Goal: Task Accomplishment & Management: Manage account settings

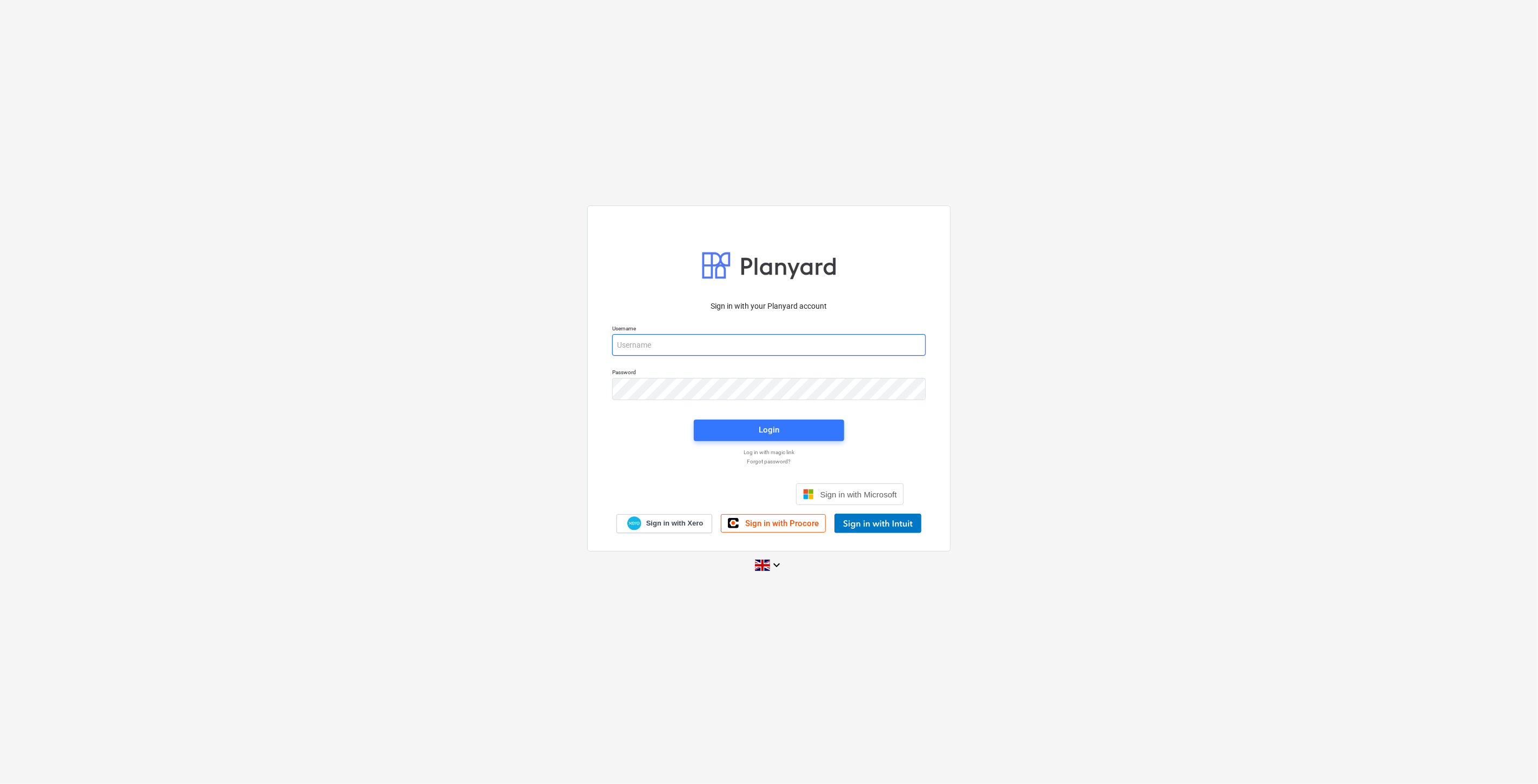
click at [701, 343] on input "email" at bounding box center [769, 344] width 314 height 21
type input "[EMAIL_ADDRESS][PERSON_NAME][DOMAIN_NAME]"
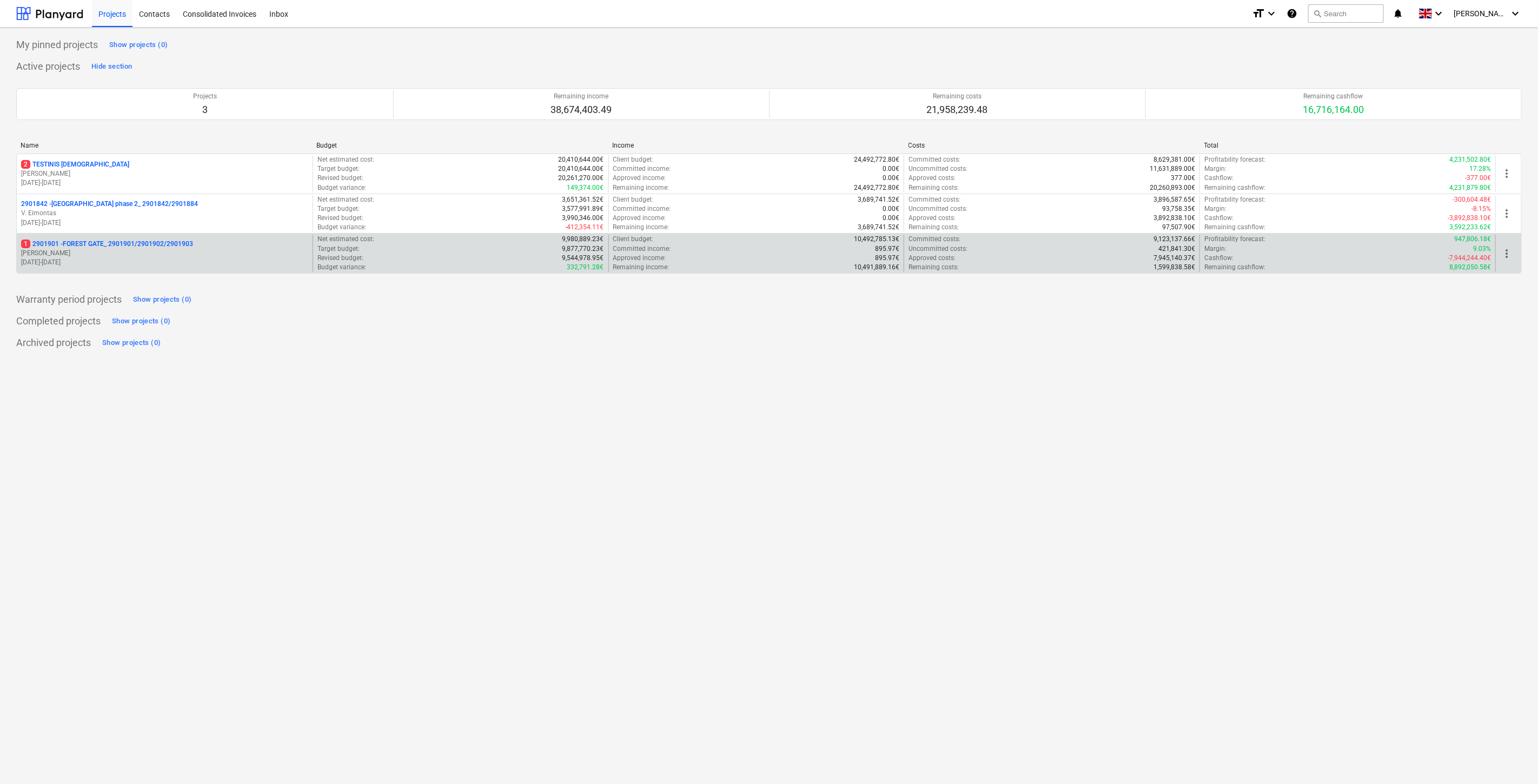
click at [150, 251] on p "[PERSON_NAME]" at bounding box center [165, 253] width 287 height 10
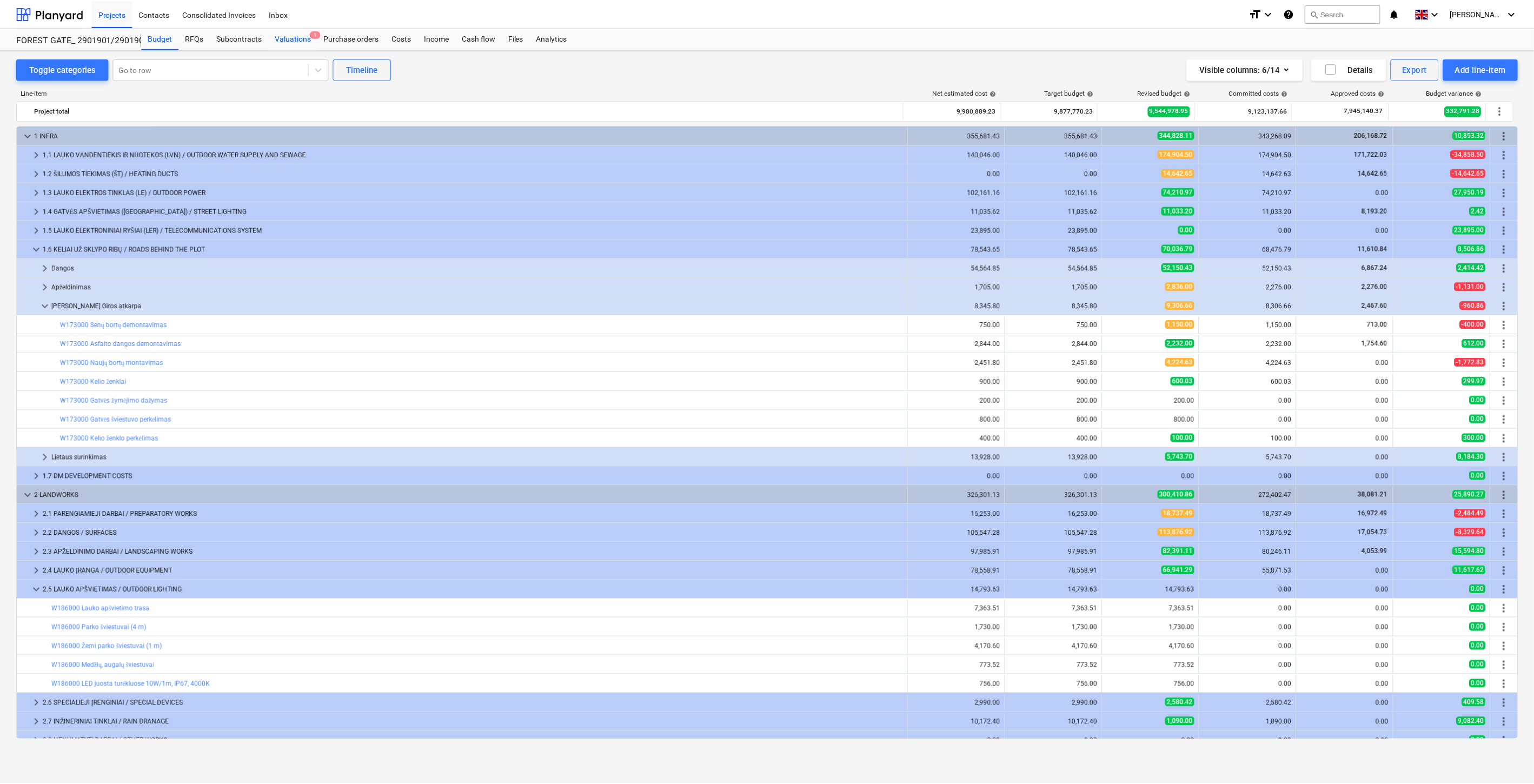
scroll to position [323, 0]
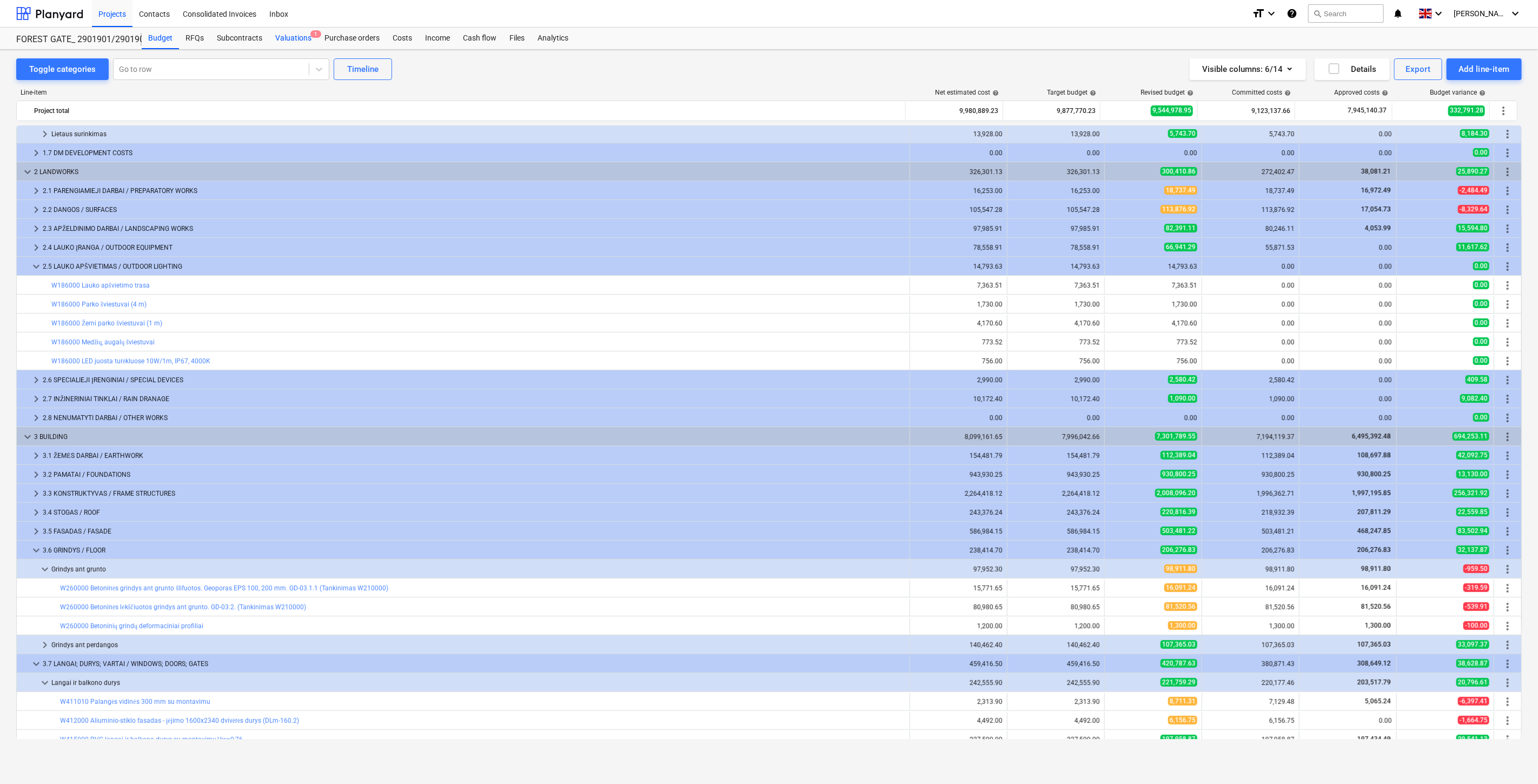
click at [294, 35] on div "Valuations 1" at bounding box center [293, 38] width 49 height 21
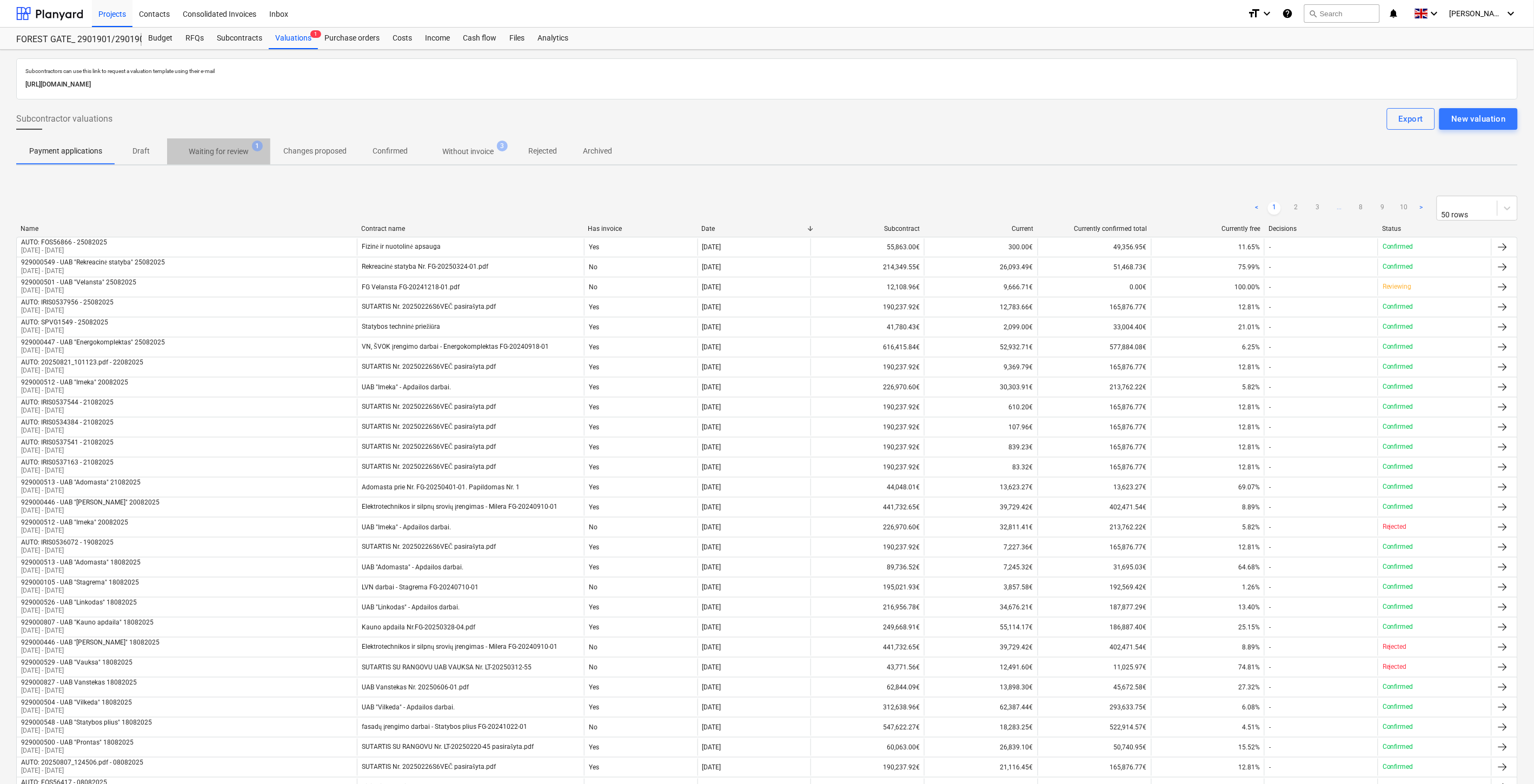
click at [242, 150] on p "Waiting for review" at bounding box center [219, 151] width 60 height 11
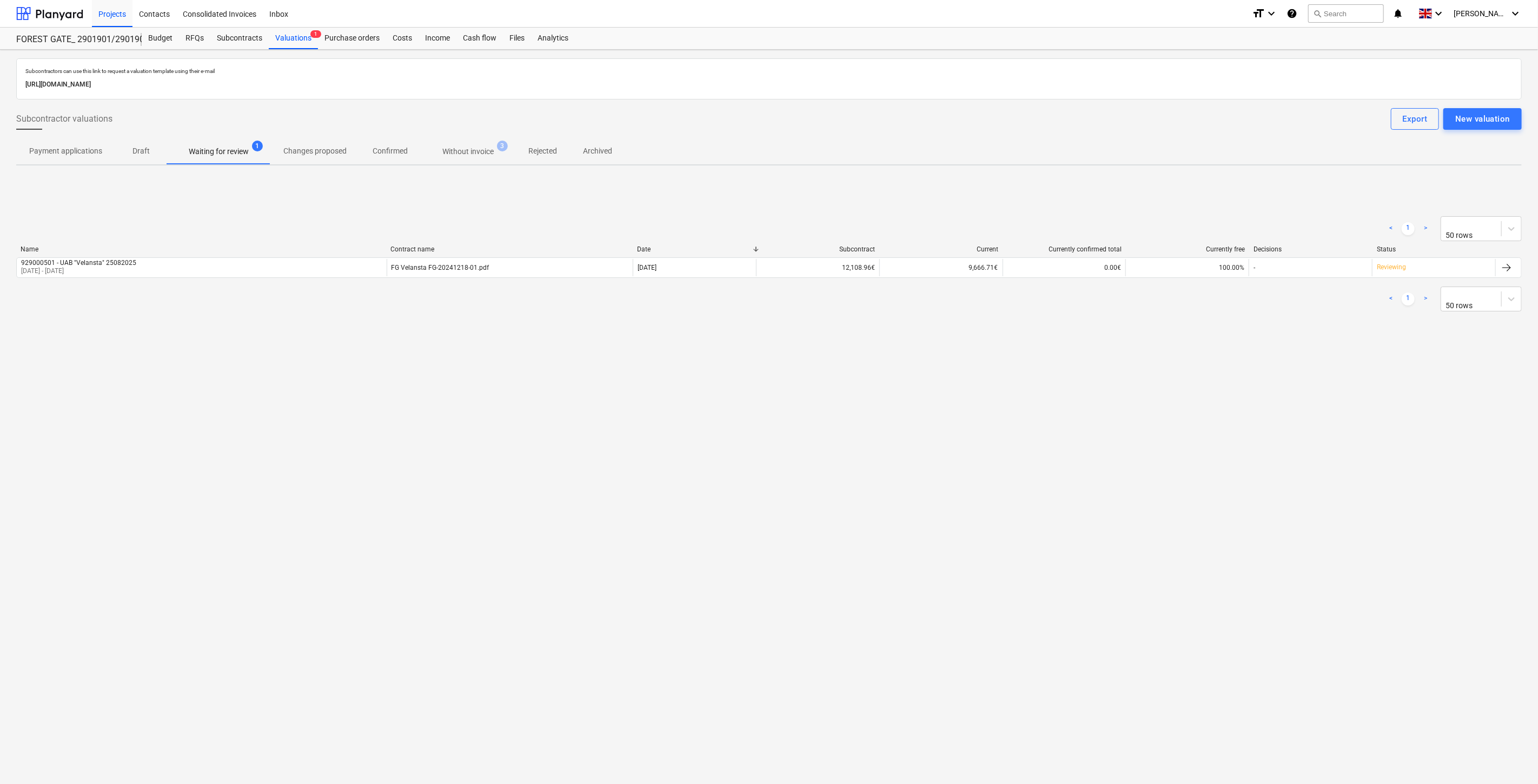
click at [585, 212] on div "< 1 > 50 rows Name Contract name Date Subcontract Current Currently confirmed t…" at bounding box center [769, 264] width 1506 height 121
drag, startPoint x: 607, startPoint y: 204, endPoint x: 530, endPoint y: 208, distance: 77.1
click at [530, 208] on div "< 1 > 50 rows Name Contract name Date Subcontract Current Currently confirmed t…" at bounding box center [769, 264] width 1506 height 121
click at [563, 198] on div "< 1 > 50 rows Name Contract name Date Subcontract Current Currently confirmed t…" at bounding box center [769, 264] width 1506 height 162
click at [1040, 420] on div "Subcontractors can use this link to request a valuation template using their e-…" at bounding box center [769, 417] width 1538 height 734
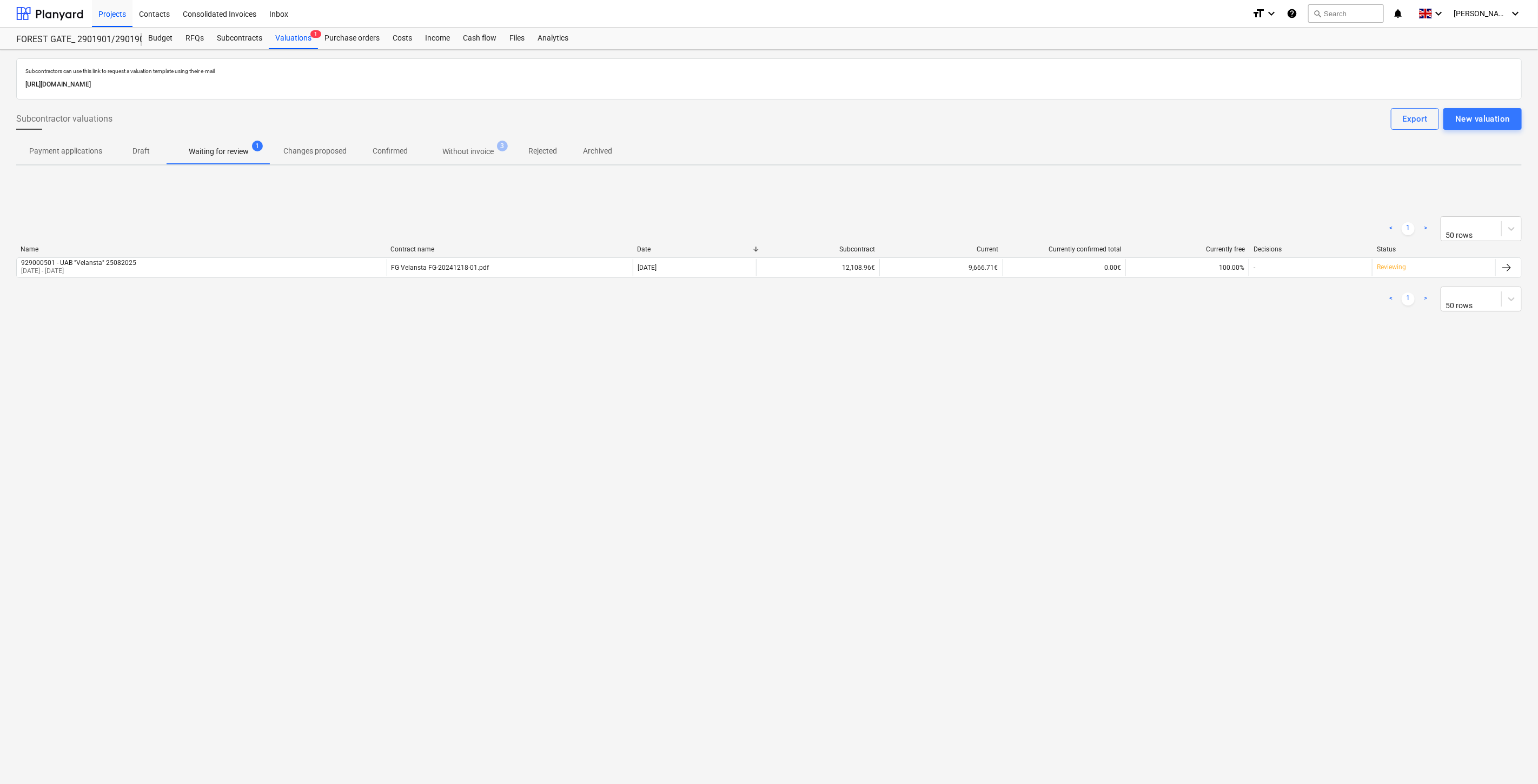
click at [1088, 384] on div "Subcontractors can use this link to request a valuation template using their e-…" at bounding box center [769, 417] width 1538 height 734
click at [523, 44] on div "Files" at bounding box center [517, 38] width 28 height 21
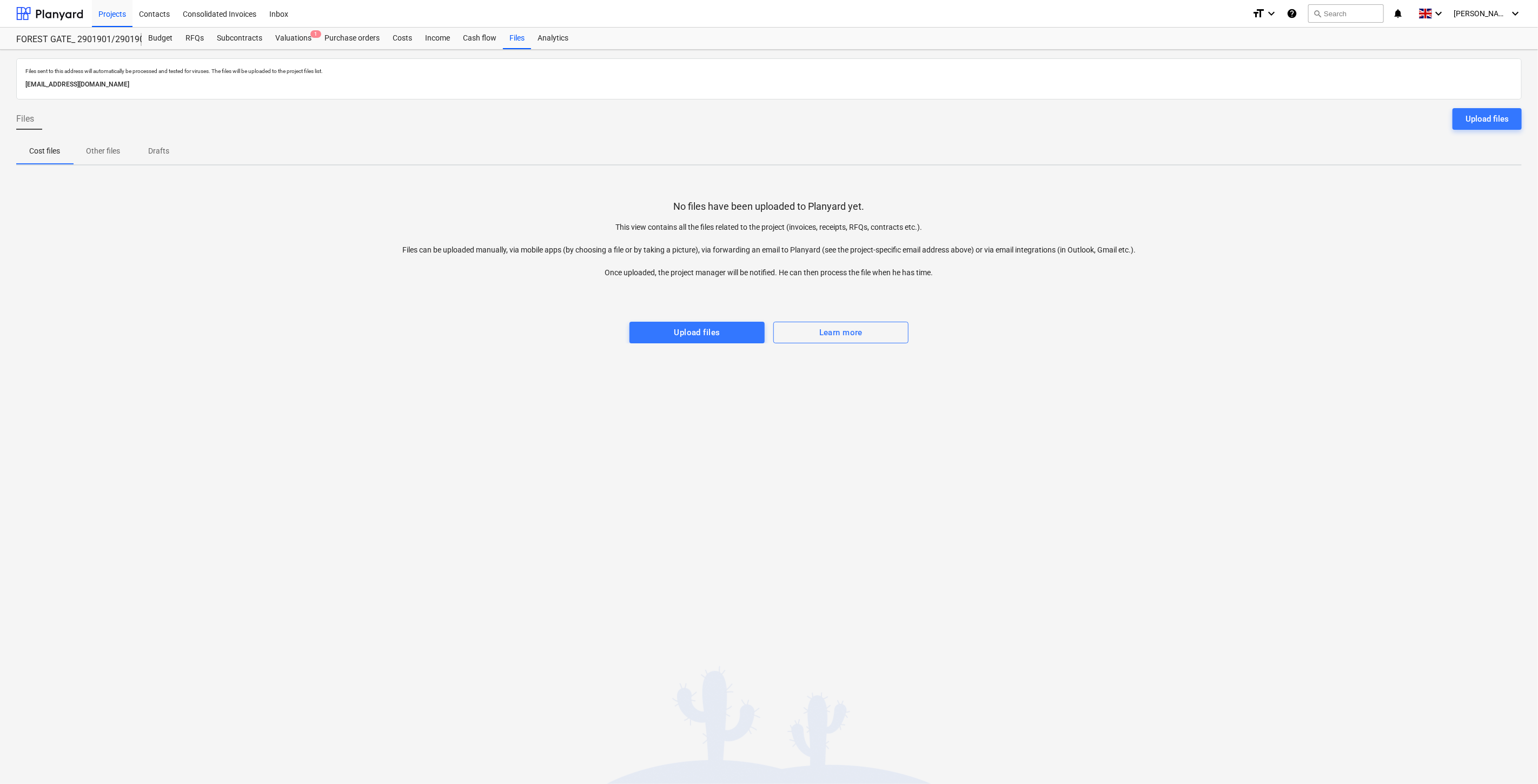
click at [1247, 407] on div "Files sent to this address will automatically be processed and tested for virus…" at bounding box center [769, 417] width 1538 height 734
click at [1263, 390] on div "Files sent to this address will automatically be processed and tested for virus…" at bounding box center [769, 417] width 1538 height 734
click at [1286, 356] on div "Files sent to this address will automatically be processed and tested for virus…" at bounding box center [769, 417] width 1538 height 734
click at [1317, 323] on div "No files have been uploaded to Planyard yet. This view contains all the files r…" at bounding box center [769, 259] width 1506 height 169
click at [1497, 110] on button "Upload files" at bounding box center [1486, 118] width 69 height 21
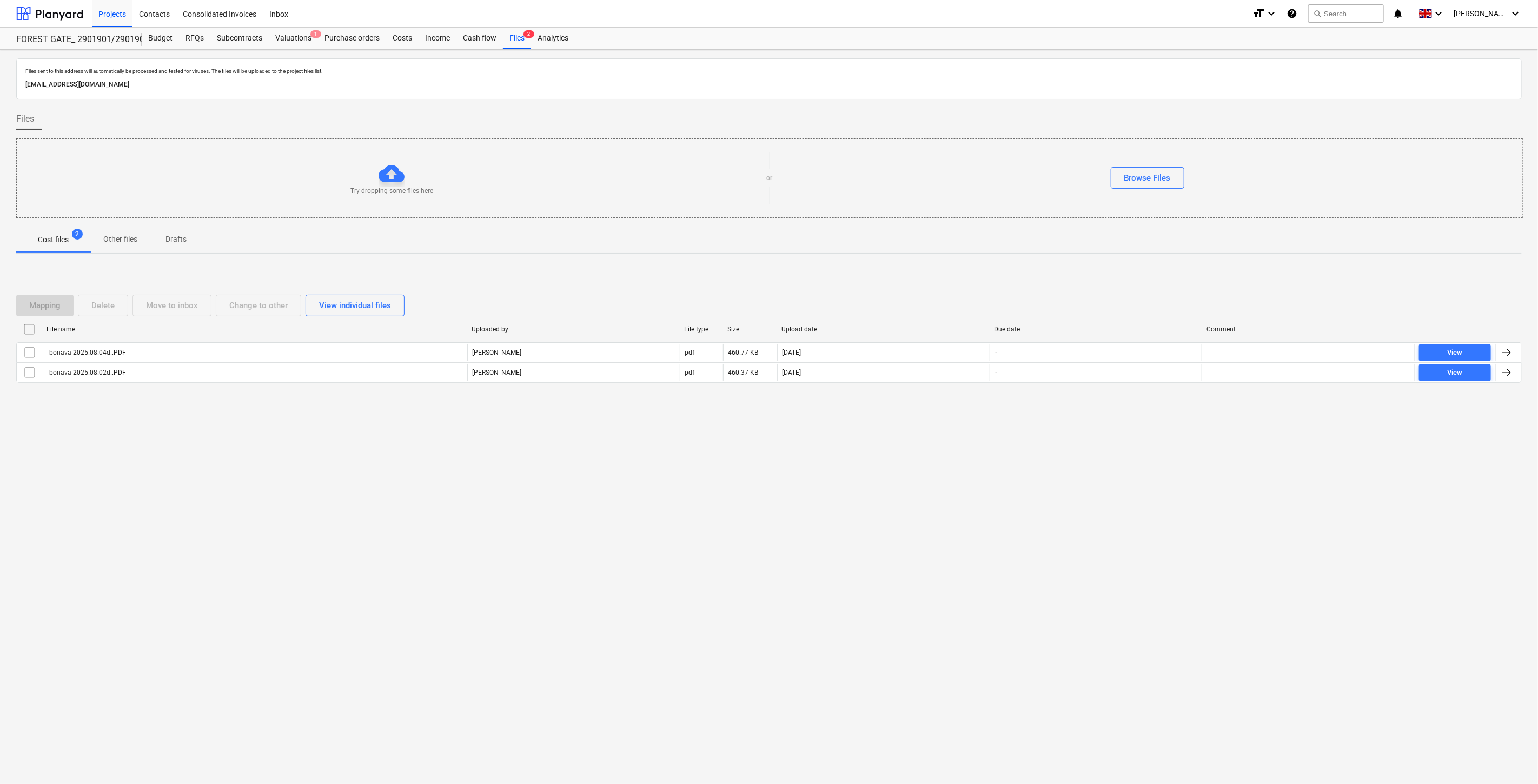
drag, startPoint x: 249, startPoint y: 564, endPoint x: 224, endPoint y: 554, distance: 26.9
click at [248, 564] on div "Files sent to this address will automatically be processed and tested for virus…" at bounding box center [769, 417] width 1538 height 734
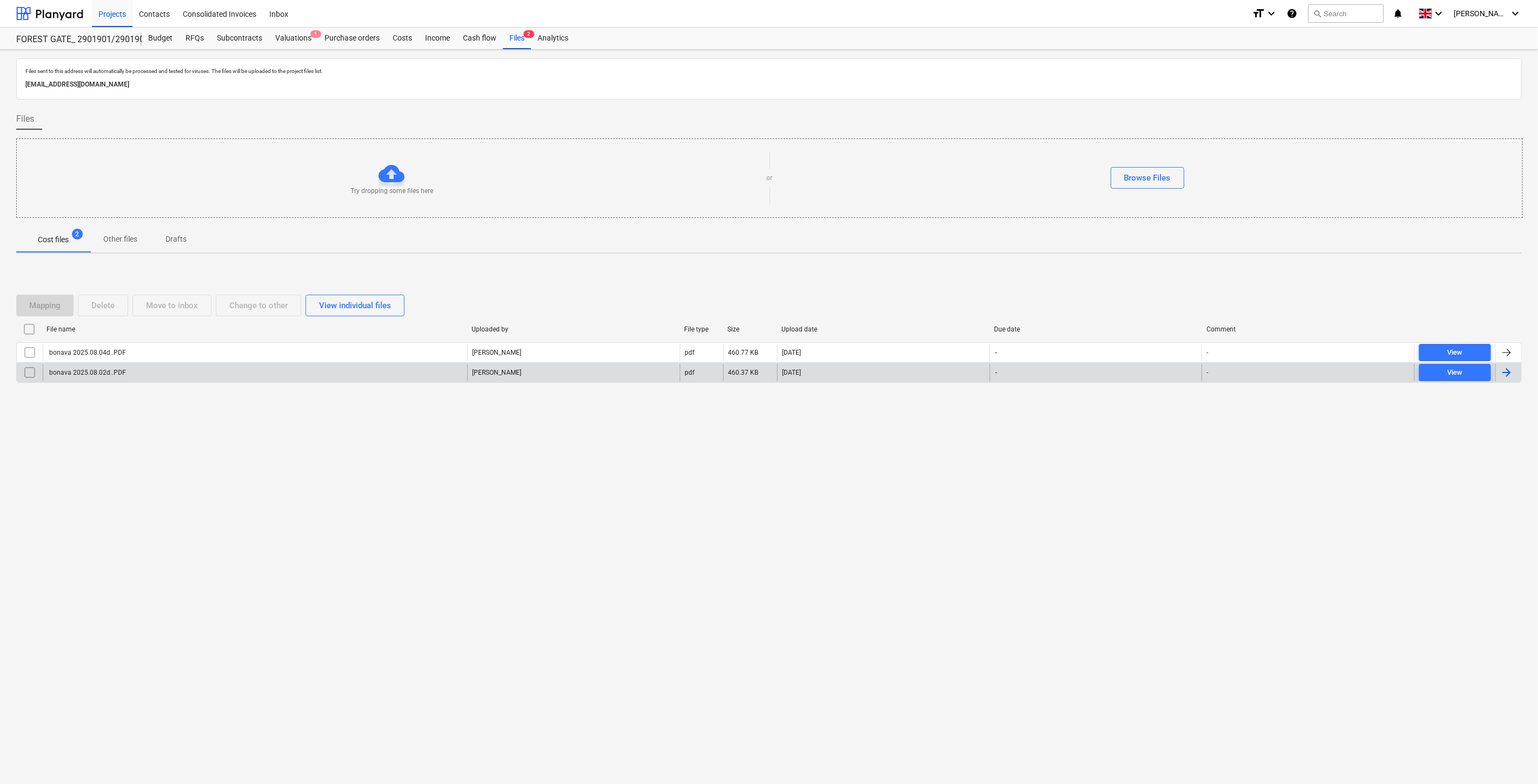
click at [386, 371] on div "bonava 2025.08.02d..PDF" at bounding box center [255, 372] width 425 height 17
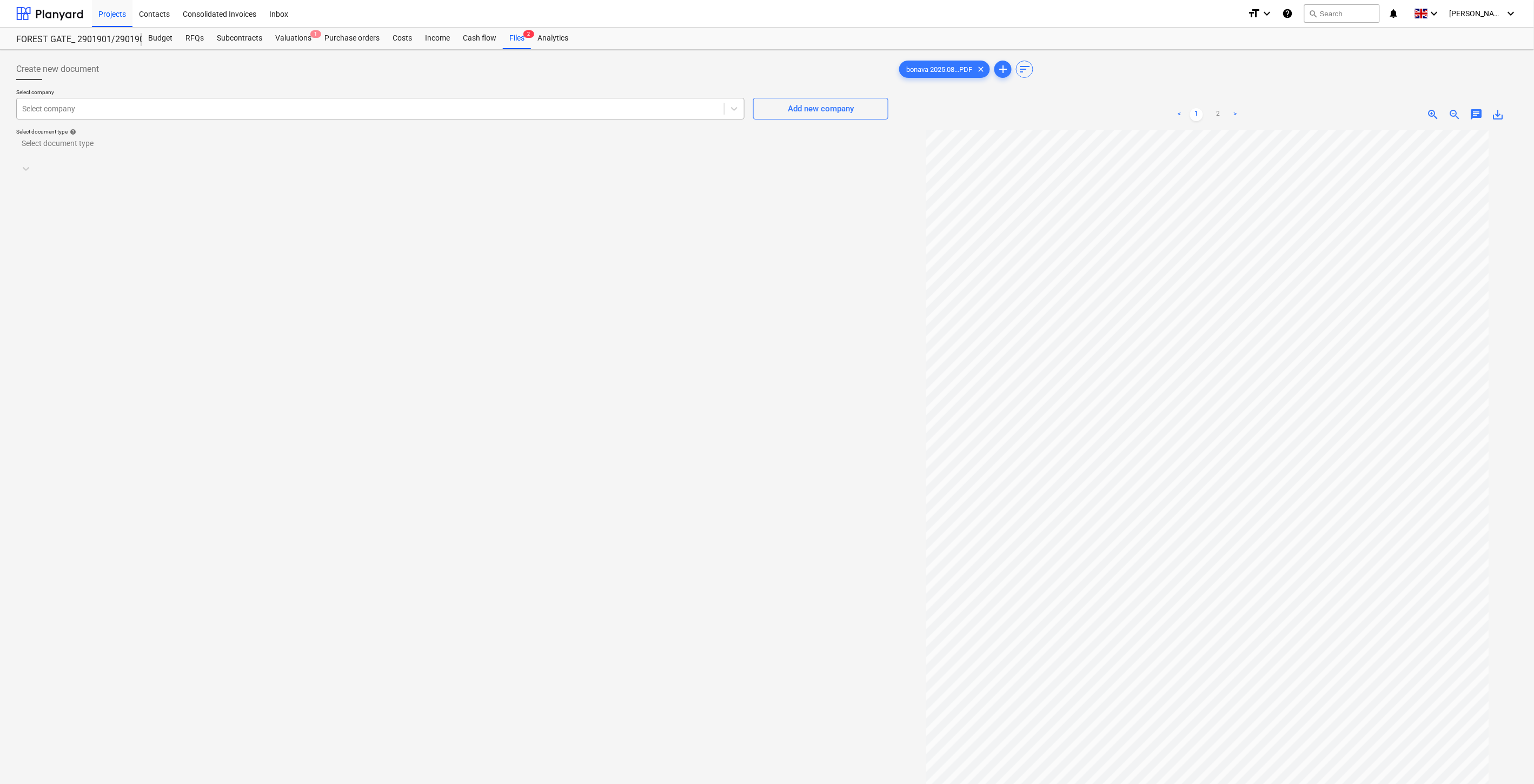
click at [330, 107] on div at bounding box center [370, 108] width 696 height 11
type input "techn"
click at [172, 160] on div at bounding box center [442, 166] width 841 height 11
click at [171, 783] on div "Standalone purchase invoice or receipt" at bounding box center [767, 788] width 1534 height 9
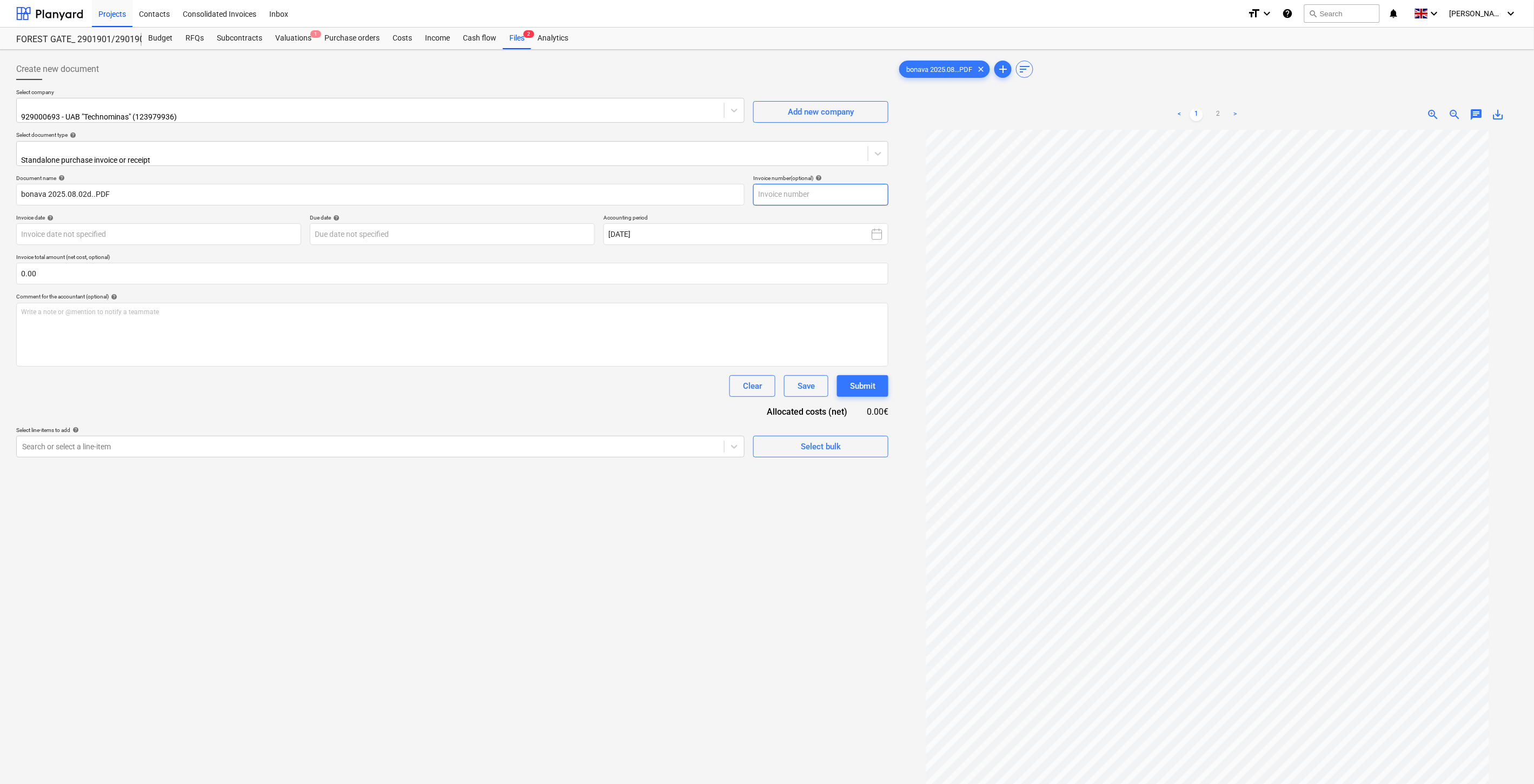
click at [801, 186] on input "text" at bounding box center [821, 194] width 135 height 21
type input "ą"
type input "17TE12444"
click at [273, 223] on body "Projects Contacts Consolidated Invoices Inbox format_size keyboard_arrow_down h…" at bounding box center [767, 392] width 1534 height 784
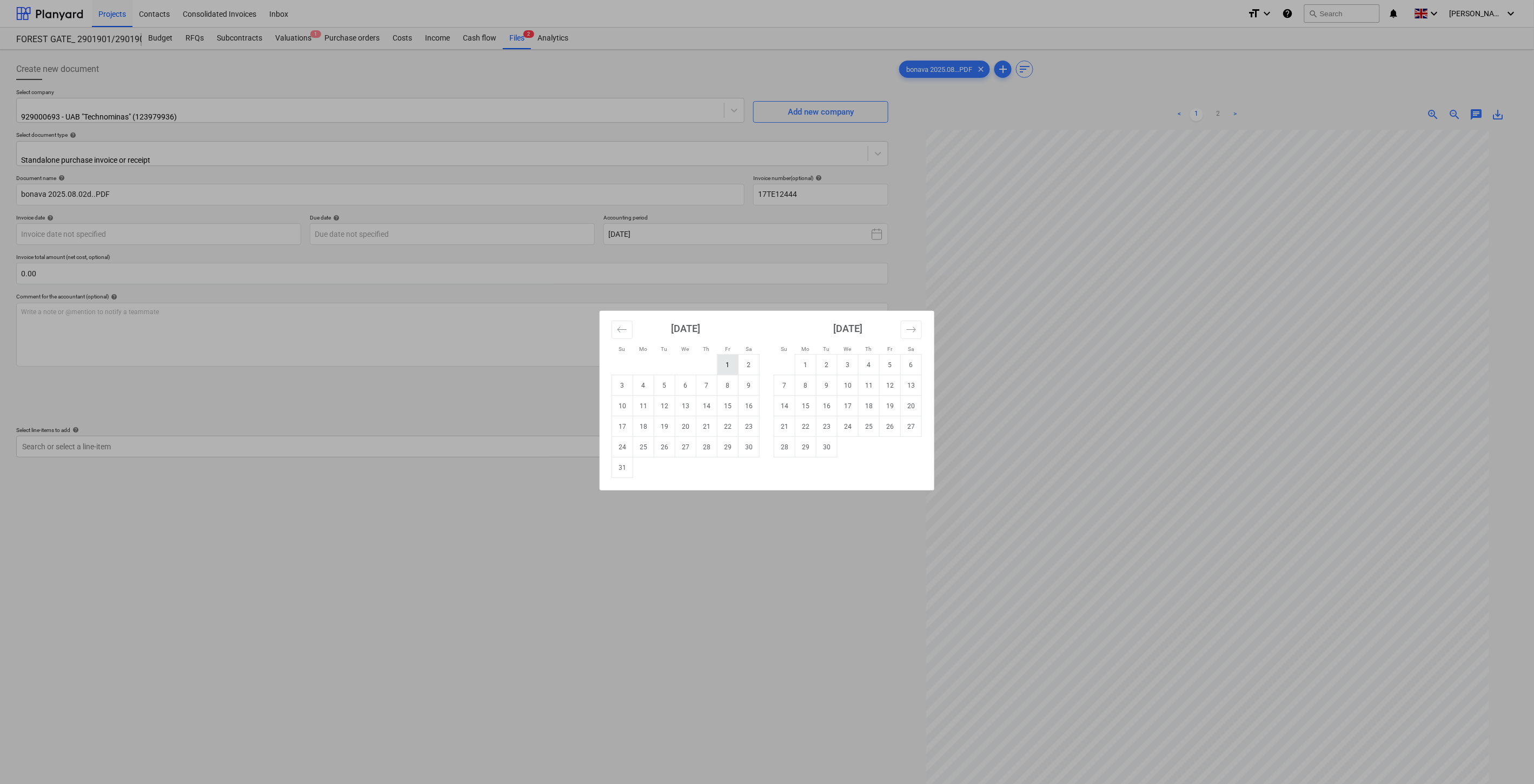
click at [725, 360] on td "1" at bounding box center [728, 365] width 21 height 21
type input "[DATE]"
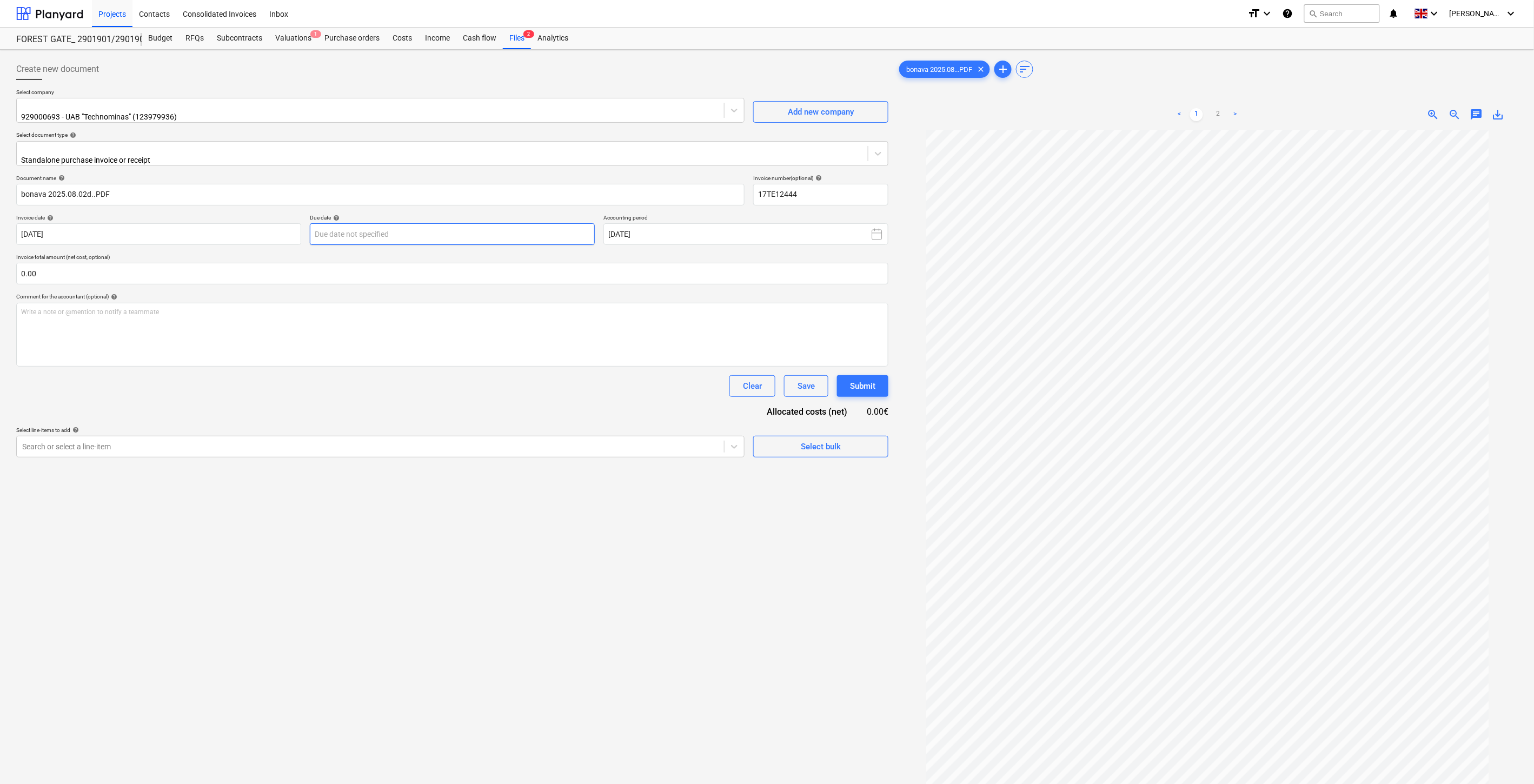
click at [429, 234] on body "Projects Contacts Consolidated Invoices Inbox format_size keyboard_arrow_down h…" at bounding box center [767, 392] width 1534 height 784
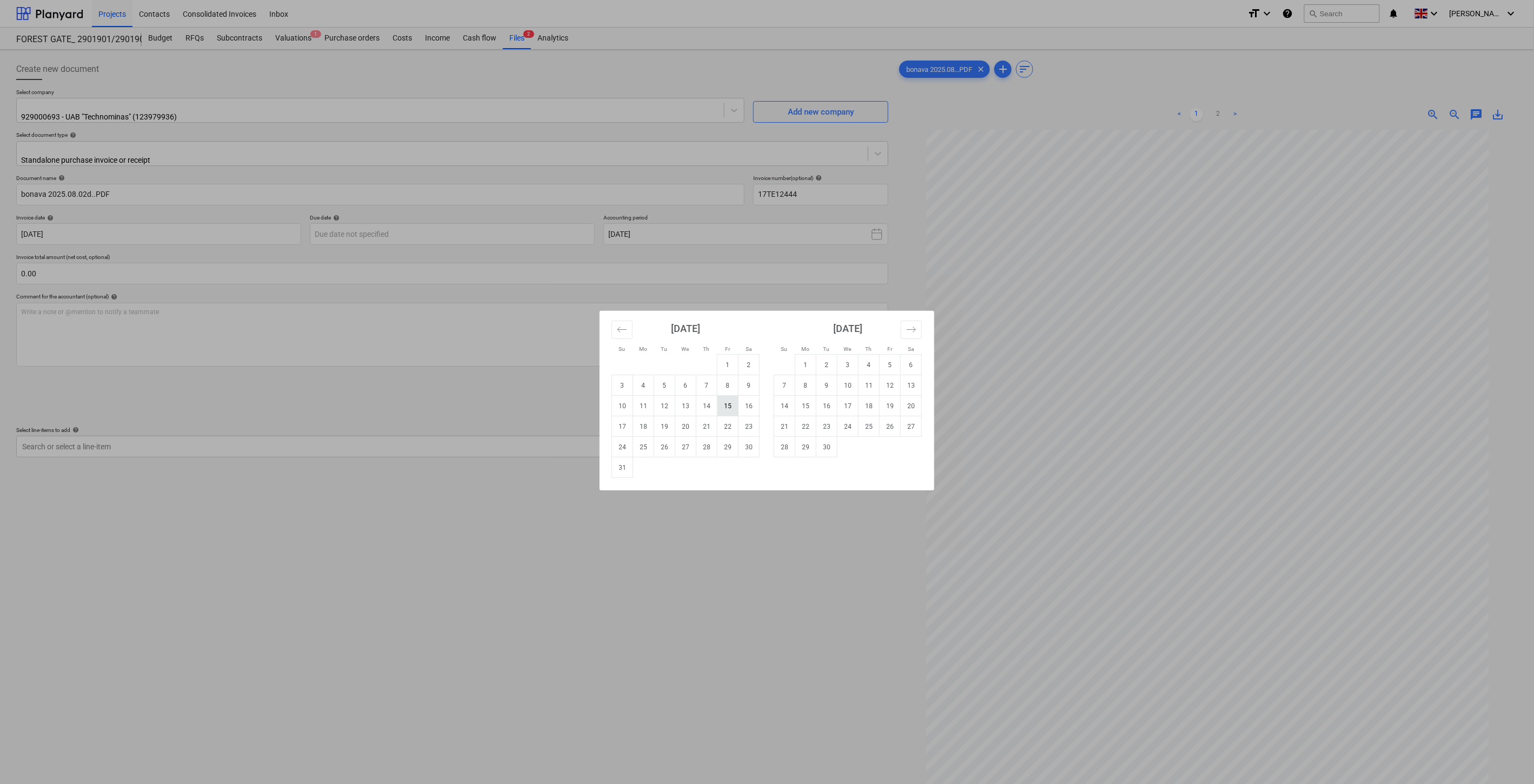
click at [725, 407] on td "15" at bounding box center [728, 406] width 21 height 21
type input "[DATE]"
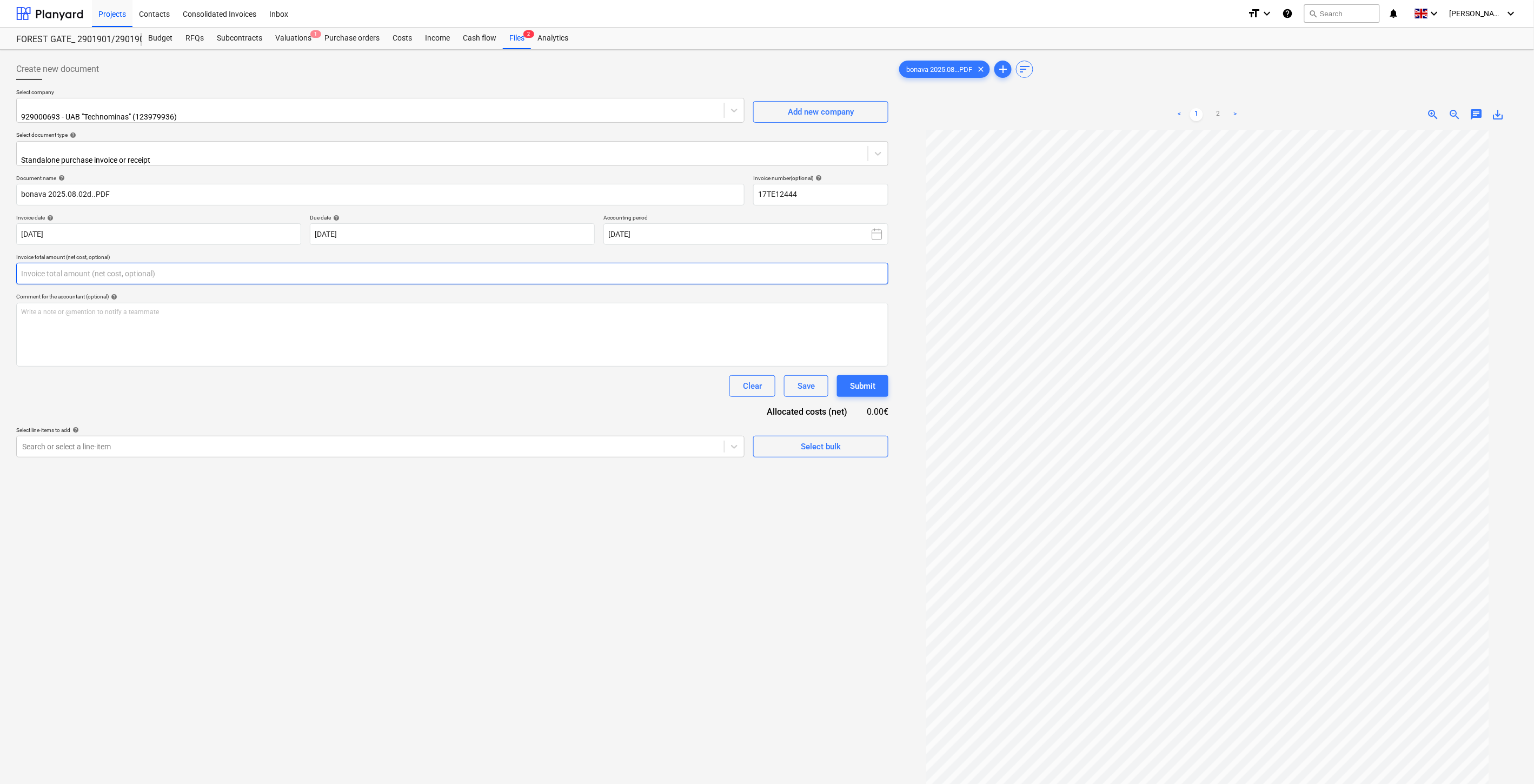
click at [380, 265] on input "text" at bounding box center [452, 273] width 872 height 21
click at [381, 266] on input "text" at bounding box center [452, 273] width 872 height 21
type input "3,268.62"
click at [281, 468] on div at bounding box center [370, 474] width 696 height 11
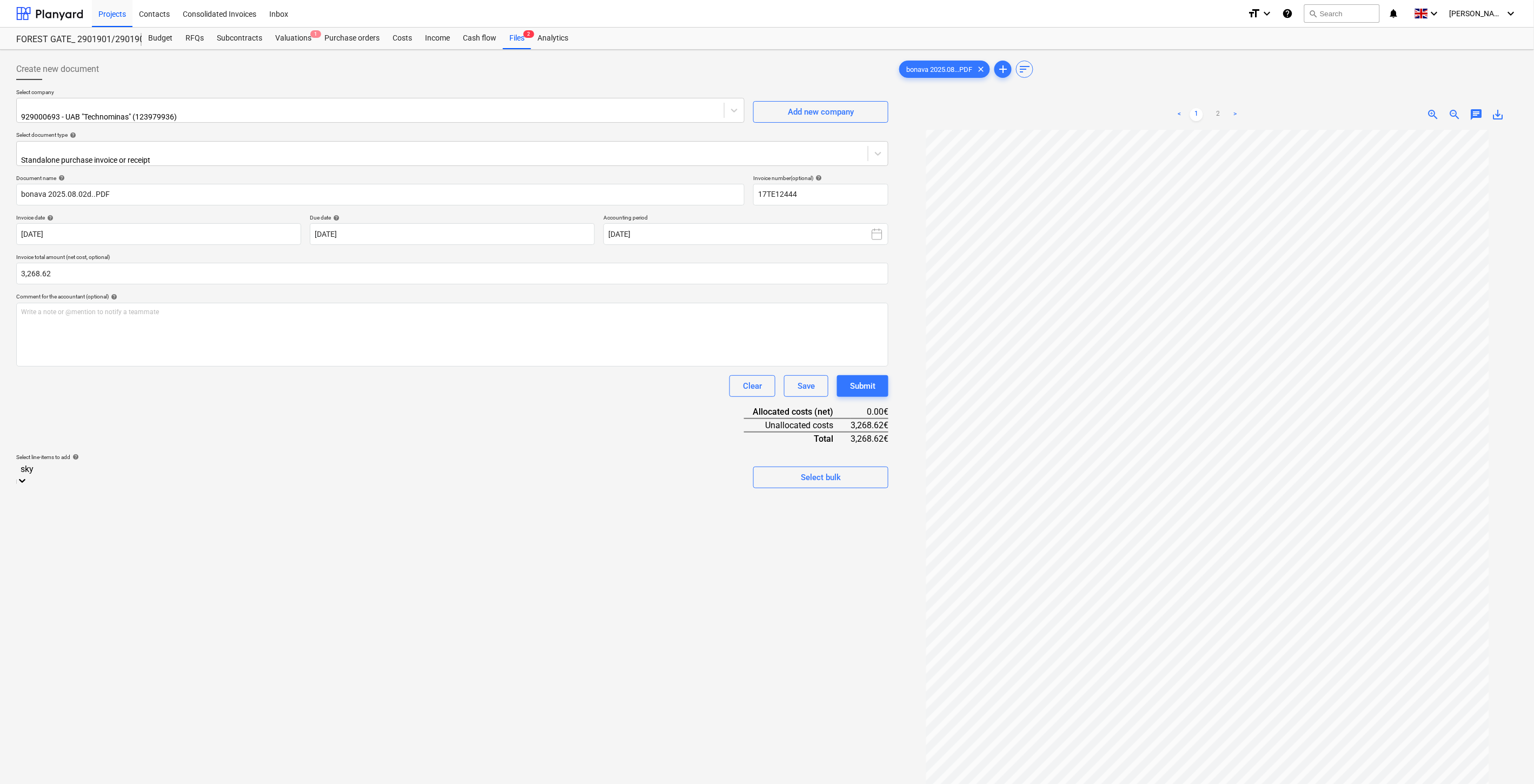
type input "skyl"
click at [224, 783] on div "-- -- -- W301000 Skylių gręžimas" at bounding box center [767, 788] width 1534 height 9
drag, startPoint x: 296, startPoint y: 420, endPoint x: 691, endPoint y: 510, distance: 405.1
click at [304, 420] on div "Document name help bonava 2025.08.02d..PDF Invoice number (optional) help 17TE1…" at bounding box center [452, 364] width 872 height 381
click at [623, 510] on div at bounding box center [616, 513] width 44 height 13
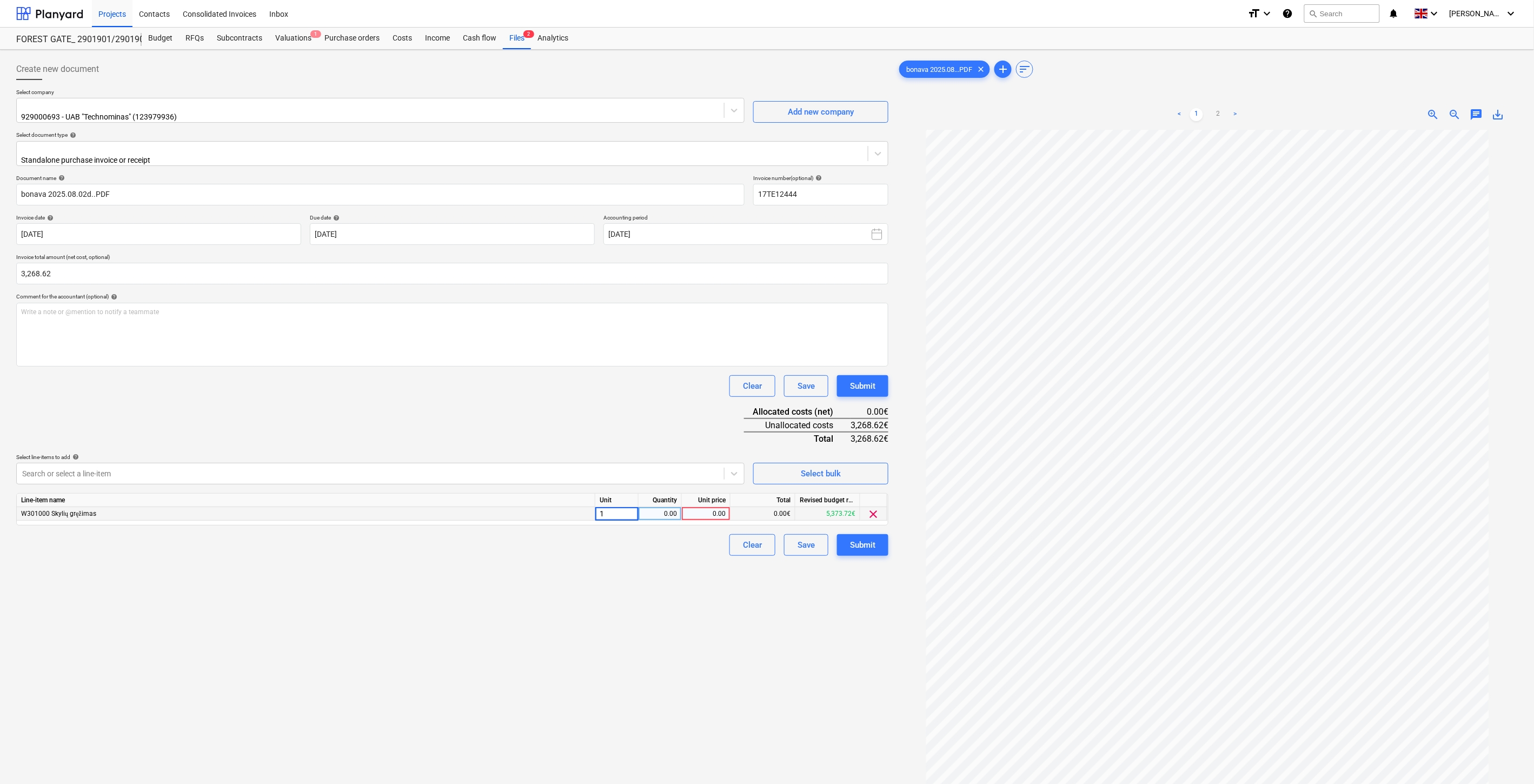
click at [647, 507] on div "0.00" at bounding box center [659, 513] width 34 height 13
type input "1"
click at [714, 508] on div "0.00" at bounding box center [706, 513] width 40 height 13
type input "3268.62"
click at [537, 421] on div "Document name help bonava 2025.08.02d..PDF Invoice number (optional) help 17TE1…" at bounding box center [452, 364] width 872 height 381
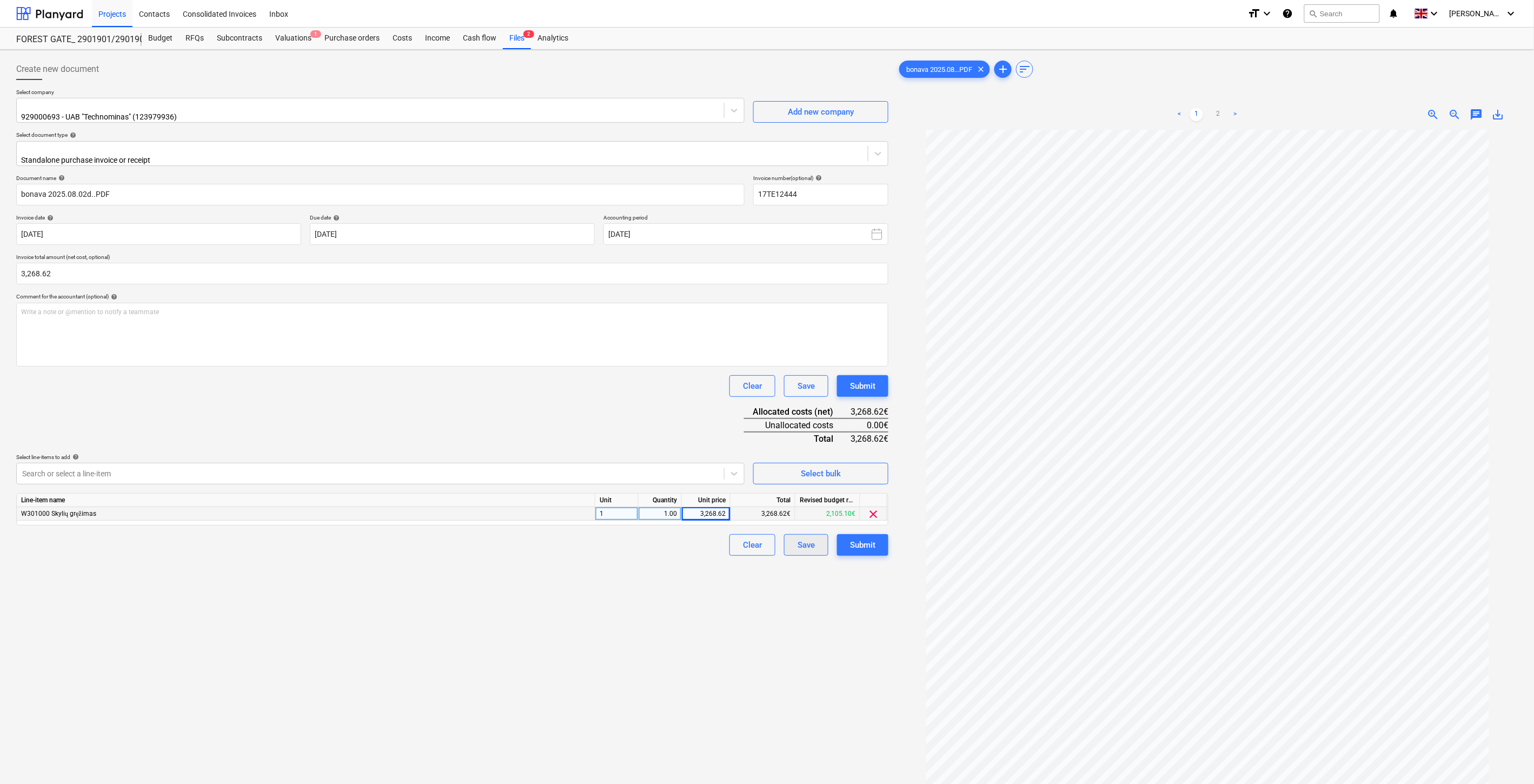
click at [798, 542] on div "Save" at bounding box center [807, 545] width 17 height 14
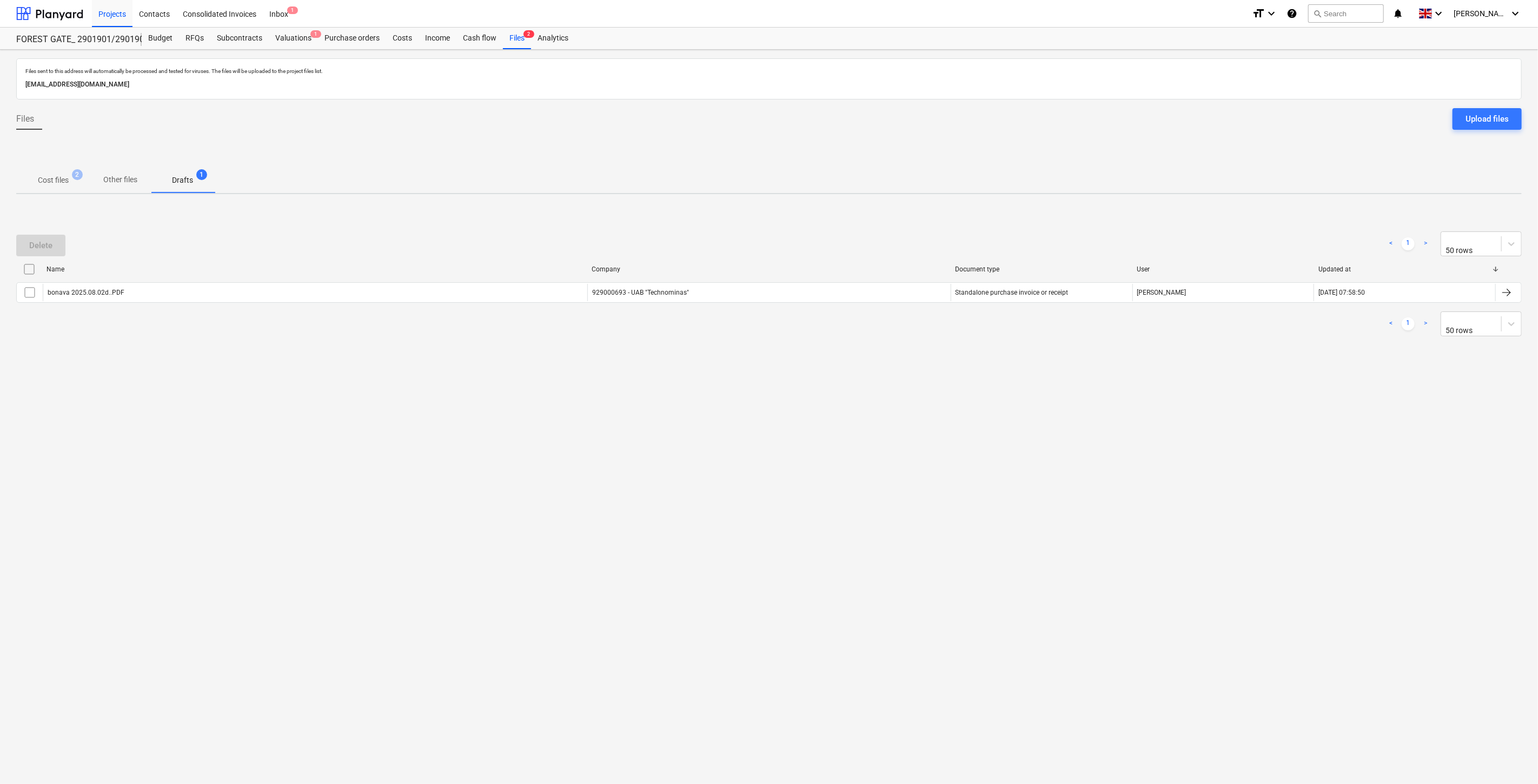
click at [633, 495] on div "Files sent to this address will automatically be processed and tested for virus…" at bounding box center [769, 417] width 1538 height 734
click at [736, 436] on div "Files sent to this address will automatically be processed and tested for virus…" at bounding box center [769, 417] width 1538 height 734
click at [69, 176] on p "Cost files" at bounding box center [53, 180] width 31 height 11
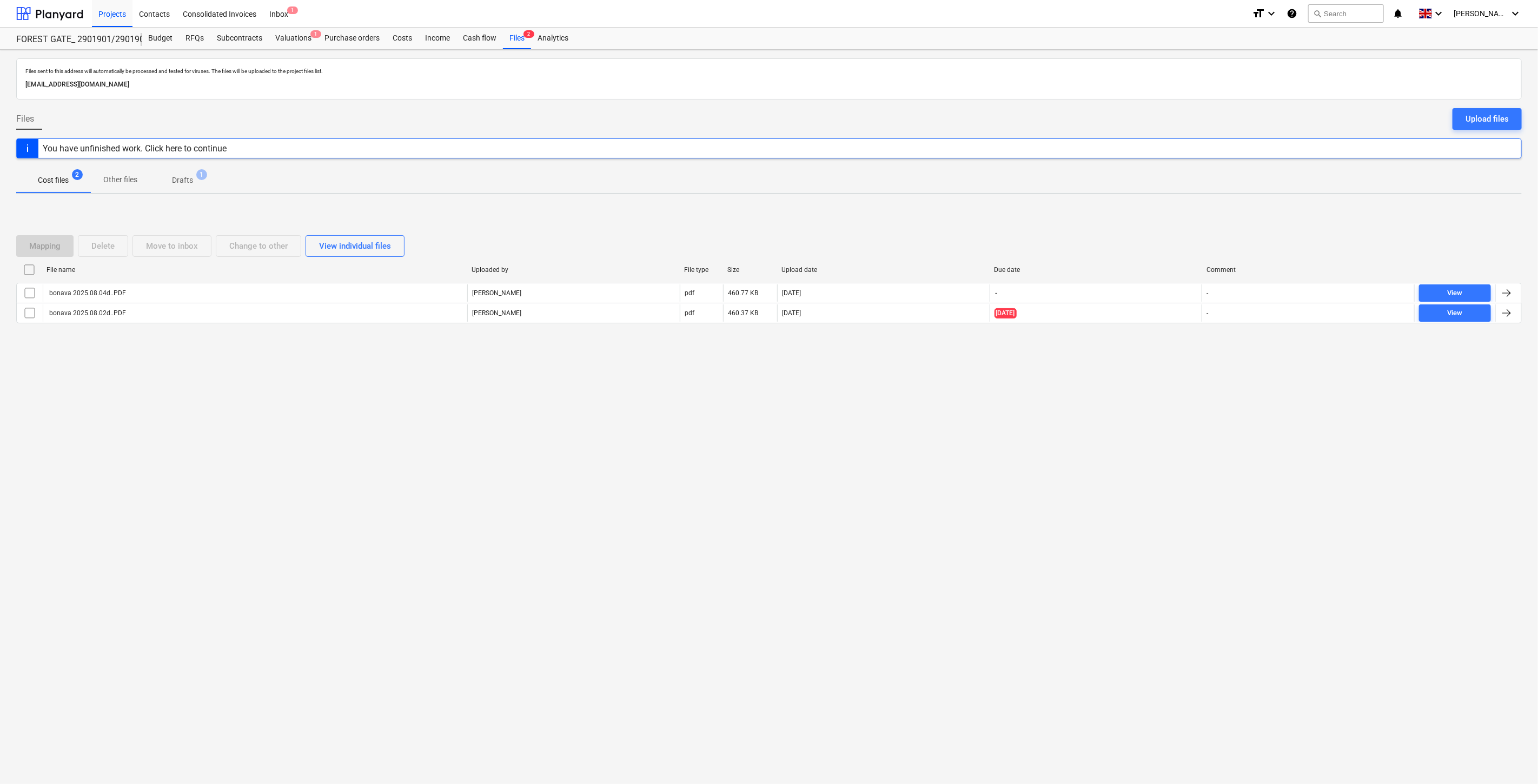
drag, startPoint x: 1086, startPoint y: 452, endPoint x: 1094, endPoint y: 436, distance: 17.9
click at [1087, 447] on div "Files sent to this address will automatically be processed and tested for virus…" at bounding box center [769, 417] width 1538 height 734
click at [1094, 436] on div "Files sent to this address will automatically be processed and tested for virus…" at bounding box center [769, 417] width 1538 height 734
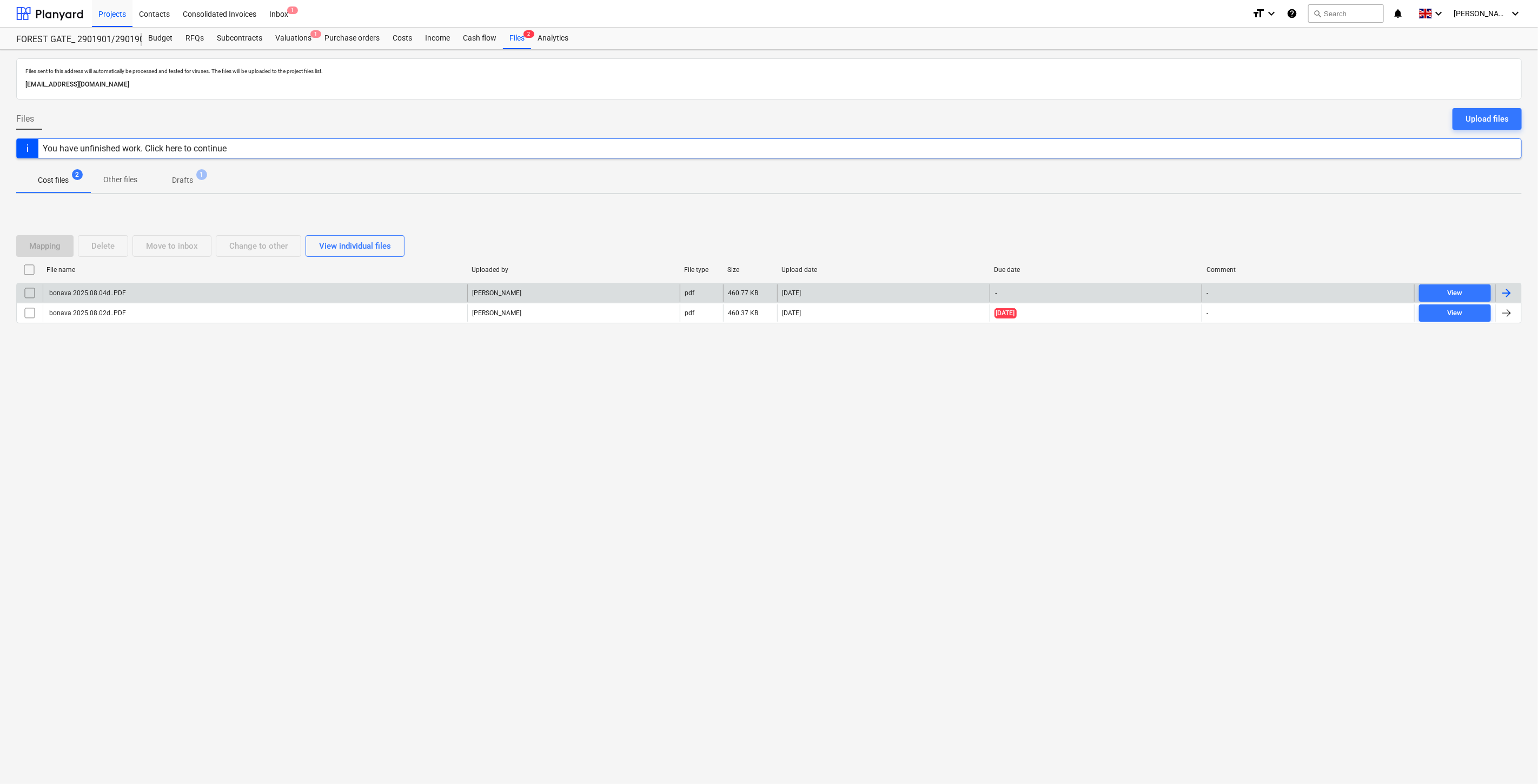
click at [346, 291] on div "bonava 2025.08.04d..PDF" at bounding box center [255, 293] width 425 height 17
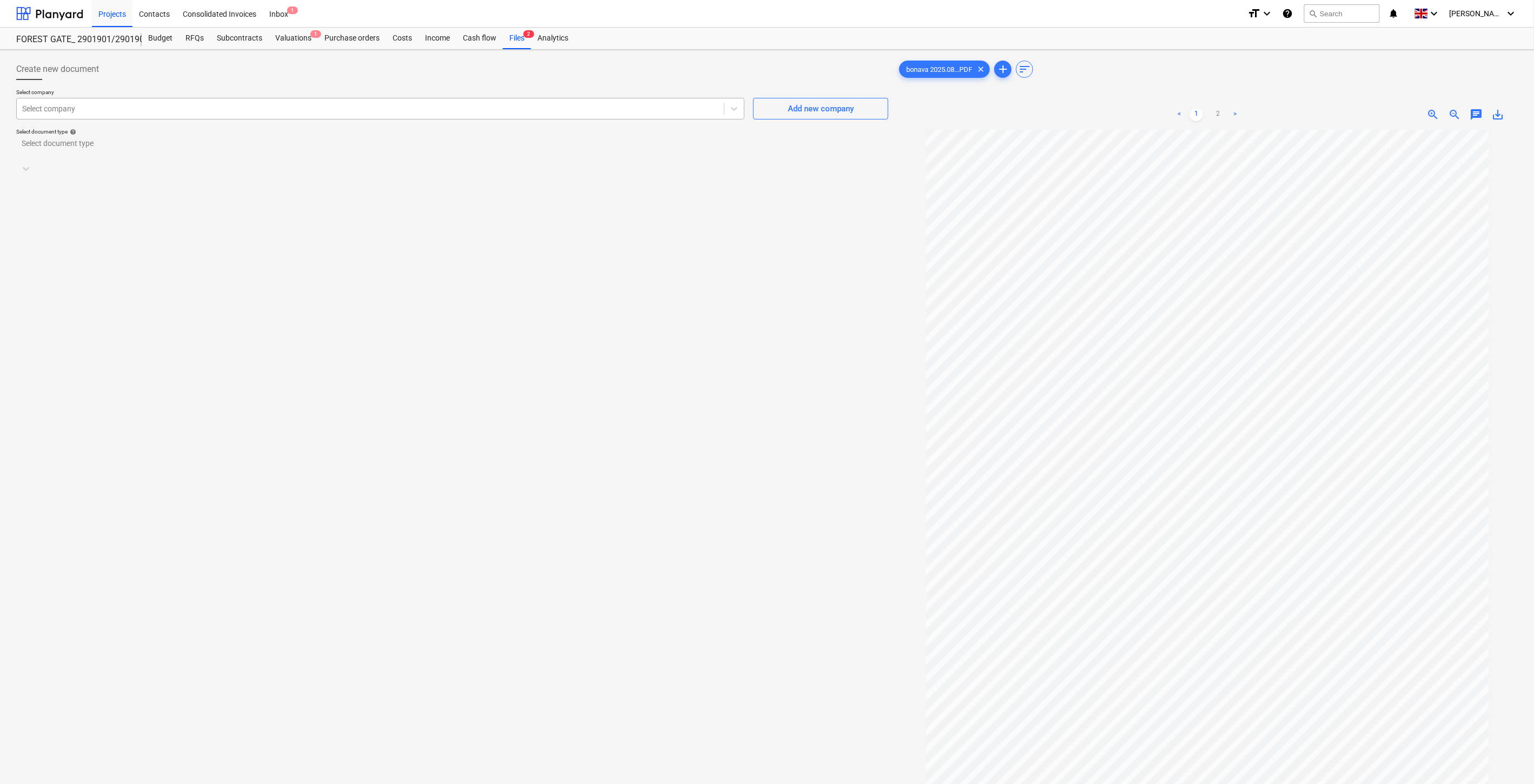
click at [377, 110] on div at bounding box center [370, 108] width 696 height 11
type input "technominas"
click at [365, 783] on div "929000693 - UAB "Technominas" (123979936)" at bounding box center [767, 788] width 1534 height 9
click at [329, 160] on div at bounding box center [442, 166] width 841 height 11
click at [270, 783] on div "Standalone purchase invoice or receipt" at bounding box center [767, 788] width 1534 height 9
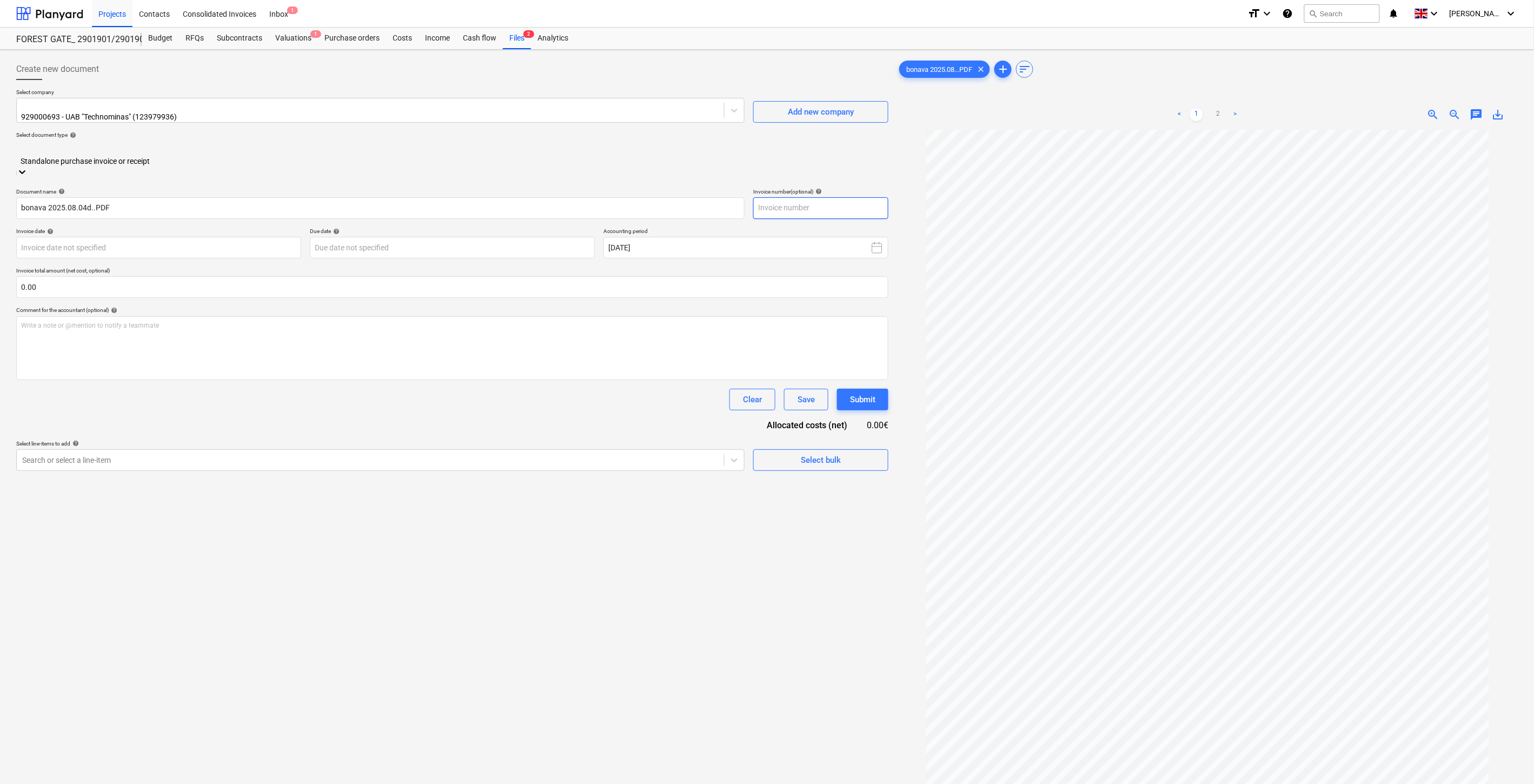
click at [855, 197] on input "text" at bounding box center [821, 207] width 135 height 21
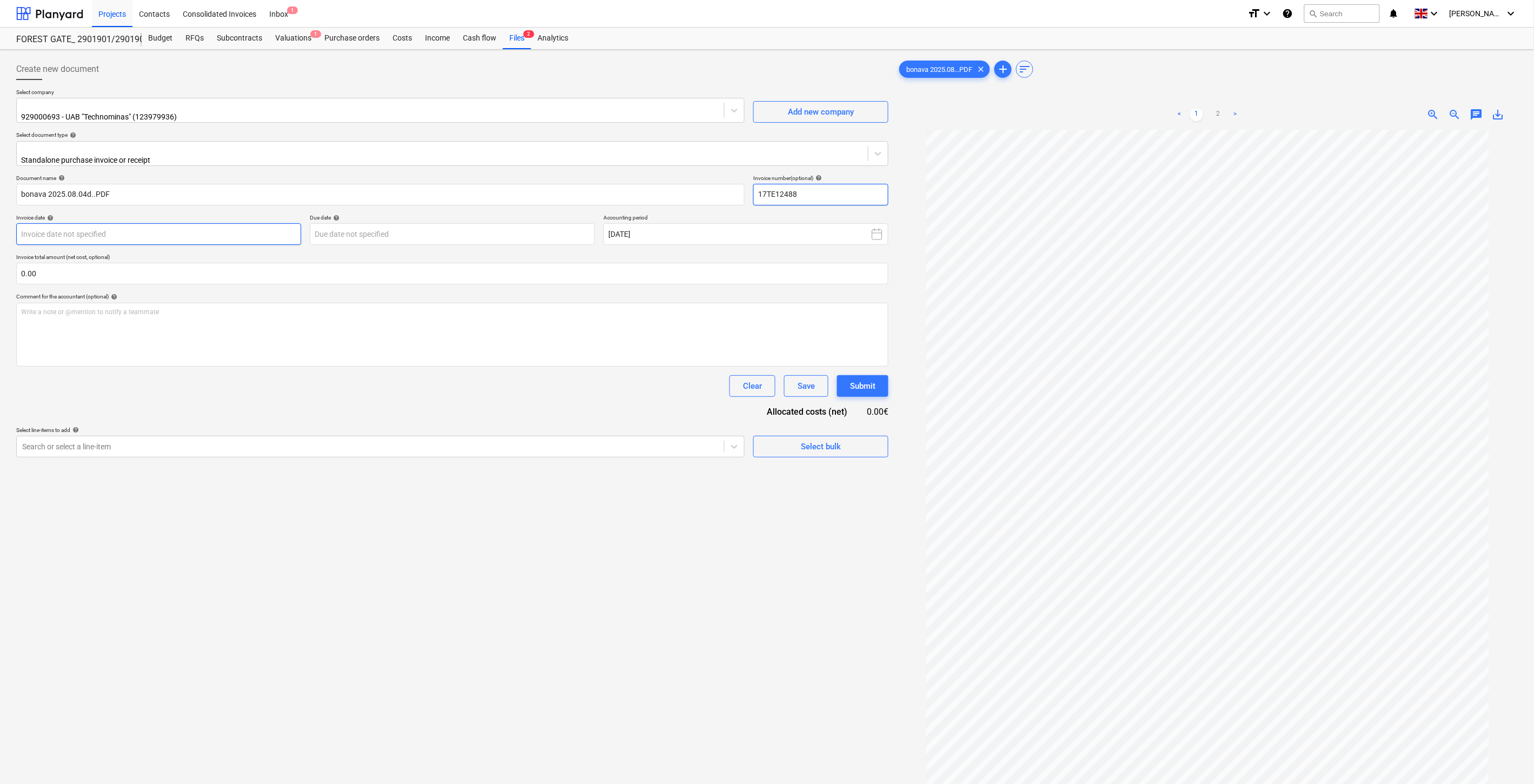
type input "17TE12488"
click at [181, 232] on body "Projects Contacts Consolidated Invoices Inbox 1 format_size keyboard_arrow_down…" at bounding box center [767, 392] width 1534 height 784
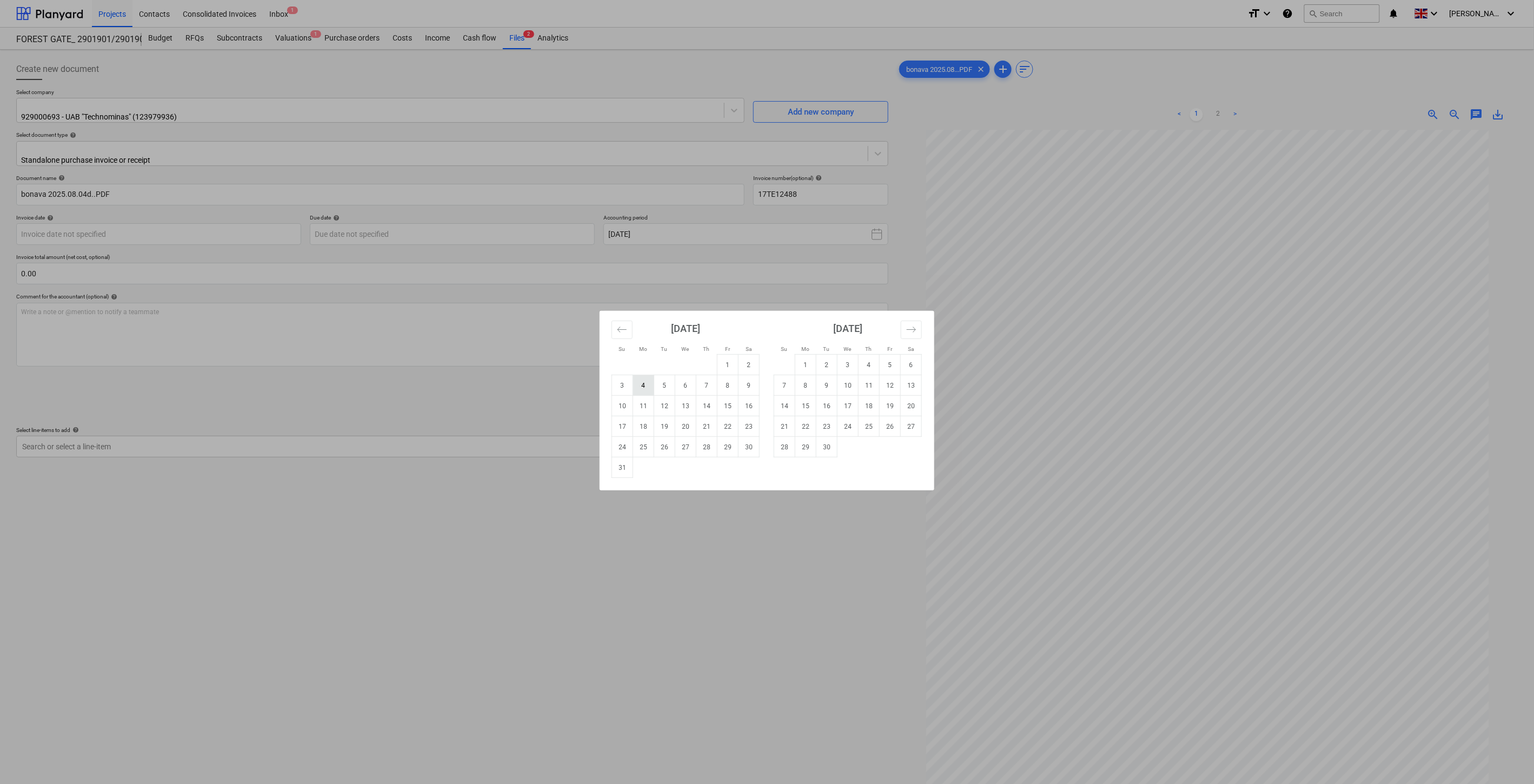
click at [639, 387] on td "4" at bounding box center [643, 386] width 21 height 21
type input "04 Aug 2025"
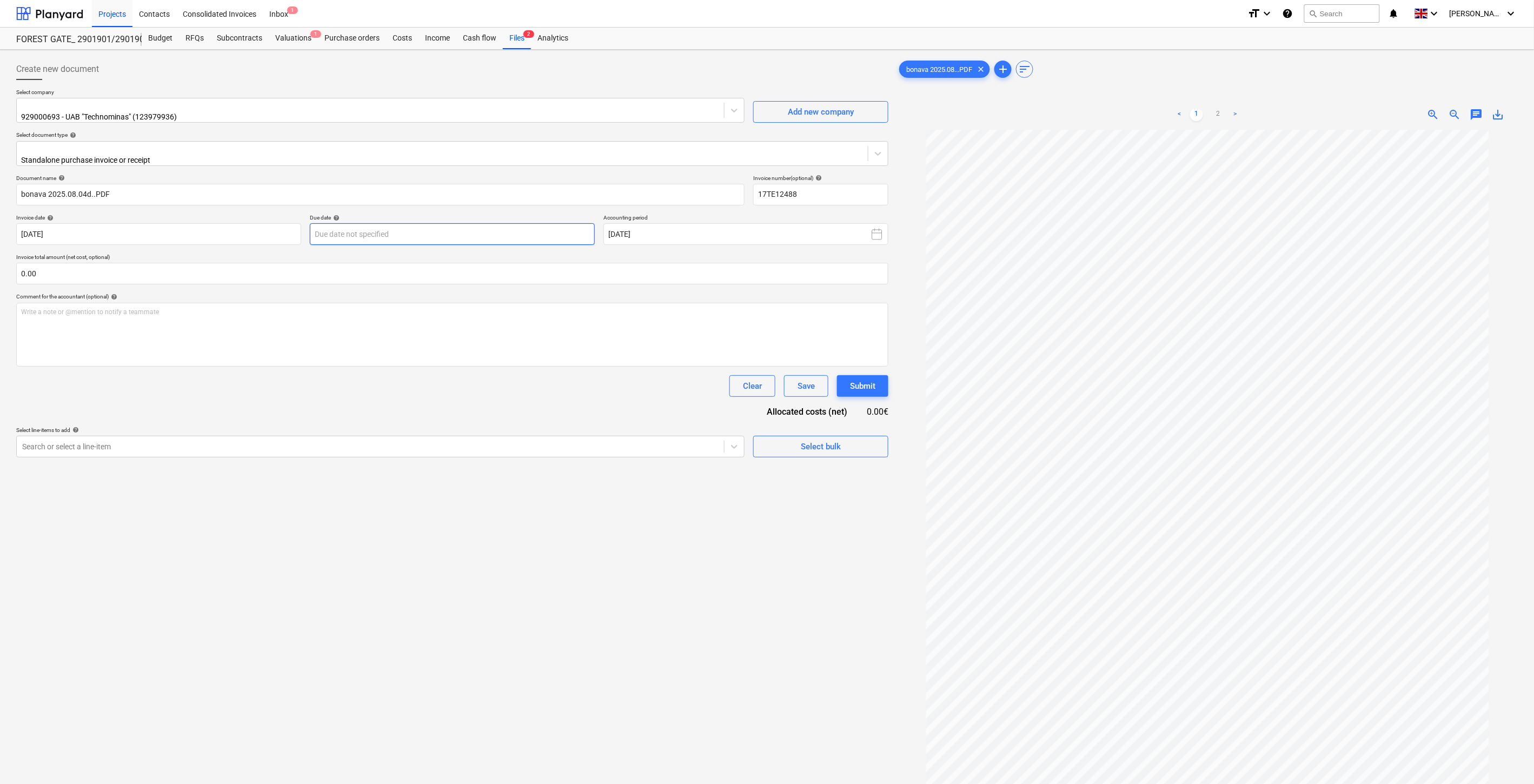
click at [425, 227] on body "Projects Contacts Consolidated Invoices Inbox 1 format_size keyboard_arrow_down…" at bounding box center [767, 392] width 1534 height 784
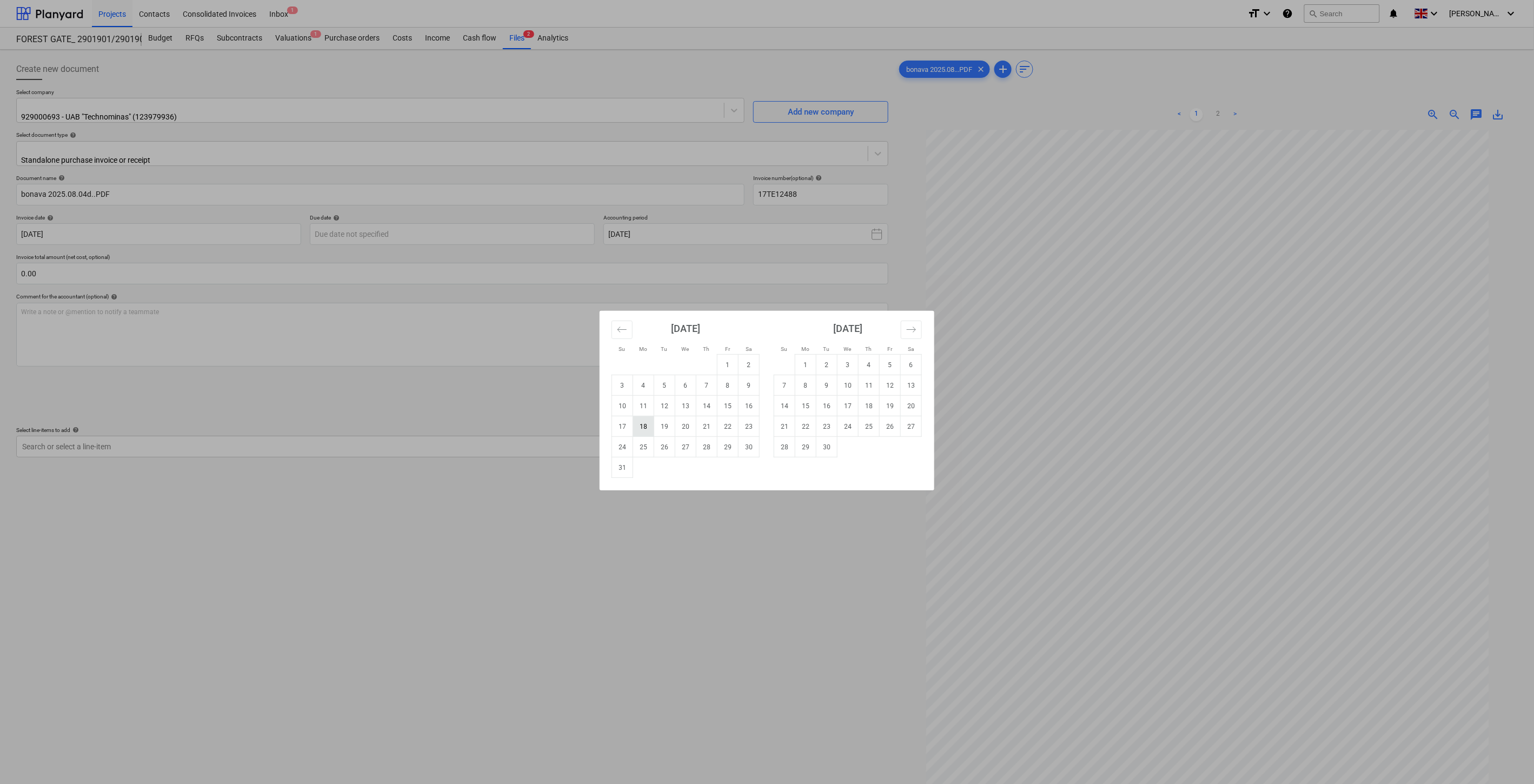
click at [639, 428] on td "18" at bounding box center [643, 427] width 21 height 21
type input "[DATE]"
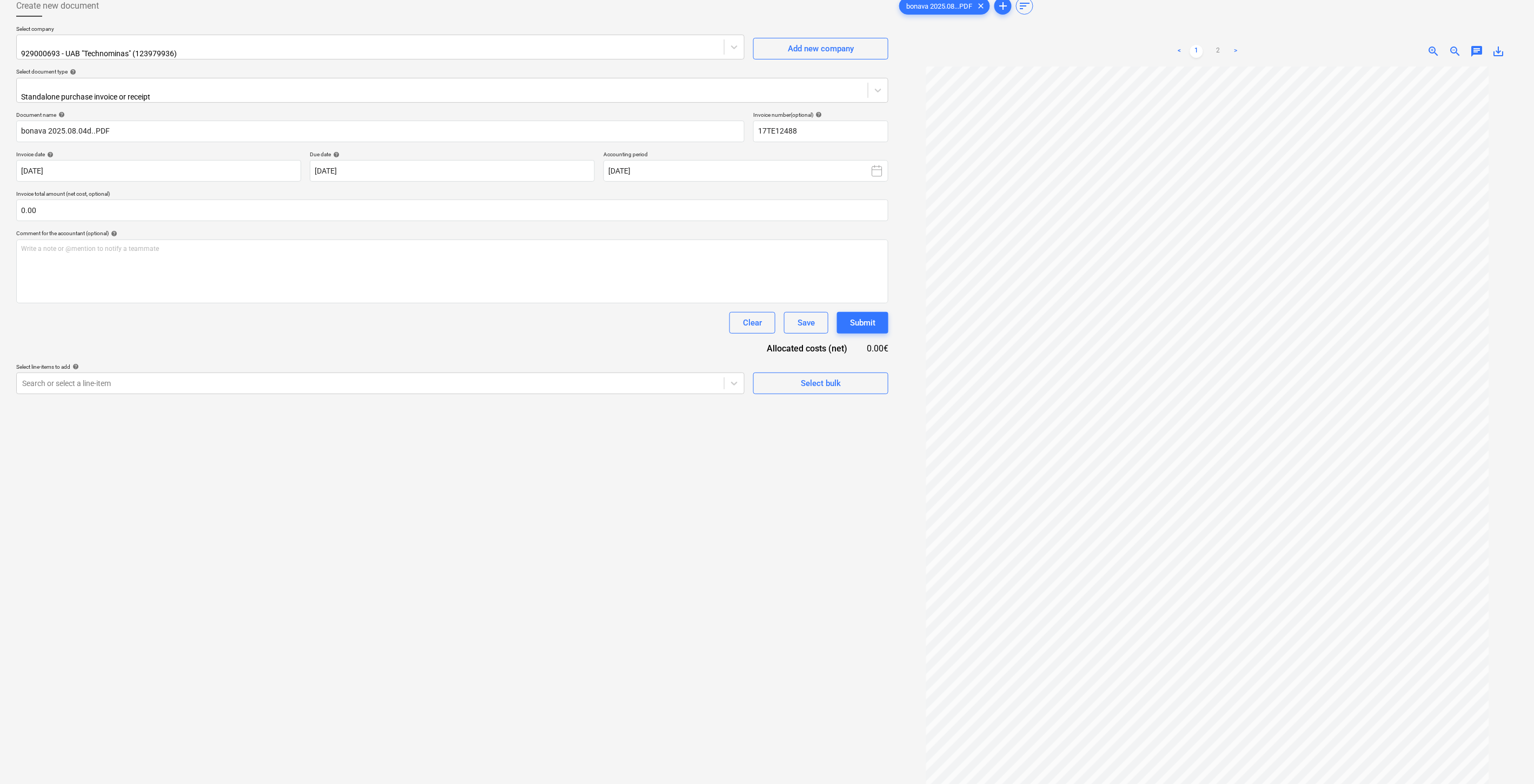
scroll to position [108, 0]
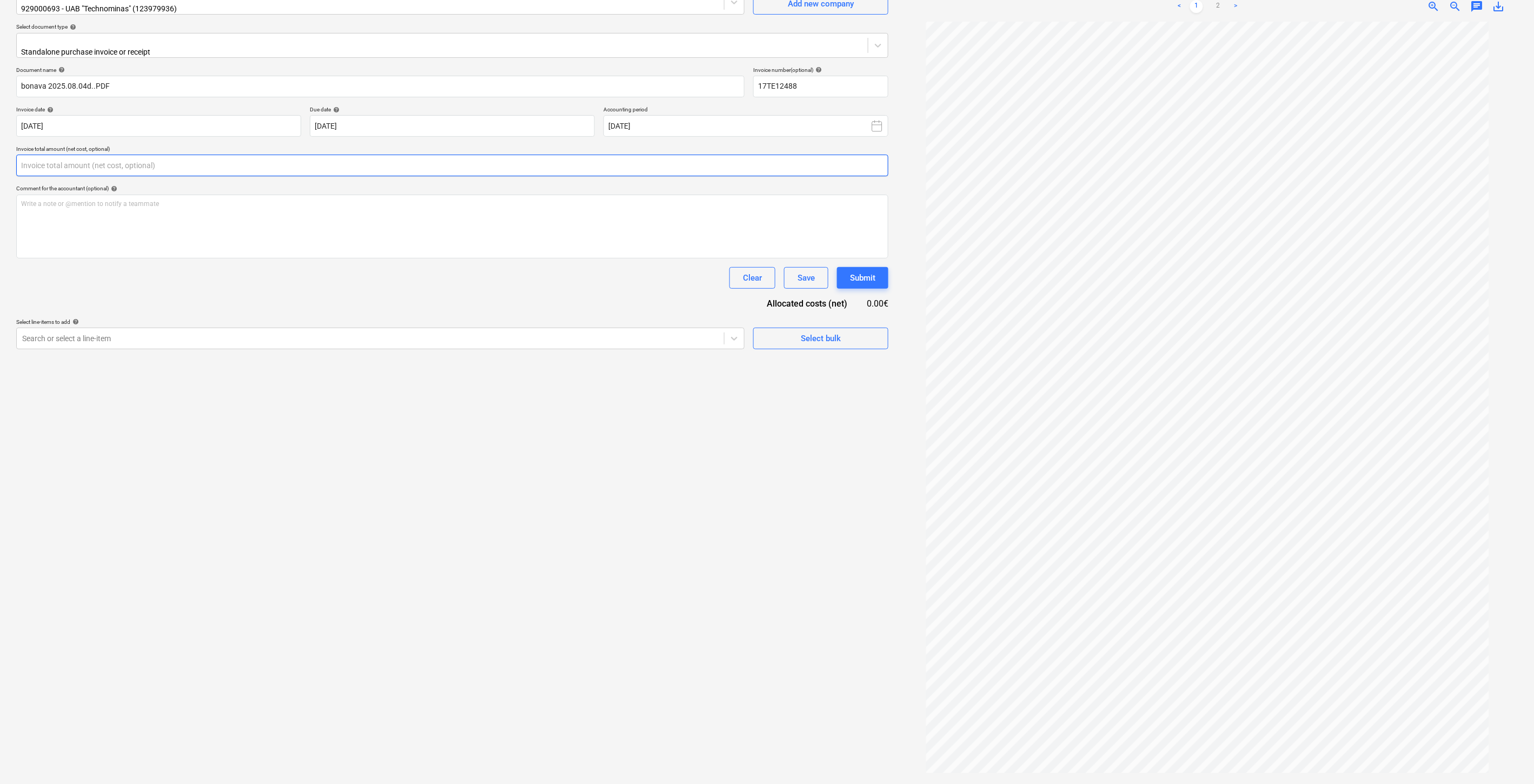
click at [460, 166] on input "text" at bounding box center [452, 165] width 872 height 21
type input "2,105.10"
click at [253, 360] on div at bounding box center [370, 366] width 696 height 11
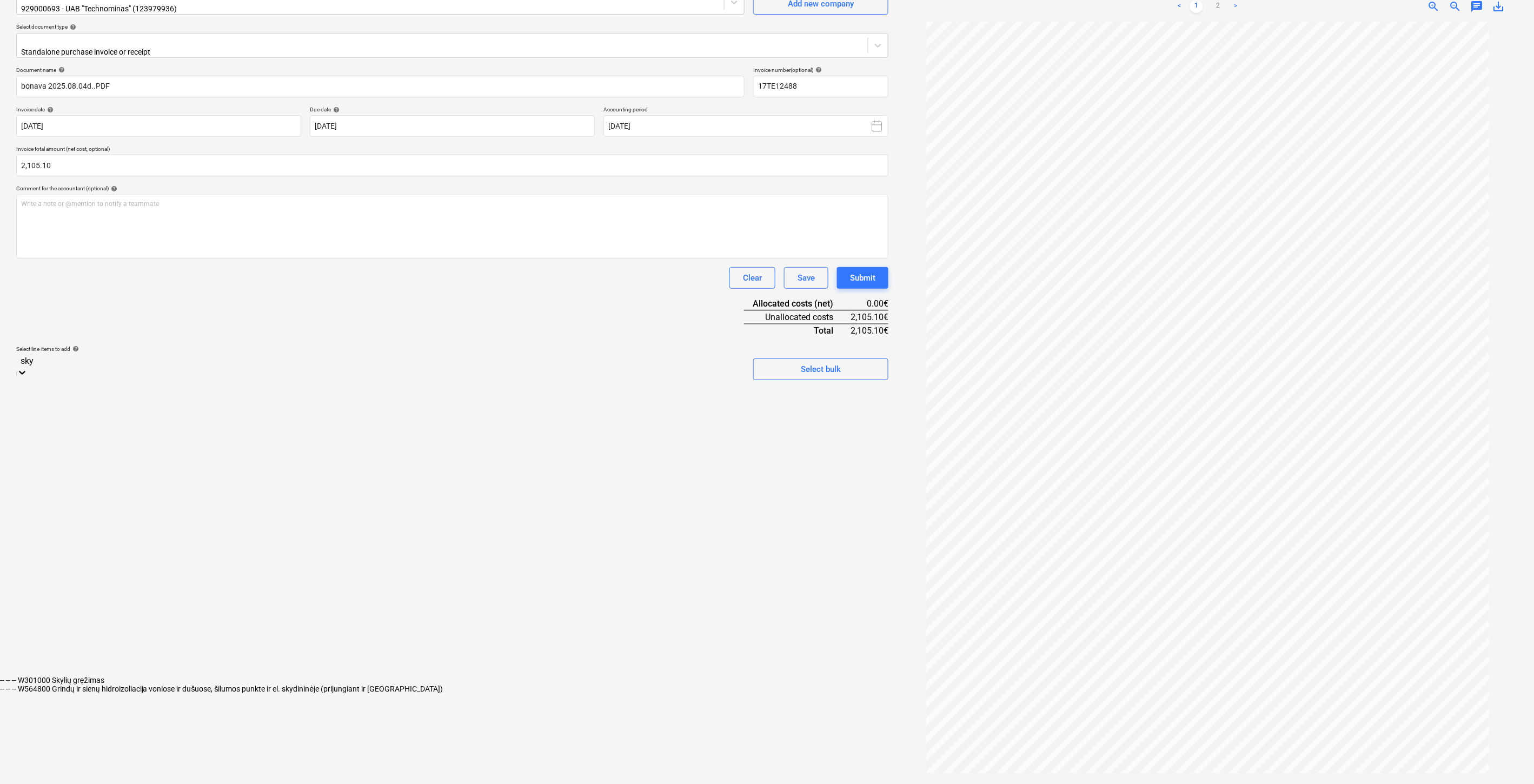
type input "skyl"
click at [242, 676] on div "-- -- -- W301000 Skylių gręžimas" at bounding box center [767, 679] width 1534 height 9
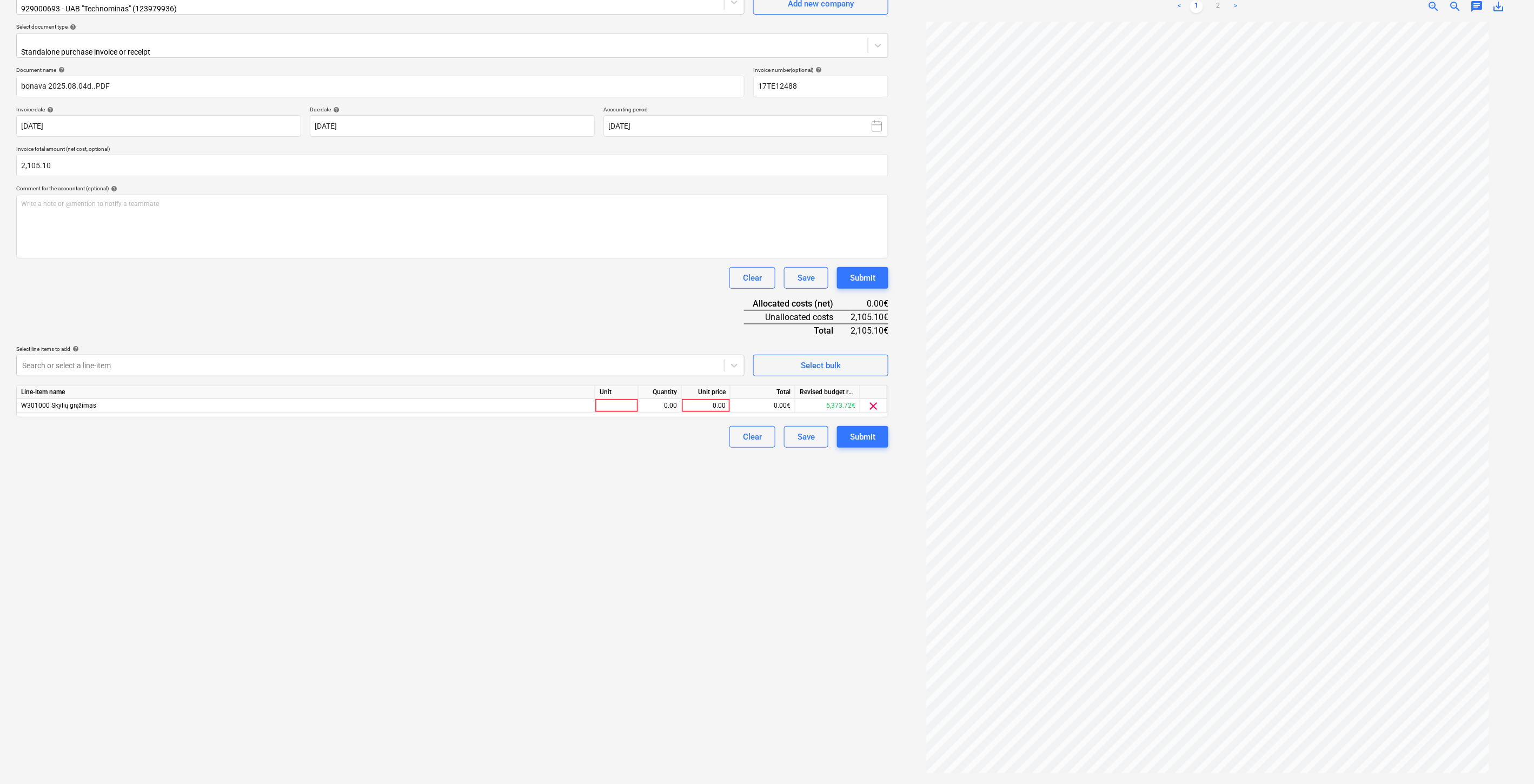
drag, startPoint x: 316, startPoint y: 306, endPoint x: 333, endPoint y: 309, distance: 17.3
click at [323, 306] on div "Document name help bonava 2025.08.04d..PDF Invoice number (optional) help 17TE1…" at bounding box center [452, 257] width 872 height 381
click at [623, 404] on div at bounding box center [616, 405] width 44 height 13
type input "1"
click at [640, 402] on div "0.00" at bounding box center [660, 405] width 44 height 13
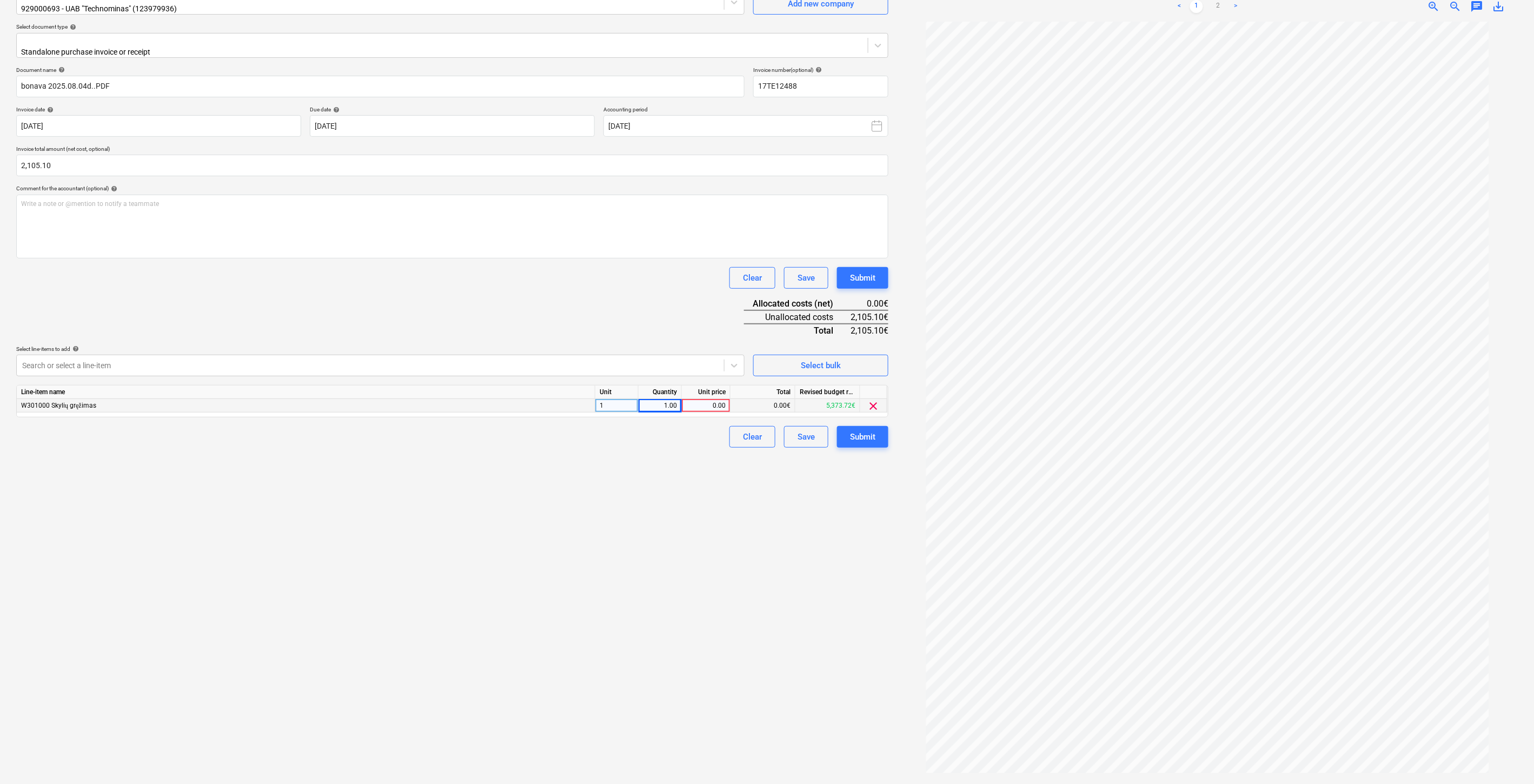
click at [708, 399] on div "0.00" at bounding box center [706, 405] width 40 height 13
type input "2105.10"
click at [645, 294] on div "Document name help bonava 2025.08.04d..PDF Invoice number (optional) help 17TE1…" at bounding box center [452, 257] width 872 height 381
click at [809, 430] on div "Save" at bounding box center [807, 437] width 17 height 14
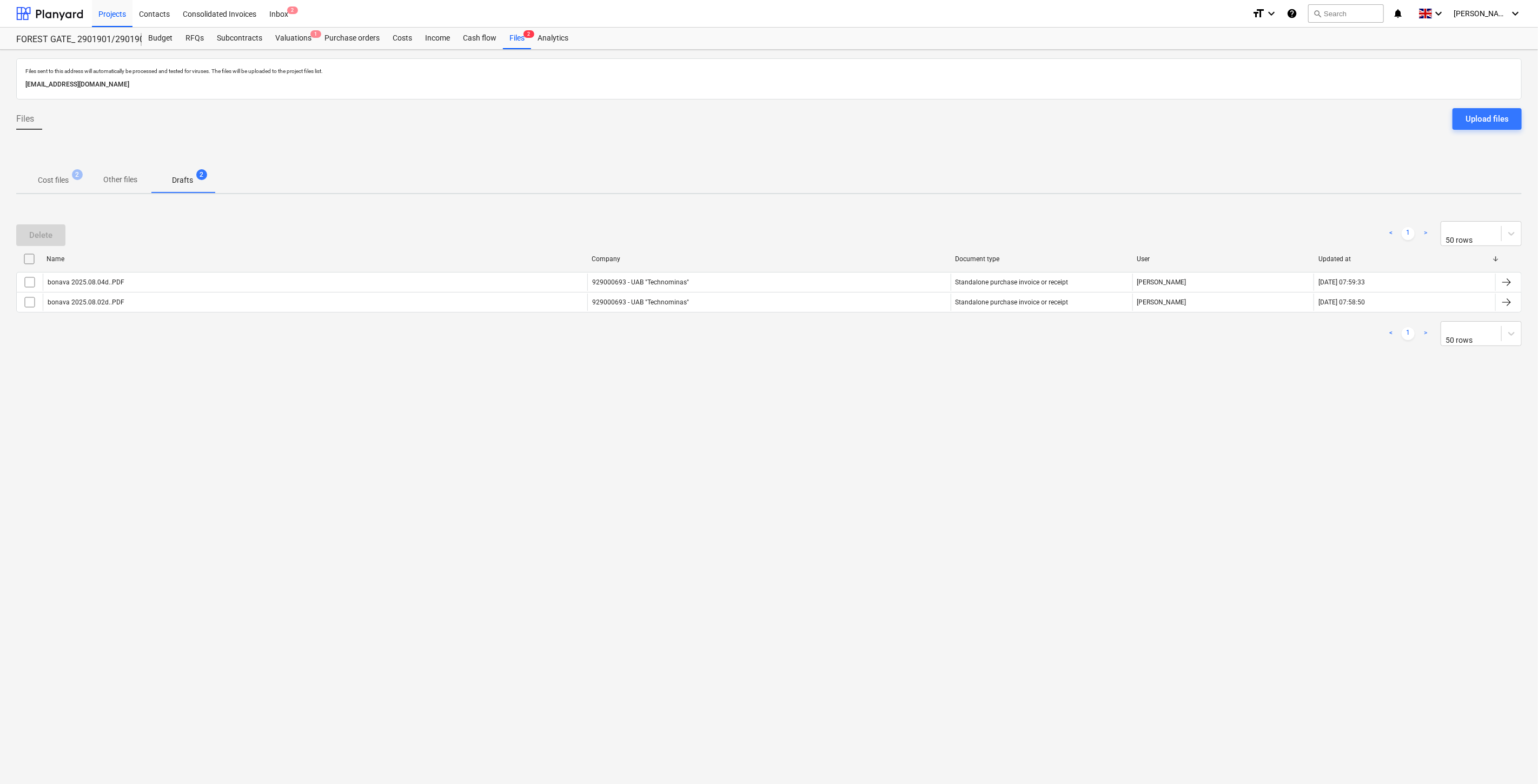
drag, startPoint x: 795, startPoint y: 481, endPoint x: 819, endPoint y: 455, distance: 35.4
click at [797, 478] on div "Files sent to this address will automatically be processed and tested for virus…" at bounding box center [769, 417] width 1538 height 734
click at [819, 455] on div "Files sent to this address will automatically be processed and tested for virus…" at bounding box center [769, 417] width 1538 height 734
click at [65, 185] on p "Cost files" at bounding box center [53, 180] width 31 height 11
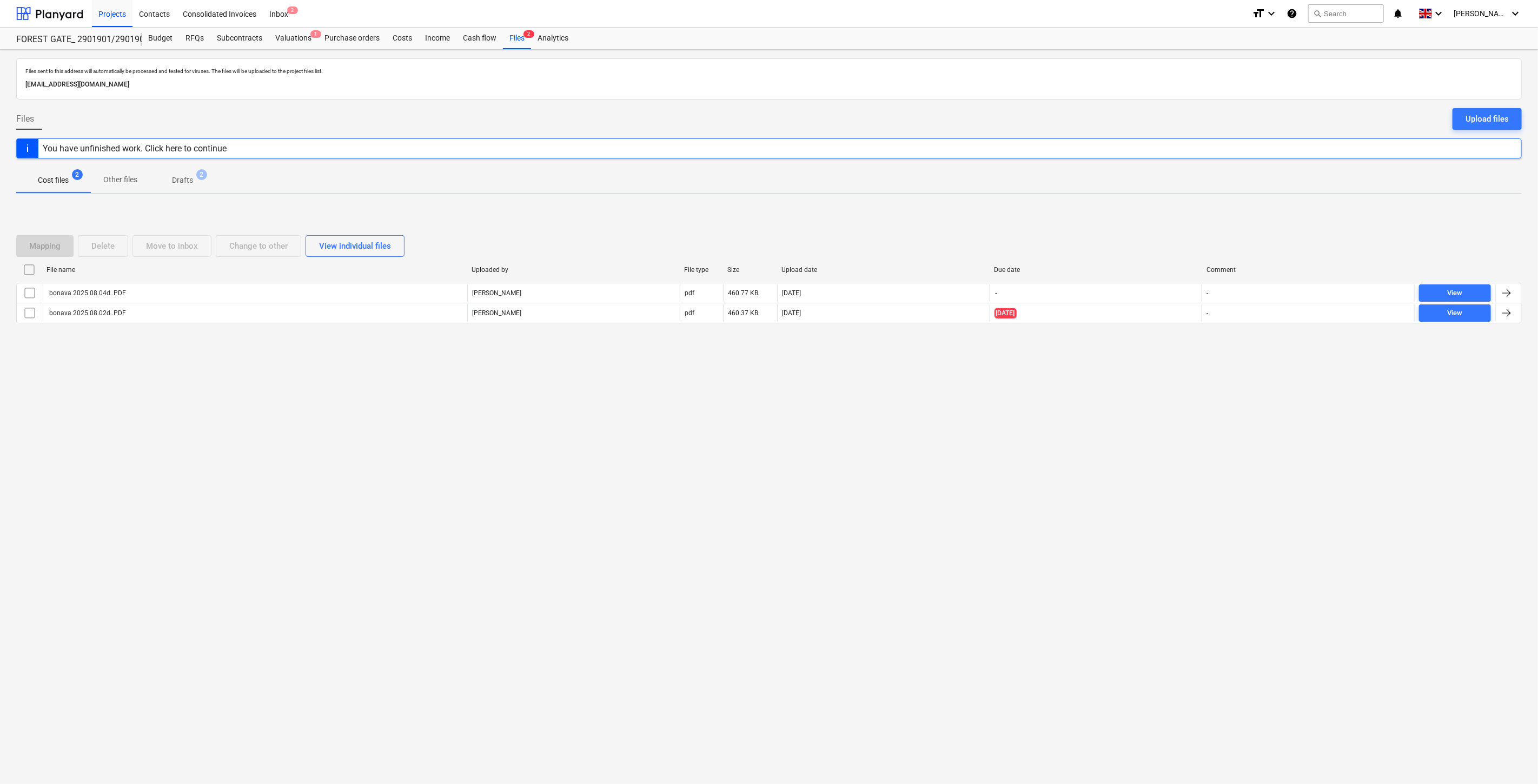
drag, startPoint x: 1130, startPoint y: 445, endPoint x: 1133, endPoint y: 436, distance: 9.5
click at [1132, 440] on div "Files sent to this address will automatically be processed and tested for virus…" at bounding box center [769, 417] width 1538 height 734
click at [1142, 413] on div "Files sent to this address will automatically be processed and tested for virus…" at bounding box center [769, 417] width 1538 height 734
drag, startPoint x: 696, startPoint y: 424, endPoint x: 685, endPoint y: 411, distance: 17.0
click at [696, 424] on div "Files sent to this address will automatically be processed and tested for virus…" at bounding box center [769, 417] width 1538 height 734
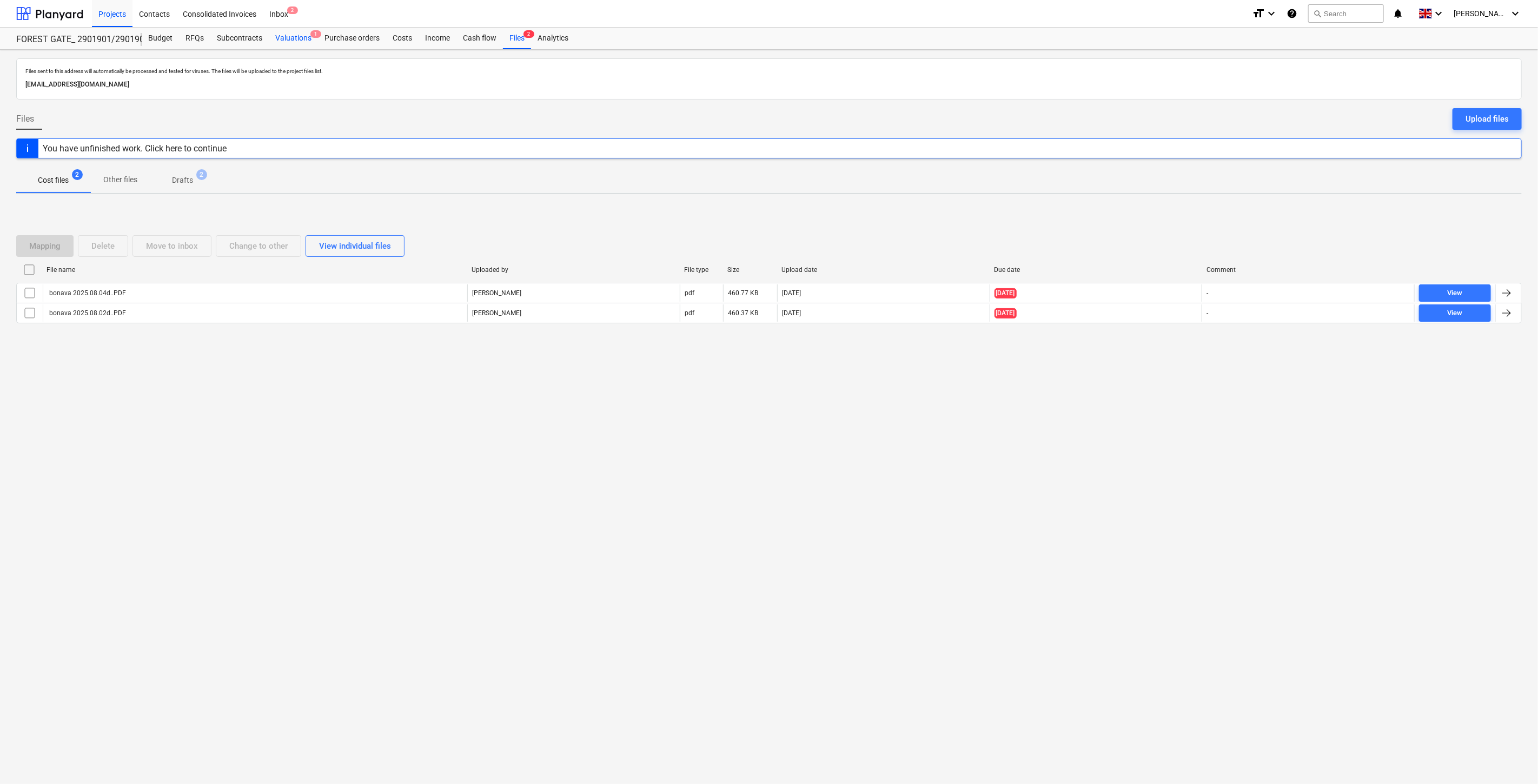
click at [310, 42] on div "Valuations 1" at bounding box center [293, 38] width 49 height 21
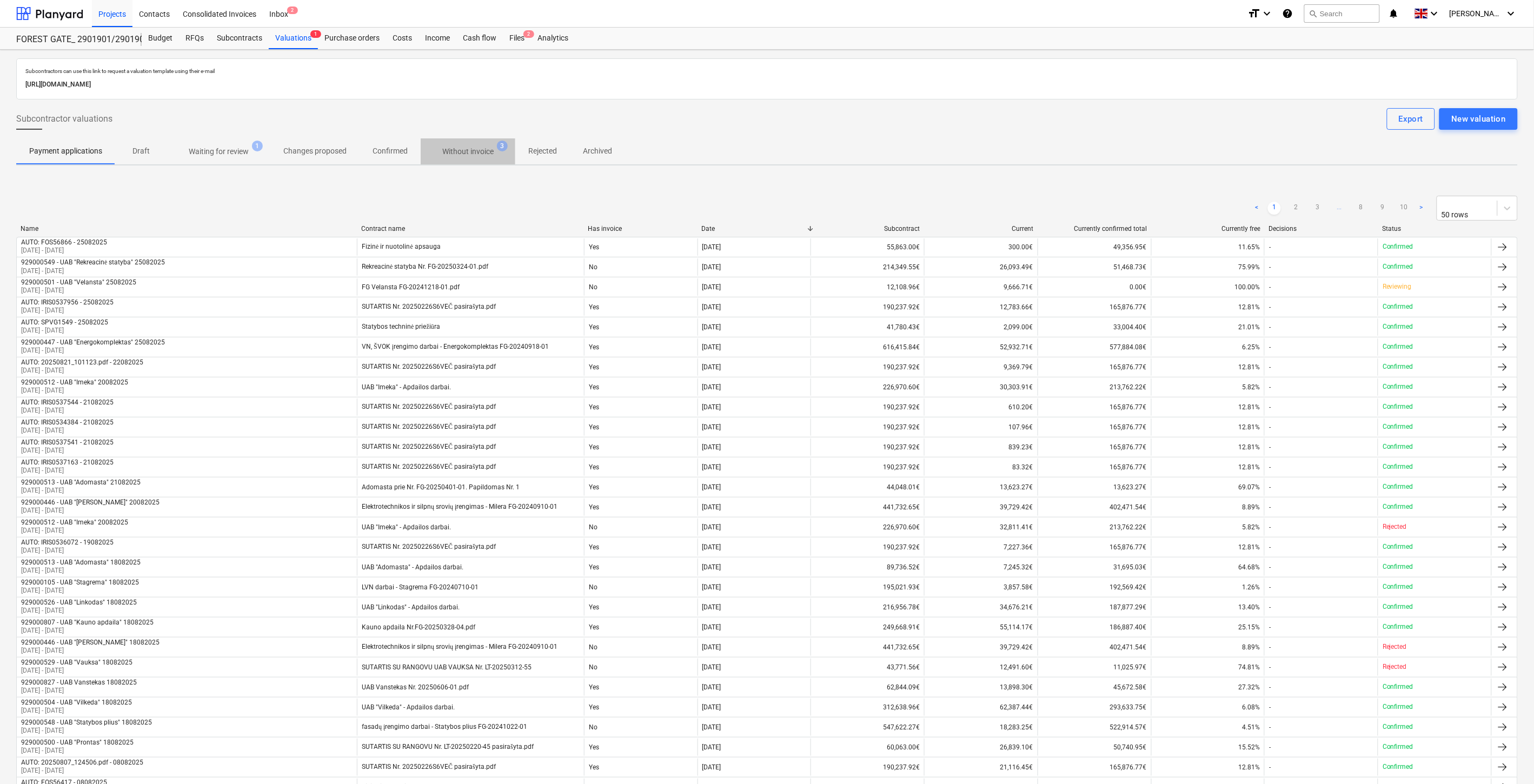
click at [478, 147] on p "Without invoice" at bounding box center [467, 151] width 52 height 11
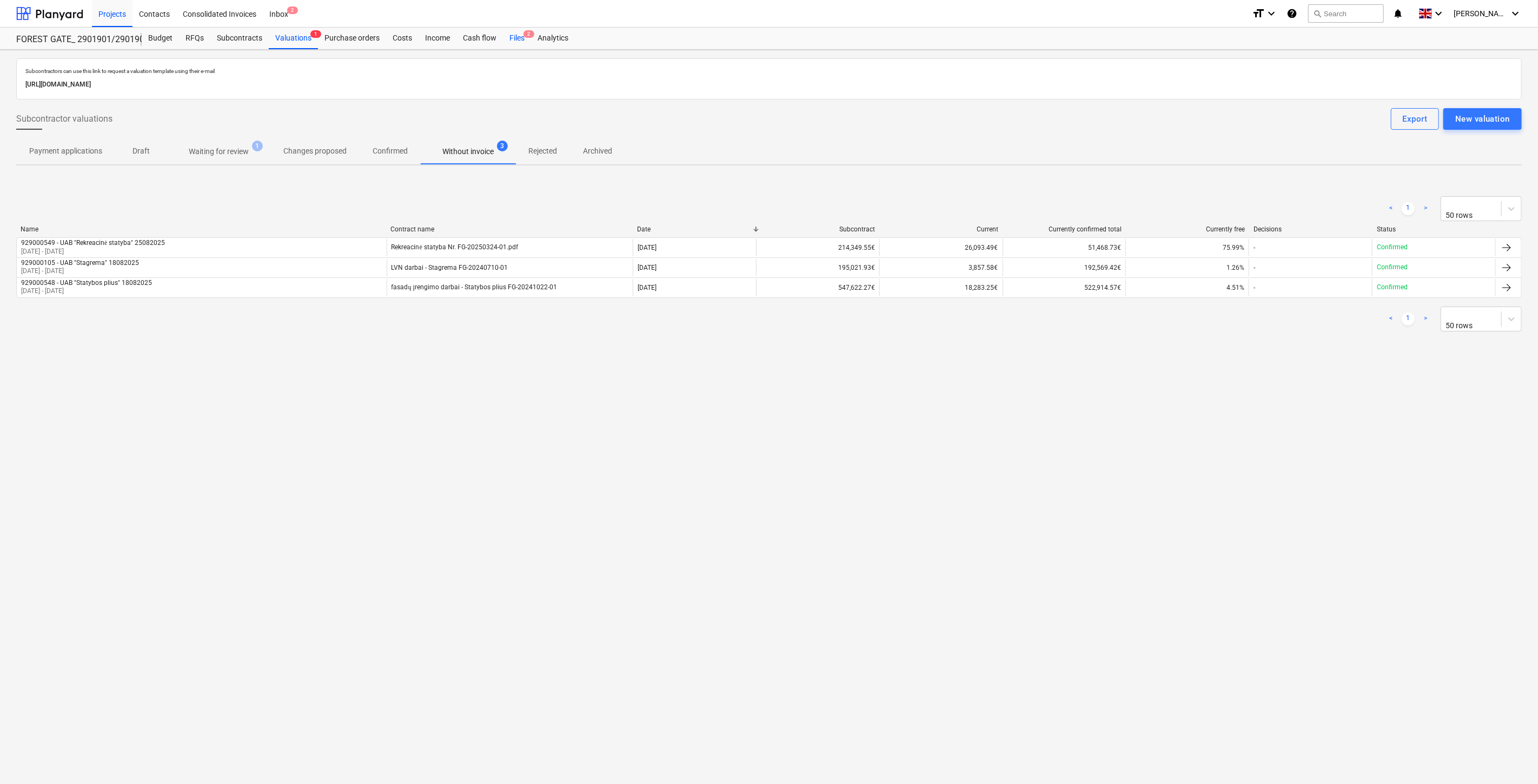
click at [516, 35] on div "Files 2" at bounding box center [517, 38] width 28 height 21
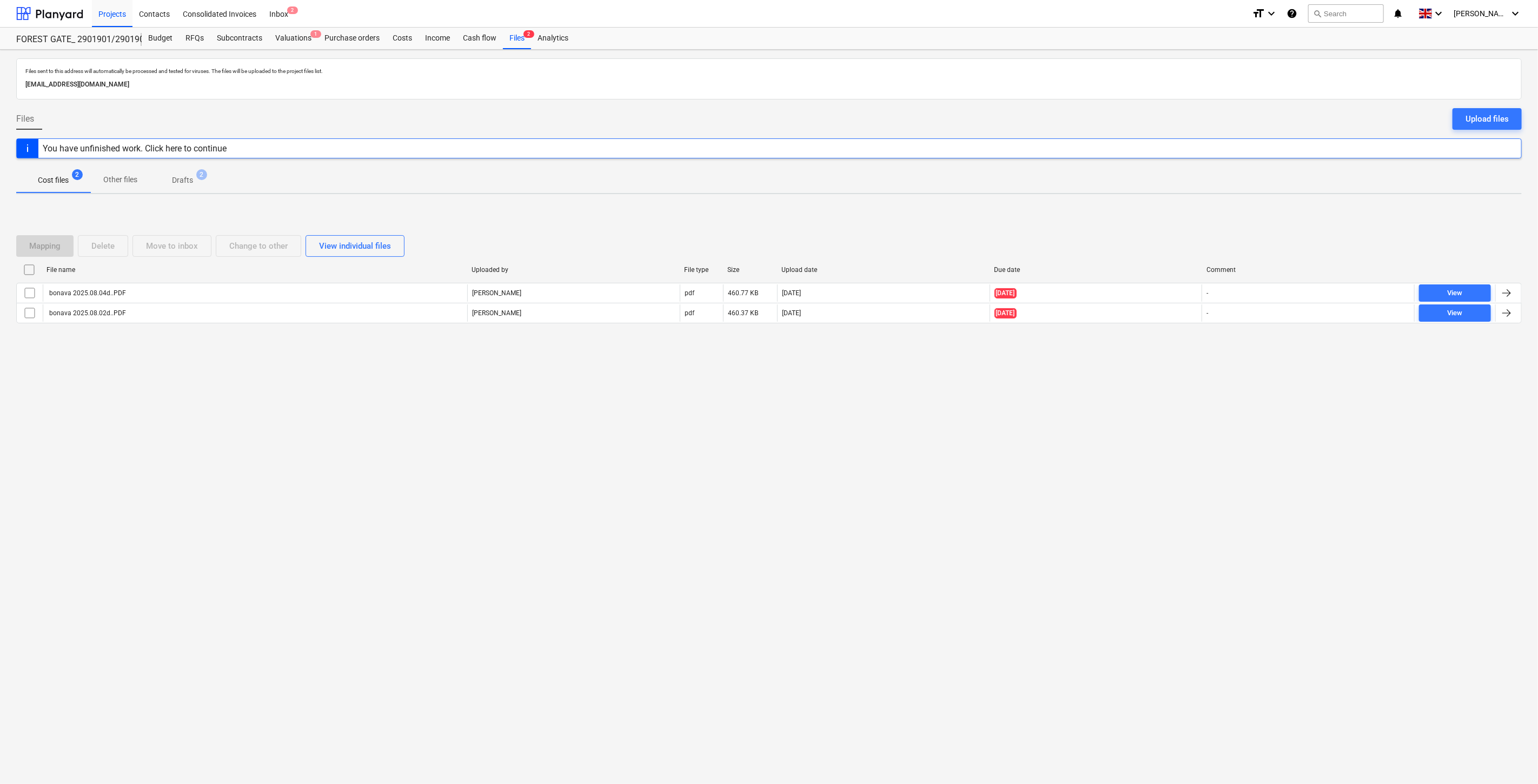
click at [1012, 512] on div "Files sent to this address will automatically be processed and tested for virus…" at bounding box center [769, 417] width 1538 height 734
click at [1051, 480] on div "Files sent to this address will automatically be processed and tested for virus…" at bounding box center [769, 417] width 1538 height 734
click at [1472, 116] on div "Upload files" at bounding box center [1487, 119] width 44 height 14
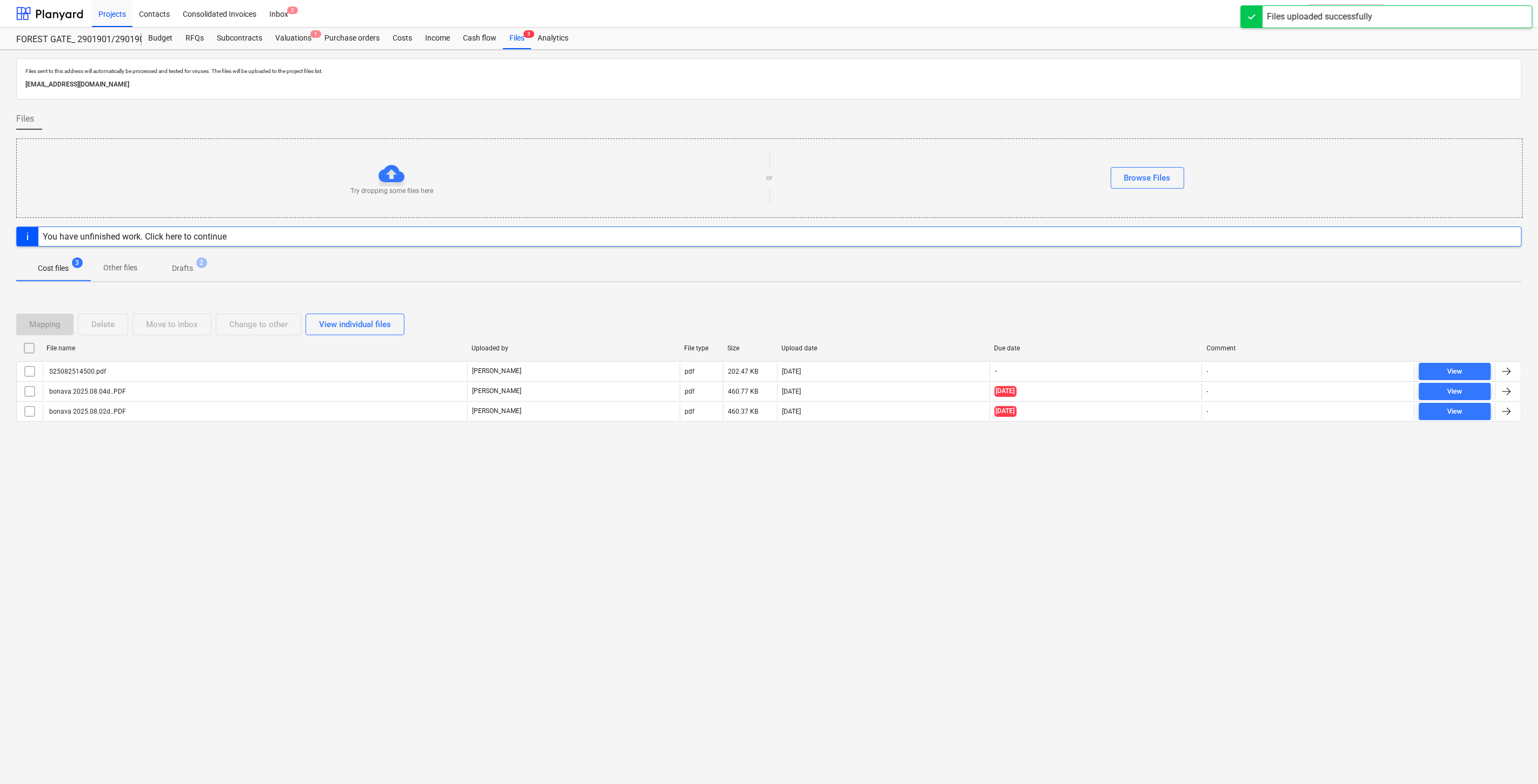
drag, startPoint x: 556, startPoint y: 566, endPoint x: 614, endPoint y: 535, distance: 65.8
click at [568, 559] on div "Files sent to this address will automatically be processed and tested for virus…" at bounding box center [769, 417] width 1538 height 734
click at [614, 535] on div "Files sent to this address will automatically be processed and tested for virus…" at bounding box center [769, 417] width 1538 height 734
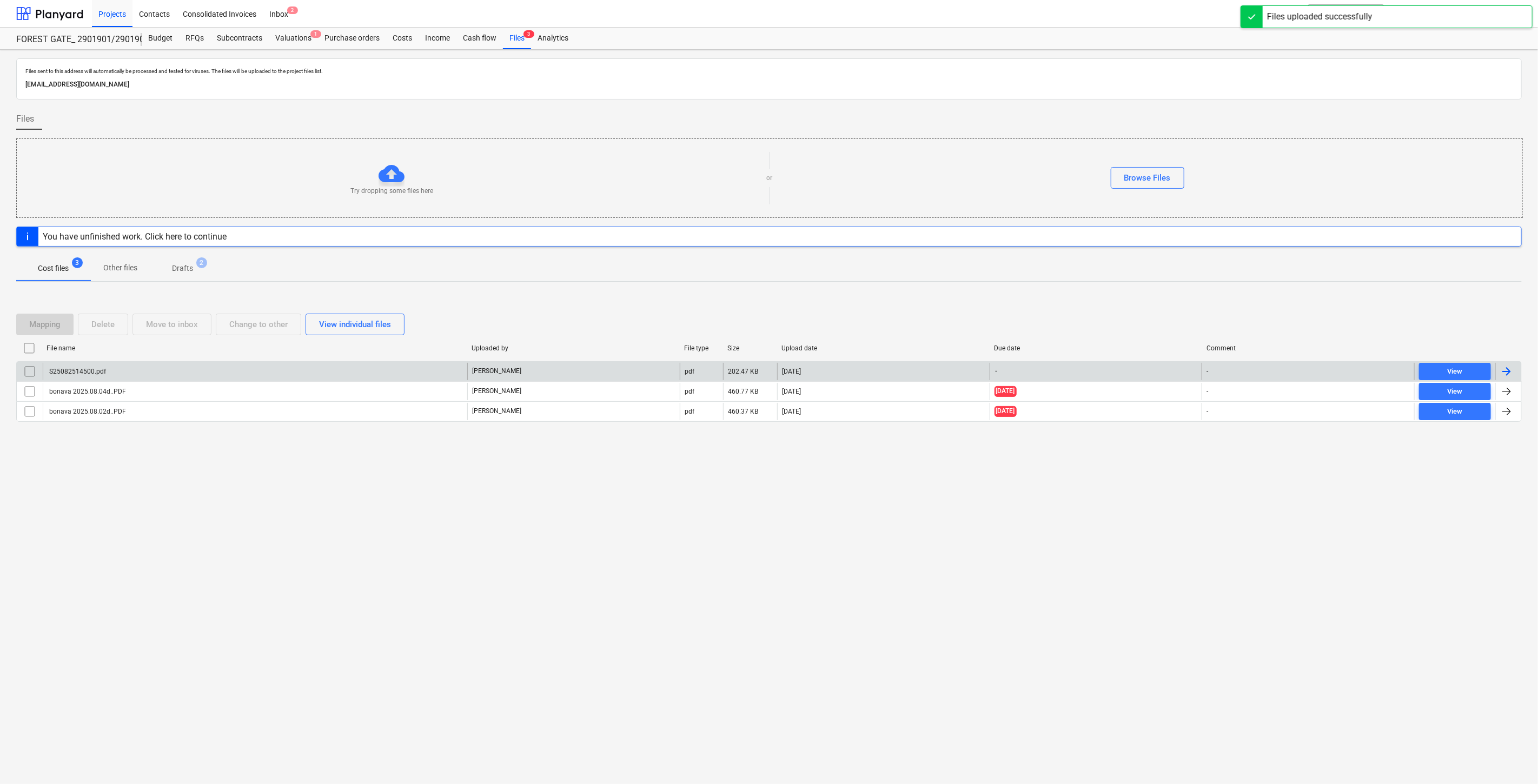
click at [225, 369] on div "S25082514500.pdf" at bounding box center [255, 371] width 425 height 17
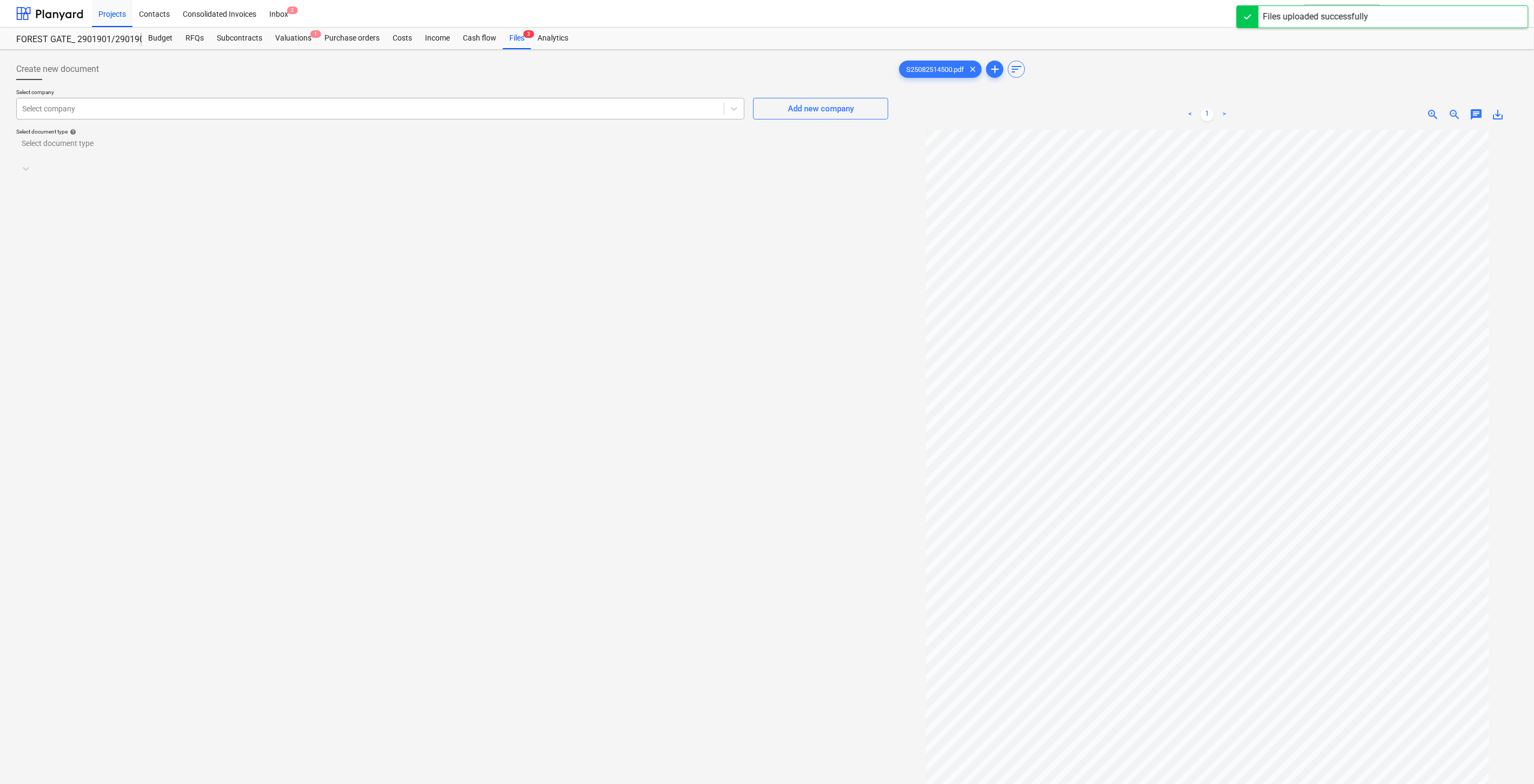
click at [531, 106] on div at bounding box center [370, 108] width 696 height 11
type input "stagr"
click at [543, 783] on div "929000105 - UAB "Stagrema" (172379827)" at bounding box center [767, 788] width 1534 height 9
click at [517, 160] on div at bounding box center [442, 166] width 841 height 11
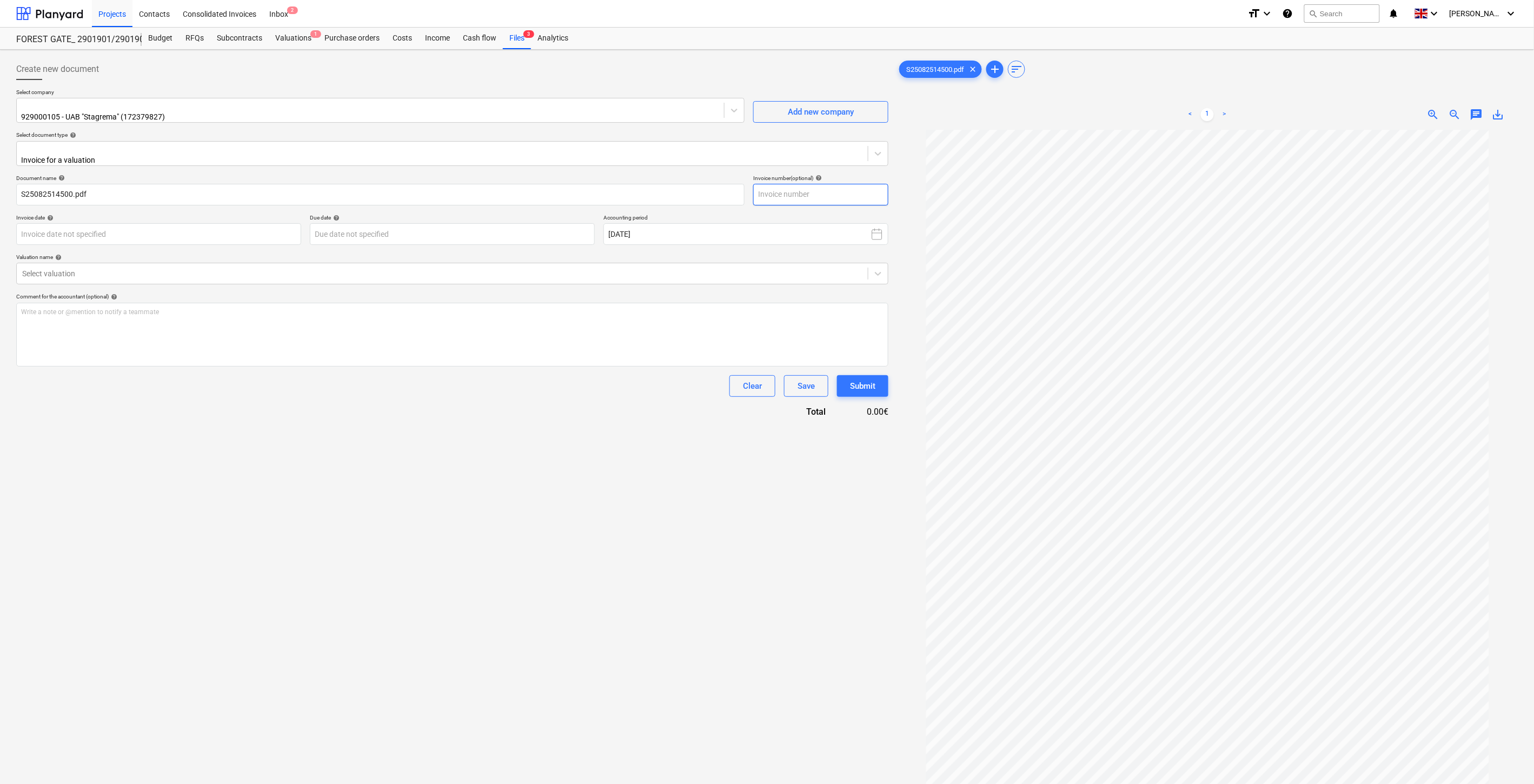
click at [833, 188] on input "text" at bounding box center [821, 194] width 135 height 21
type input "STGR2025077"
click at [540, 532] on div "Create new document Select company 929000105 - UAB "Stagrema" (172379827) Add n…" at bounding box center [452, 470] width 881 height 833
click at [503, 482] on div "Create new document Select company 929000105 - UAB "Stagrema" (172379827) Add n…" at bounding box center [452, 470] width 881 height 833
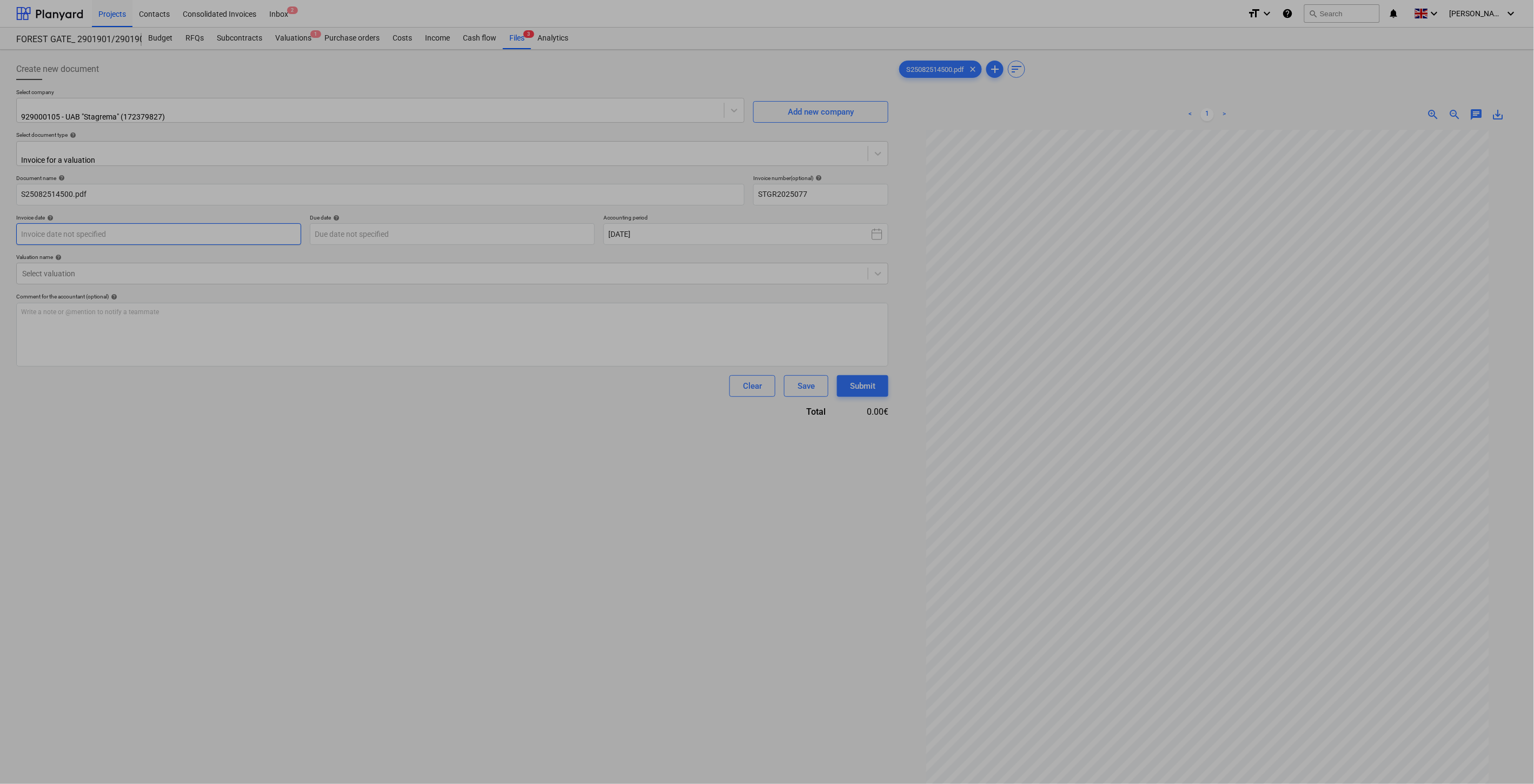
click at [171, 226] on body "Projects Contacts Consolidated Invoices Inbox 2 format_size keyboard_arrow_down…" at bounding box center [767, 392] width 1534 height 784
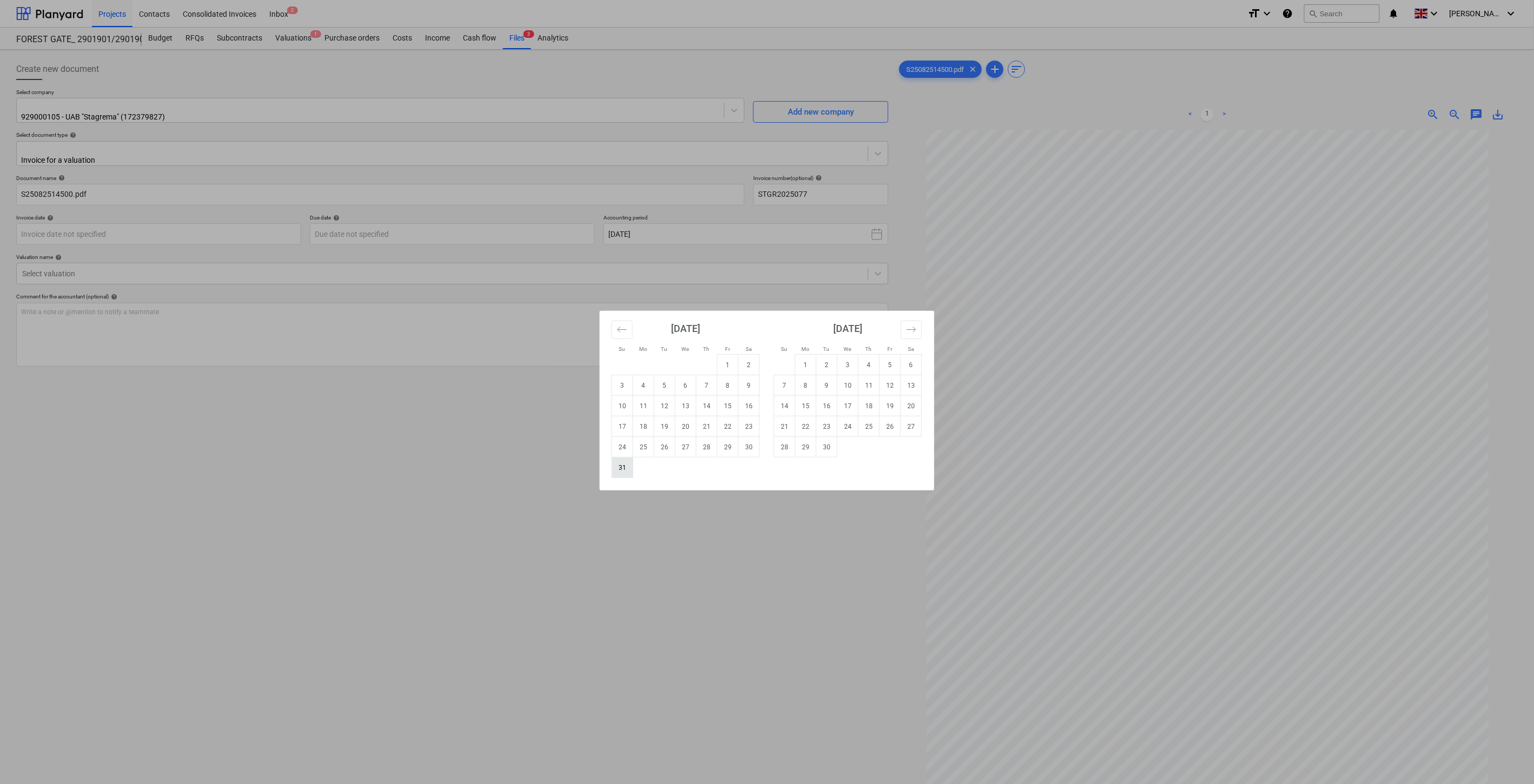
click at [622, 466] on td "31" at bounding box center [623, 467] width 21 height 21
type input "31 Aug 2025"
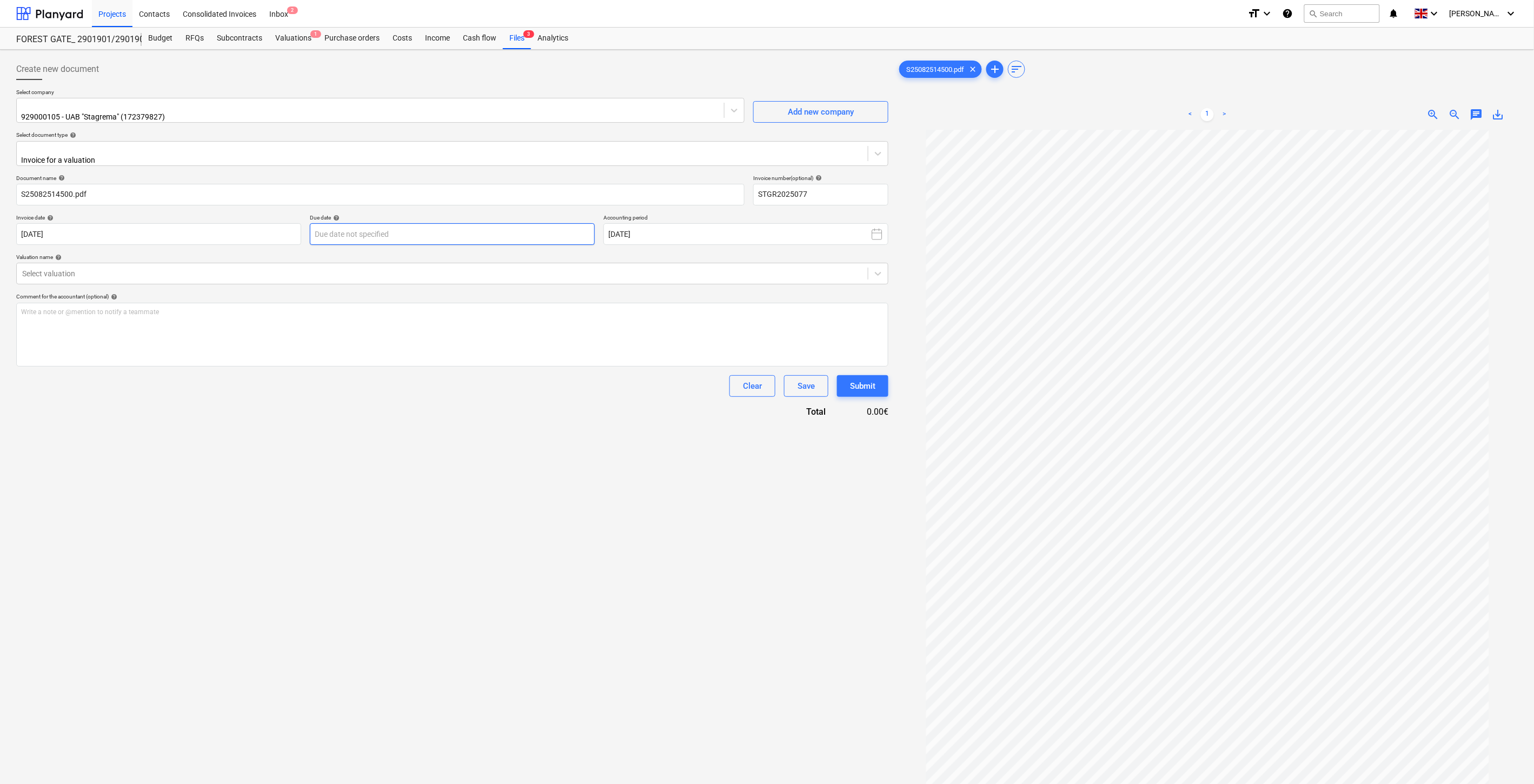
click at [505, 230] on body "Projects Contacts Consolidated Invoices Inbox 2 format_size keyboard_arrow_down…" at bounding box center [767, 392] width 1534 height 784
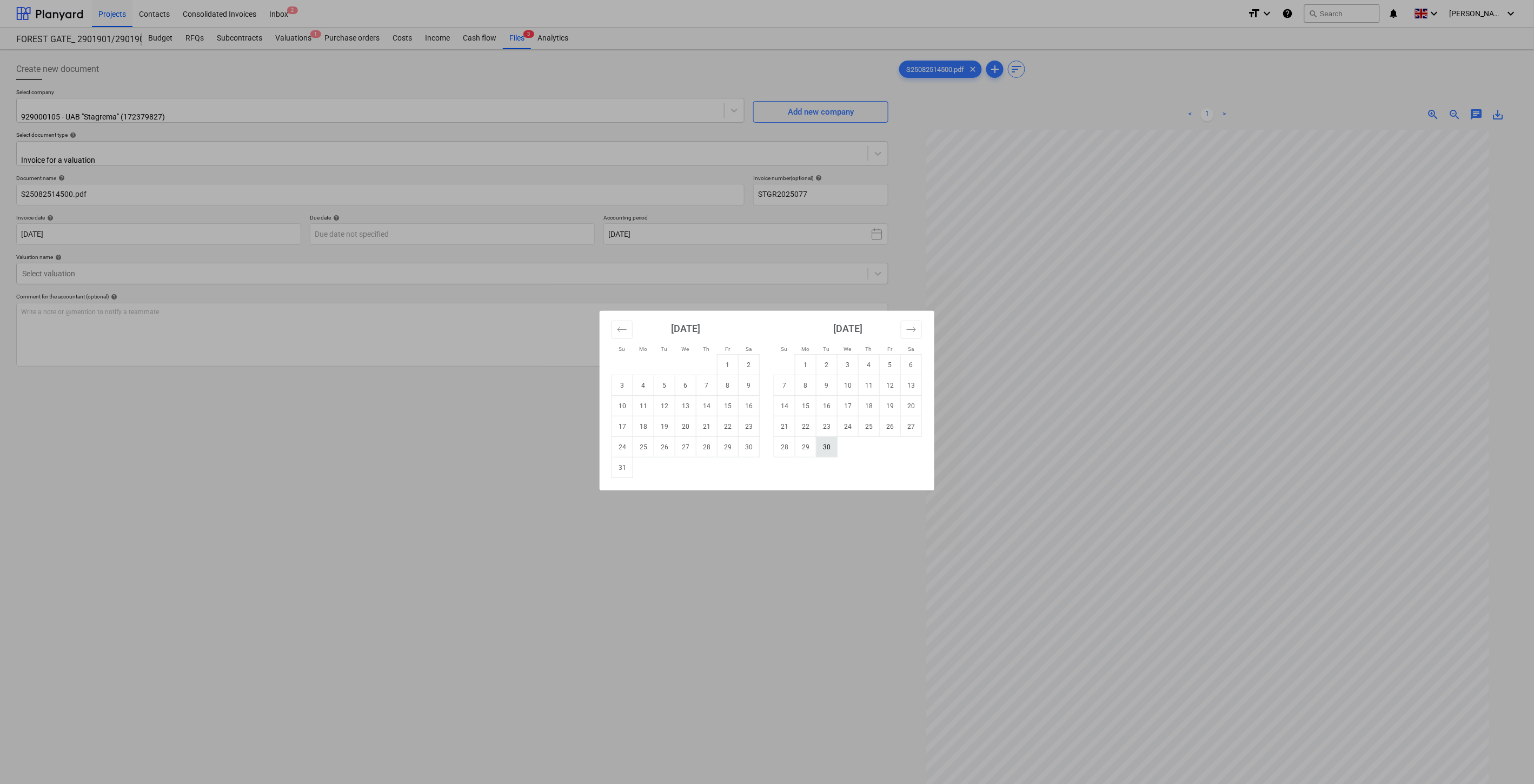
click at [824, 448] on td "30" at bounding box center [827, 447] width 21 height 21
type input "30 Sep 2025"
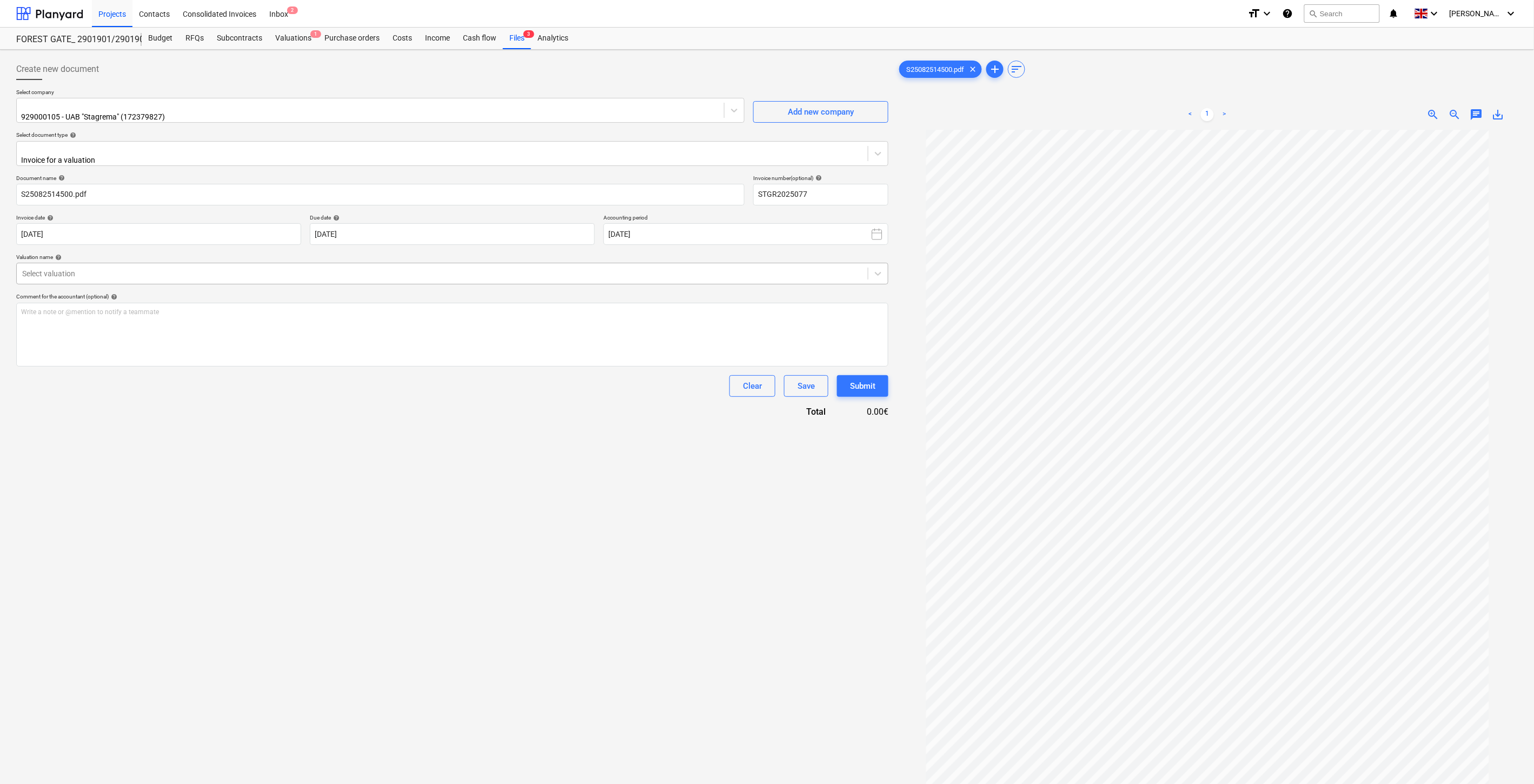
click at [365, 268] on div at bounding box center [442, 274] width 841 height 11
click at [345, 783] on div "929000105 - UAB "Stagrema" 18082025" at bounding box center [767, 788] width 1534 height 9
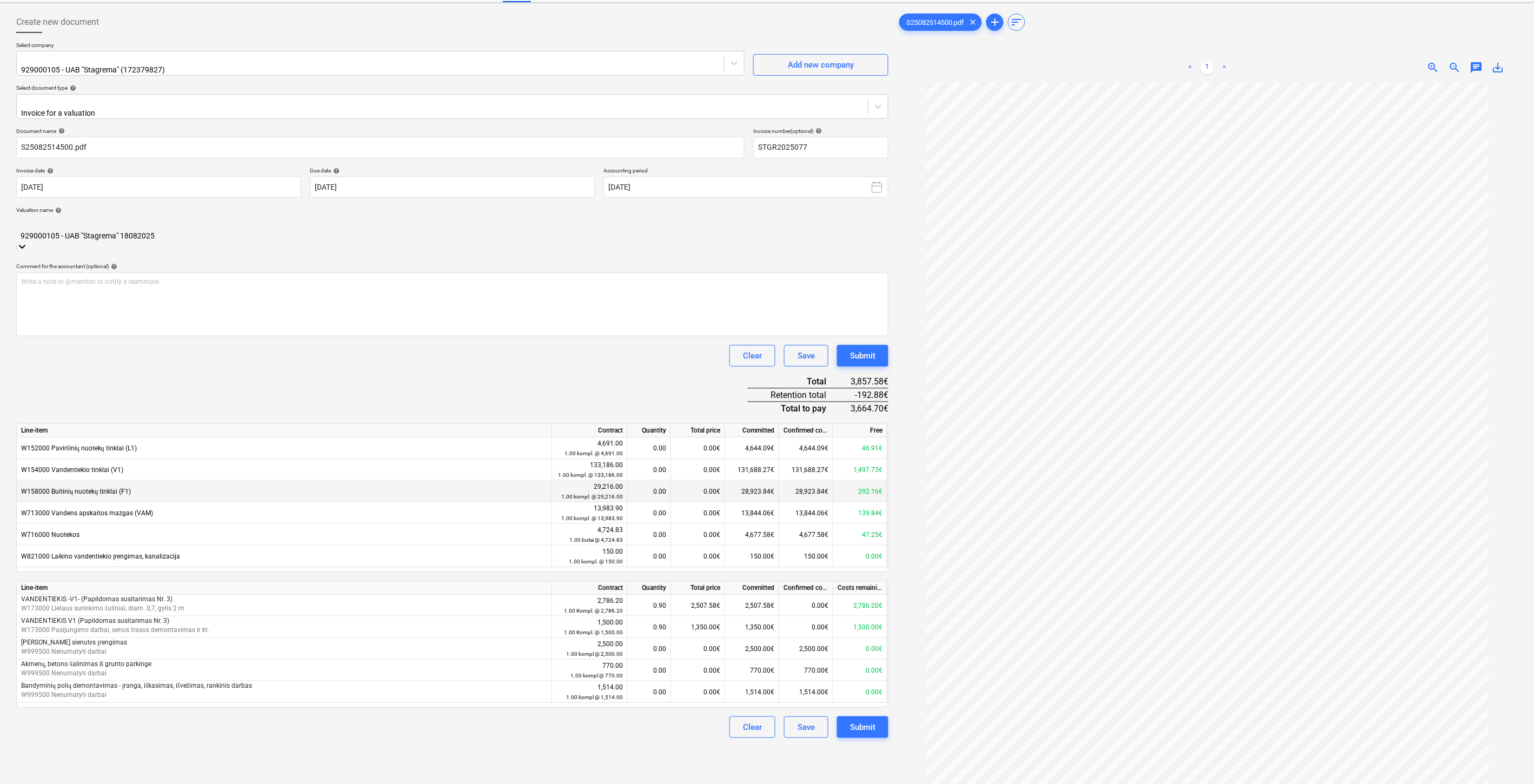
scroll to position [108, 0]
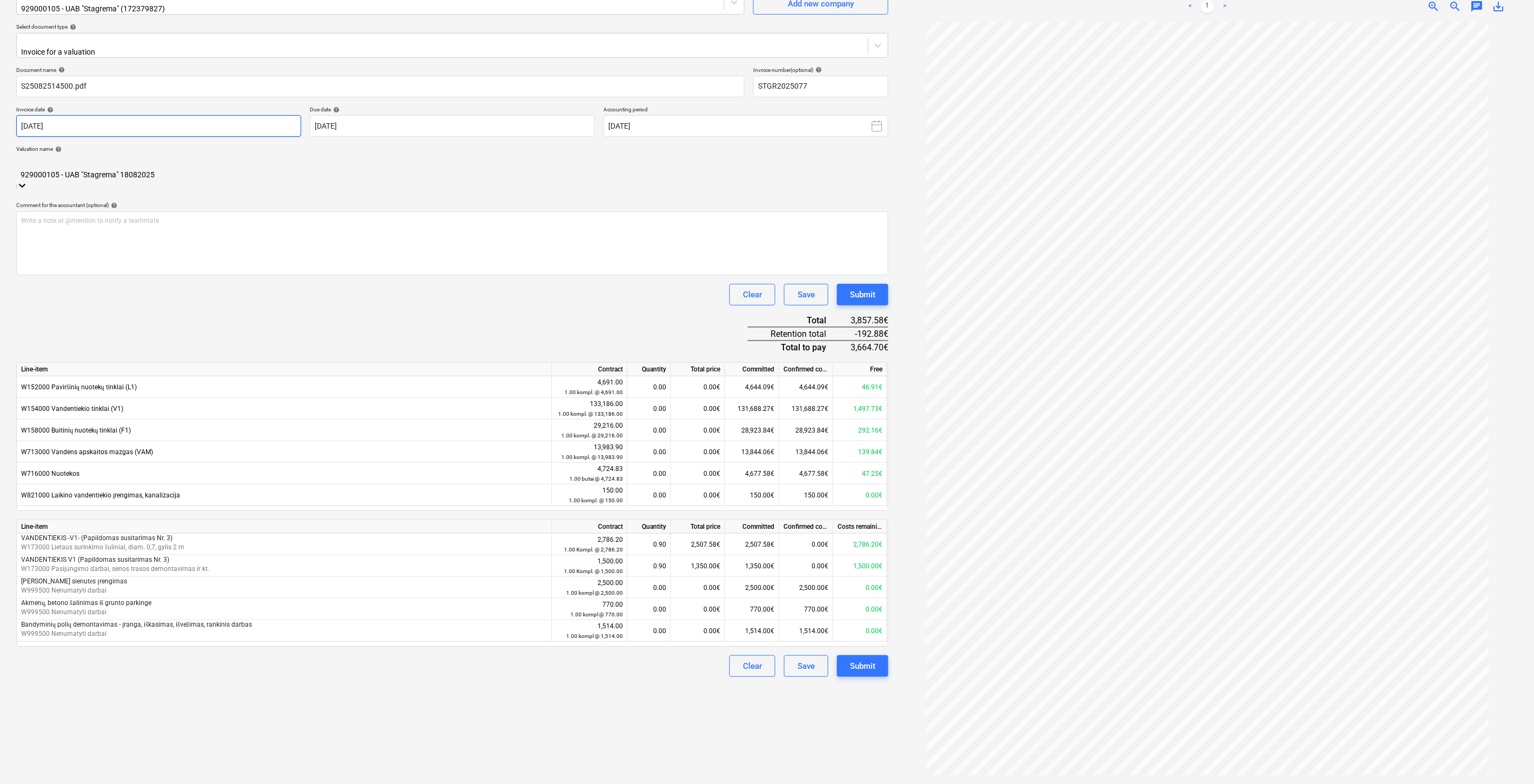
click at [183, 116] on body "Projects Contacts Consolidated Invoices Inbox 2 format_size keyboard_arrow_down…" at bounding box center [767, 284] width 1534 height 784
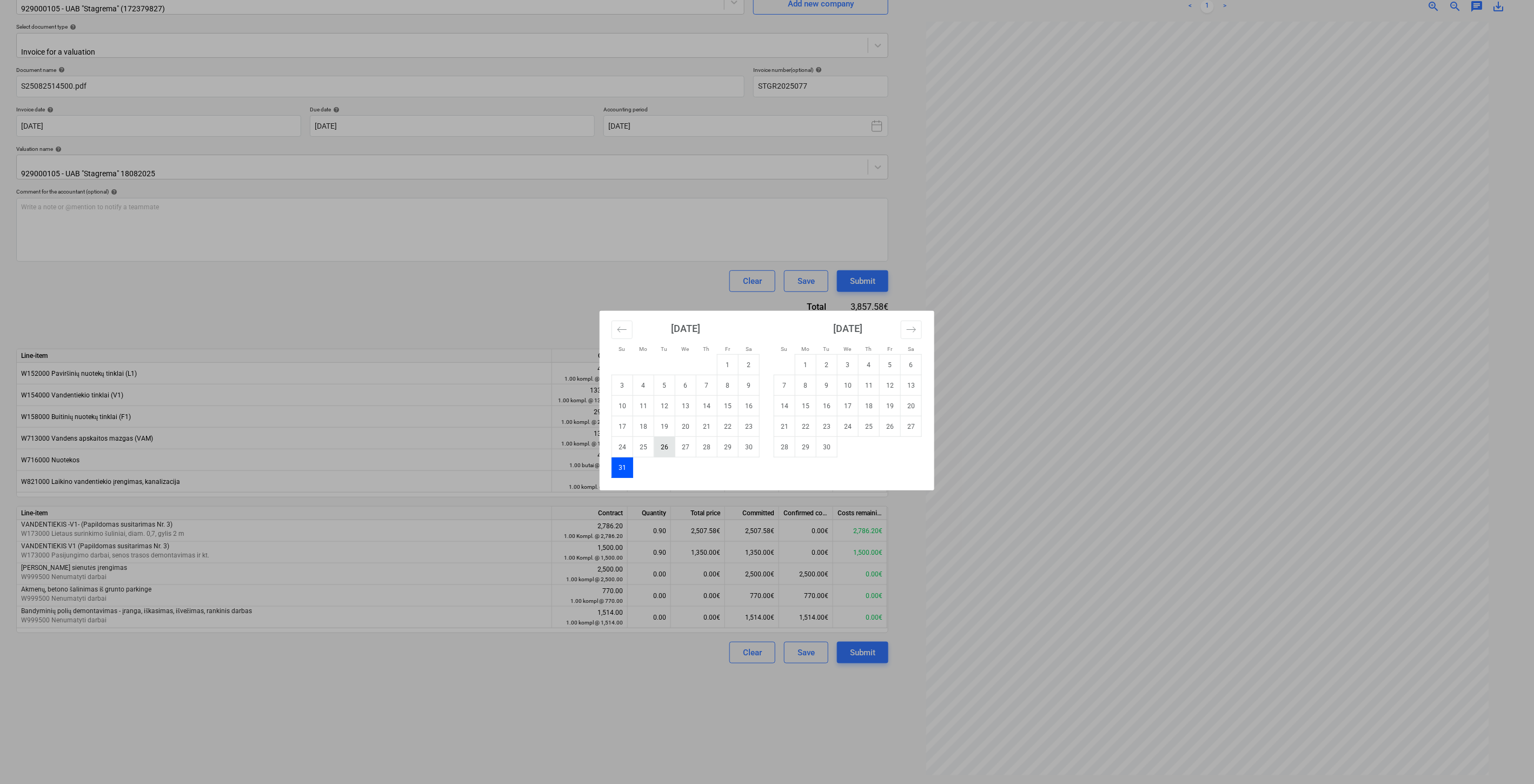
click at [663, 447] on td "26" at bounding box center [665, 447] width 21 height 21
type input "[DATE]"
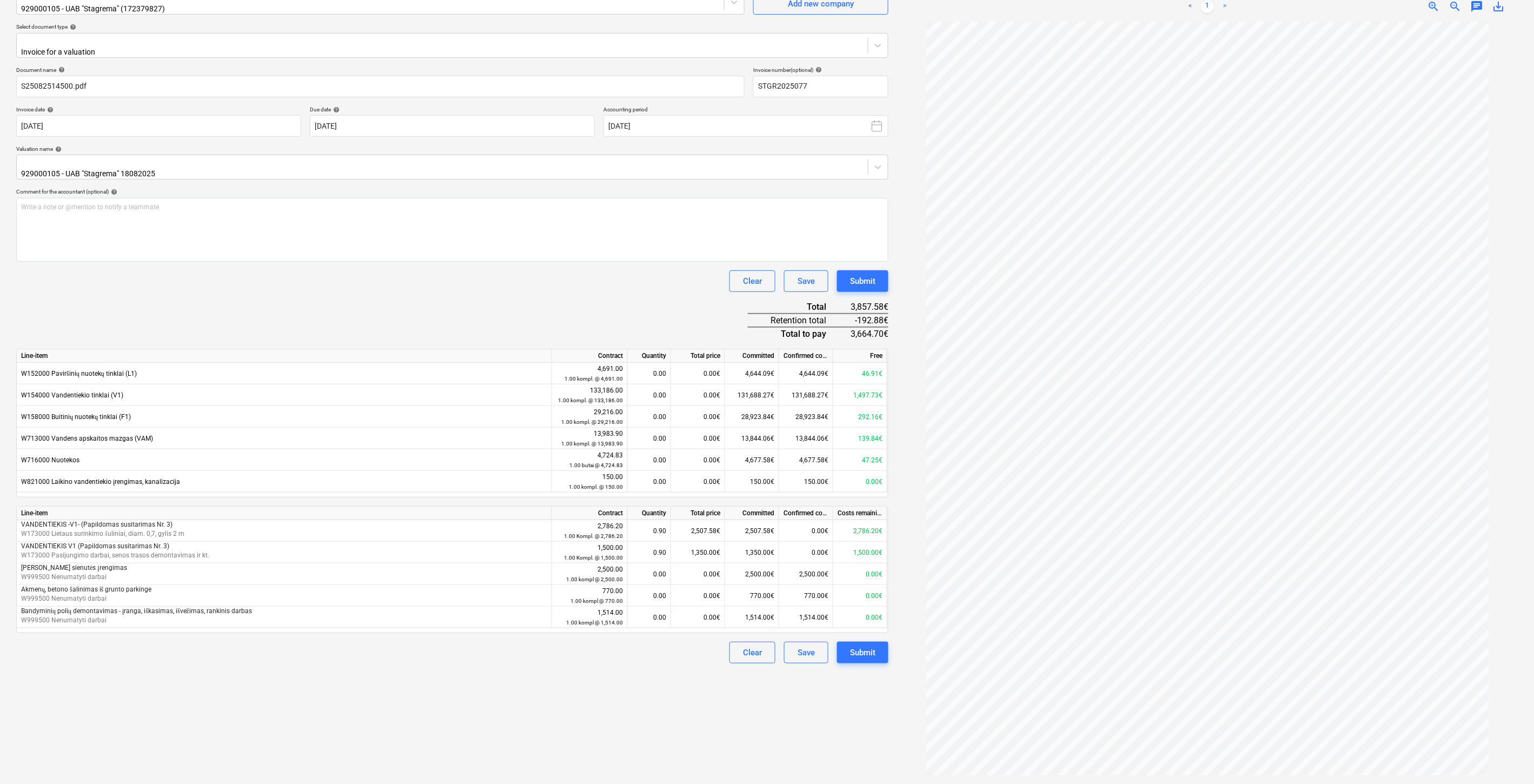
click at [525, 106] on div "Due date help" at bounding box center [452, 109] width 285 height 7
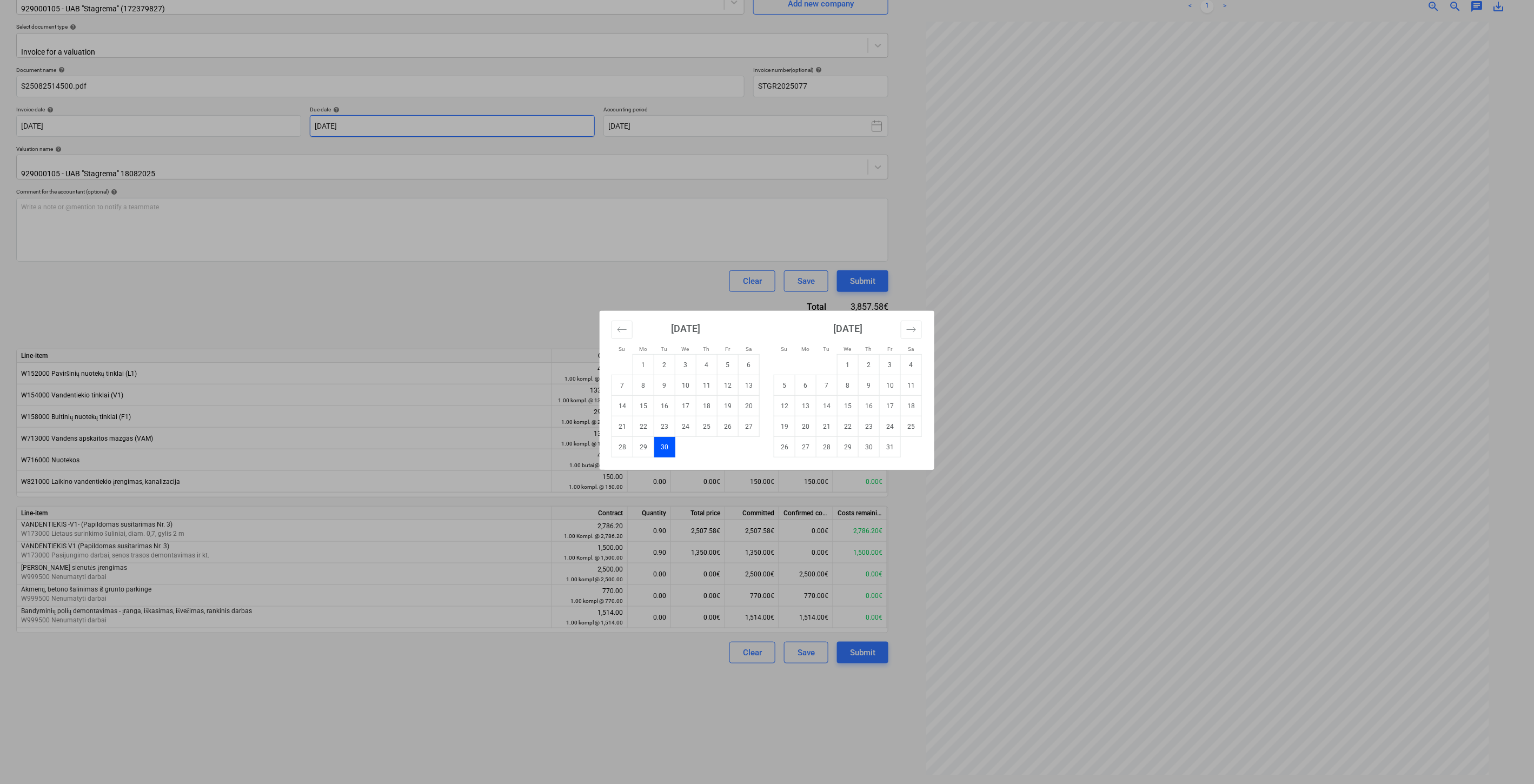
click at [525, 114] on body "Projects Contacts Consolidated Invoices Inbox 2 format_size keyboard_arrow_down…" at bounding box center [767, 284] width 1534 height 784
click at [910, 424] on td "25" at bounding box center [911, 427] width 21 height 21
type input "25 Oct 2025"
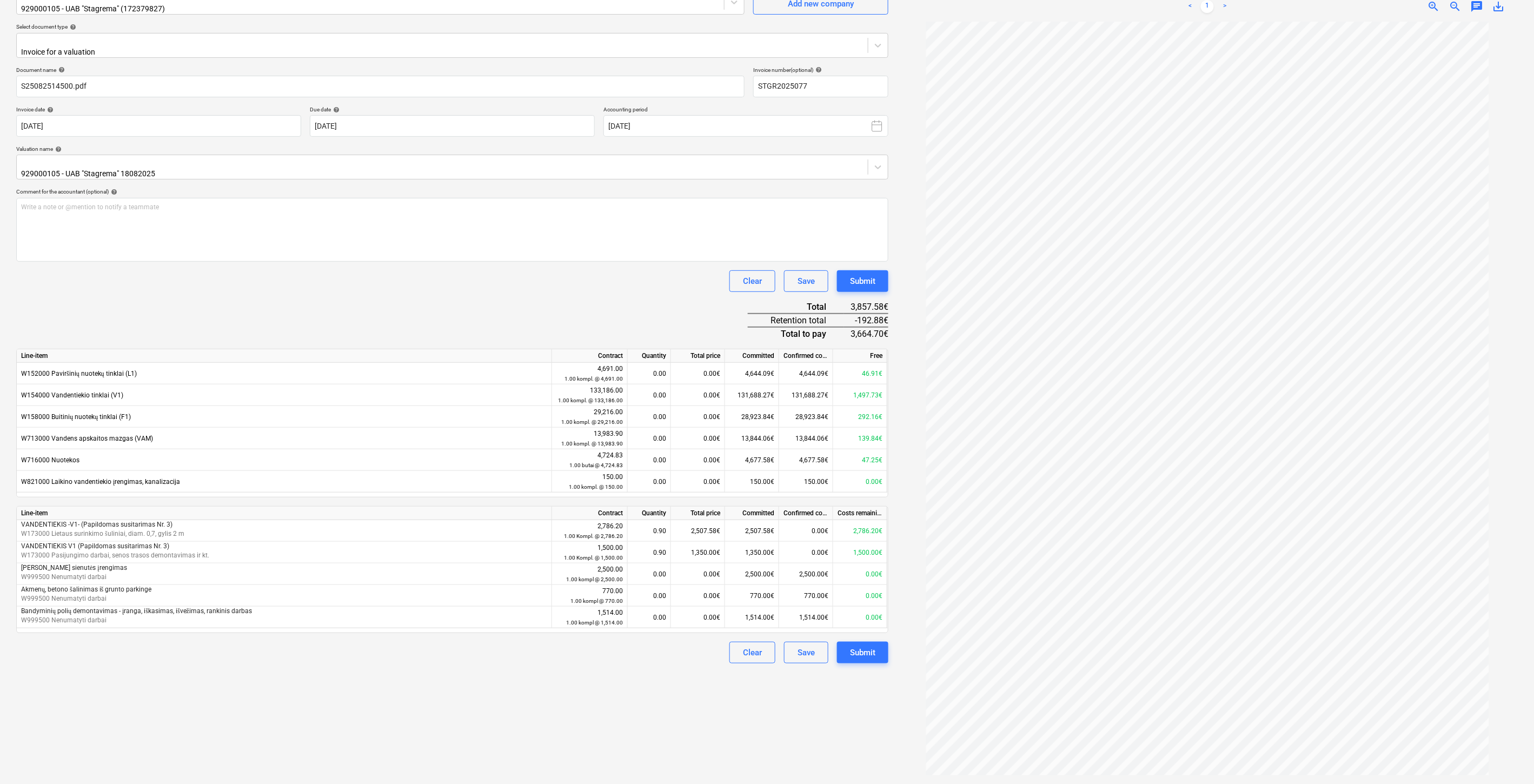
click at [582, 270] on div "Clear Save Submit" at bounding box center [452, 280] width 872 height 21
click at [798, 645] on div "Save" at bounding box center [807, 653] width 17 height 14
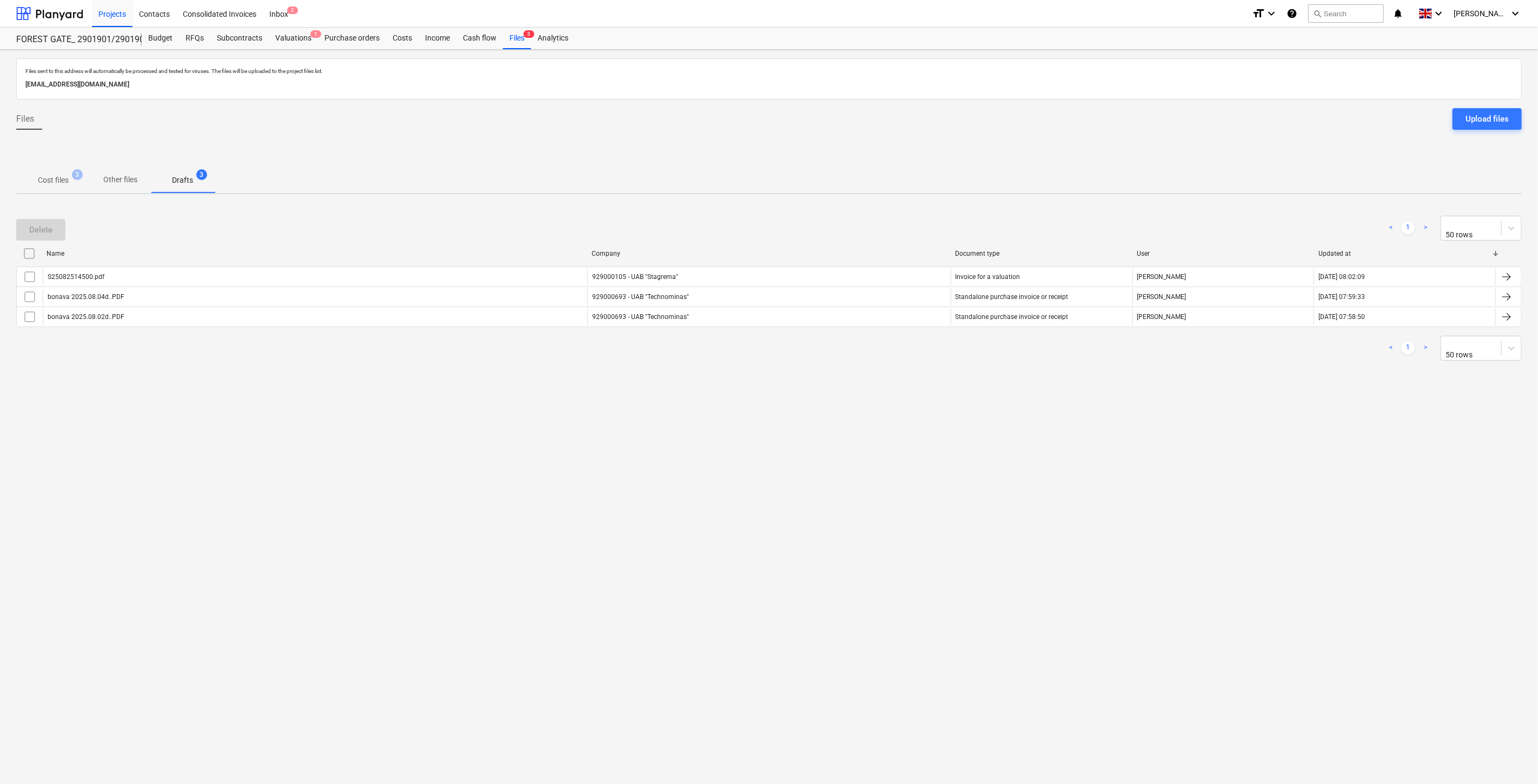
click at [760, 477] on div "Files sent to this address will automatically be processed and tested for virus…" at bounding box center [769, 417] width 1538 height 734
click at [807, 439] on div "Files sent to this address will automatically be processed and tested for virus…" at bounding box center [769, 417] width 1538 height 734
click at [53, 181] on p "Cost files" at bounding box center [53, 180] width 31 height 11
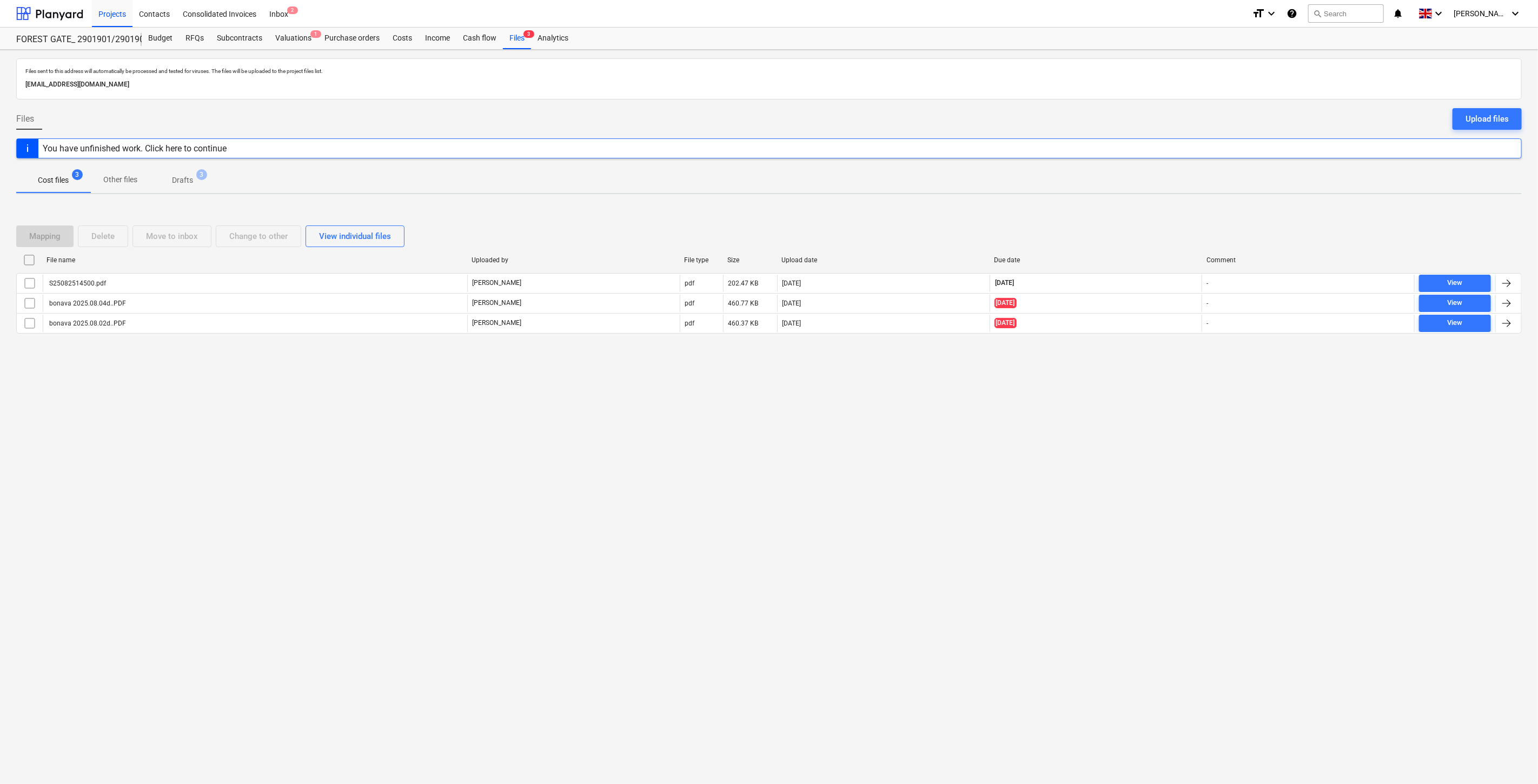
click at [1125, 466] on div "Files sent to this address will automatically be processed and tested for virus…" at bounding box center [769, 417] width 1538 height 734
drag, startPoint x: 1143, startPoint y: 433, endPoint x: 20, endPoint y: 435, distance: 1123.0
click at [1142, 433] on div "Files sent to this address will automatically be processed and tested for virus…" at bounding box center [769, 417] width 1538 height 734
click at [1084, 482] on div "Files sent to this address will automatically be processed and tested for virus…" at bounding box center [769, 417] width 1538 height 734
click at [1093, 458] on div "Files sent to this address will automatically be processed and tested for virus…" at bounding box center [769, 417] width 1538 height 734
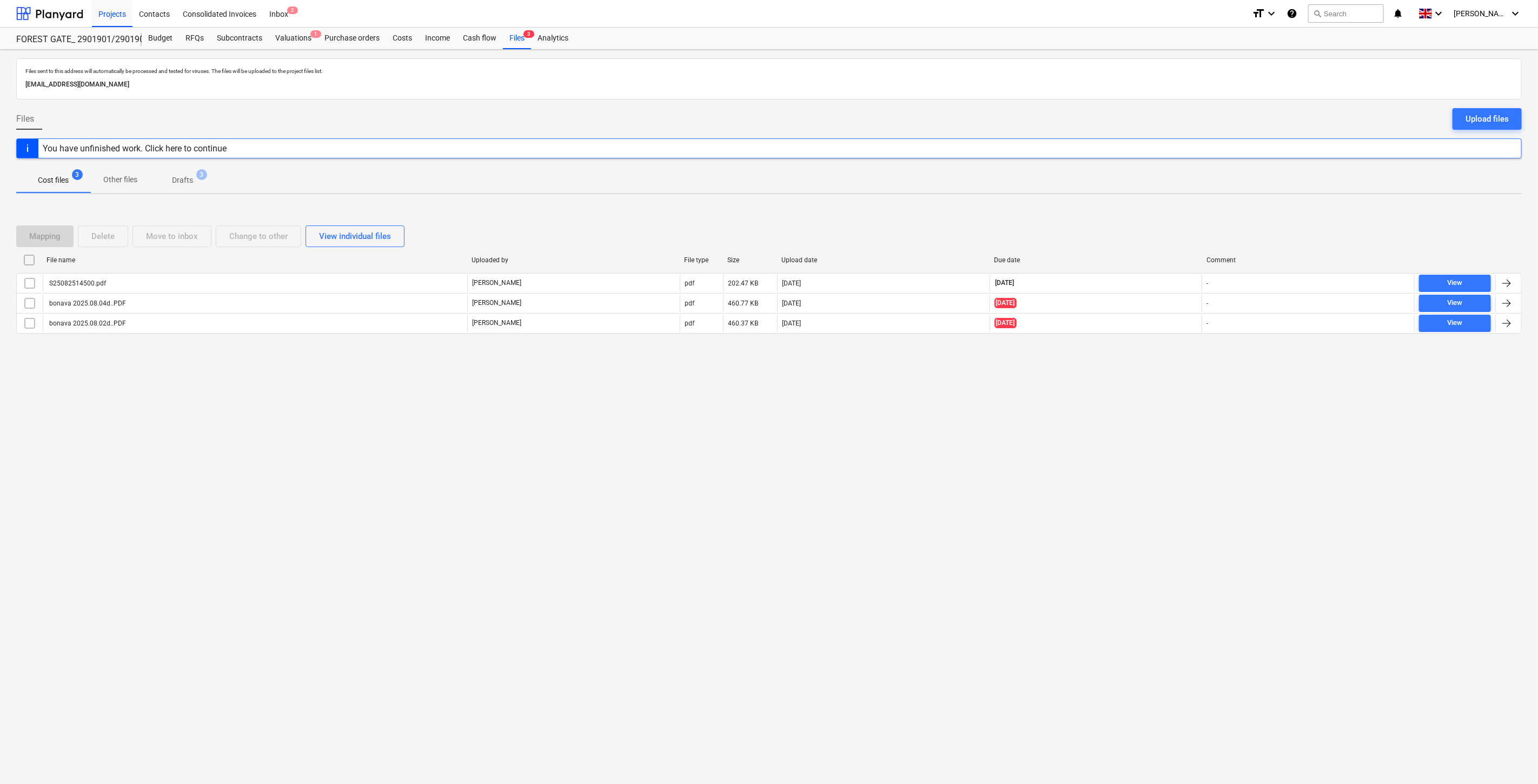
drag, startPoint x: 498, startPoint y: 462, endPoint x: 495, endPoint y: 105, distance: 357.0
click at [498, 461] on div "Files sent to this address will automatically be processed and tested for virus…" at bounding box center [769, 417] width 1538 height 734
click at [69, 6] on div at bounding box center [49, 13] width 67 height 27
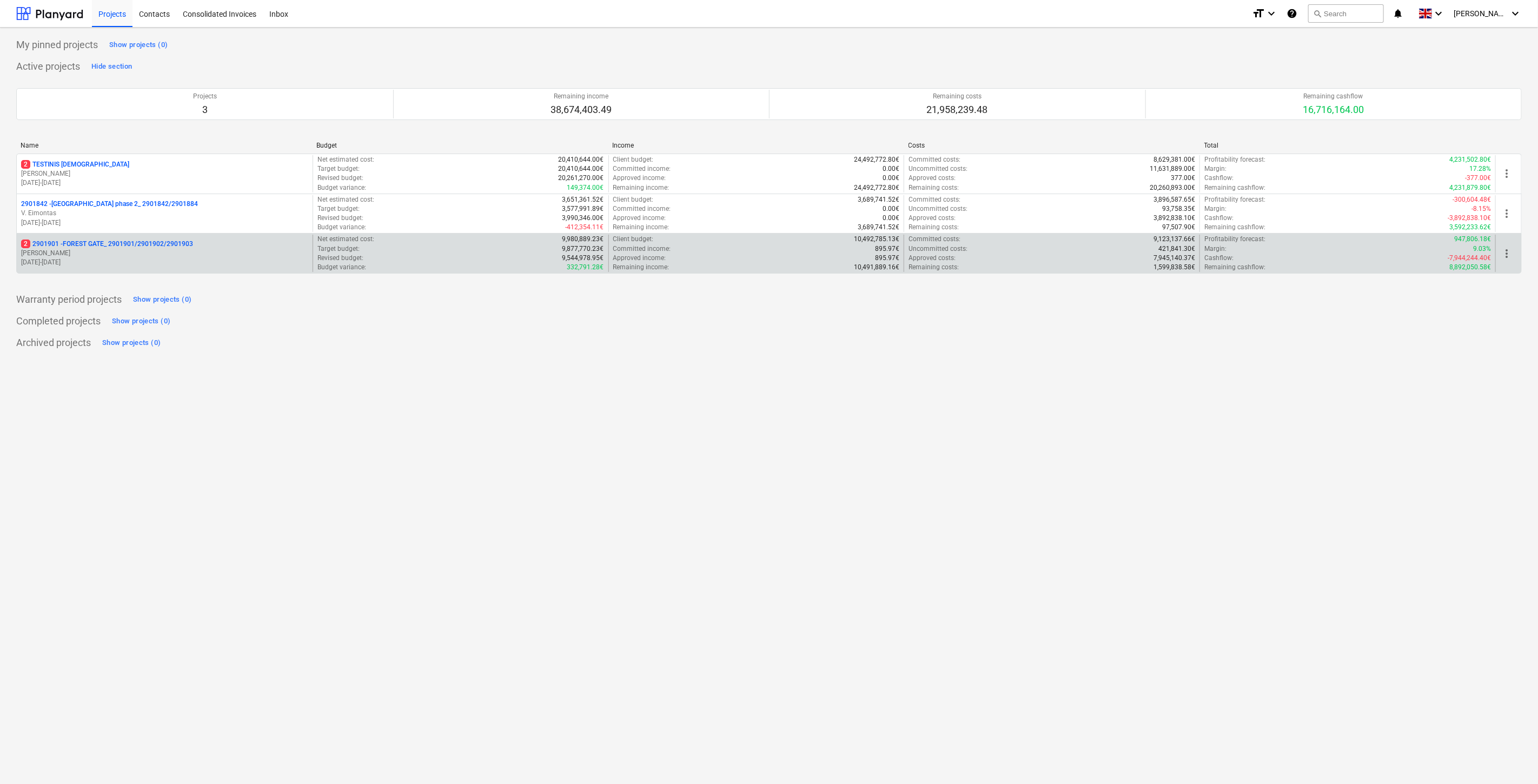
click at [114, 251] on p "[PERSON_NAME]" at bounding box center [165, 253] width 287 height 10
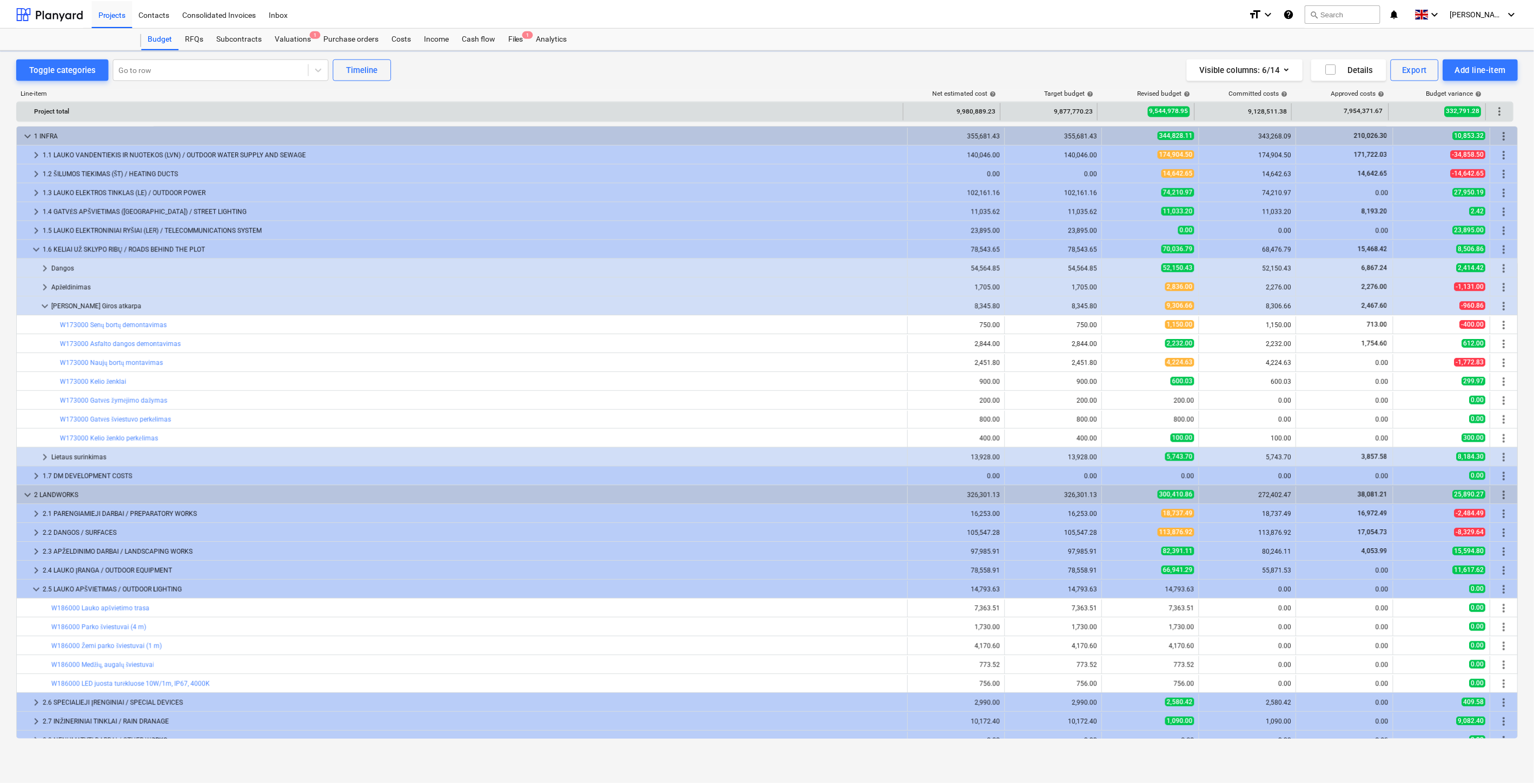
scroll to position [323, 0]
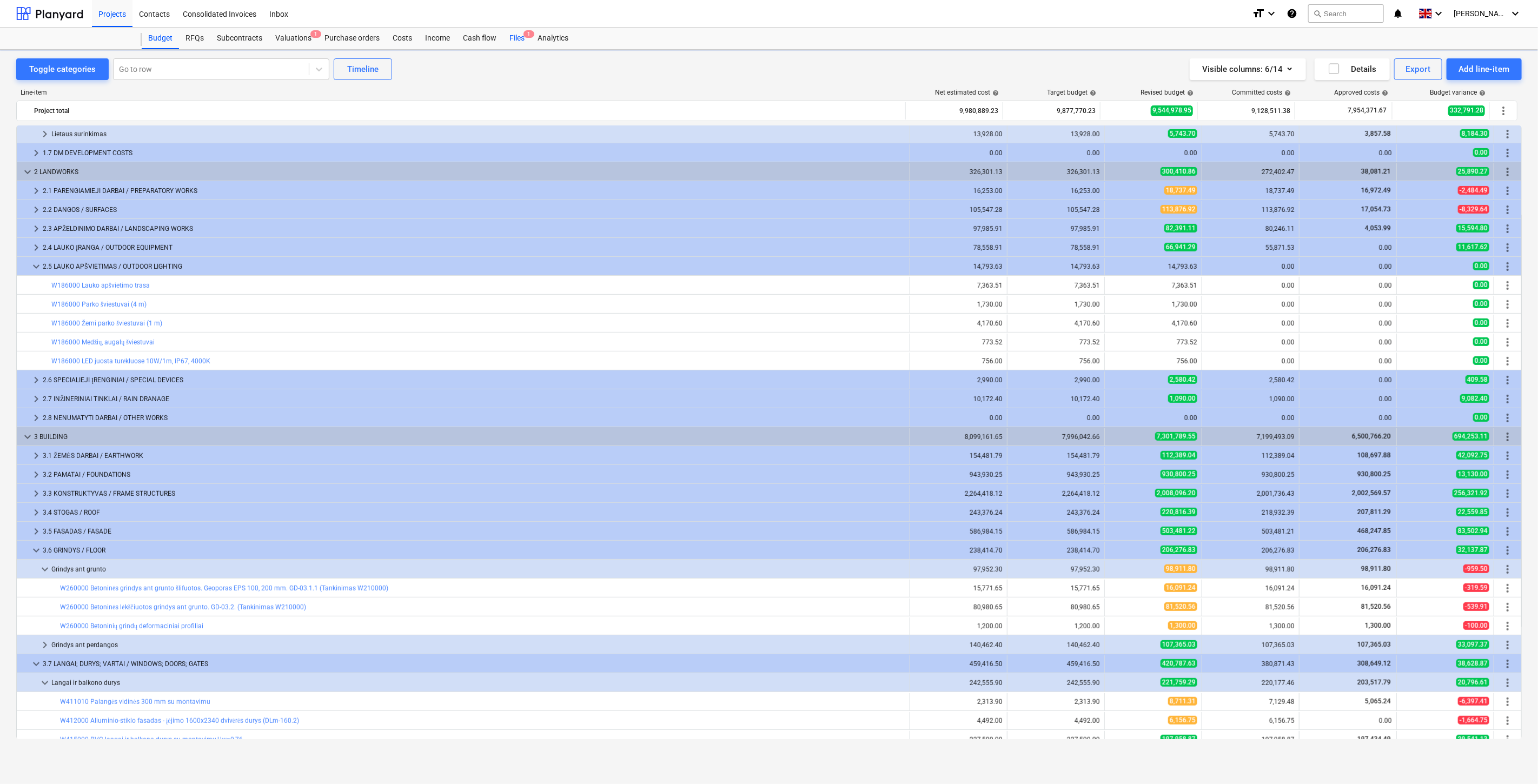
click at [515, 40] on div "Files 1" at bounding box center [517, 38] width 28 height 21
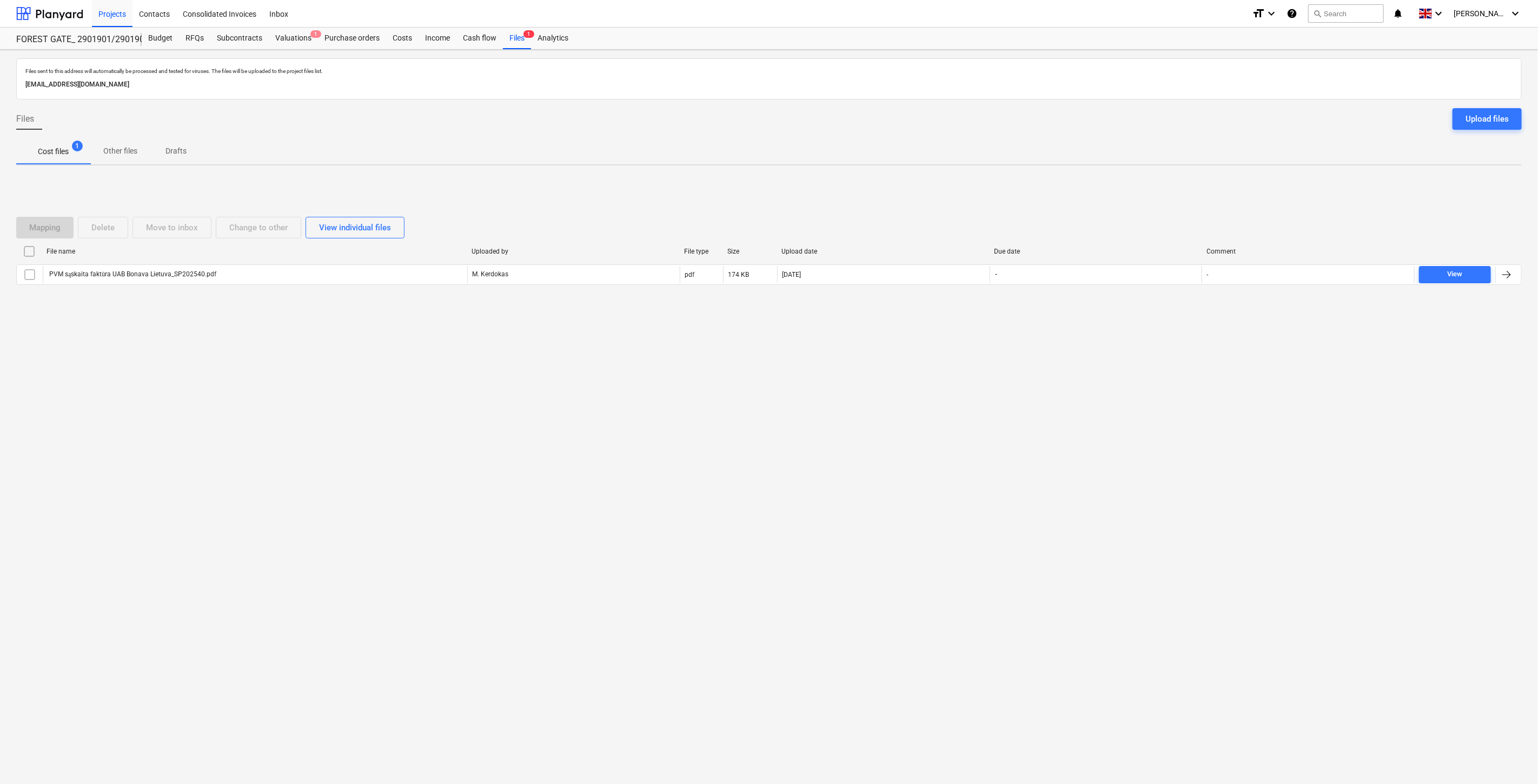
click at [1055, 422] on div "Files sent to this address will automatically be processed and tested for virus…" at bounding box center [769, 417] width 1538 height 734
click at [1079, 407] on div "Files sent to this address will automatically be processed and tested for virus…" at bounding box center [769, 417] width 1538 height 734
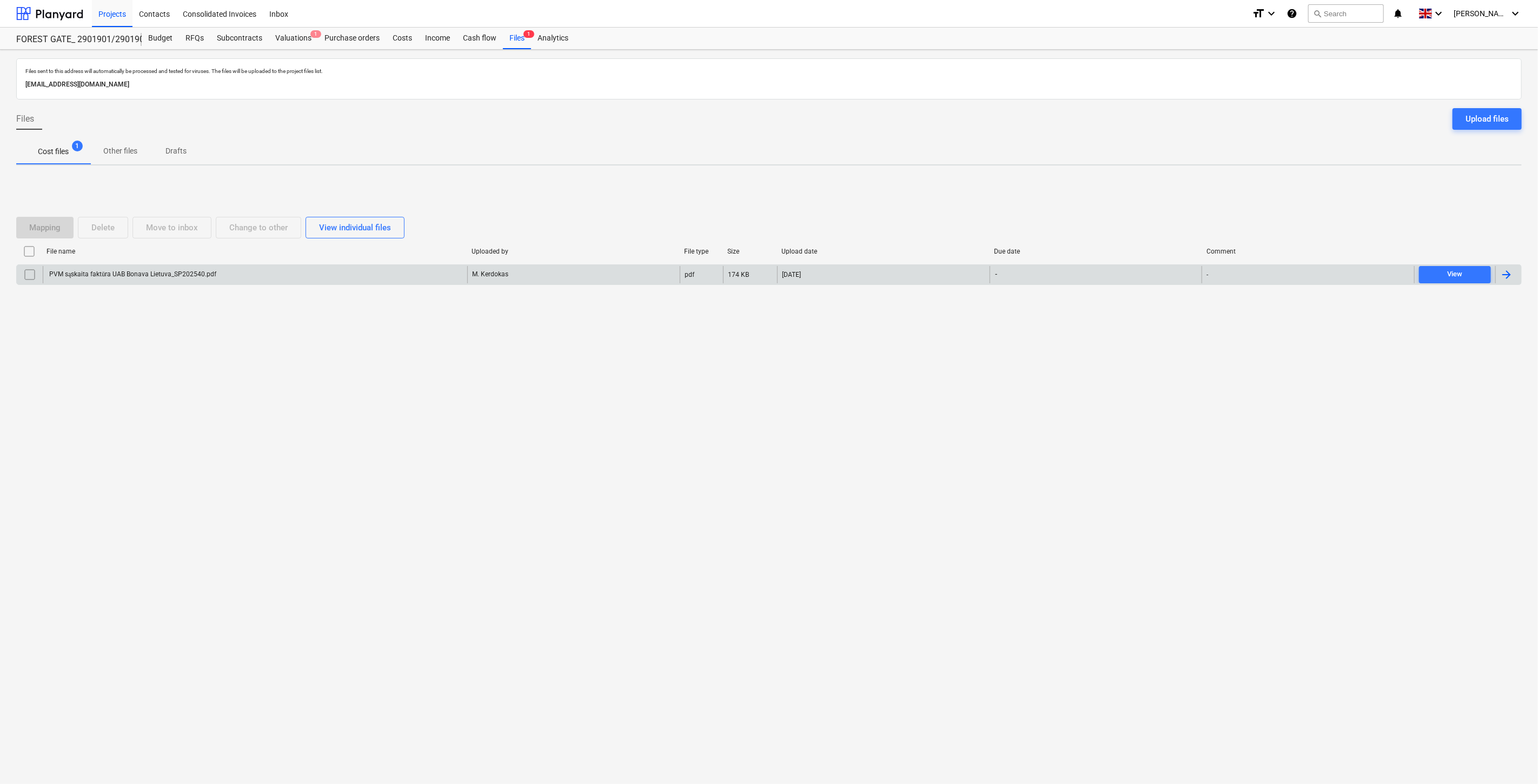
click at [361, 278] on div "PVM sąskaita faktūra UAB Bonava Lietuva_SP202540.pdf" at bounding box center [255, 275] width 425 height 17
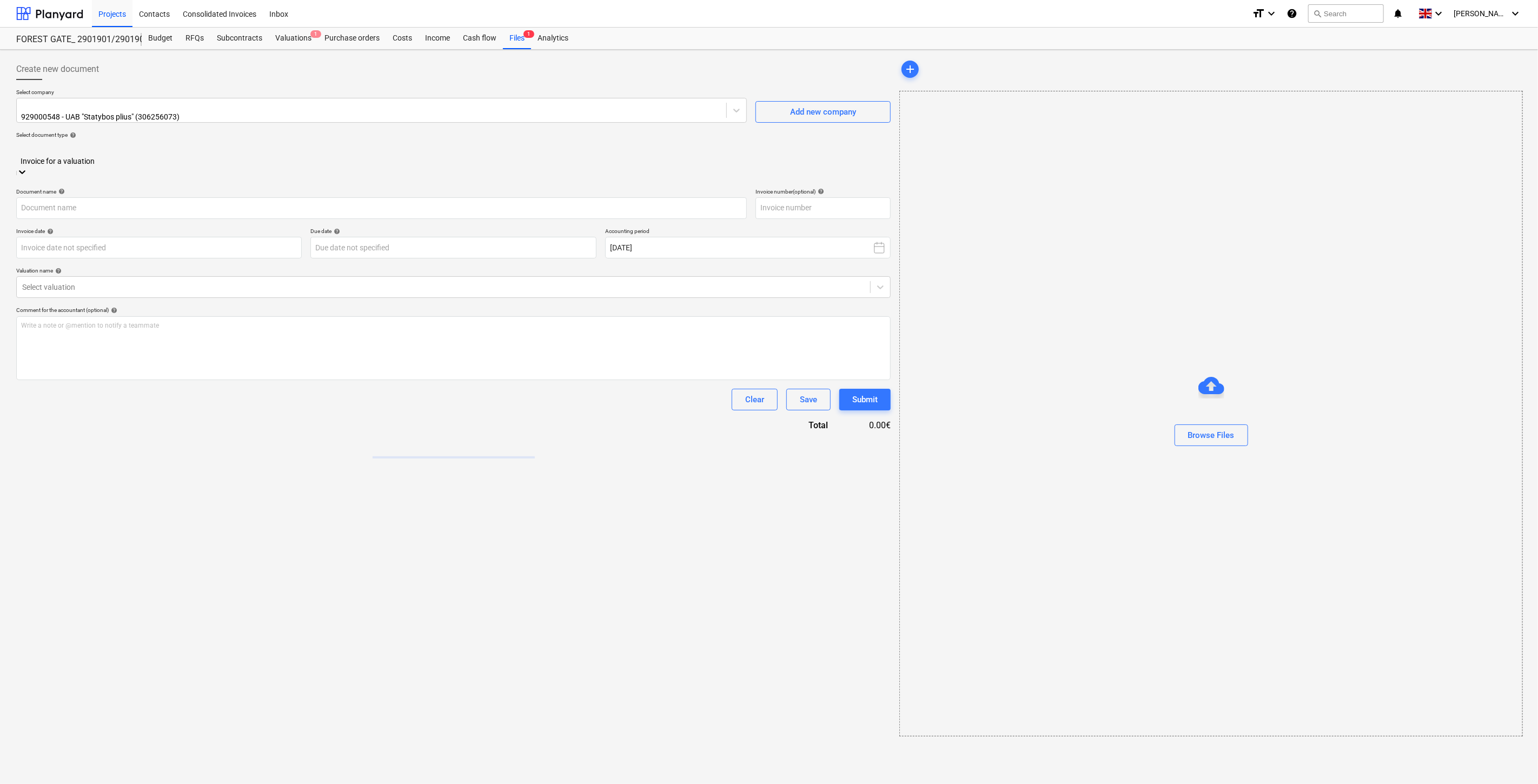
type input "PVM sąskaita faktūra UAB Bonava Lietuva_SP202540.pdf"
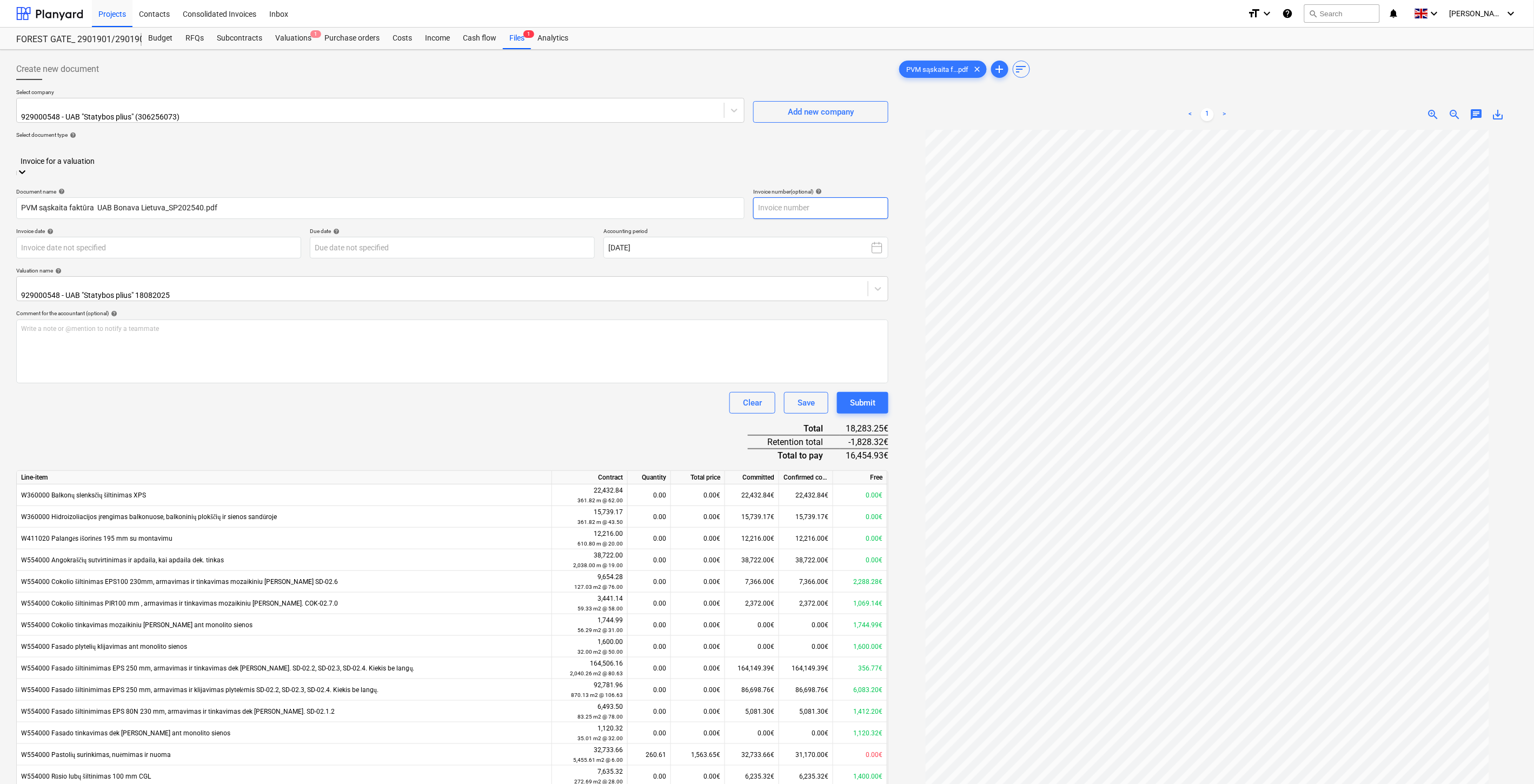
click at [844, 197] on input "text" at bounding box center [821, 207] width 135 height 21
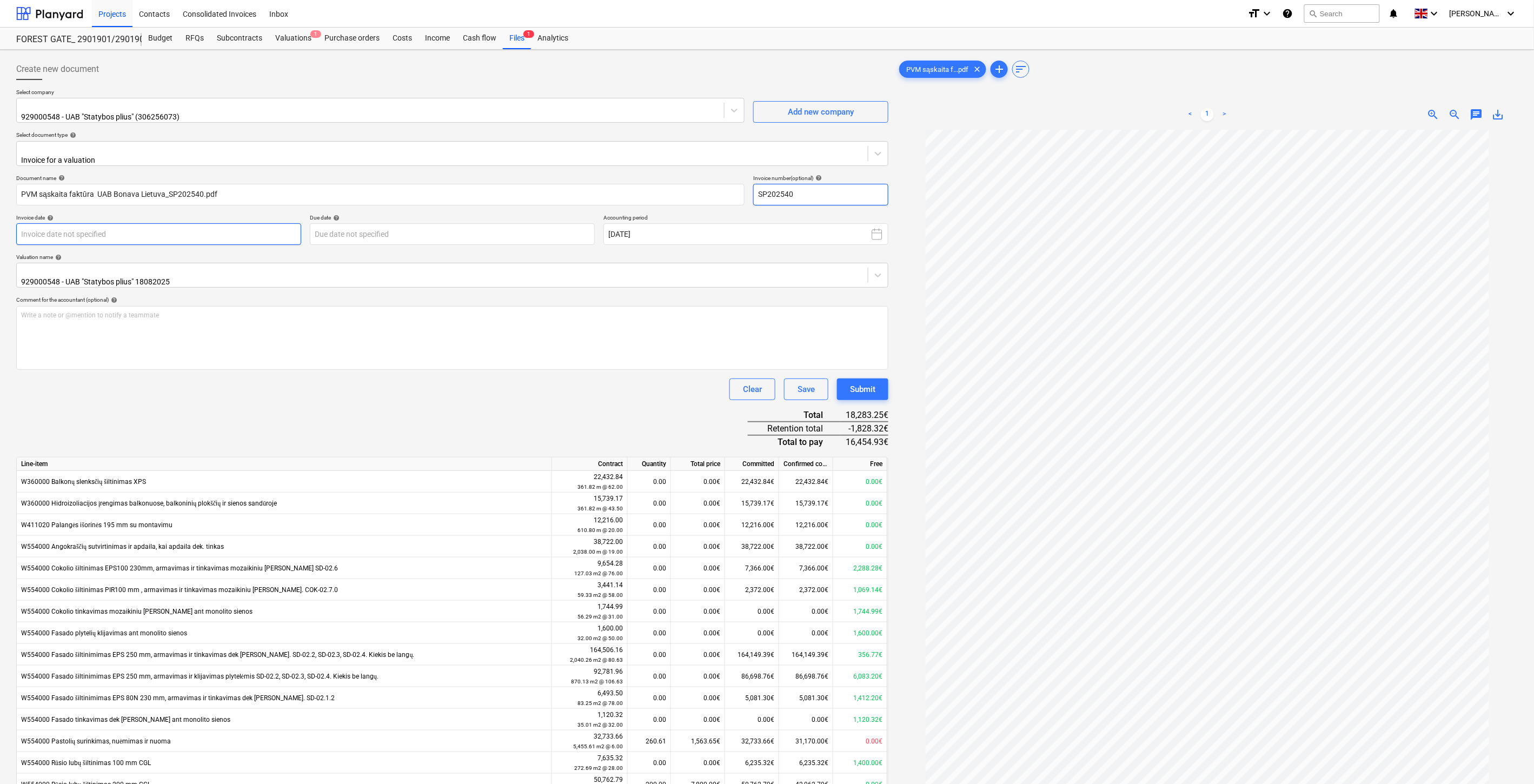
type input "SP202540"
click at [192, 227] on body "Projects Contacts Consolidated Invoices Inbox format_size keyboard_arrow_down h…" at bounding box center [767, 392] width 1534 height 784
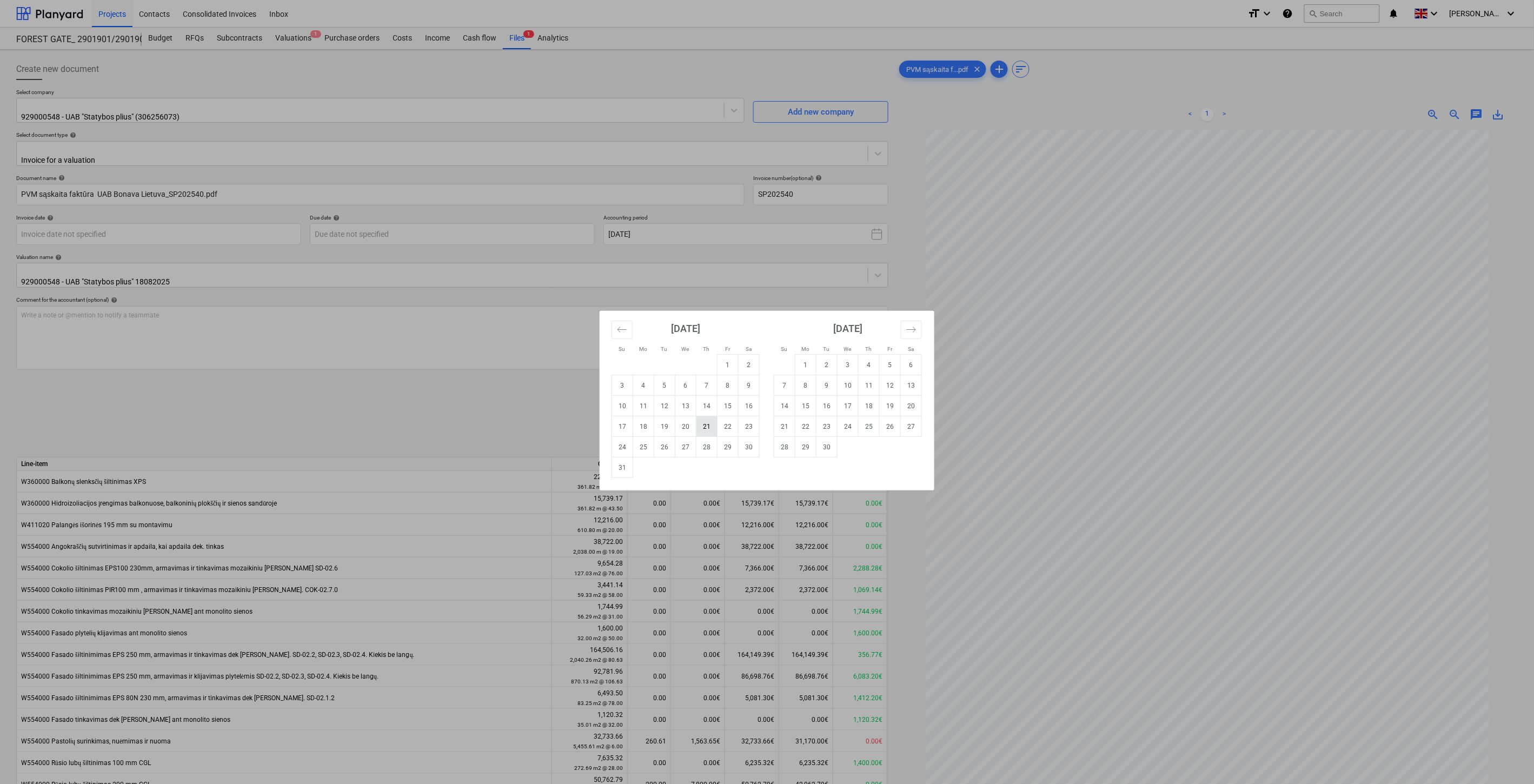
click at [710, 429] on td "21" at bounding box center [707, 427] width 21 height 21
type input "[DATE]"
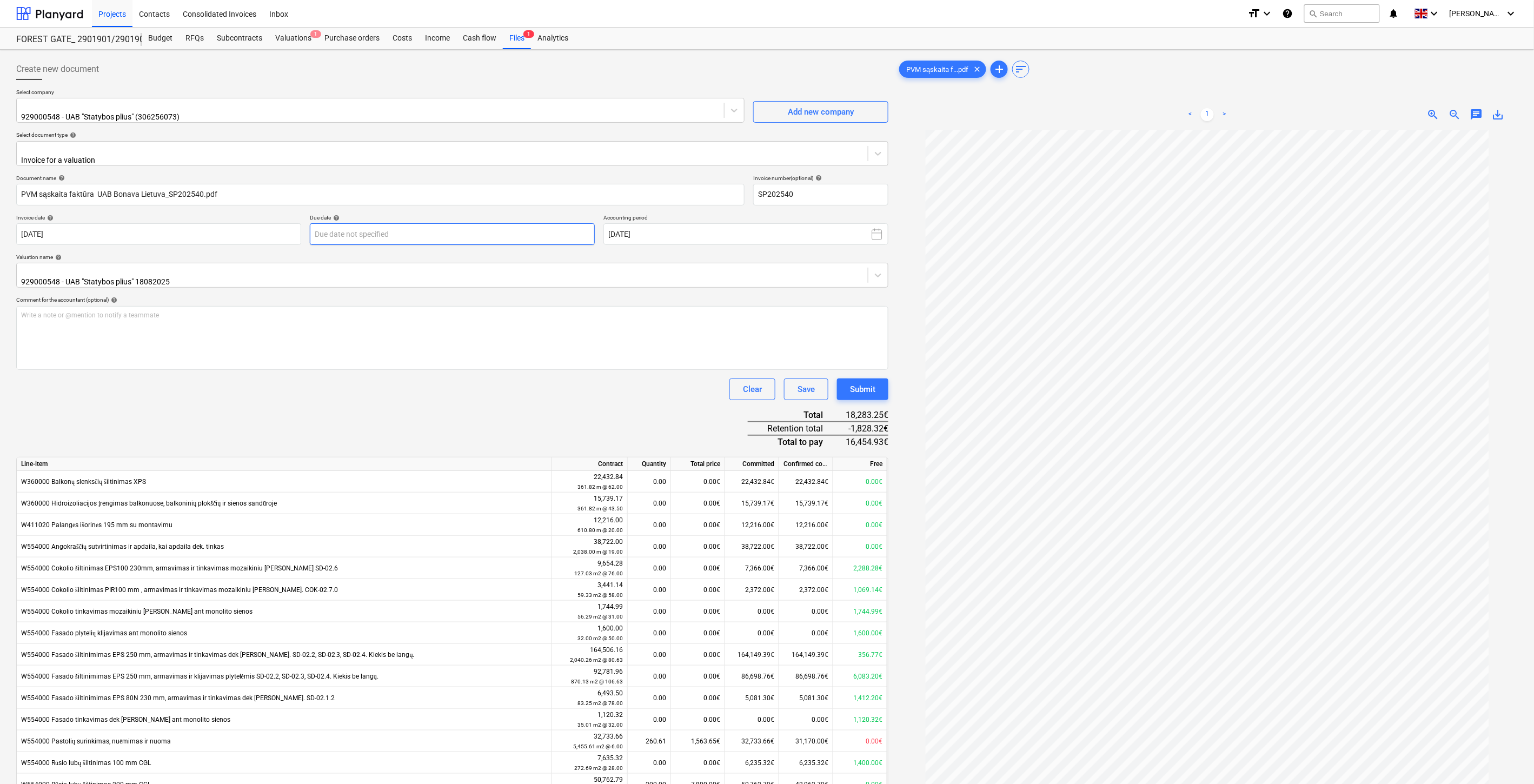
click at [544, 228] on body "Projects Contacts Consolidated Invoices Inbox format_size keyboard_arrow_down h…" at bounding box center [767, 392] width 1534 height 784
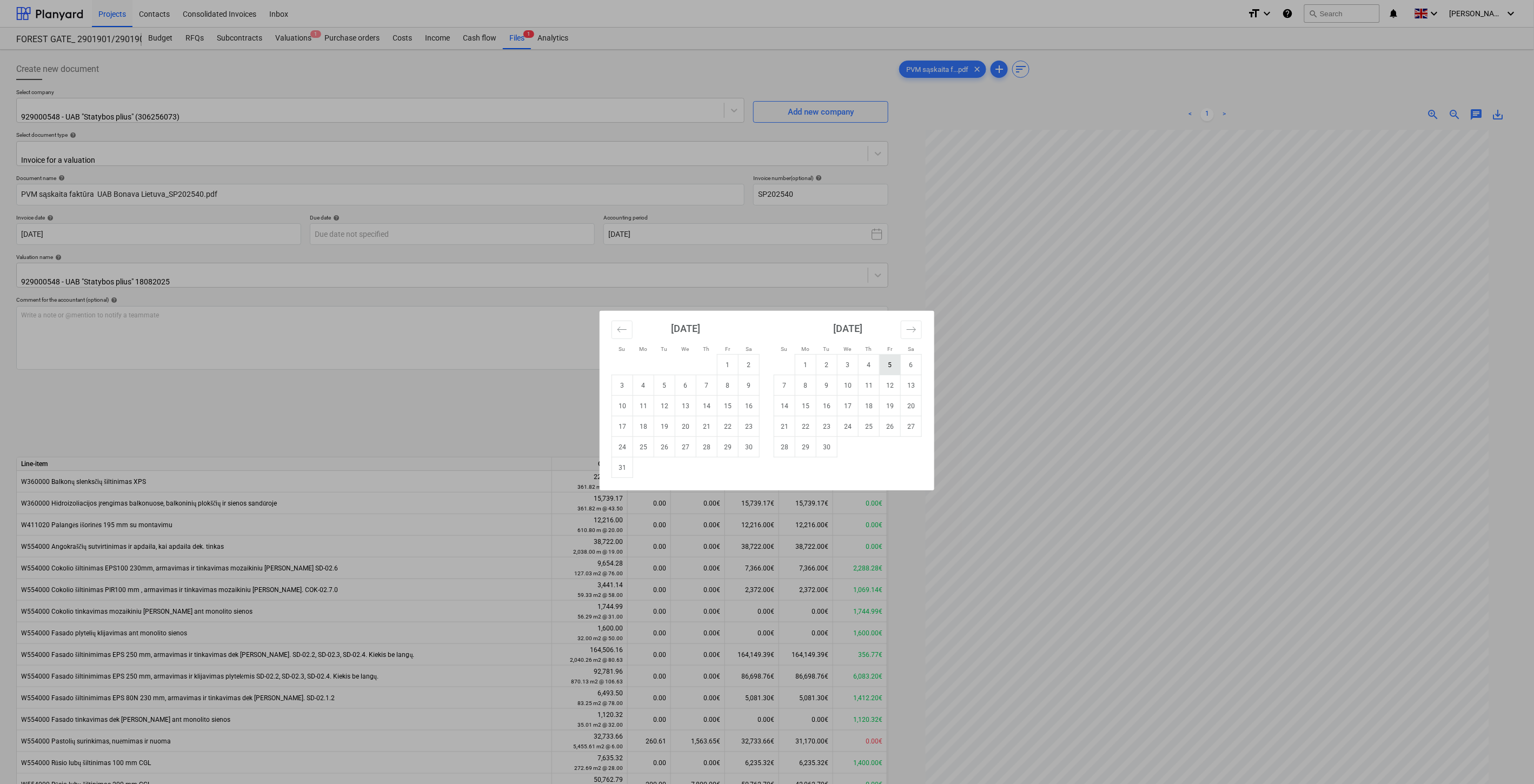
click at [893, 366] on td "5" at bounding box center [890, 365] width 21 height 21
type input "05 Sep 2025"
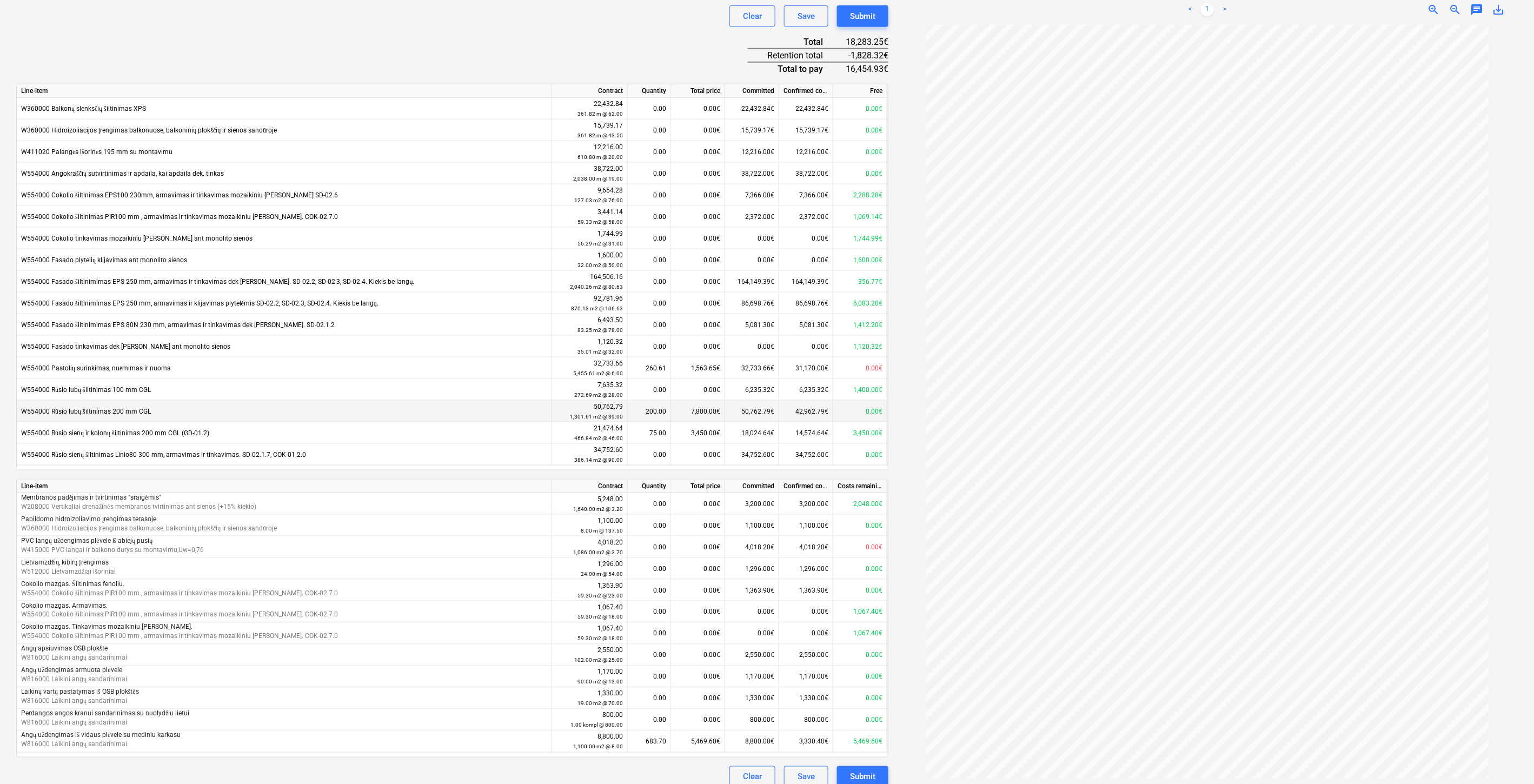
scroll to position [376, 0]
click at [803, 767] on div "Save" at bounding box center [807, 774] width 17 height 14
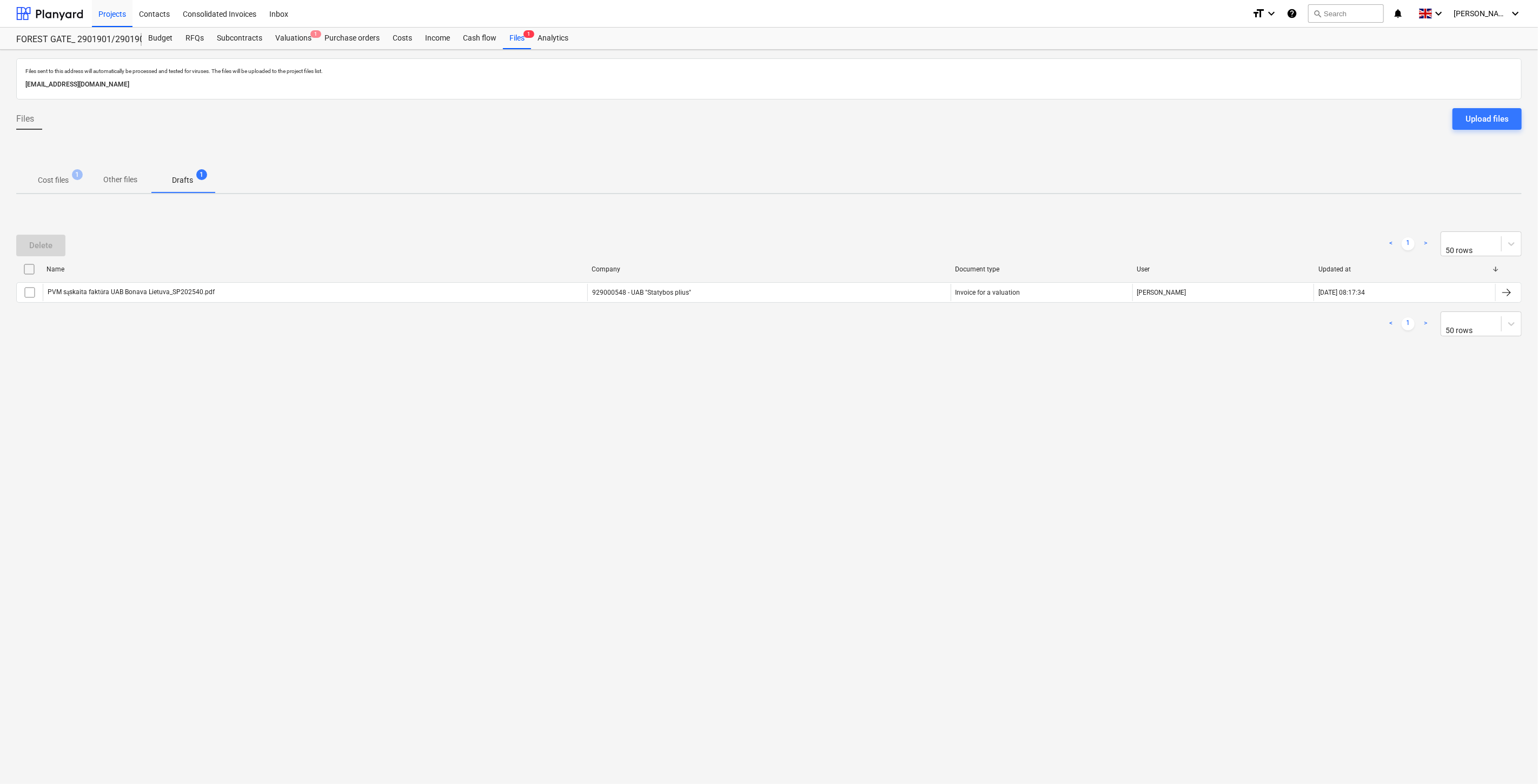
drag, startPoint x: 920, startPoint y: 524, endPoint x: 965, endPoint y: 478, distance: 64.4
click at [922, 518] on div "Files sent to this address will automatically be processed and tested for virus…" at bounding box center [769, 417] width 1538 height 734
click at [965, 478] on div "Files sent to this address will automatically be processed and tested for virus…" at bounding box center [769, 417] width 1538 height 734
click at [47, 180] on p "Cost files" at bounding box center [53, 180] width 31 height 11
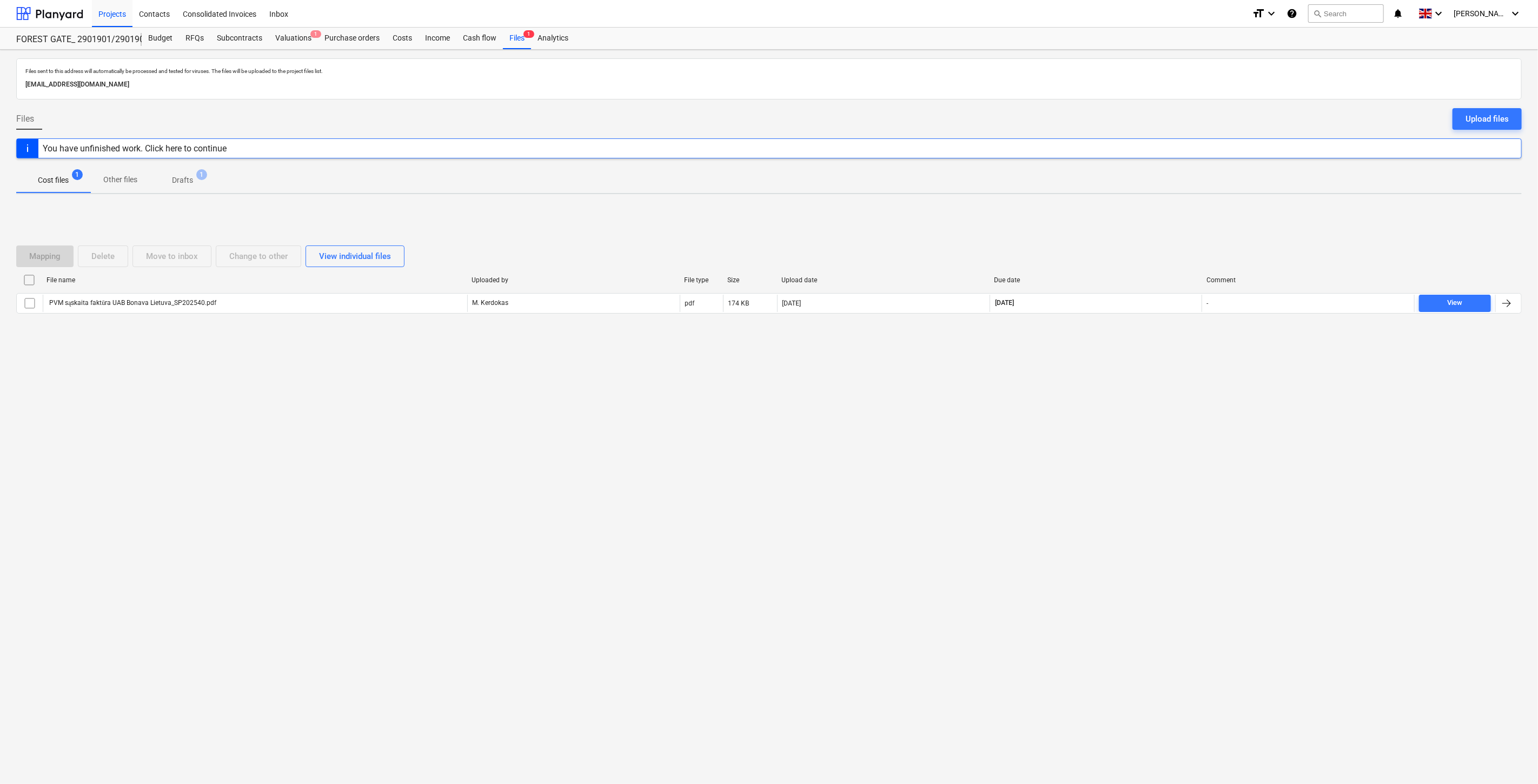
click at [1112, 452] on div "Files sent to this address will automatically be processed and tested for virus…" at bounding box center [769, 417] width 1538 height 734
click at [1133, 423] on div "Files sent to this address will automatically be processed and tested for virus…" at bounding box center [769, 417] width 1538 height 734
click at [292, 38] on div "Valuations 1" at bounding box center [293, 38] width 49 height 21
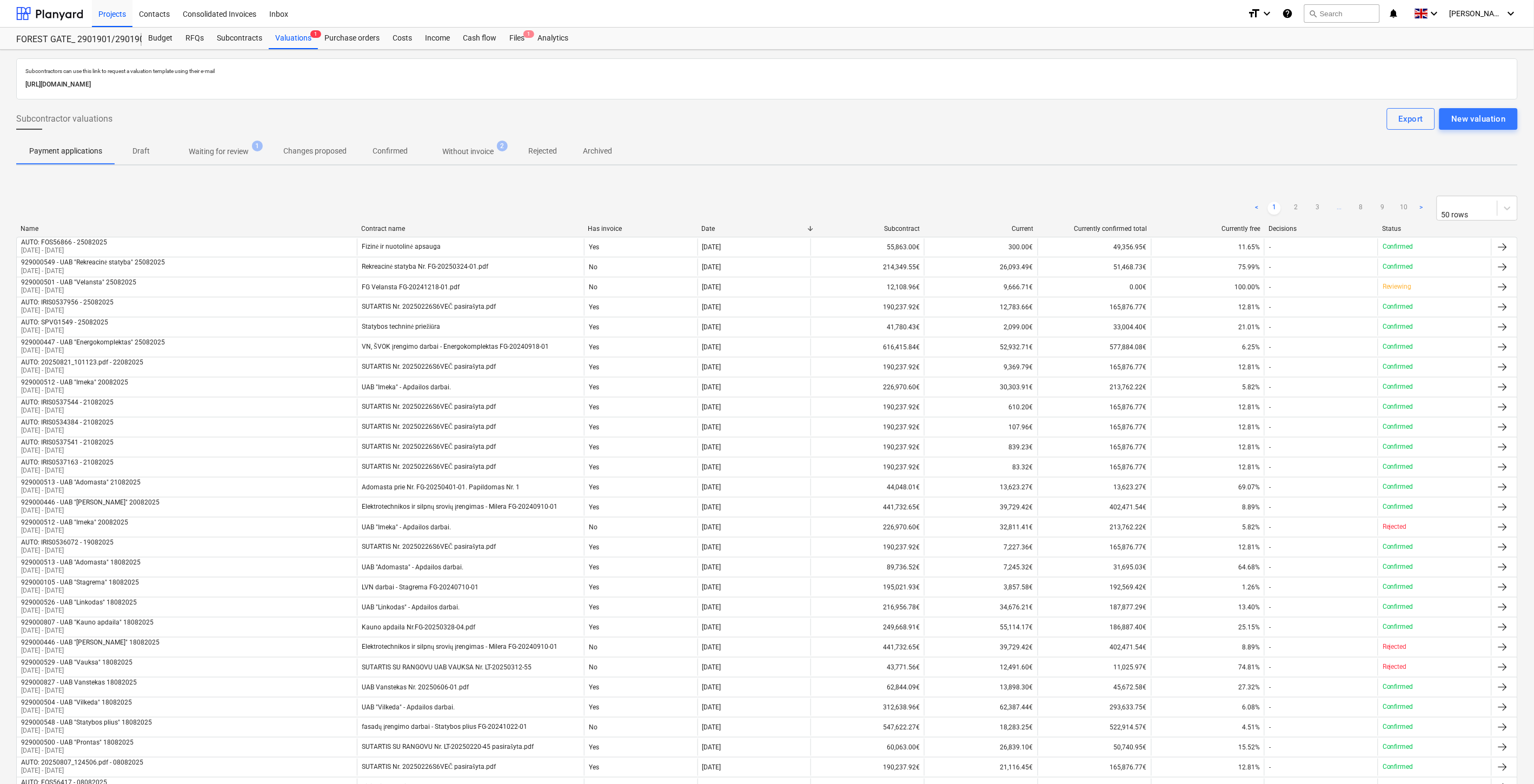
click at [234, 156] on p "Waiting for review" at bounding box center [219, 151] width 60 height 11
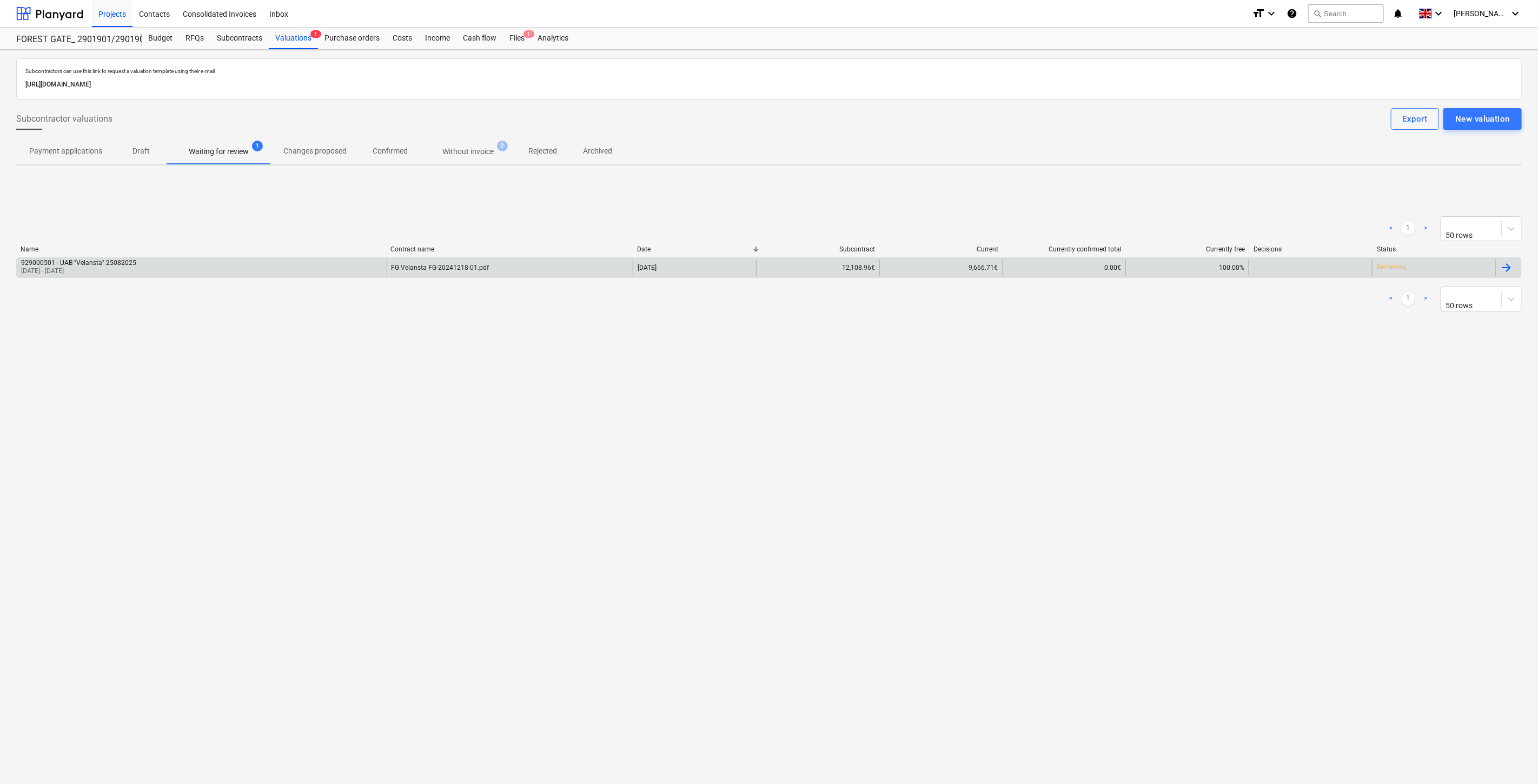
click at [522, 265] on div "FG Velansta FG-20241218-01.pdf" at bounding box center [509, 268] width 246 height 17
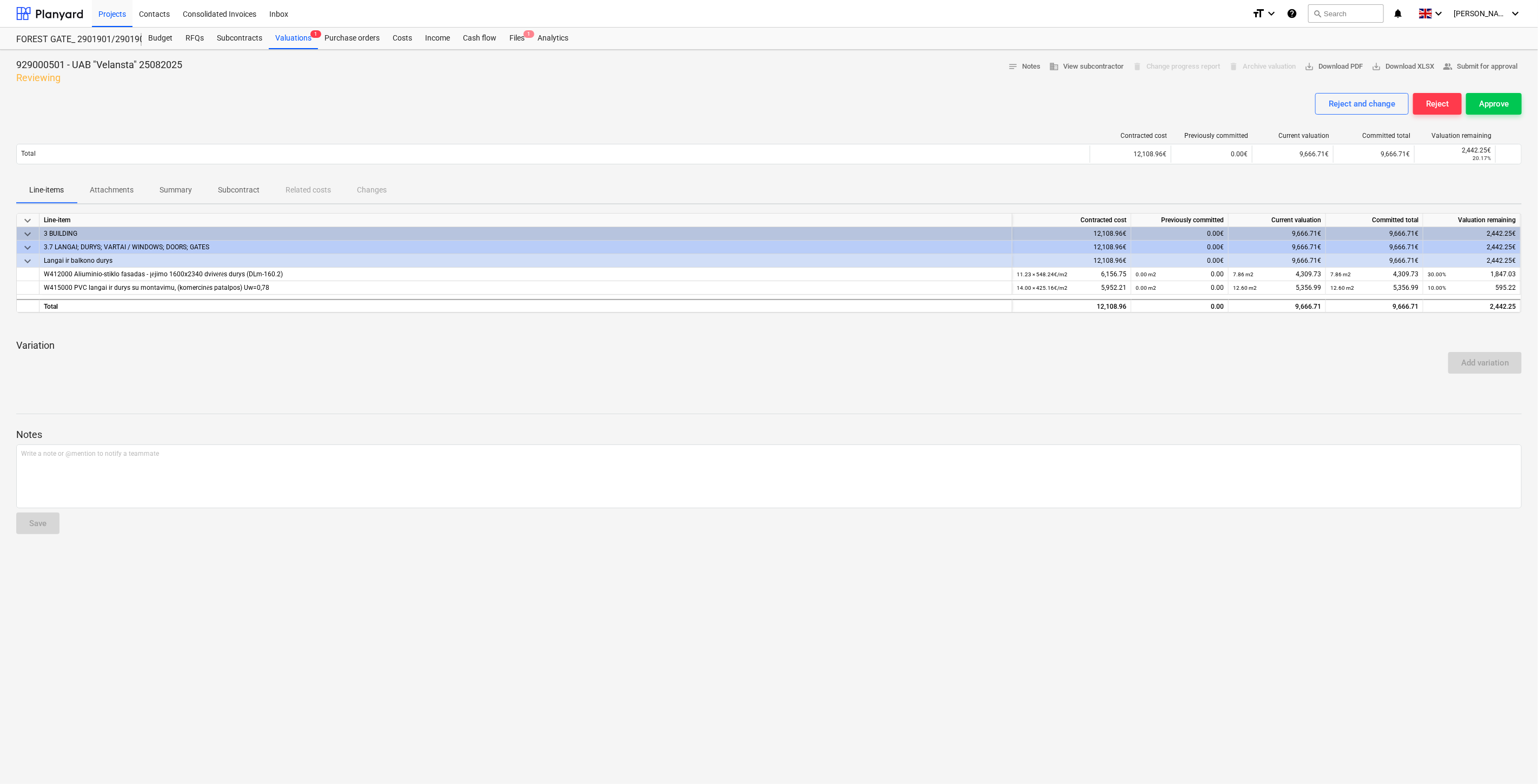
click at [1019, 389] on div at bounding box center [769, 386] width 1506 height 9
click at [1093, 369] on div "Add variation" at bounding box center [769, 363] width 1514 height 30
drag, startPoint x: 1290, startPoint y: 307, endPoint x: 1326, endPoint y: 304, distance: 36.1
click at [0, 0] on div "Total 12,108.96 0.00 9,666.71 9,666.71 2,442.25" at bounding box center [0, 0] width 0 height 0
click at [1204, 403] on div at bounding box center [769, 403] width 1506 height 9
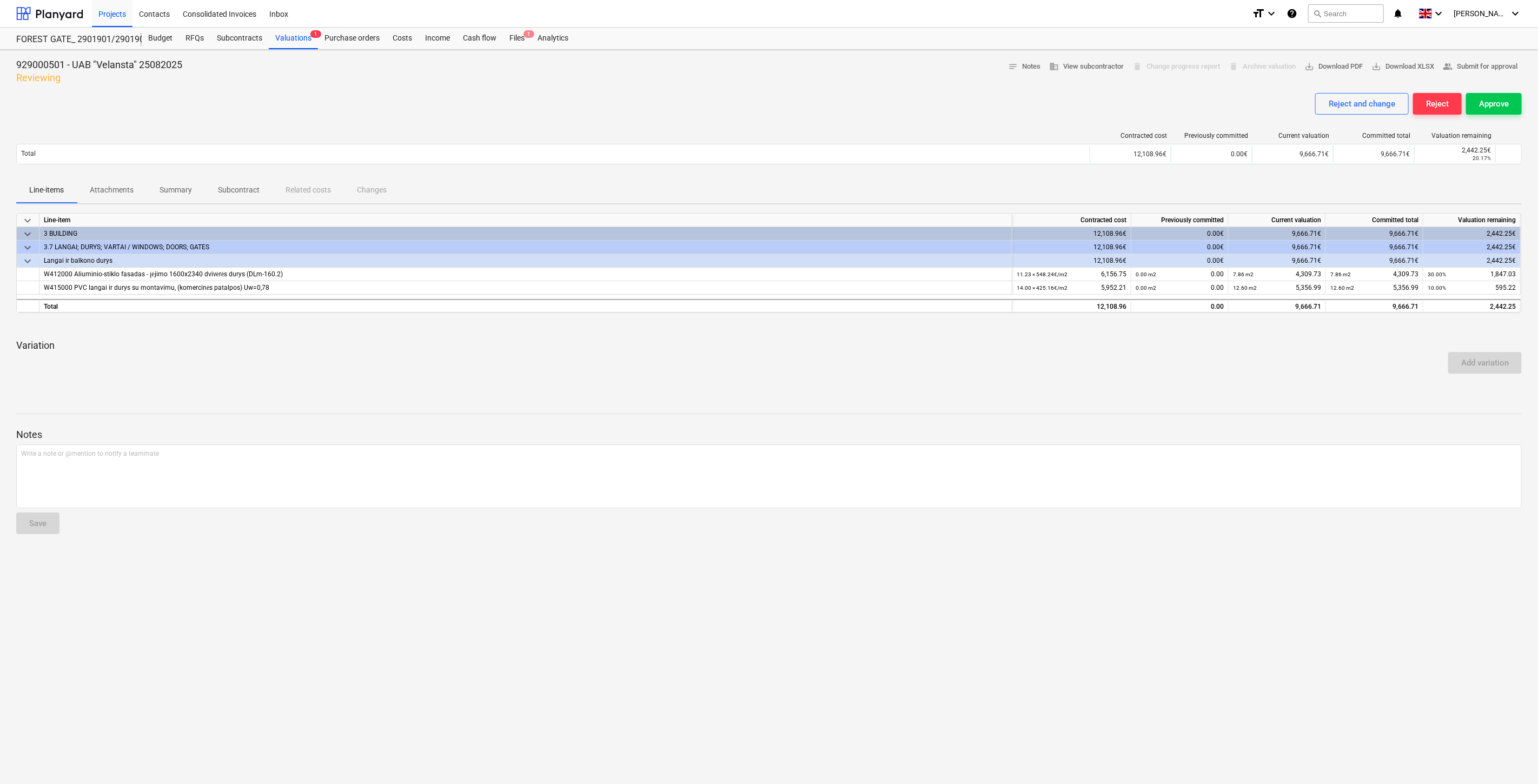
click at [1220, 390] on div "929000501 - UAB "Velansta" 25082025 Reviewing notes Notes business View subcont…" at bounding box center [769, 417] width 1538 height 734
click at [1367, 387] on div at bounding box center [769, 386] width 1506 height 9
click at [1297, 384] on div at bounding box center [769, 386] width 1506 height 9
click at [1145, 363] on div "Add variation" at bounding box center [769, 363] width 1514 height 30
click at [1177, 349] on div "Add variation" at bounding box center [769, 363] width 1514 height 30
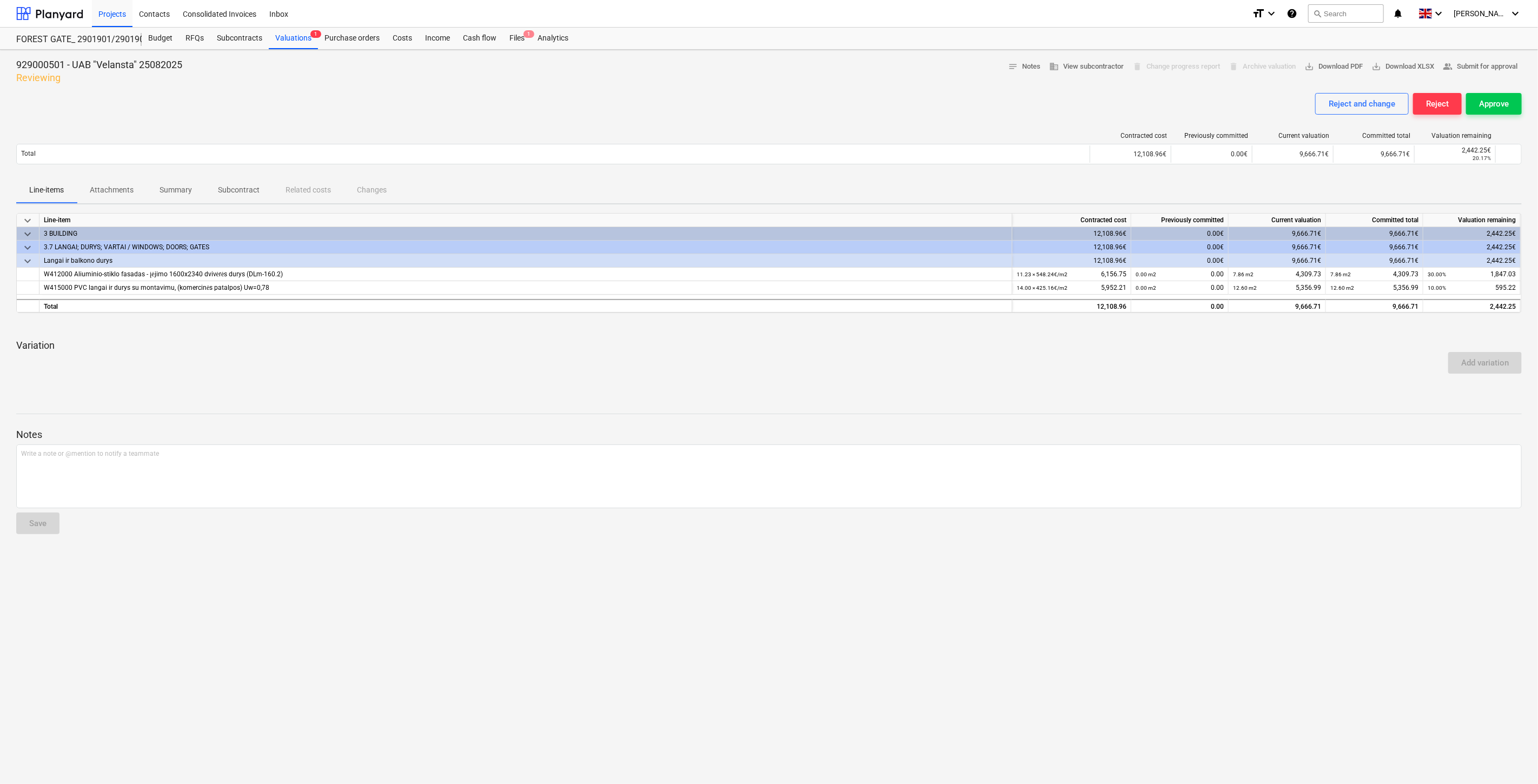
click at [297, 99] on div "Reject and change Reject Approve" at bounding box center [769, 108] width 1506 height 30
click at [516, 34] on div "Files 1" at bounding box center [517, 38] width 28 height 21
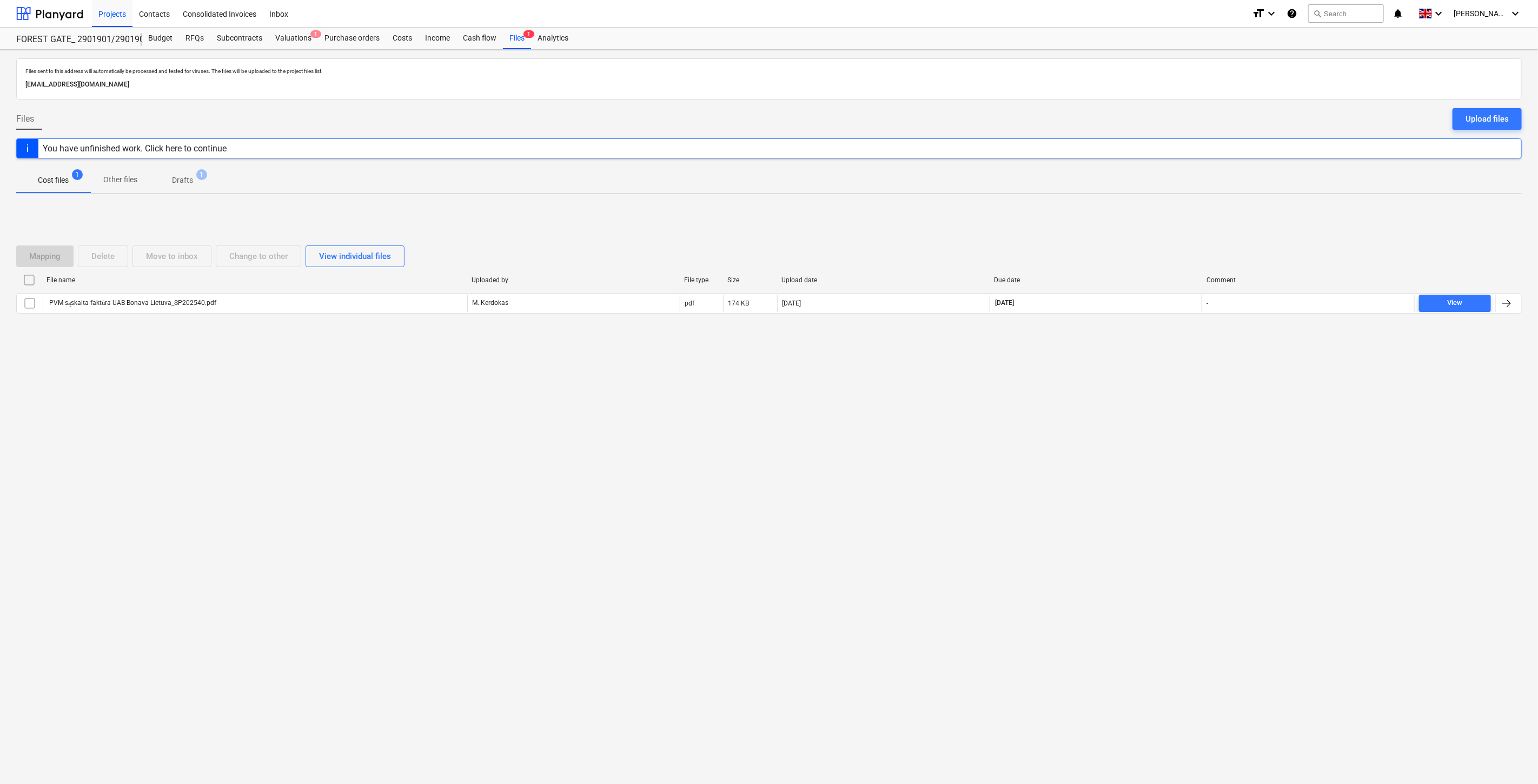
drag, startPoint x: 1015, startPoint y: 411, endPoint x: 395, endPoint y: 461, distance: 622.0
click at [1014, 411] on div "Files sent to this address will automatically be processed and tested for virus…" at bounding box center [769, 417] width 1538 height 734
drag, startPoint x: 544, startPoint y: 499, endPoint x: 510, endPoint y: 408, distance: 97.1
click at [544, 499] on div "Files sent to this address will automatically be processed and tested for virus…" at bounding box center [769, 417] width 1538 height 734
click at [67, 13] on div at bounding box center [49, 13] width 67 height 27
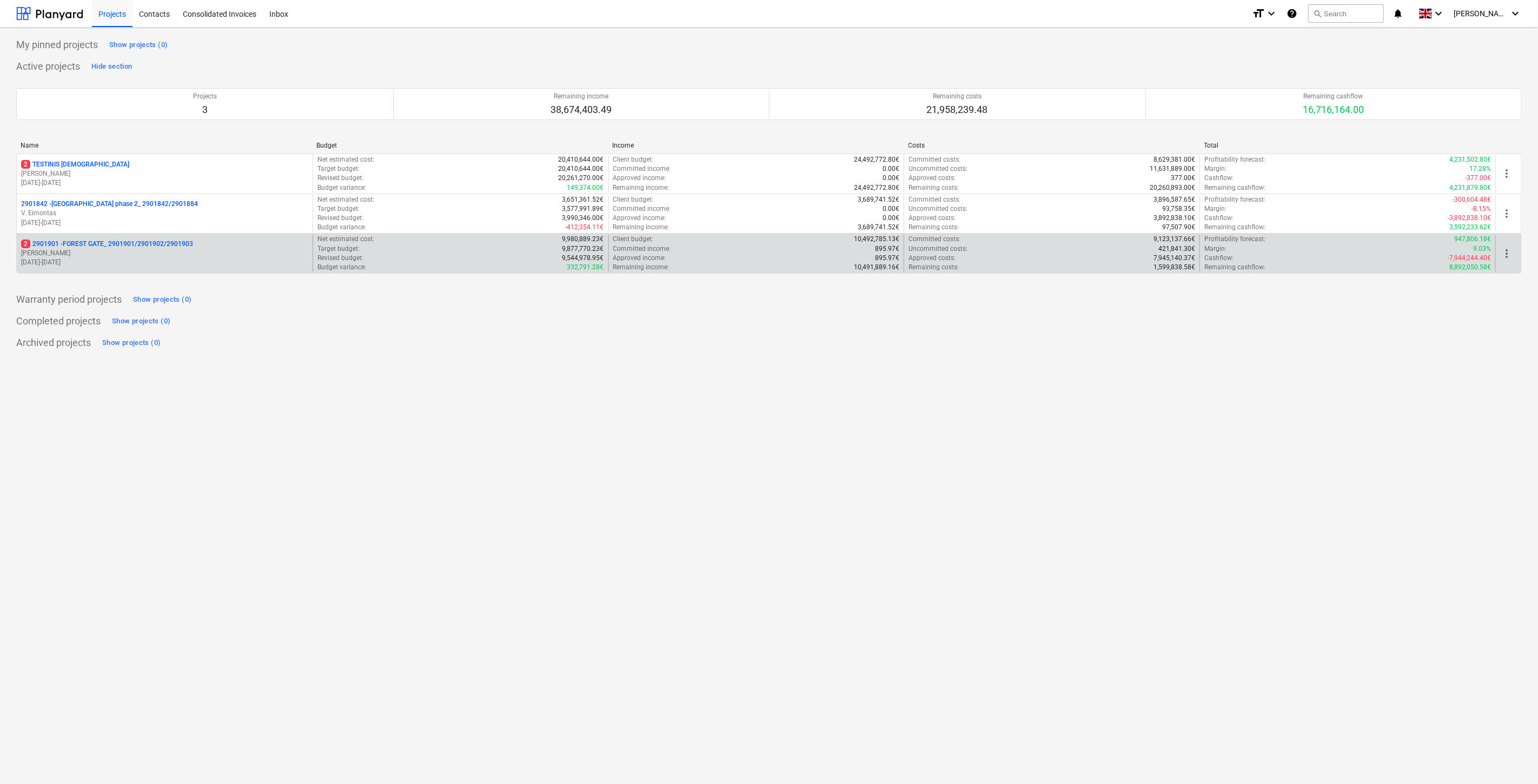
click at [116, 244] on p "2 2901901 - FOREST GATE_ 2901901/2901902/2901903" at bounding box center [107, 244] width 172 height 10
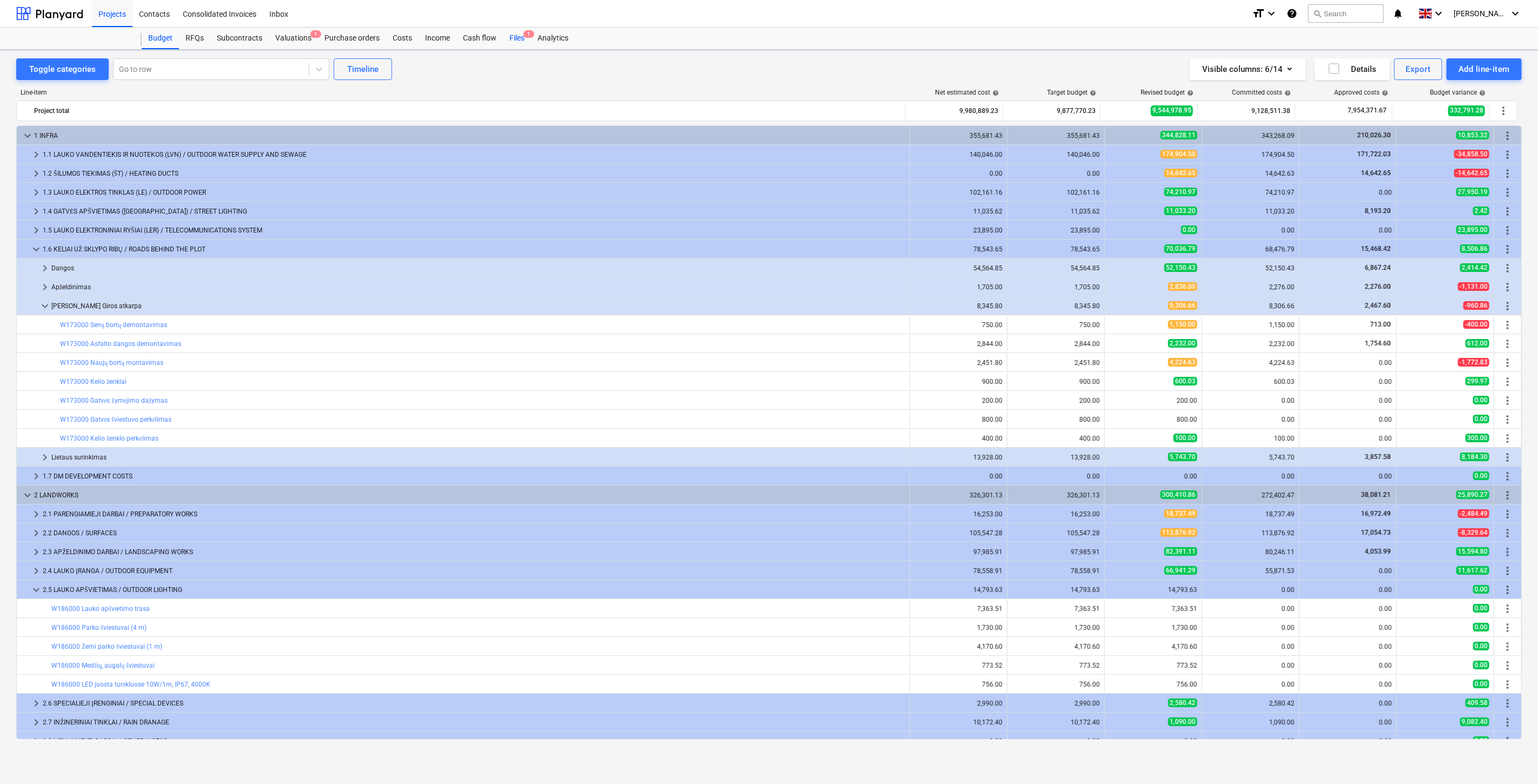
click at [520, 36] on div "Files 1" at bounding box center [517, 38] width 28 height 21
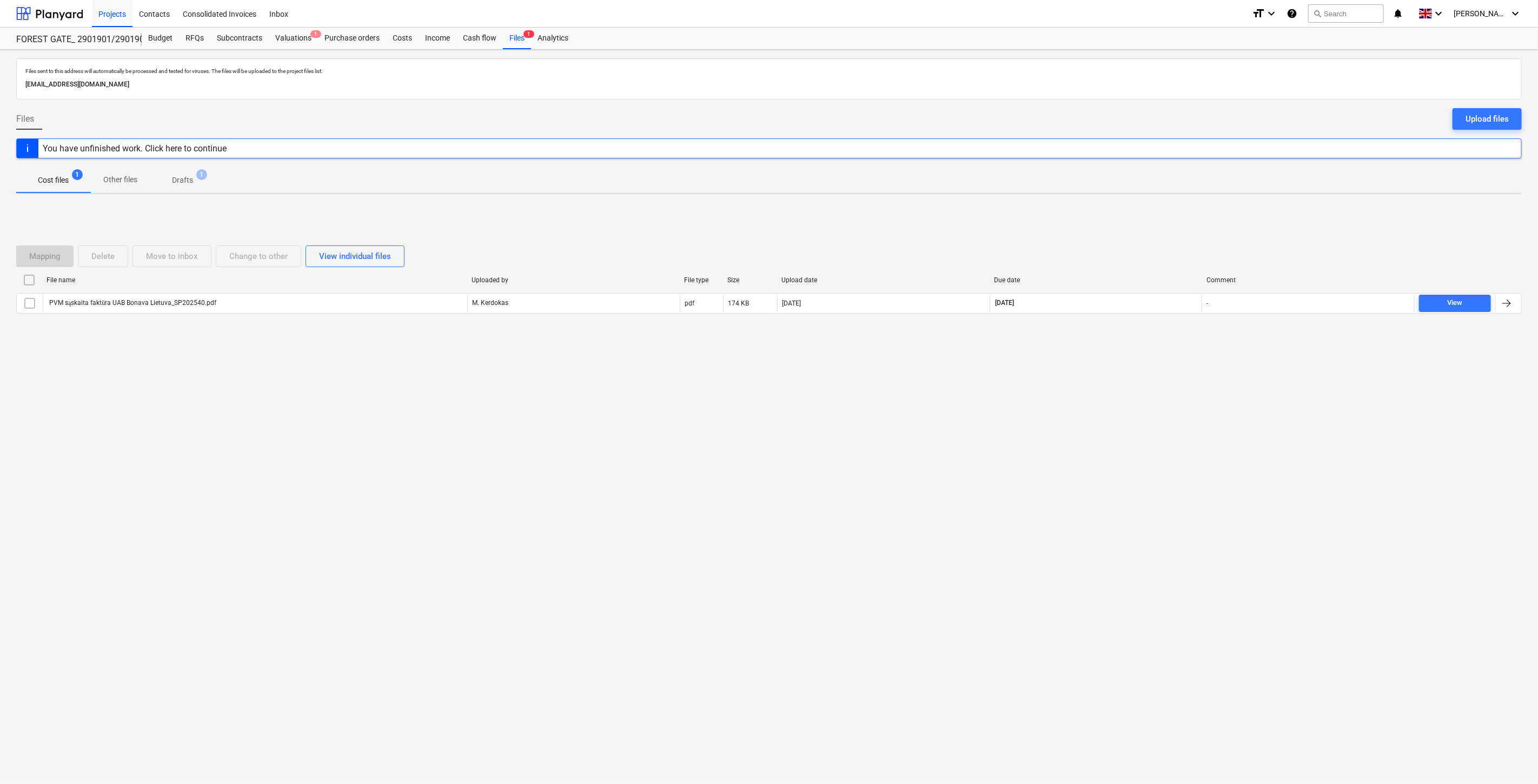
click at [1112, 458] on div "Files sent to this address will automatically be processed and tested for virus…" at bounding box center [769, 417] width 1538 height 734
click at [1140, 428] on div "Files sent to this address will automatically be processed and tested for virus…" at bounding box center [769, 417] width 1538 height 734
click at [260, 36] on div "Subcontracts" at bounding box center [239, 38] width 59 height 21
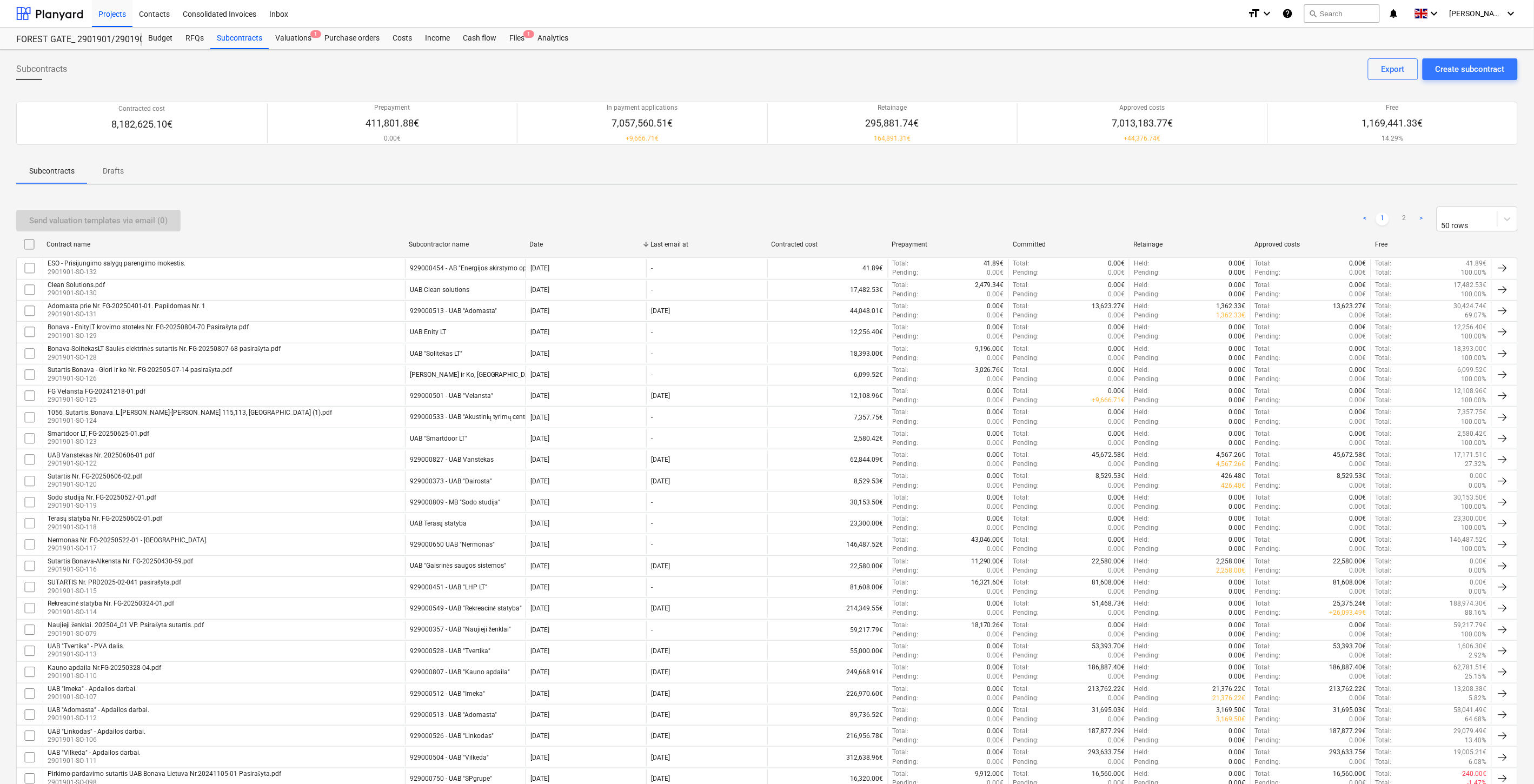
click at [810, 211] on div "Send valuation templates via email (0) < 1 2 > 50 rows" at bounding box center [766, 219] width 1502 height 25
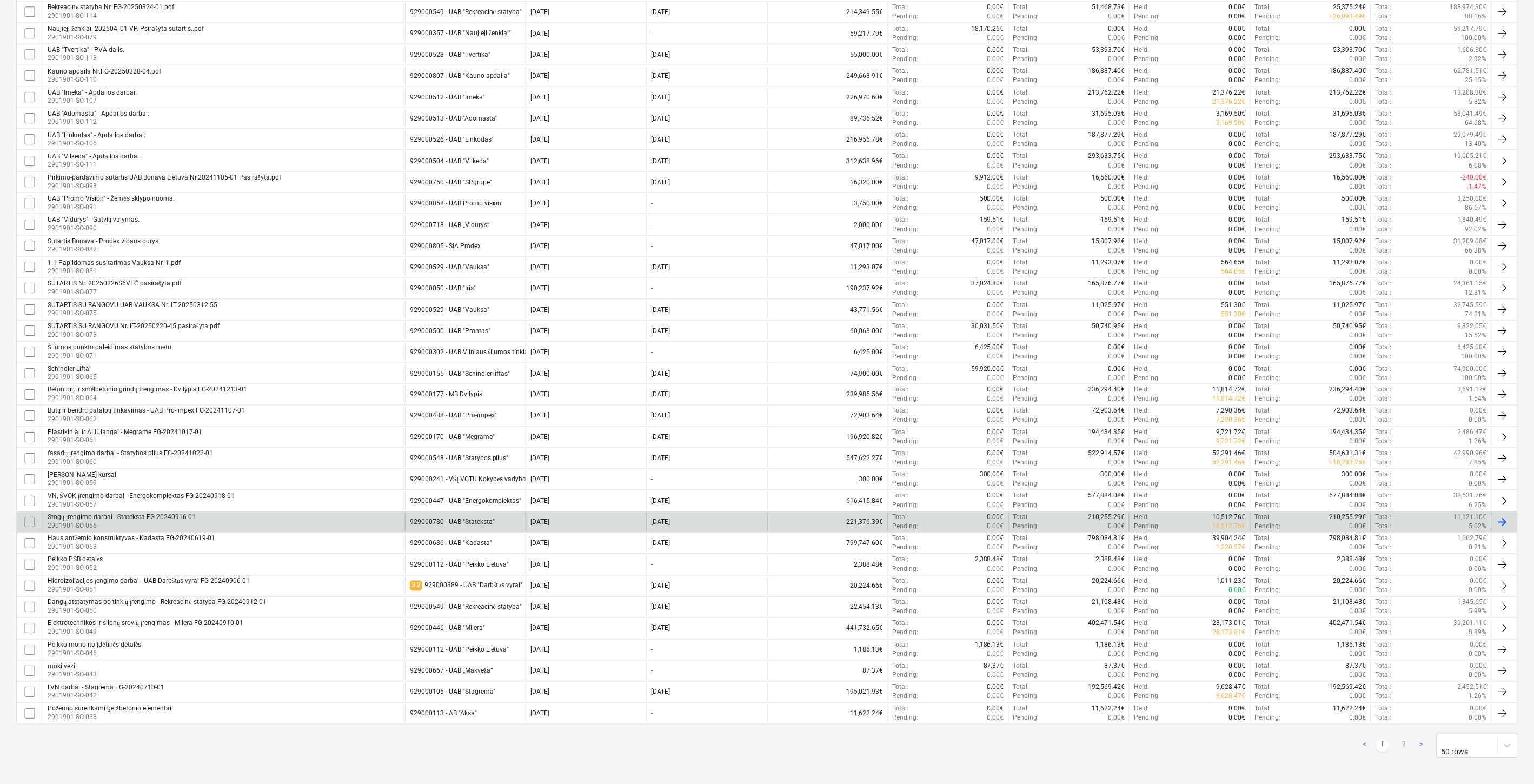
click at [288, 519] on div "Stogų įrengimo darbai - Stateksta FG-20240916-01 2901901-SO-056" at bounding box center [223, 522] width 362 height 18
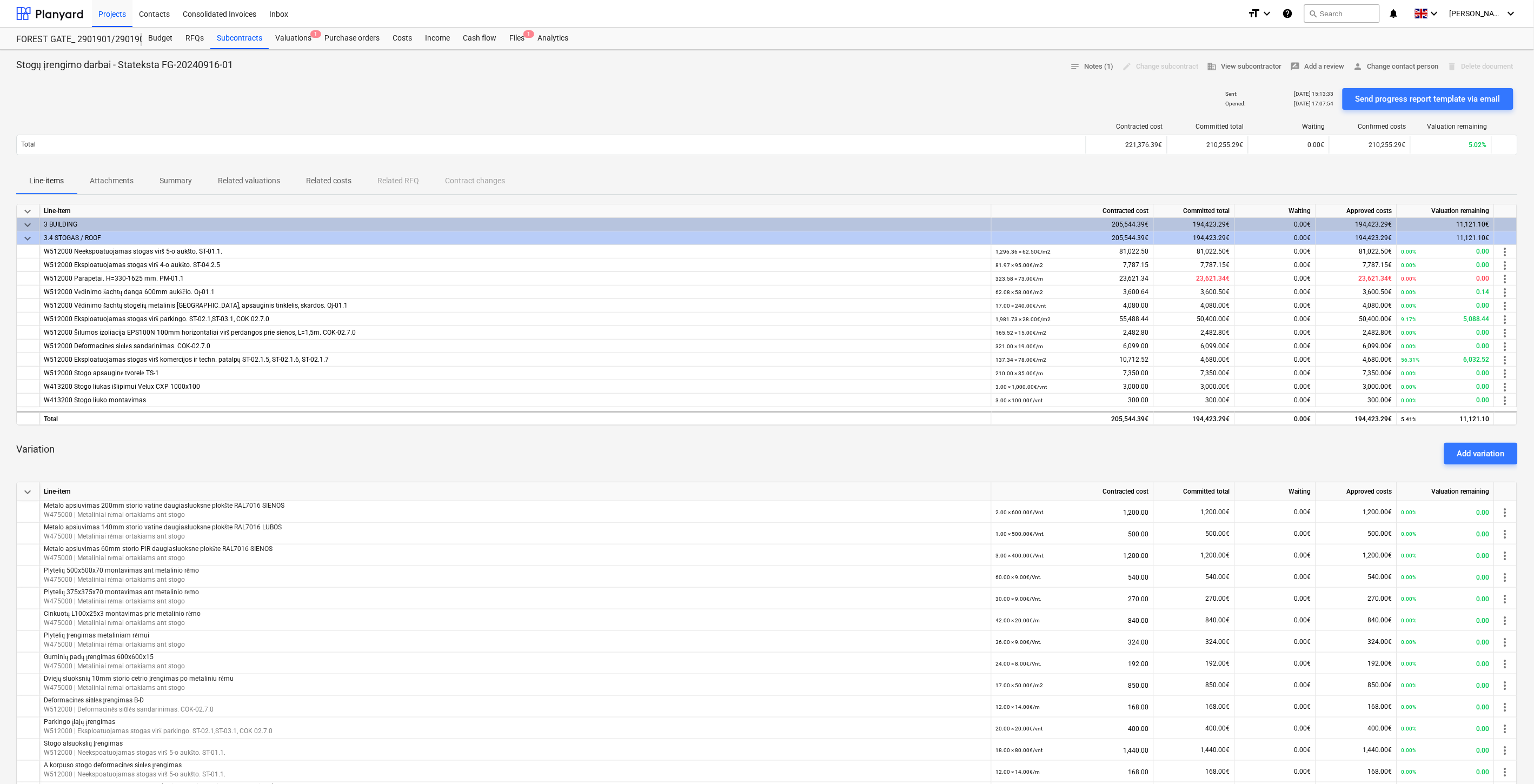
click at [773, 460] on div "Variation Add variation" at bounding box center [766, 453] width 1502 height 39
click at [799, 454] on div "Variation Add variation" at bounding box center [766, 453] width 1502 height 39
click at [842, 451] on div "Variation Add variation" at bounding box center [766, 453] width 1502 height 39
click at [867, 445] on div "Variation Add variation" at bounding box center [766, 453] width 1502 height 39
click at [1488, 448] on div "Add variation" at bounding box center [1481, 454] width 48 height 14
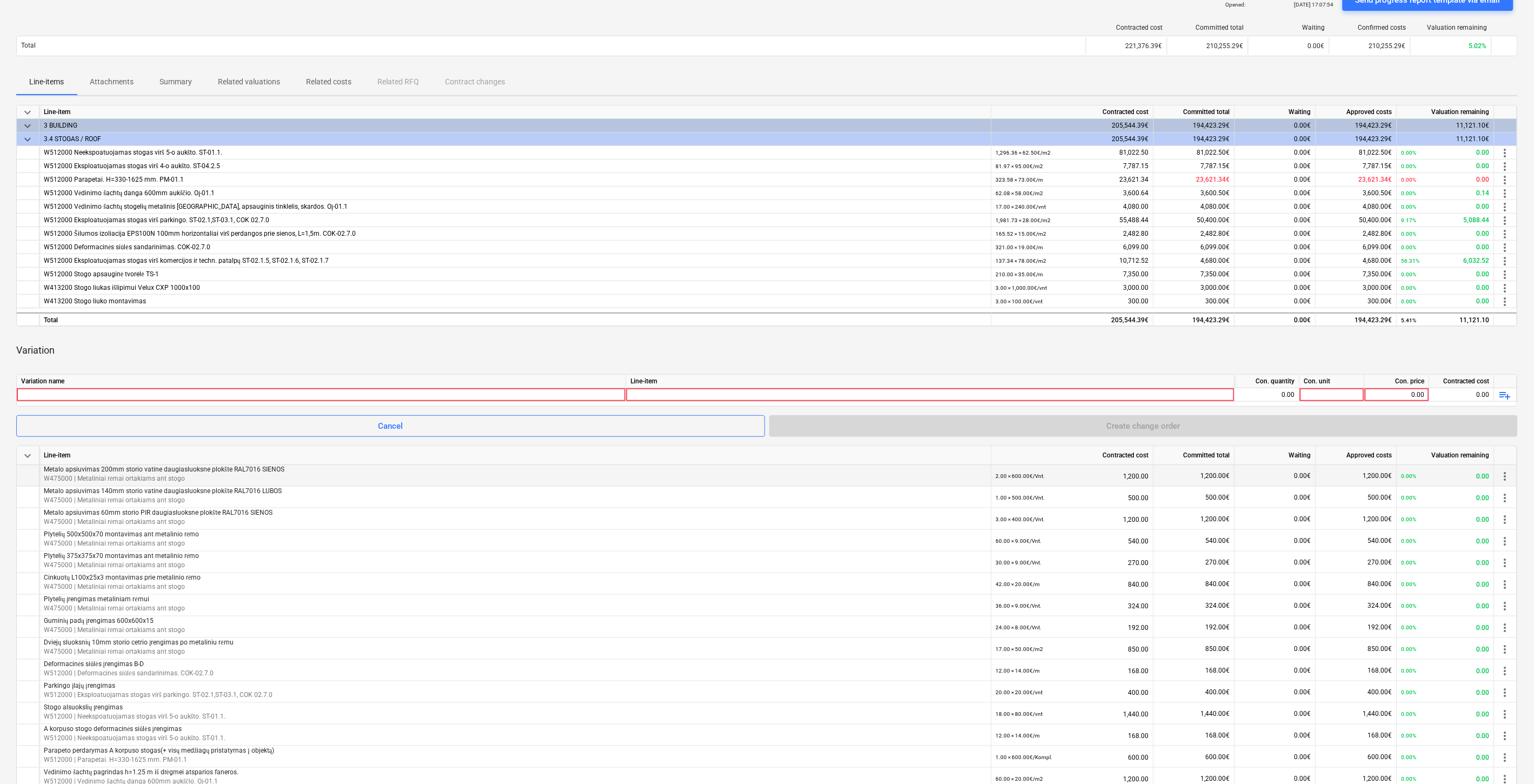
scroll to position [120, 0]
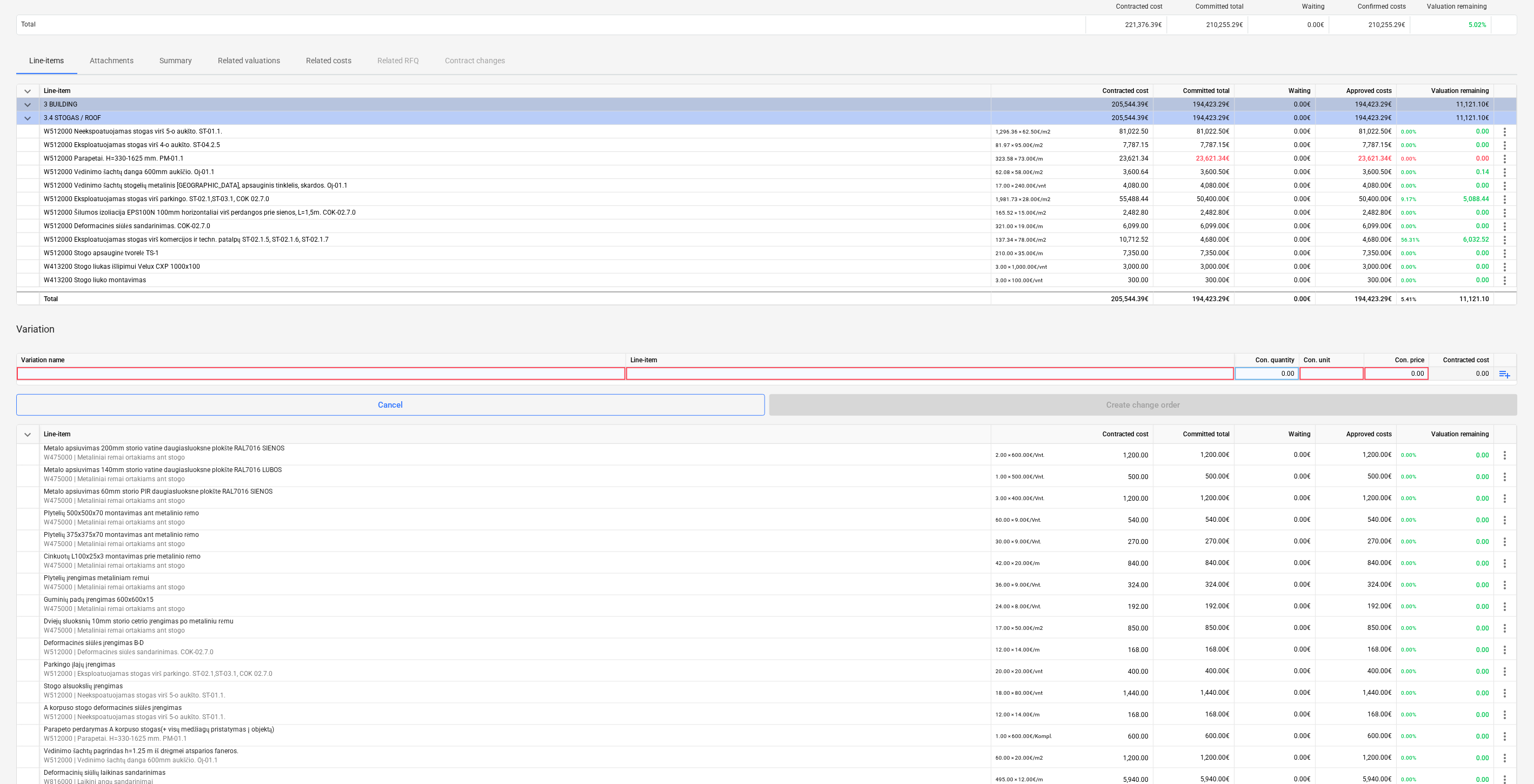
click at [1506, 372] on span "playlist_add" at bounding box center [1505, 374] width 13 height 13
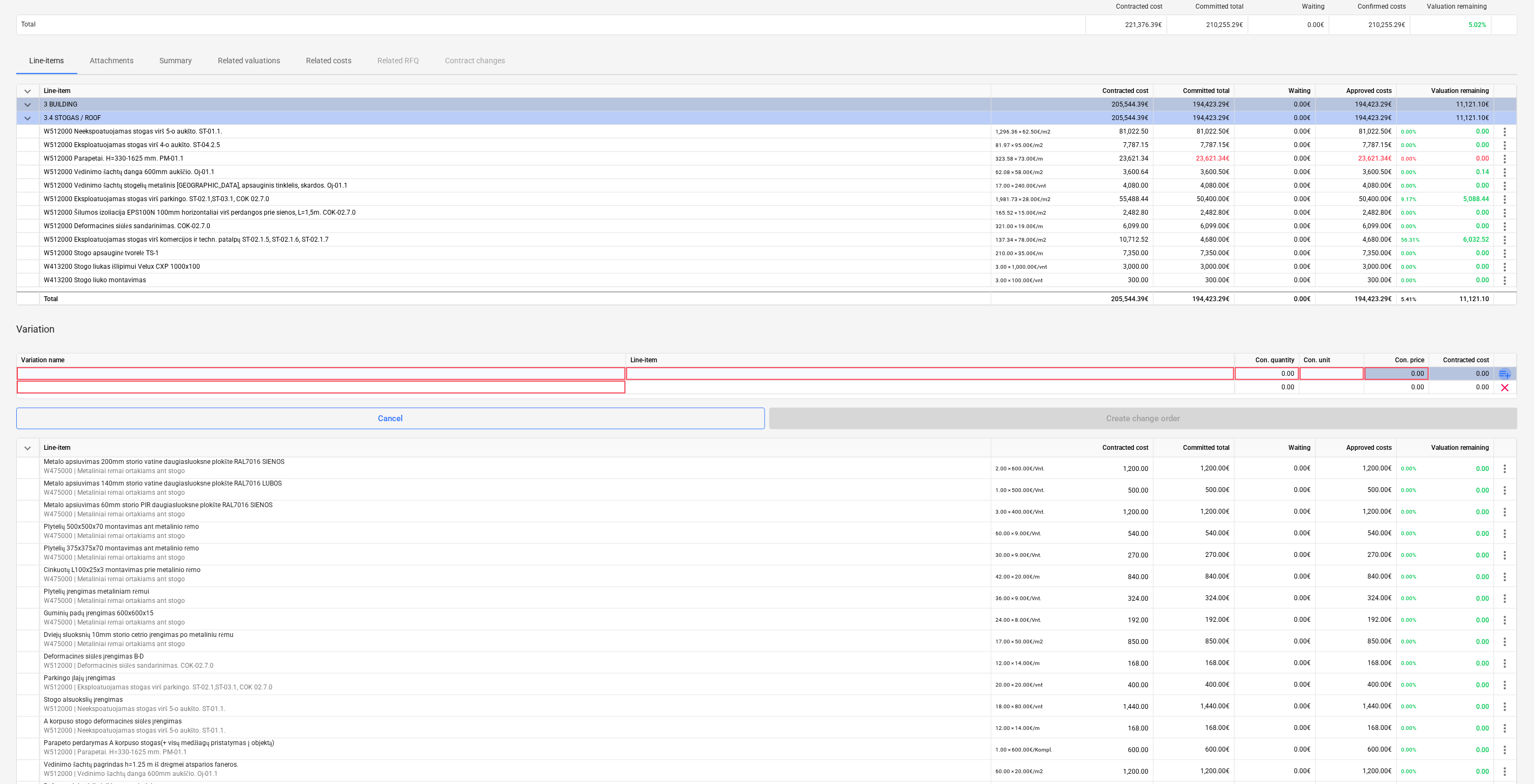
click at [1506, 372] on span "playlist_add" at bounding box center [1505, 374] width 13 height 13
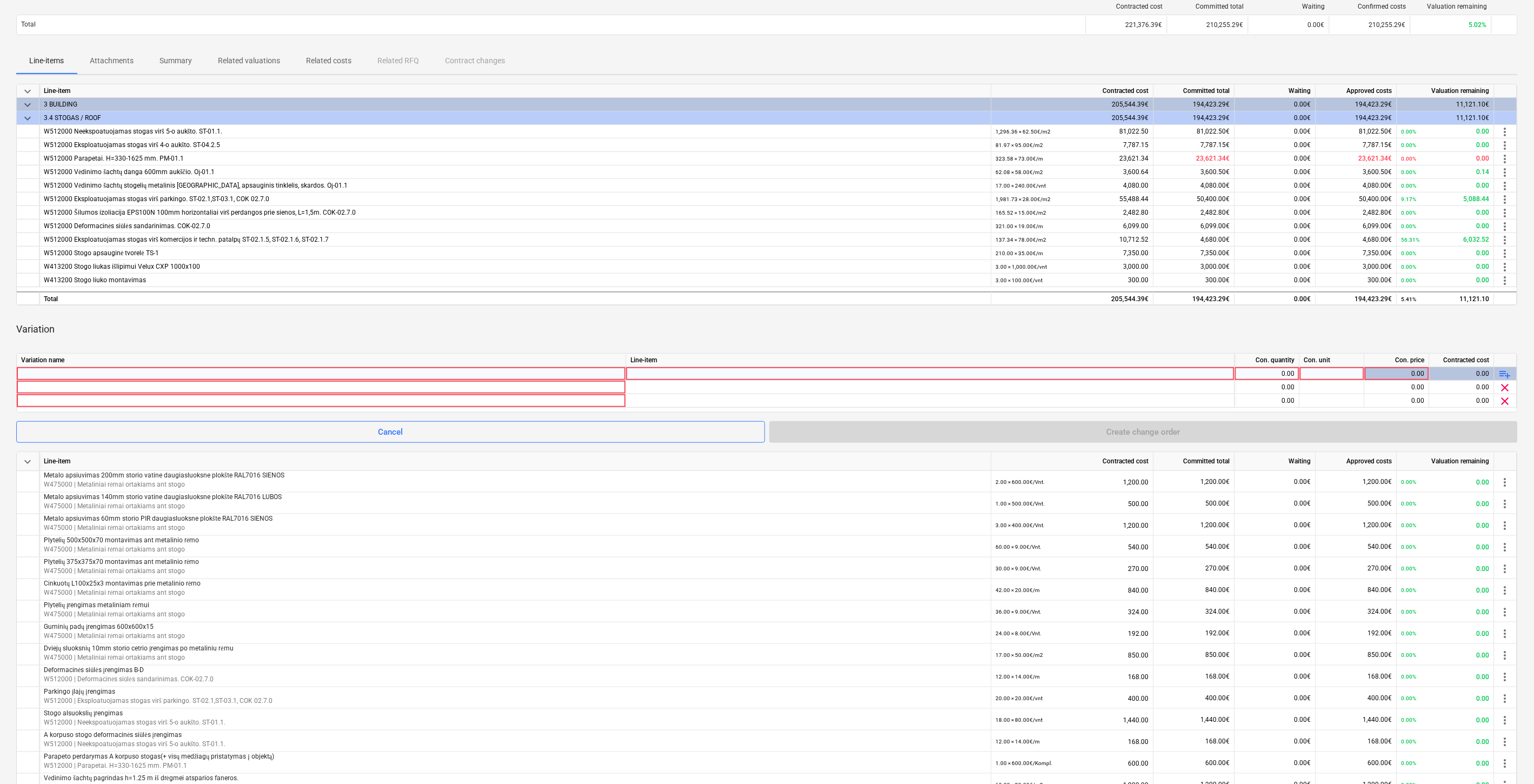
click at [1506, 372] on span "playlist_add" at bounding box center [1505, 374] width 13 height 13
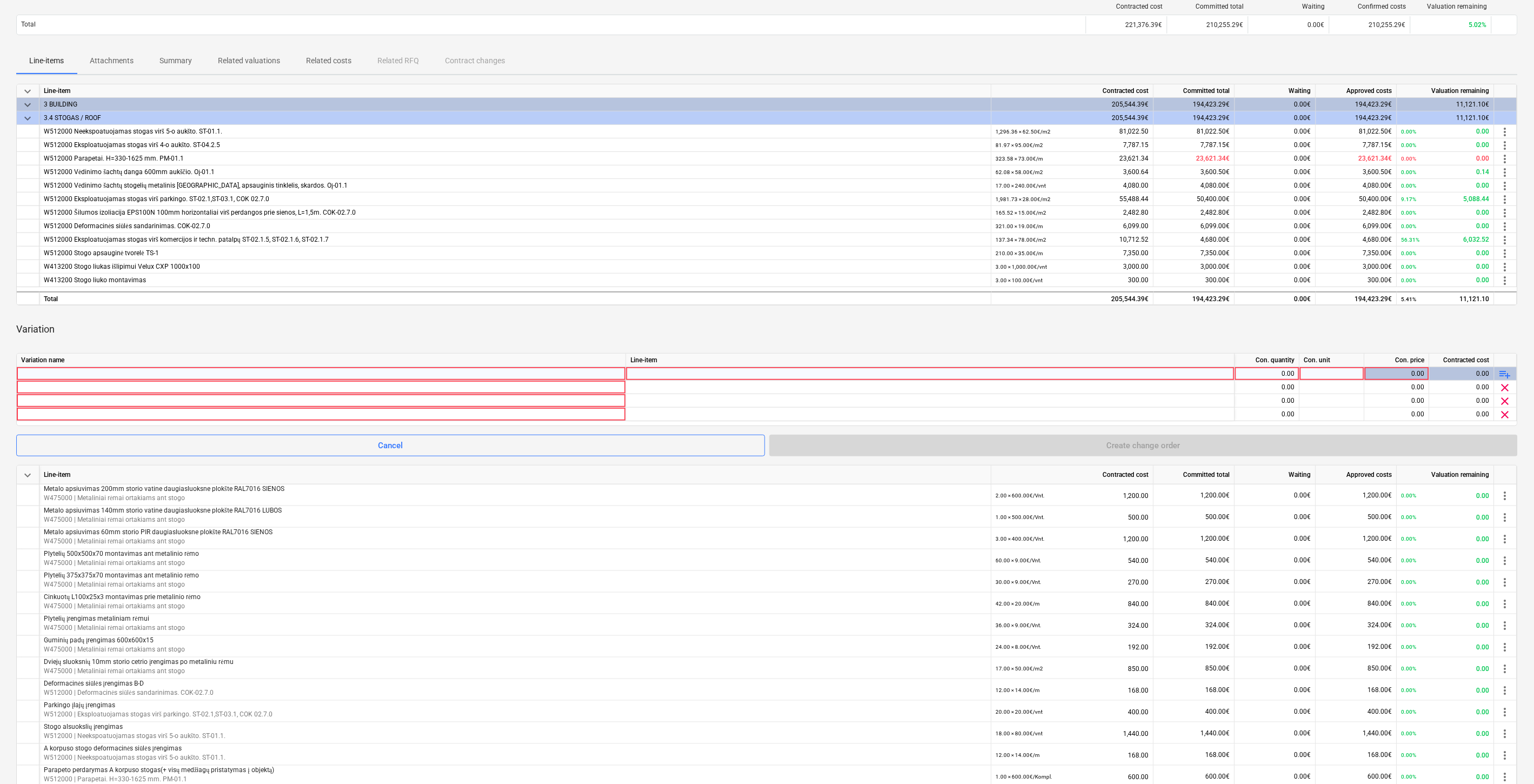
click at [1506, 372] on span "playlist_add" at bounding box center [1505, 374] width 13 height 13
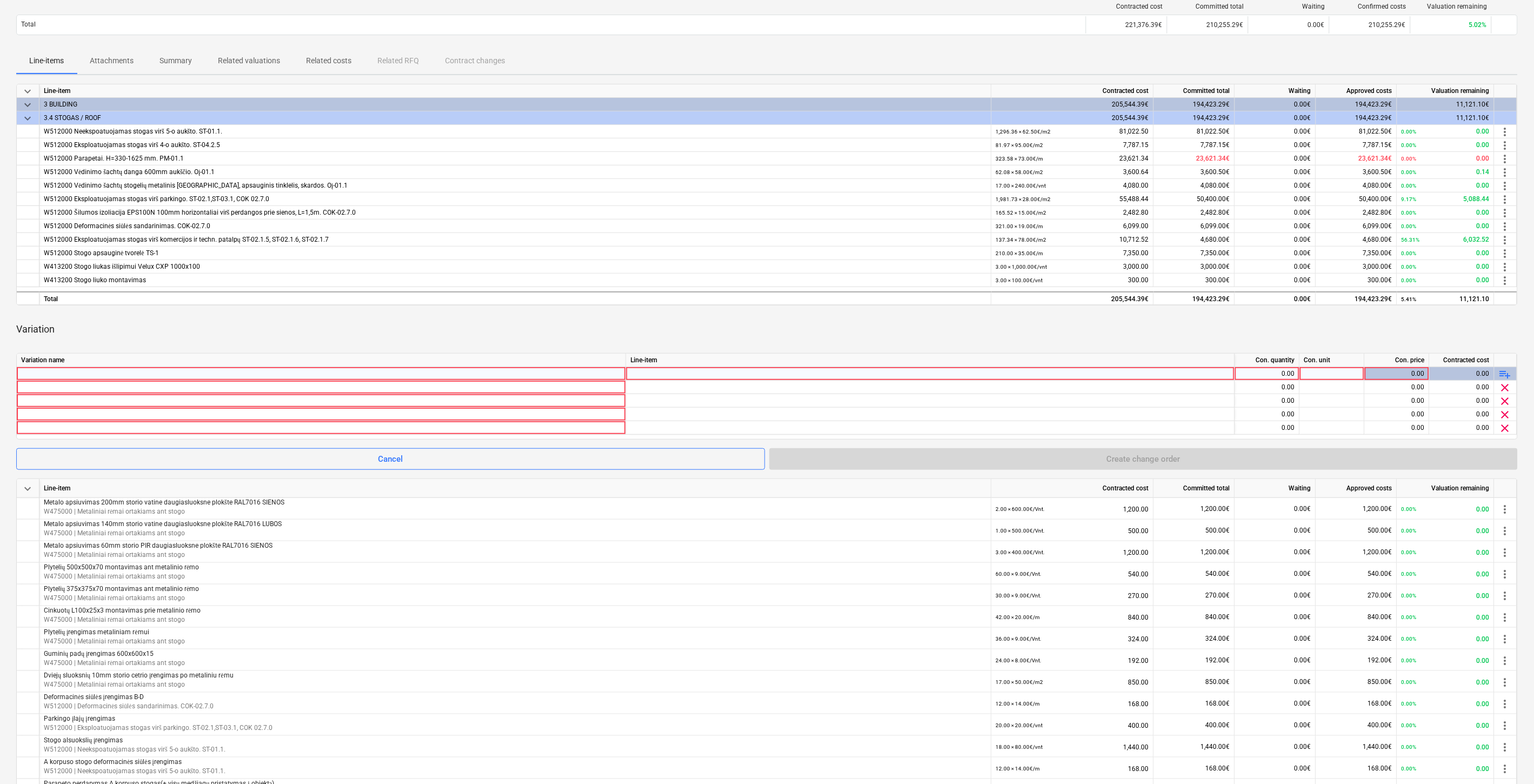
click at [1506, 372] on span "playlist_add" at bounding box center [1505, 374] width 13 height 13
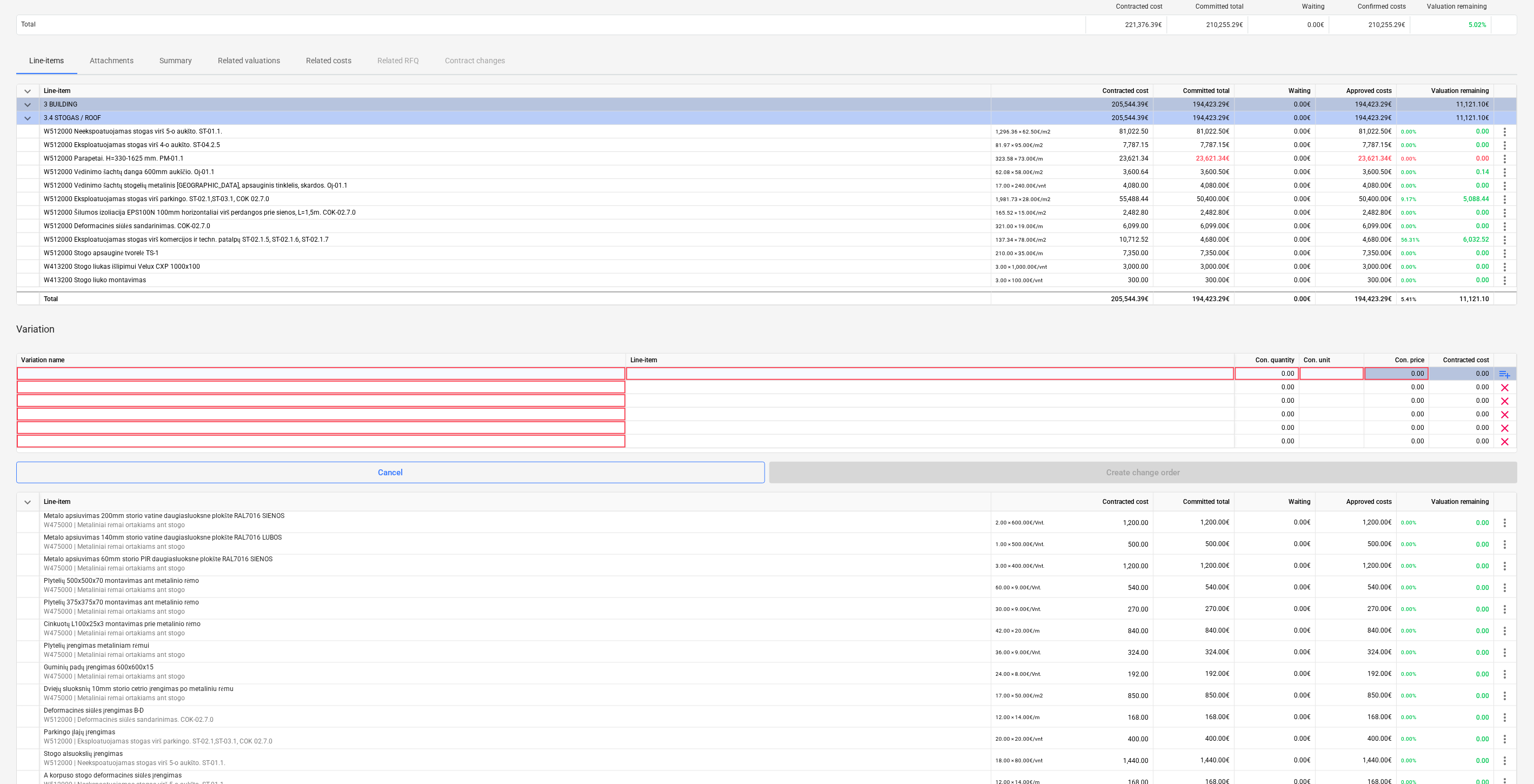
click at [467, 375] on div at bounding box center [322, 373] width 601 height 13
type input "Smulkūs papildomi darbai"
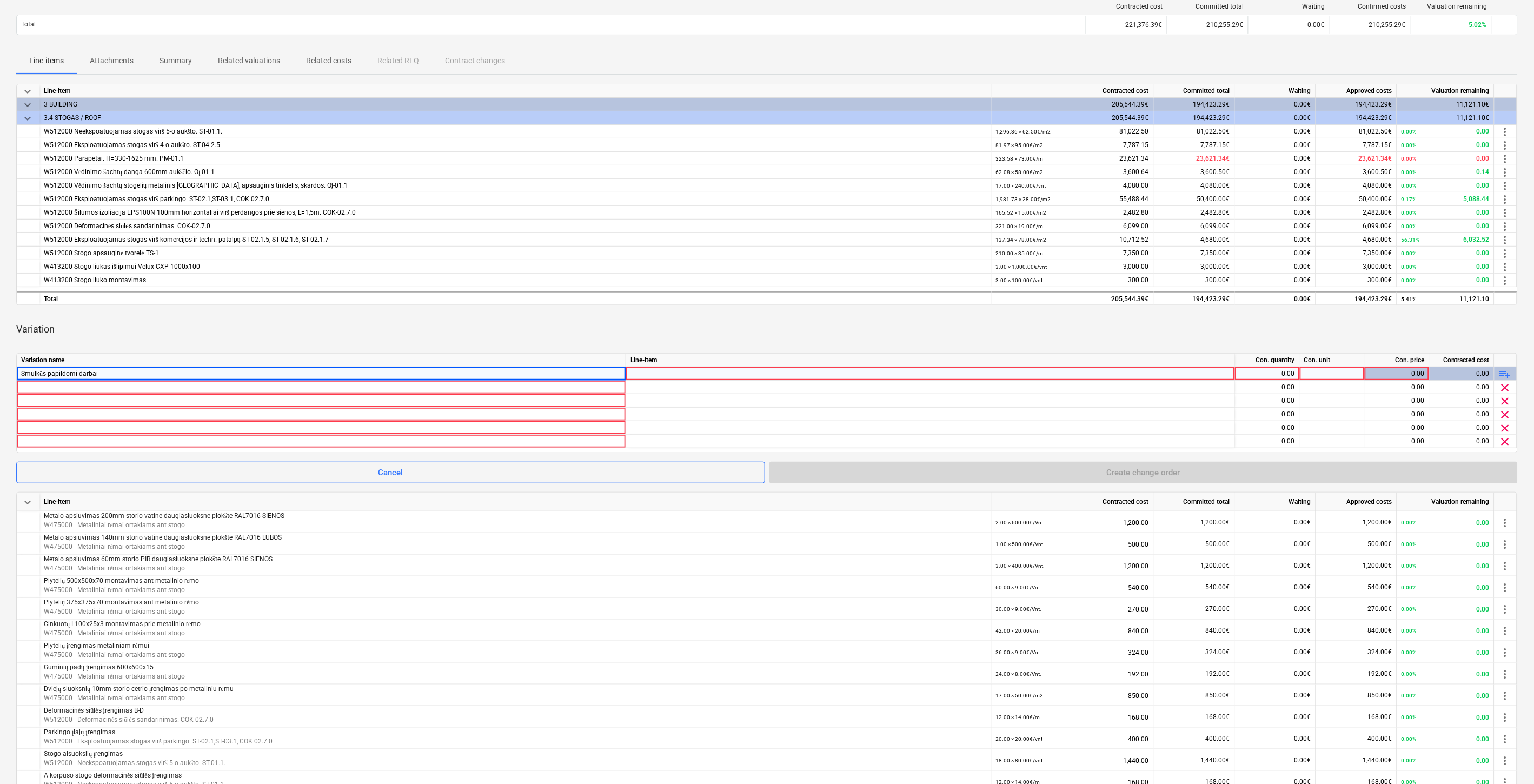
click at [257, 371] on div "Smulkūs papildomi darbai" at bounding box center [322, 373] width 601 height 13
click at [257, 371] on input "Smulkūs papildomi darbai" at bounding box center [321, 373] width 609 height 13
type input "Smulkūs papildomi darbai(Papildomas Nr. 3)"
click at [666, 374] on div at bounding box center [930, 383] width 600 height 33
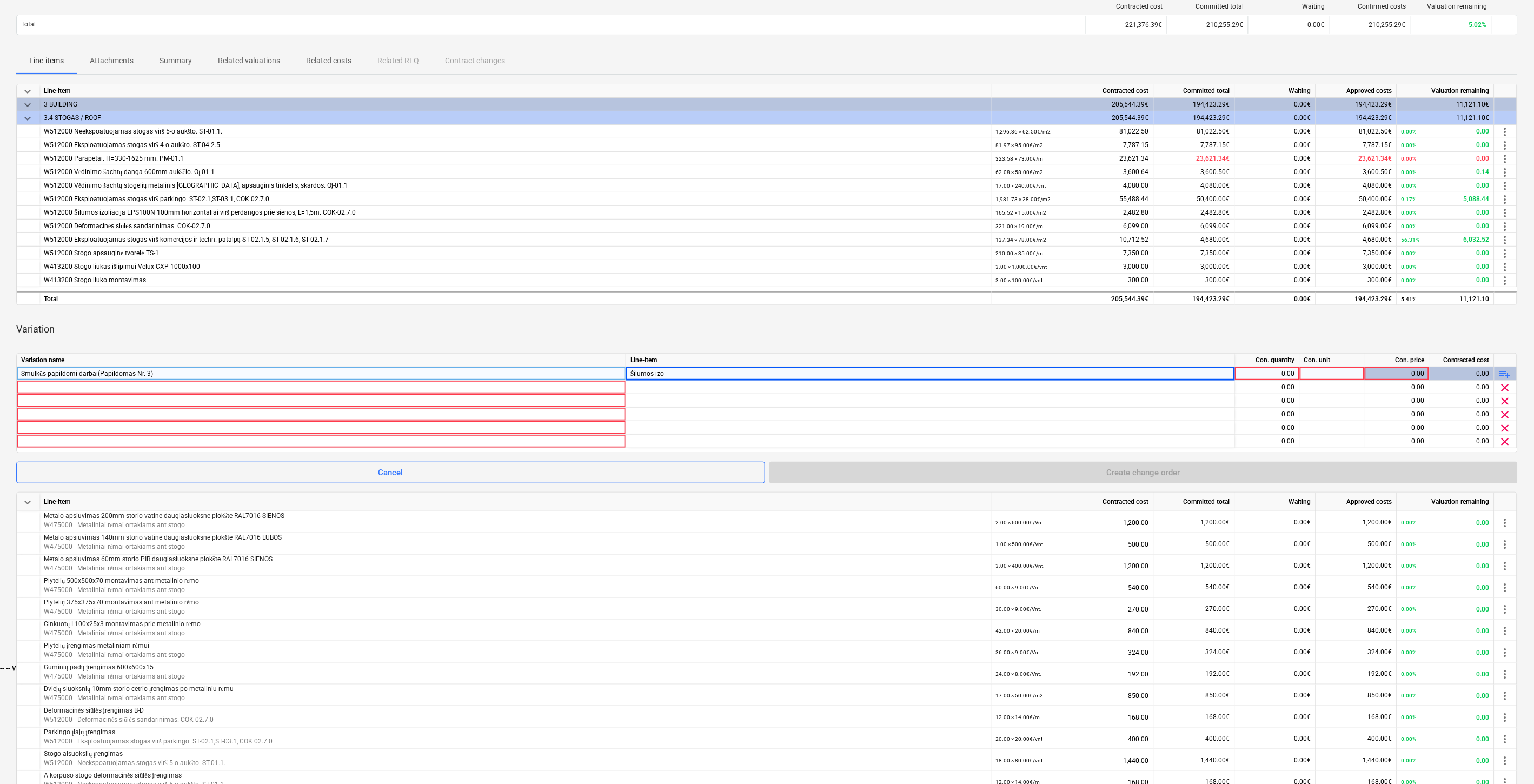
type input "Šilumos izol"
click at [914, 664] on div "-- -- W512000 Šilumos izoliacija EPS100N 100mm horizontaliai virš perdangos pri…" at bounding box center [767, 668] width 1534 height 9
click at [864, 341] on div "Variation" at bounding box center [766, 329] width 1502 height 30
click at [1273, 371] on div "0.00" at bounding box center [1267, 373] width 55 height 13
type input "ą"
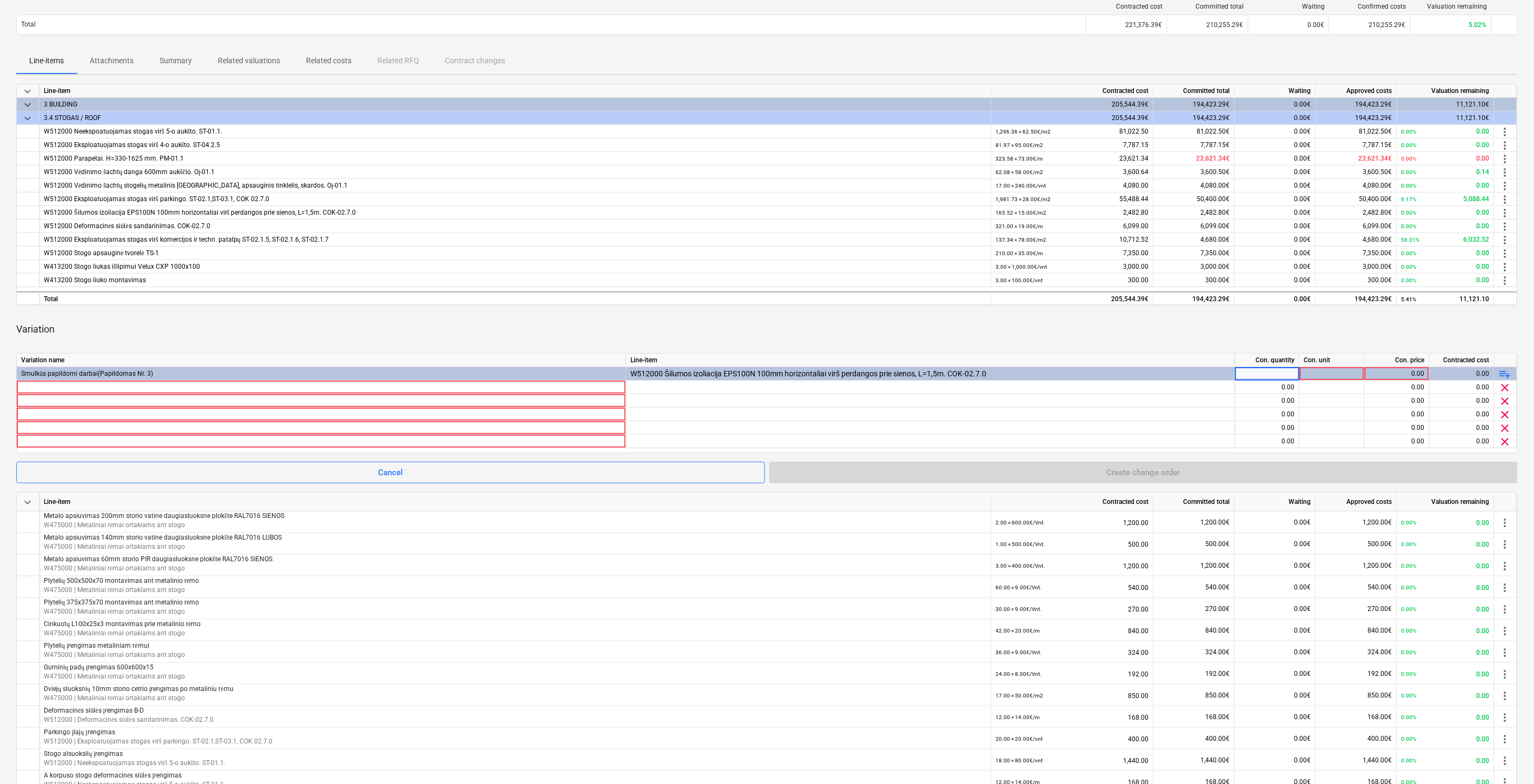
type input "1"
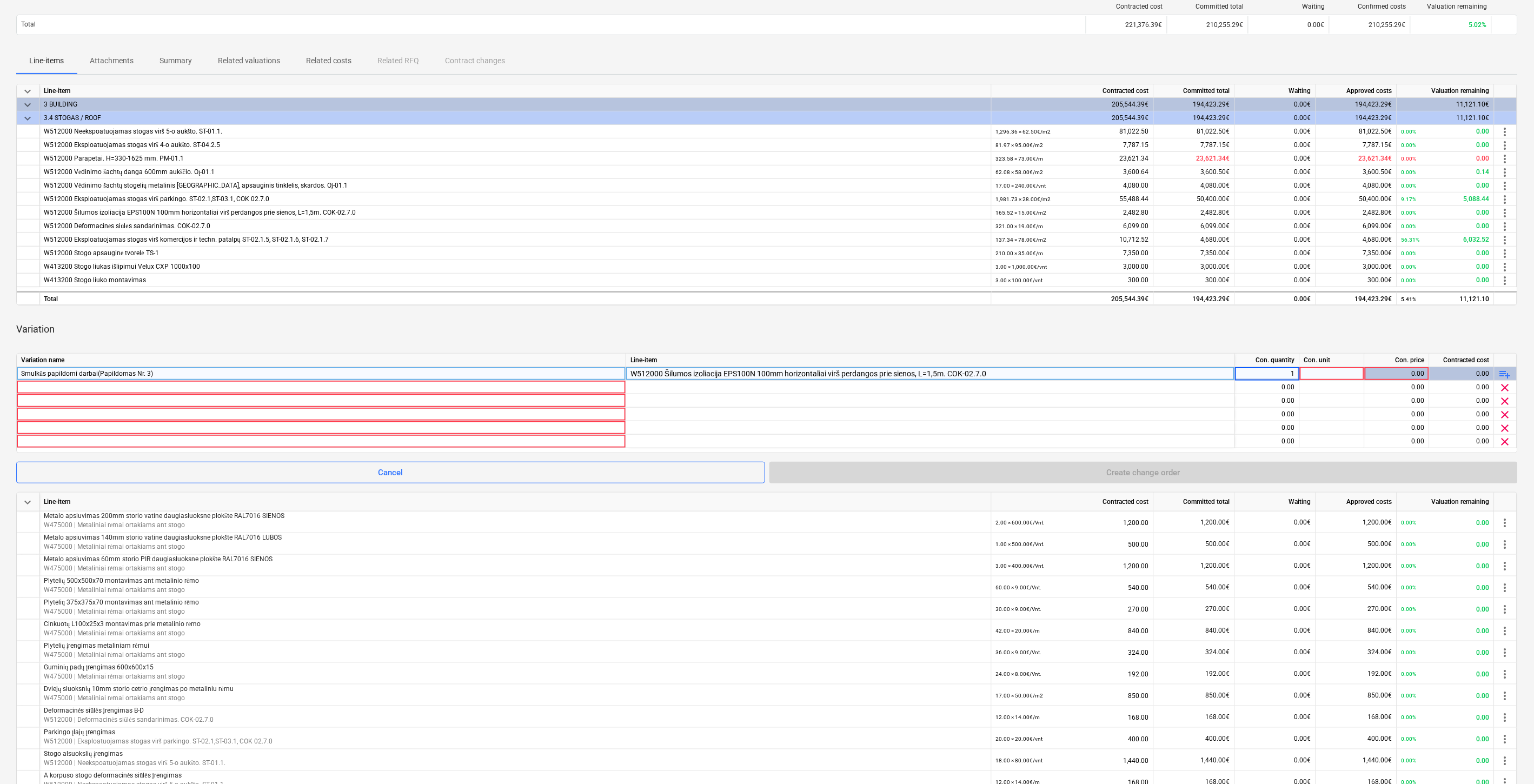
click at [1321, 379] on div at bounding box center [1333, 373] width 65 height 13
type input "Kompl."
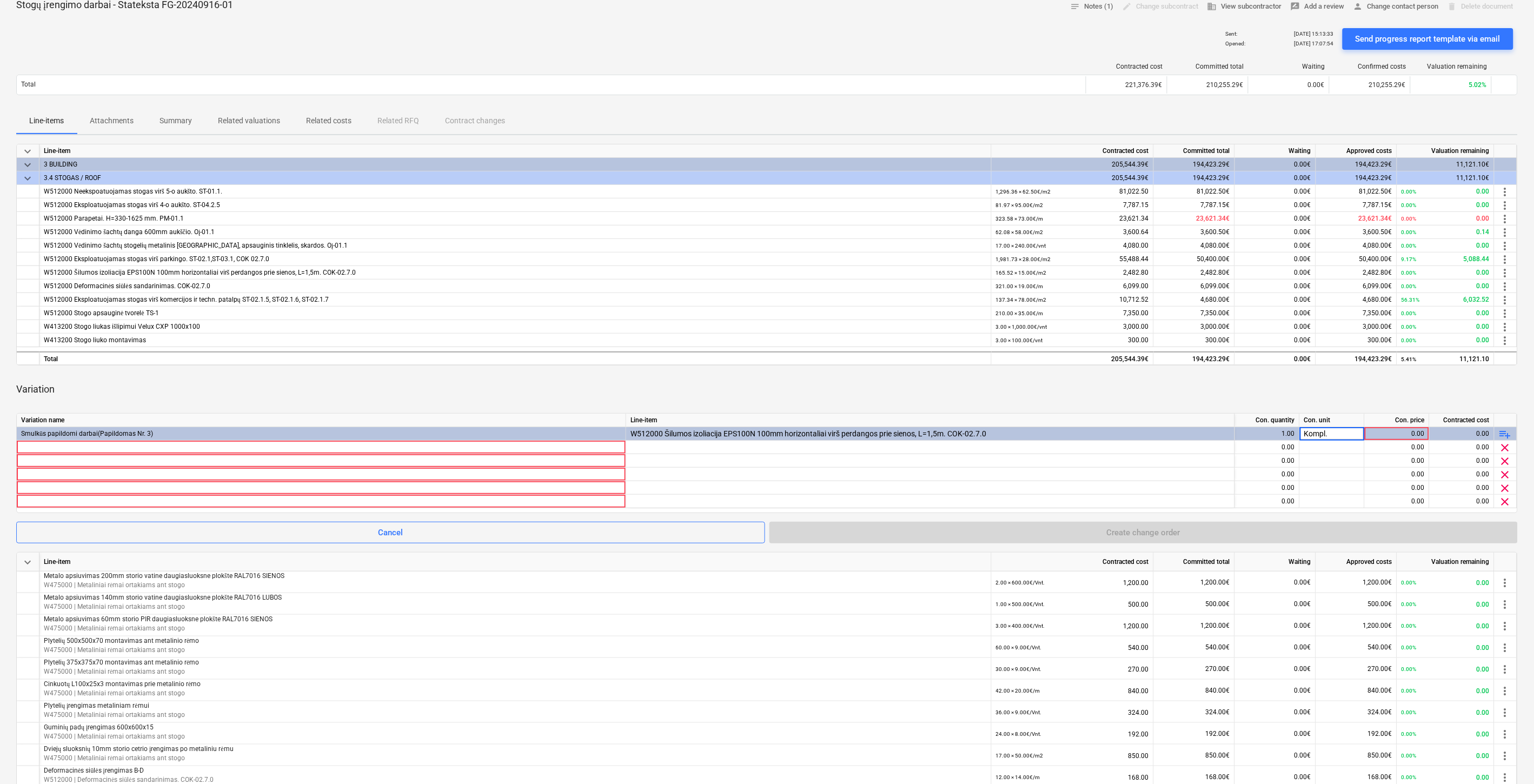
click at [614, 394] on div "Variation" at bounding box center [766, 389] width 1502 height 30
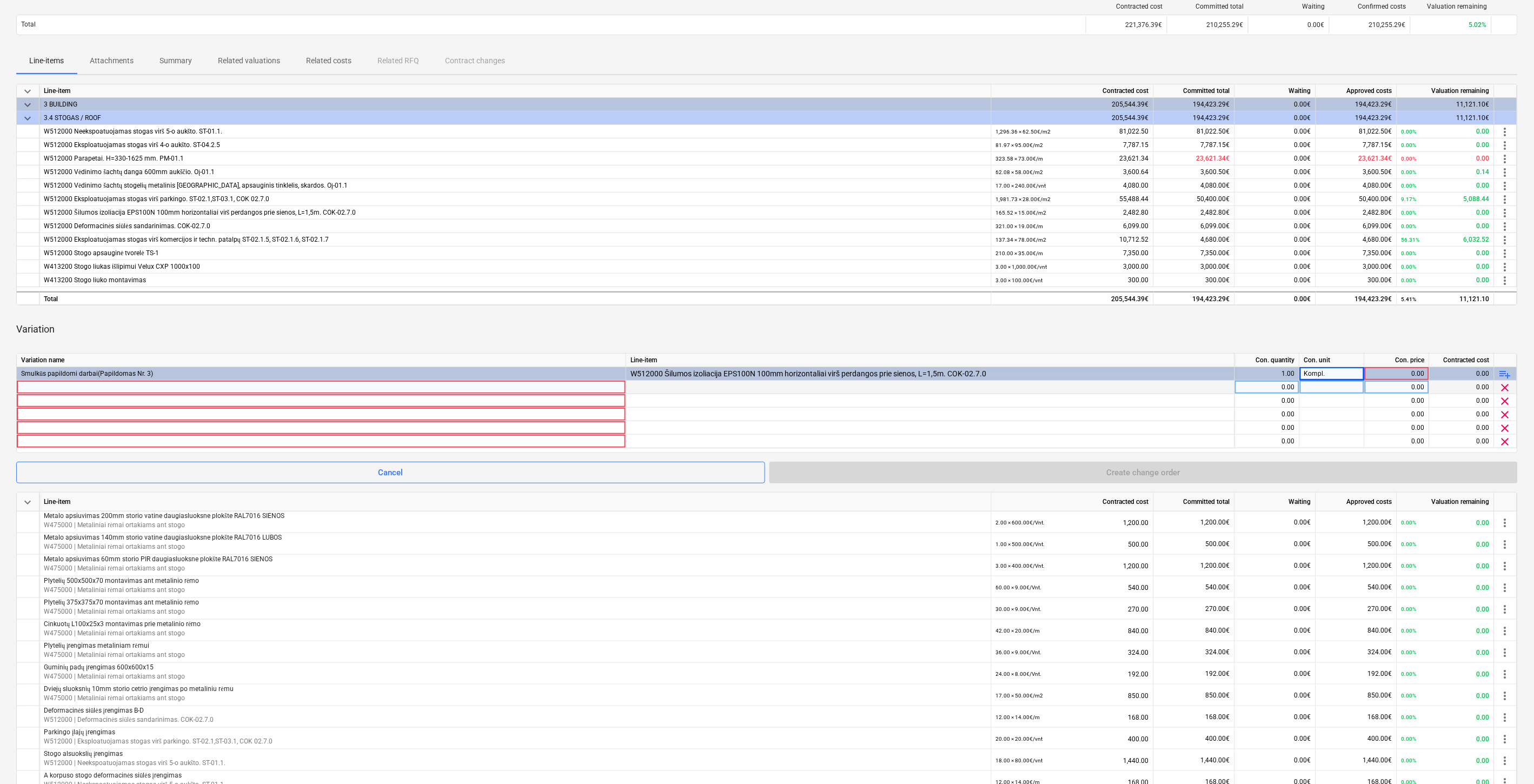
click at [214, 384] on div at bounding box center [322, 386] width 601 height 13
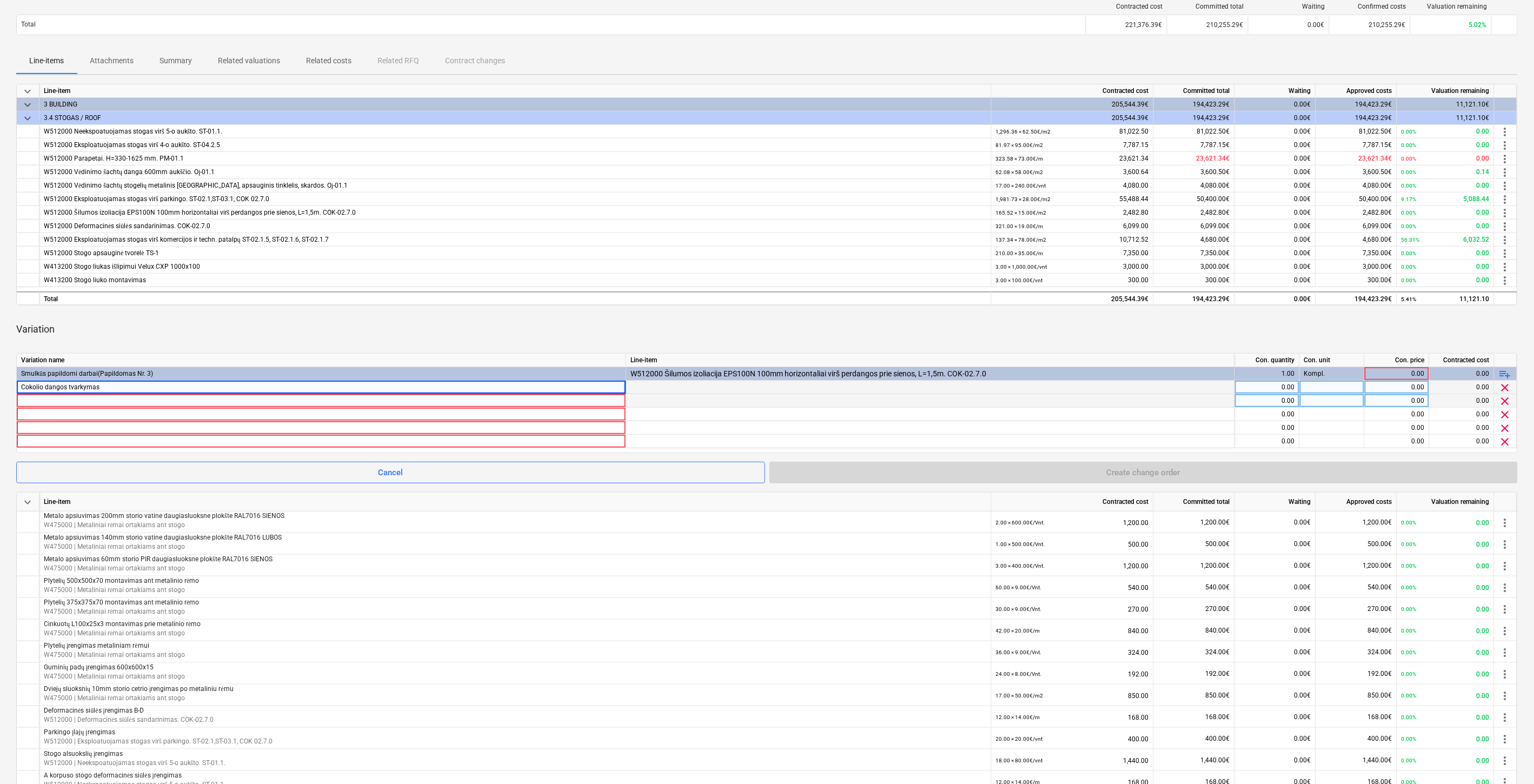
click at [123, 405] on div at bounding box center [322, 401] width 601 height 13
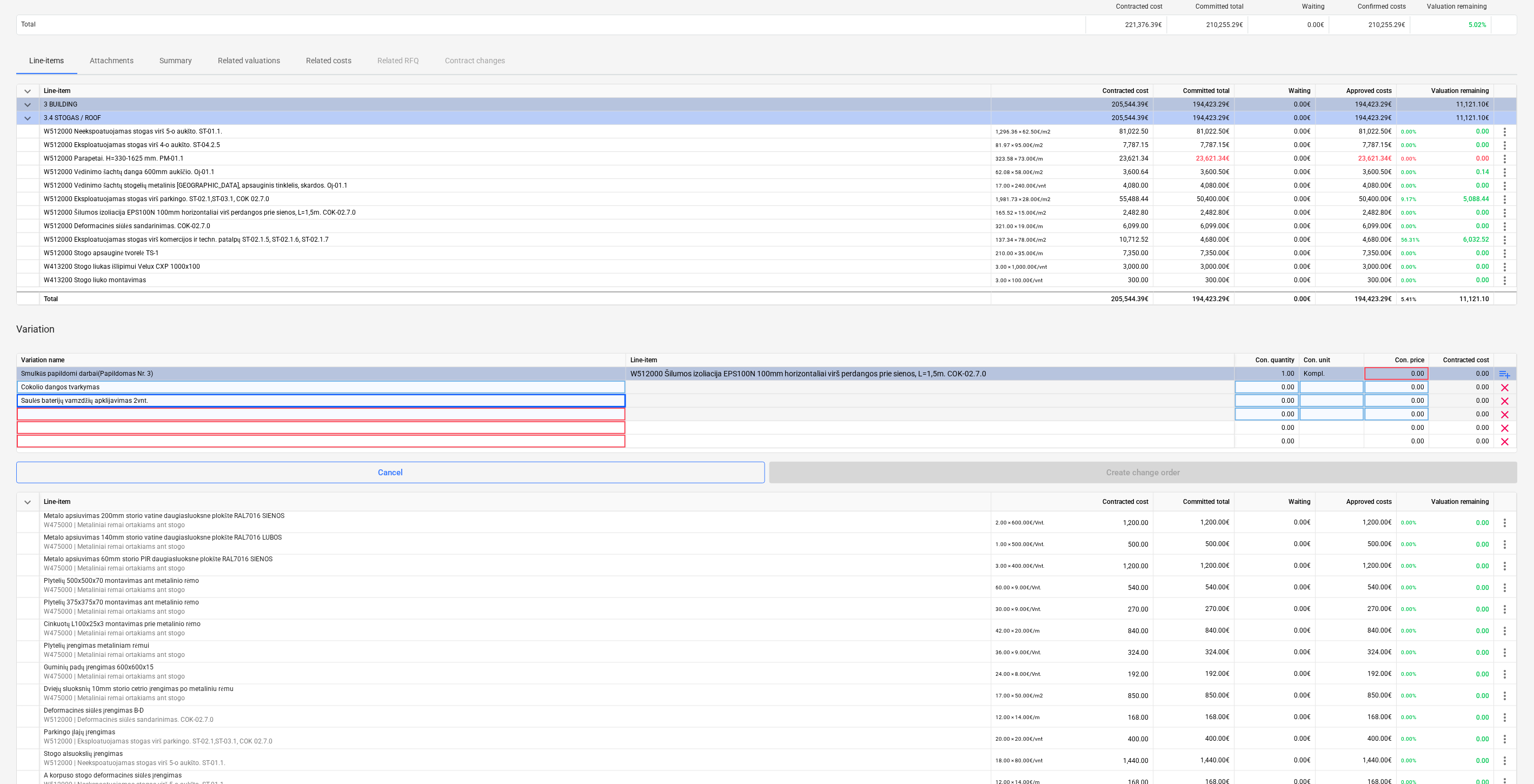
click at [173, 413] on div at bounding box center [322, 414] width 601 height 13
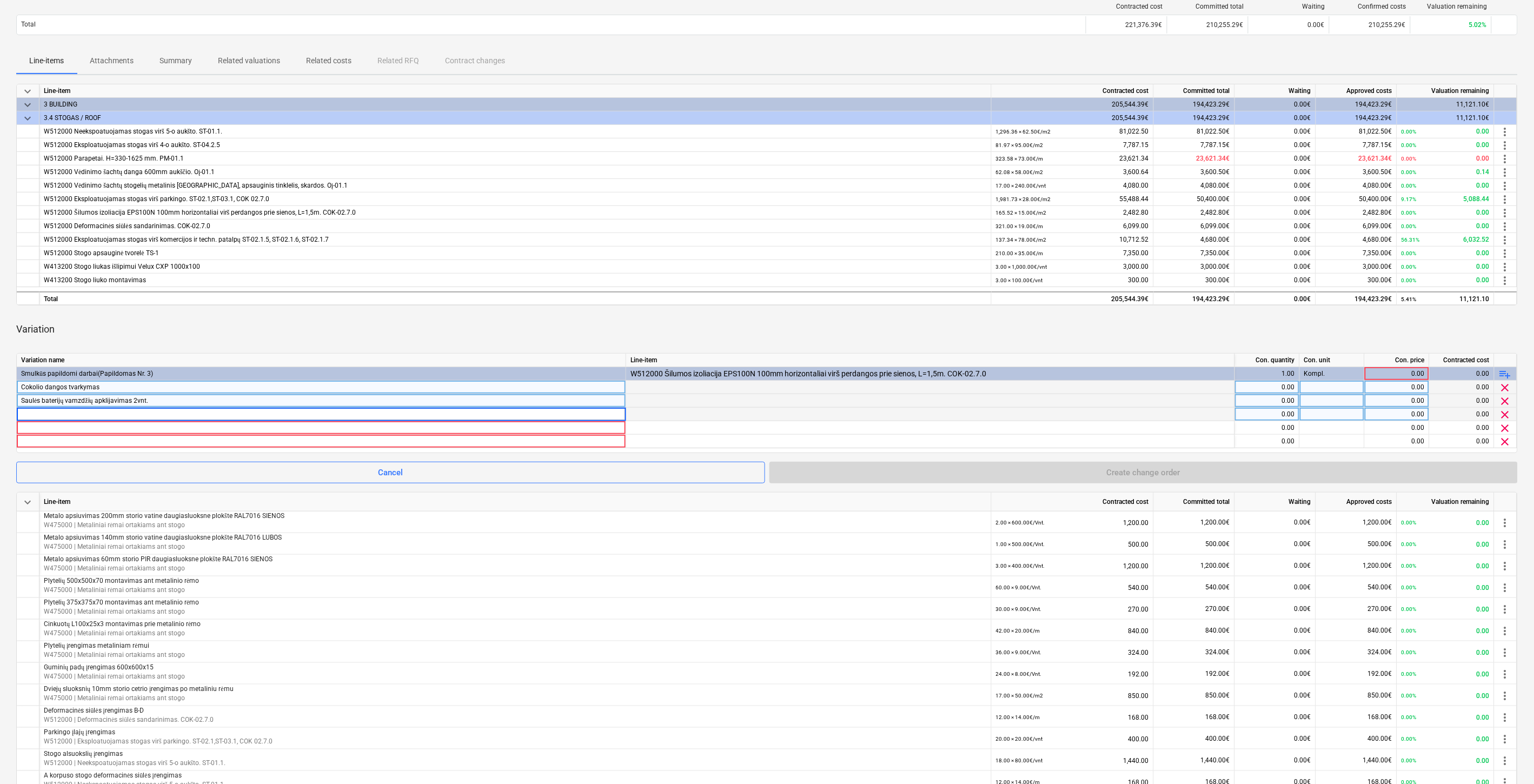
type input "Papildomos dangos klijavimas parkingas"
click at [170, 430] on div at bounding box center [322, 428] width 601 height 13
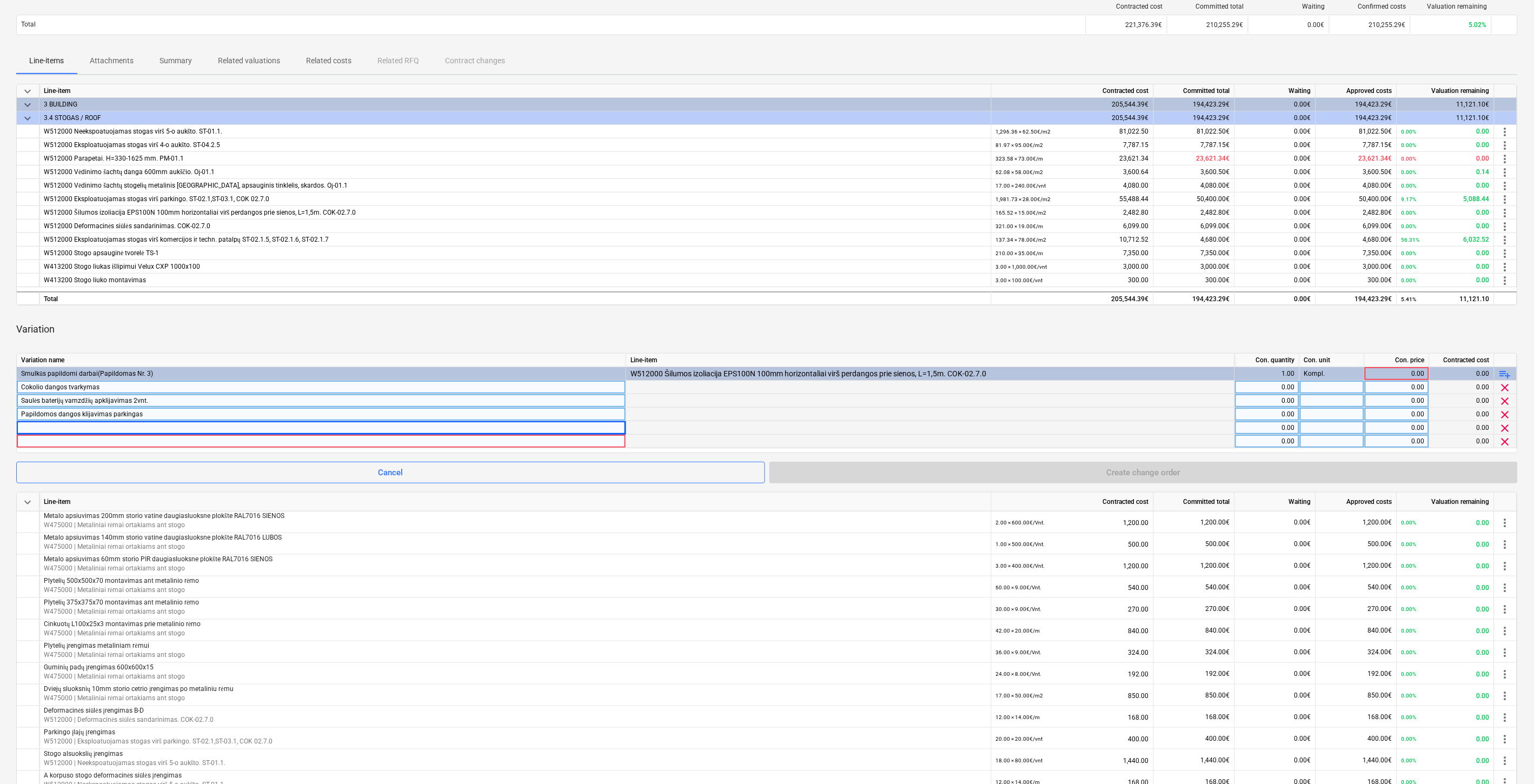
click at [207, 438] on div at bounding box center [322, 441] width 601 height 13
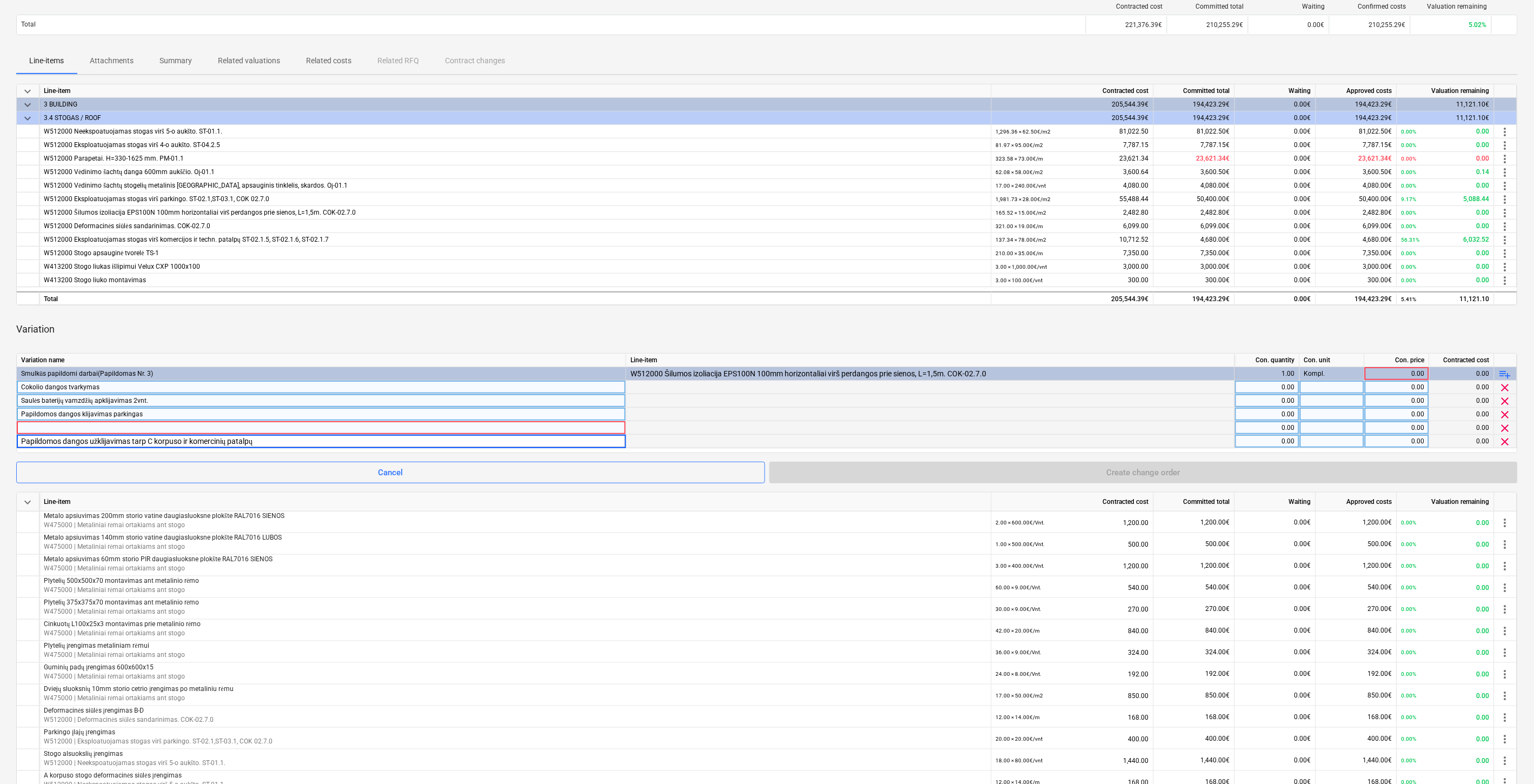
click at [334, 322] on div "Variation" at bounding box center [766, 329] width 1502 height 30
drag, startPoint x: 1505, startPoint y: 424, endPoint x: 1344, endPoint y: 422, distance: 161.0
click at [1505, 423] on span "clear" at bounding box center [1505, 428] width 13 height 13
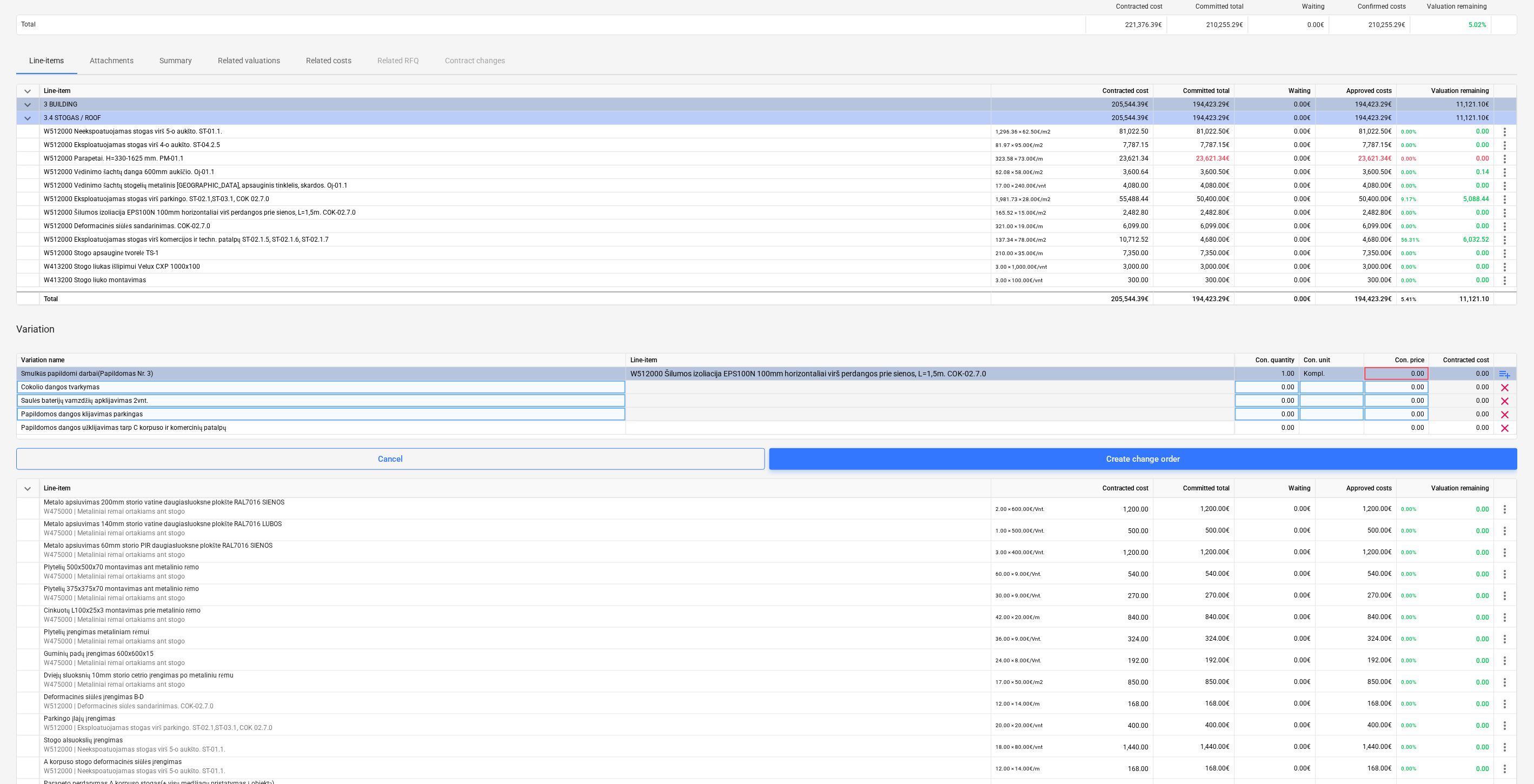
click at [1268, 387] on div "0.00" at bounding box center [1267, 386] width 55 height 13
type input "1"
click at [1316, 385] on div at bounding box center [1333, 386] width 65 height 13
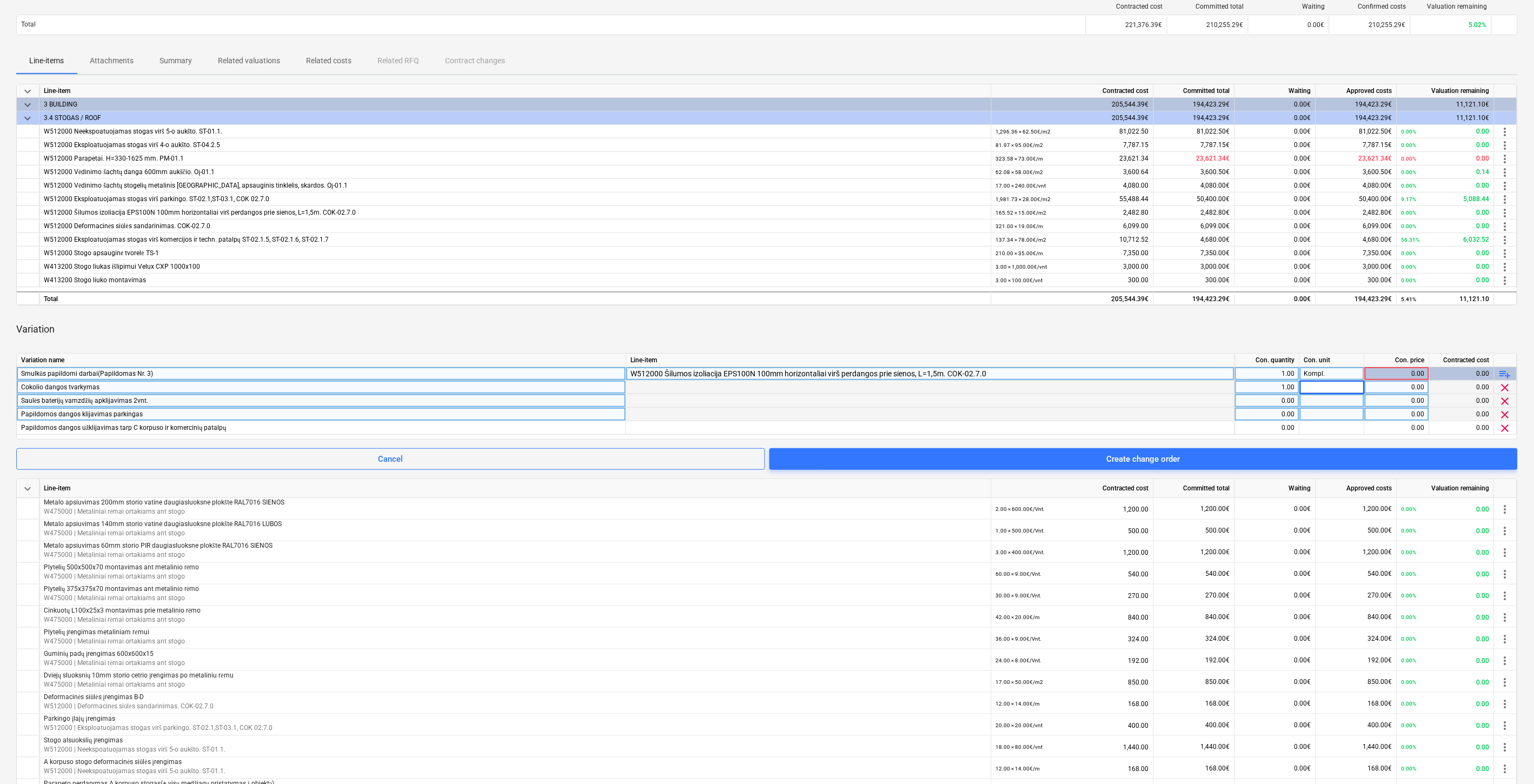
click at [1339, 370] on div "Kompl." at bounding box center [1333, 373] width 65 height 13
click at [1318, 388] on div at bounding box center [1333, 386] width 65 height 13
type input "Kompl."
click at [1312, 396] on div at bounding box center [1333, 401] width 65 height 13
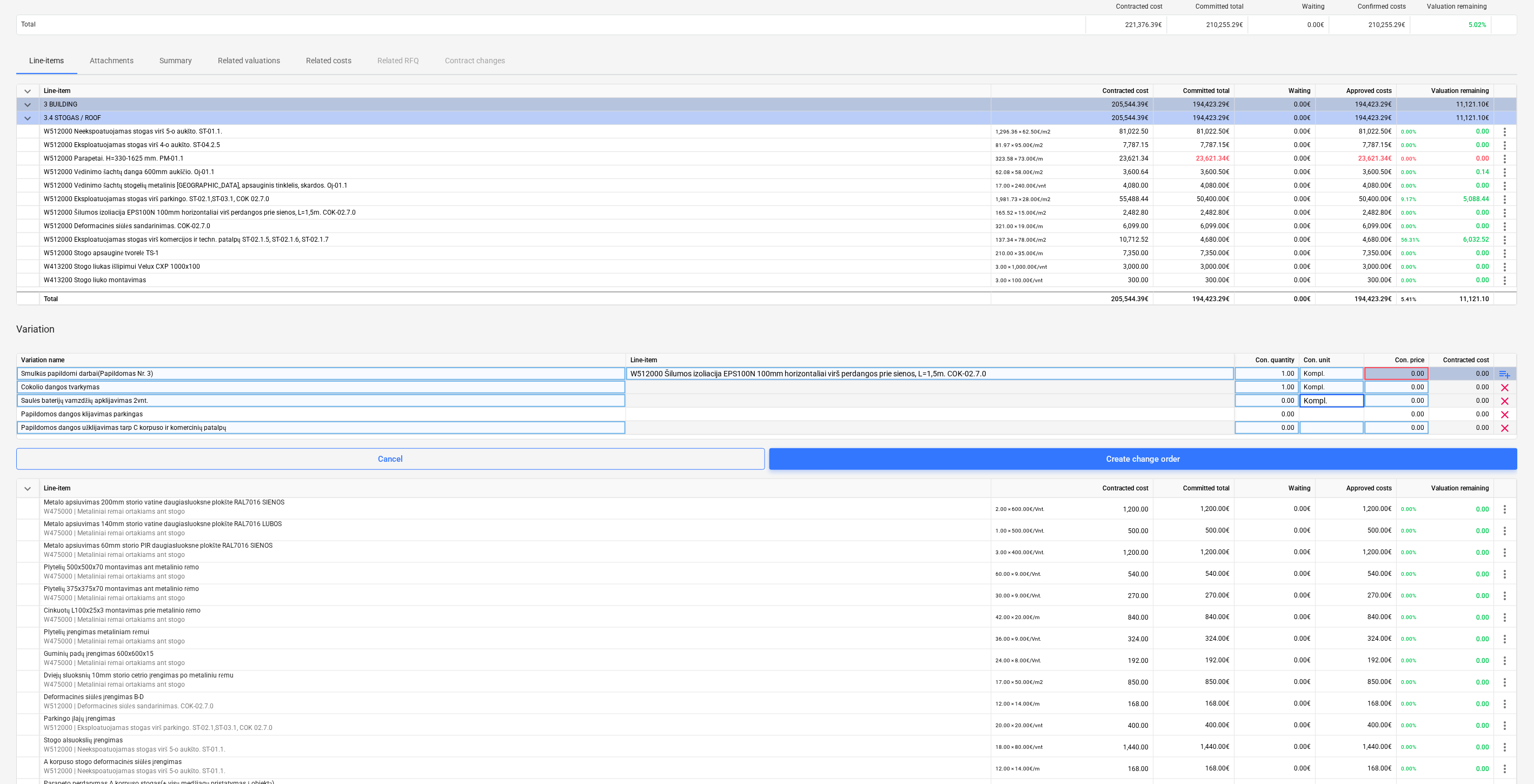
drag, startPoint x: 1309, startPoint y: 413, endPoint x: 1316, endPoint y: 424, distance: 13.0
click at [1309, 414] on div at bounding box center [1333, 414] width 65 height 13
click at [1315, 427] on div at bounding box center [1333, 428] width 65 height 13
click at [1269, 399] on div "0.00" at bounding box center [1267, 401] width 55 height 13
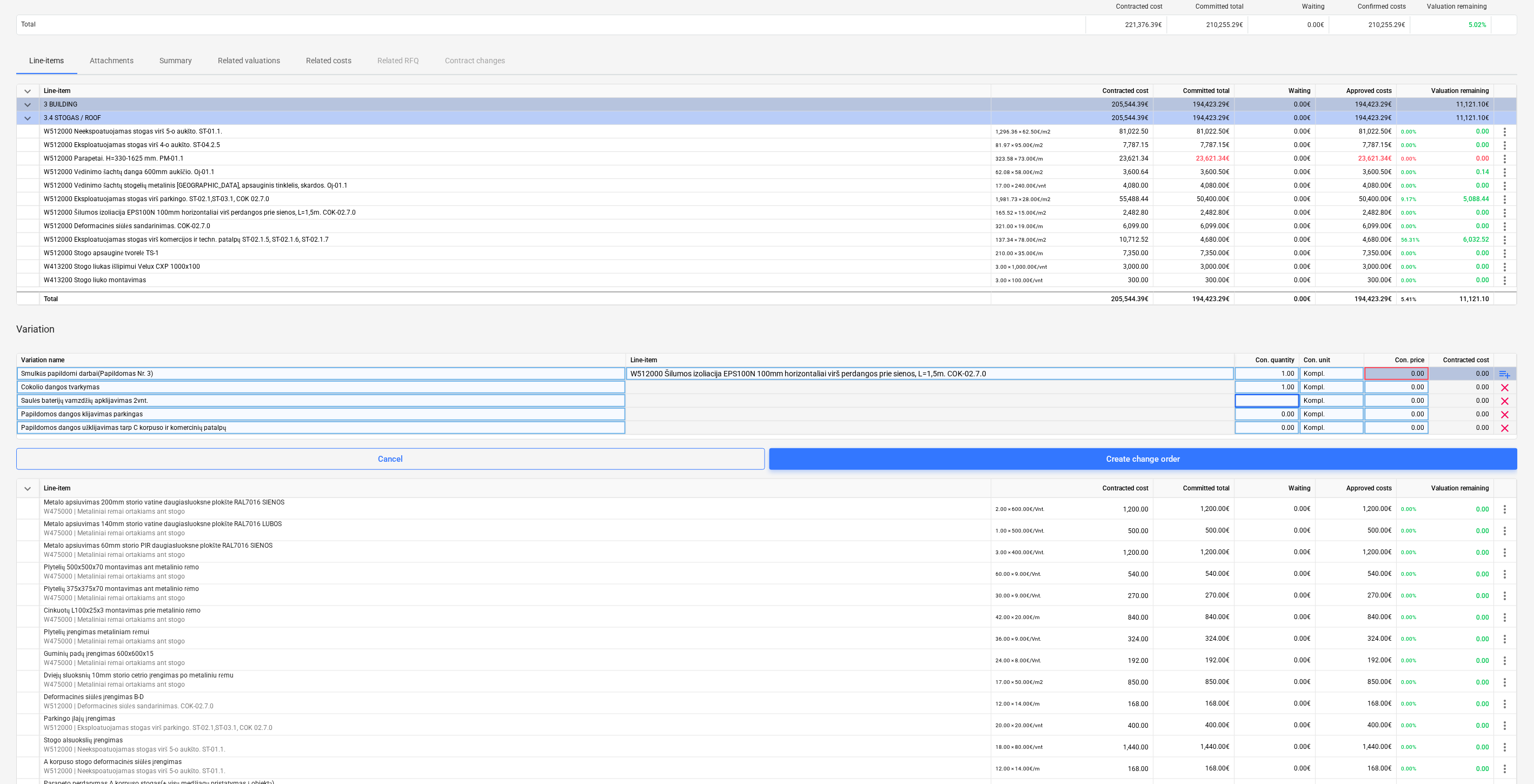
type input "2"
click at [1285, 413] on div "0.00" at bounding box center [1267, 414] width 55 height 13
click at [1285, 428] on div "0.00" at bounding box center [1267, 428] width 55 height 13
click at [1333, 336] on div "Variation" at bounding box center [766, 329] width 1502 height 30
click at [1339, 333] on div "Variation" at bounding box center [766, 329] width 1502 height 30
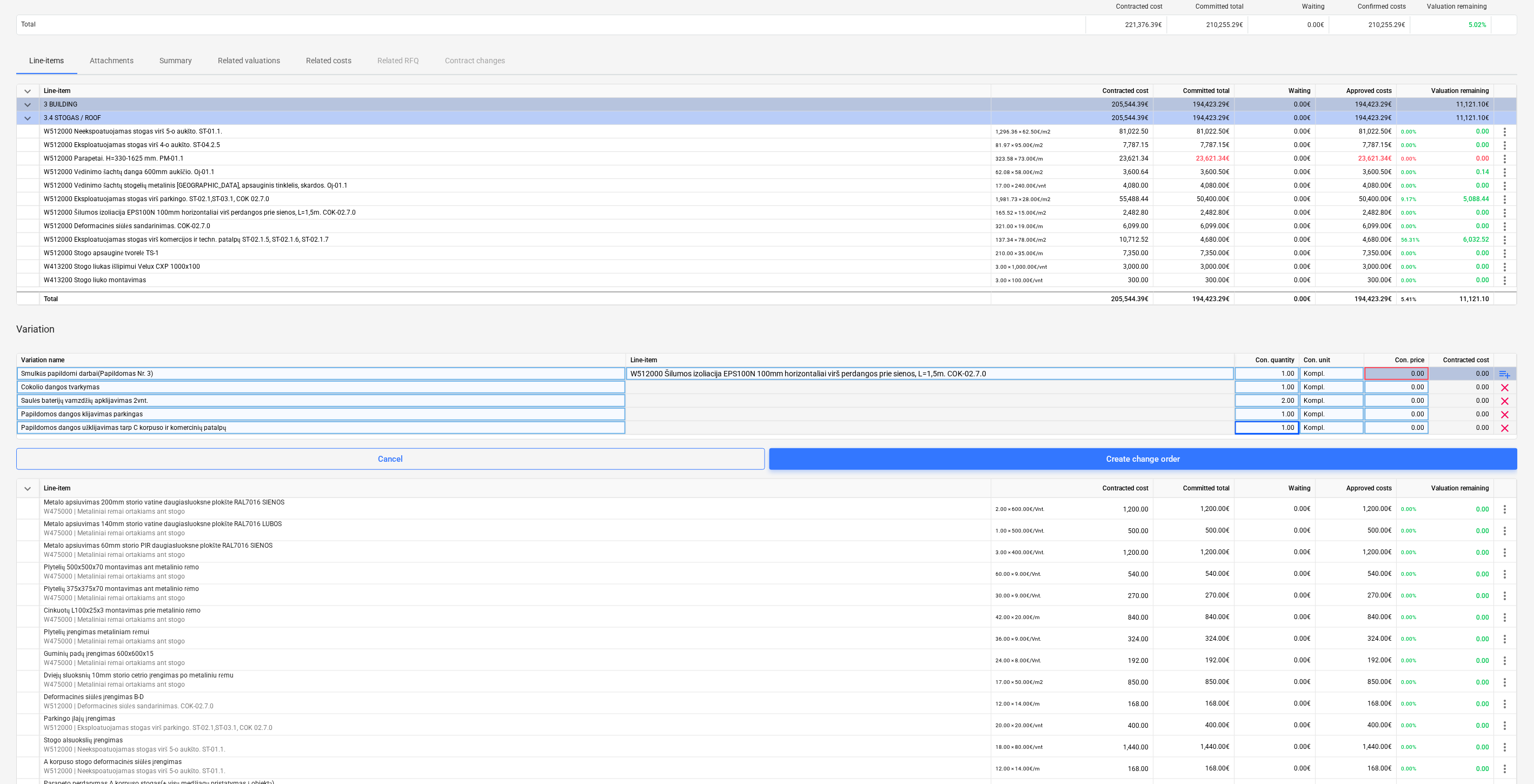
click at [1344, 331] on div "Variation" at bounding box center [766, 329] width 1502 height 30
click at [1360, 321] on div "Variation" at bounding box center [766, 329] width 1502 height 30
click at [1391, 386] on div "0.00" at bounding box center [1397, 386] width 55 height 13
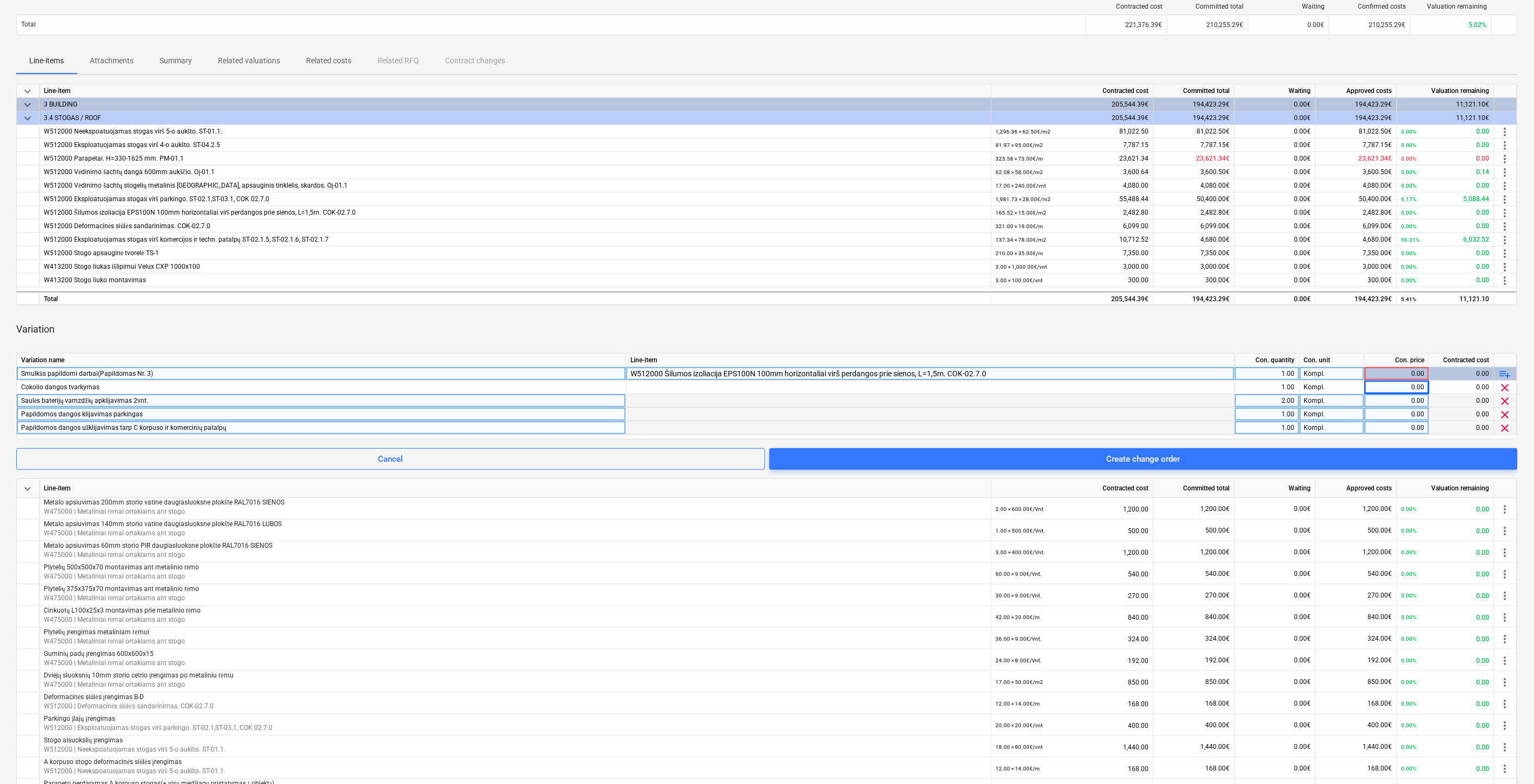
drag, startPoint x: 1388, startPoint y: 387, endPoint x: 1363, endPoint y: 422, distance: 43.0
click at [1388, 387] on div "0.00" at bounding box center [1397, 386] width 55 height 13
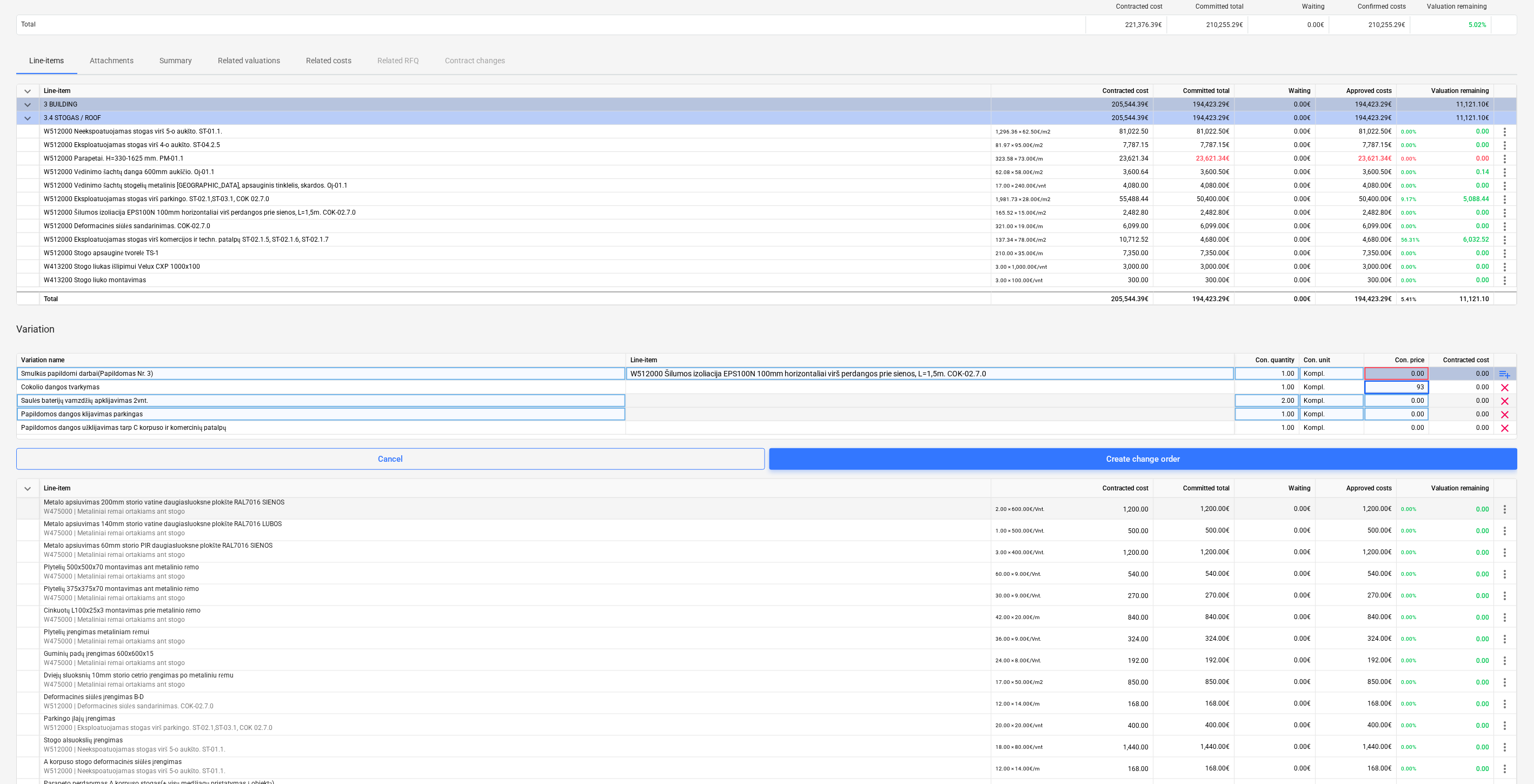
type input "930"
click at [1381, 402] on div "0.00" at bounding box center [1397, 401] width 55 height 13
type input "100"
click at [1361, 326] on div "Variation" at bounding box center [766, 329] width 1502 height 30
click at [1387, 417] on div "0.00" at bounding box center [1397, 414] width 55 height 13
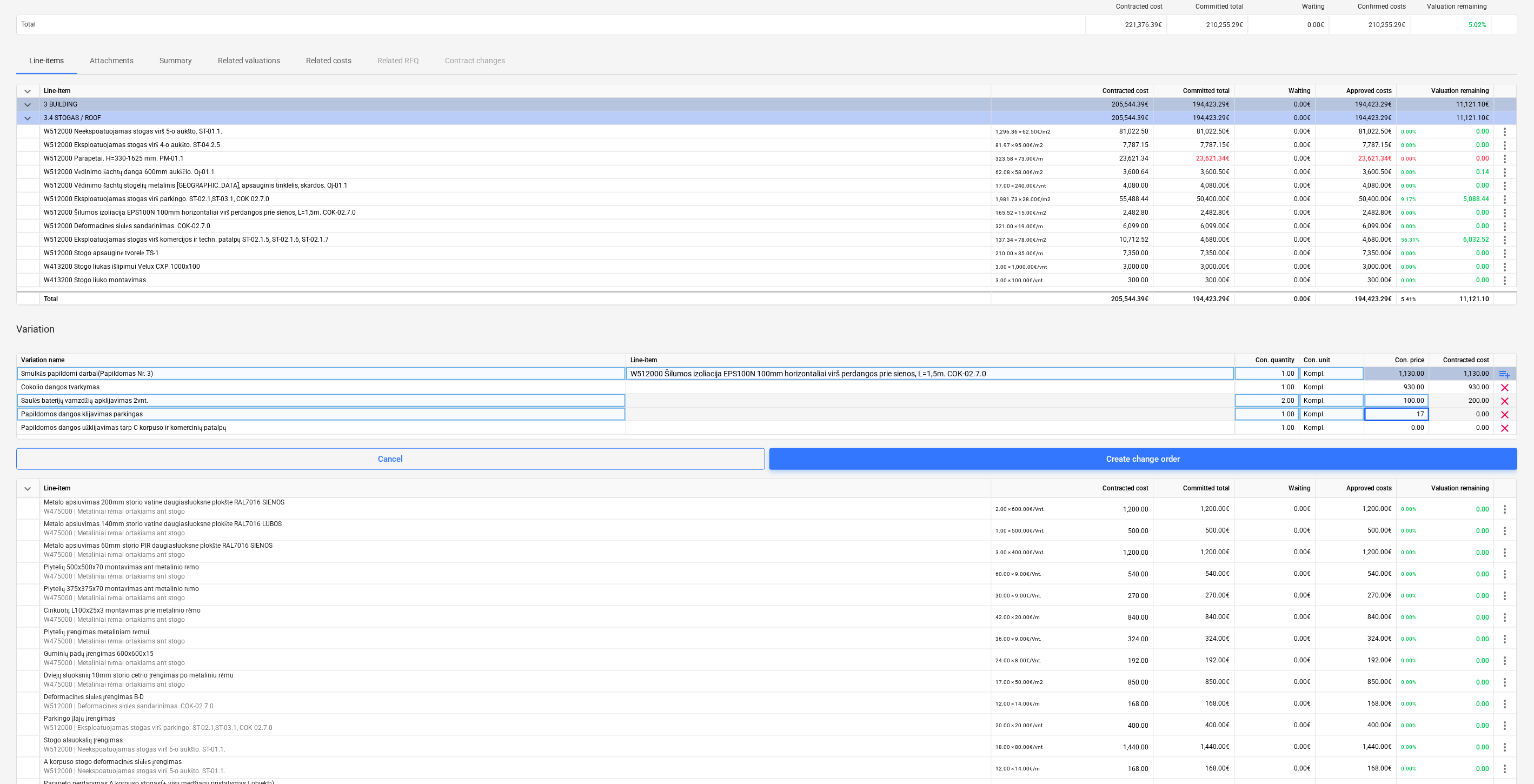
type input "170"
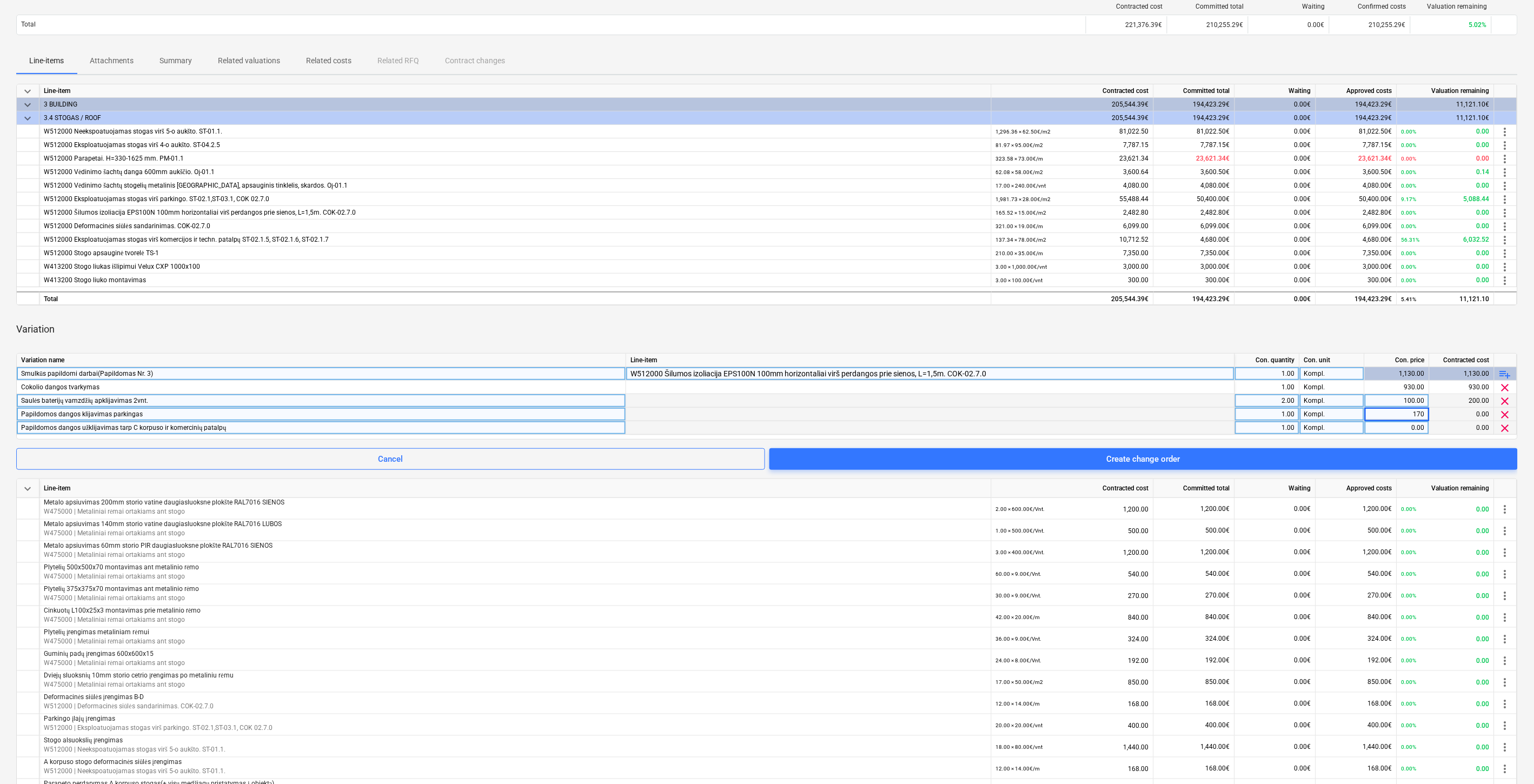
click at [1392, 428] on div "0.00" at bounding box center [1397, 428] width 55 height 13
type input "180"
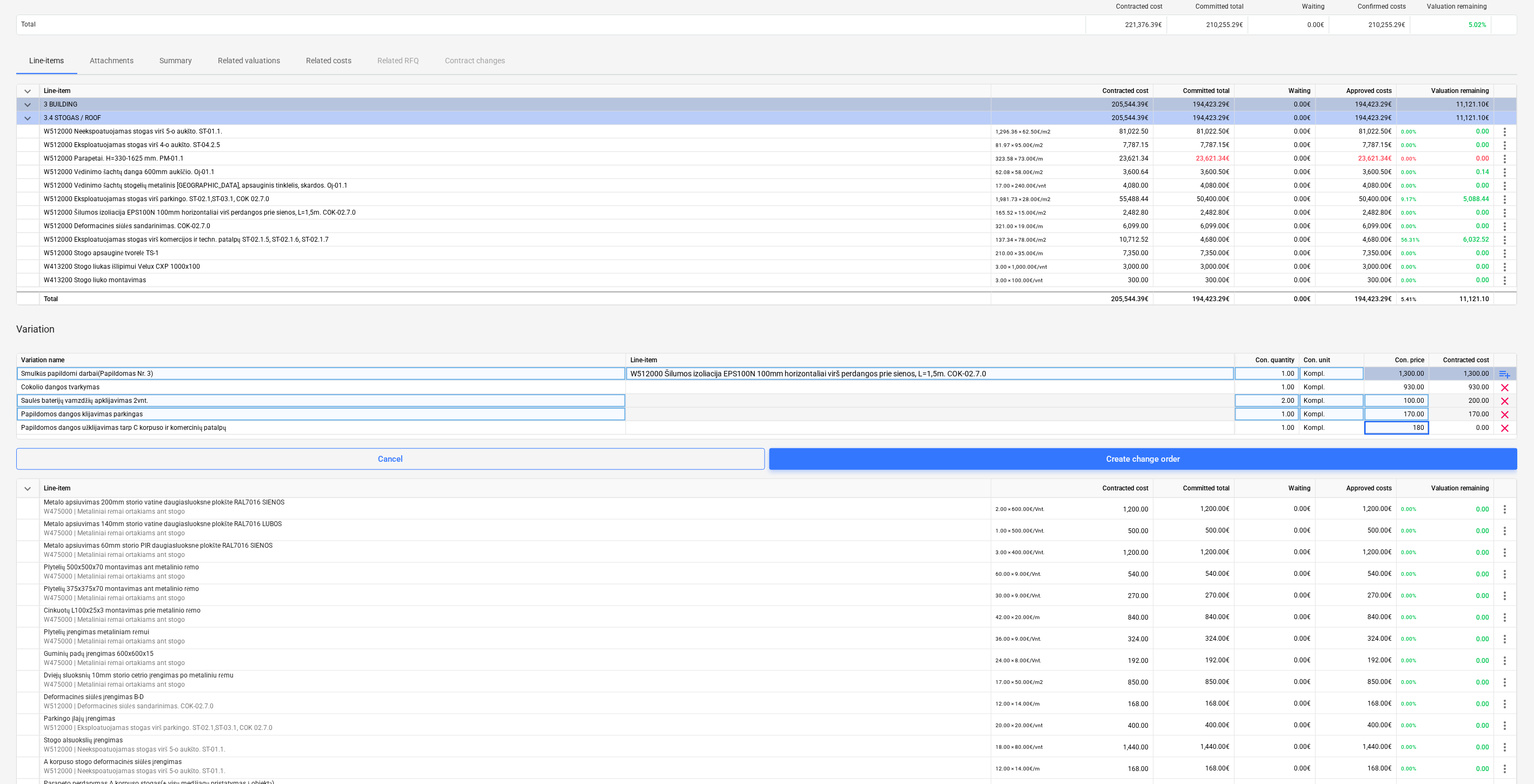
drag, startPoint x: 1297, startPoint y: 329, endPoint x: 1303, endPoint y: 336, distance: 9.2
click at [1295, 335] on div "Variation" at bounding box center [766, 329] width 1502 height 30
click at [1182, 337] on div "Variation" at bounding box center [766, 329] width 1502 height 30
click at [1066, 320] on div "Variation" at bounding box center [766, 329] width 1502 height 30
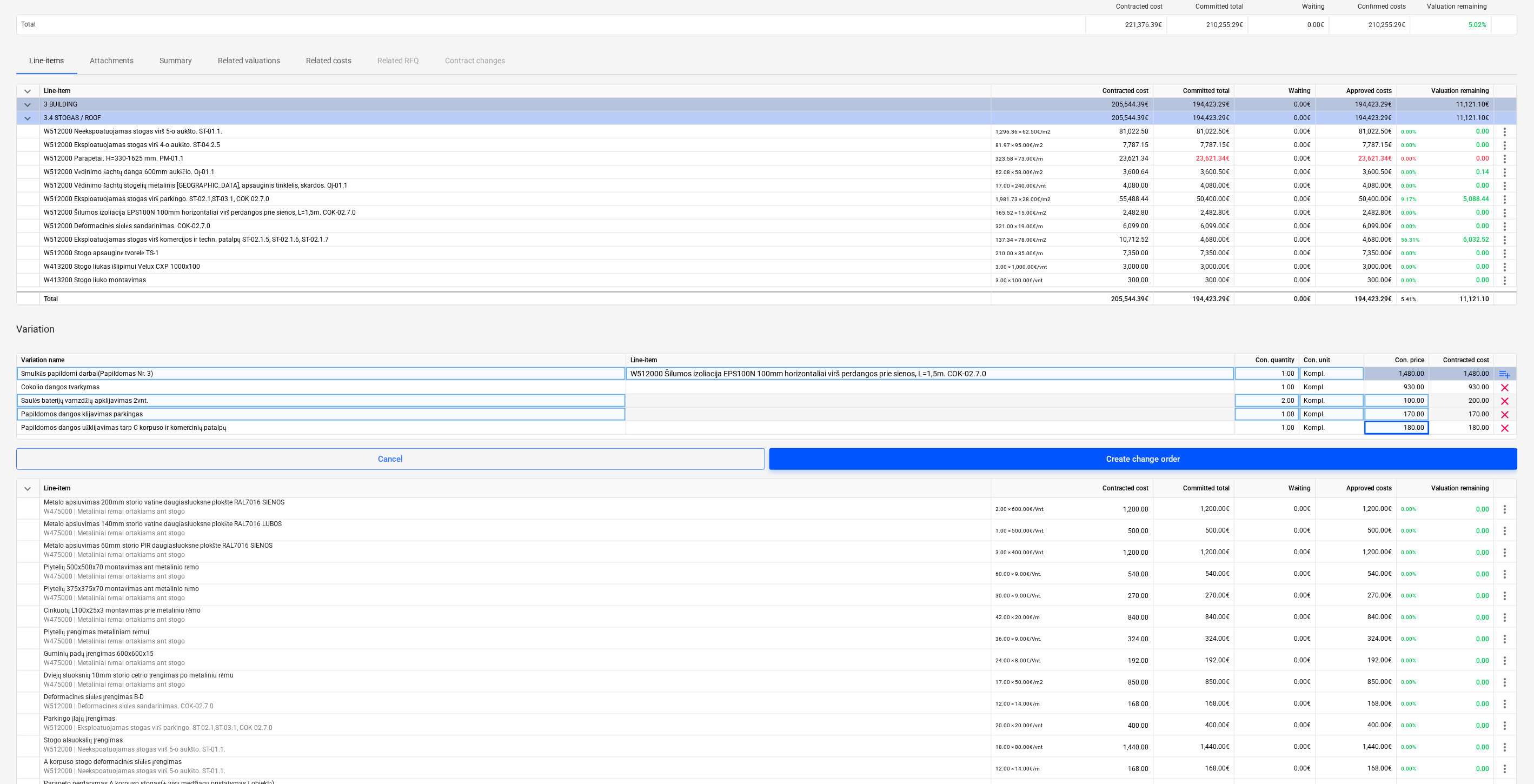
click at [1118, 457] on div "Create change order" at bounding box center [1143, 459] width 74 height 14
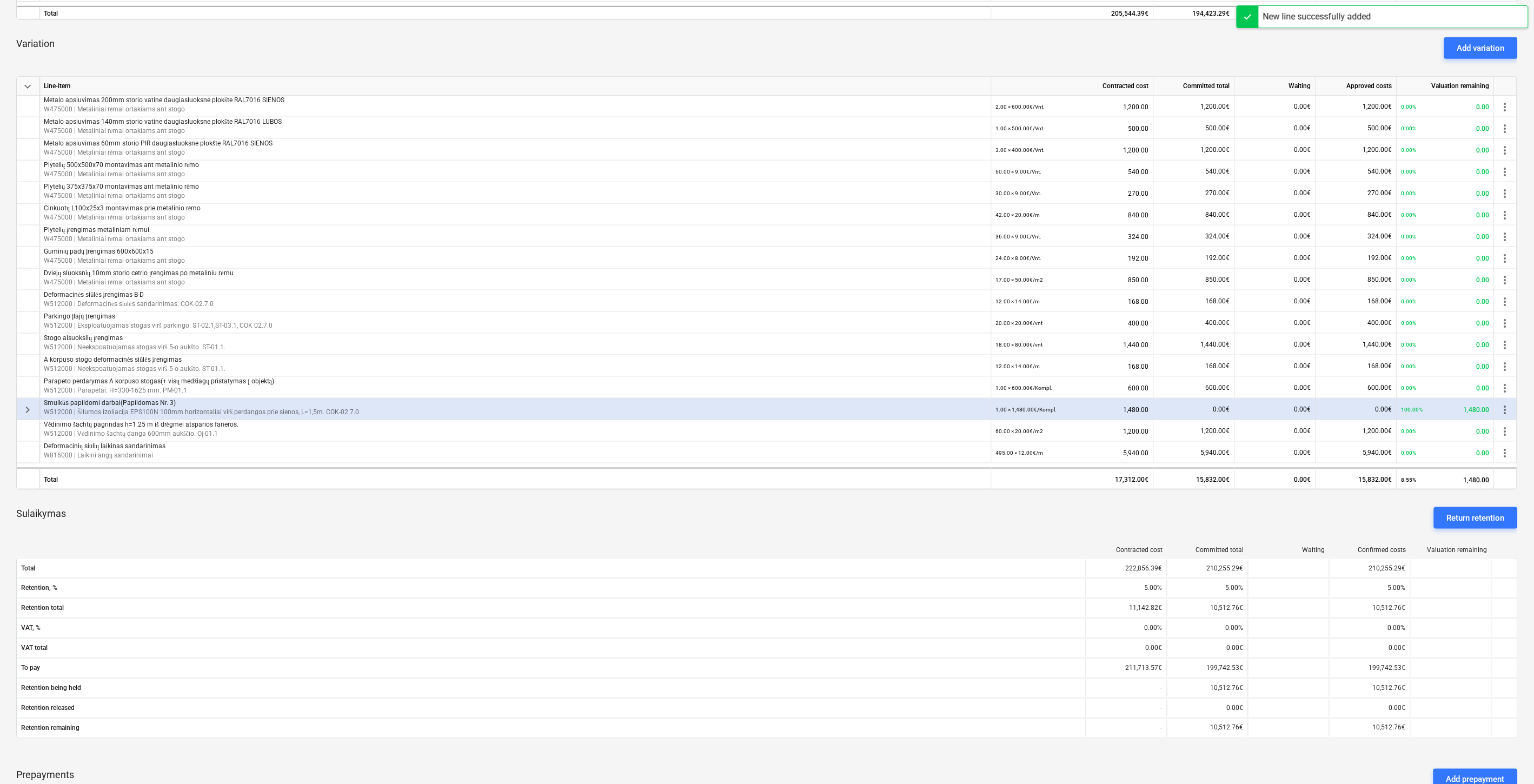
scroll to position [420, 0]
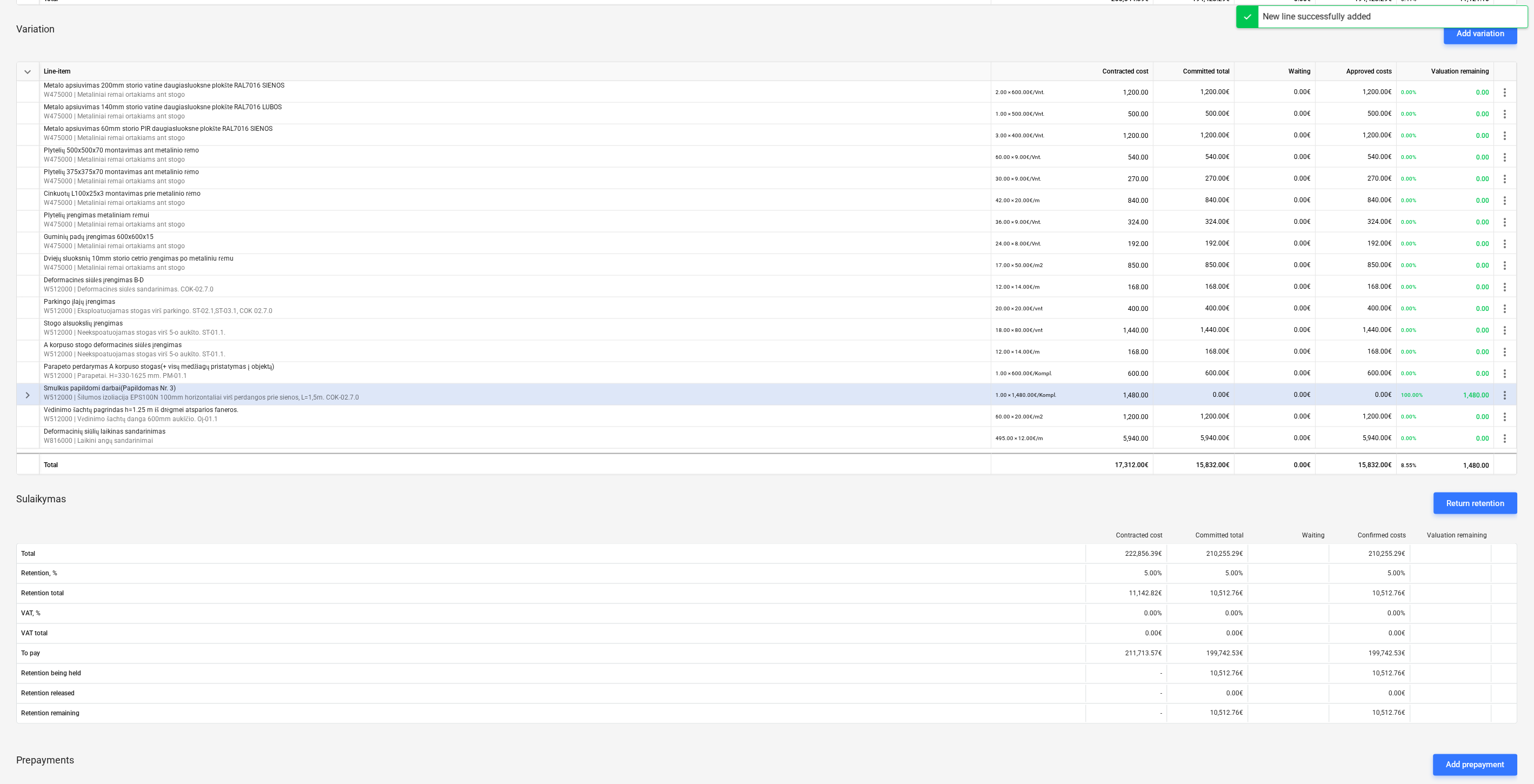
click at [380, 387] on p "Smulkūs papildomi darbai(Papildomas Nr. 3)" at bounding box center [515, 389] width 943 height 10
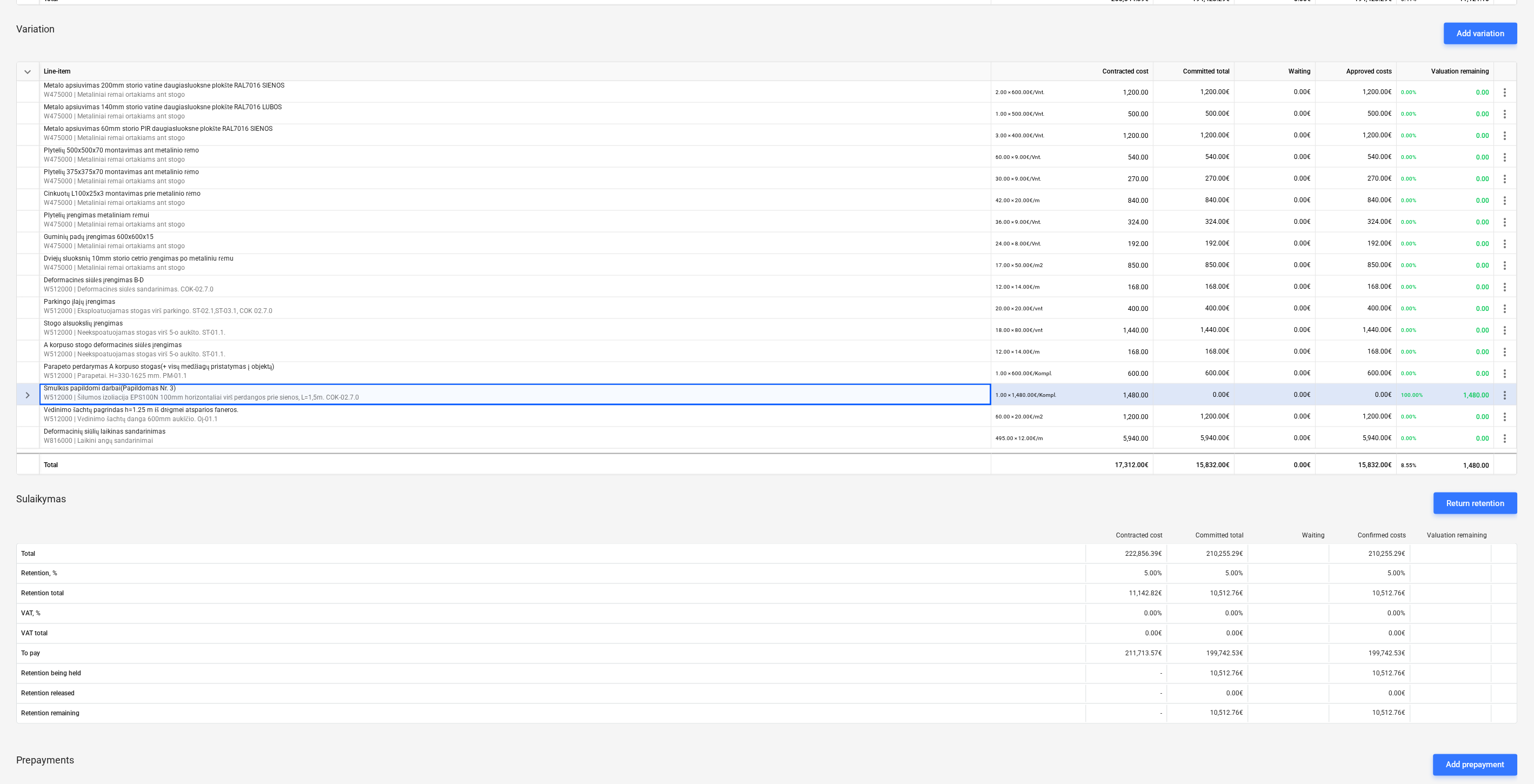
click at [32, 396] on span "keyboard_arrow_right" at bounding box center [28, 395] width 13 height 13
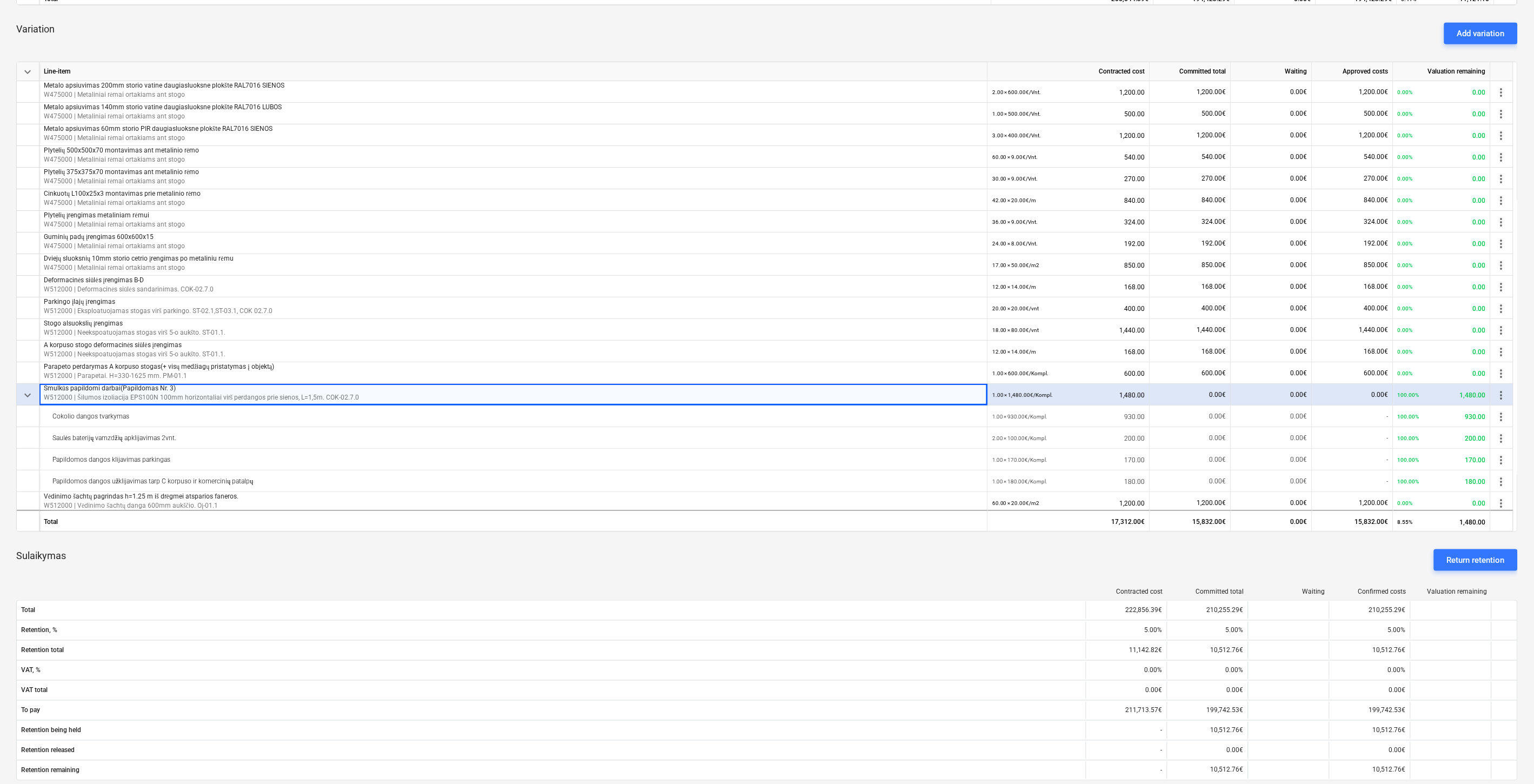
click at [29, 394] on span "keyboard_arrow_down" at bounding box center [28, 395] width 13 height 13
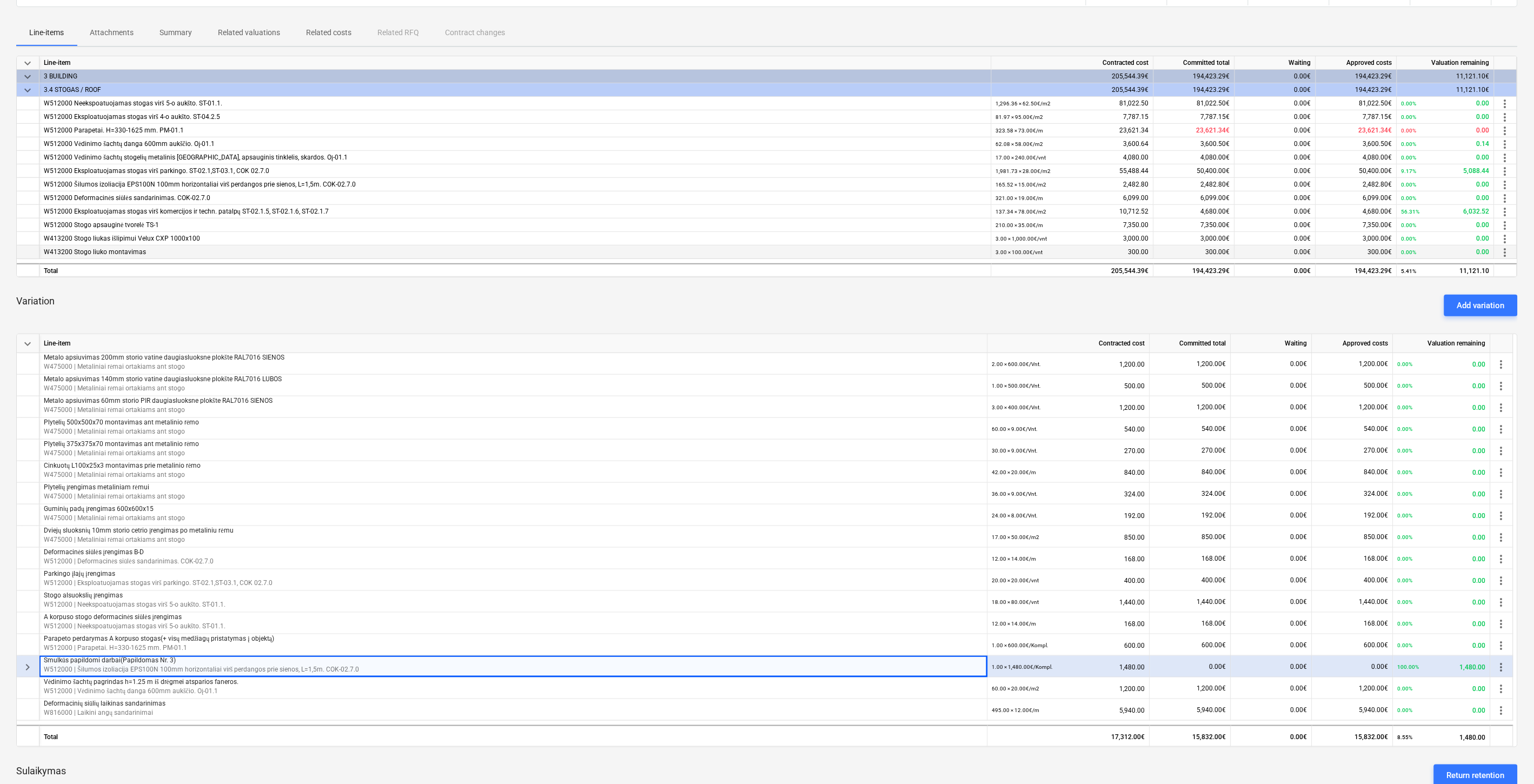
scroll to position [120, 0]
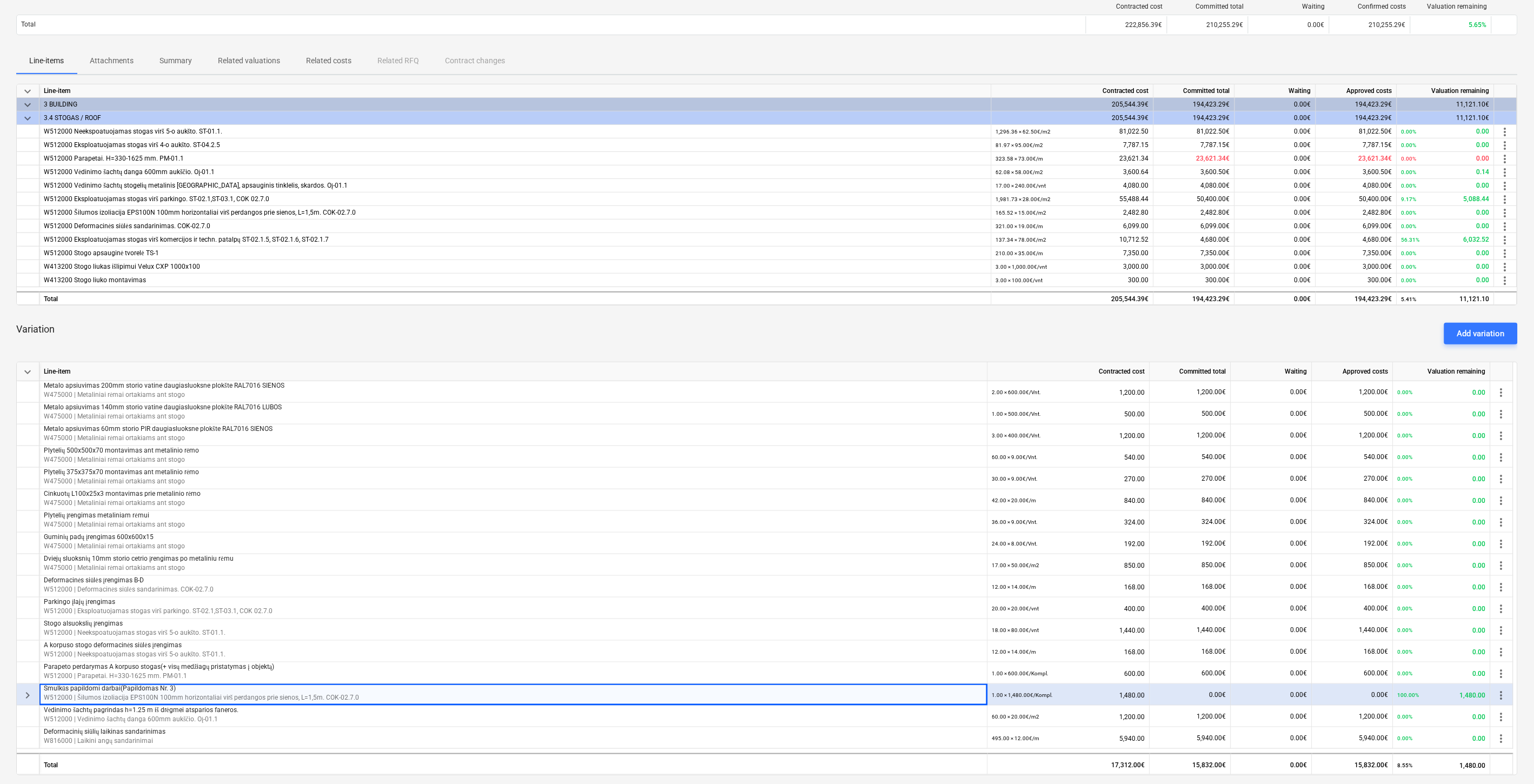
click at [834, 334] on div "Variation Add variation" at bounding box center [766, 333] width 1502 height 39
click at [875, 326] on div "Variation Add variation" at bounding box center [766, 333] width 1502 height 39
drag, startPoint x: 545, startPoint y: 319, endPoint x: 882, endPoint y: 317, distance: 337.0
click at [545, 319] on div "Variation Add variation" at bounding box center [766, 333] width 1502 height 39
click at [1478, 330] on div "Add variation" at bounding box center [1481, 333] width 48 height 14
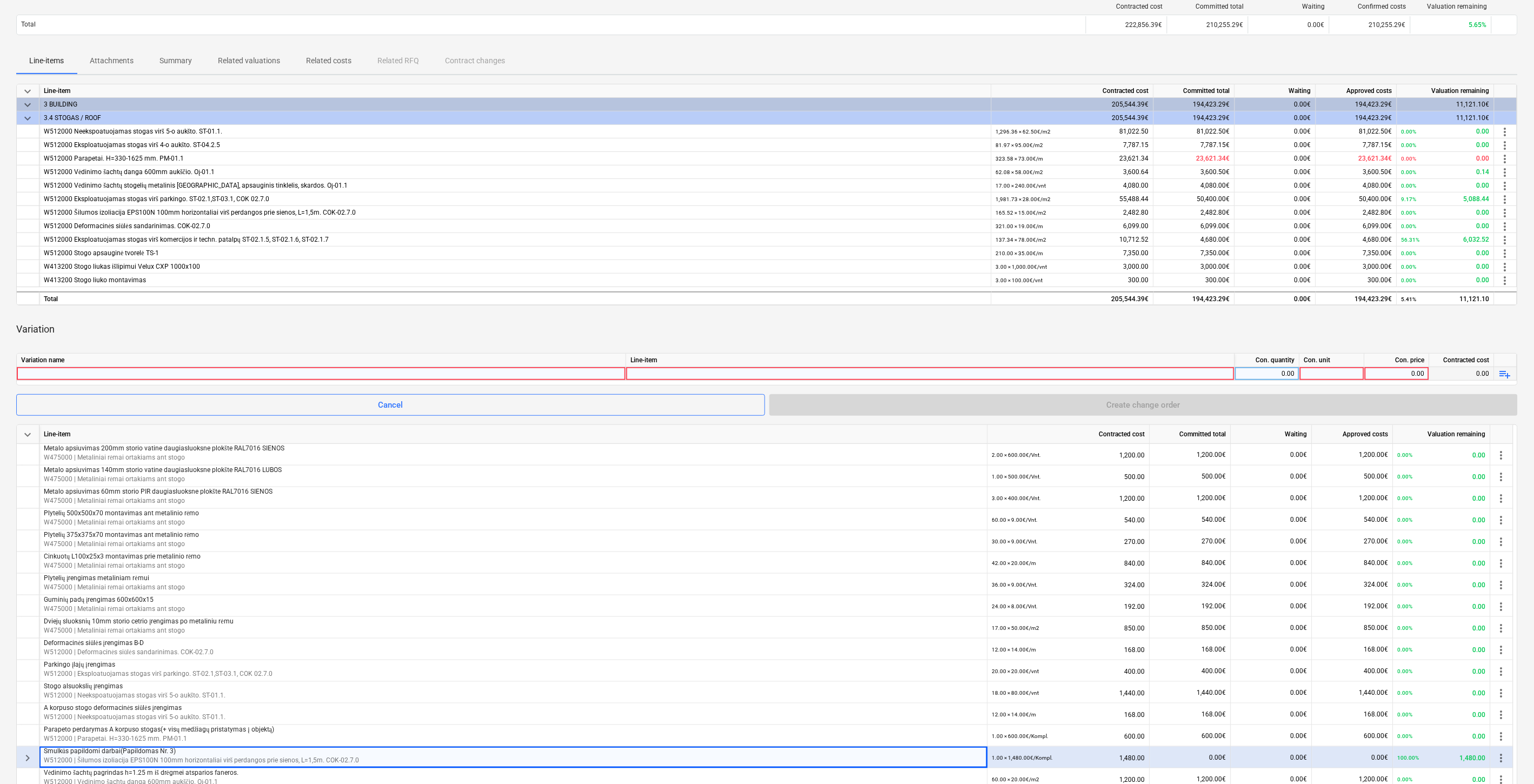
click at [1506, 373] on span "playlist_add" at bounding box center [1505, 374] width 13 height 13
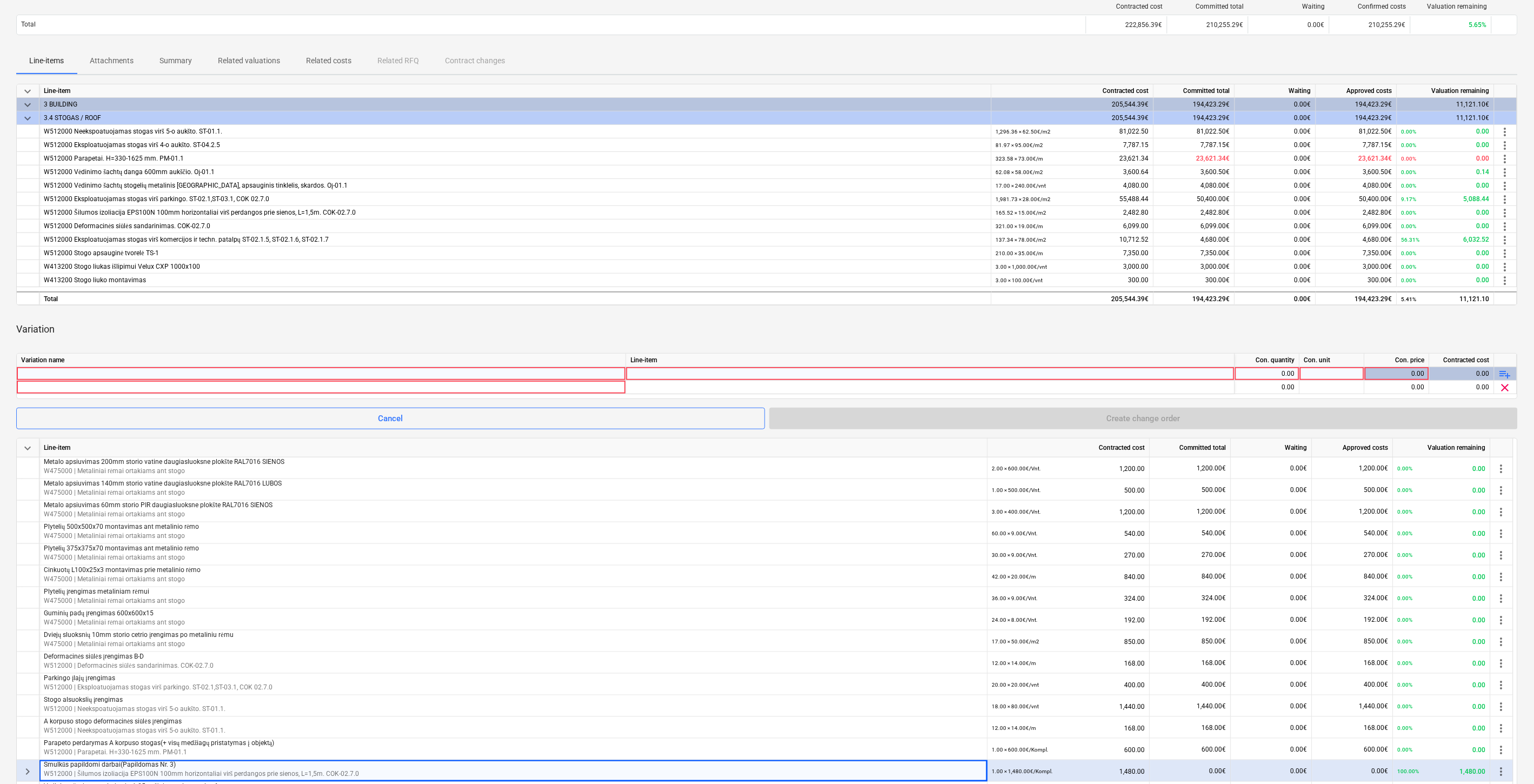
click at [139, 371] on div at bounding box center [322, 373] width 601 height 13
type input "Komercijos patalpų parapeto įrengimas(Papildomas Nr. 3)"
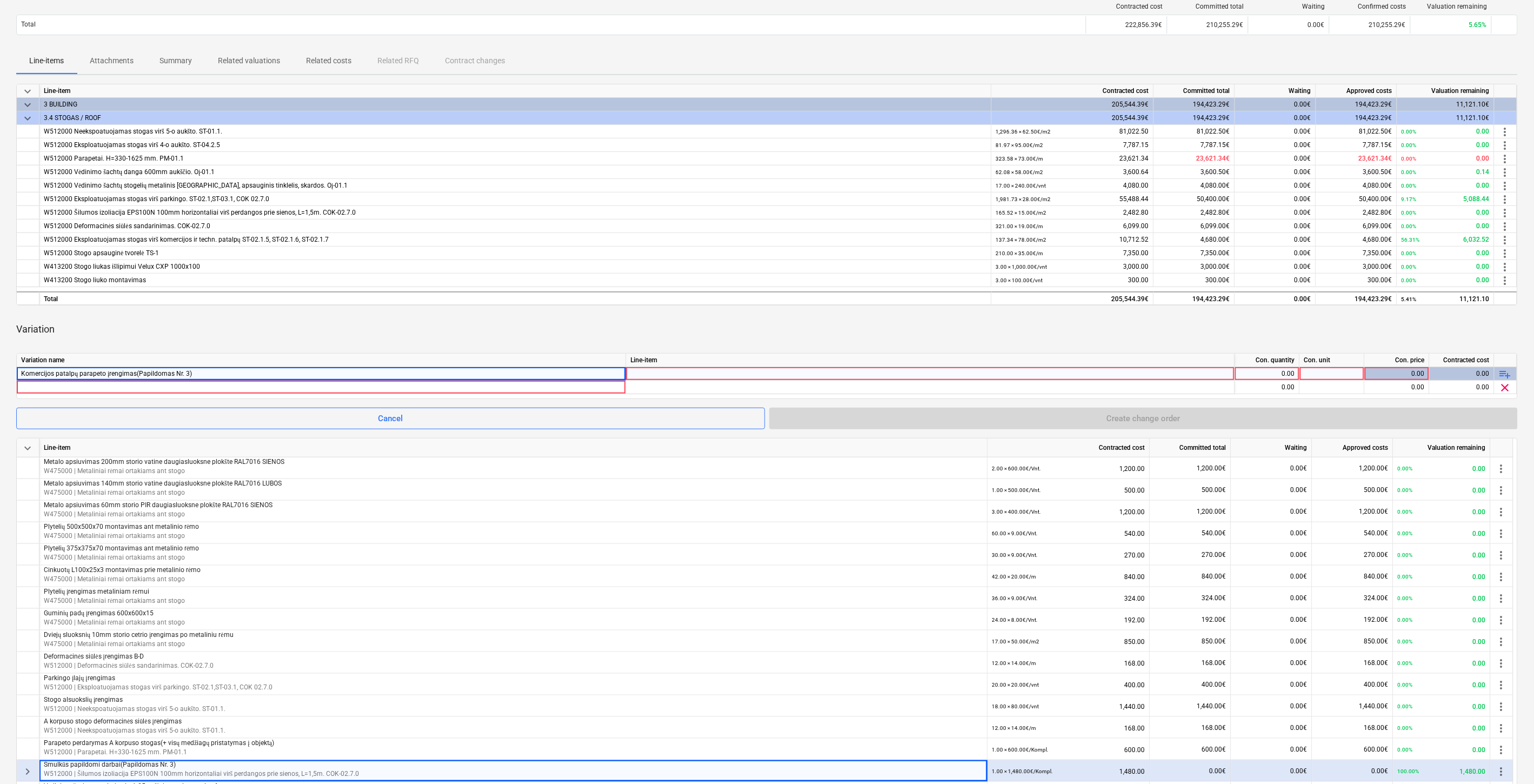
click at [701, 373] on div at bounding box center [930, 383] width 600 height 33
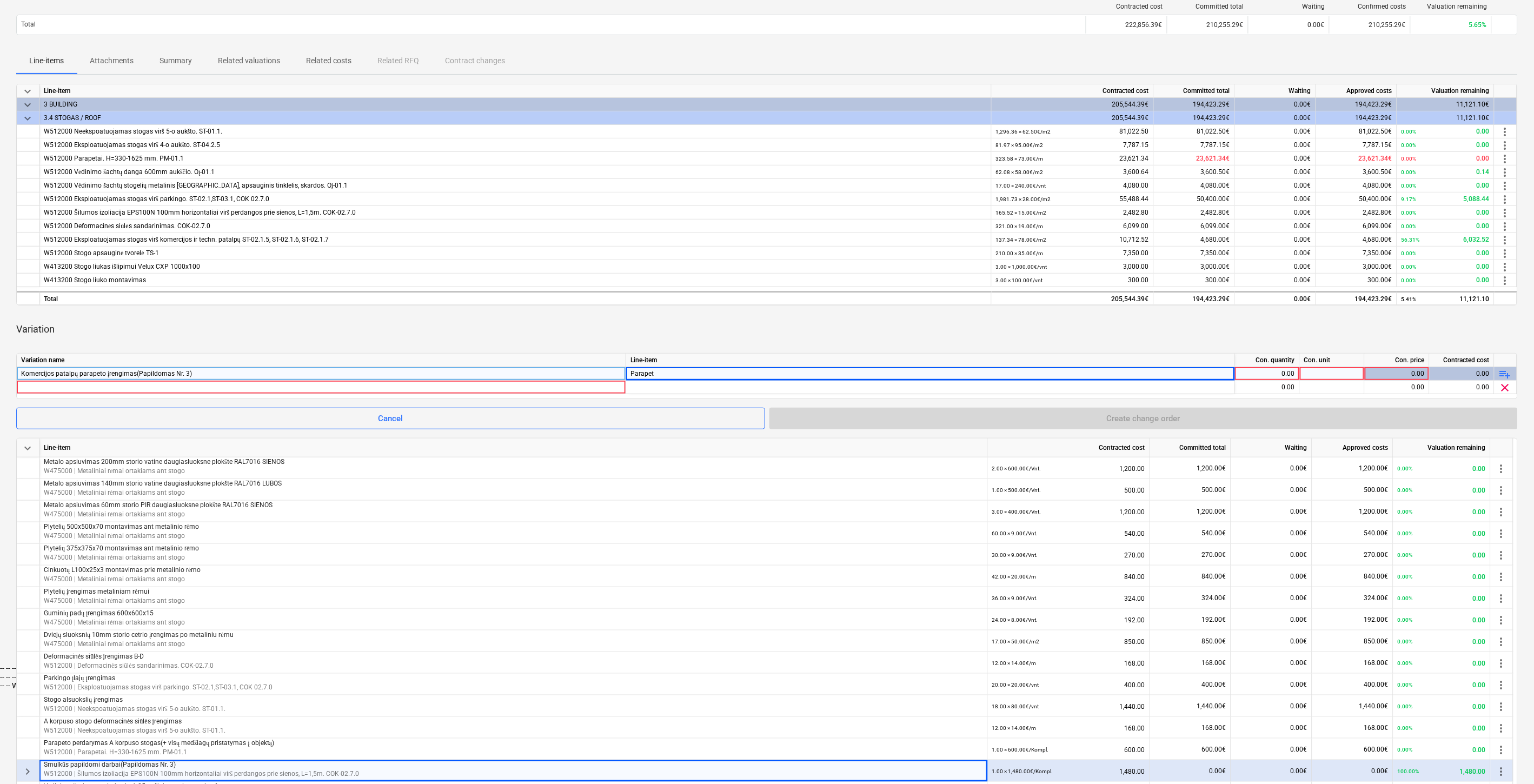
type input "Parapeta"
click at [743, 664] on div "-- -- W512000 Parapetai. H=330-1625 mm. PM-01.1" at bounding box center [767, 668] width 1534 height 9
click at [1284, 375] on div "0.00" at bounding box center [1267, 373] width 55 height 13
type input "1"
click at [1326, 376] on div at bounding box center [1333, 373] width 65 height 13
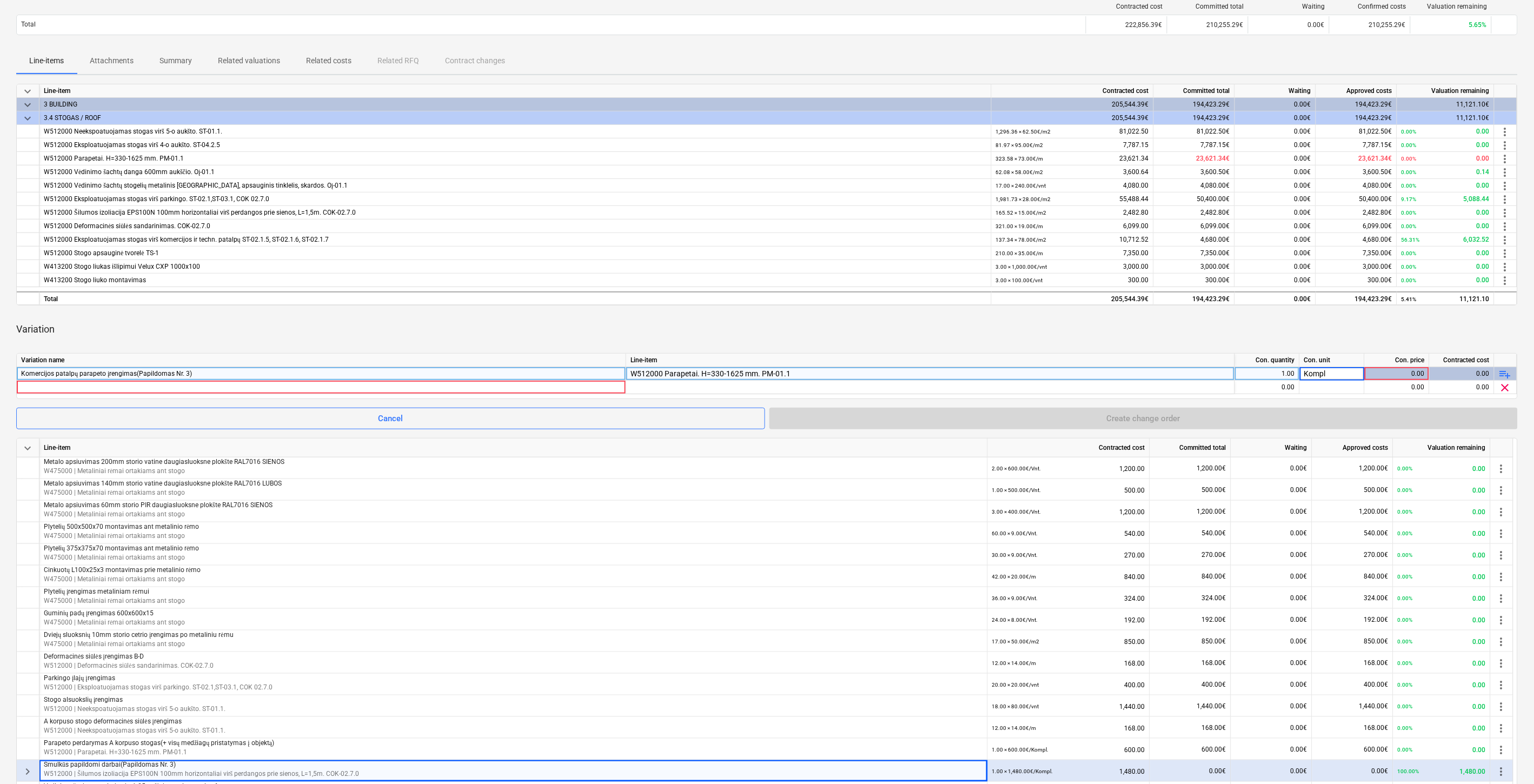
type input "Kompl."
click at [1208, 325] on div "Variation" at bounding box center [766, 329] width 1502 height 30
click at [368, 384] on div at bounding box center [322, 386] width 601 height 13
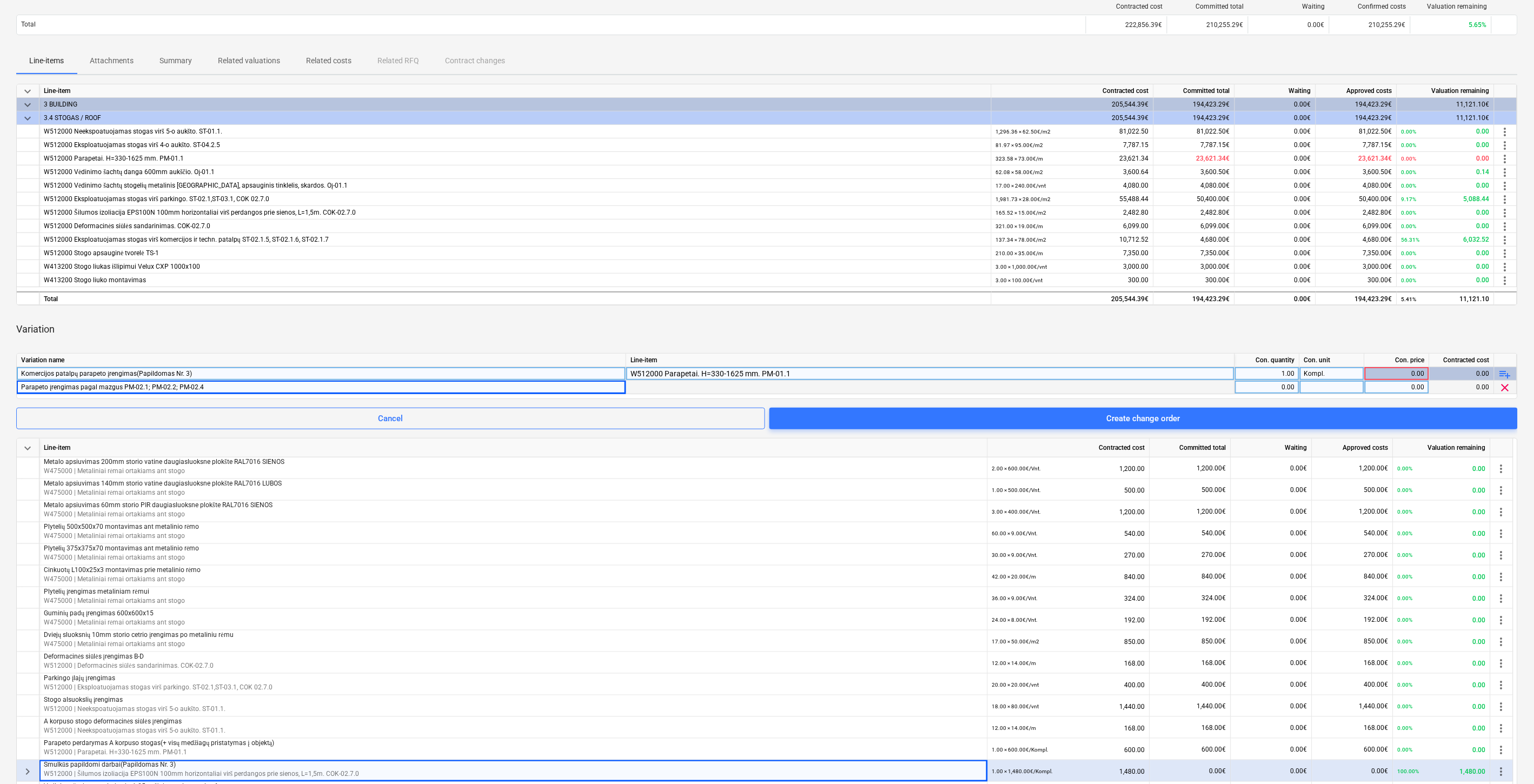
click at [966, 325] on div "Variation" at bounding box center [766, 329] width 1502 height 30
click at [1003, 322] on div "Variation" at bounding box center [766, 329] width 1502 height 30
click at [1261, 388] on div "0.00" at bounding box center [1267, 386] width 55 height 13
type input "m"
click at [1330, 386] on div at bounding box center [1333, 386] width 65 height 13
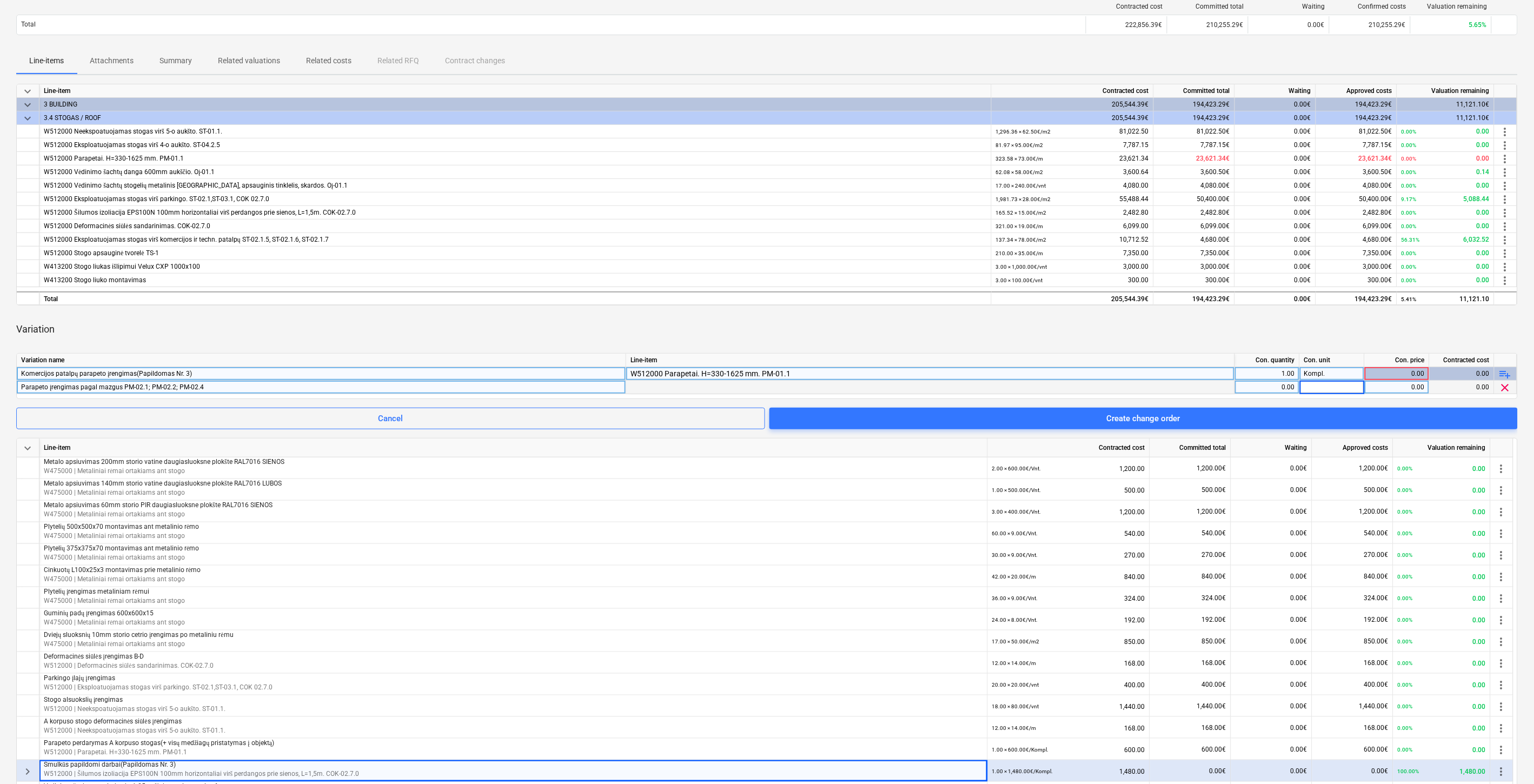
click at [1291, 386] on div "0.00" at bounding box center [1267, 386] width 55 height 13
type input "48"
click at [1336, 382] on div at bounding box center [1333, 386] width 65 height 13
type input "m"
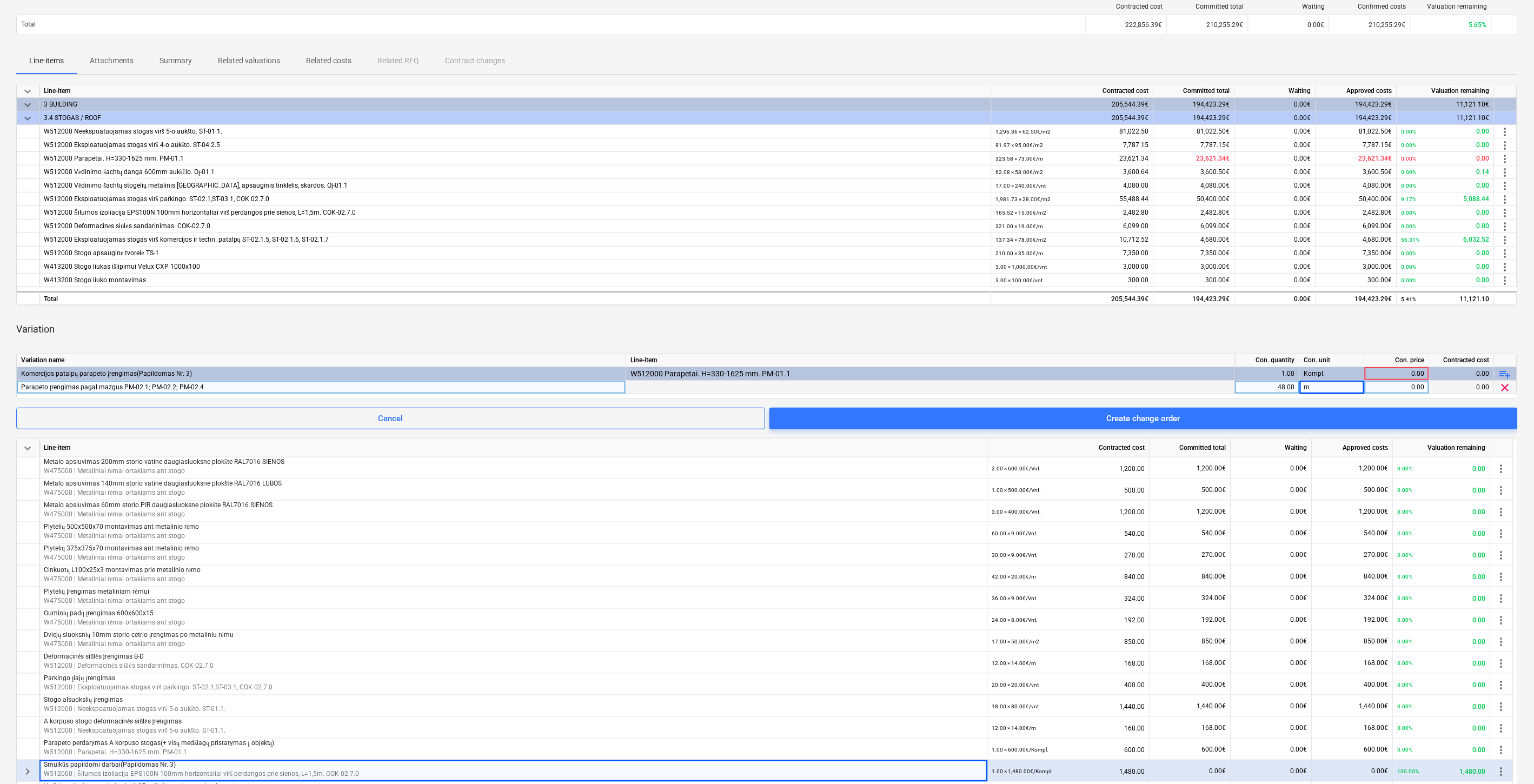
click at [1381, 386] on div "0.00" at bounding box center [1397, 386] width 55 height 13
type input "110"
click at [1312, 332] on div "Variation" at bounding box center [766, 329] width 1502 height 30
drag, startPoint x: 1056, startPoint y: 336, endPoint x: 1093, endPoint y: 321, distance: 39.9
click at [1060, 334] on div "Variation" at bounding box center [766, 329] width 1502 height 30
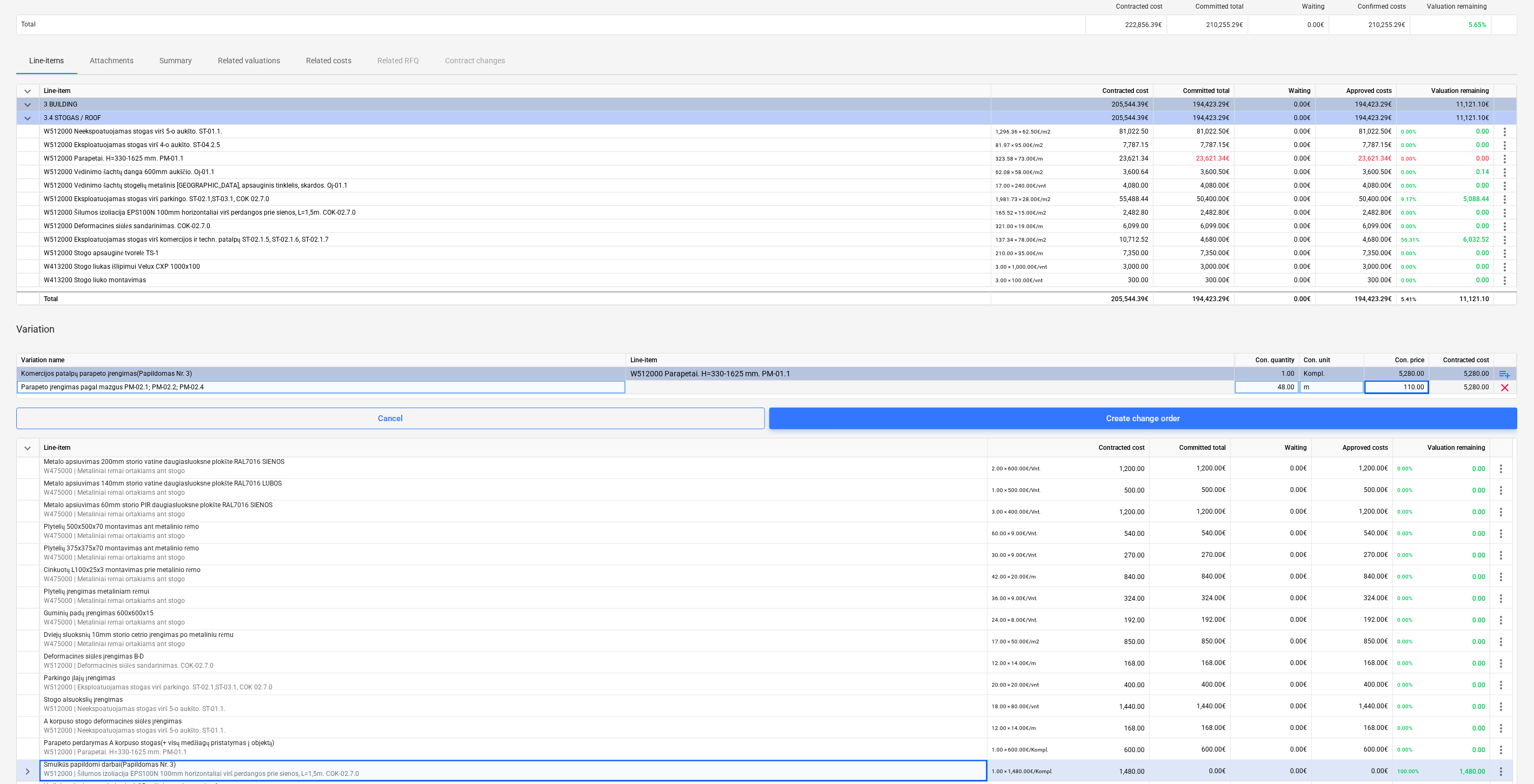
click at [1093, 321] on div "Variation" at bounding box center [766, 329] width 1502 height 30
click at [1089, 334] on div "Variation" at bounding box center [766, 329] width 1502 height 30
click at [1104, 328] on div "Variation" at bounding box center [766, 329] width 1502 height 30
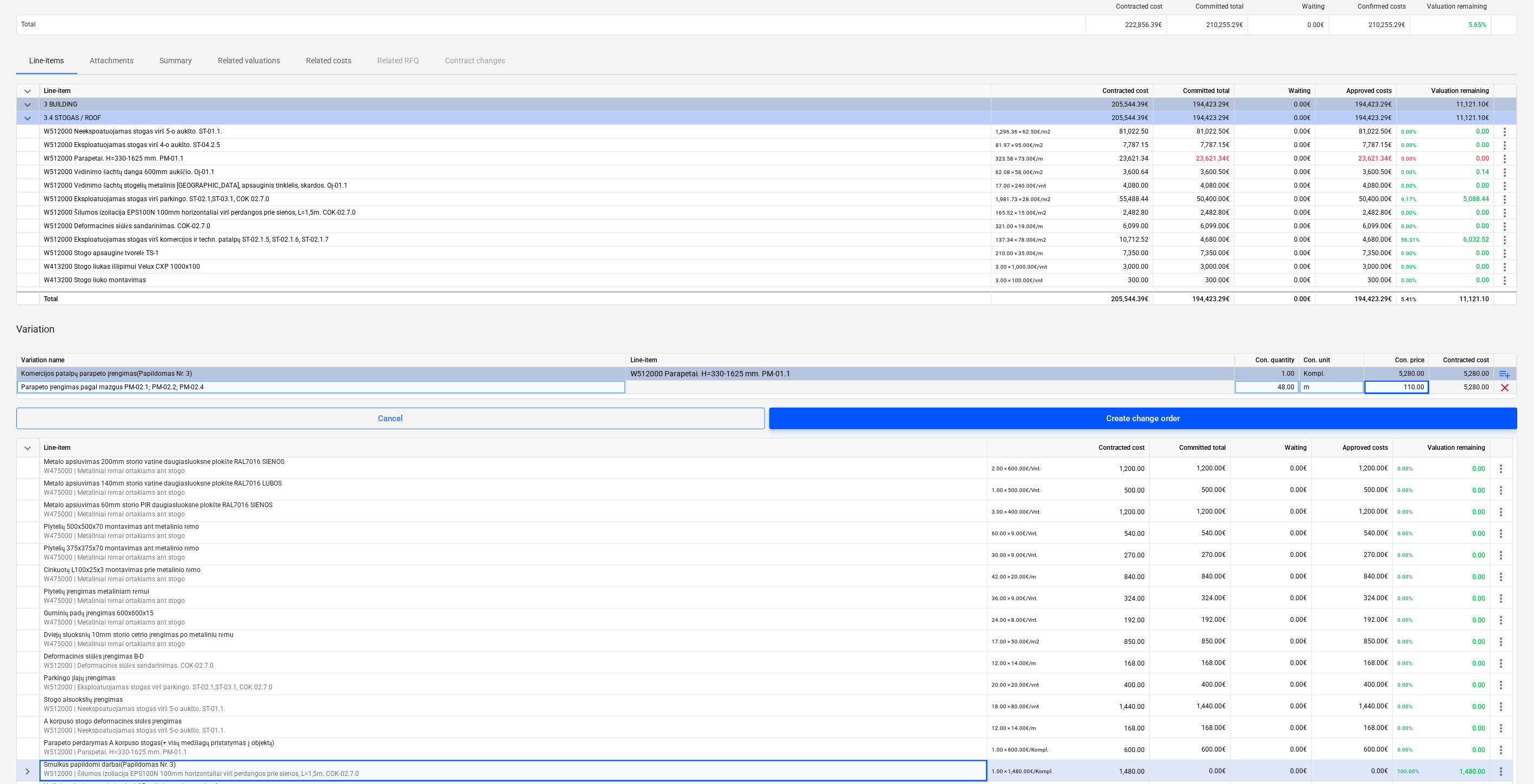
click at [1118, 414] on div "Create change order" at bounding box center [1143, 418] width 74 height 14
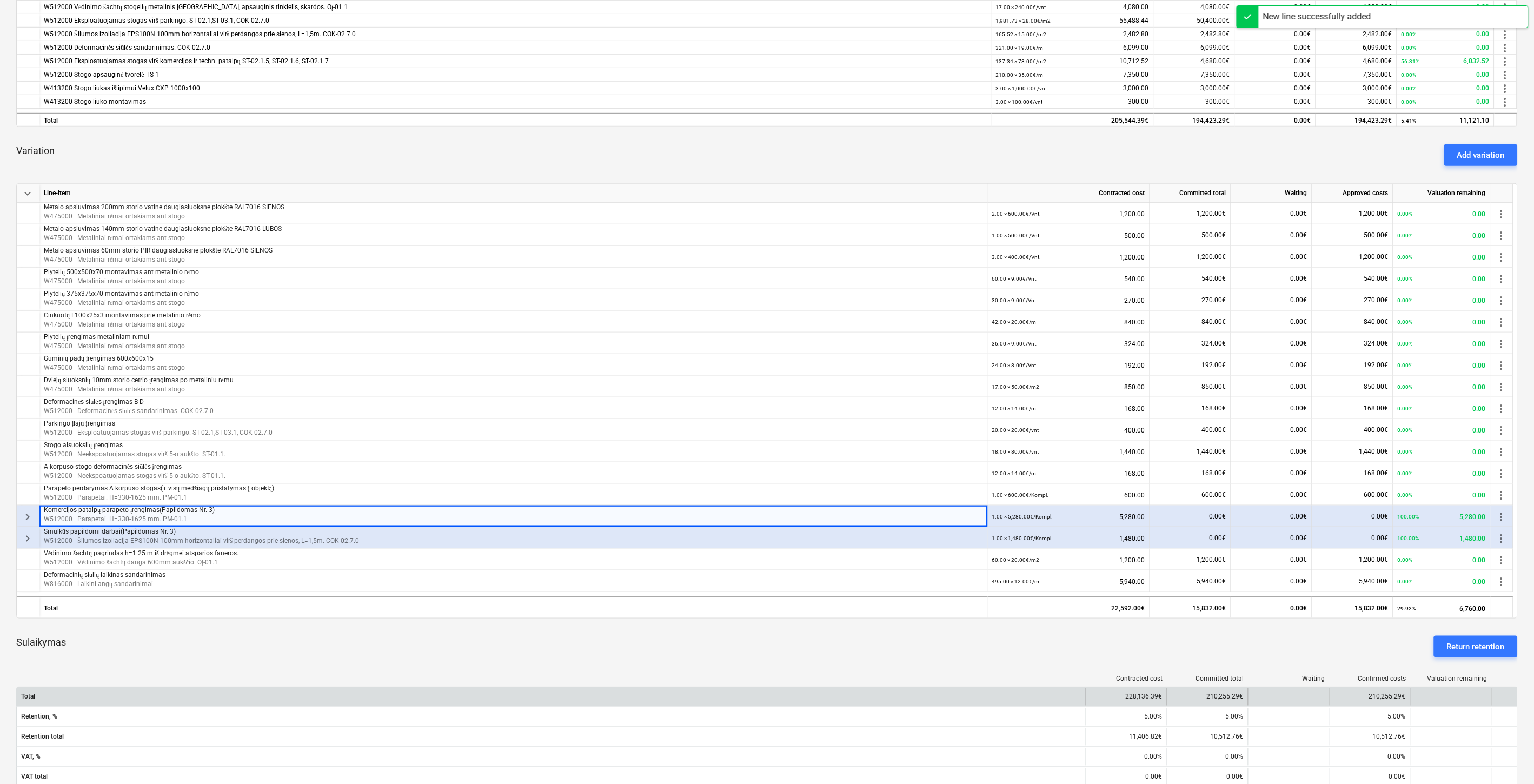
scroll to position [420, 0]
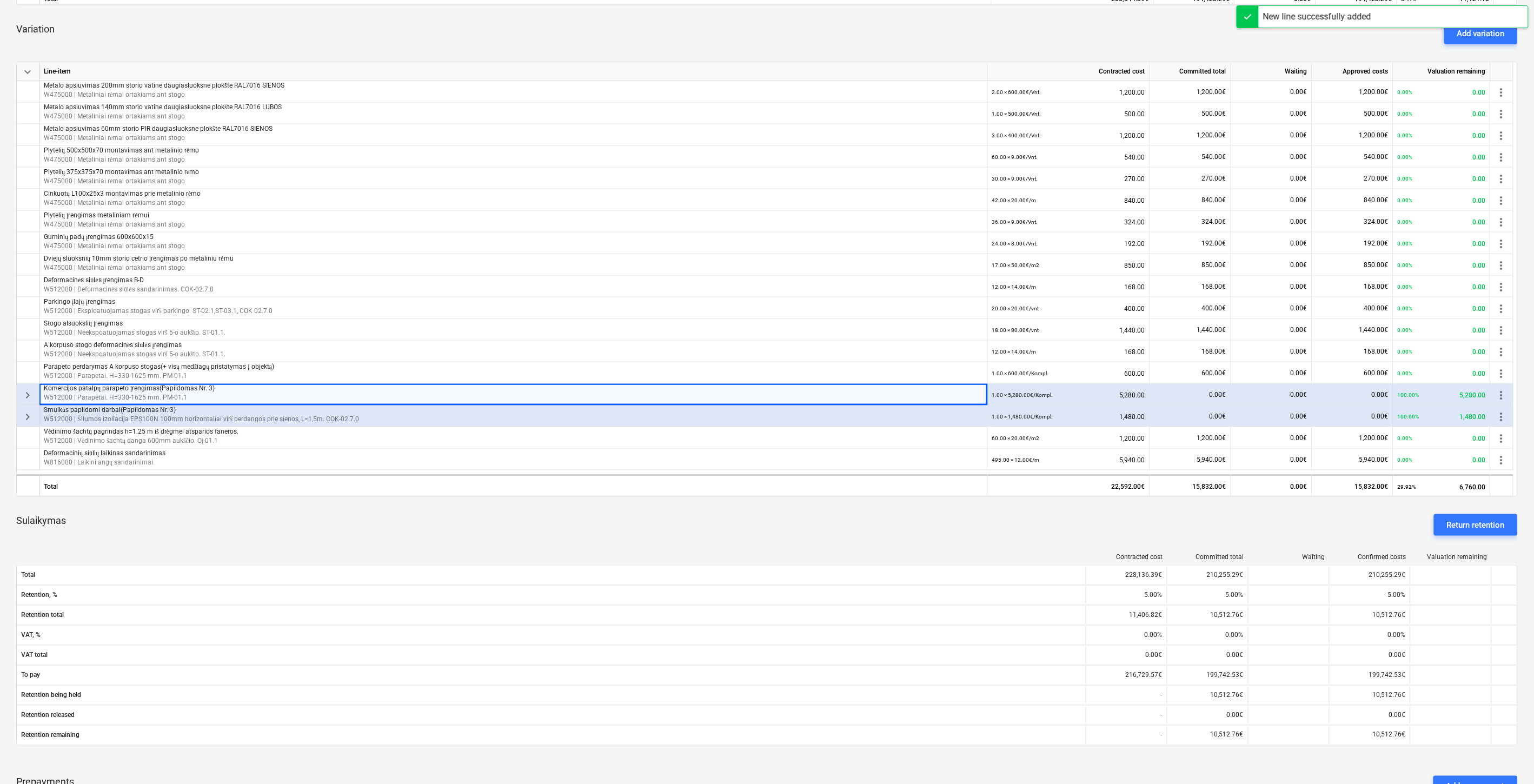
click at [266, 505] on div "Sulaikymas Return retention" at bounding box center [766, 524] width 1502 height 39
click at [294, 498] on div "keyboard_arrow_down Line-item Contracted cost Committed total Waiting Approved …" at bounding box center [766, 295] width 1502 height 1022
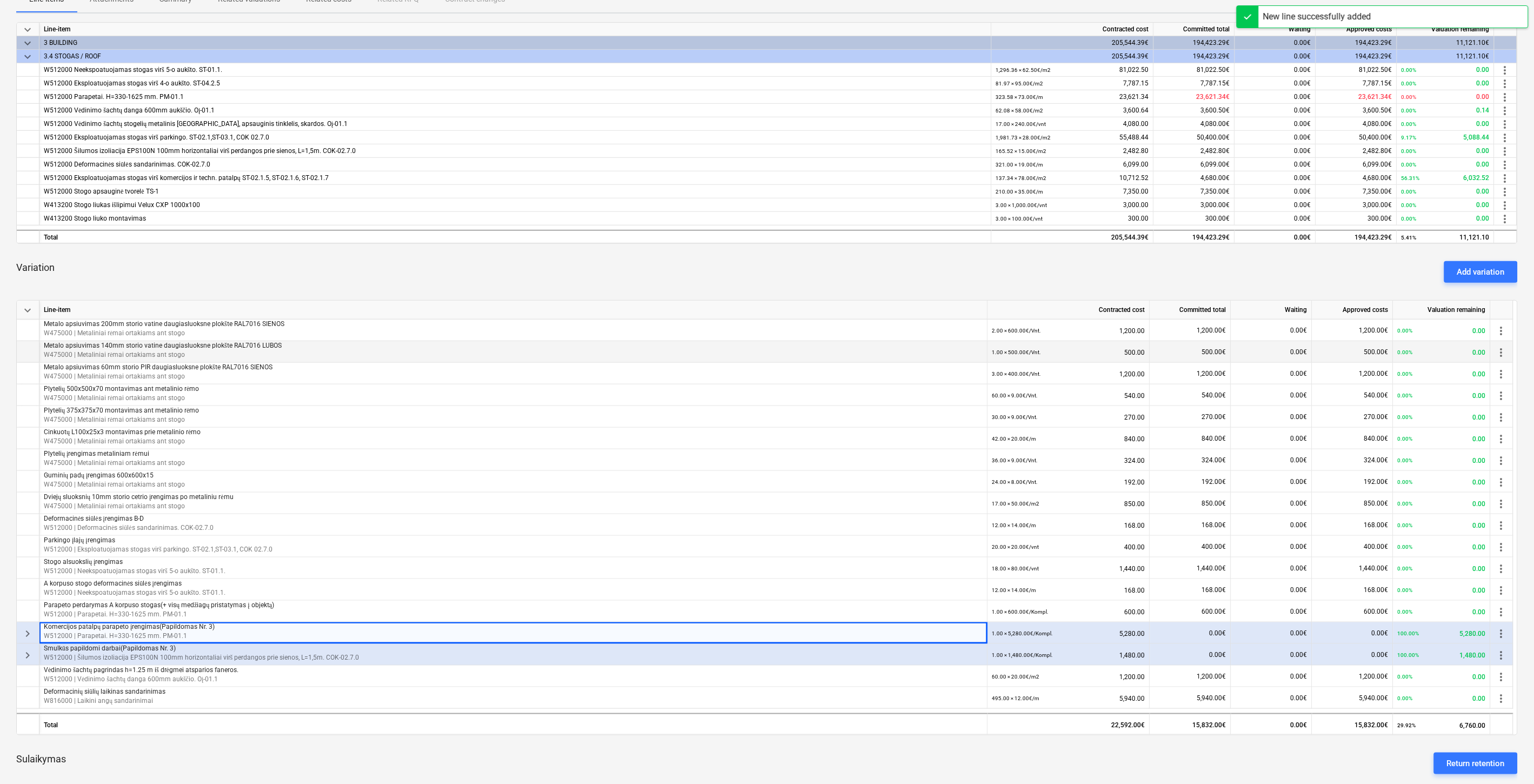
scroll to position [180, 0]
click at [1489, 272] on div "Add variation" at bounding box center [1481, 273] width 48 height 14
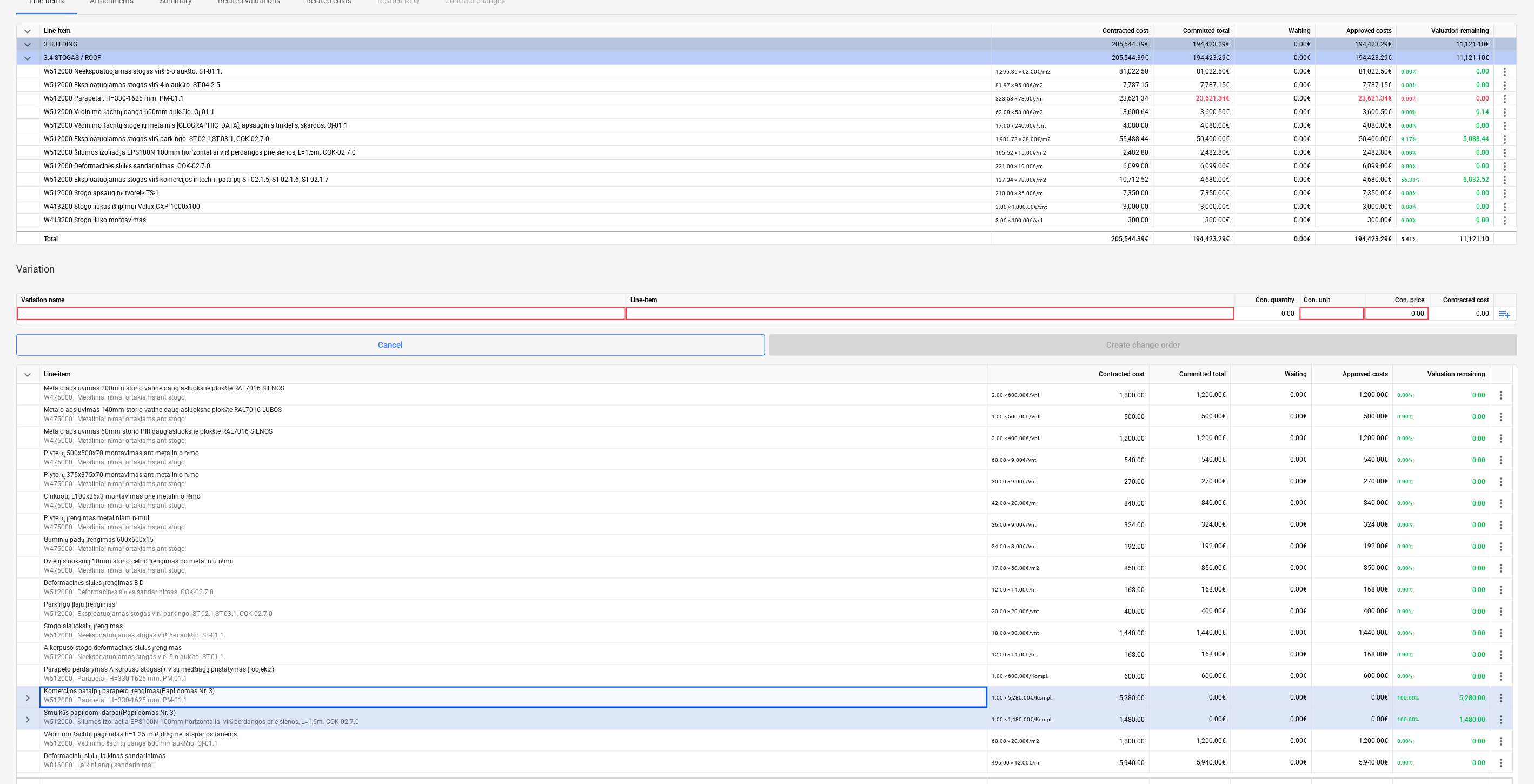
click at [765, 263] on div "Variation" at bounding box center [766, 269] width 1502 height 30
click at [681, 257] on div "Variation" at bounding box center [766, 269] width 1502 height 30
click at [1509, 314] on span "playlist_add" at bounding box center [1505, 314] width 13 height 13
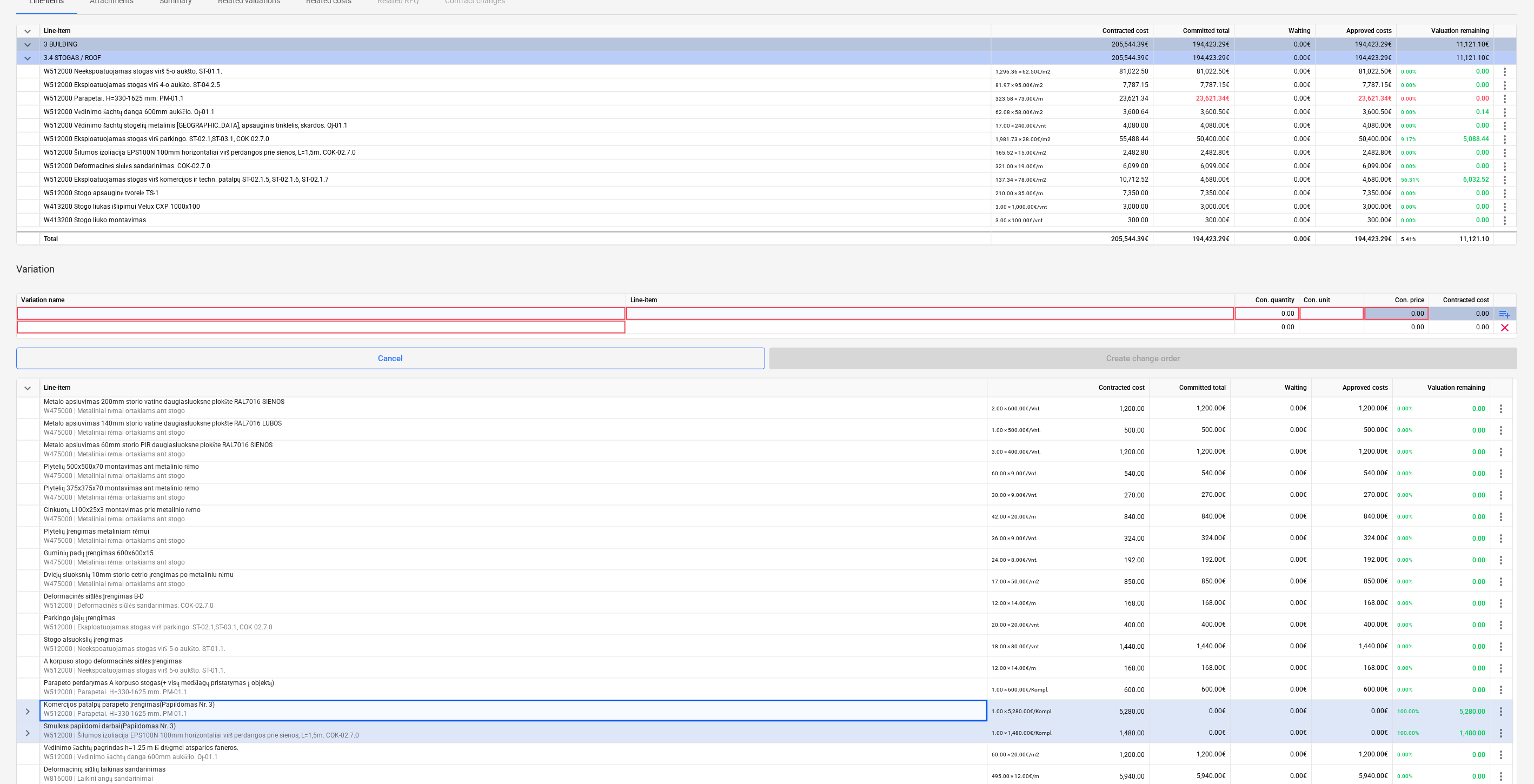
click at [1507, 314] on span "playlist_add" at bounding box center [1505, 314] width 13 height 13
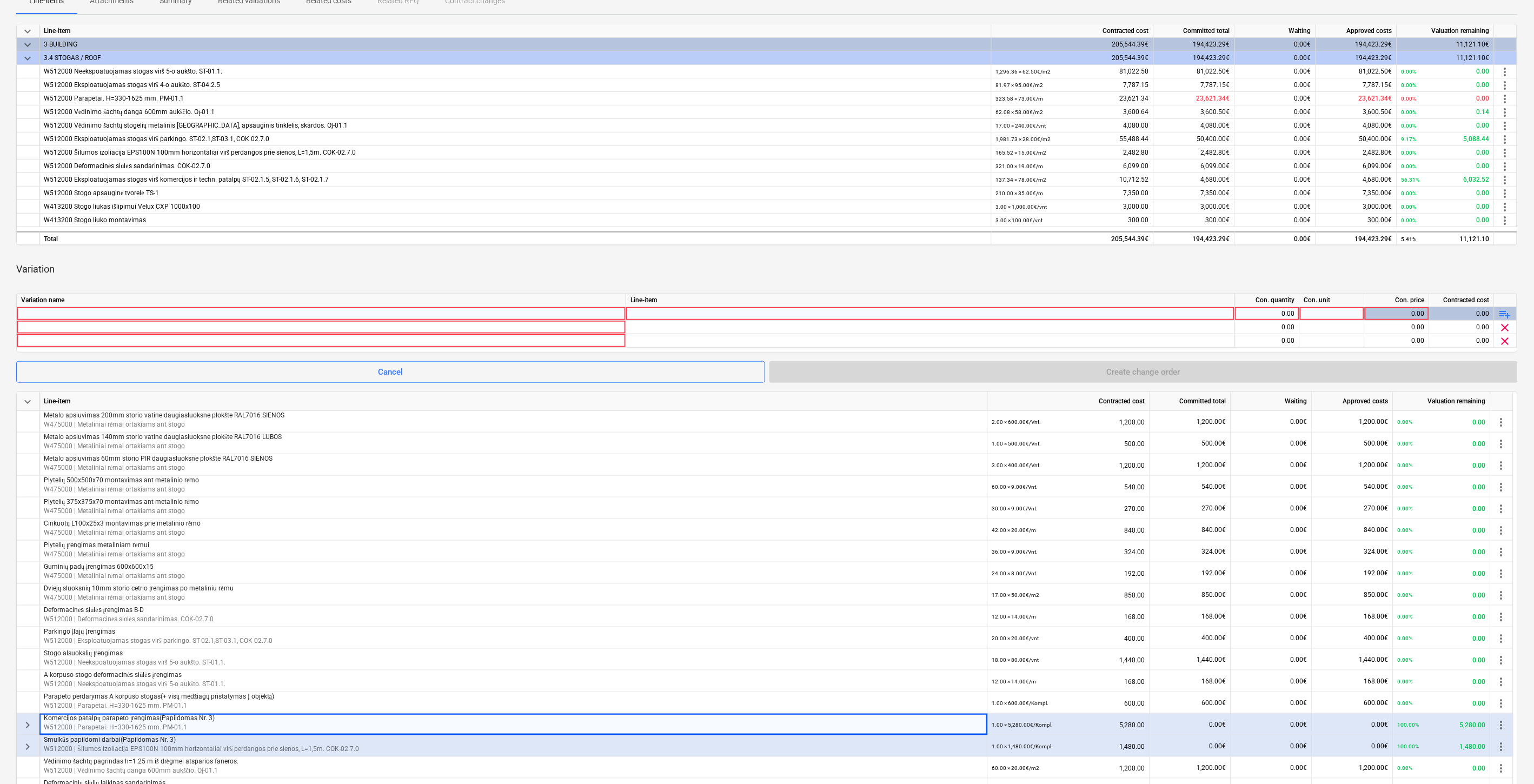
click at [1506, 314] on span "playlist_add" at bounding box center [1505, 314] width 13 height 13
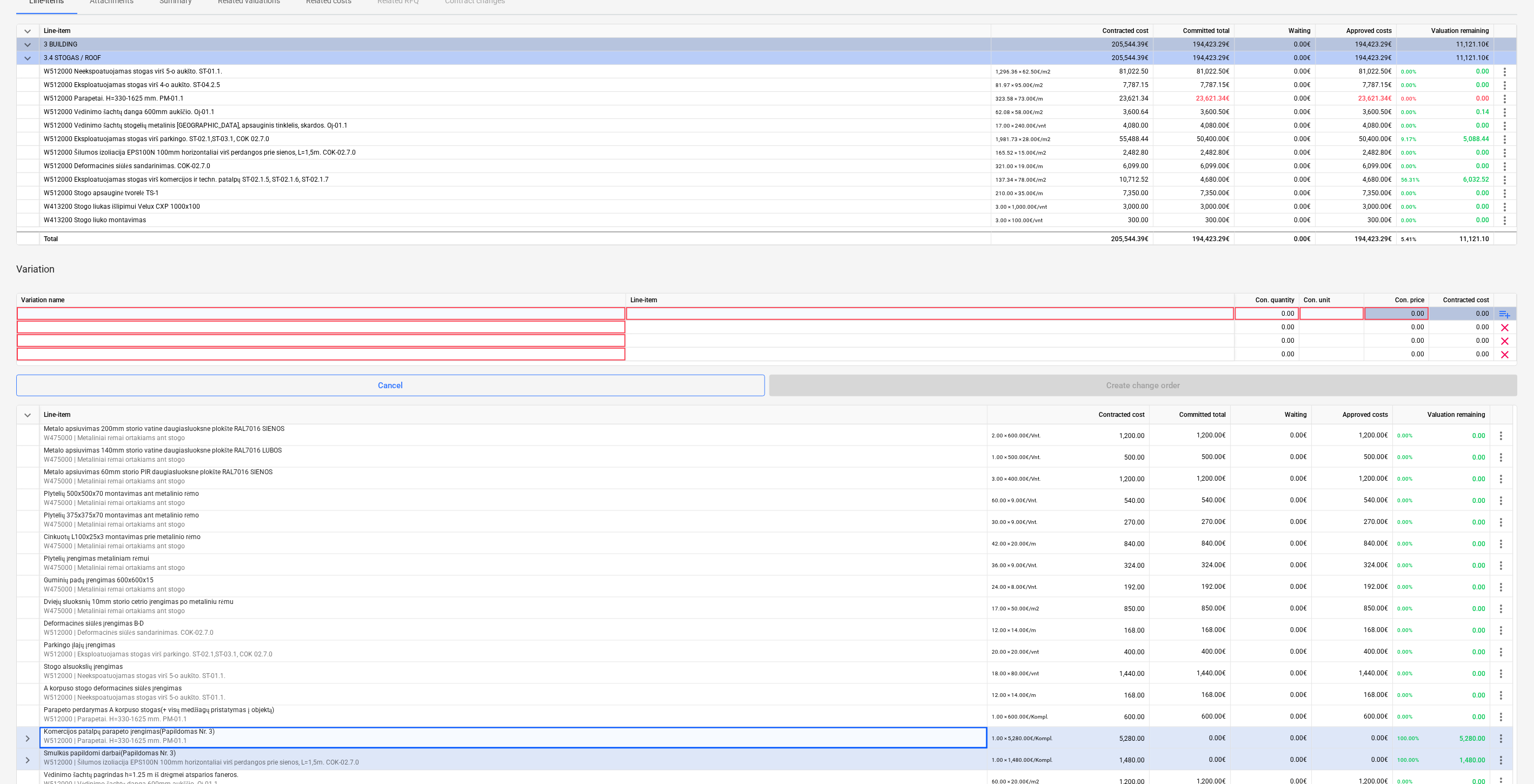
click at [1506, 314] on span "playlist_add" at bounding box center [1505, 314] width 13 height 13
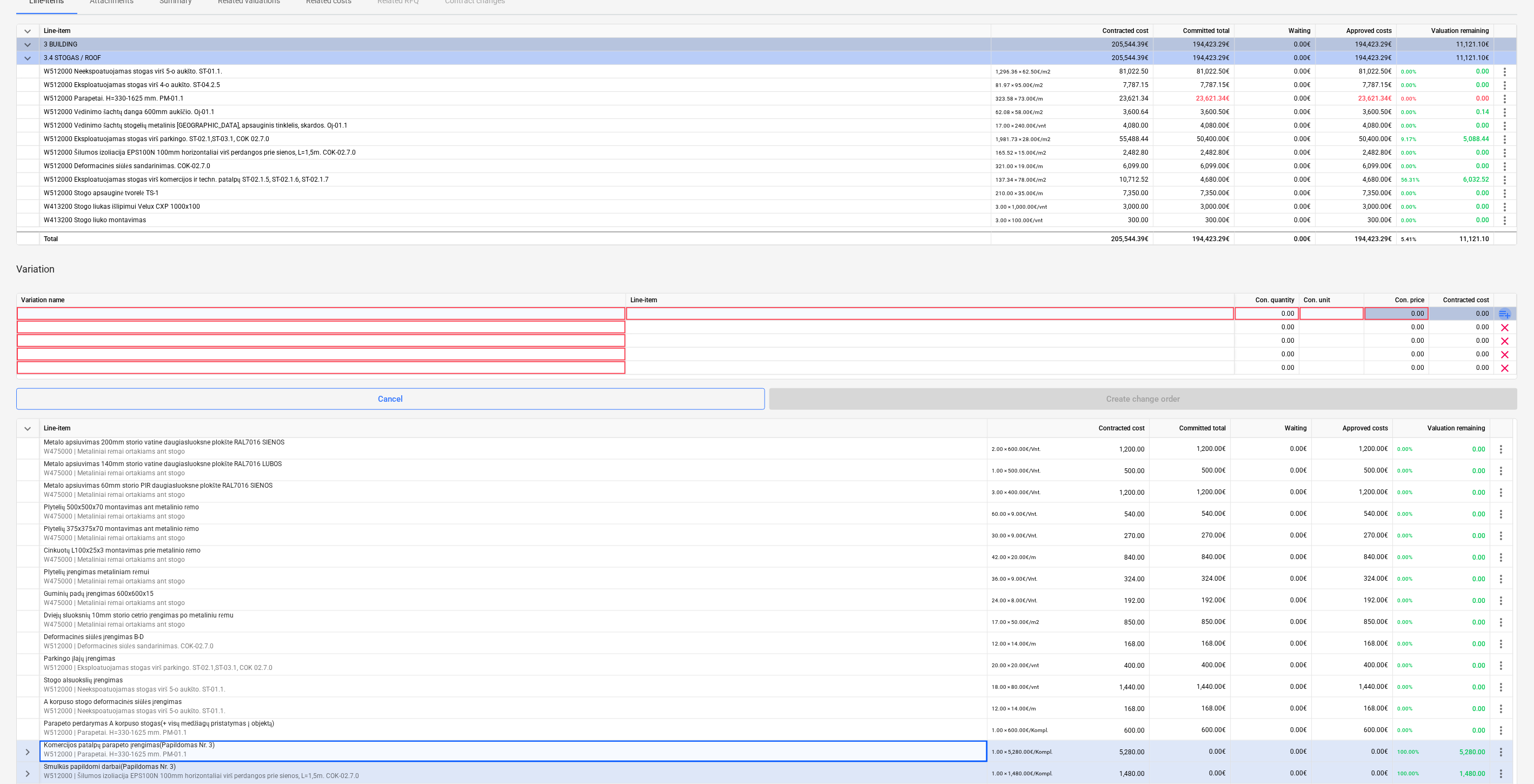
click at [1506, 314] on span "playlist_add" at bounding box center [1505, 314] width 13 height 13
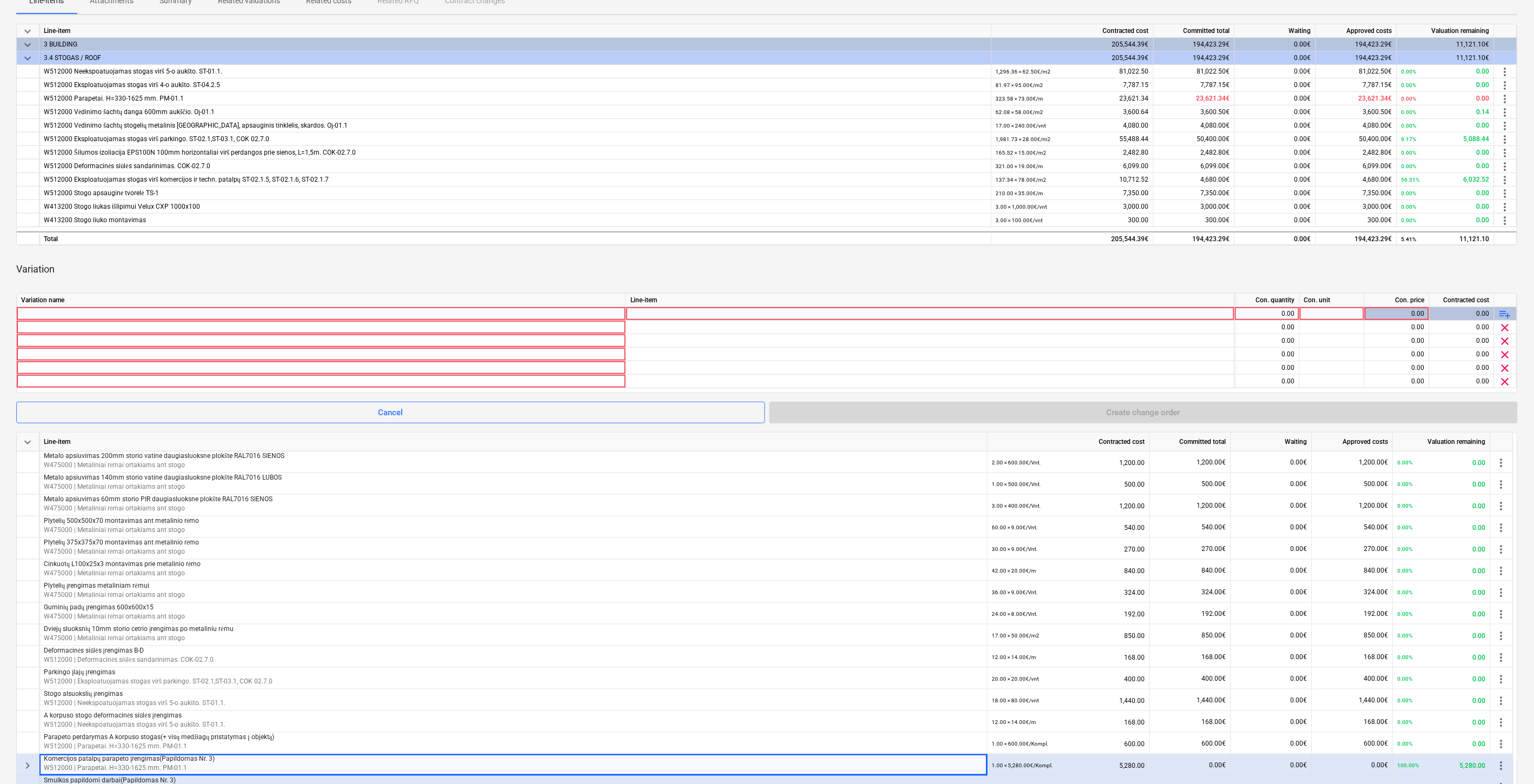
click at [1506, 314] on span "playlist_add" at bounding box center [1505, 314] width 13 height 13
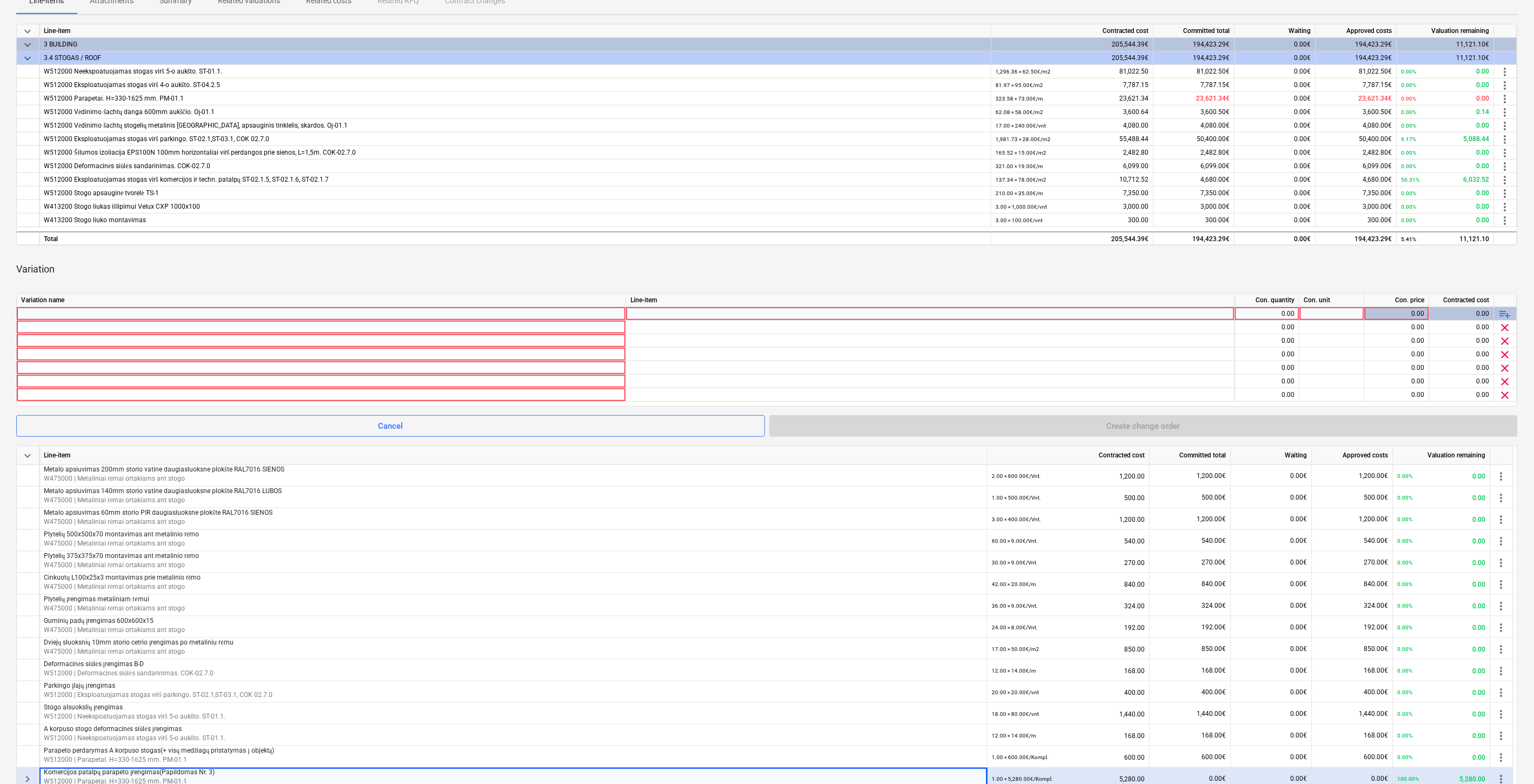
click at [188, 314] on div at bounding box center [322, 314] width 601 height 13
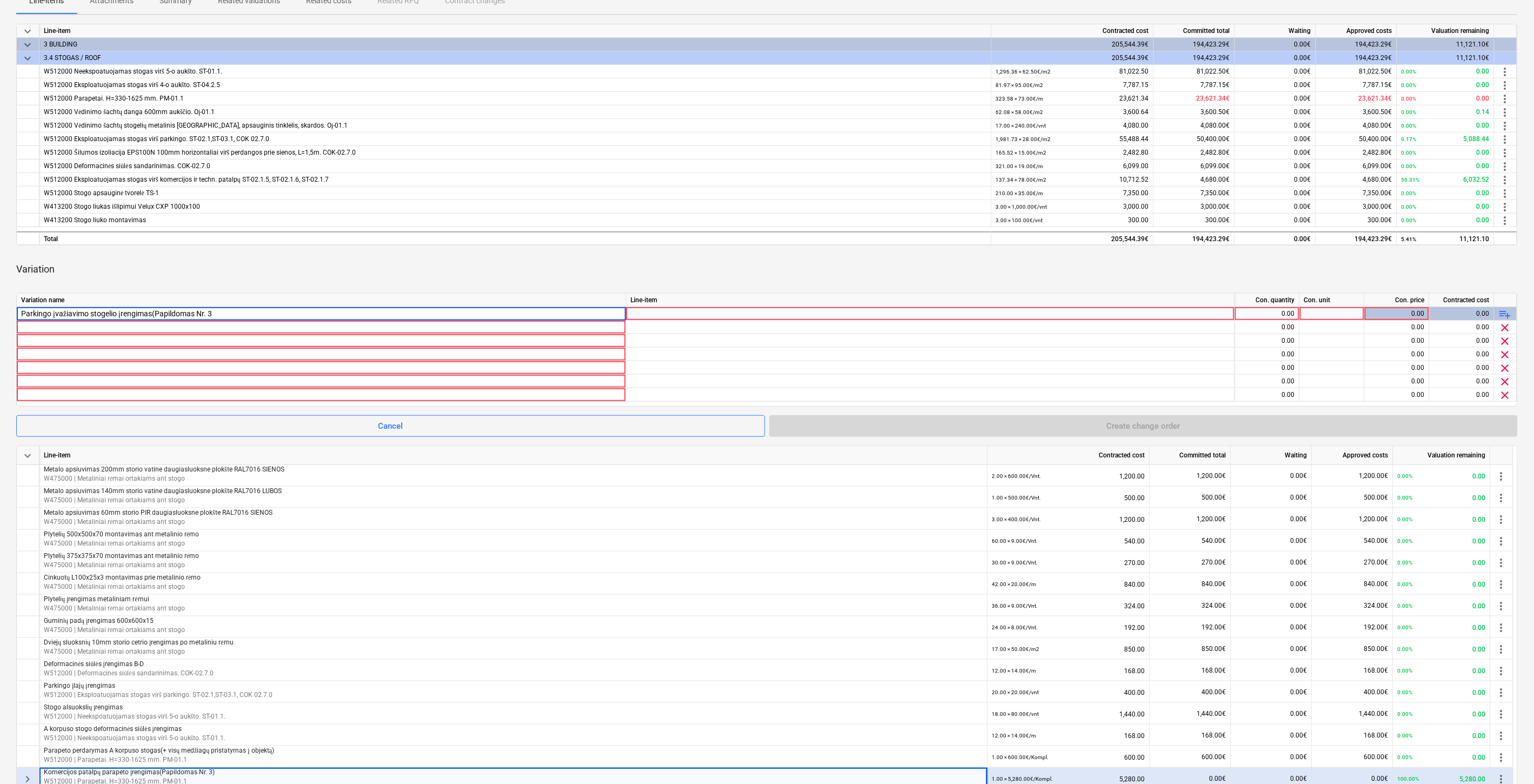
type input "Parkingo įvažiavimo stogelio įrengimas(Papildomas Nr. 3)"
click at [716, 242] on div "Total" at bounding box center [516, 238] width 952 height 13
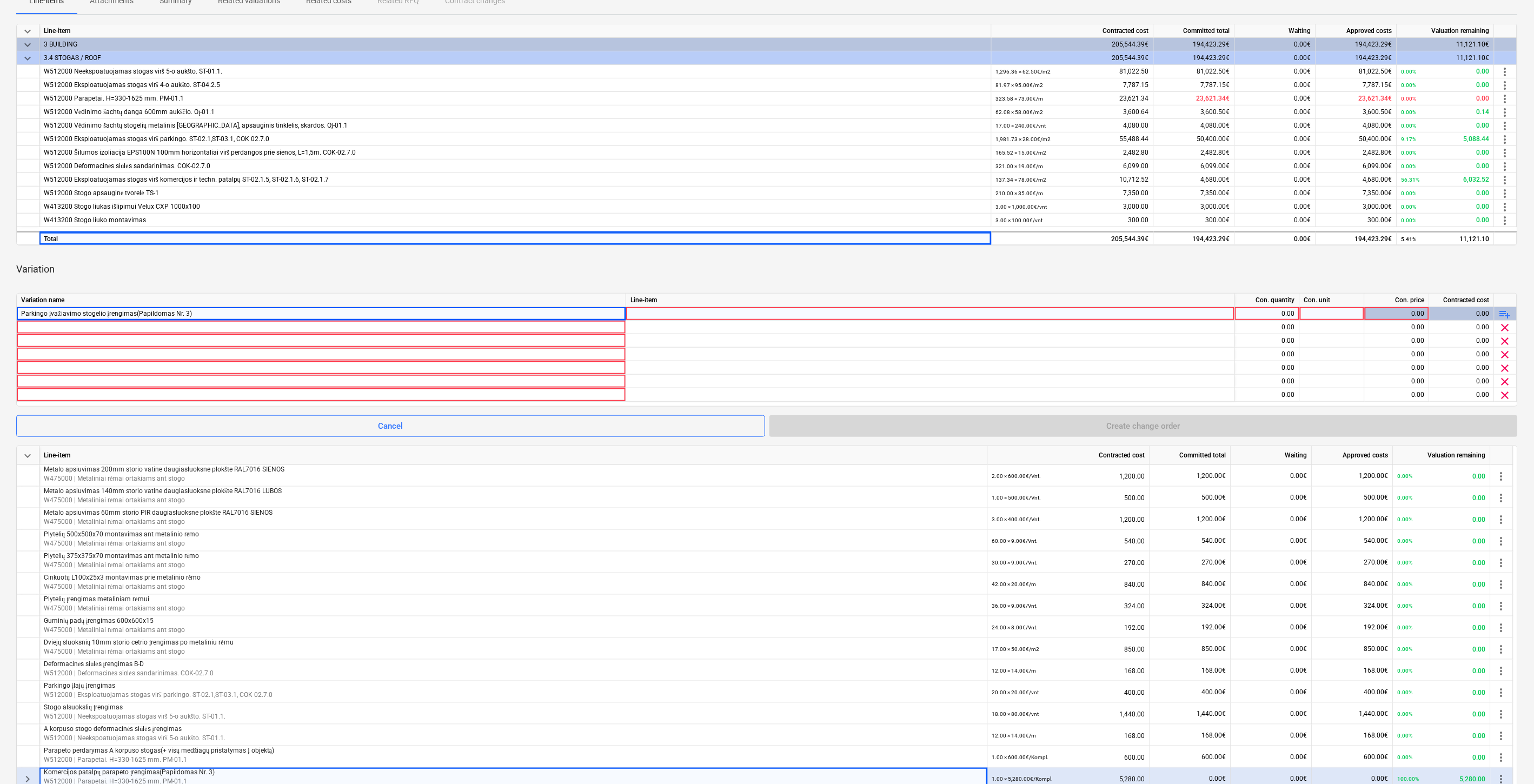
click at [718, 268] on div "Variation" at bounding box center [766, 269] width 1502 height 30
click at [739, 312] on div at bounding box center [930, 324] width 600 height 33
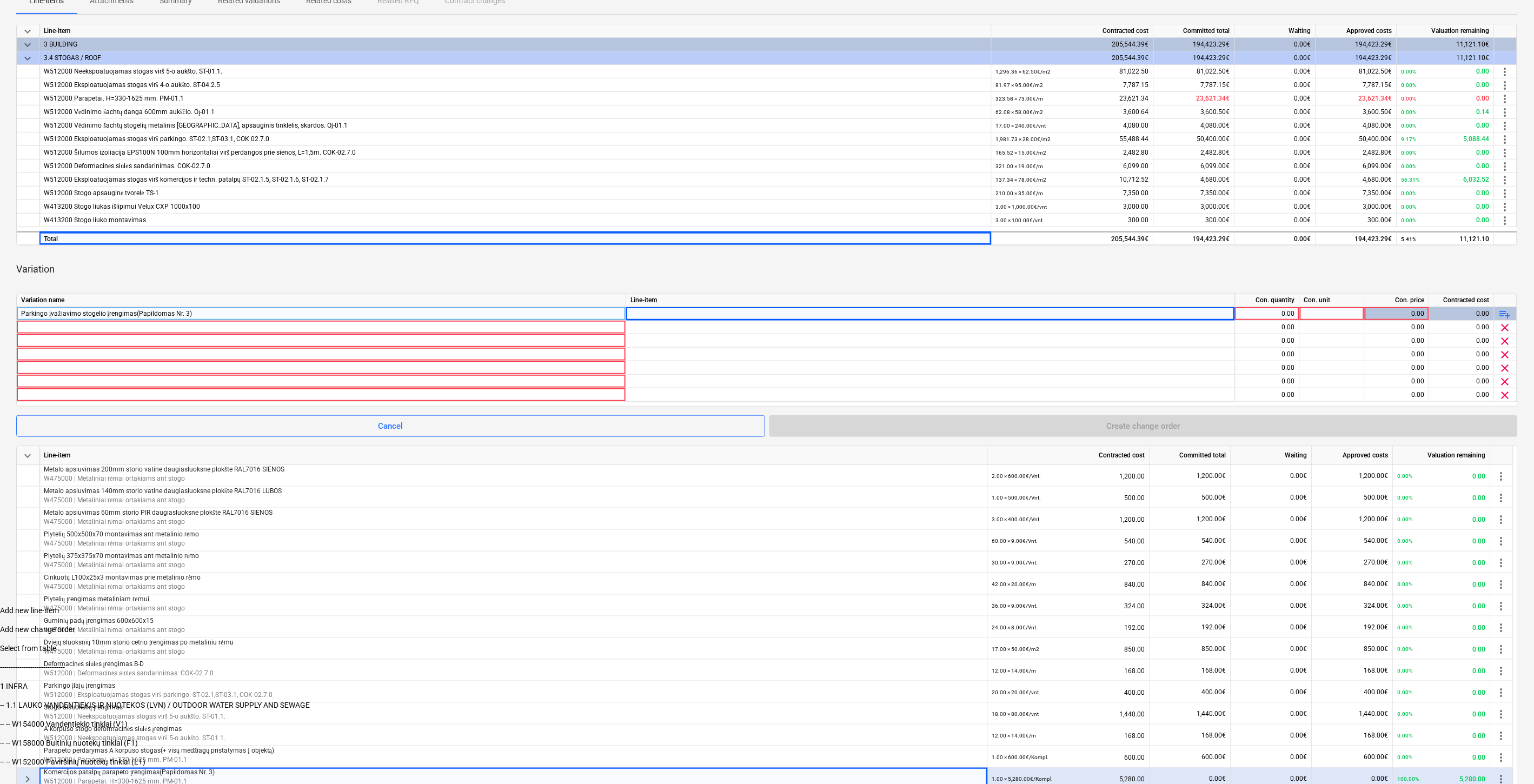
type input "%"
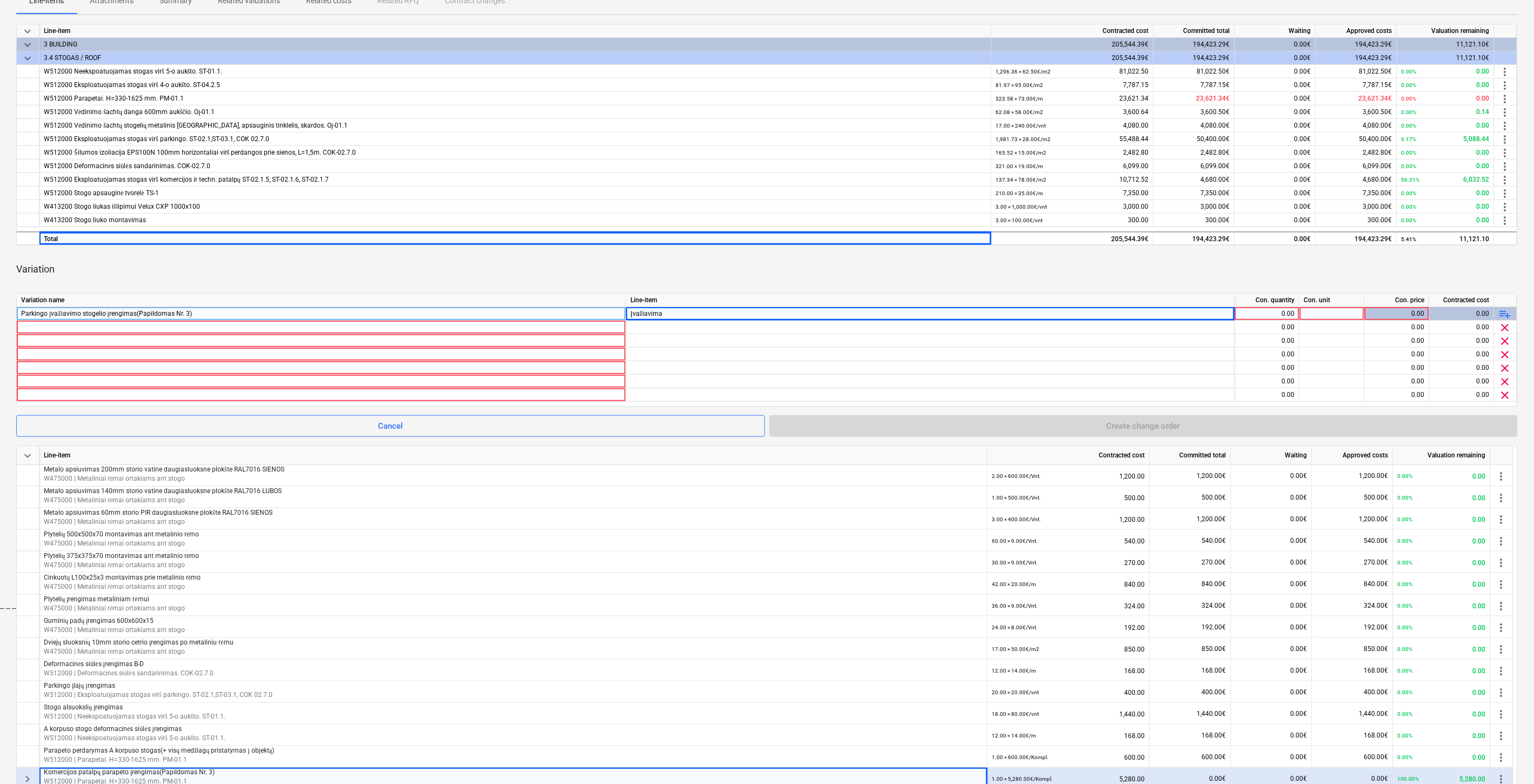
type input "Įvažiavimas"
click at [726, 603] on div "-- -- -- W360000 Įvažiavimas į parkingą (metalo karkasas ir apdaila)" at bounding box center [767, 607] width 1534 height 9
click at [836, 277] on div "Variation" at bounding box center [766, 269] width 1502 height 30
click at [1268, 315] on div "0.00" at bounding box center [1267, 314] width 55 height 13
drag, startPoint x: 961, startPoint y: 270, endPoint x: 979, endPoint y: 261, distance: 20.1
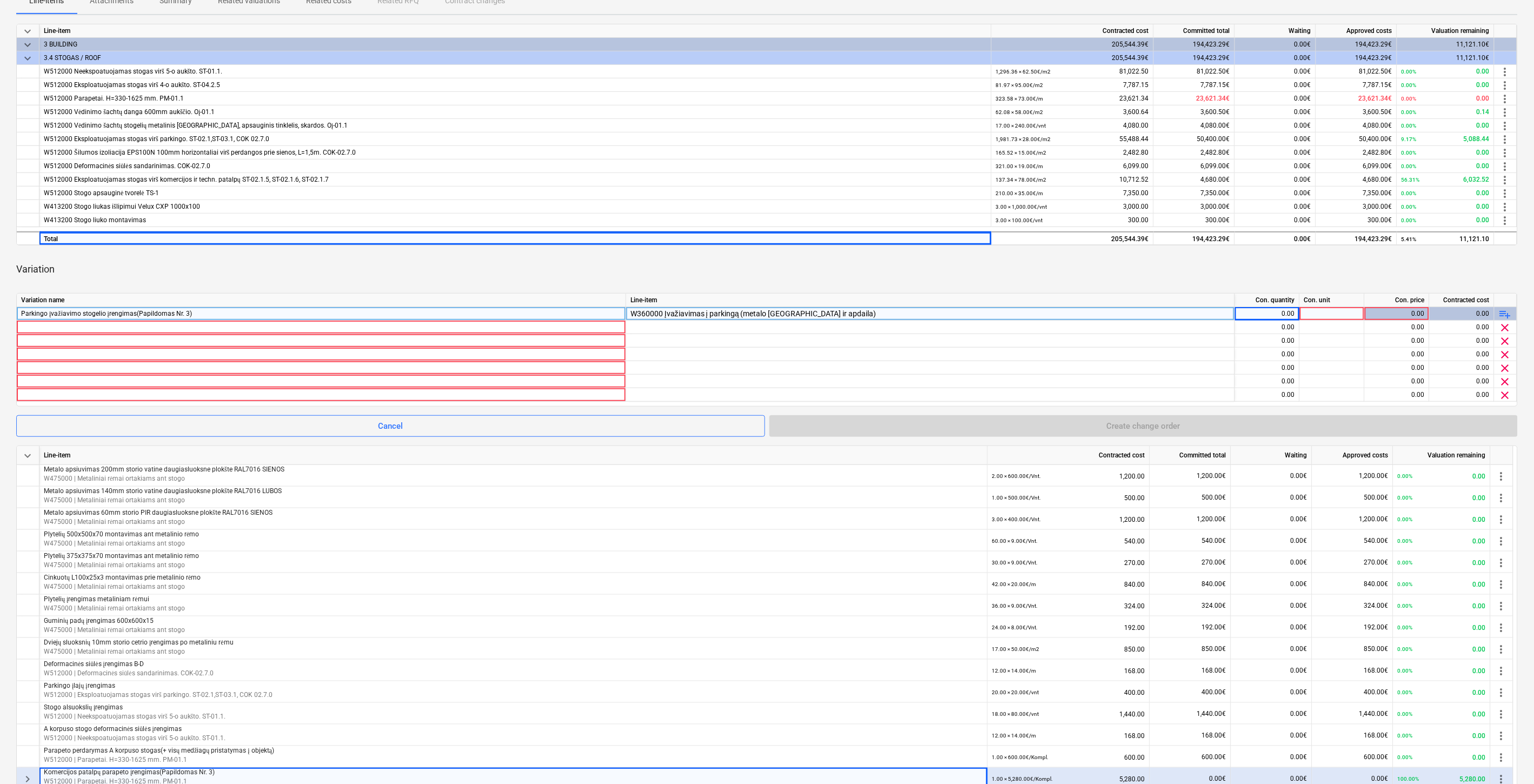
click at [961, 270] on div "Variation" at bounding box center [766, 269] width 1502 height 30
click at [979, 261] on div "Variation" at bounding box center [766, 269] width 1502 height 30
click at [1099, 263] on div "Variation" at bounding box center [766, 269] width 1502 height 30
drag, startPoint x: 1114, startPoint y: 258, endPoint x: 1128, endPoint y: 258, distance: 14.0
click at [1115, 258] on div "Variation" at bounding box center [766, 269] width 1502 height 30
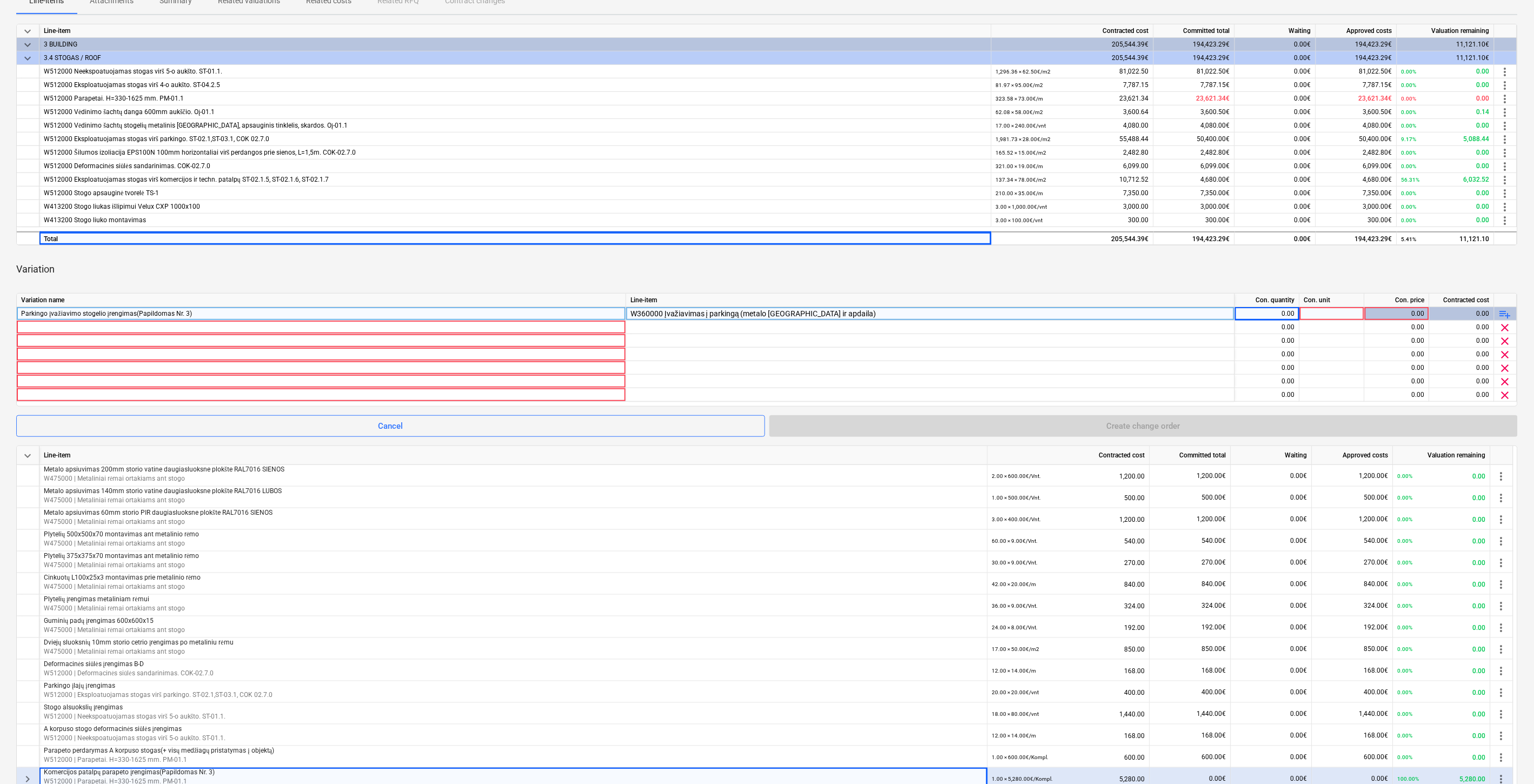
click at [1254, 314] on div "0.00" at bounding box center [1267, 314] width 55 height 13
type input "1"
click at [1325, 314] on div at bounding box center [1333, 314] width 65 height 13
type input "Kompl."
click at [1283, 267] on div "Variation" at bounding box center [766, 269] width 1502 height 30
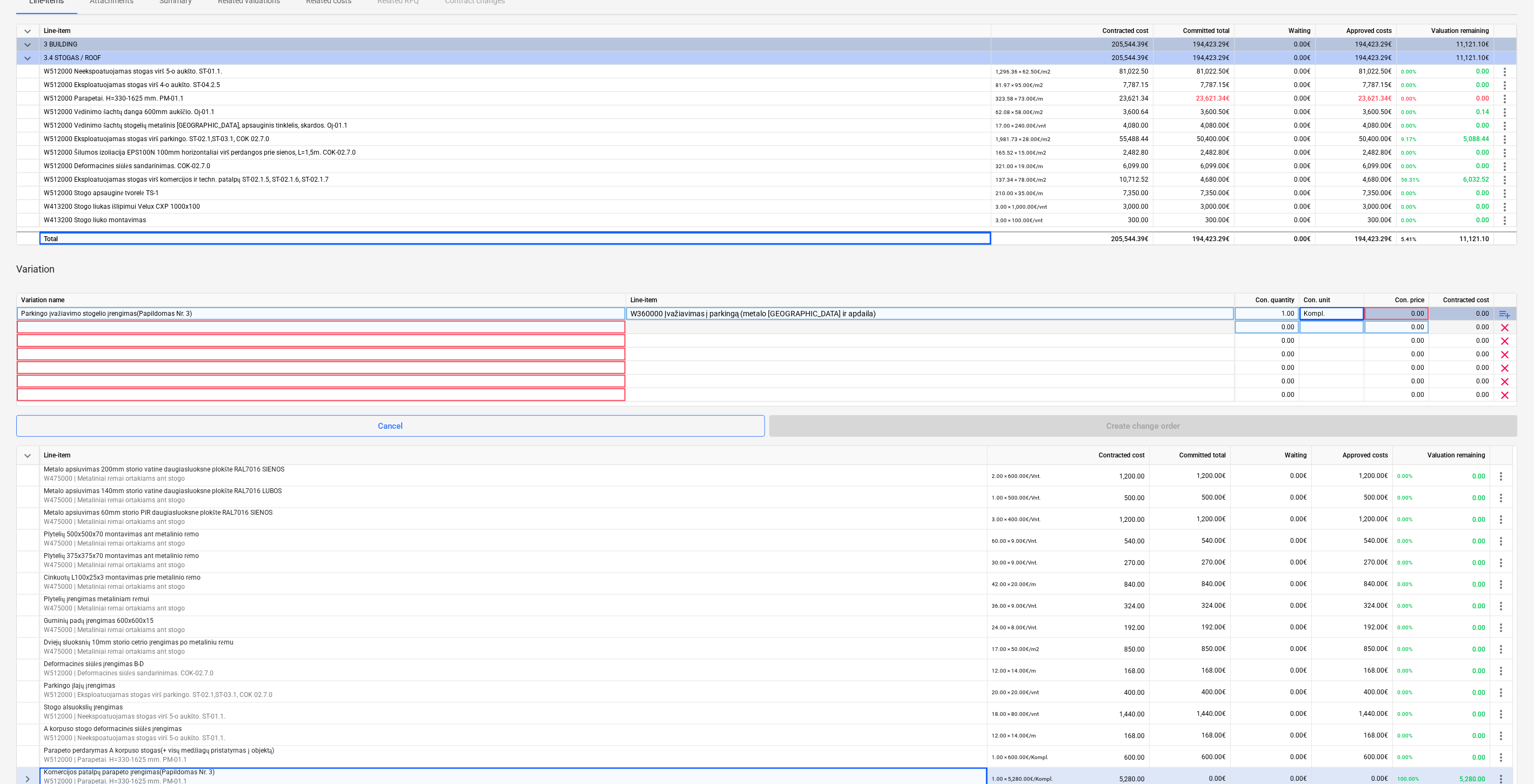
click at [330, 326] on div at bounding box center [322, 327] width 601 height 13
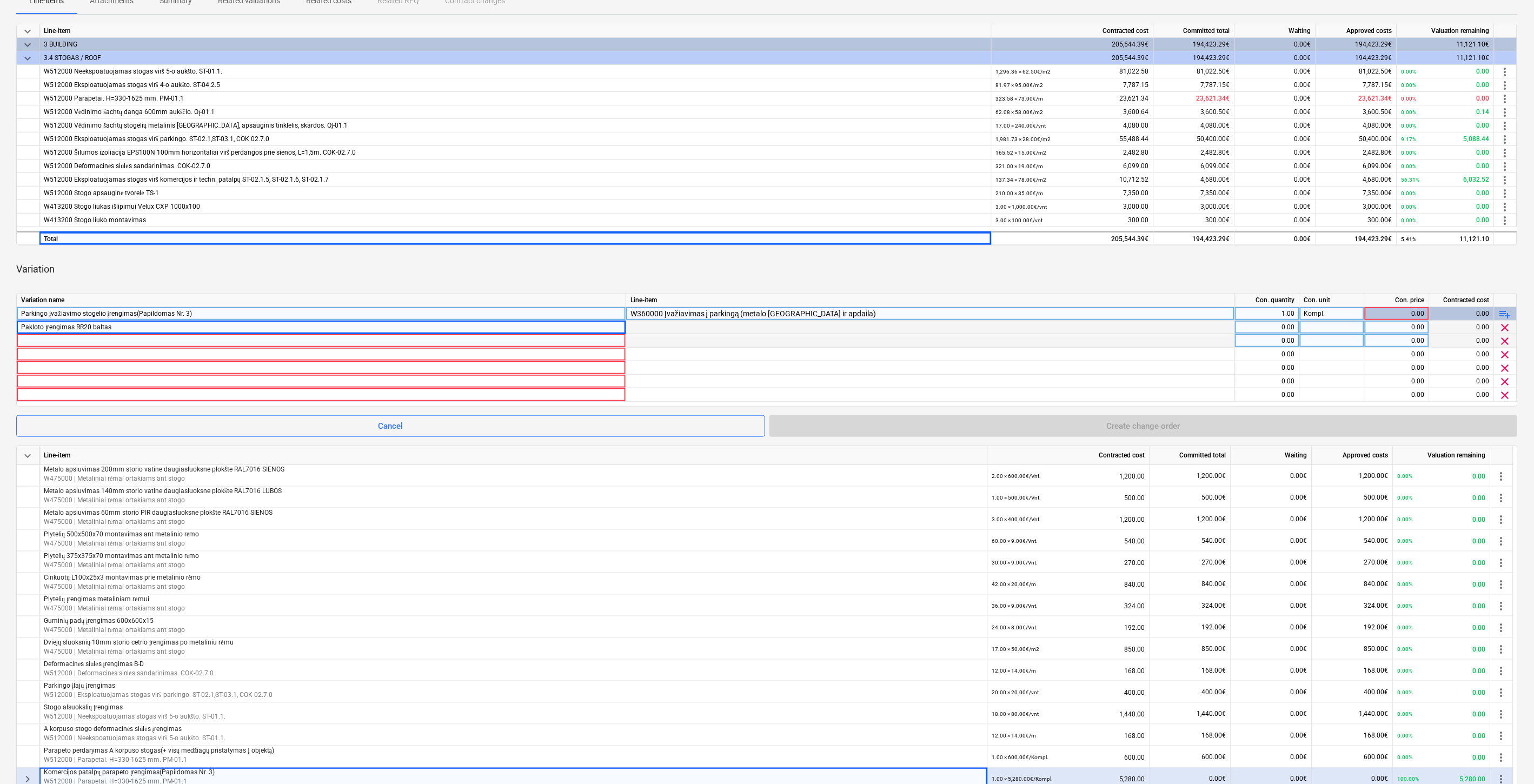
click at [57, 337] on div at bounding box center [322, 341] width 601 height 13
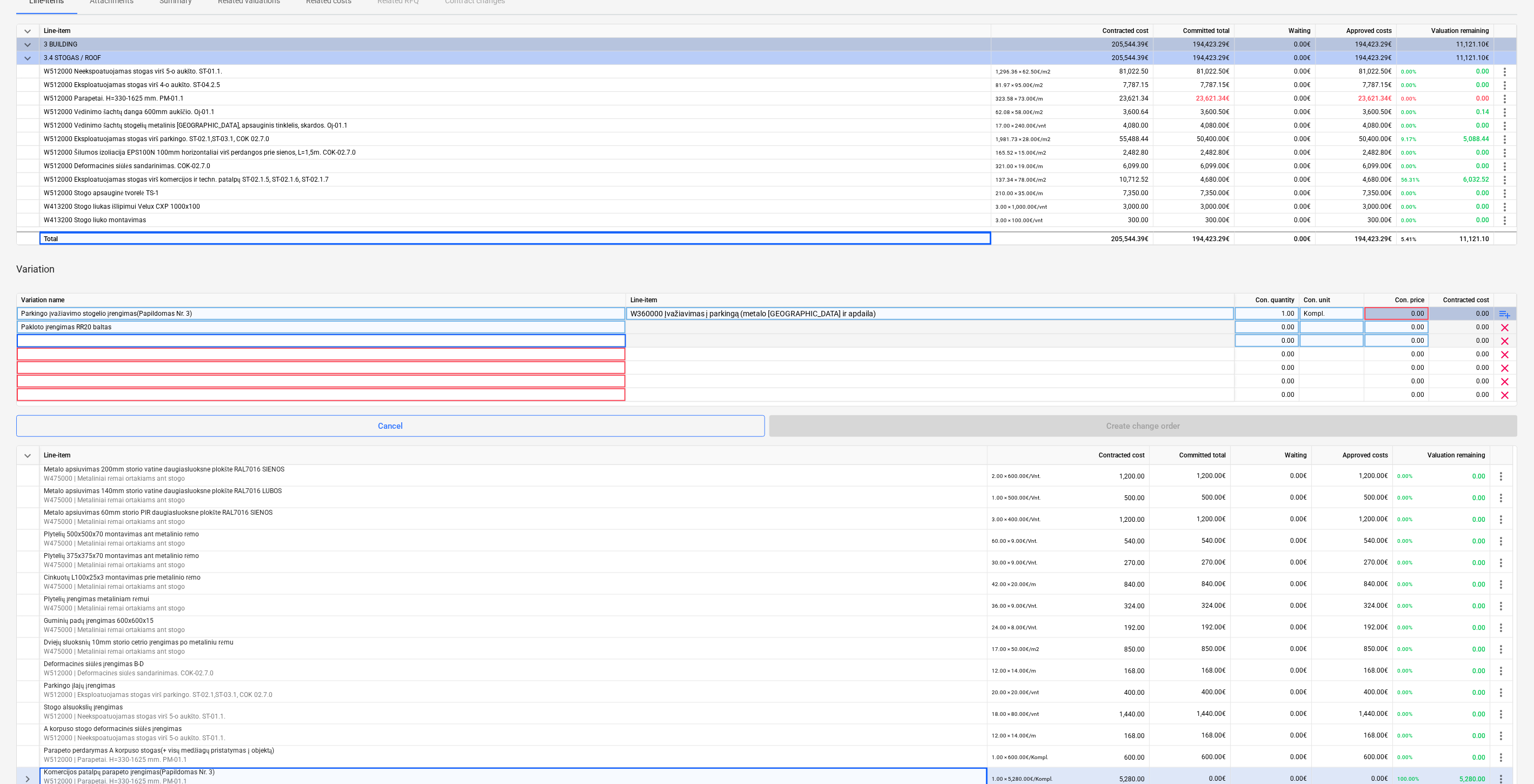
type input "Cinkuoto karkaso įrengimas"
click at [58, 355] on div at bounding box center [322, 354] width 601 height 13
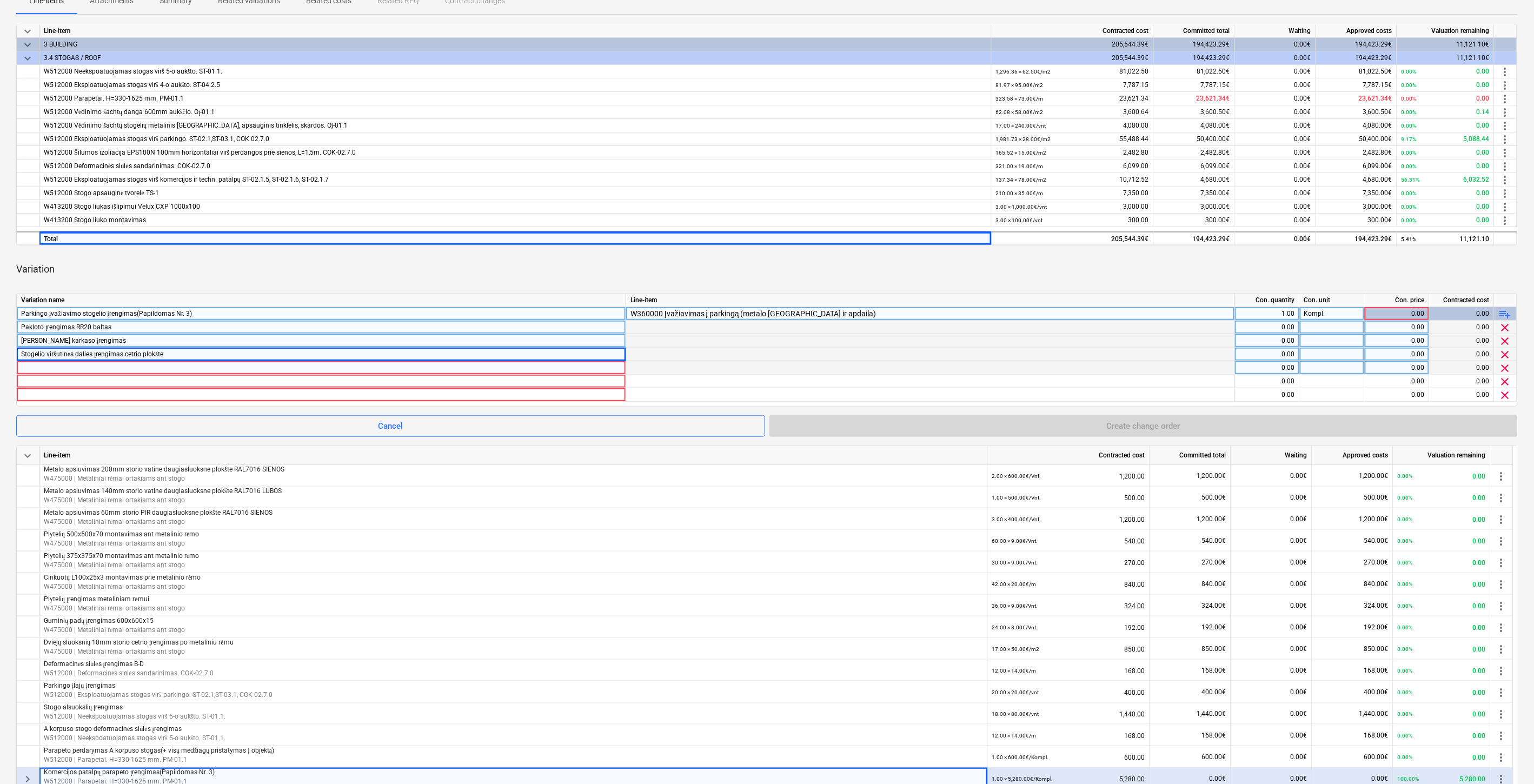
click at [59, 365] on div at bounding box center [322, 367] width 601 height 13
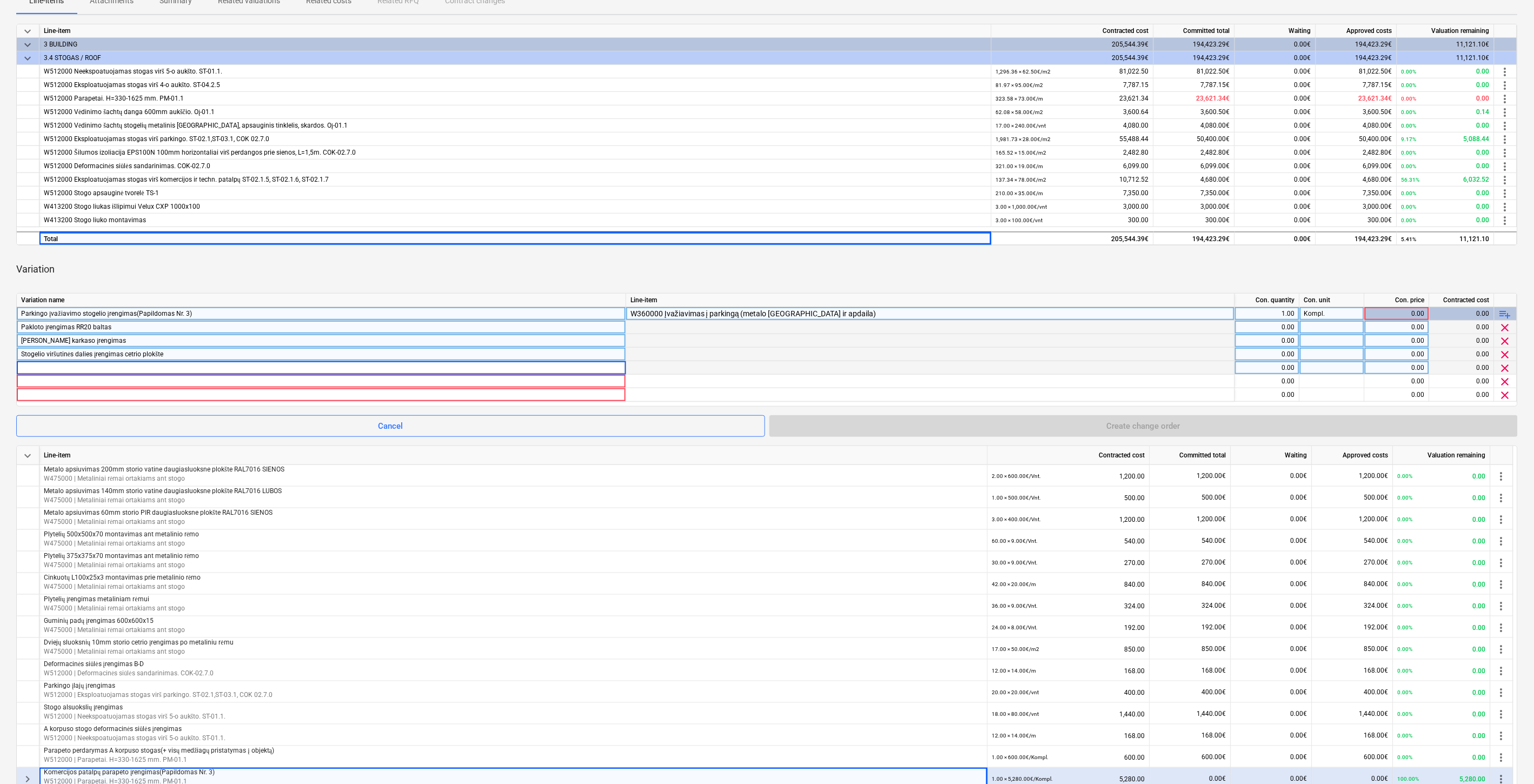
type input "Stogelio kaktos ir lubų įrengimas aliuminio kompozito plokšte kniedijant RAL 80…"
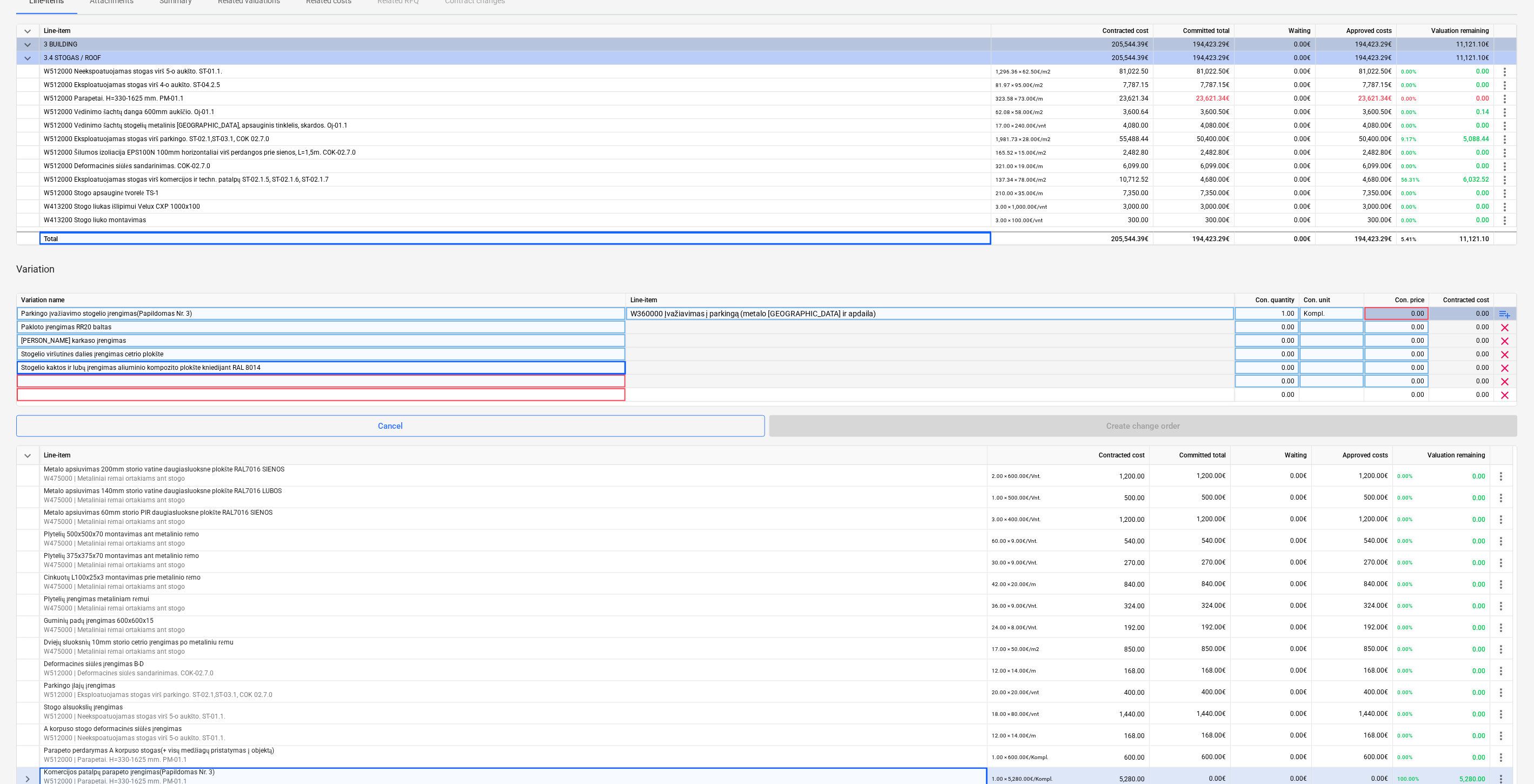
click at [62, 382] on div at bounding box center [322, 381] width 601 height 13
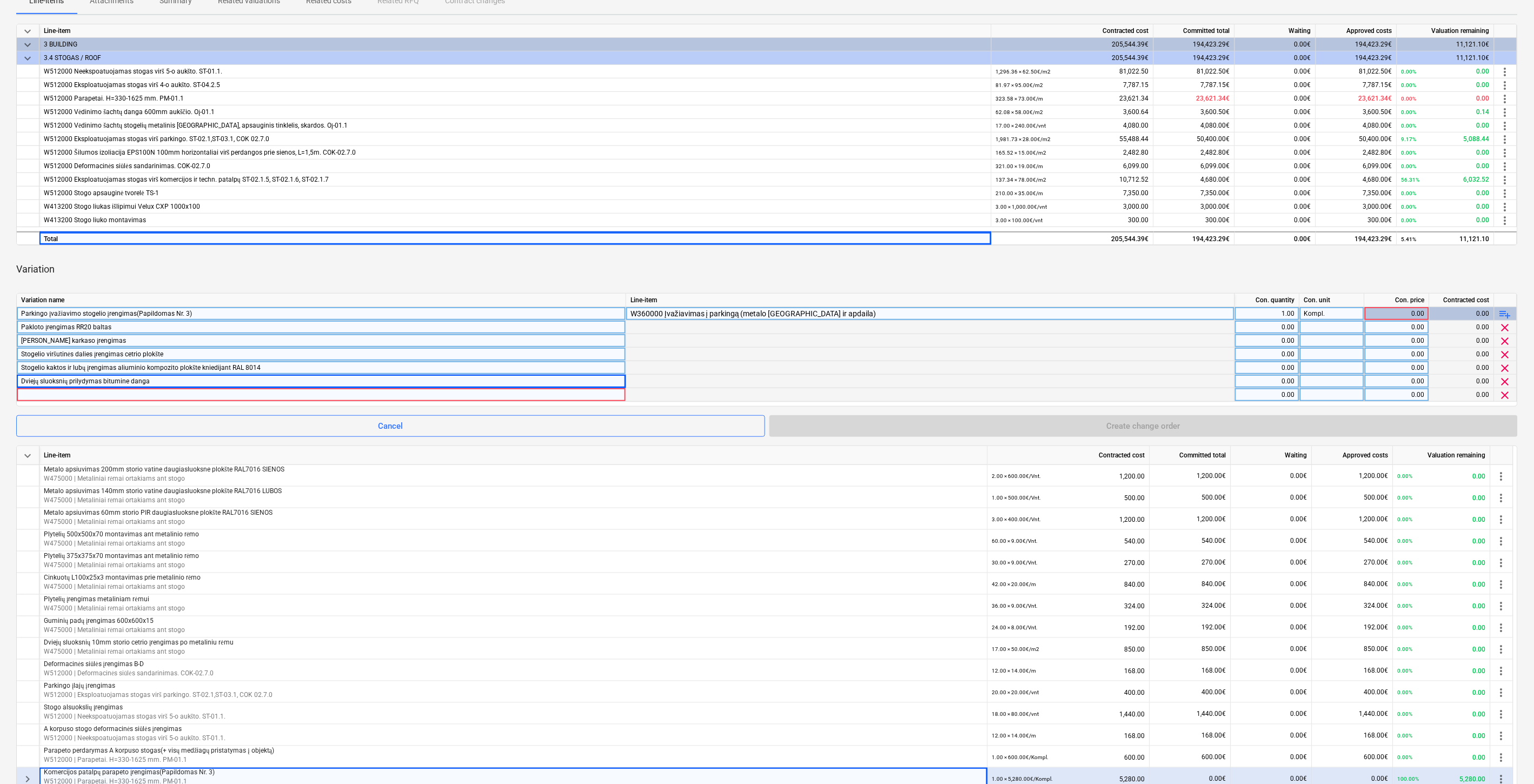
click at [30, 394] on div at bounding box center [322, 394] width 601 height 13
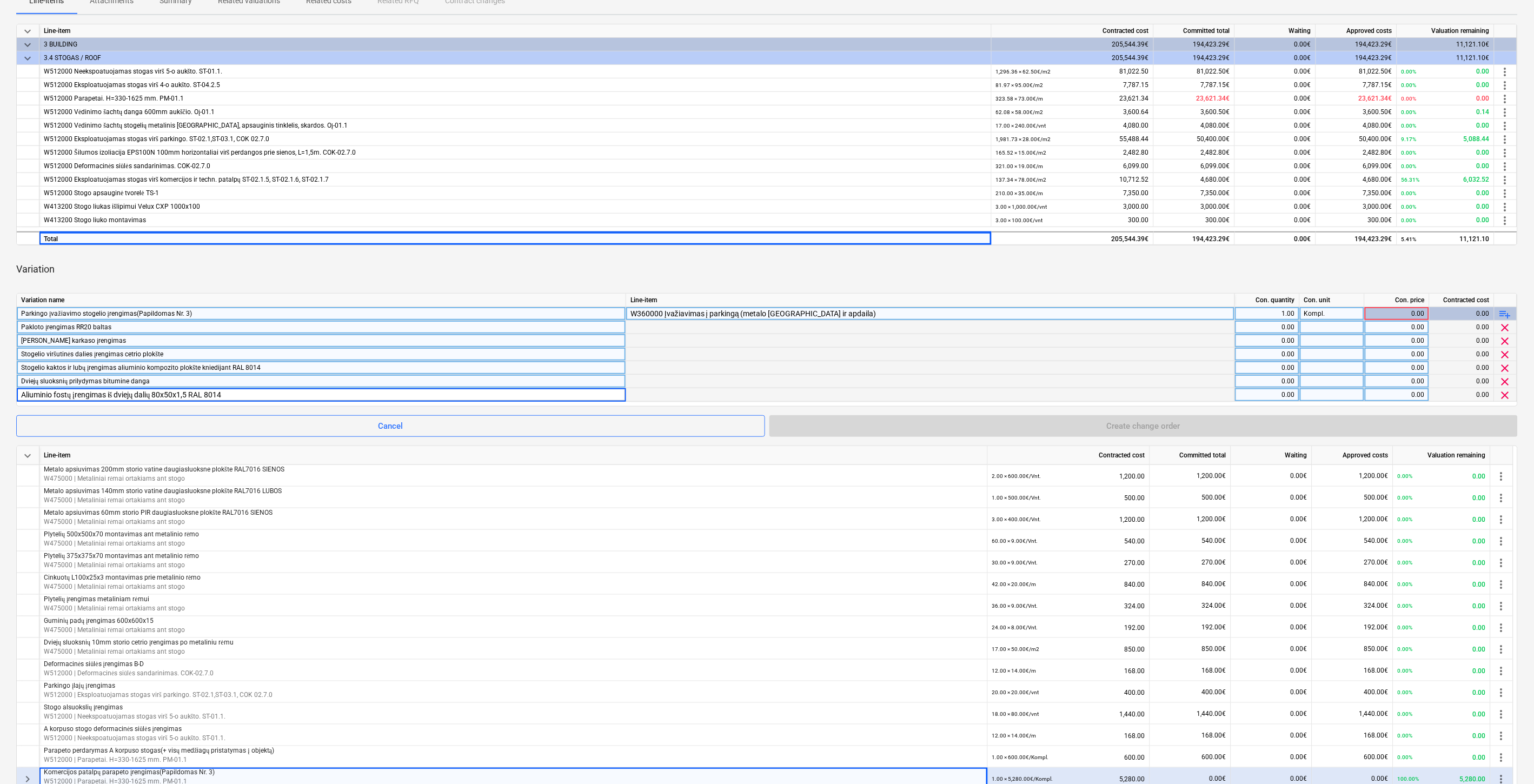
click at [758, 283] on div "Variation" at bounding box center [766, 269] width 1502 height 30
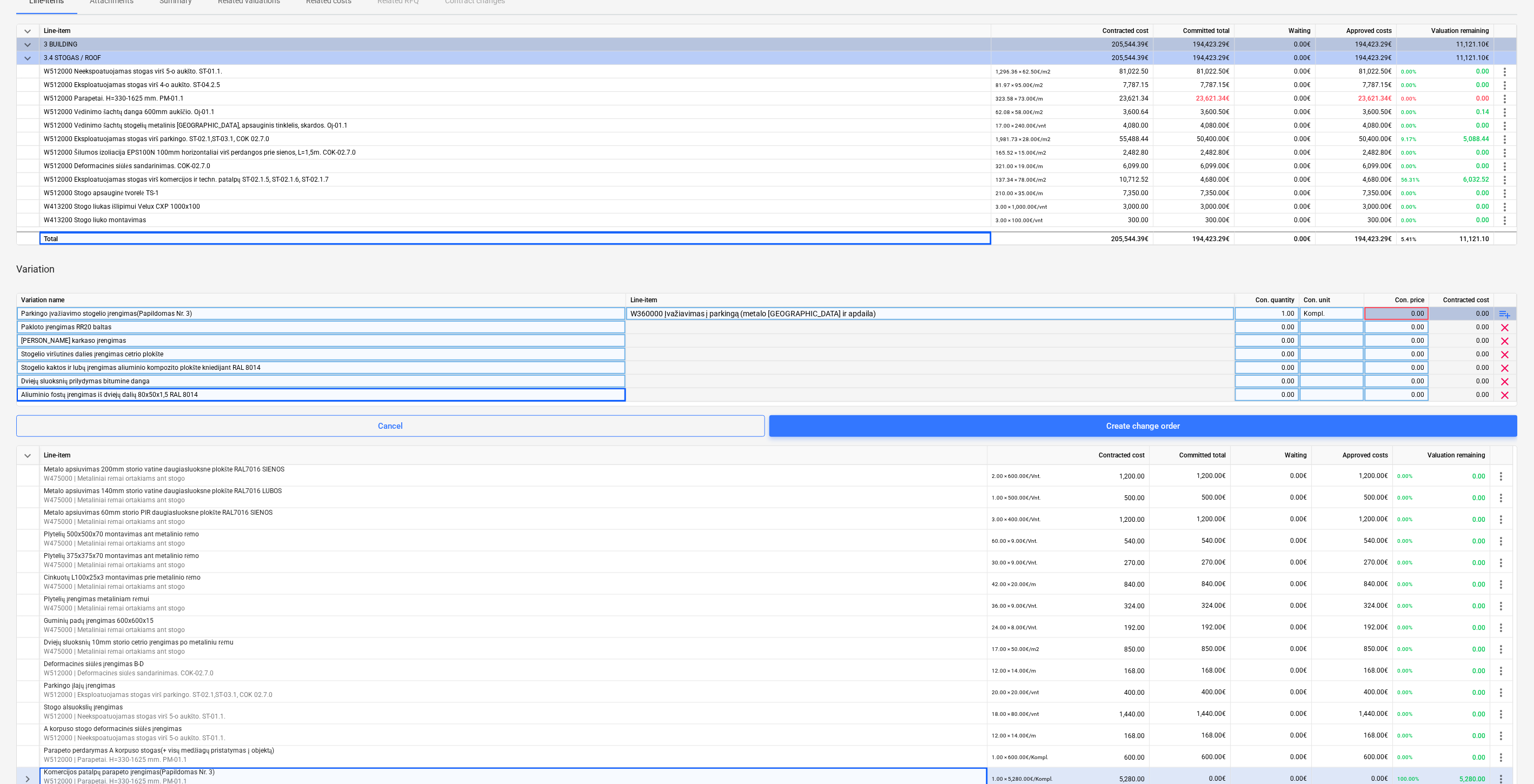
click at [1069, 277] on div "Variation" at bounding box center [766, 269] width 1502 height 30
click at [1085, 273] on div "Variation" at bounding box center [766, 269] width 1502 height 30
drag, startPoint x: 1091, startPoint y: 272, endPoint x: 1111, endPoint y: 263, distance: 21.9
click at [1091, 272] on div "Variation" at bounding box center [766, 269] width 1502 height 30
click at [1111, 263] on div "Variation" at bounding box center [766, 269] width 1502 height 30
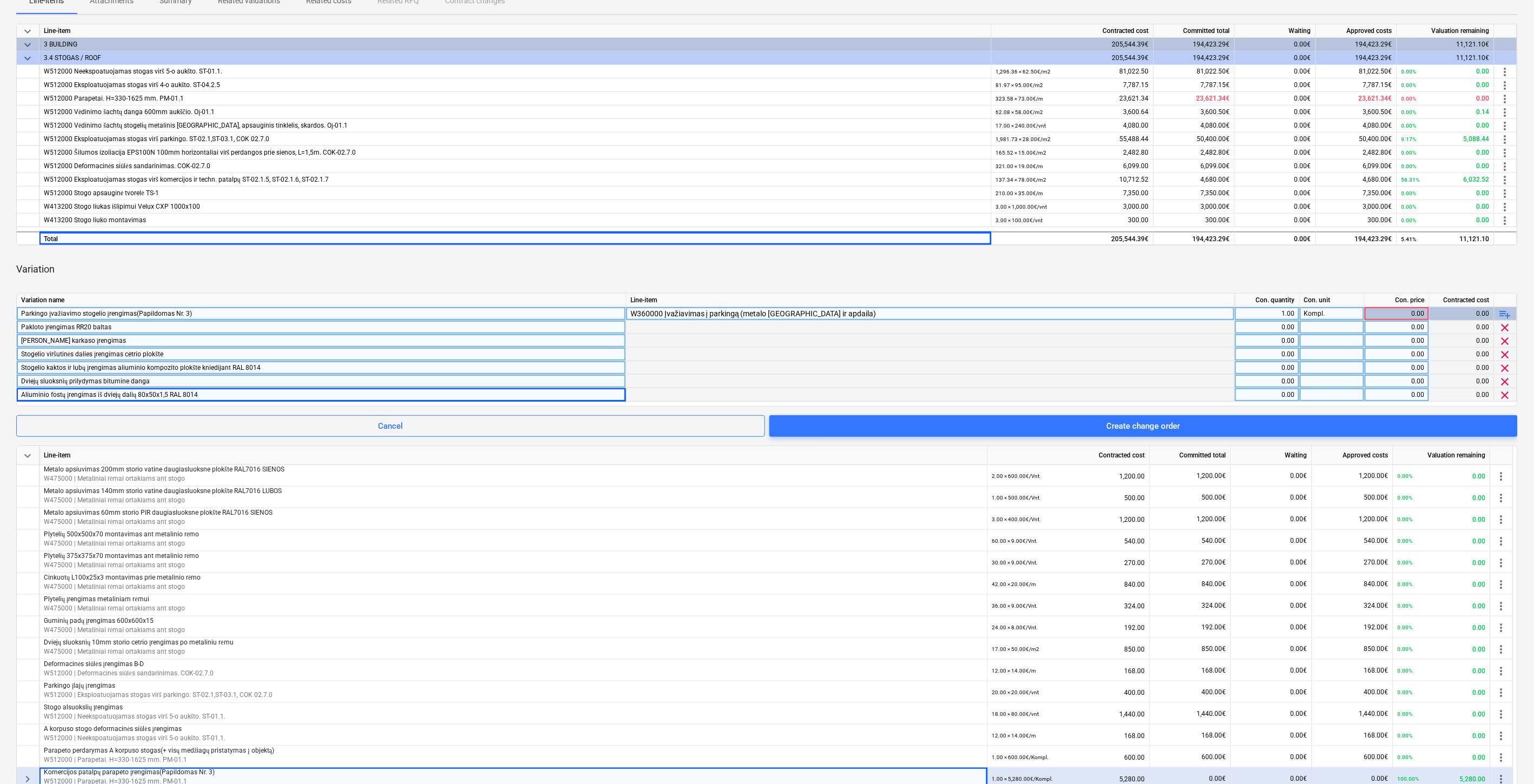
click at [1067, 268] on div "Variation" at bounding box center [766, 269] width 1502 height 30
click at [1070, 268] on div "Variation" at bounding box center [766, 269] width 1502 height 30
drag, startPoint x: 1089, startPoint y: 262, endPoint x: 1116, endPoint y: 253, distance: 28.5
click at [1094, 261] on div "Variation" at bounding box center [766, 269] width 1502 height 30
drag, startPoint x: 1116, startPoint y: 253, endPoint x: 578, endPoint y: 281, distance: 538.7
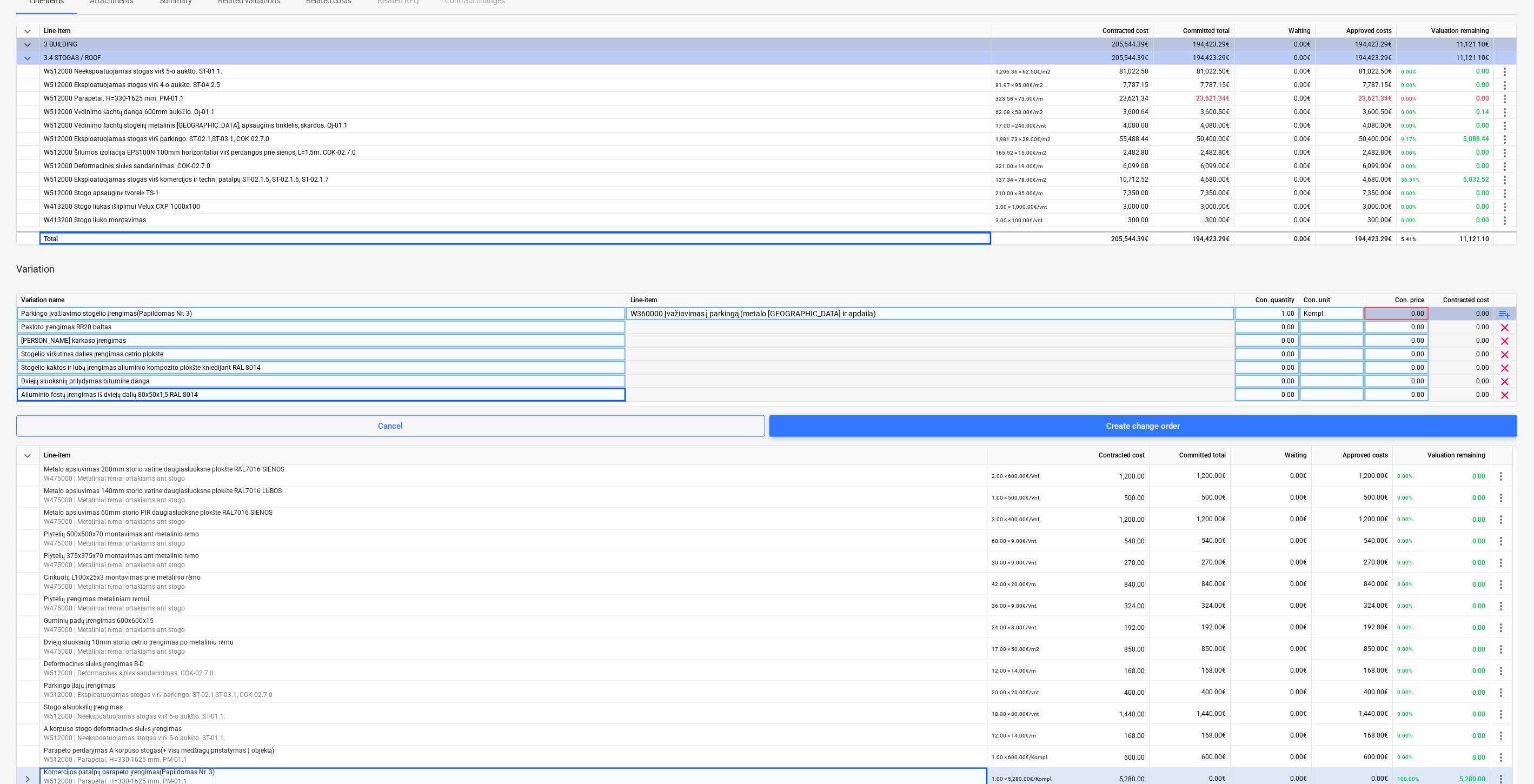
click at [1113, 254] on div "Variation" at bounding box center [766, 269] width 1502 height 30
click at [1085, 270] on div "Variation" at bounding box center [766, 269] width 1502 height 30
click at [1101, 265] on div "Variation" at bounding box center [766, 269] width 1502 height 30
click at [1111, 263] on div "Variation" at bounding box center [766, 269] width 1502 height 30
click at [1128, 257] on div "Variation" at bounding box center [766, 269] width 1502 height 30
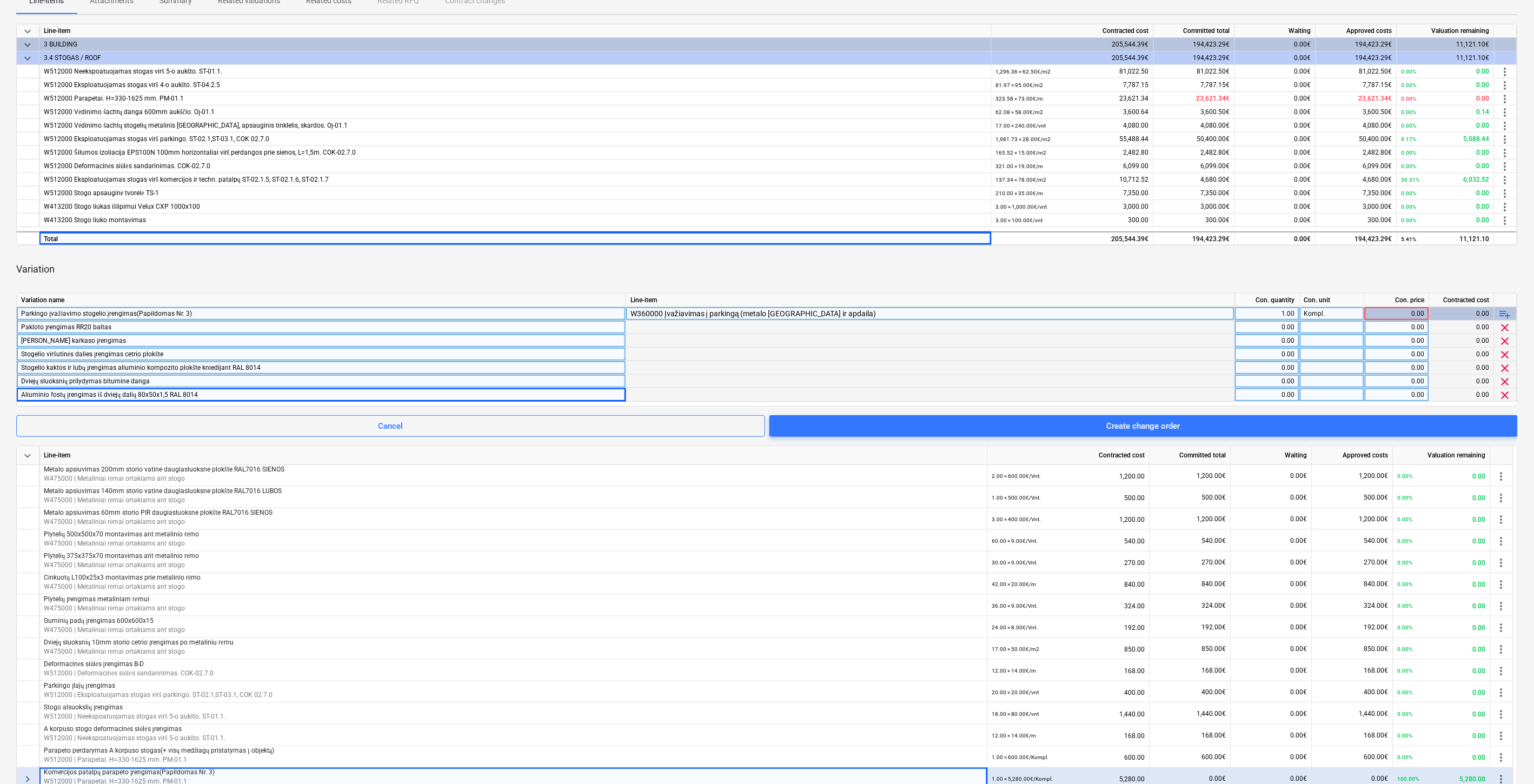
click at [1257, 322] on div "0.00" at bounding box center [1267, 327] width 55 height 13
type input "1"
click at [1337, 331] on div at bounding box center [1333, 327] width 65 height 13
type input "Kompl."
click at [1250, 341] on div "0.00" at bounding box center [1267, 341] width 55 height 13
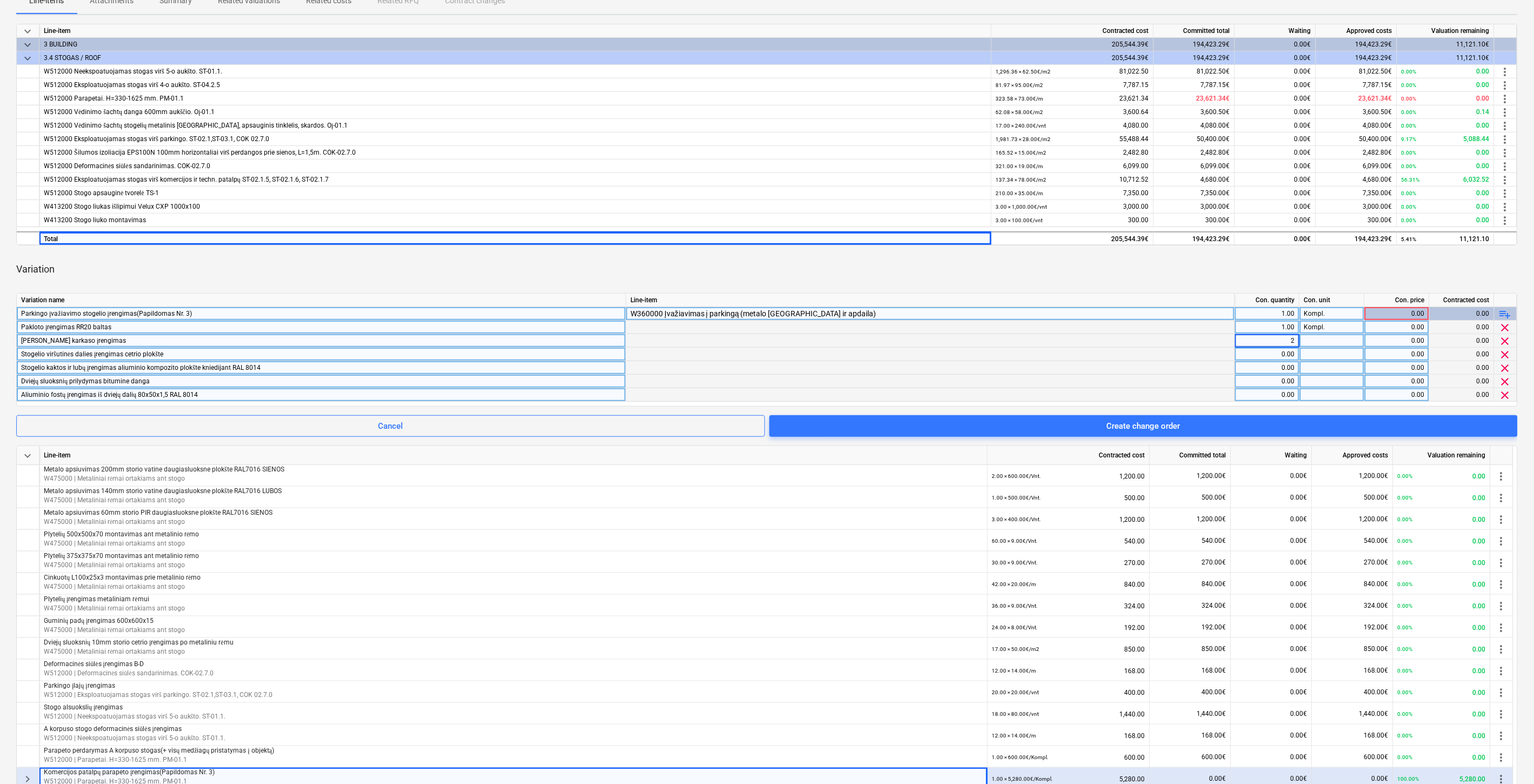
type input "22"
click at [1257, 353] on div "0.00" at bounding box center [1267, 354] width 55 height 13
type input "11"
click at [1257, 367] on div "0.00" at bounding box center [1267, 367] width 55 height 13
type input "22"
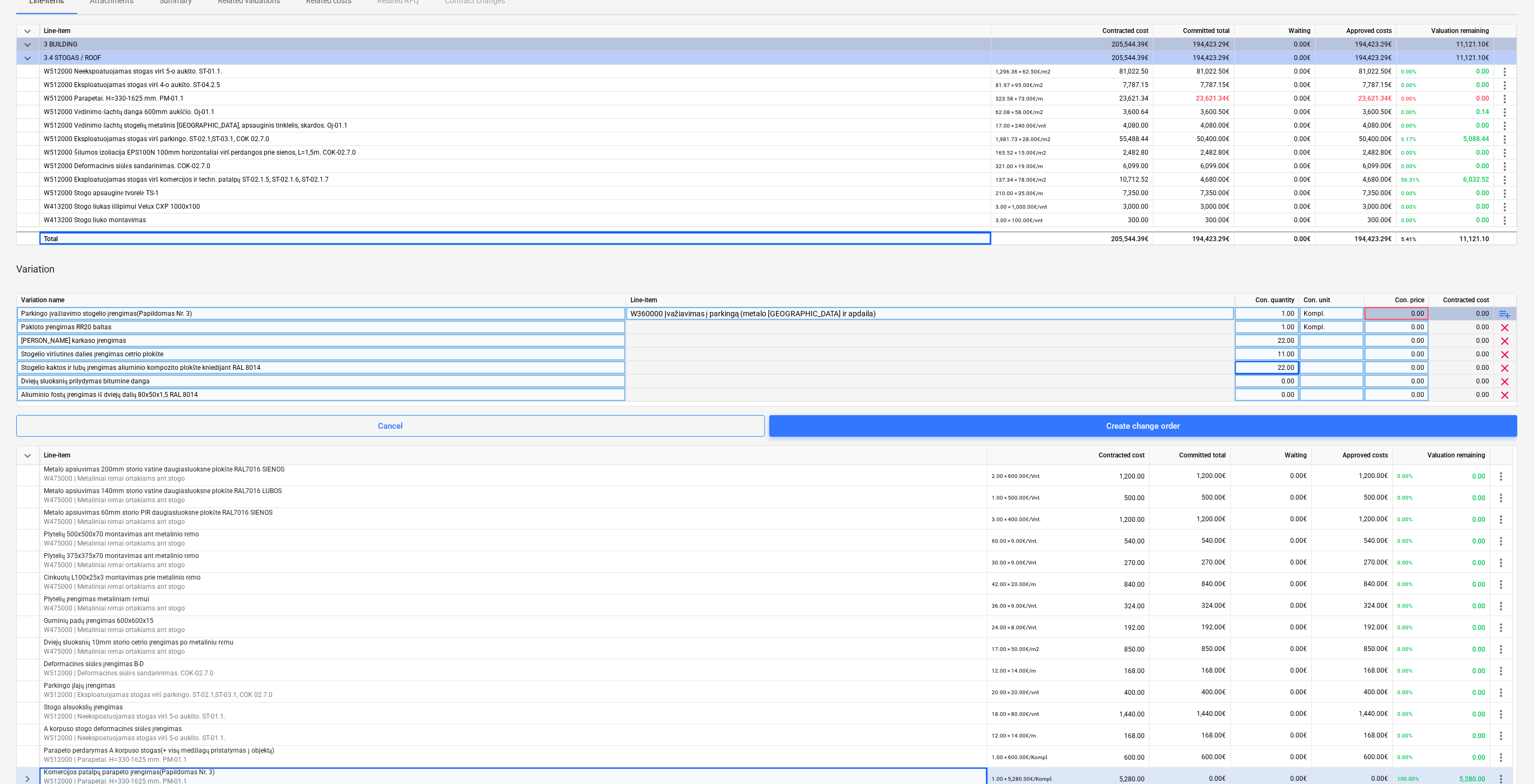
click at [1259, 380] on div "0.00" at bounding box center [1267, 381] width 55 height 13
type input "11"
click at [1269, 398] on div "0.00" at bounding box center [1267, 394] width 55 height 13
type input "69"
click at [1341, 344] on div at bounding box center [1333, 341] width 65 height 13
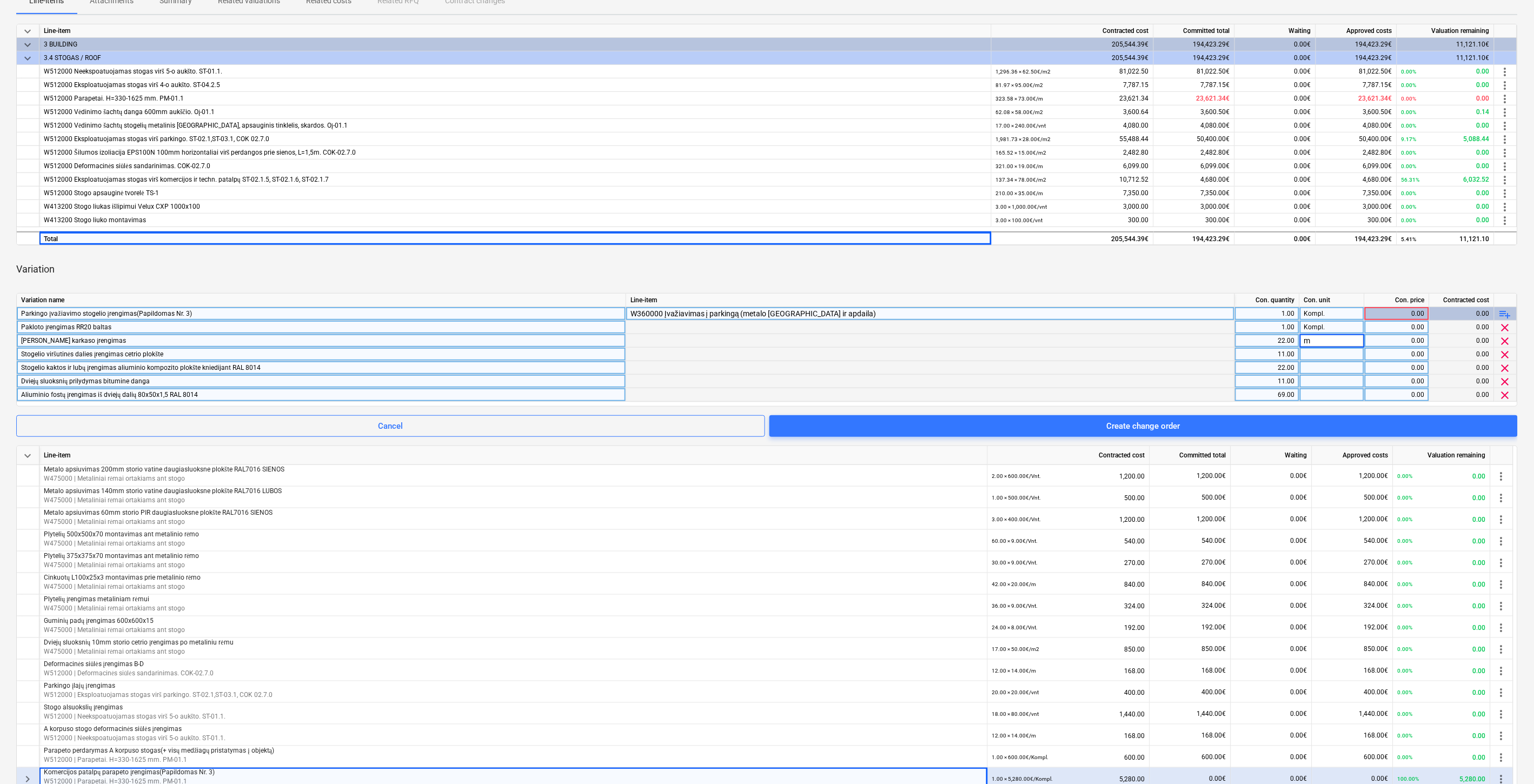
type input "m2"
click at [0, 0] on div "Cinkuoto karkaso įrengimas 22.00 m2 0.00 0.00 clear" at bounding box center [0, 0] width 0 height 0
click at [1320, 352] on div at bounding box center [1333, 354] width 65 height 13
click at [1319, 369] on div at bounding box center [1333, 367] width 65 height 13
type input "m2"
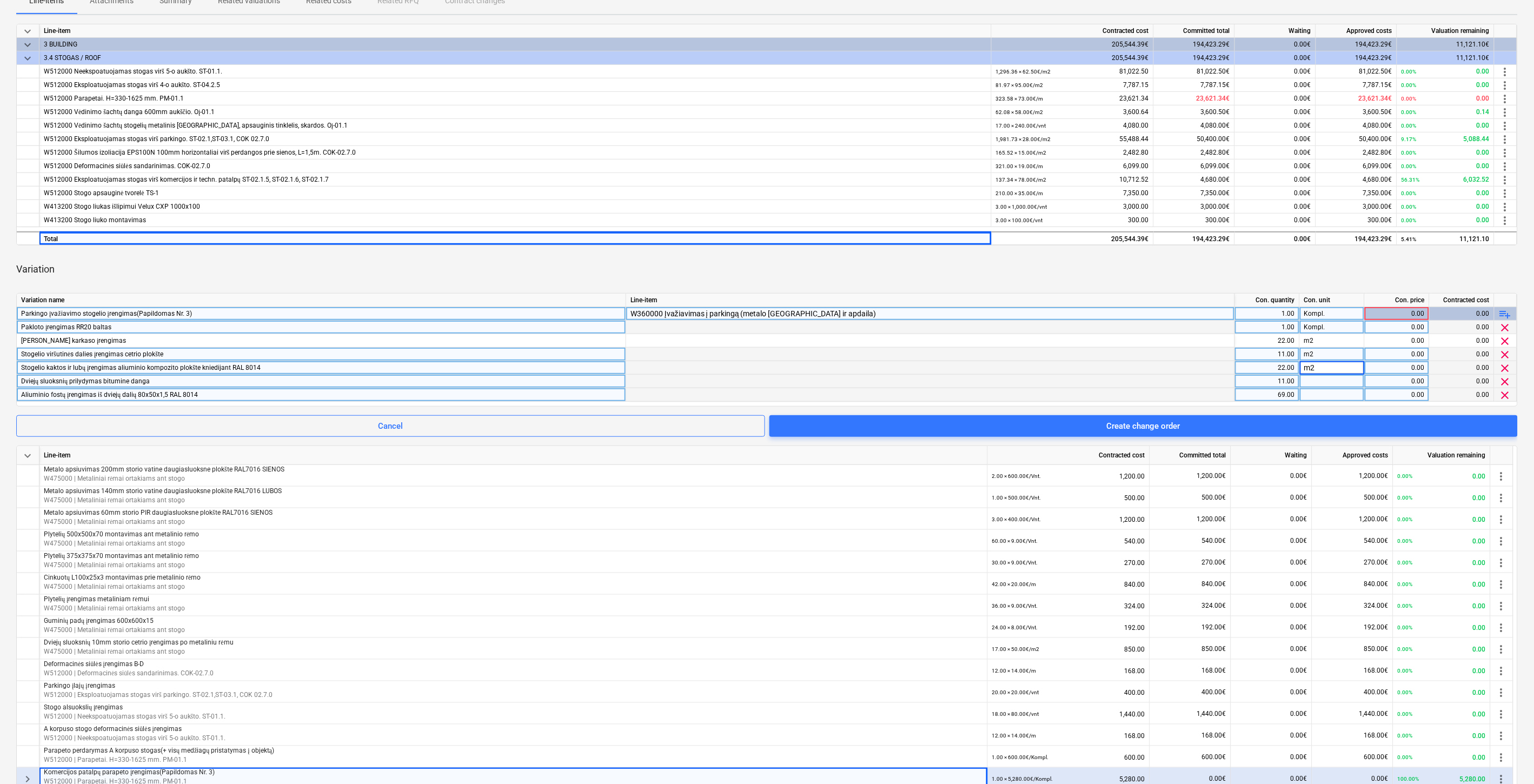
click at [1319, 379] on div at bounding box center [1333, 381] width 65 height 13
type input "m2"
click at [1318, 396] on div at bounding box center [1333, 394] width 65 height 13
type input "Vnt."
click at [1380, 322] on div "0.00" at bounding box center [1397, 327] width 55 height 13
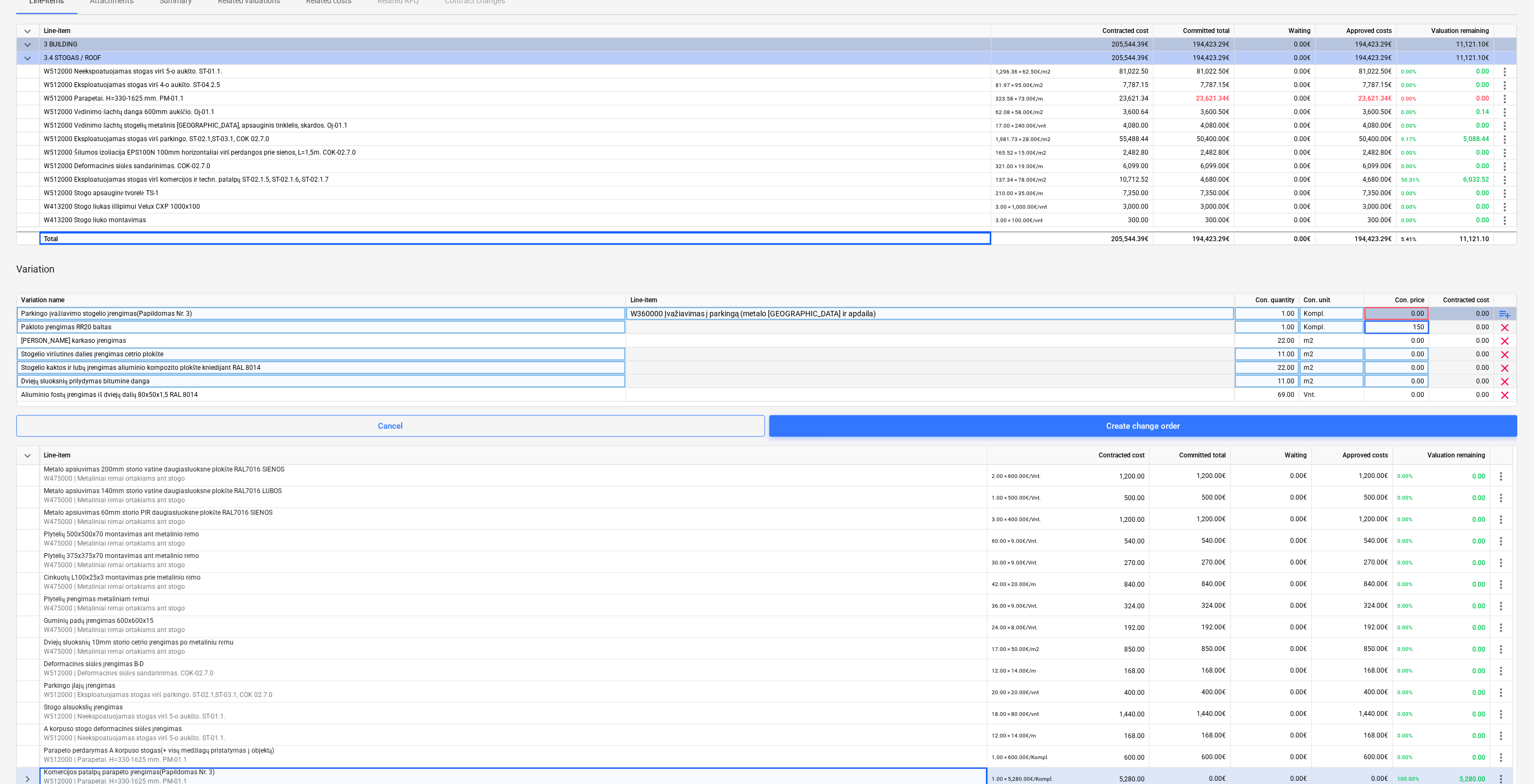
type input "1500"
click at [1375, 339] on div "0.00" at bounding box center [1397, 341] width 55 height 13
type input "75"
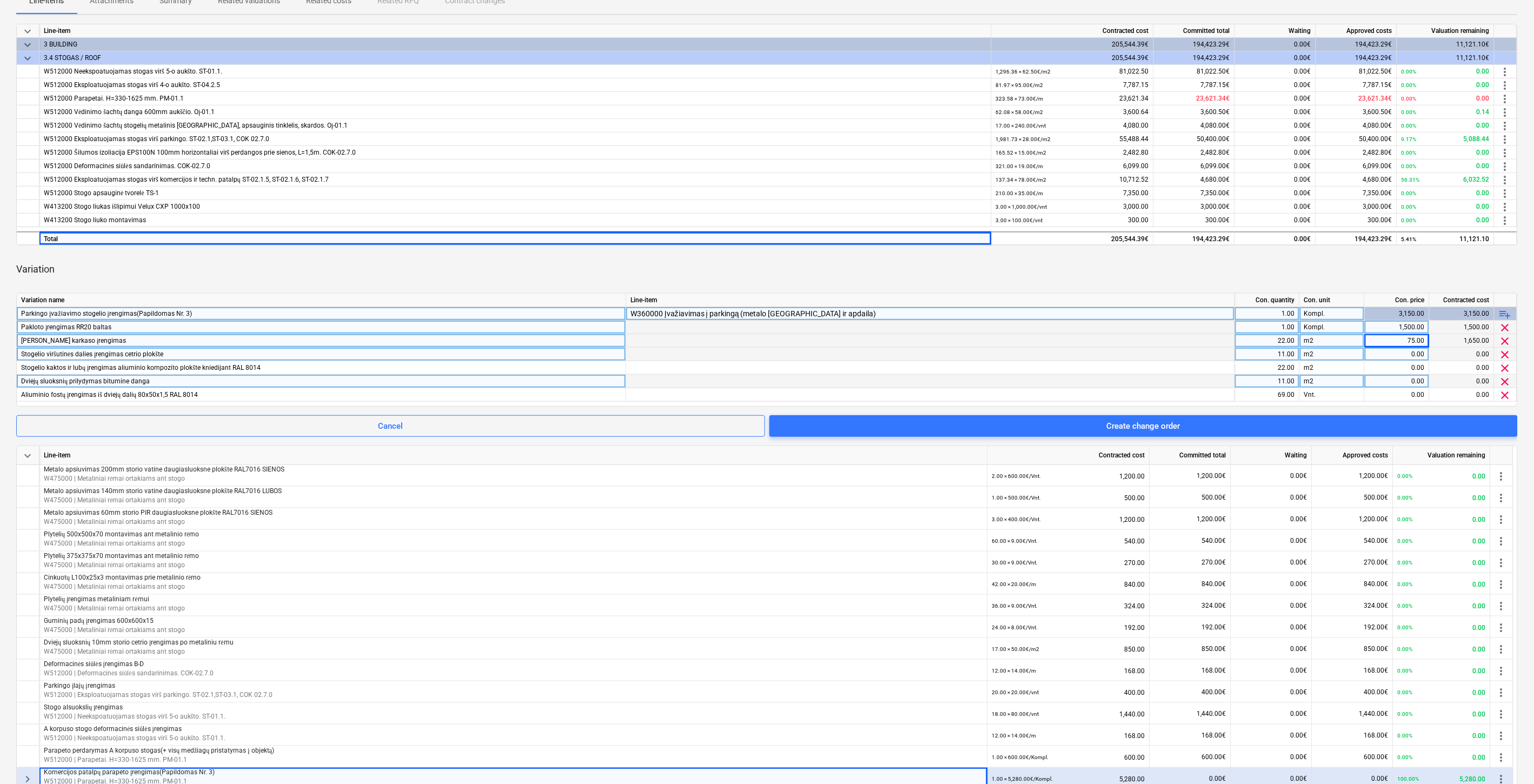
click at [1378, 352] on div "0.00" at bounding box center [1397, 354] width 55 height 13
type input "50"
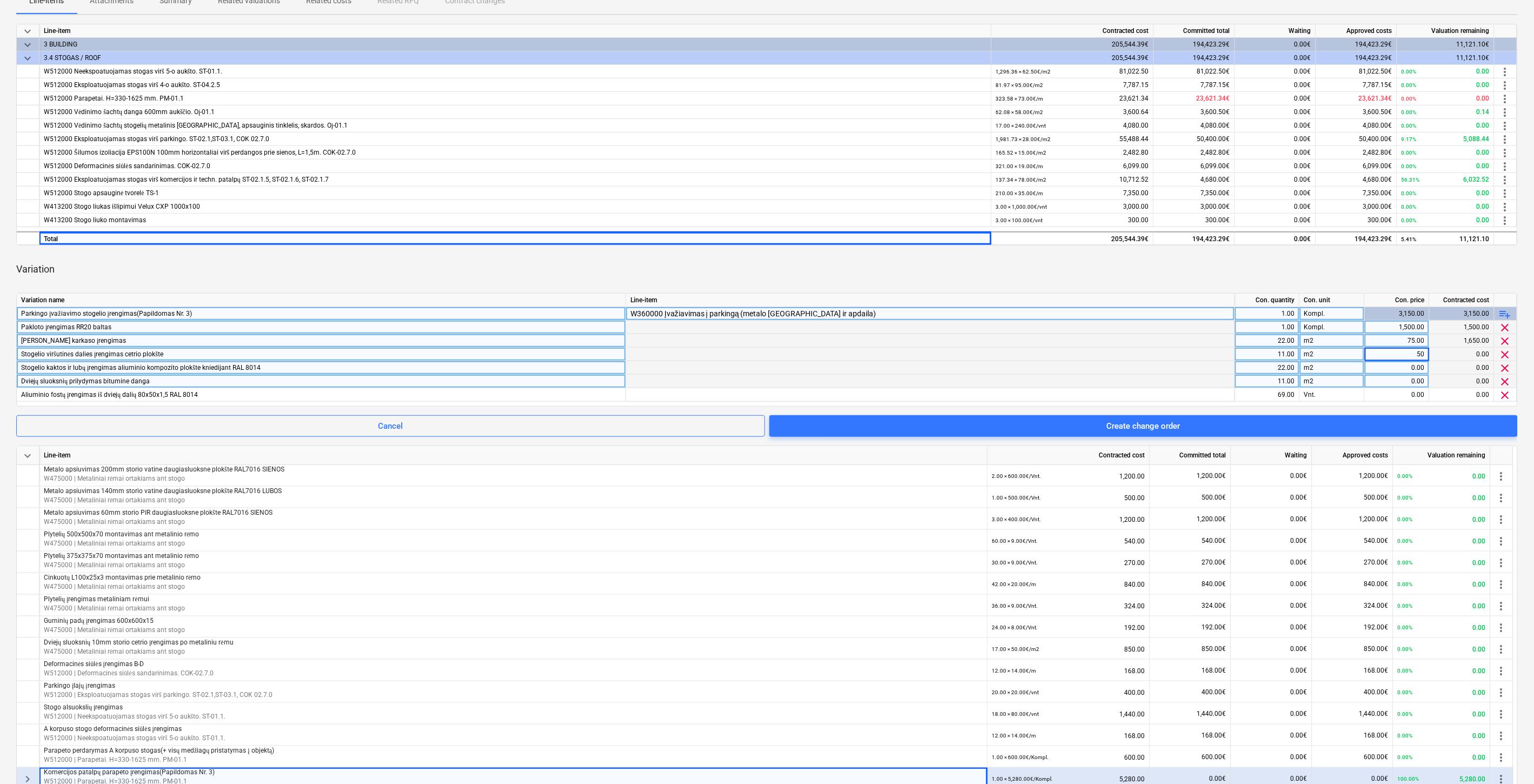
click at [1379, 368] on div "0.00" at bounding box center [1397, 367] width 55 height 13
type input "150"
click at [1375, 381] on div "0.00" at bounding box center [1397, 381] width 55 height 13
type input "45"
click at [1386, 398] on div "0.00" at bounding box center [1397, 394] width 55 height 13
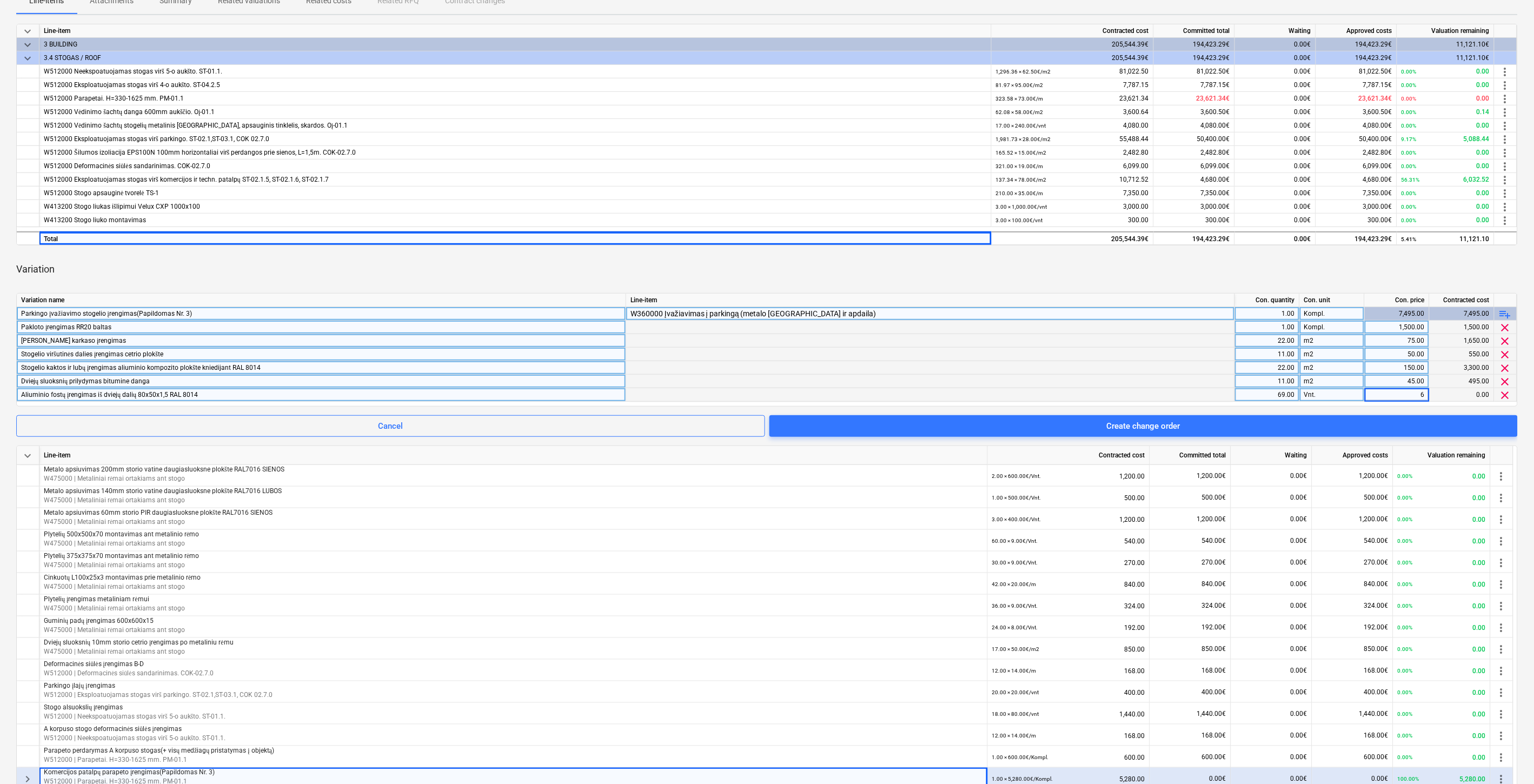
type input "67"
click at [1343, 266] on div "Variation" at bounding box center [766, 269] width 1502 height 30
click at [1019, 419] on span "Create change order" at bounding box center [1144, 426] width 723 height 14
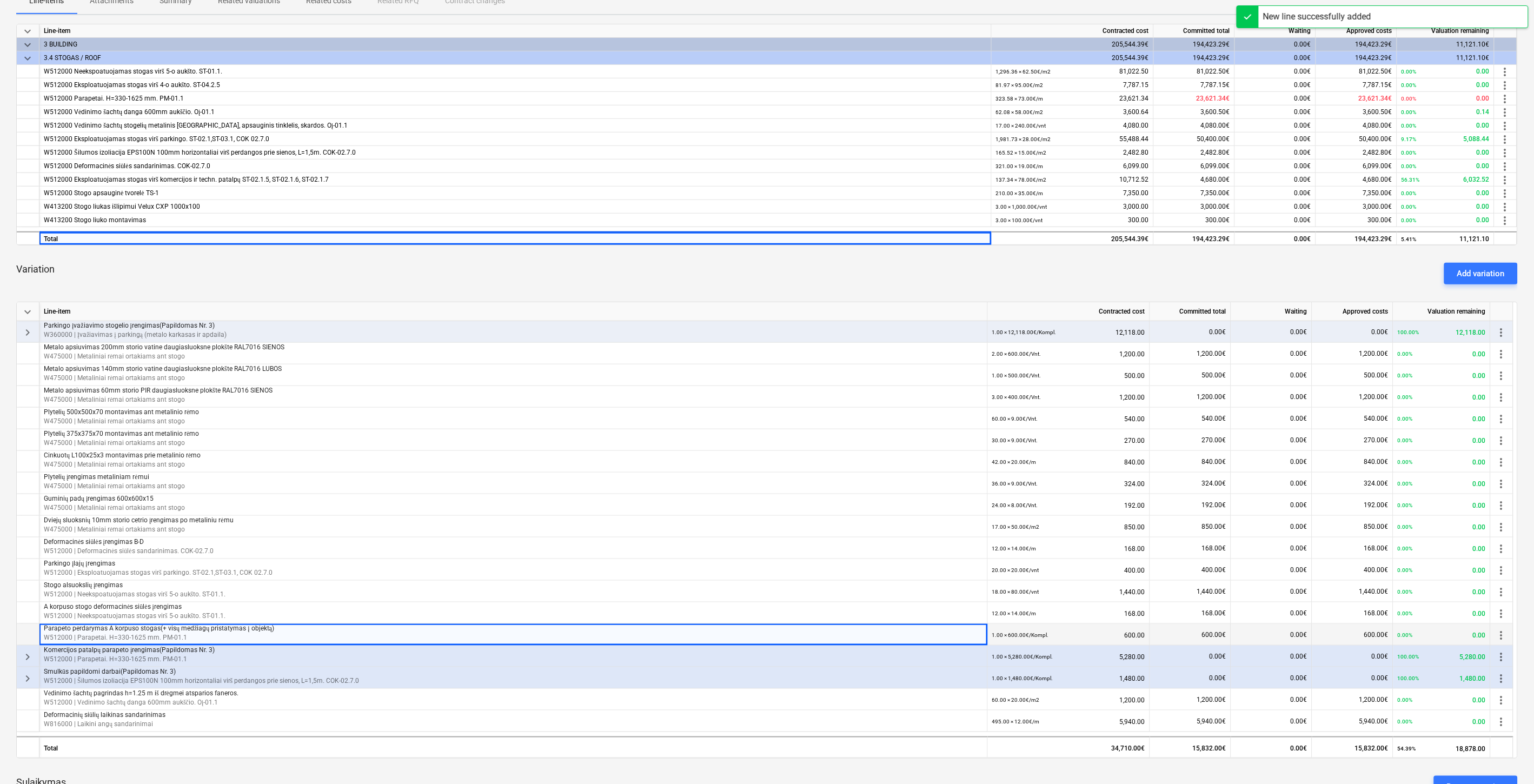
click at [927, 287] on div "Variation Add variation" at bounding box center [766, 273] width 1502 height 39
click at [953, 284] on div "Variation Add variation" at bounding box center [766, 273] width 1502 height 39
click at [971, 280] on div "Variation Add variation" at bounding box center [766, 273] width 1502 height 39
drag, startPoint x: 988, startPoint y: 278, endPoint x: 682, endPoint y: 296, distance: 306.5
click at [987, 278] on div "Variation Add variation" at bounding box center [766, 273] width 1502 height 39
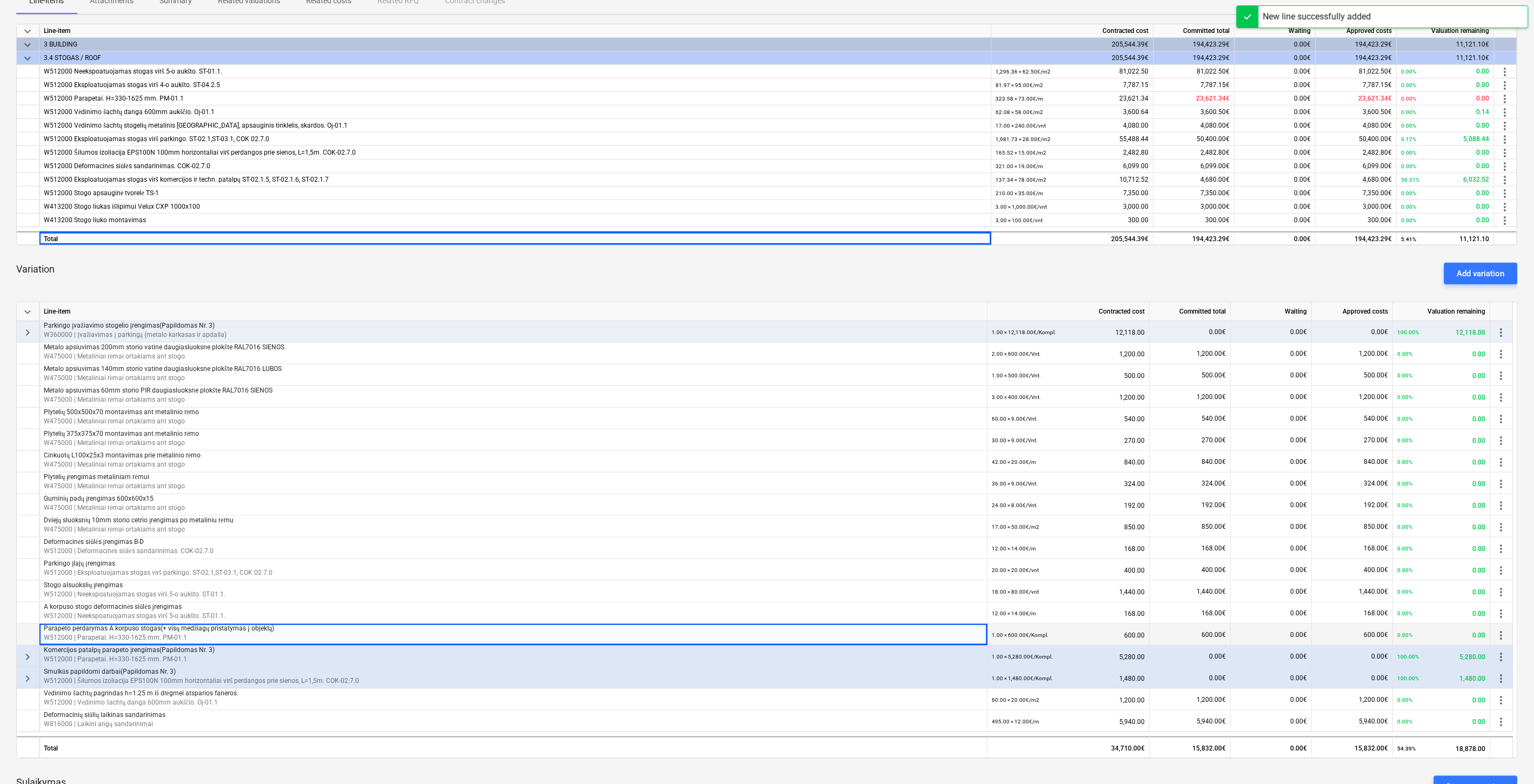
click at [25, 330] on span "keyboard_arrow_right" at bounding box center [28, 333] width 13 height 13
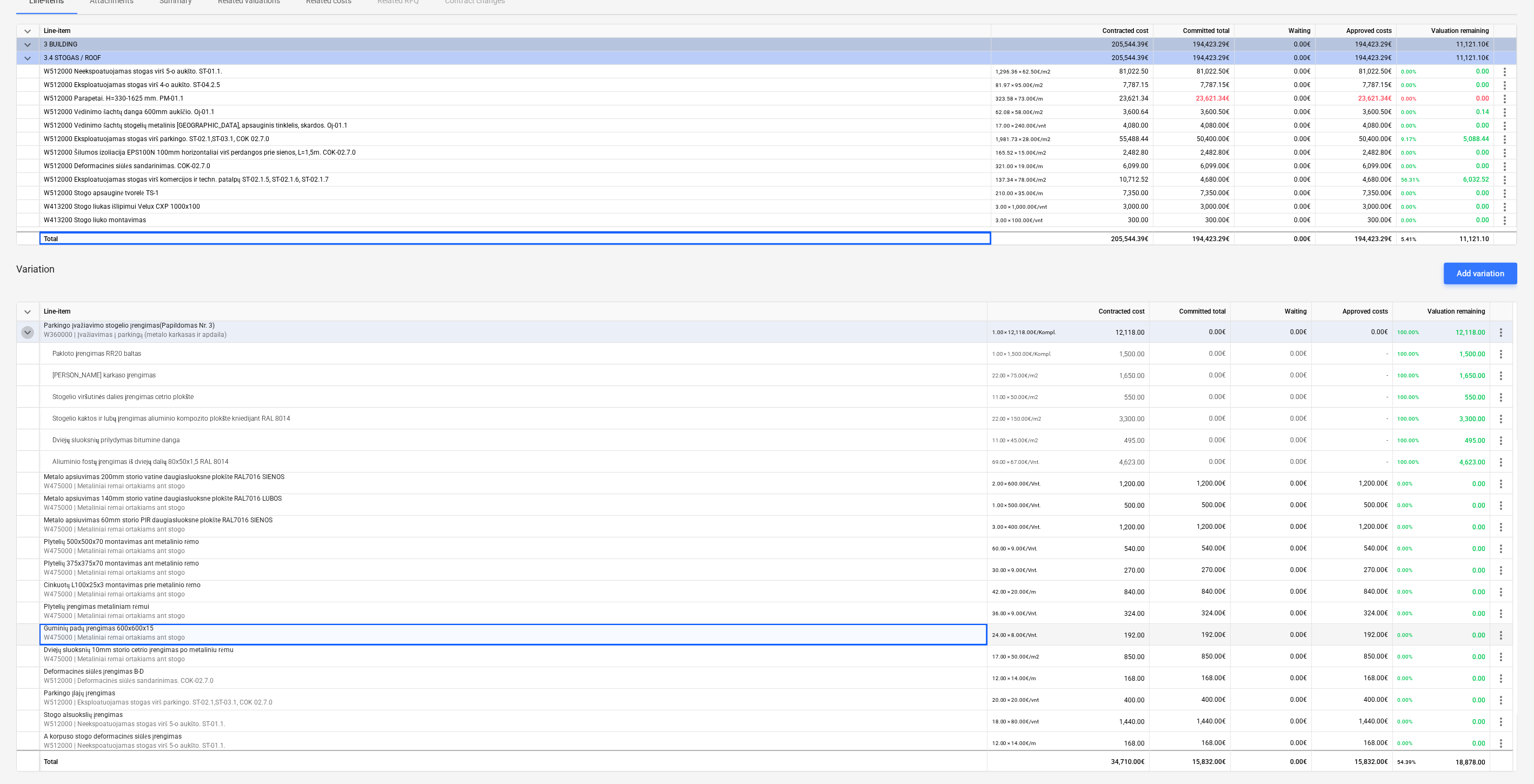
click at [27, 332] on span "keyboard_arrow_down" at bounding box center [28, 333] width 13 height 13
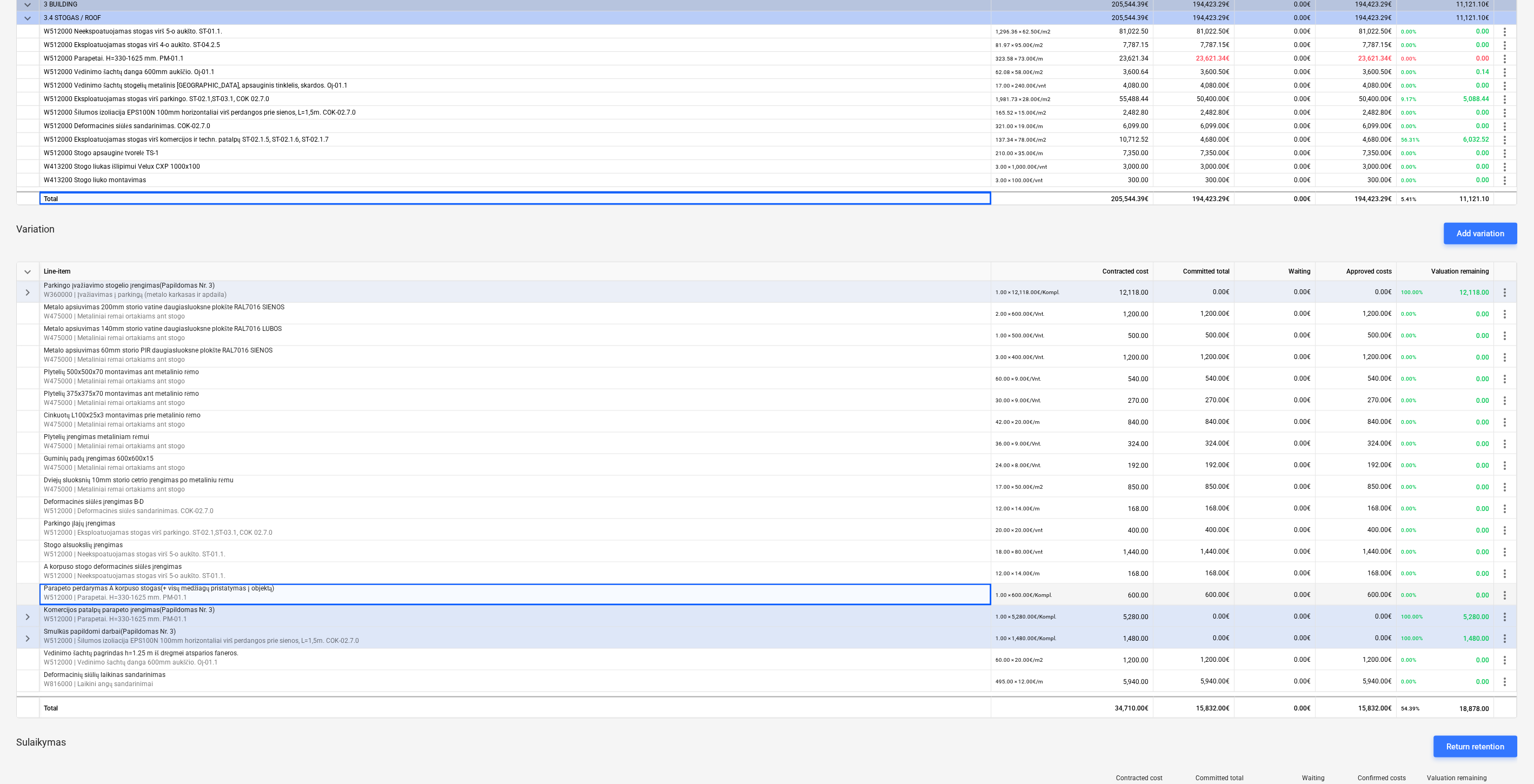
scroll to position [240, 0]
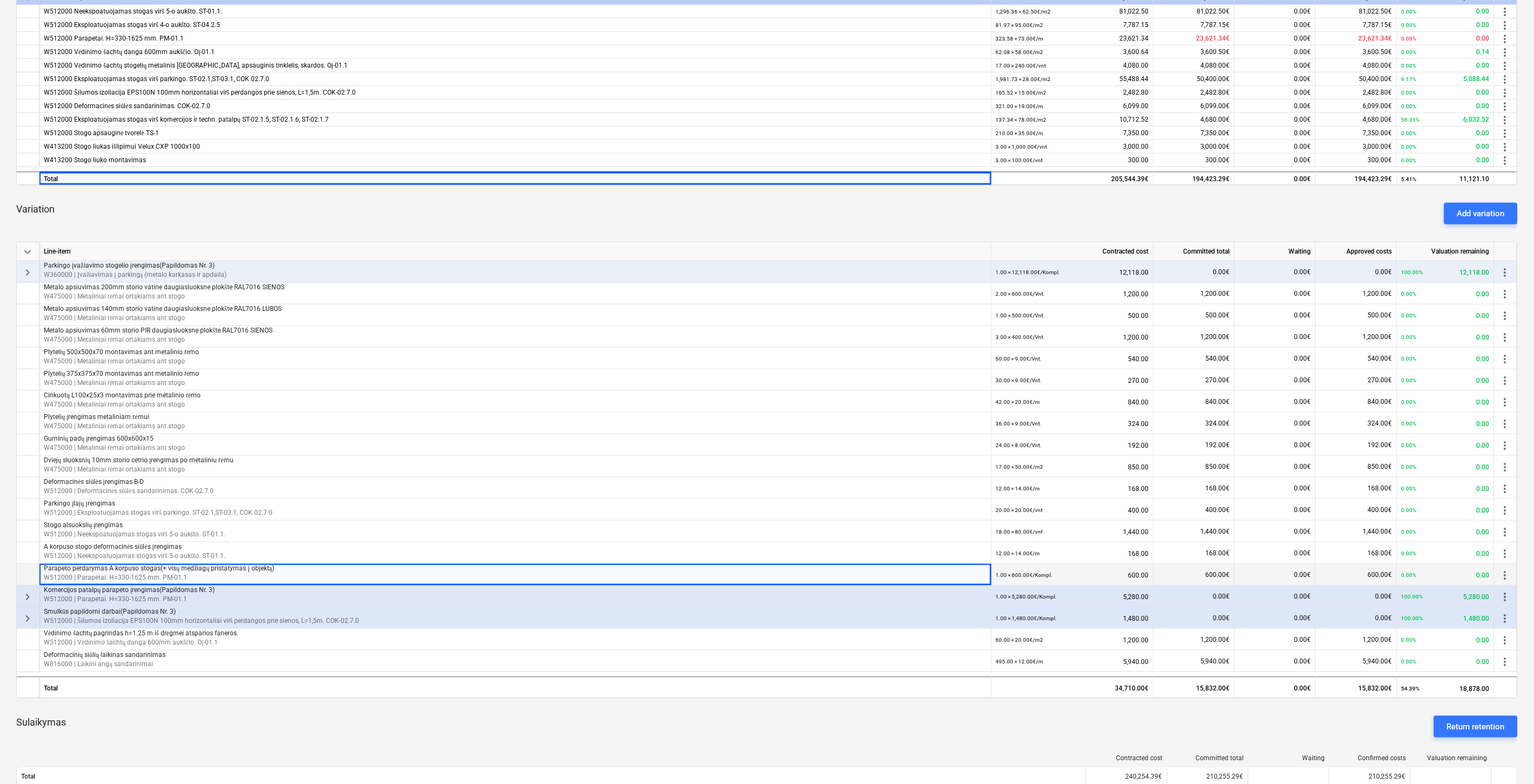
drag, startPoint x: 677, startPoint y: 206, endPoint x: 710, endPoint y: 196, distance: 34.5
click at [683, 204] on div "Variation Add variation" at bounding box center [766, 213] width 1502 height 39
drag, startPoint x: 710, startPoint y: 196, endPoint x: 863, endPoint y: 200, distance: 153.1
click at [719, 196] on div "Variation Add variation" at bounding box center [766, 213] width 1502 height 39
click at [1478, 215] on div "Add variation" at bounding box center [1481, 214] width 48 height 14
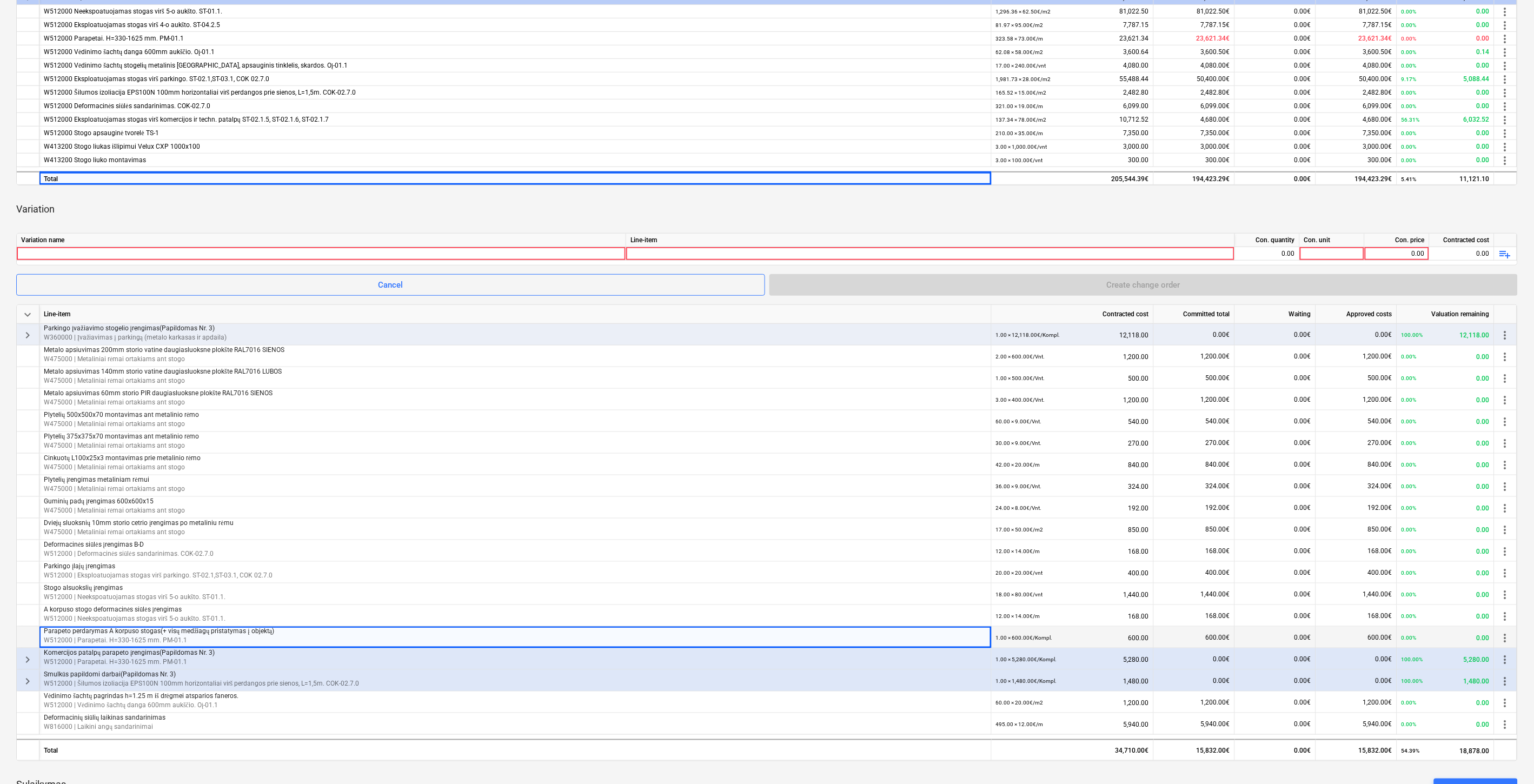
click at [321, 218] on div "Variation" at bounding box center [766, 209] width 1502 height 30
click at [310, 252] on div at bounding box center [322, 253] width 601 height 13
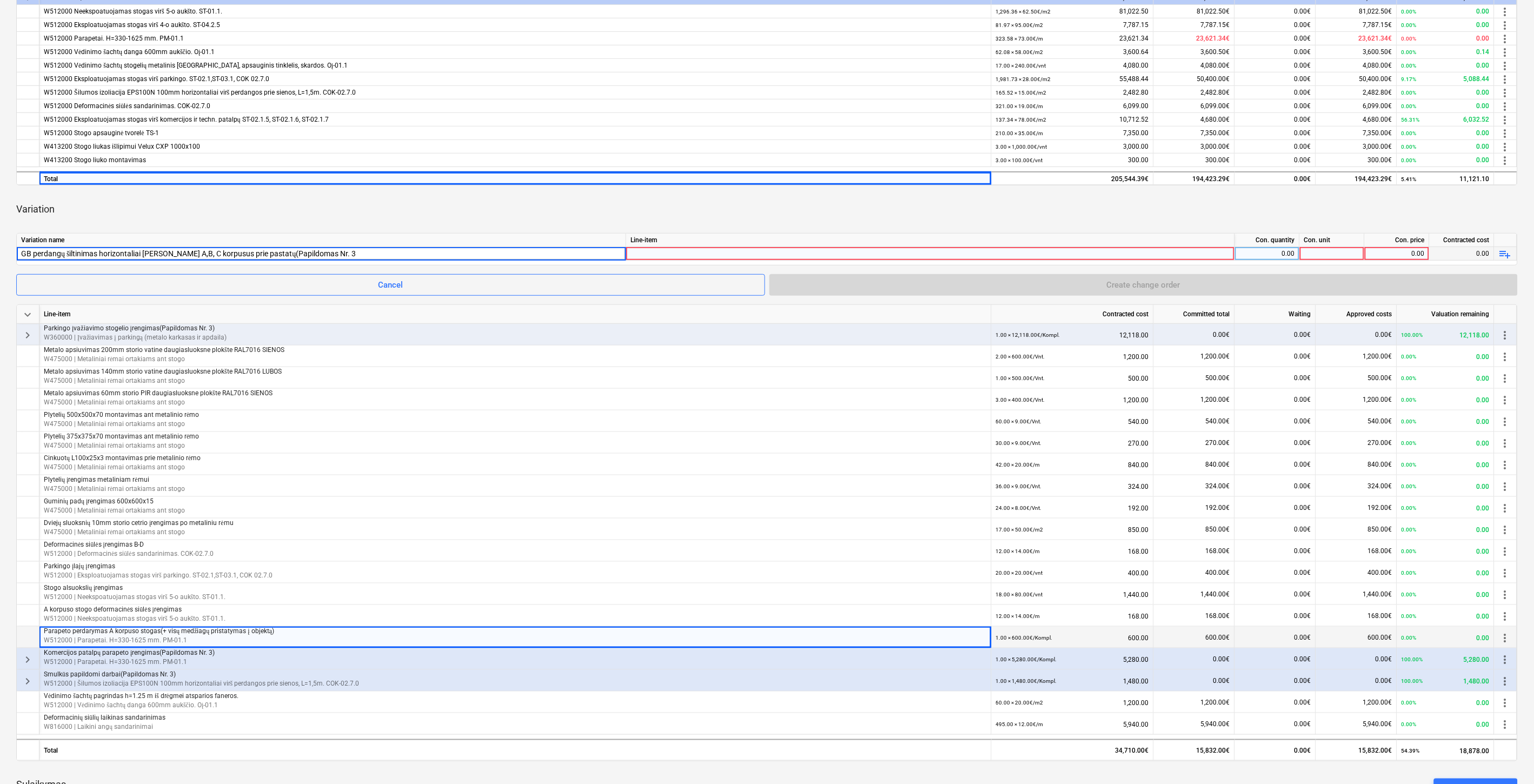
type input "GB perdangų šiltinimas horizontaliai palei A,B, C korpusus prie pastatų(Papildo…"
click at [558, 219] on div "Variation" at bounding box center [766, 209] width 1502 height 30
click at [890, 256] on div at bounding box center [930, 264] width 600 height 33
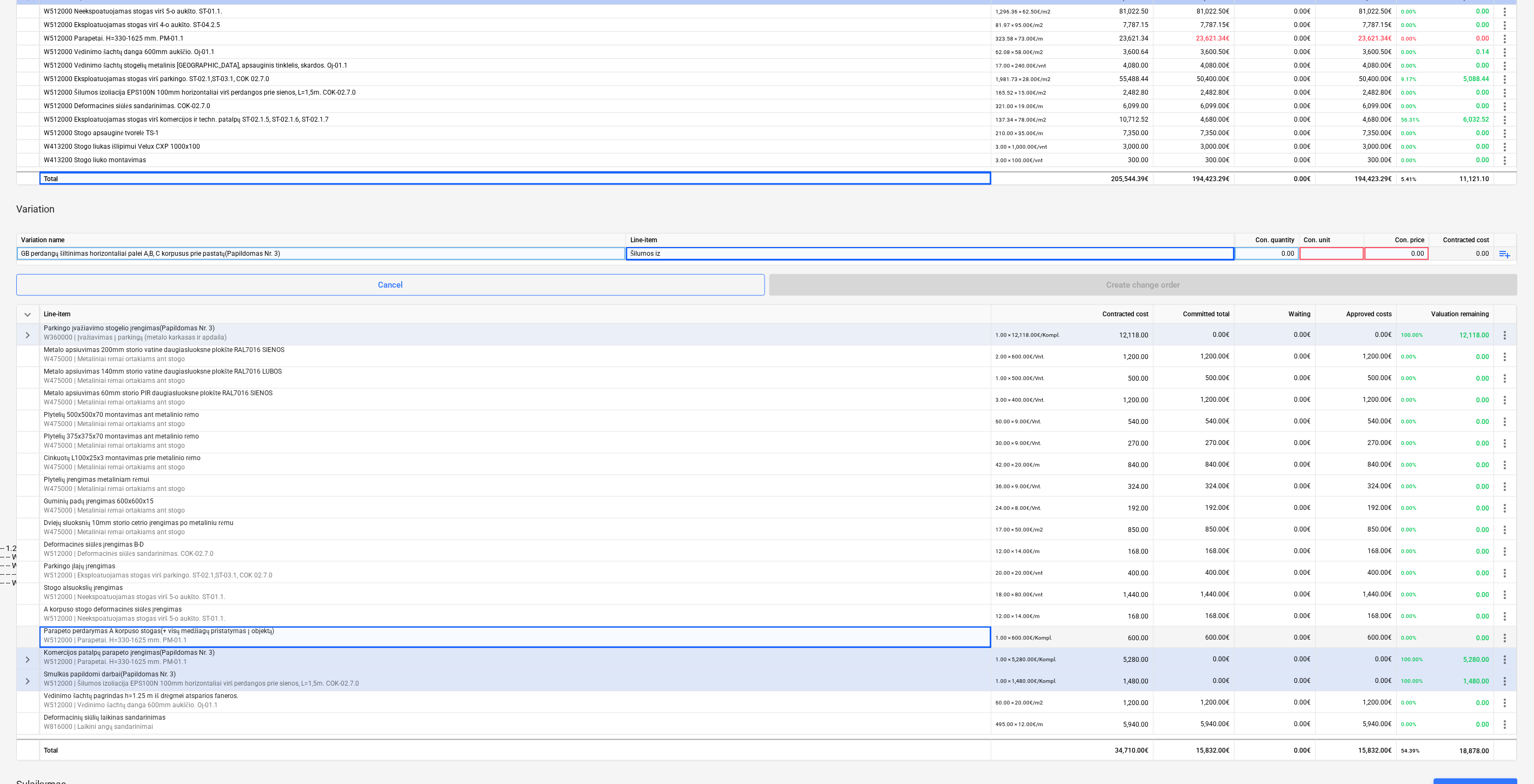
type input "Šilumos izo"
click at [917, 544] on div "-- -- W512000 Šilumos izoliacija EPS100N 100mm horizontaliai virš perdangos pri…" at bounding box center [767, 548] width 1534 height 9
click at [959, 220] on div "Variation" at bounding box center [766, 209] width 1502 height 30
click at [1268, 254] on div "0.00" at bounding box center [1267, 253] width 55 height 13
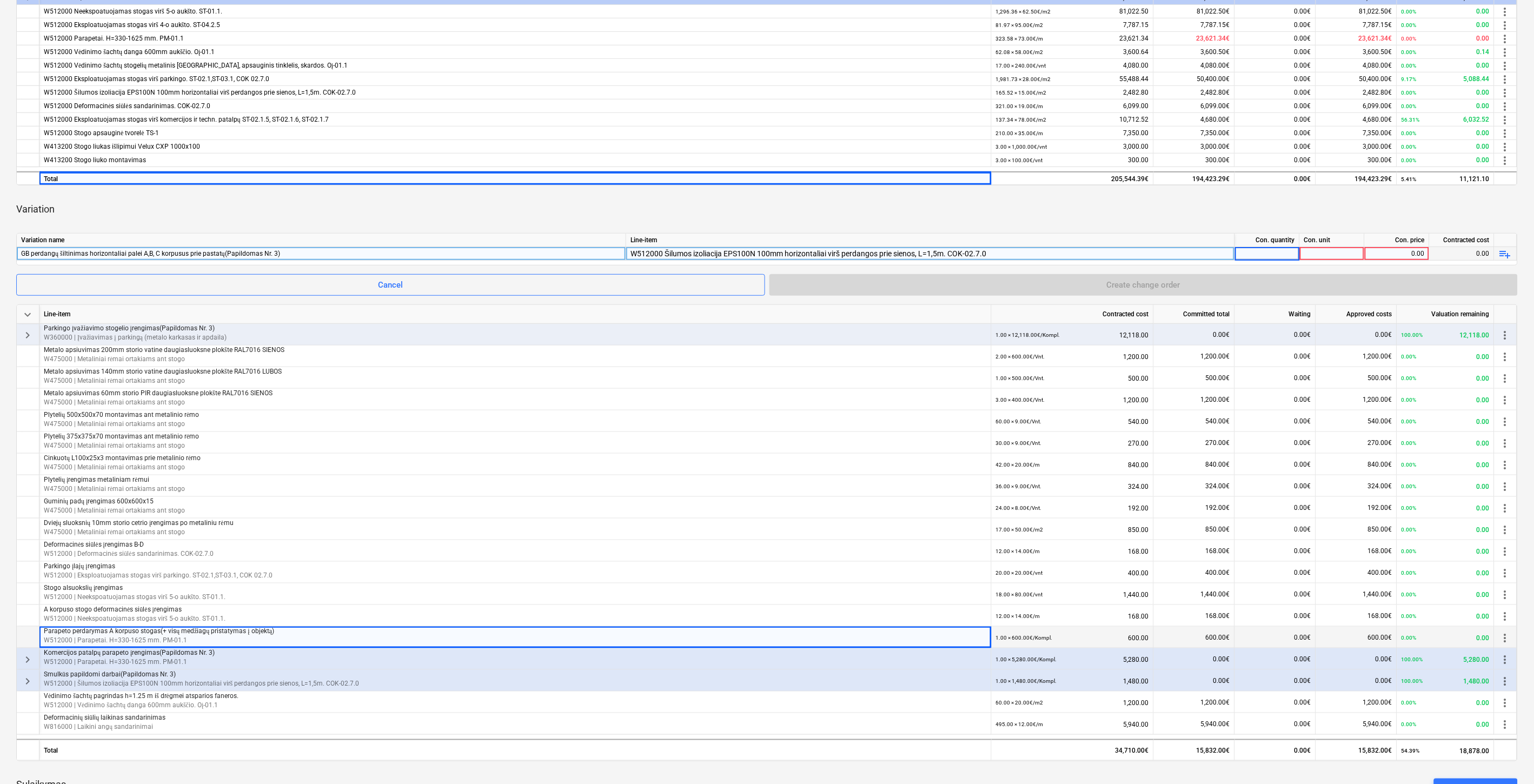
type input "ą"
type input "1"
click at [1309, 253] on div at bounding box center [1333, 253] width 65 height 13
type input "Kompl."
click at [1288, 219] on div "Variation" at bounding box center [766, 209] width 1502 height 30
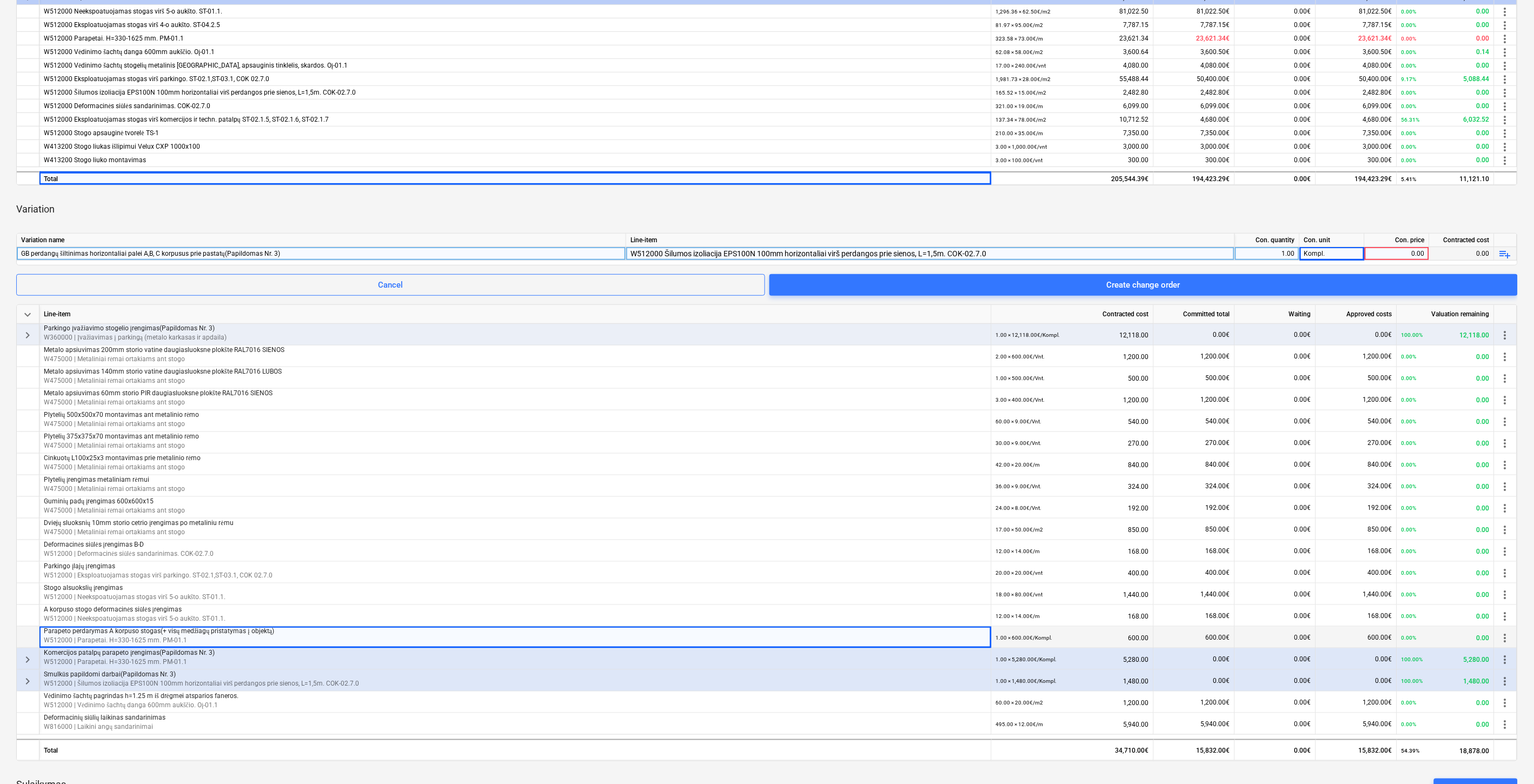
click at [1505, 253] on span "playlist_add" at bounding box center [1505, 254] width 13 height 13
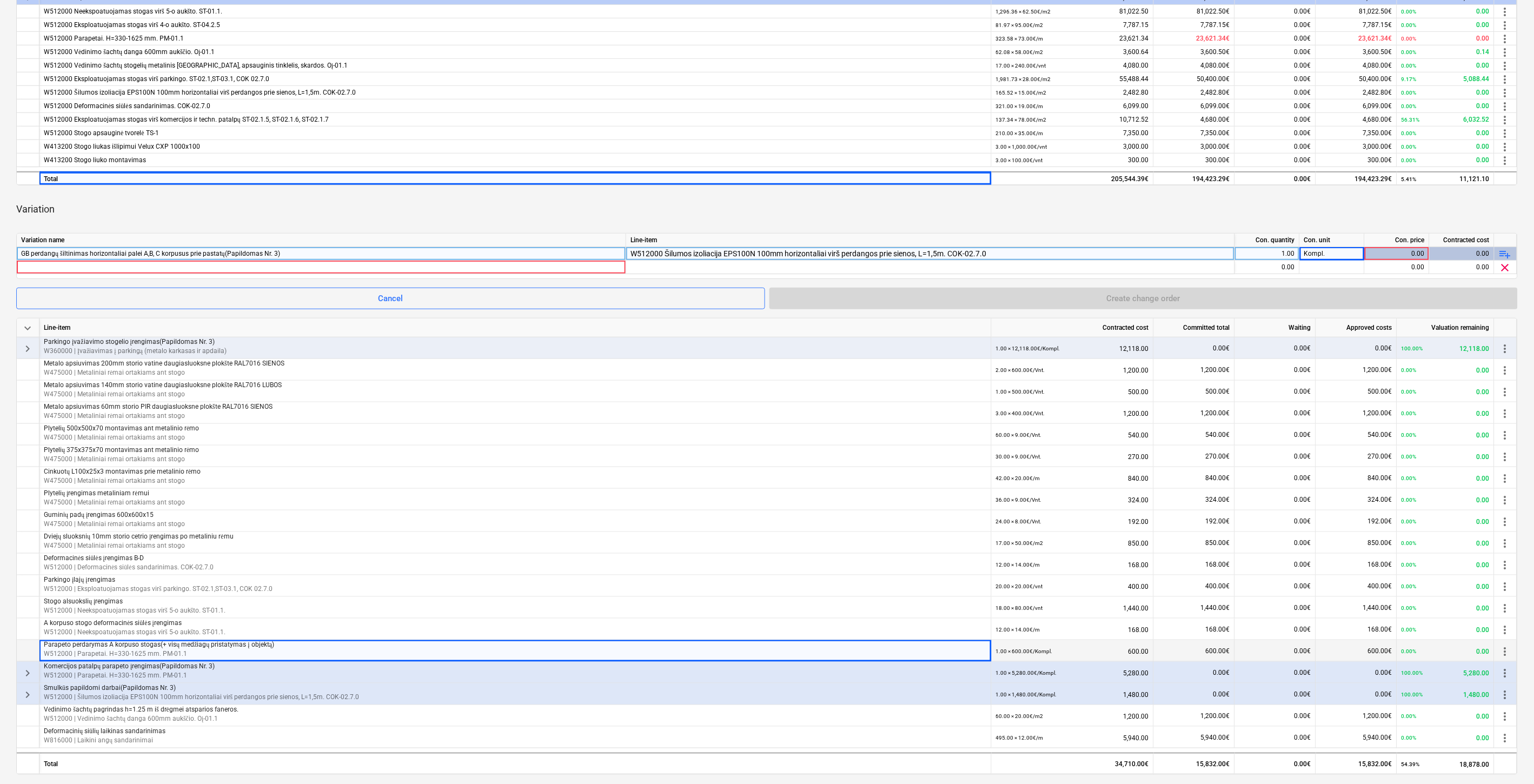
click at [1507, 251] on span "playlist_add" at bounding box center [1505, 254] width 13 height 13
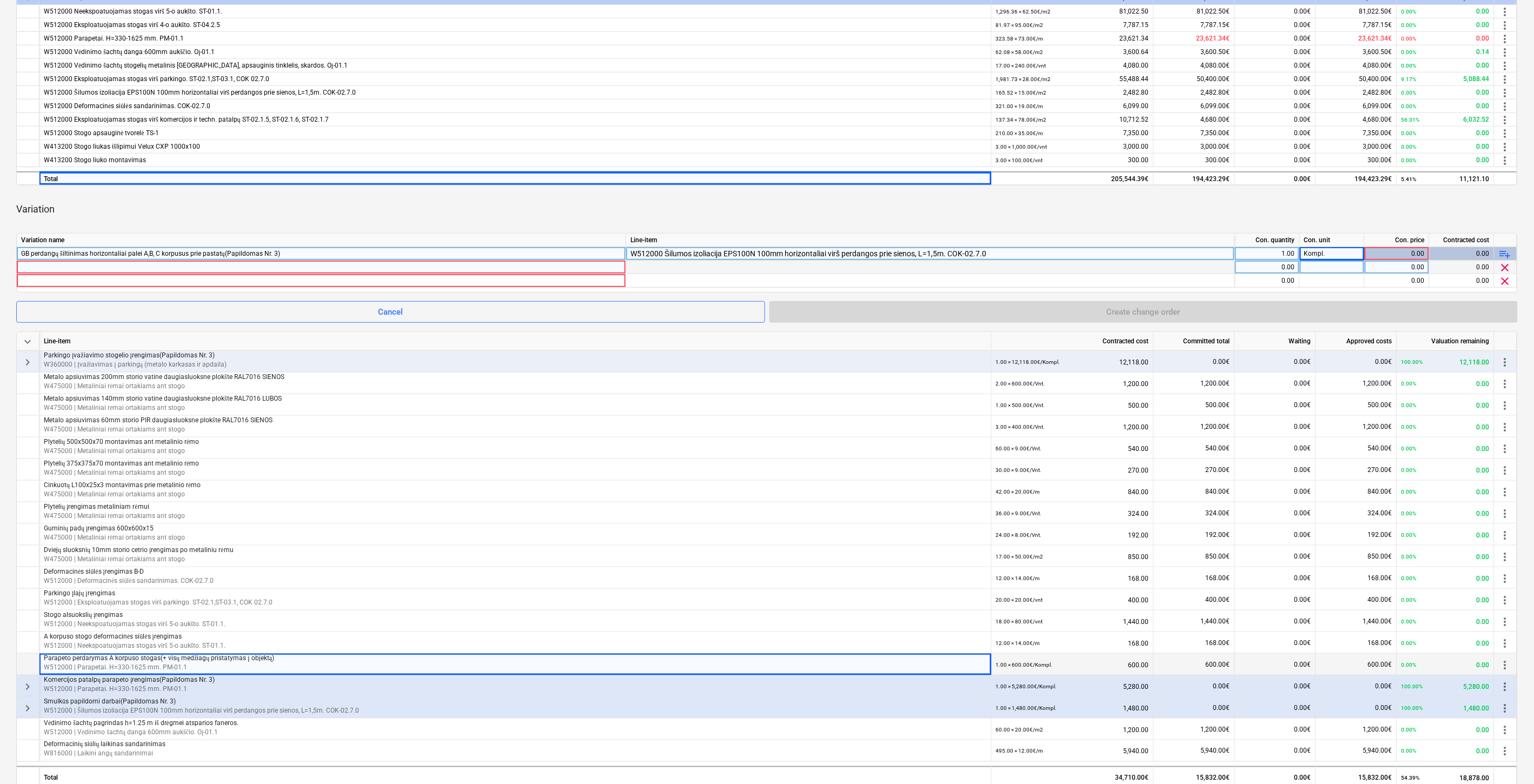
click at [49, 267] on div at bounding box center [322, 267] width 601 height 13
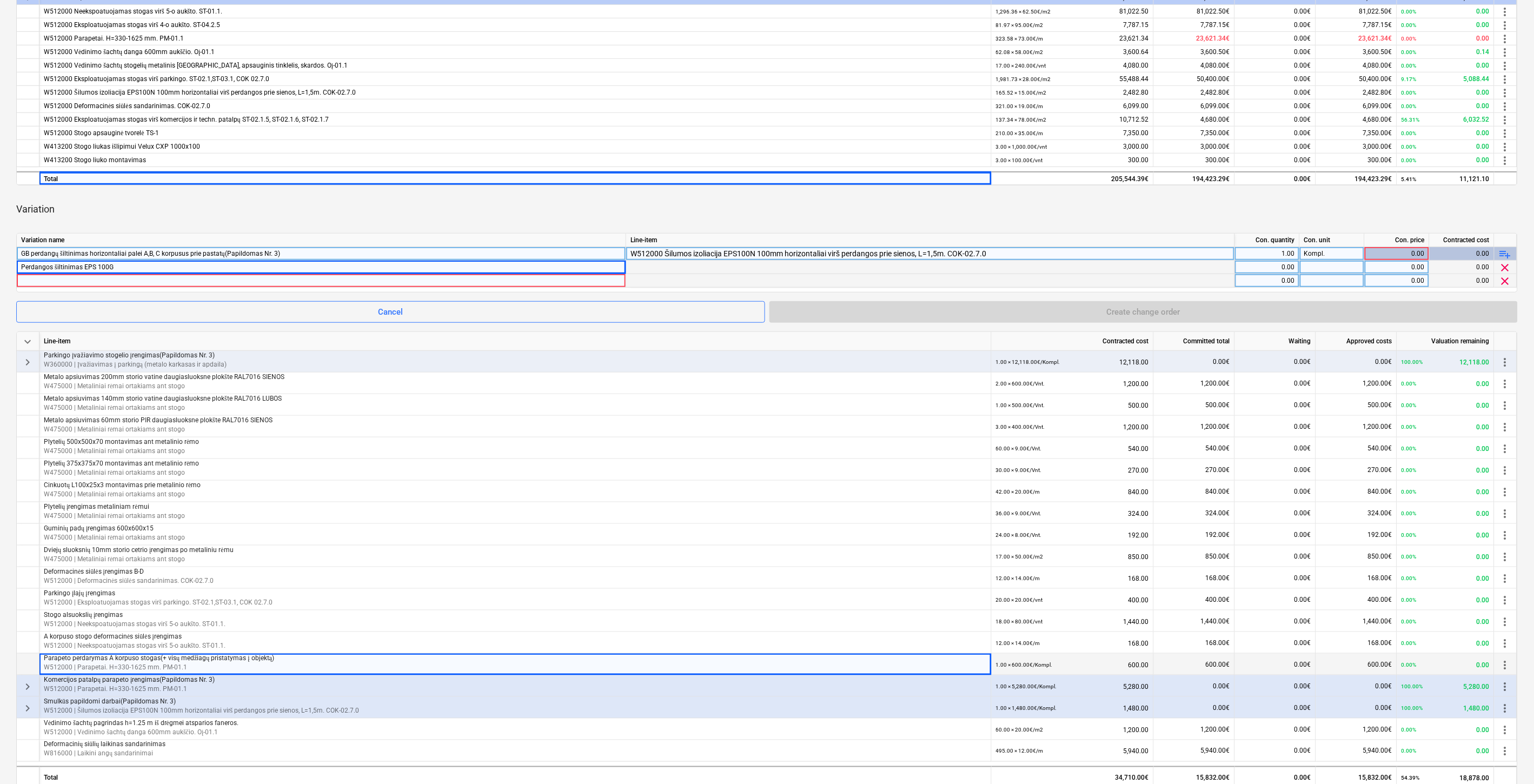
click at [127, 280] on div at bounding box center [322, 280] width 601 height 13
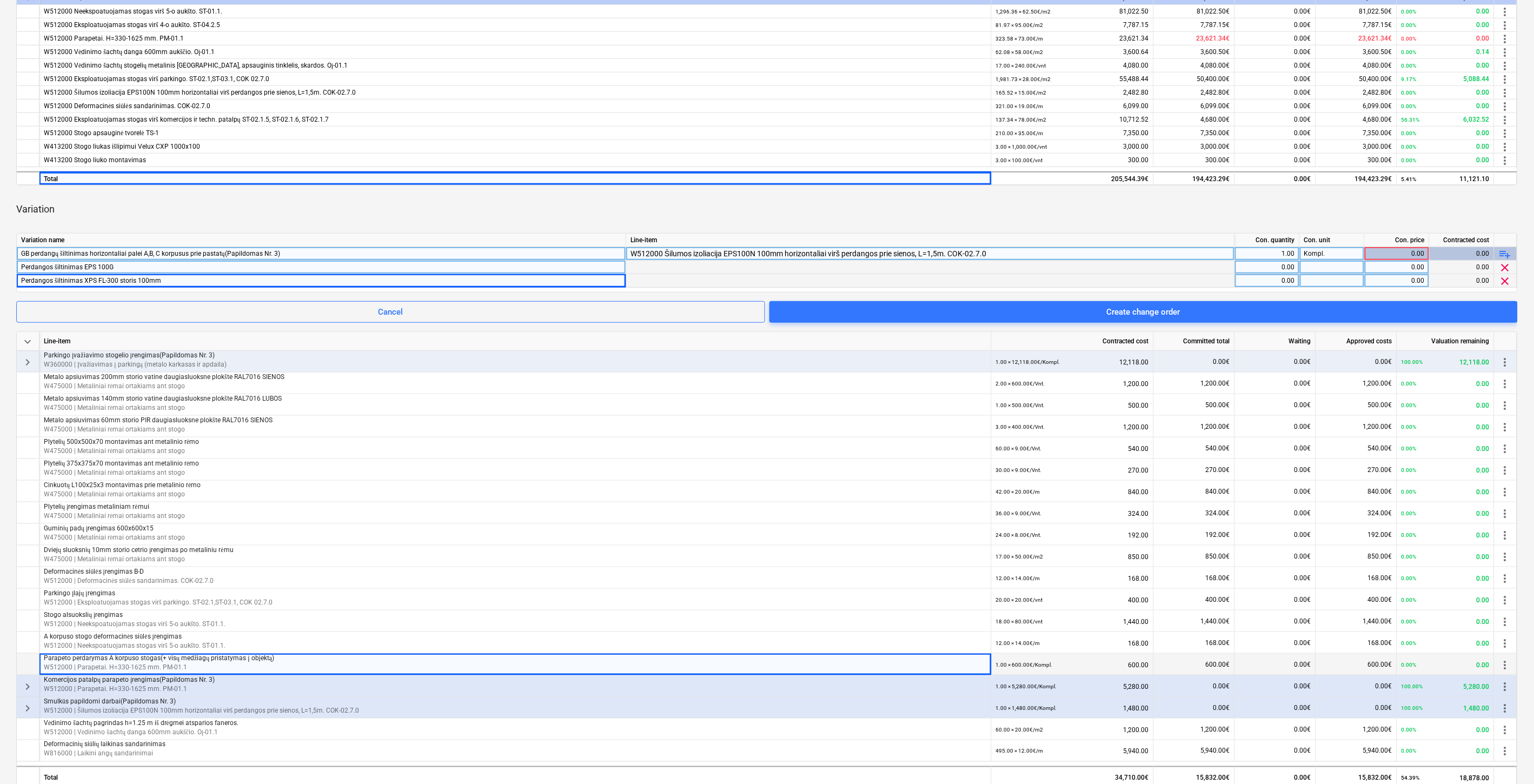
click at [1344, 265] on div at bounding box center [1333, 267] width 65 height 13
type input "m2"
click at [1349, 280] on div at bounding box center [1333, 280] width 65 height 13
type input "m2"
click at [1280, 269] on div "0.00" at bounding box center [1267, 267] width 55 height 13
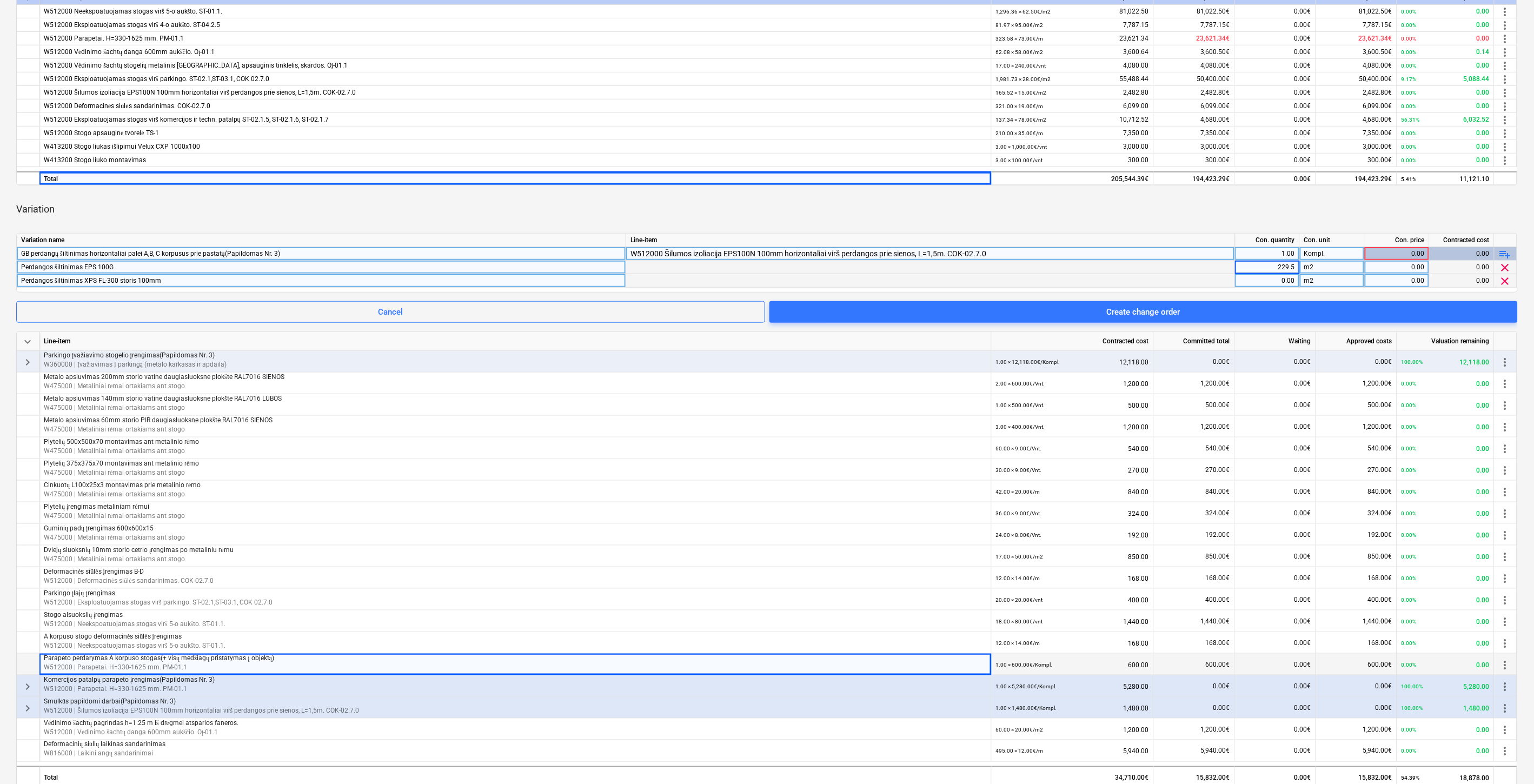
type input "229.50"
click at [1271, 278] on div "0.00" at bounding box center [1267, 280] width 55 height 13
type input "10"
click at [1179, 208] on div "Variation" at bounding box center [766, 209] width 1502 height 30
click at [1387, 265] on div "0.00" at bounding box center [1397, 267] width 55 height 13
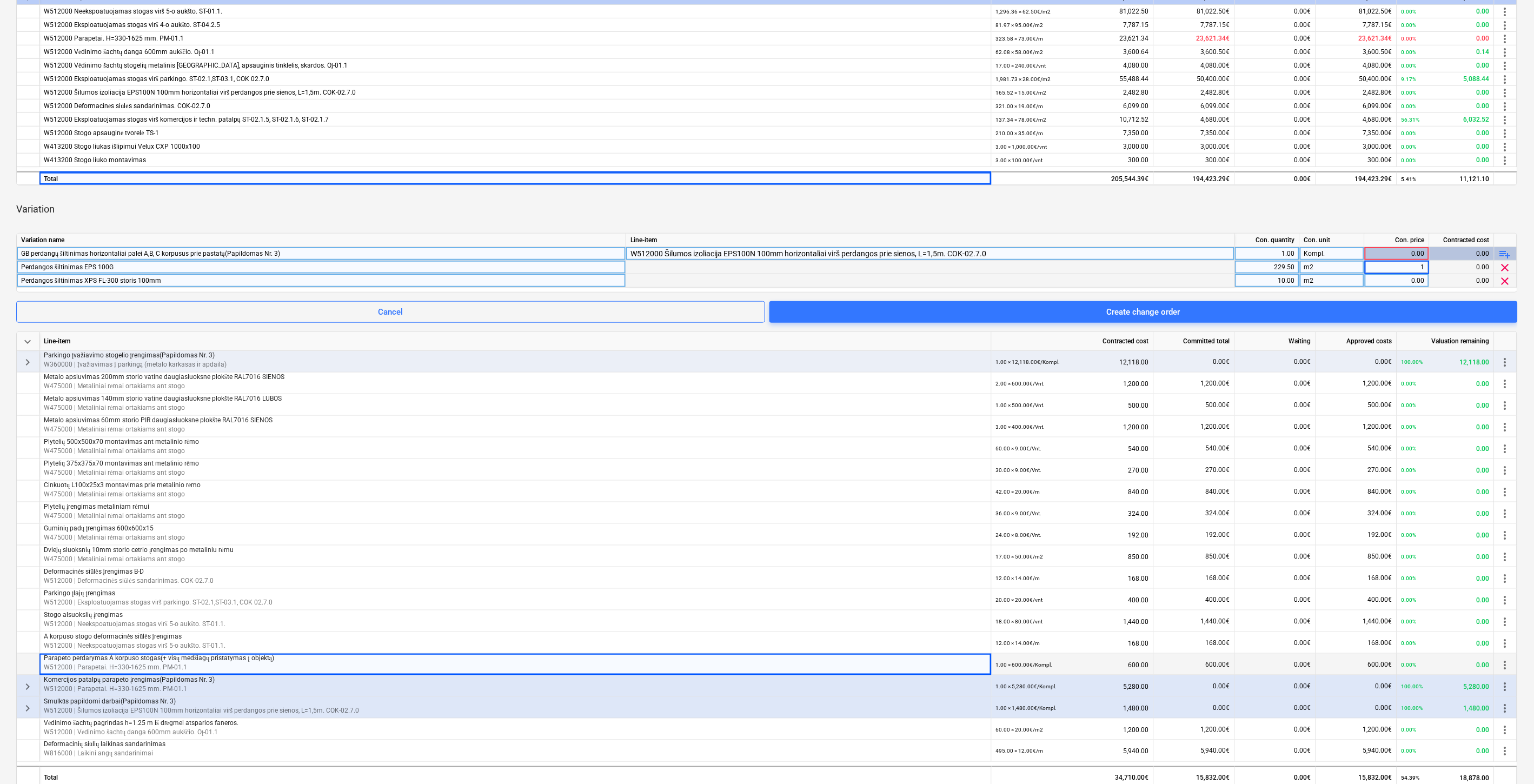
type input "15"
click at [1373, 280] on div "0.00" at bounding box center [1397, 280] width 55 height 13
type input "22"
click at [1337, 211] on div "Variation" at bounding box center [766, 209] width 1502 height 30
click at [1342, 208] on div "Variation" at bounding box center [766, 209] width 1502 height 30
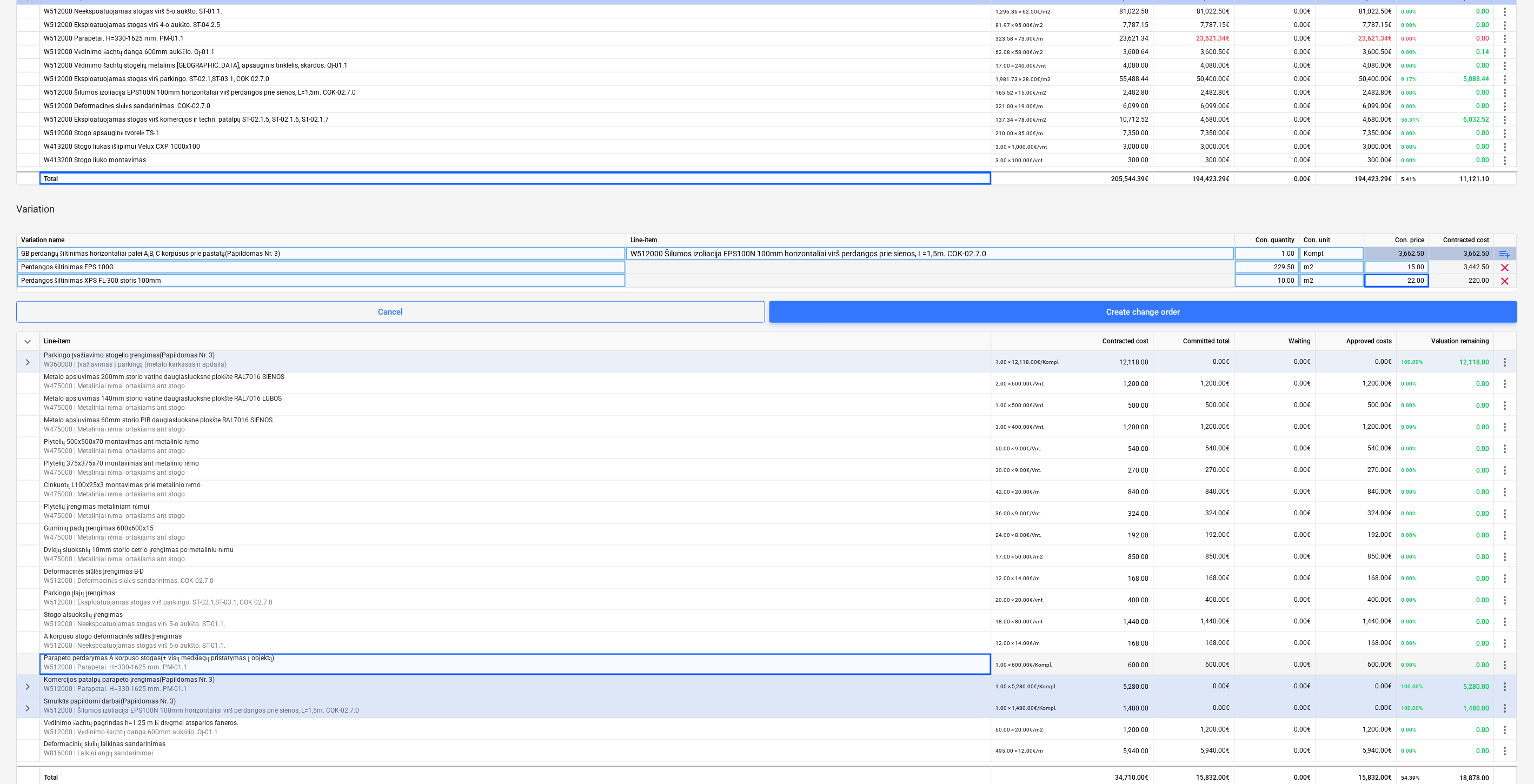
click at [1360, 203] on div "Variation" at bounding box center [766, 209] width 1502 height 30
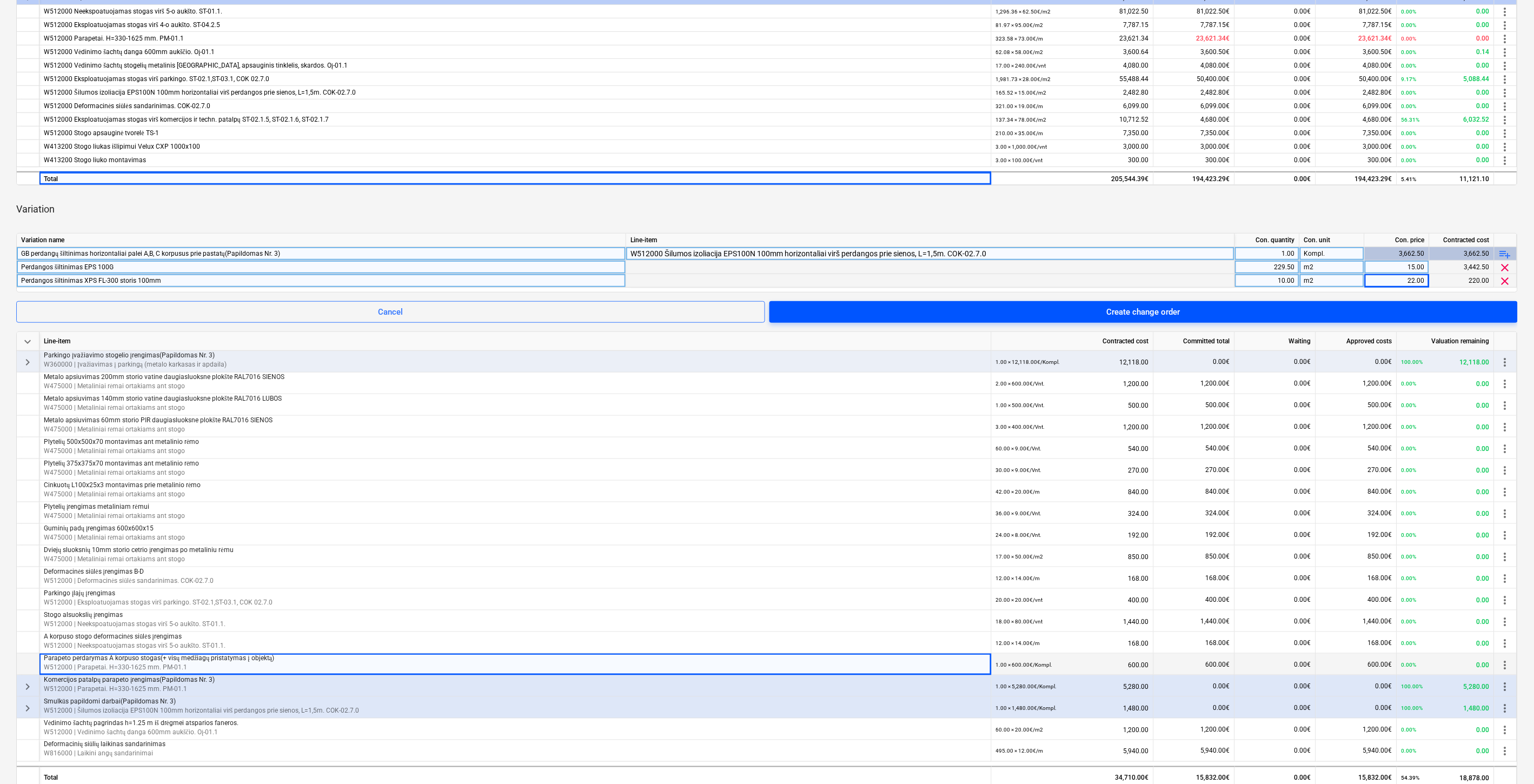
click at [1257, 310] on span "Create change order" at bounding box center [1144, 312] width 723 height 14
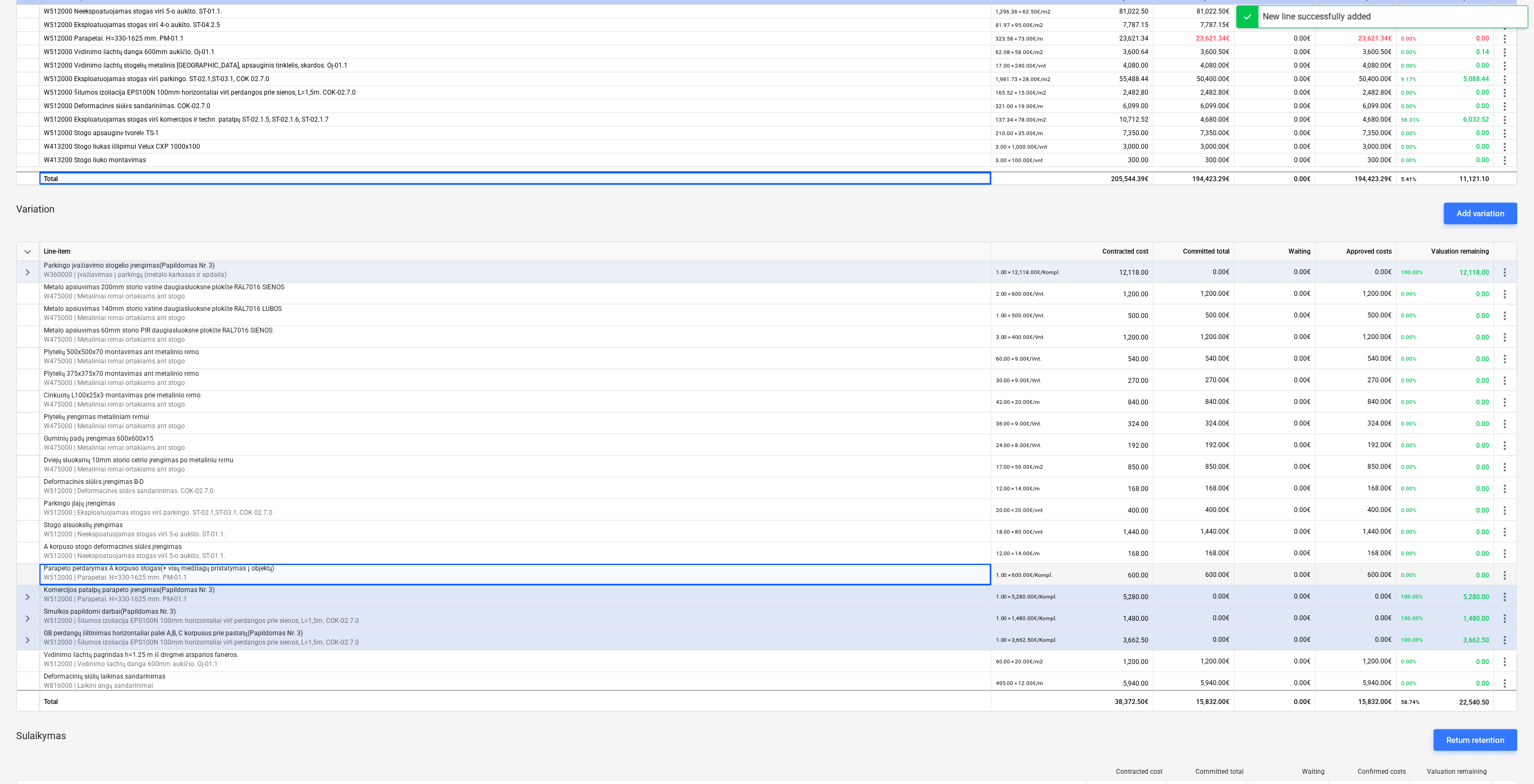
click at [1269, 205] on div "Variation Add variation" at bounding box center [766, 213] width 1502 height 39
click at [1275, 204] on div "Variation Add variation" at bounding box center [766, 213] width 1502 height 39
click at [1288, 198] on div "Variation Add variation" at bounding box center [766, 213] width 1502 height 39
click at [1292, 196] on div "Variation Add variation" at bounding box center [766, 213] width 1502 height 39
drag, startPoint x: 550, startPoint y: 199, endPoint x: 1014, endPoint y: 203, distance: 464.0
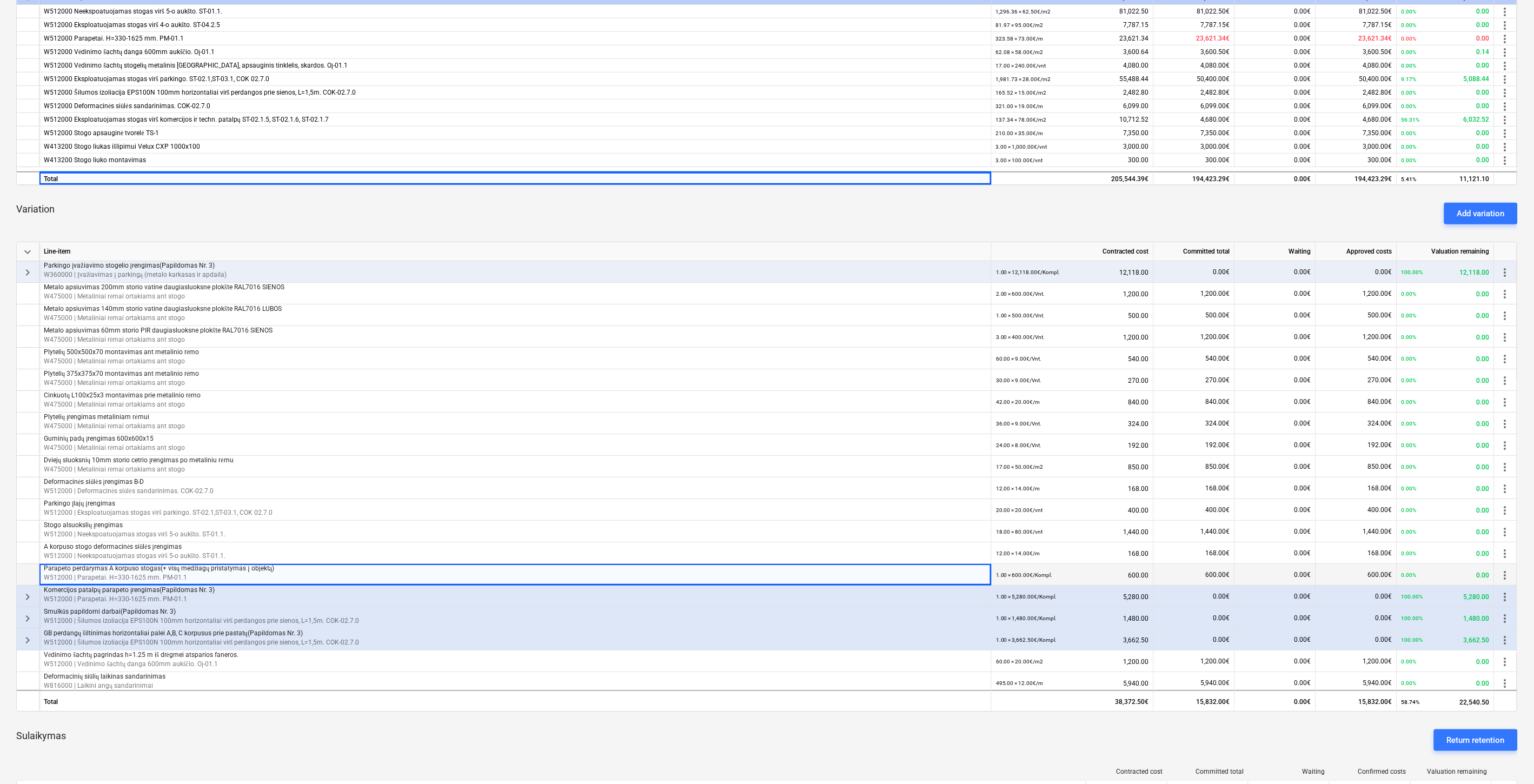
click at [551, 199] on div "Variation Add variation" at bounding box center [766, 213] width 1502 height 39
click at [1456, 211] on button "Add variation" at bounding box center [1481, 213] width 74 height 21
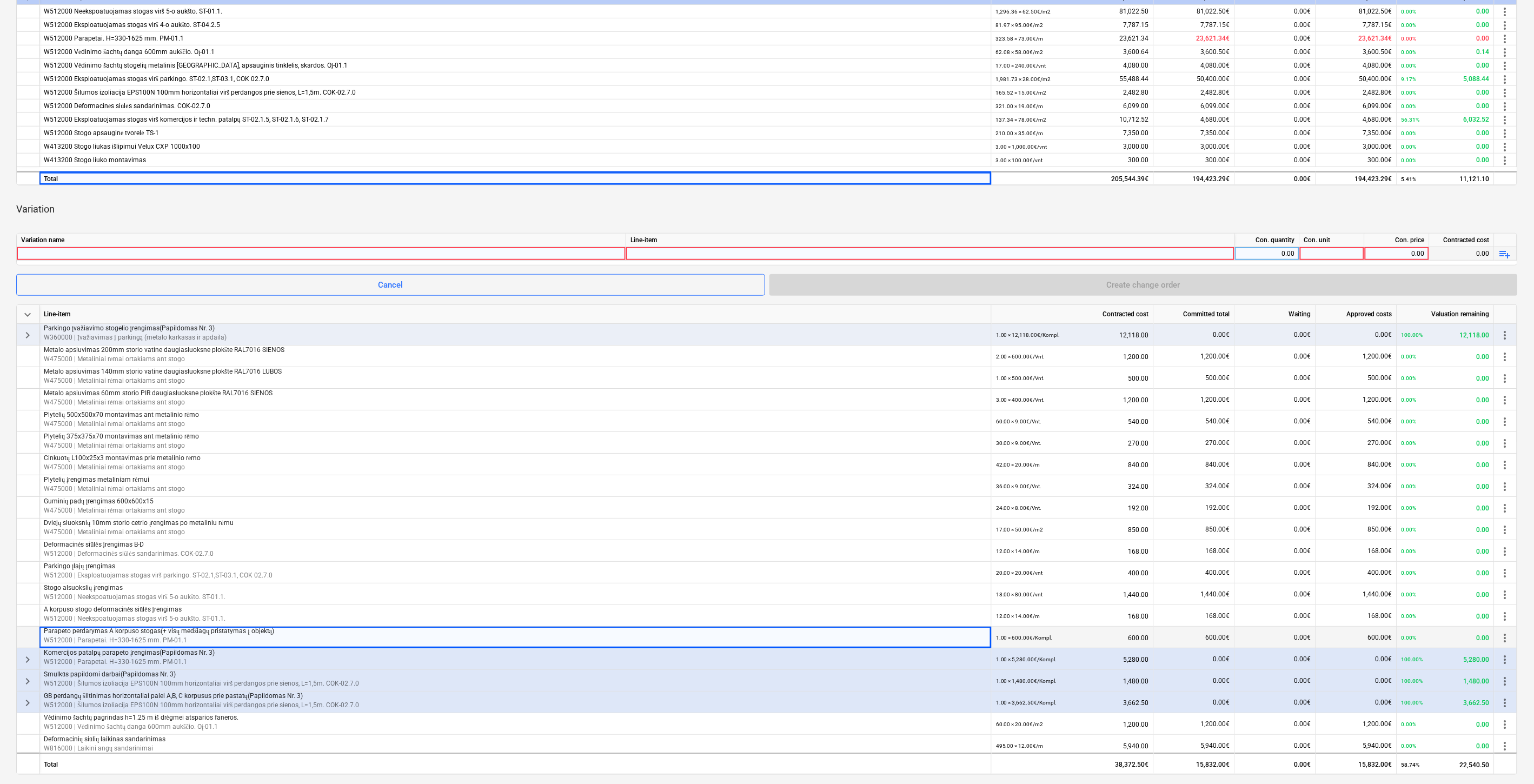
click at [1506, 253] on span "playlist_add" at bounding box center [1505, 254] width 13 height 13
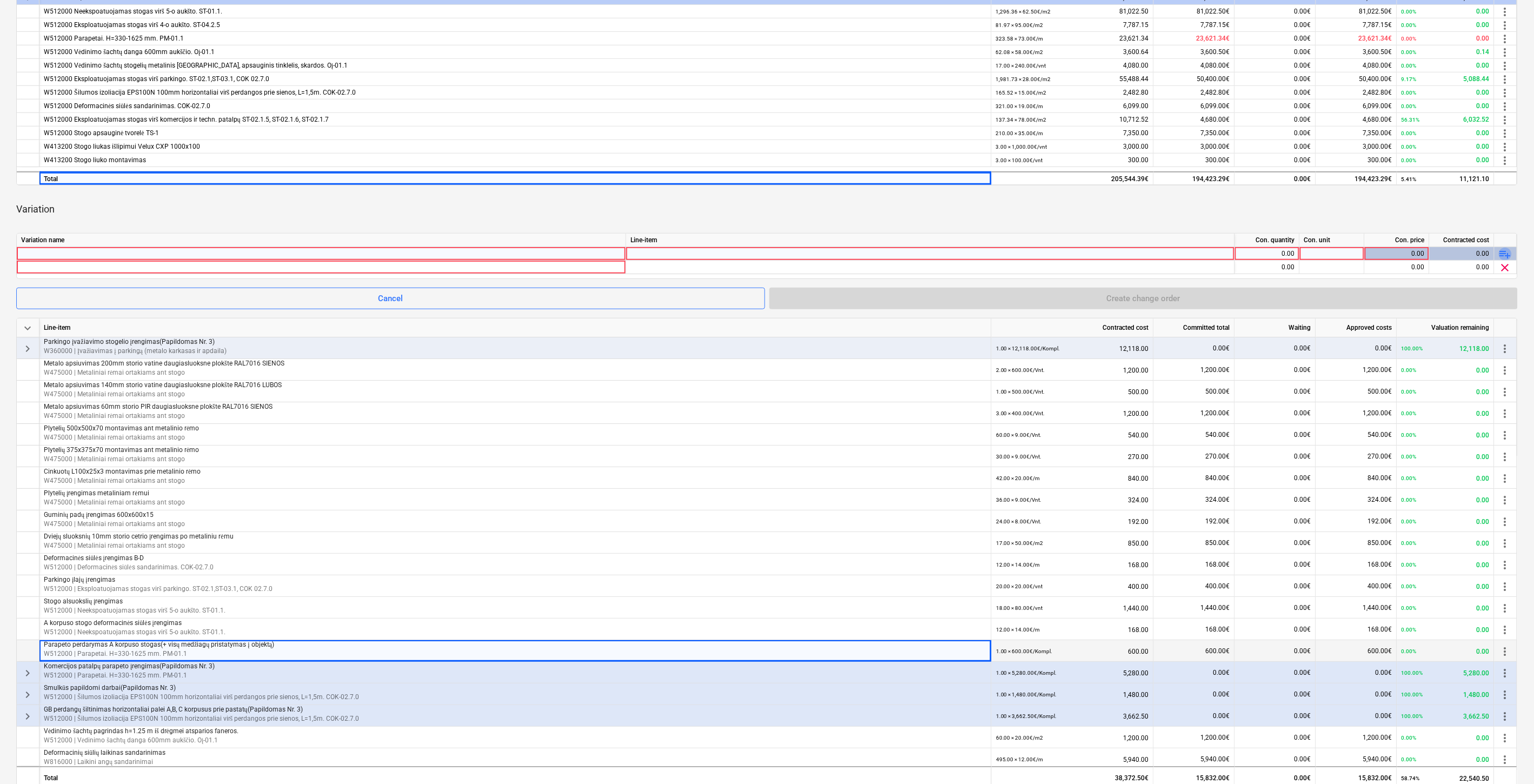
click at [1506, 253] on span "playlist_add" at bounding box center [1505, 254] width 13 height 13
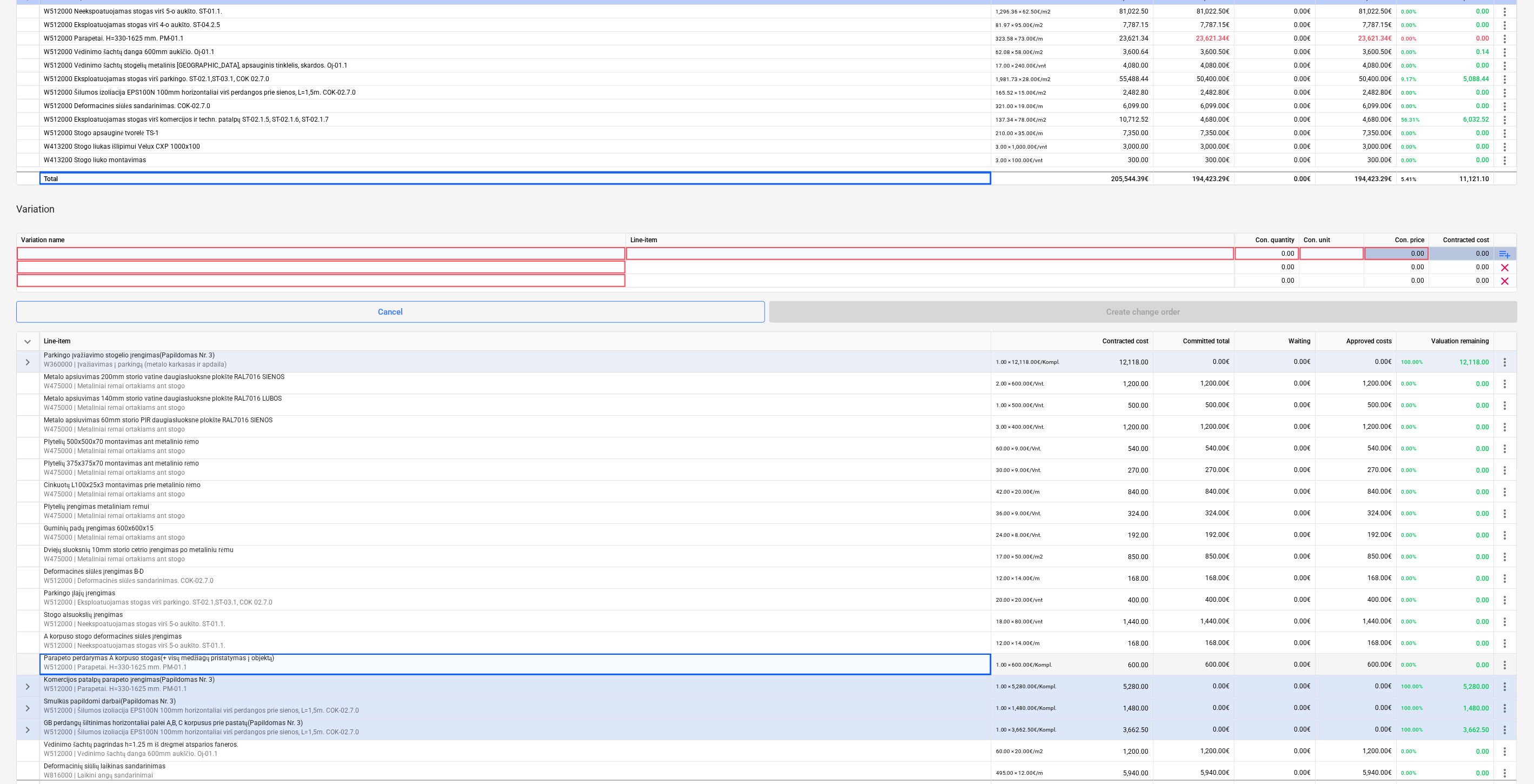
click at [171, 252] on div at bounding box center [322, 253] width 601 height 13
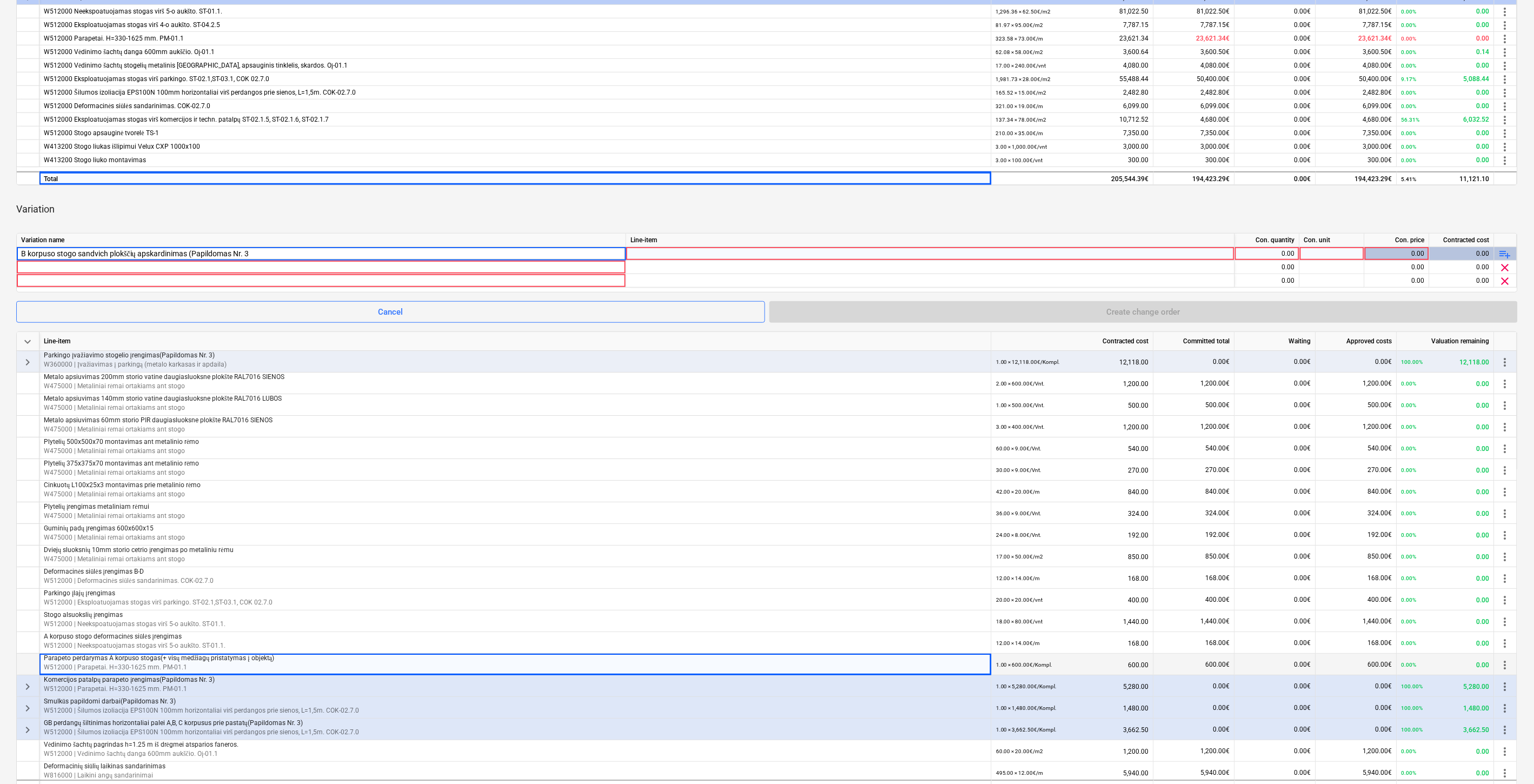
type input "B korpuso stogo sandvich plokščių apskardinimas (Papildomas Nr. 3)"
click at [823, 255] on div at bounding box center [930, 264] width 600 height 33
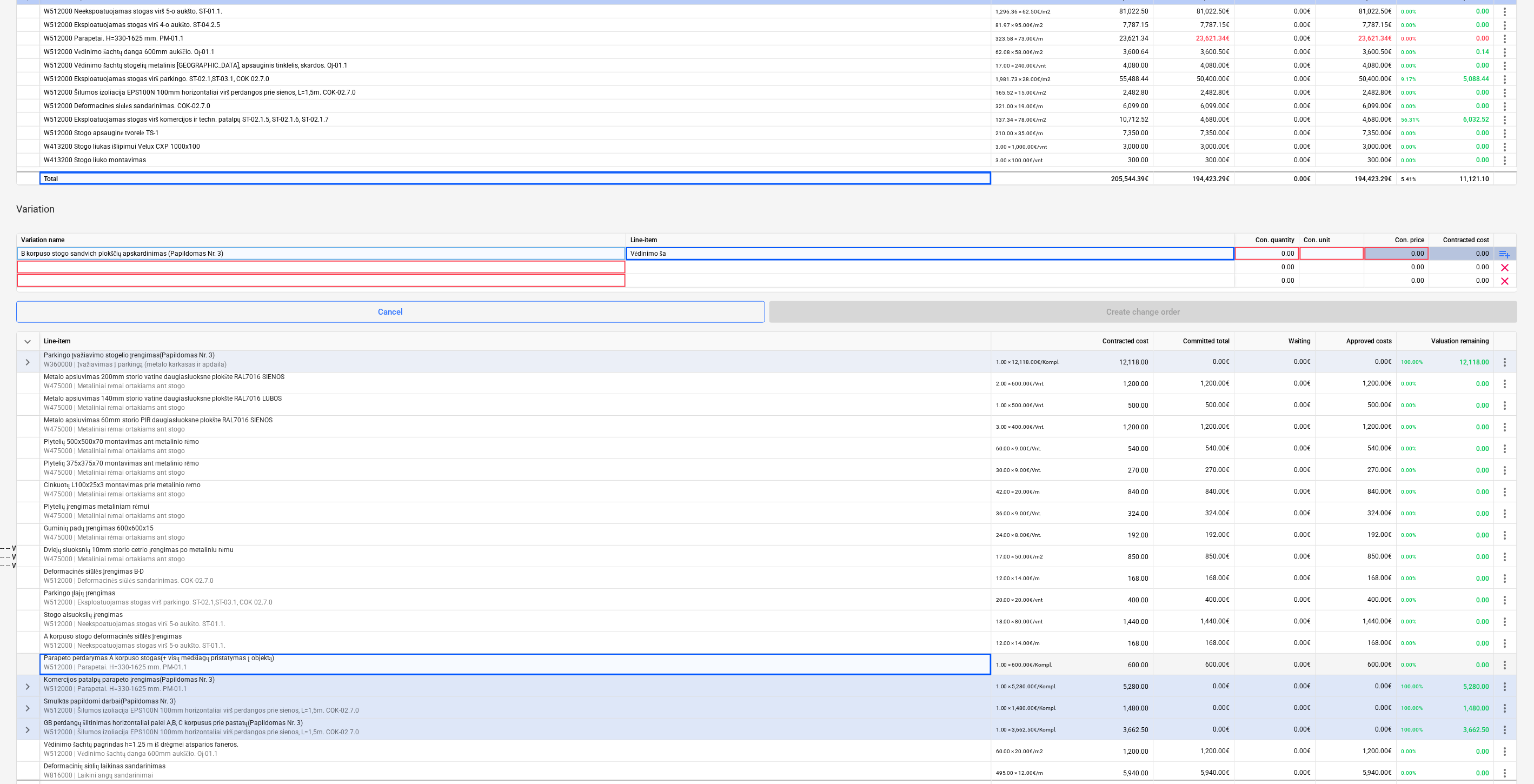
type input "Vėdinimo šac"
click at [776, 561] on div "-- -- W512000 Vėdinimo šachtų metalinių rėmų apsiuvimas" at bounding box center [767, 565] width 1534 height 9
click at [1265, 251] on div "0.00" at bounding box center [1267, 253] width 55 height 13
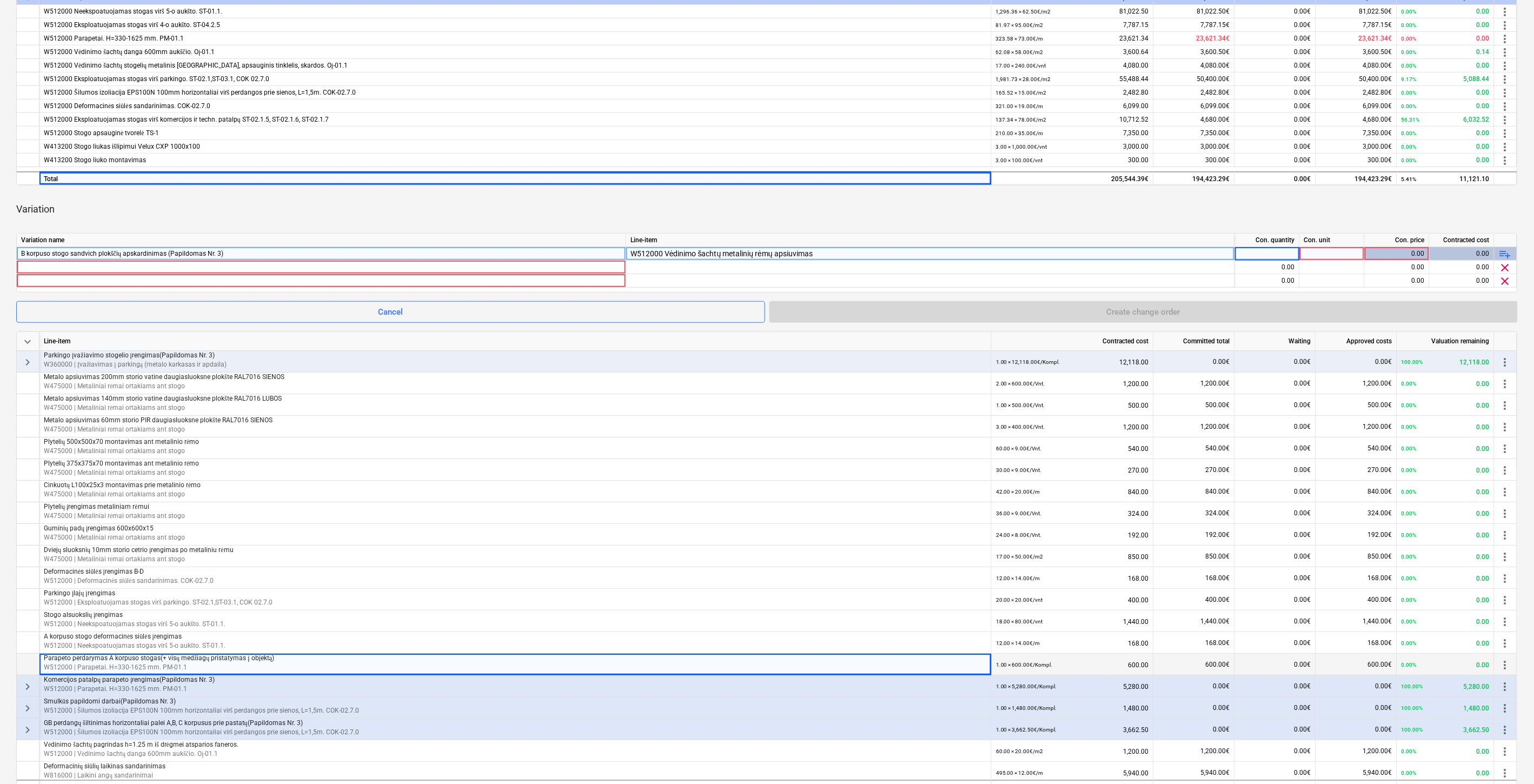
type input "ą"
type input "1"
click at [1324, 253] on div at bounding box center [1333, 253] width 65 height 13
type input "Kompl."
click at [1207, 205] on div "Variation" at bounding box center [766, 209] width 1502 height 30
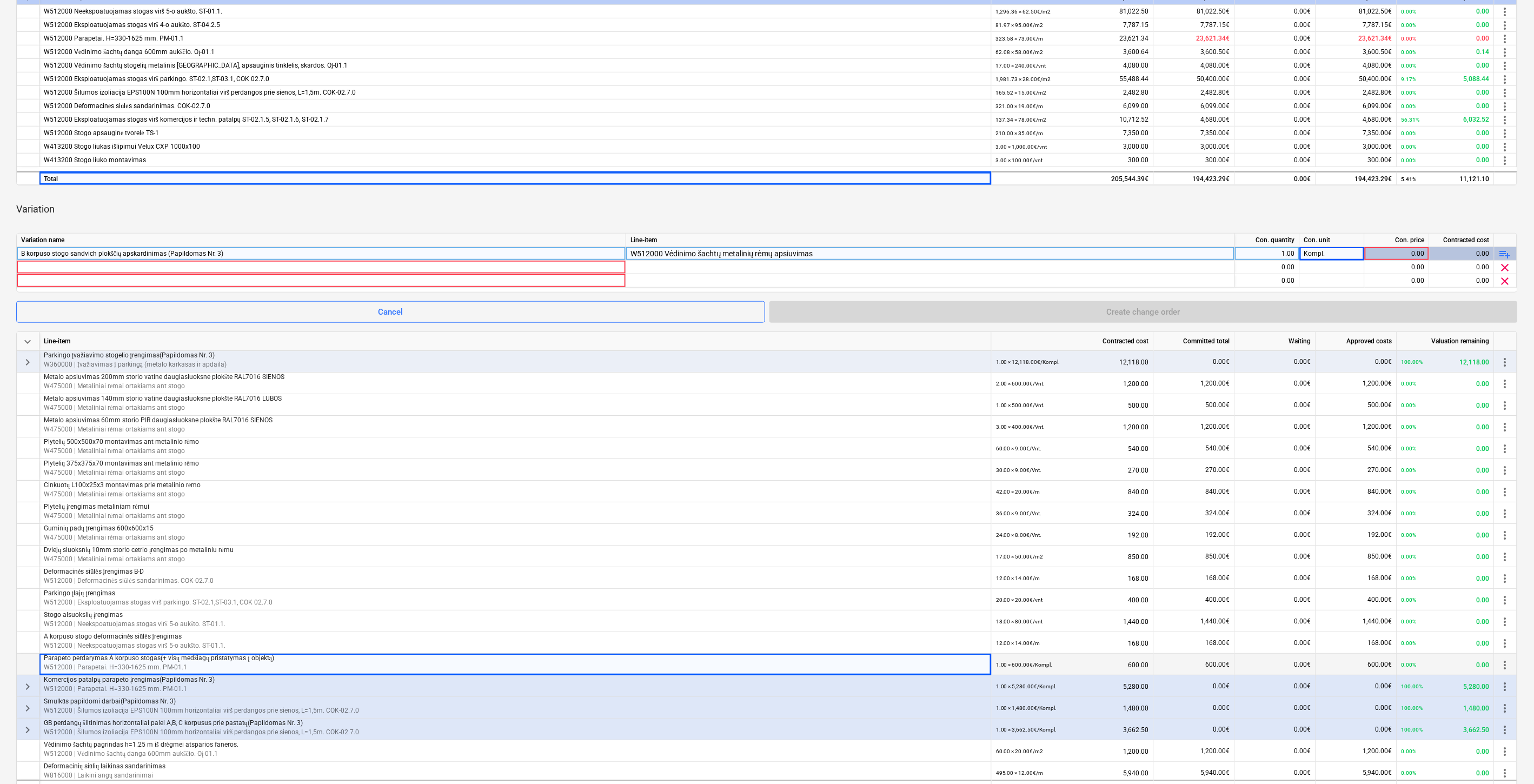
click at [1068, 220] on div "Variation" at bounding box center [766, 209] width 1502 height 30
drag, startPoint x: 1109, startPoint y: 207, endPoint x: 1117, endPoint y: 207, distance: 8.0
click at [1112, 207] on div "Variation" at bounding box center [766, 209] width 1502 height 30
click at [204, 268] on div at bounding box center [322, 267] width 601 height 13
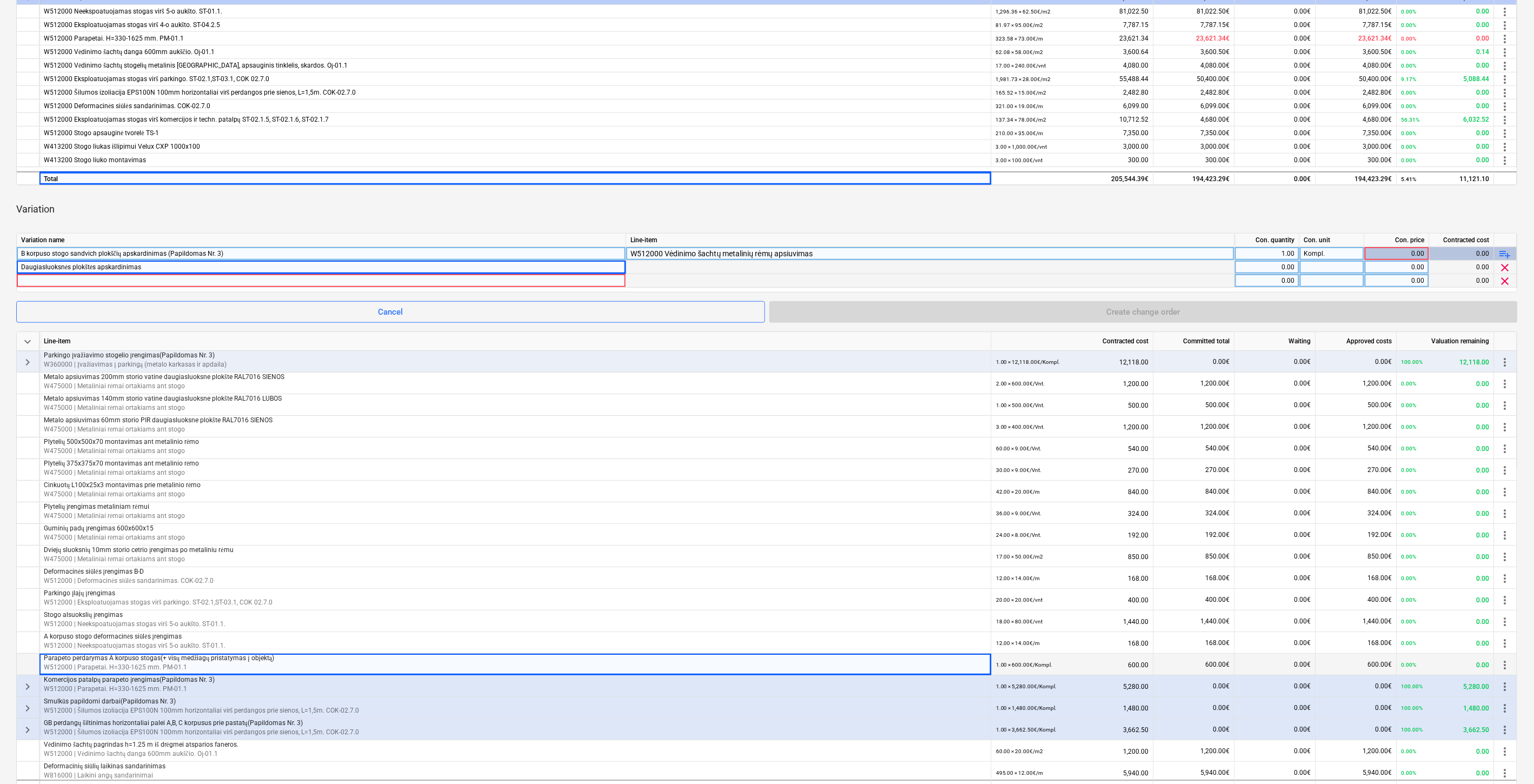
click at [90, 279] on div at bounding box center [322, 280] width 601 height 13
click at [775, 215] on div "Variation" at bounding box center [766, 209] width 1502 height 30
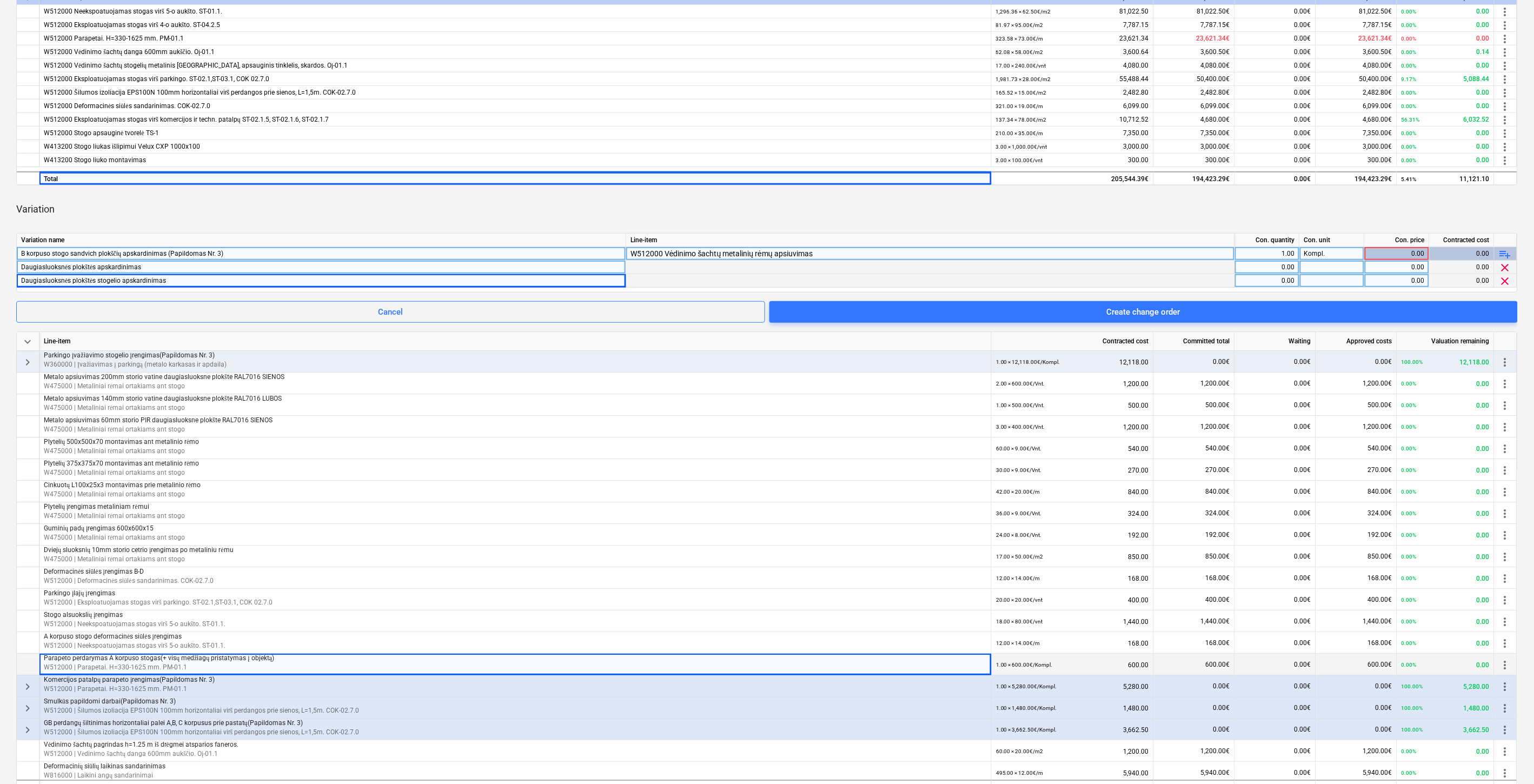
click at [1311, 266] on div at bounding box center [1333, 267] width 65 height 13
type input "m"
click at [1310, 279] on div at bounding box center [1333, 280] width 65 height 13
type input "m2"
click at [1277, 266] on div "0.00" at bounding box center [1267, 267] width 55 height 13
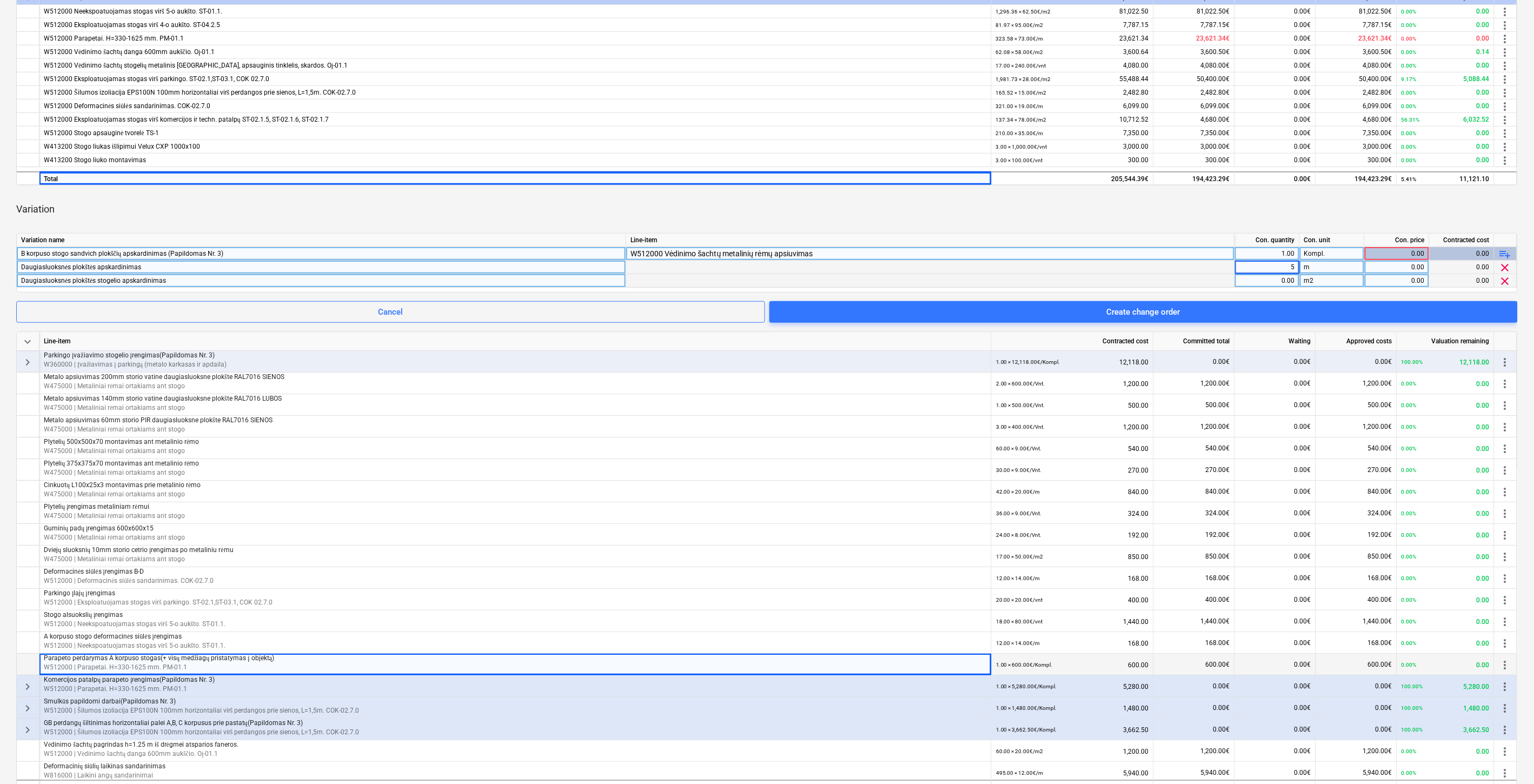
type input "50"
click at [1261, 282] on div "0.00" at bounding box center [1267, 280] width 55 height 13
type input "10"
drag, startPoint x: 1349, startPoint y: 211, endPoint x: 1372, endPoint y: 227, distance: 28.0
click at [1349, 211] on div "Variation" at bounding box center [766, 209] width 1502 height 30
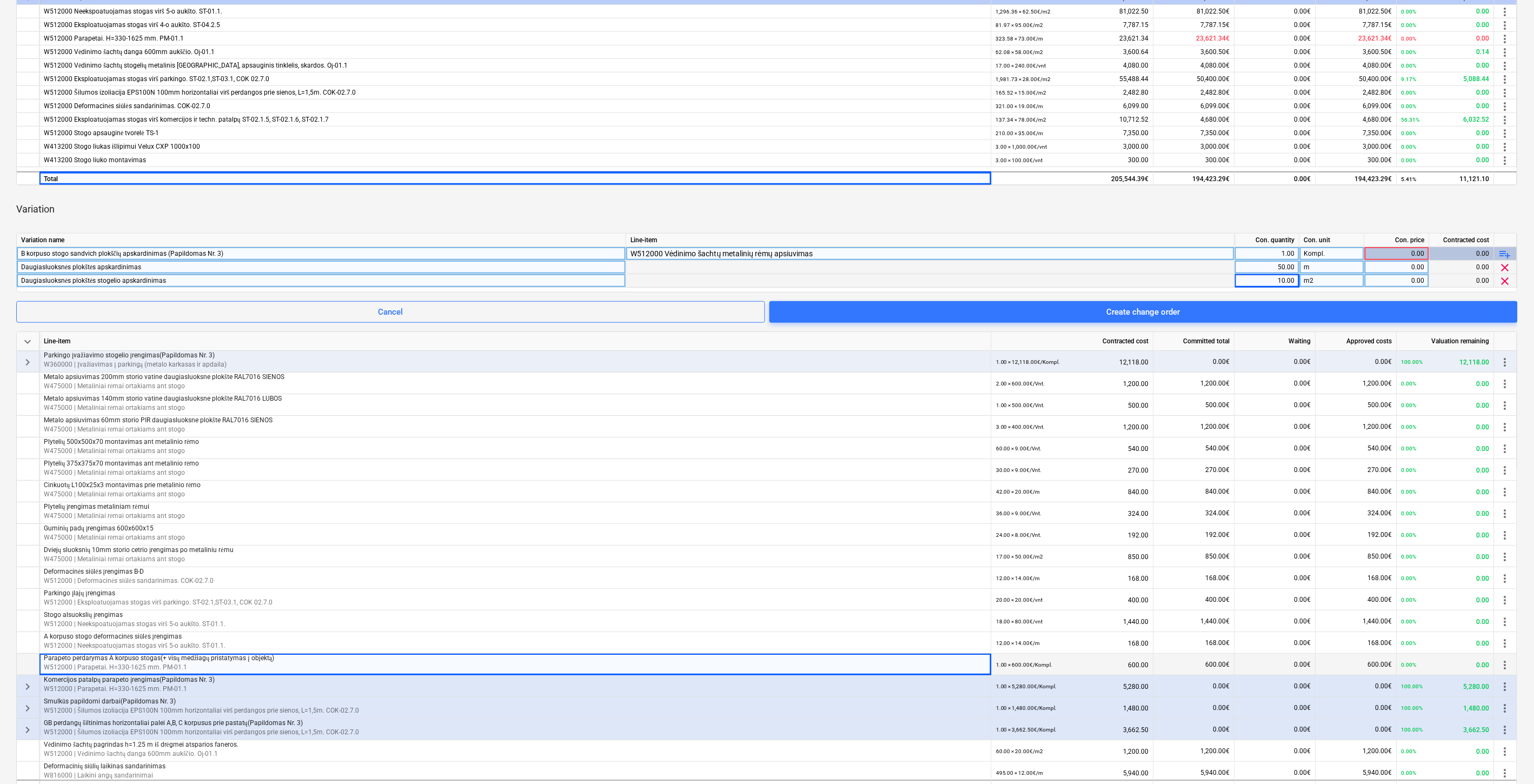
click at [1398, 265] on div "0.00" at bounding box center [1397, 267] width 55 height 13
type input "21"
click at [1404, 278] on div "0.00" at bounding box center [1397, 280] width 55 height 13
type input "50"
click at [1365, 214] on div "Variation" at bounding box center [766, 209] width 1502 height 30
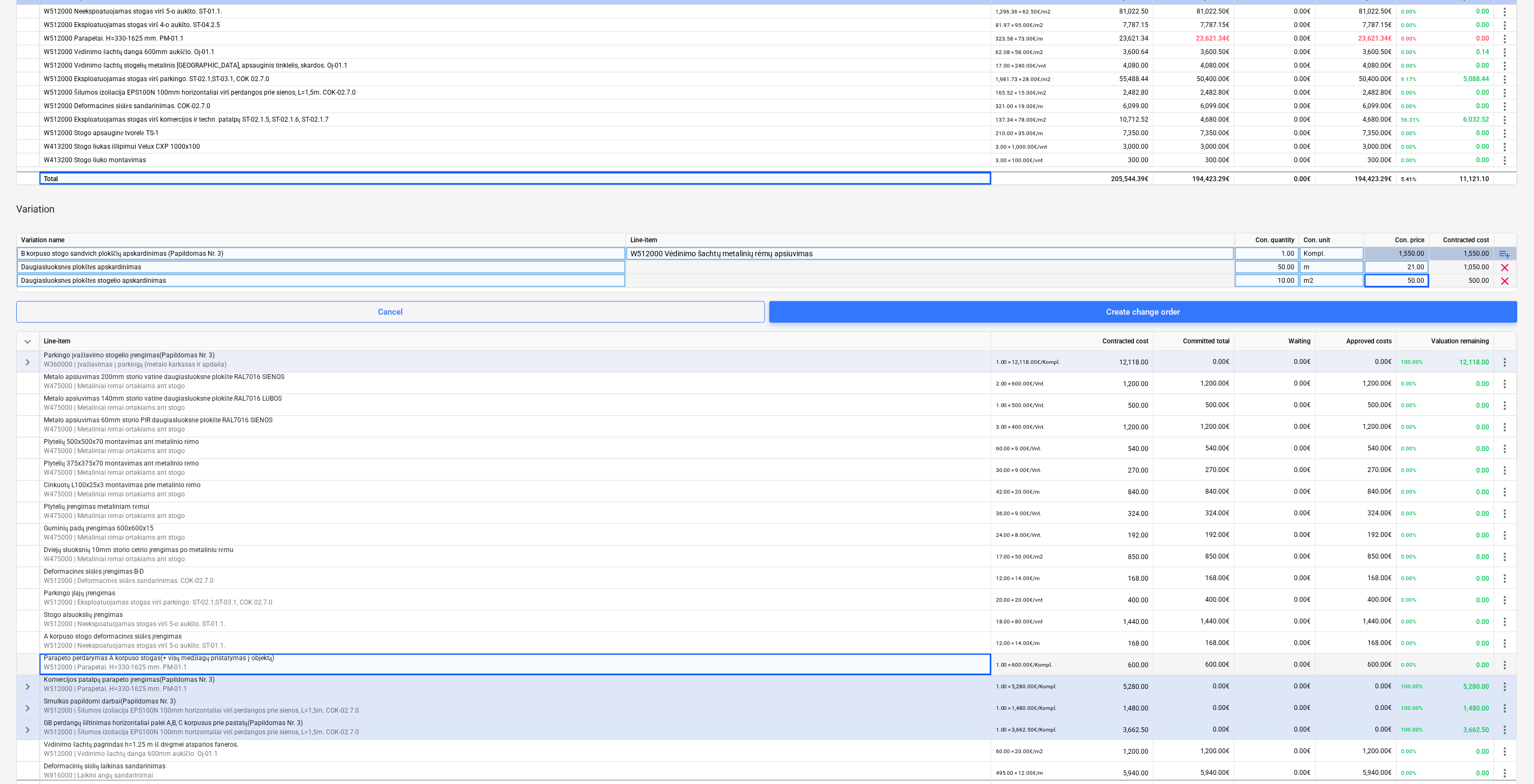
click at [1153, 214] on div "Variation" at bounding box center [766, 209] width 1502 height 30
click at [1168, 310] on div "Create change order" at bounding box center [1143, 312] width 74 height 14
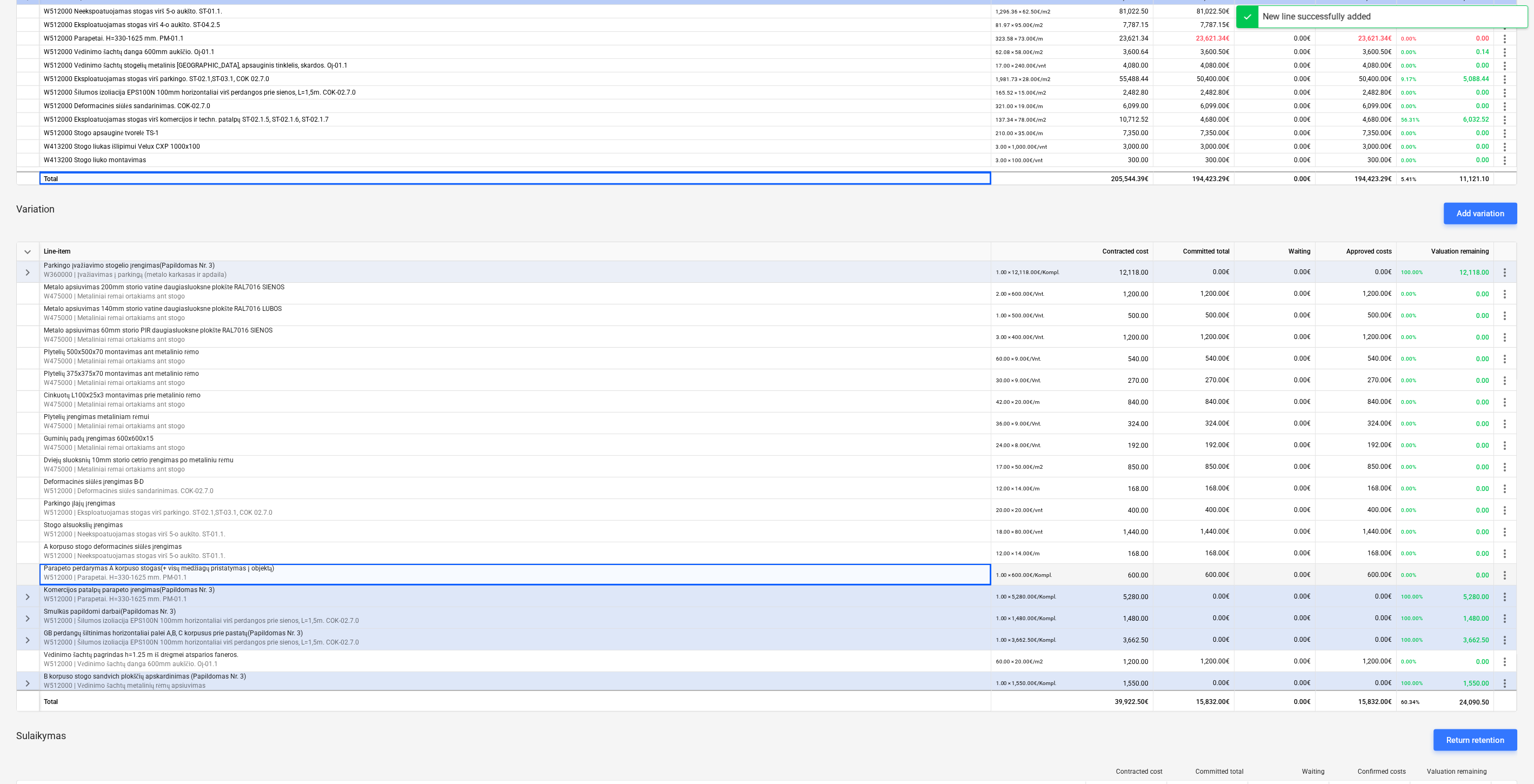
click at [944, 200] on div "Variation Add variation" at bounding box center [766, 213] width 1502 height 39
click at [953, 199] on div "Variation Add variation" at bounding box center [766, 213] width 1502 height 39
drag, startPoint x: 831, startPoint y: 225, endPoint x: 861, endPoint y: 215, distance: 31.6
click at [832, 225] on div "Variation Add variation" at bounding box center [766, 213] width 1502 height 39
click at [861, 215] on div "Variation Add variation" at bounding box center [766, 213] width 1502 height 39
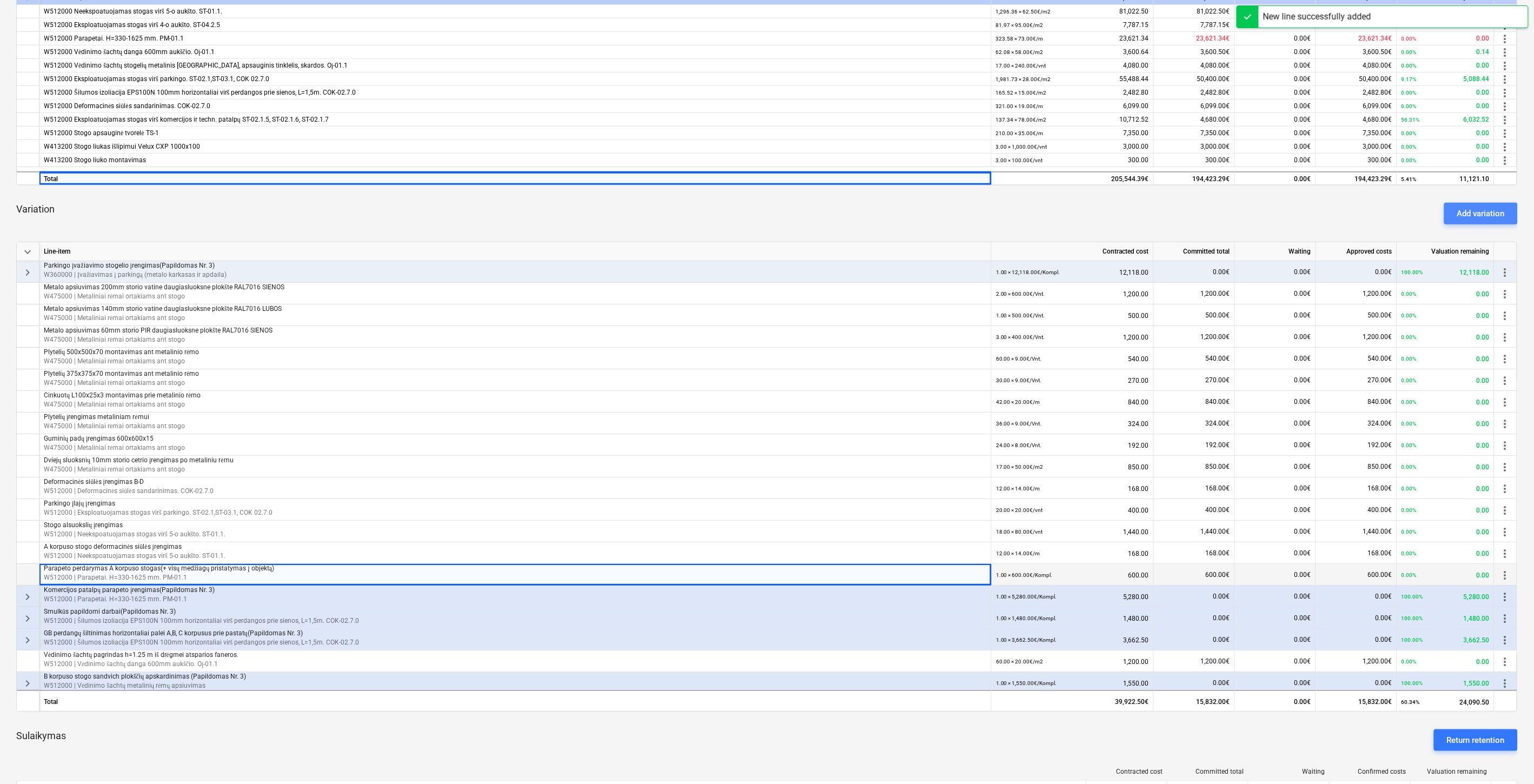
click at [1489, 211] on div "Add variation" at bounding box center [1481, 214] width 48 height 14
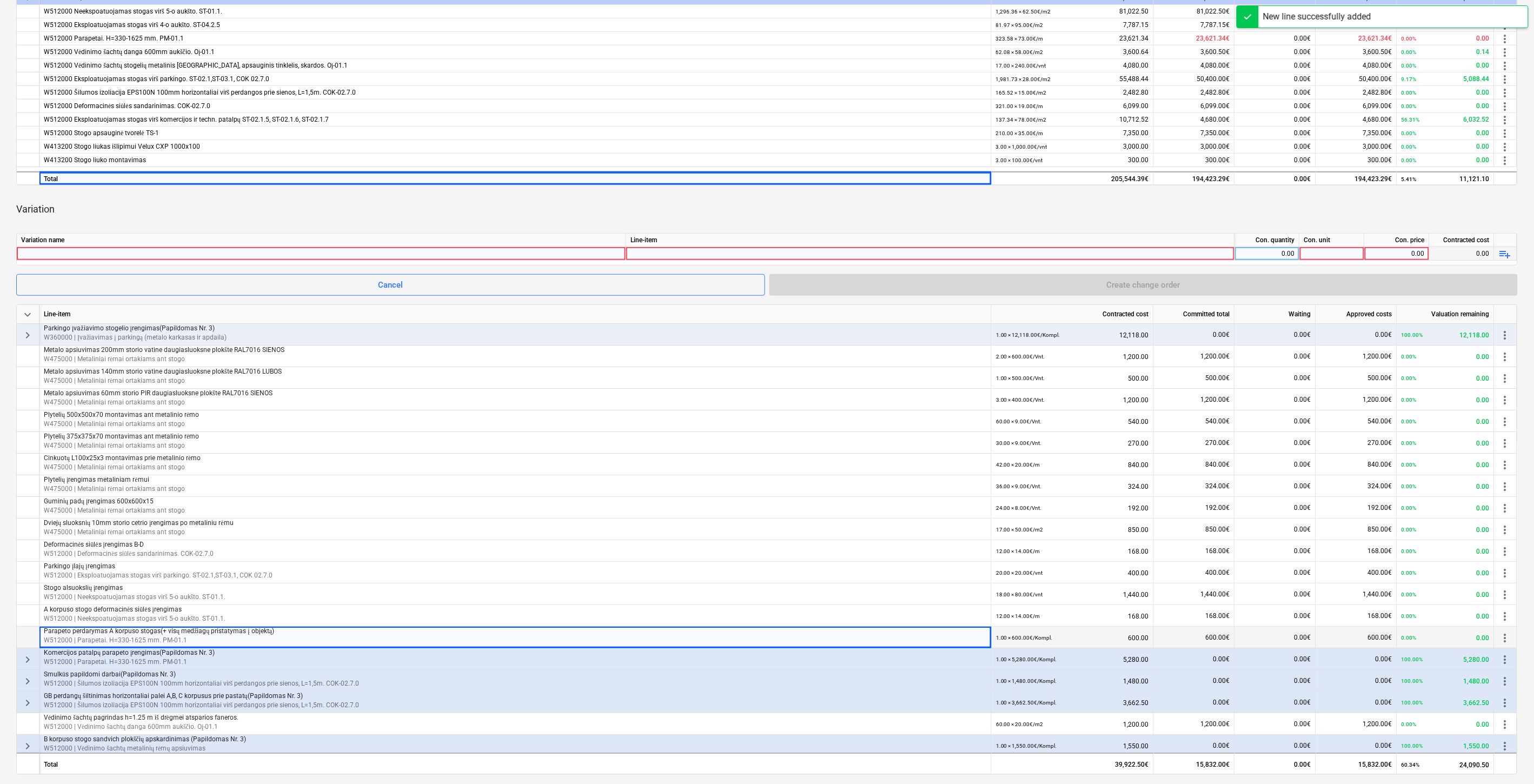
click at [1505, 253] on span "playlist_add" at bounding box center [1505, 254] width 13 height 13
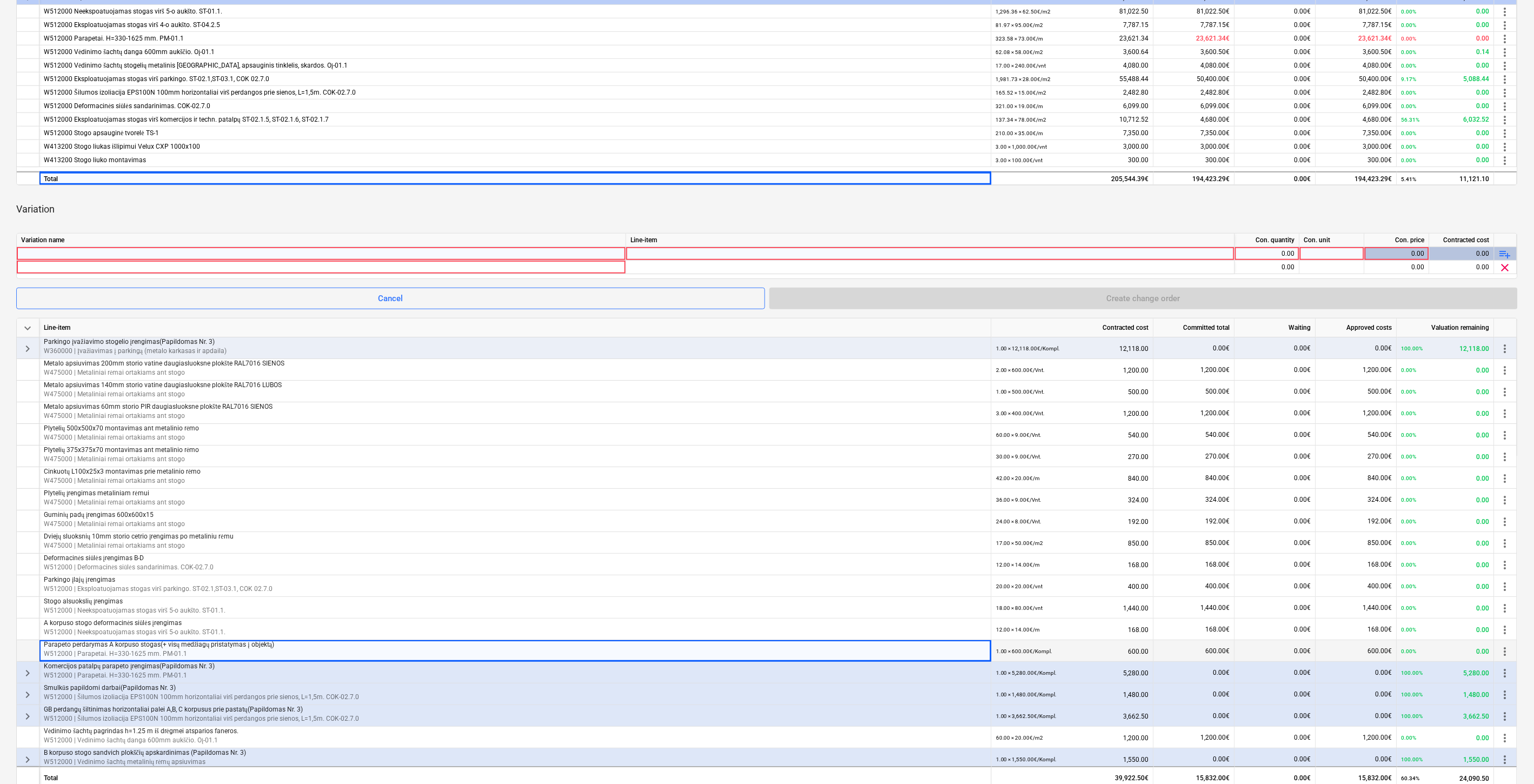
click at [400, 253] on div at bounding box center [322, 253] width 601 height 13
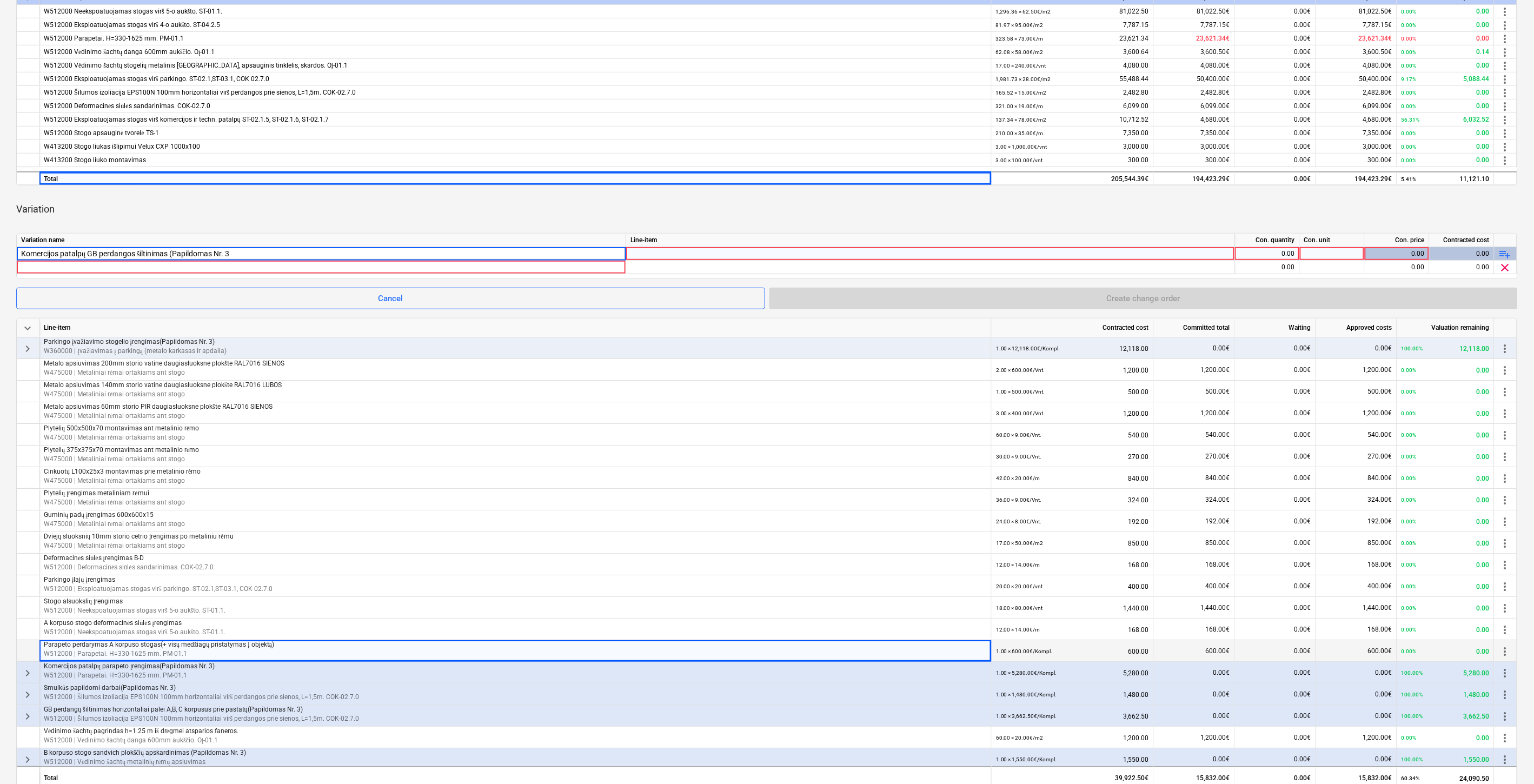
type input "Komercijos patalpų GB perdangos šiltinimas (Papildomas Nr. 3)"
click at [815, 253] on div at bounding box center [930, 264] width 600 height 33
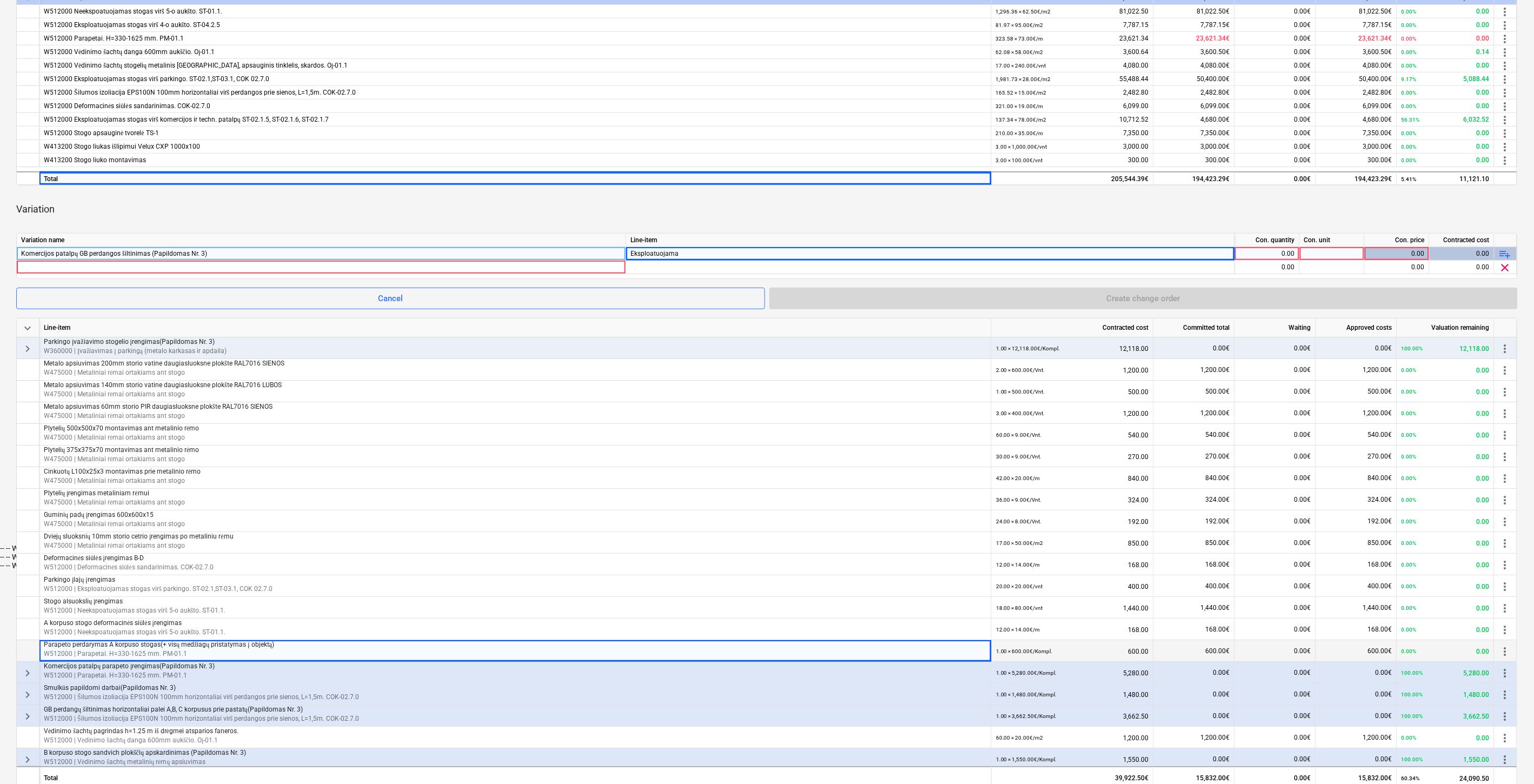
type input "Eksploatuojamas"
click at [851, 561] on div "-- -- W512000 Eksploatuojamas stogas virš komercijos ir techn. patalpų ST-02.1.…" at bounding box center [767, 565] width 1534 height 9
click at [1077, 213] on div "Variation" at bounding box center [766, 209] width 1502 height 30
drag, startPoint x: 1108, startPoint y: 203, endPoint x: 1168, endPoint y: 207, distance: 60.1
click at [1115, 203] on div "Variation" at bounding box center [766, 209] width 1502 height 30
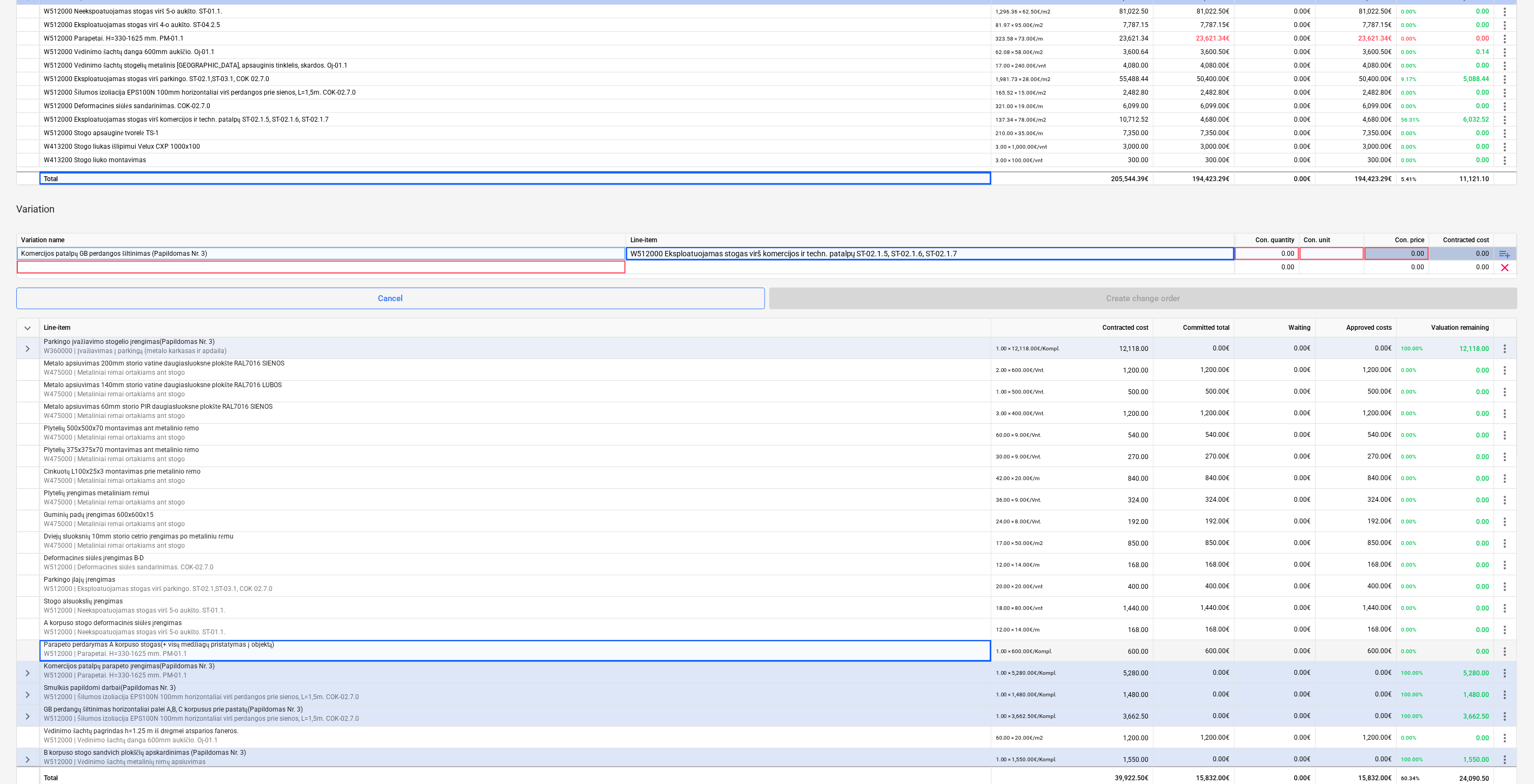
click at [1273, 249] on div "0.00" at bounding box center [1267, 253] width 55 height 13
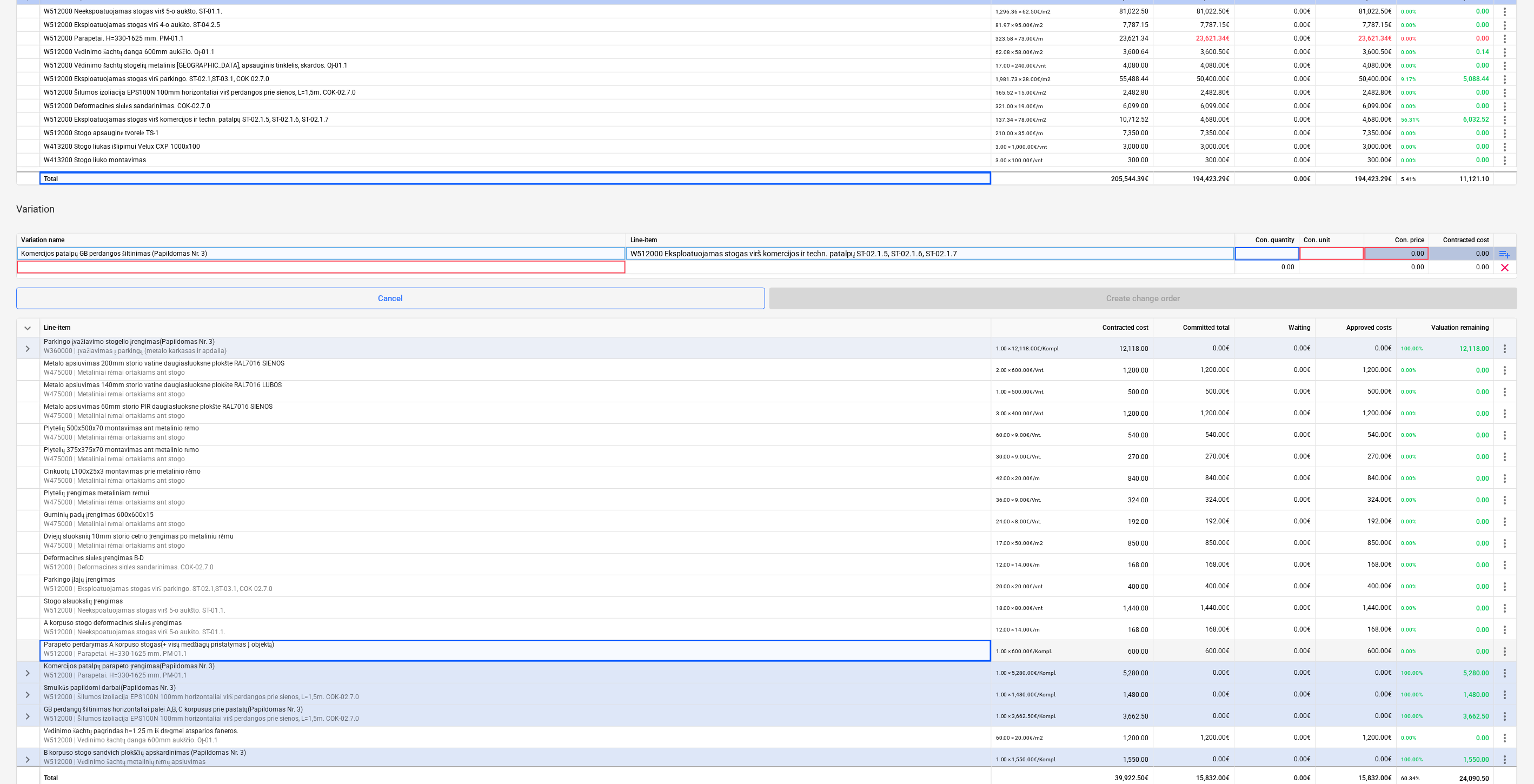
type input "1"
click at [1336, 251] on div at bounding box center [1333, 253] width 65 height 13
type input "Kompl."
click at [551, 264] on div at bounding box center [322, 267] width 601 height 13
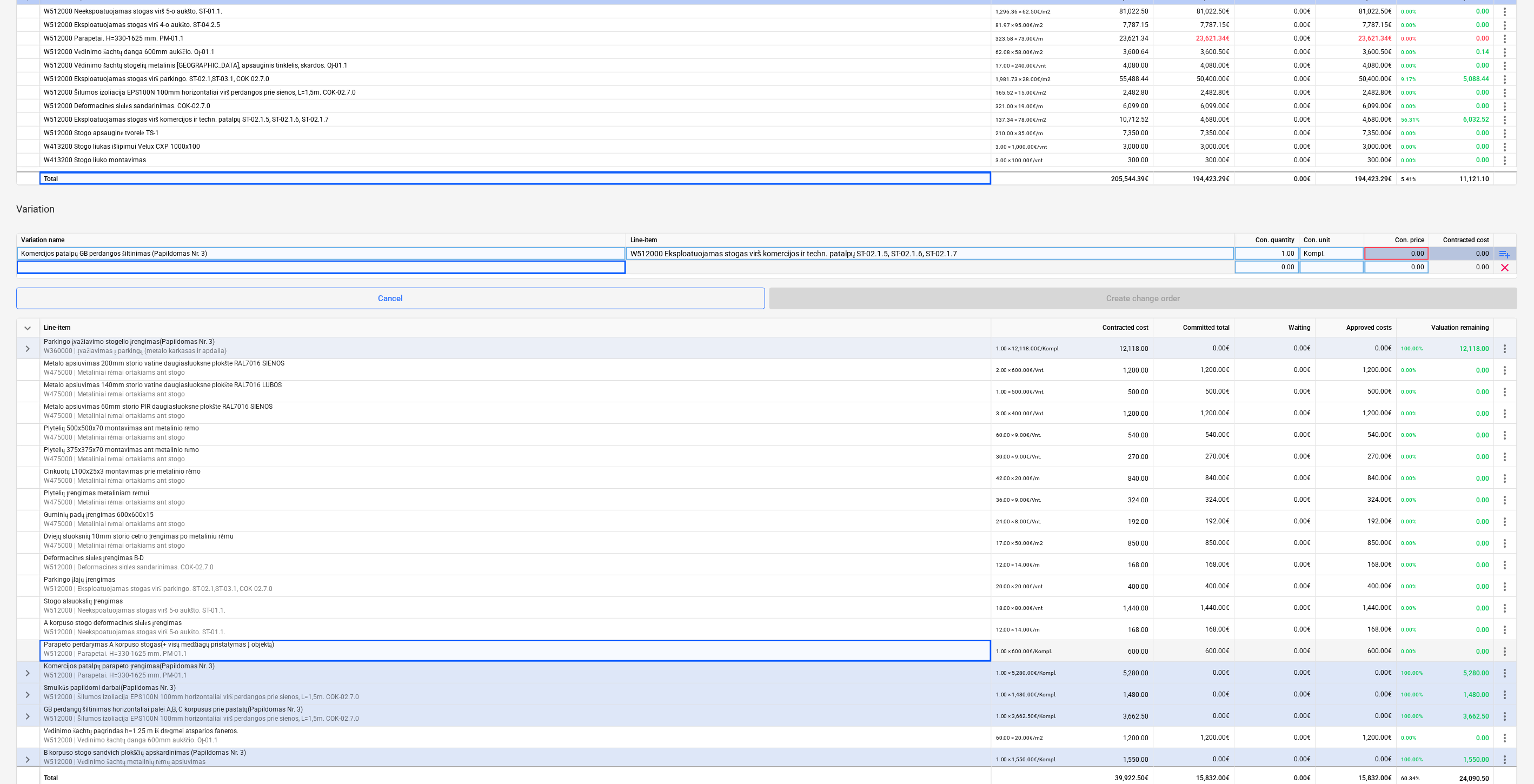
click at [298, 268] on div at bounding box center [322, 267] width 601 height 13
type input "Eksploatuojamas stogas virš komercijos ir techn. Rūsio patalpų PIR 200 mm, EPS1…"
click at [1278, 263] on div "0.00" at bounding box center [1267, 267] width 55 height 13
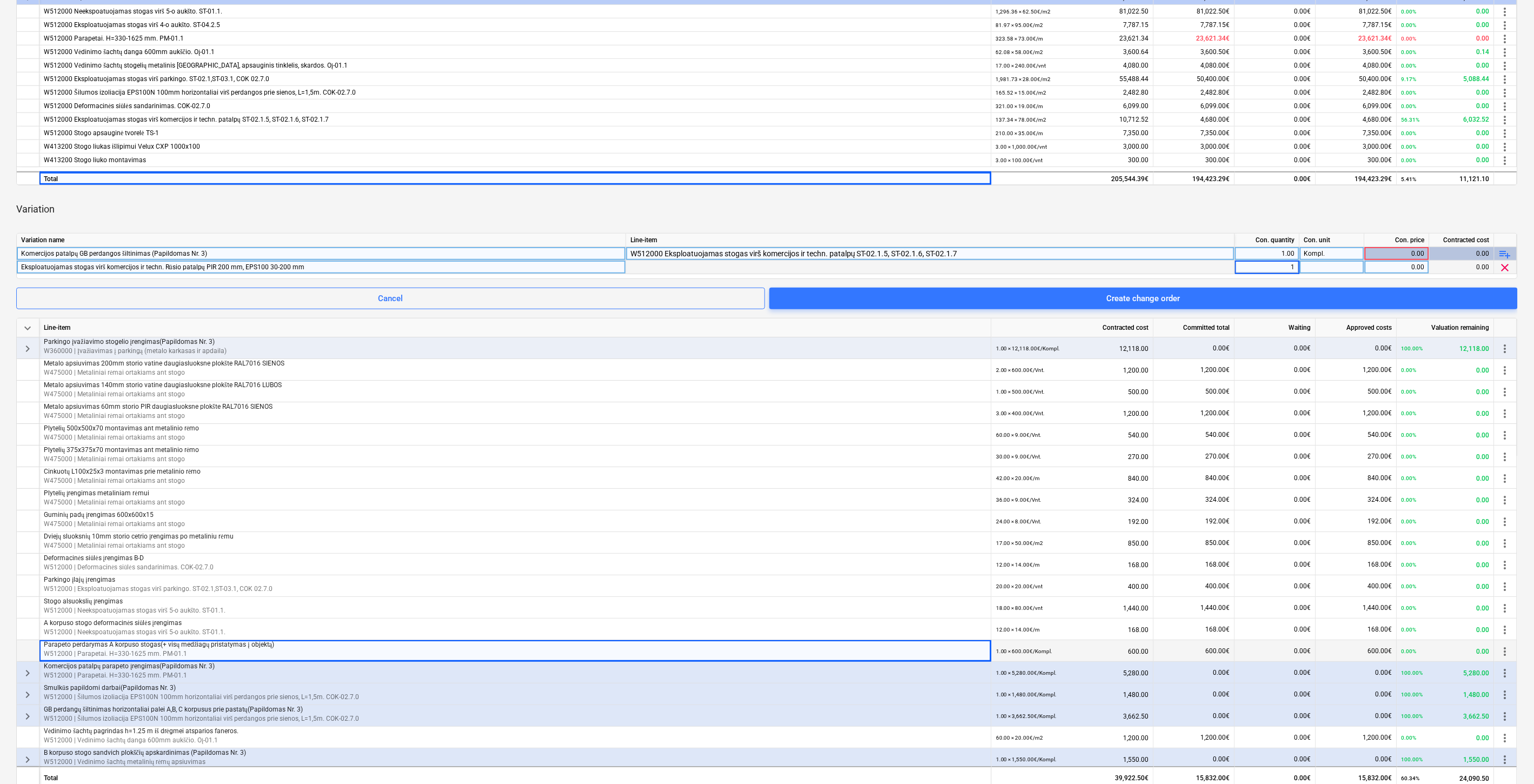
type input "13"
click at [1341, 266] on div at bounding box center [1333, 267] width 65 height 13
type input "m2"
click at [1395, 266] on div "0.00" at bounding box center [1397, 267] width 55 height 13
type input "78"
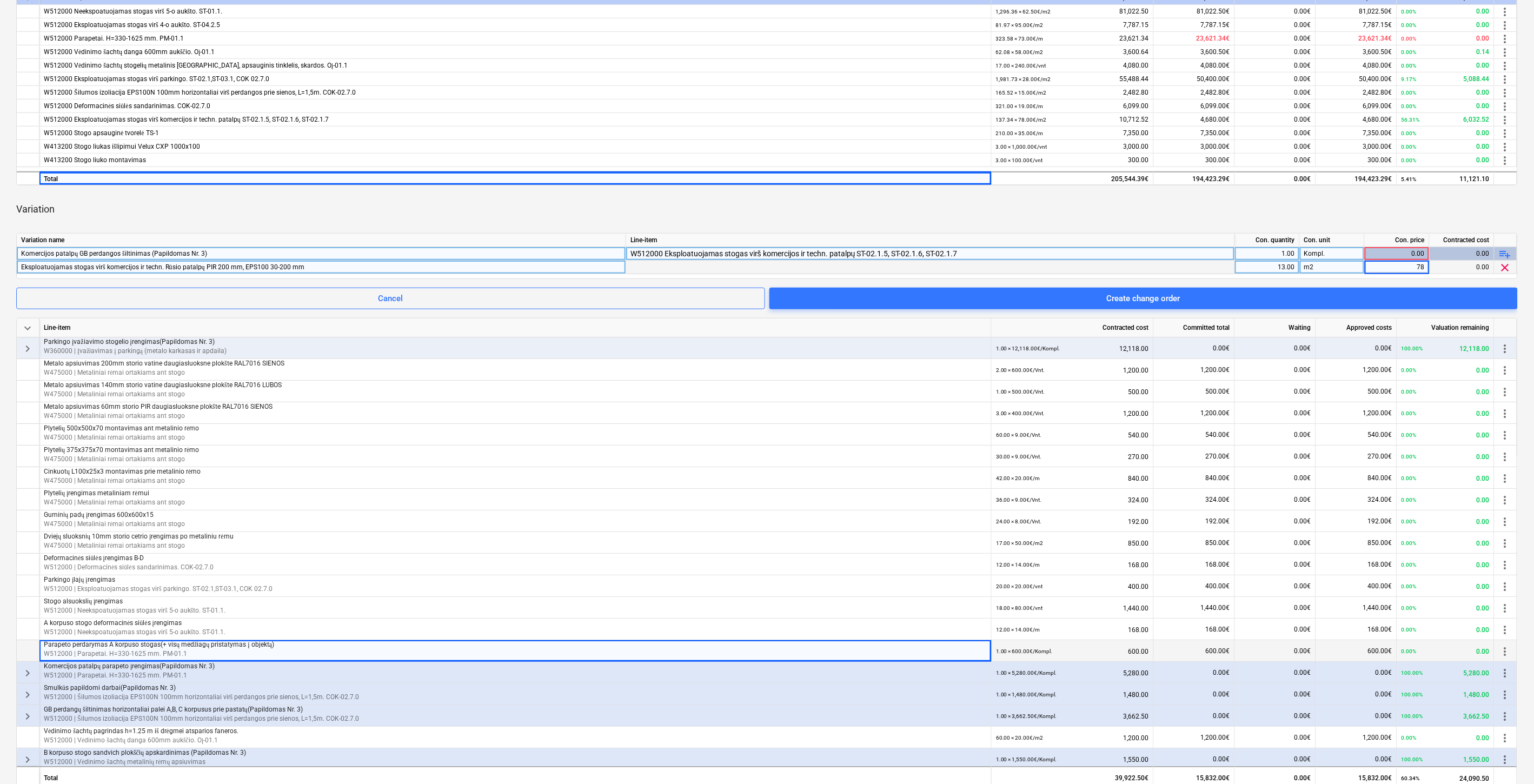
click at [1337, 207] on div "Variation" at bounding box center [766, 209] width 1502 height 30
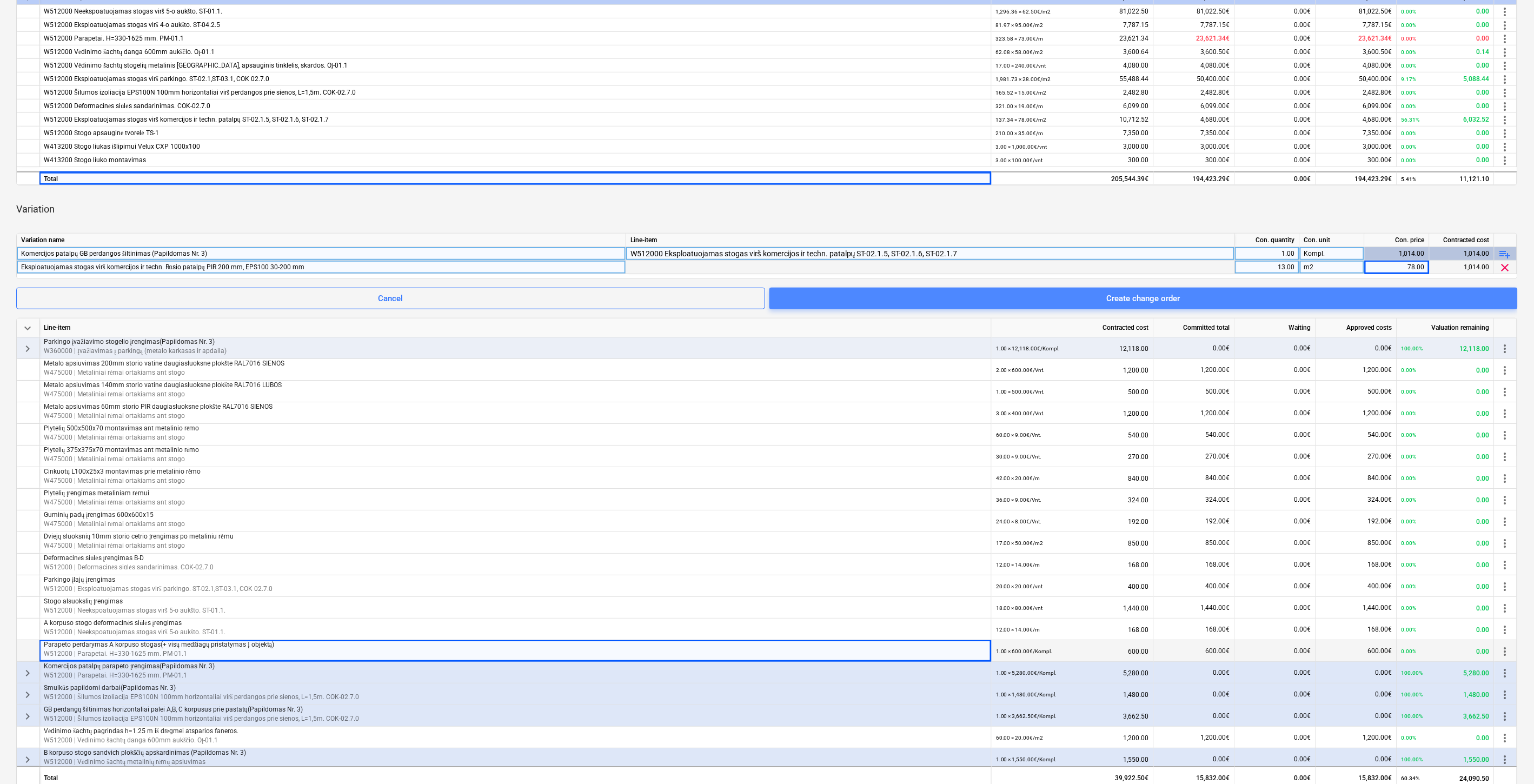
click at [1139, 294] on div "Create change order" at bounding box center [1143, 299] width 74 height 14
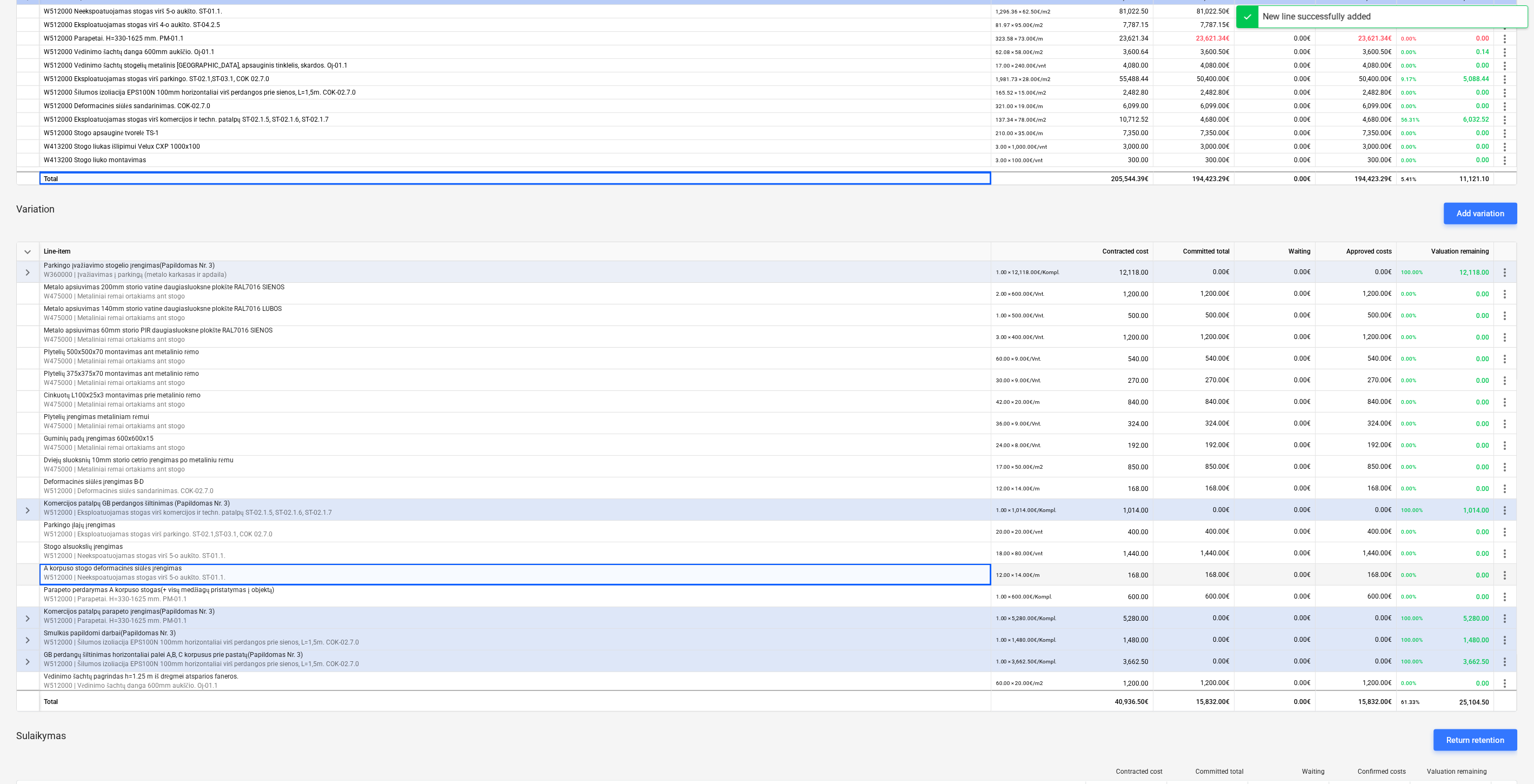
click at [1116, 222] on div "Variation Add variation" at bounding box center [766, 213] width 1502 height 39
click at [1143, 211] on div "Variation Add variation" at bounding box center [766, 213] width 1502 height 39
drag, startPoint x: 1166, startPoint y: 207, endPoint x: 1201, endPoint y: 200, distance: 35.7
click at [1169, 207] on div "Variation Add variation" at bounding box center [766, 213] width 1502 height 39
click at [1201, 200] on div "Variation Add variation" at bounding box center [766, 213] width 1502 height 39
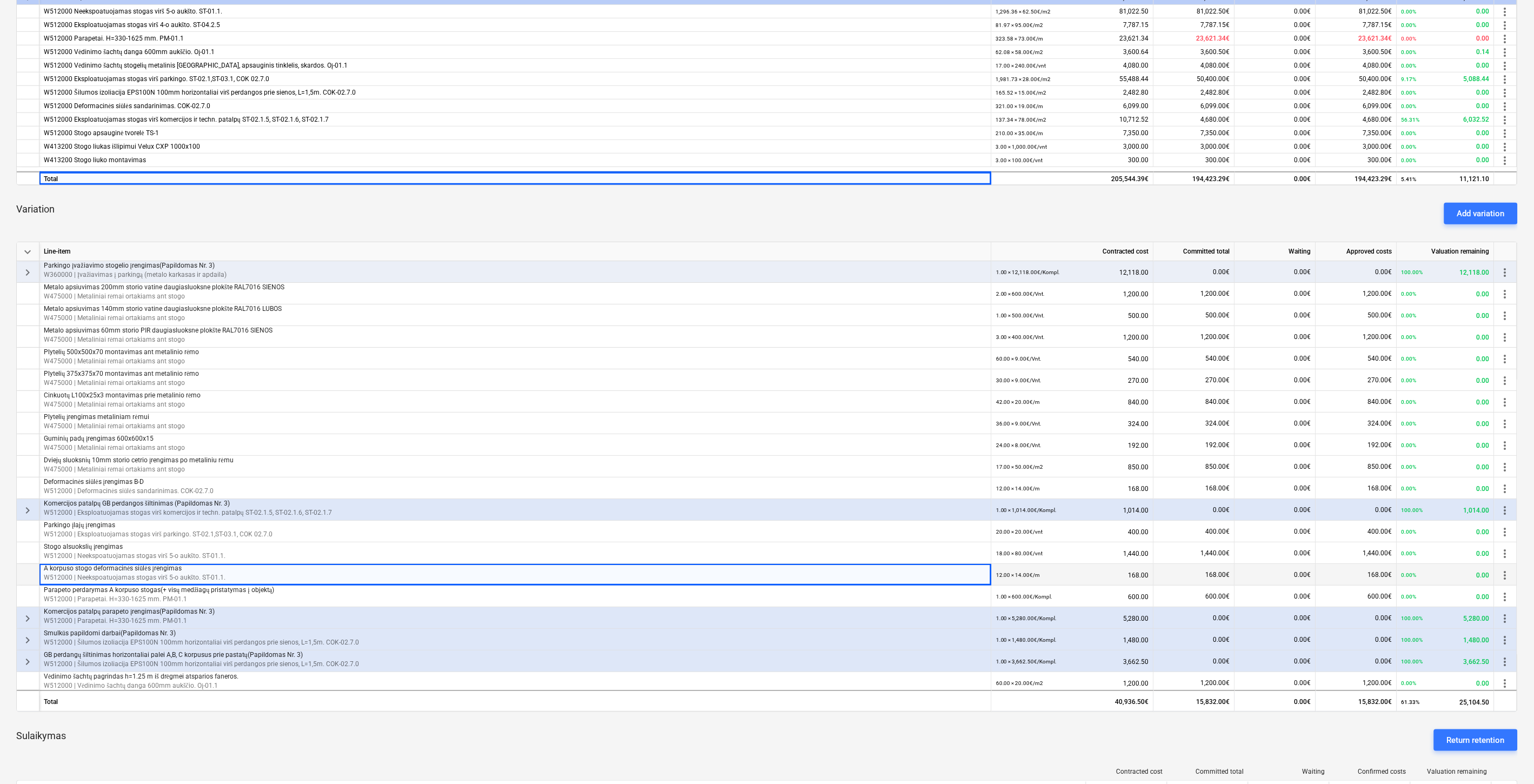
click at [506, 214] on div "Variation Add variation" at bounding box center [766, 213] width 1502 height 39
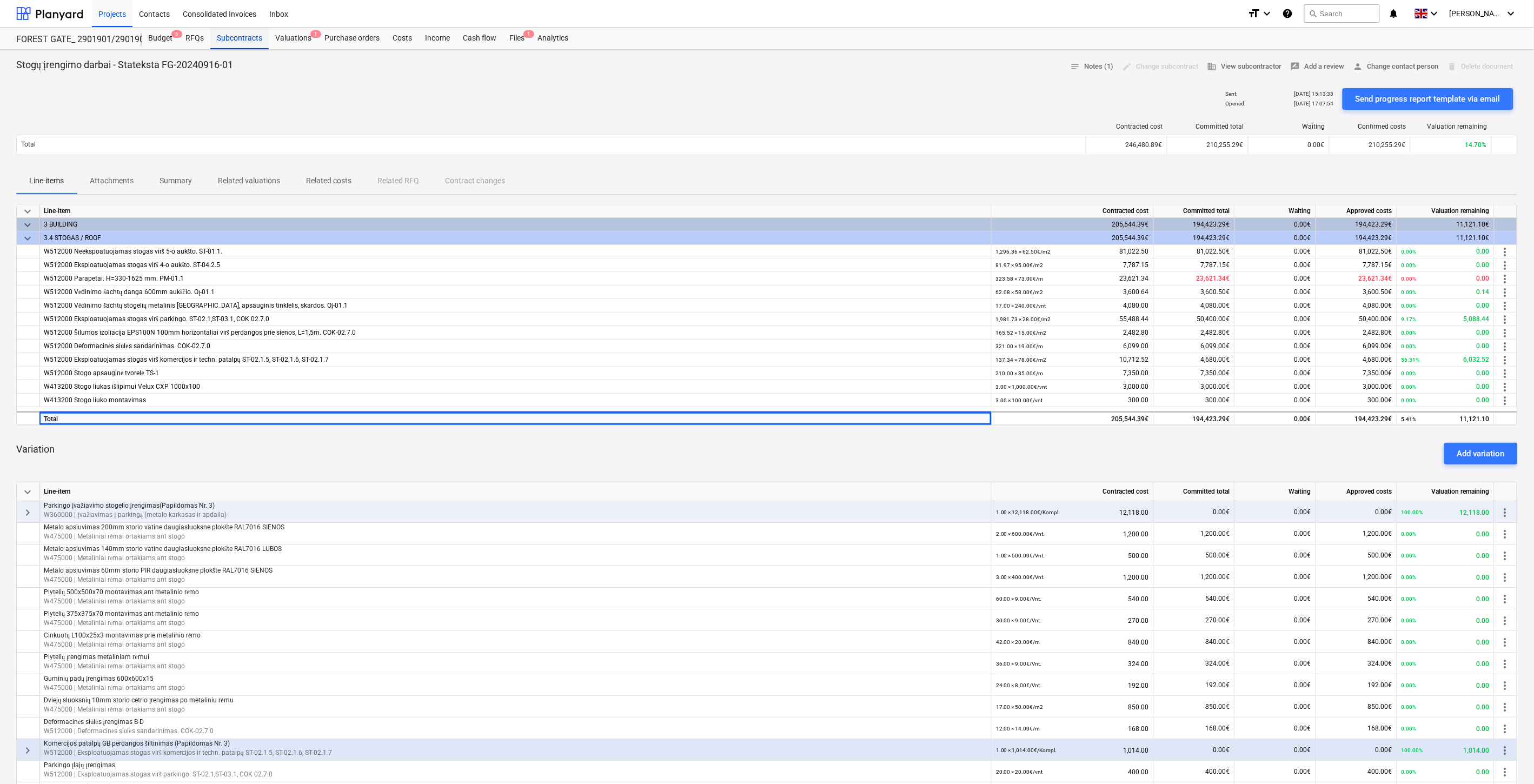
click at [240, 35] on div "Subcontracts" at bounding box center [239, 38] width 59 height 21
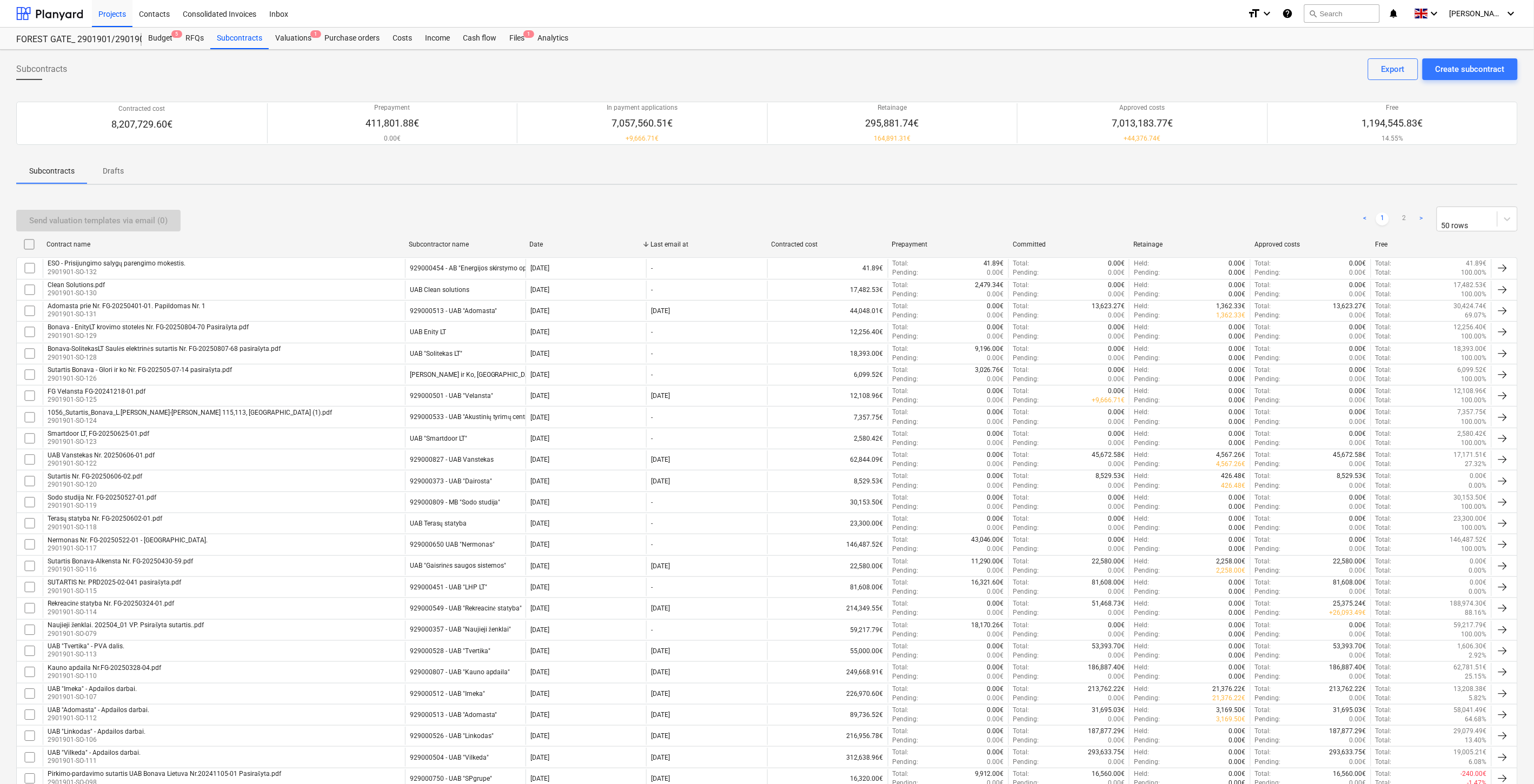
drag, startPoint x: 620, startPoint y: 79, endPoint x: 647, endPoint y: 69, distance: 28.8
click at [620, 79] on div "Subcontracts Create subcontract Export" at bounding box center [766, 74] width 1502 height 30
click at [647, 69] on div "Subcontracts Create subcontract Export" at bounding box center [766, 74] width 1502 height 30
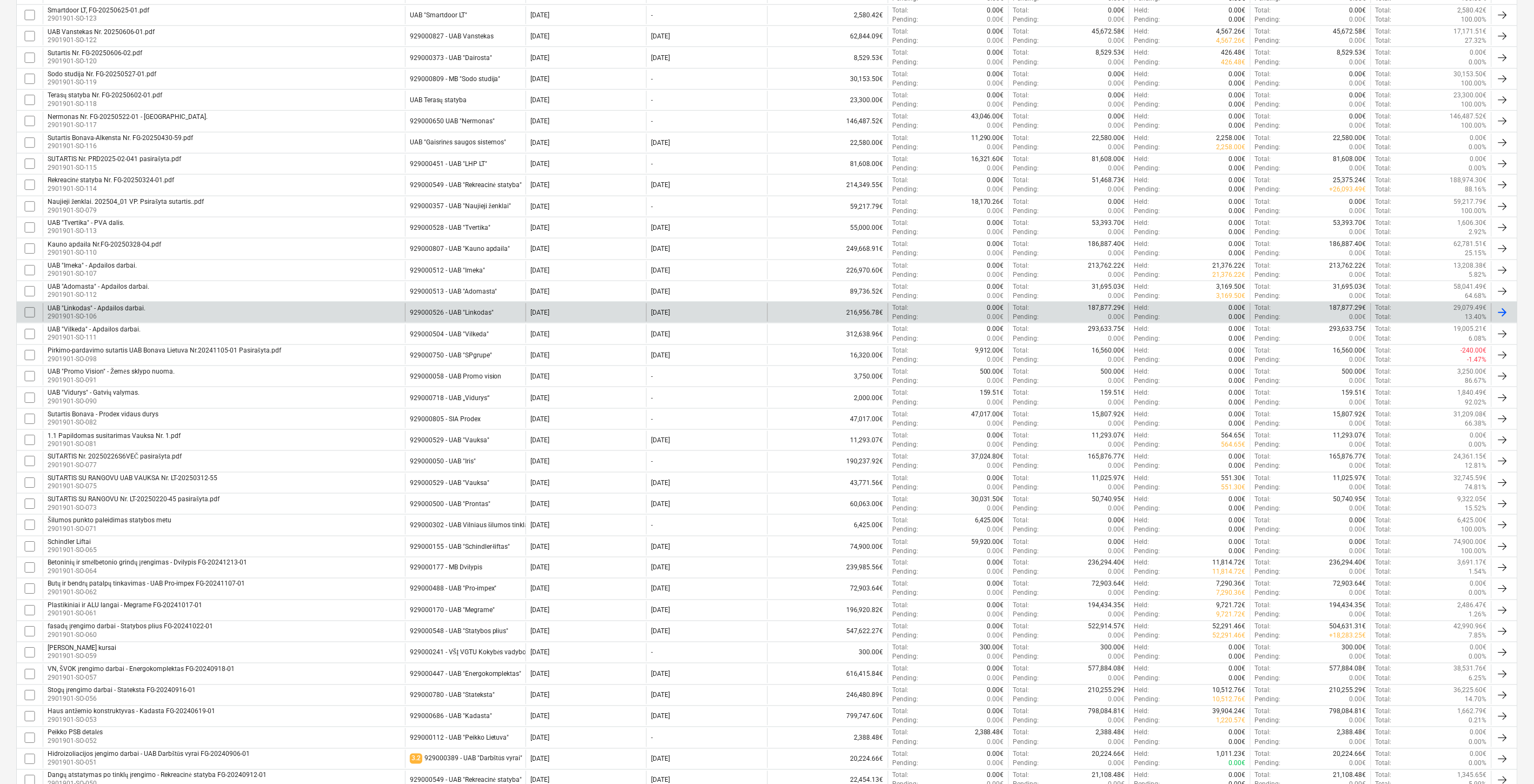
scroll to position [596, 0]
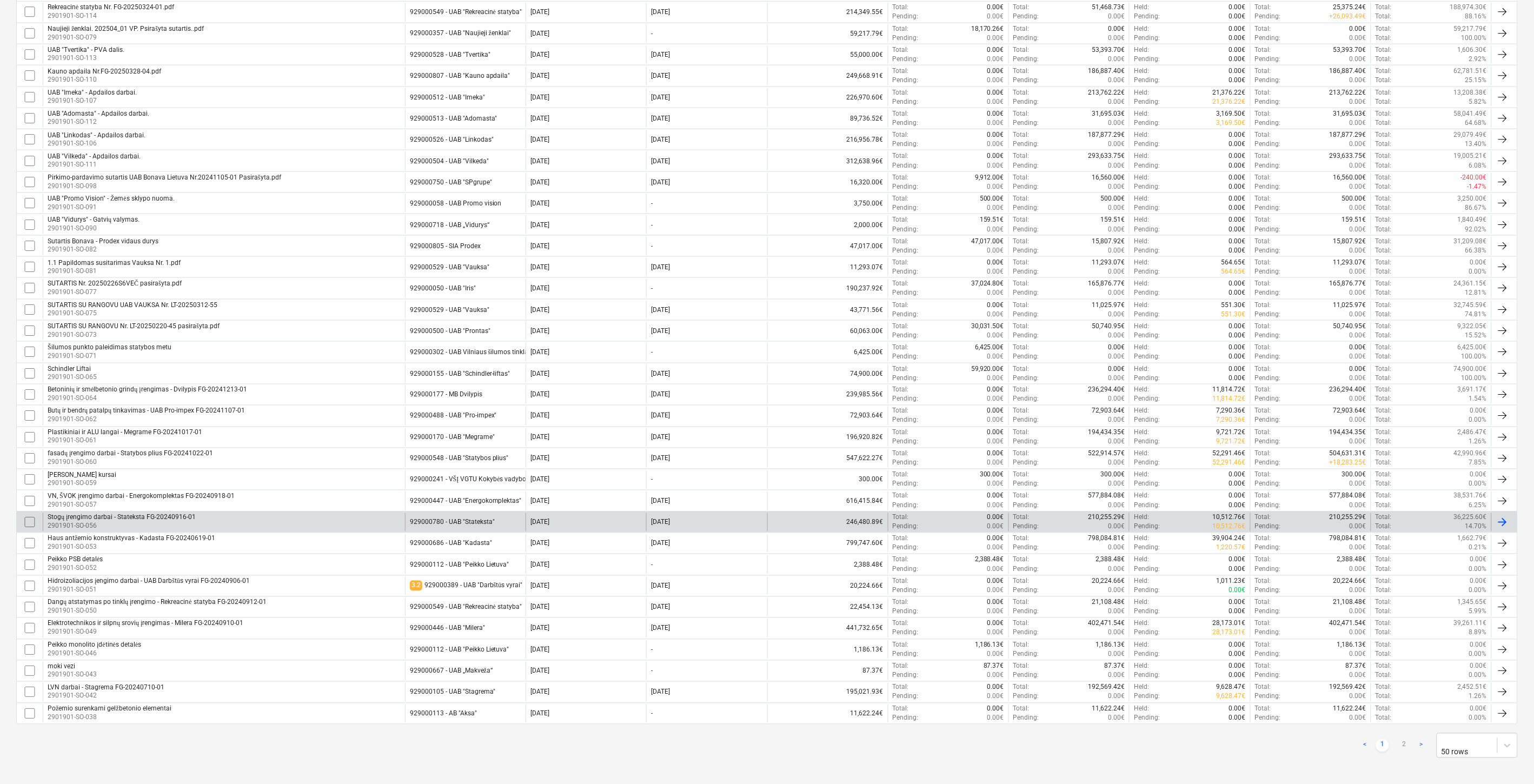
click at [456, 522] on div "929000780 - UAB "Stateksta"" at bounding box center [452, 522] width 85 height 8
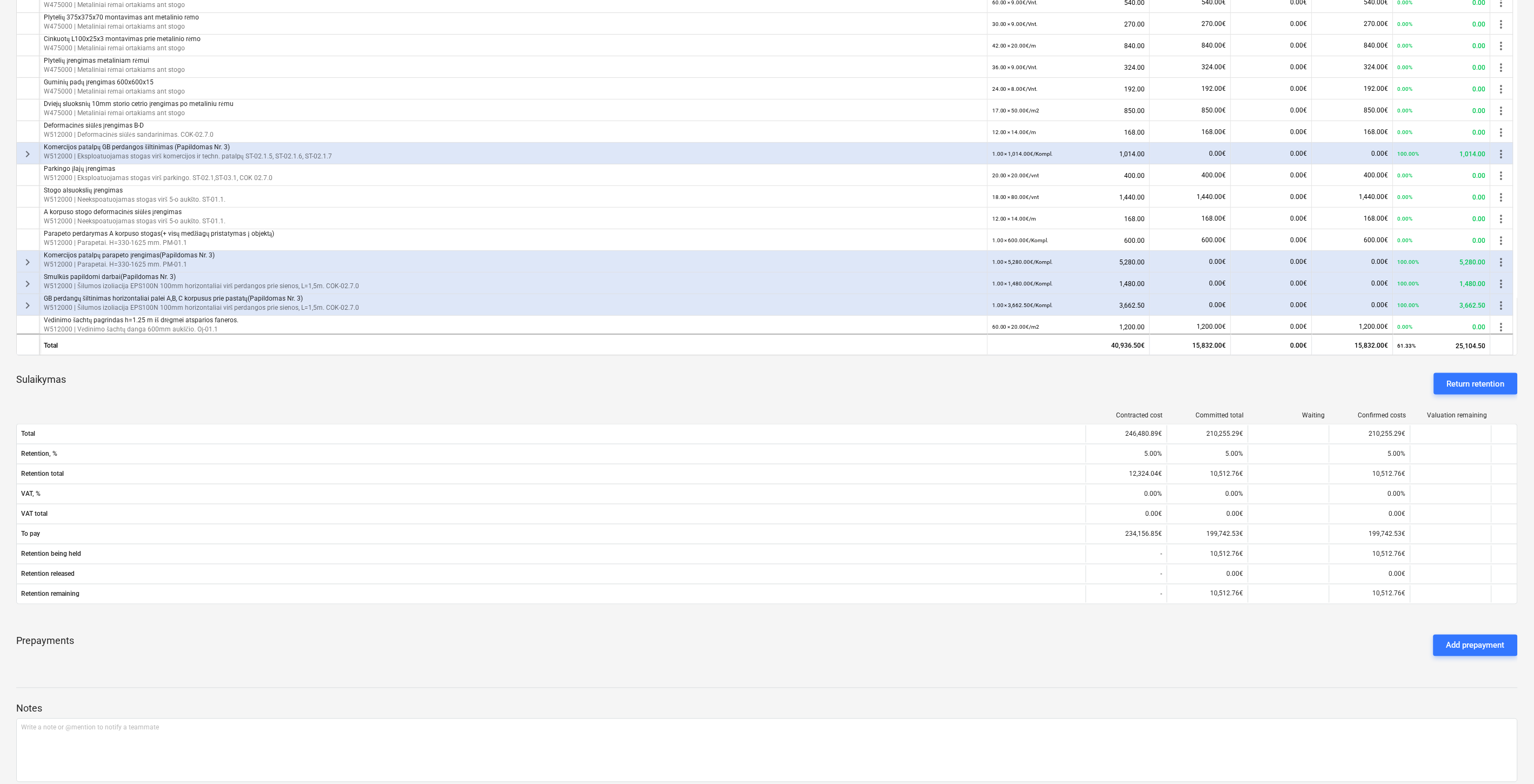
click at [547, 395] on div "Sulaikymas Return retention" at bounding box center [766, 383] width 1502 height 39
click at [578, 386] on div "Sulaikymas Return retention" at bounding box center [766, 383] width 1502 height 39
drag, startPoint x: 597, startPoint y: 382, endPoint x: 626, endPoint y: 377, distance: 29.4
click at [599, 382] on div "Sulaikymas Return retention" at bounding box center [766, 383] width 1502 height 39
click at [626, 377] on div "Sulaikymas Return retention" at bounding box center [766, 383] width 1502 height 39
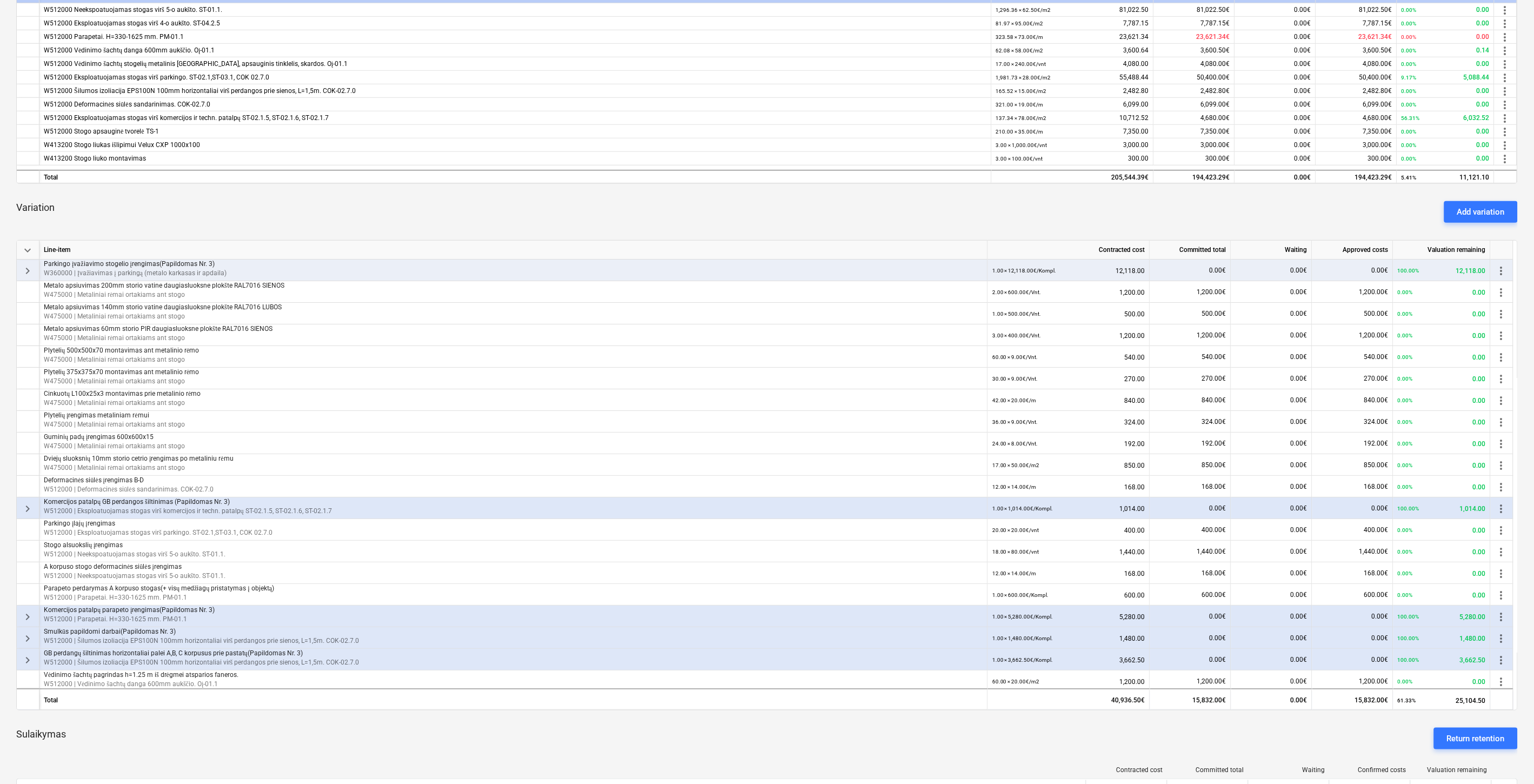
scroll to position [236, 0]
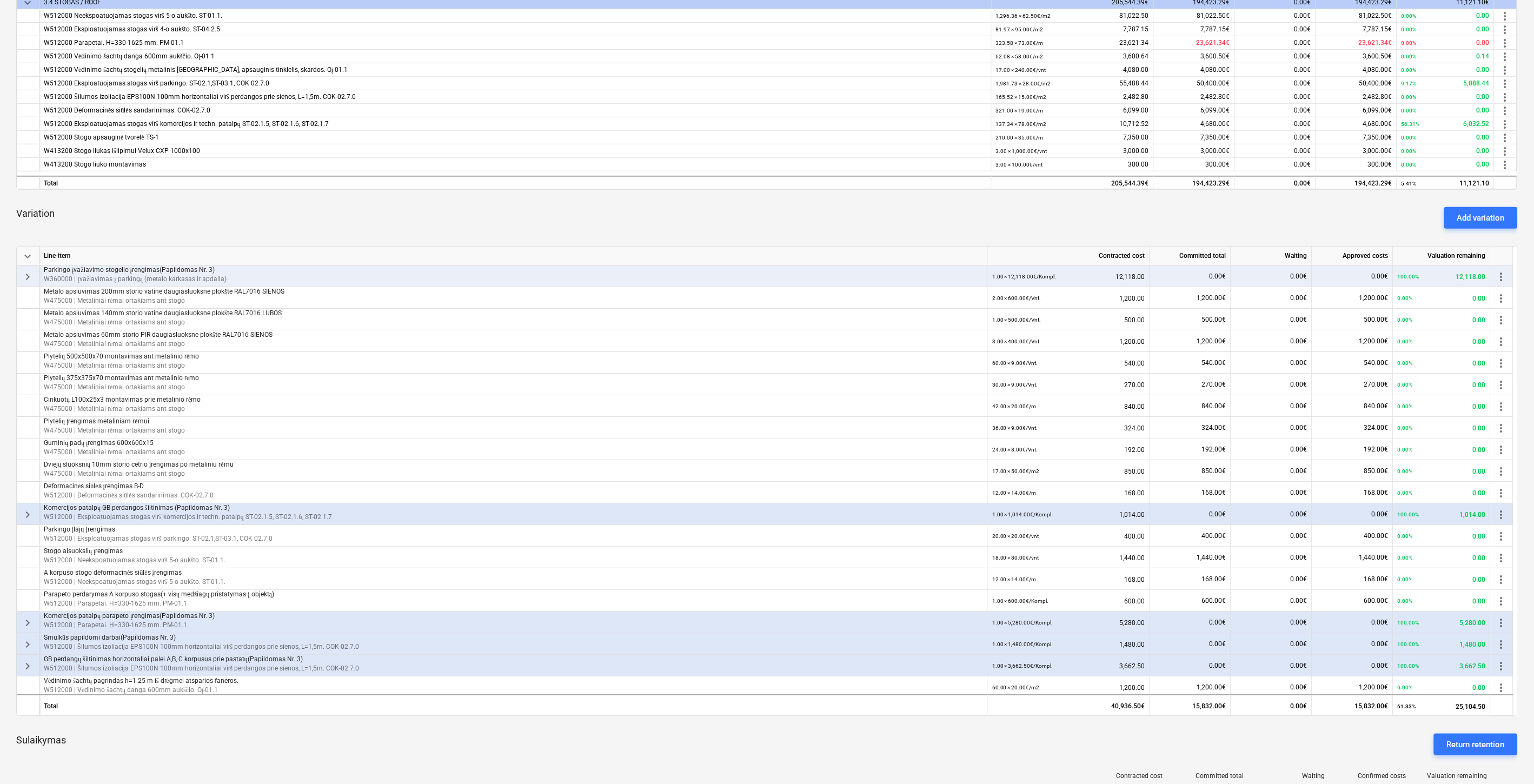
click at [656, 219] on div "Variation Add variation" at bounding box center [766, 217] width 1502 height 39
click at [673, 219] on div "Variation Add variation" at bounding box center [766, 217] width 1502 height 39
click at [897, 223] on div "Variation Add variation" at bounding box center [766, 217] width 1502 height 39
click at [932, 212] on div "Variation Add variation" at bounding box center [766, 217] width 1502 height 39
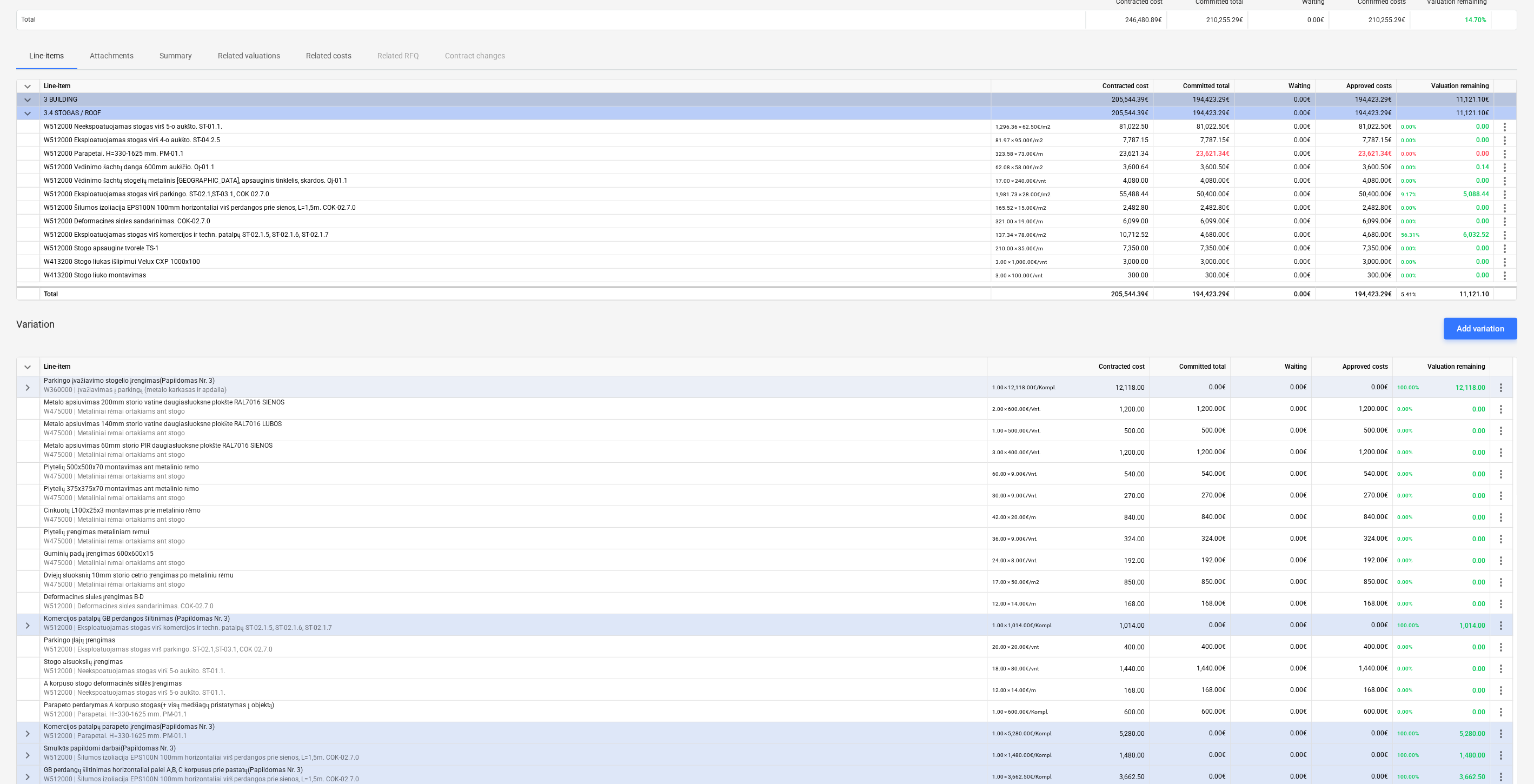
scroll to position [0, 0]
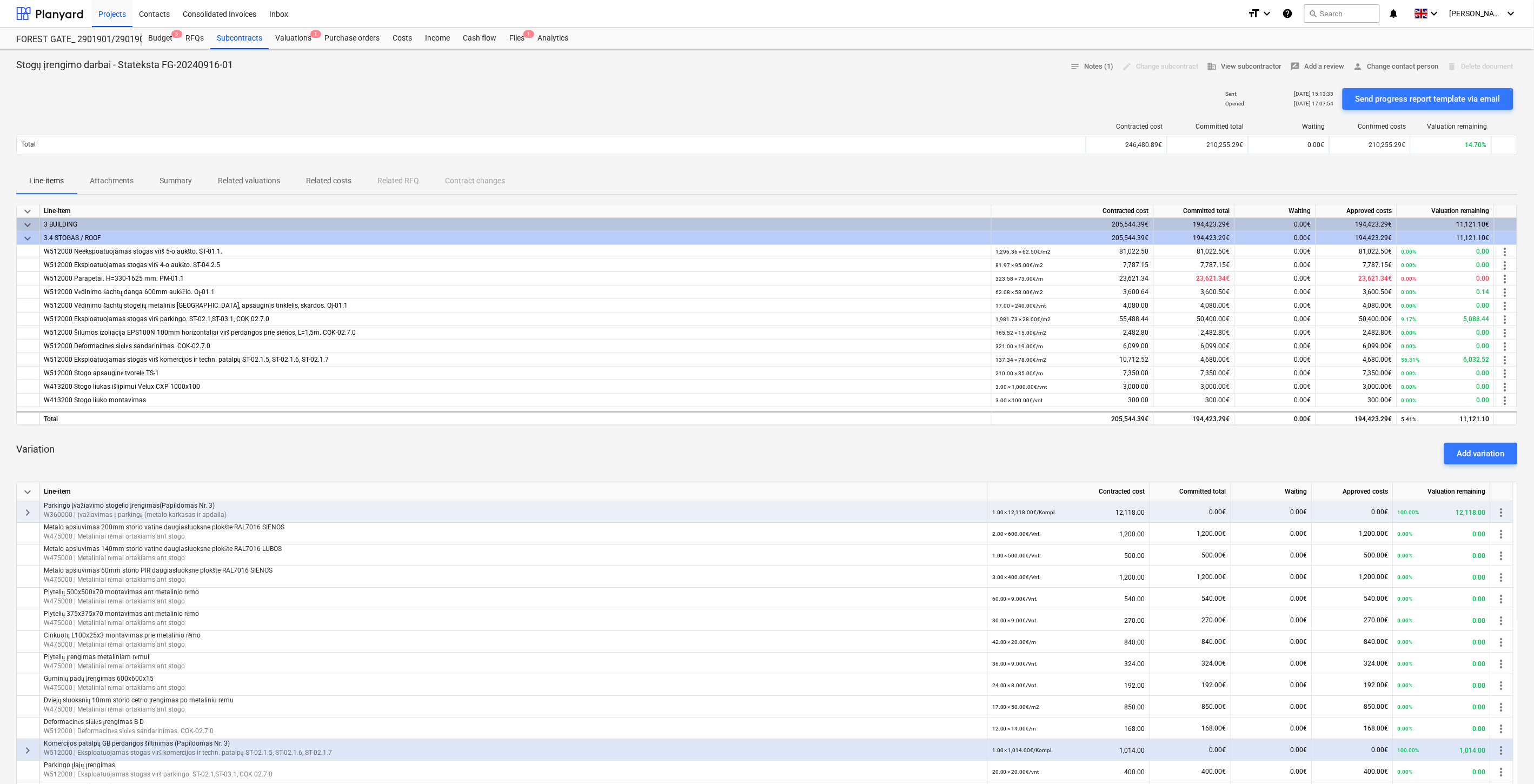
click at [641, 111] on div "Sent : 18.08.2025 15:13:33 Opened : 20.08.2025 17:07:54 Send progress report te…" at bounding box center [766, 99] width 1502 height 30
click at [685, 105] on div "Sent : 18.08.2025 15:13:33 Opened : 20.08.2025 17:07:54 Send progress report te…" at bounding box center [766, 99] width 1502 height 30
click at [233, 39] on div "Subcontracts" at bounding box center [239, 38] width 59 height 21
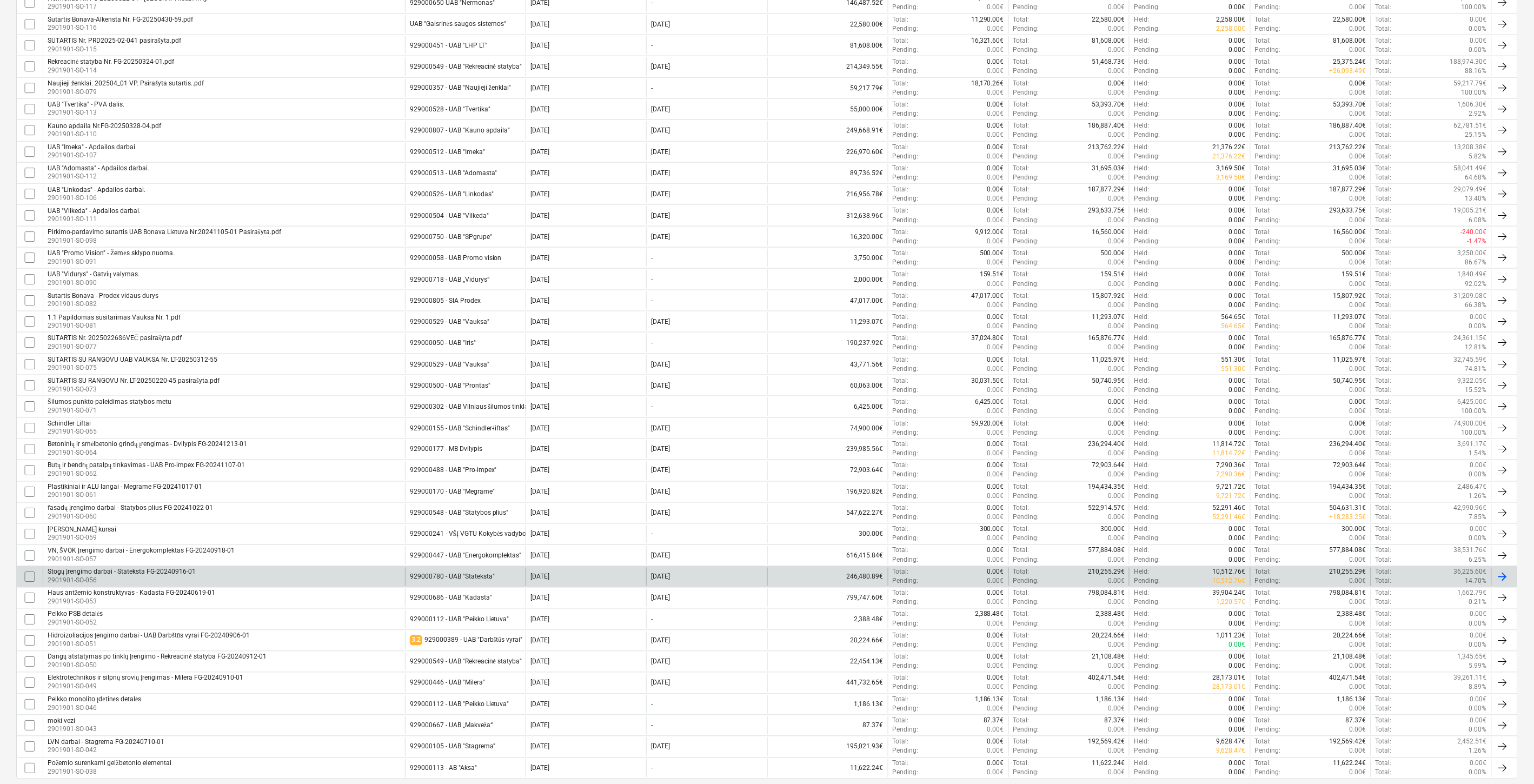
scroll to position [596, 0]
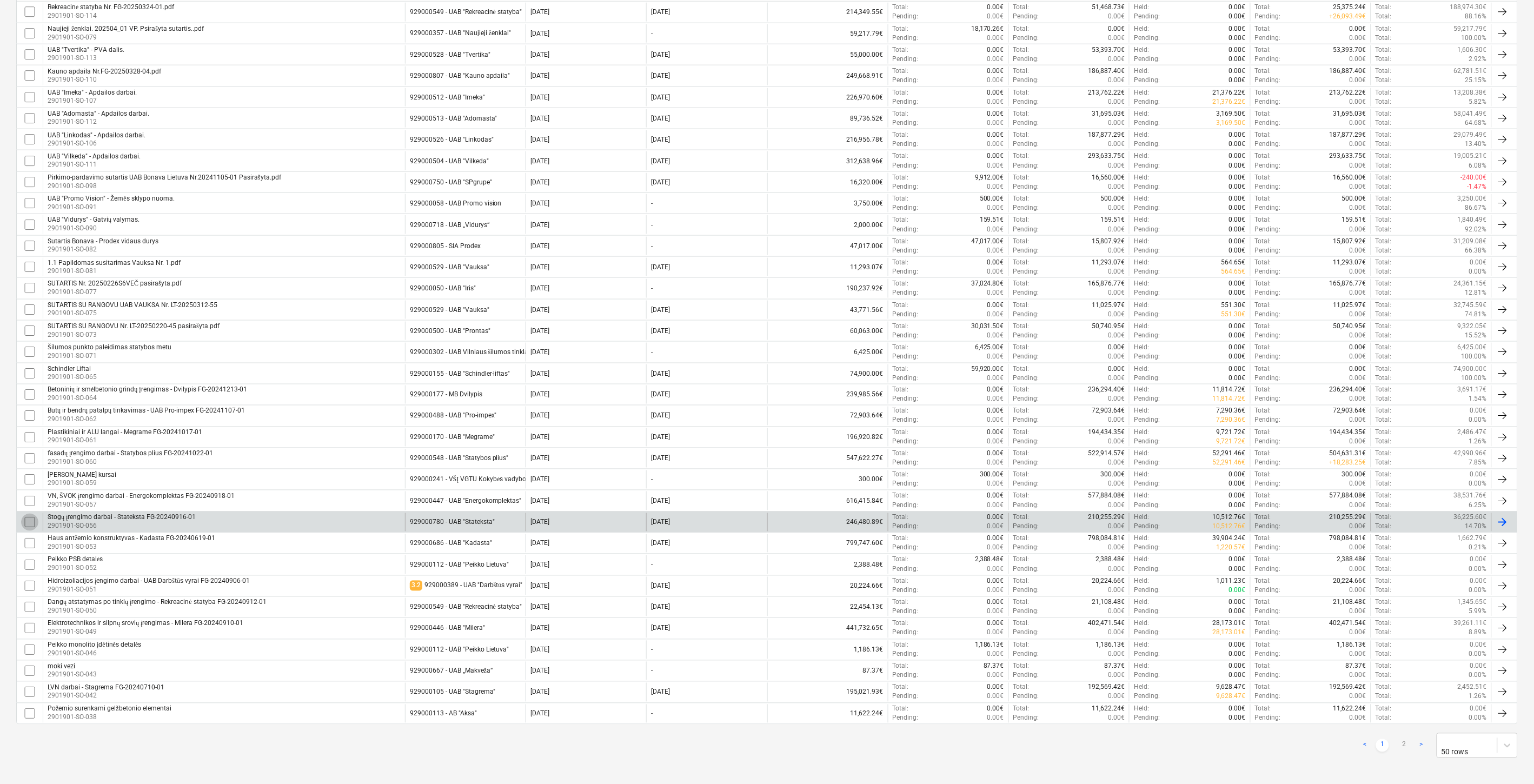
click at [30, 516] on input "checkbox" at bounding box center [30, 522] width 17 height 17
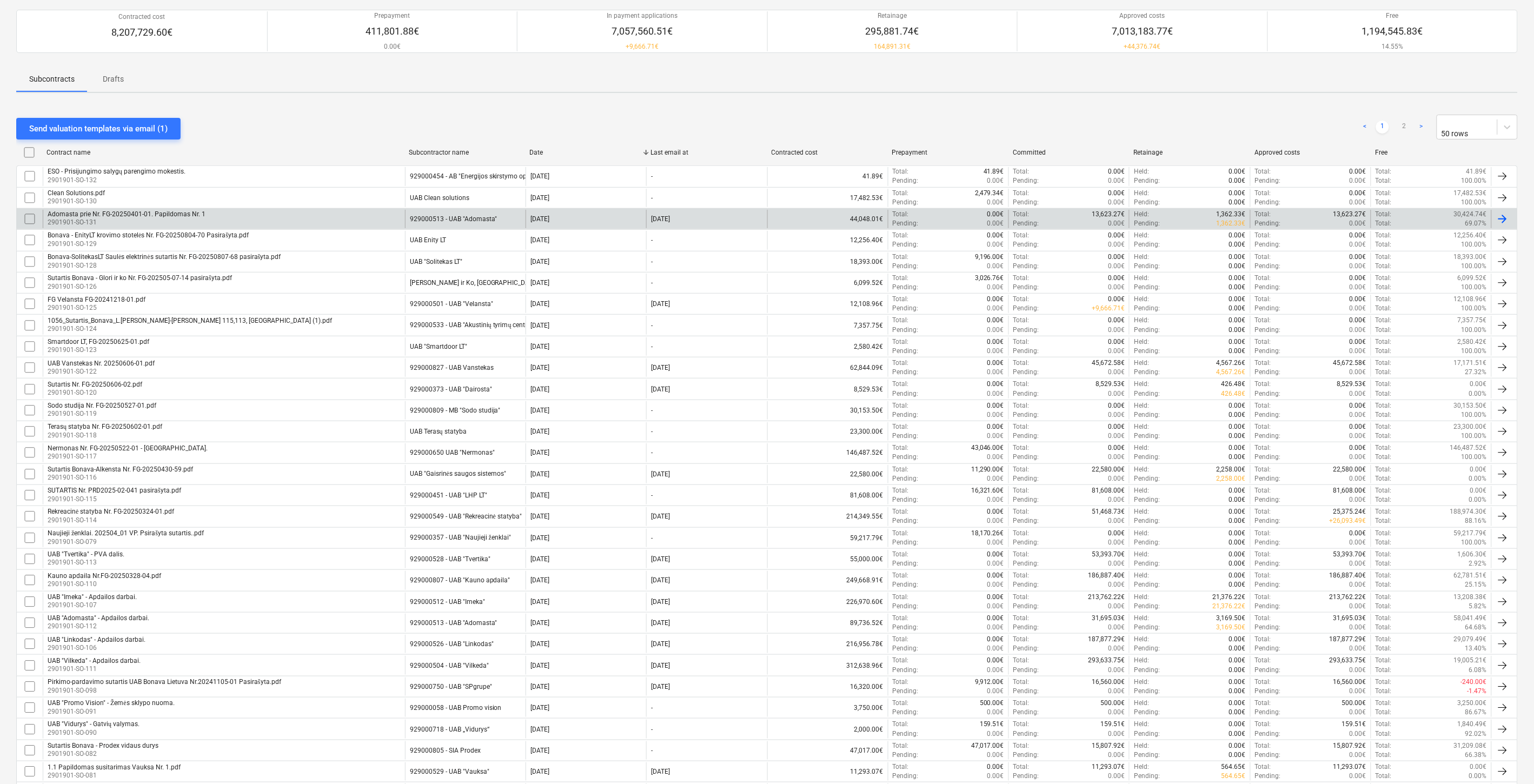
scroll to position [0, 0]
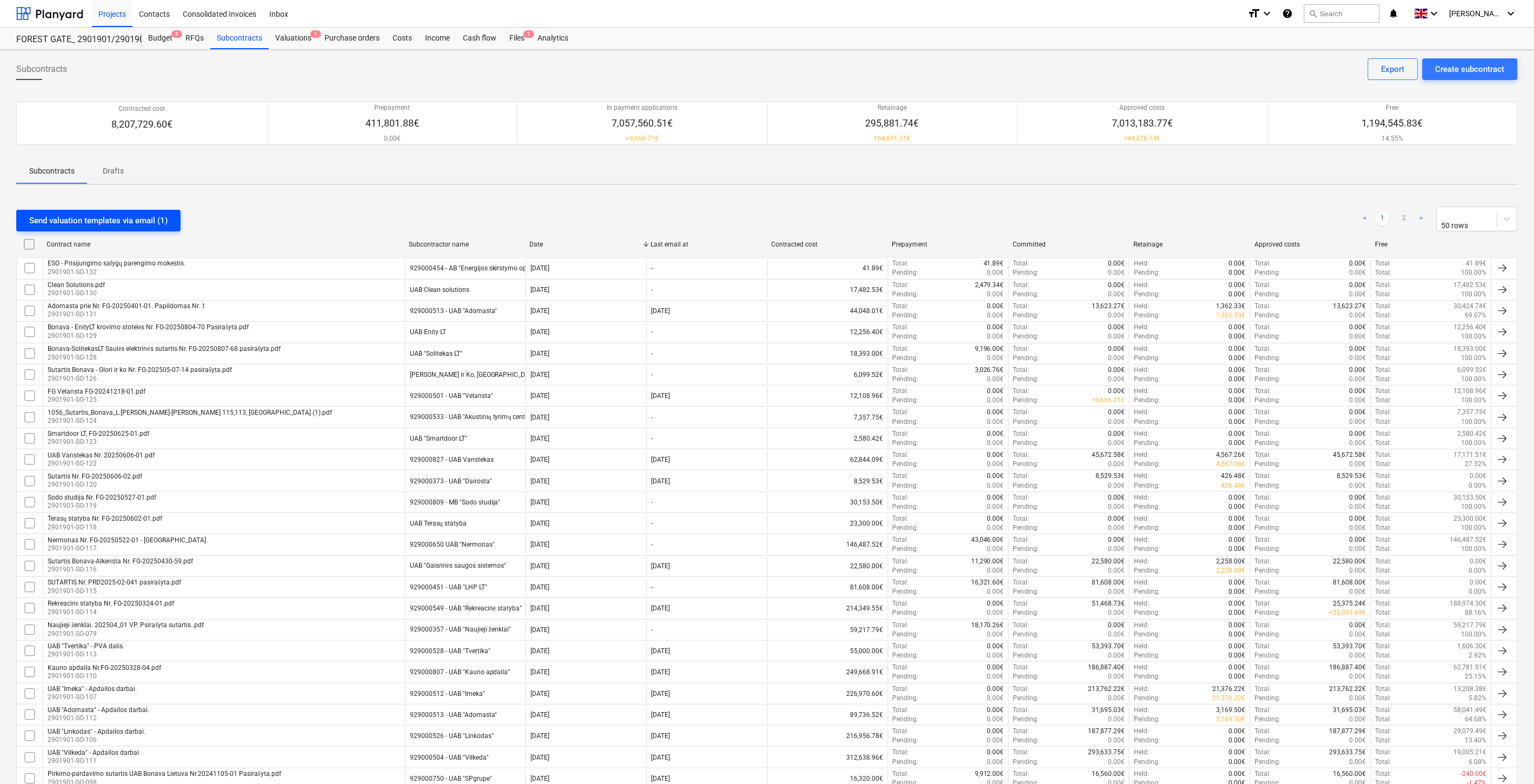
click at [161, 214] on div "Send valuation templates via email (1)" at bounding box center [98, 221] width 139 height 14
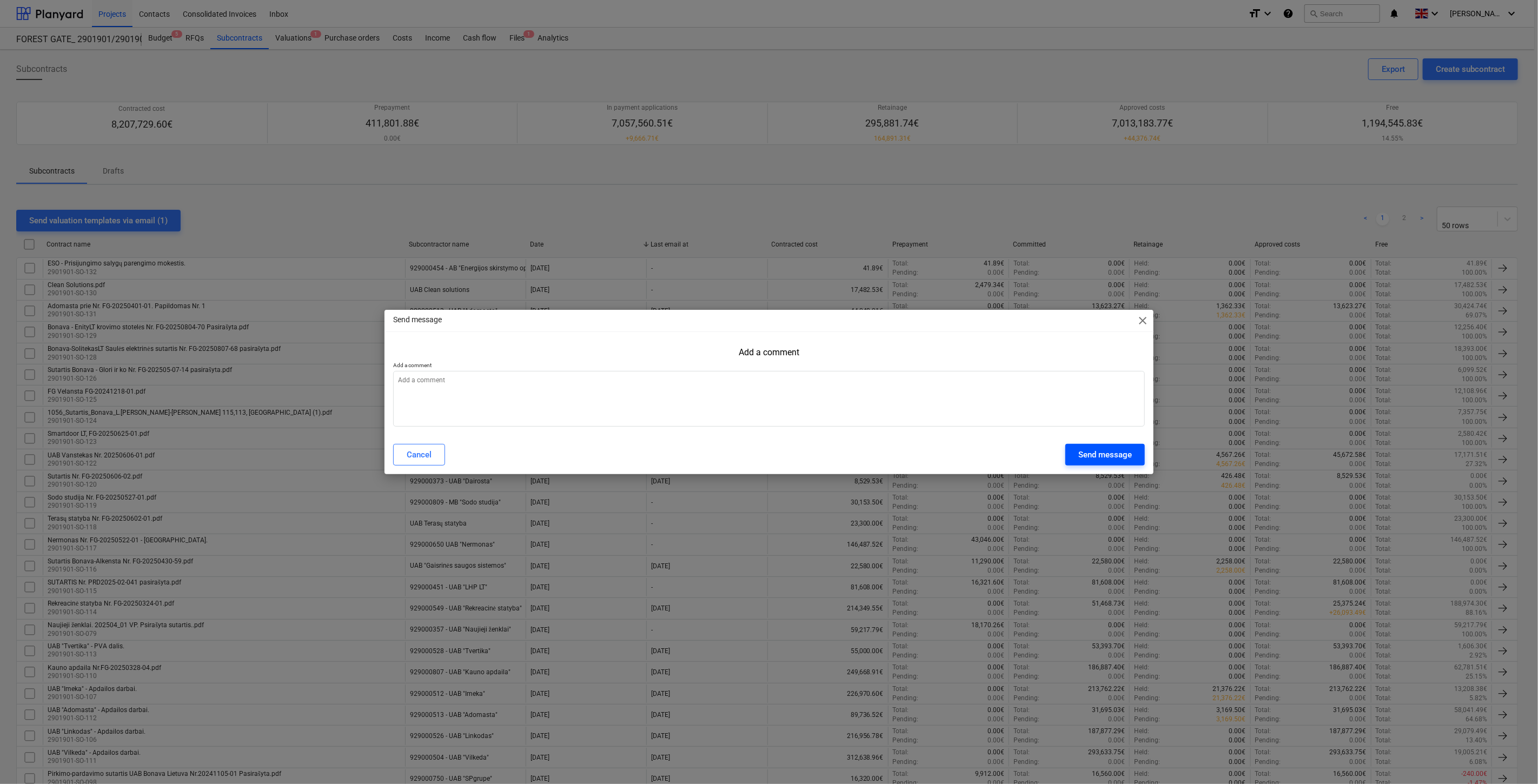
click at [1083, 452] on div "Send message" at bounding box center [1105, 455] width 54 height 14
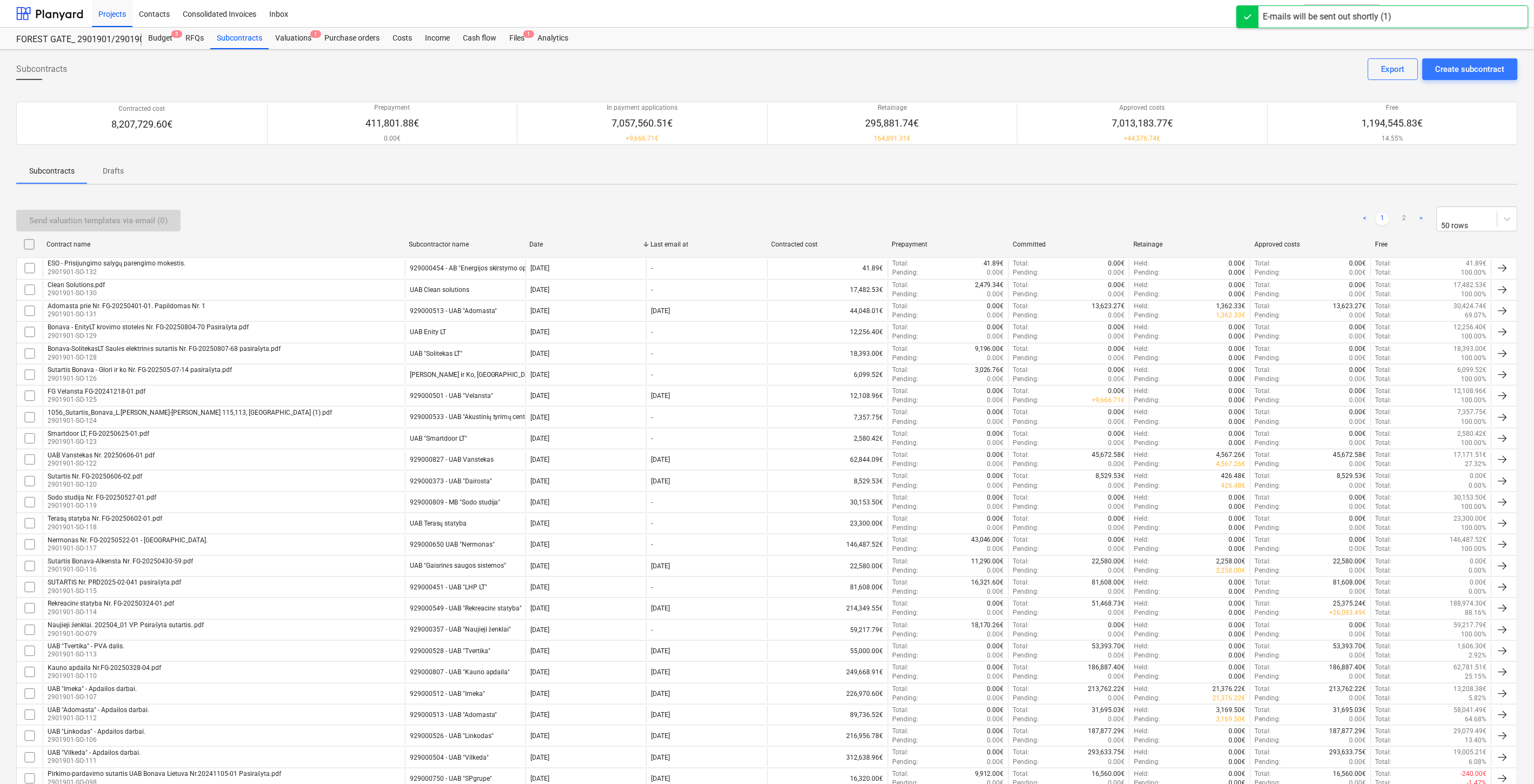
click at [1196, 205] on div "Send valuation templates via email (0) < 1 2 > 50 rows" at bounding box center [766, 219] width 1502 height 33
click at [1225, 196] on div "Send valuation templates via email (0) < 1 2 > 50 rows Contract name Subcontrac…" at bounding box center [766, 780] width 1502 height 1174
click at [1185, 219] on div "Send valuation templates via email (0) < 1 2 > 50 rows" at bounding box center [766, 219] width 1502 height 25
click at [1212, 208] on div "Send valuation templates via email (0) < 1 2 > 50 rows" at bounding box center [766, 219] width 1502 height 25
click at [1152, 216] on div "Send valuation templates via email (0) < 1 2 > 50 rows" at bounding box center [766, 219] width 1502 height 25
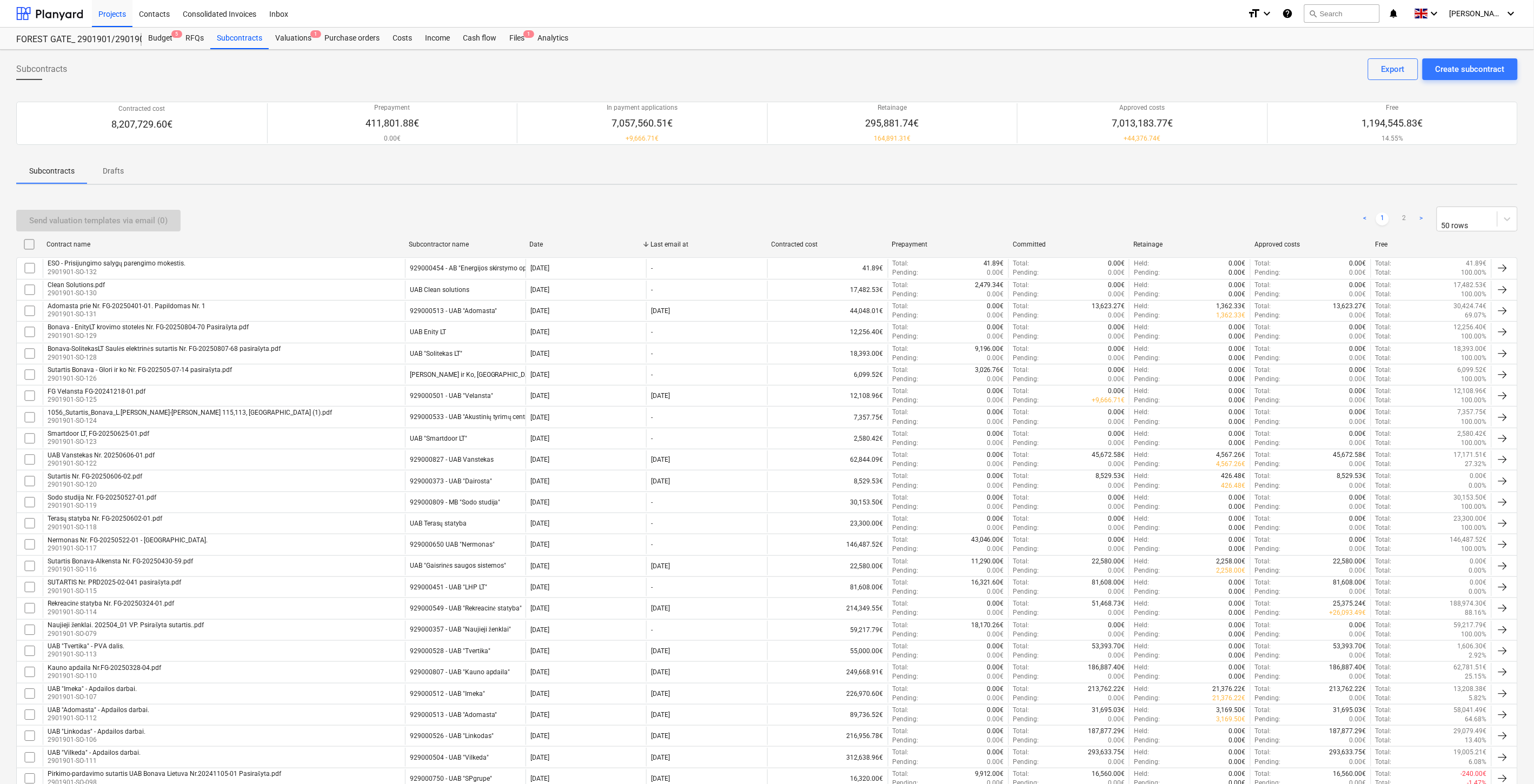
click at [1176, 205] on div "Send valuation templates via email (0) < 1 2 > 50 rows" at bounding box center [766, 219] width 1502 height 33
click at [510, 38] on div "Files 1" at bounding box center [517, 38] width 28 height 21
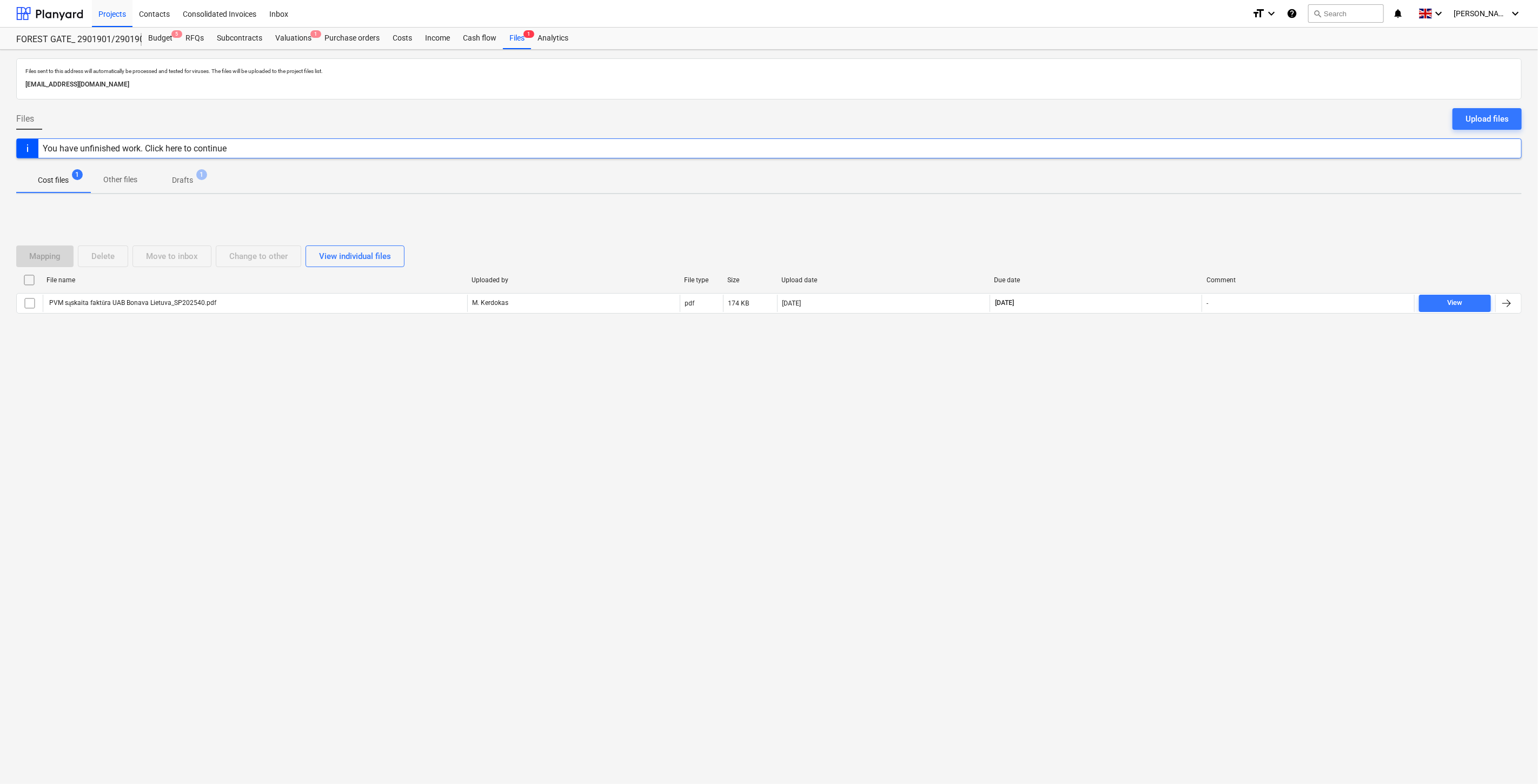
click at [1139, 374] on div "Files sent to this address will automatically be processed and tested for virus…" at bounding box center [769, 417] width 1538 height 734
click at [1144, 369] on div "Files sent to this address will automatically be processed and tested for virus…" at bounding box center [769, 417] width 1538 height 734
click at [1149, 360] on div "Mapping Delete Move to inbox Change to other View individual files File name Up…" at bounding box center [769, 284] width 1506 height 162
click at [1162, 344] on div "Mapping Delete Move to inbox Change to other View individual files File name Up…" at bounding box center [769, 284] width 1506 height 162
click at [1082, 387] on div "Files sent to this address will automatically be processed and tested for virus…" at bounding box center [769, 417] width 1538 height 734
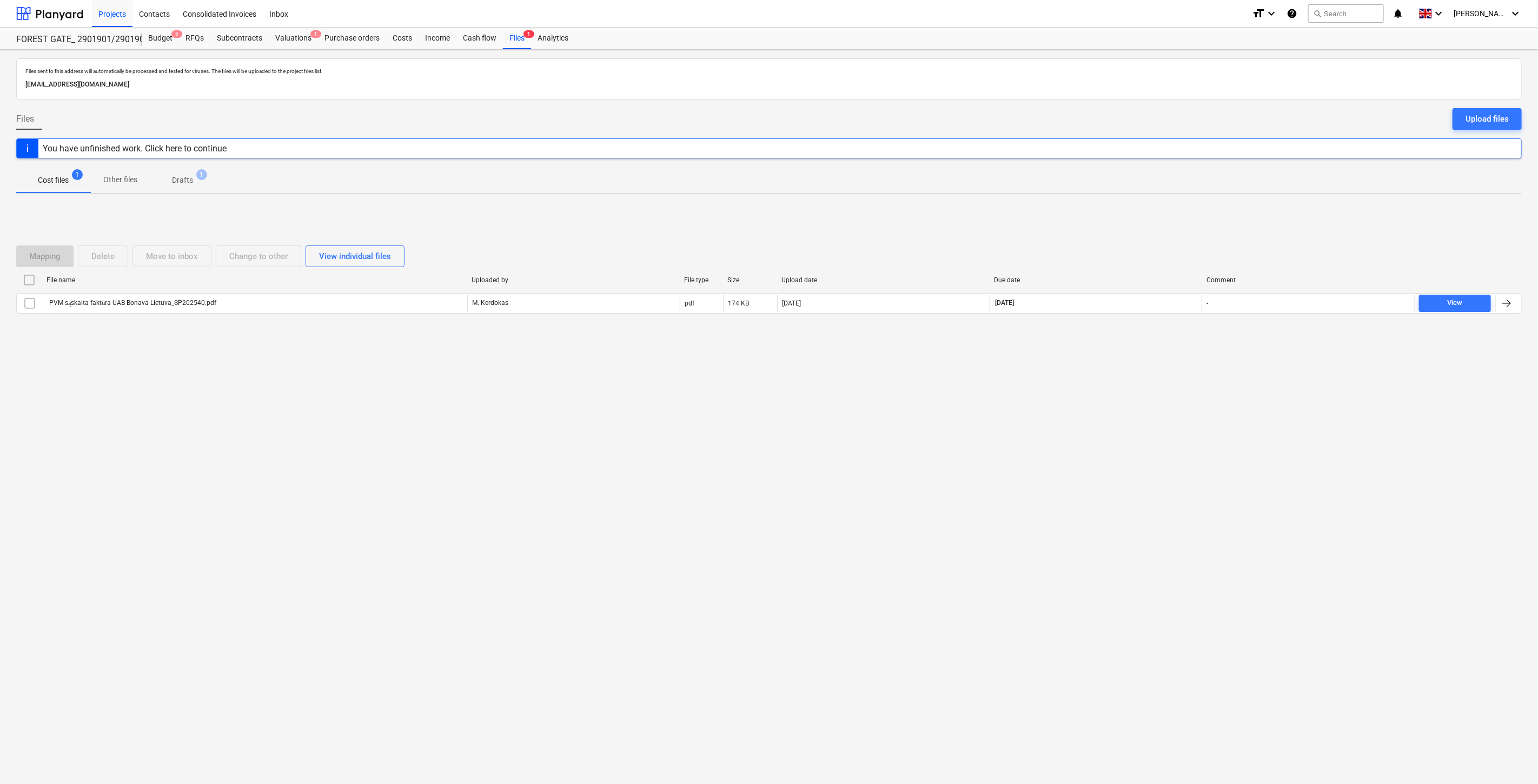
click at [1097, 380] on div "Files sent to this address will automatically be processed and tested for virus…" at bounding box center [769, 417] width 1538 height 734
click at [1069, 490] on div "Files sent to this address will automatically be processed and tested for virus…" at bounding box center [769, 417] width 1538 height 734
click at [1082, 476] on div "Files sent to this address will automatically be processed and tested for virus…" at bounding box center [769, 417] width 1538 height 734
click at [1134, 373] on div "Files sent to this address will automatically be processed and tested for virus…" at bounding box center [769, 417] width 1538 height 734
click at [1152, 360] on div "Mapping Delete Move to inbox Change to other View individual files File name Up…" at bounding box center [769, 284] width 1506 height 162
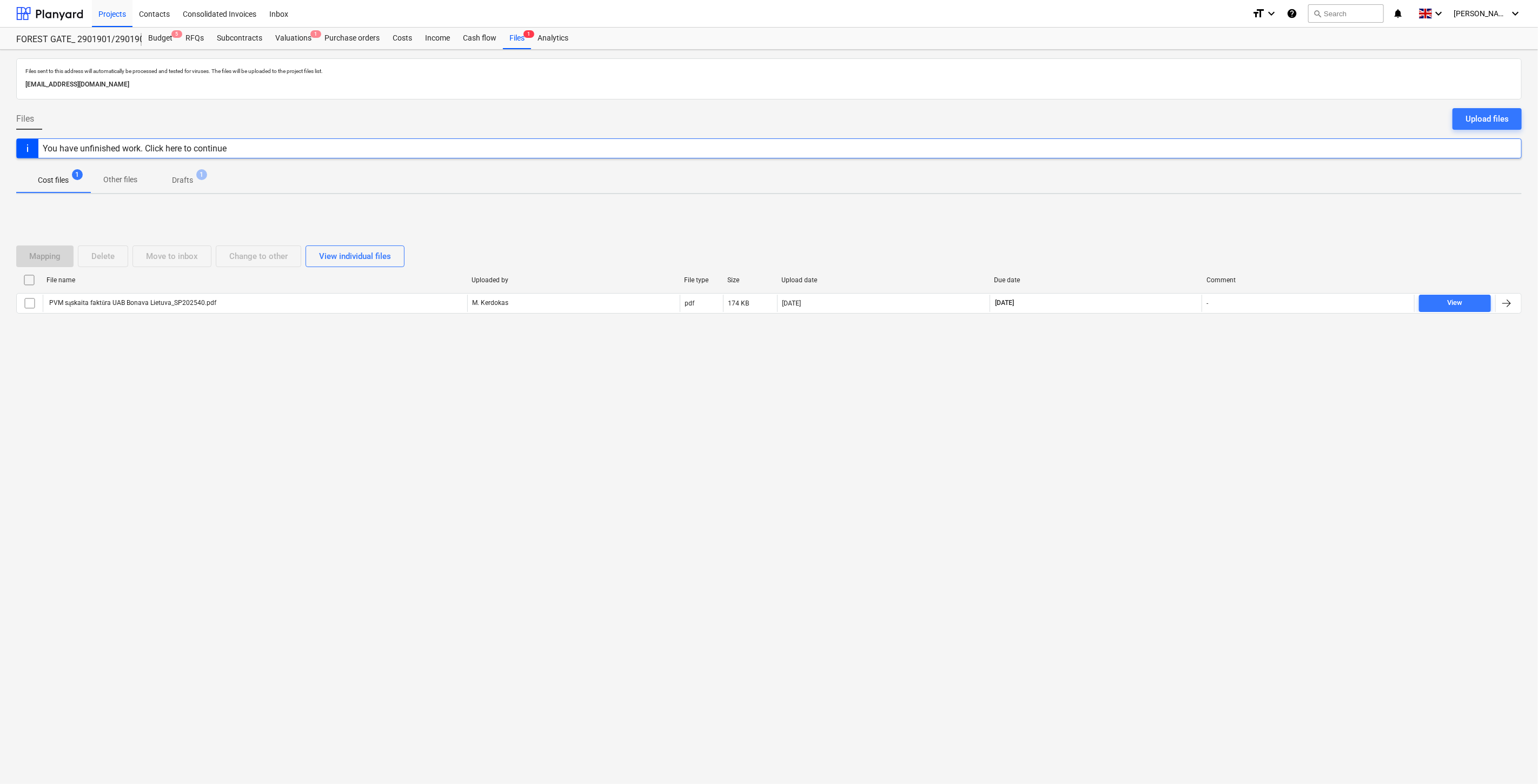
click at [1088, 428] on div "Files sent to this address will automatically be processed and tested for virus…" at bounding box center [769, 417] width 1538 height 734
click at [1122, 404] on div "Files sent to this address will automatically be processed and tested for virus…" at bounding box center [769, 417] width 1538 height 734
click at [1142, 392] on div "Files sent to this address will automatically be processed and tested for virus…" at bounding box center [769, 417] width 1538 height 734
click at [1153, 386] on div "Files sent to this address will automatically be processed and tested for virus…" at bounding box center [769, 417] width 1538 height 734
click at [1118, 485] on div "Files sent to this address will automatically be processed and tested for virus…" at bounding box center [769, 417] width 1538 height 734
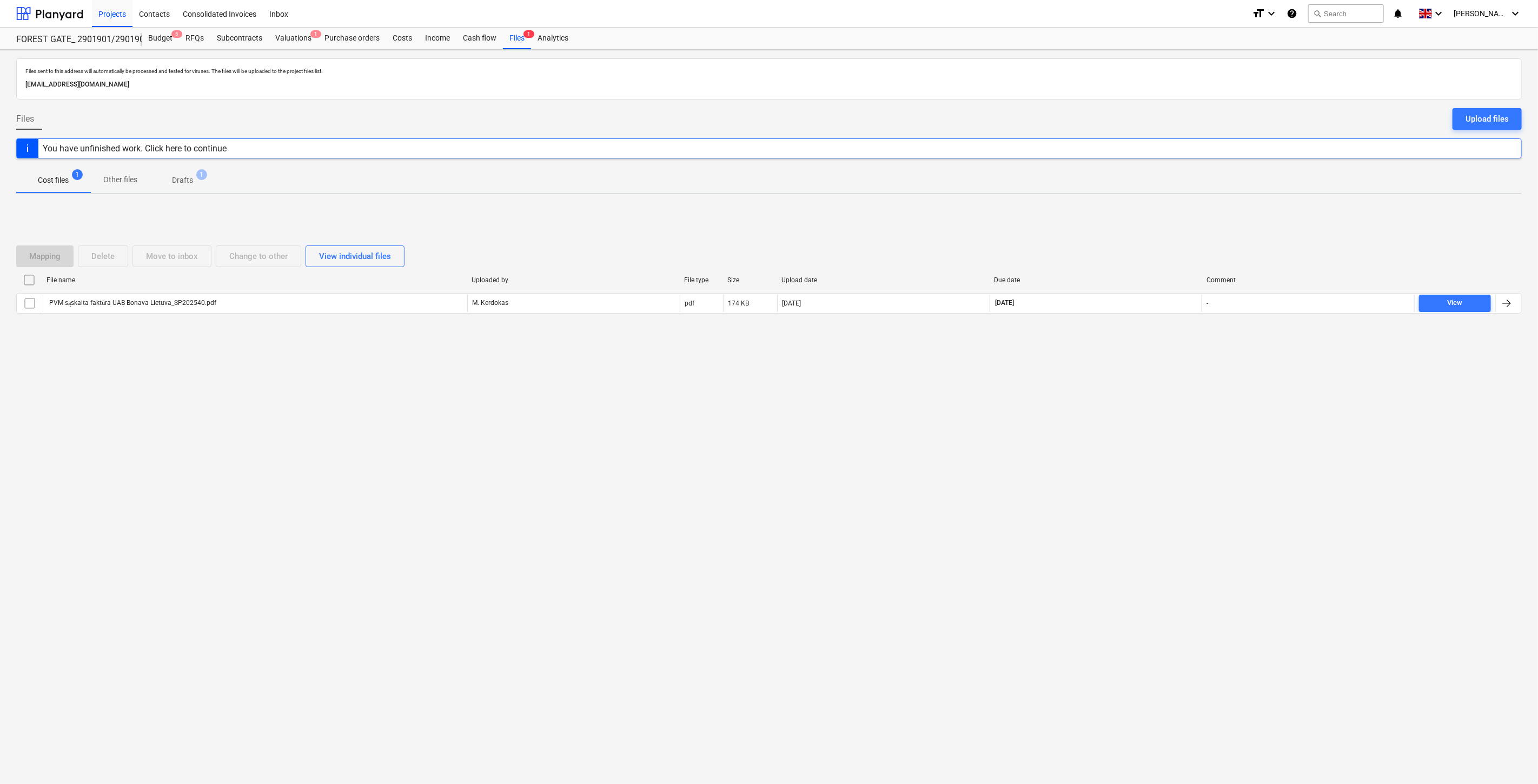
click at [1133, 458] on div "Files sent to this address will automatically be processed and tested for virus…" at bounding box center [769, 417] width 1538 height 734
click at [1145, 442] on div "Files sent to this address will automatically be processed and tested for virus…" at bounding box center [769, 417] width 1538 height 734
click at [1158, 428] on div "Files sent to this address will automatically be processed and tested for virus…" at bounding box center [769, 417] width 1538 height 734
click at [1123, 348] on div "Mapping Delete Move to inbox Change to other View individual files File name Up…" at bounding box center [769, 284] width 1506 height 162
click at [1144, 336] on div "Mapping Delete Move to inbox Change to other View individual files File name Up…" at bounding box center [769, 284] width 1506 height 162
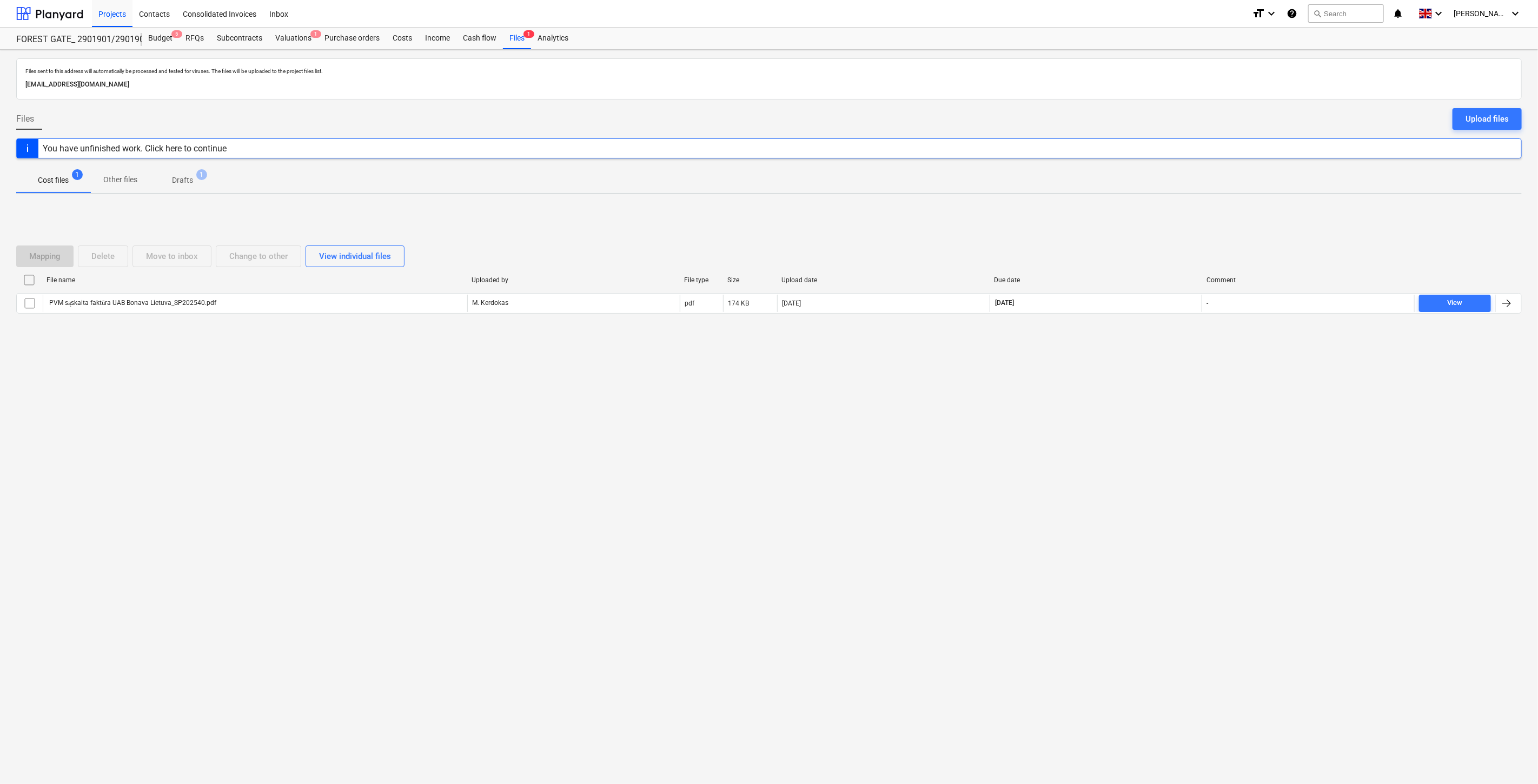
drag, startPoint x: 1152, startPoint y: 332, endPoint x: 1172, endPoint y: 322, distance: 22.4
click at [1152, 332] on div "Mapping Delete Move to inbox Change to other View individual files File name Up…" at bounding box center [769, 284] width 1506 height 103
click at [1172, 322] on div at bounding box center [769, 322] width 1506 height 9
drag, startPoint x: 527, startPoint y: 735, endPoint x: 408, endPoint y: 736, distance: 119.0
click at [526, 735] on div "Files sent to this address will automatically be processed and tested for virus…" at bounding box center [769, 417] width 1538 height 734
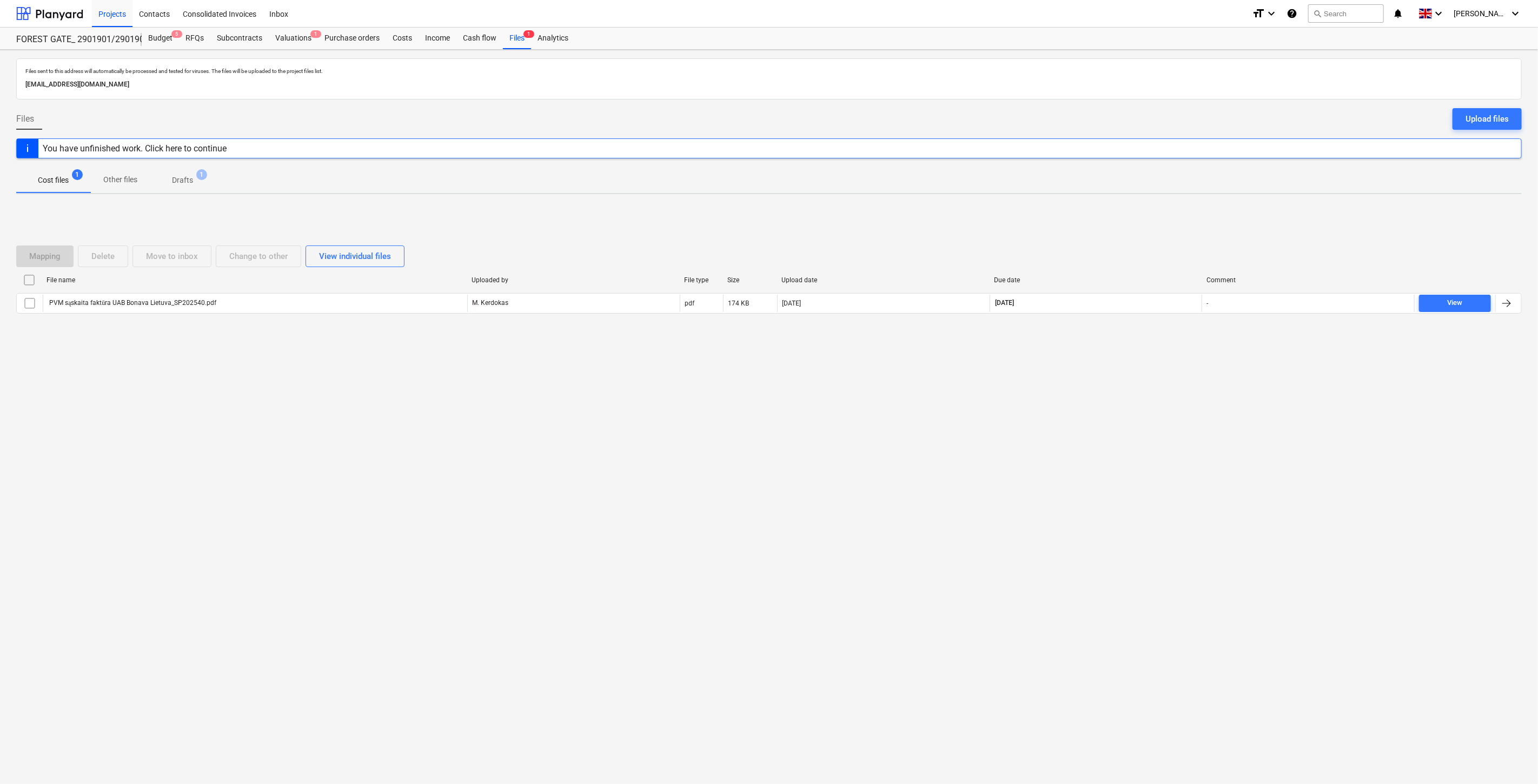
click at [902, 513] on div "Files sent to this address will automatically be processed and tested for virus…" at bounding box center [769, 417] width 1538 height 734
click at [943, 480] on div "Files sent to this address will automatically be processed and tested for virus…" at bounding box center [769, 417] width 1538 height 734
drag, startPoint x: 1070, startPoint y: 411, endPoint x: 1078, endPoint y: 405, distance: 10.0
click at [1070, 411] on div "Files sent to this address will automatically be processed and tested for virus…" at bounding box center [769, 417] width 1538 height 734
click at [1124, 379] on div "Files sent to this address will automatically be processed and tested for virus…" at bounding box center [769, 417] width 1538 height 734
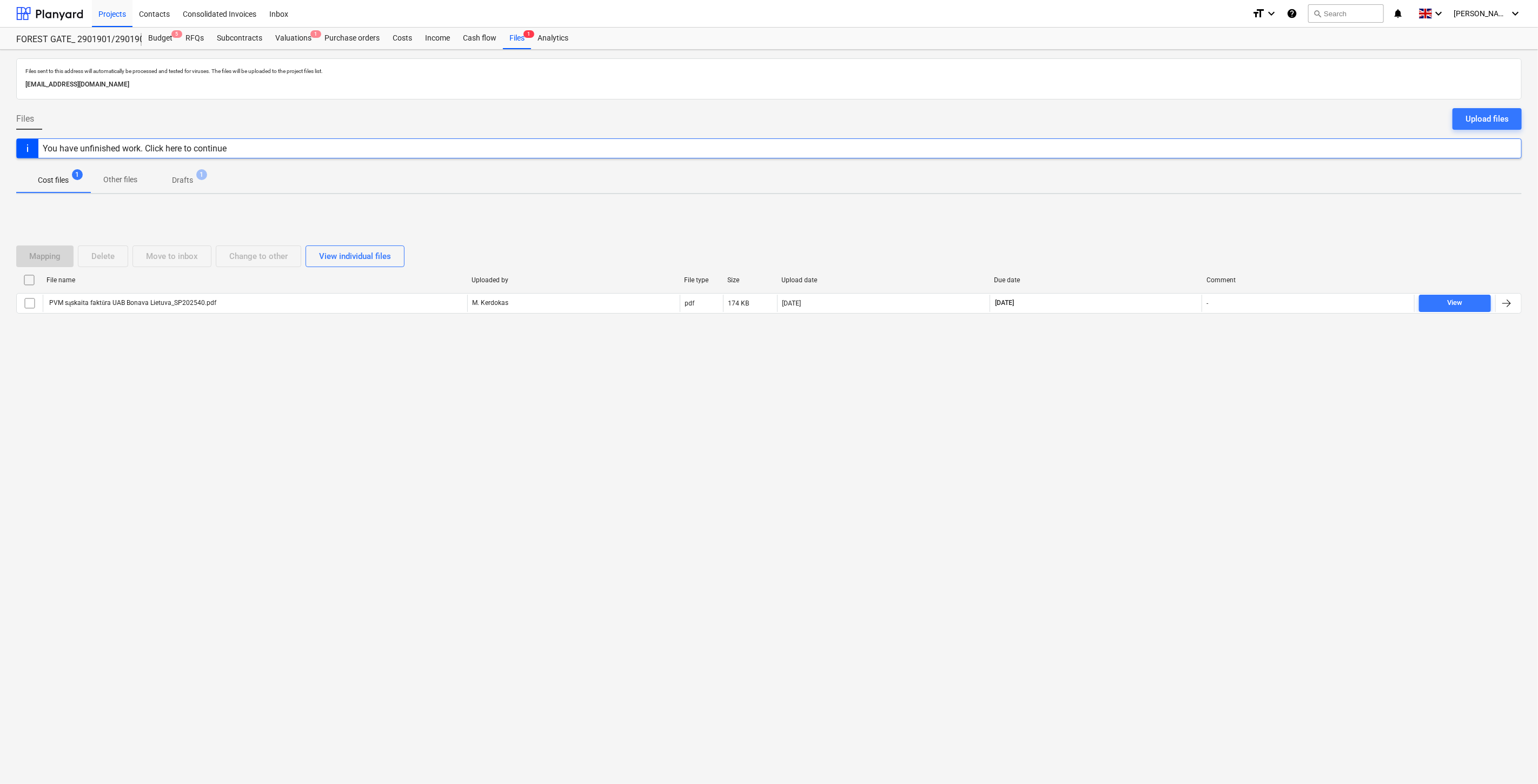
click at [1029, 432] on div "Files sent to this address will automatically be processed and tested for virus…" at bounding box center [769, 417] width 1538 height 734
drag, startPoint x: 1112, startPoint y: 392, endPoint x: 338, endPoint y: 558, distance: 791.6
click at [1099, 398] on div "Files sent to this address will automatically be processed and tested for virus…" at bounding box center [769, 417] width 1538 height 734
drag, startPoint x: 961, startPoint y: 420, endPoint x: 1025, endPoint y: 386, distance: 72.5
click at [961, 420] on div "Files sent to this address will automatically be processed and tested for virus…" at bounding box center [769, 417] width 1538 height 734
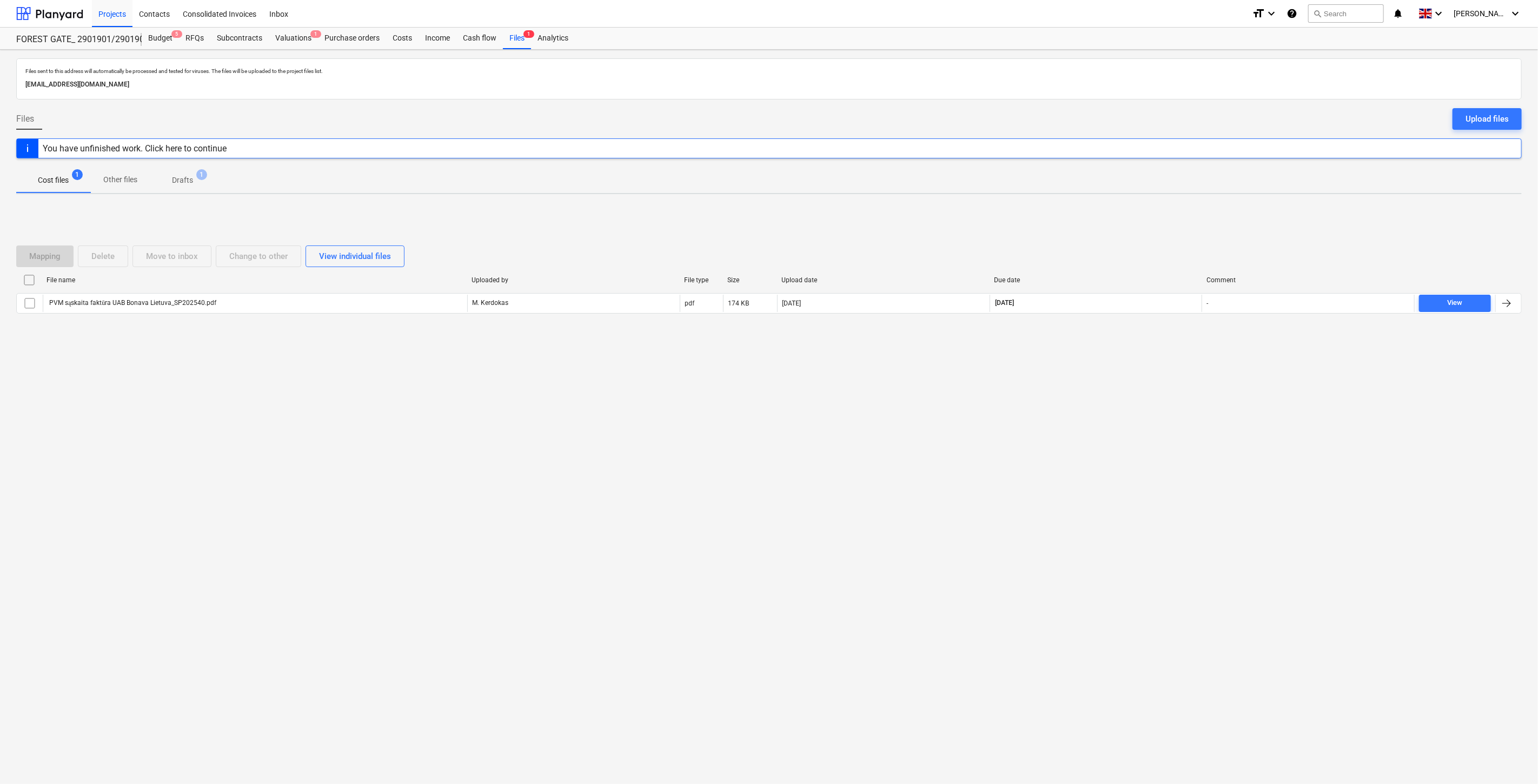
drag, startPoint x: 1067, startPoint y: 370, endPoint x: 1105, endPoint y: 359, distance: 39.6
click at [1067, 369] on div "Files sent to this address will automatically be processed and tested for virus…" at bounding box center [769, 417] width 1538 height 734
click at [1116, 354] on div "Mapping Delete Move to inbox Change to other View individual files File name Up…" at bounding box center [769, 284] width 1506 height 162
click at [1158, 336] on div "Mapping Delete Move to inbox Change to other View individual files File name Up…" at bounding box center [769, 284] width 1506 height 162
click at [1069, 447] on div "Files sent to this address will automatically be processed and tested for virus…" at bounding box center [769, 417] width 1538 height 734
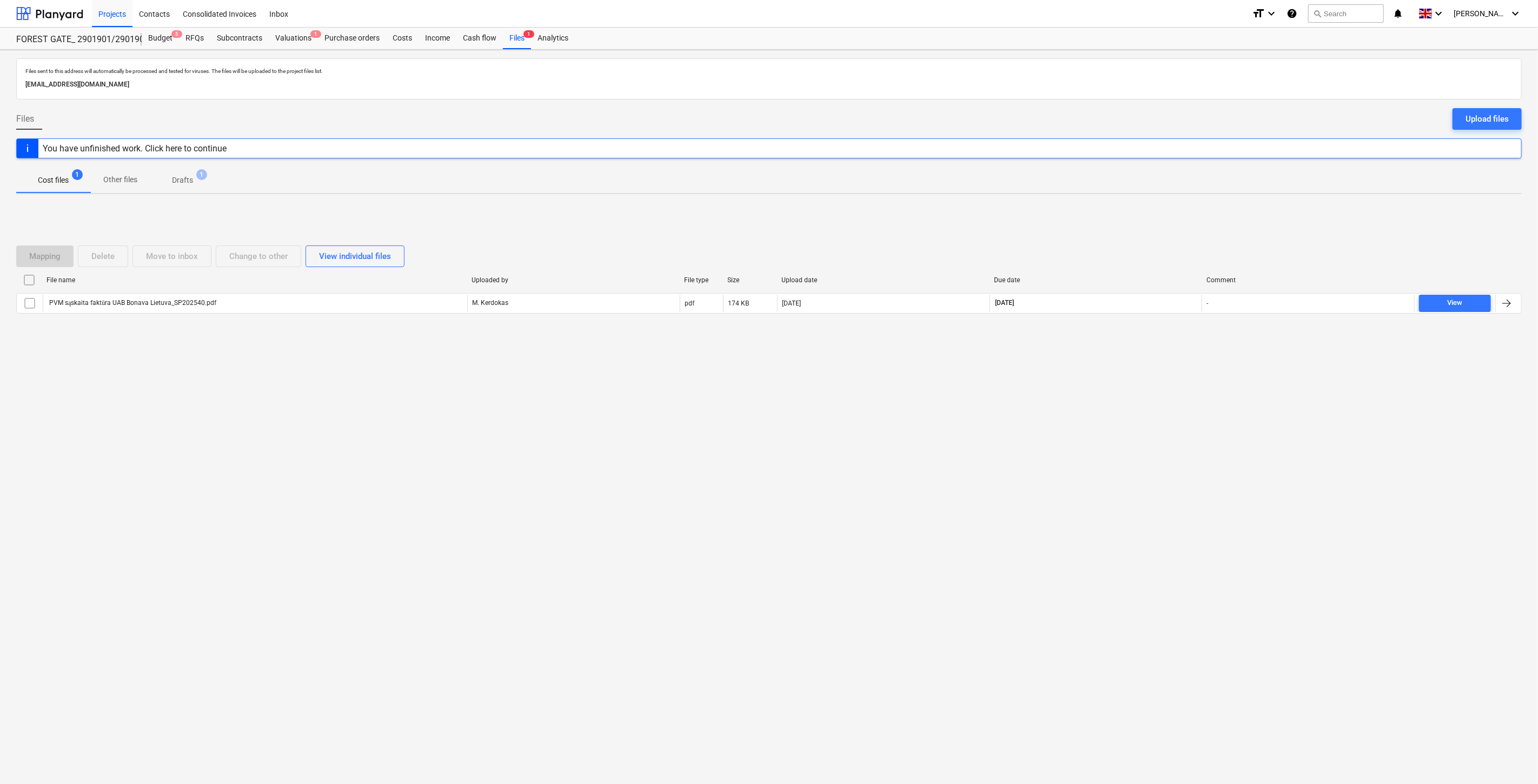
click at [1116, 417] on div "Files sent to this address will automatically be processed and tested for virus…" at bounding box center [769, 417] width 1538 height 734
click at [44, 13] on div at bounding box center [49, 13] width 67 height 27
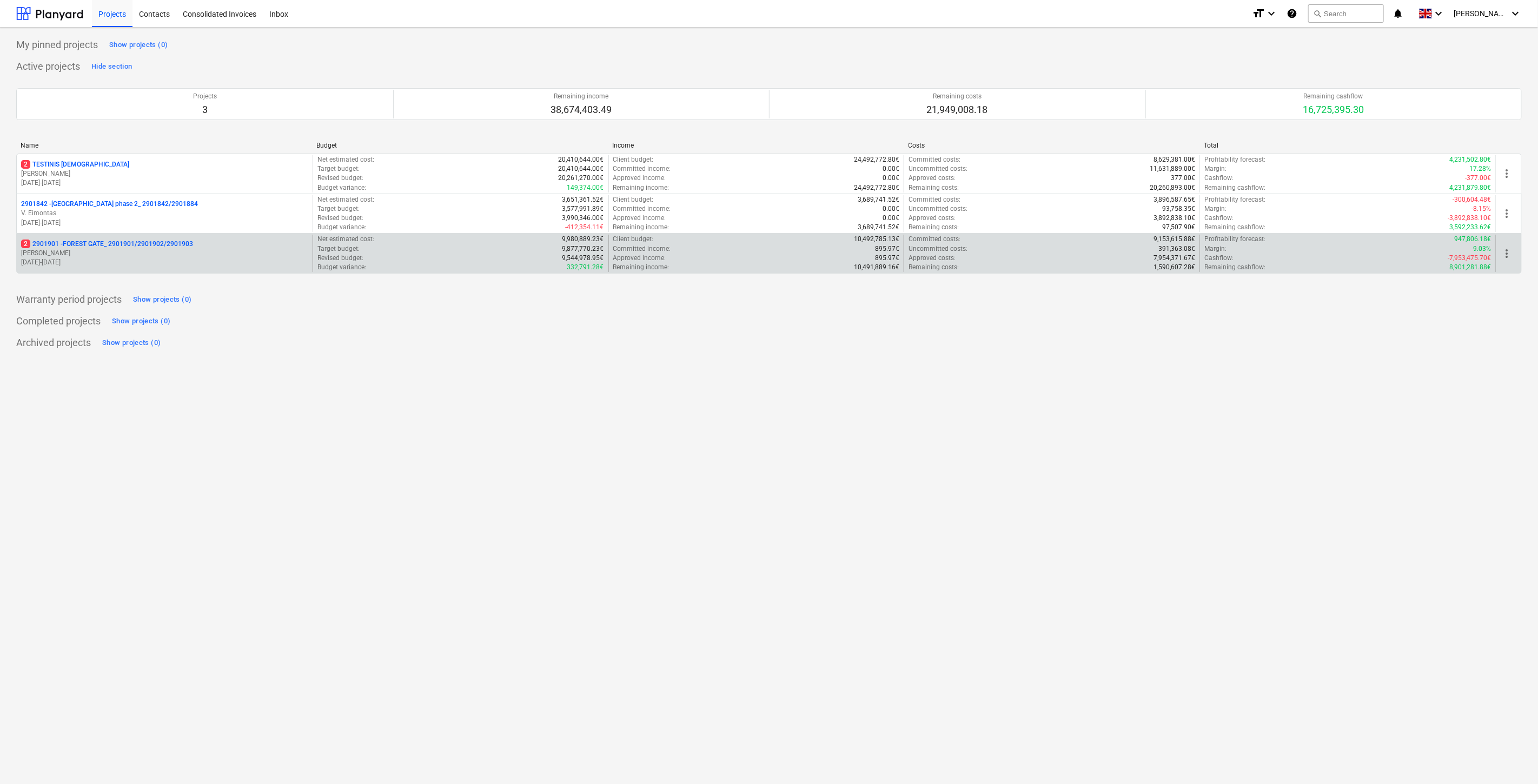
click at [101, 256] on p "[PERSON_NAME]" at bounding box center [165, 253] width 287 height 10
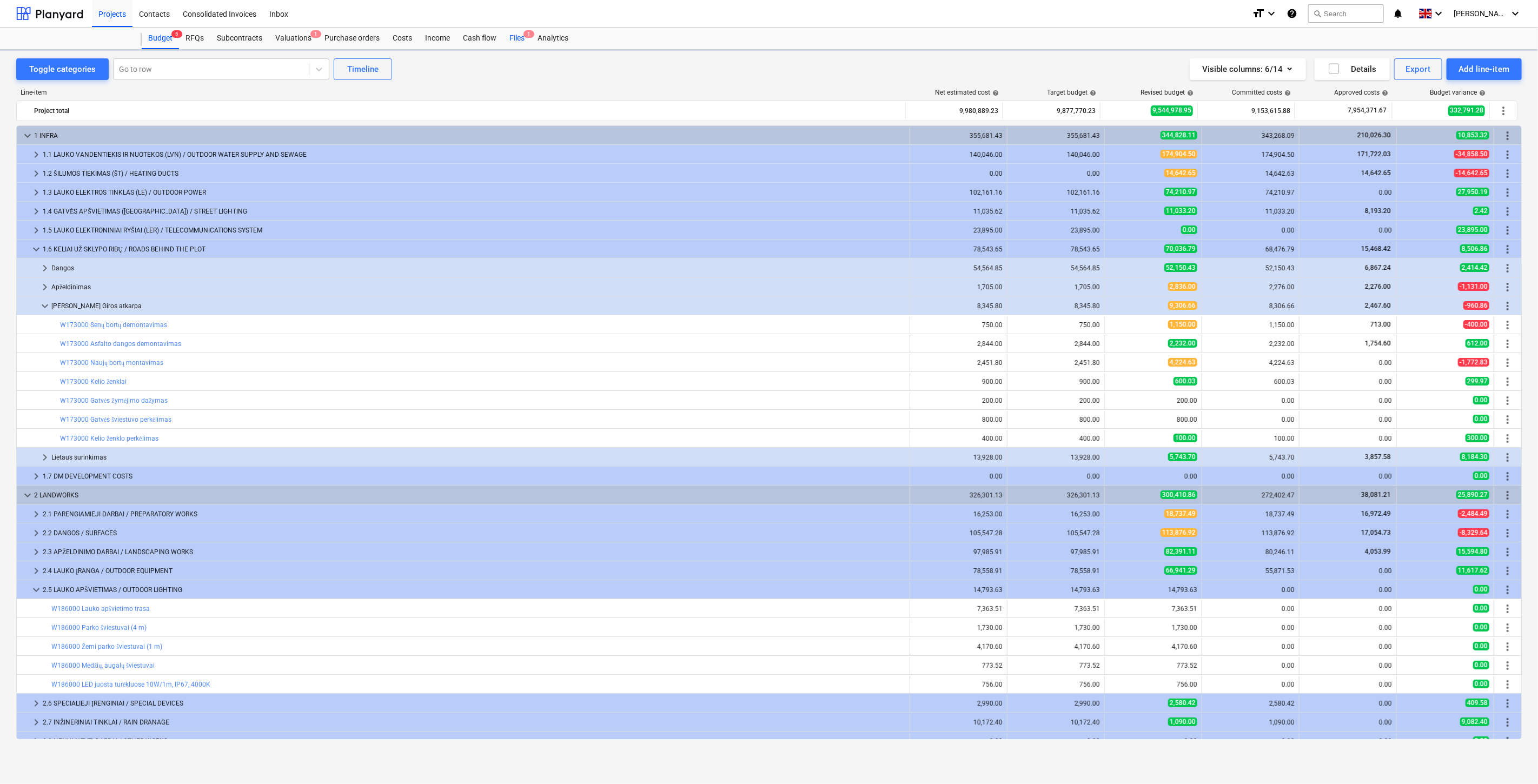
click at [517, 35] on div "Files 1" at bounding box center [517, 38] width 28 height 21
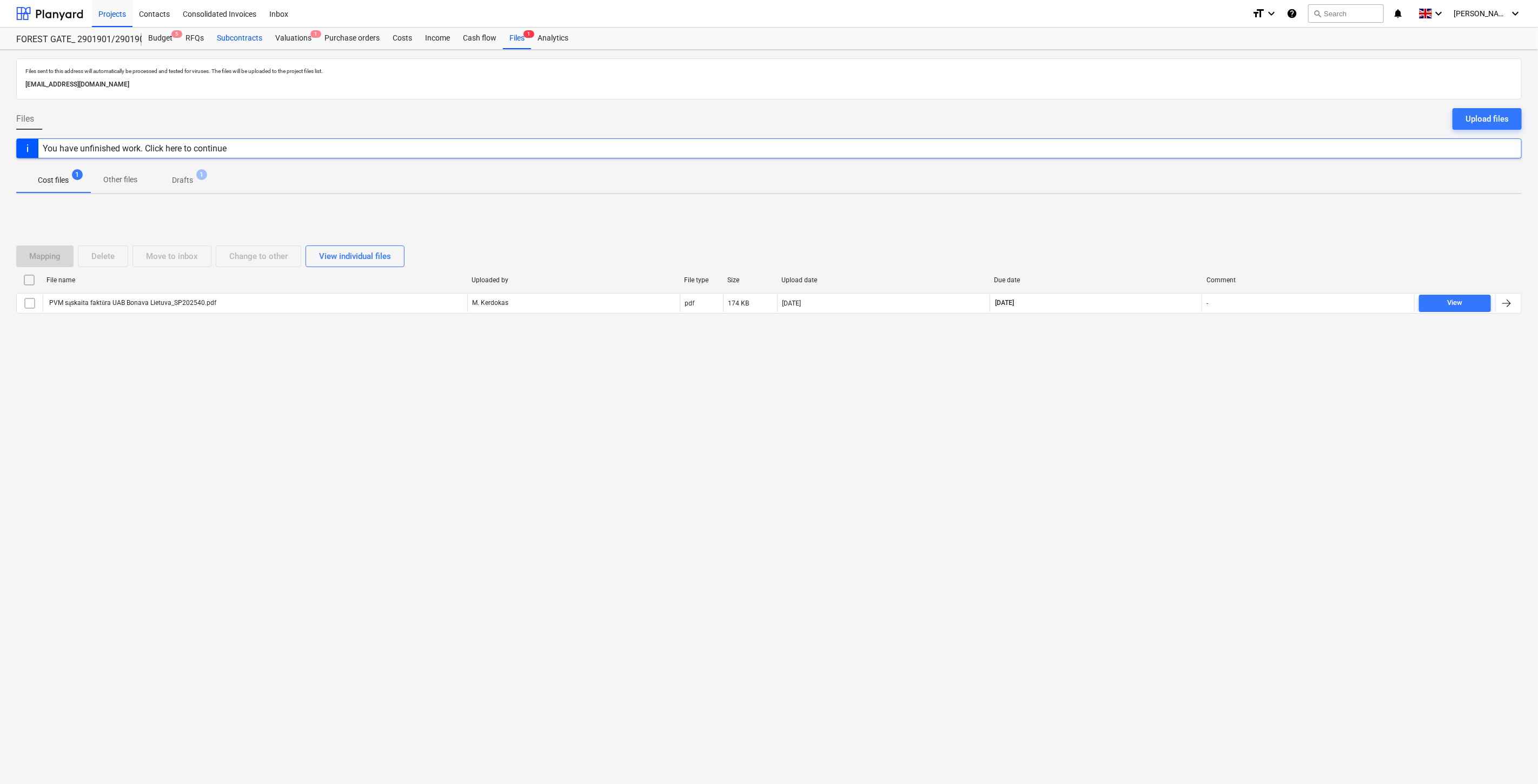
click at [256, 36] on div "Subcontracts" at bounding box center [239, 38] width 59 height 21
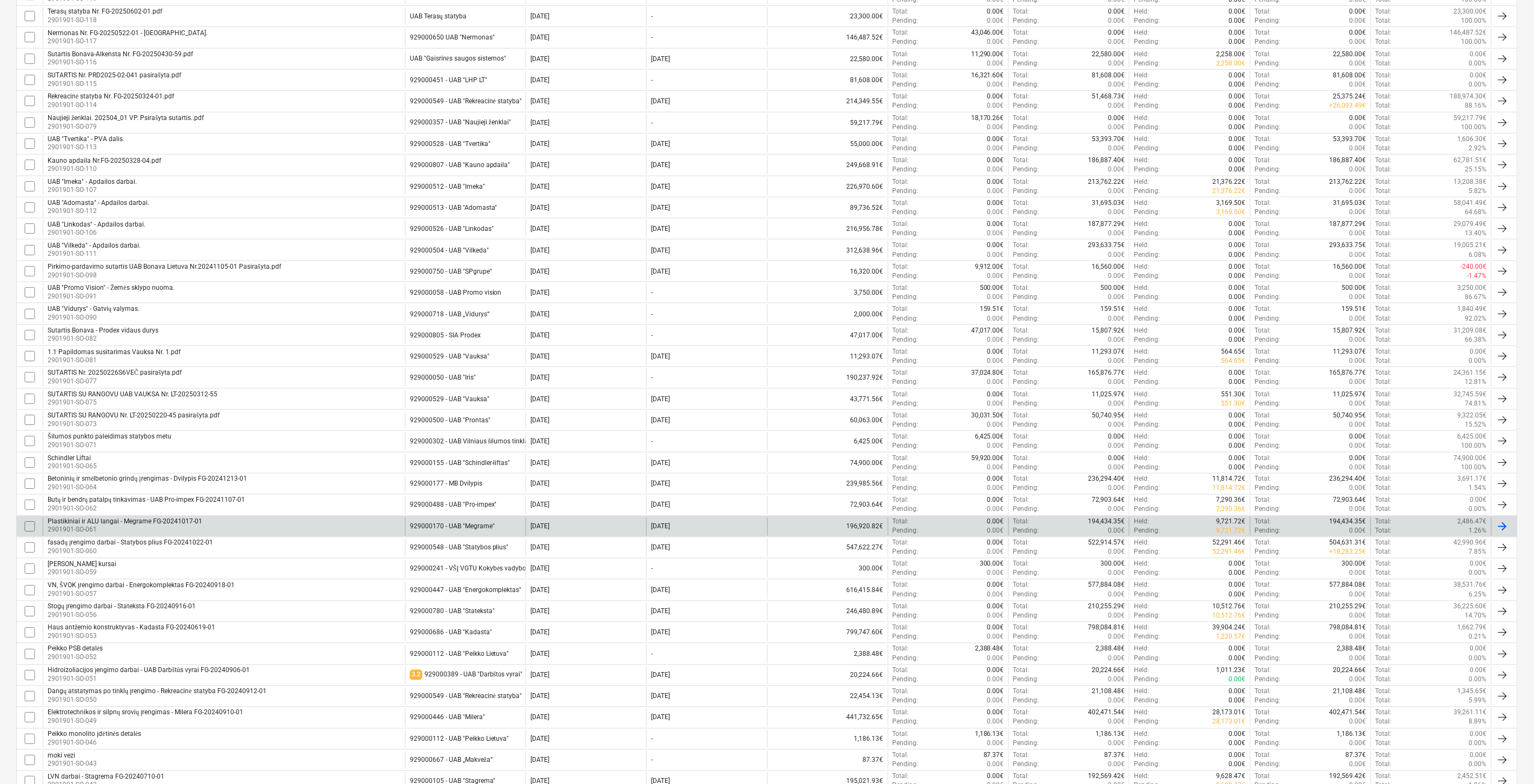
scroll to position [596, 0]
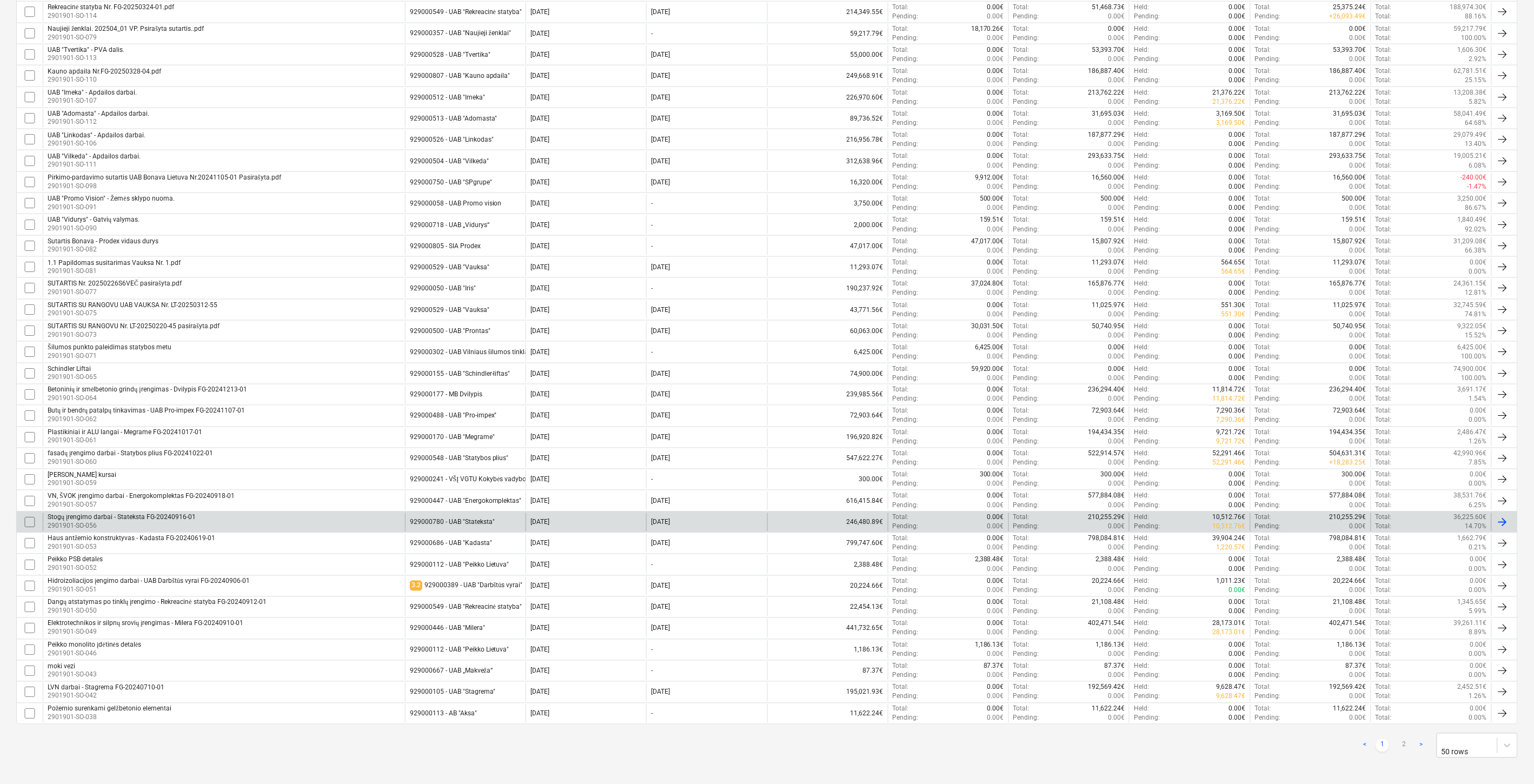
click at [326, 524] on div "Stogų įrengimo darbai - Stateksta FG-20240916-01 2901901-SO-056" at bounding box center [223, 522] width 362 height 18
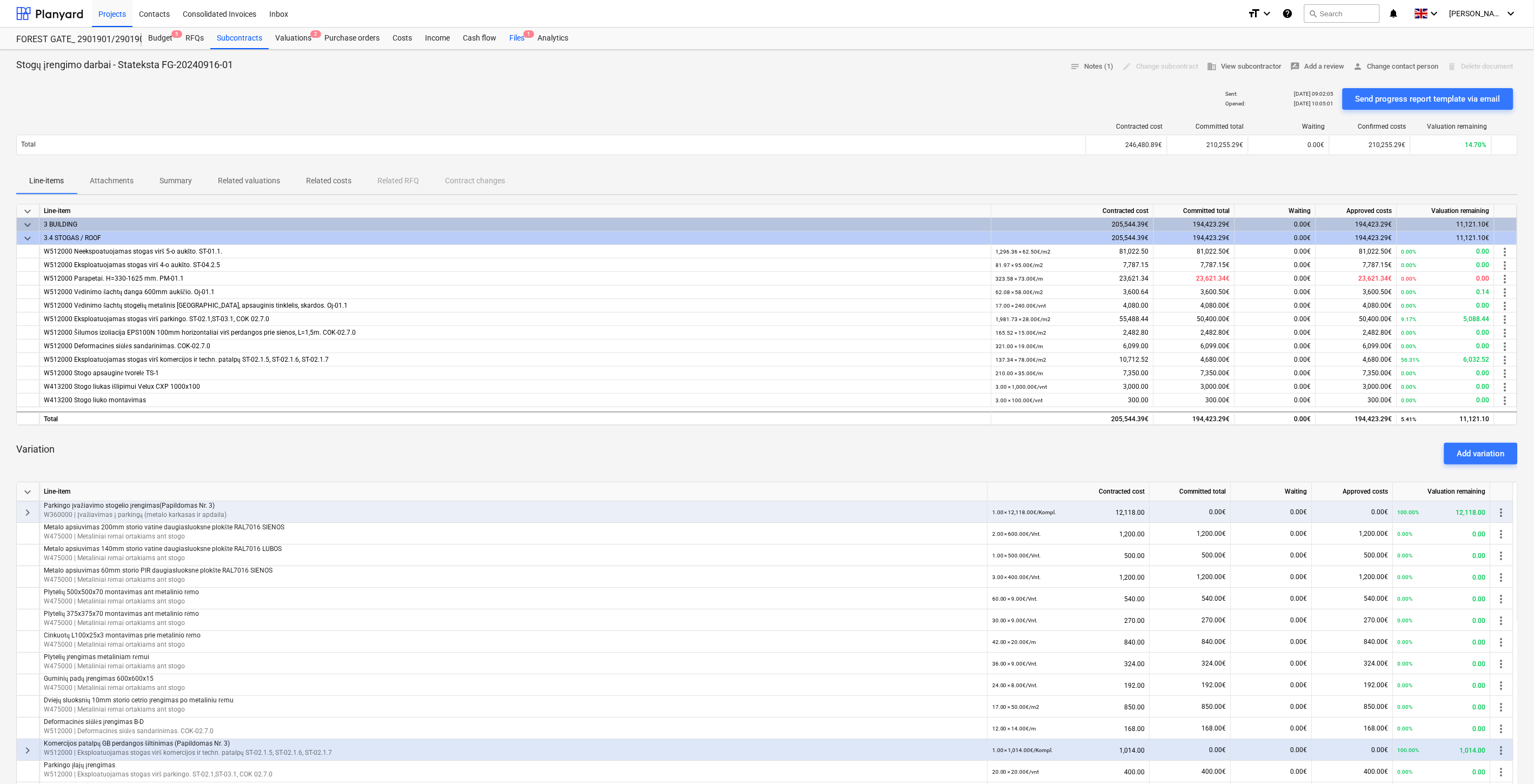
click at [516, 46] on div "Files 1" at bounding box center [517, 38] width 28 height 21
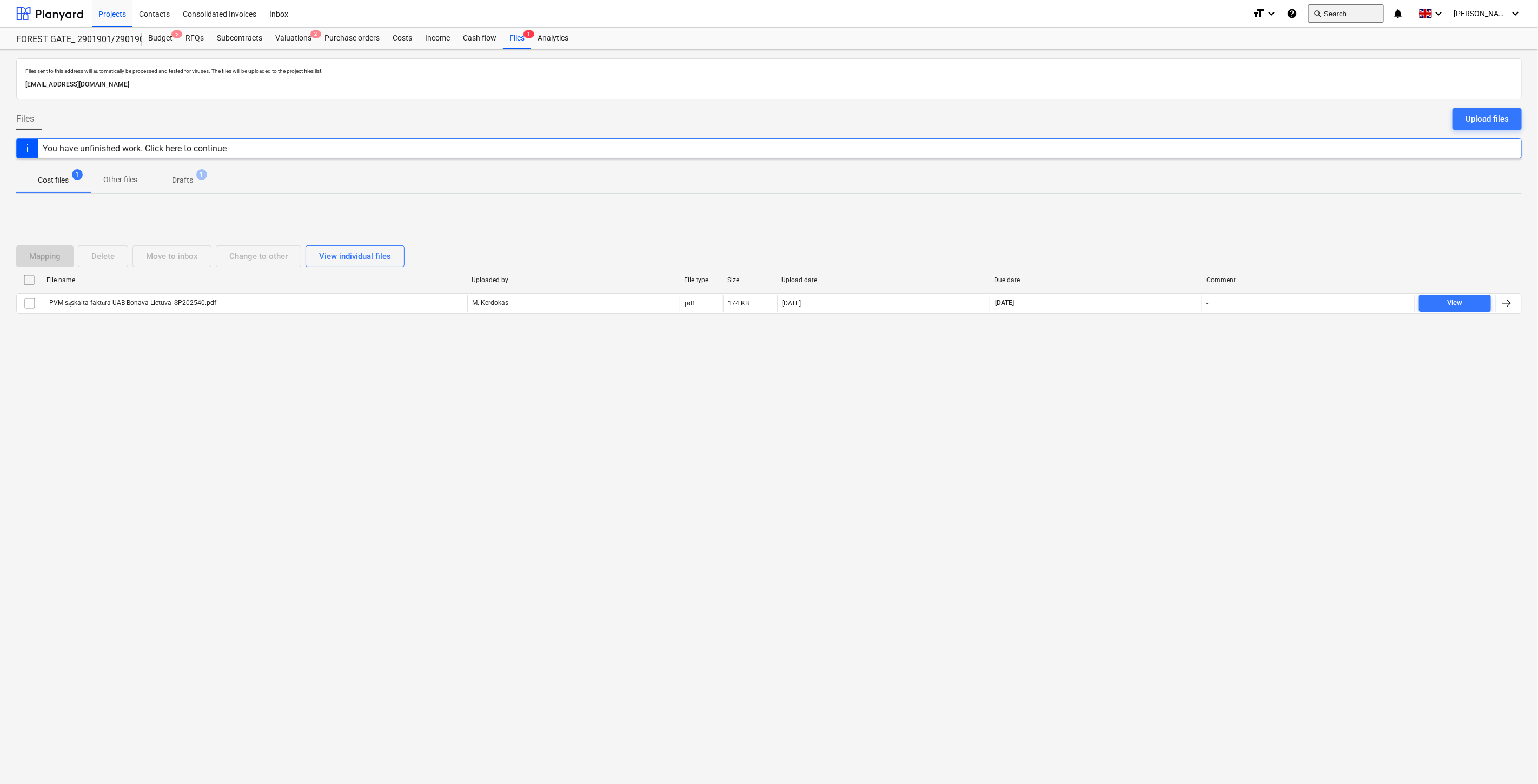
click at [1370, 13] on button "search Search" at bounding box center [1346, 13] width 76 height 18
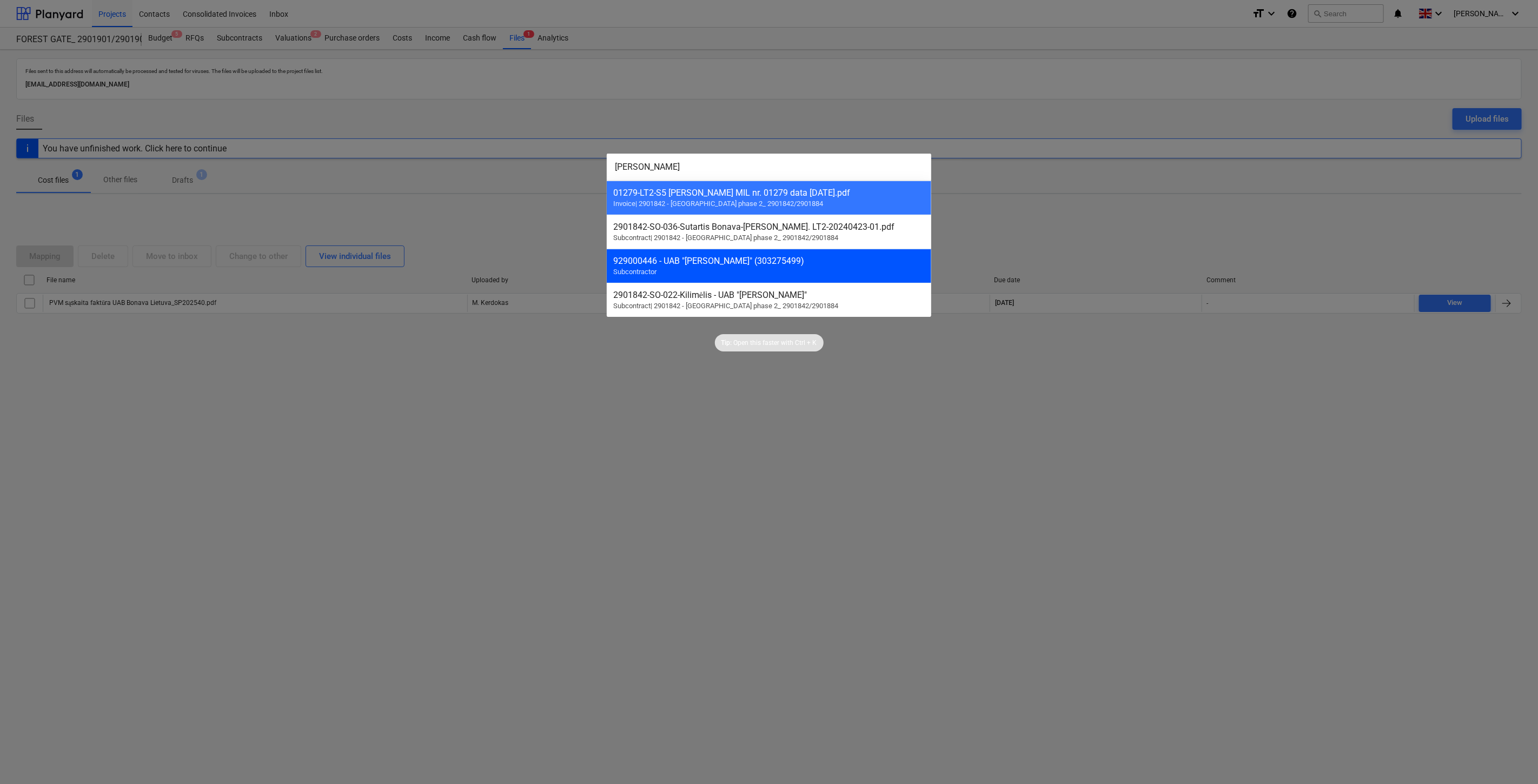
type input "Milera"
click at [735, 255] on div "929000446 - UAB "Milera" (303275499) Subcontractor" at bounding box center [769, 265] width 324 height 34
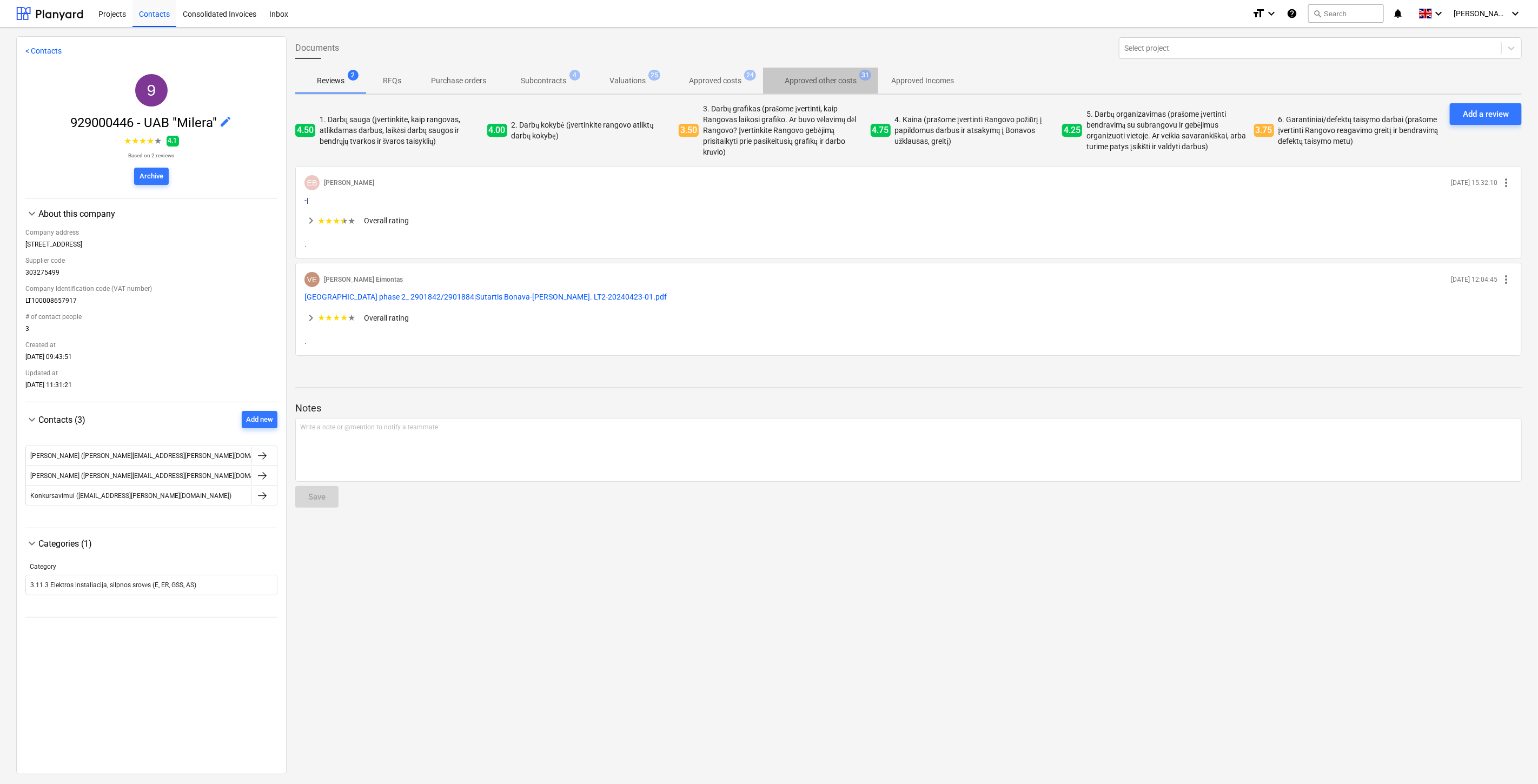
click at [807, 76] on p "Approved other costs" at bounding box center [820, 81] width 72 height 11
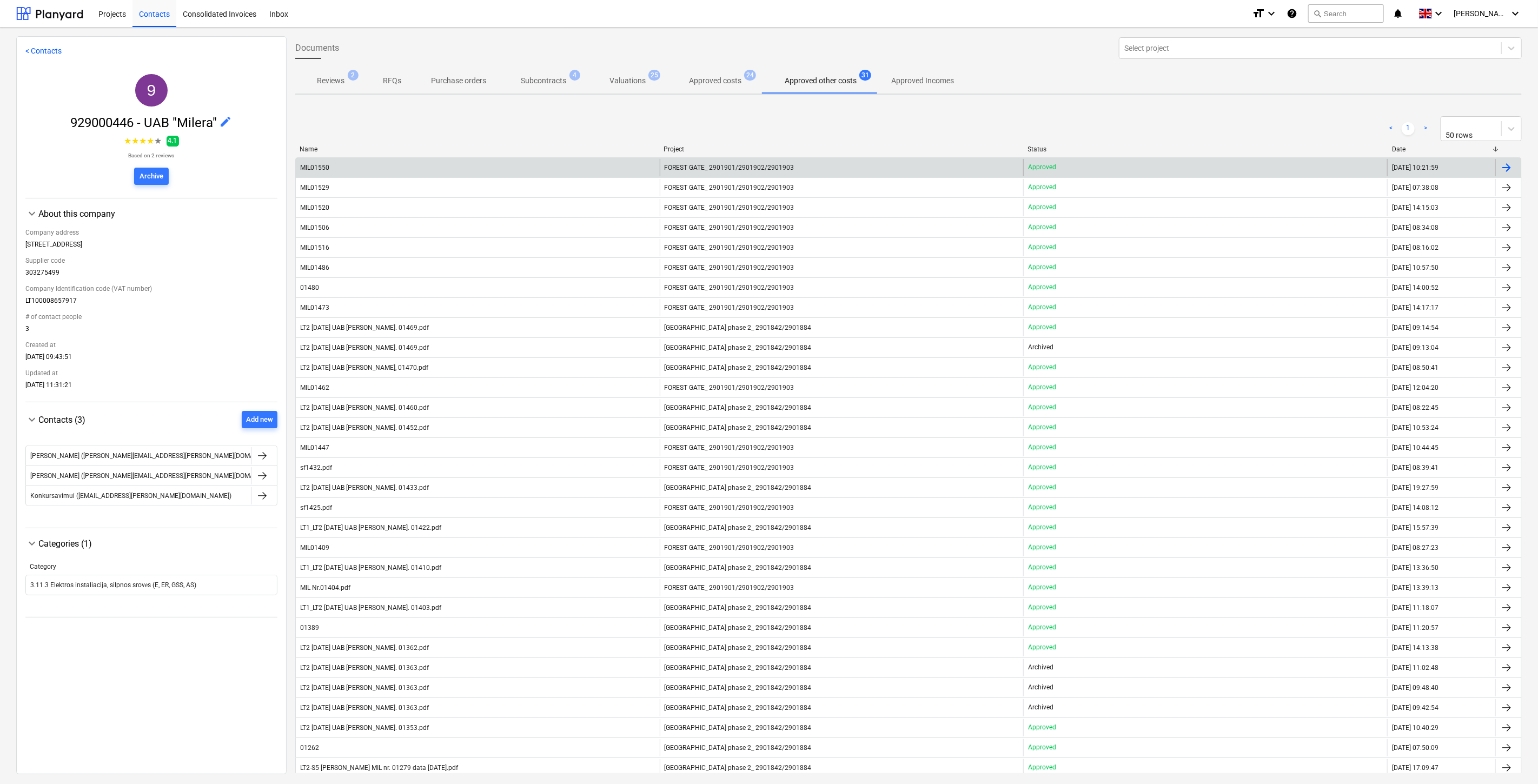
click at [525, 161] on div "MIL01550" at bounding box center [477, 168] width 364 height 17
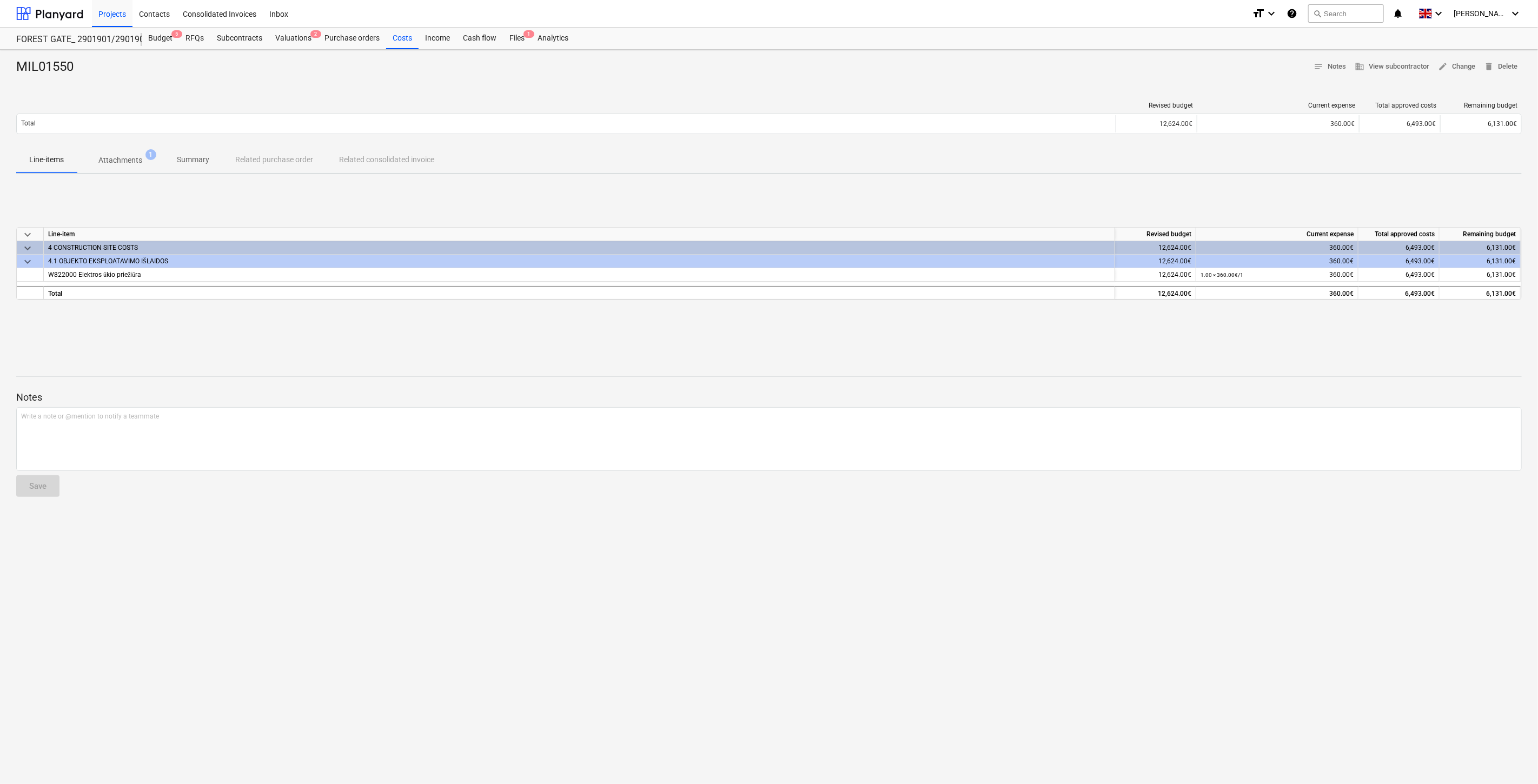
drag, startPoint x: 403, startPoint y: 353, endPoint x: 426, endPoint y: 349, distance: 23.3
click at [403, 353] on div at bounding box center [769, 357] width 1506 height 9
click at [426, 349] on div "MIL01550 notes Notes business View subcontractor edit Change delete Delete Revi…" at bounding box center [769, 417] width 1538 height 734
click at [130, 155] on p "Attachments" at bounding box center [120, 160] width 44 height 11
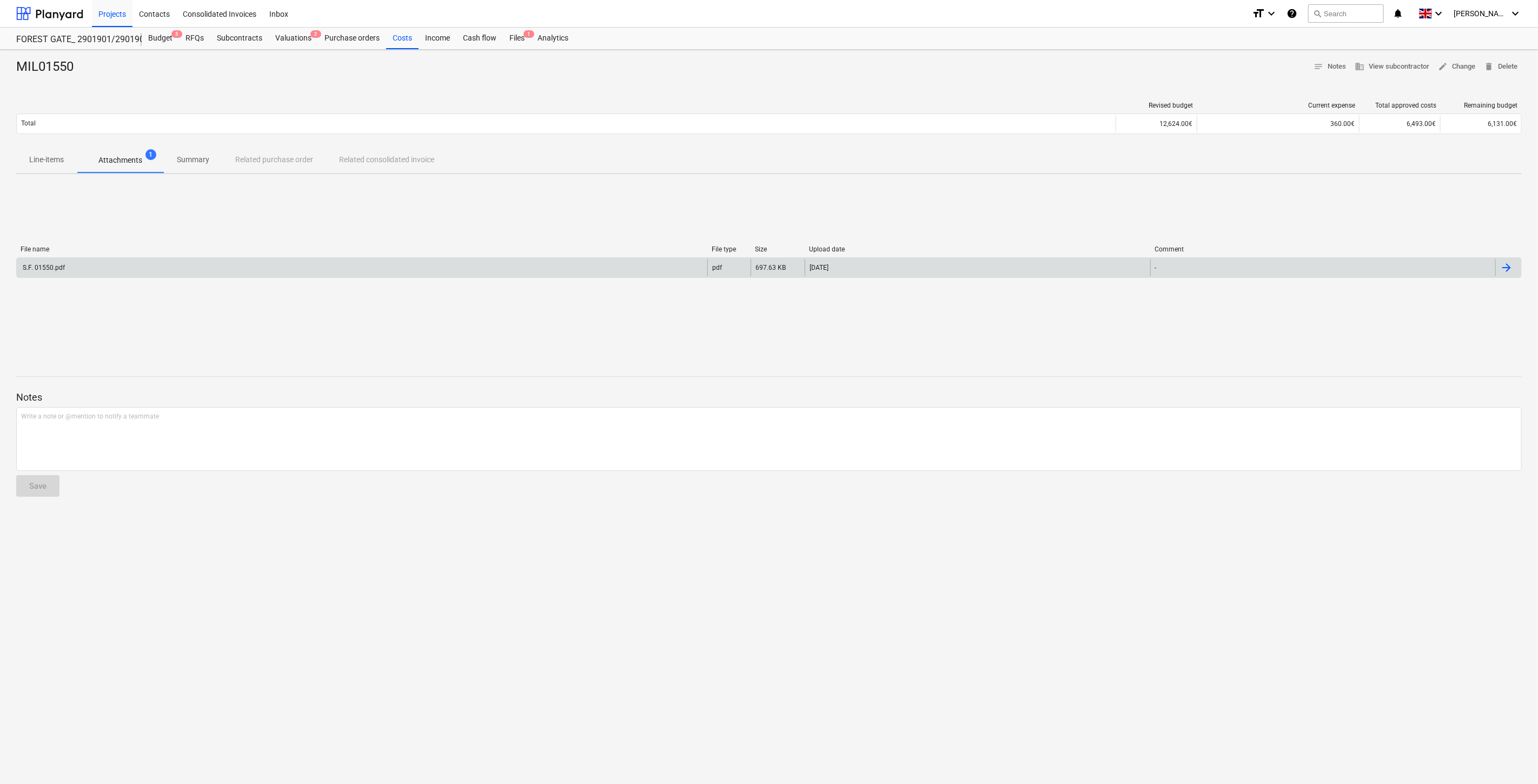
click at [177, 277] on div "S.F. 01550.pdf pdf 697.63 KB 28.07.2025 -" at bounding box center [769, 268] width 1506 height 21
click at [176, 274] on div "S.F. 01550.pdf" at bounding box center [362, 268] width 691 height 17
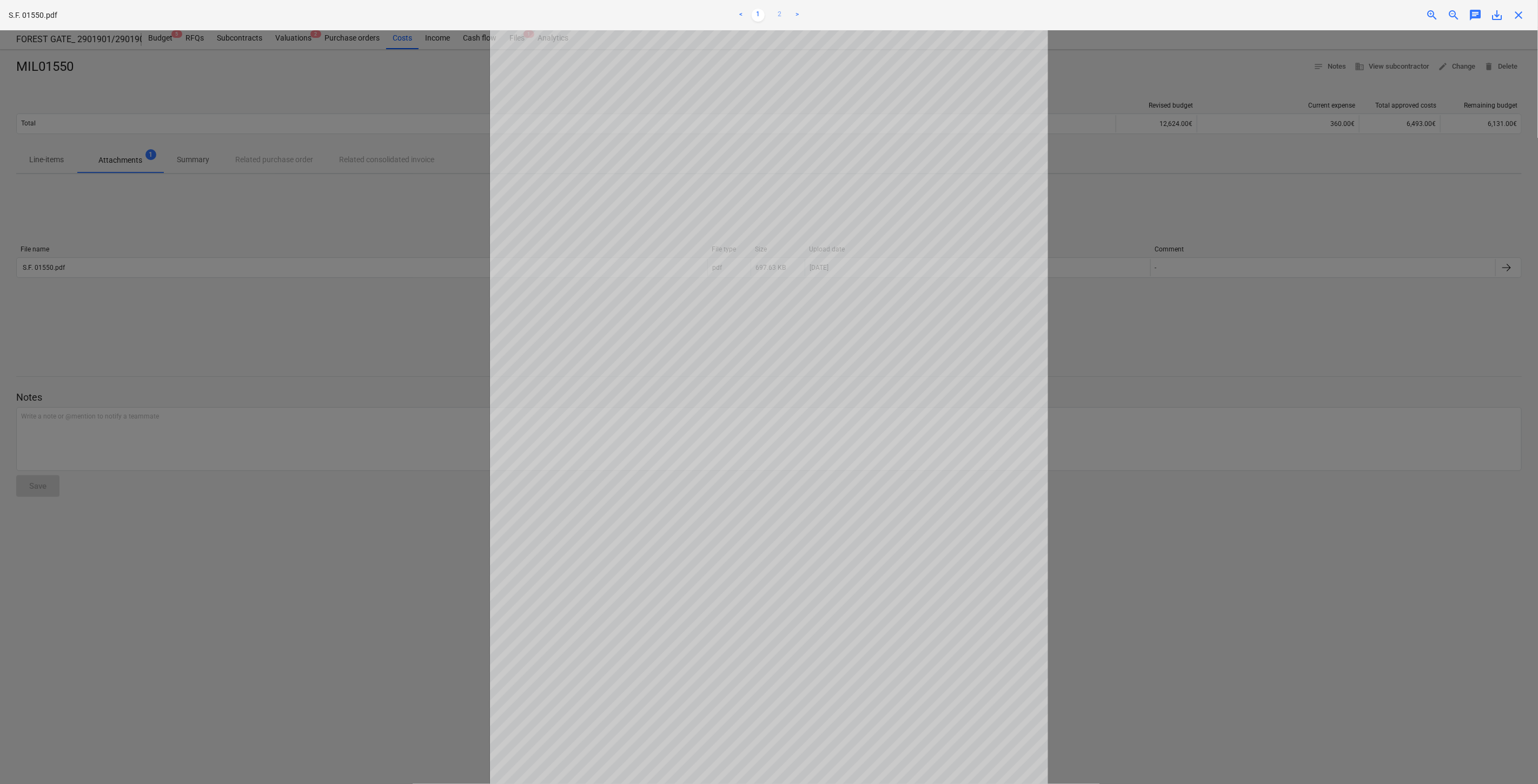
click at [779, 12] on link "2" at bounding box center [780, 15] width 13 height 13
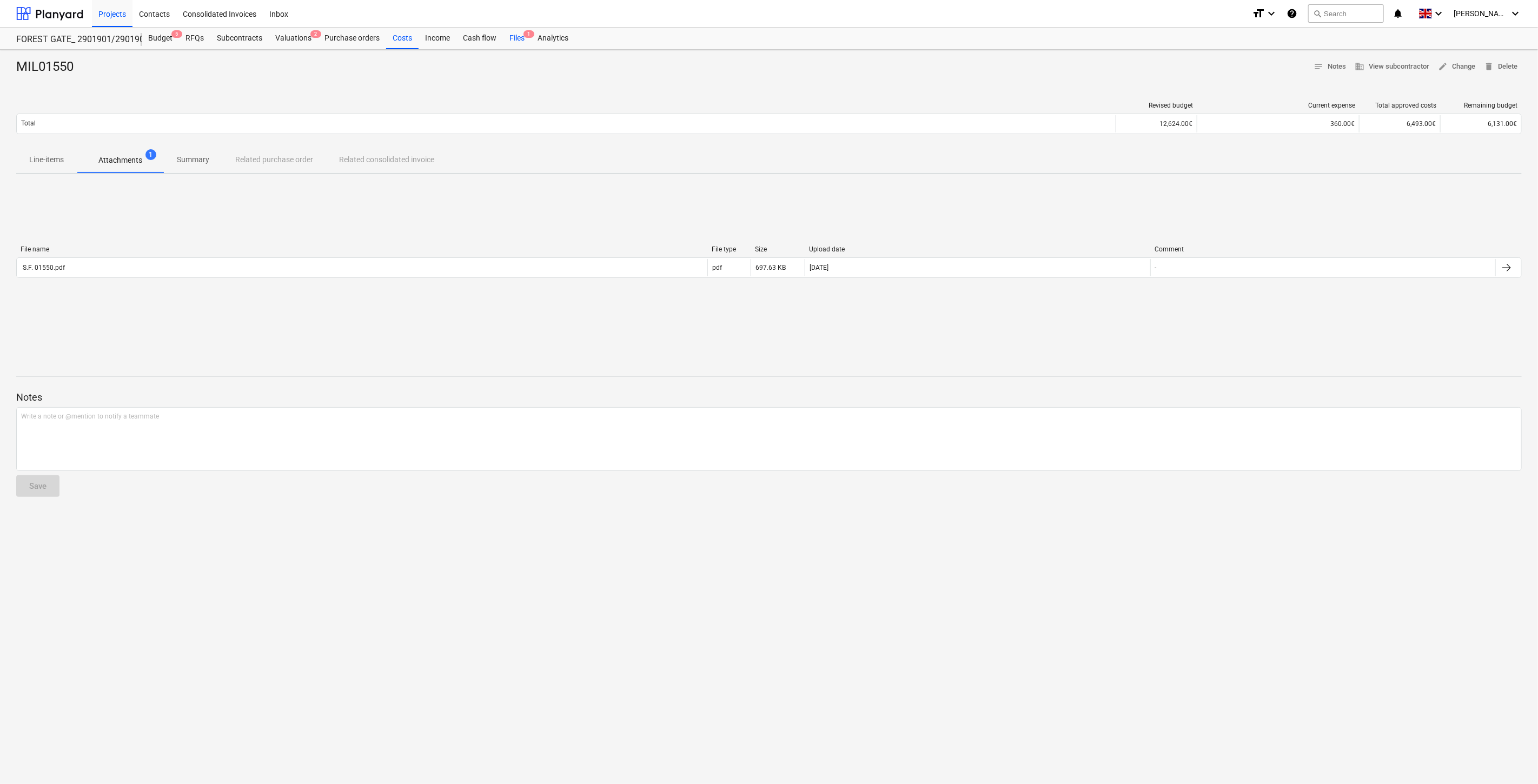
click at [521, 40] on div "Files 1" at bounding box center [517, 38] width 28 height 21
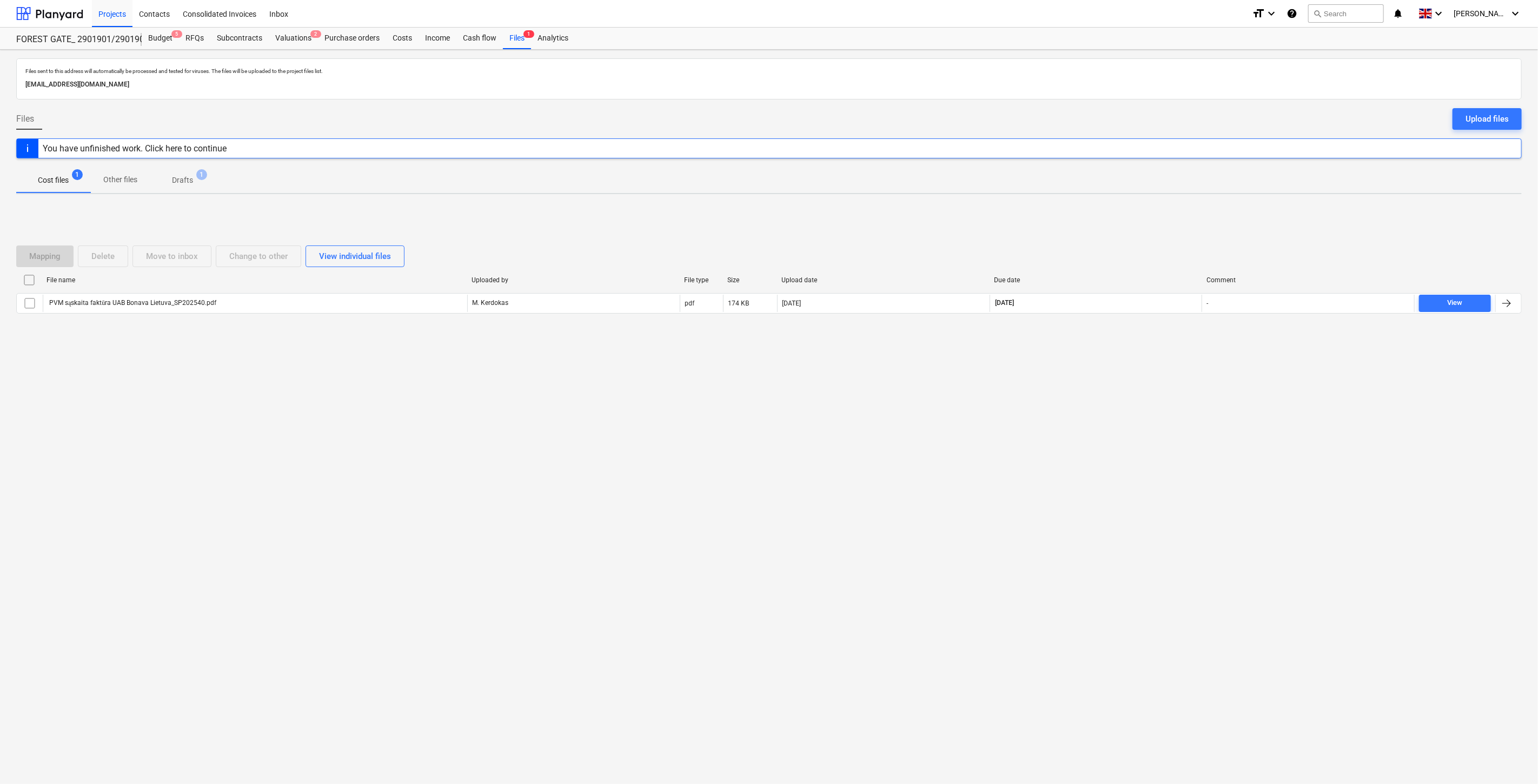
click at [1391, 223] on div "Mapping Delete Move to inbox Change to other View individual files File name Up…" at bounding box center [769, 284] width 1506 height 162
click at [1489, 115] on div "Upload files" at bounding box center [1487, 119] width 44 height 14
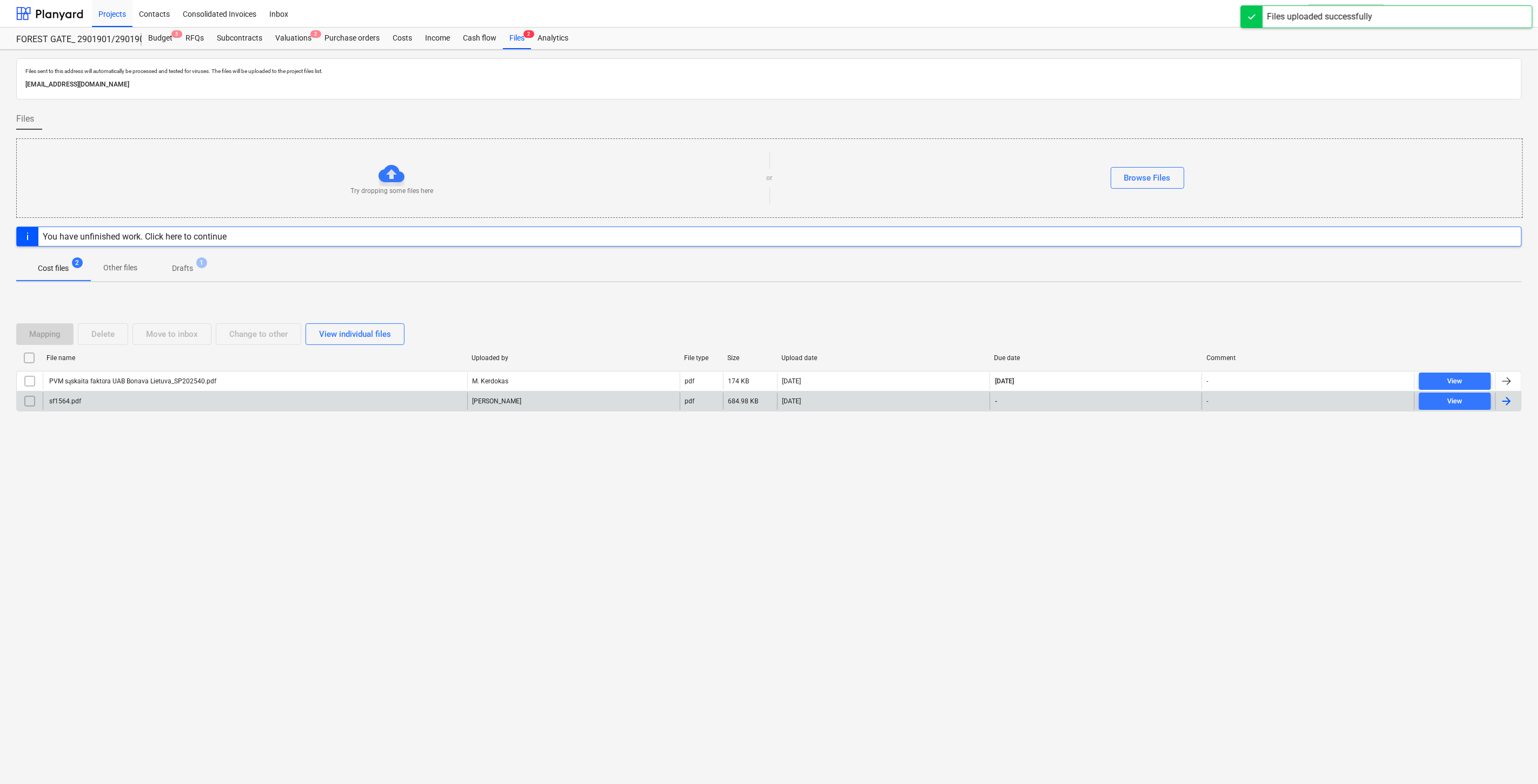
click at [292, 397] on div "sf1564.pdf" at bounding box center [255, 401] width 425 height 17
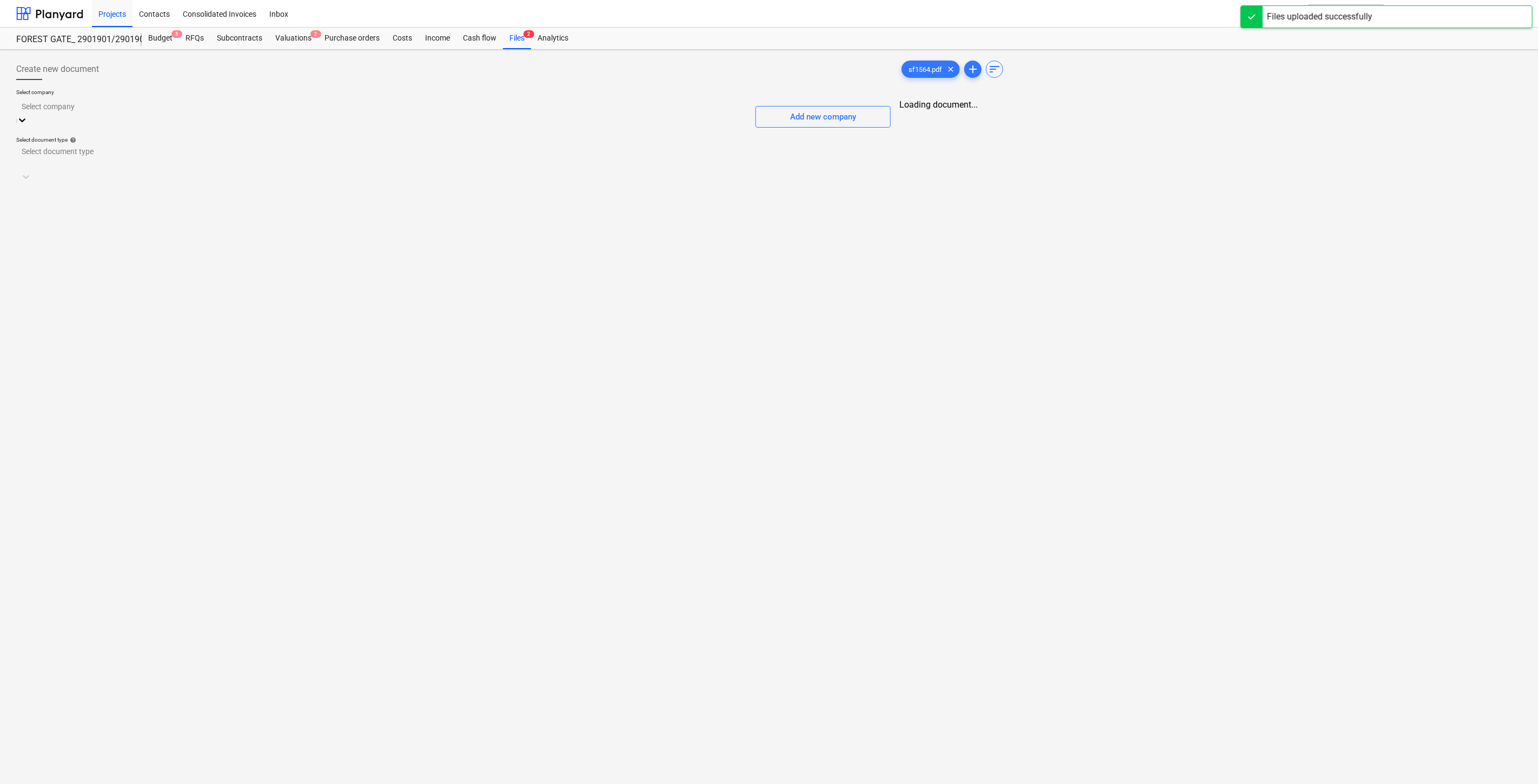
click at [527, 112] on div at bounding box center [381, 106] width 719 height 13
type input "Milera"
click at [586, 783] on div "929000446 - UAB "Milera" (303275499)" at bounding box center [767, 788] width 1534 height 9
click at [308, 160] on div at bounding box center [442, 166] width 841 height 11
click at [383, 143] on div at bounding box center [452, 150] width 861 height 13
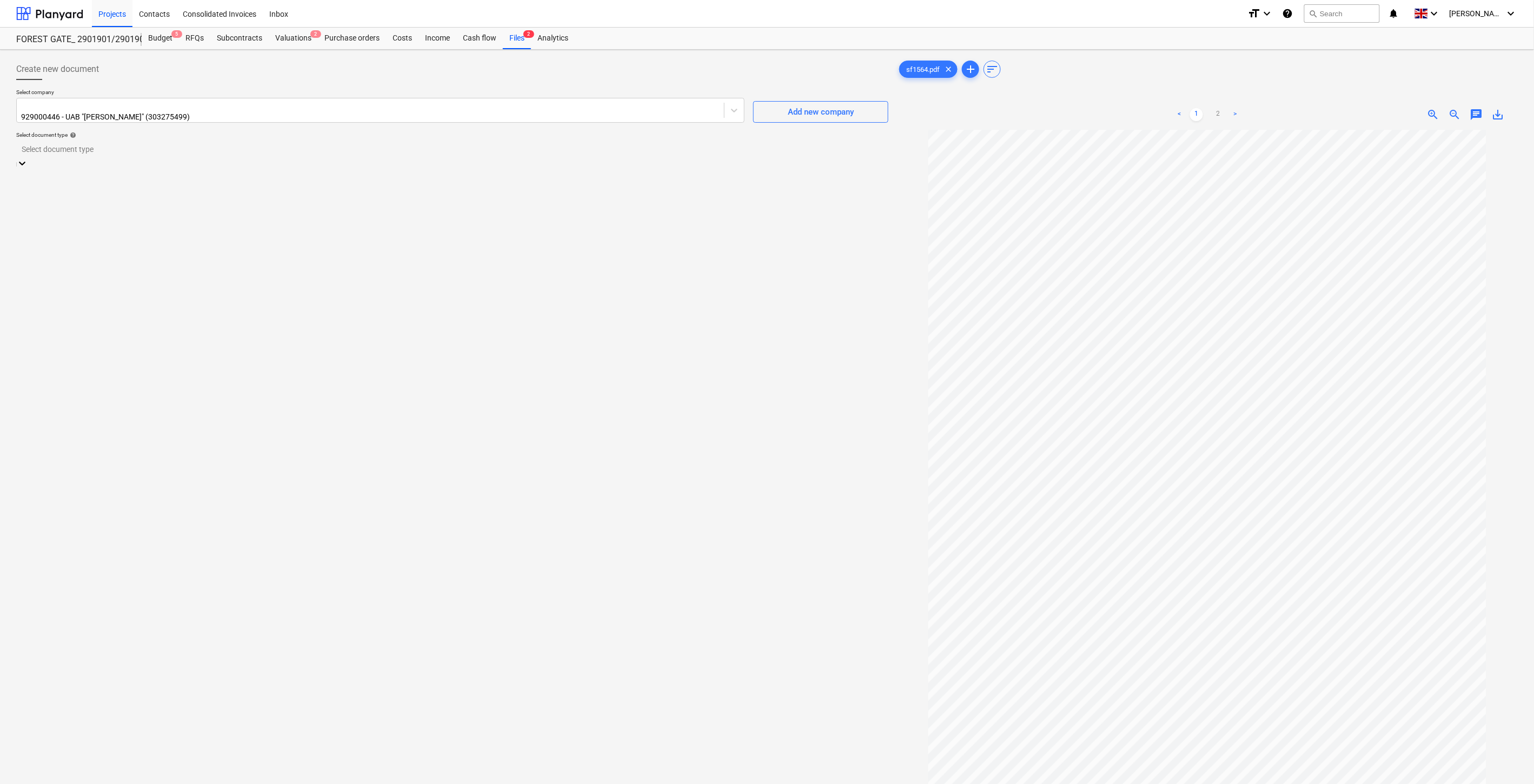
click at [303, 783] on div "Standalone purchase invoice or receipt" at bounding box center [767, 788] width 1534 height 9
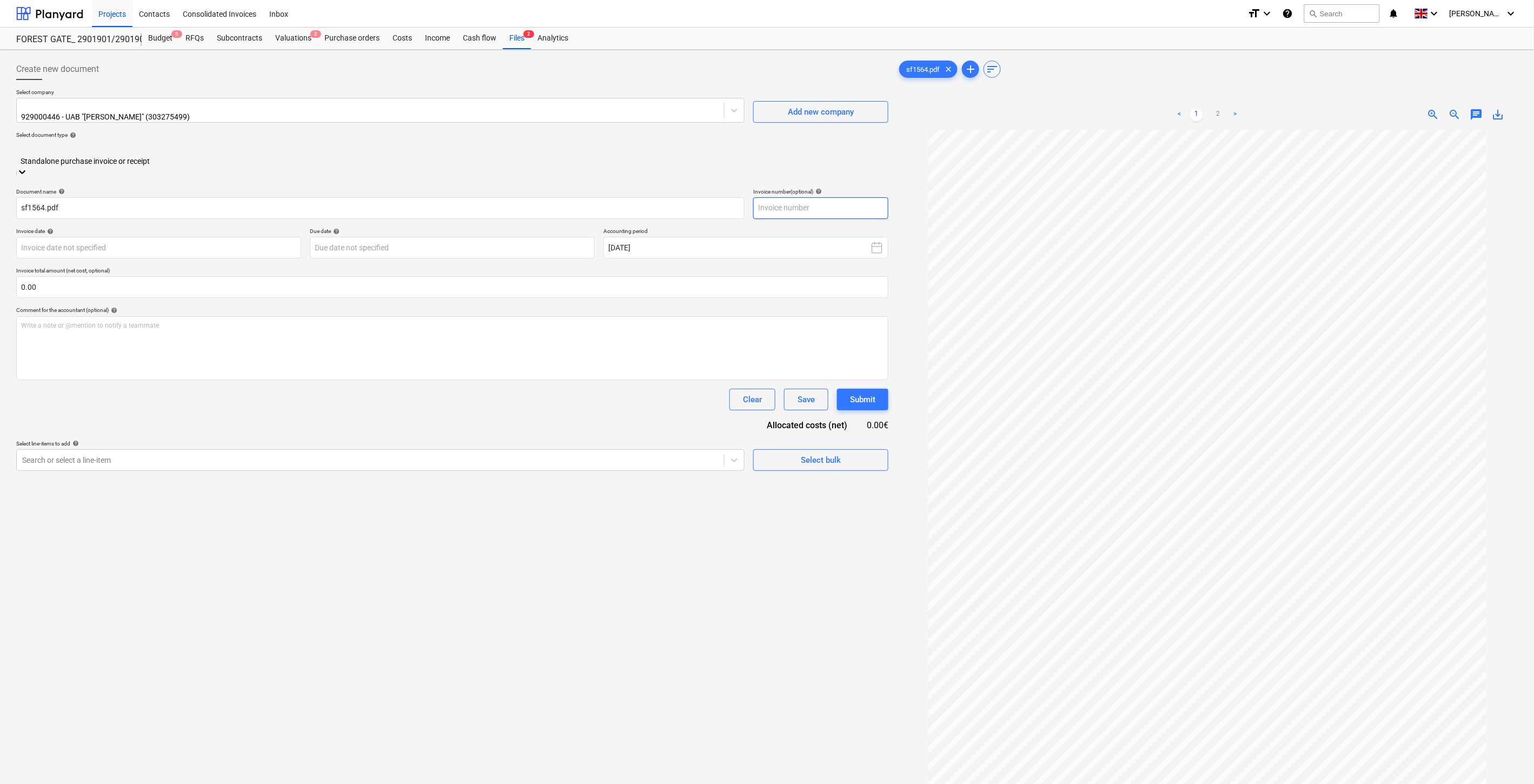
click at [810, 197] on input "text" at bounding box center [821, 207] width 135 height 21
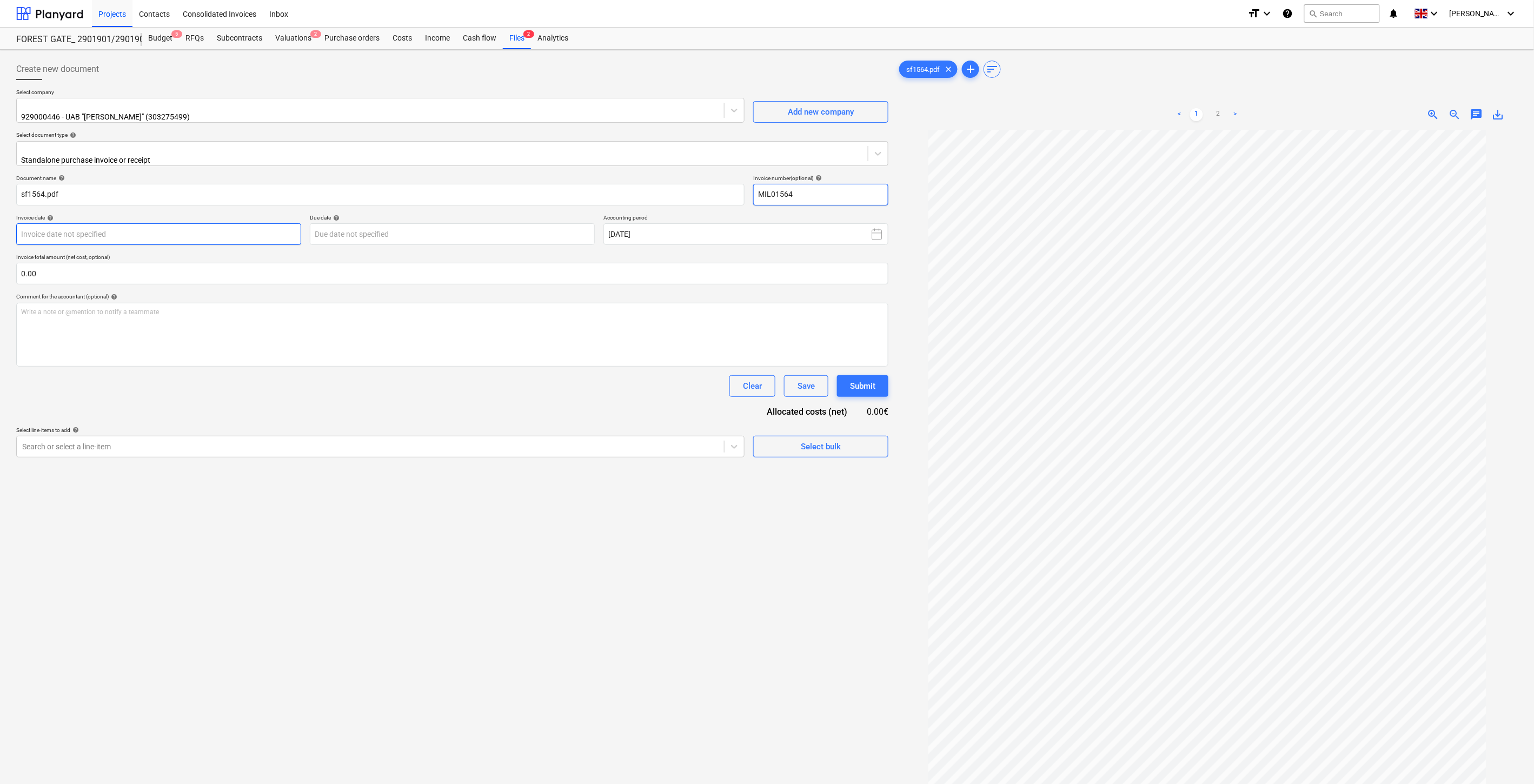
type input "MIL01564"
click at [212, 229] on body "Projects Contacts Consolidated Invoices Inbox format_size keyboard_arrow_down h…" at bounding box center [767, 392] width 1534 height 784
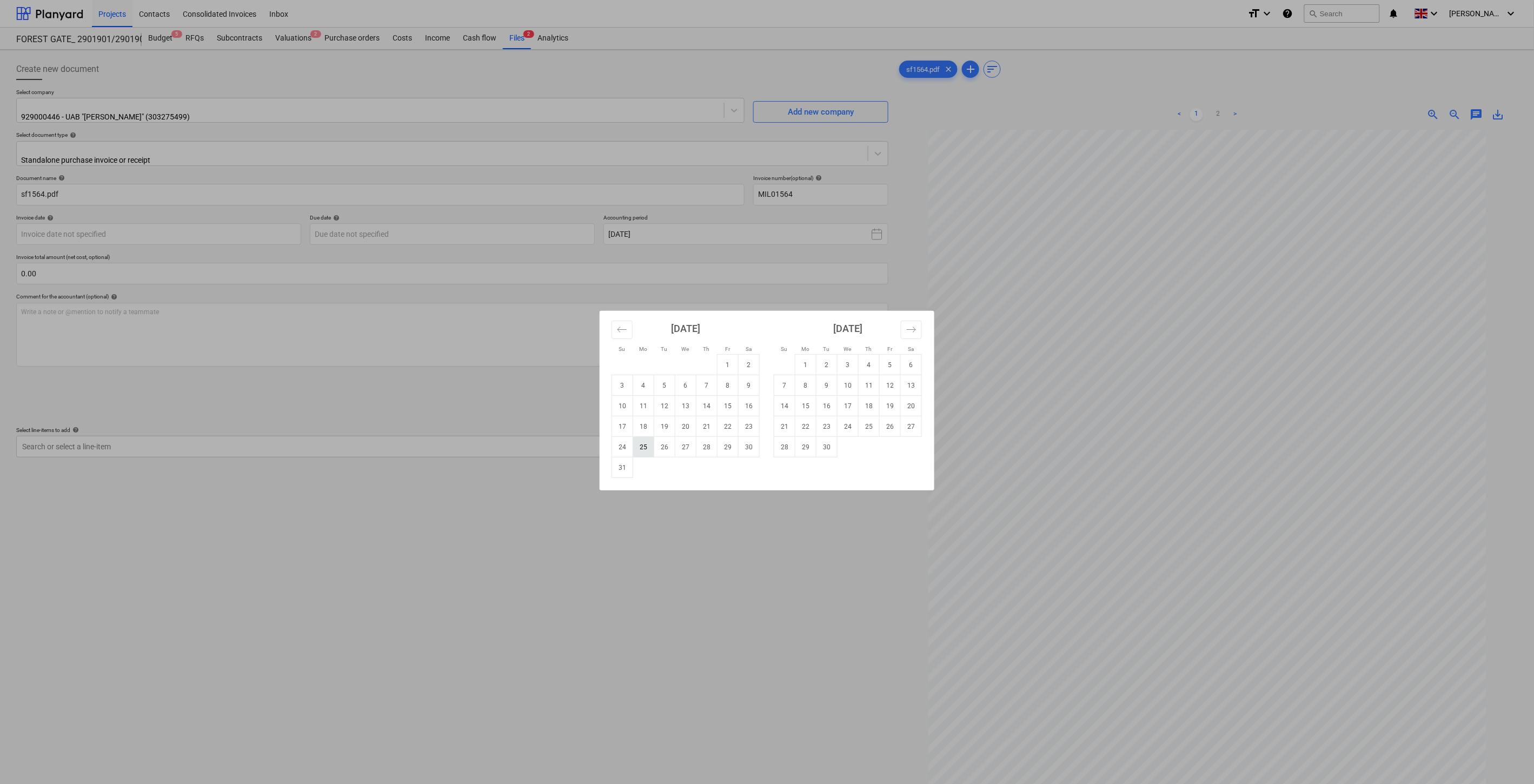
click at [643, 447] on td "25" at bounding box center [643, 447] width 21 height 21
type input "[DATE]"
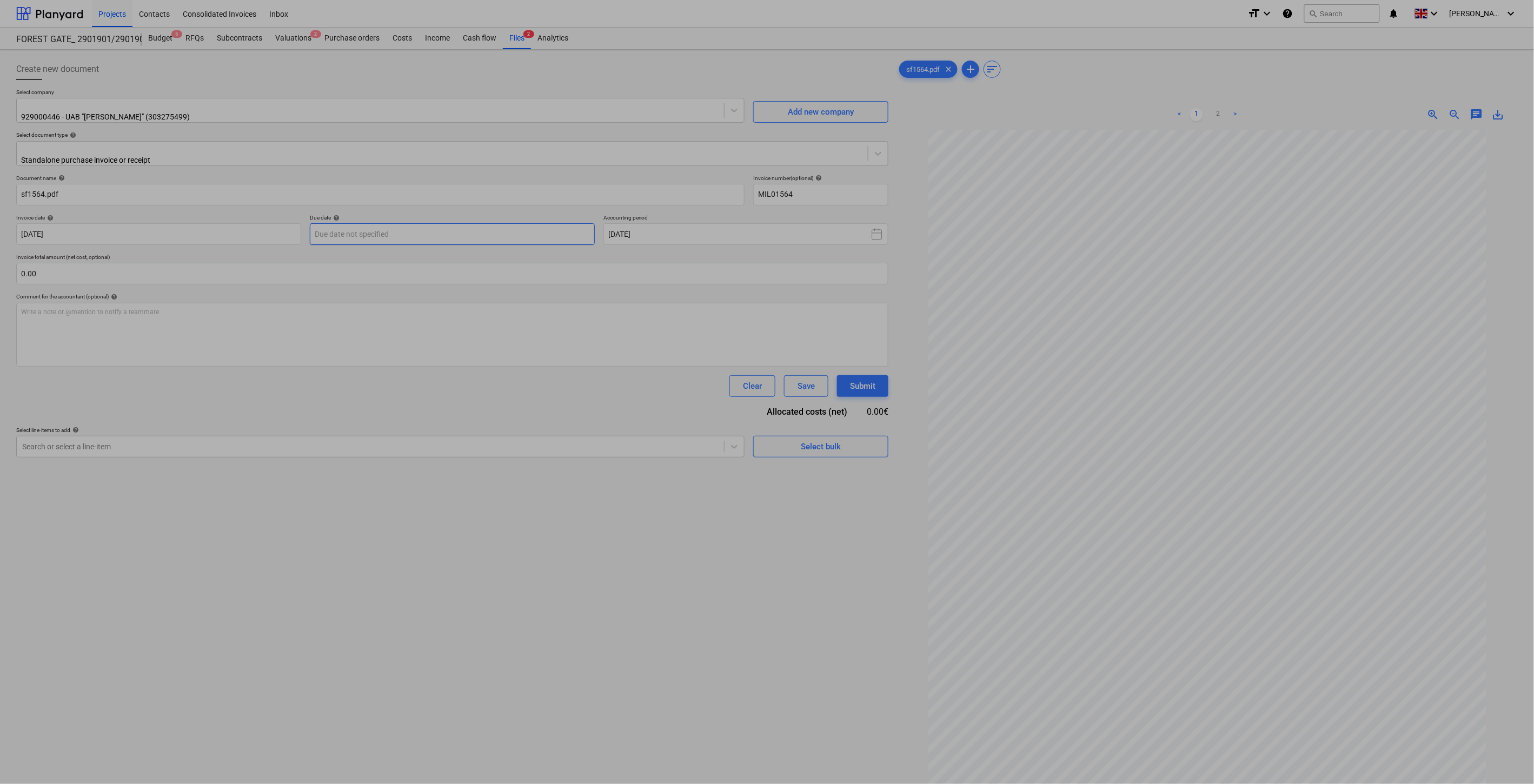
click at [520, 227] on body "Projects Contacts Consolidated Invoices Inbox format_size keyboard_arrow_down h…" at bounding box center [767, 392] width 1534 height 784
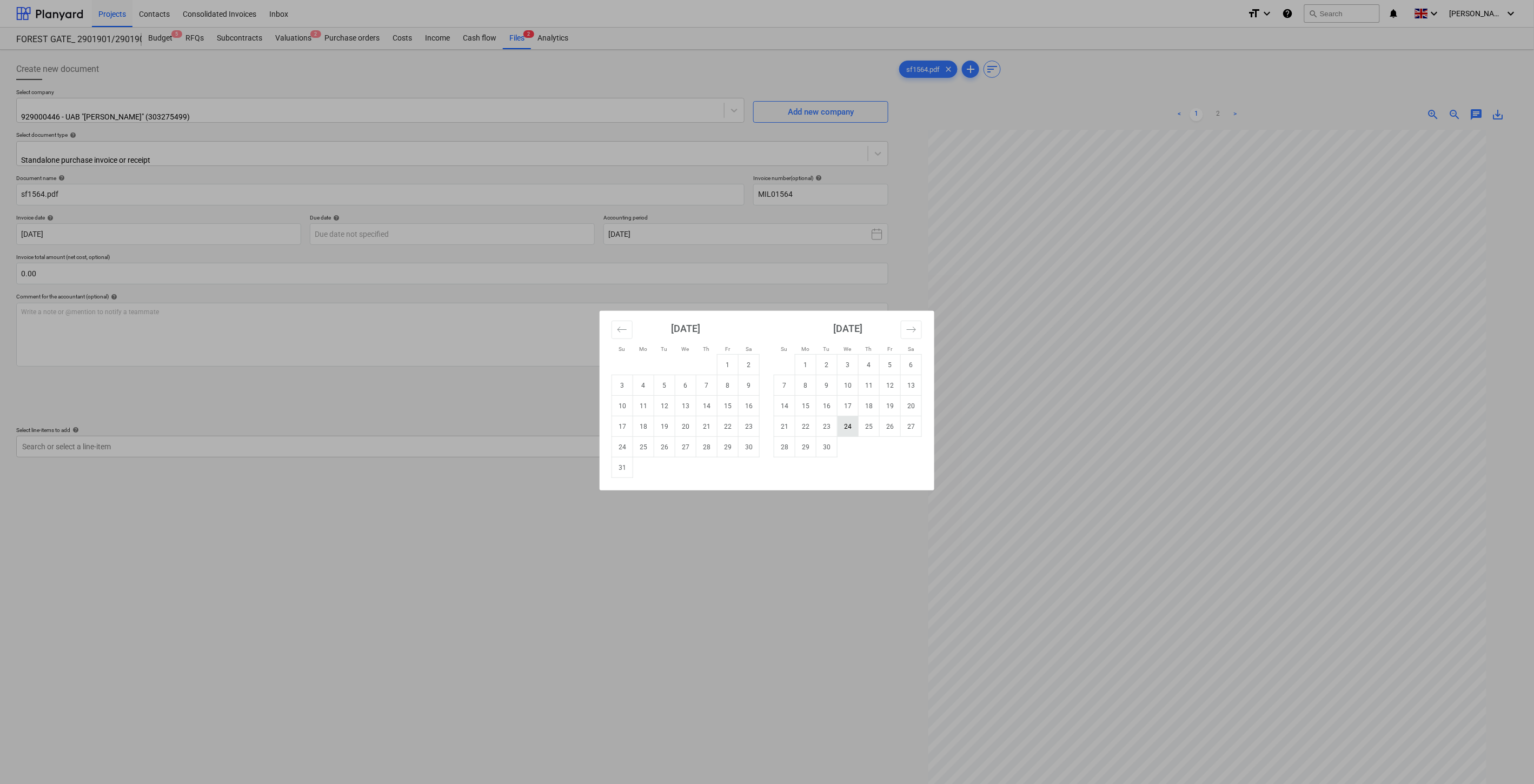
click at [845, 424] on td "24" at bounding box center [848, 427] width 21 height 21
type input "24 Sep 2025"
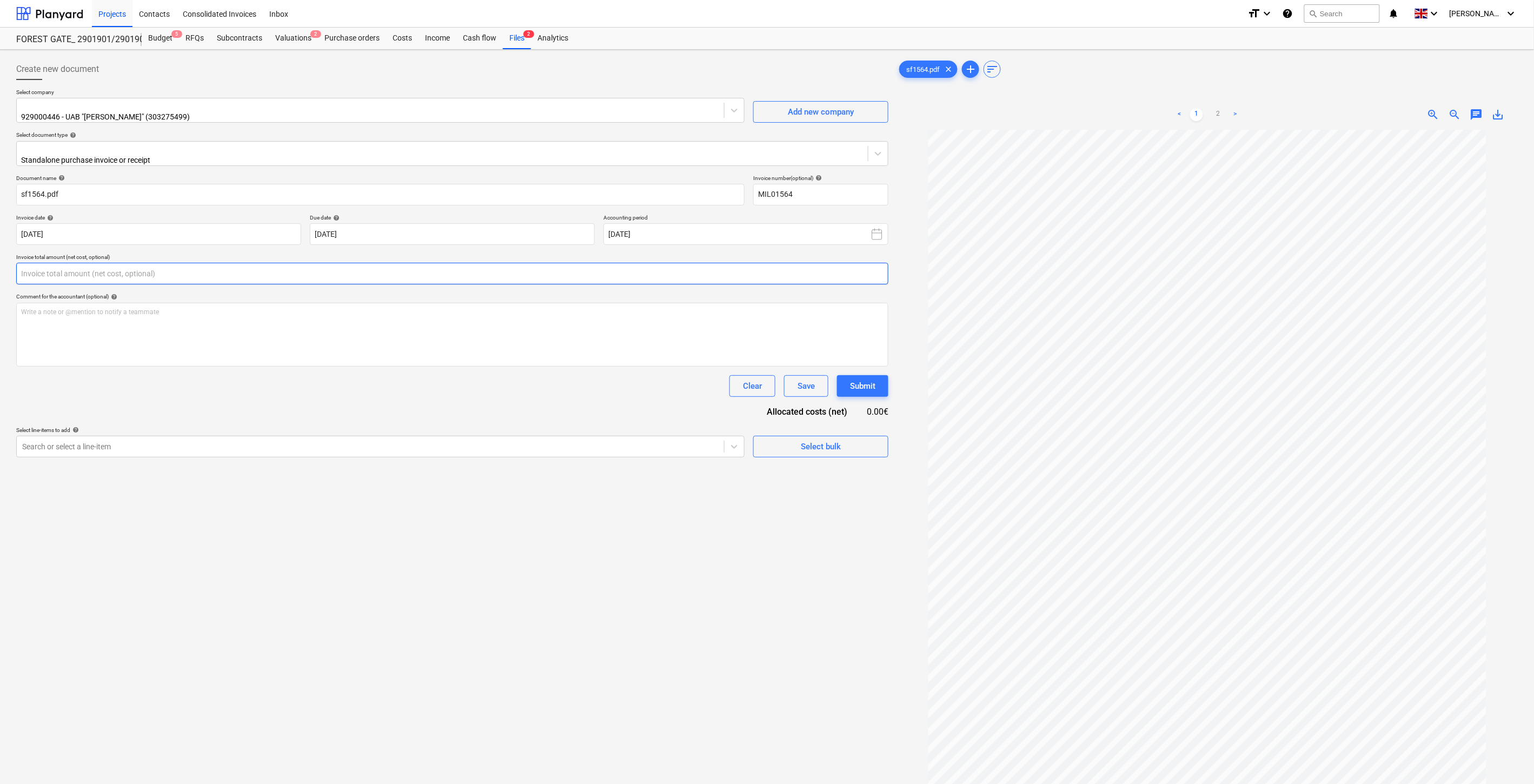
click at [358, 263] on input "text" at bounding box center [452, 273] width 872 height 21
type input "510.00"
click at [1220, 112] on link "2" at bounding box center [1218, 114] width 13 height 13
click at [342, 469] on div at bounding box center [370, 474] width 696 height 11
type input "Elektros"
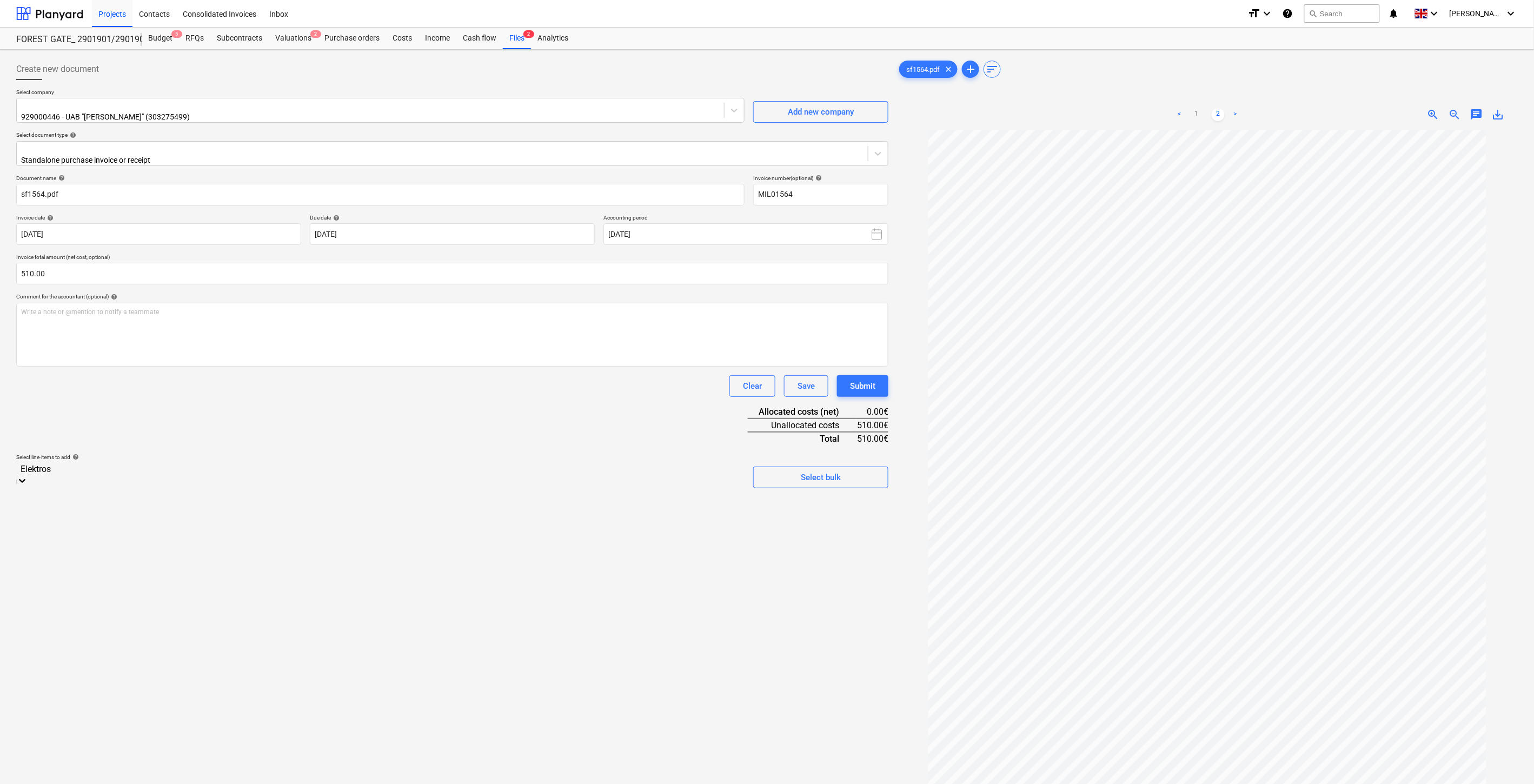
drag, startPoint x: 377, startPoint y: 706, endPoint x: 467, endPoint y: 633, distance: 115.9
click at [389, 700] on div "Create new document Select company 929000446 - UAB "Milera" (303275499) Add new…" at bounding box center [452, 470] width 881 height 833
click at [609, 507] on div at bounding box center [616, 513] width 44 height 13
drag, startPoint x: 657, startPoint y: 510, endPoint x: 716, endPoint y: 507, distance: 59.1
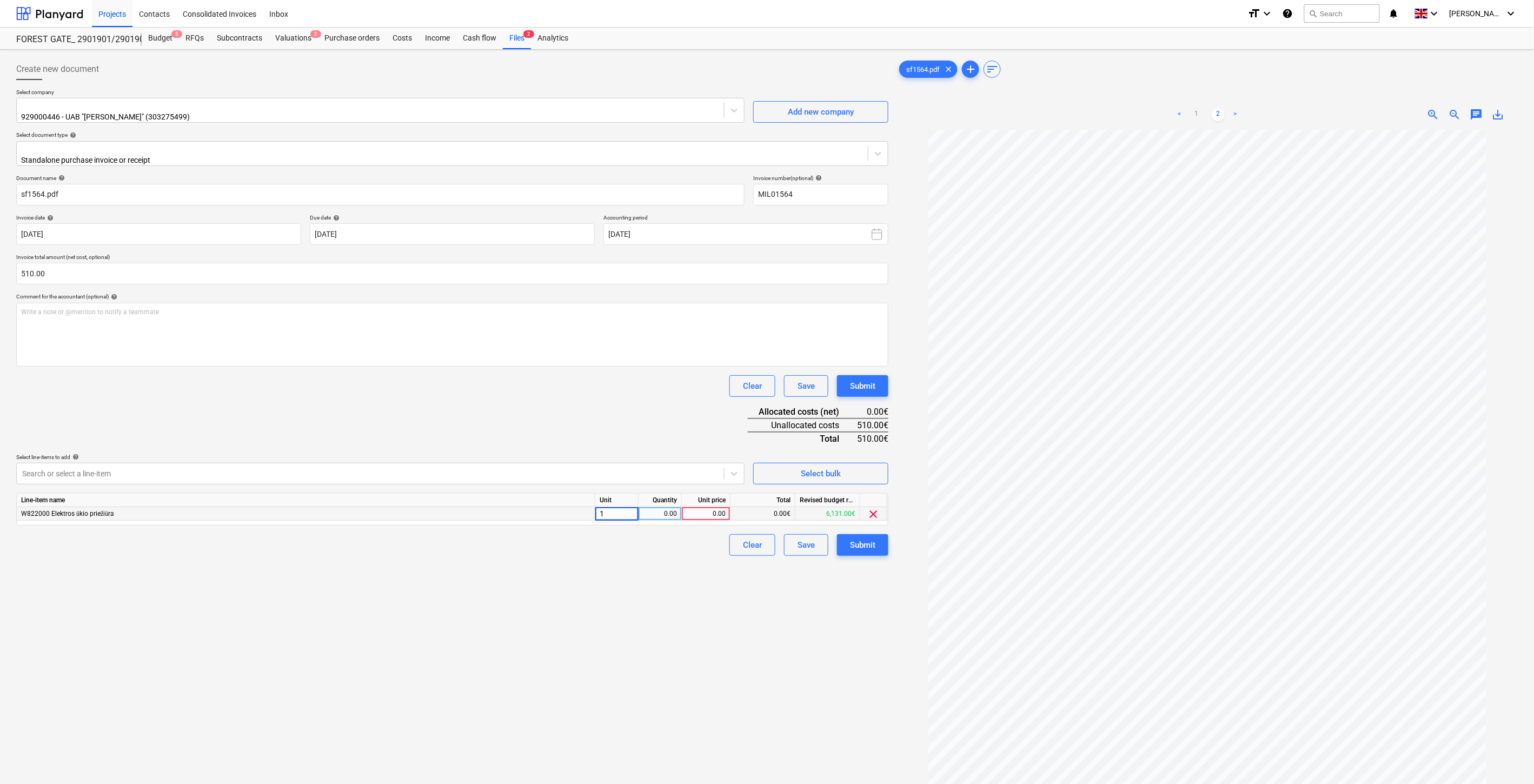
click at [657, 510] on div "0.00" at bounding box center [659, 513] width 34 height 13
drag, startPoint x: 715, startPoint y: 507, endPoint x: 641, endPoint y: 440, distance: 99.8
click at [715, 507] on div "0.00" at bounding box center [706, 513] width 40 height 13
type input "510"
click at [619, 413] on div "Document name help sf1564.pdf Invoice number (optional) help MIL01564 Invoice d…" at bounding box center [452, 364] width 872 height 381
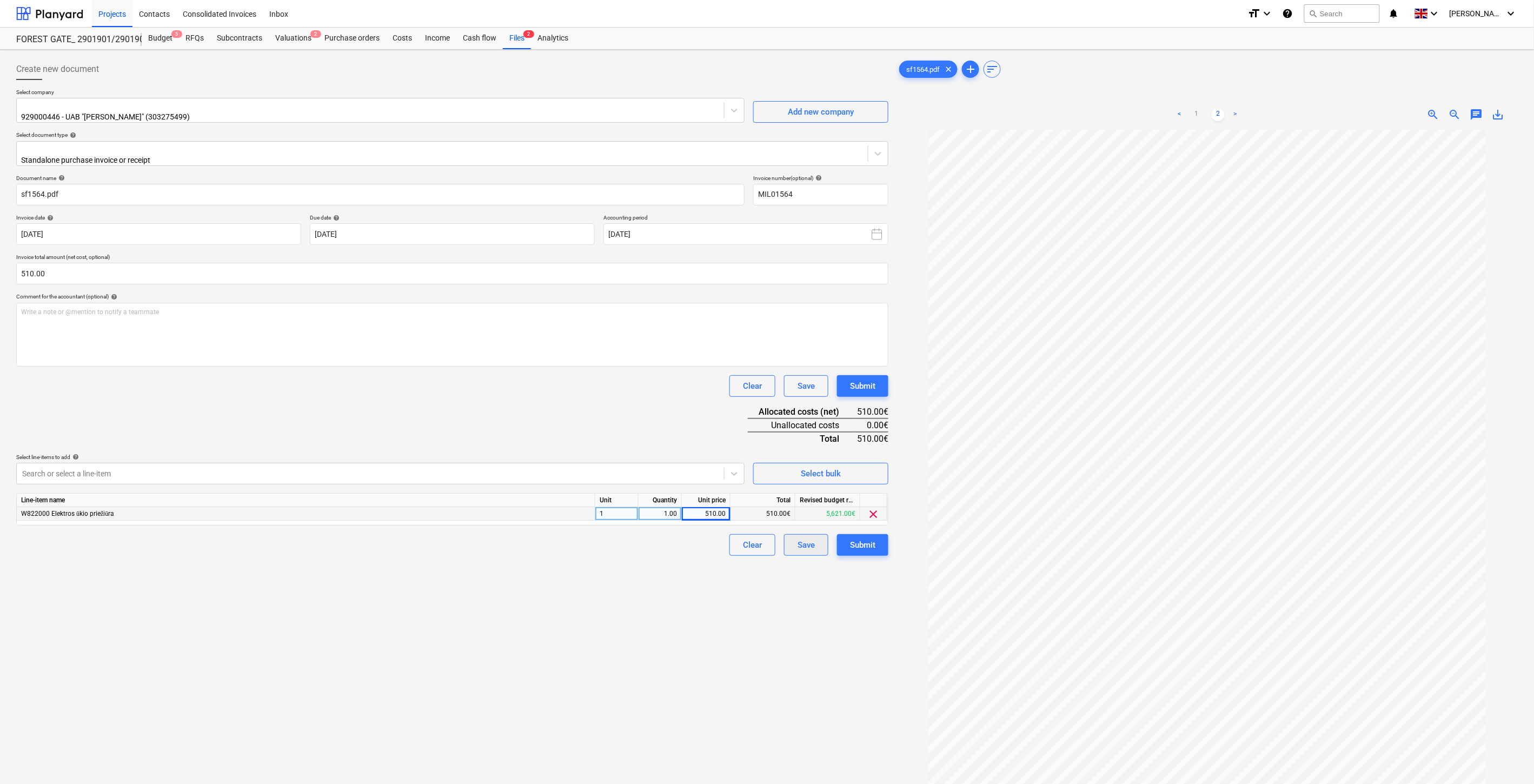
click at [796, 542] on button "Save" at bounding box center [807, 544] width 44 height 21
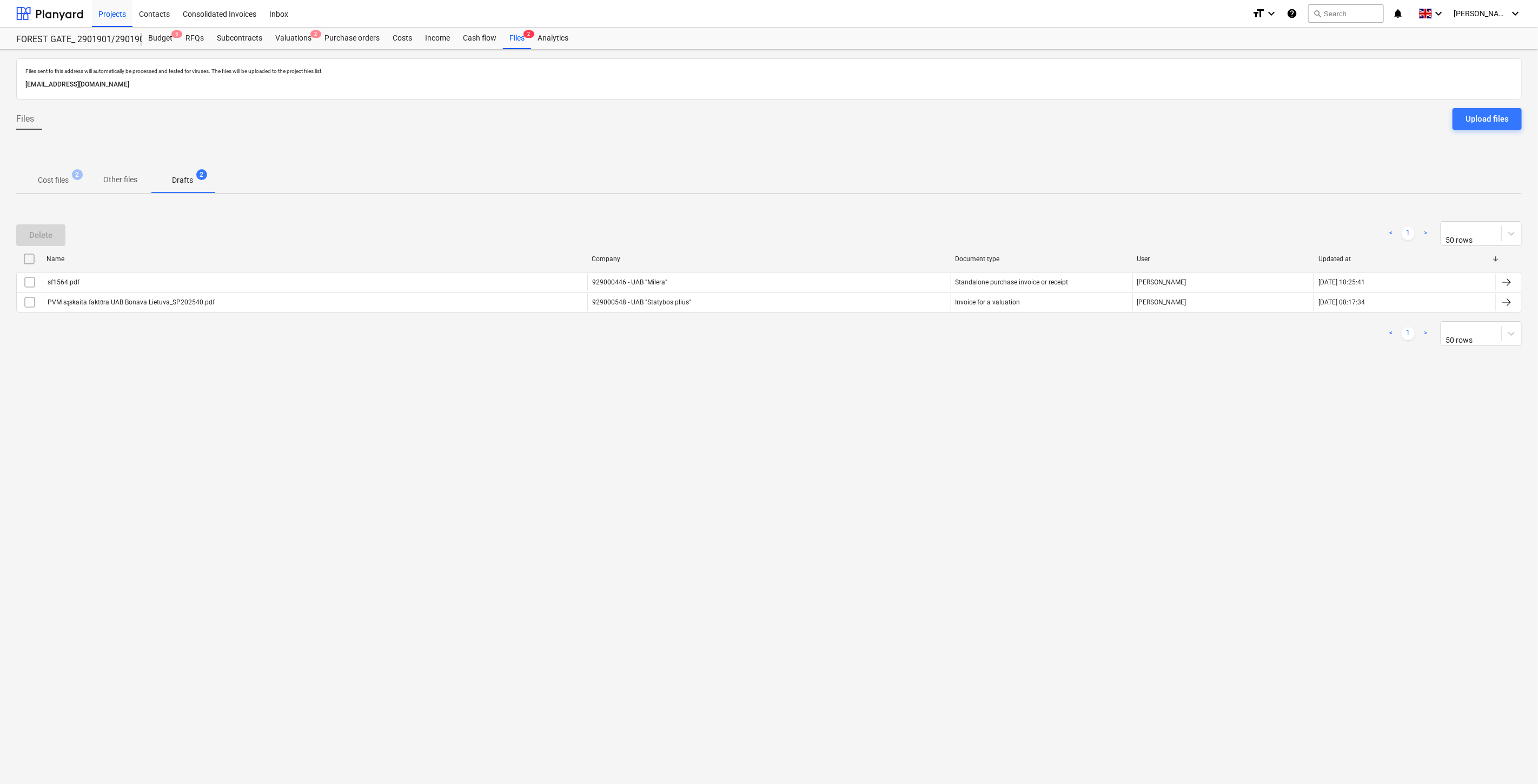
drag, startPoint x: 761, startPoint y: 524, endPoint x: 783, endPoint y: 501, distance: 31.8
click at [764, 520] on div "Files sent to this address will automatically be processed and tested for virus…" at bounding box center [769, 417] width 1538 height 734
drag, startPoint x: 834, startPoint y: 466, endPoint x: 794, endPoint y: 466, distance: 40.0
click at [817, 466] on div "Files sent to this address will automatically be processed and tested for virus…" at bounding box center [769, 417] width 1538 height 734
click at [57, 178] on p "Cost files" at bounding box center [53, 180] width 31 height 11
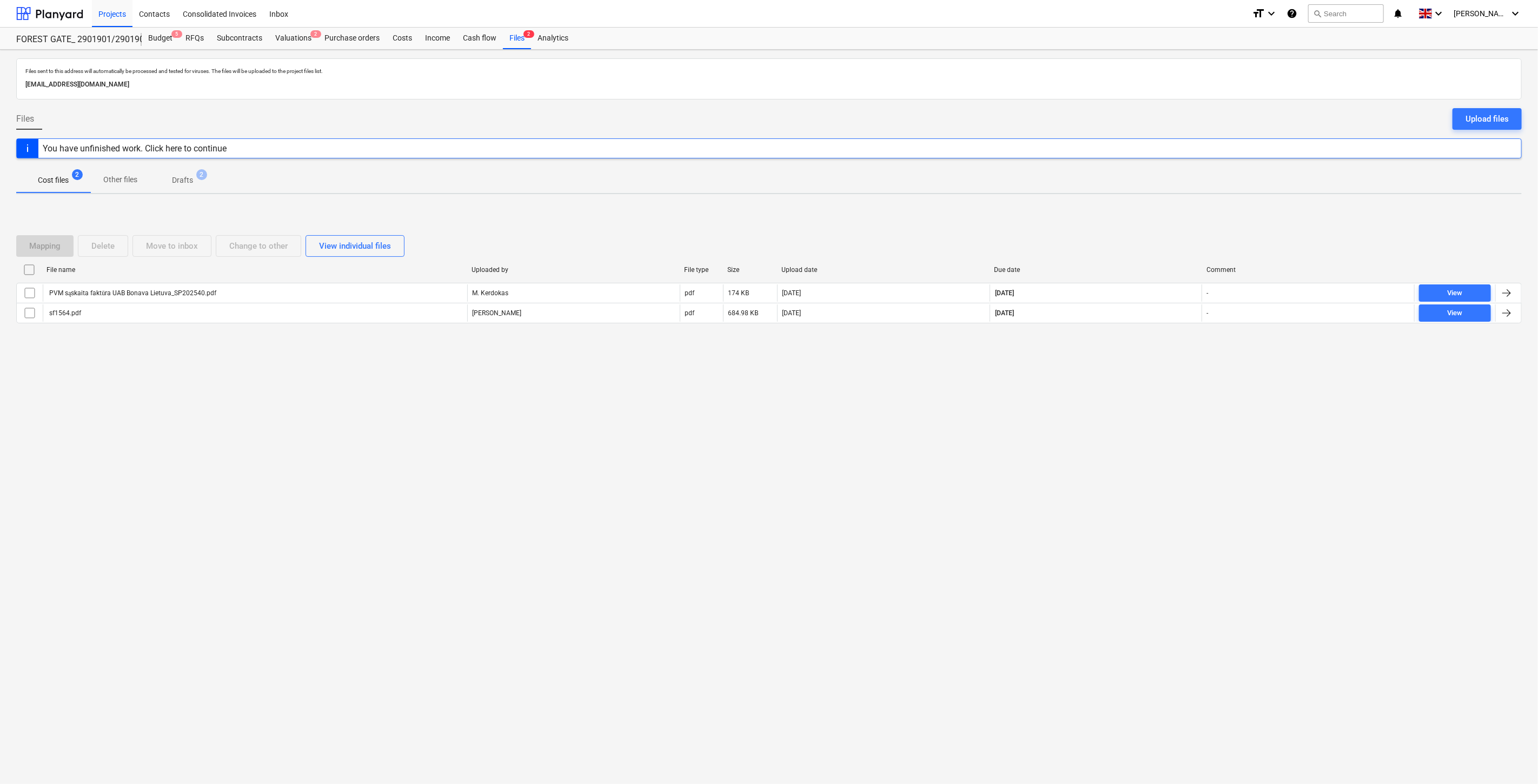
click at [1103, 380] on div "Files sent to this address will automatically be processed and tested for virus…" at bounding box center [769, 417] width 1538 height 734
click at [1120, 371] on div "Files sent to this address will automatically be processed and tested for virus…" at bounding box center [769, 417] width 1538 height 734
click at [1158, 357] on div "Mapping Delete Move to inbox Change to other View individual files File name Up…" at bounding box center [769, 284] width 1506 height 162
click at [1173, 352] on div "Mapping Delete Move to inbox Change to other View individual files File name Up…" at bounding box center [769, 284] width 1506 height 162
drag, startPoint x: 389, startPoint y: 455, endPoint x: 337, endPoint y: 187, distance: 273.0
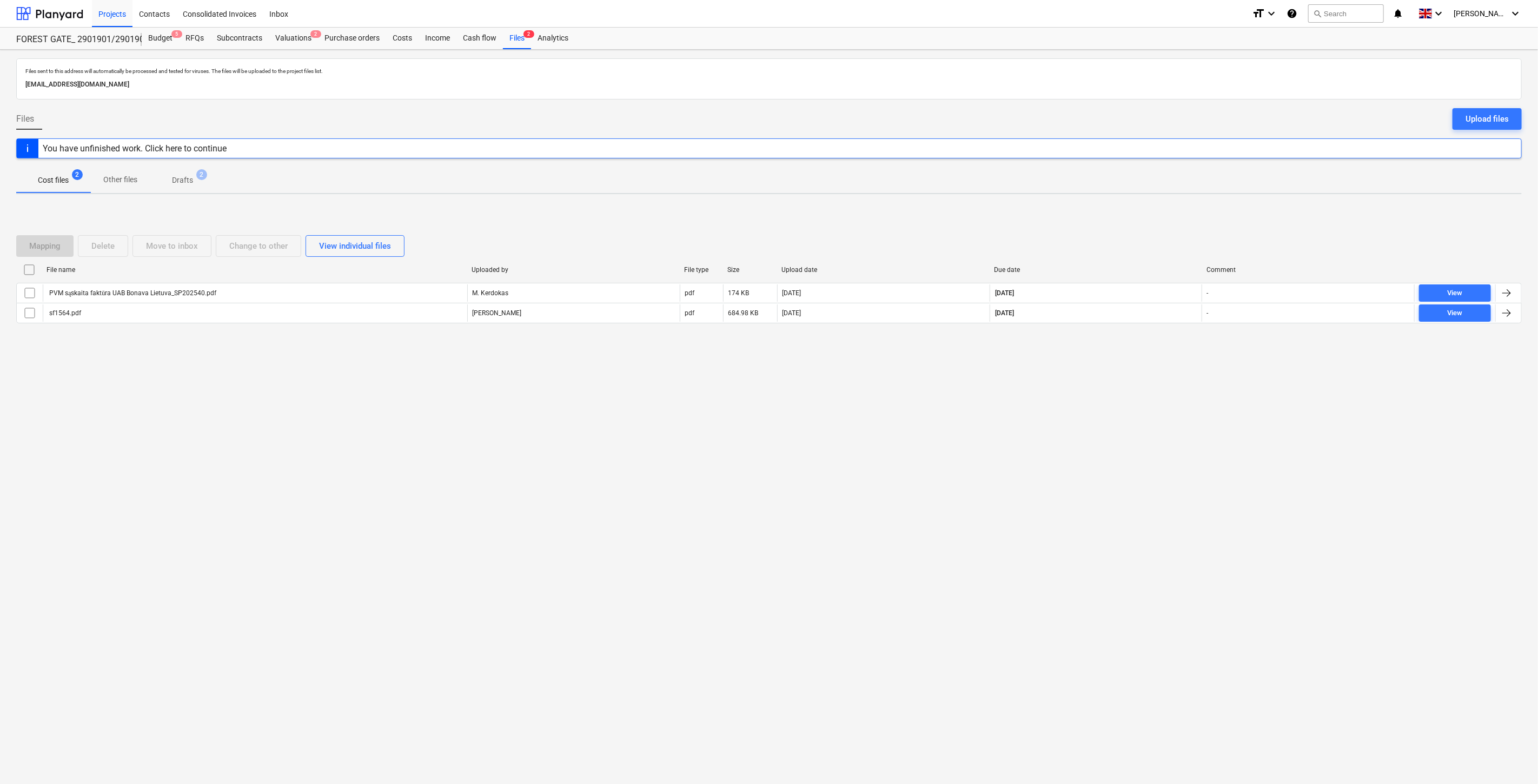
click at [389, 455] on div "Files sent to this address will automatically be processed and tested for virus…" at bounding box center [769, 417] width 1538 height 734
click at [294, 40] on div "Valuations 2" at bounding box center [293, 38] width 49 height 21
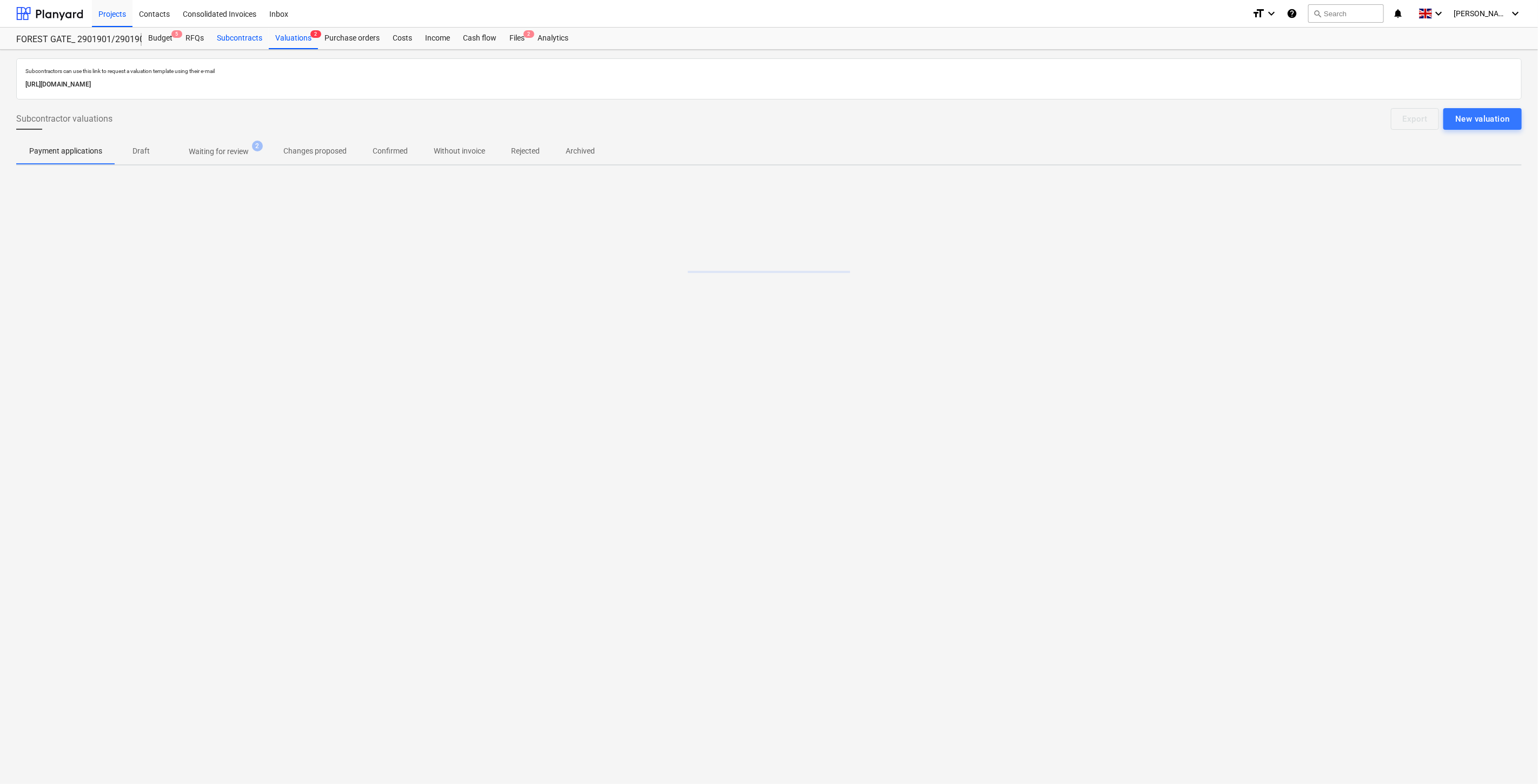
click at [243, 39] on div "Subcontracts" at bounding box center [239, 38] width 59 height 21
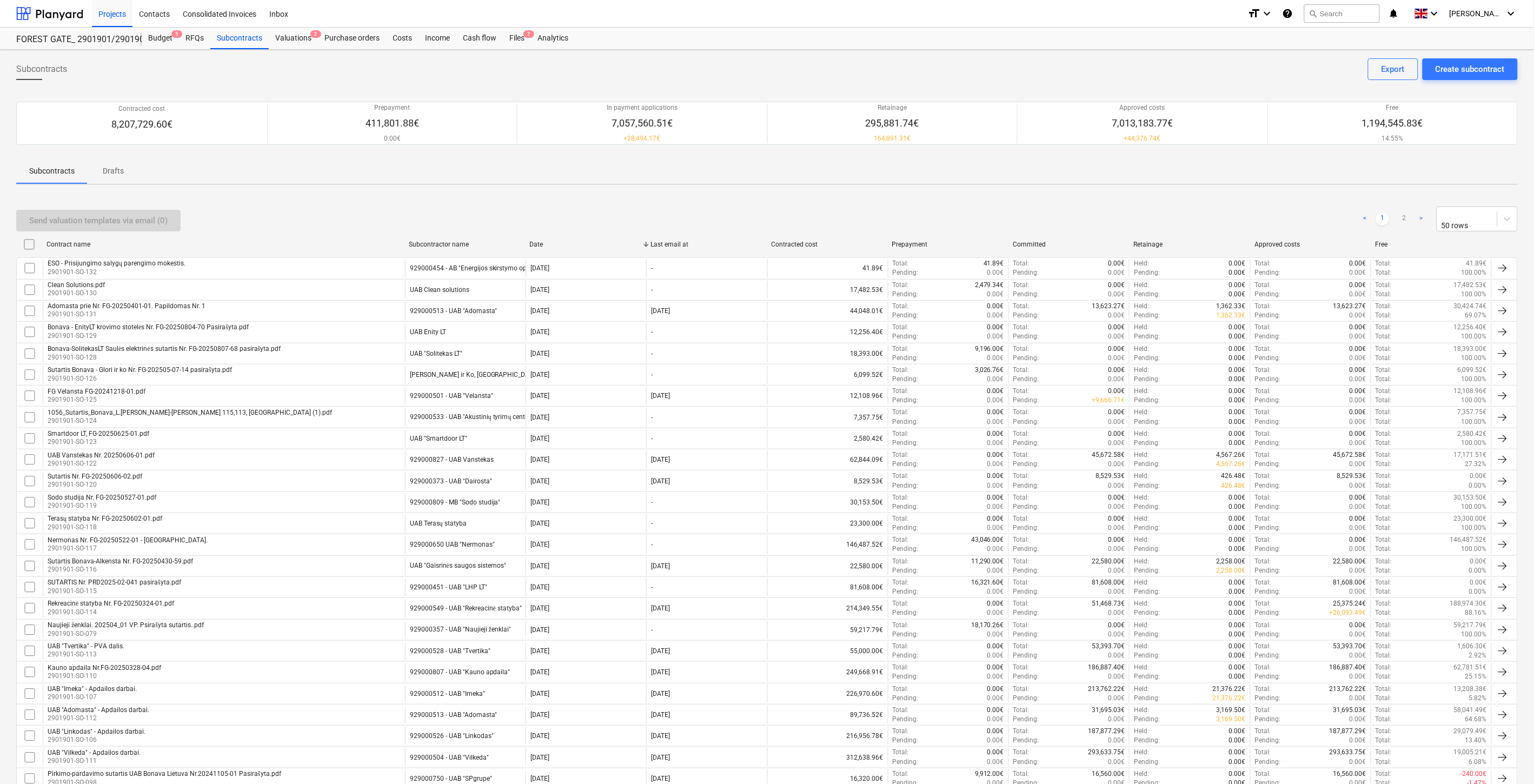
click at [667, 207] on div "Send valuation templates via email (0) < 1 2 > 50 rows" at bounding box center [766, 219] width 1502 height 25
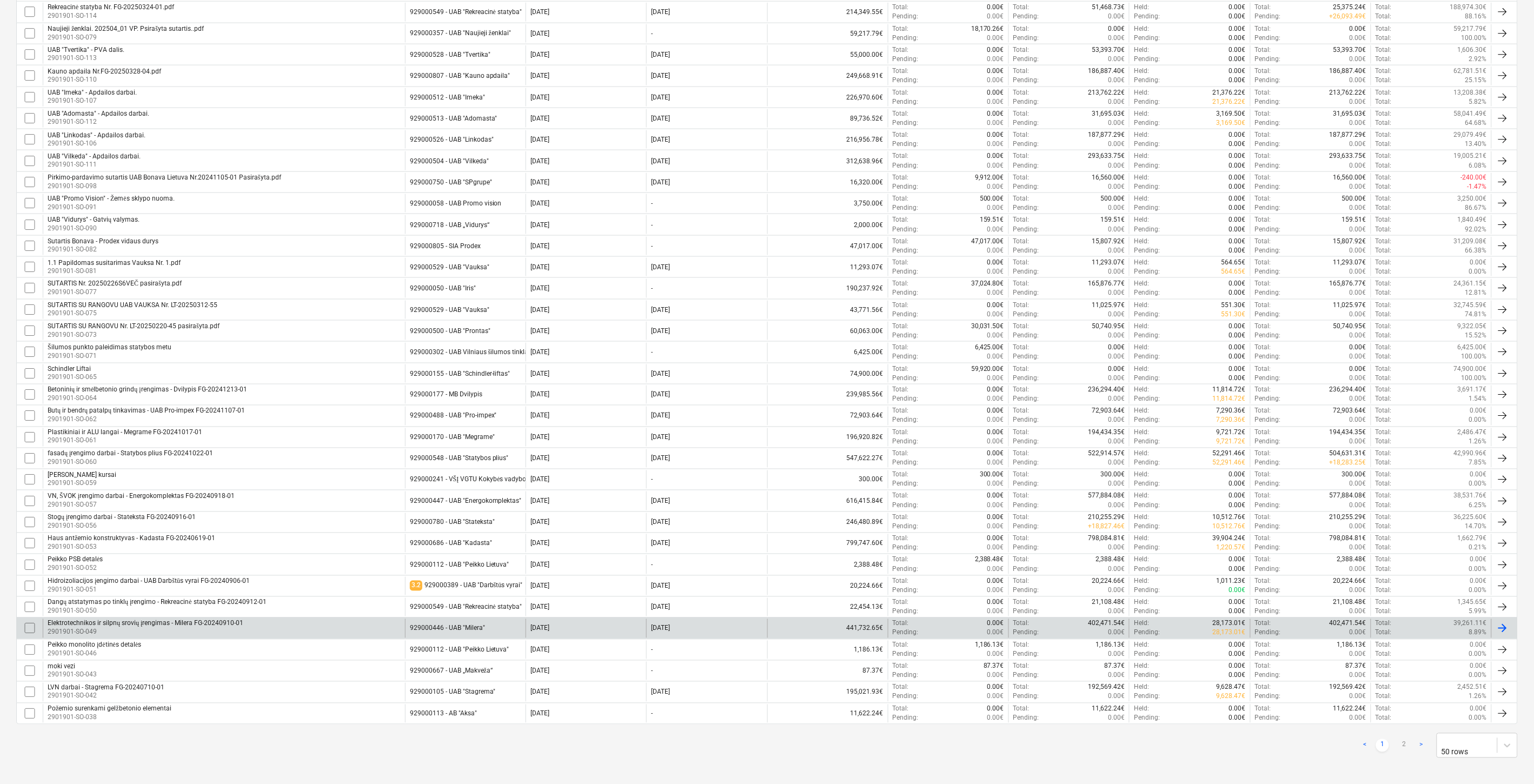
click at [204, 632] on p "2901901-SO-049" at bounding box center [145, 632] width 196 height 10
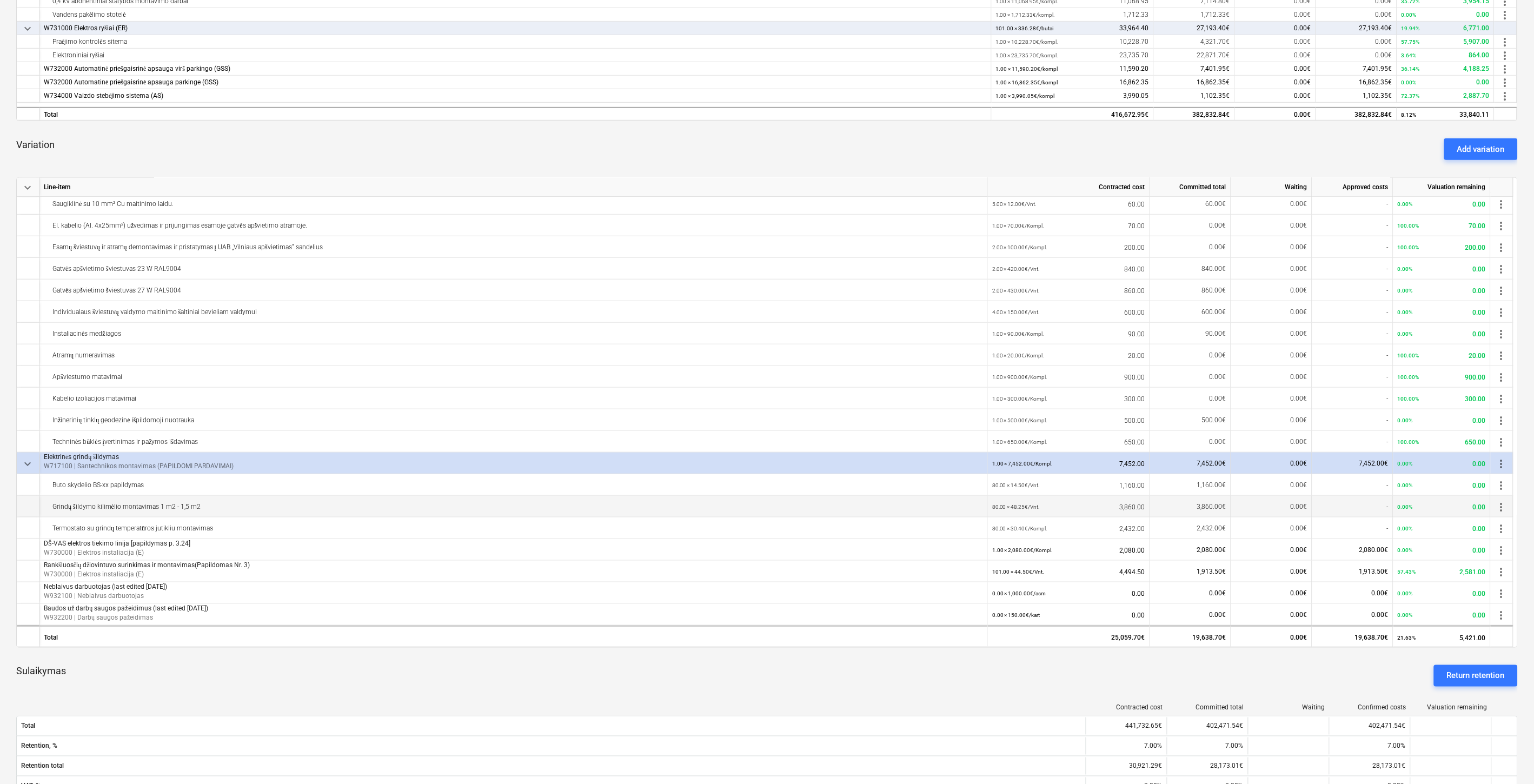
scroll to position [300, 0]
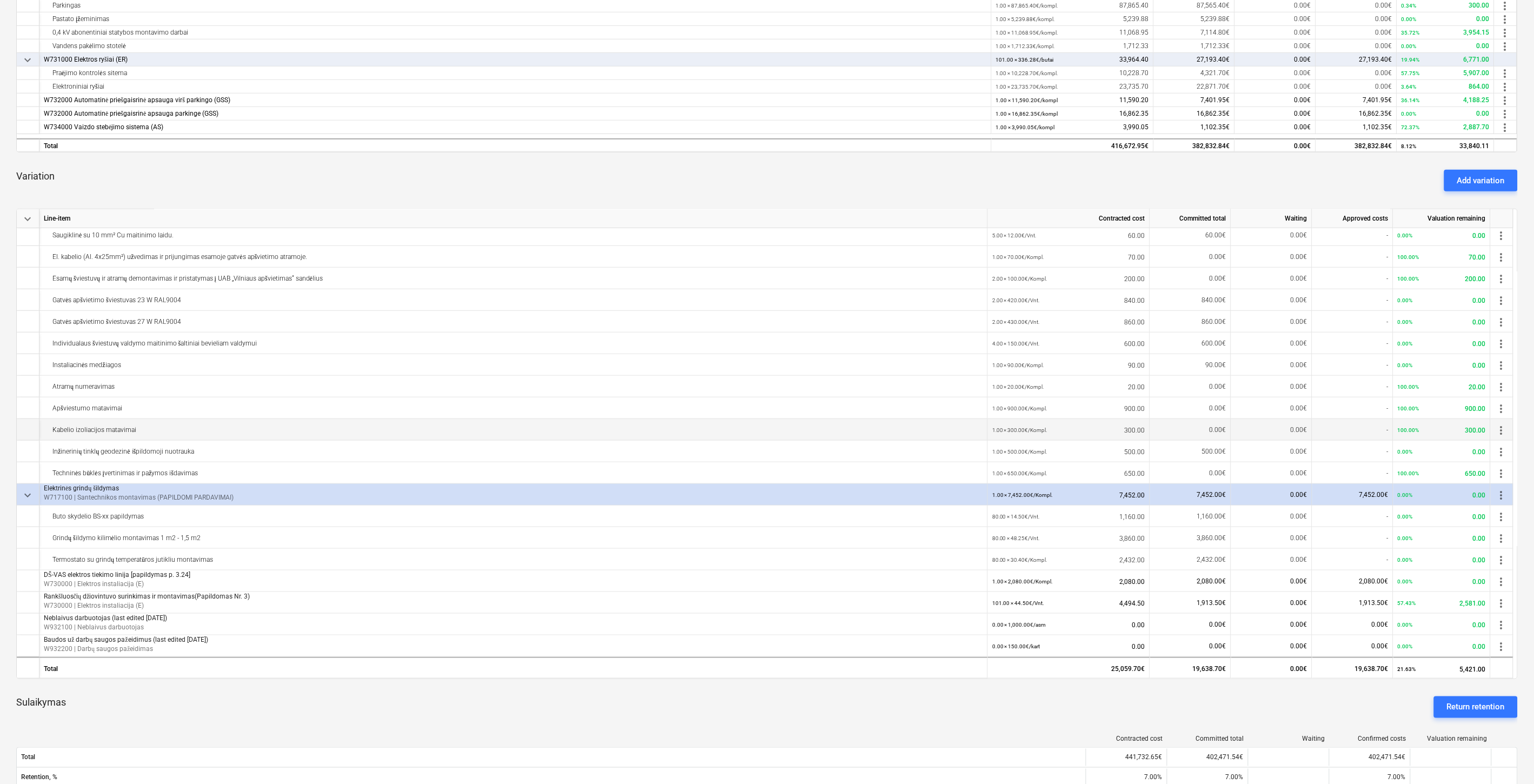
drag, startPoint x: 28, startPoint y: 493, endPoint x: 36, endPoint y: 499, distance: 10.0
click at [28, 493] on span "keyboard_arrow_down" at bounding box center [28, 495] width 13 height 13
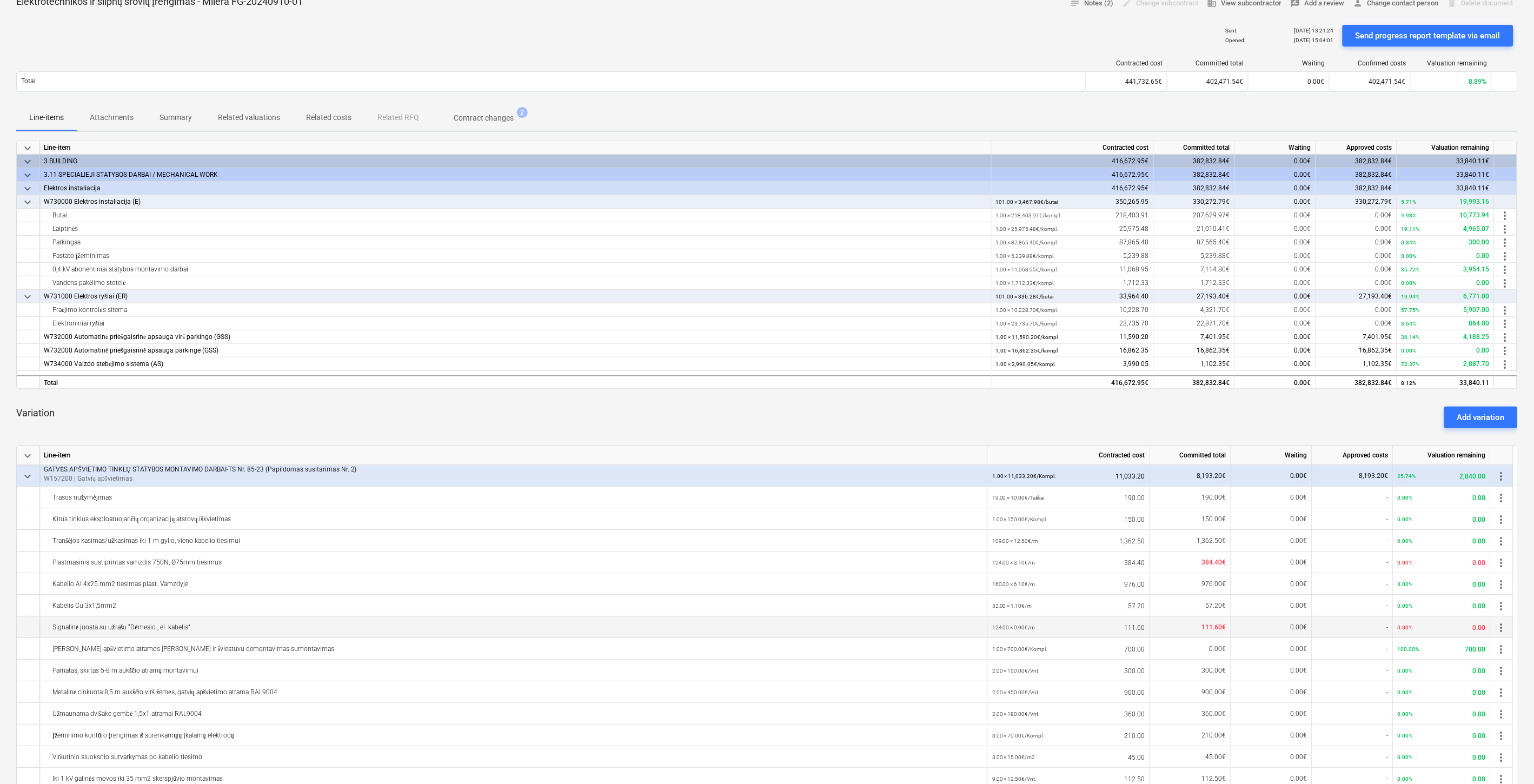
scroll to position [60, 0]
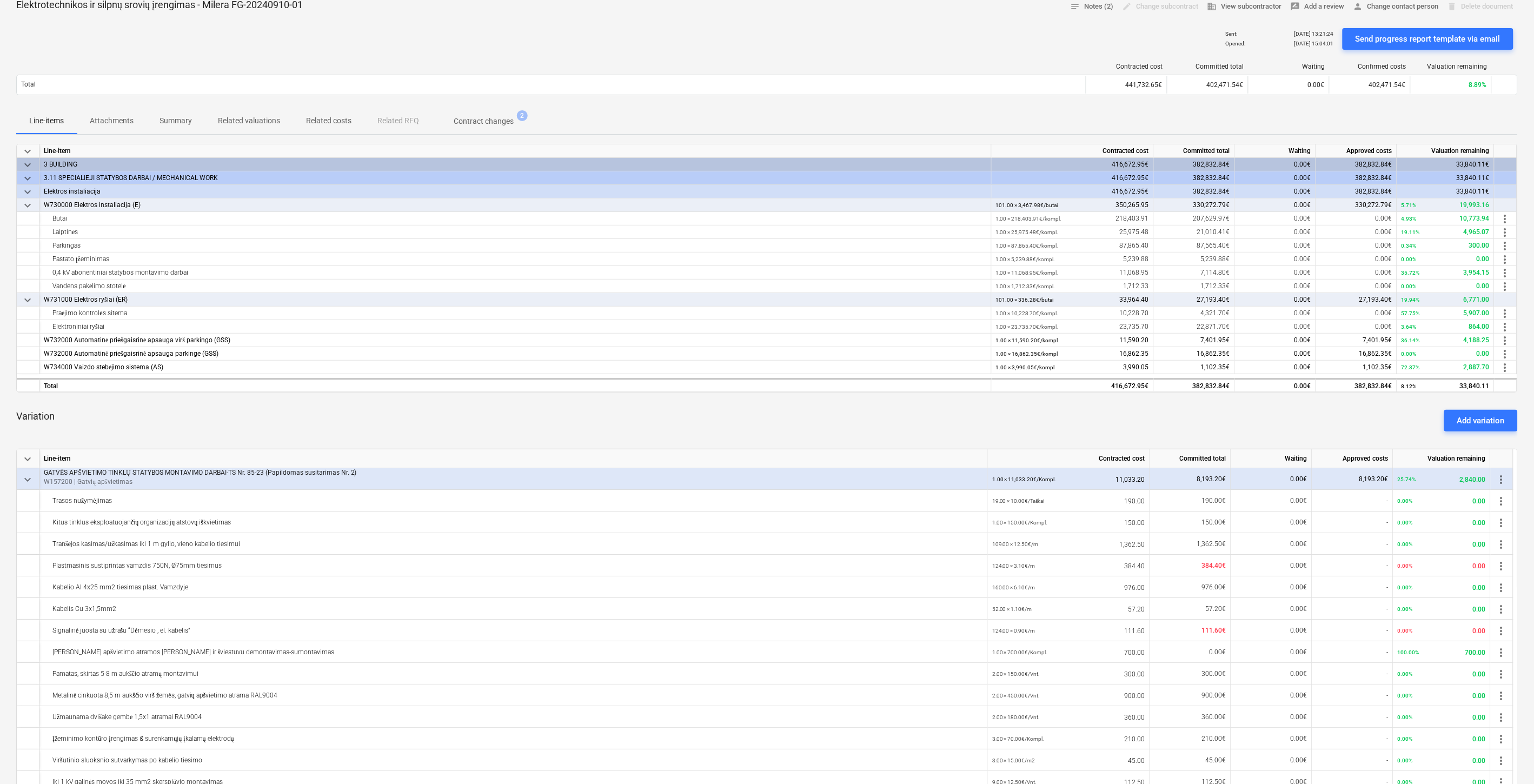
click at [570, 412] on div "Variation Add variation" at bounding box center [766, 420] width 1502 height 39
click at [590, 403] on div "Variation Add variation" at bounding box center [766, 420] width 1502 height 39
click at [824, 415] on div "Variation Add variation" at bounding box center [766, 420] width 1502 height 39
click at [853, 409] on div "Variation Add variation" at bounding box center [766, 420] width 1502 height 39
click at [865, 406] on div "Variation Add variation" at bounding box center [766, 420] width 1502 height 39
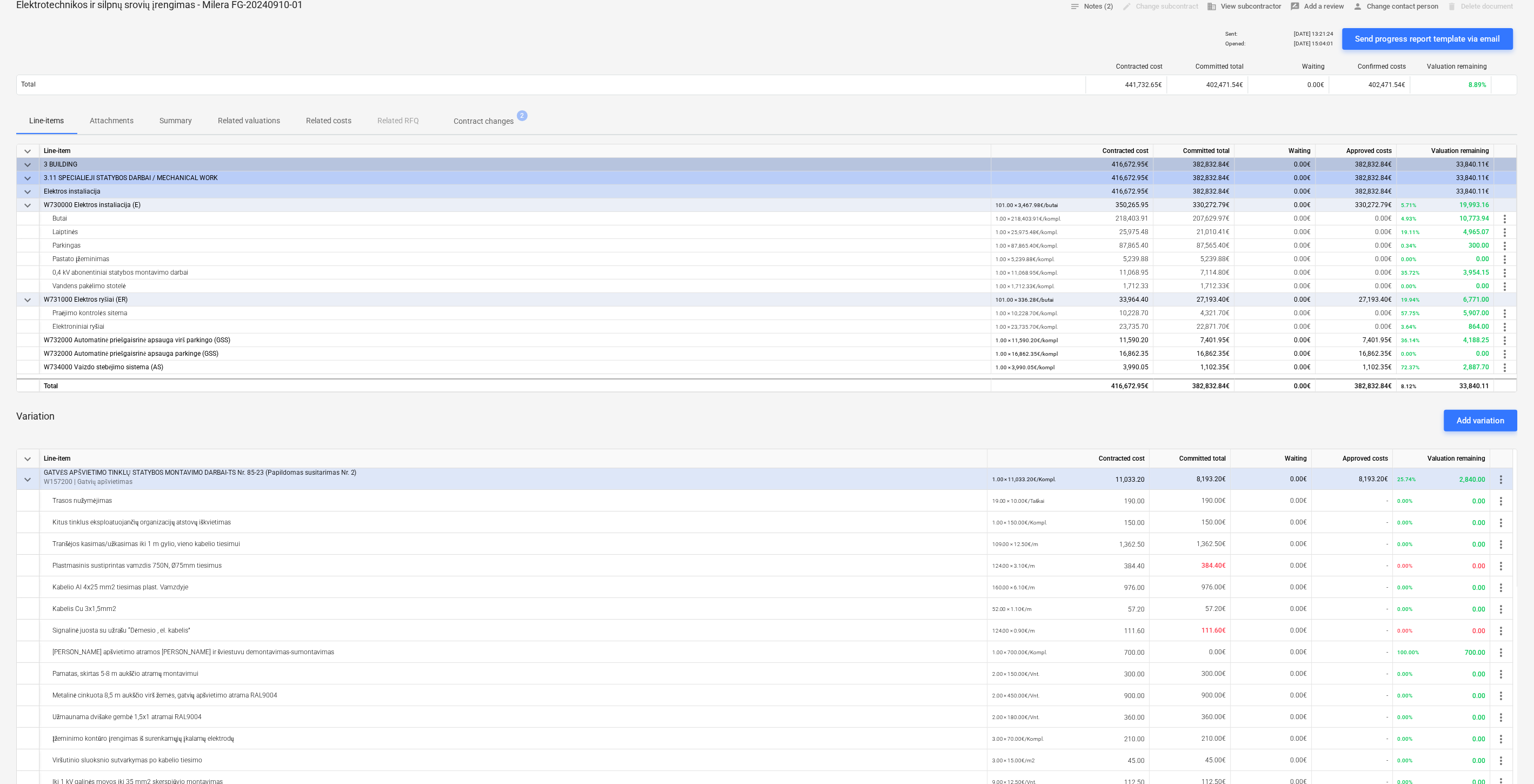
click at [884, 401] on div "Variation Add variation" at bounding box center [766, 420] width 1502 height 39
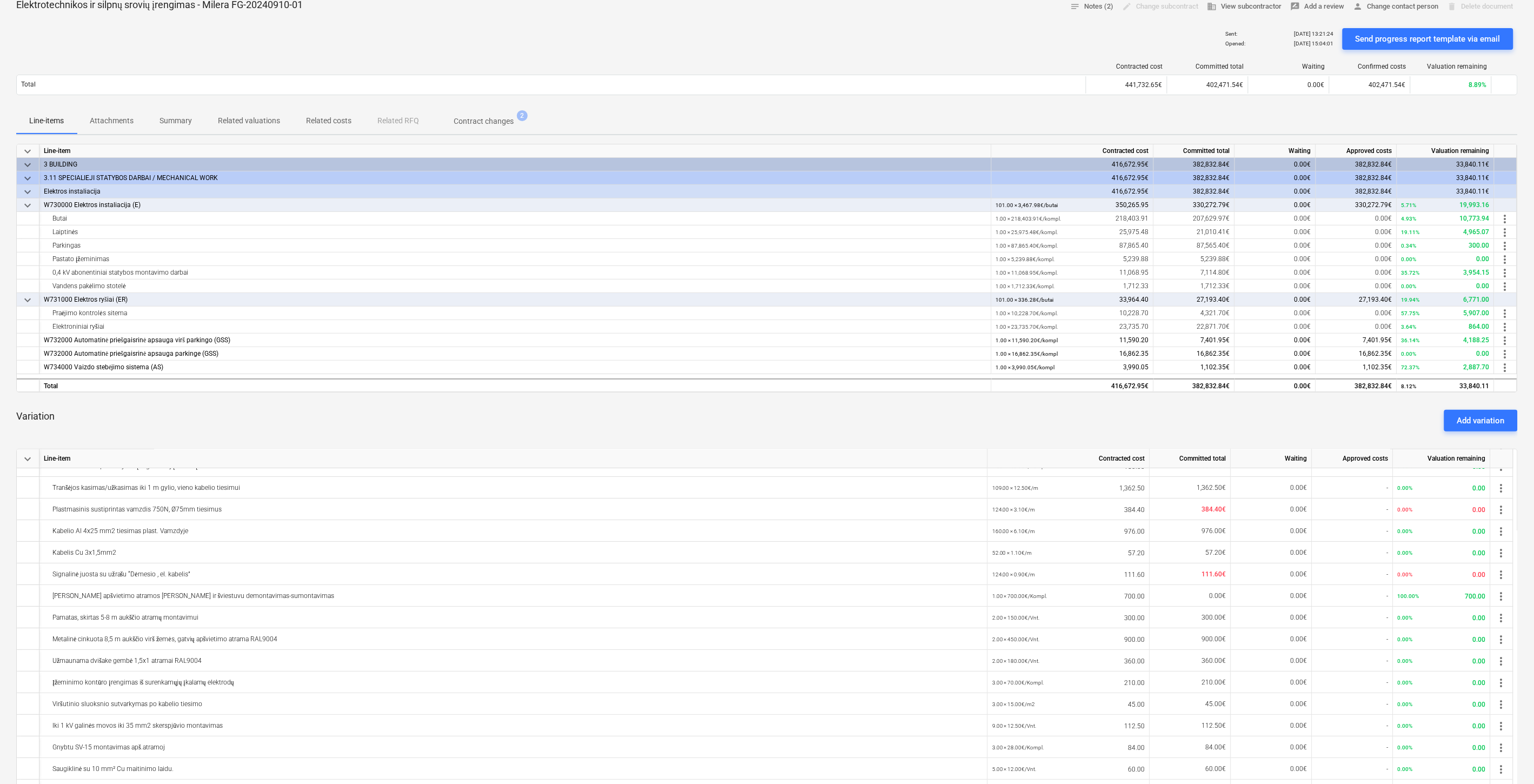
scroll to position [0, 0]
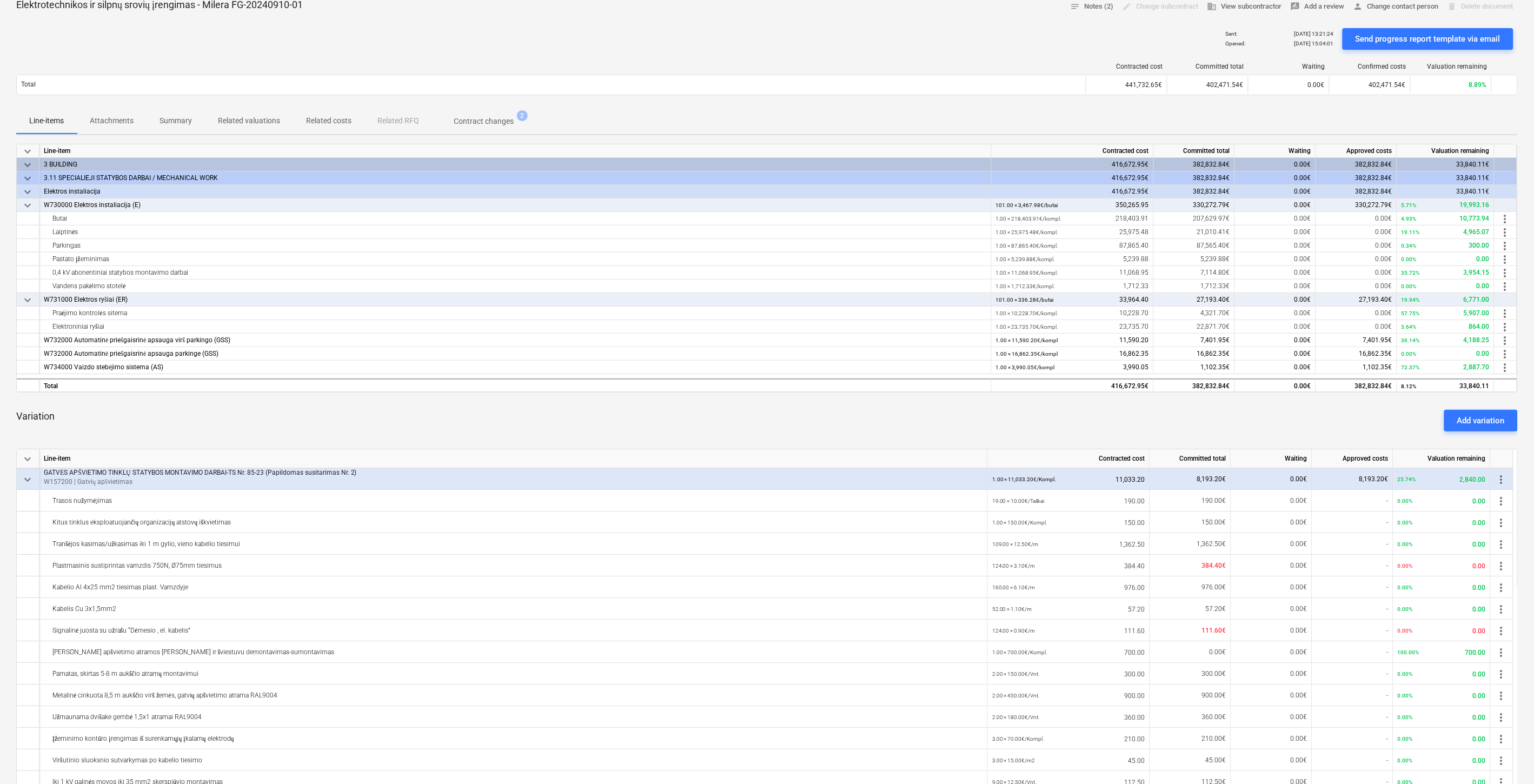
click at [636, 424] on div "Variation Add variation" at bounding box center [766, 420] width 1502 height 39
click at [689, 417] on div "Variation Add variation" at bounding box center [766, 420] width 1502 height 39
click at [400, 409] on div "Variation Add variation" at bounding box center [766, 420] width 1502 height 39
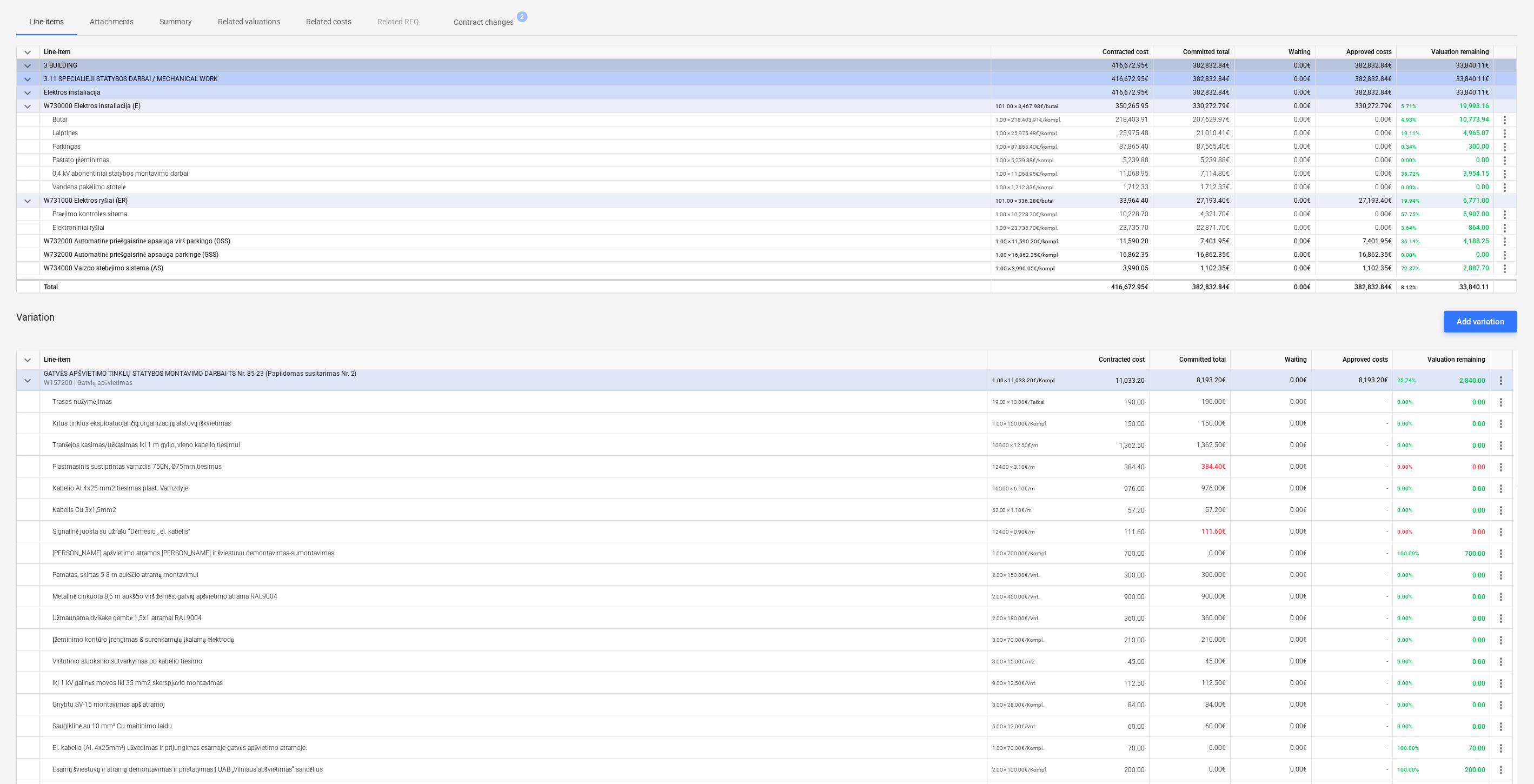
scroll to position [180, 0]
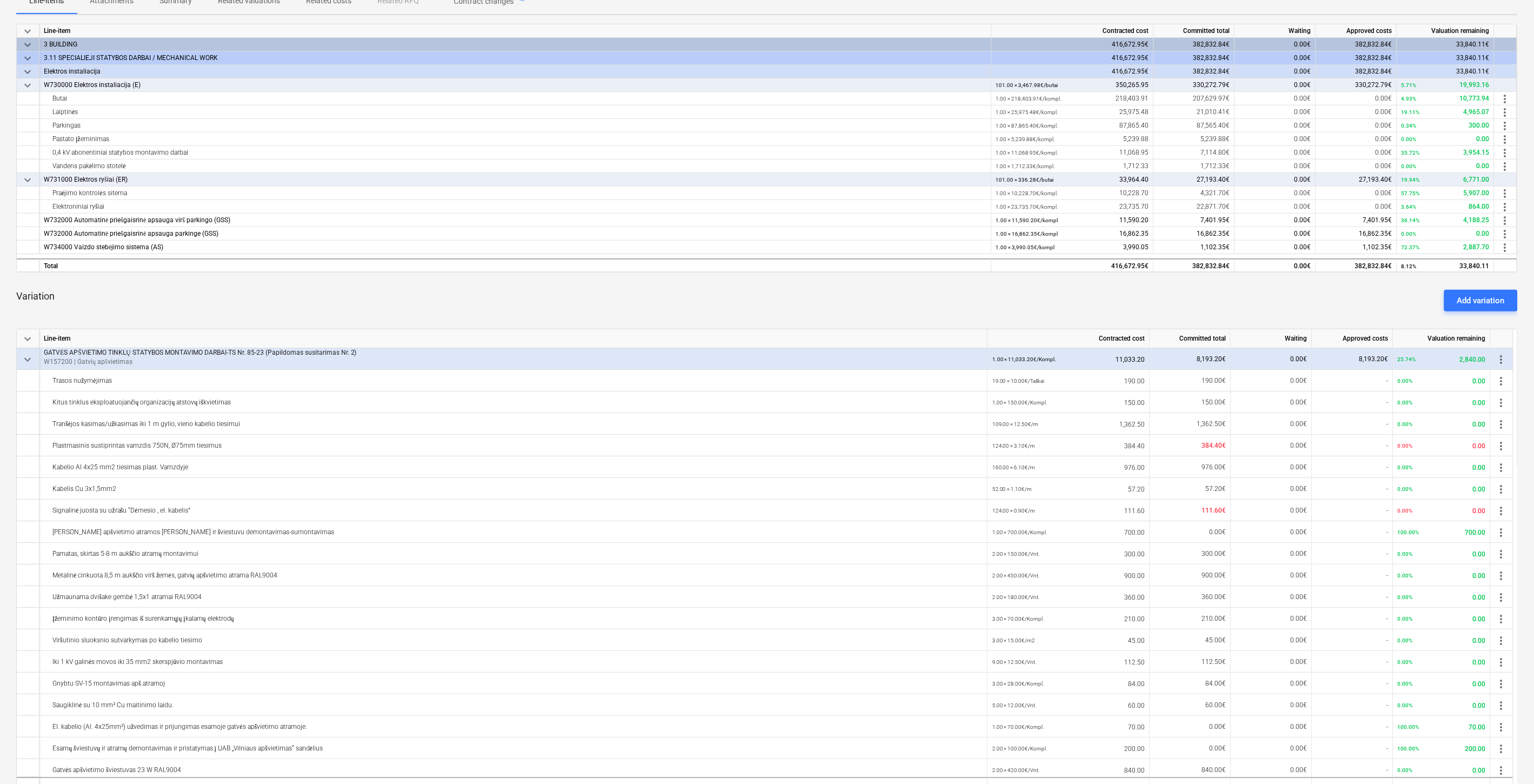
click at [453, 314] on div "Variation Add variation" at bounding box center [766, 300] width 1502 height 39
click at [460, 310] on div "Variation Add variation" at bounding box center [766, 300] width 1502 height 39
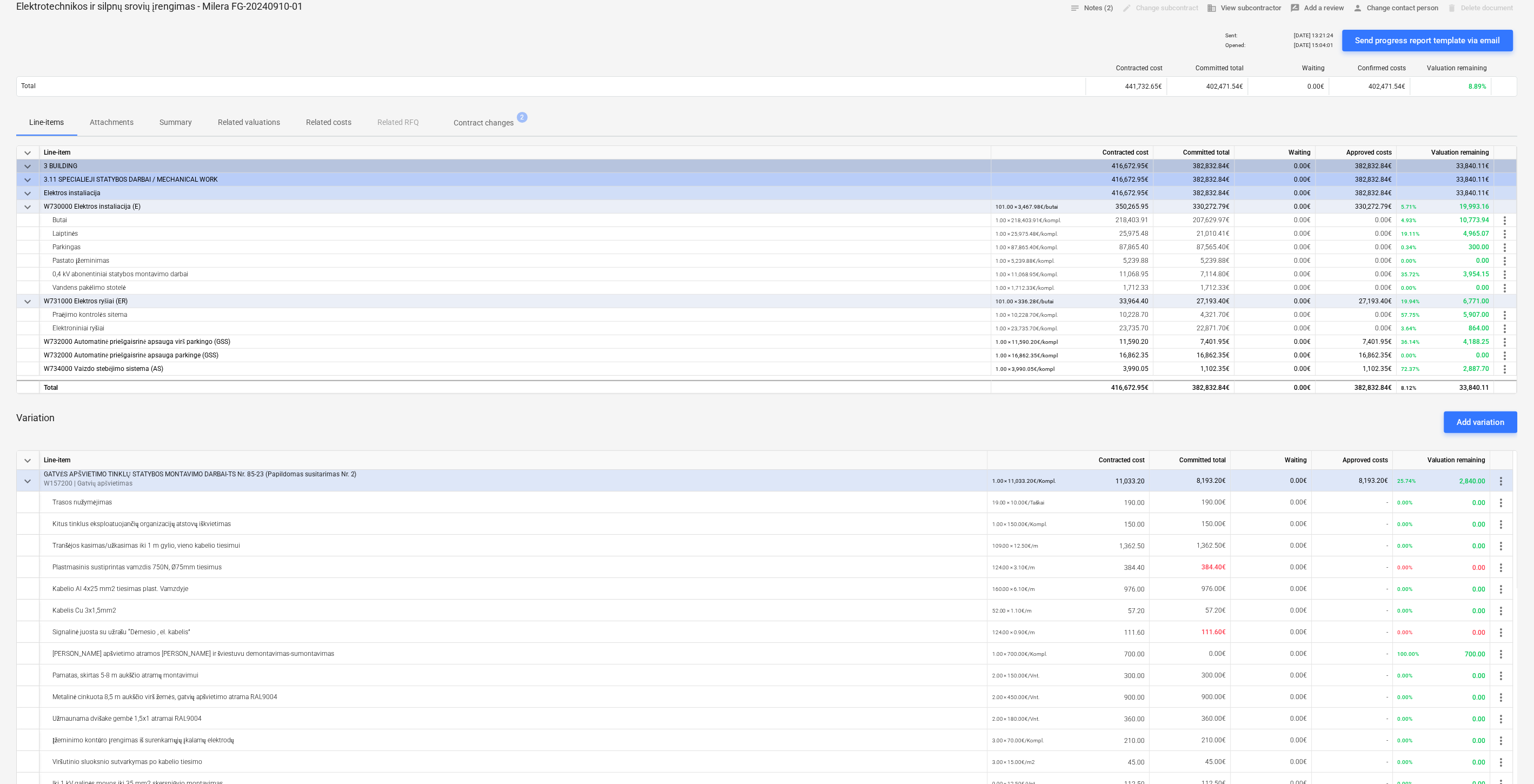
scroll to position [0, 0]
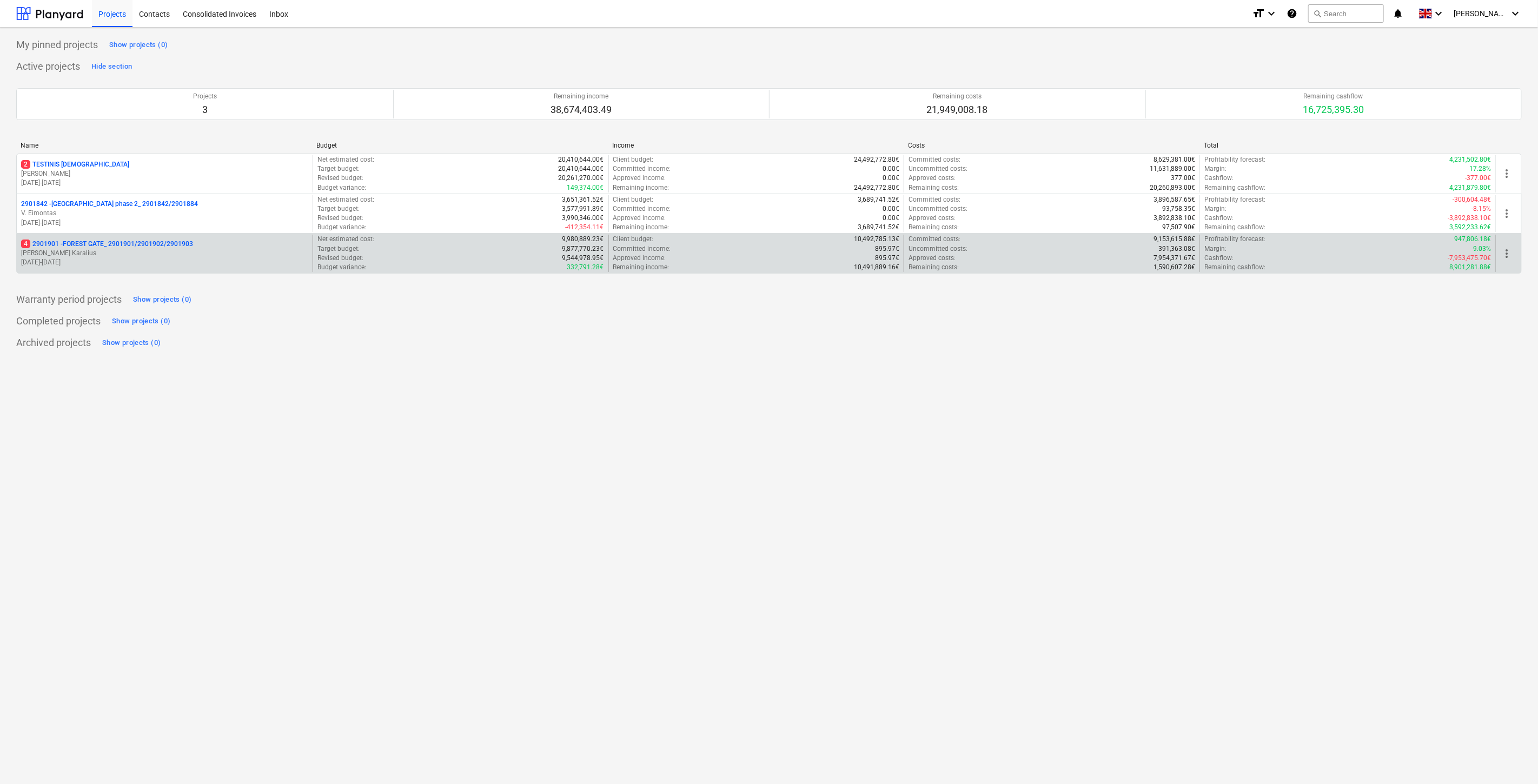
click at [143, 254] on p "[PERSON_NAME]" at bounding box center [165, 253] width 287 height 10
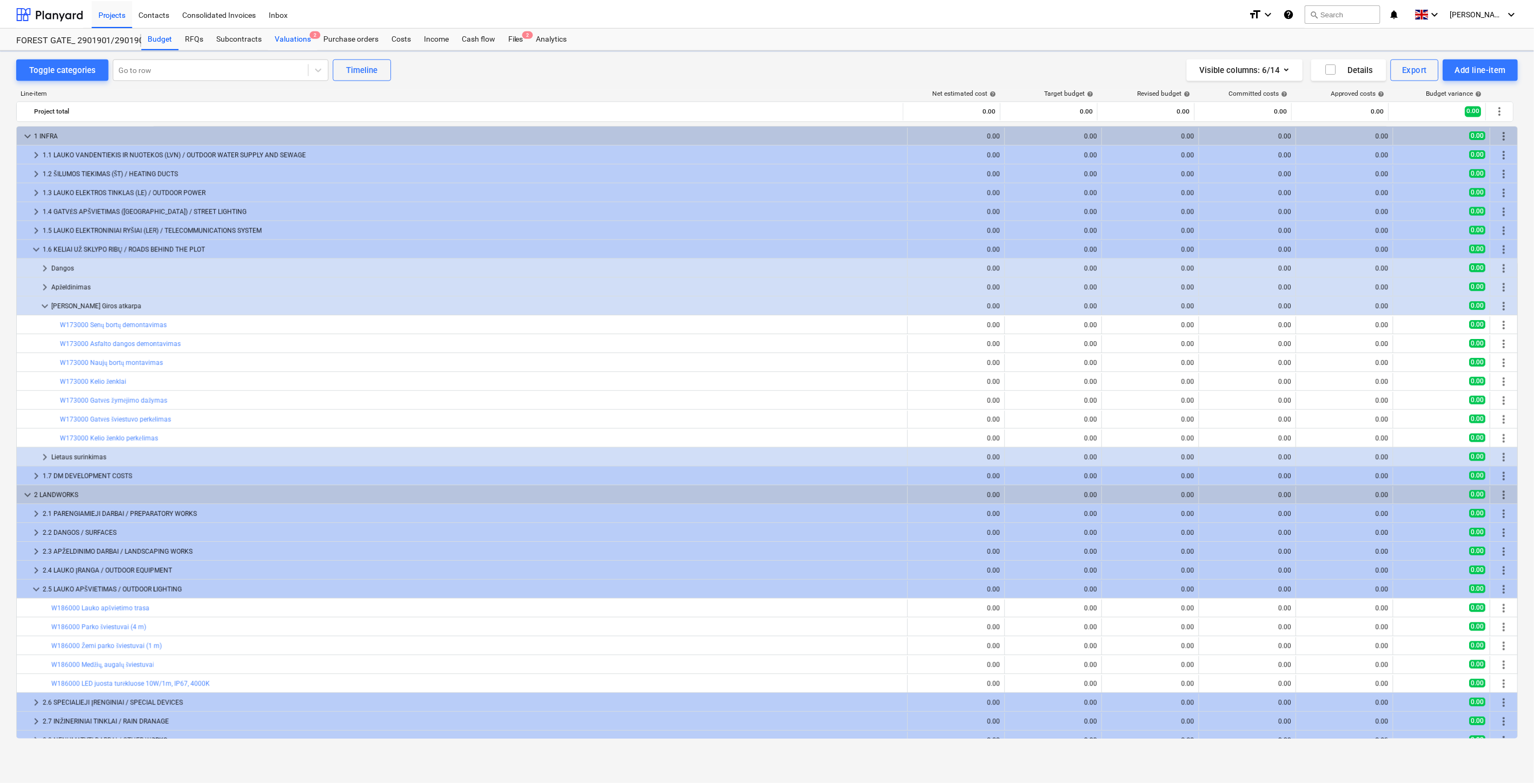
scroll to position [323, 0]
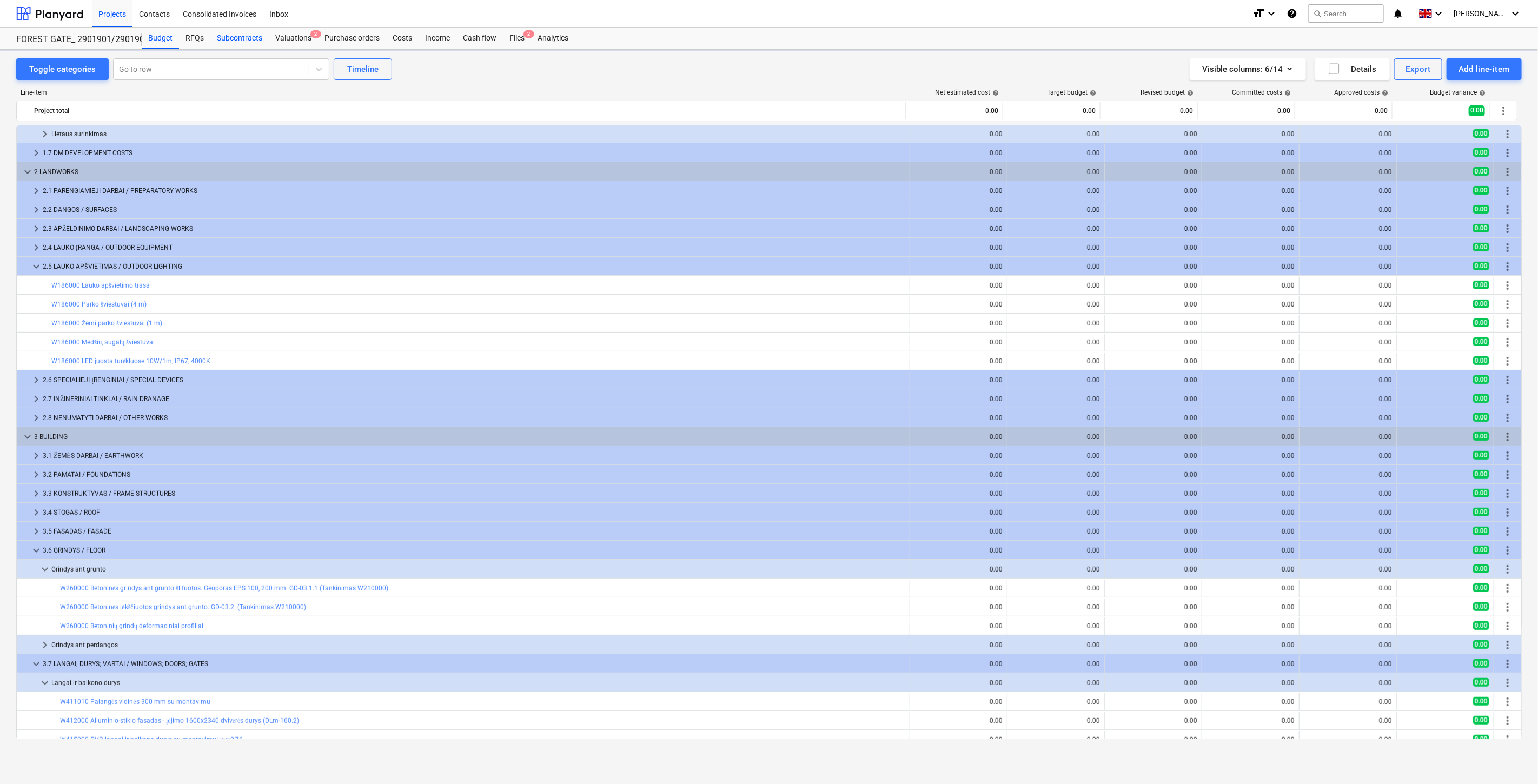
click at [250, 40] on div "Subcontracts" at bounding box center [239, 38] width 59 height 21
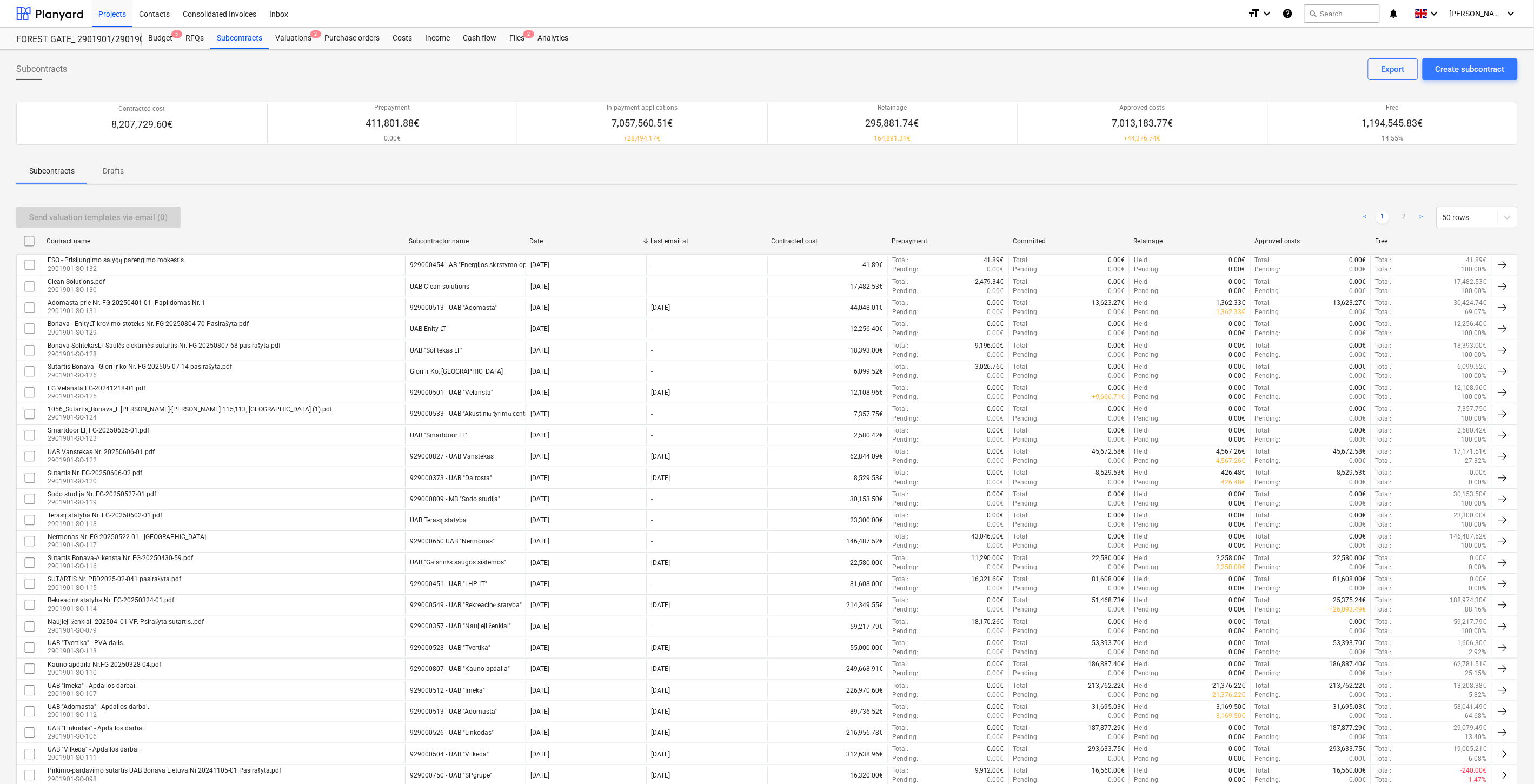
scroll to position [596, 0]
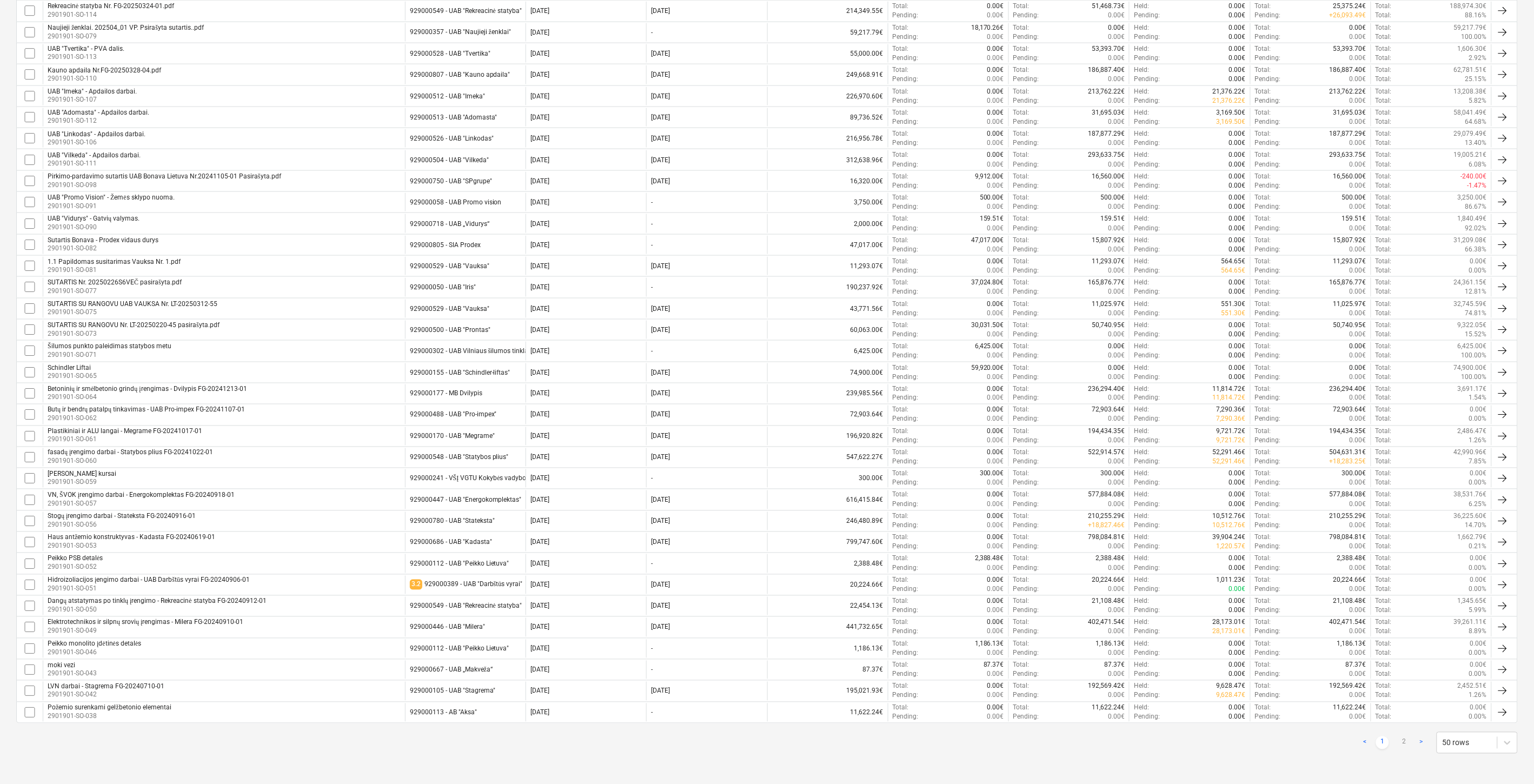
click at [1404, 738] on link "2" at bounding box center [1404, 743] width 13 height 13
checkbox input "false"
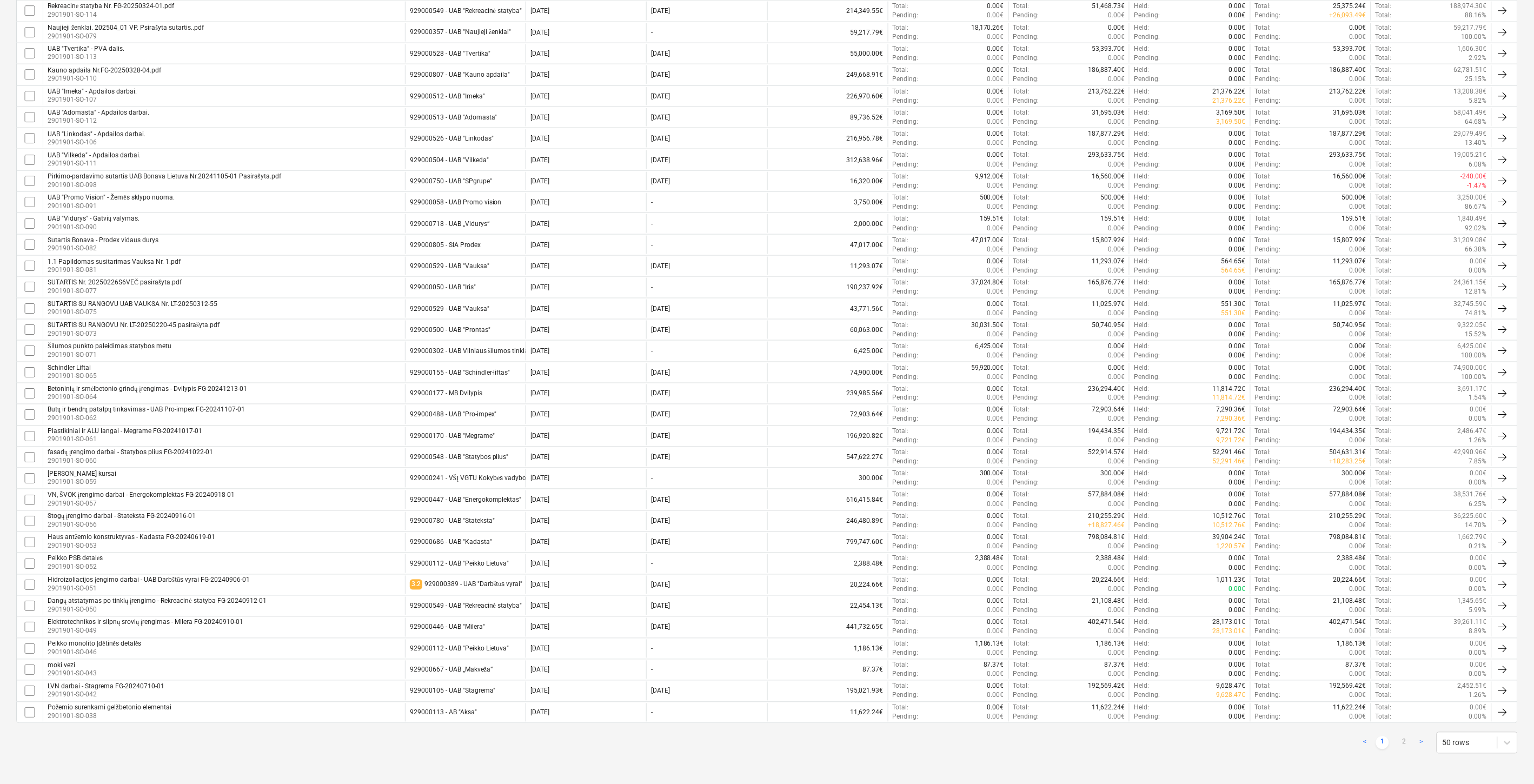
checkbox input "false"
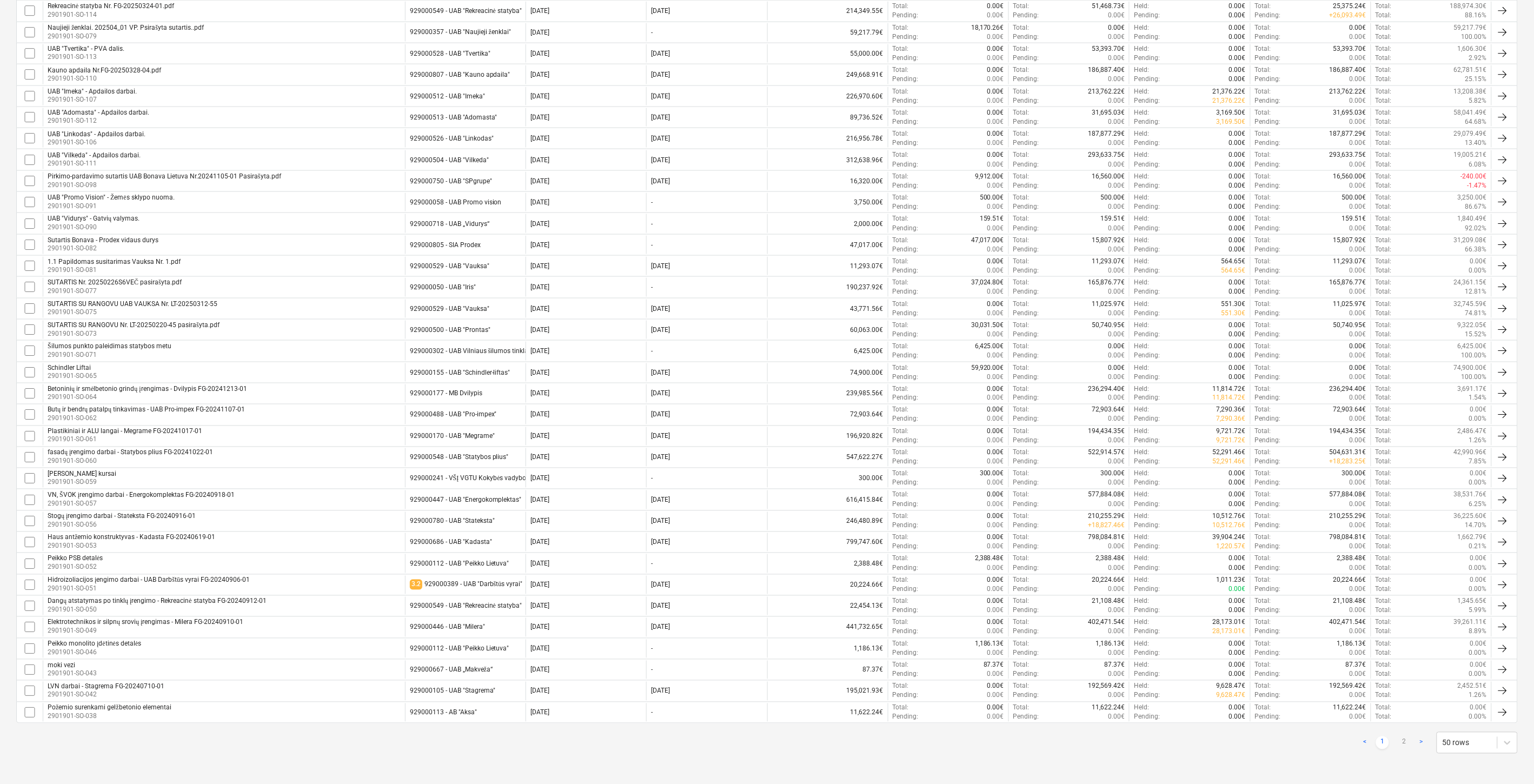
checkbox input "false"
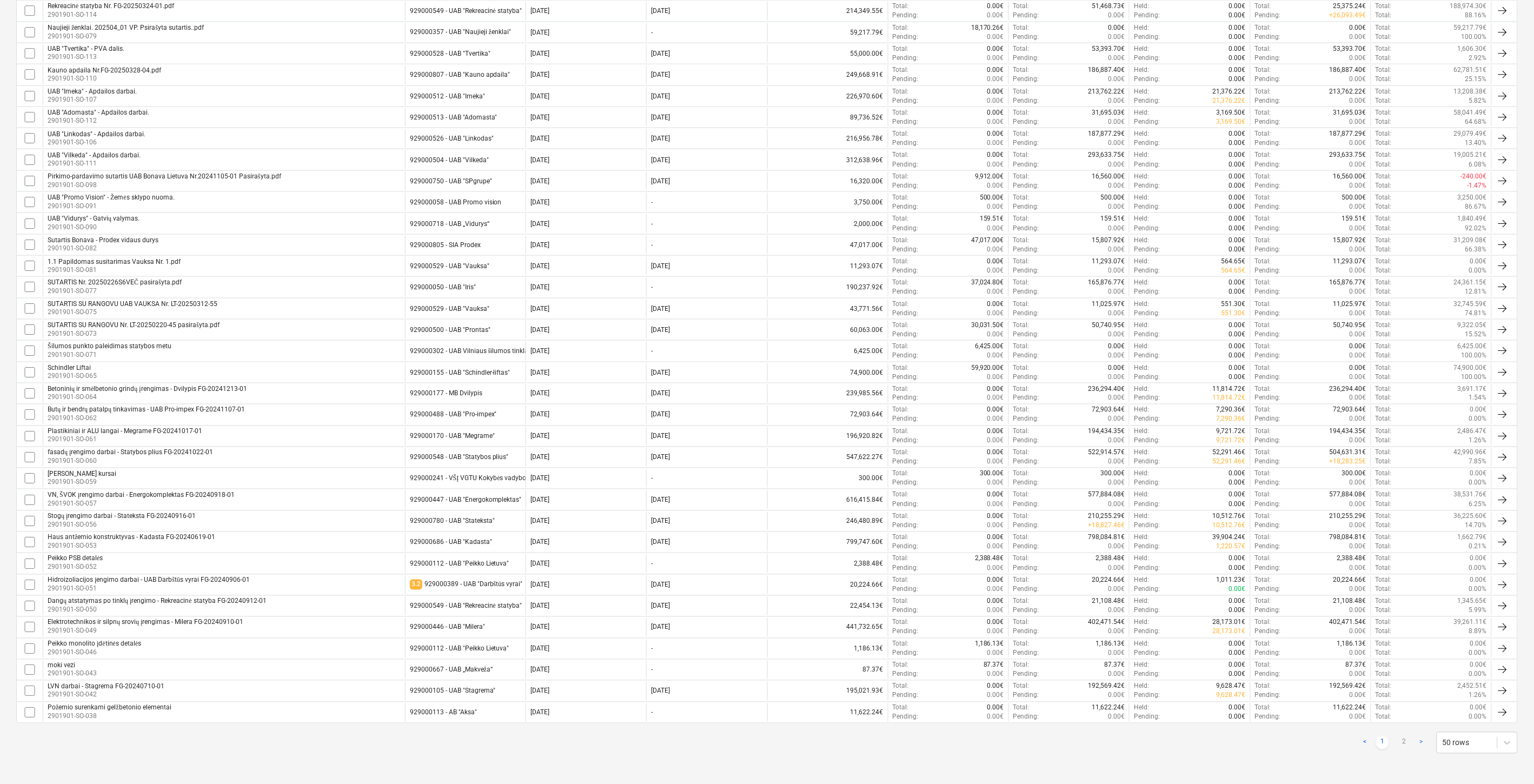
checkbox input "false"
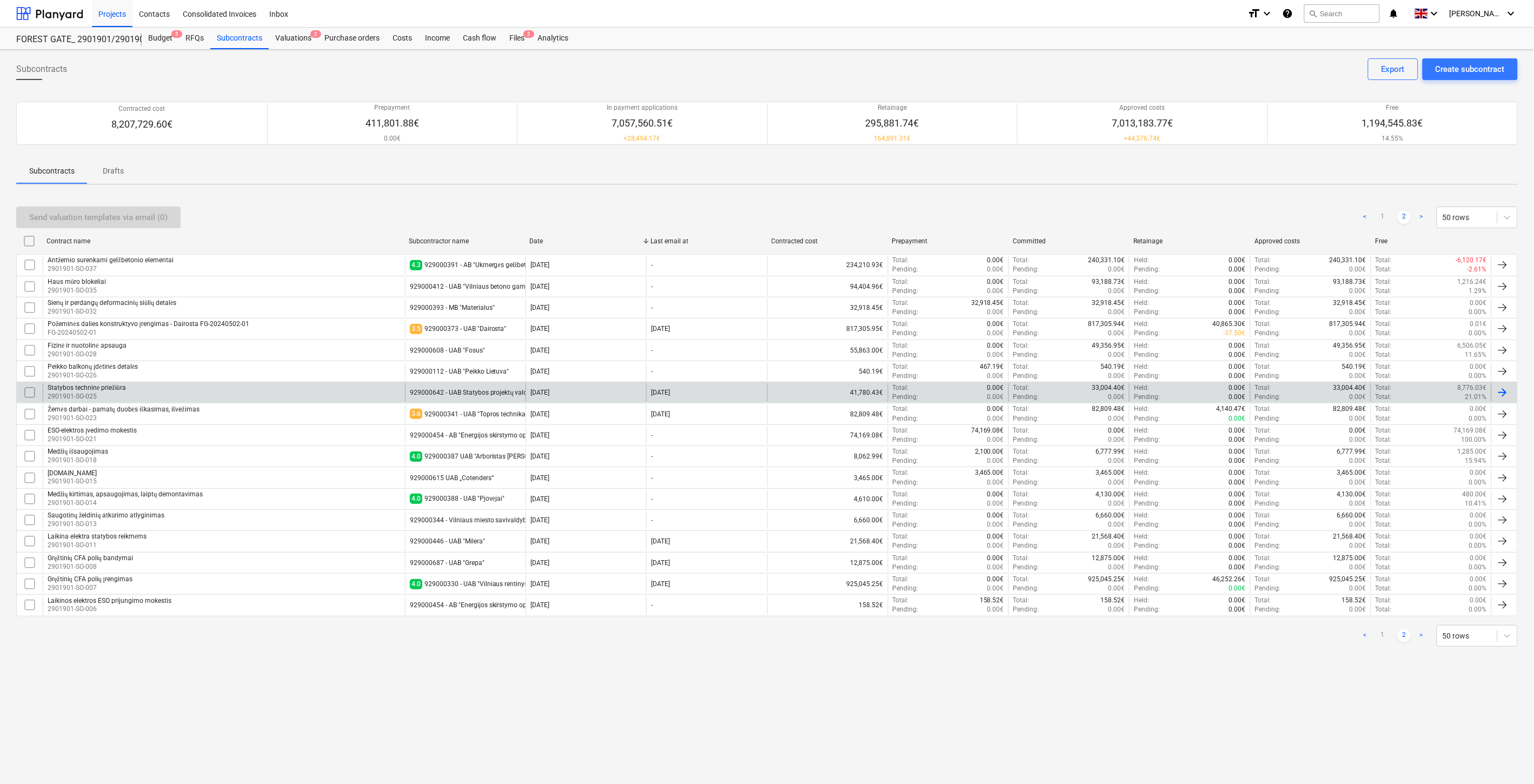
scroll to position [0, 0]
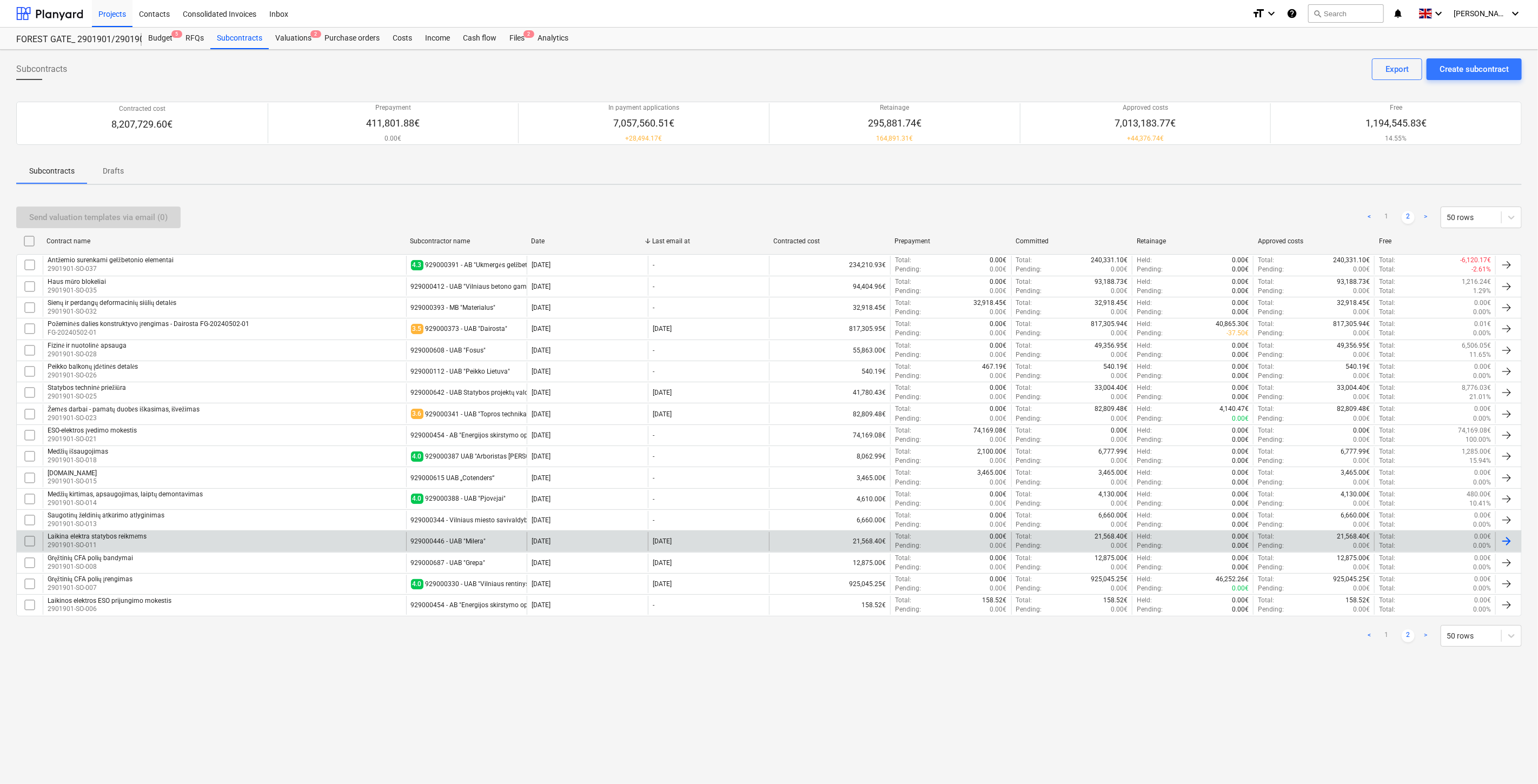
click at [497, 546] on div "929000446 - UAB "Milera"" at bounding box center [467, 541] width 121 height 18
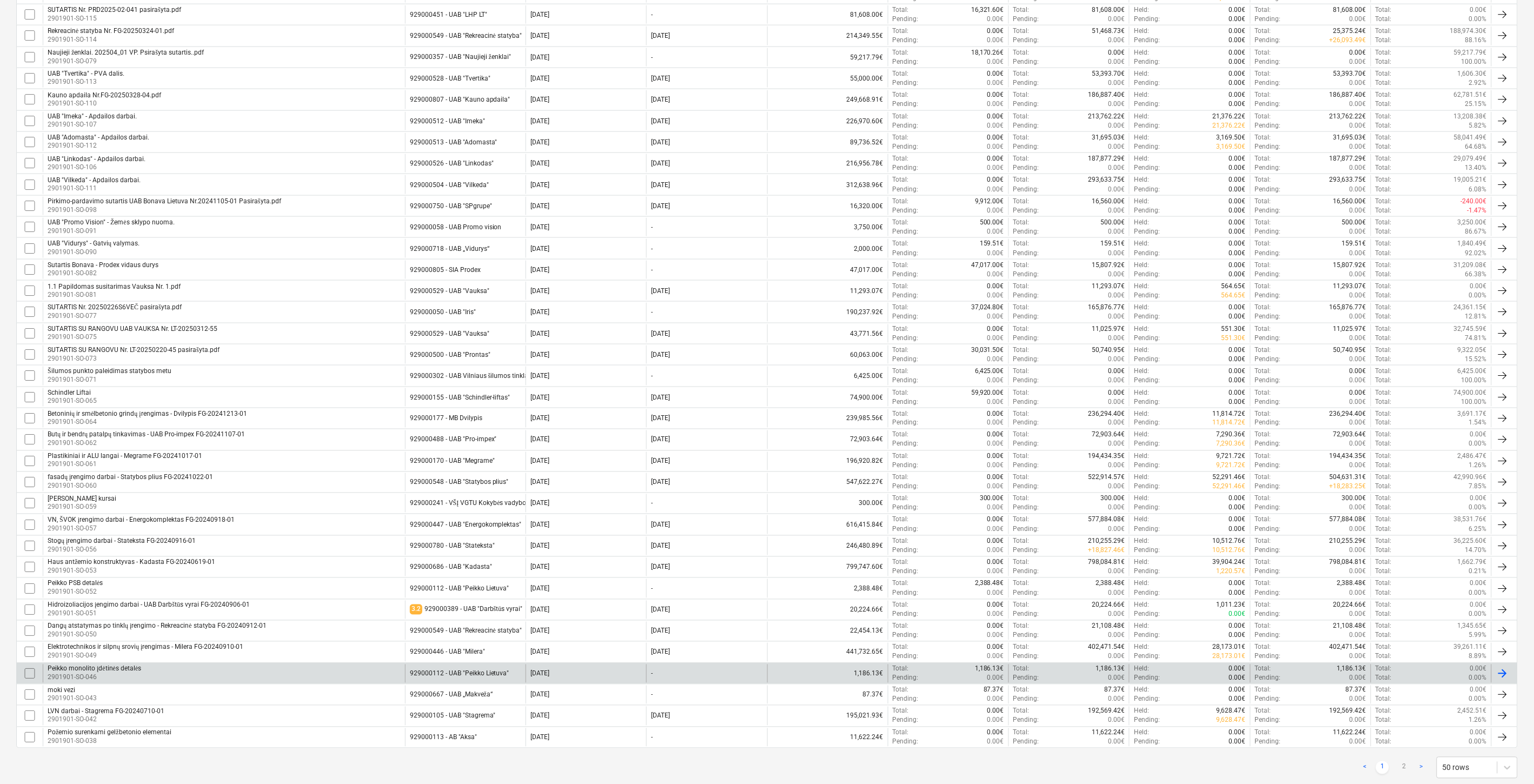
scroll to position [596, 0]
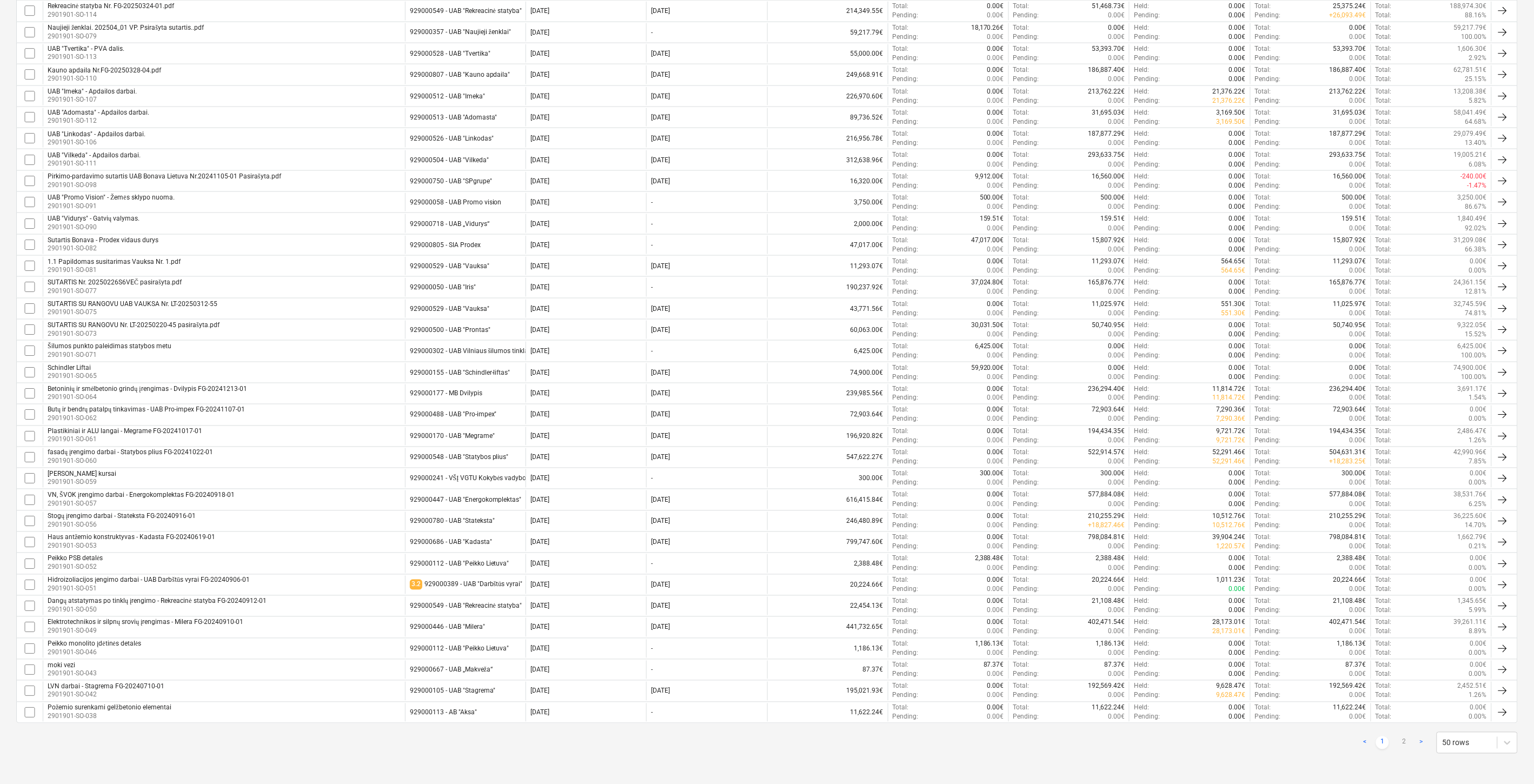
drag, startPoint x: 340, startPoint y: 622, endPoint x: 355, endPoint y: 608, distance: 20.5
click at [340, 622] on div "Elektrotechnikos ir silpnų srovių įrengimas - Milera FG-20240910-01 2901901-SO-…" at bounding box center [223, 626] width 362 height 18
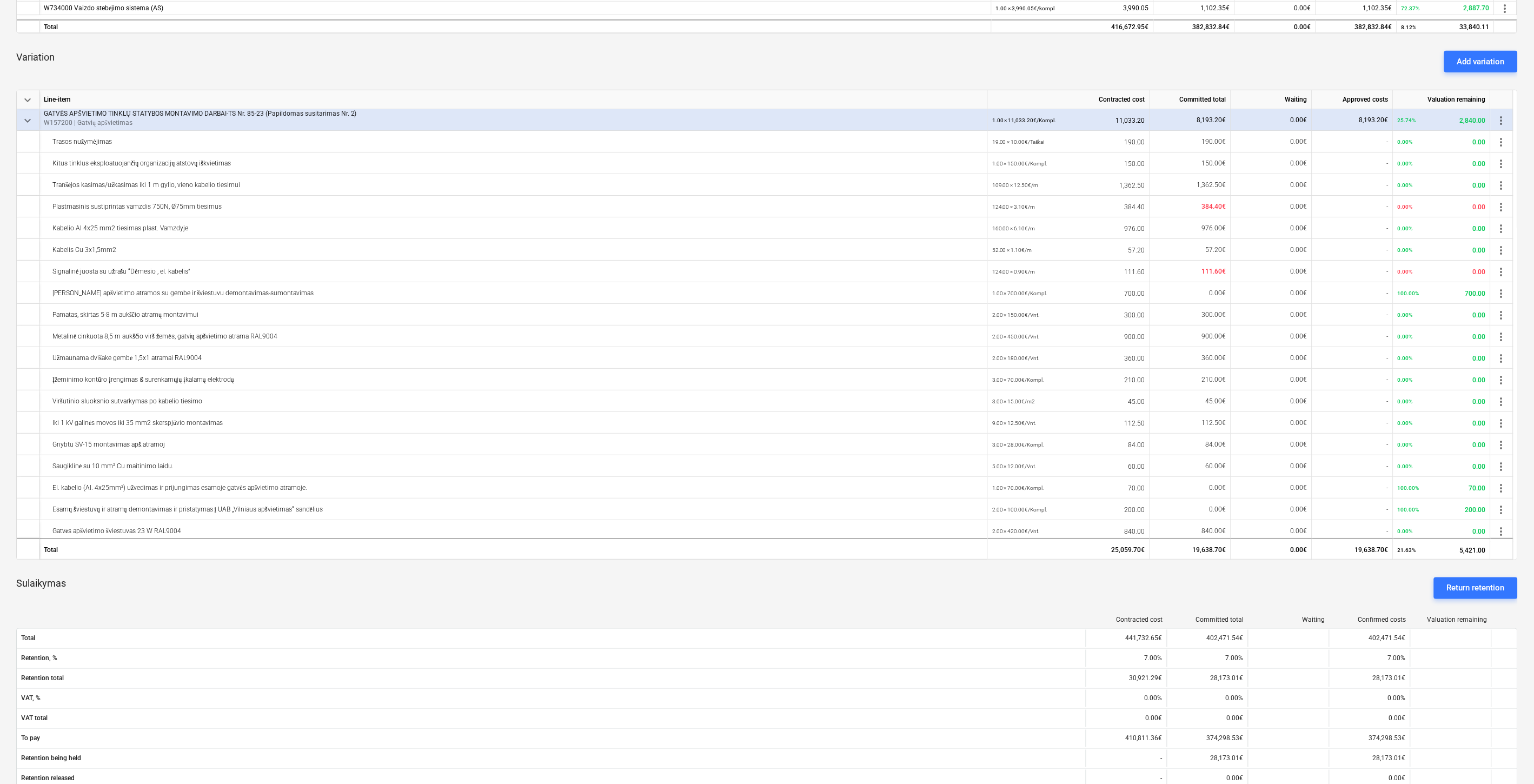
scroll to position [420, 0]
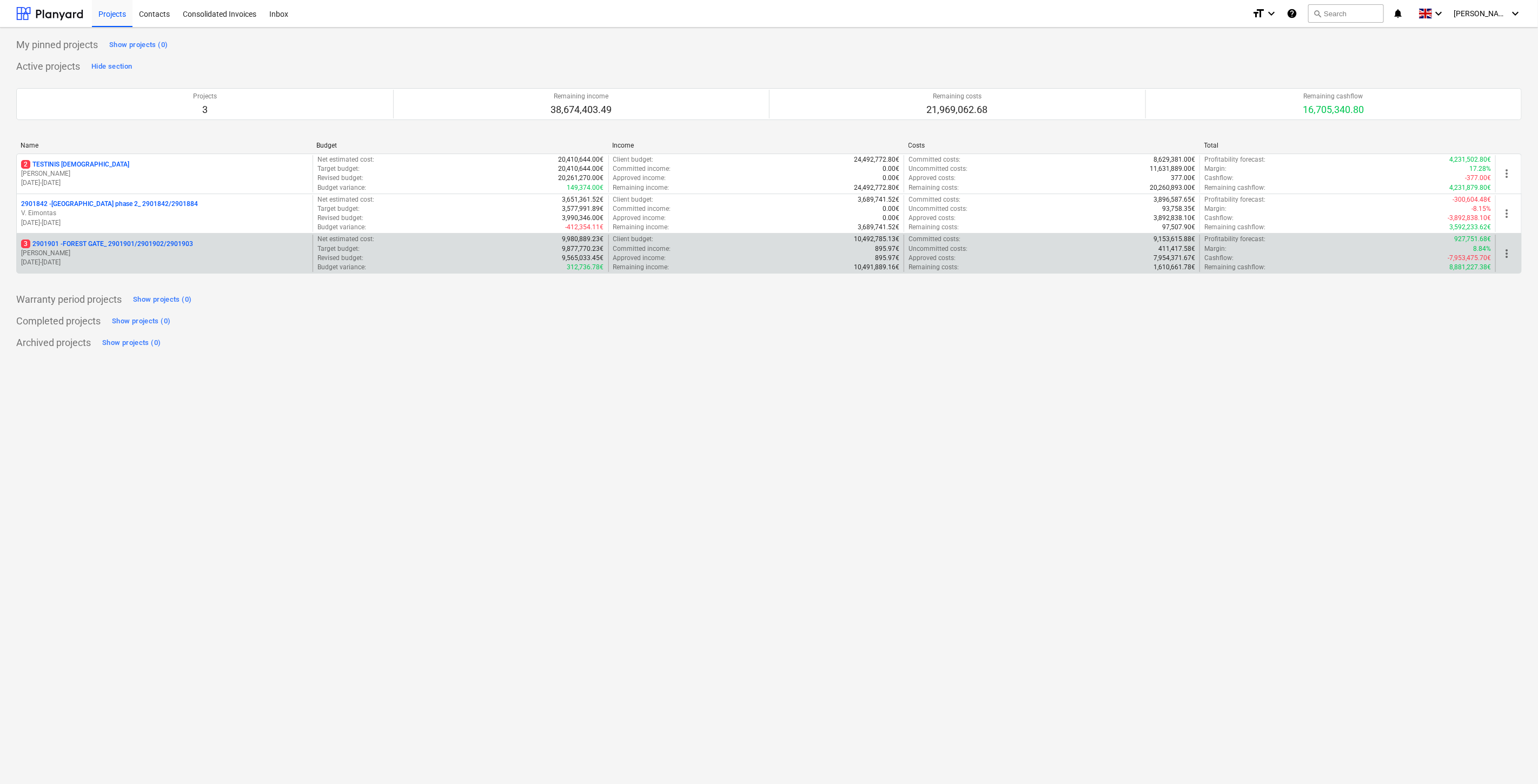
click at [110, 254] on p "[PERSON_NAME]" at bounding box center [165, 253] width 287 height 10
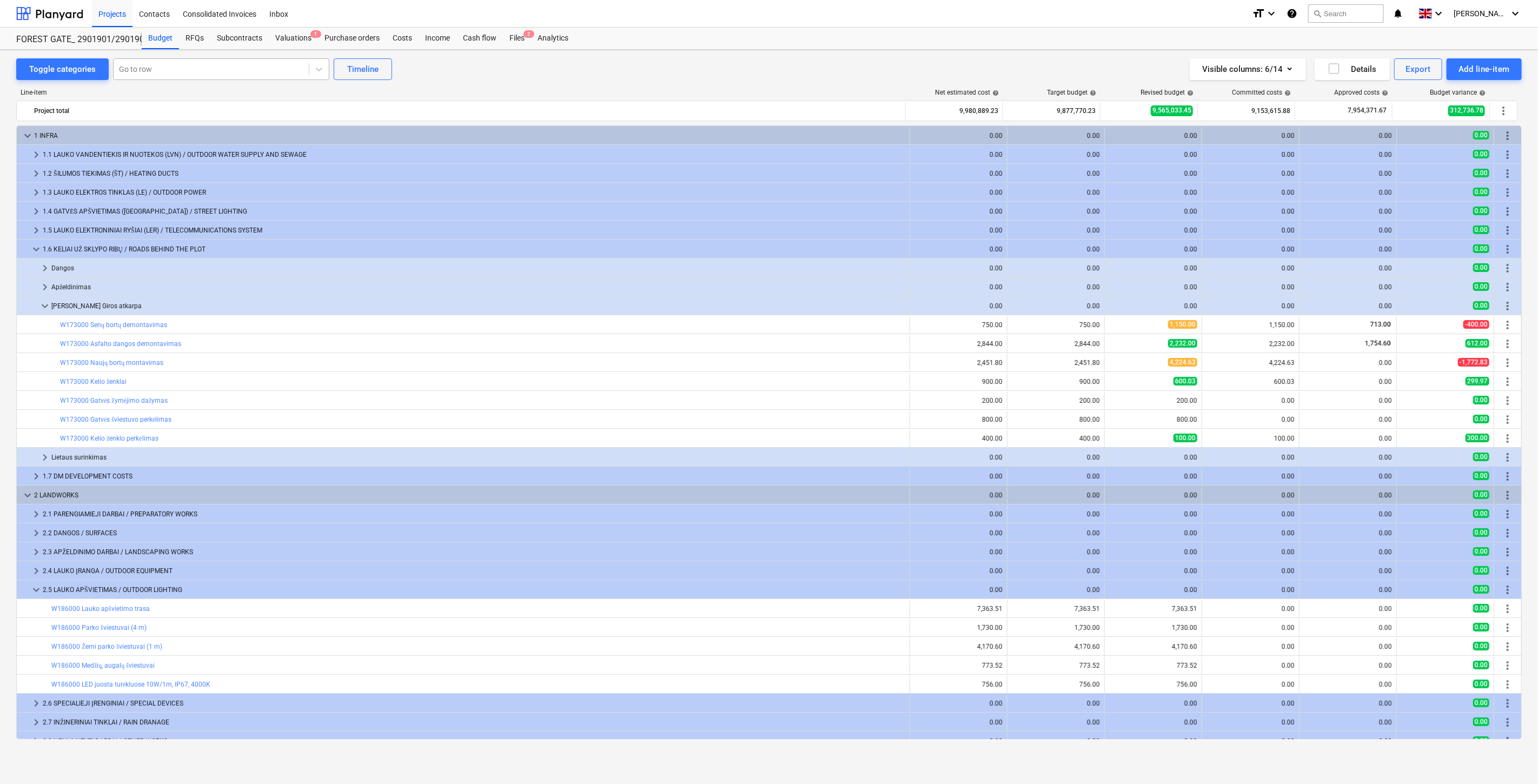
click at [185, 70] on div at bounding box center [211, 70] width 185 height 11
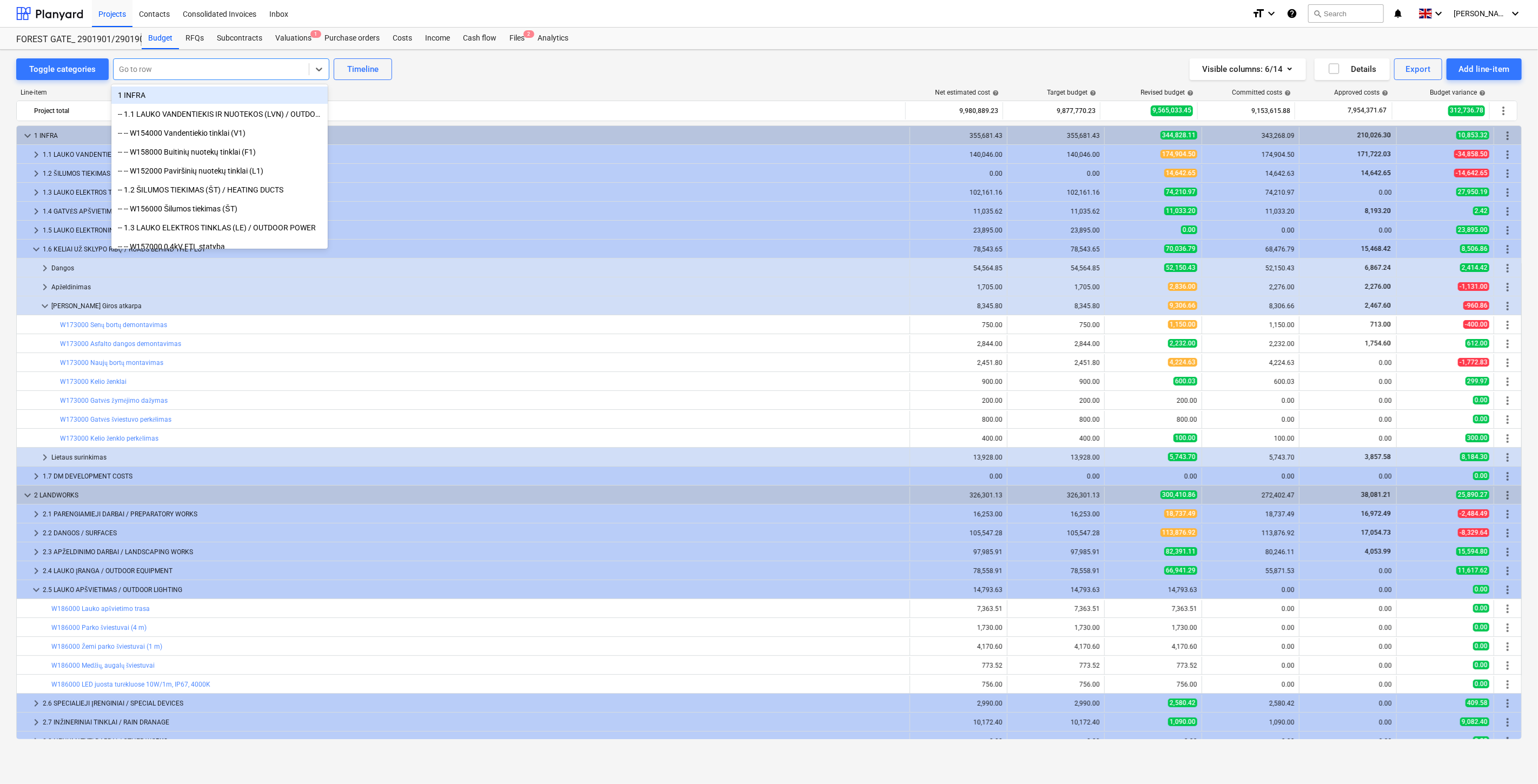
scroll to position [323, 0]
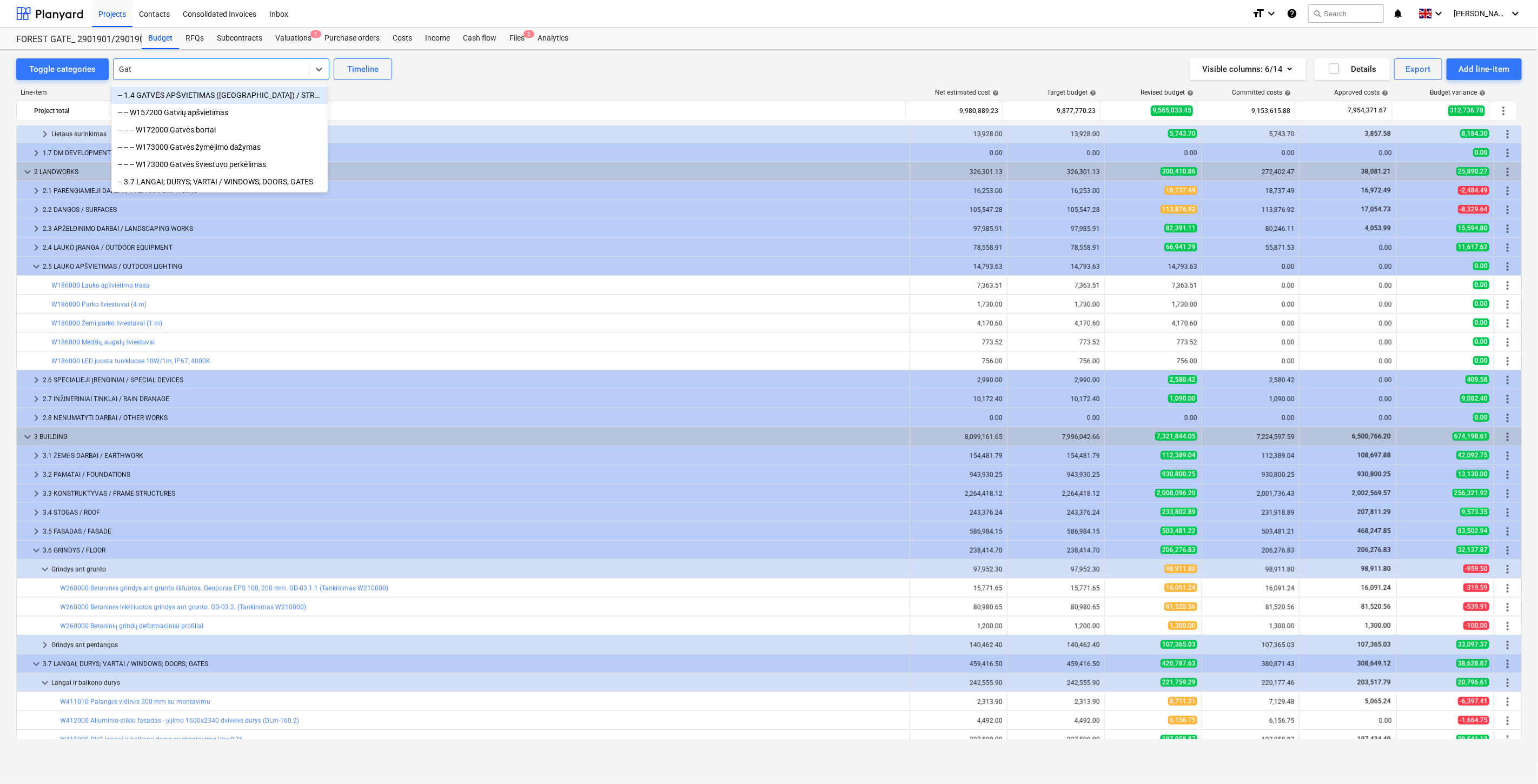
type input "Gatv"
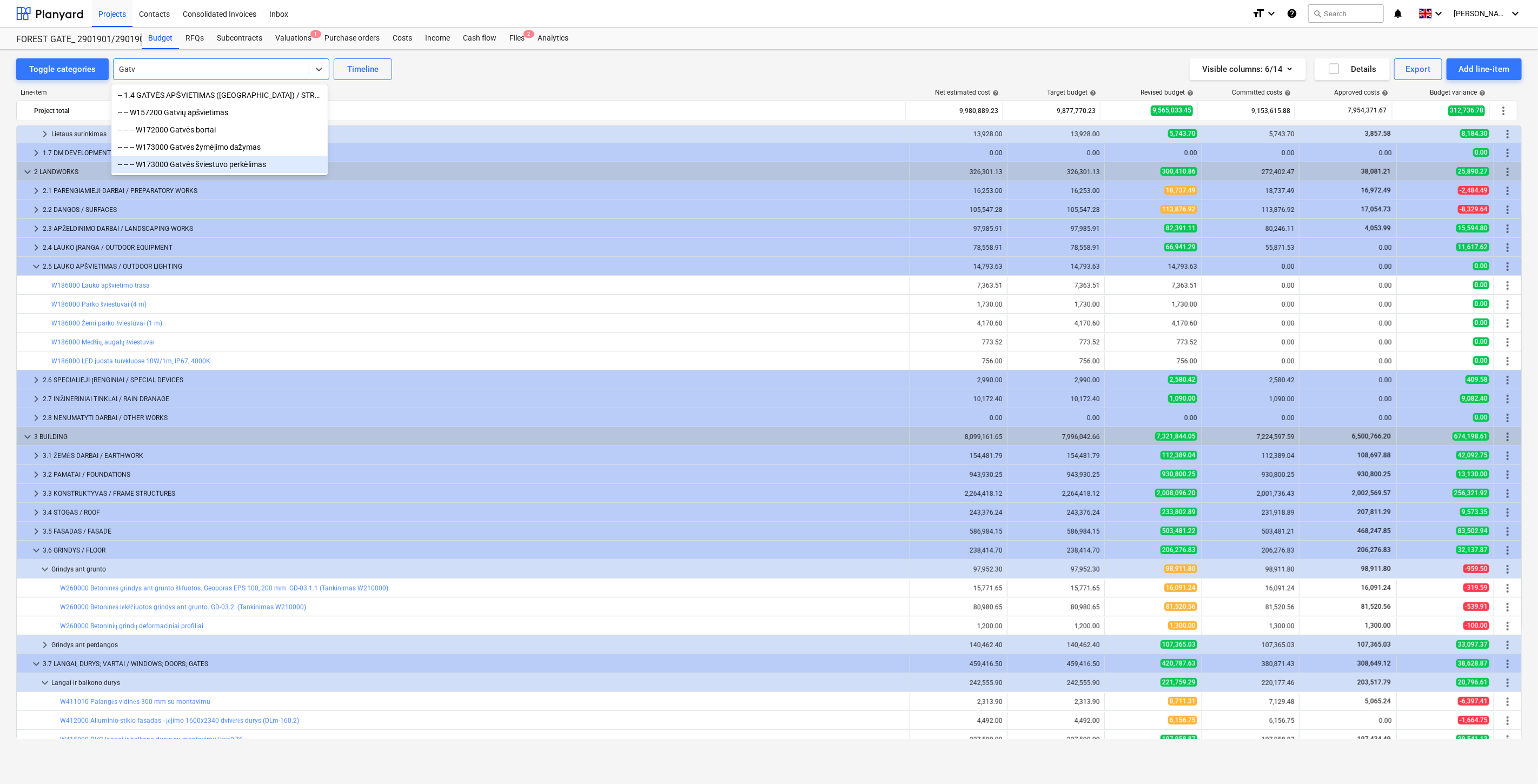
click at [250, 166] on div "-- -- -- W173000 Gatvės šviestuvo perkėlimas" at bounding box center [219, 165] width 216 height 17
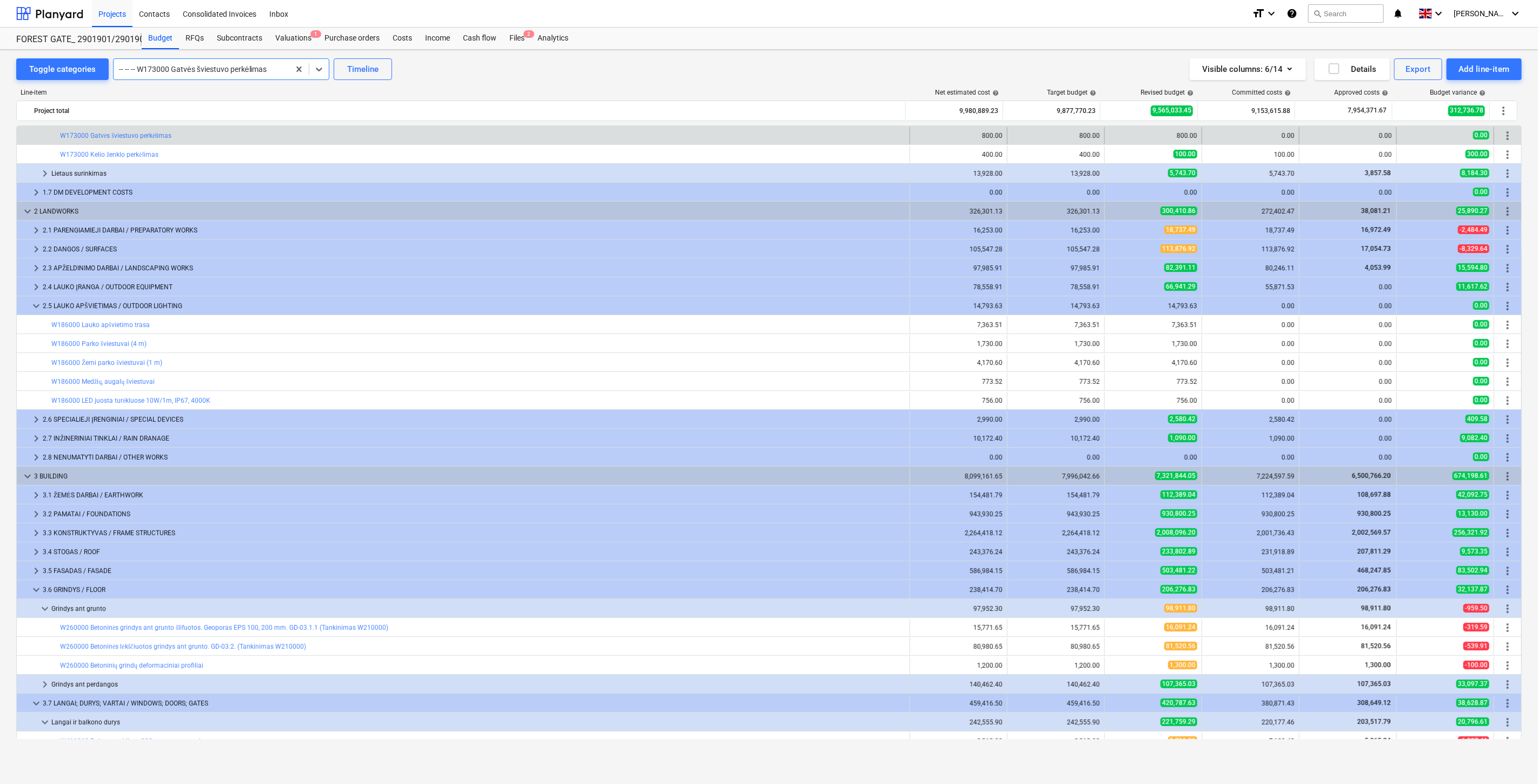
scroll to position [104, 0]
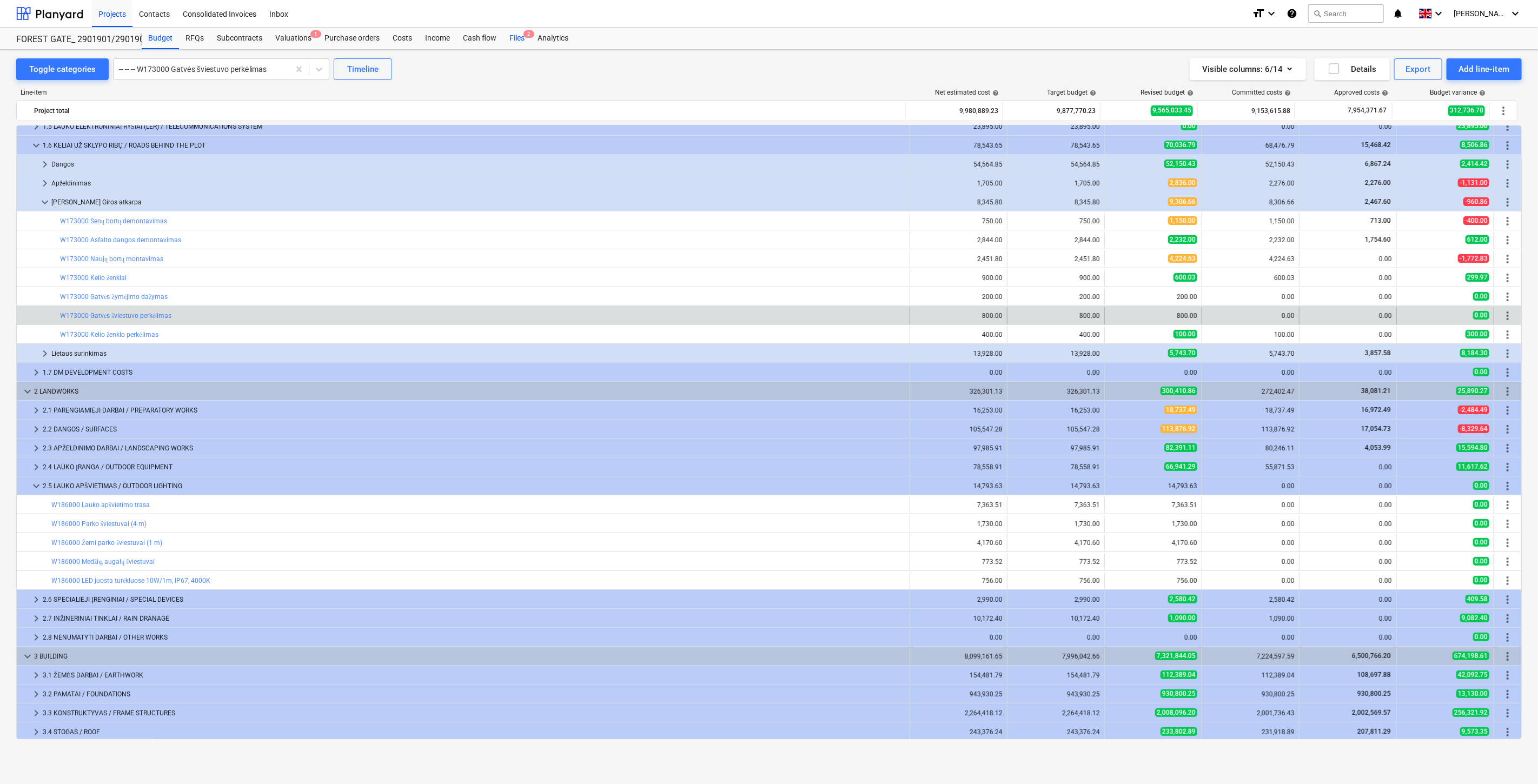
click at [520, 36] on div "Files 2" at bounding box center [517, 38] width 28 height 21
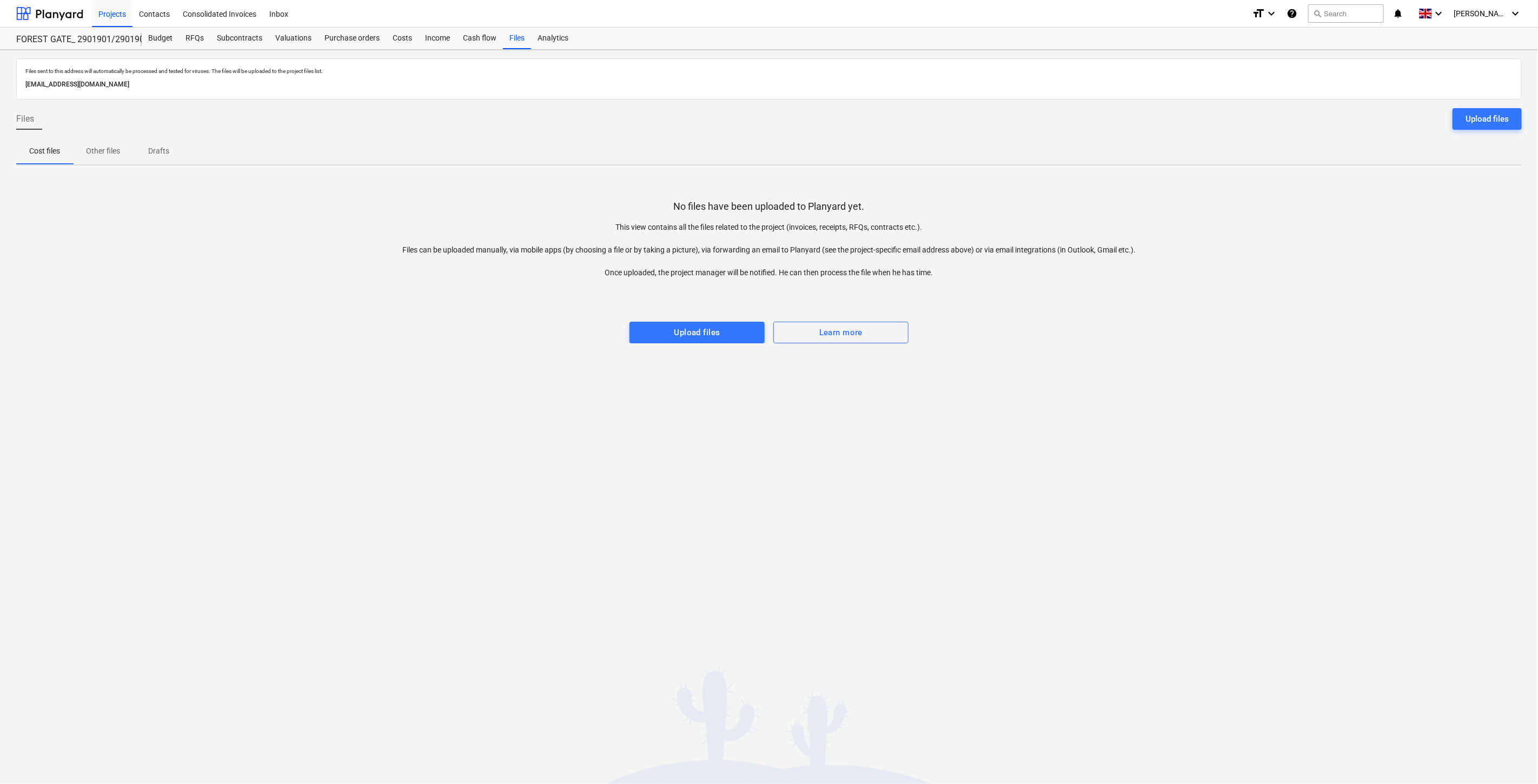
click at [1013, 608] on div "Files sent to this address will automatically be processed and tested for virus…" at bounding box center [769, 417] width 1538 height 734
drag, startPoint x: 1084, startPoint y: 506, endPoint x: 1130, endPoint y: 447, distance: 74.8
click at [1090, 503] on div "Files sent to this address will automatically be processed and tested for virus…" at bounding box center [769, 417] width 1538 height 734
click at [1469, 124] on div "Upload files" at bounding box center [1487, 119] width 44 height 14
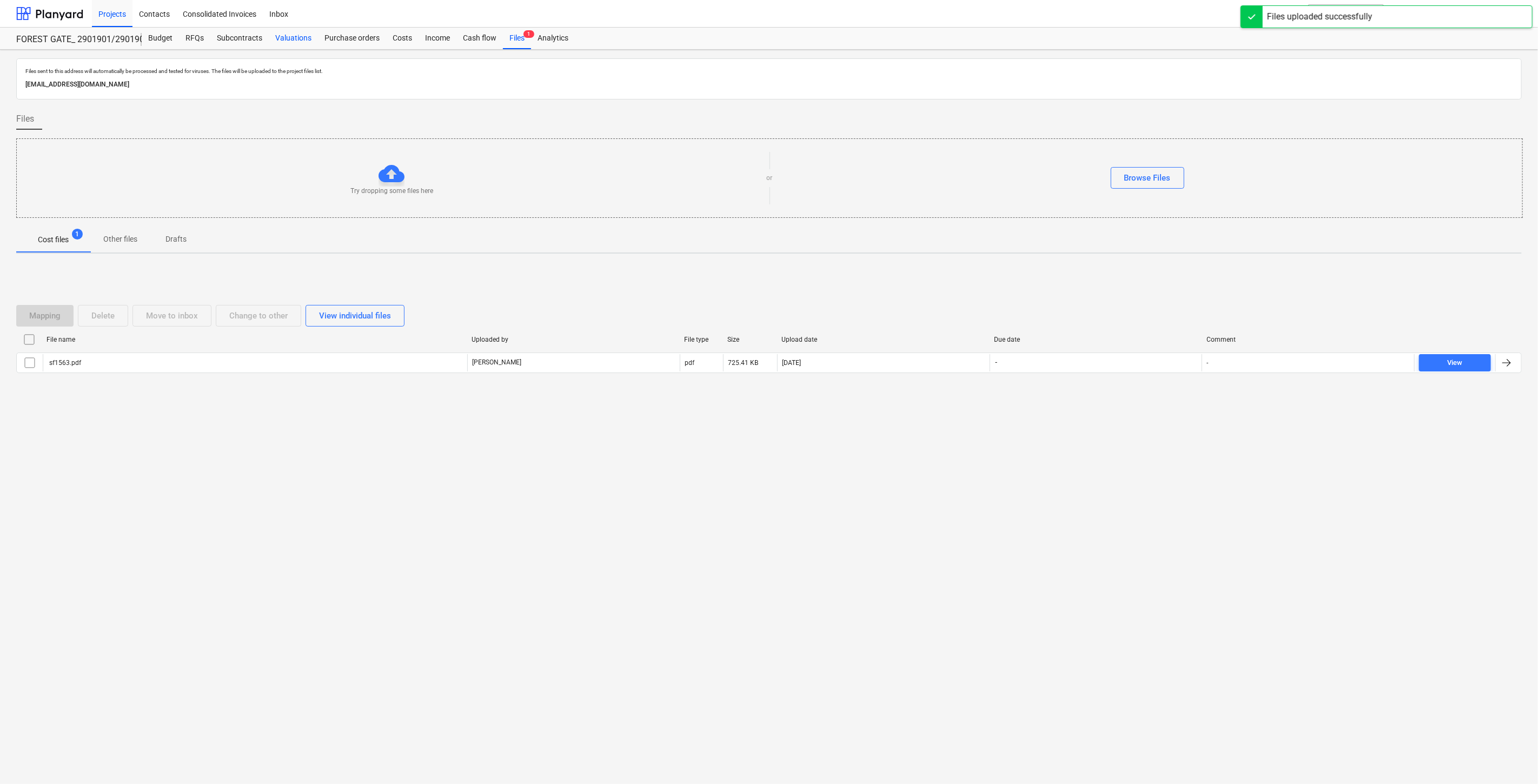
click at [300, 44] on div "Valuations" at bounding box center [293, 38] width 49 height 21
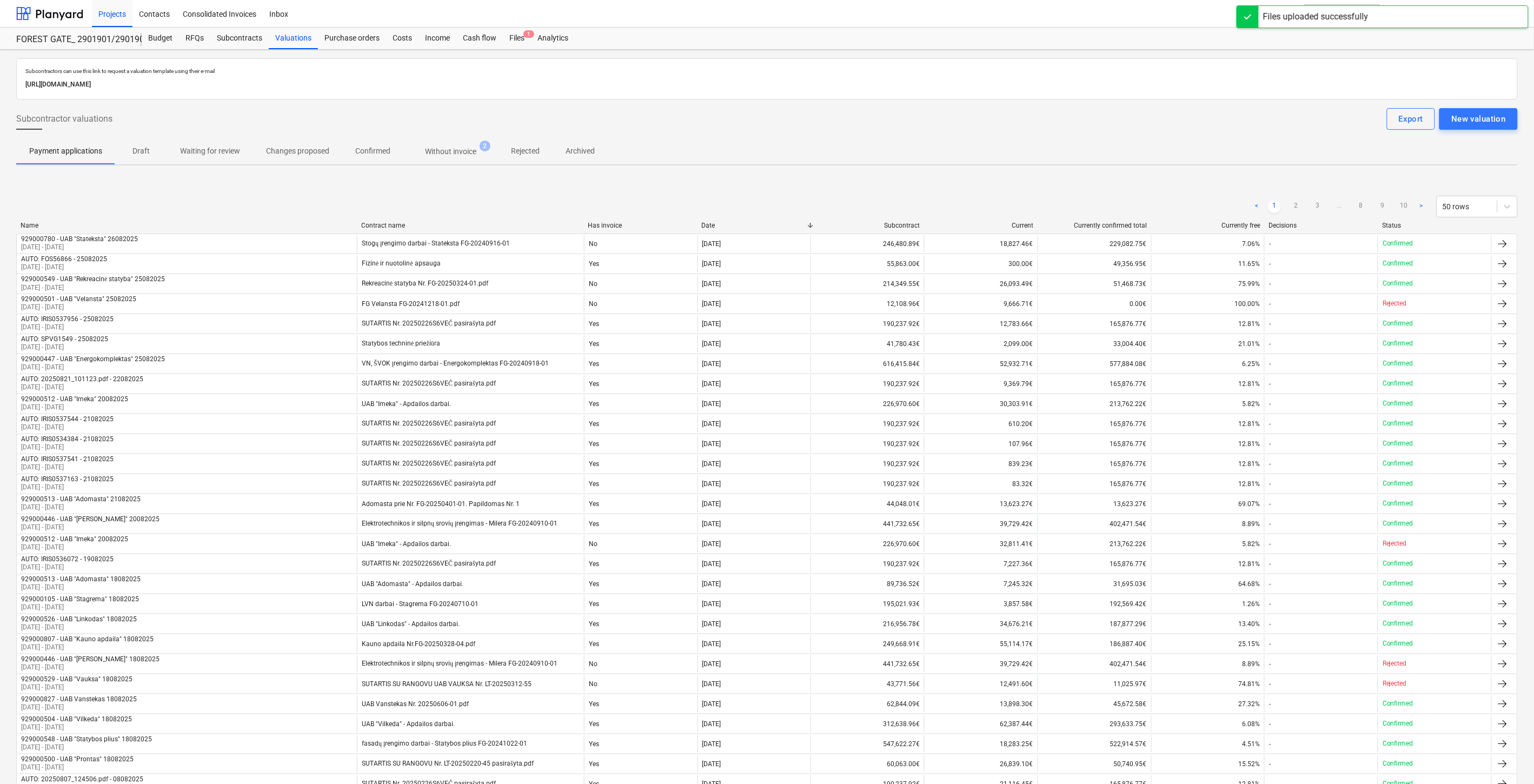
click at [456, 154] on p "Without invoice" at bounding box center [450, 151] width 52 height 11
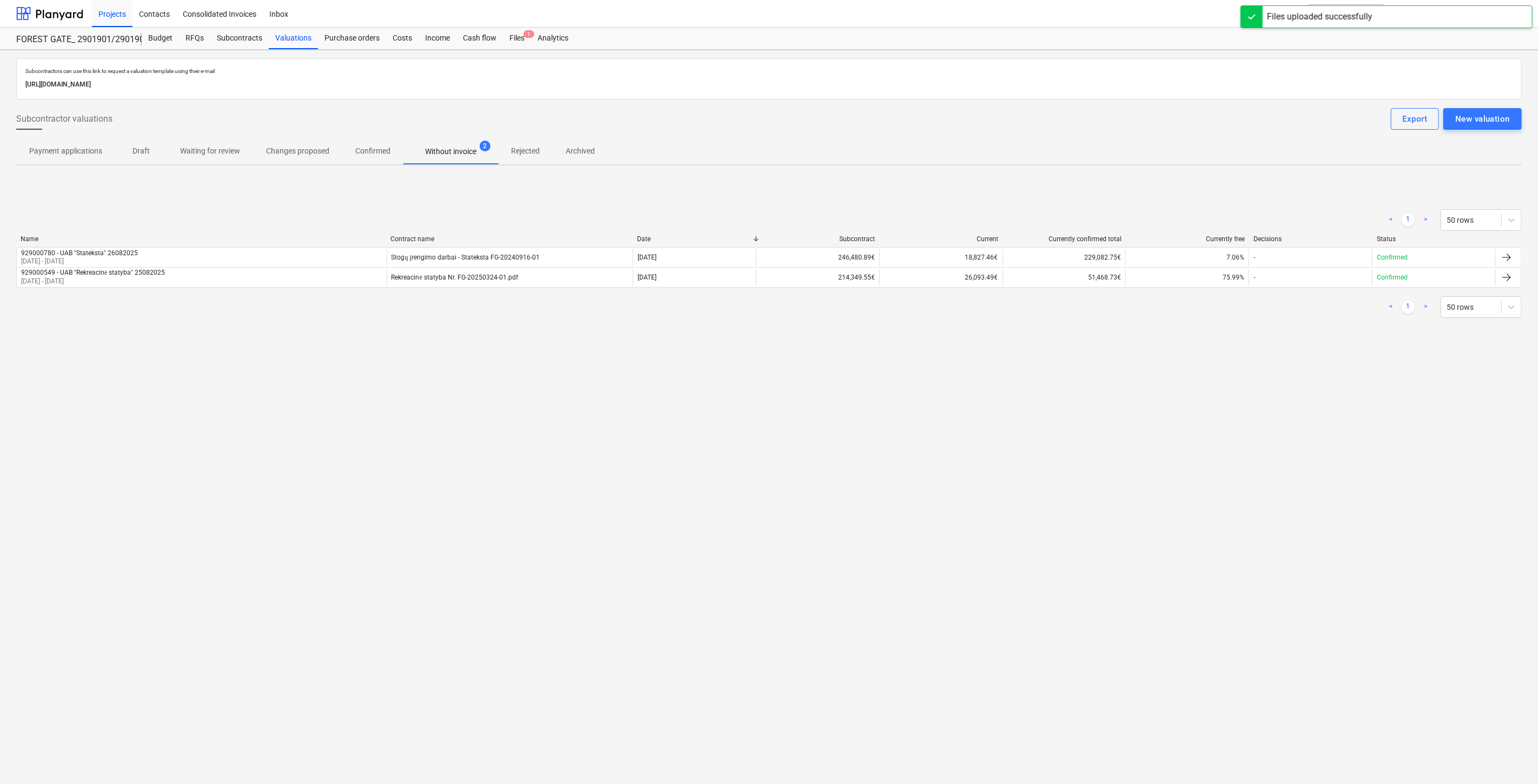
drag, startPoint x: 521, startPoint y: 417, endPoint x: 538, endPoint y: 399, distance: 24.8
click at [521, 417] on div "Subcontractors can use this link to request a valuation template using their e-…" at bounding box center [769, 417] width 1538 height 734
drag, startPoint x: 538, startPoint y: 399, endPoint x: 89, endPoint y: 396, distance: 449.0
click at [526, 399] on div "Subcontractors can use this link to request a valuation template using their e-…" at bounding box center [769, 417] width 1538 height 734
click at [519, 39] on div "Files 1" at bounding box center [517, 38] width 28 height 21
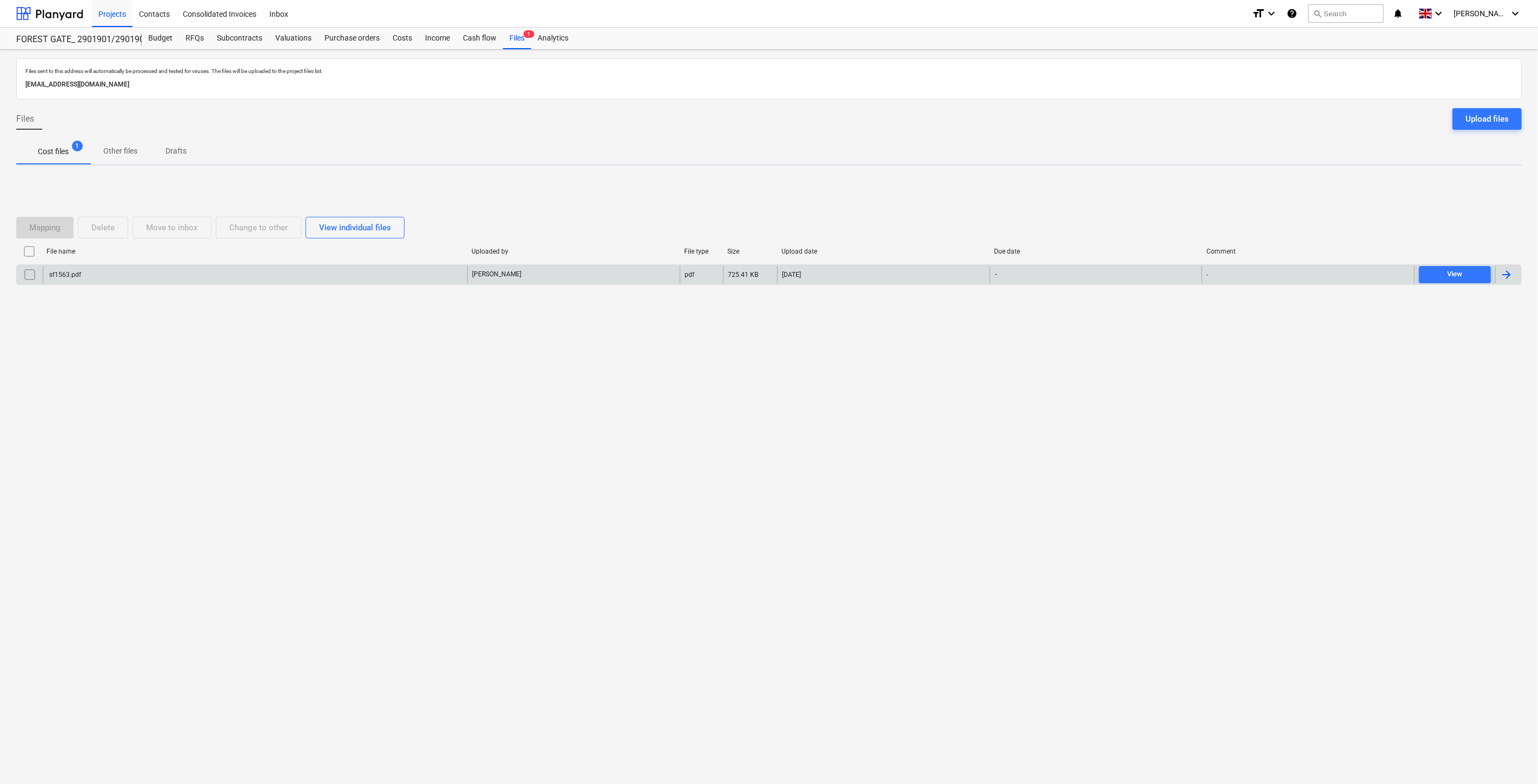
click at [363, 276] on div "sf1563.pdf" at bounding box center [255, 275] width 425 height 17
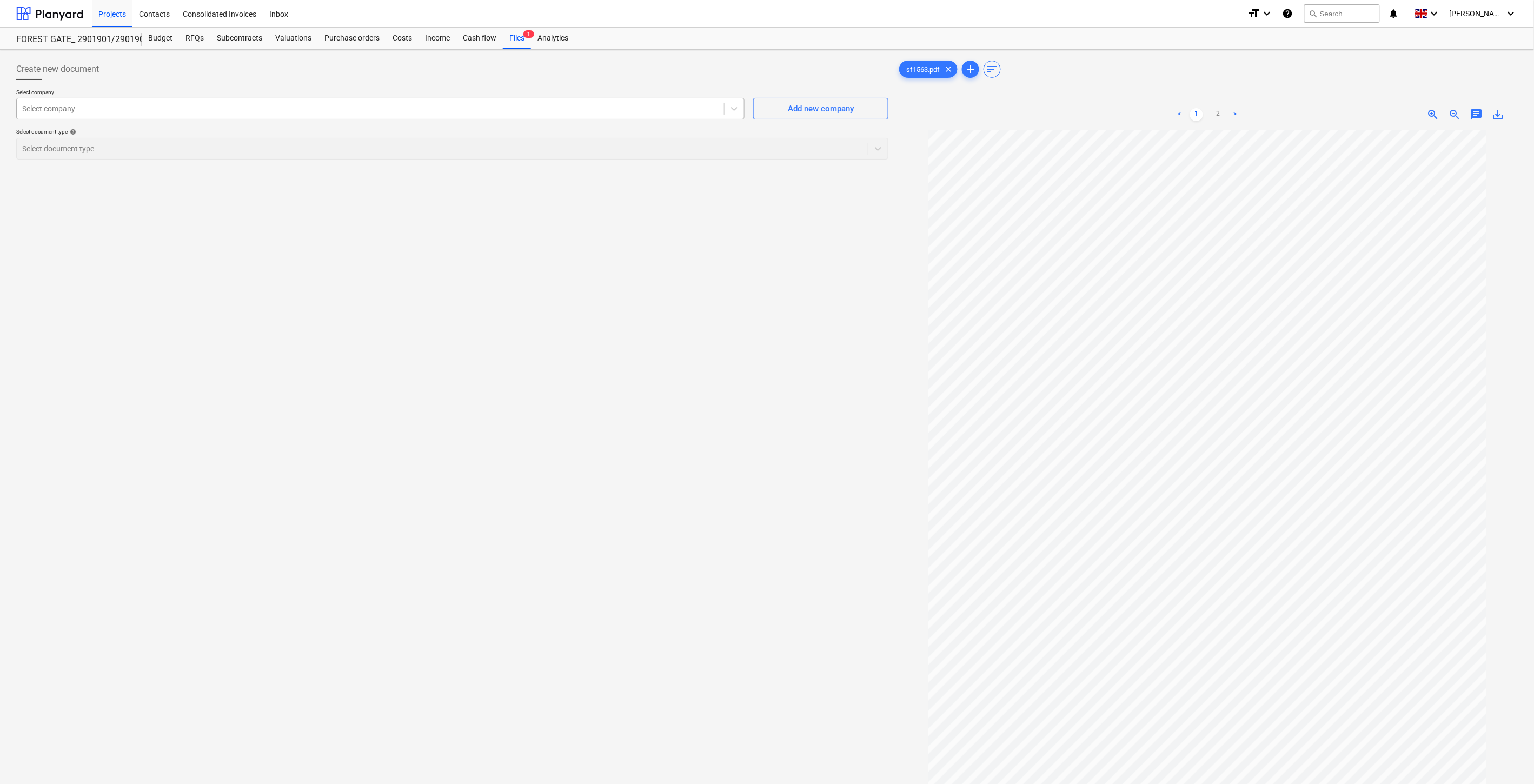
click at [445, 107] on div at bounding box center [370, 108] width 696 height 11
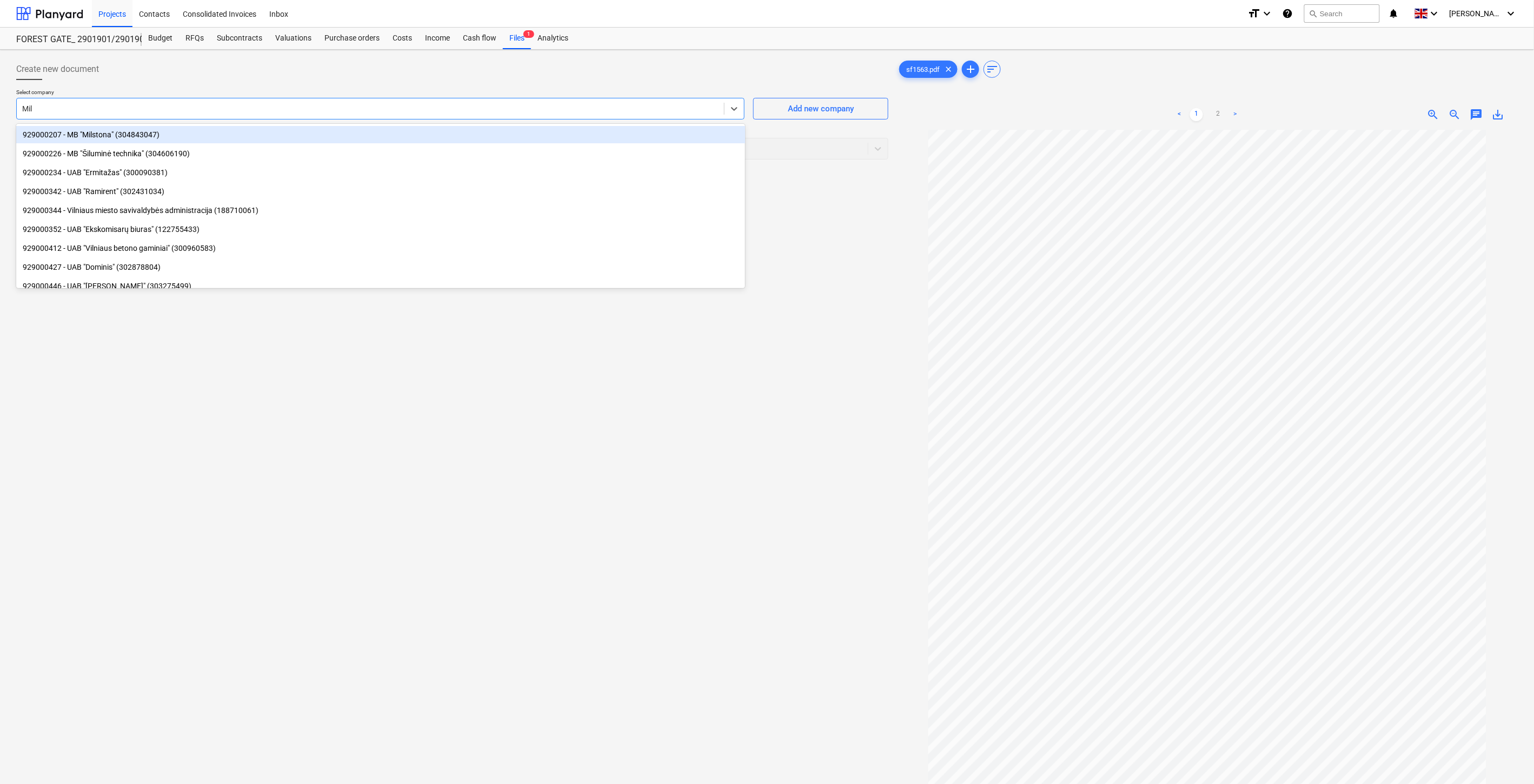
type input "Milera"
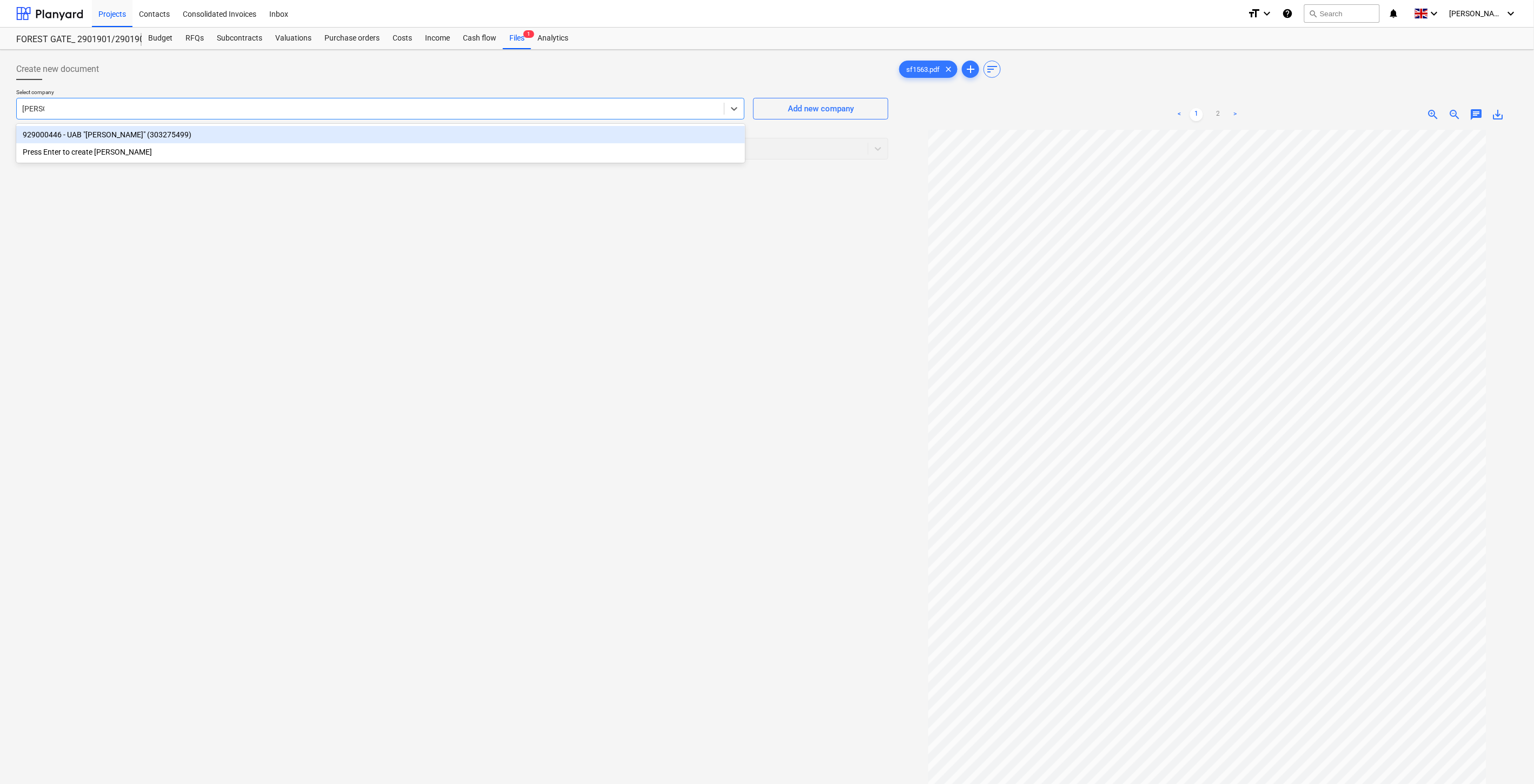
click at [596, 134] on div "929000446 - UAB "Milera" (303275499)" at bounding box center [380, 135] width 729 height 17
click at [527, 149] on div at bounding box center [442, 149] width 841 height 11
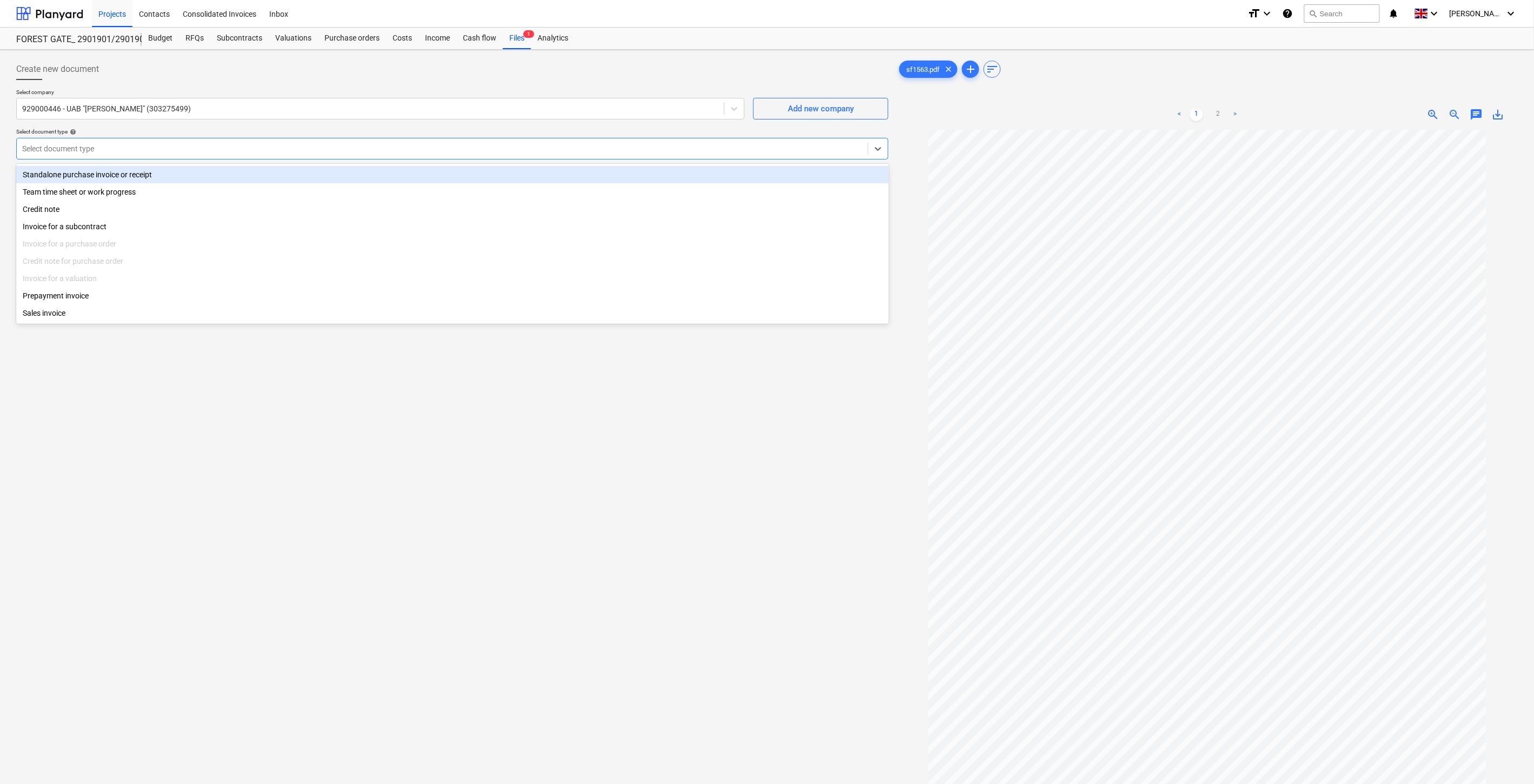
click at [208, 171] on div "Standalone purchase invoice or receipt" at bounding box center [452, 175] width 873 height 17
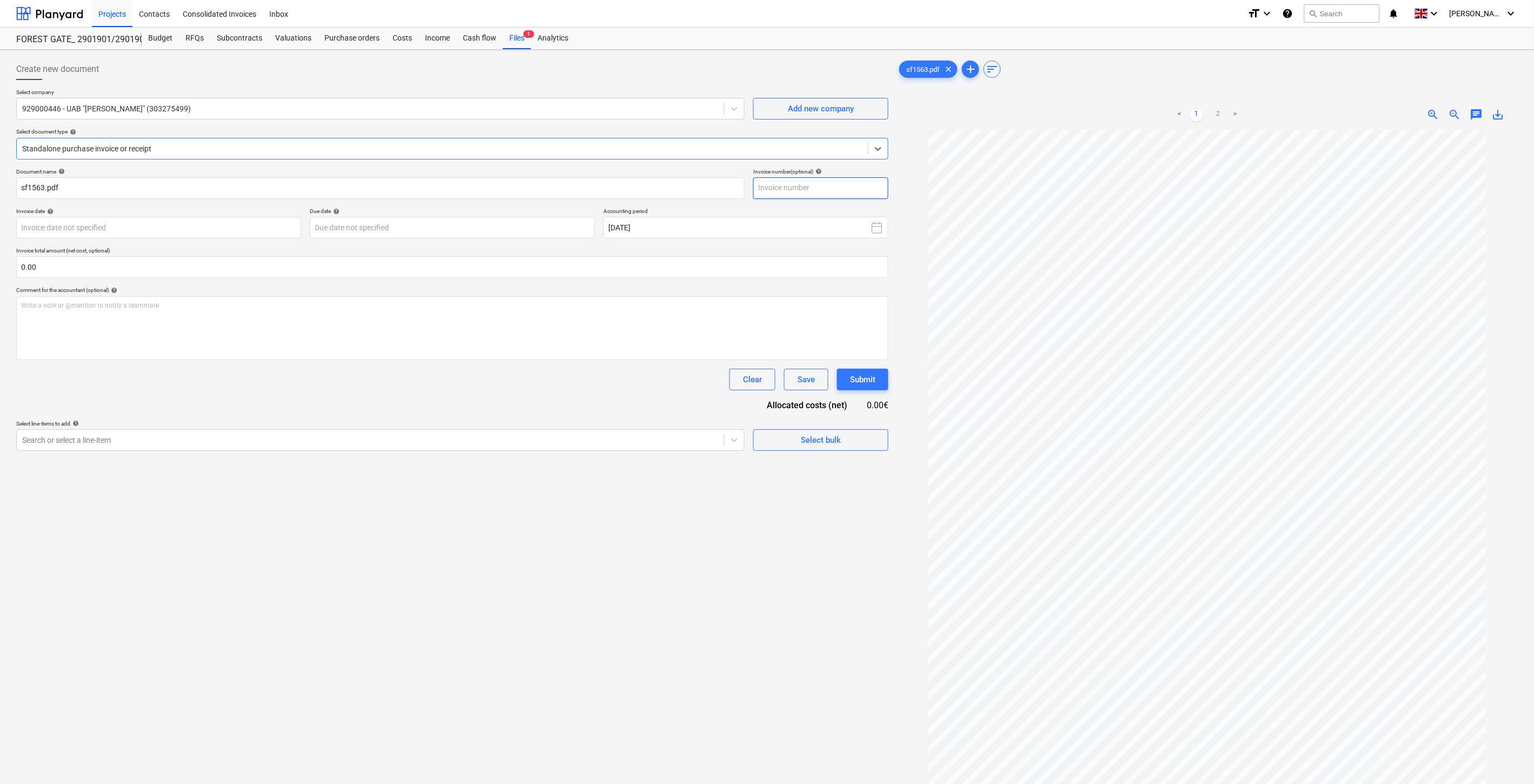
click at [835, 181] on input "text" at bounding box center [821, 188] width 135 height 21
type input "MIL01563"
click at [278, 223] on body "Projects Contacts Consolidated Invoices Inbox format_size keyboard_arrow_down h…" at bounding box center [767, 392] width 1534 height 784
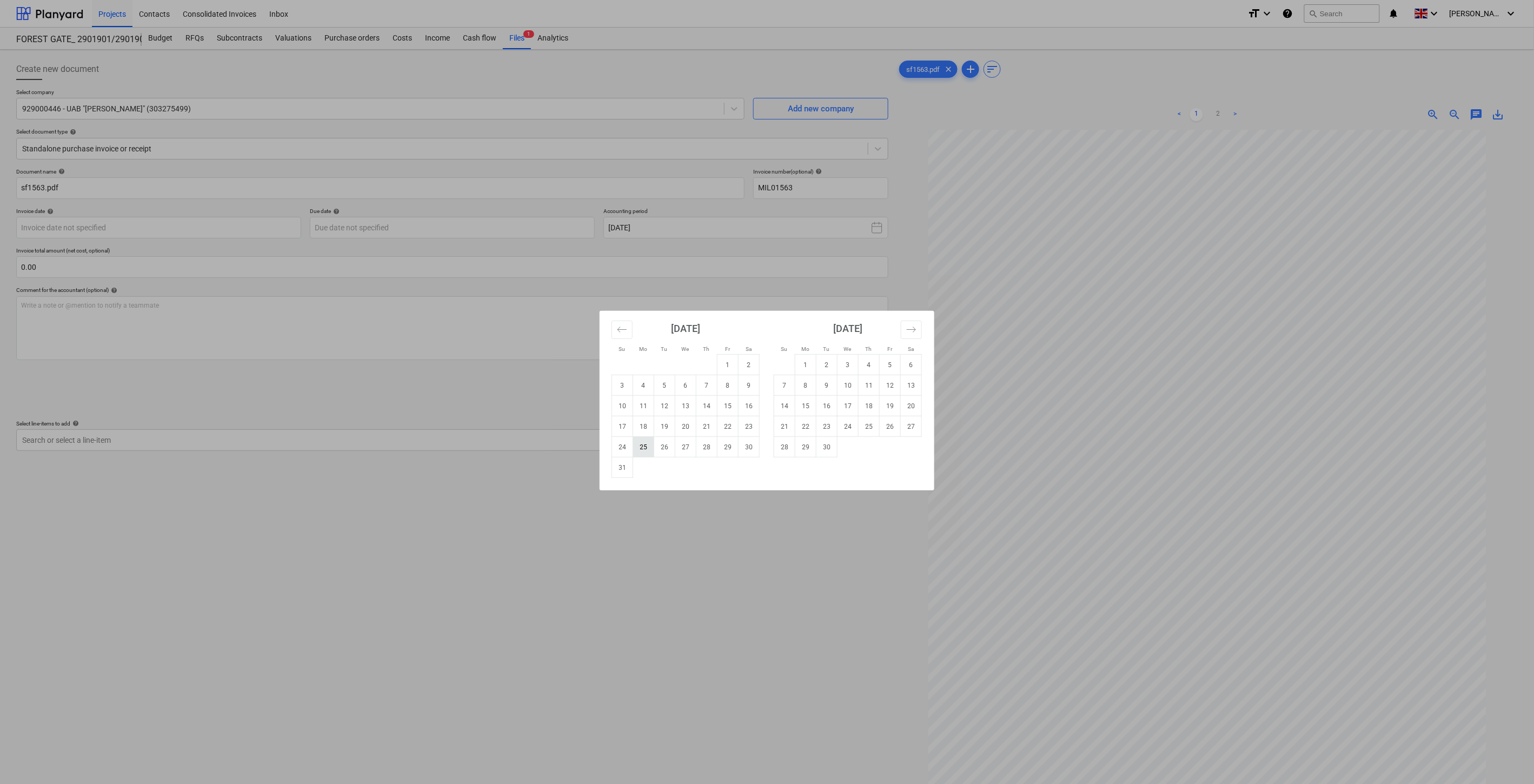
click at [647, 446] on td "25" at bounding box center [643, 447] width 21 height 21
type input "[DATE]"
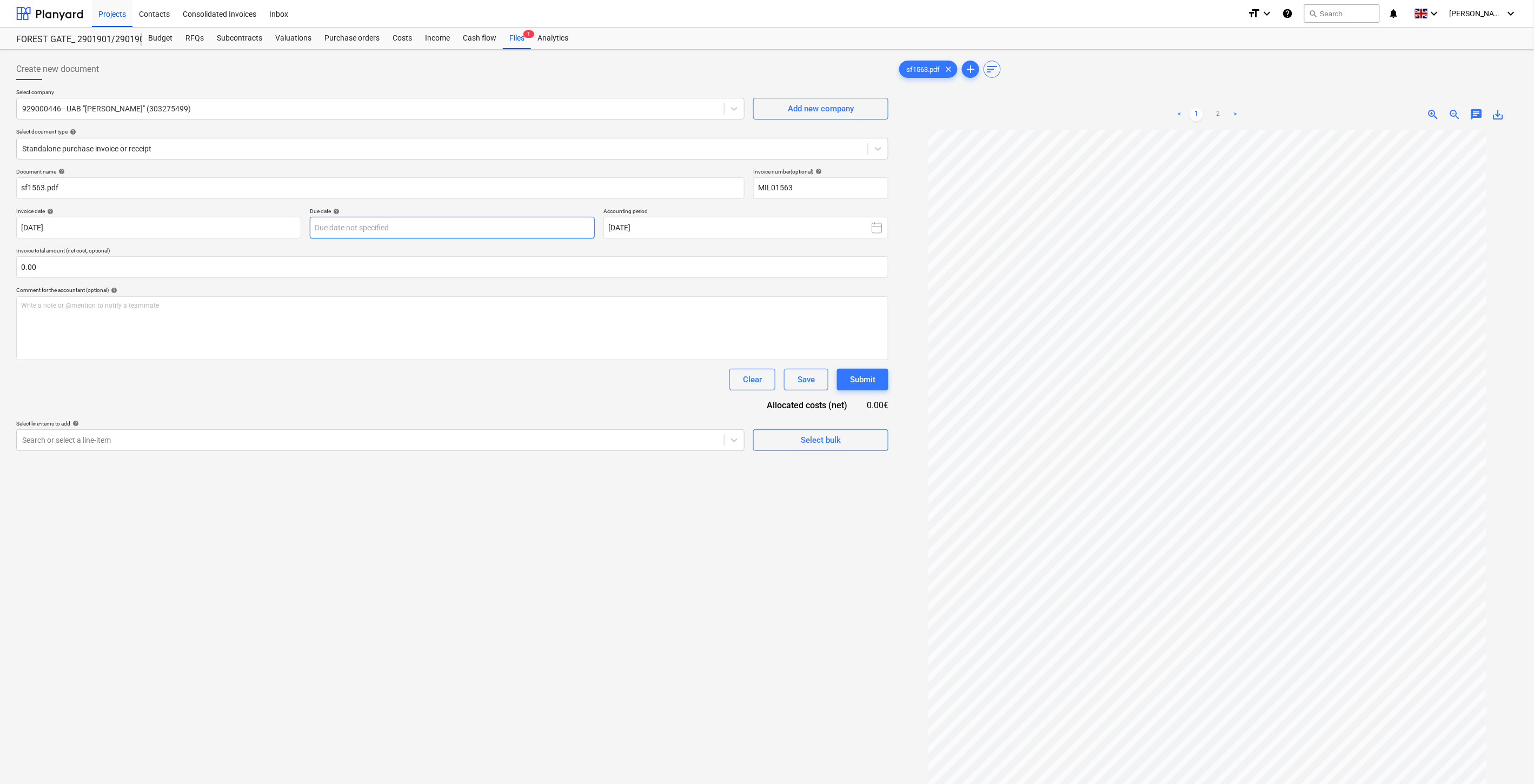
click at [450, 234] on body "Projects Contacts Consolidated Invoices Inbox format_size keyboard_arrow_down h…" at bounding box center [767, 392] width 1534 height 784
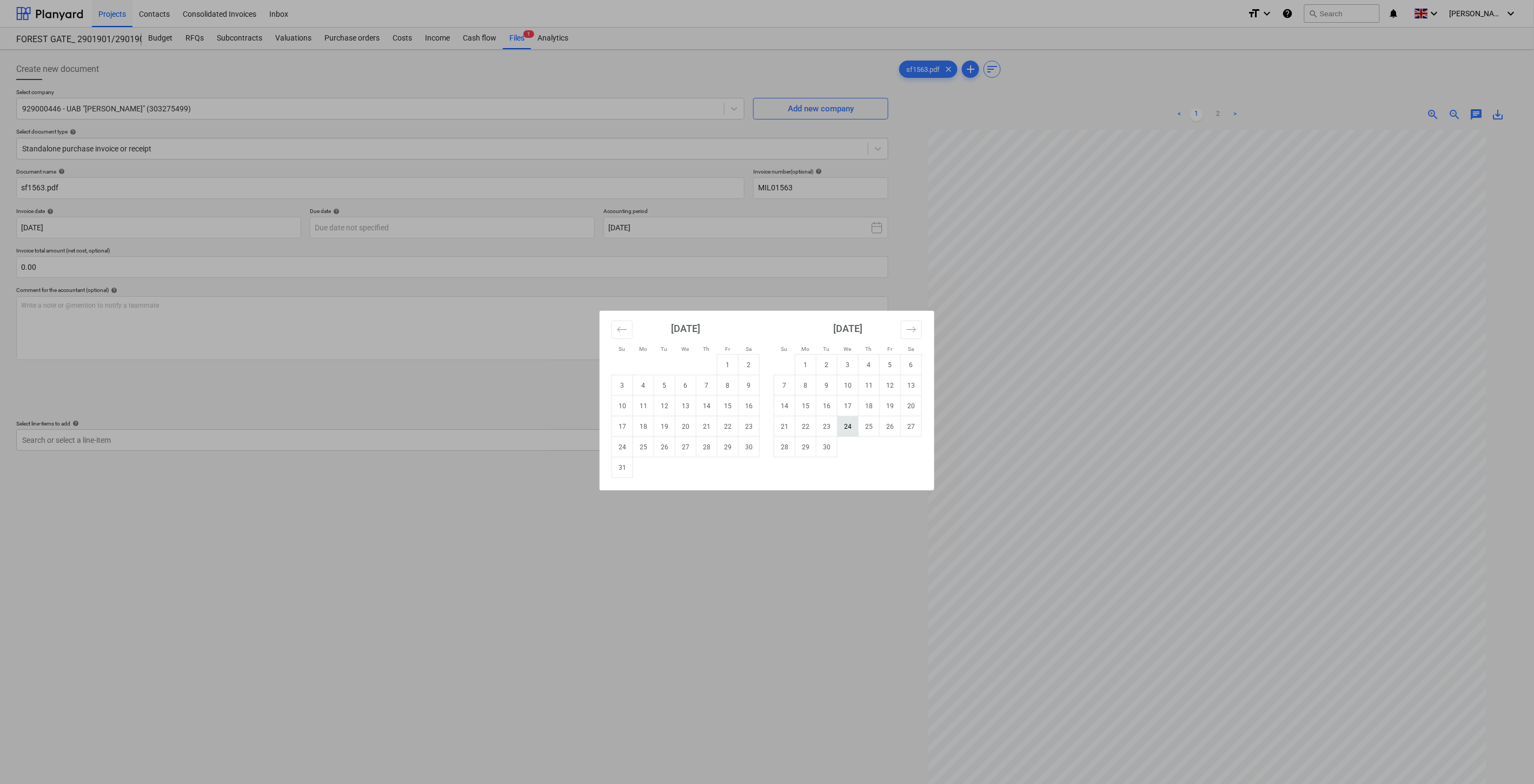
click at [852, 428] on td "24" at bounding box center [848, 427] width 21 height 21
type input "24 Sep 2025"
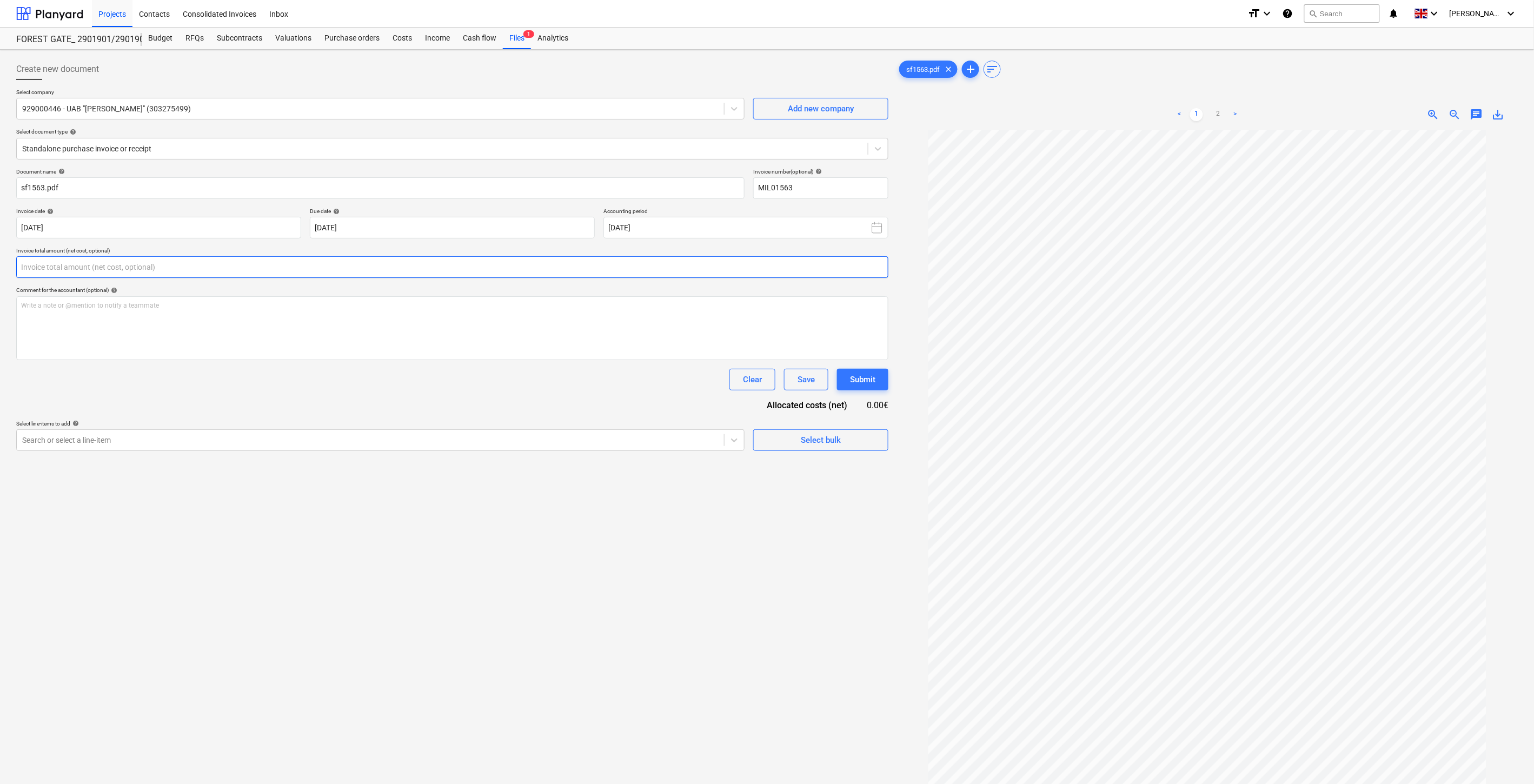
click at [383, 261] on input "text" at bounding box center [452, 266] width 872 height 21
type input "736.00"
drag, startPoint x: 288, startPoint y: 482, endPoint x: 285, endPoint y: 474, distance: 8.5
click at [287, 479] on div "Create new document Select company 929000446 - UAB "Milera" (303275499) Add new…" at bounding box center [452, 470] width 881 height 833
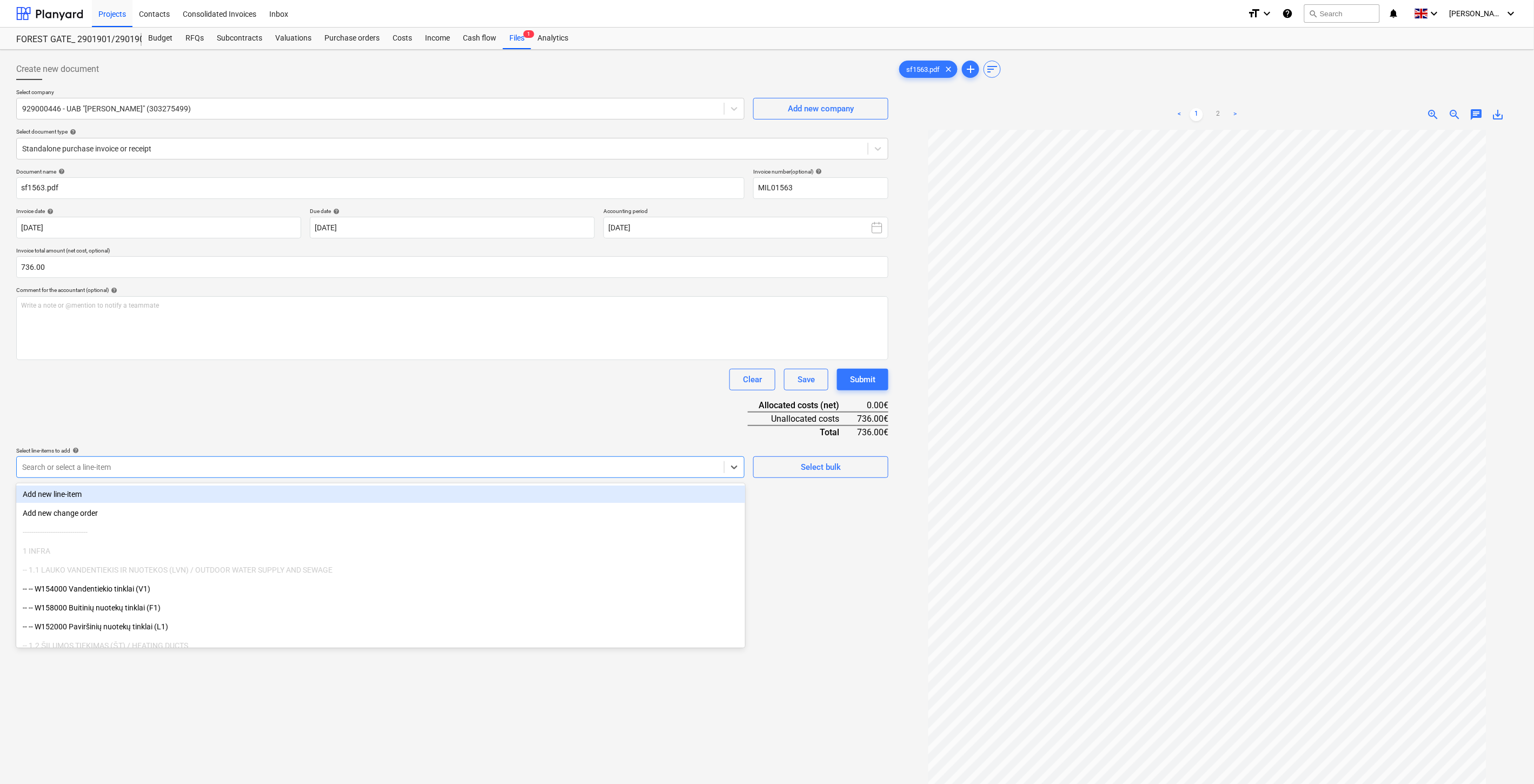
click at [285, 474] on div "Search or select a line-item" at bounding box center [370, 466] width 708 height 15
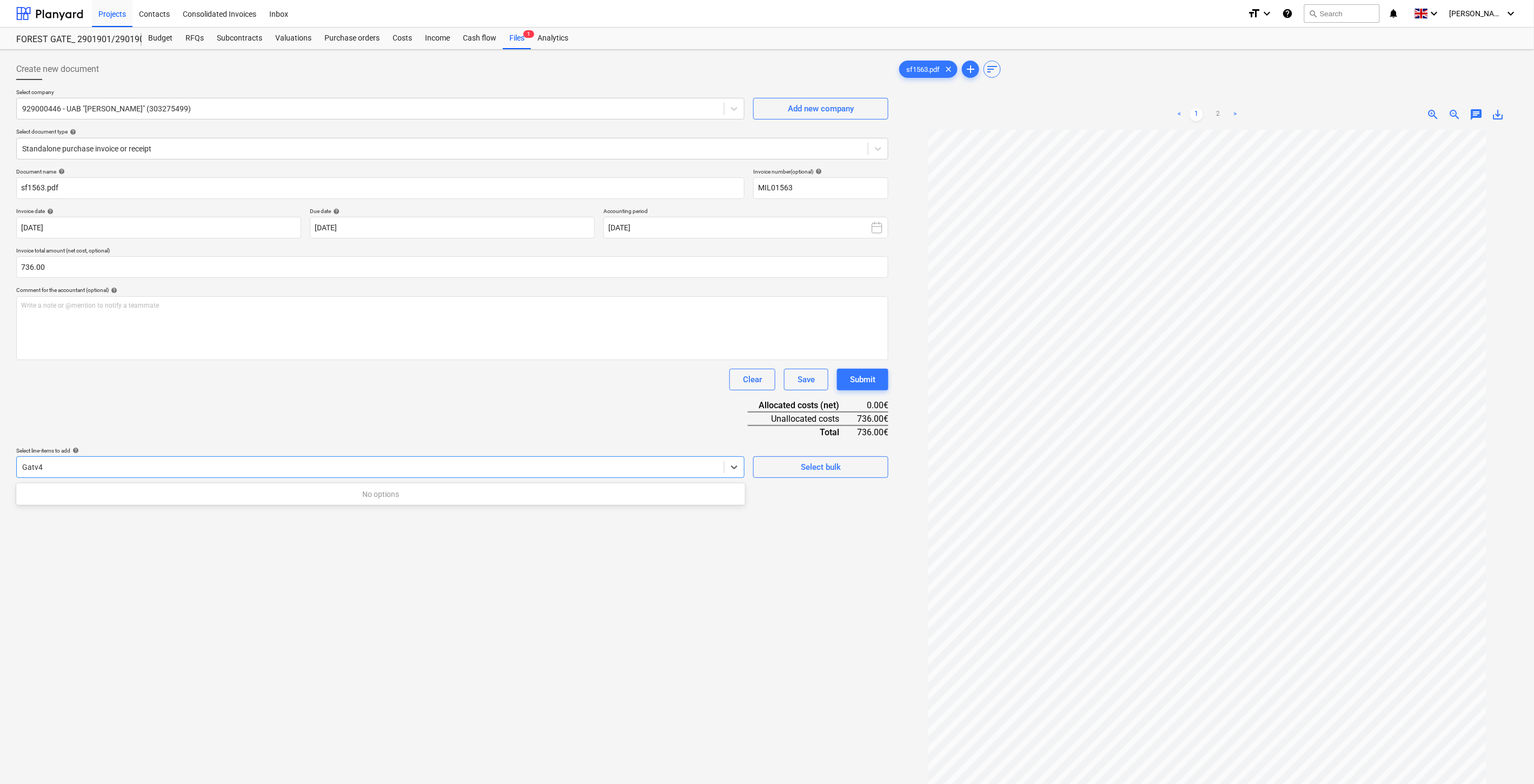
type input "Gatv"
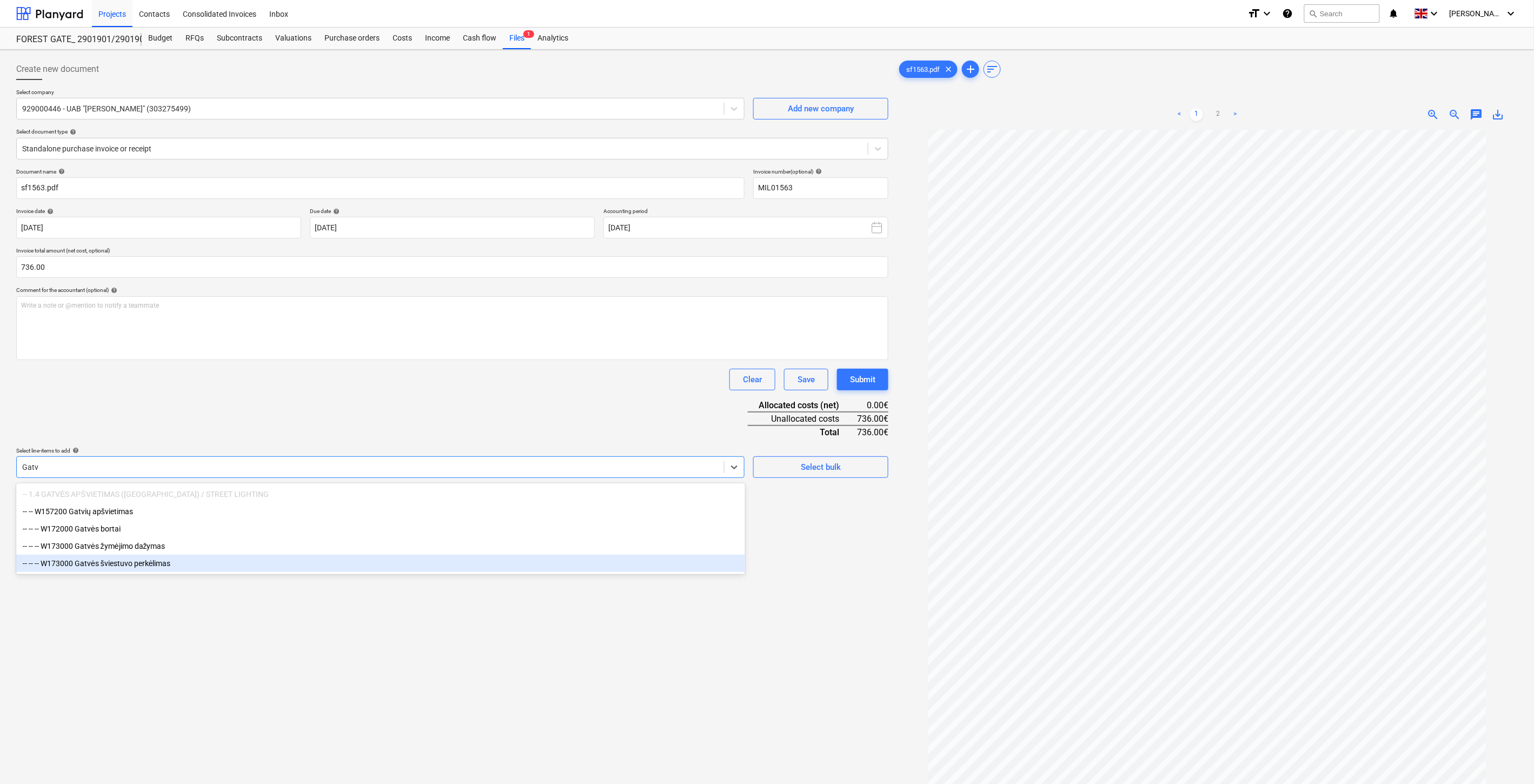
click at [191, 562] on div "-- -- -- W173000 Gatvės šviestuvo perkėlimas" at bounding box center [380, 563] width 729 height 17
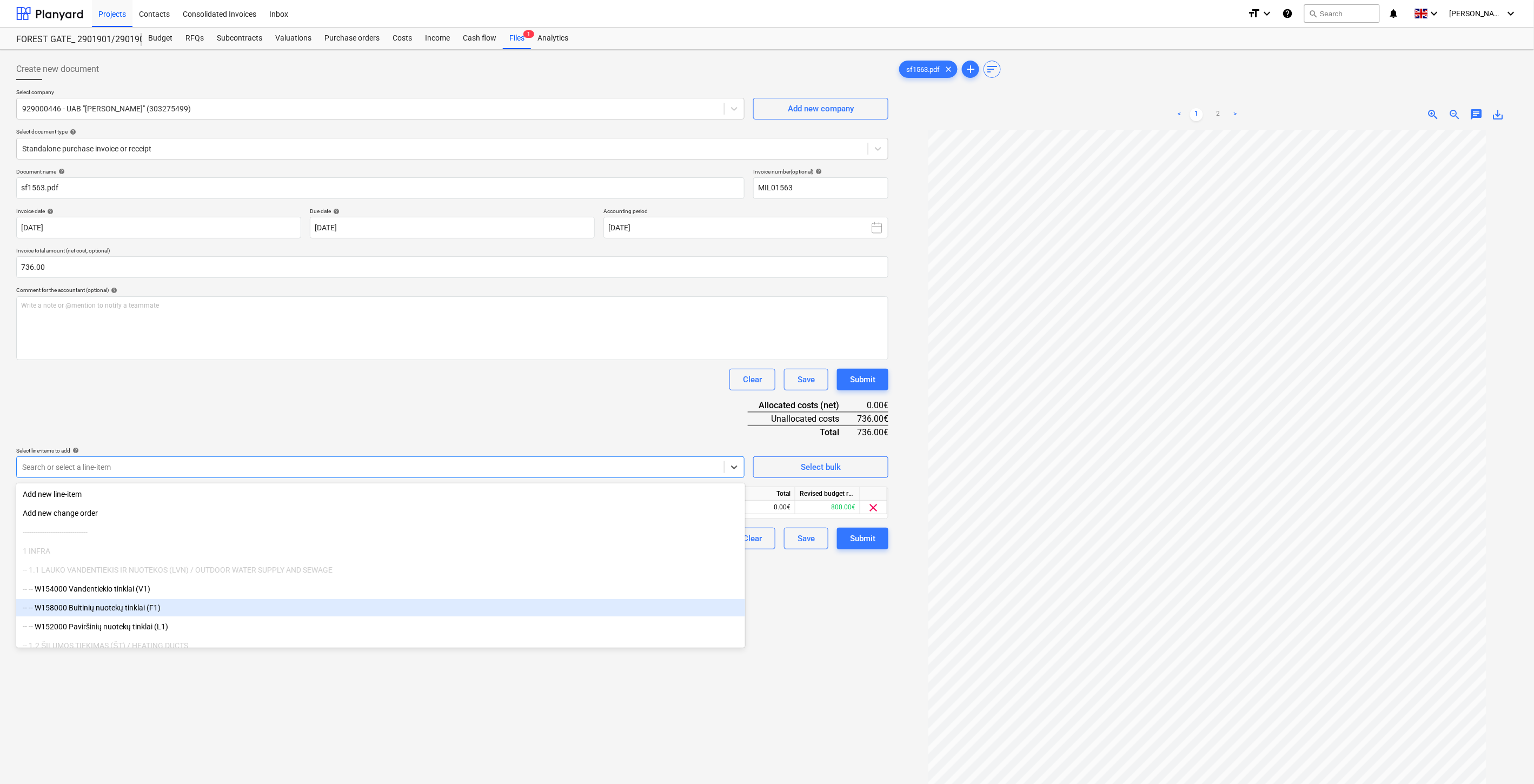
drag, startPoint x: 271, startPoint y: 668, endPoint x: 430, endPoint y: 617, distance: 167.0
click at [272, 668] on div "Create new document Select company 929000446 - UAB "Milera" (303275499) Add new…" at bounding box center [452, 470] width 881 height 833
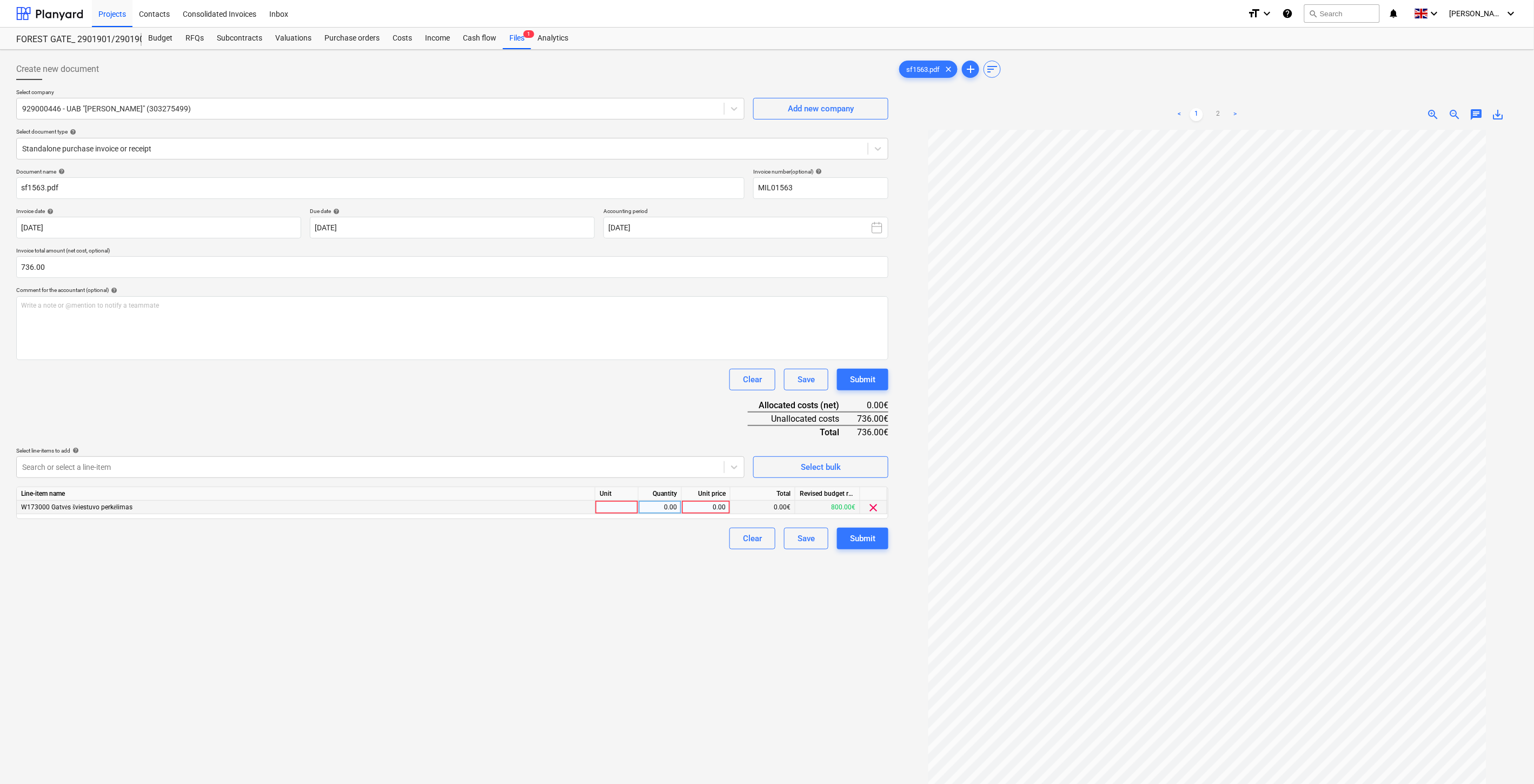
click at [620, 507] on div at bounding box center [616, 507] width 44 height 13
type input "1"
click at [647, 508] on div "0.00" at bounding box center [659, 507] width 34 height 13
click at [697, 506] on div "0.00" at bounding box center [706, 507] width 40 height 13
type input "736"
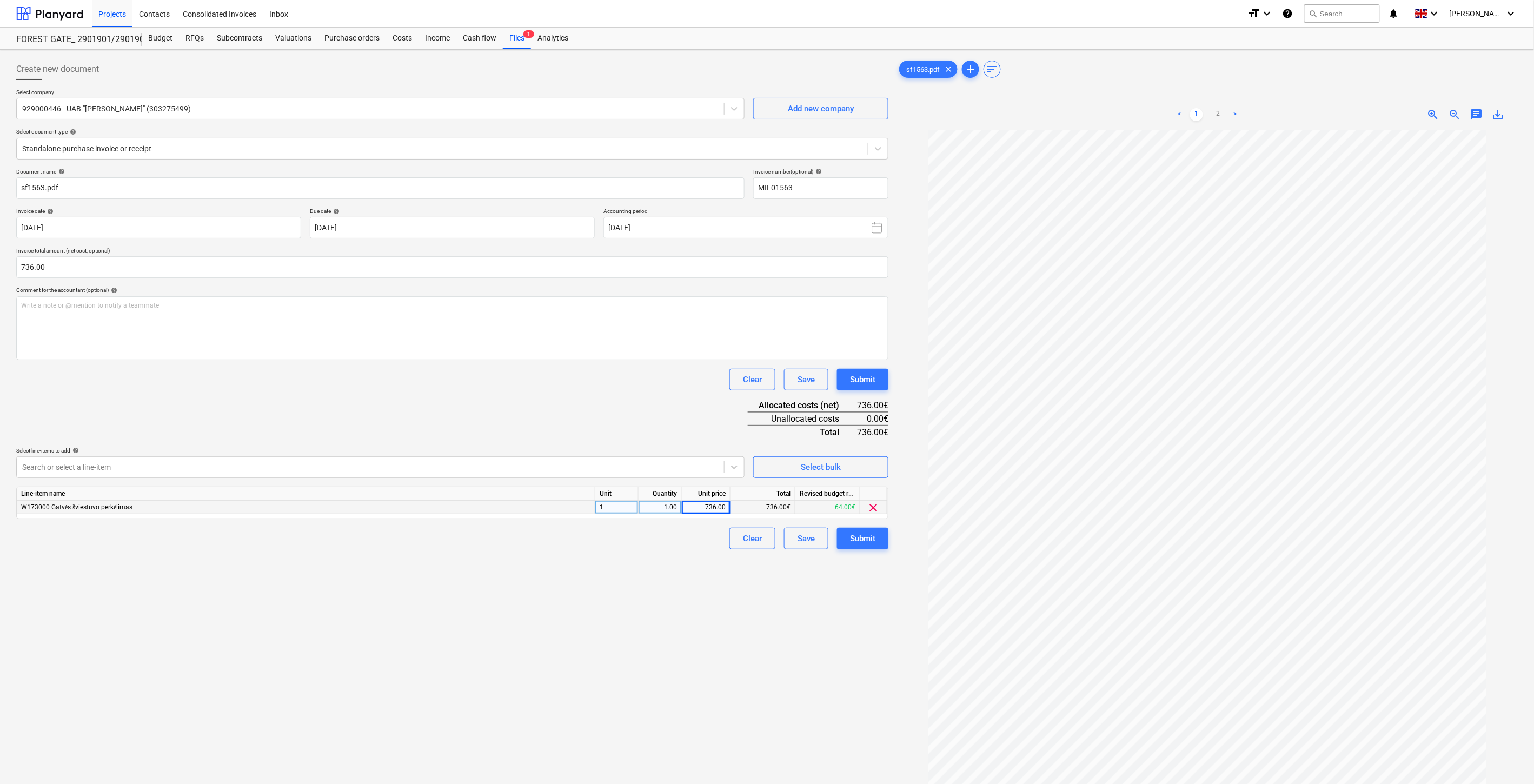
click at [631, 379] on div "Clear Save Submit" at bounding box center [452, 379] width 872 height 21
click at [1223, 115] on link "2" at bounding box center [1218, 114] width 13 height 13
click at [551, 425] on div "Document name help sf1563.pdf Invoice number (optional) help MIL01563 Invoice d…" at bounding box center [452, 358] width 872 height 381
click at [805, 538] on div "Save" at bounding box center [807, 539] width 17 height 14
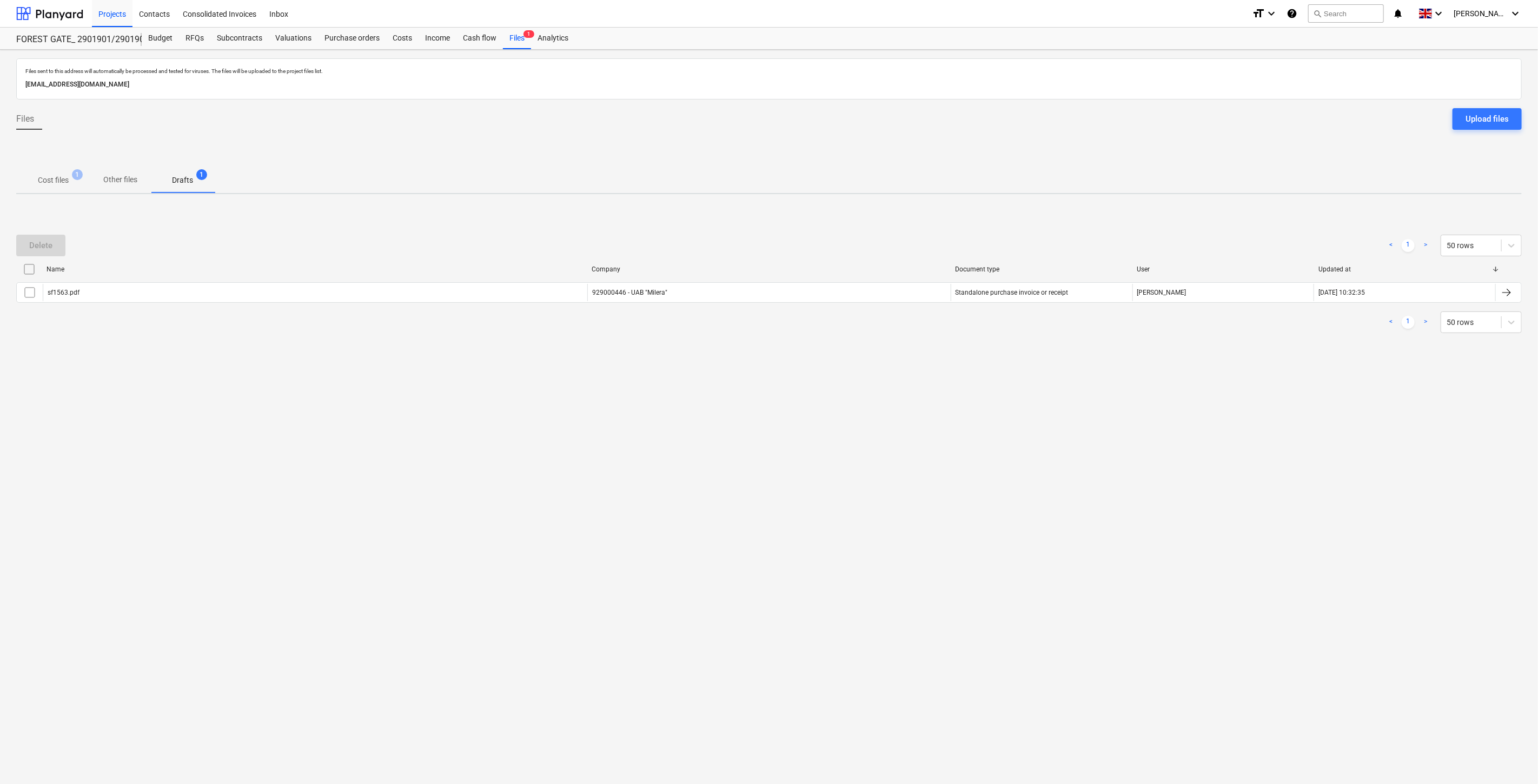
click at [51, 180] on p "Cost files" at bounding box center [53, 180] width 31 height 11
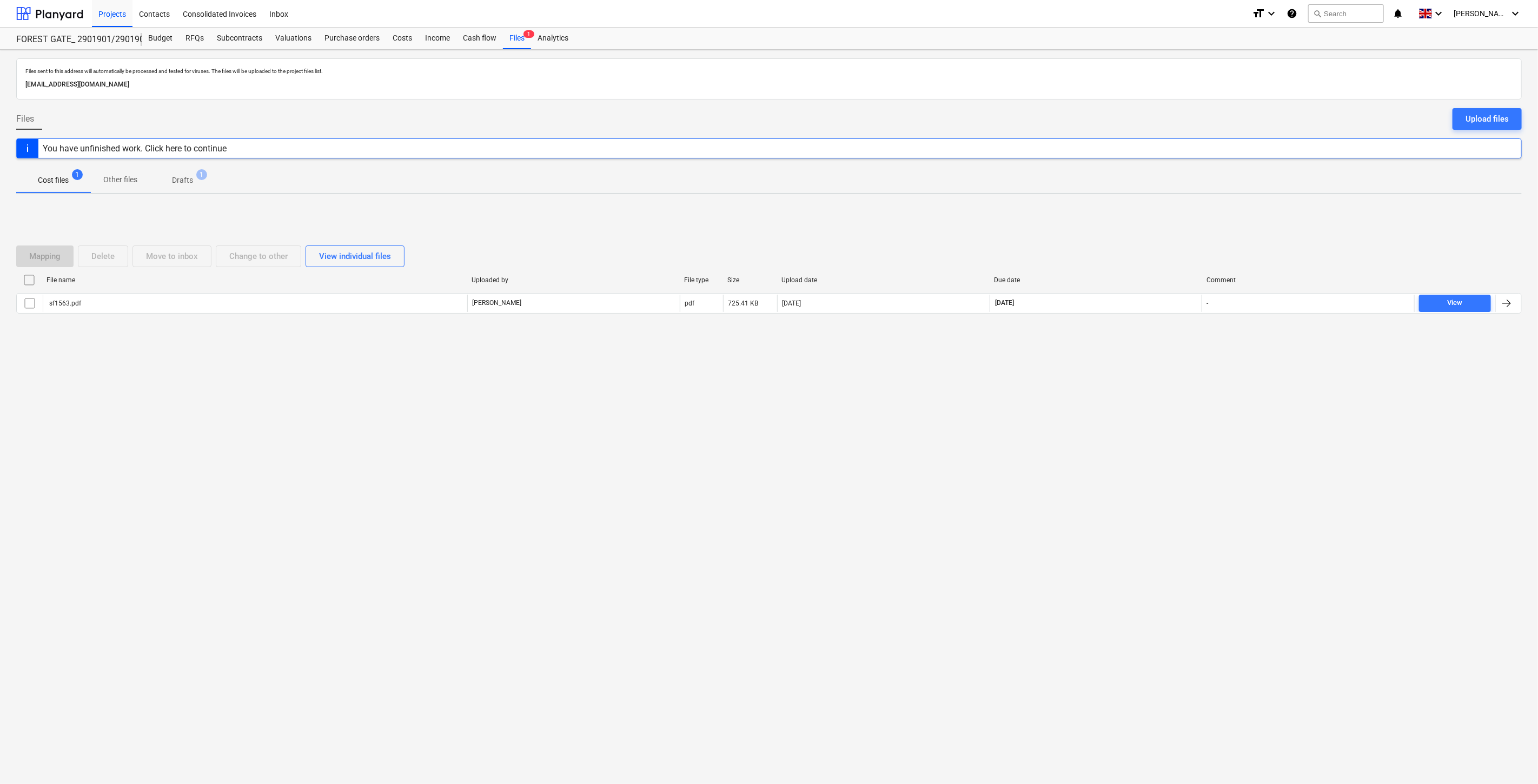
click at [1142, 432] on div "Files sent to this address will automatically be processed and tested for virus…" at bounding box center [769, 417] width 1538 height 734
drag, startPoint x: 1147, startPoint y: 413, endPoint x: 1151, endPoint y: 389, distance: 24.3
click at [1148, 401] on div "Files sent to this address will automatically be processed and tested for virus…" at bounding box center [769, 417] width 1538 height 734
click at [1152, 388] on div "Files sent to this address will automatically be processed and tested for virus…" at bounding box center [769, 417] width 1538 height 734
click at [1161, 372] on div "Files sent to this address will automatically be processed and tested for virus…" at bounding box center [769, 417] width 1538 height 734
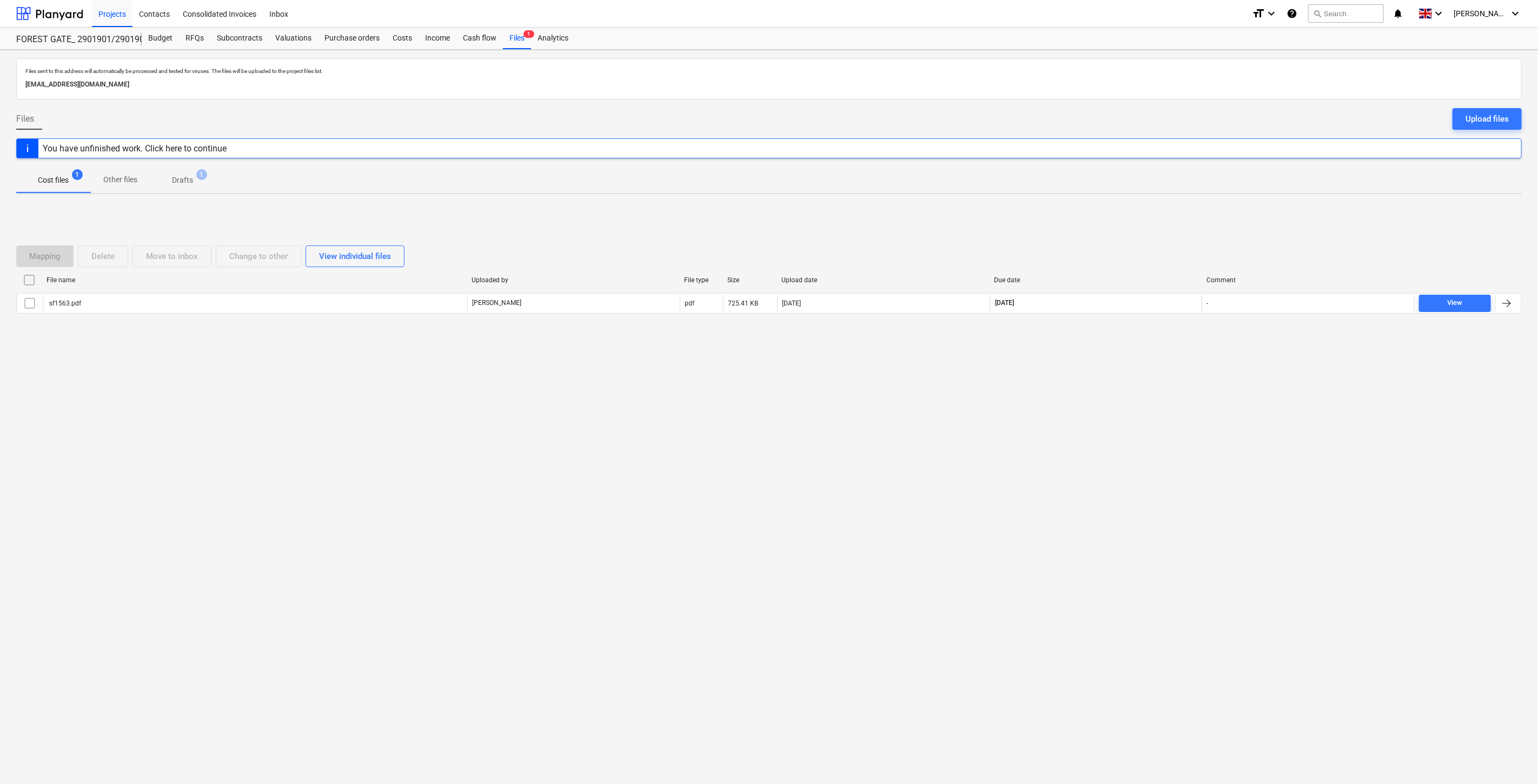
click at [1096, 439] on div "Files sent to this address will automatically be processed and tested for virus…" at bounding box center [769, 417] width 1538 height 734
click at [1125, 418] on div "Files sent to this address will automatically be processed and tested for virus…" at bounding box center [769, 417] width 1538 height 734
drag, startPoint x: 1137, startPoint y: 404, endPoint x: 1177, endPoint y: 375, distance: 49.4
click at [1138, 403] on div "Files sent to this address will automatically be processed and tested for virus…" at bounding box center [769, 417] width 1538 height 734
click at [1177, 375] on div "Files sent to this address will automatically be processed and tested for virus…" at bounding box center [769, 417] width 1538 height 734
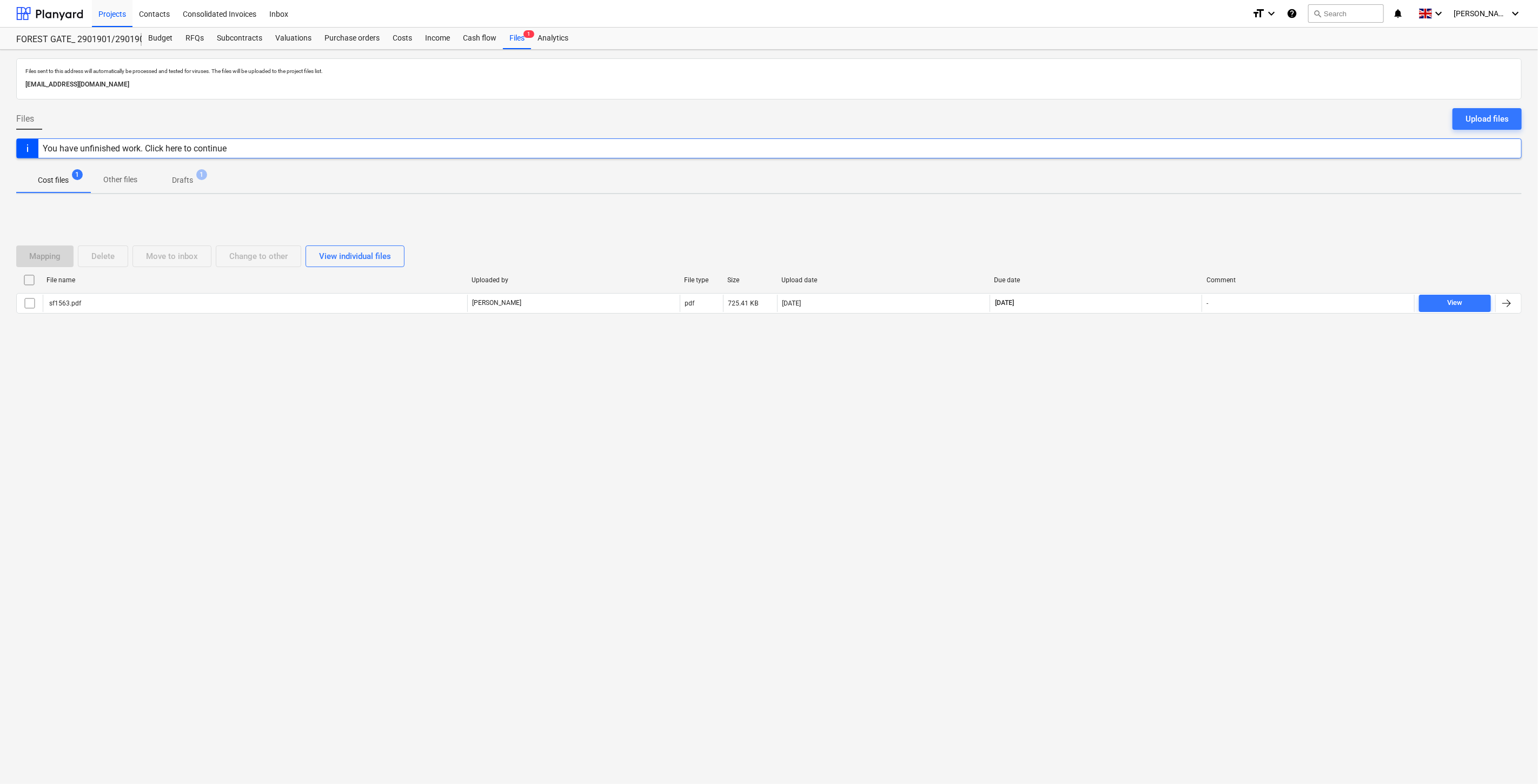
drag, startPoint x: 1090, startPoint y: 493, endPoint x: 1105, endPoint y: 472, distance: 25.8
click at [1090, 493] on div "Files sent to this address will automatically be processed and tested for virus…" at bounding box center [769, 417] width 1538 height 734
click at [1115, 456] on div "Files sent to this address will automatically be processed and tested for virus…" at bounding box center [769, 417] width 1538 height 734
drag, startPoint x: 976, startPoint y: 500, endPoint x: 1045, endPoint y: 455, distance: 82.4
click at [982, 497] on div "Files sent to this address will automatically be processed and tested for virus…" at bounding box center [769, 417] width 1538 height 734
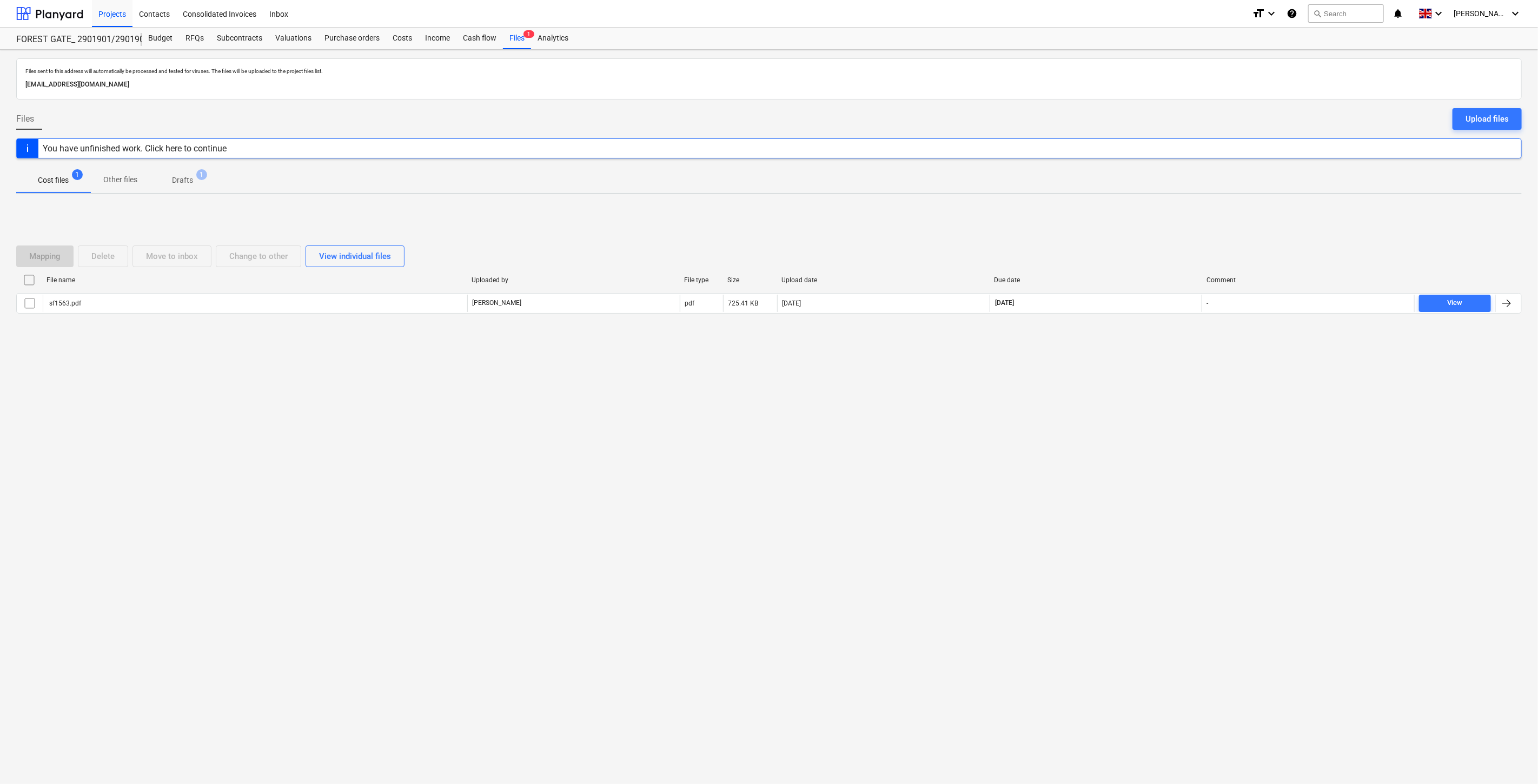
click at [1045, 455] on div "Files sent to this address will automatically be processed and tested for virus…" at bounding box center [769, 417] width 1538 height 734
drag, startPoint x: 1109, startPoint y: 449, endPoint x: 1139, endPoint y: 417, distance: 43.9
click at [1109, 447] on div "Files sent to this address will automatically be processed and tested for virus…" at bounding box center [769, 417] width 1538 height 734
click at [1139, 417] on div "Files sent to this address will automatically be processed and tested for virus…" at bounding box center [769, 417] width 1538 height 734
drag, startPoint x: 1143, startPoint y: 481, endPoint x: 258, endPoint y: 464, distance: 885.2
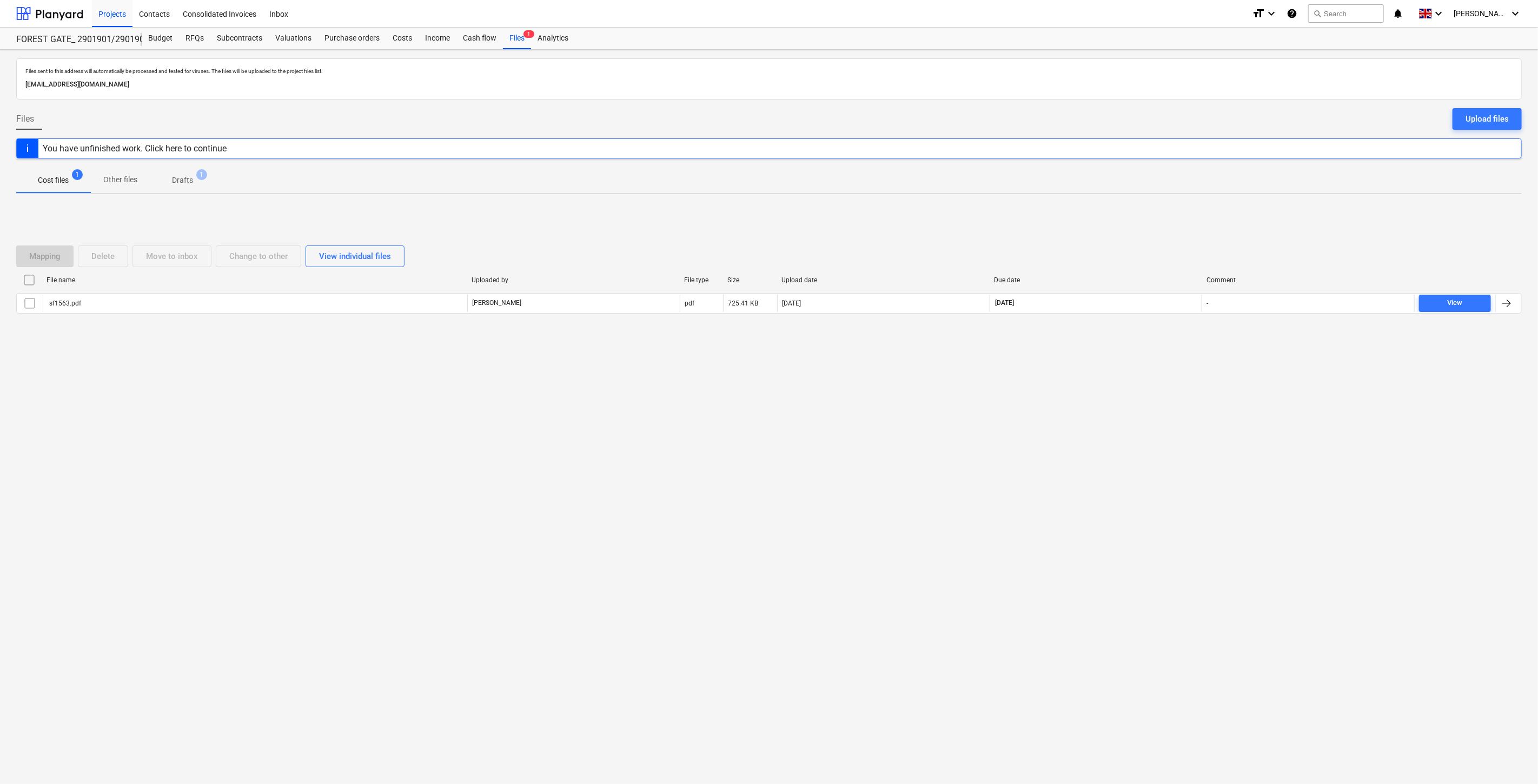
click at [1128, 481] on div "Files sent to this address will automatically be processed and tested for virus…" at bounding box center [769, 417] width 1538 height 734
click at [0, 82] on div "Files sent to this address will automatically be processed and tested for virus…" at bounding box center [769, 417] width 1538 height 734
drag, startPoint x: 567, startPoint y: 462, endPoint x: 246, endPoint y: 185, distance: 424.0
click at [567, 462] on div "Files sent to this address will automatically be processed and tested for virus…" at bounding box center [769, 417] width 1538 height 734
drag, startPoint x: 62, startPoint y: 14, endPoint x: 77, endPoint y: 19, distance: 15.8
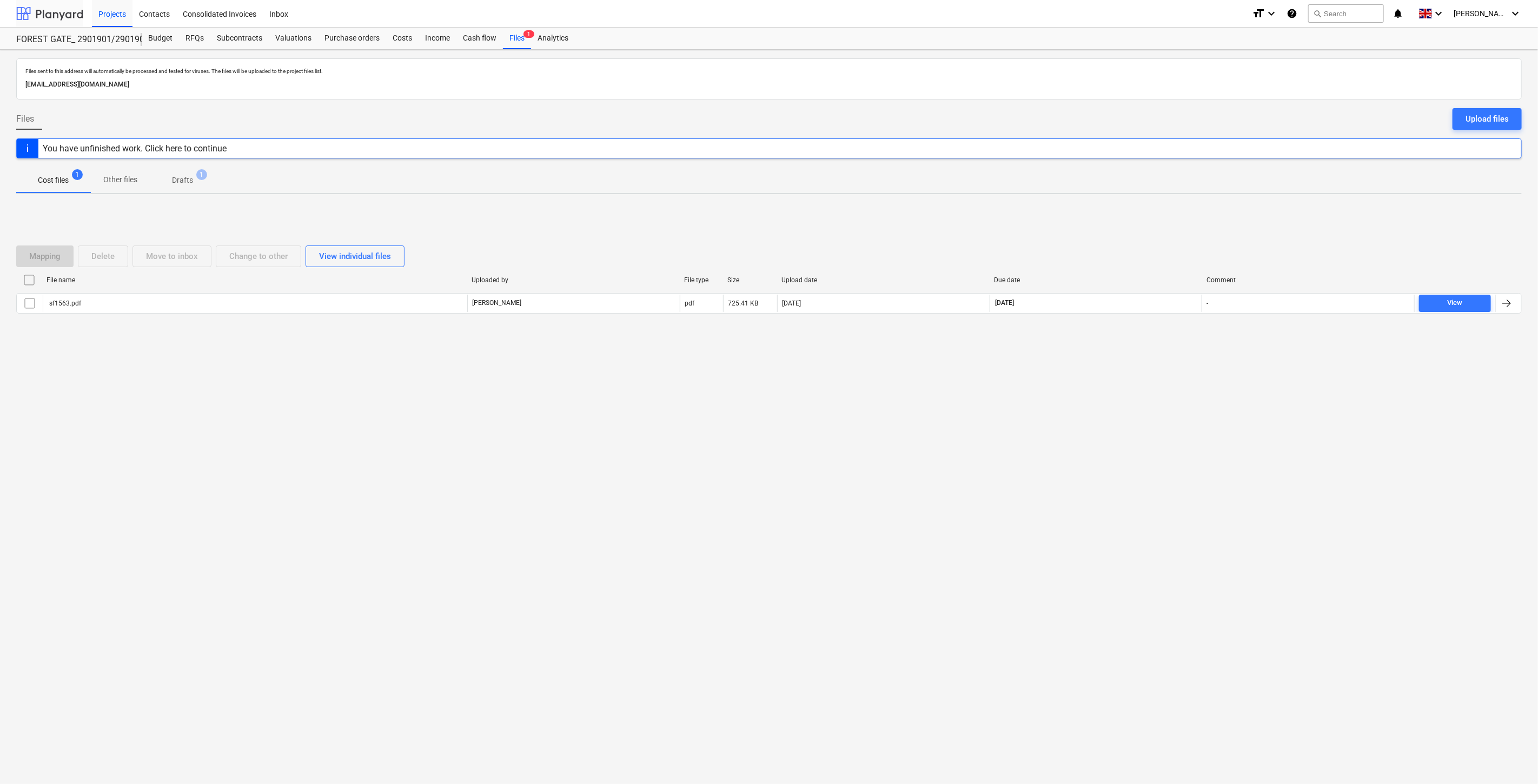
click at [62, 14] on div at bounding box center [49, 13] width 67 height 27
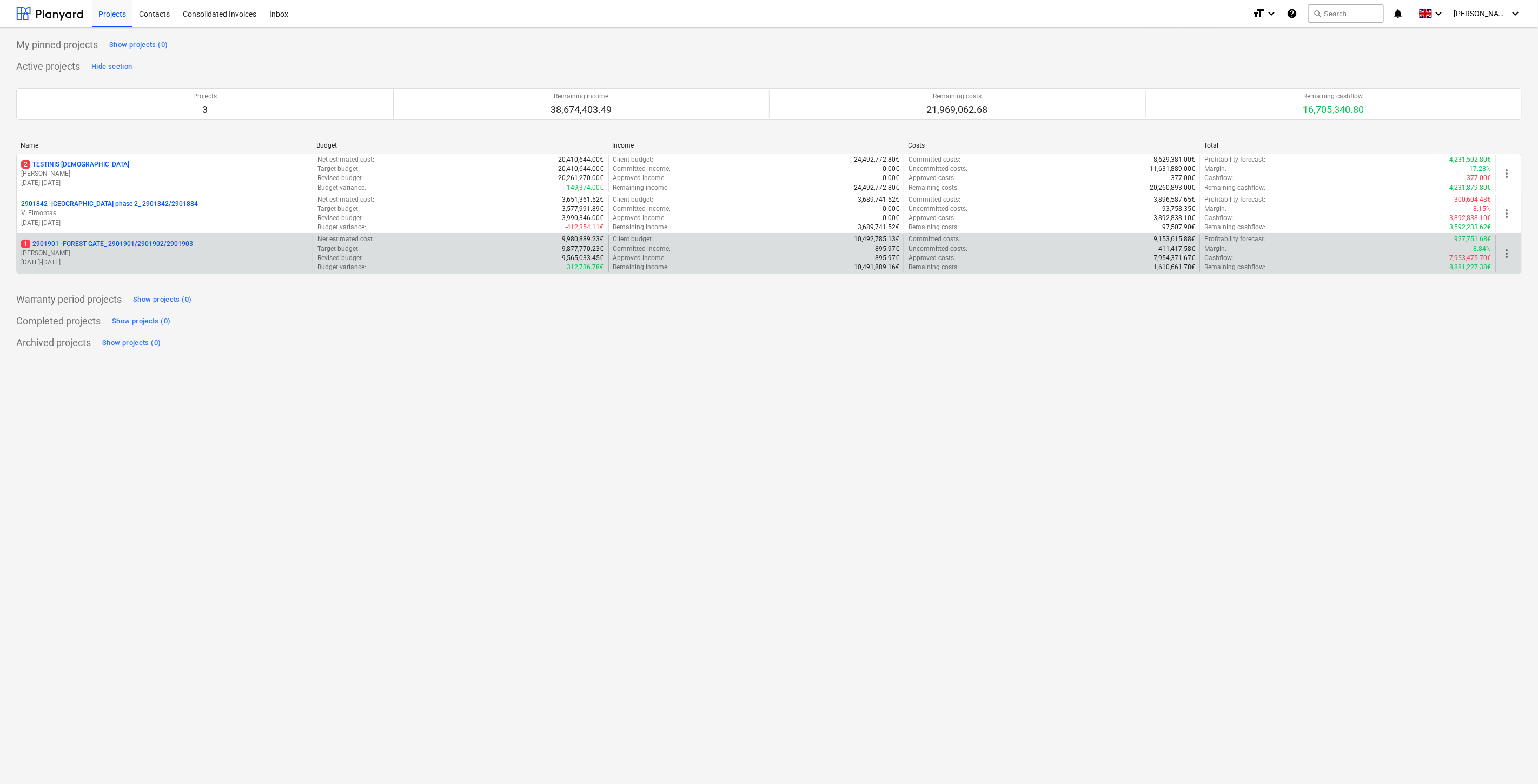
click at [169, 246] on p "1 2901901 - FOREST GATE_ 2901901/2901902/2901903" at bounding box center [107, 244] width 172 height 10
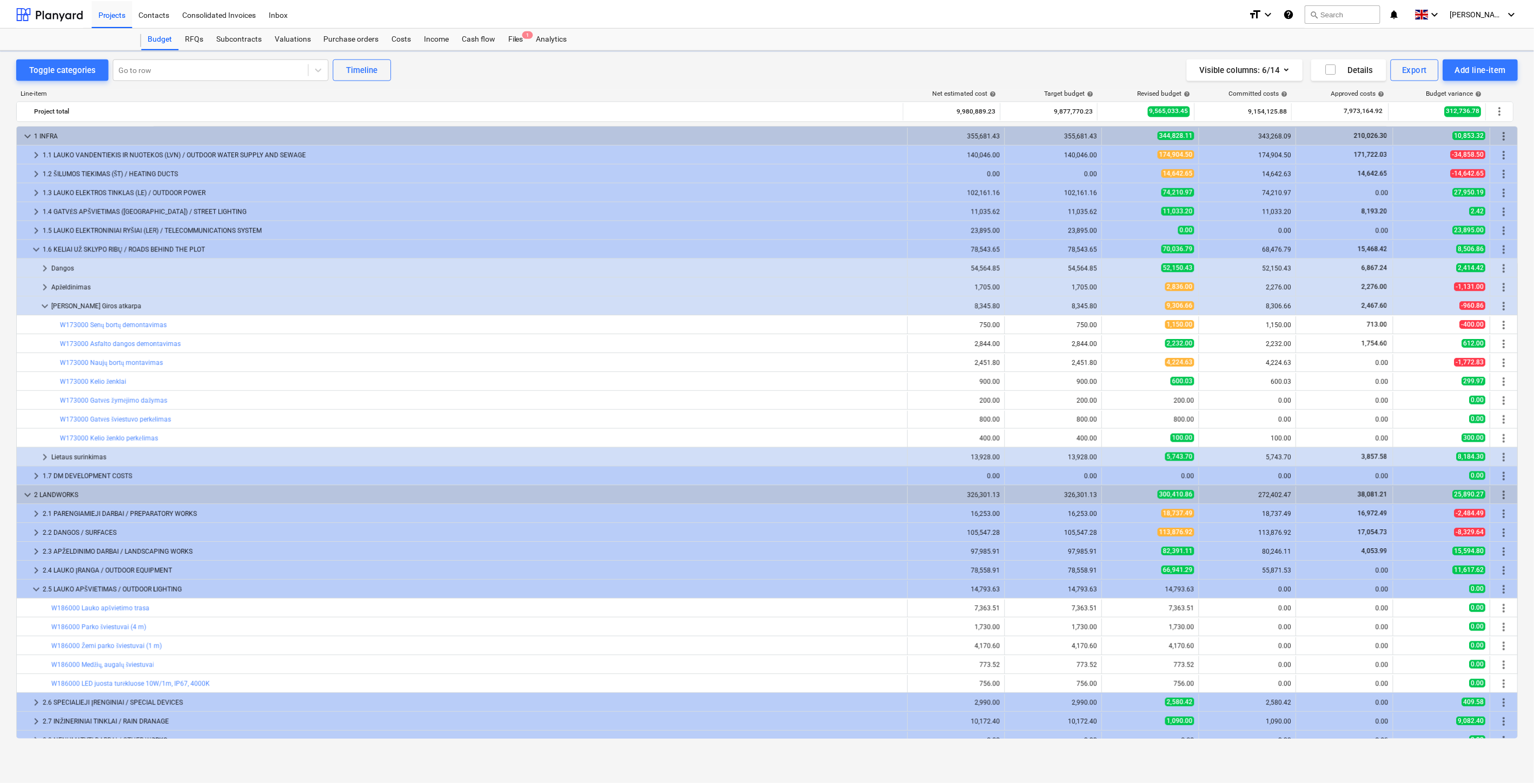
scroll to position [104, 0]
click at [521, 38] on div "Files 1" at bounding box center [517, 38] width 28 height 21
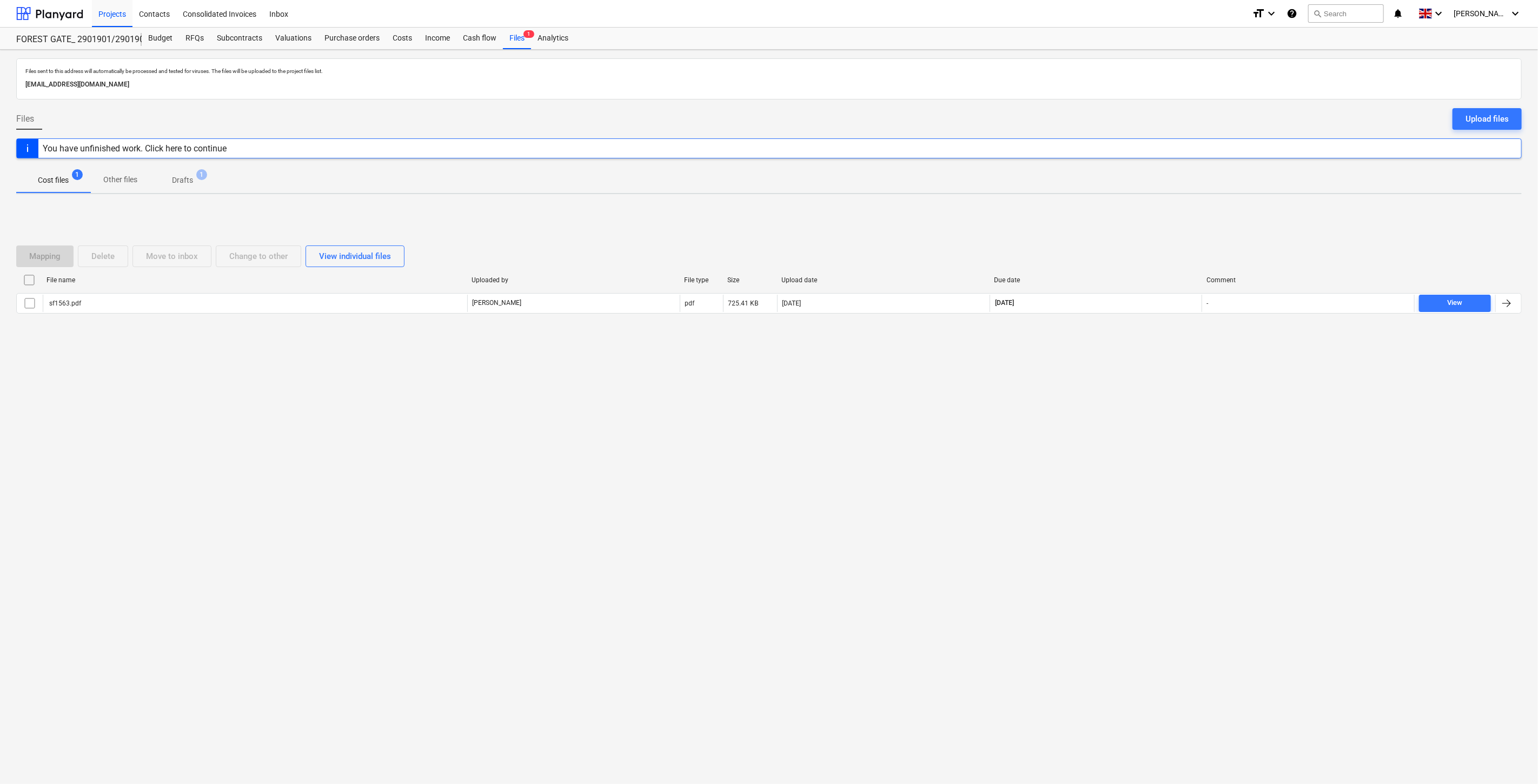
click at [1020, 558] on div "Files sent to this address will automatically be processed and tested for virus…" at bounding box center [769, 417] width 1538 height 734
click at [1050, 530] on div "Files sent to this address will automatically be processed and tested for virus…" at bounding box center [769, 417] width 1538 height 734
click at [1464, 116] on button "Upload files" at bounding box center [1486, 118] width 69 height 21
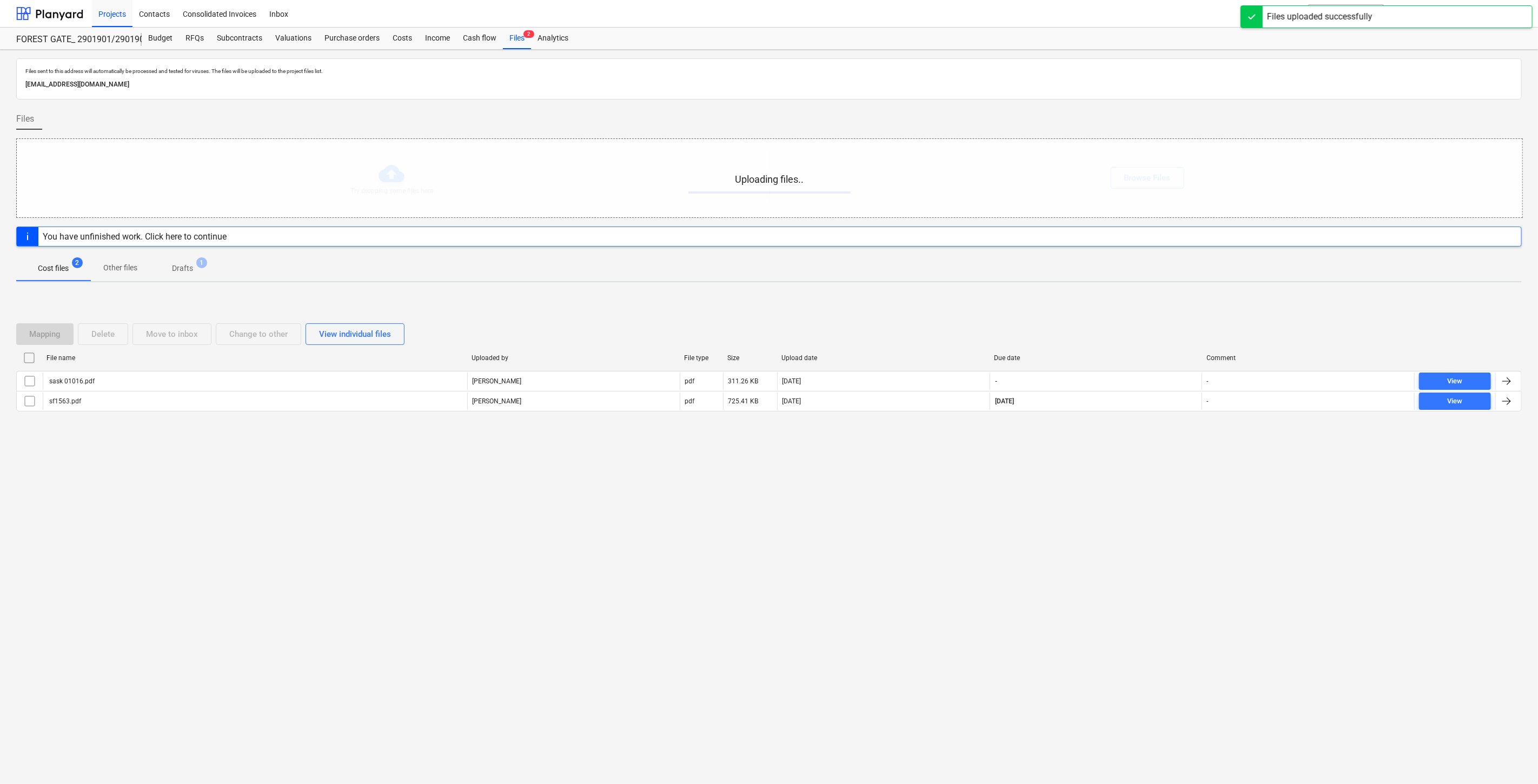
drag, startPoint x: 1082, startPoint y: 608, endPoint x: 1142, endPoint y: 560, distance: 76.8
click at [1087, 607] on div "Files sent to this address will automatically be processed and tested for virus…" at bounding box center [769, 417] width 1538 height 734
click at [1142, 560] on div "Files sent to this address will automatically be processed and tested for virus…" at bounding box center [769, 417] width 1538 height 734
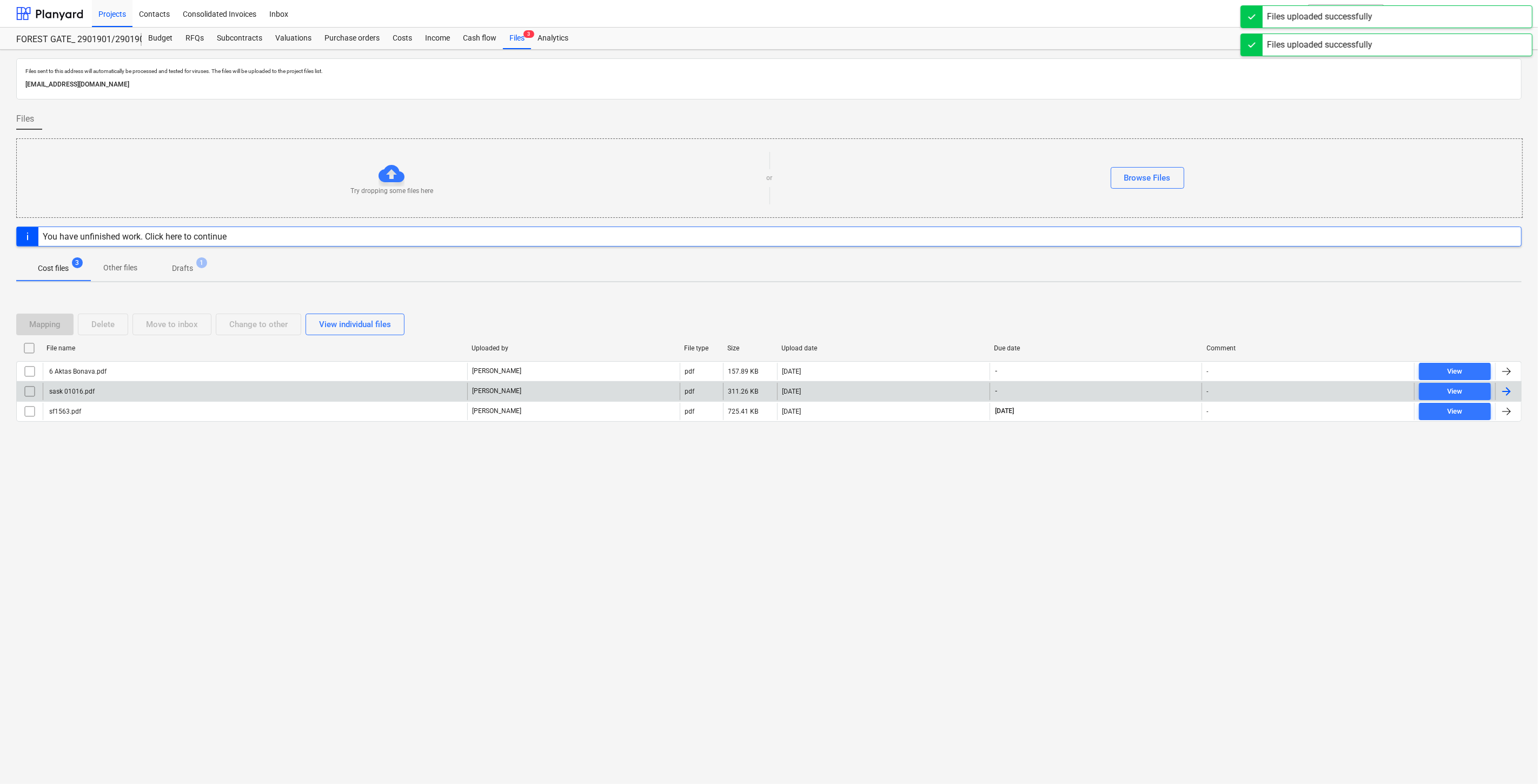
click at [30, 390] on input "checkbox" at bounding box center [30, 391] width 17 height 17
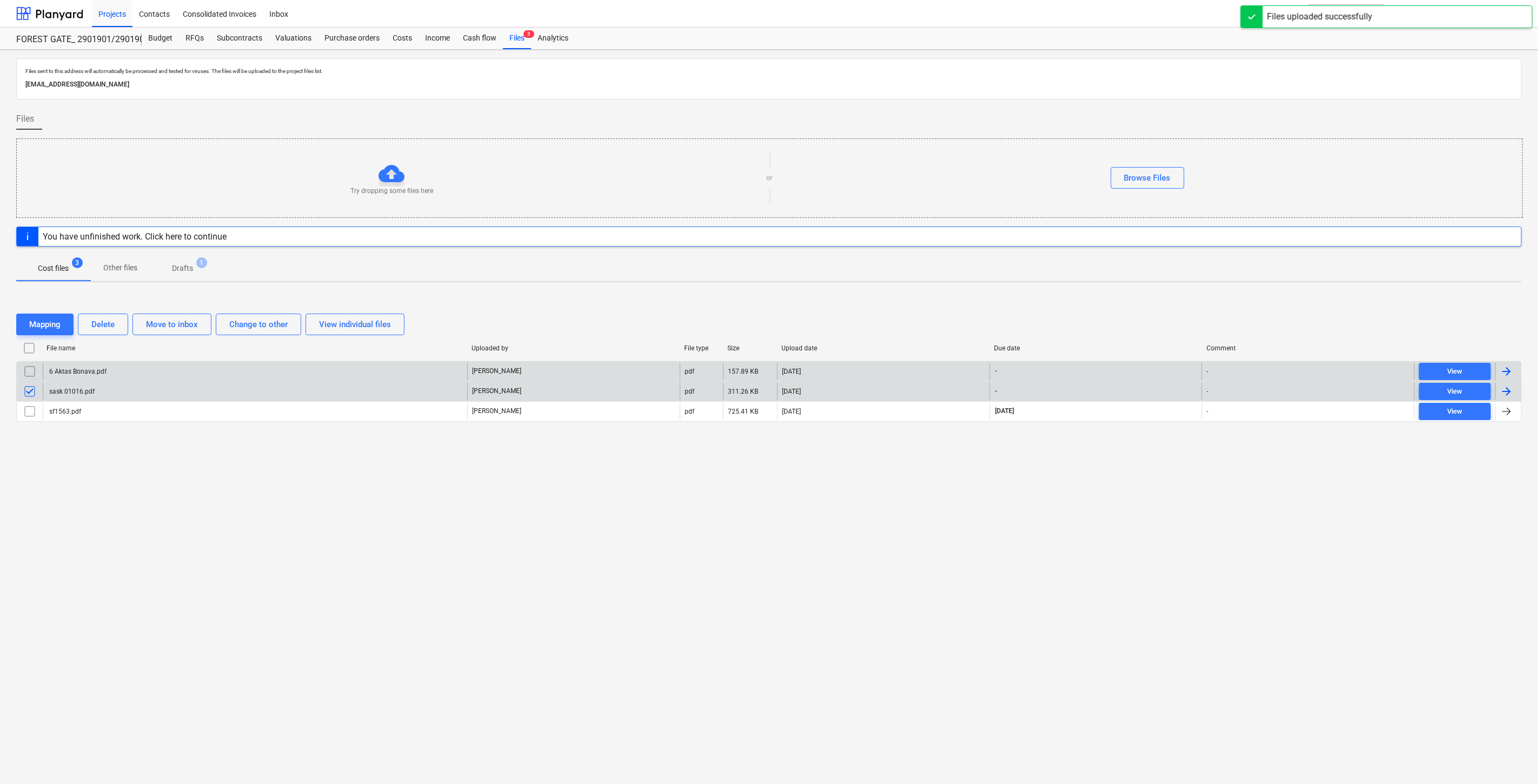
click at [30, 370] on input "checkbox" at bounding box center [30, 371] width 17 height 17
click at [44, 326] on div "Mapping" at bounding box center [45, 325] width 32 height 14
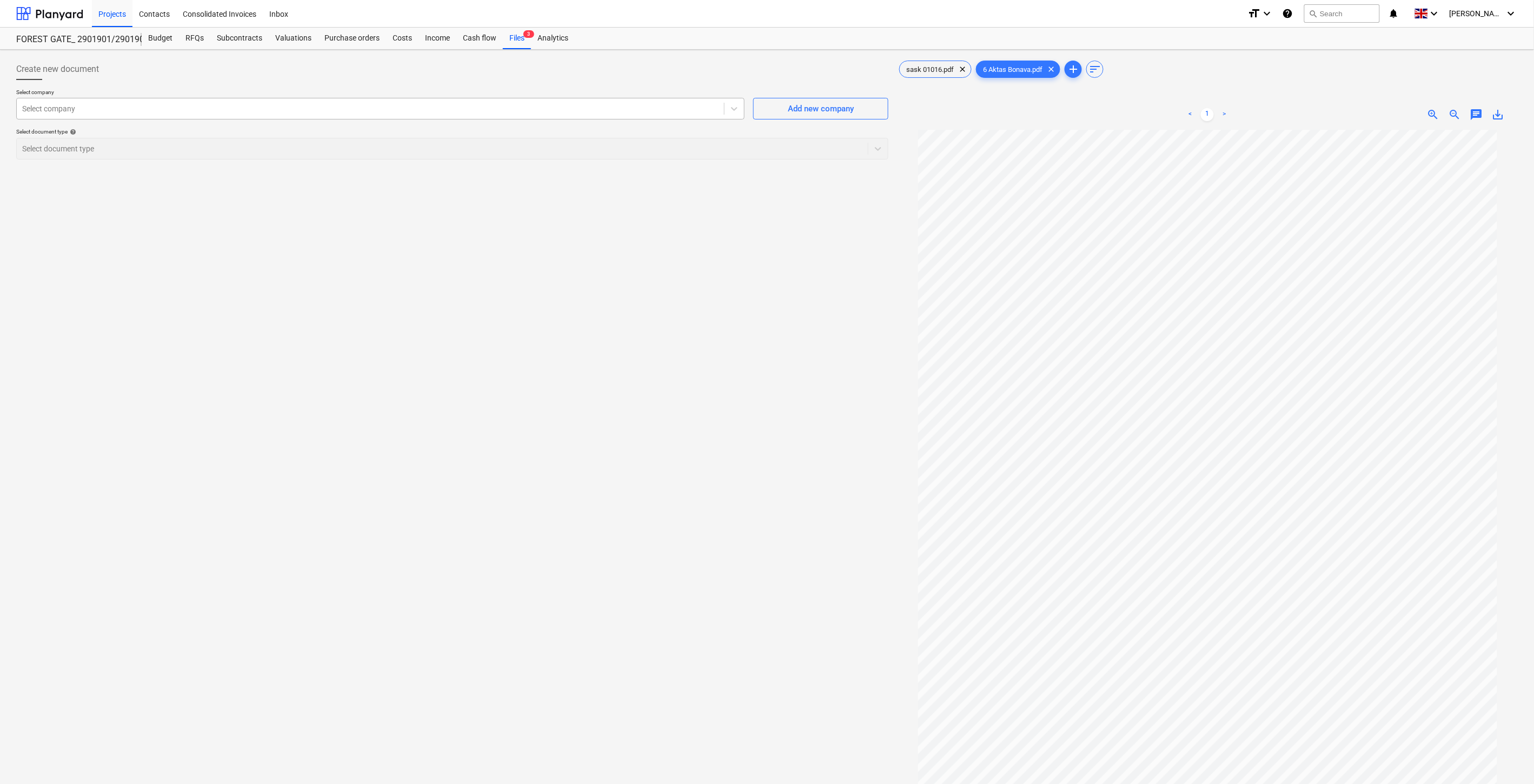
click at [334, 115] on div "Select company" at bounding box center [370, 108] width 708 height 15
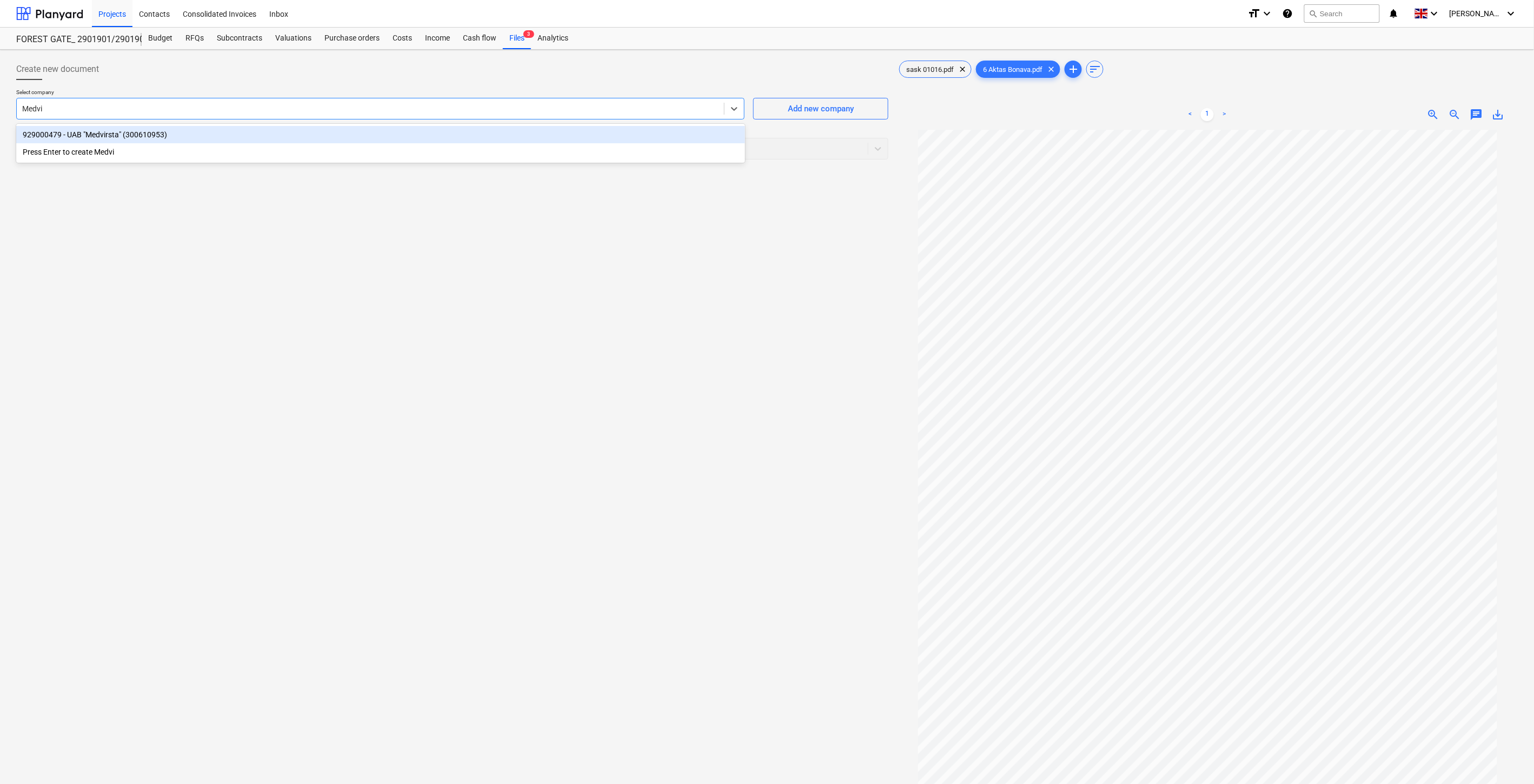
type input "Medvir"
click at [346, 133] on div "929000479 - UAB "Medvirsta" (300610953)" at bounding box center [380, 135] width 729 height 17
click at [335, 143] on div at bounding box center [431, 149] width 819 height 11
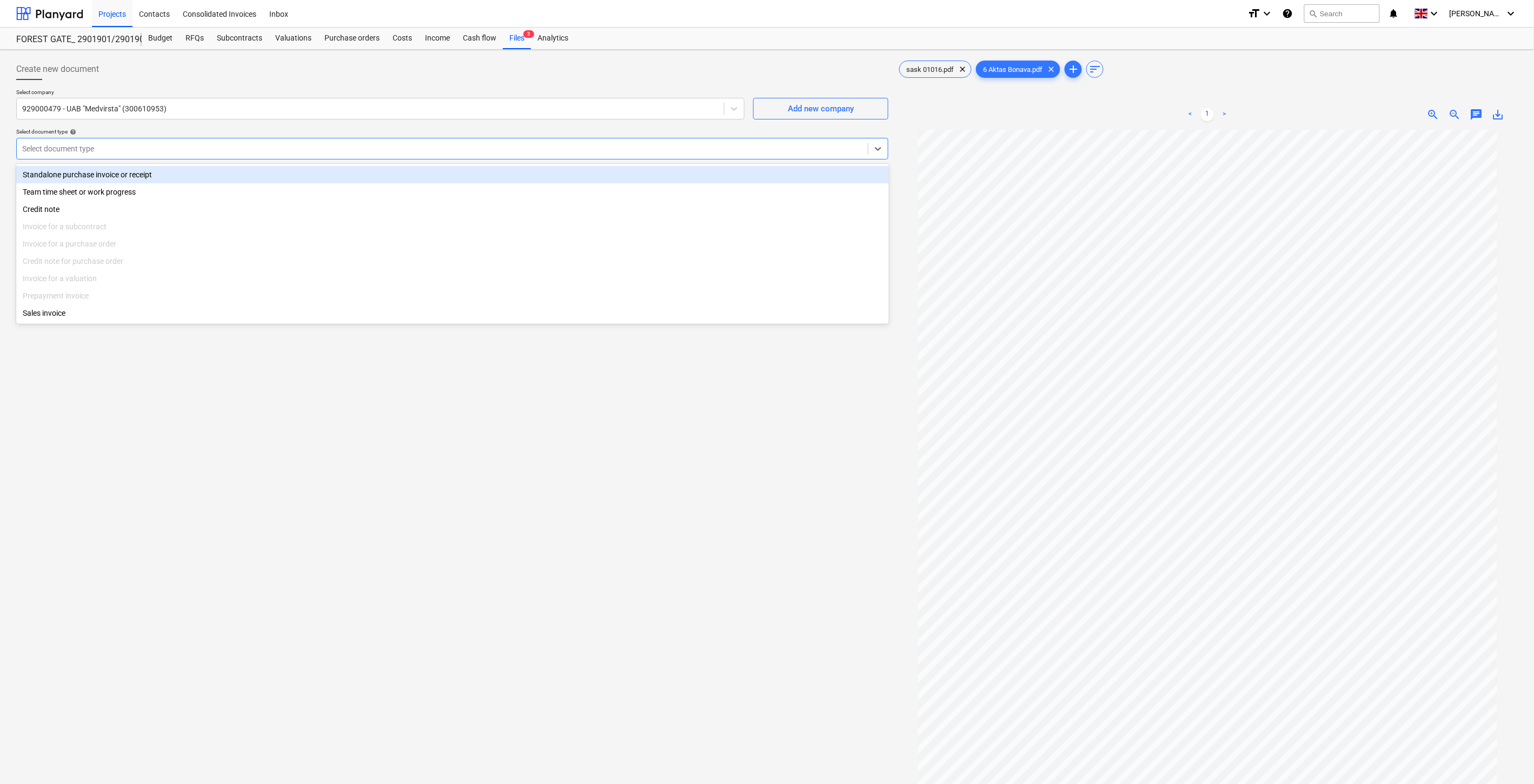
click at [253, 173] on div "Standalone purchase invoice or receipt" at bounding box center [452, 175] width 873 height 17
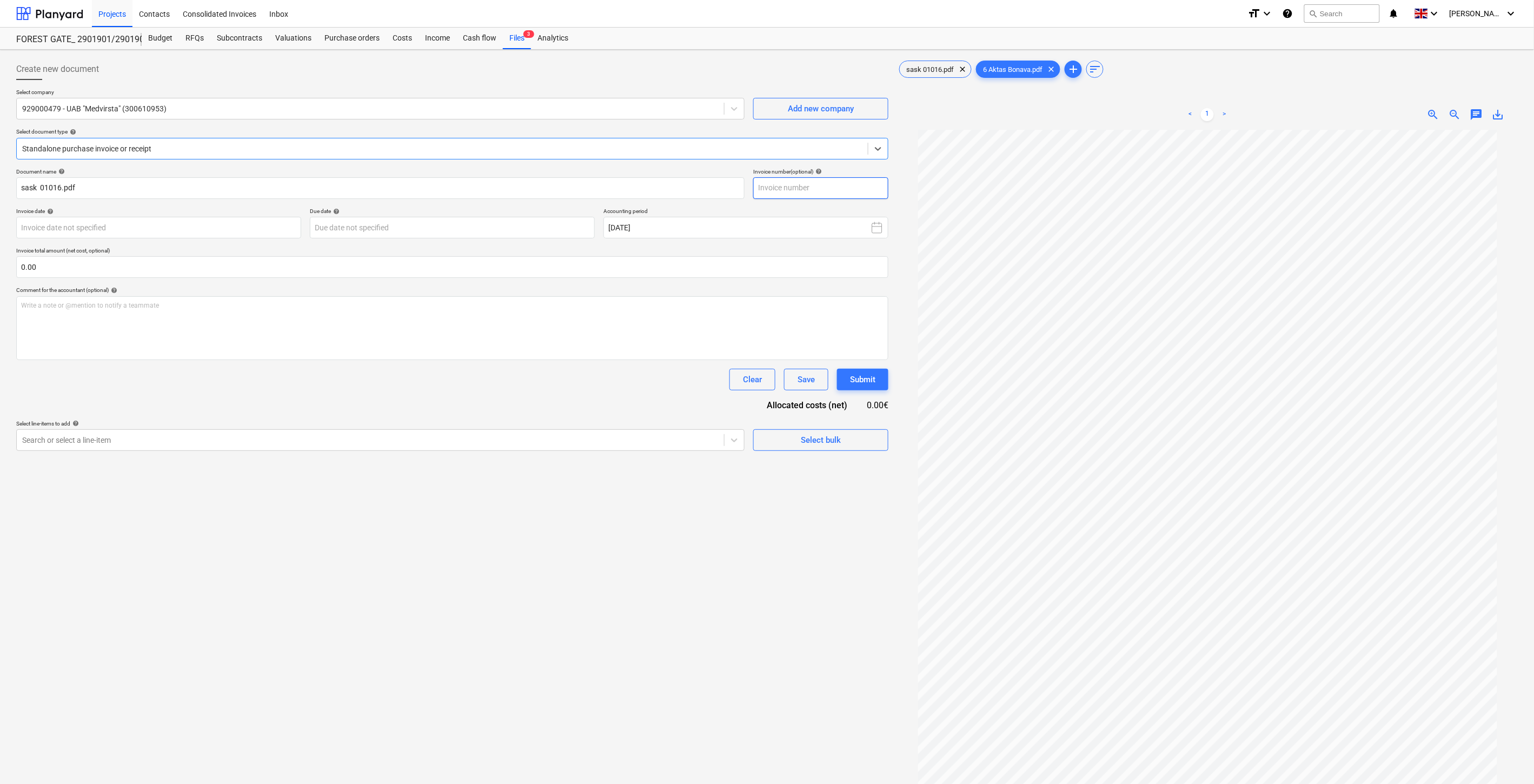
click at [856, 192] on input "text" at bounding box center [821, 188] width 135 height 21
click at [944, 67] on span "sask 01016.pdf" at bounding box center [930, 70] width 60 height 8
click at [845, 189] on input "text" at bounding box center [821, 188] width 135 height 21
type input "AR01016"
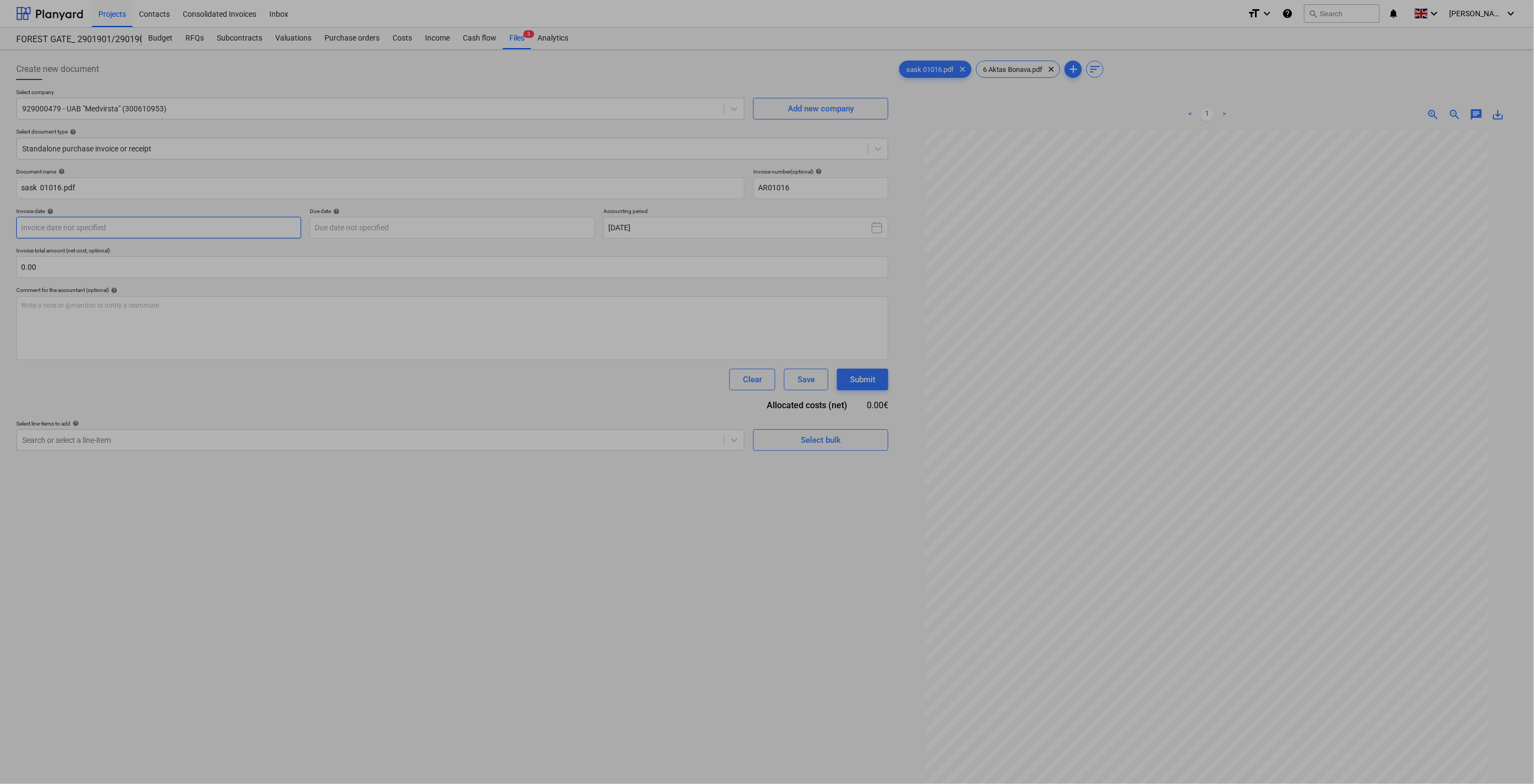
click at [242, 220] on body "Projects Contacts Consolidated Invoices Inbox format_size keyboard_arrow_down h…" at bounding box center [767, 392] width 1534 height 784
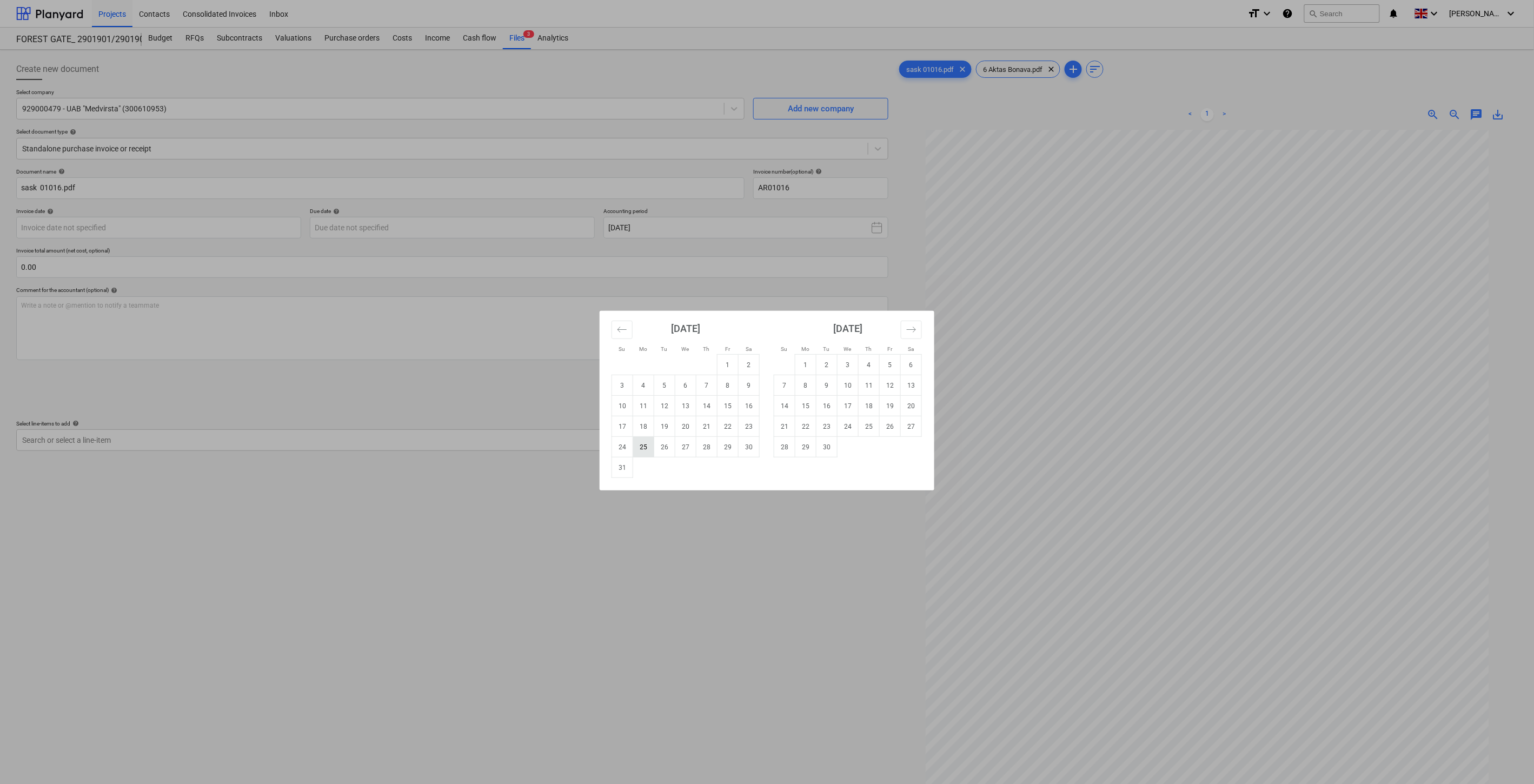
click at [647, 447] on td "25" at bounding box center [643, 447] width 21 height 21
type input "[DATE]"
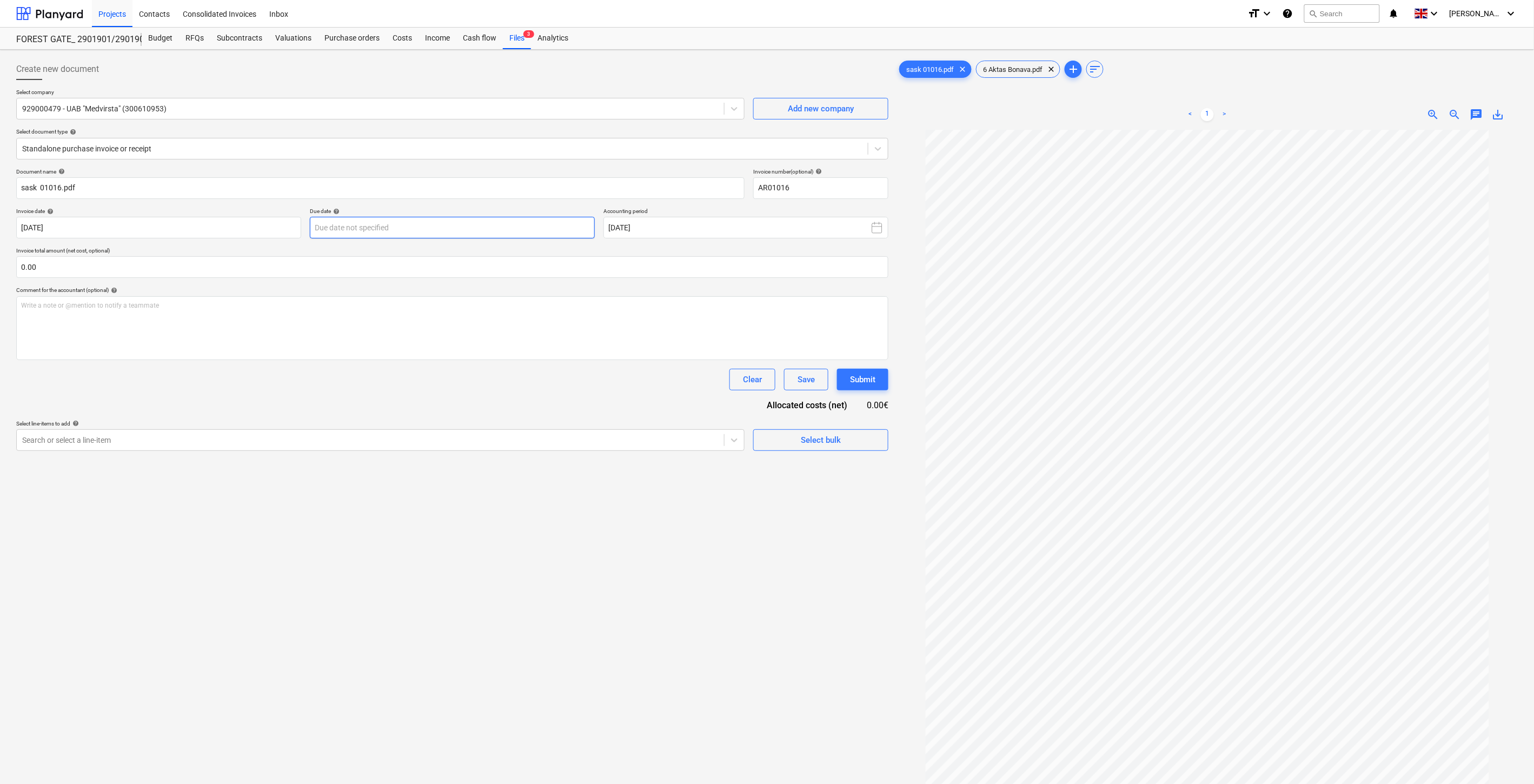
click at [361, 234] on body "Projects Contacts Consolidated Invoices Inbox format_size keyboard_arrow_down h…" at bounding box center [767, 392] width 1534 height 784
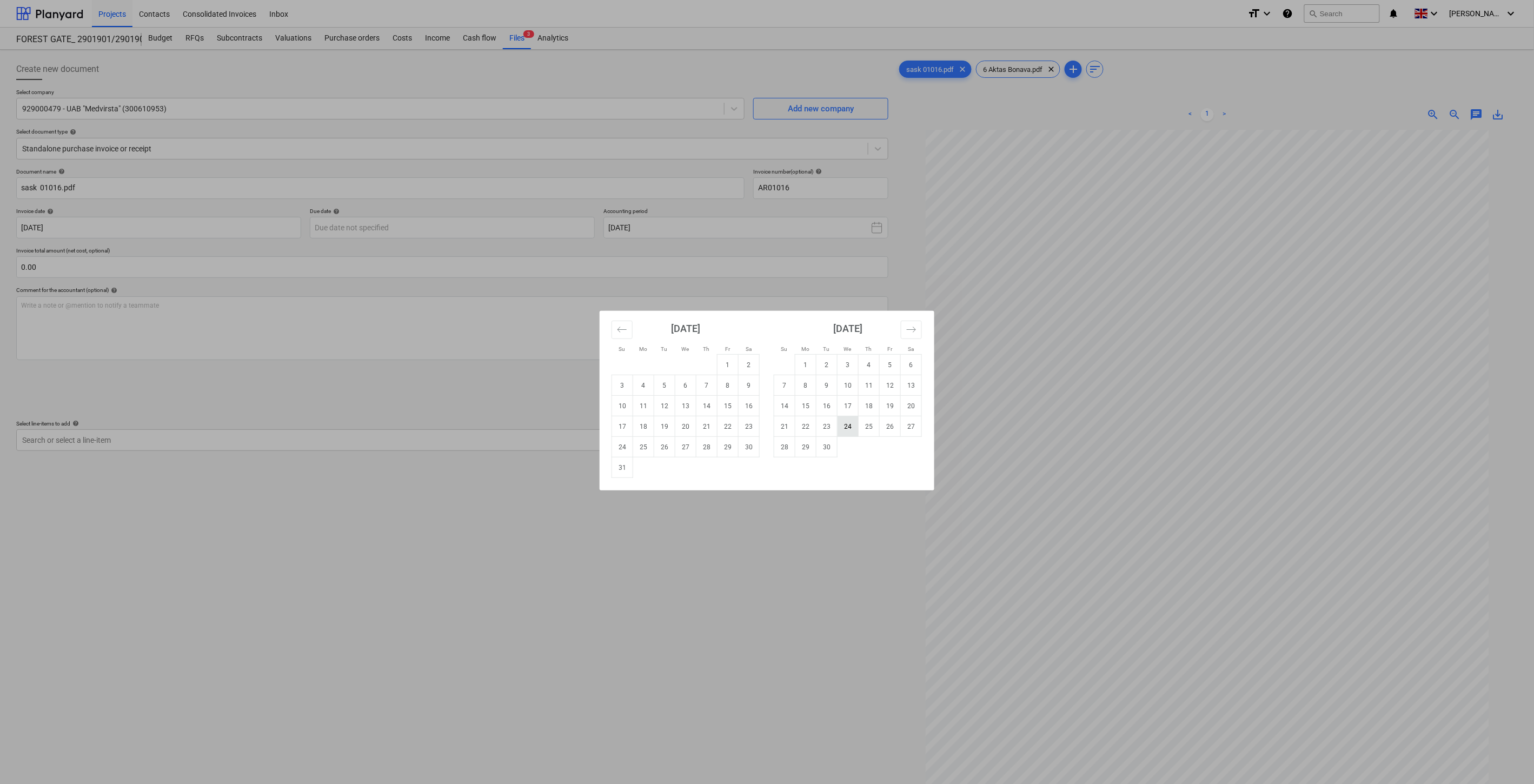
click at [841, 424] on td "24" at bounding box center [848, 427] width 21 height 21
type input "24 Sep 2025"
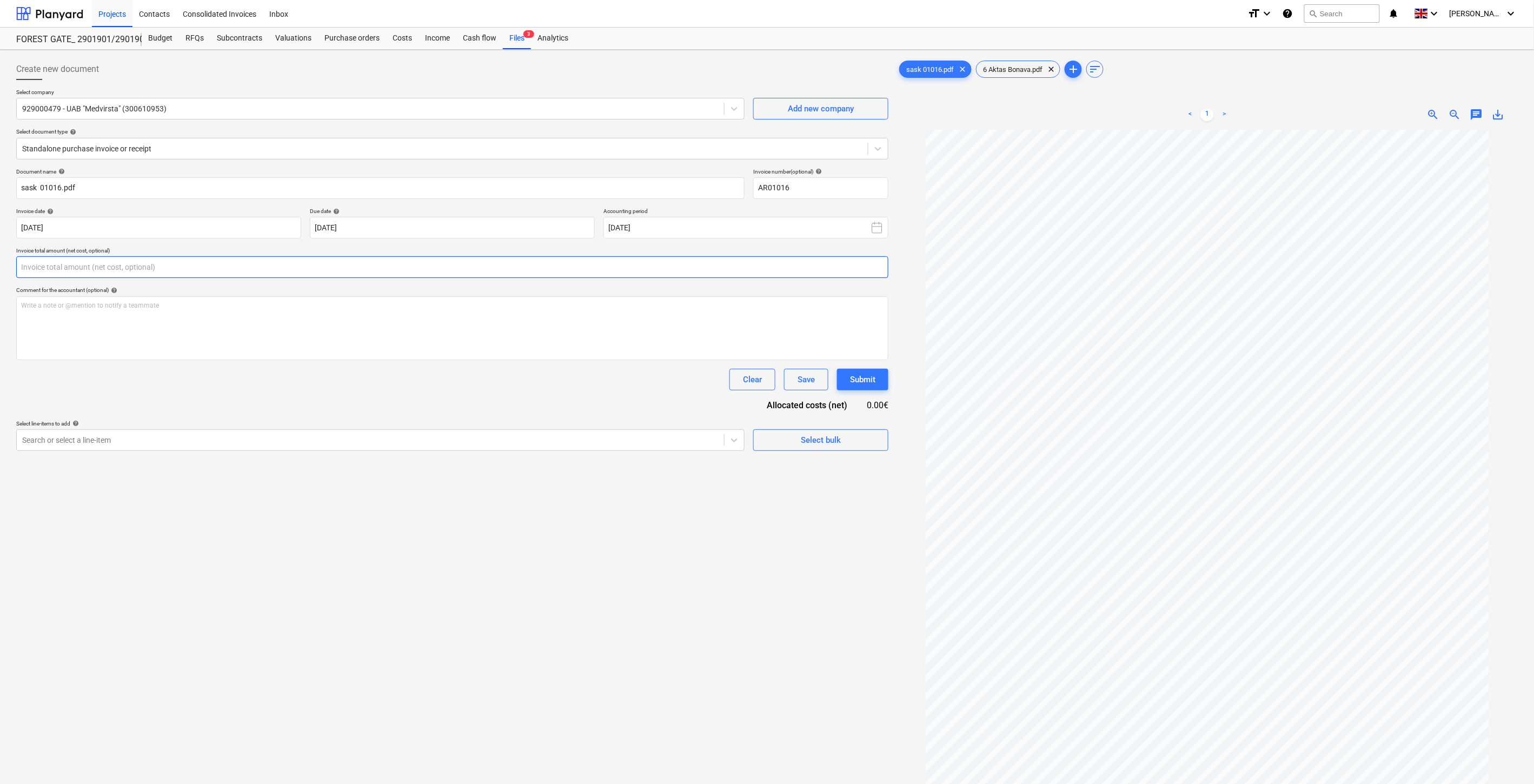
click at [415, 262] on input "text" at bounding box center [452, 266] width 872 height 21
type input "5,544.00"
drag, startPoint x: 414, startPoint y: 393, endPoint x: 404, endPoint y: 424, distance: 32.6
click at [414, 395] on div "Document name help sask 01016.pdf Invoice number (optional) help AR01016 Invoic…" at bounding box center [452, 322] width 872 height 310
click at [386, 476] on div "Search or select a line-item" at bounding box center [380, 466] width 728 height 21
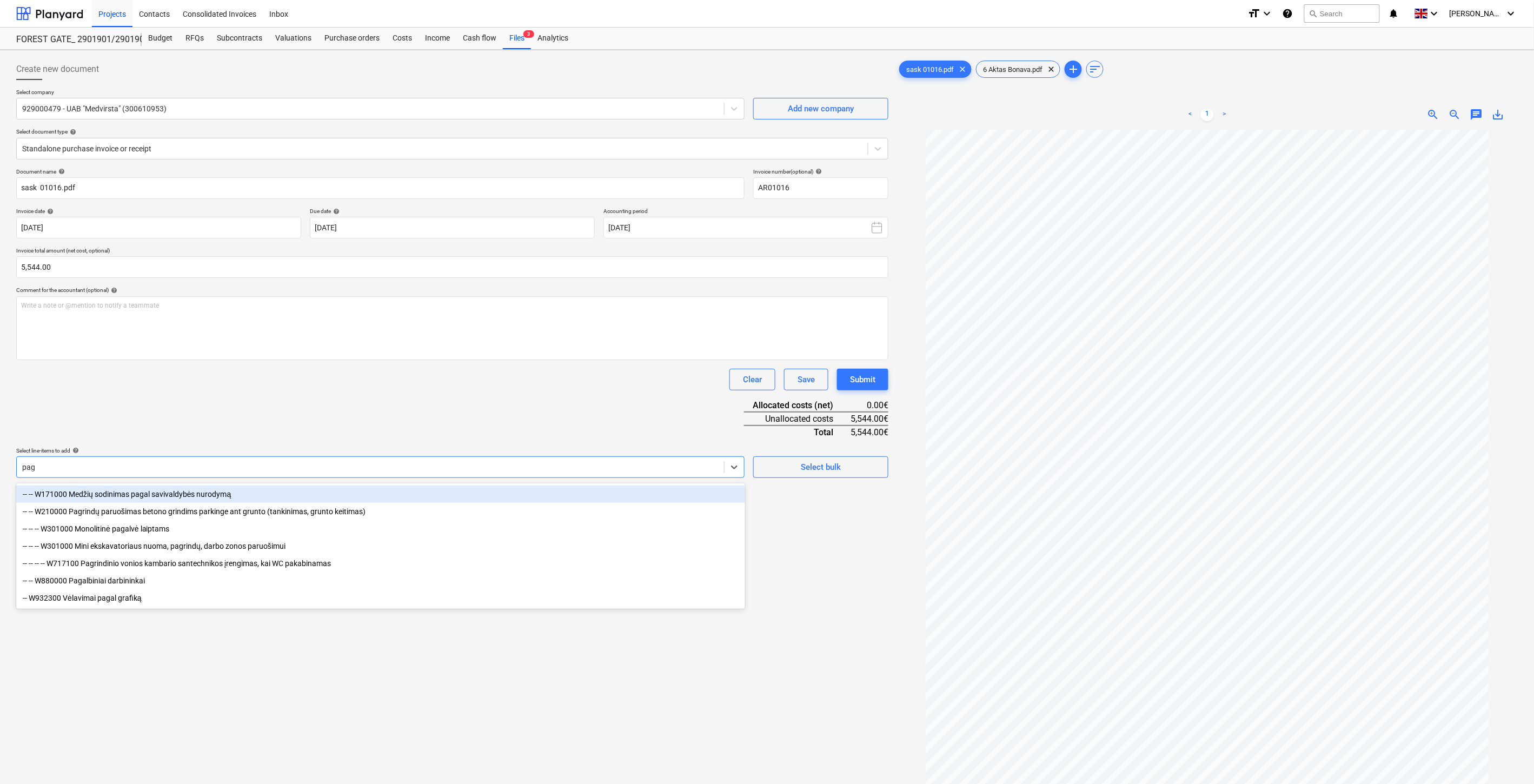
type input "paga"
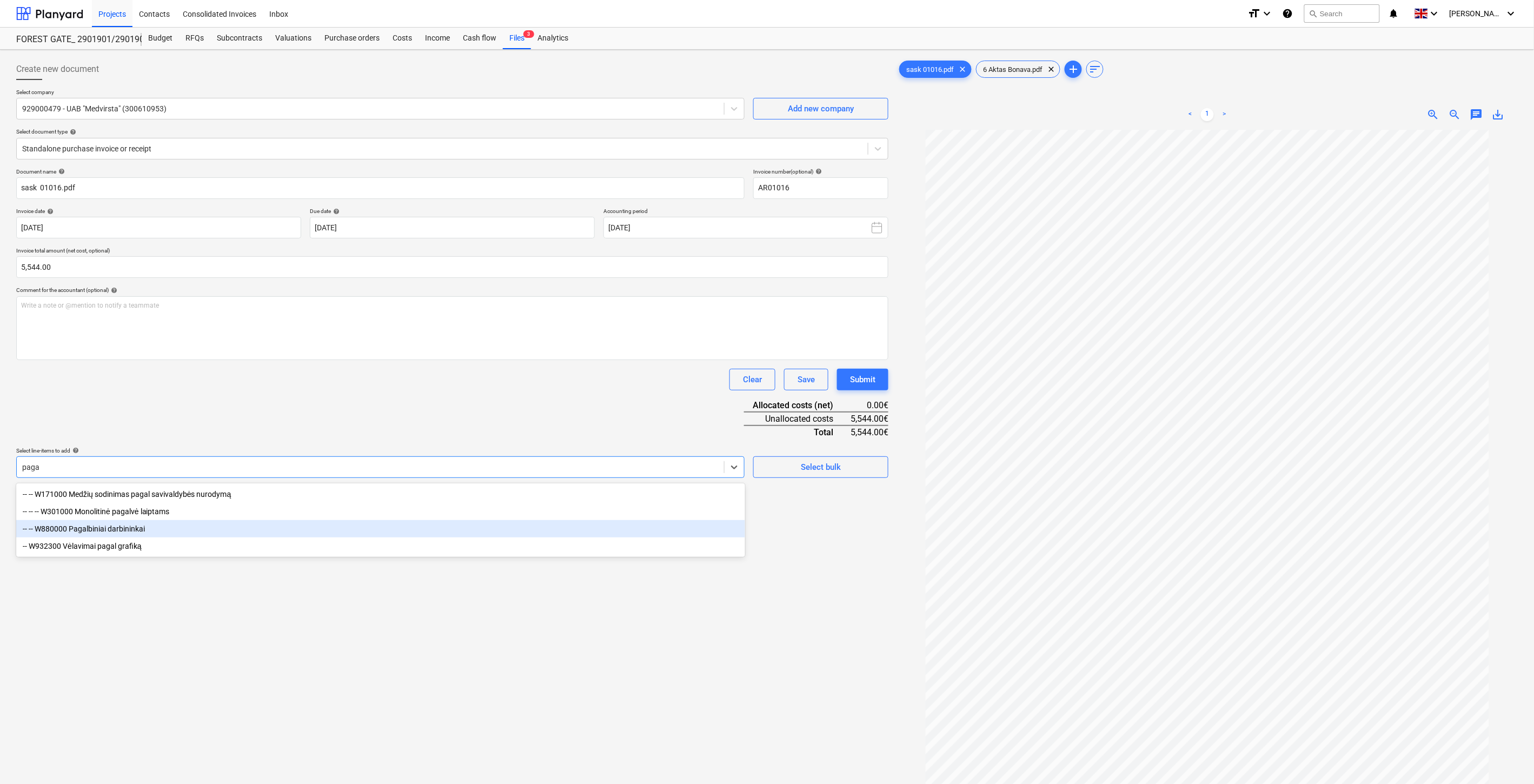
click at [299, 527] on div "-- -- W880000 Pagalbiniai darbininkai" at bounding box center [380, 529] width 729 height 17
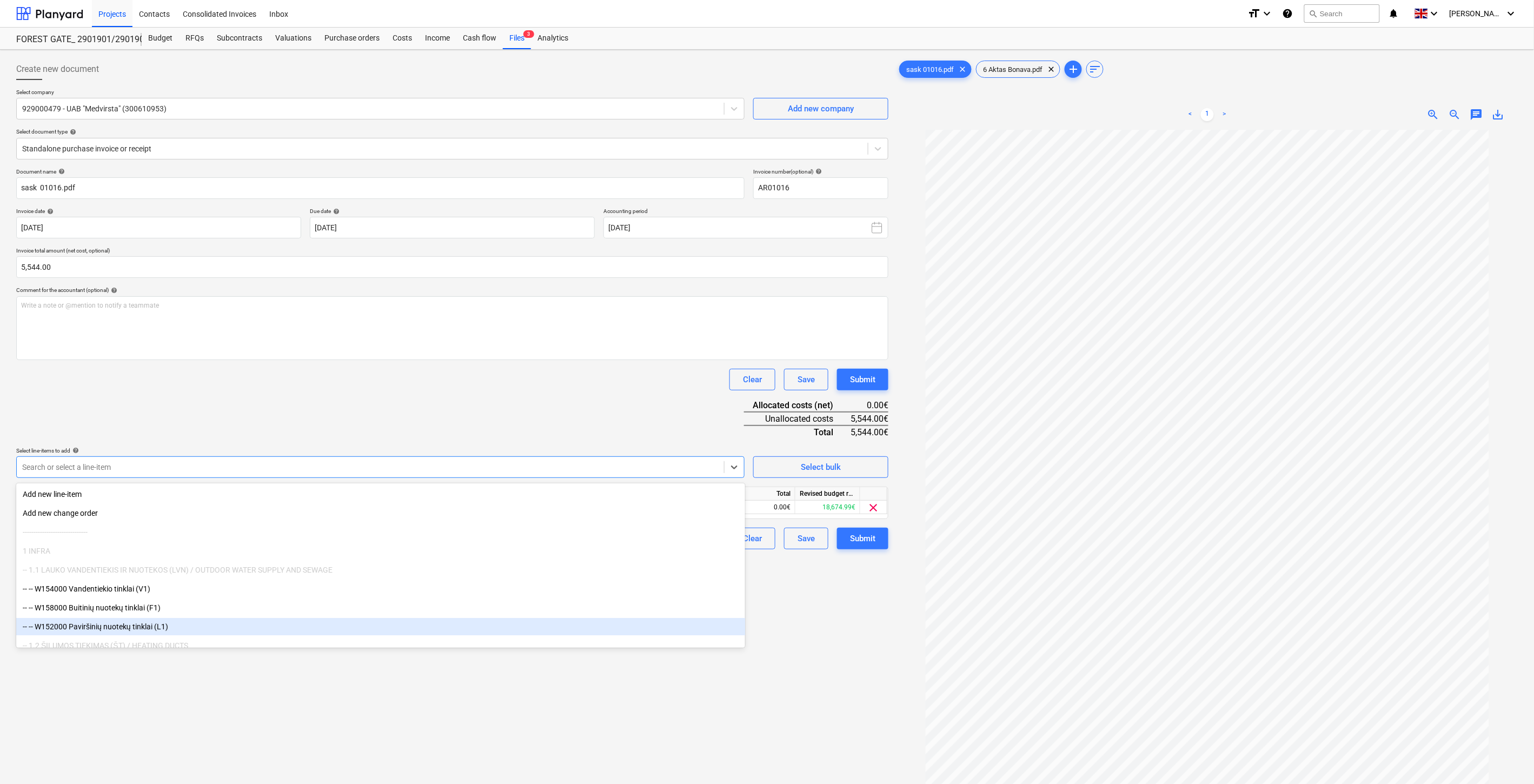
click at [743, 733] on div "Create new document Select company 929000479 - UAB "Medvirsta" (300610953) Add …" at bounding box center [452, 470] width 881 height 833
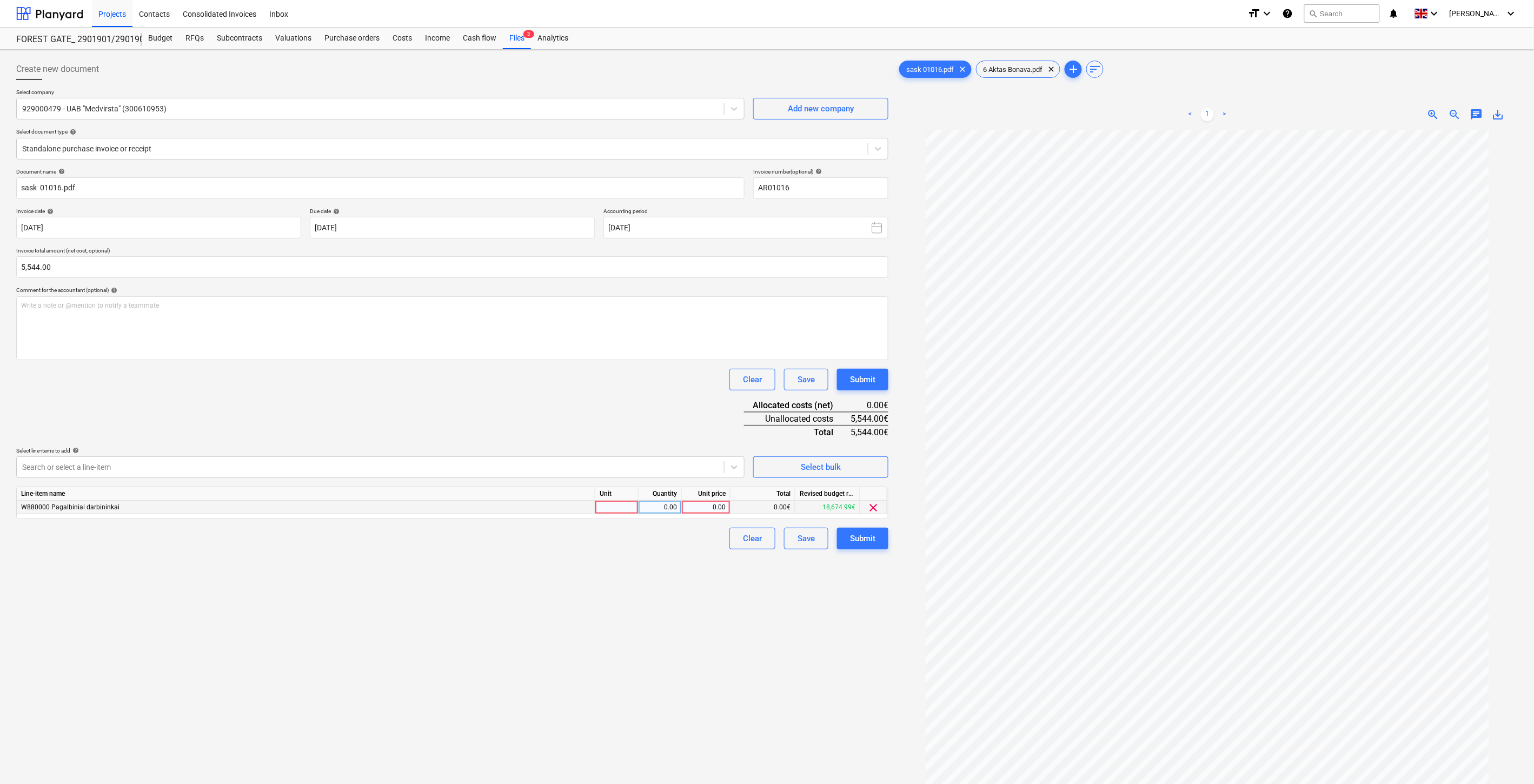
click at [616, 506] on div at bounding box center [616, 507] width 44 height 13
click at [643, 508] on div "0.00" at bounding box center [659, 507] width 34 height 13
click at [710, 509] on div "0.00" at bounding box center [706, 507] width 40 height 13
type input "5544"
click at [647, 402] on div "Document name help sask 01016.pdf Invoice number (optional) help AR01016 Invoic…" at bounding box center [452, 358] width 872 height 381
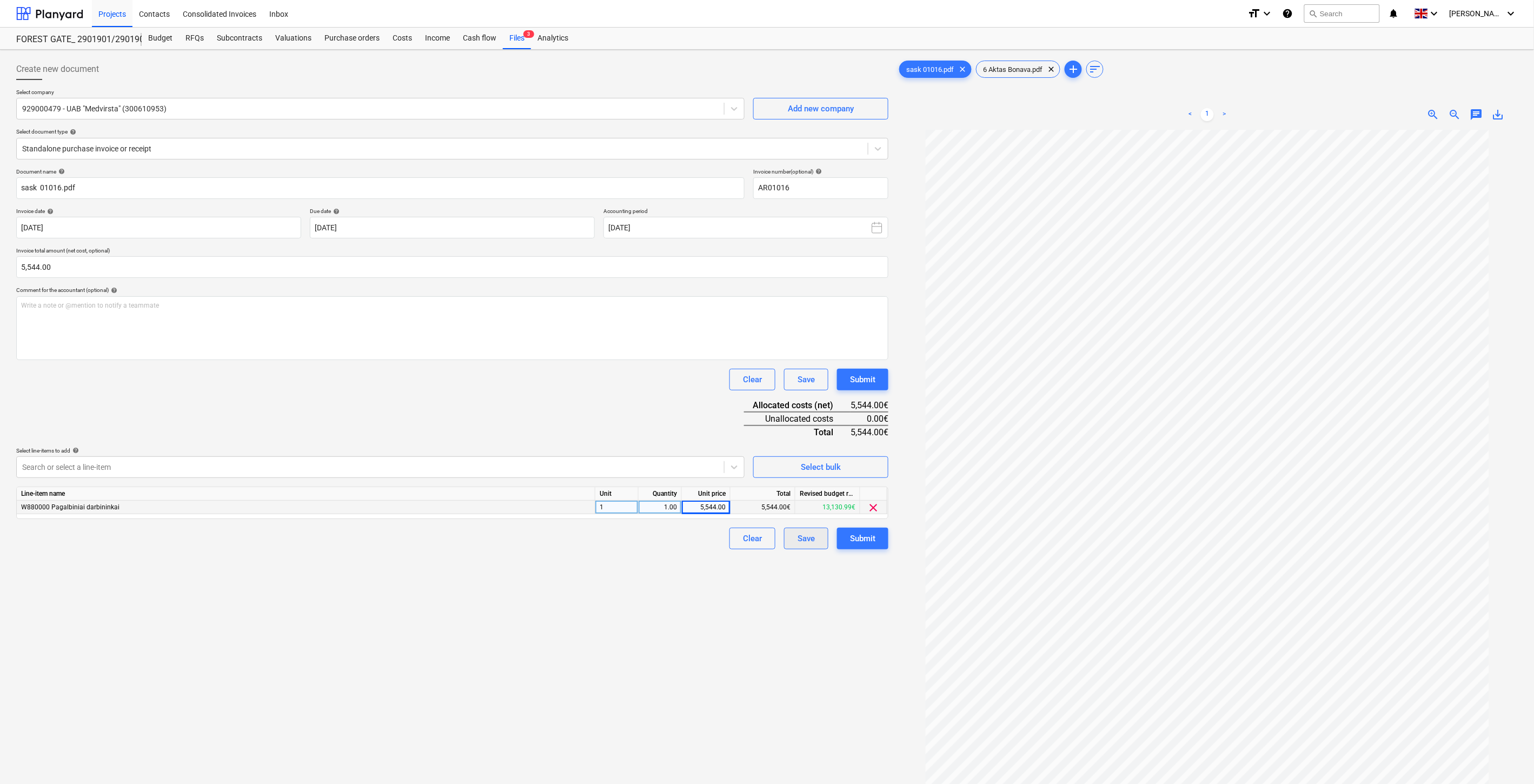
click at [815, 539] on button "Save" at bounding box center [807, 538] width 44 height 21
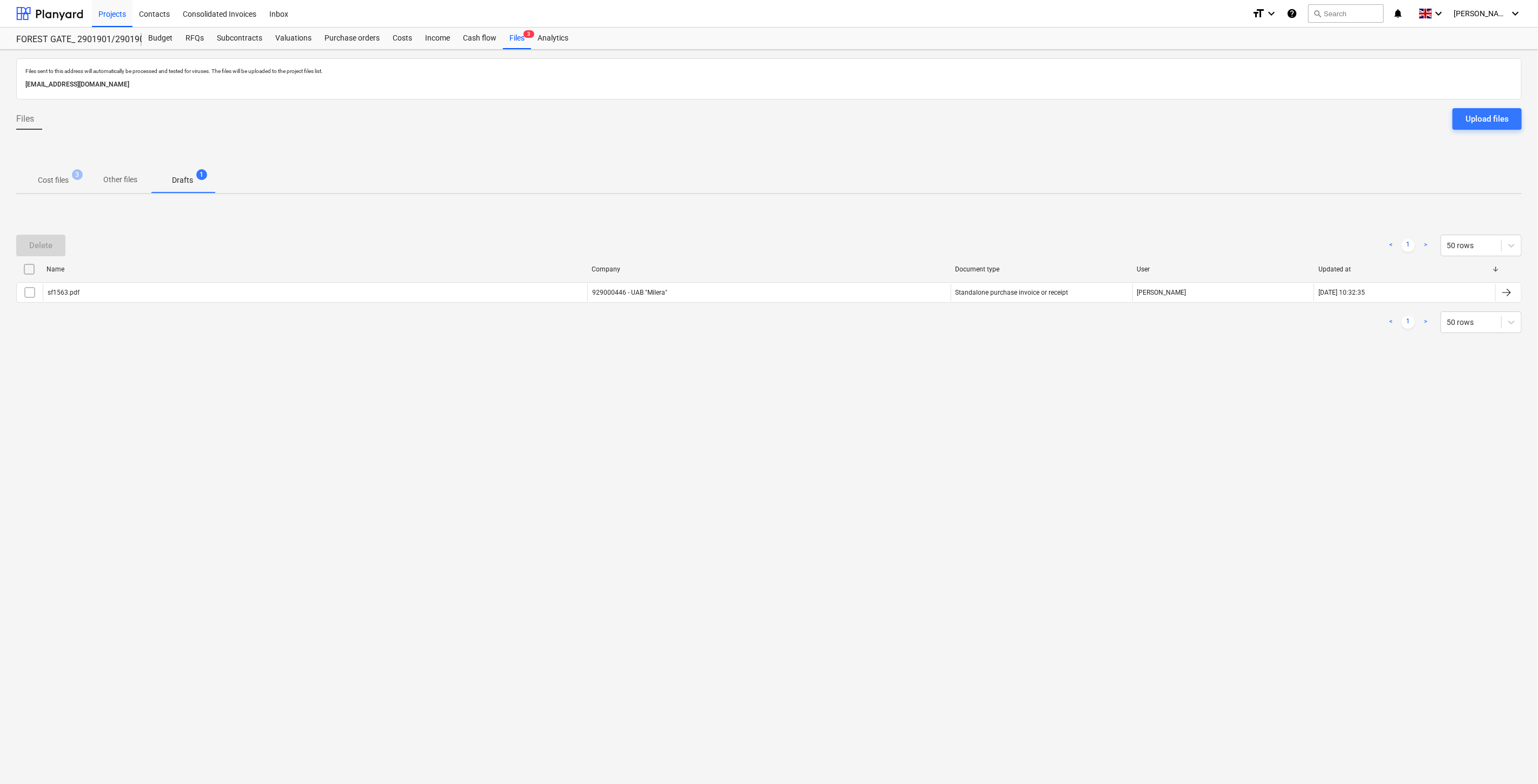
click at [46, 177] on p "Cost files" at bounding box center [53, 180] width 31 height 11
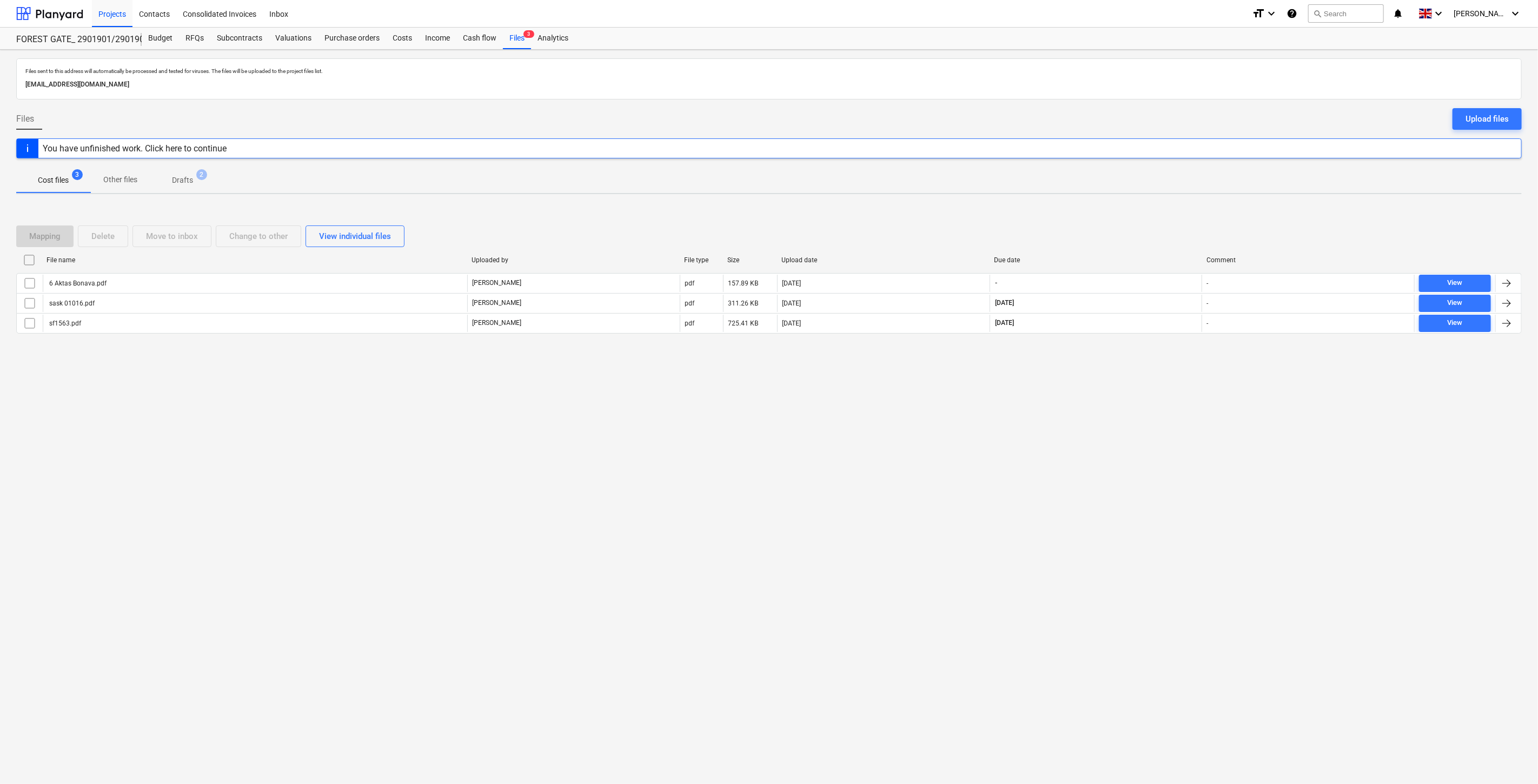
drag, startPoint x: 1093, startPoint y: 450, endPoint x: 1118, endPoint y: 427, distance: 34.0
click at [1099, 444] on div "Files sent to this address will automatically be processed and tested for virus…" at bounding box center [769, 417] width 1538 height 734
click at [1118, 427] on div "Files sent to this address will automatically be processed and tested for virus…" at bounding box center [769, 417] width 1538 height 734
click at [1112, 434] on div "Files sent to this address will automatically be processed and tested for virus…" at bounding box center [769, 417] width 1538 height 734
drag, startPoint x: 1142, startPoint y: 404, endPoint x: 786, endPoint y: 473, distance: 362.6
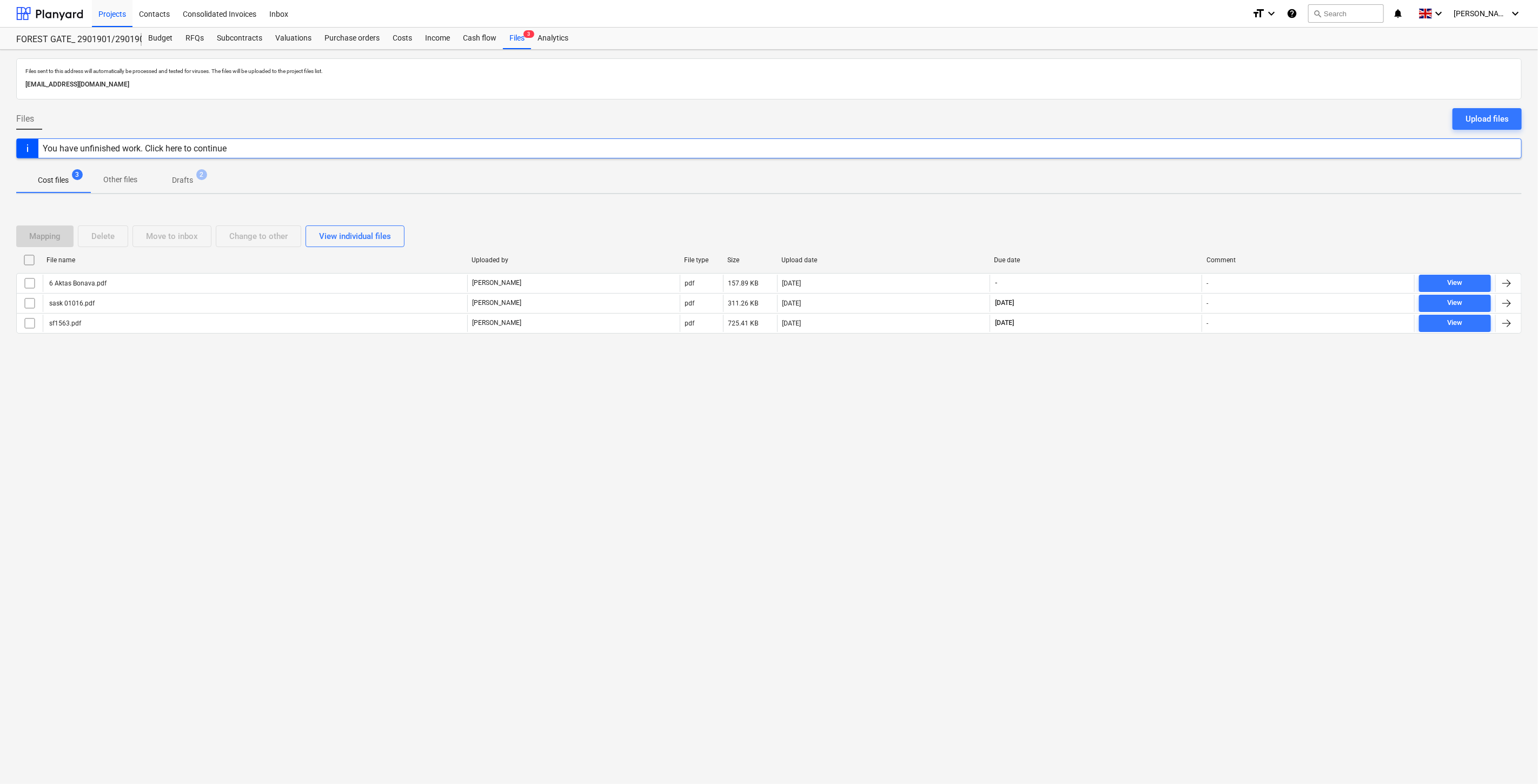
click at [1142, 404] on div "Files sent to this address will automatically be processed and tested for virus…" at bounding box center [769, 417] width 1538 height 734
drag, startPoint x: 1116, startPoint y: 409, endPoint x: 1139, endPoint y: 398, distance: 25.5
click at [1118, 409] on div "Files sent to this address will automatically be processed and tested for virus…" at bounding box center [769, 417] width 1538 height 734
click at [1152, 390] on div "Files sent to this address will automatically be processed and tested for virus…" at bounding box center [769, 417] width 1538 height 734
click at [236, 32] on div "Subcontracts" at bounding box center [239, 38] width 59 height 21
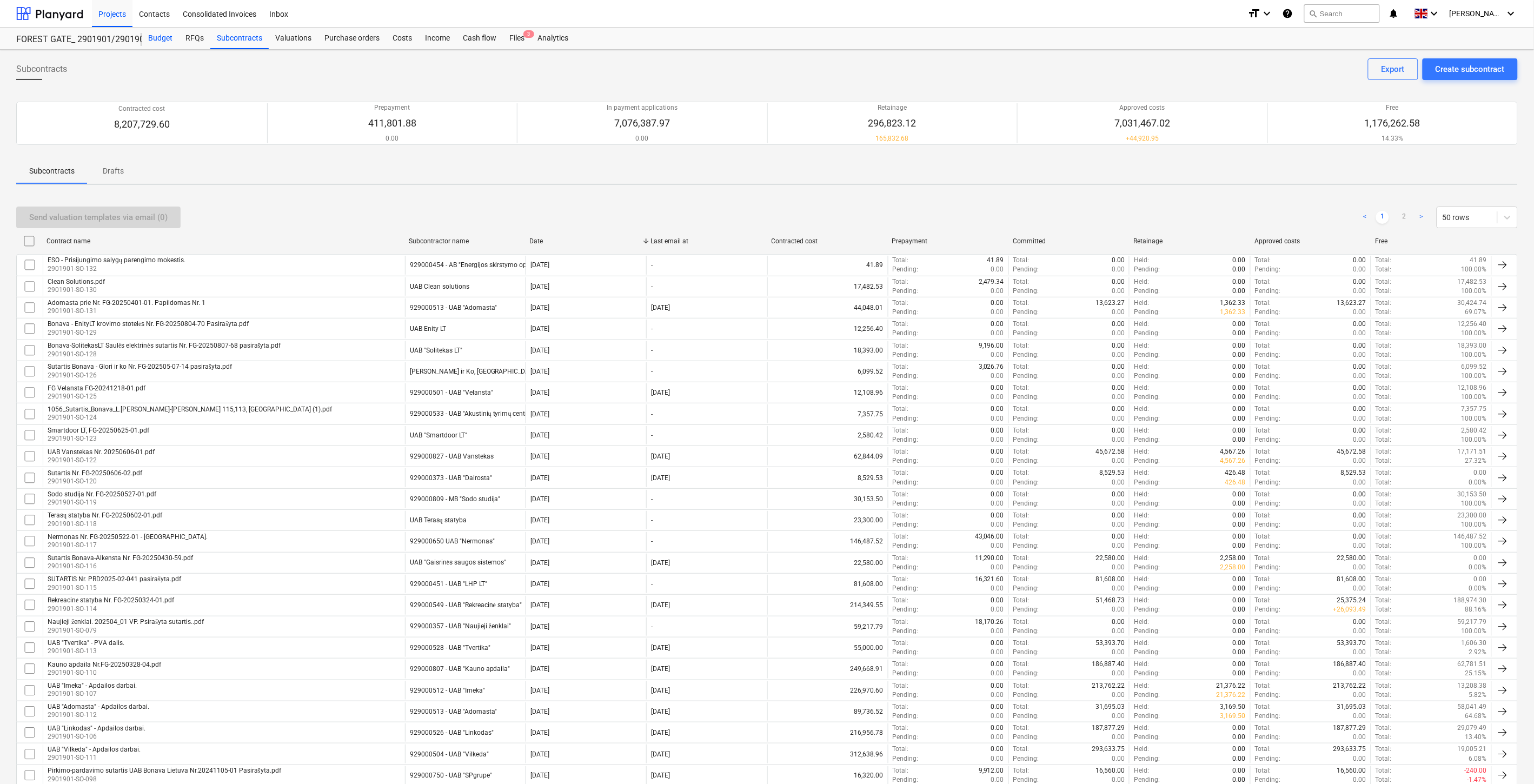
click at [165, 40] on div "Budget" at bounding box center [160, 38] width 37 height 21
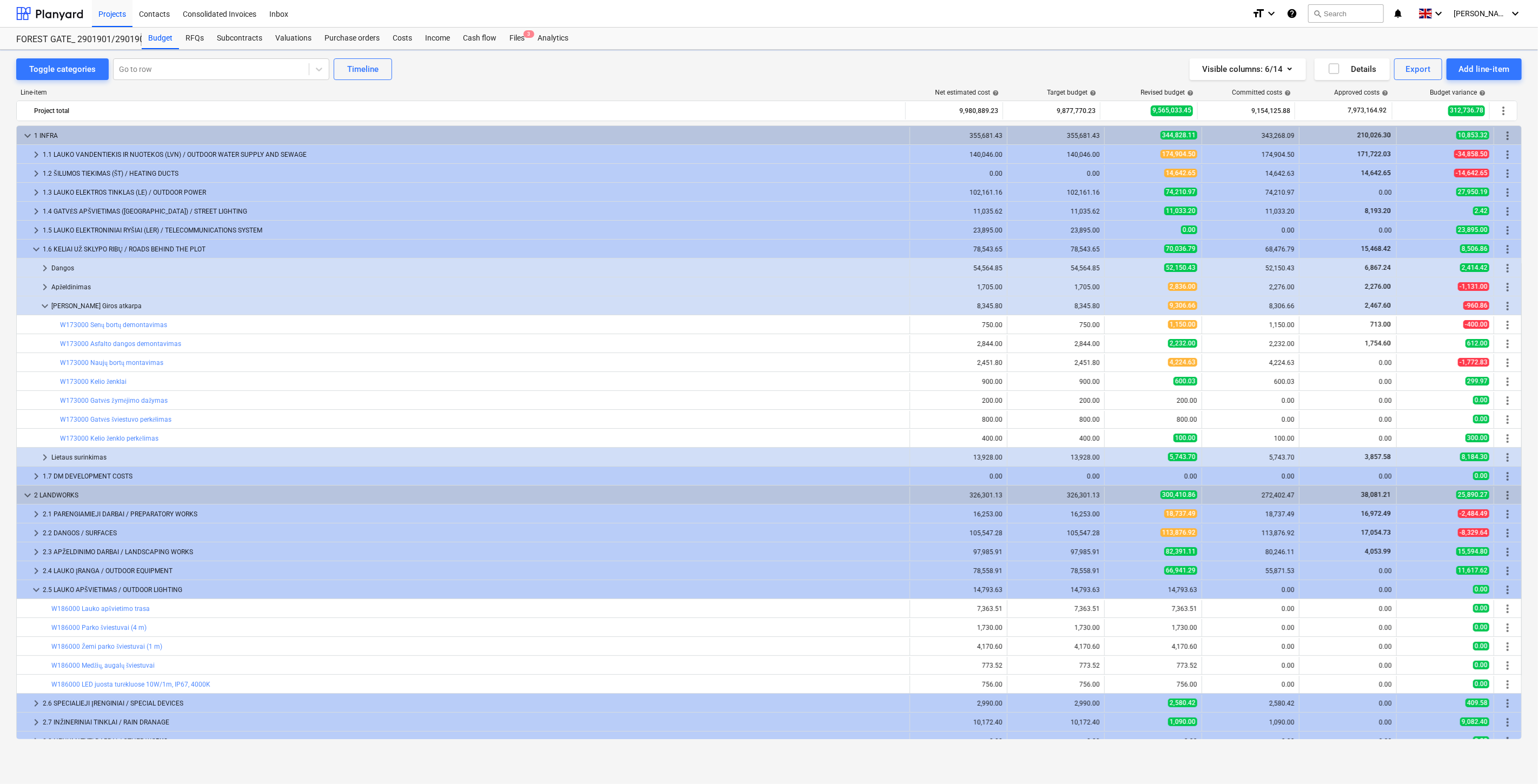
scroll to position [104, 0]
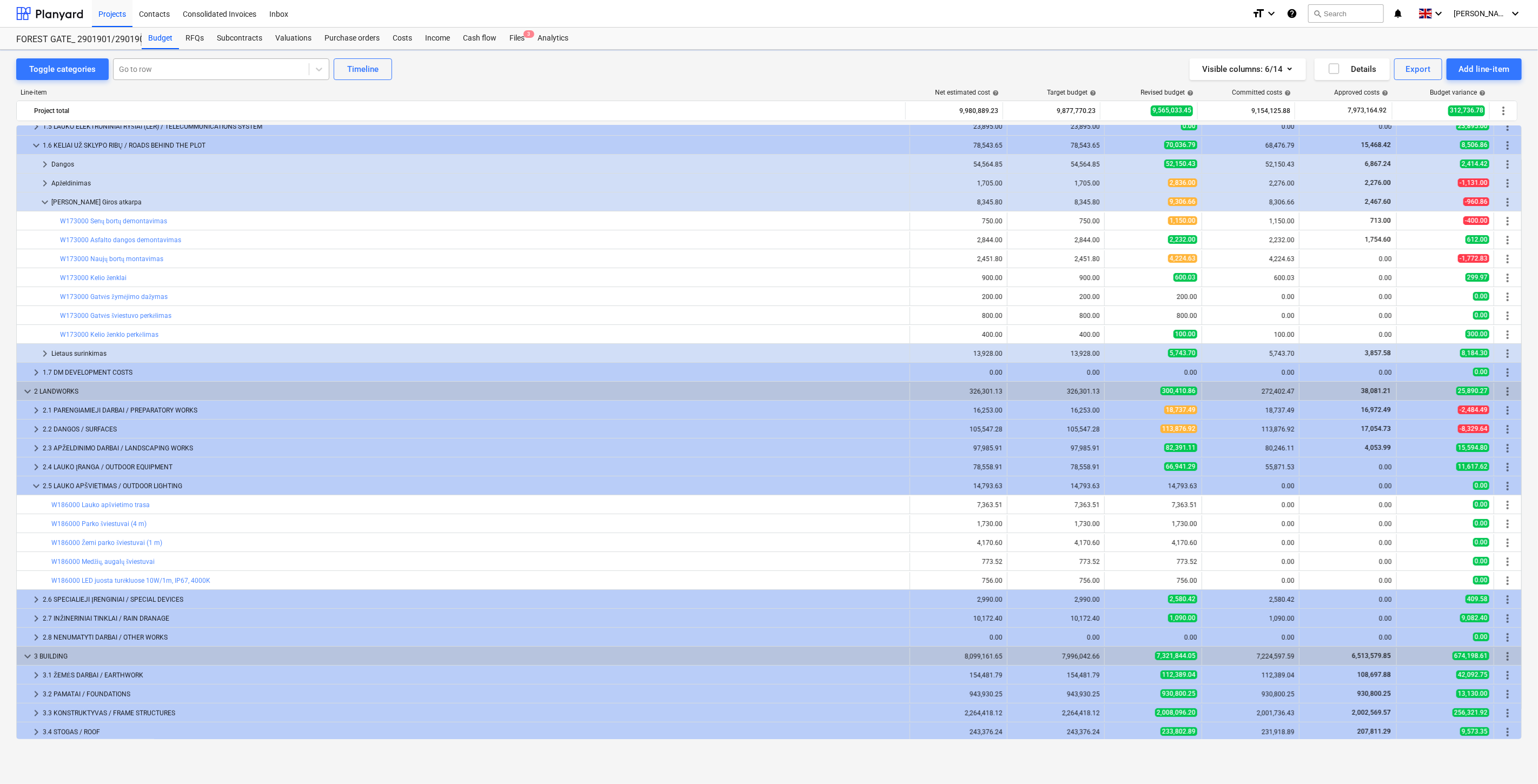
click at [244, 70] on div at bounding box center [211, 70] width 185 height 11
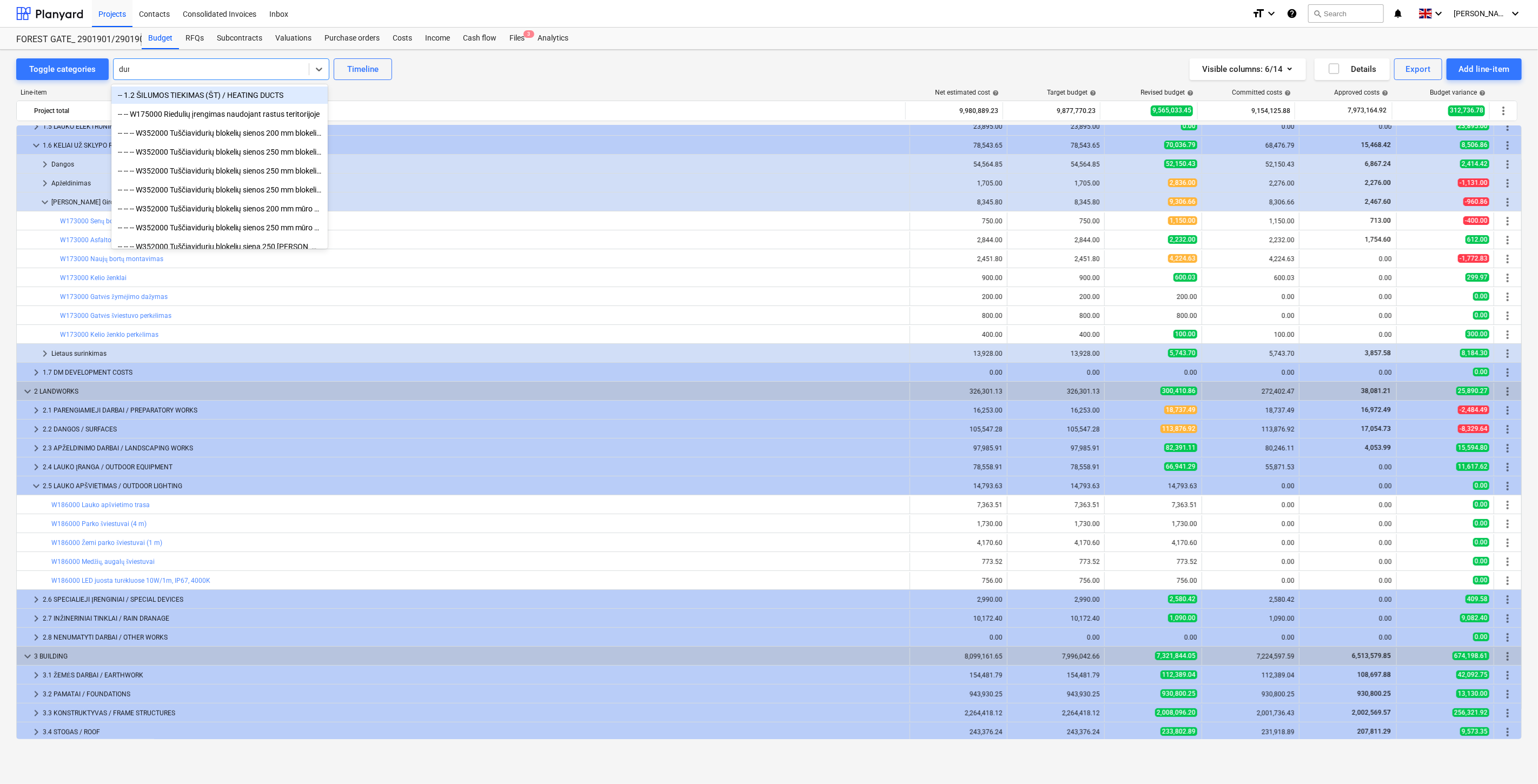
type input "dury"
click at [202, 185] on div "-- -- Durys" at bounding box center [219, 190] width 216 height 17
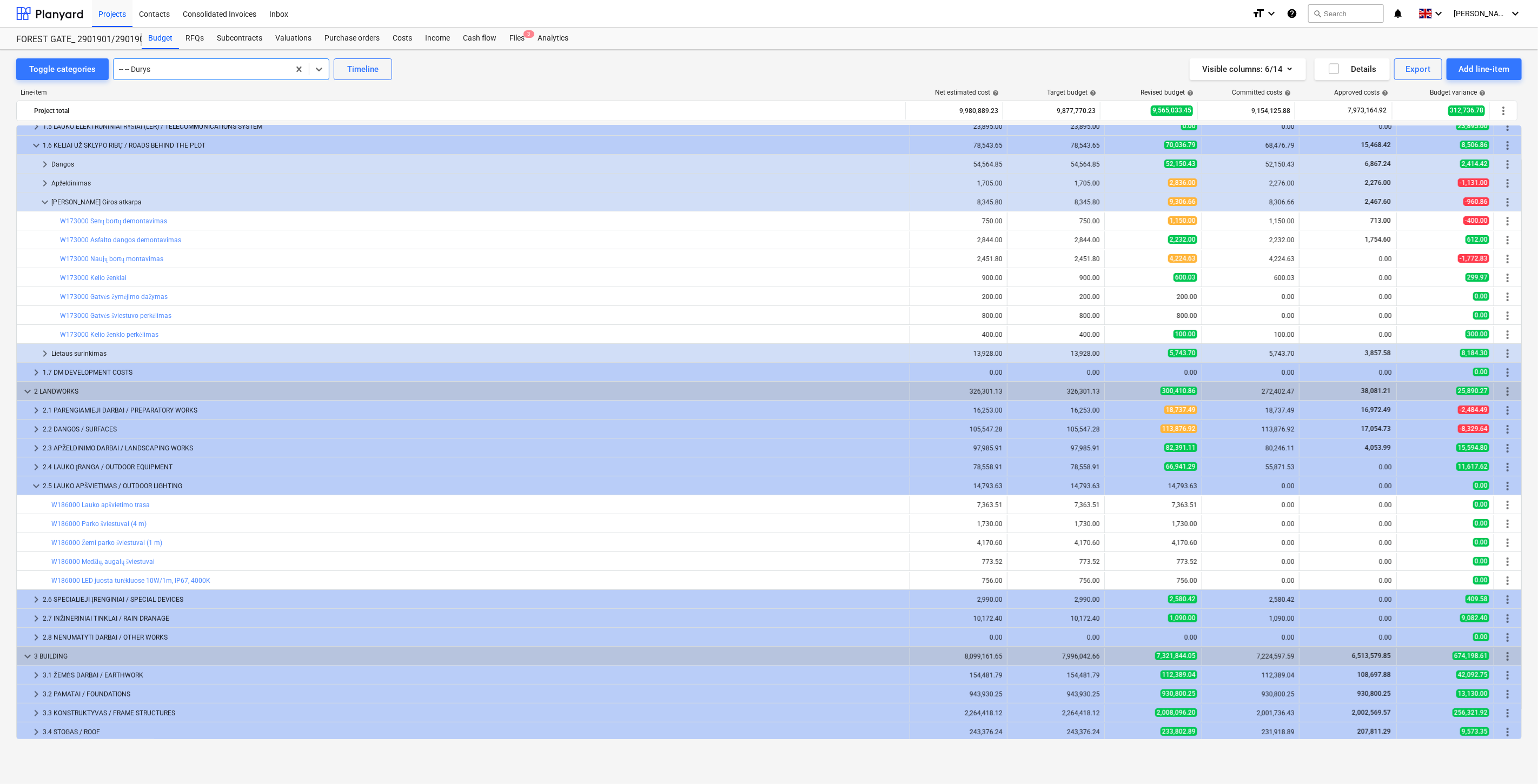
scroll to position [0, 0]
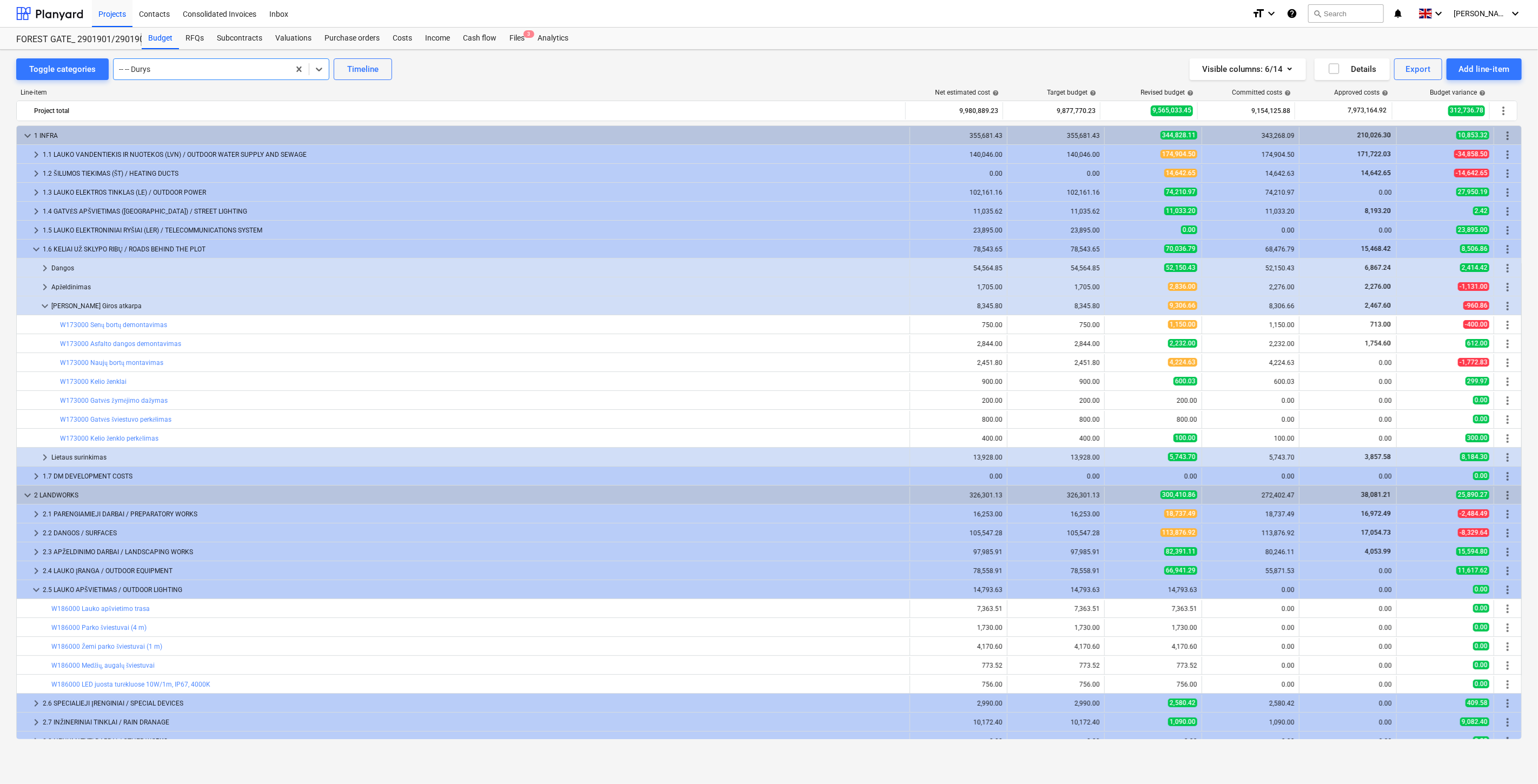
click at [227, 73] on div at bounding box center [201, 70] width 165 height 11
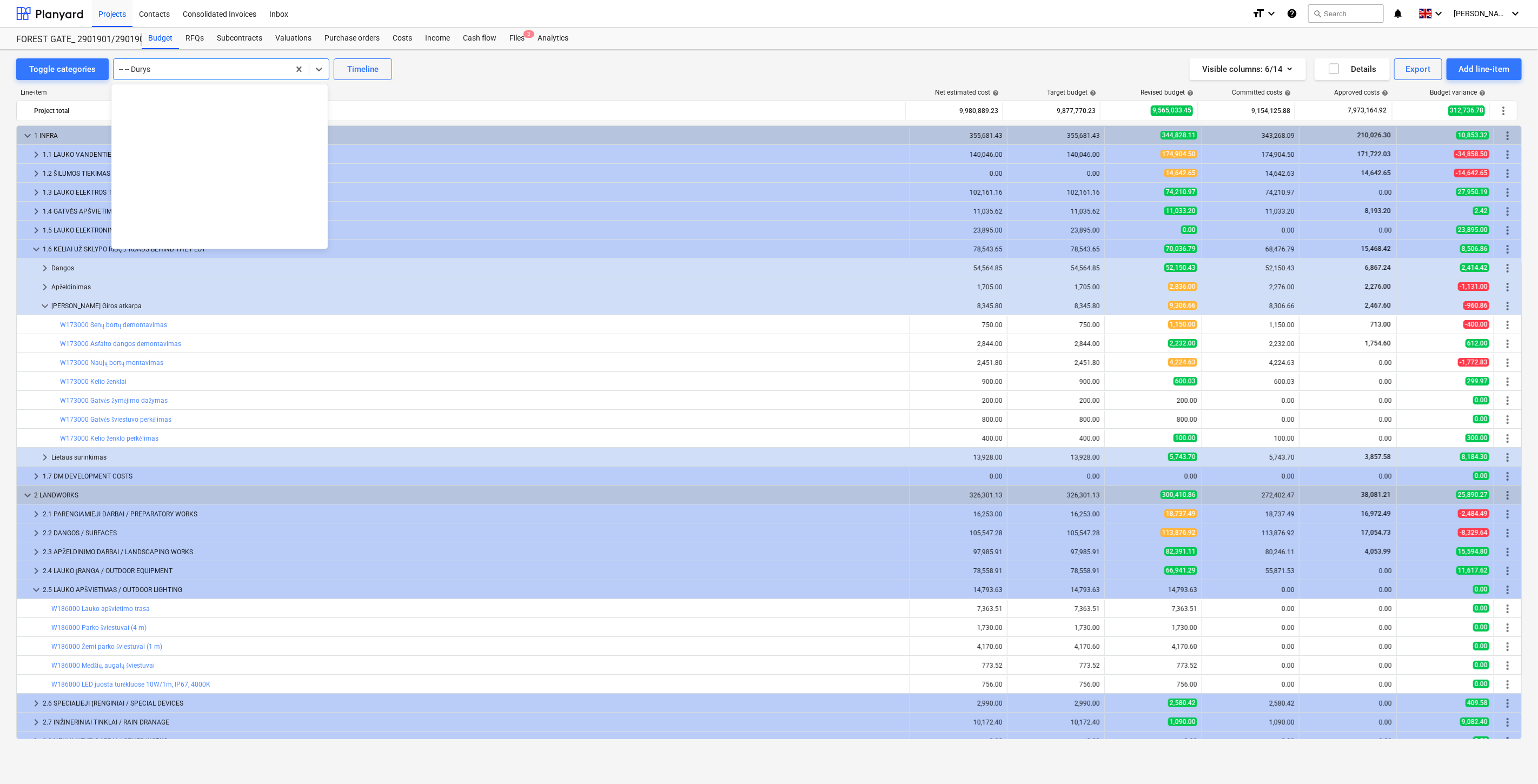
scroll to position [5221, 0]
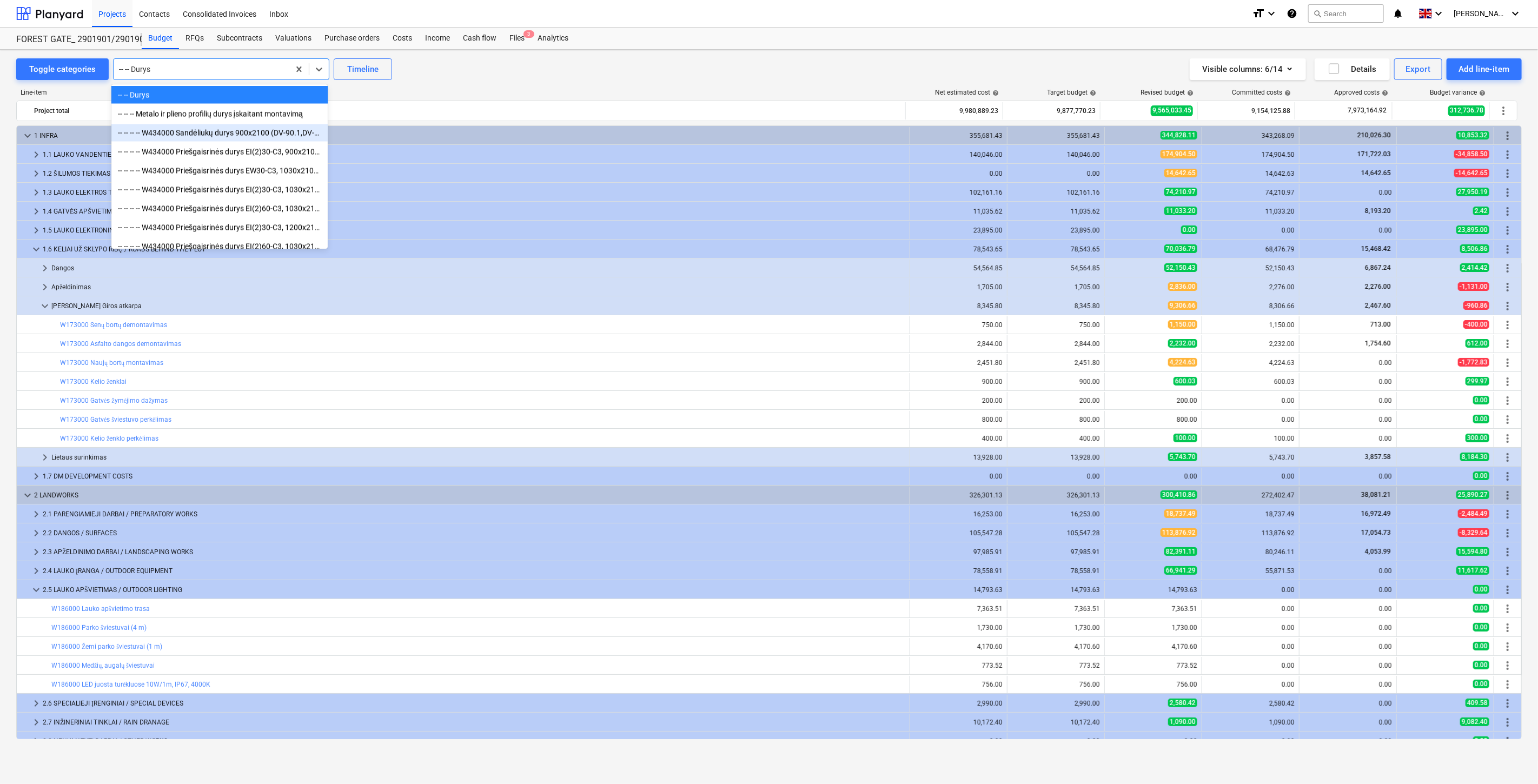
click at [233, 130] on div "-- -- -- -- W434000 Sandėliukų durys 900x2100 (DV-90.1,DV-90.3 ). Horman ZK. RA…" at bounding box center [219, 133] width 216 height 17
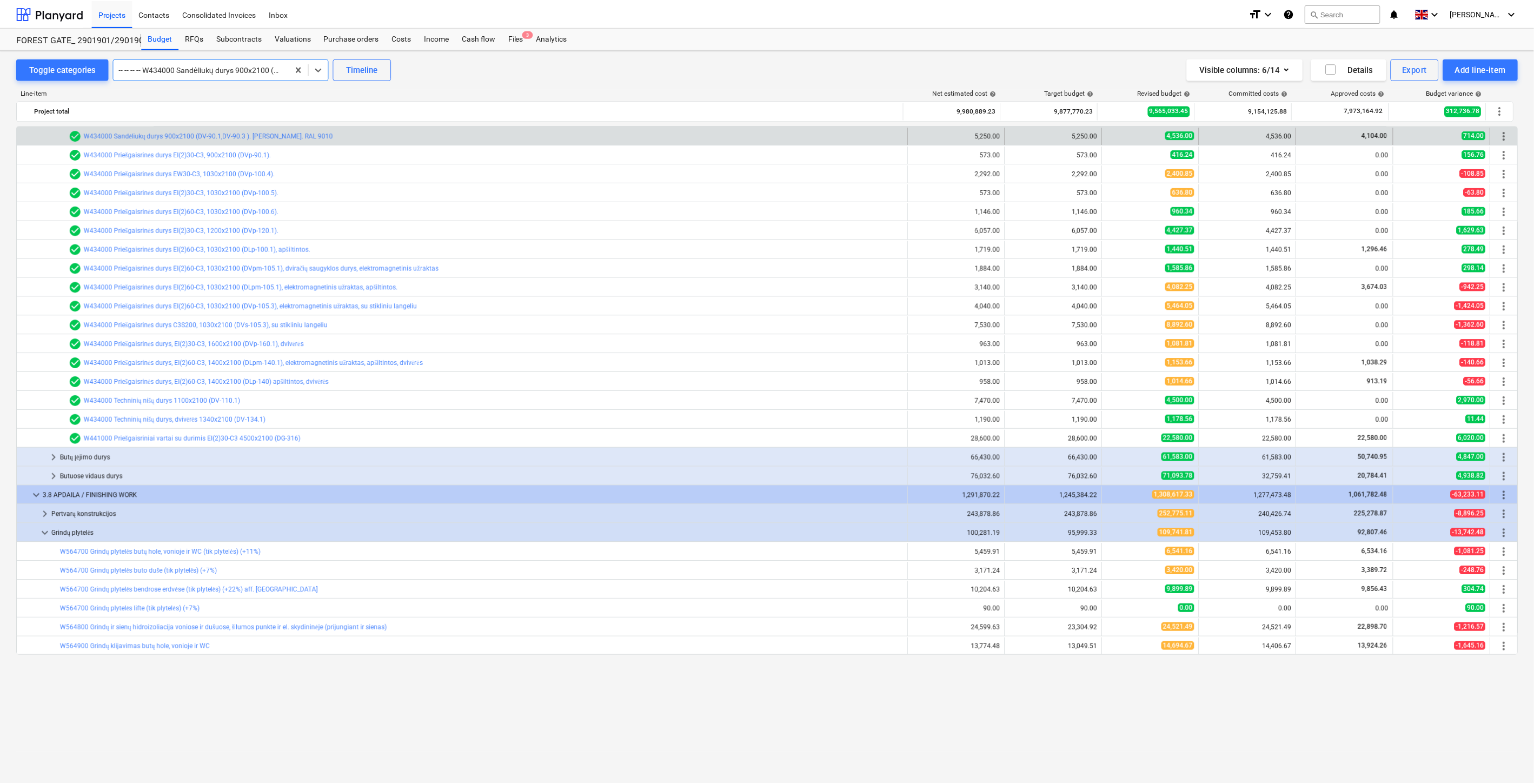
scroll to position [882, 0]
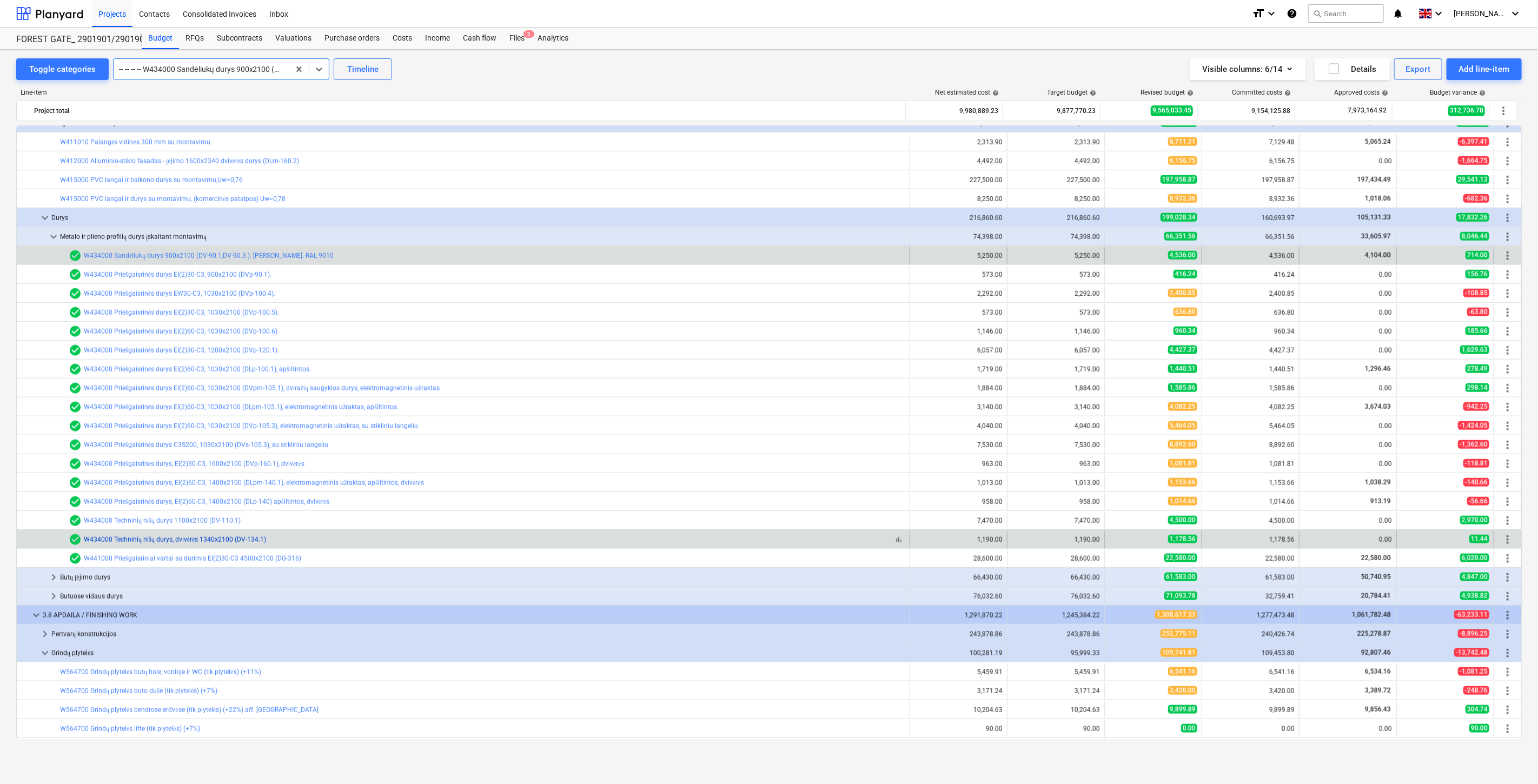
click at [169, 537] on link "W434000 Techninių nišų durys, dvivėrės 1340x2100 (DV-134.1)" at bounding box center [175, 539] width 182 height 8
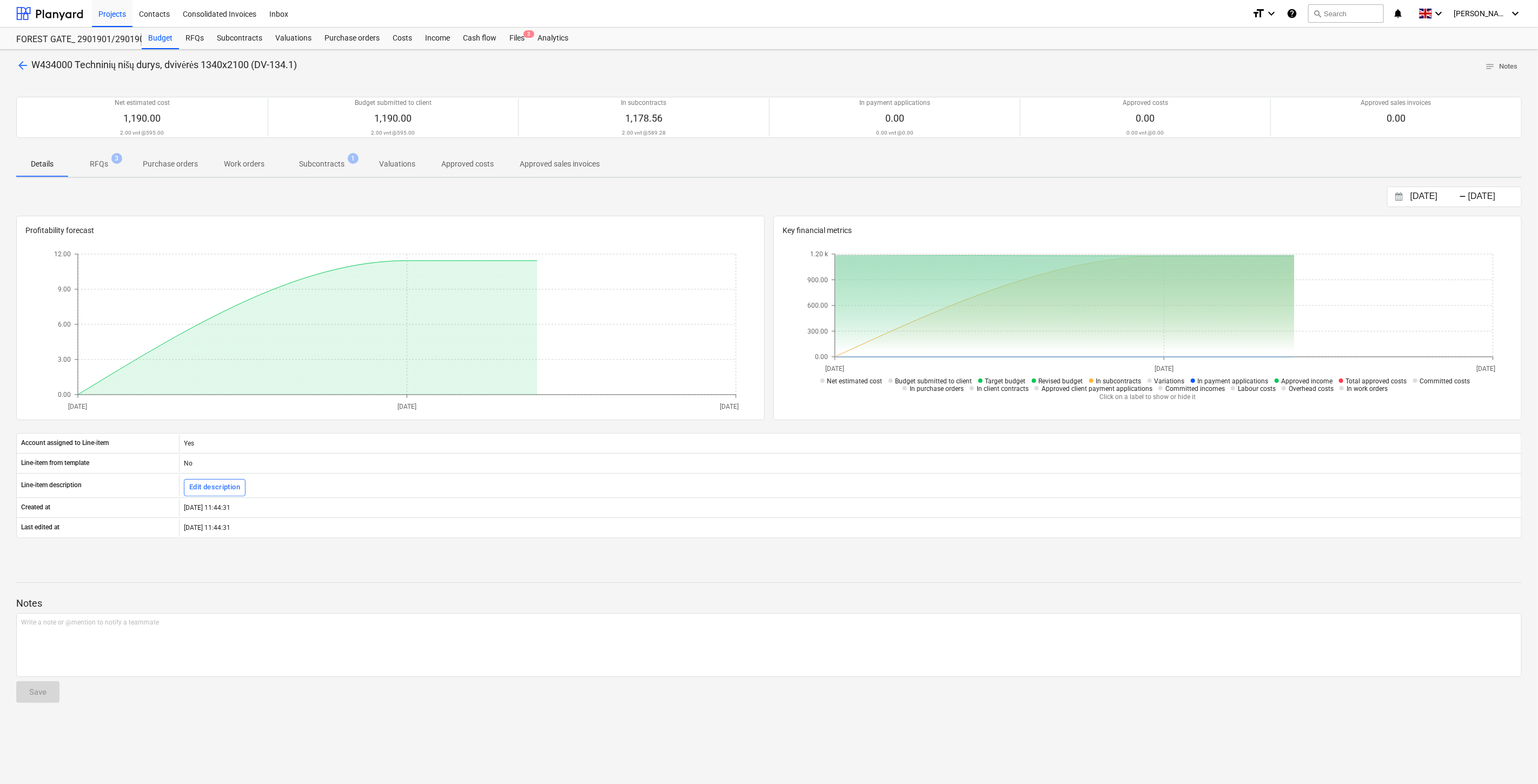
click at [338, 154] on span "Subcontracts 1" at bounding box center [322, 164] width 89 height 20
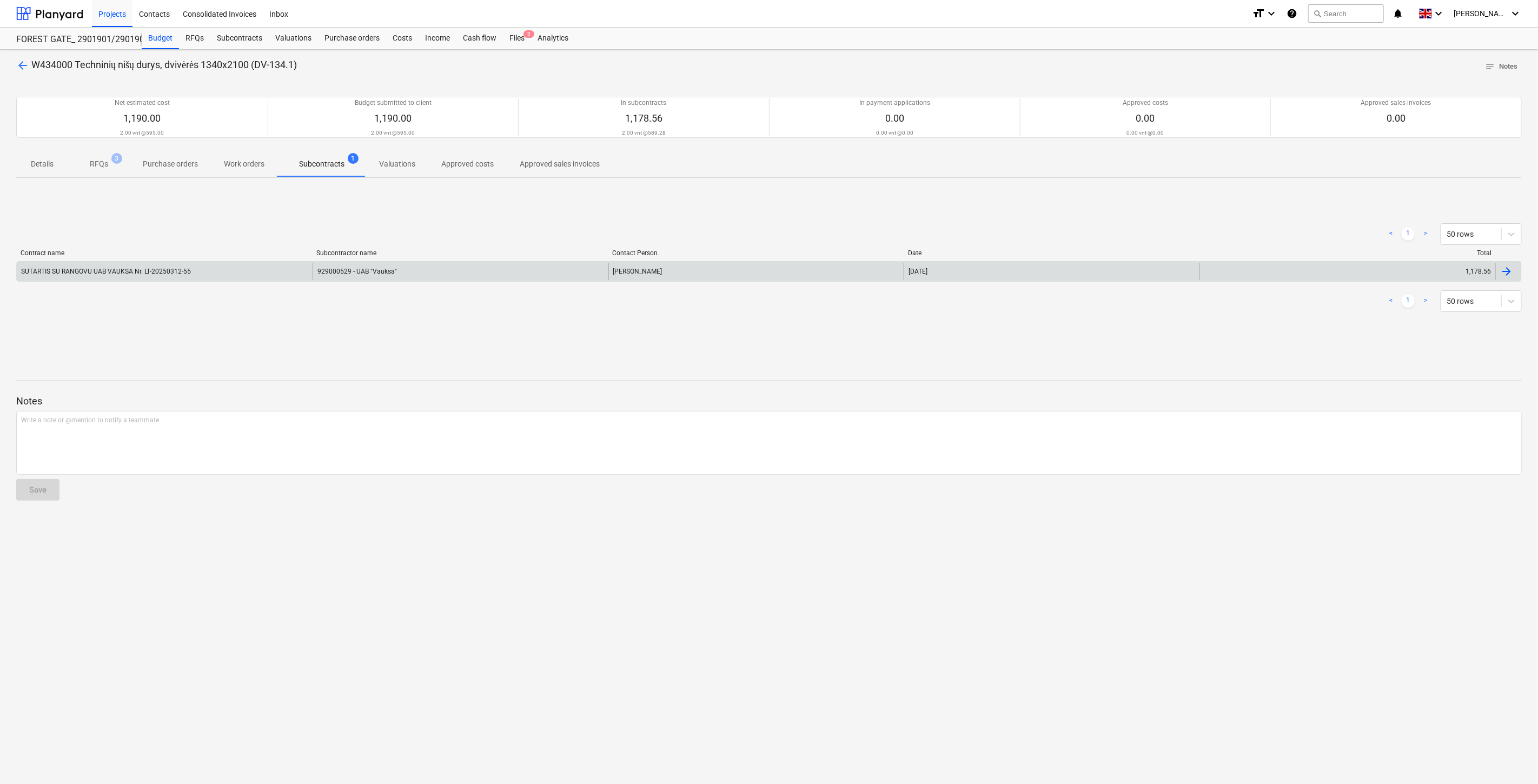
click at [431, 268] on div "929000529 - UAB "Vauksa"" at bounding box center [460, 272] width 296 height 17
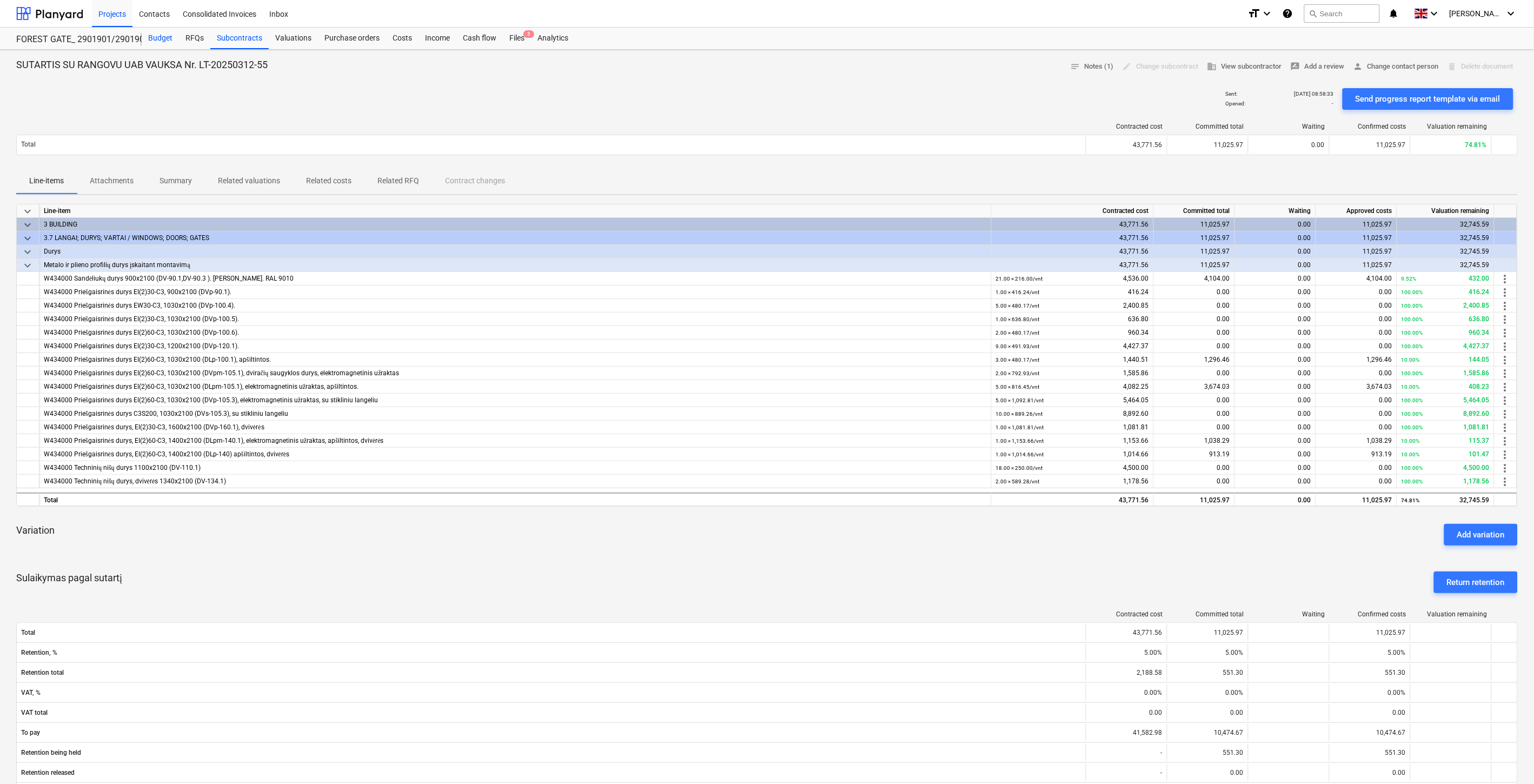
click at [168, 41] on div "Budget" at bounding box center [160, 38] width 37 height 21
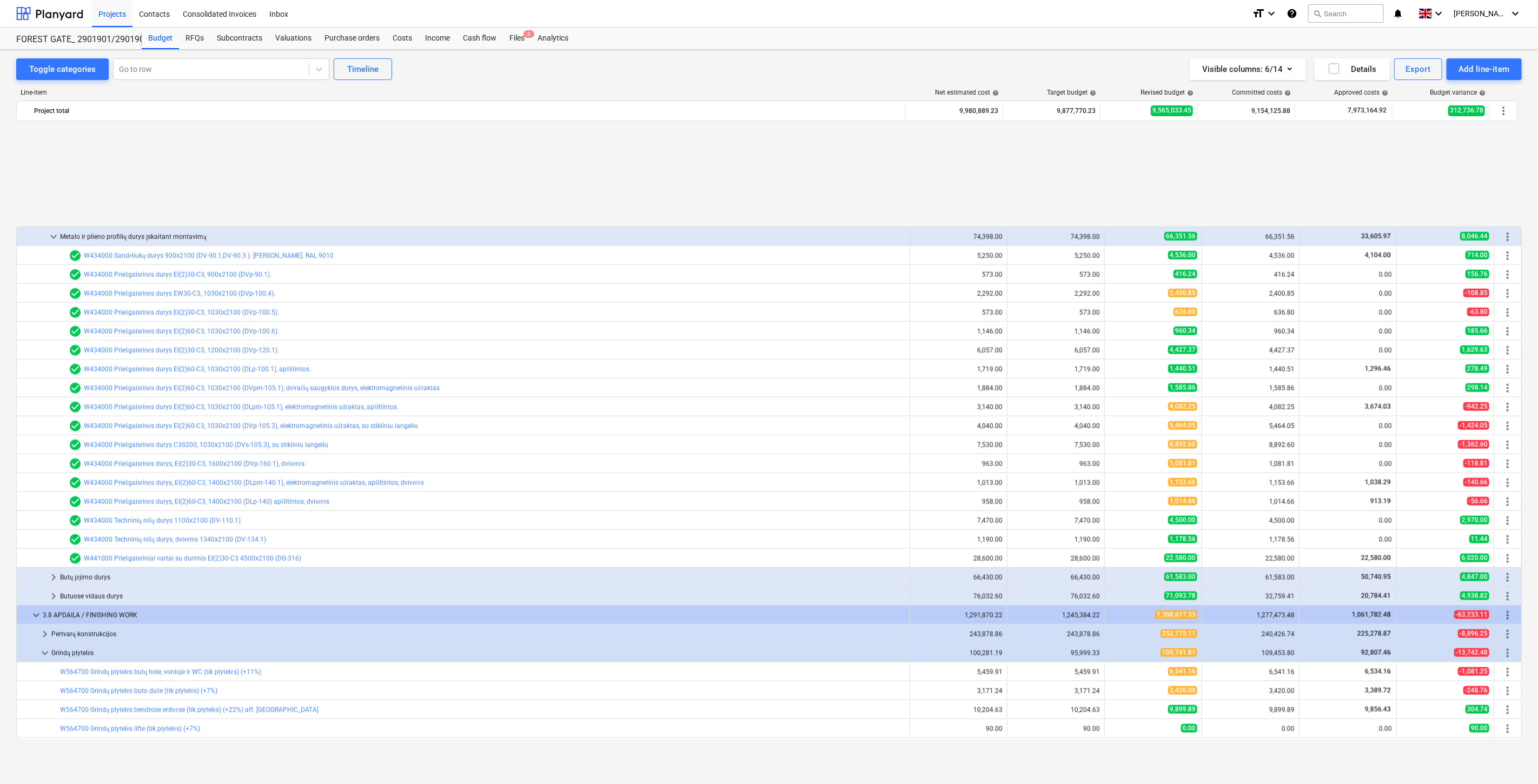
scroll to position [1003, 0]
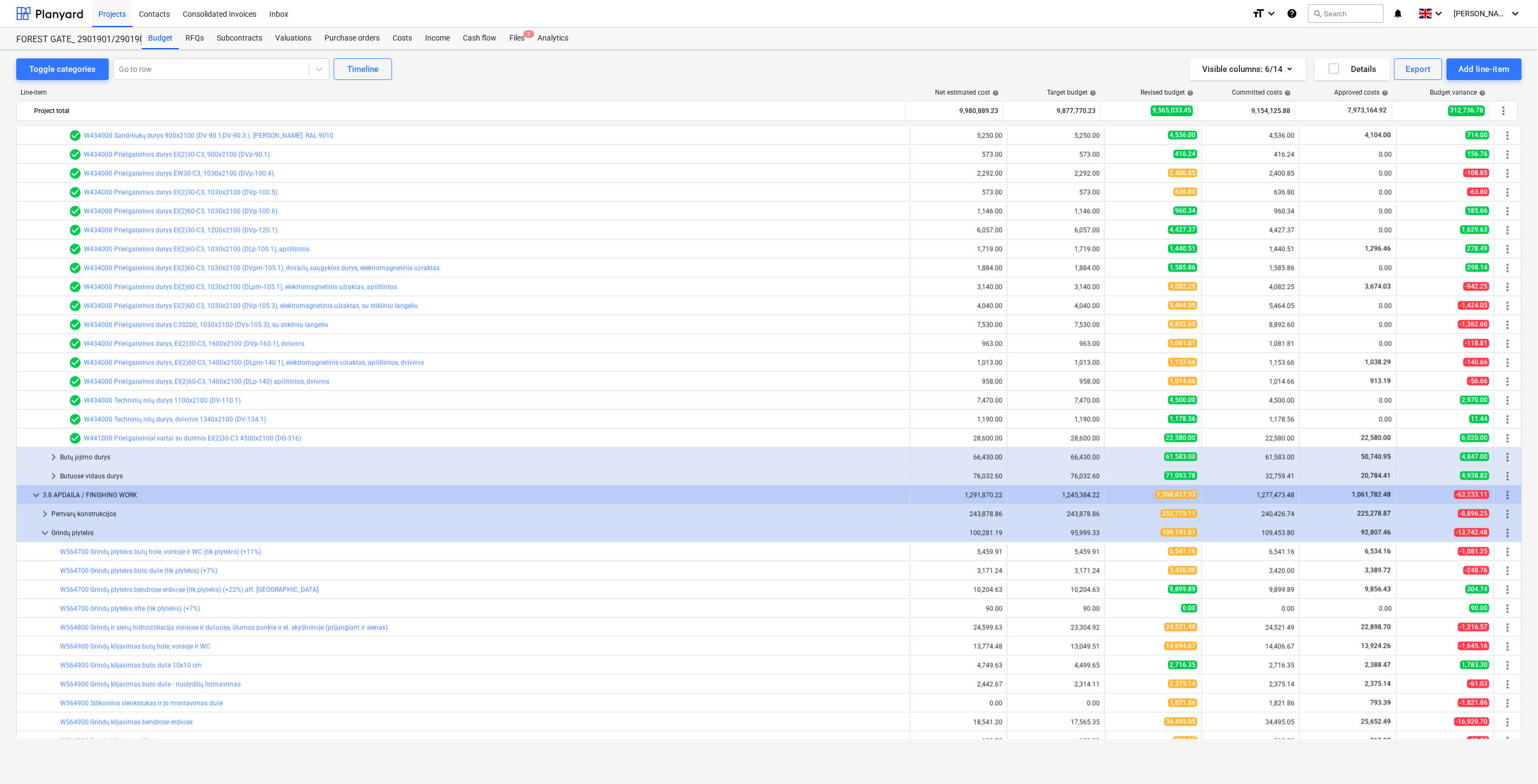
click at [160, 472] on div "Butuose vidaus durys" at bounding box center [483, 476] width 845 height 17
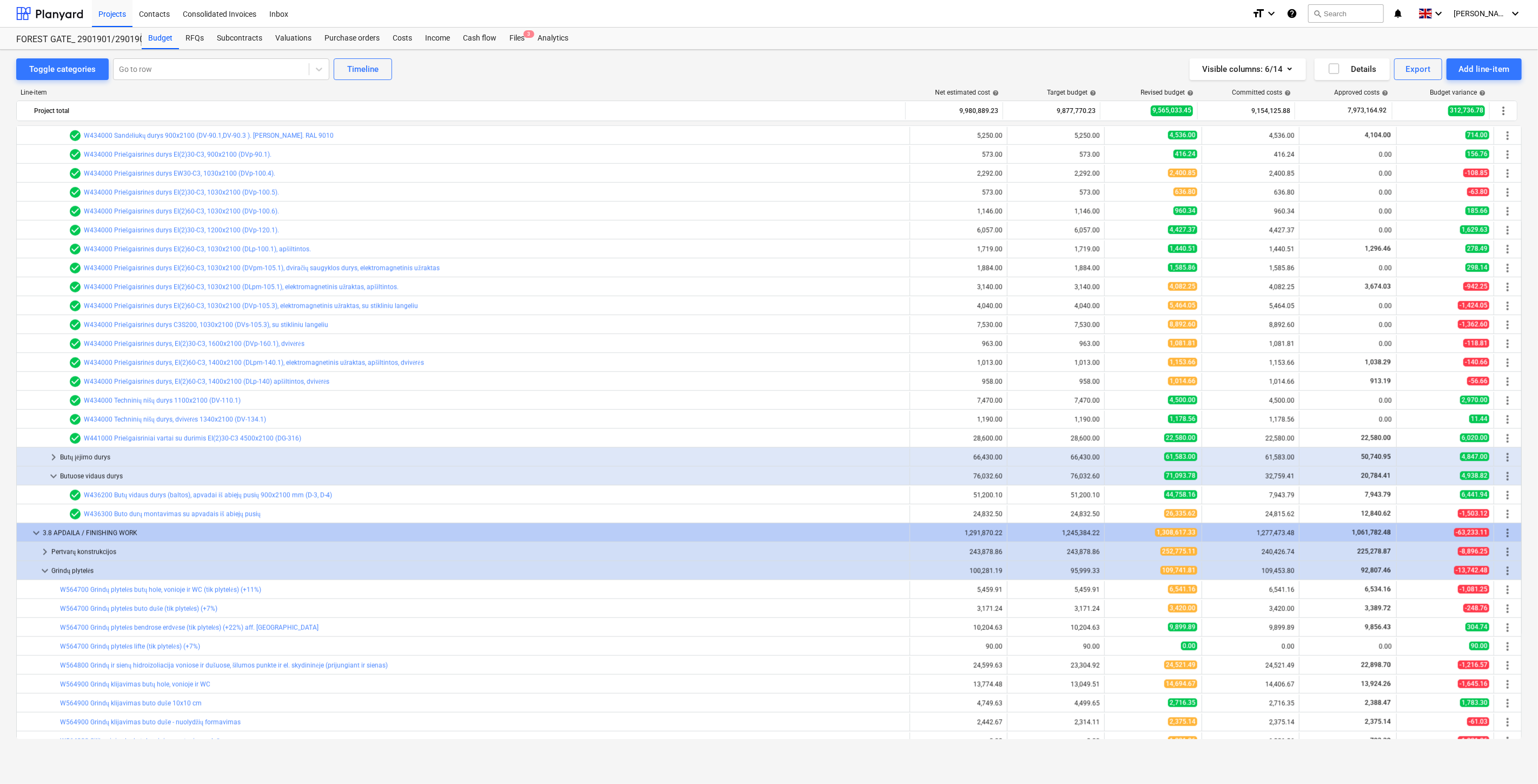
click at [160, 472] on div "Butuose vidaus durys" at bounding box center [483, 476] width 845 height 17
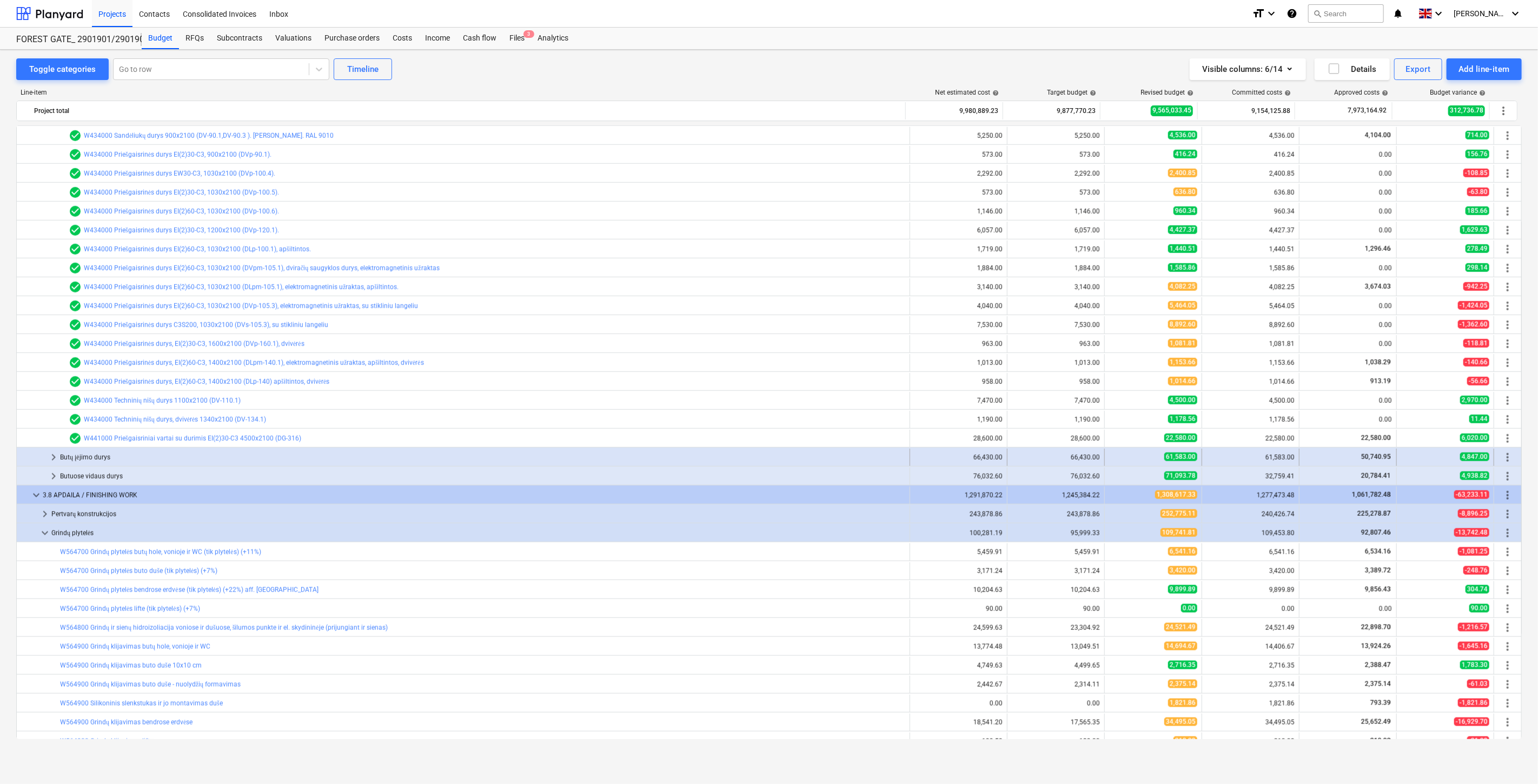
click at [146, 452] on div "Butų įėjimo durys" at bounding box center [483, 457] width 845 height 17
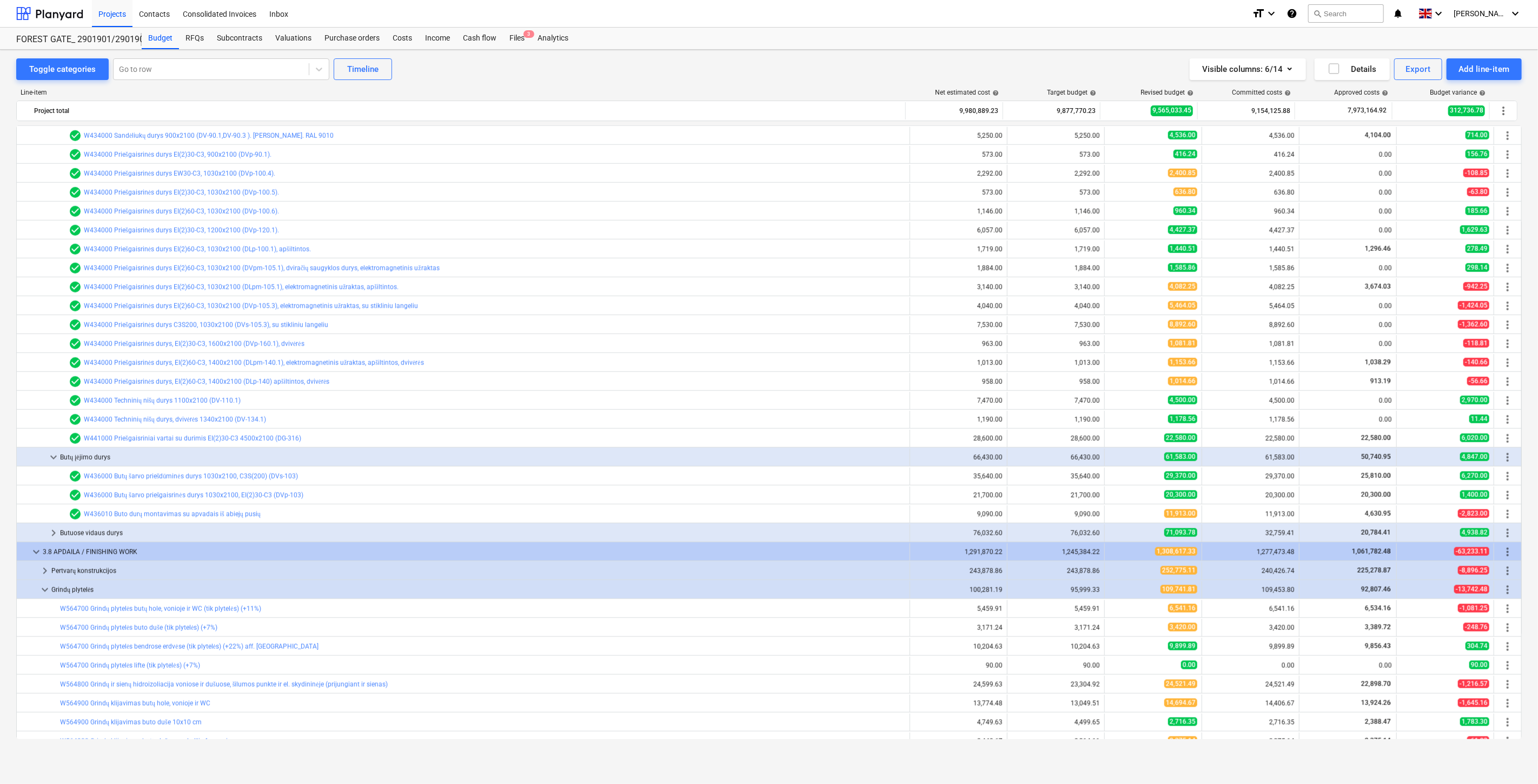
click at [146, 452] on div "Butų įėjimo durys" at bounding box center [483, 457] width 845 height 17
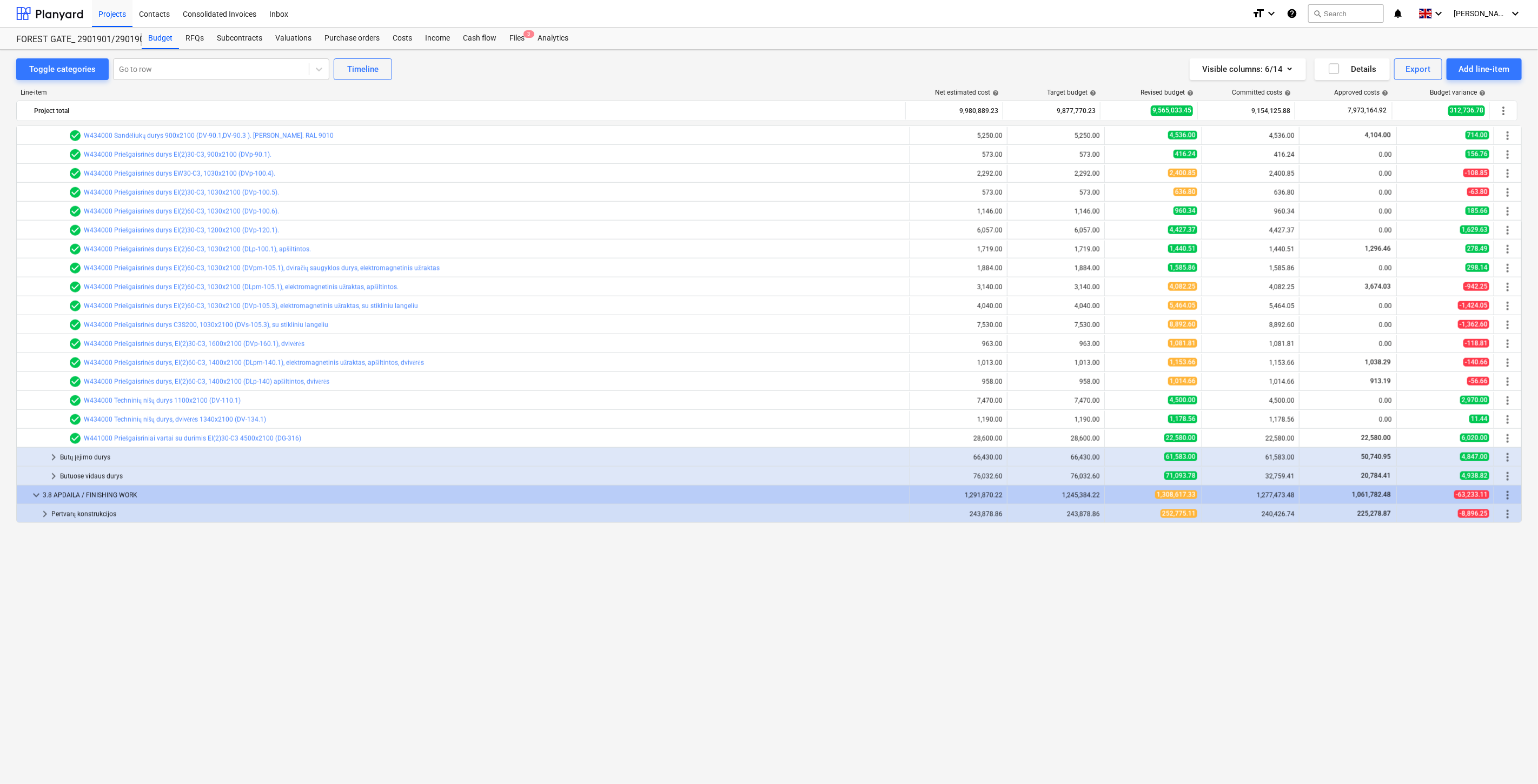
scroll to position [763, 0]
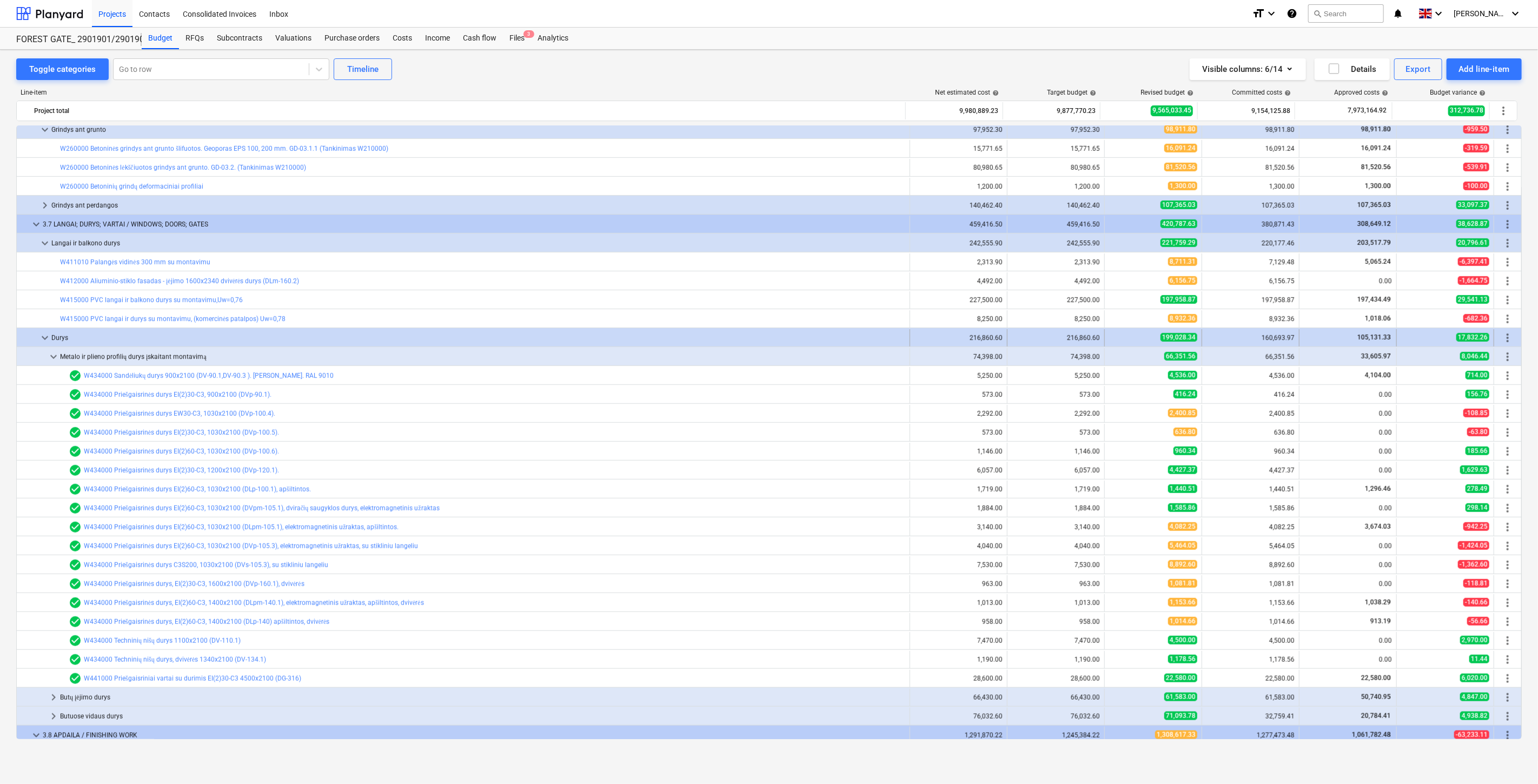
click at [163, 338] on div "Durys" at bounding box center [479, 338] width 854 height 17
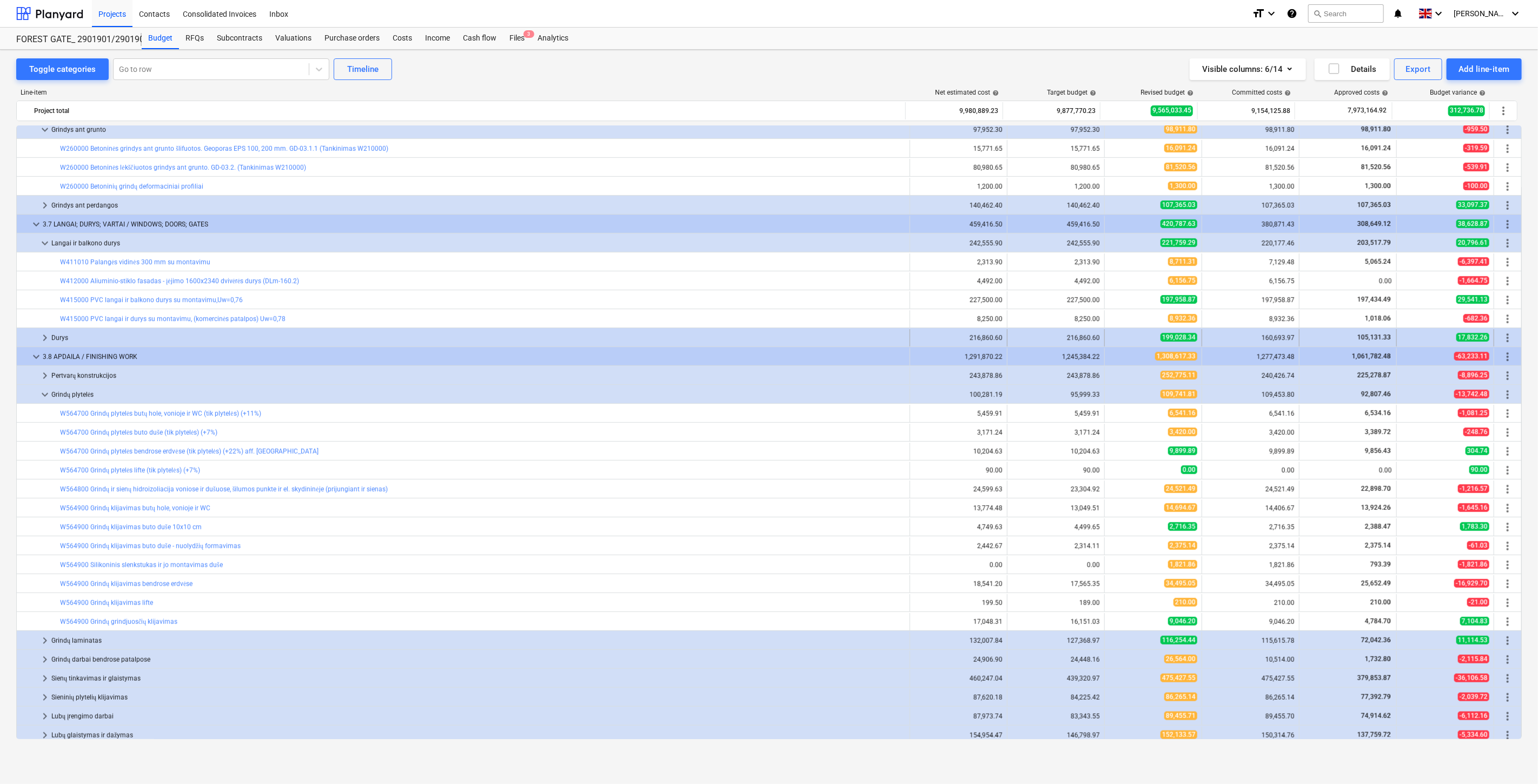
click at [145, 333] on div "Durys" at bounding box center [479, 338] width 854 height 17
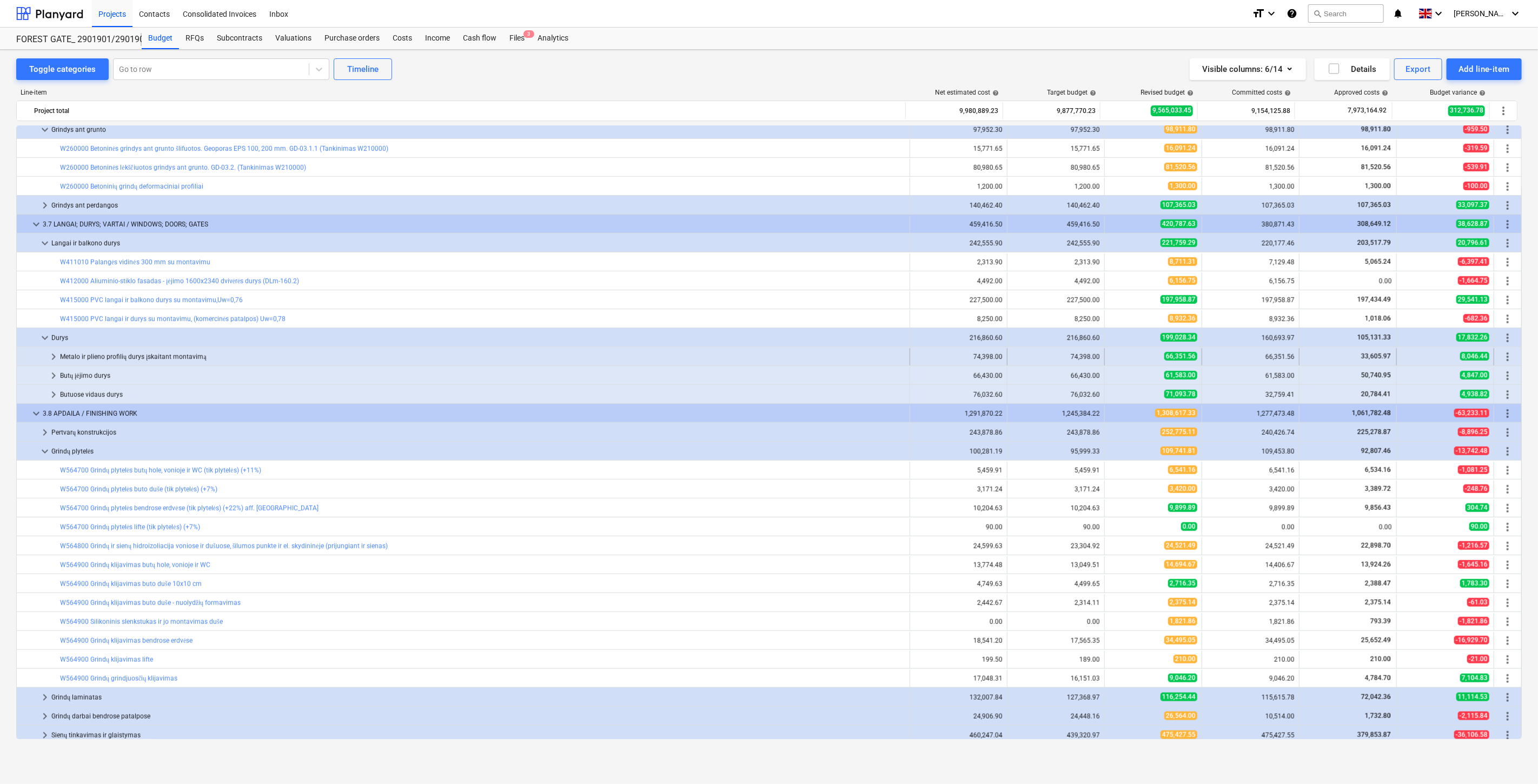
click at [256, 353] on div "Metalo ir plieno profilių durys įskaitant montavimą" at bounding box center [483, 357] width 845 height 17
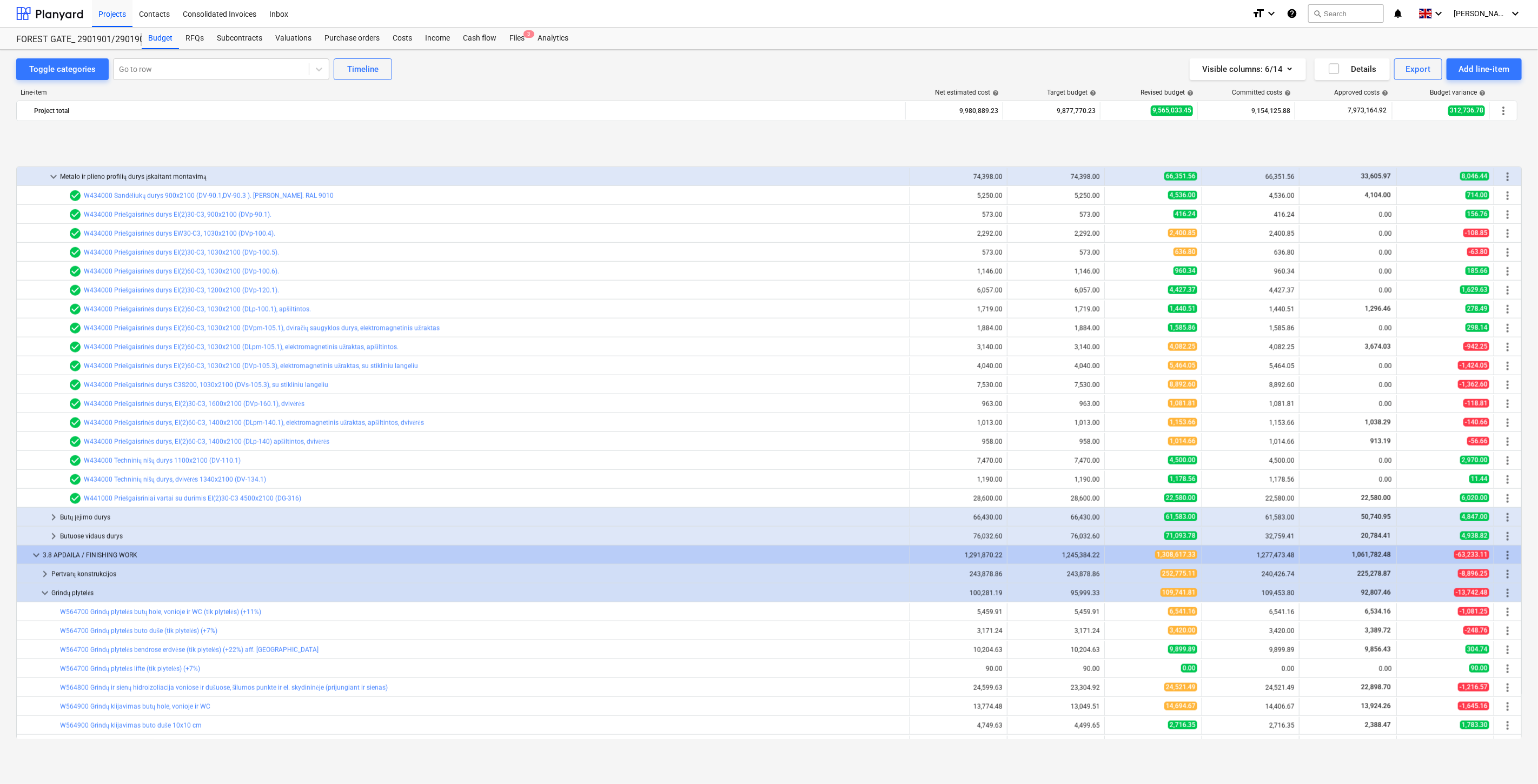
scroll to position [1003, 0]
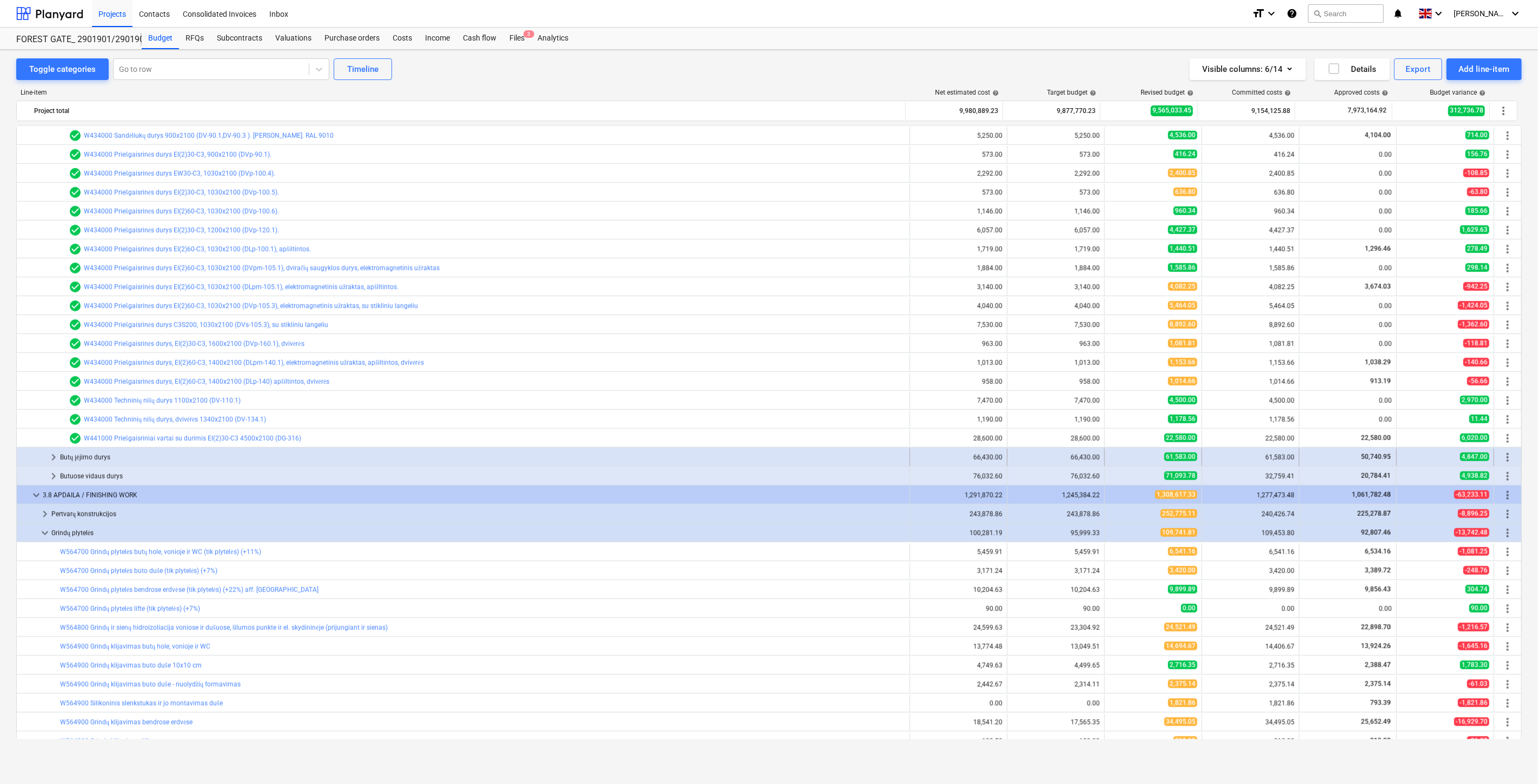
click at [166, 464] on div "Butų įėjimo durys" at bounding box center [483, 457] width 845 height 17
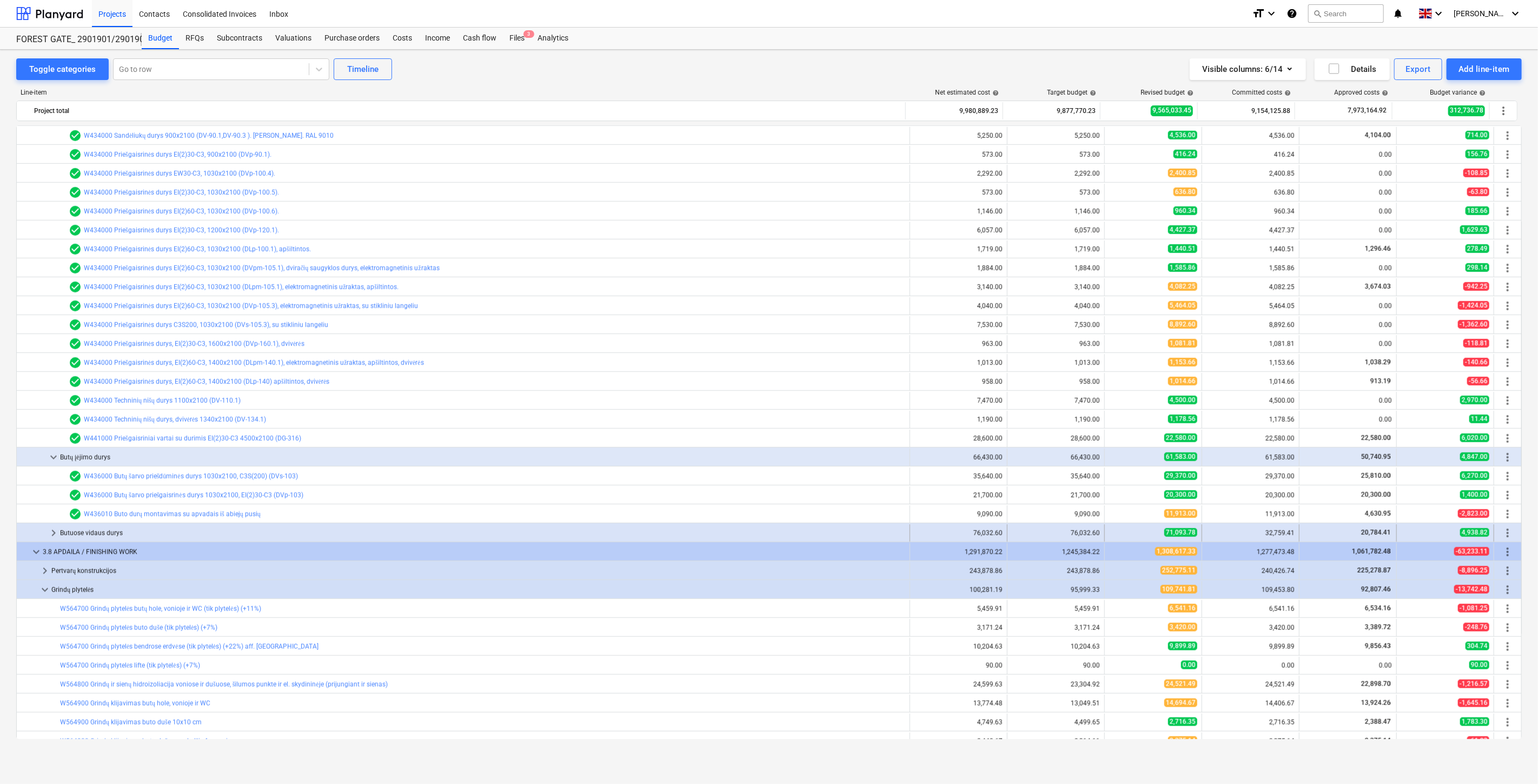
click at [307, 532] on div "Butuose vidaus durys" at bounding box center [483, 533] width 845 height 17
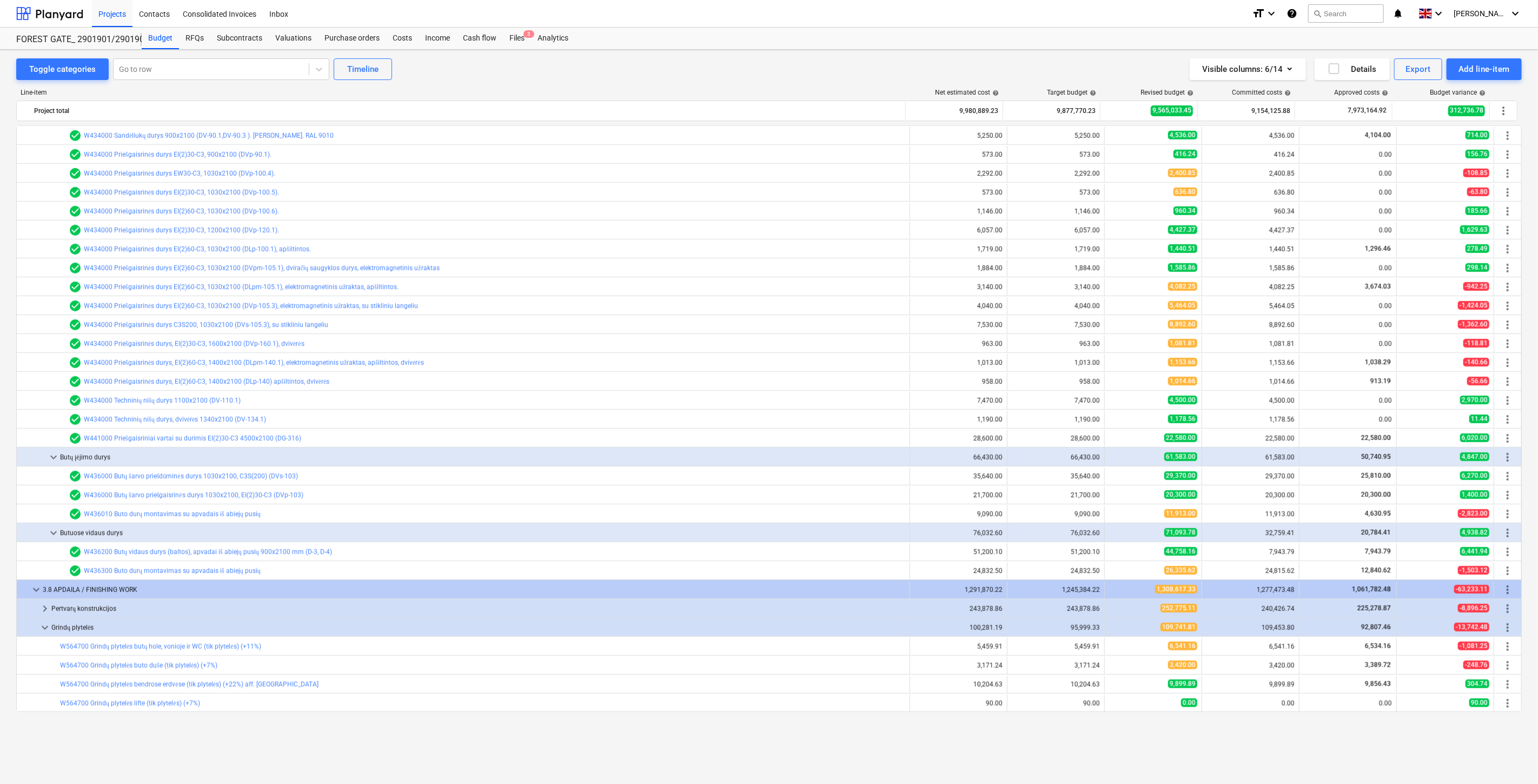
scroll to position [942, 0]
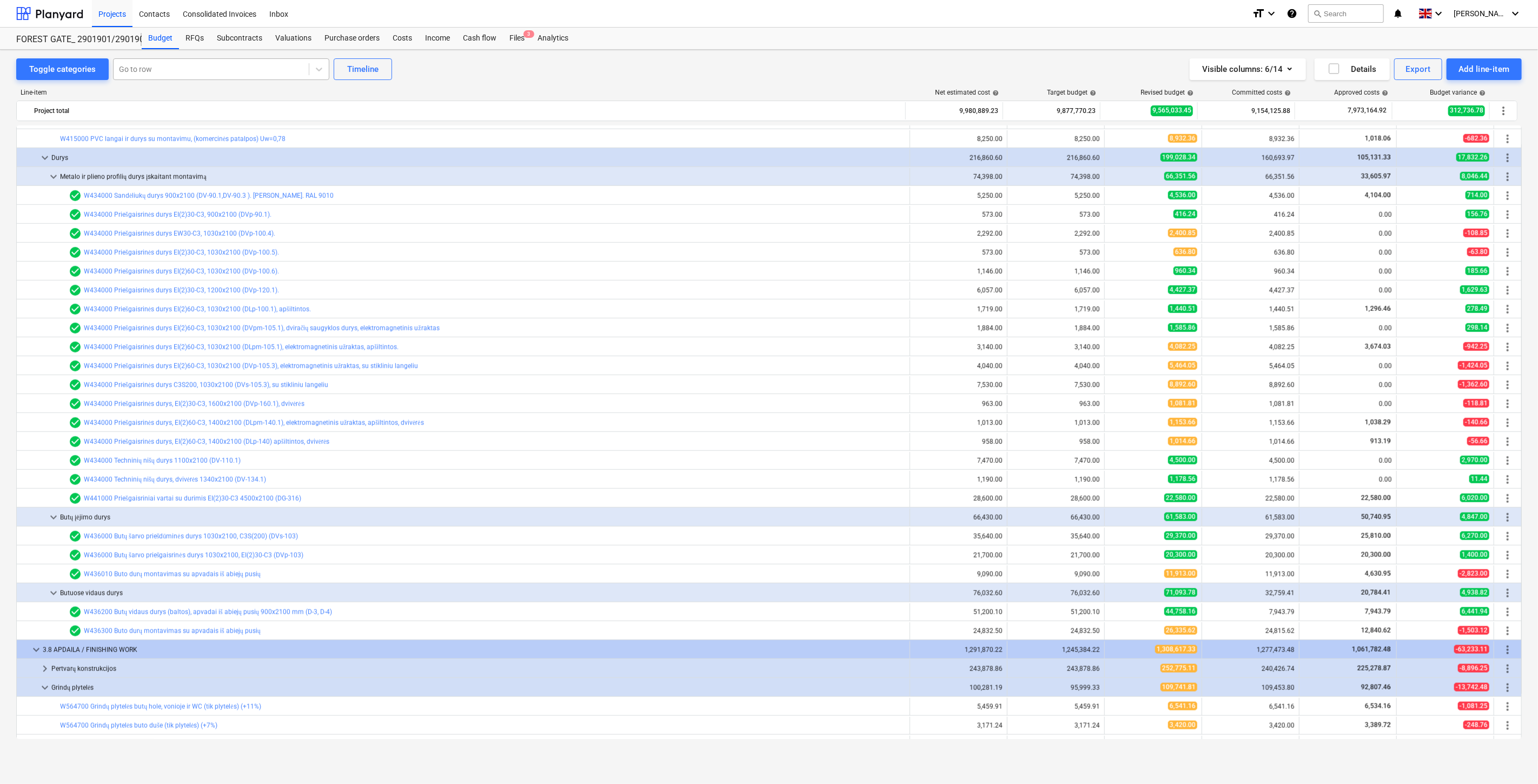
click at [218, 70] on div at bounding box center [211, 70] width 185 height 11
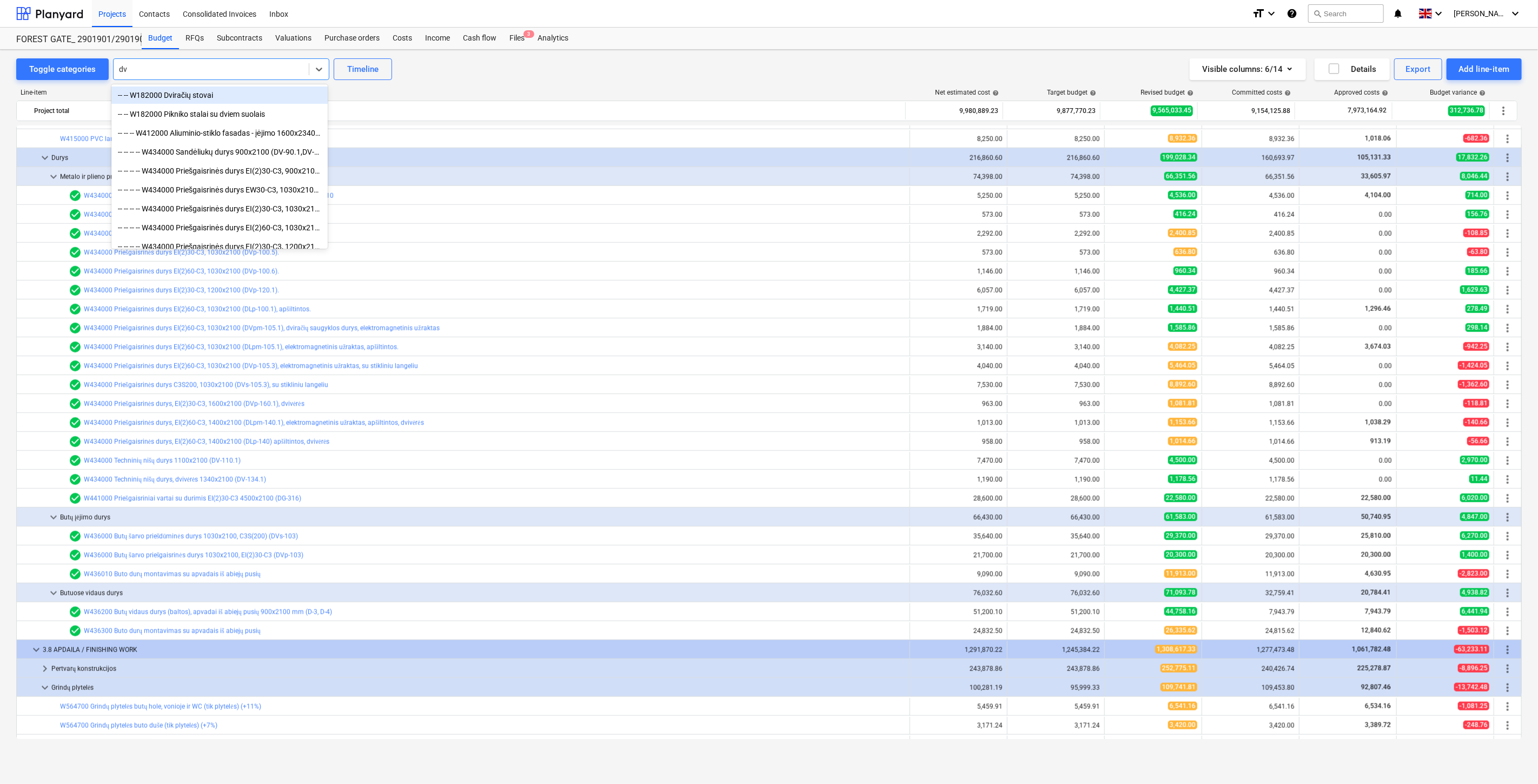
type input "dvs"
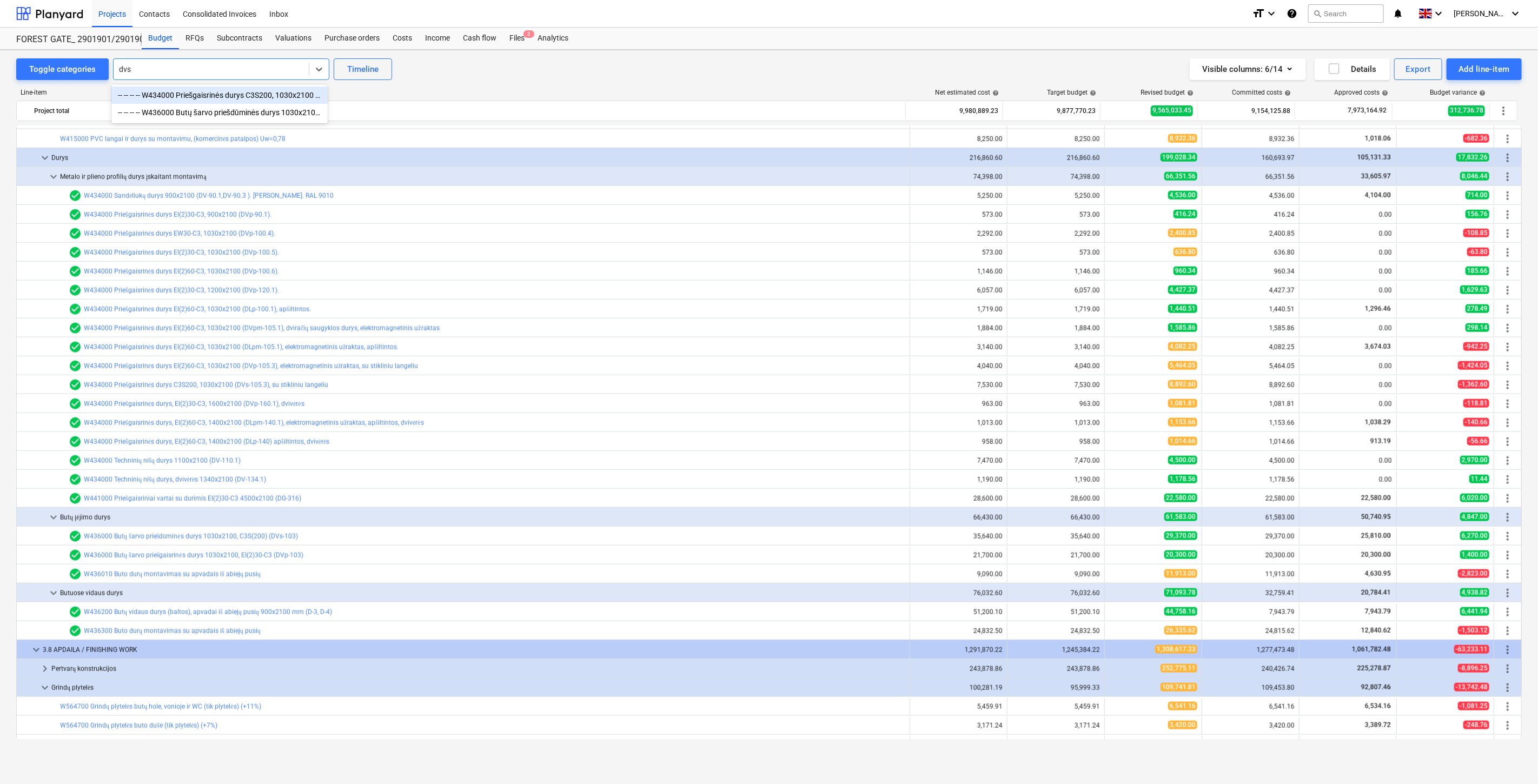
click at [201, 93] on div "-- -- -- -- W434000 Priešgaisrinės durys C3S200, 1030x2100 (DVs-105.3), su stik…" at bounding box center [219, 95] width 216 height 17
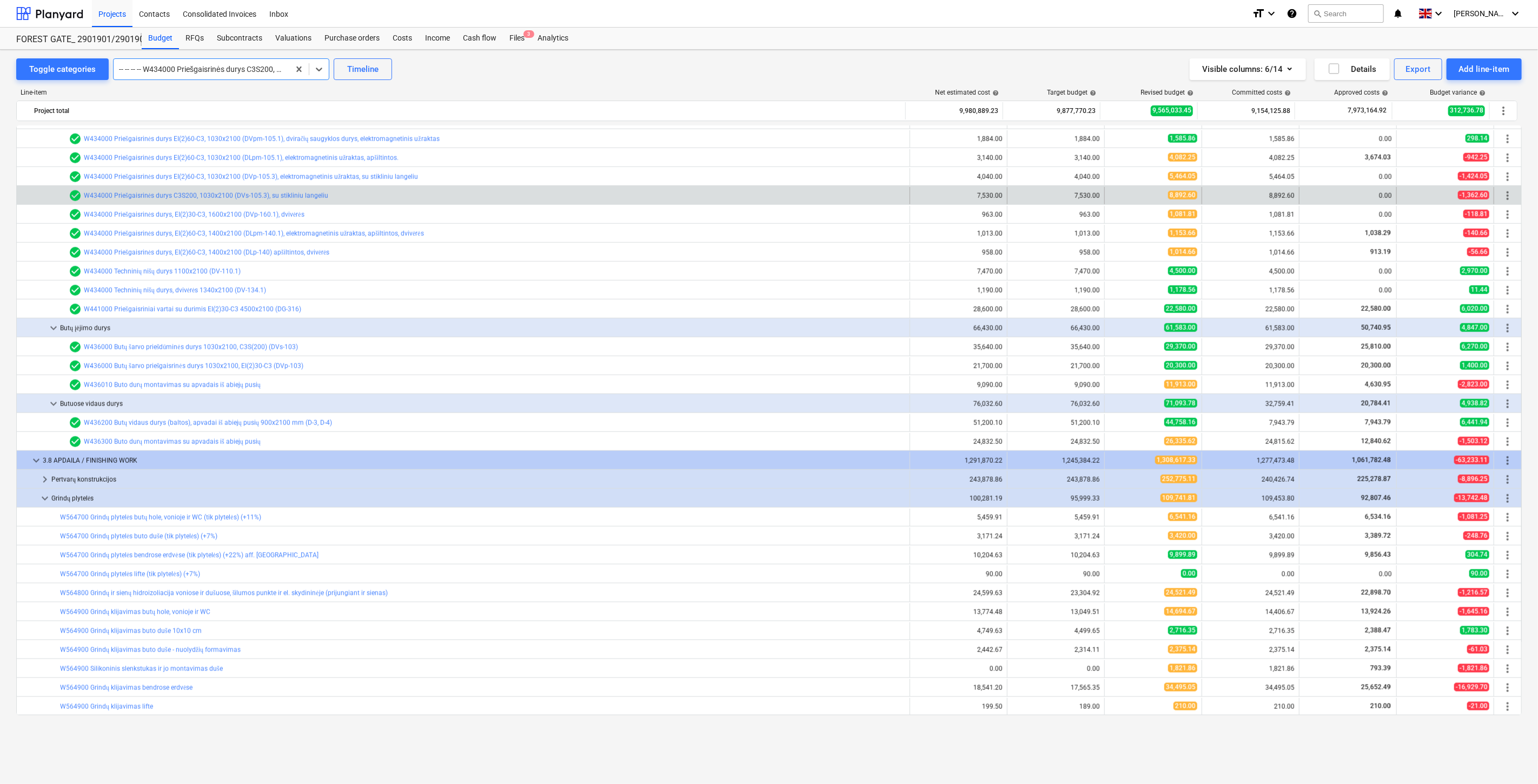
scroll to position [1071, 0]
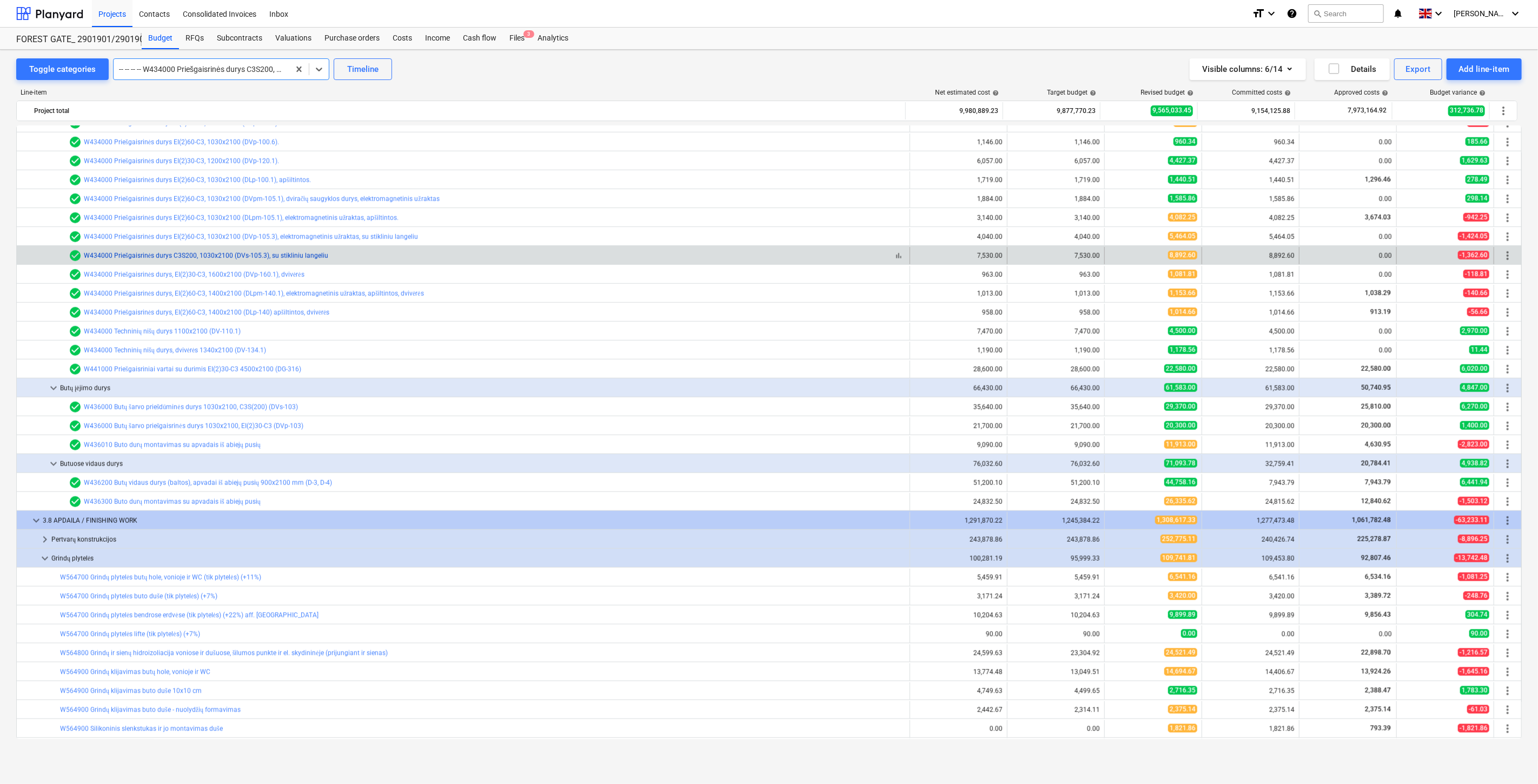
click at [265, 256] on link "W434000 Priešgaisrinės durys C3S200, 1030x2100 (DVs-105.3), su stikliniu langel…" at bounding box center [206, 256] width 244 height 8
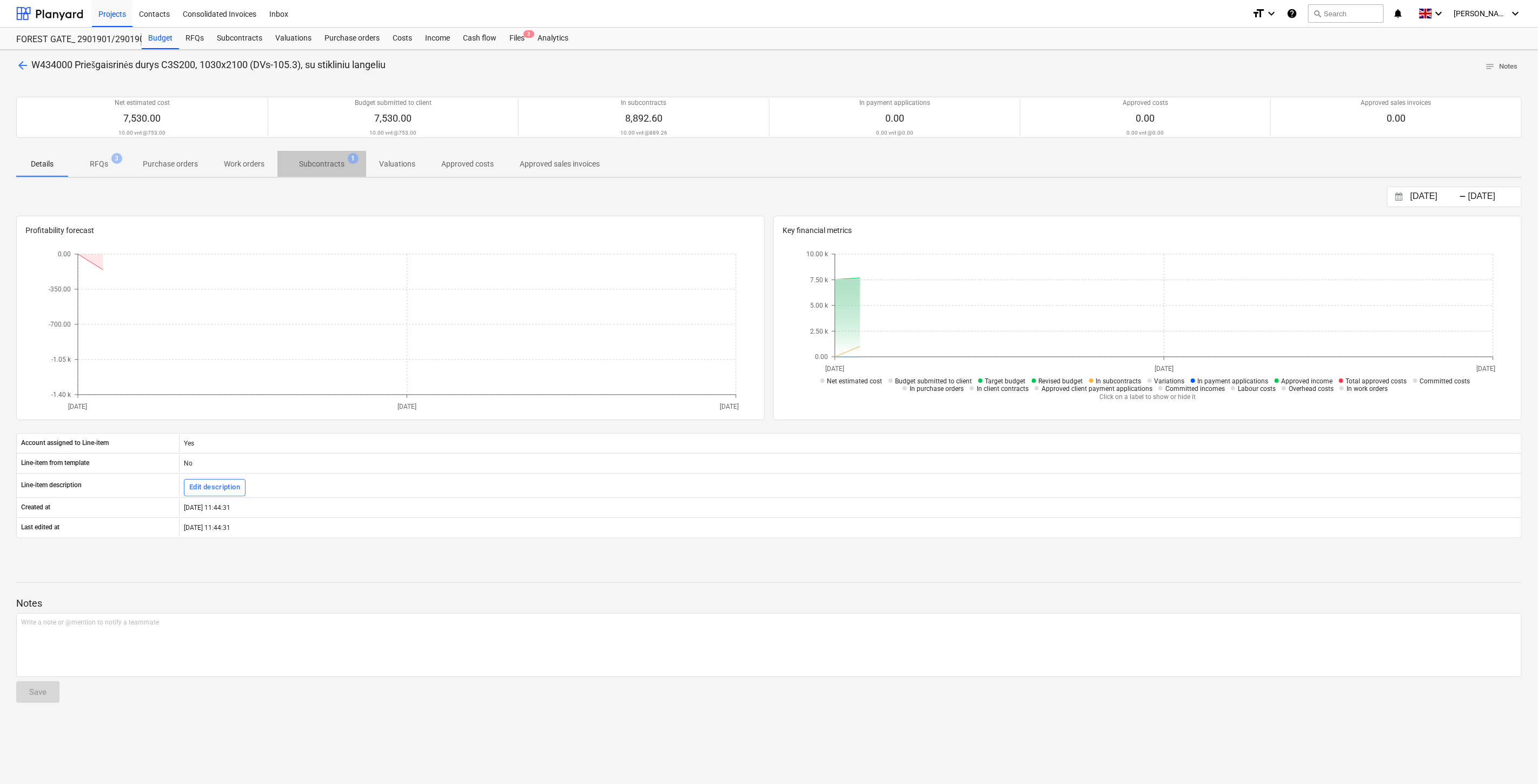
click at [346, 165] on span "Subcontracts 1" at bounding box center [321, 164] width 63 height 11
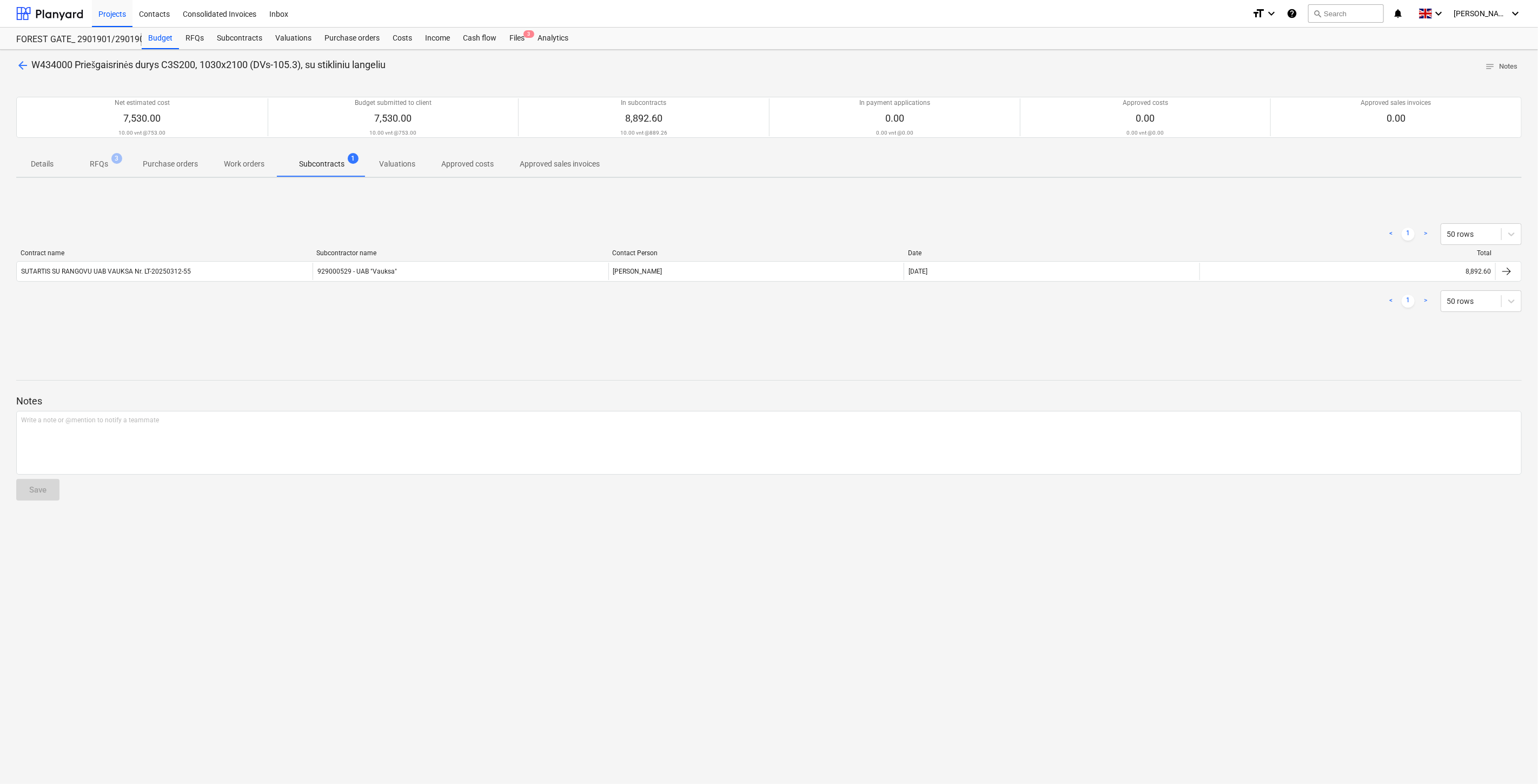
click at [517, 188] on div "< 1 > 50 rows Contract name Subcontractor name Contact Person Date Total SUTART…" at bounding box center [769, 267] width 1506 height 162
drag, startPoint x: 549, startPoint y: 185, endPoint x: 192, endPoint y: 223, distance: 359.0
click at [546, 185] on div "arrow_back W434000 Priešgaisrinės durys C3S200, 1030x2100 (DVs-105.3), su stikl…" at bounding box center [769, 417] width 1538 height 734
click at [466, 282] on div "Contract name Subcontractor name Contact Person Date Total SUTARTIS SU RANGOVU …" at bounding box center [769, 268] width 1506 height 36
drag, startPoint x: 516, startPoint y: 41, endPoint x: 512, endPoint y: 47, distance: 7.2
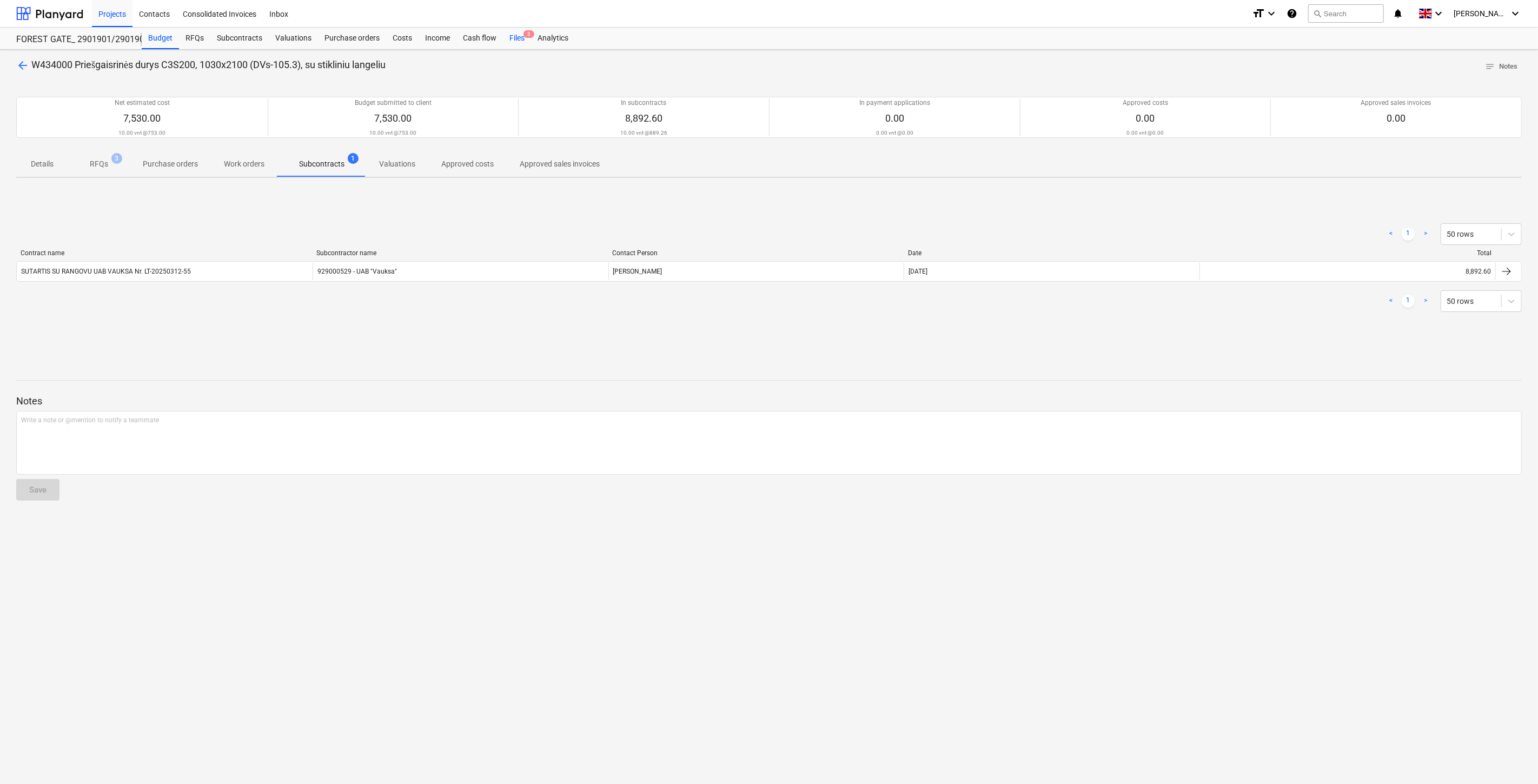
click at [516, 41] on div "Files 3" at bounding box center [517, 38] width 28 height 21
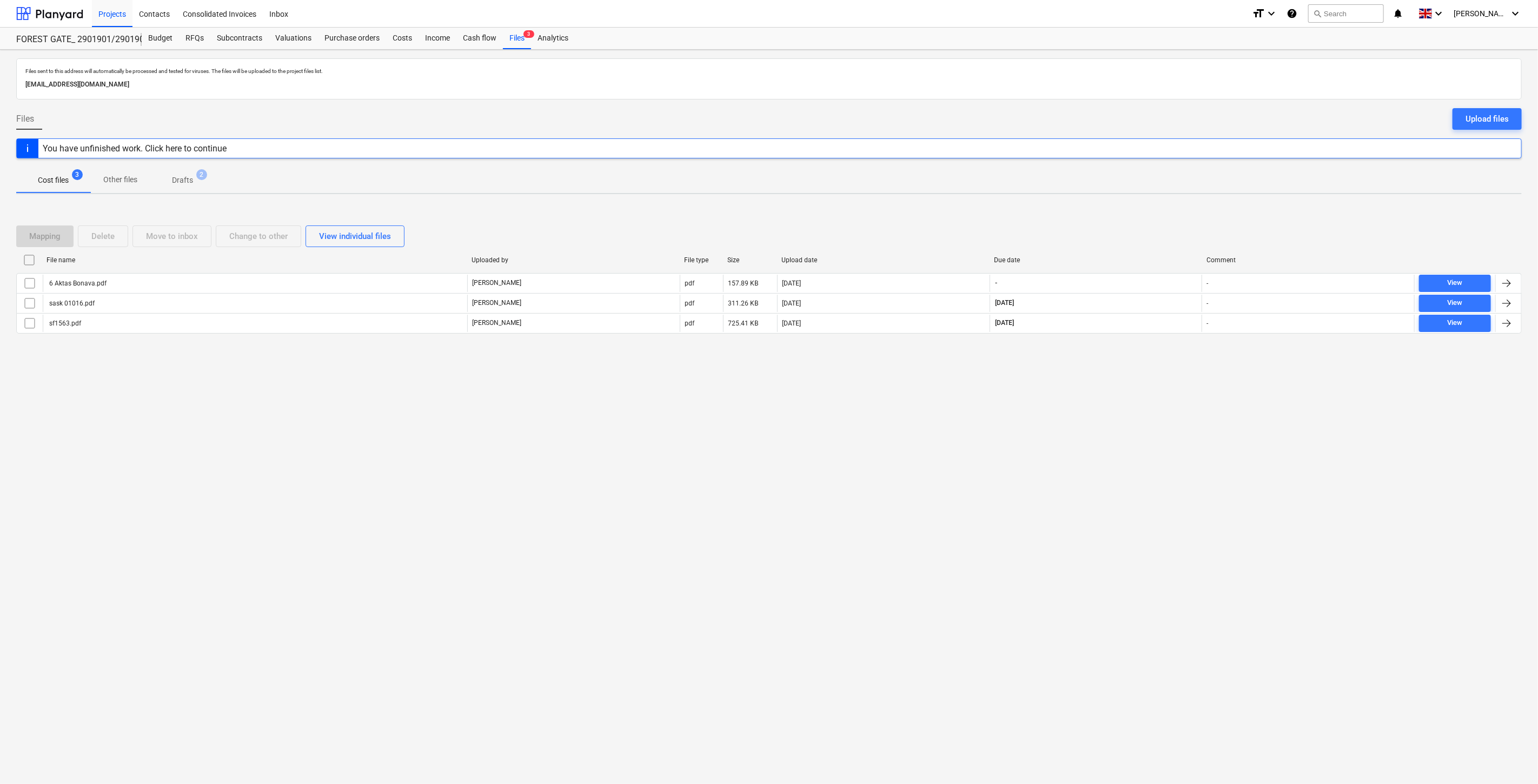
drag, startPoint x: 1136, startPoint y: 438, endPoint x: 1151, endPoint y: 398, distance: 42.7
click at [1136, 438] on div "Files sent to this address will automatically be processed and tested for virus…" at bounding box center [769, 417] width 1538 height 734
click at [1151, 398] on div "Files sent to this address will automatically be processed and tested for virus…" at bounding box center [769, 417] width 1538 height 734
click at [1086, 447] on div "Files sent to this address will automatically be processed and tested for virus…" at bounding box center [769, 417] width 1538 height 734
click at [1116, 417] on div "Files sent to this address will automatically be processed and tested for virus…" at bounding box center [769, 417] width 1538 height 734
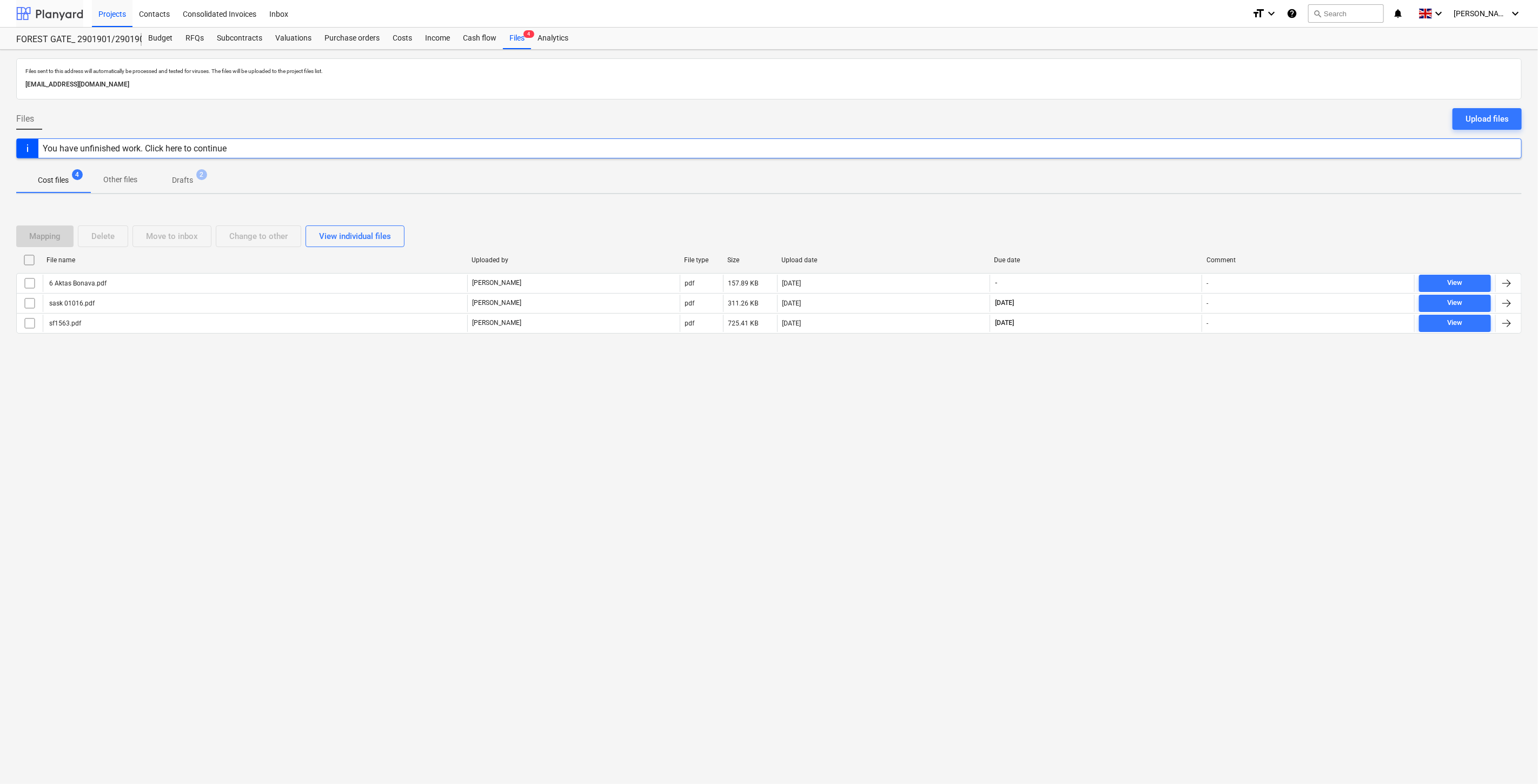
click at [76, 6] on div at bounding box center [49, 13] width 67 height 27
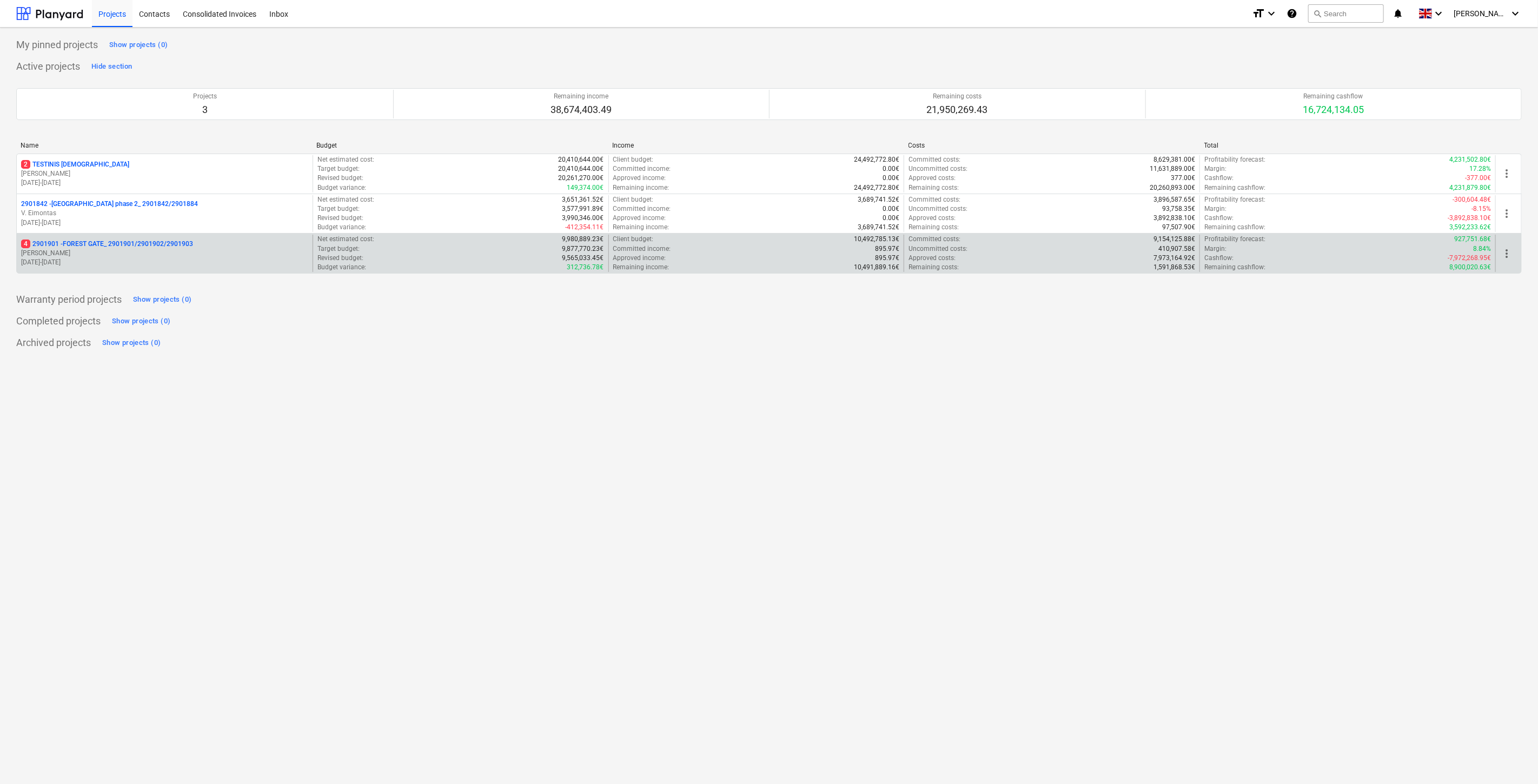
click at [197, 252] on p "[PERSON_NAME]" at bounding box center [165, 253] width 287 height 10
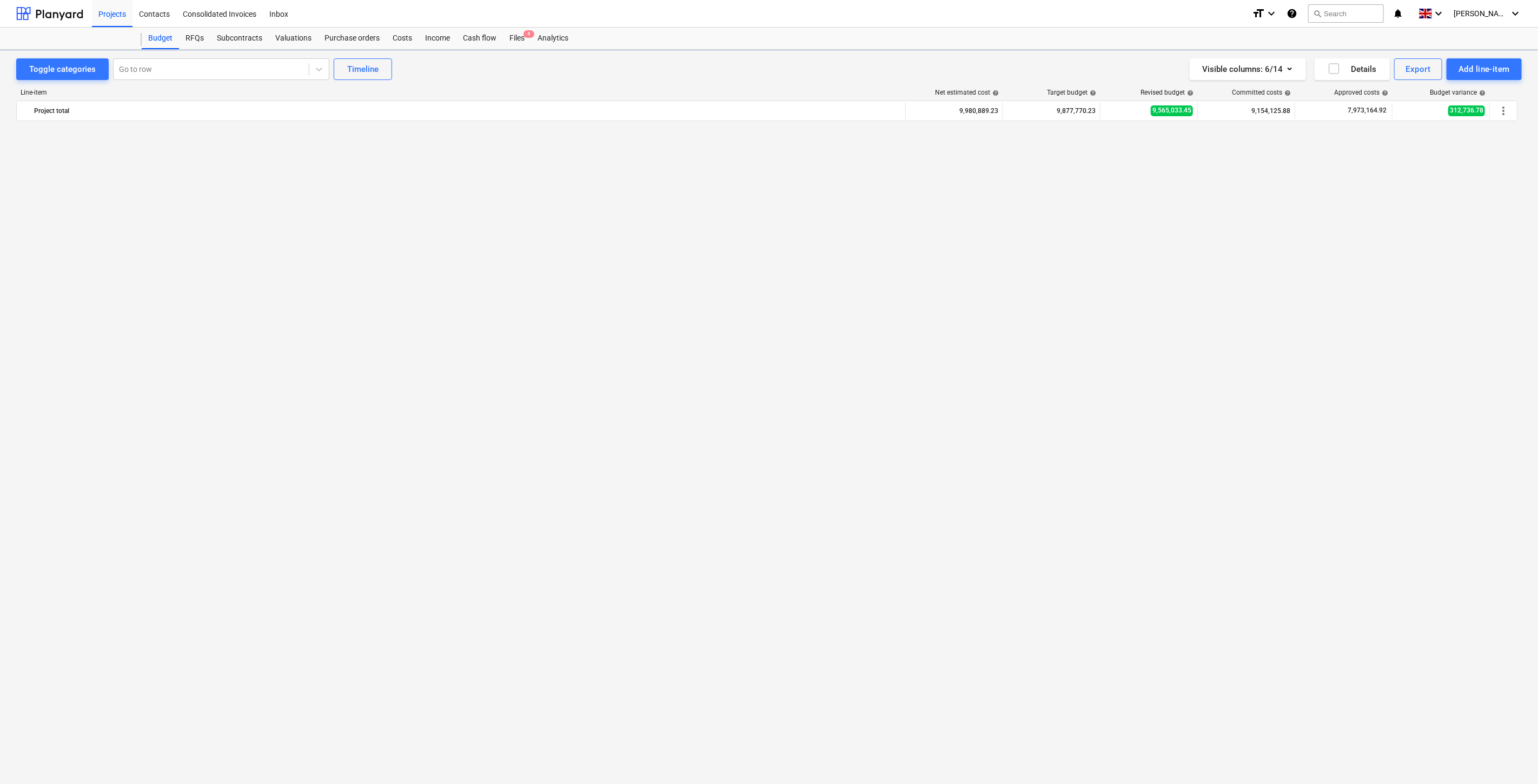
scroll to position [1071, 0]
click at [522, 38] on div "Files 4" at bounding box center [517, 38] width 28 height 21
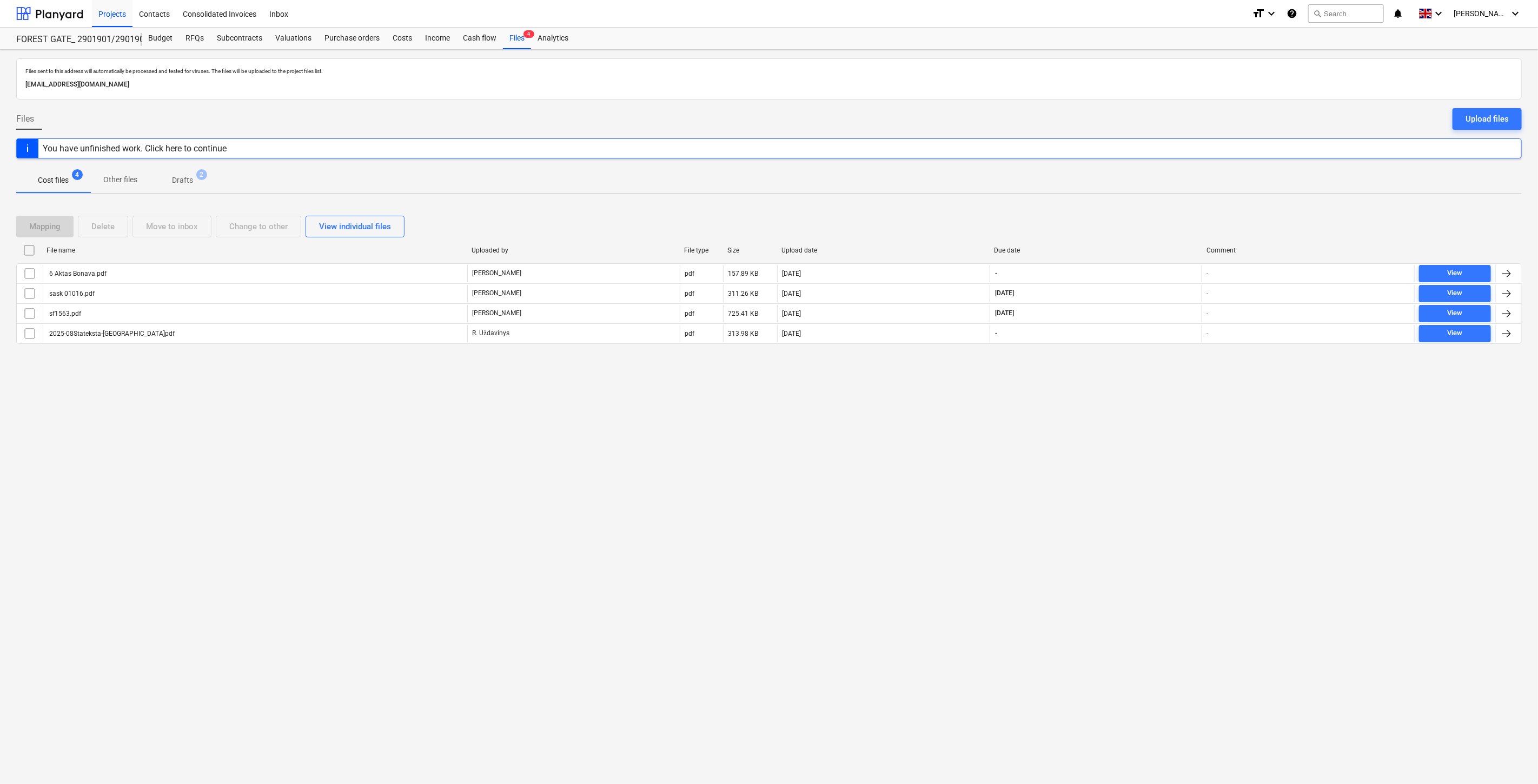
drag, startPoint x: 1104, startPoint y: 500, endPoint x: 1125, endPoint y: 476, distance: 31.9
click at [1104, 500] on div "Files sent to this address will automatically be processed and tested for virus…" at bounding box center [769, 417] width 1538 height 734
click at [1127, 474] on div "Files sent to this address will automatically be processed and tested for virus…" at bounding box center [769, 417] width 1538 height 734
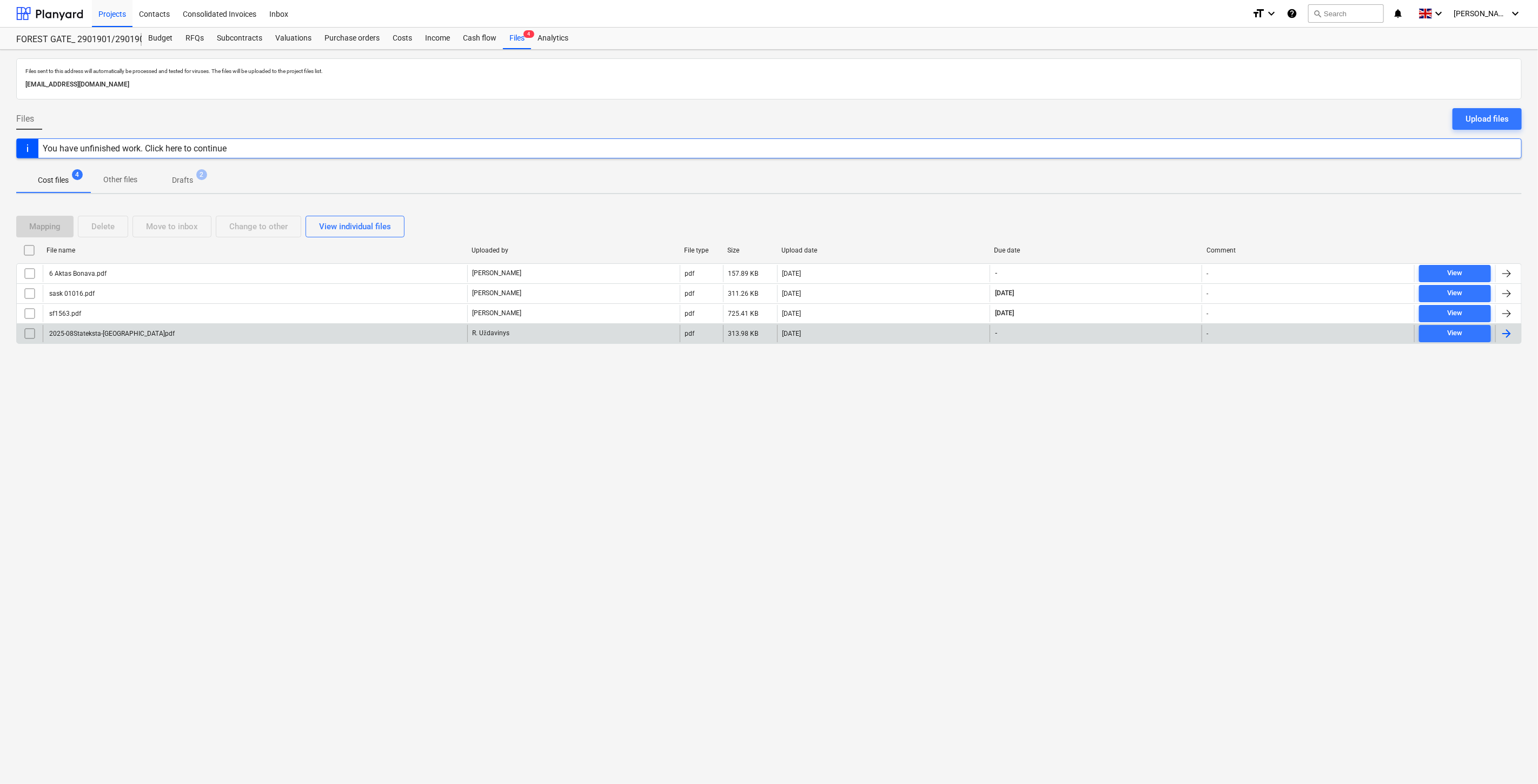
click at [291, 336] on div "2025-08Stateksta-Bonava.pdf" at bounding box center [255, 333] width 425 height 17
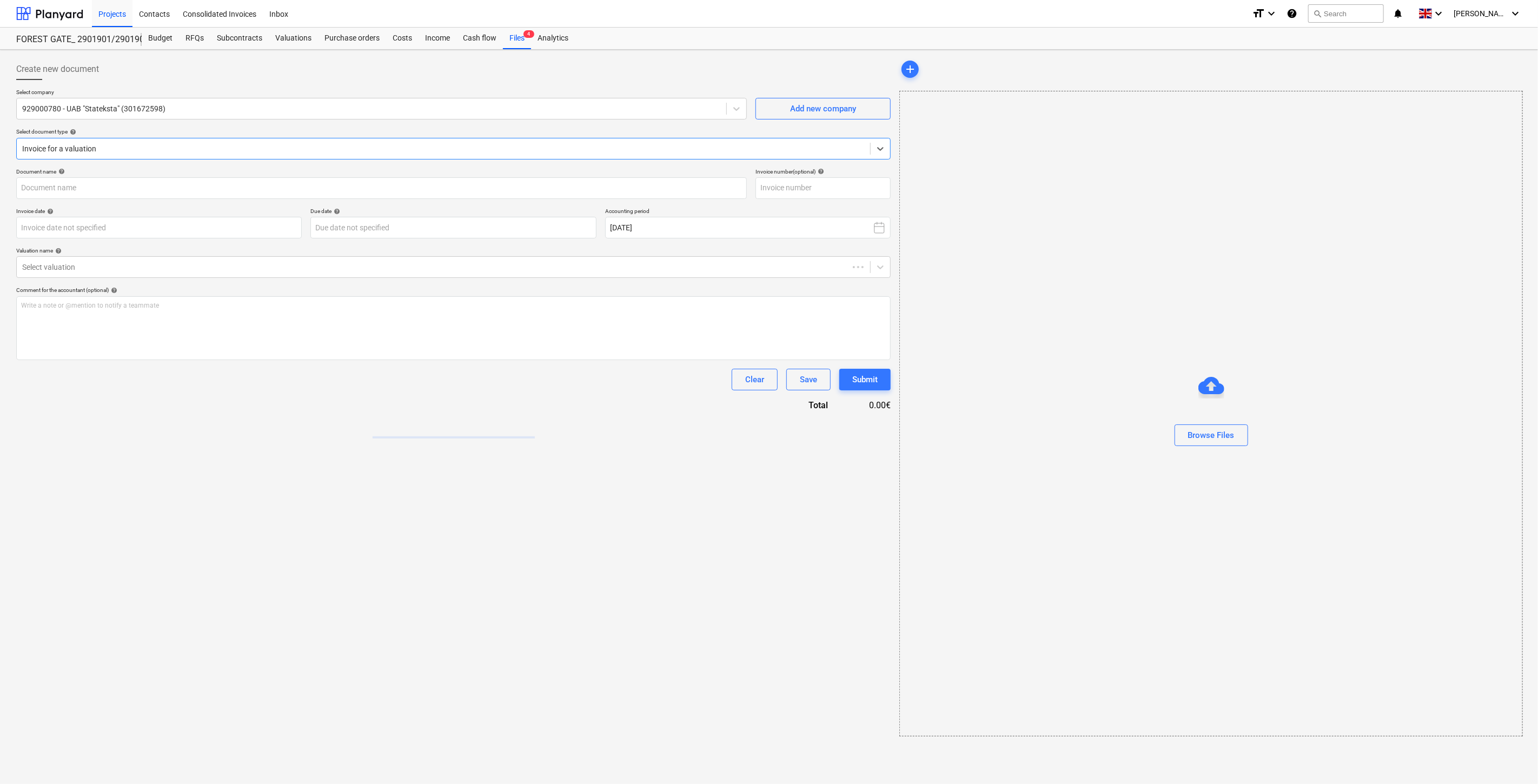
type input "2025-08Stateksta-Bonava.pdf"
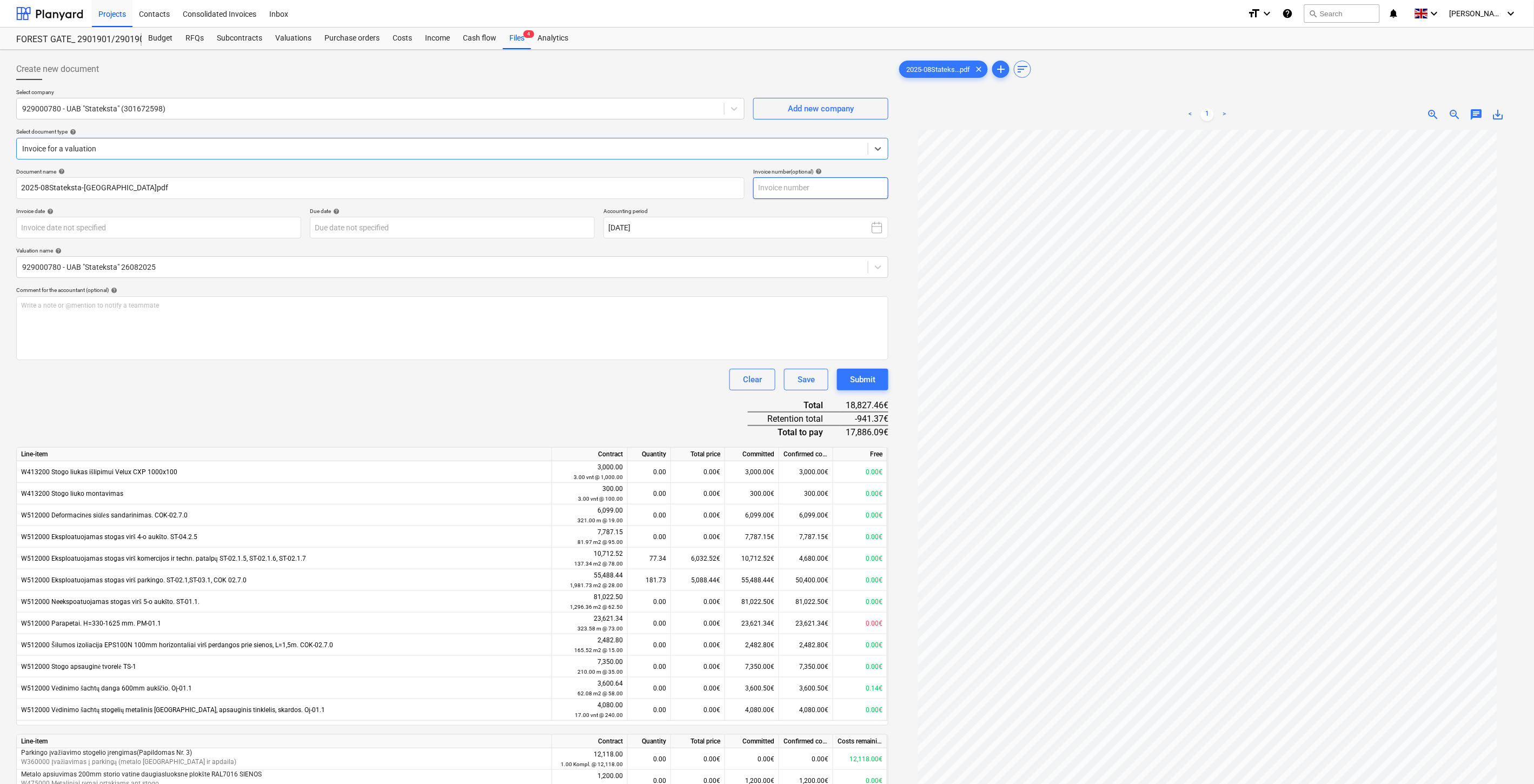
click at [859, 185] on input "text" at bounding box center [821, 188] width 135 height 21
type input "RU0730"
click at [189, 217] on body "Projects Contacts Consolidated Invoices Inbox format_size keyboard_arrow_down h…" at bounding box center [767, 392] width 1534 height 784
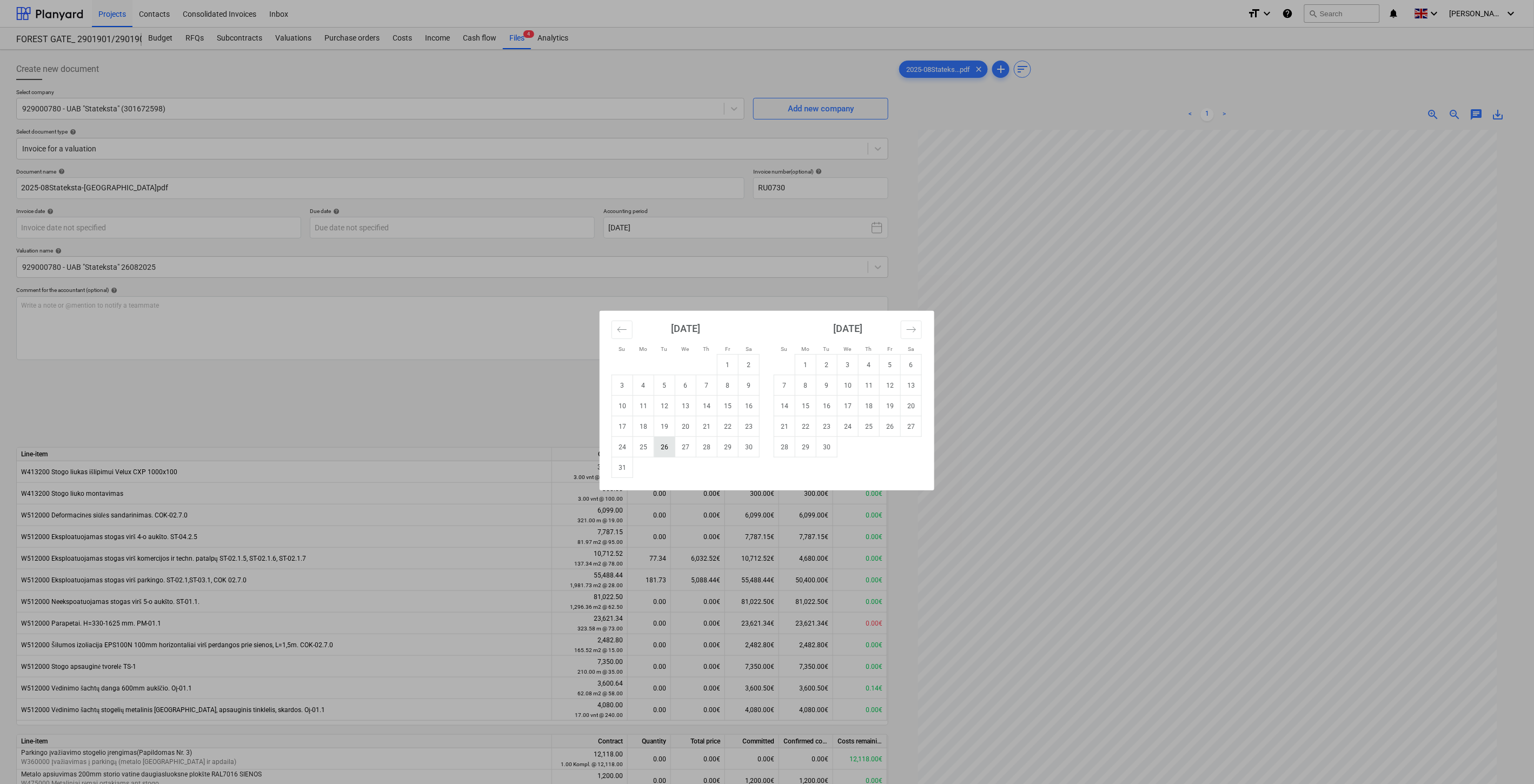
click at [666, 440] on td "26" at bounding box center [665, 447] width 21 height 21
type input "[DATE]"
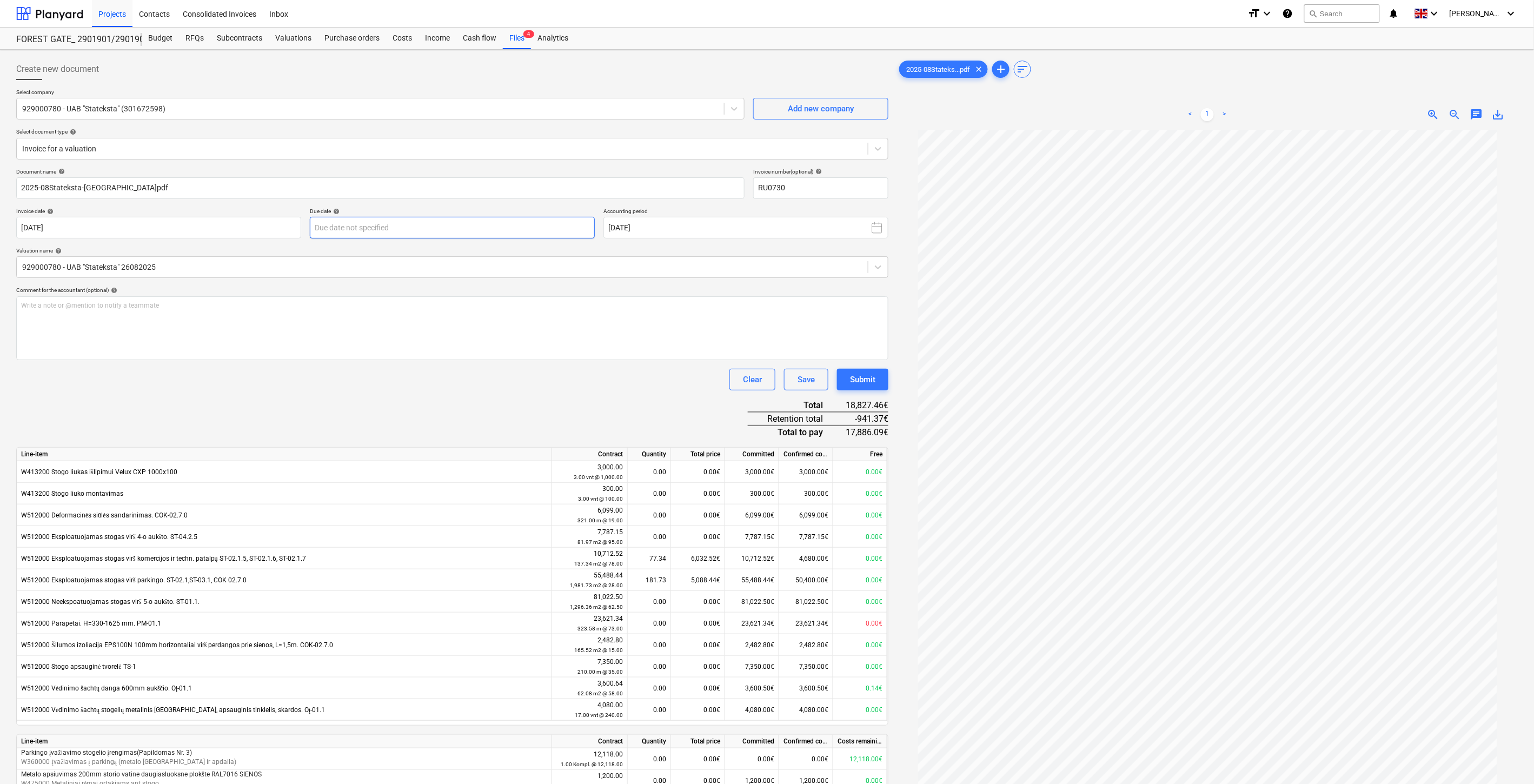
click at [400, 219] on body "Projects Contacts Consolidated Invoices Inbox format_size keyboard_arrow_down h…" at bounding box center [767, 392] width 1534 height 784
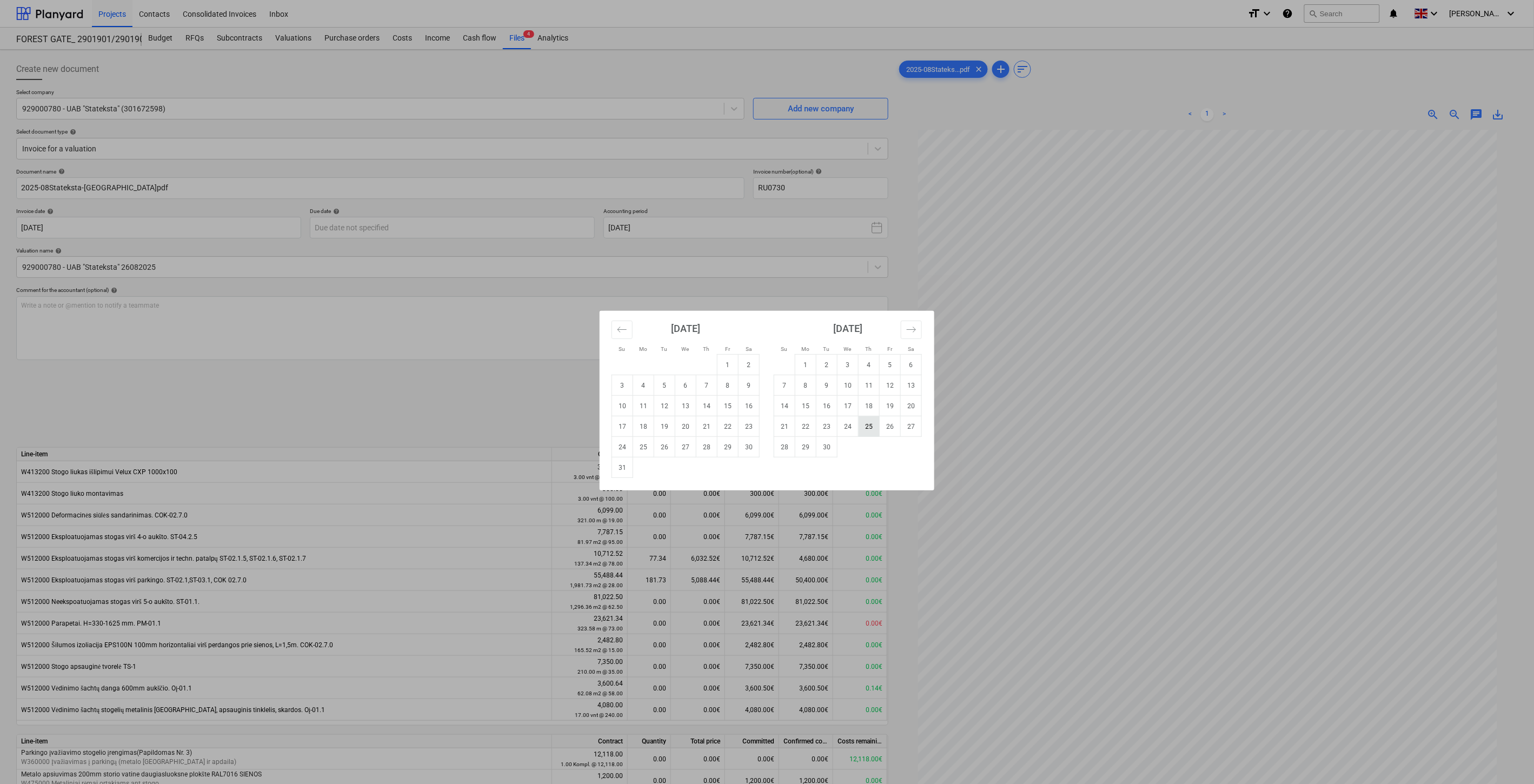
click at [871, 428] on td "25" at bounding box center [869, 427] width 21 height 21
type input "[DATE]"
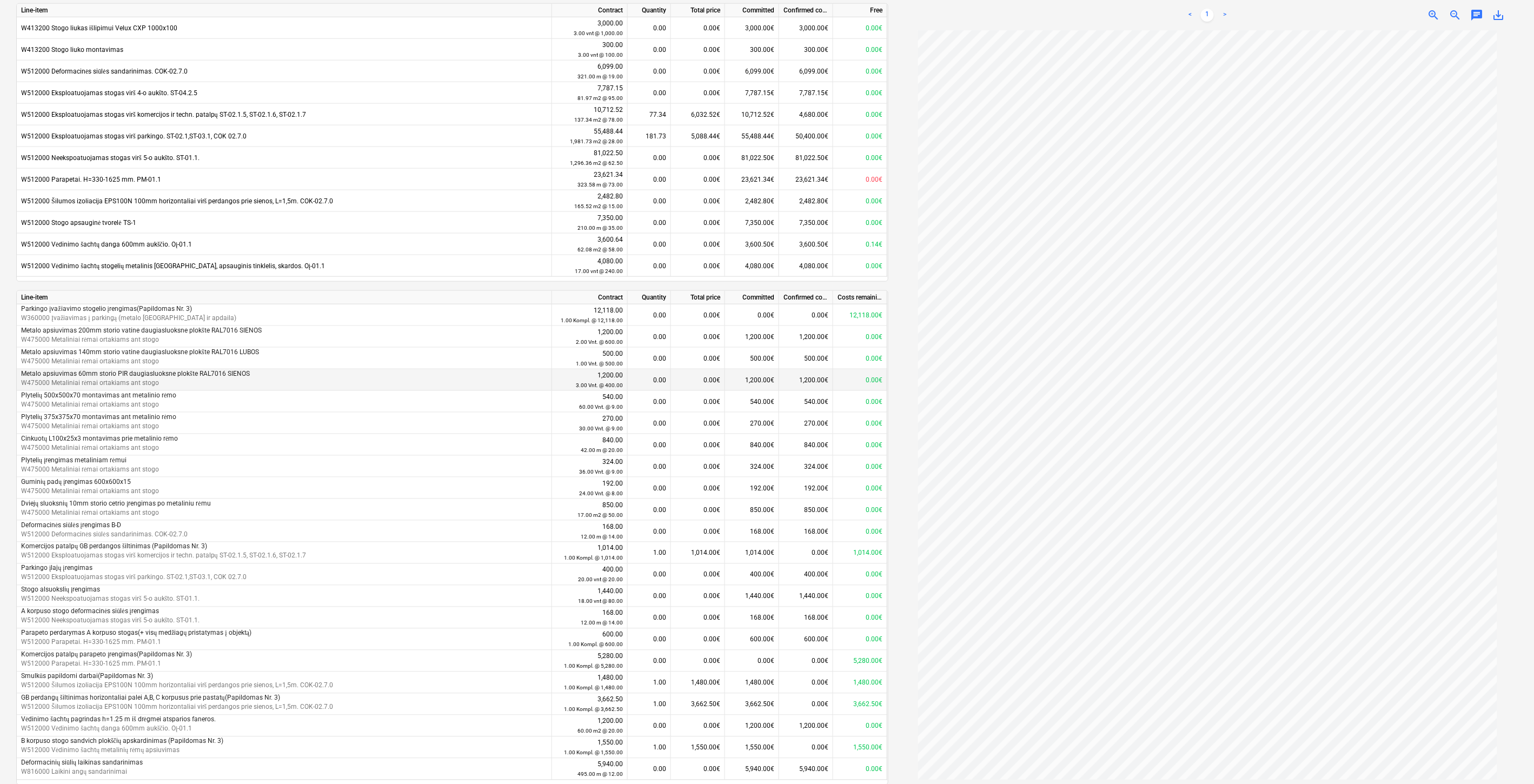
scroll to position [484, 0]
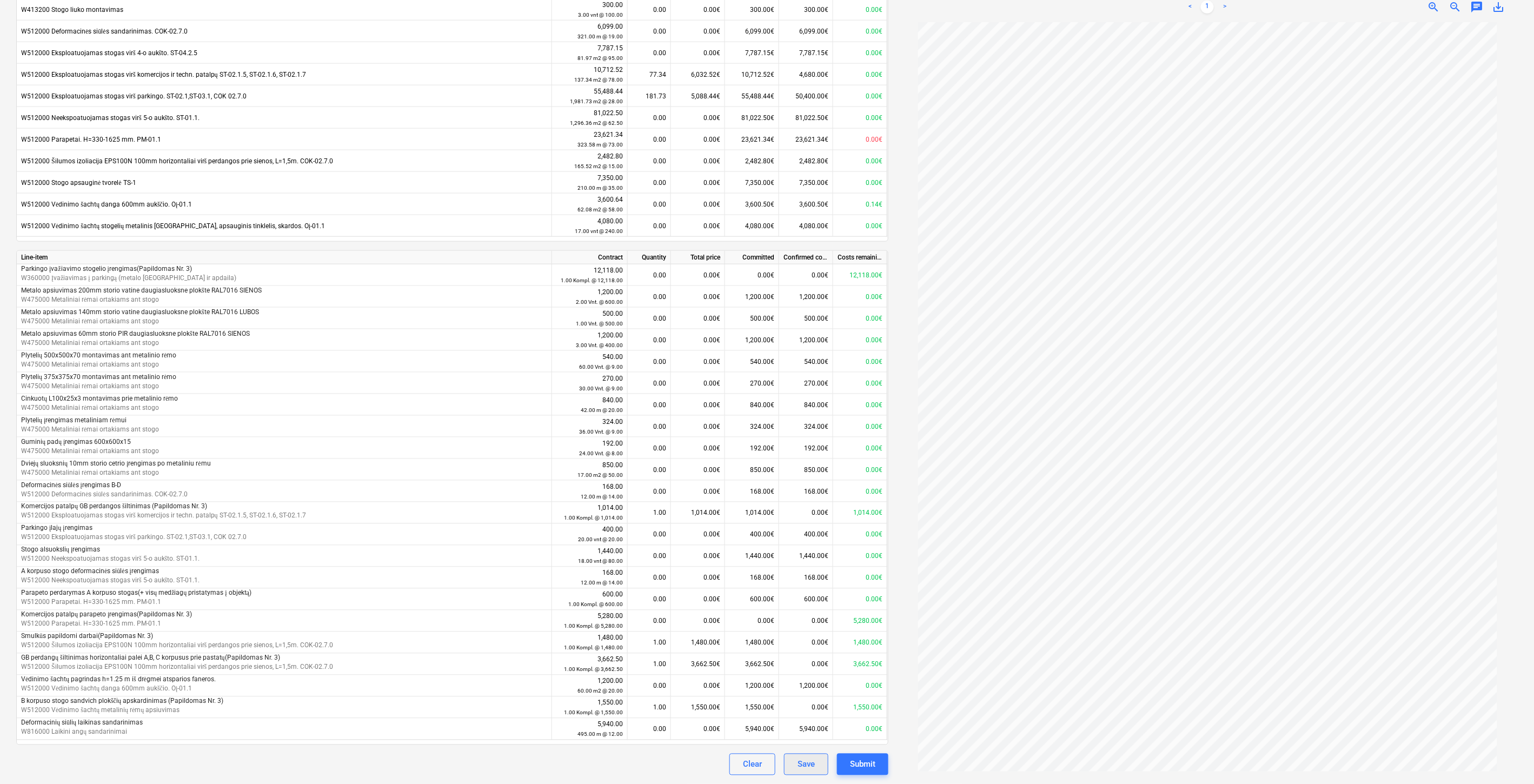
click at [811, 761] on div "Save" at bounding box center [807, 764] width 17 height 14
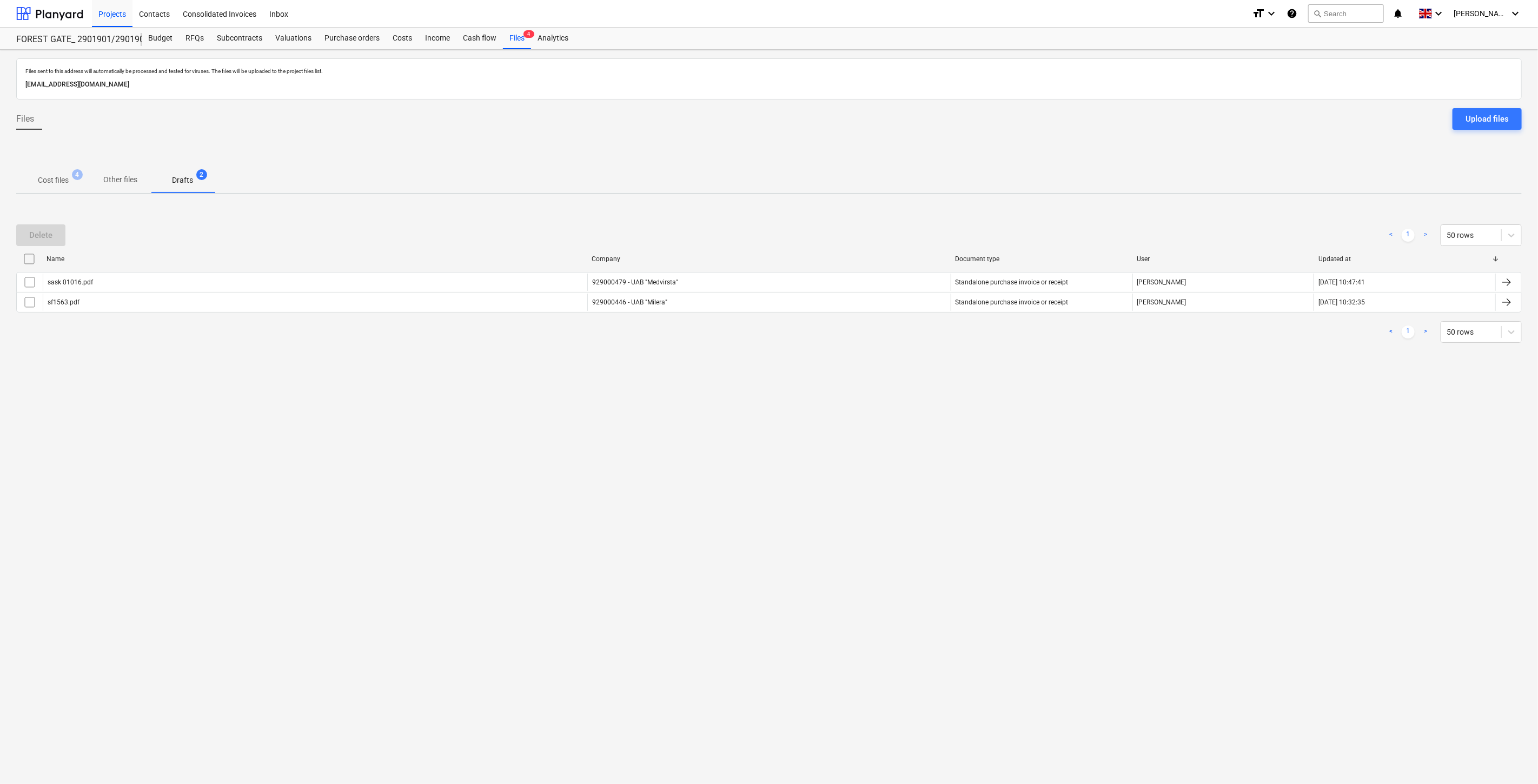
drag, startPoint x: 862, startPoint y: 528, endPoint x: 883, endPoint y: 497, distance: 37.4
click at [864, 525] on div "Files sent to this address will automatically be processed and tested for virus…" at bounding box center [769, 417] width 1538 height 734
click at [883, 497] on div "Files sent to this address will automatically be processed and tested for virus…" at bounding box center [769, 417] width 1538 height 734
click at [56, 184] on p "Cost files" at bounding box center [53, 180] width 31 height 11
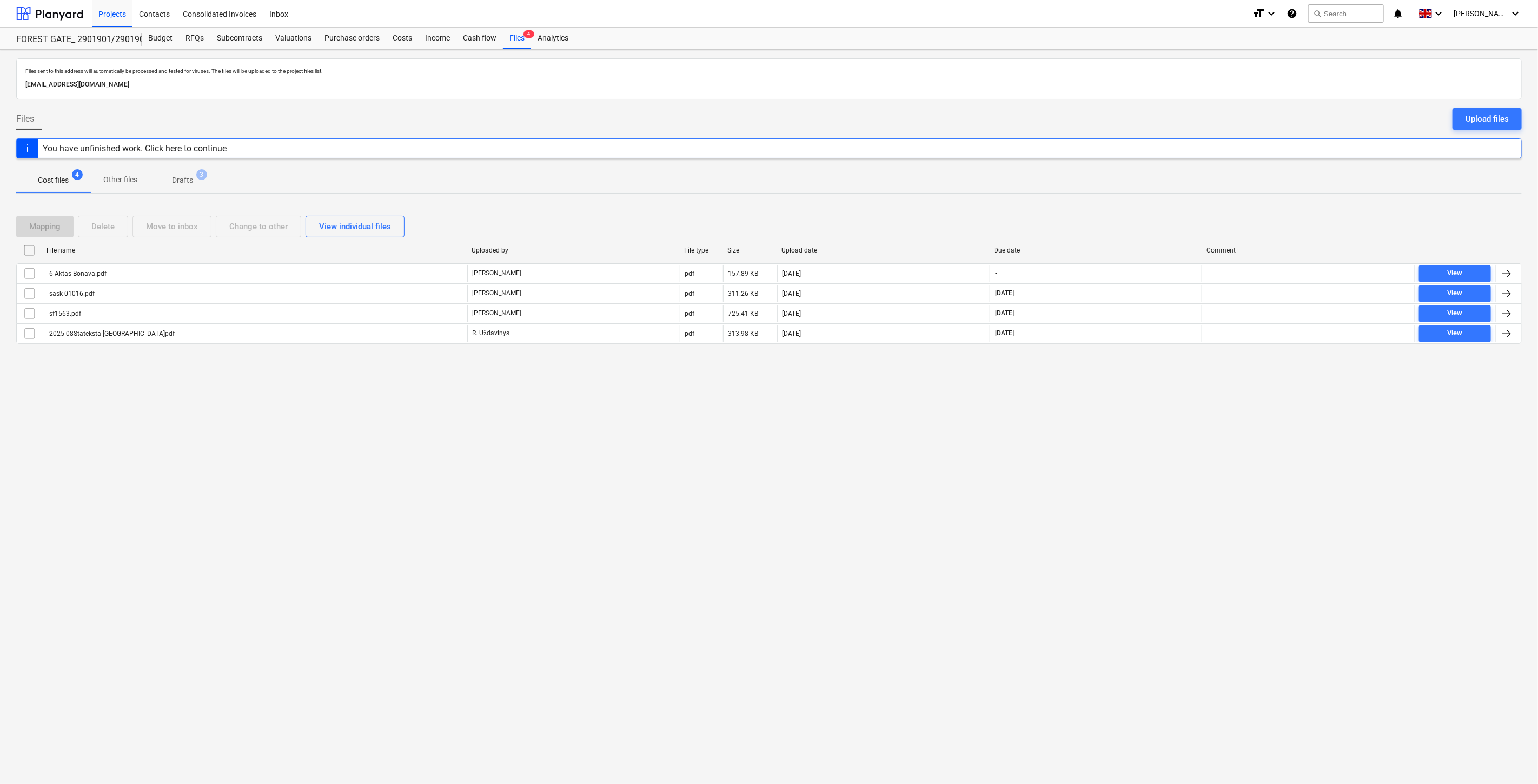
click at [1123, 406] on div "Files sent to this address will automatically be processed and tested for virus…" at bounding box center [769, 417] width 1538 height 734
click at [1142, 384] on div "Files sent to this address will automatically be processed and tested for virus…" at bounding box center [769, 417] width 1538 height 734
drag, startPoint x: 801, startPoint y: 596, endPoint x: 914, endPoint y: 489, distance: 155.6
click at [801, 596] on div "Files sent to this address will automatically be processed and tested for virus…" at bounding box center [769, 417] width 1538 height 734
click at [945, 470] on div "Files sent to this address will automatically be processed and tested for virus…" at bounding box center [769, 417] width 1538 height 734
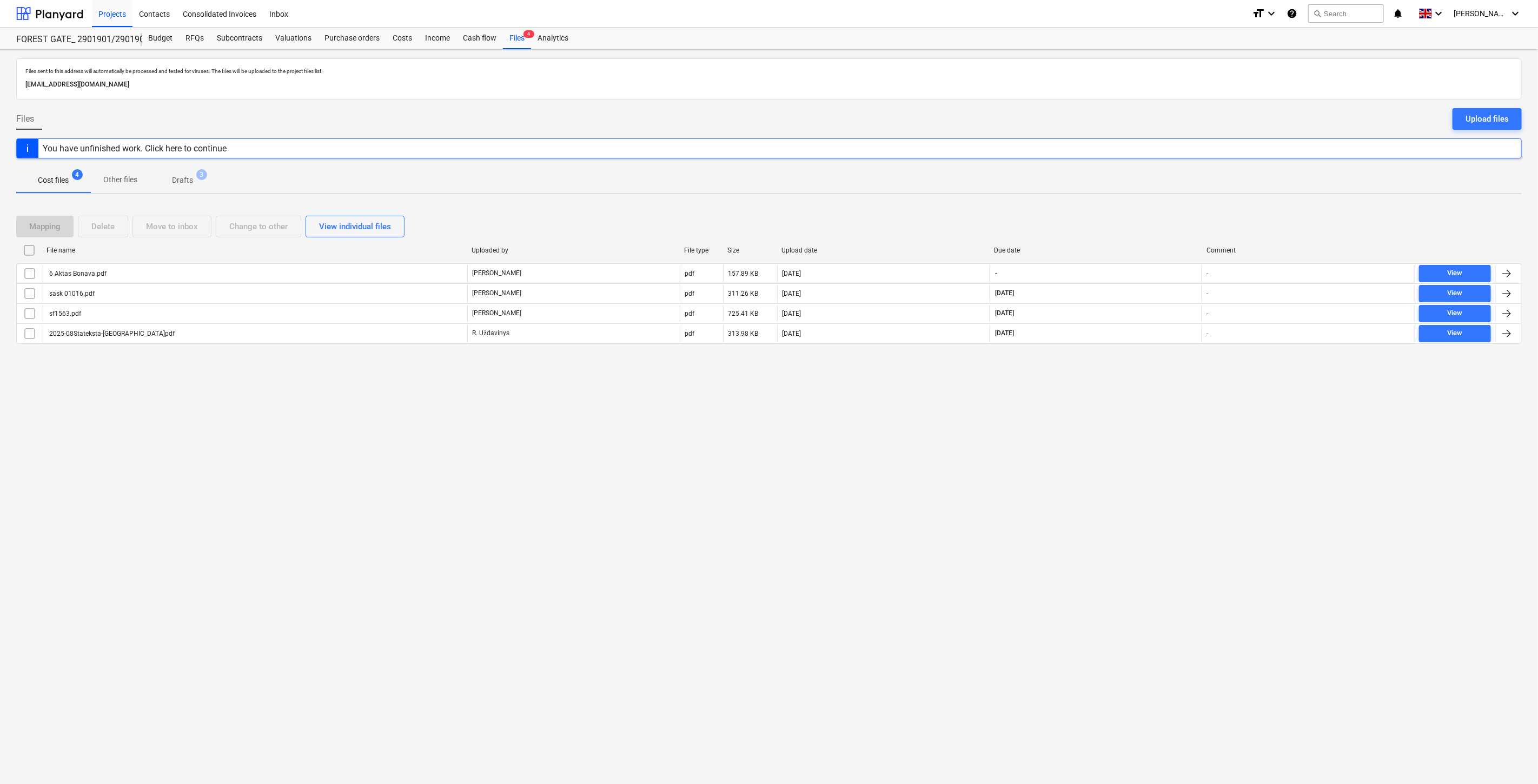
click at [1118, 390] on div "Files sent to this address will automatically be processed and tested for virus…" at bounding box center [769, 417] width 1538 height 734
click at [1154, 365] on div "Mapping Delete Move to inbox Change to other View individual files File name Up…" at bounding box center [769, 284] width 1506 height 162
drag, startPoint x: 1097, startPoint y: 513, endPoint x: 1112, endPoint y: 482, distance: 34.4
click at [1103, 499] on div "Files sent to this address will automatically be processed and tested for virus…" at bounding box center [769, 417] width 1538 height 734
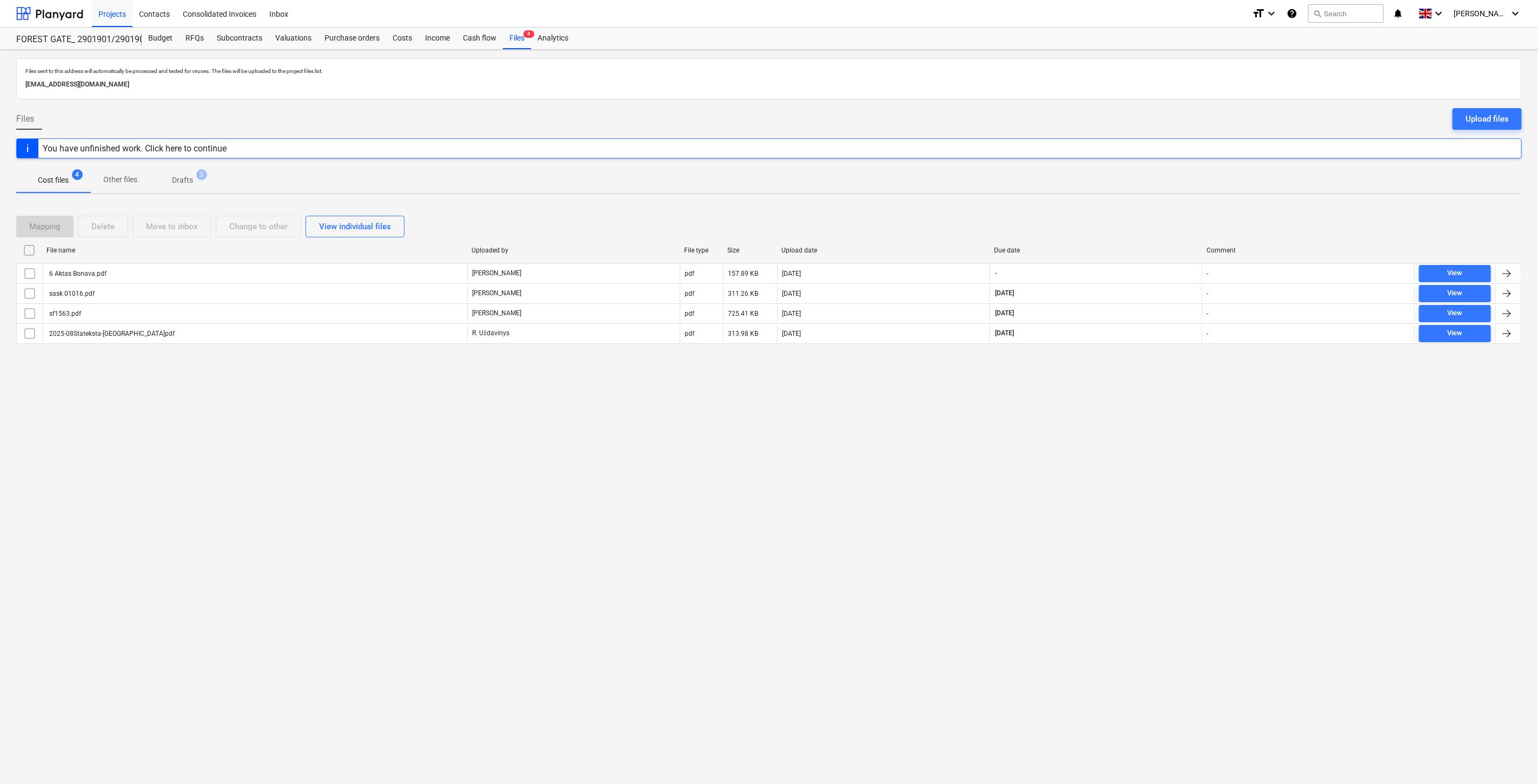
click at [1147, 451] on div "Files sent to this address will automatically be processed and tested for virus…" at bounding box center [769, 417] width 1538 height 734
drag, startPoint x: 28, startPoint y: 7, endPoint x: 46, endPoint y: 22, distance: 23.4
click at [28, 7] on div at bounding box center [49, 13] width 67 height 27
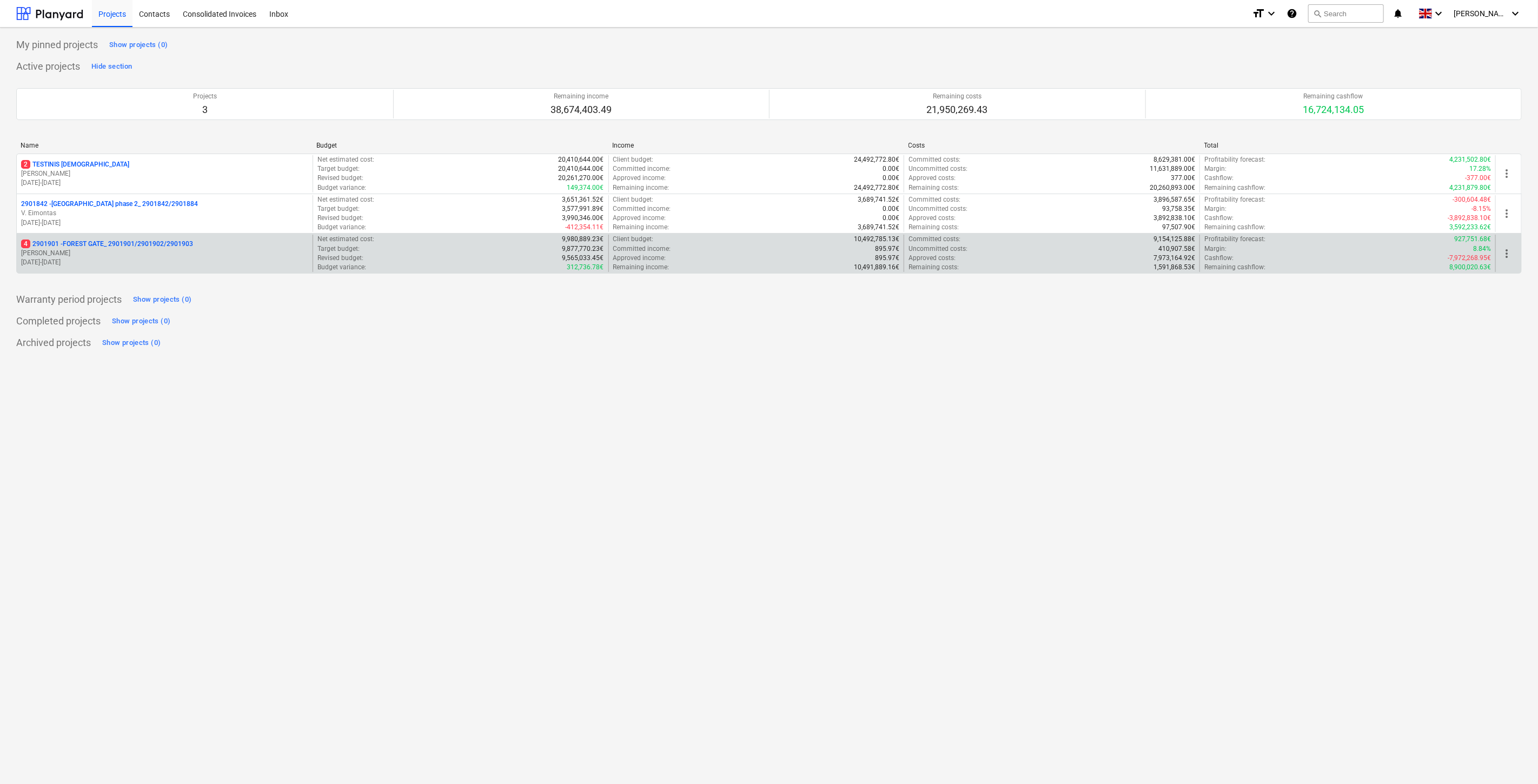
click at [172, 241] on p "4 2901901 - FOREST GATE_ 2901901/2901902/2901903" at bounding box center [107, 244] width 172 height 10
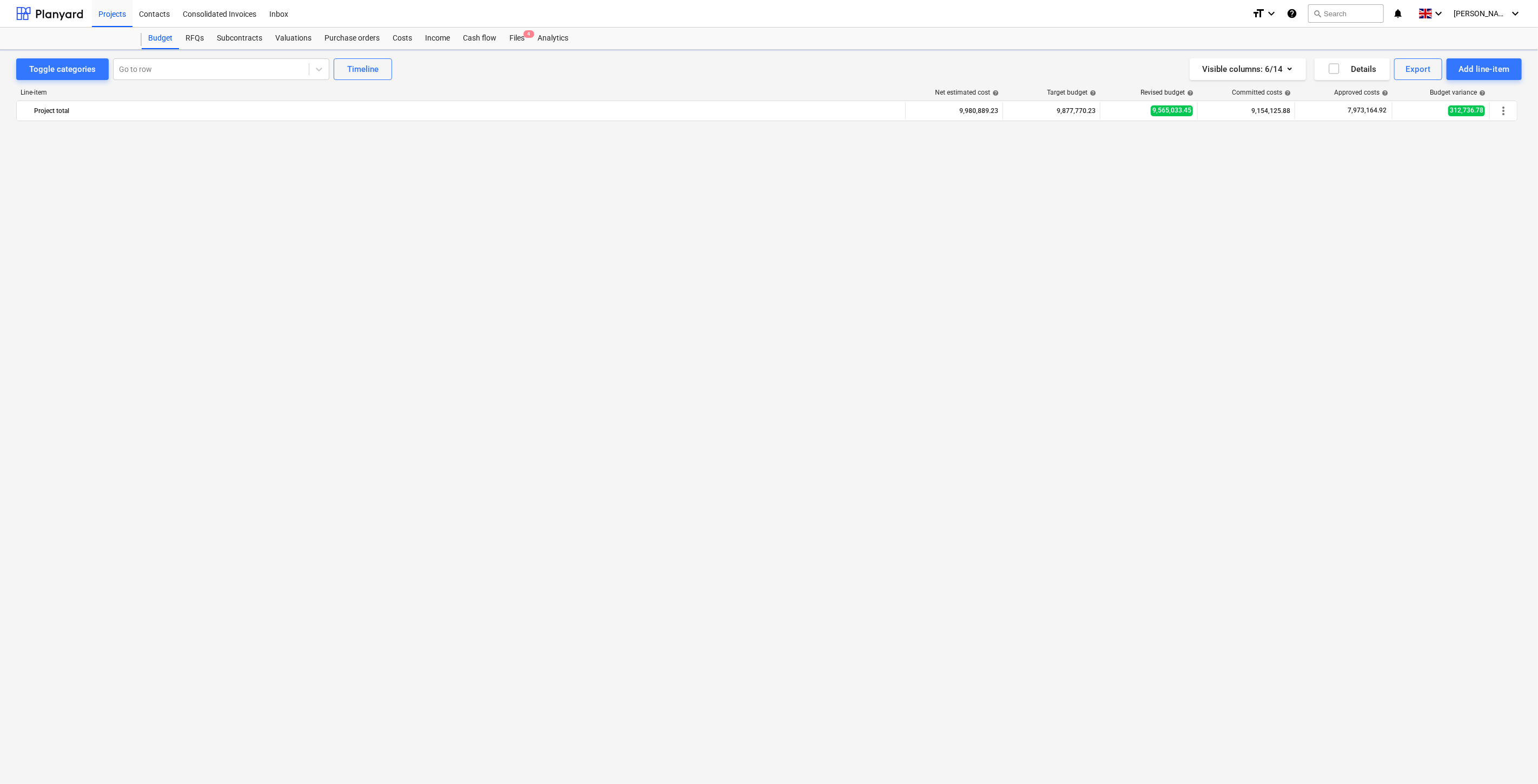
scroll to position [1071, 0]
click at [524, 36] on span "4" at bounding box center [529, 34] width 11 height 8
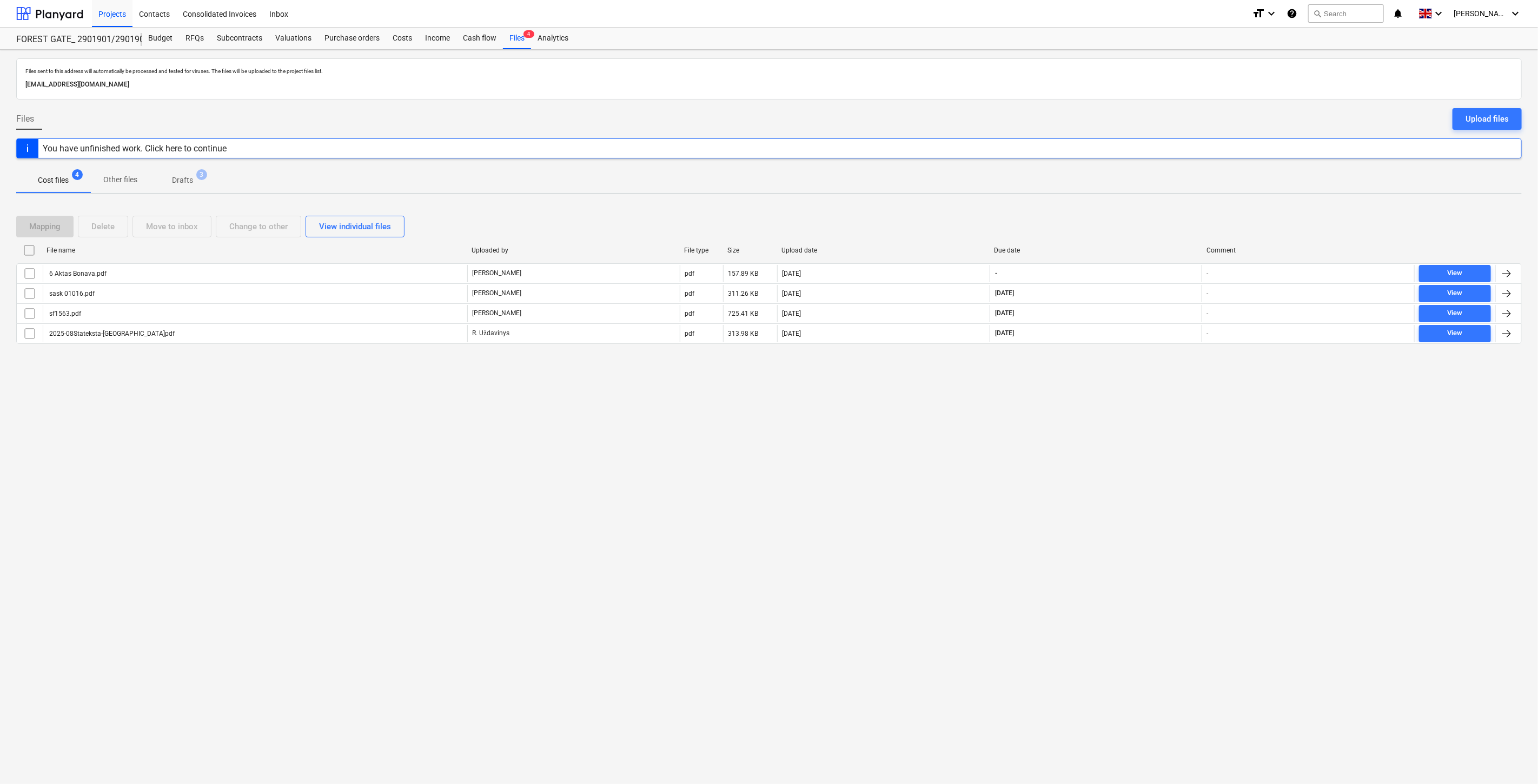
drag, startPoint x: 1076, startPoint y: 462, endPoint x: 1116, endPoint y: 421, distance: 57.3
click at [1077, 460] on div "Files sent to this address will automatically be processed and tested for virus…" at bounding box center [769, 417] width 1538 height 734
click at [1116, 421] on div "Files sent to this address will automatically be processed and tested for virus…" at bounding box center [769, 417] width 1538 height 734
click at [754, 501] on div "Files sent to this address will automatically be processed and tested for virus…" at bounding box center [769, 417] width 1538 height 734
click at [831, 469] on div "Files sent to this address will automatically be processed and tested for virus…" at bounding box center [769, 417] width 1538 height 734
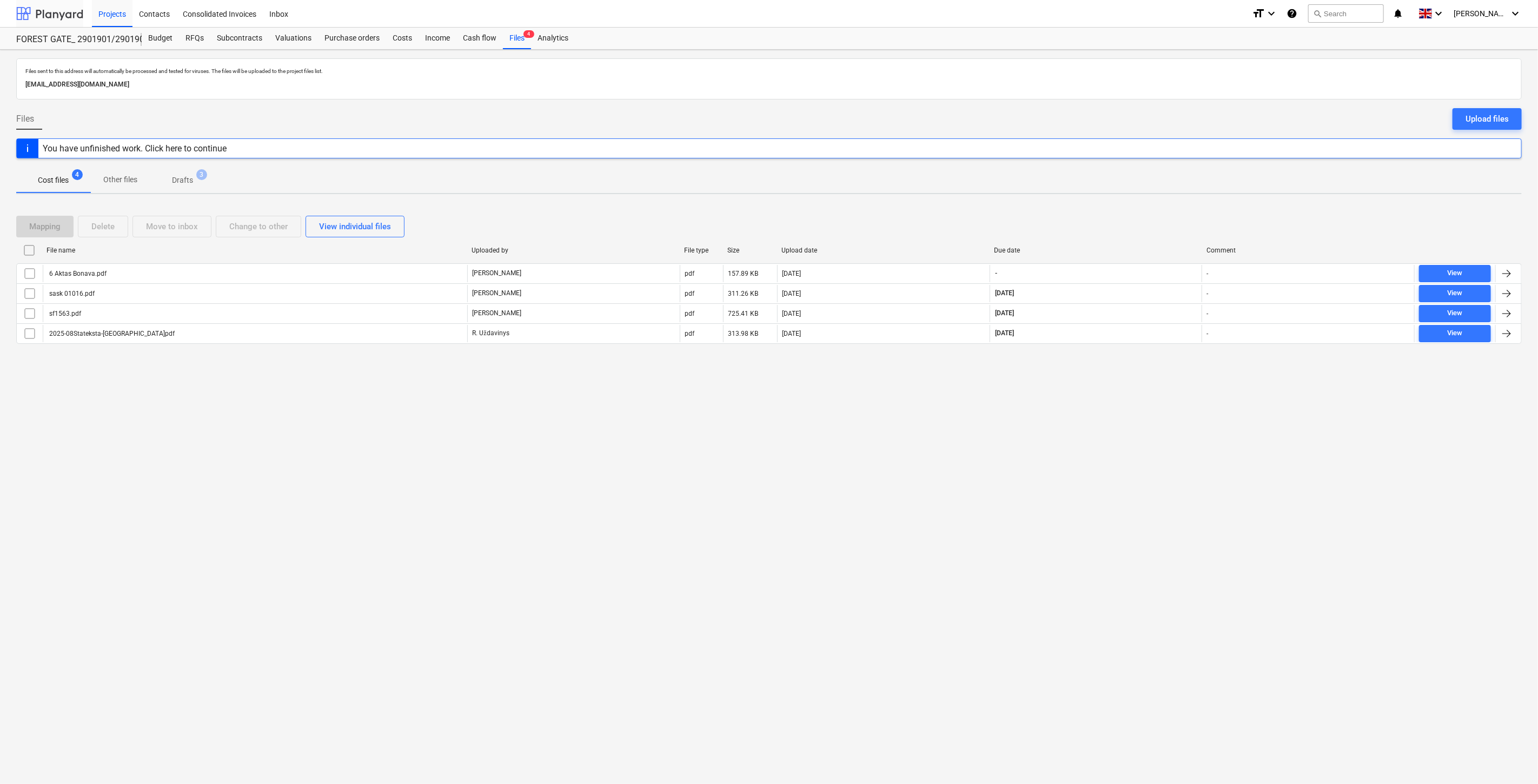
click at [79, 15] on div at bounding box center [49, 13] width 67 height 27
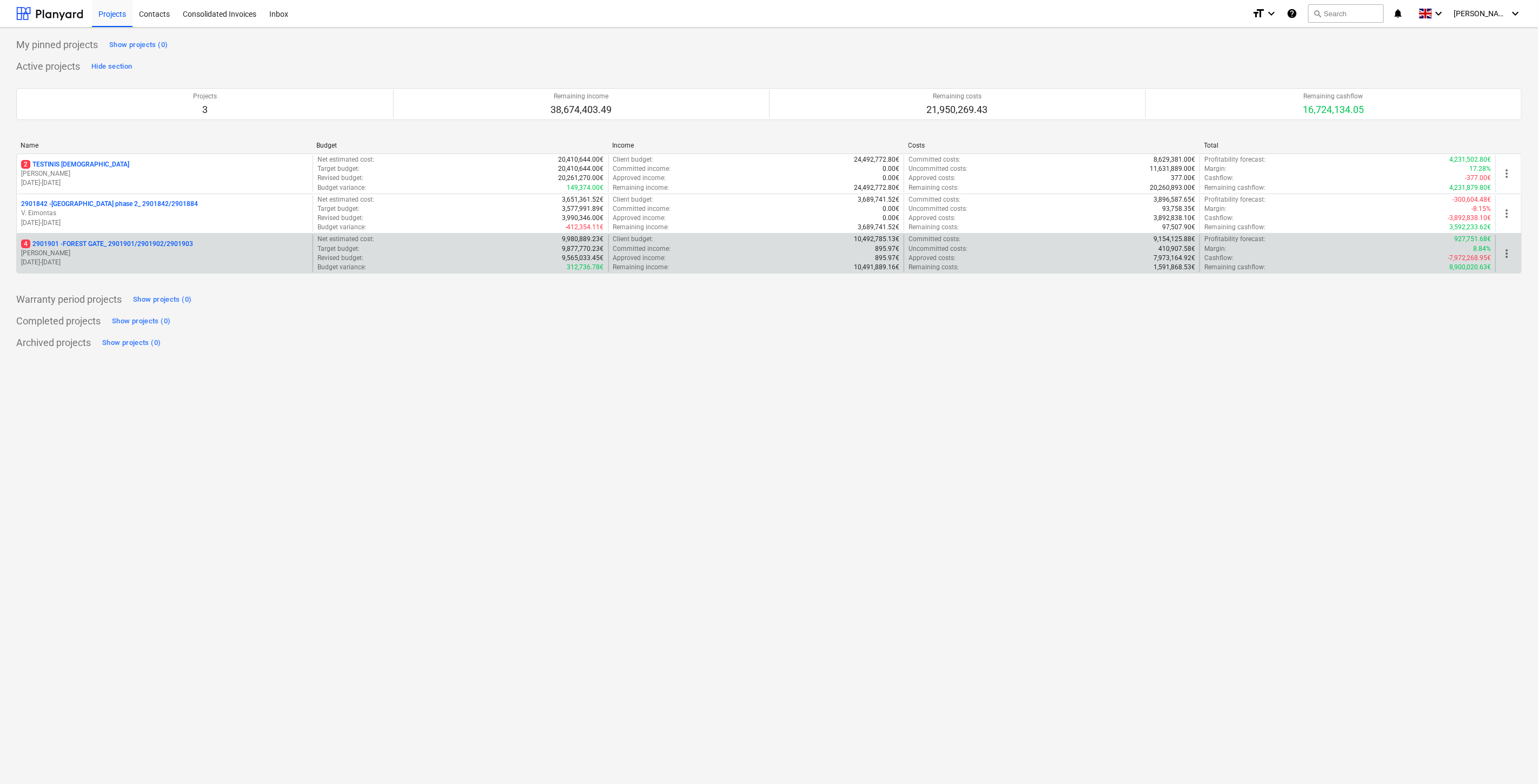
click at [147, 258] on p "18.03.2024 - 03.11.2025" at bounding box center [165, 263] width 287 height 10
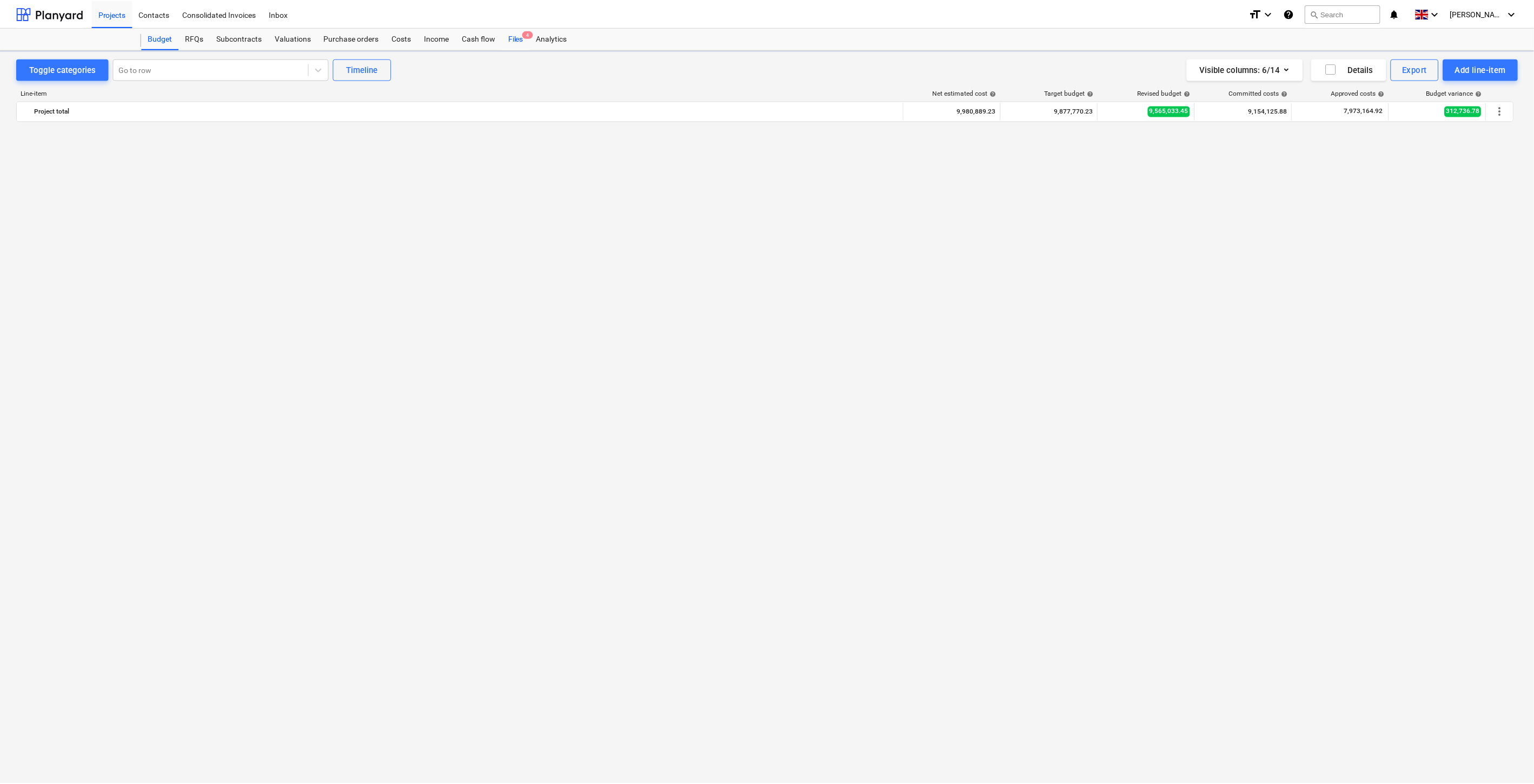
scroll to position [1071, 0]
click at [506, 38] on div "Files 4" at bounding box center [517, 38] width 28 height 21
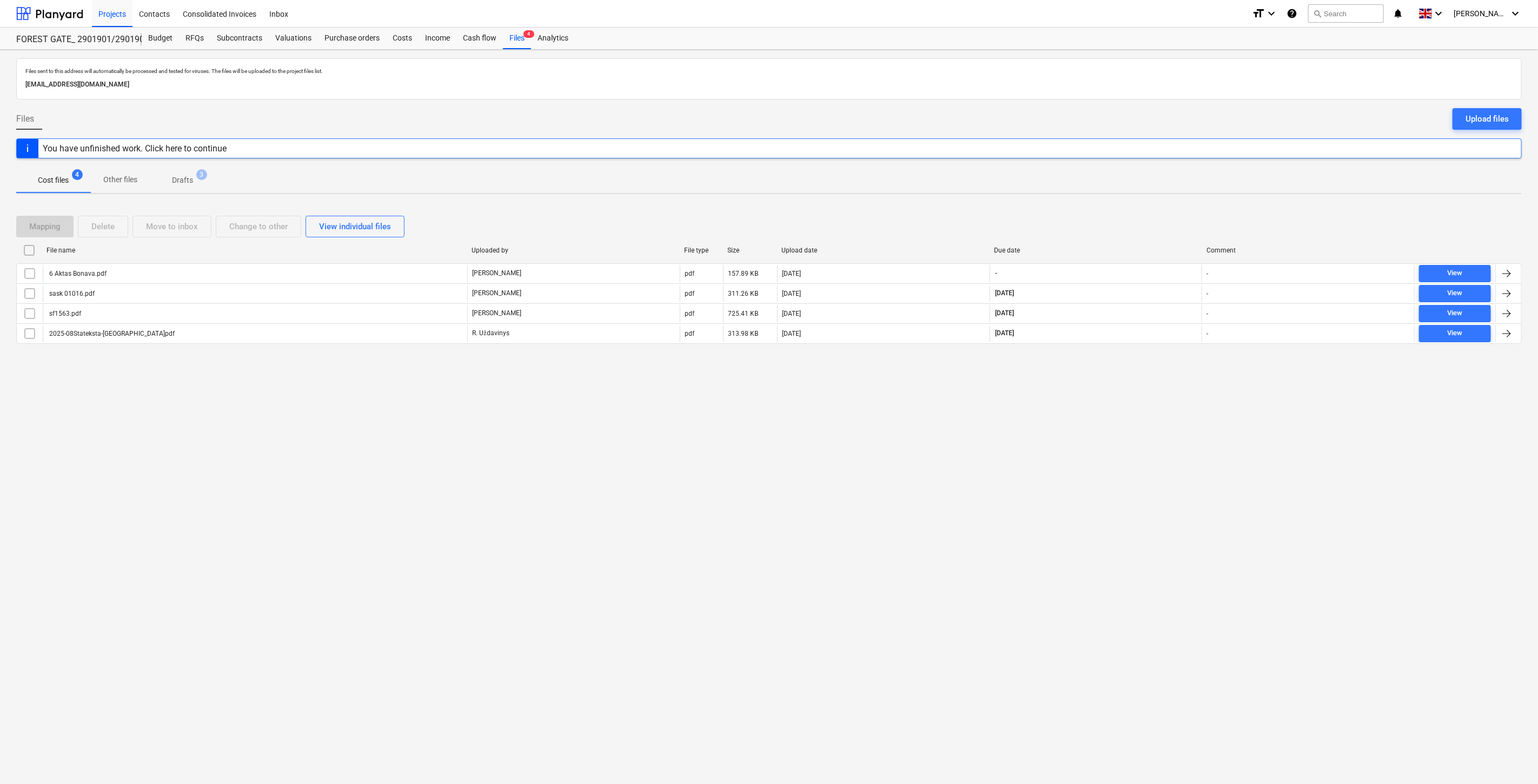
click at [1077, 398] on div "Files sent to this address will automatically be processed and tested for virus…" at bounding box center [769, 417] width 1538 height 734
click at [1137, 365] on div "Mapping Delete Move to inbox Change to other View individual files File name Up…" at bounding box center [769, 284] width 1506 height 162
click at [254, 41] on div "Subcontracts" at bounding box center [239, 38] width 59 height 21
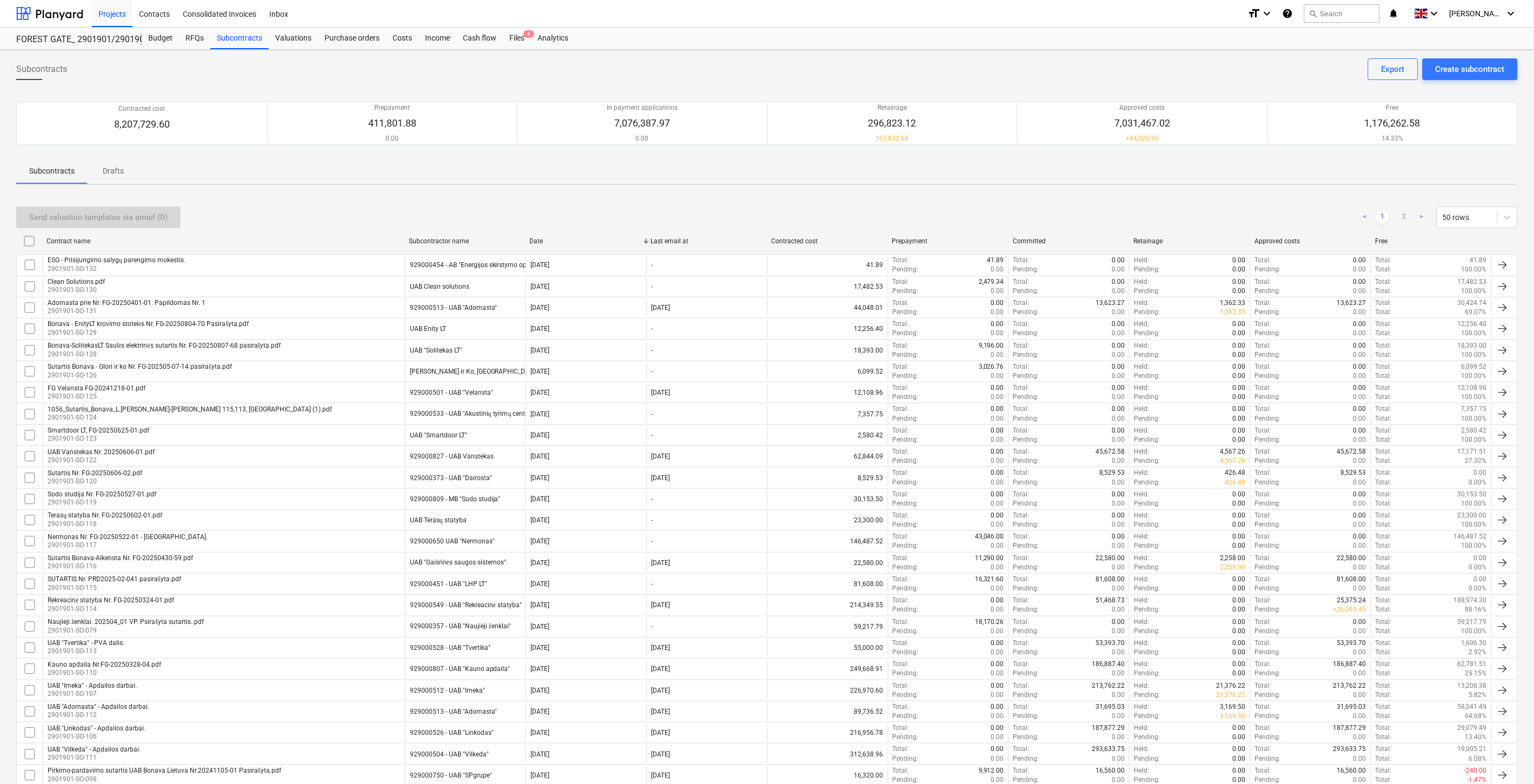
click at [855, 208] on div "Send valuation templates via email (0) < 1 2 > 50 rows" at bounding box center [766, 217] width 1502 height 21
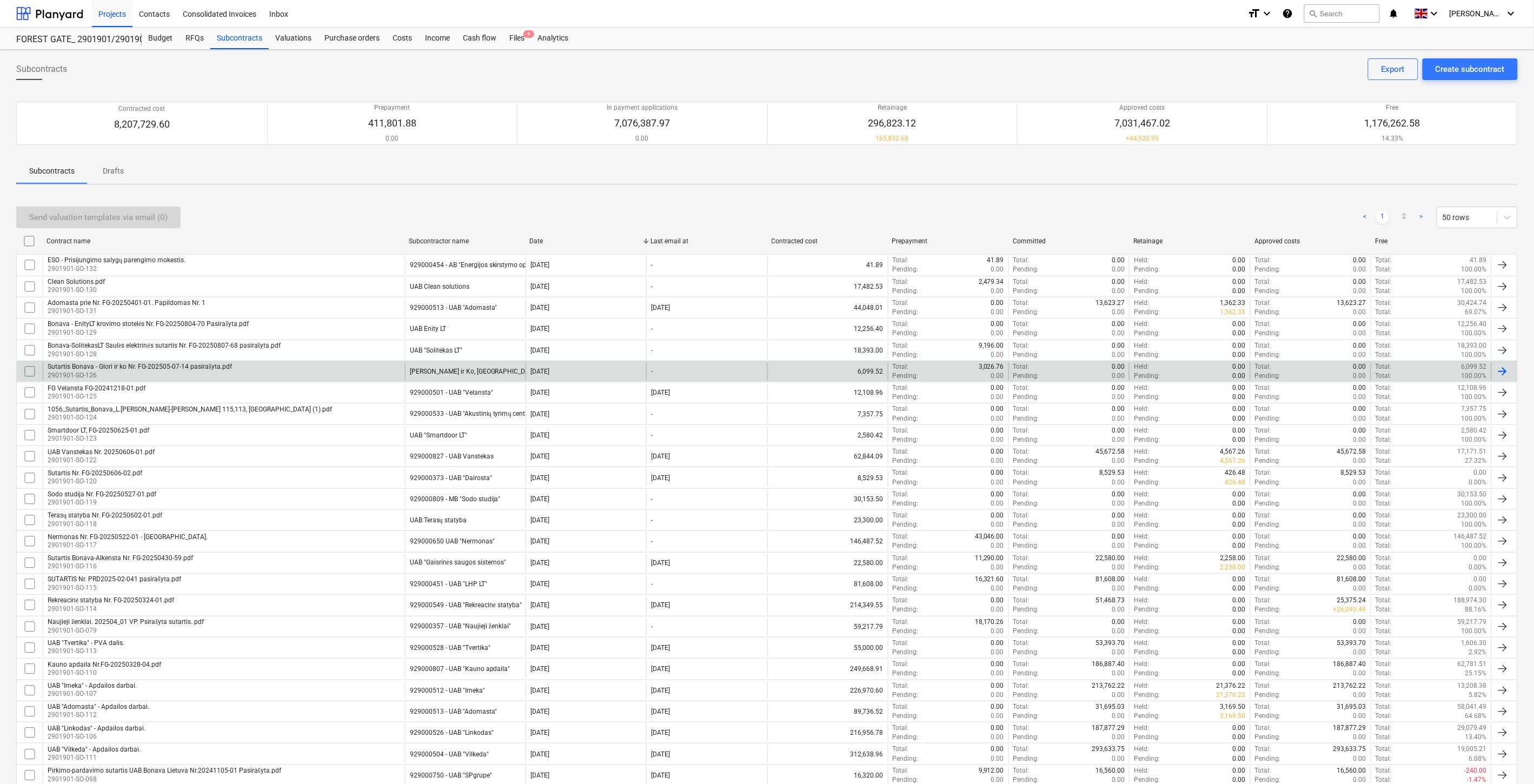
click at [321, 382] on div "FG Velansta FG-20241218-01.pdf 2901901-SO-125 929000501 - UAB "Velansta" 29 Jul…" at bounding box center [766, 392] width 1502 height 21
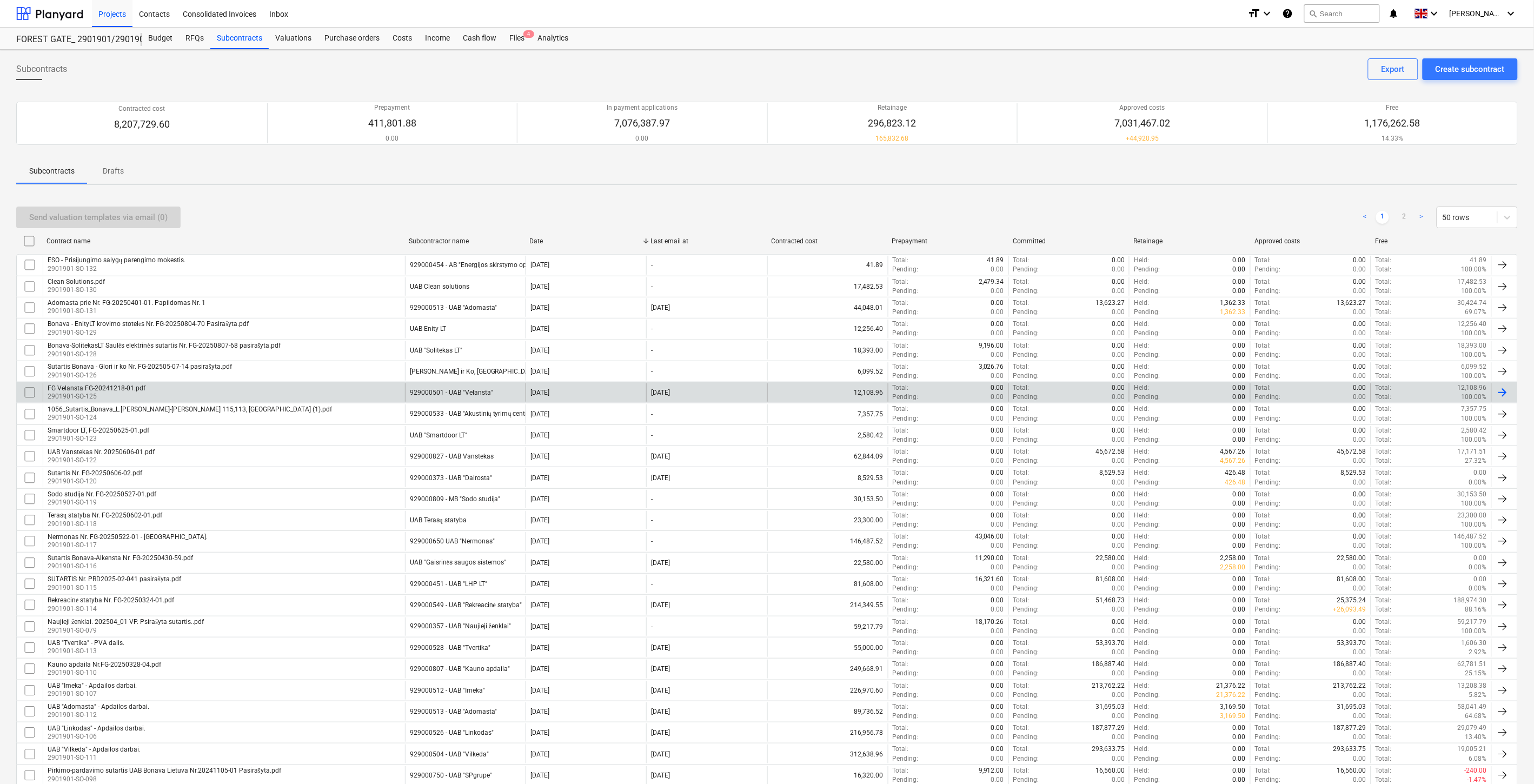
click at [272, 389] on div "FG Velansta FG-20241218-01.pdf 2901901-SO-125" at bounding box center [223, 392] width 362 height 18
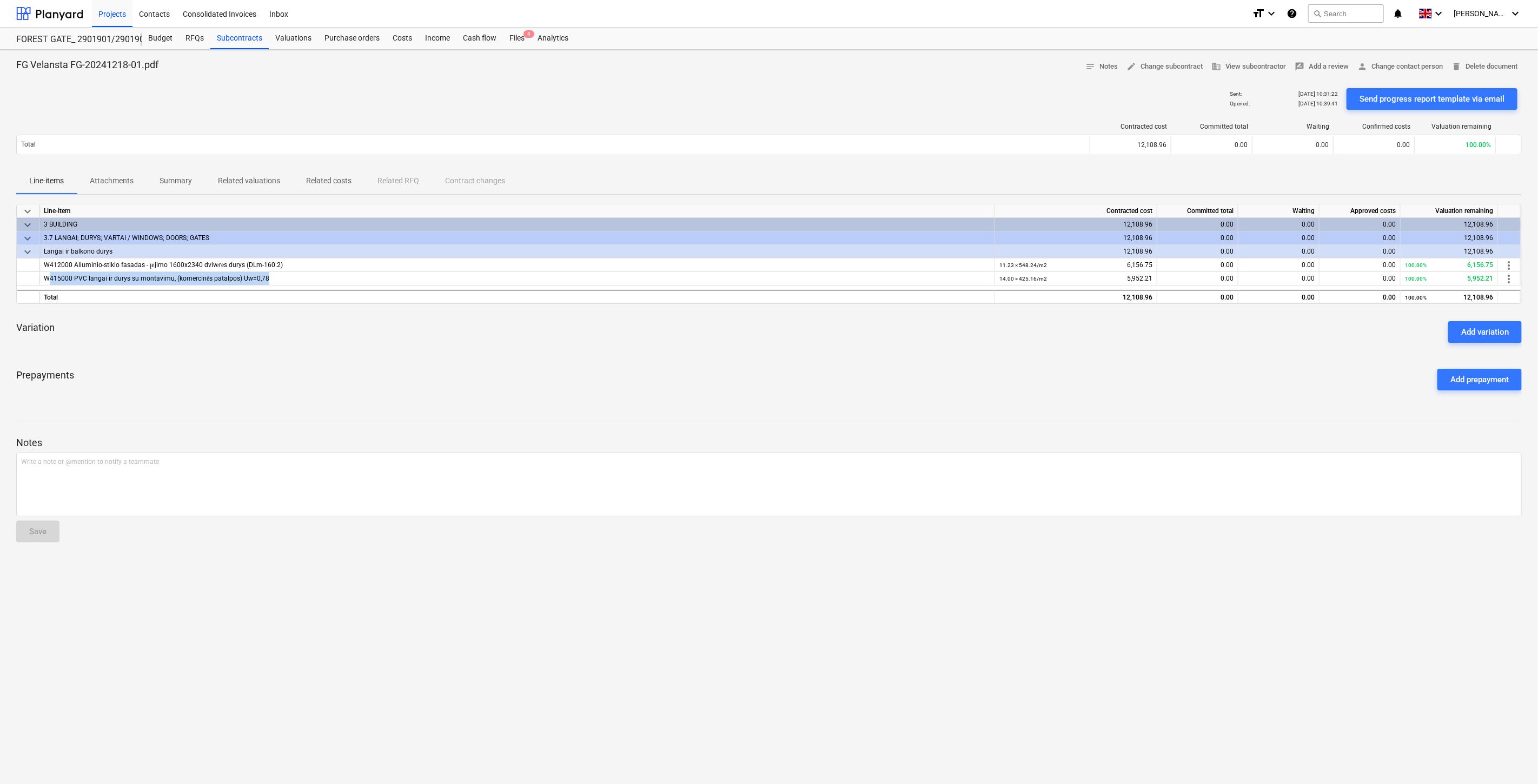
drag, startPoint x: 287, startPoint y: 278, endPoint x: 119, endPoint y: 312, distance: 171.4
click at [47, 279] on div "W415000 PVC langai ir durys su montavimu, (komercinės patalpos) Uw=0,78" at bounding box center [517, 278] width 946 height 13
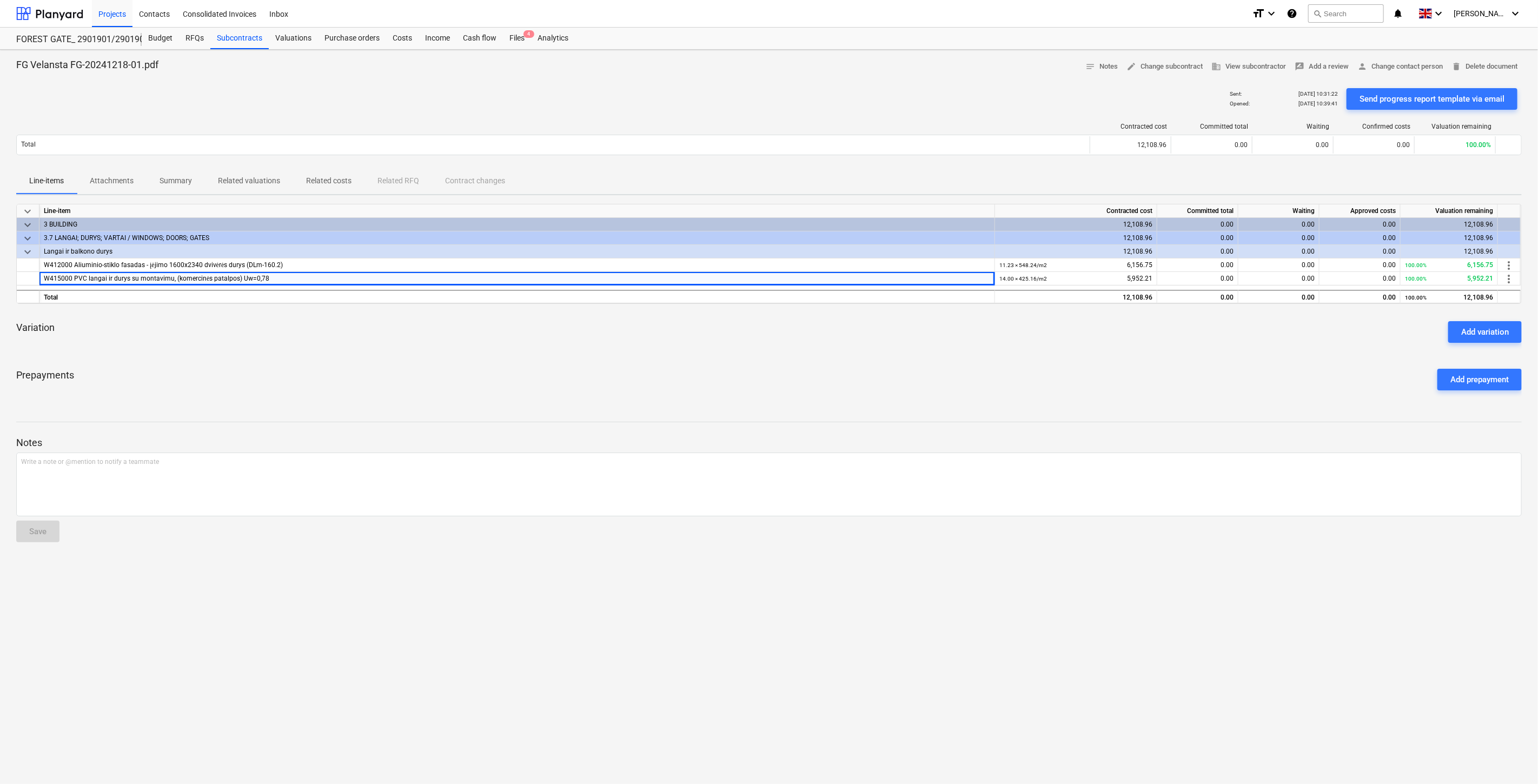
click at [211, 336] on div "Variation Add variation" at bounding box center [769, 331] width 1506 height 39
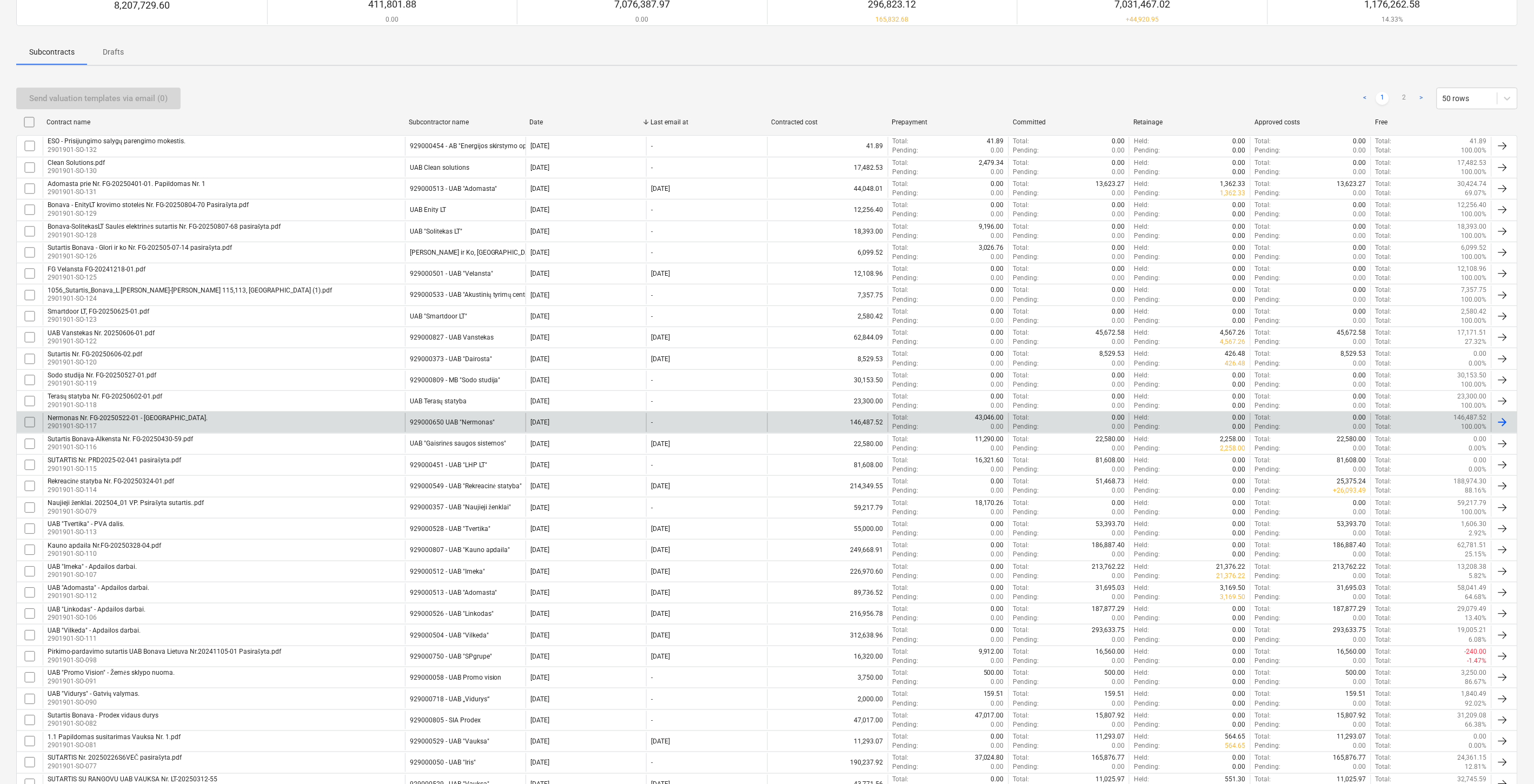
scroll to position [120, 0]
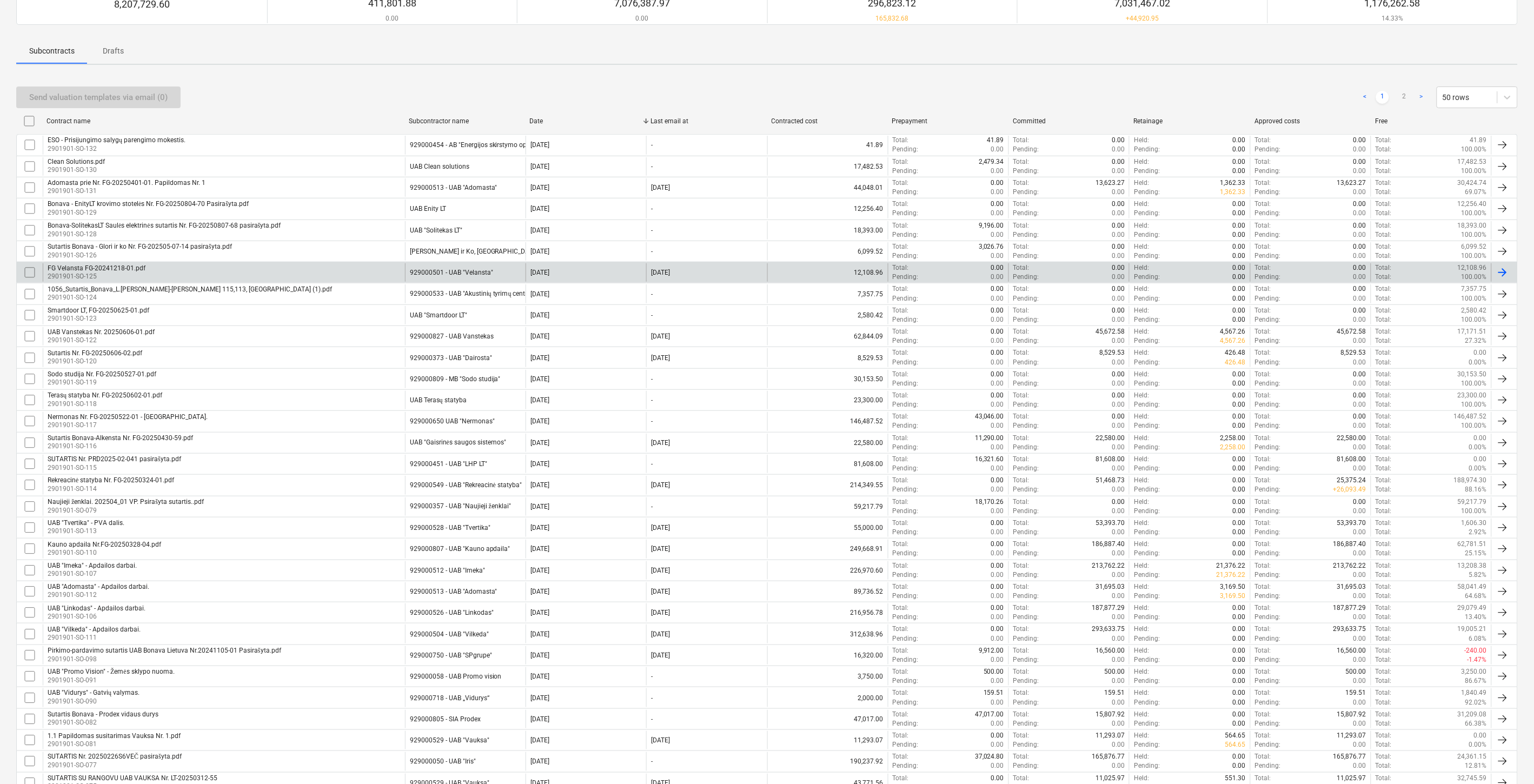
click at [299, 271] on div "FG Velansta FG-20241218-01.pdf 2901901-SO-125" at bounding box center [223, 272] width 362 height 18
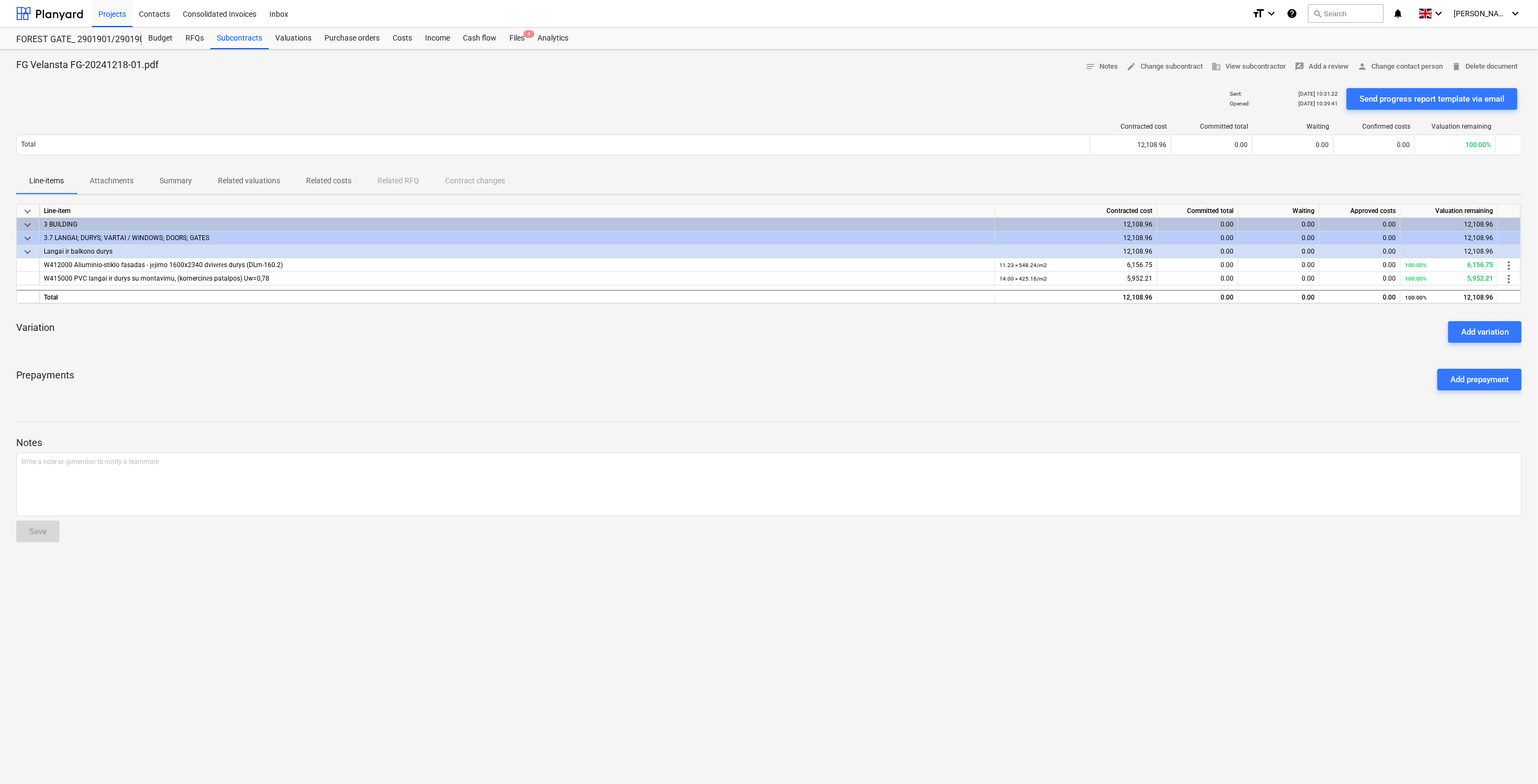
click at [538, 346] on div "Variation Add variation" at bounding box center [769, 331] width 1506 height 39
drag, startPoint x: 294, startPoint y: 264, endPoint x: 44, endPoint y: 268, distance: 250.0
click at [44, 268] on div "W412000 Aliuminio-stiklo fasadas - įėjimo 1600x2340 dvivėrės durys (DLm-160.2)" at bounding box center [517, 265] width 946 height 13
click at [229, 385] on div "Prepayments Add prepayment" at bounding box center [769, 379] width 1506 height 39
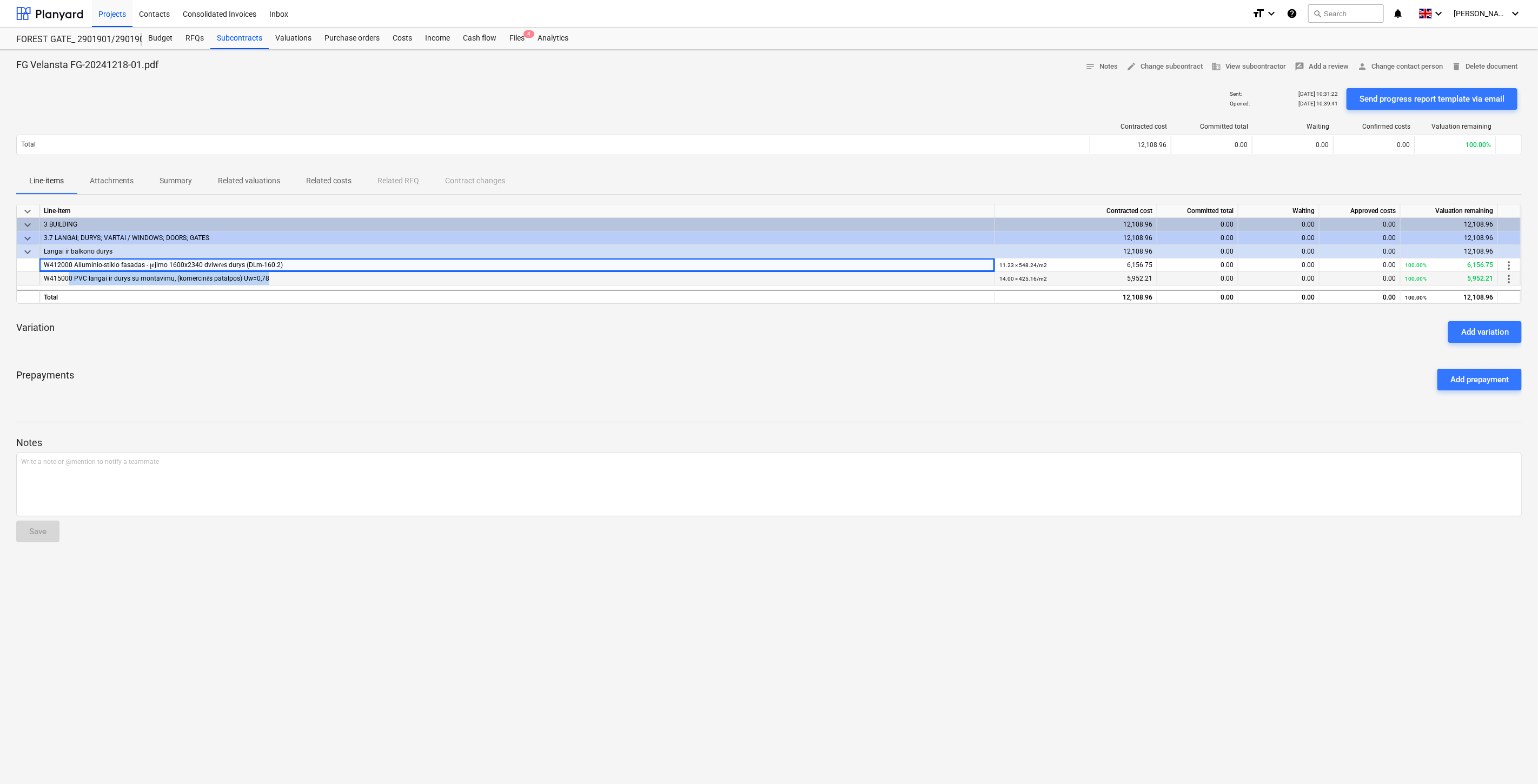
drag, startPoint x: 290, startPoint y: 277, endPoint x: 67, endPoint y: 281, distance: 223.0
click at [67, 281] on div "W415000 PVC langai ir durys su montavimu, (komercinės patalpos) Uw=0,78" at bounding box center [517, 278] width 946 height 13
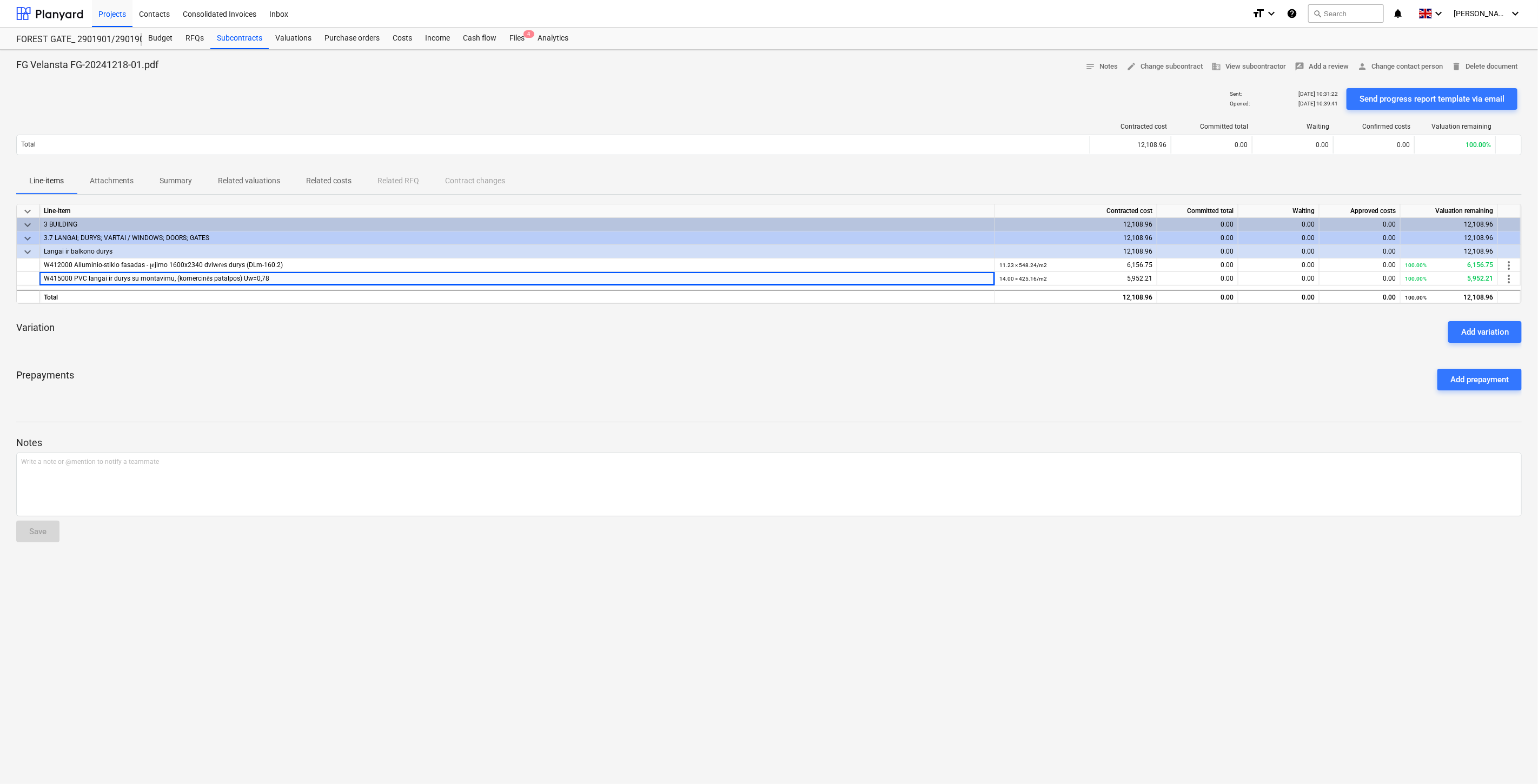
click at [271, 334] on div "Variation Add variation" at bounding box center [769, 331] width 1506 height 39
drag, startPoint x: 318, startPoint y: 261, endPoint x: 40, endPoint y: 266, distance: 278.0
click at [40, 266] on div "W412000 Aliuminio-stiklo fasadas - įėjimo 1600x2340 dvivėrės durys (DLm-160.2)" at bounding box center [517, 265] width 956 height 13
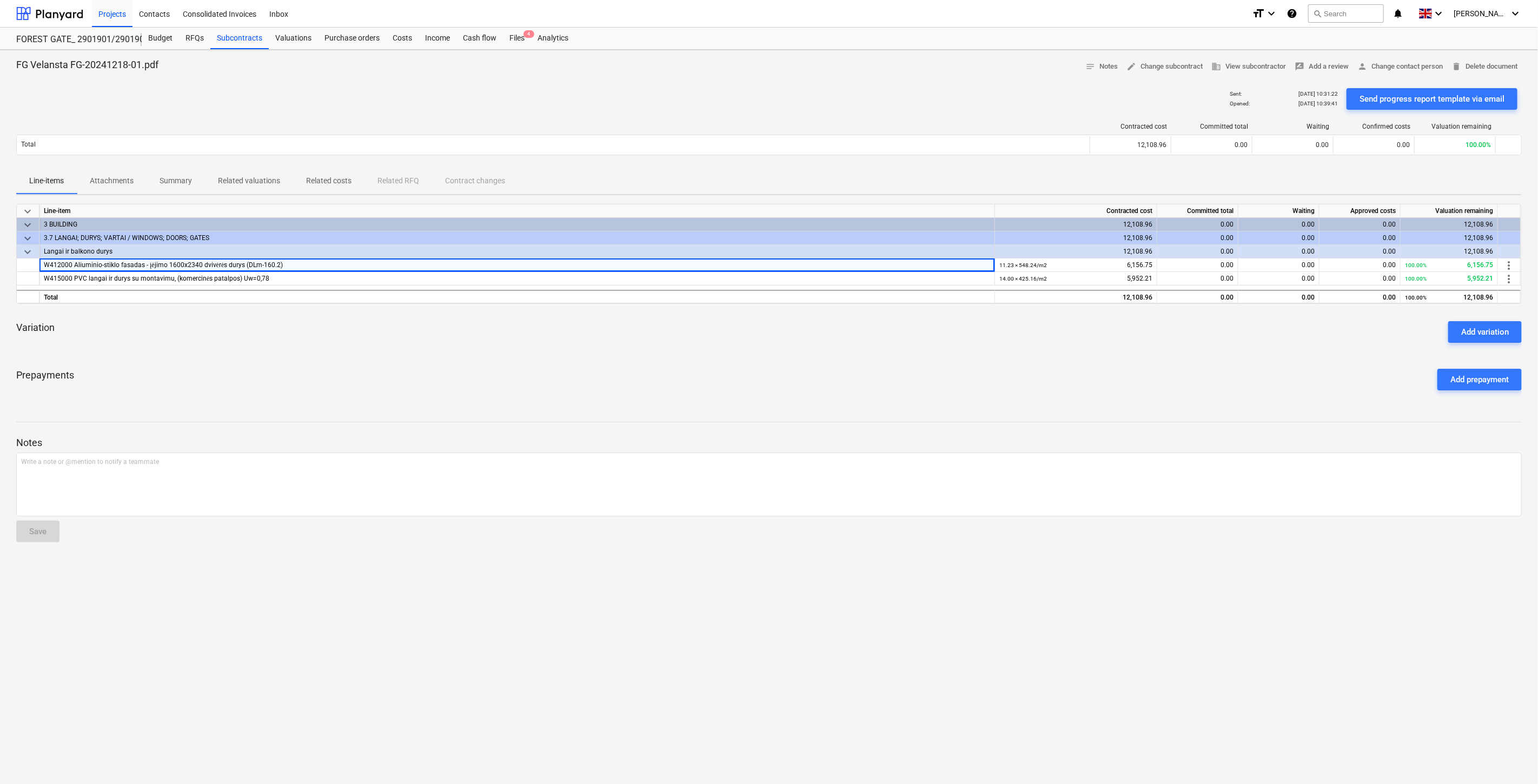
click at [376, 344] on div "Variation Add variation" at bounding box center [769, 331] width 1506 height 39
drag, startPoint x: 764, startPoint y: 365, endPoint x: 788, endPoint y: 356, distance: 25.6
click at [764, 365] on div "Prepayments Add prepayment" at bounding box center [769, 379] width 1506 height 39
click at [807, 350] on div "Variation Add variation" at bounding box center [769, 331] width 1506 height 39
click at [921, 413] on div at bounding box center [769, 412] width 1506 height 9
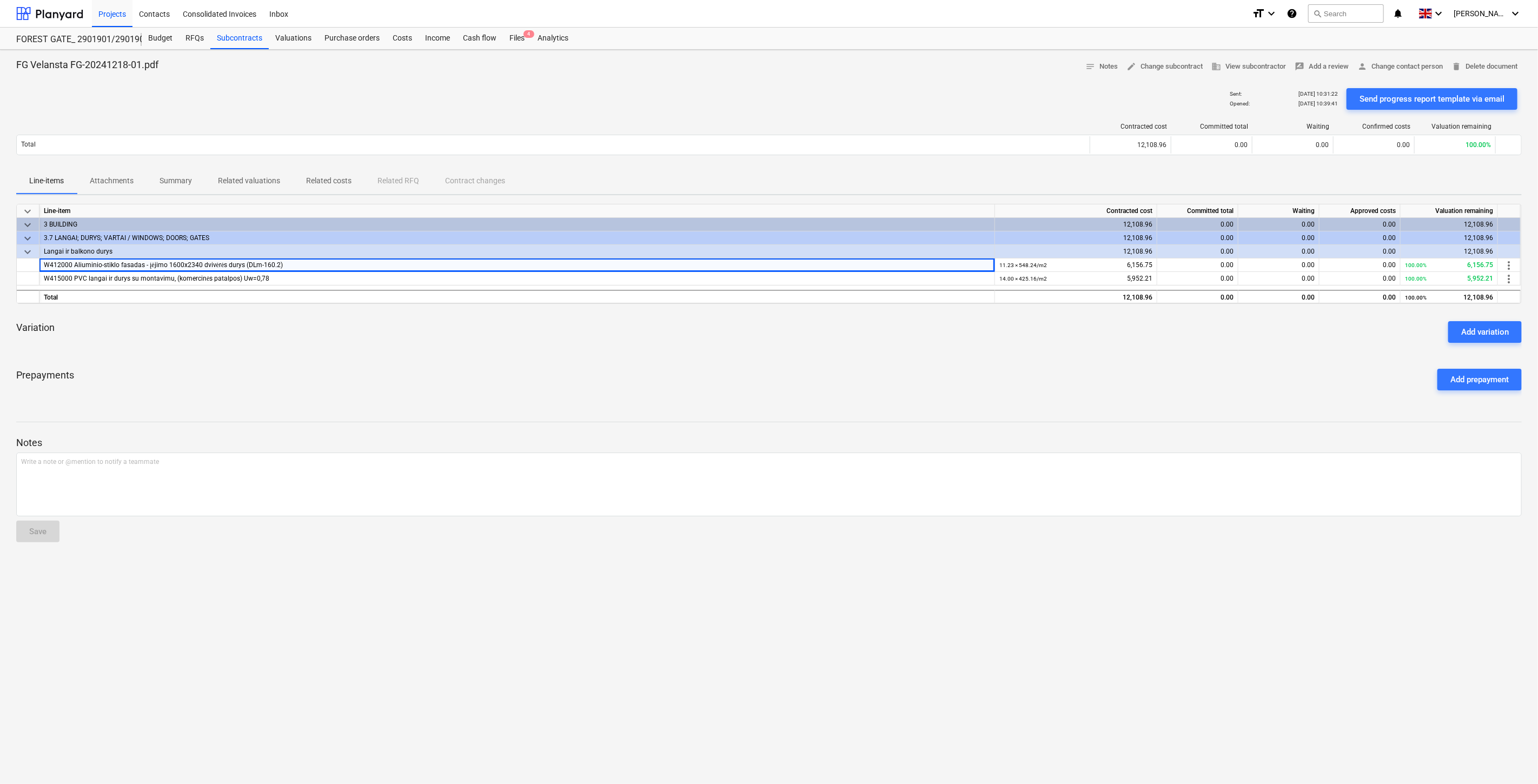
click at [939, 386] on div "Prepayments Add prepayment" at bounding box center [769, 379] width 1506 height 39
click at [807, 370] on div "Prepayments Add prepayment" at bounding box center [769, 379] width 1506 height 39
click at [860, 343] on div "Variation Add variation" at bounding box center [769, 331] width 1506 height 39
click at [725, 382] on div "Prepayments Add prepayment" at bounding box center [769, 379] width 1506 height 39
click at [841, 333] on div "Variation Add variation" at bounding box center [769, 331] width 1506 height 39
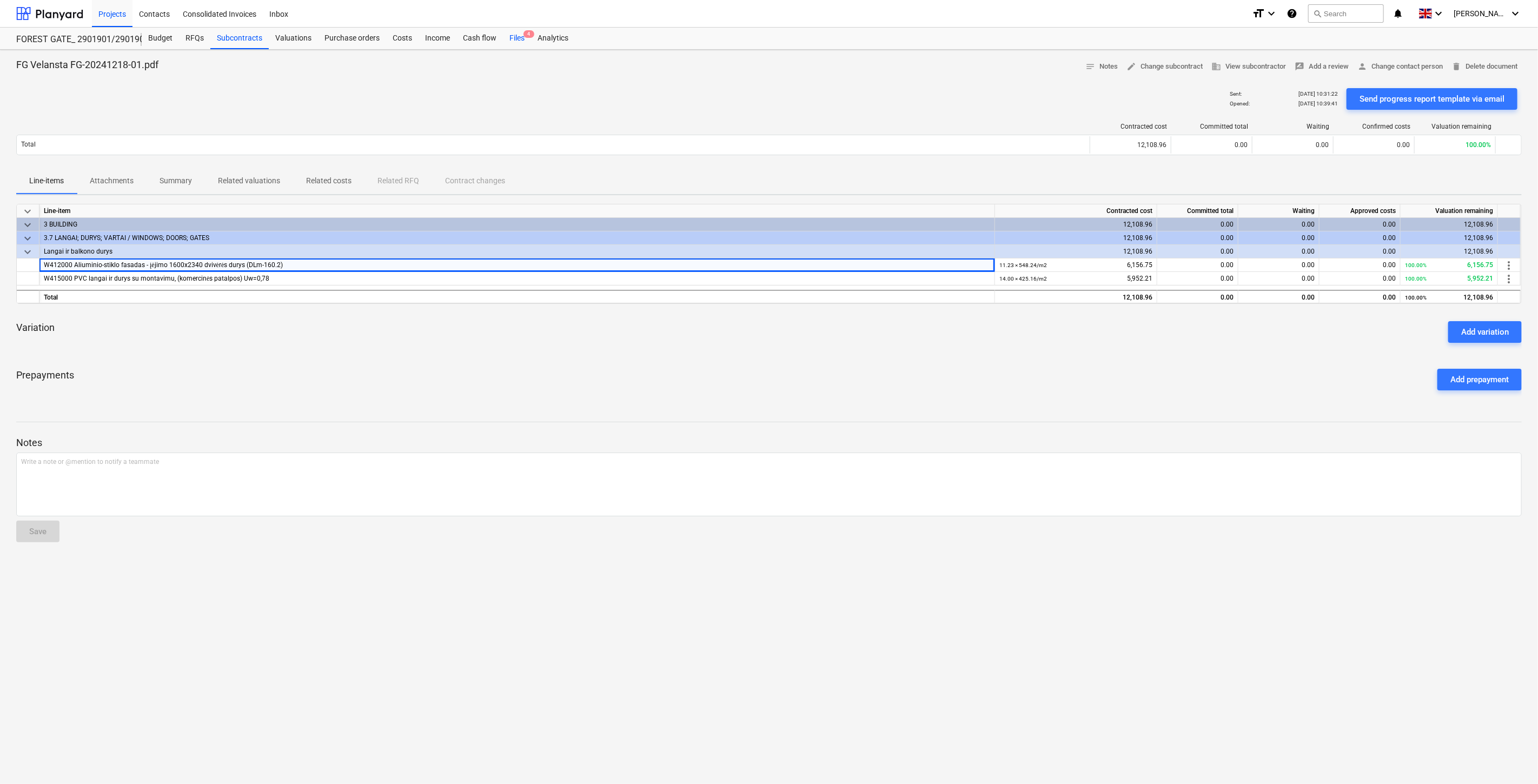
click at [515, 42] on div "Files 4" at bounding box center [517, 38] width 28 height 21
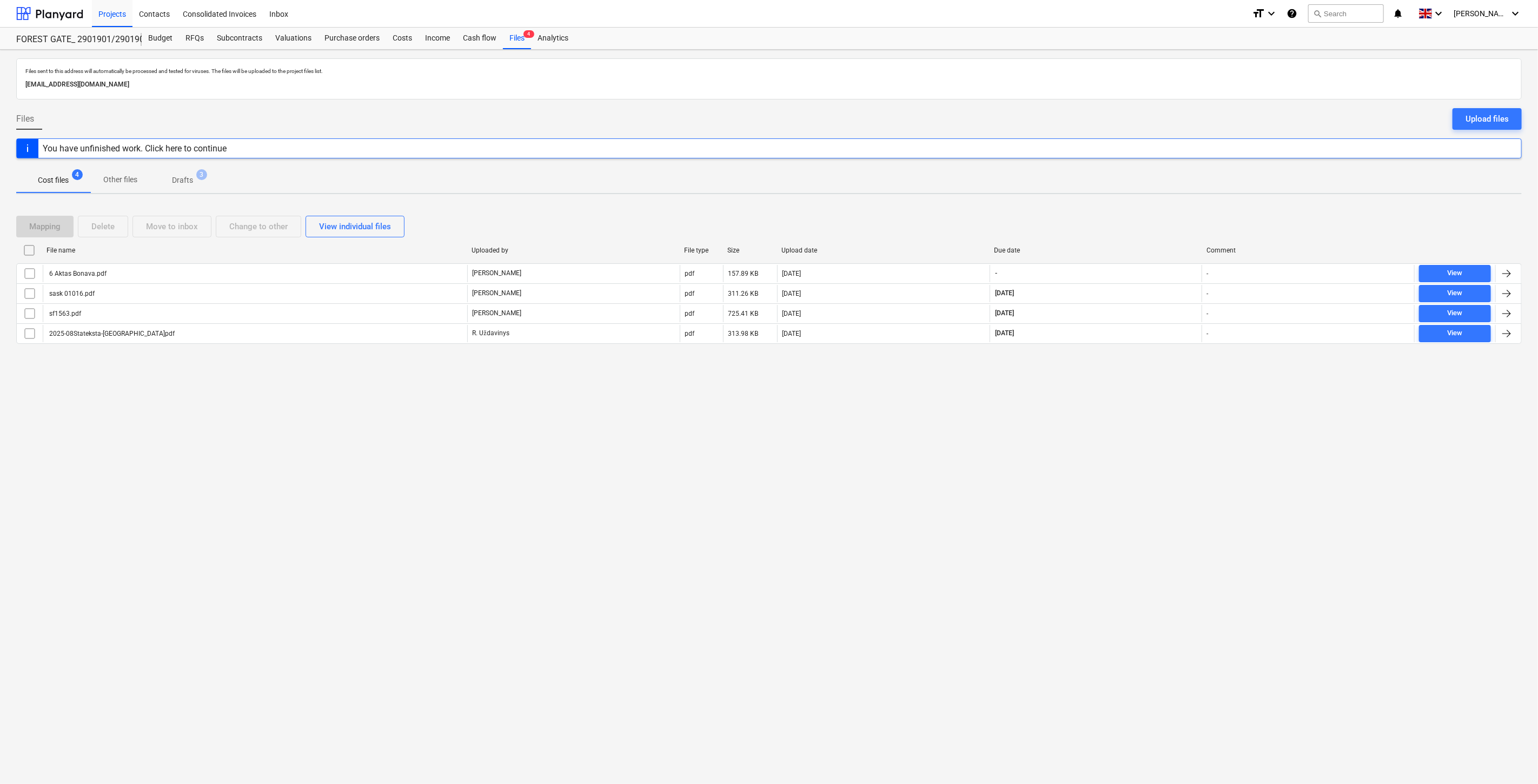
click at [1083, 421] on div "Files sent to this address will automatically be processed and tested for virus…" at bounding box center [769, 417] width 1538 height 734
click at [1116, 398] on div "Files sent to this address will automatically be processed and tested for virus…" at bounding box center [769, 417] width 1538 height 734
click at [67, 11] on div at bounding box center [49, 13] width 67 height 27
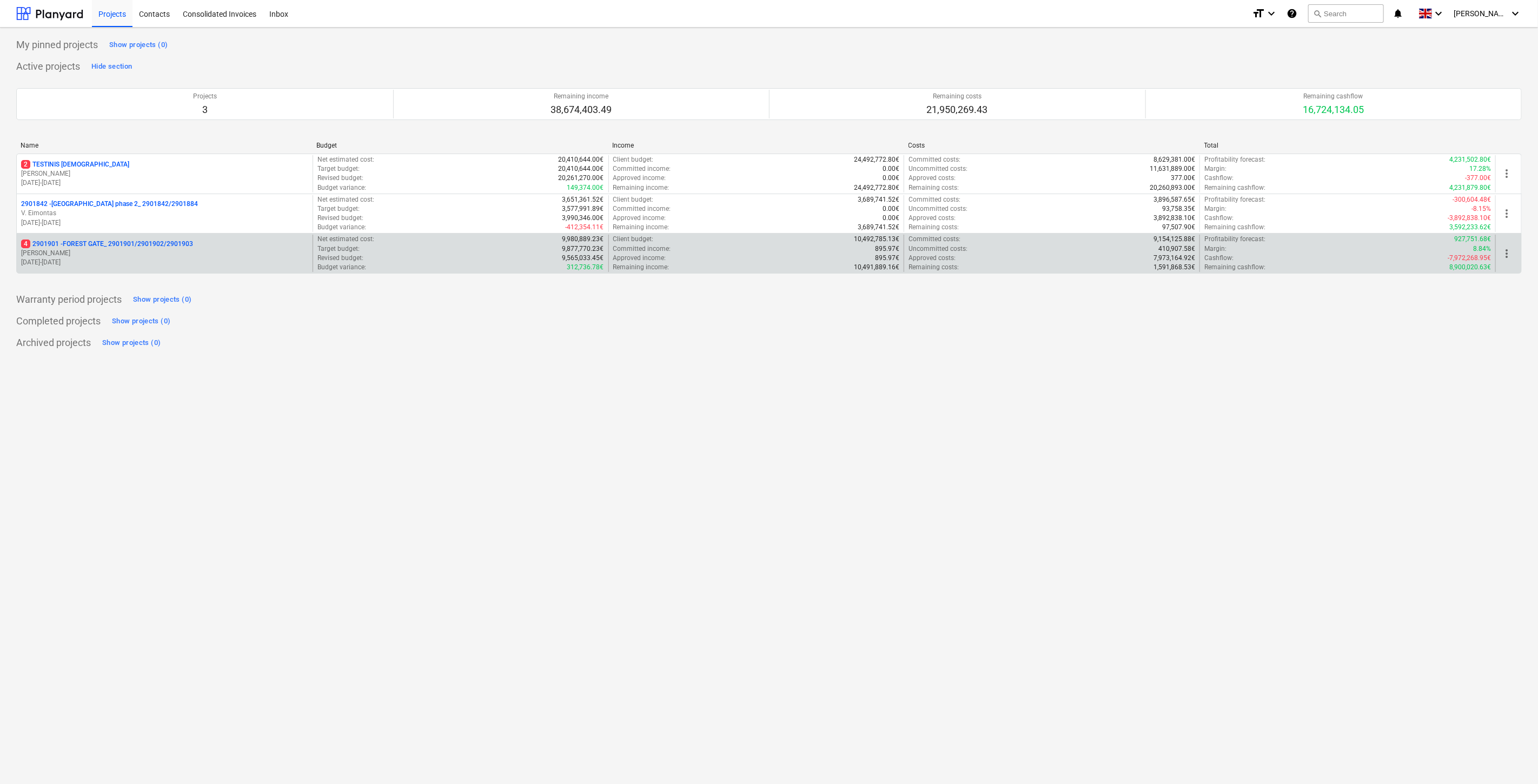
click at [100, 251] on p "[PERSON_NAME]" at bounding box center [165, 253] width 287 height 10
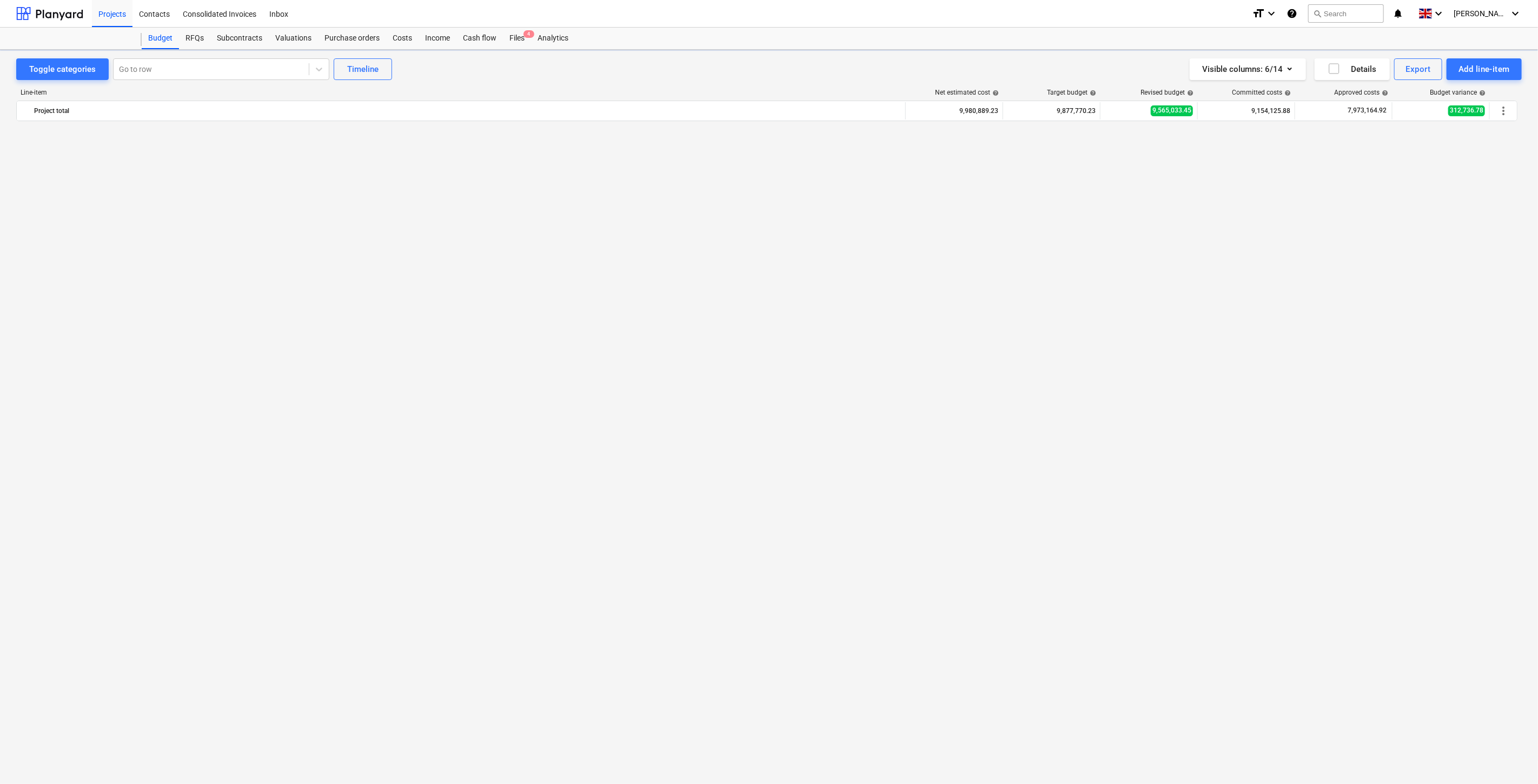
scroll to position [1071, 0]
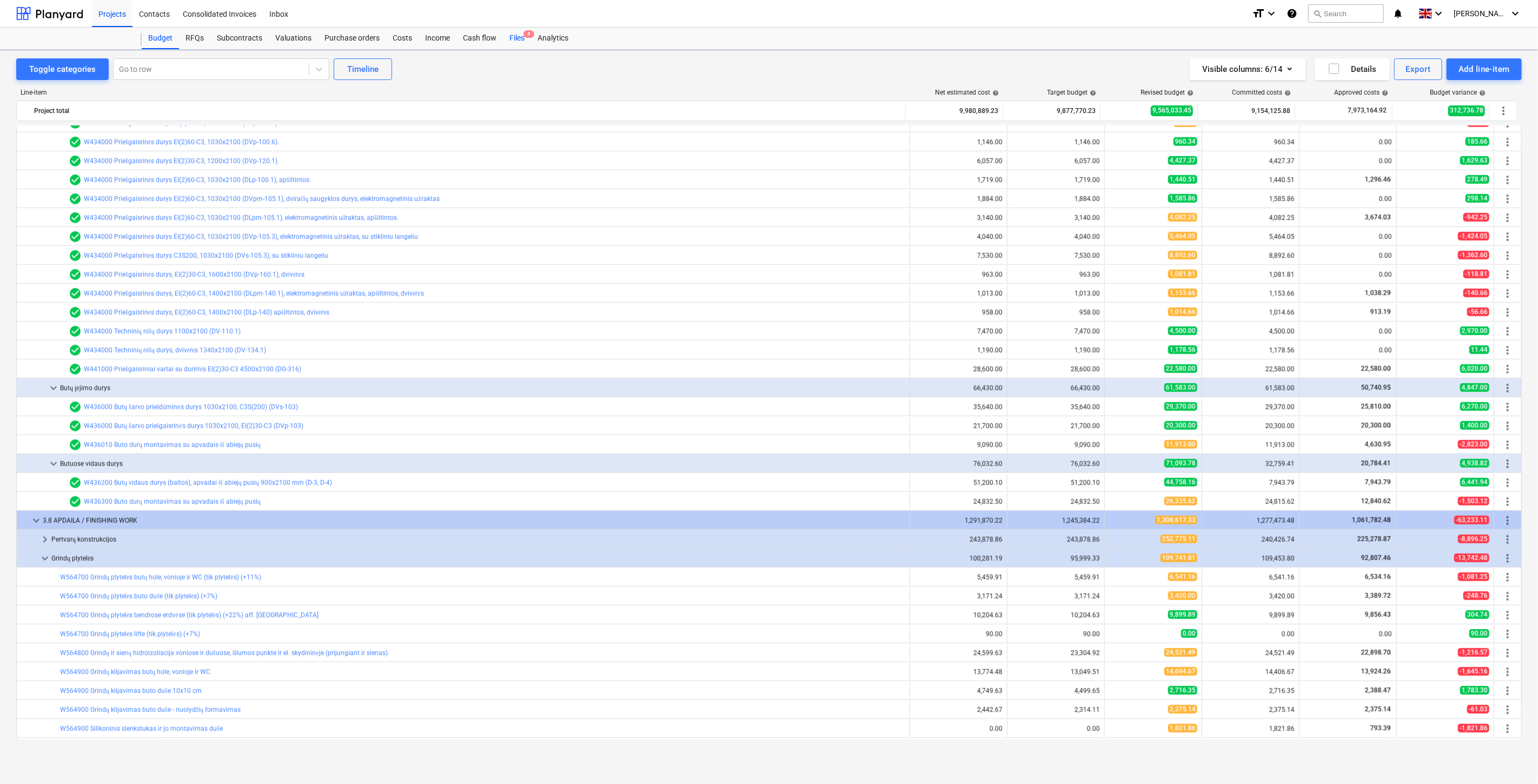
click at [512, 38] on div "Files 4" at bounding box center [517, 38] width 28 height 21
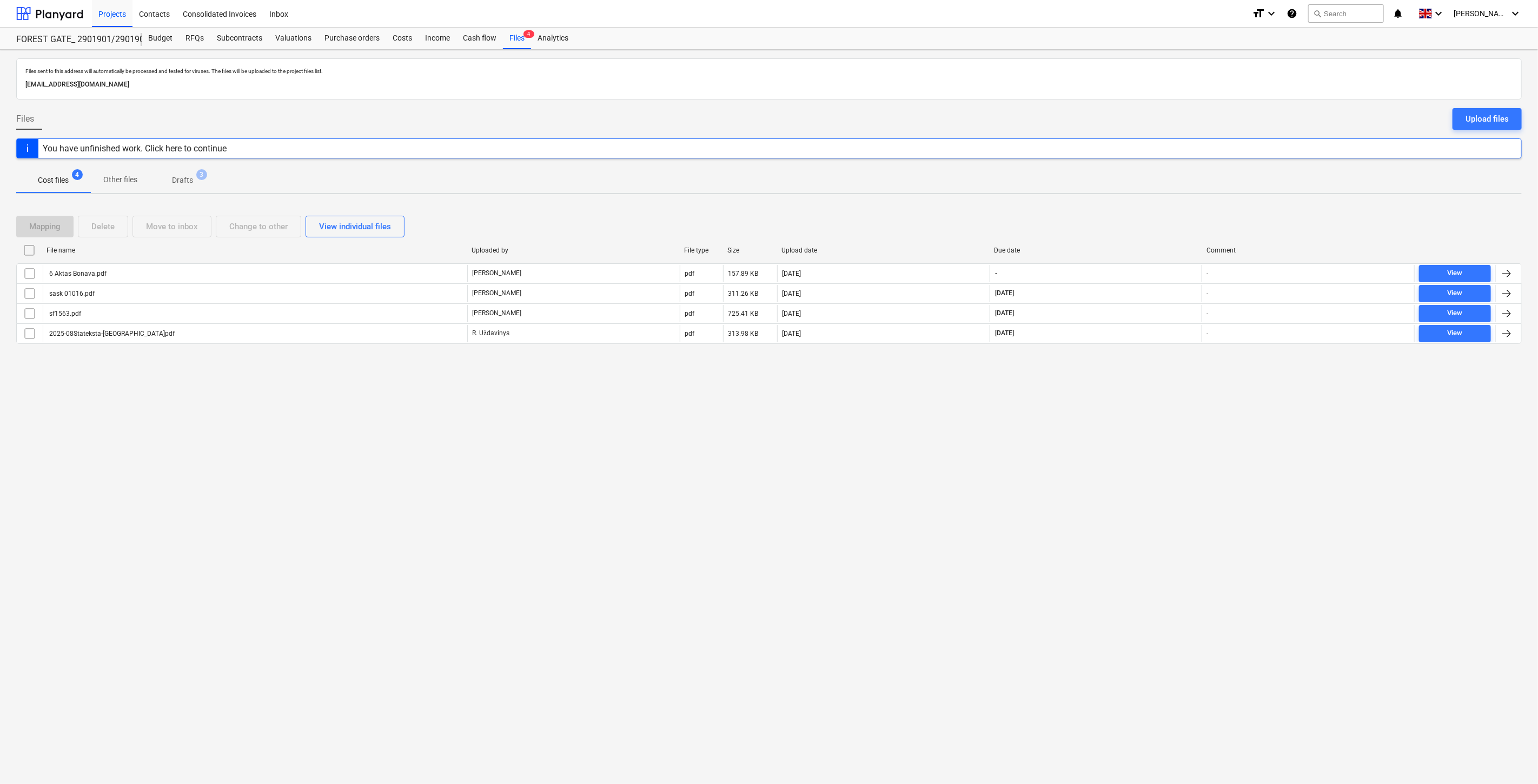
drag, startPoint x: 1066, startPoint y: 485, endPoint x: 1107, endPoint y: 452, distance: 52.6
click at [1067, 484] on div "Files sent to this address will automatically be processed and tested for virus…" at bounding box center [769, 417] width 1538 height 734
click at [1107, 452] on div "Files sent to this address will automatically be processed and tested for virus…" at bounding box center [769, 417] width 1538 height 734
drag, startPoint x: 1077, startPoint y: 532, endPoint x: 1099, endPoint y: 503, distance: 36.4
click at [1077, 532] on div "Files sent to this address will automatically be processed and tested for virus…" at bounding box center [769, 417] width 1538 height 734
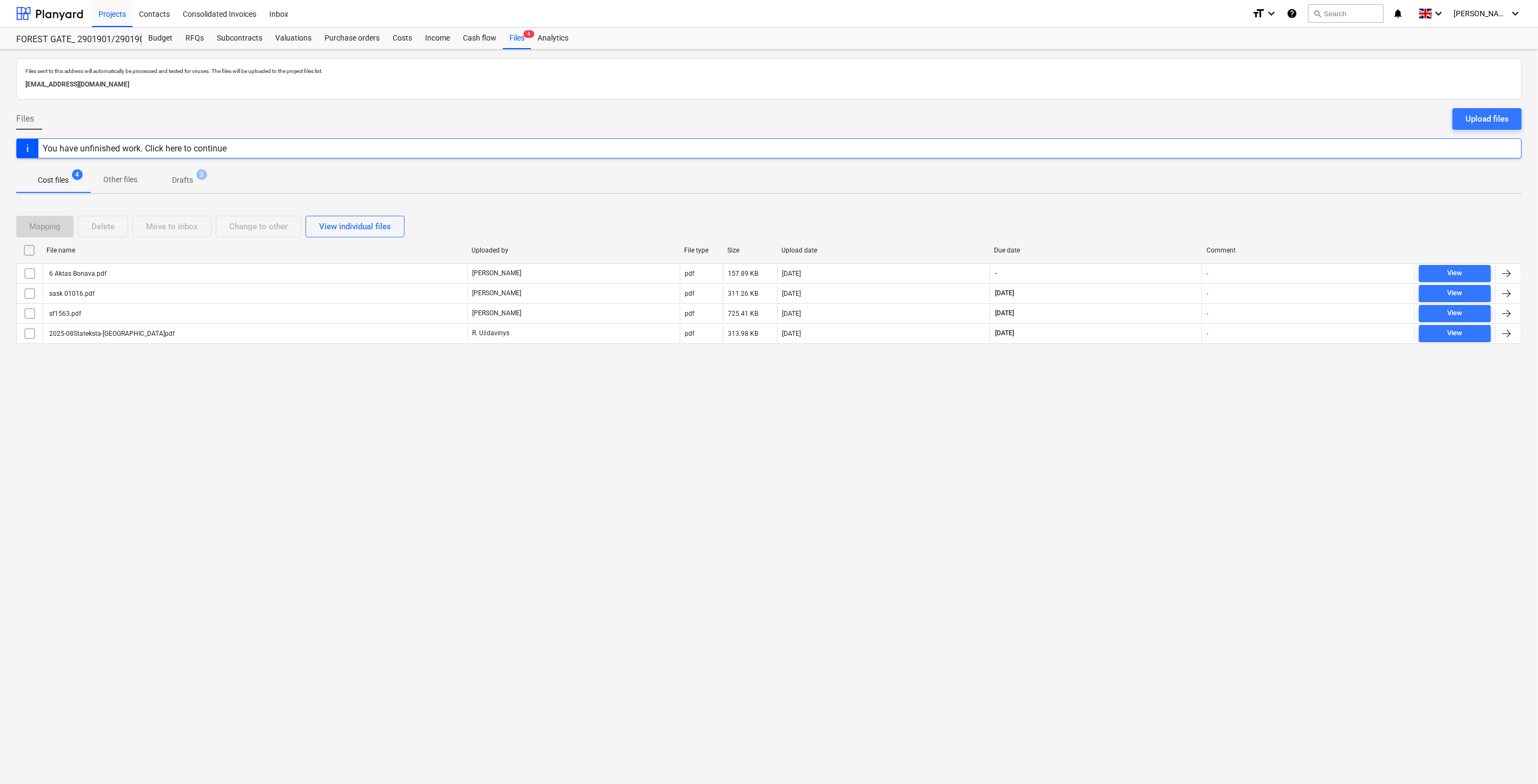
click at [1097, 503] on div "Files sent to this address will automatically be processed and tested for virus…" at bounding box center [769, 417] width 1538 height 734
click at [1149, 484] on div "Files sent to this address will automatically be processed and tested for virus…" at bounding box center [769, 417] width 1538 height 734
click at [1162, 454] on div "Files sent to this address will automatically be processed and tested for virus…" at bounding box center [769, 417] width 1538 height 734
click at [902, 421] on div "Files sent to this address will automatically be processed and tested for virus…" at bounding box center [769, 417] width 1538 height 734
drag, startPoint x: 404, startPoint y: 439, endPoint x: 284, endPoint y: 154, distance: 309.2
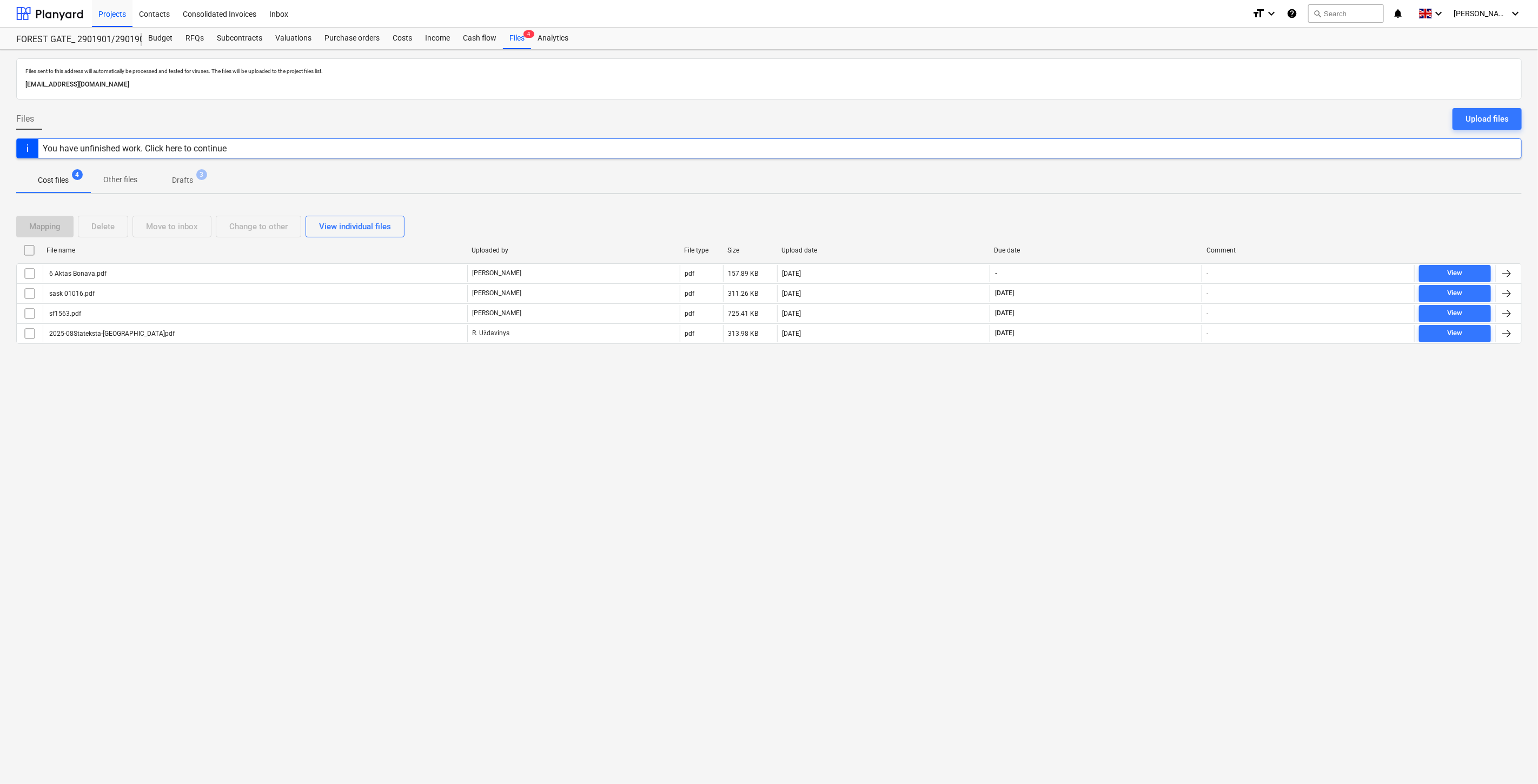
click at [404, 434] on div "Files sent to this address will automatically be processed and tested for virus…" at bounding box center [769, 417] width 1538 height 734
drag, startPoint x: 1086, startPoint y: 458, endPoint x: 1089, endPoint y: 453, distance: 5.8
click at [1086, 458] on div "Files sent to this address will automatically be processed and tested for virus…" at bounding box center [769, 417] width 1538 height 734
drag, startPoint x: 1109, startPoint y: 429, endPoint x: 69, endPoint y: 430, distance: 1040.0
click at [1104, 429] on div "Files sent to this address will automatically be processed and tested for virus…" at bounding box center [769, 417] width 1538 height 734
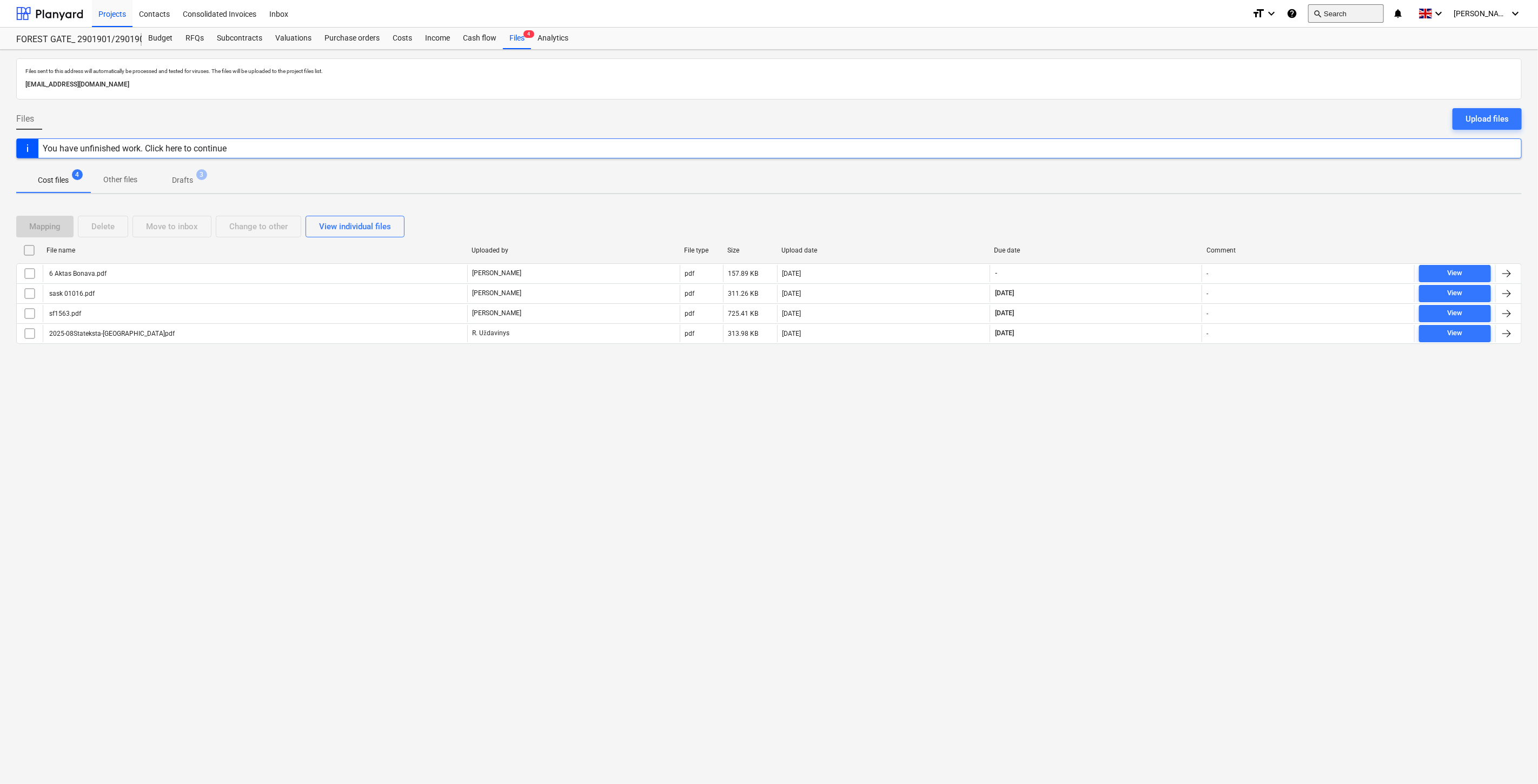
click at [1361, 13] on button "search Search" at bounding box center [1346, 13] width 76 height 18
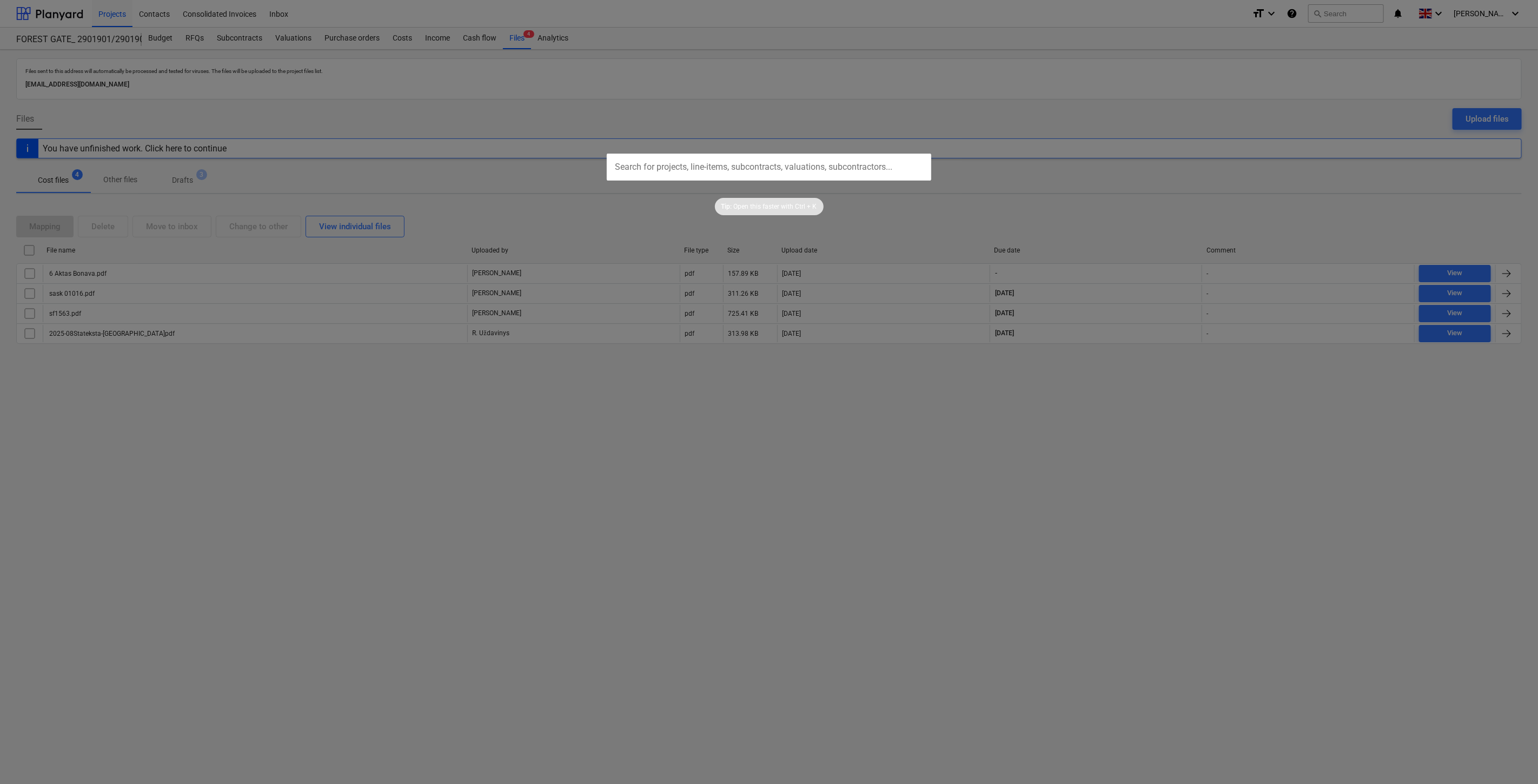
click at [749, 173] on input "text" at bounding box center [769, 167] width 324 height 27
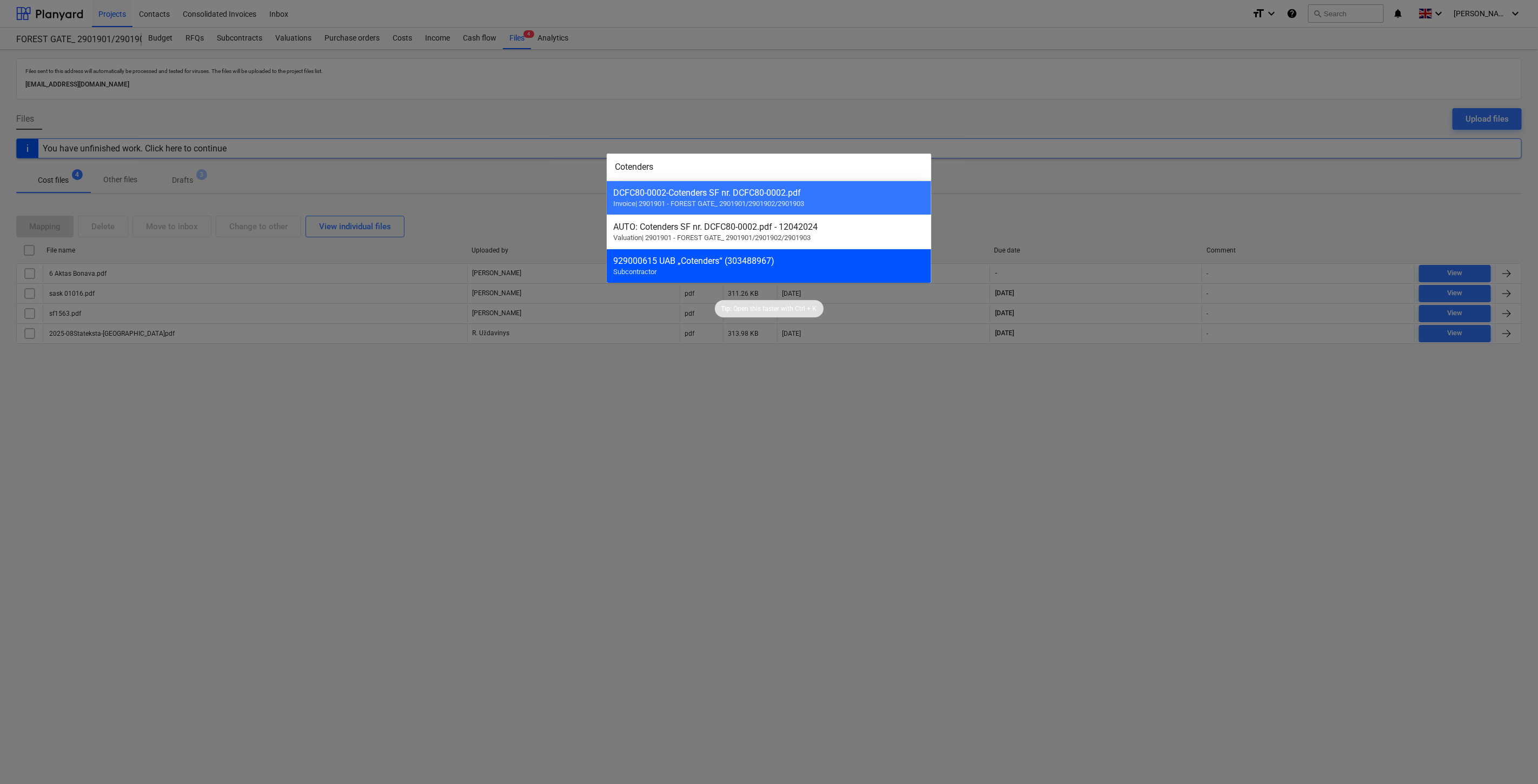
type input "Cotenders"
click at [733, 269] on div "929000615 UAB „Cotenders“ (303488967) Subcontractor" at bounding box center [769, 265] width 324 height 34
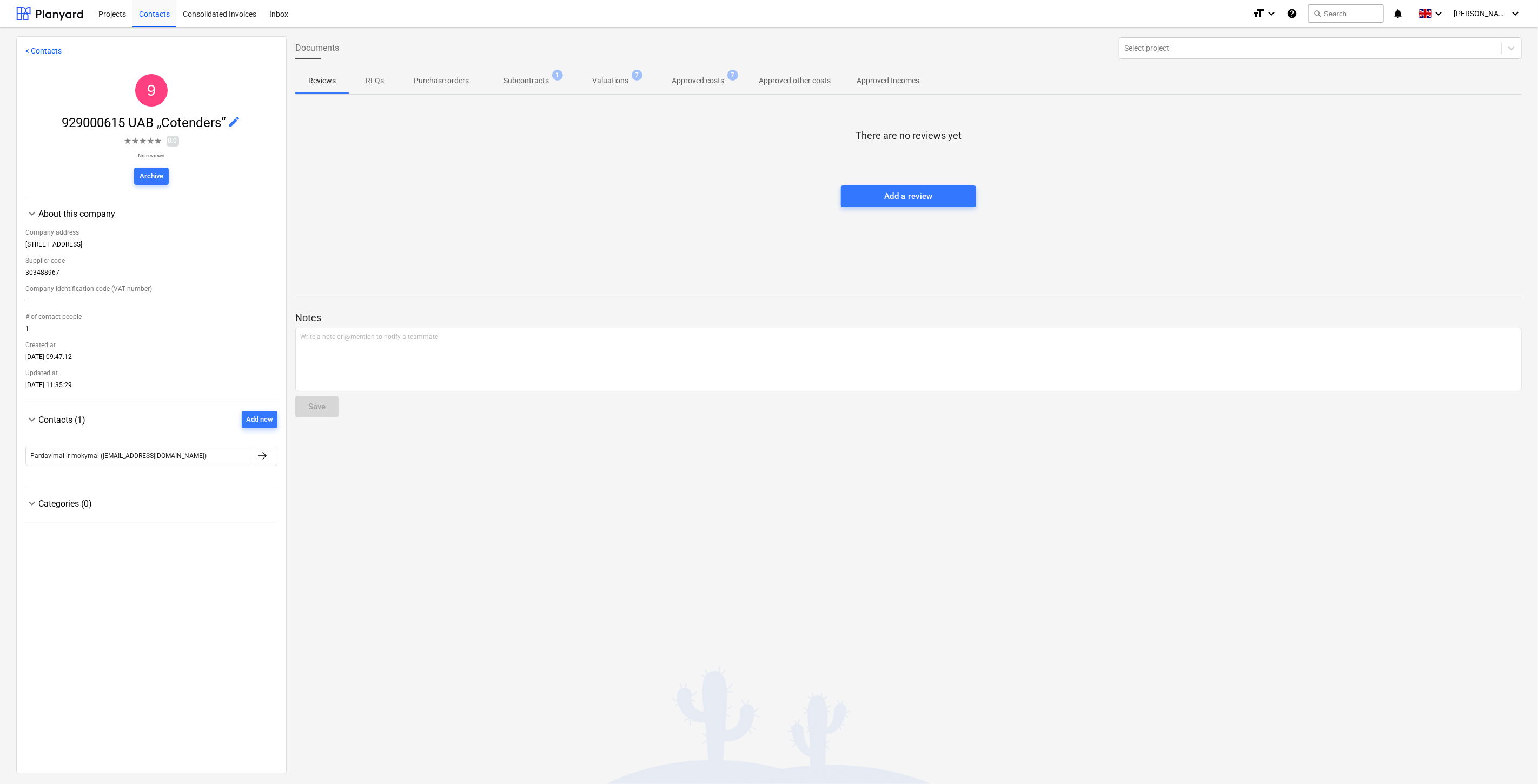
click at [703, 81] on p "Approved costs" at bounding box center [698, 81] width 52 height 11
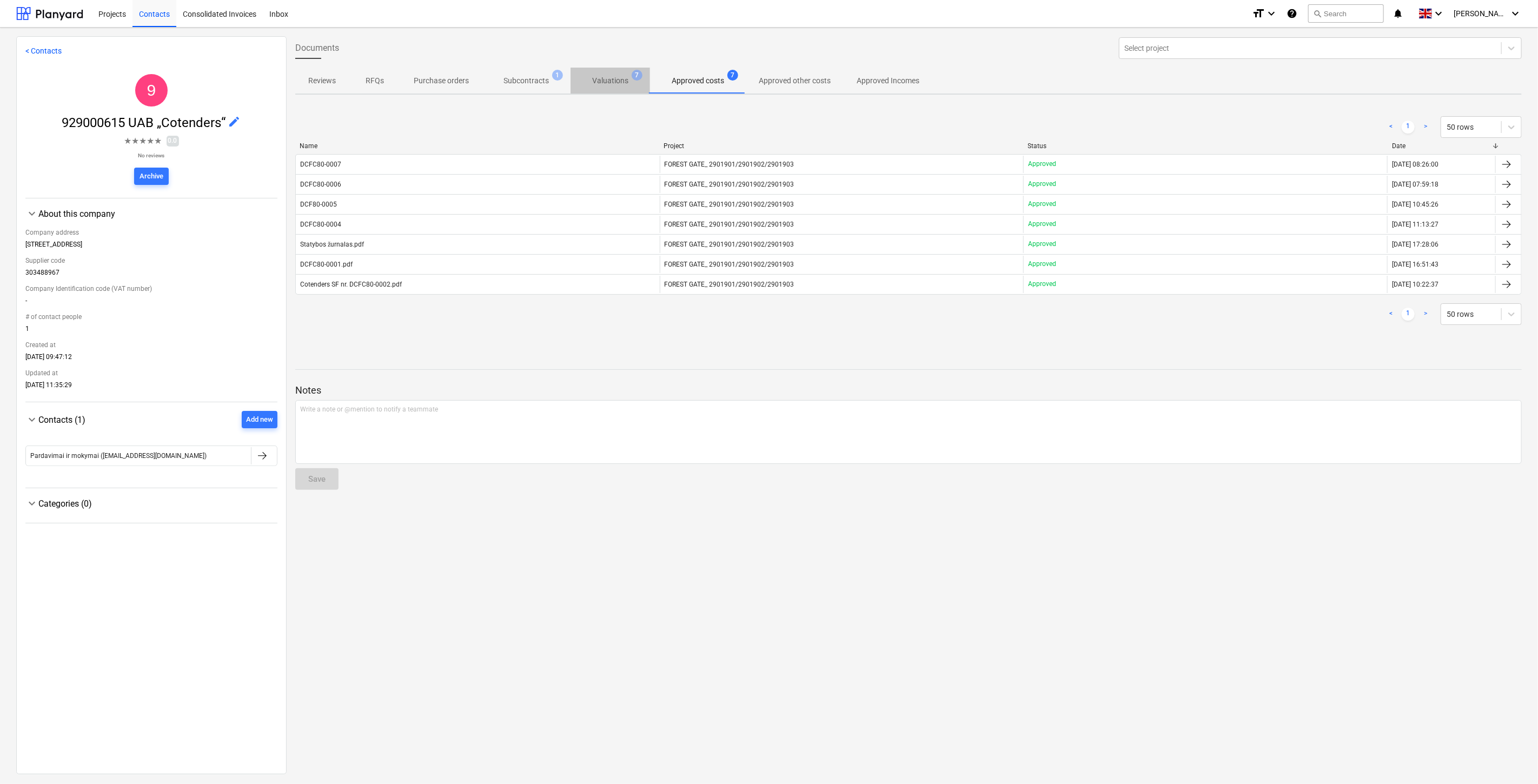
click at [622, 82] on p "Valuations" at bounding box center [610, 81] width 36 height 11
click at [543, 84] on p "Subcontracts" at bounding box center [525, 81] width 45 height 11
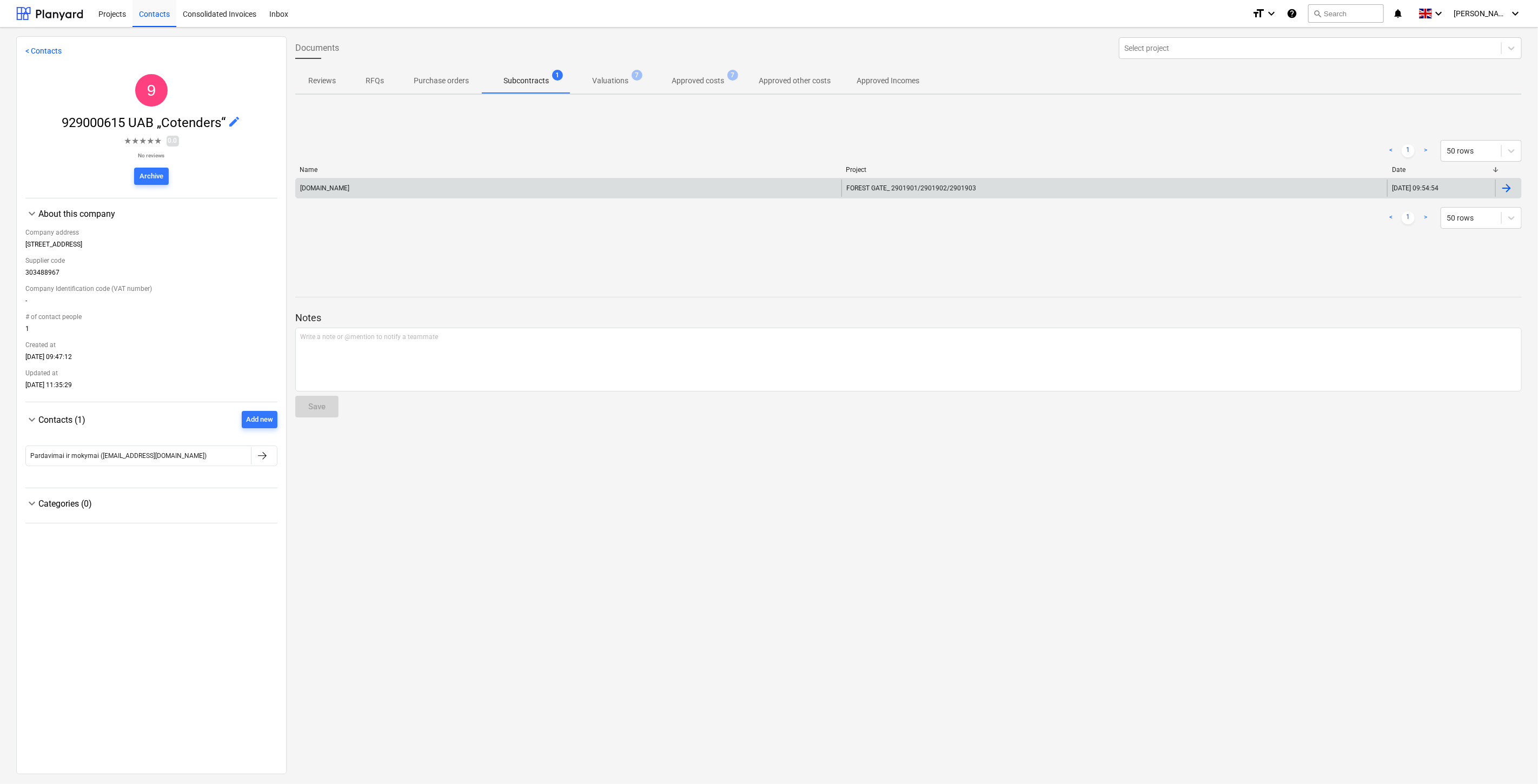
click at [587, 191] on div "Statybosžurnalas.lt" at bounding box center [568, 188] width 546 height 17
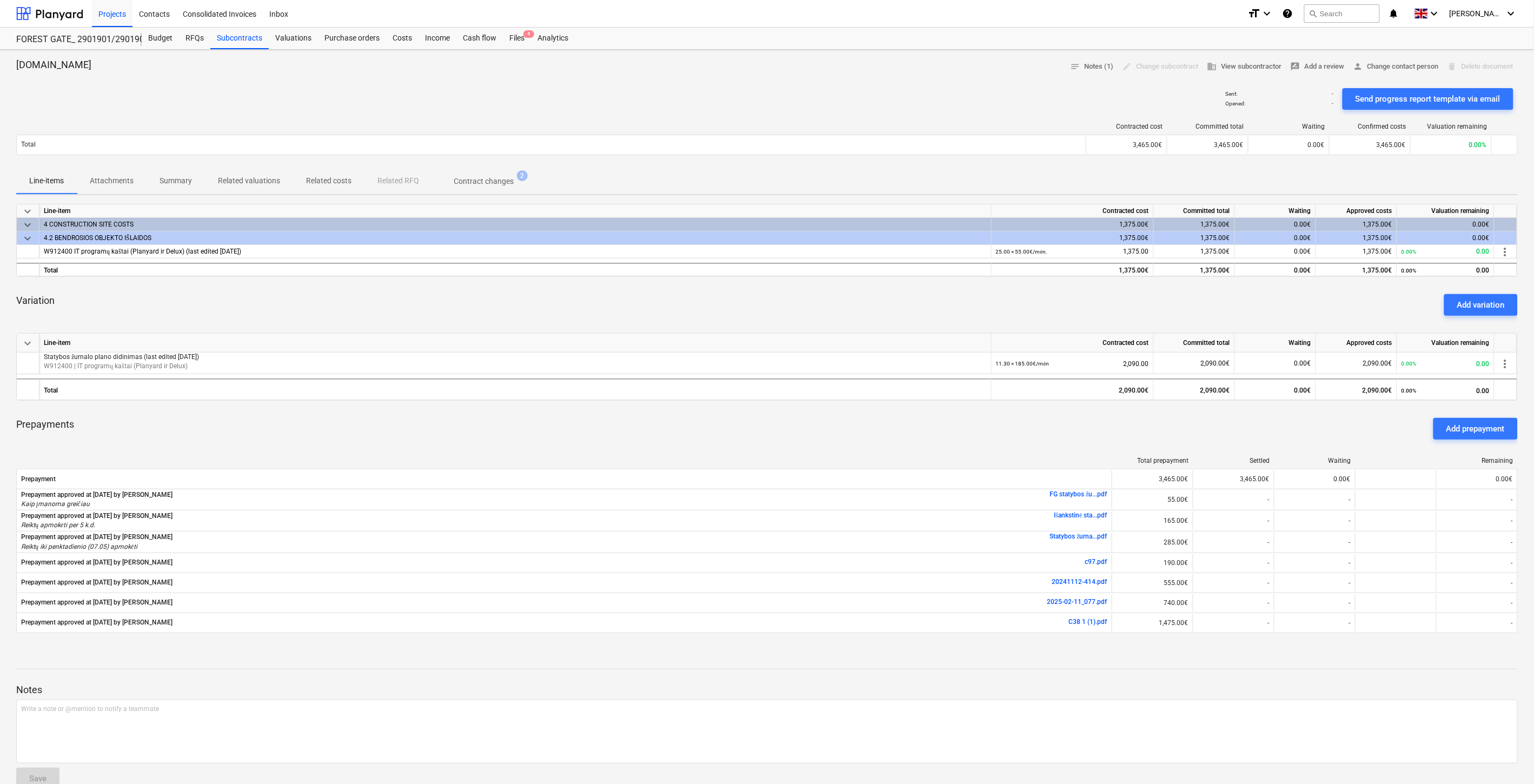
click at [122, 180] on p "Attachments" at bounding box center [111, 181] width 44 height 11
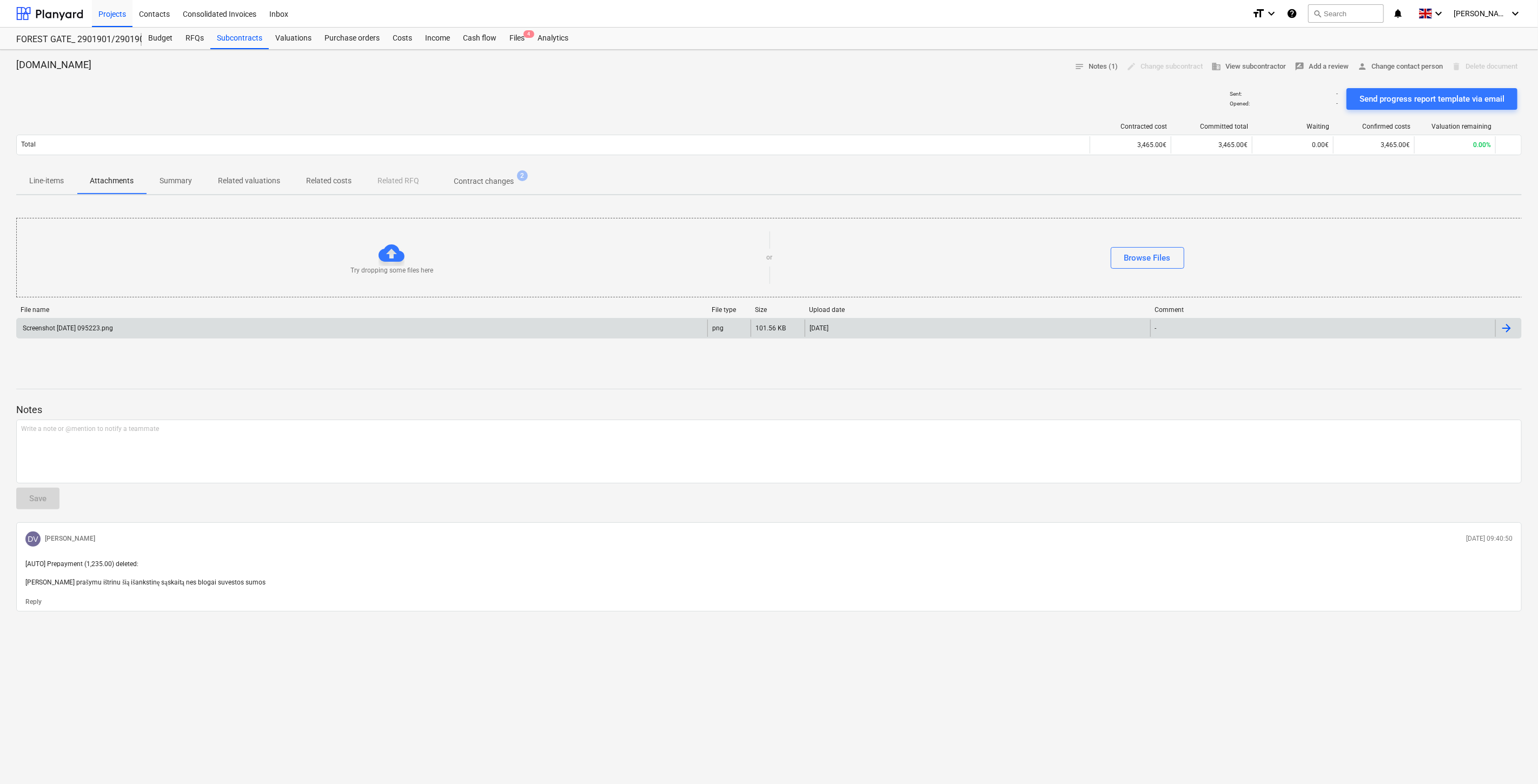
click at [199, 332] on div "Screenshot 2024-03-20 095223.png" at bounding box center [362, 328] width 691 height 17
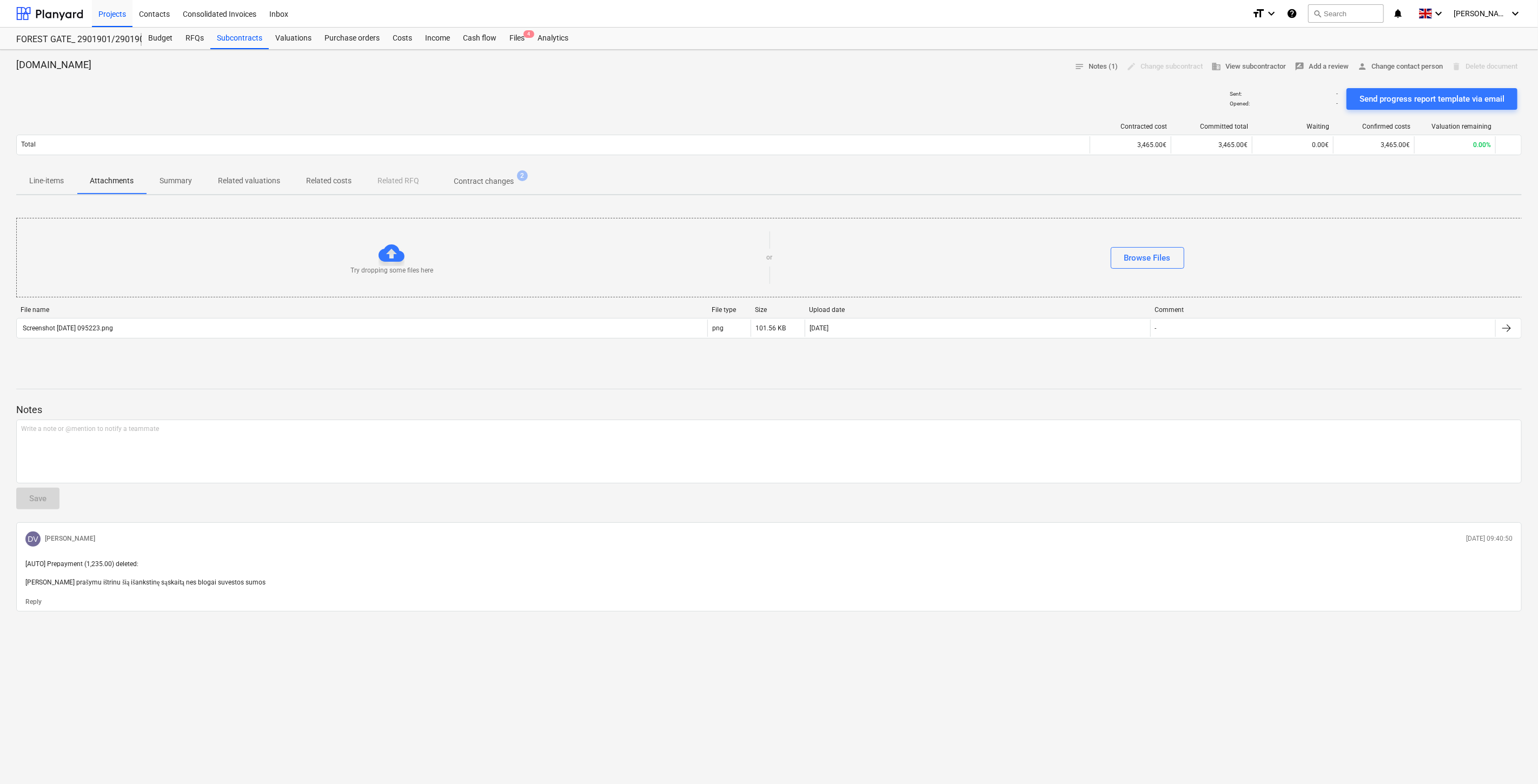
drag, startPoint x: 452, startPoint y: 384, endPoint x: 518, endPoint y: 365, distance: 68.7
click at [471, 376] on div "Notes Write a note or @mention to notify a teammate ﻿ Save DV Dovydas Vaicius 0…" at bounding box center [769, 493] width 1506 height 238
click at [518, 365] on div "Statybosžurnalas.lt notes Notes (1) edit Change subcontract business View subco…" at bounding box center [769, 417] width 1538 height 734
click at [463, 180] on p "Contract changes" at bounding box center [484, 181] width 60 height 11
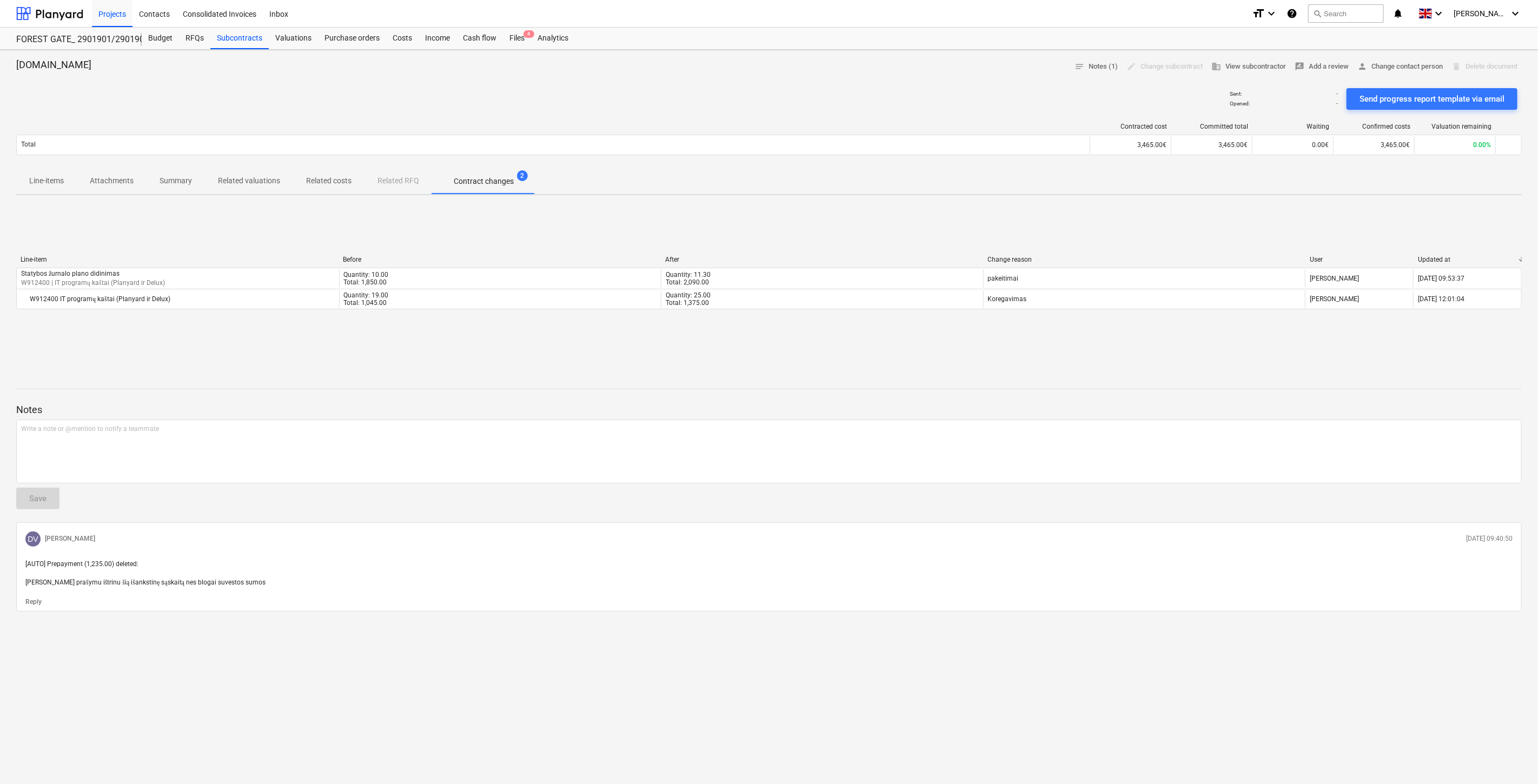
click at [105, 183] on p "Attachments" at bounding box center [111, 181] width 44 height 11
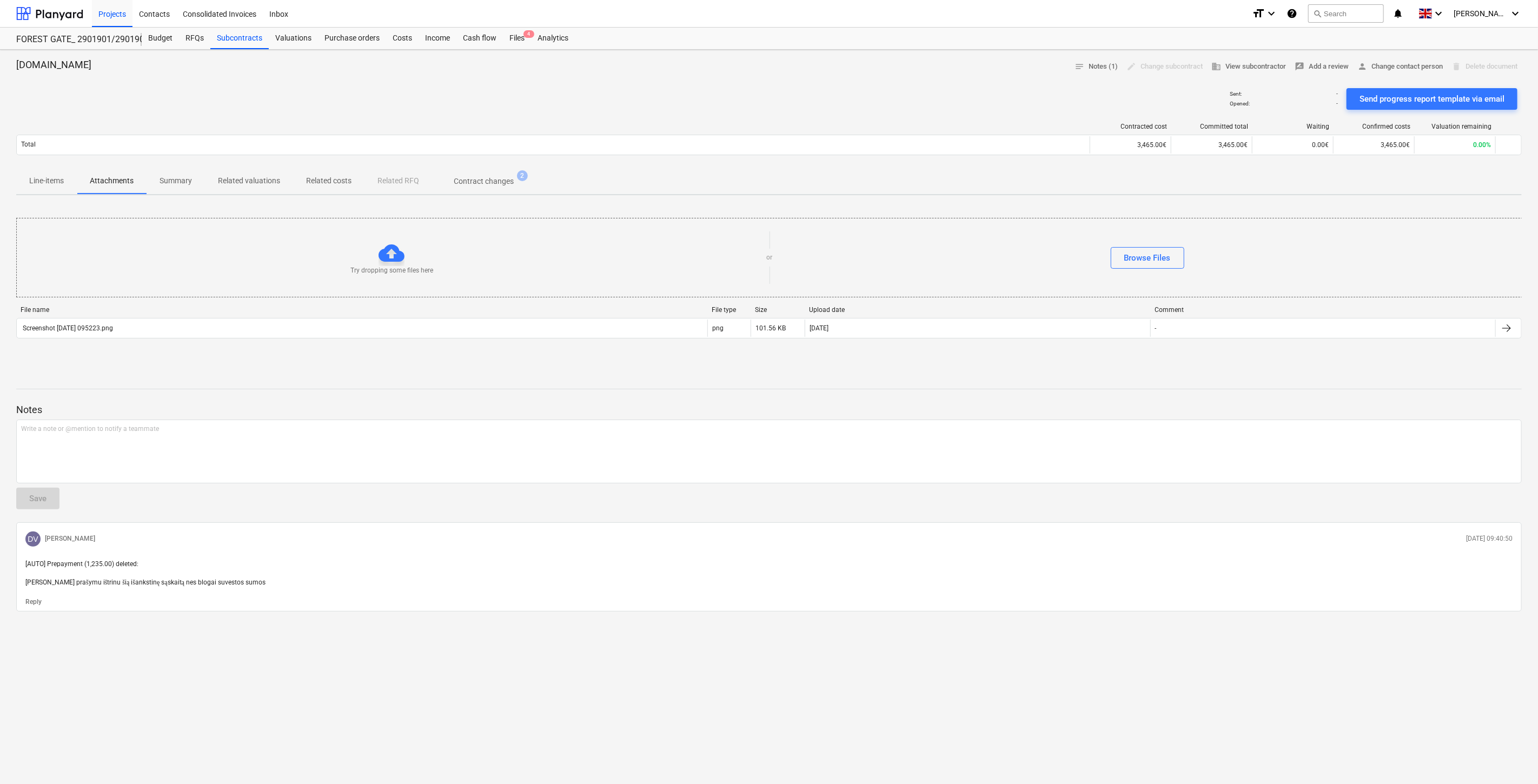
drag, startPoint x: 44, startPoint y: 173, endPoint x: 58, endPoint y: 169, distance: 14.6
click at [44, 173] on span "Line-items" at bounding box center [46, 181] width 60 height 18
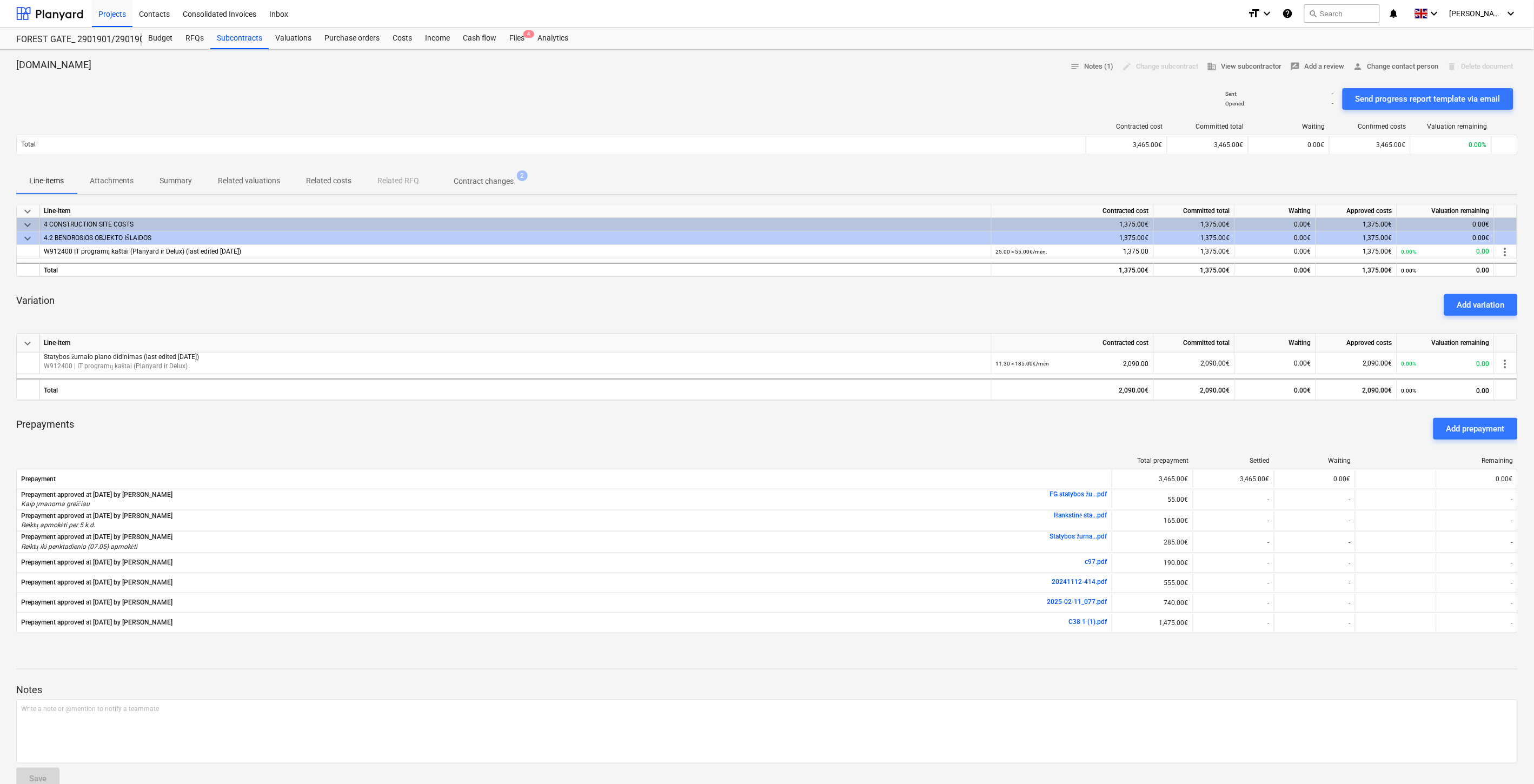
click at [361, 87] on div "Sent : - Opened : - Send progress report template via email" at bounding box center [766, 99] width 1502 height 30
click at [368, 84] on div "Sent : - Opened : - Send progress report template via email" at bounding box center [766, 99] width 1502 height 30
click at [598, 95] on div "Sent : - Opened : - Send progress report template via email" at bounding box center [766, 99] width 1502 height 30
click at [635, 84] on div "Sent : - Opened : - Send progress report template via email" at bounding box center [766, 99] width 1502 height 30
click at [476, 85] on div "Sent : - Opened : - Send progress report template via email" at bounding box center [766, 99] width 1502 height 30
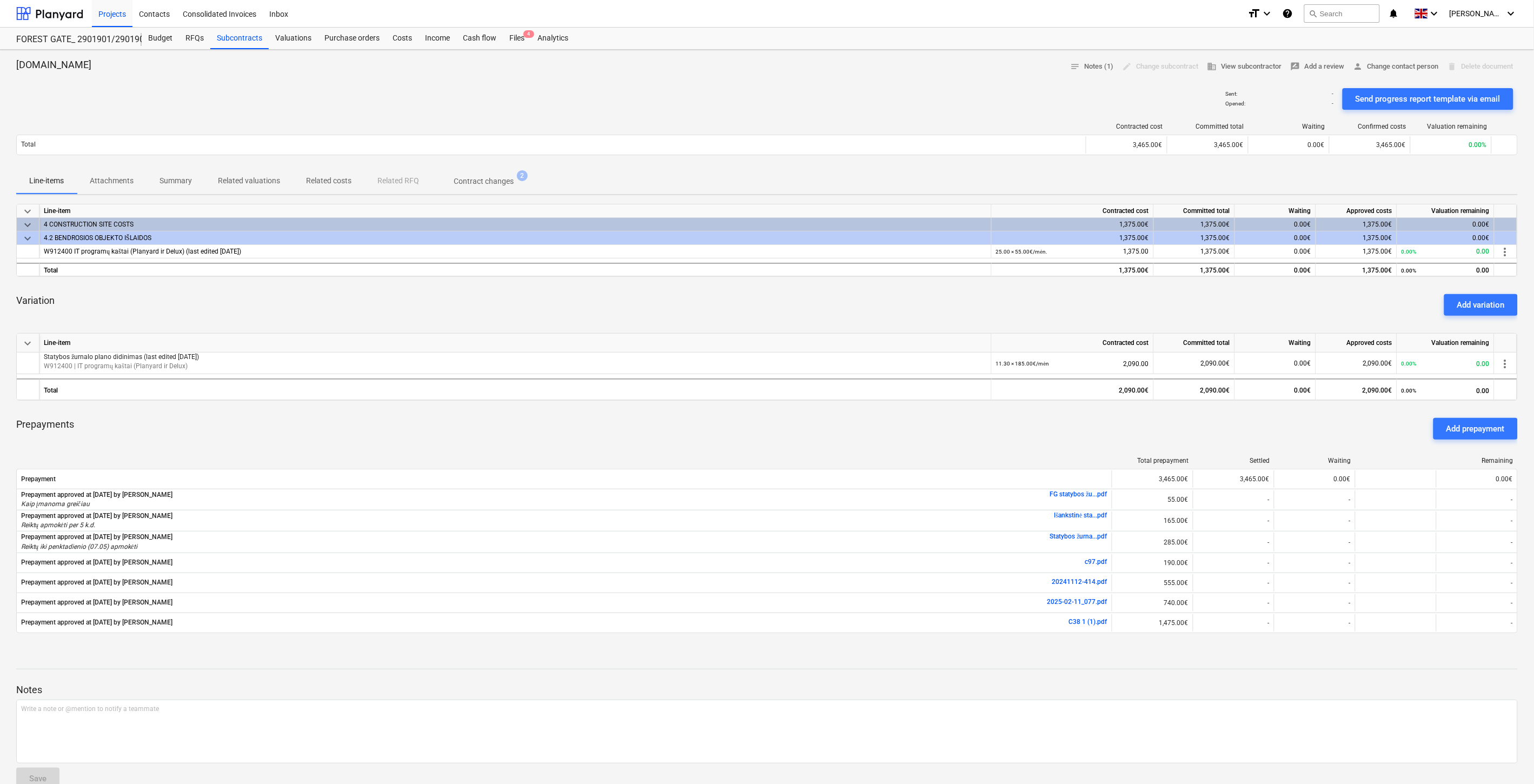
click at [525, 77] on div at bounding box center [766, 79] width 1502 height 9
click at [738, 93] on div "Sent : - Opened : - Send progress report template via email" at bounding box center [766, 99] width 1502 height 30
click at [755, 89] on div "Sent : - Opened : - Send progress report template via email" at bounding box center [766, 99] width 1502 height 30
click at [941, 78] on div at bounding box center [766, 79] width 1502 height 9
drag, startPoint x: 984, startPoint y: 73, endPoint x: 474, endPoint y: 90, distance: 510.3
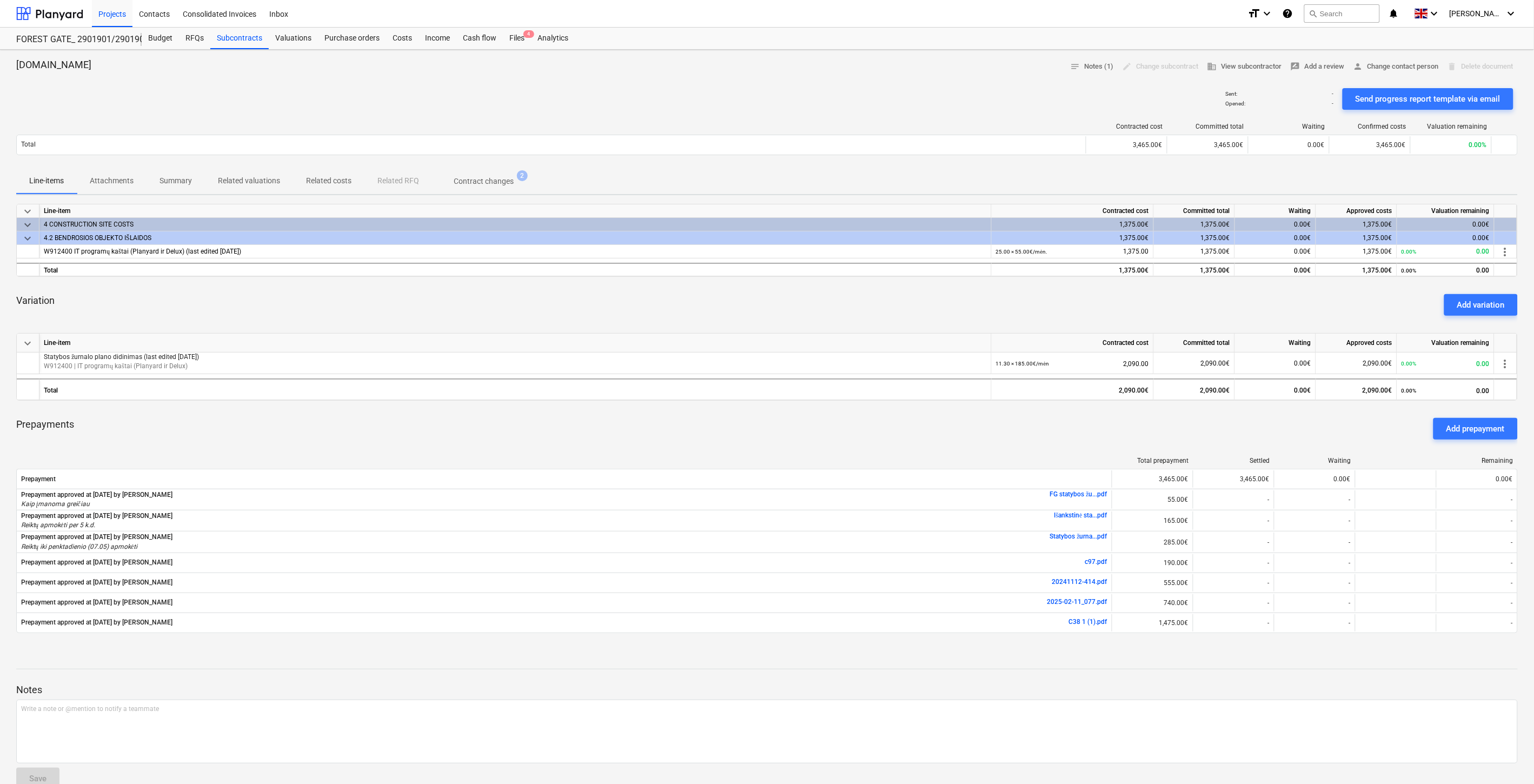
click at [981, 73] on div "Statybosžurnalas.lt notes Notes (1) edit Change subcontract business View subco…" at bounding box center [766, 67] width 1502 height 17
click at [771, 74] on div "Statybosžurnalas.lt notes Notes (1) edit Change subcontract business View subco…" at bounding box center [766, 67] width 1502 height 17
click at [830, 72] on div "Statybosžurnalas.lt notes Notes (1) edit Change subcontract business View subco…" at bounding box center [766, 67] width 1502 height 17
click at [845, 72] on div "Statybosžurnalas.lt notes Notes (1) edit Change subcontract business View subco…" at bounding box center [766, 67] width 1502 height 17
drag, startPoint x: 885, startPoint y: 68, endPoint x: 517, endPoint y: 98, distance: 369.2
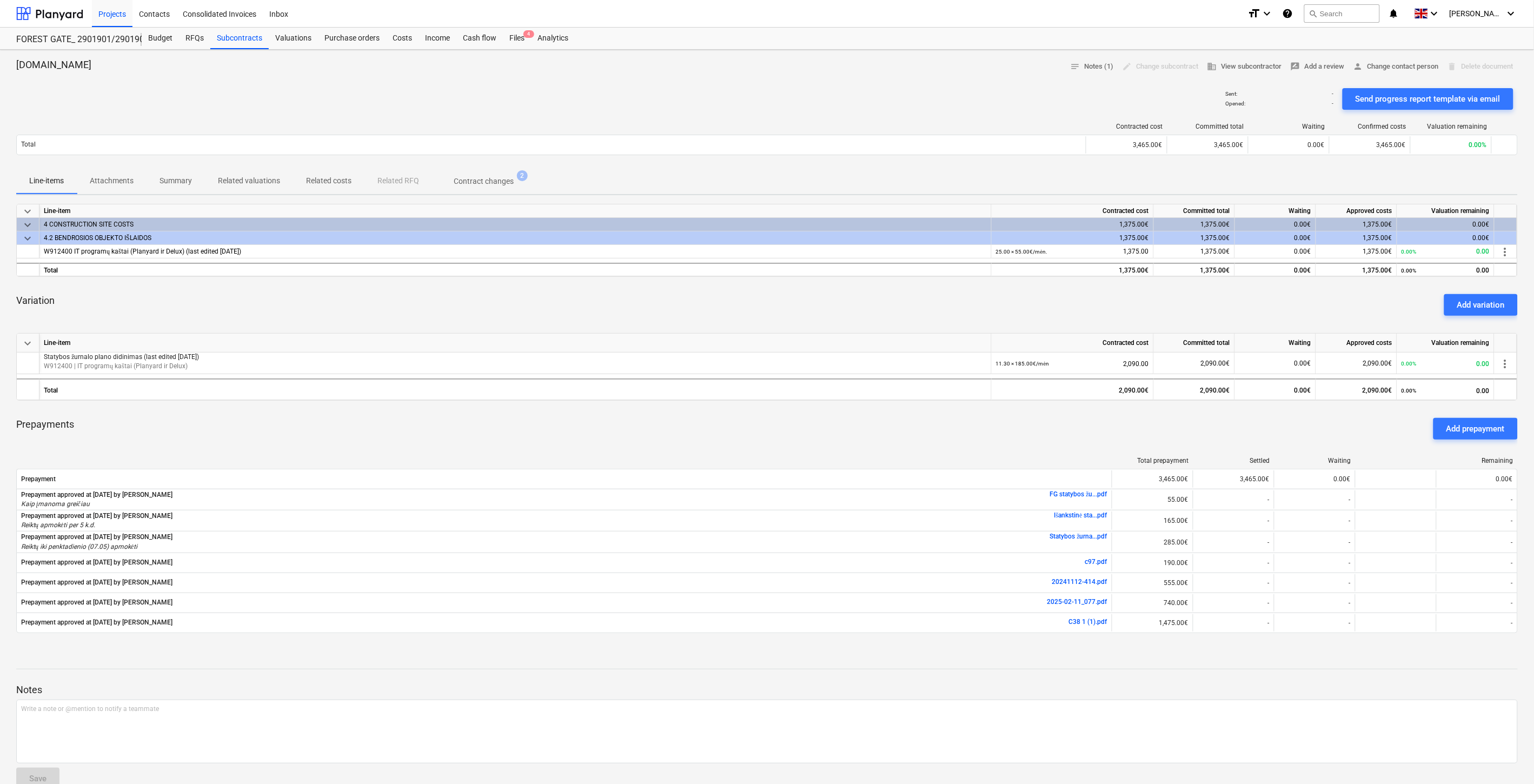
click at [884, 68] on div "Statybosžurnalas.lt notes Notes (1) edit Change subcontract business View subco…" at bounding box center [766, 67] width 1502 height 17
click at [830, 93] on div "Sent : - Opened : - Send progress report template via email" at bounding box center [766, 99] width 1502 height 30
click at [868, 82] on div at bounding box center [766, 79] width 1502 height 9
click at [839, 319] on div "Variation Add variation" at bounding box center [766, 304] width 1502 height 39
click at [848, 318] on div "Variation Add variation" at bounding box center [766, 304] width 1502 height 39
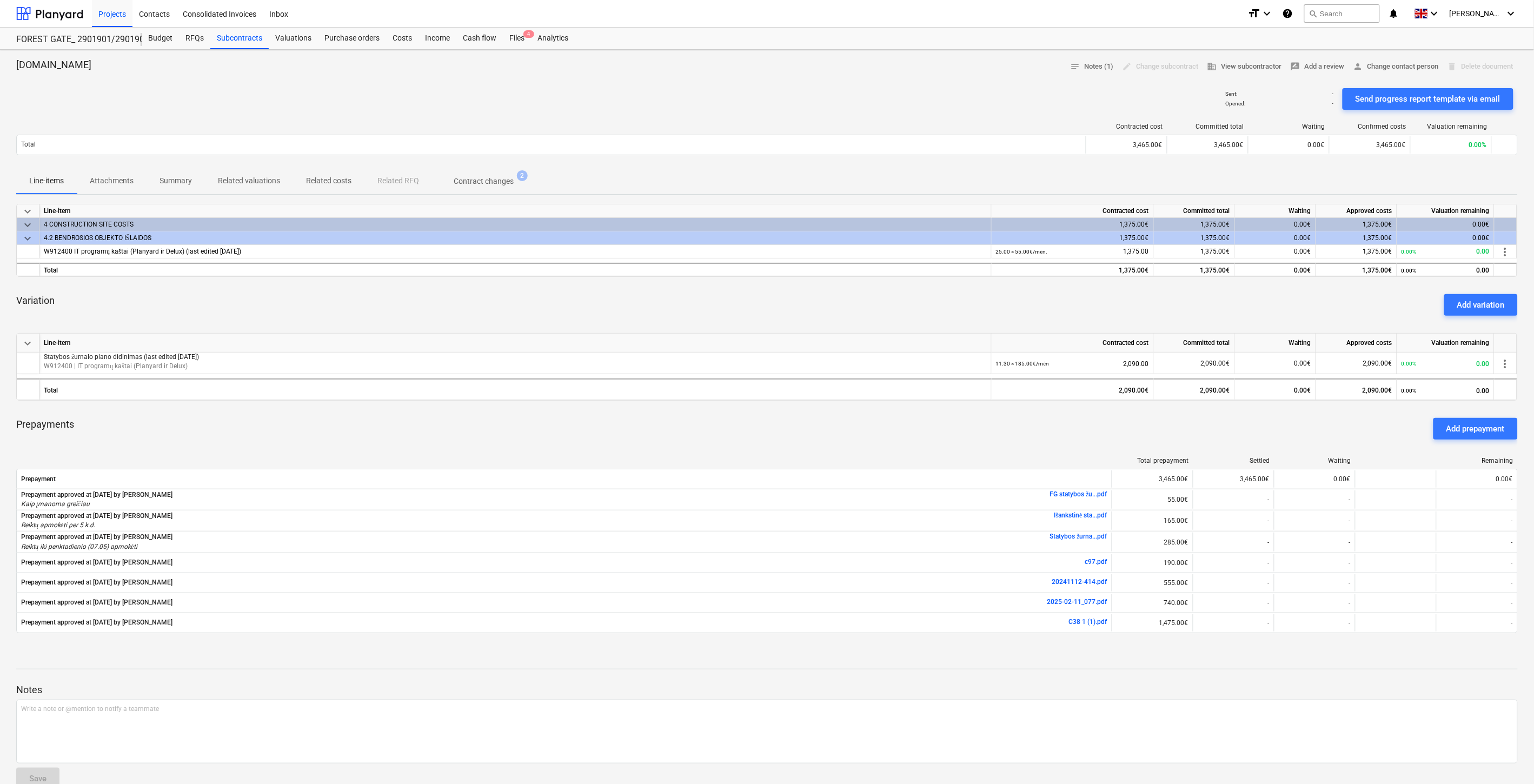
click at [878, 314] on div "Variation Add variation" at bounding box center [766, 304] width 1502 height 39
click at [899, 309] on div "Variation Add variation" at bounding box center [766, 304] width 1502 height 39
click at [645, 315] on div "Variation Add variation" at bounding box center [766, 304] width 1502 height 39
click at [696, 301] on div "Variation Add variation" at bounding box center [766, 304] width 1502 height 39
click at [727, 300] on div "Variation Add variation" at bounding box center [766, 304] width 1502 height 39
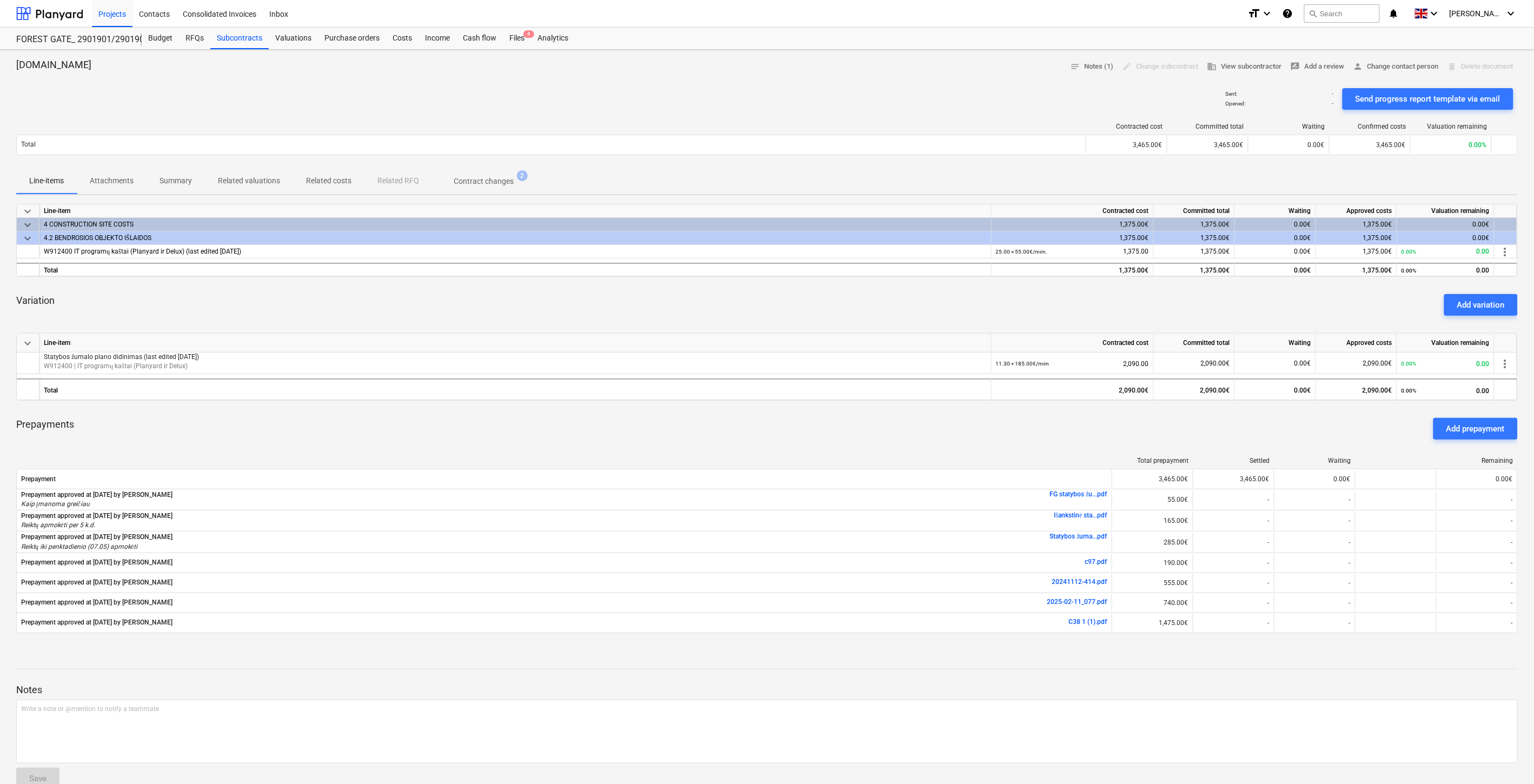
click at [757, 292] on div "Variation Add variation" at bounding box center [766, 304] width 1502 height 39
drag, startPoint x: 784, startPoint y: 419, endPoint x: 832, endPoint y: 417, distance: 48.0
click at [789, 417] on div "Prepayments Add prepayment" at bounding box center [766, 428] width 1502 height 39
click at [832, 417] on div "Prepayments Add prepayment" at bounding box center [766, 428] width 1502 height 39
click at [864, 426] on div "Prepayments Add prepayment" at bounding box center [766, 428] width 1502 height 39
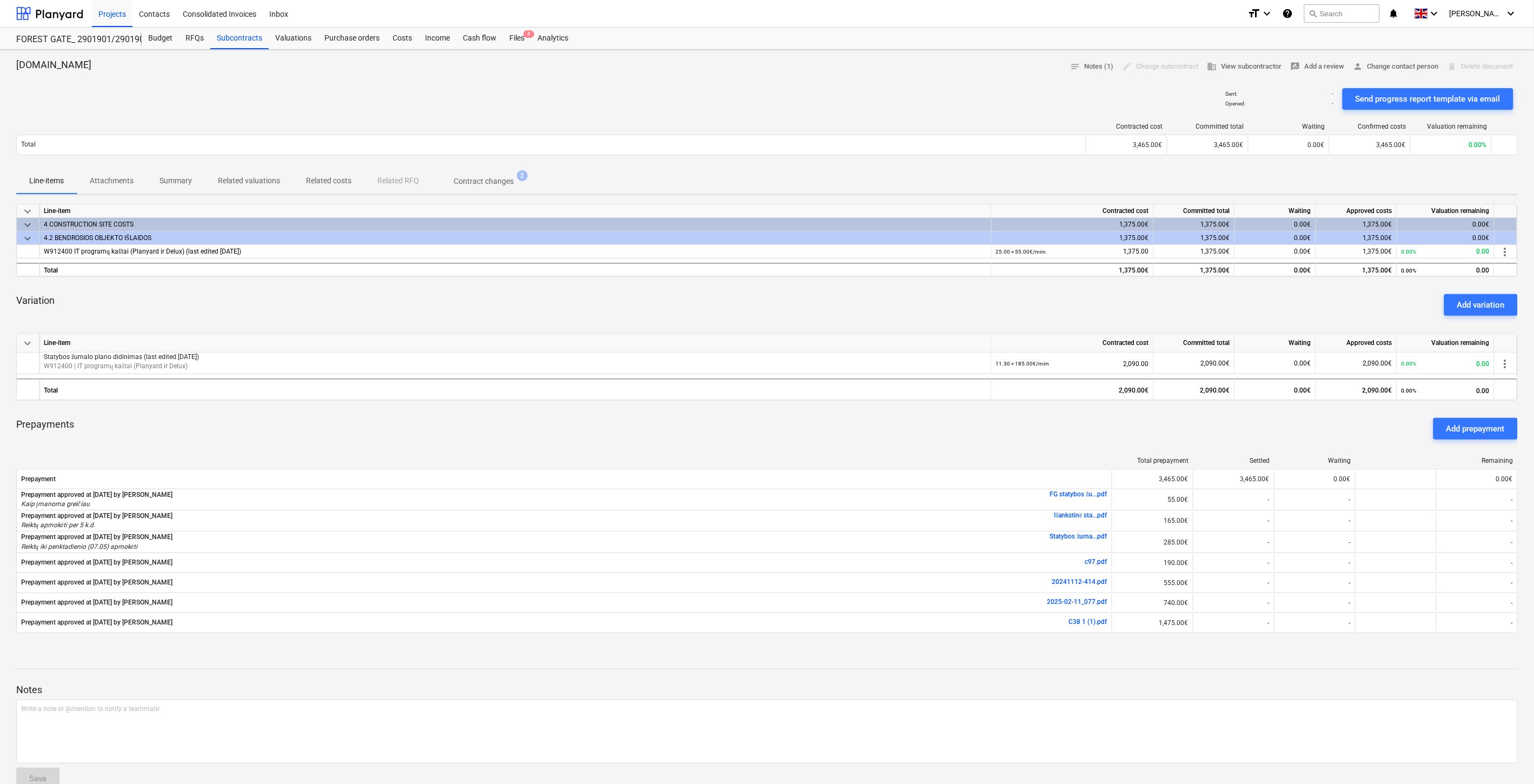
click at [901, 423] on div "Prepayments Add prepayment" at bounding box center [766, 428] width 1502 height 39
click at [917, 421] on div "Prepayments Add prepayment" at bounding box center [766, 428] width 1502 height 39
click at [928, 420] on div "Prepayments Add prepayment" at bounding box center [766, 428] width 1502 height 39
click at [684, 436] on div "Prepayments Add prepayment" at bounding box center [766, 428] width 1502 height 39
click at [717, 434] on div "Prepayments Add prepayment" at bounding box center [766, 428] width 1502 height 39
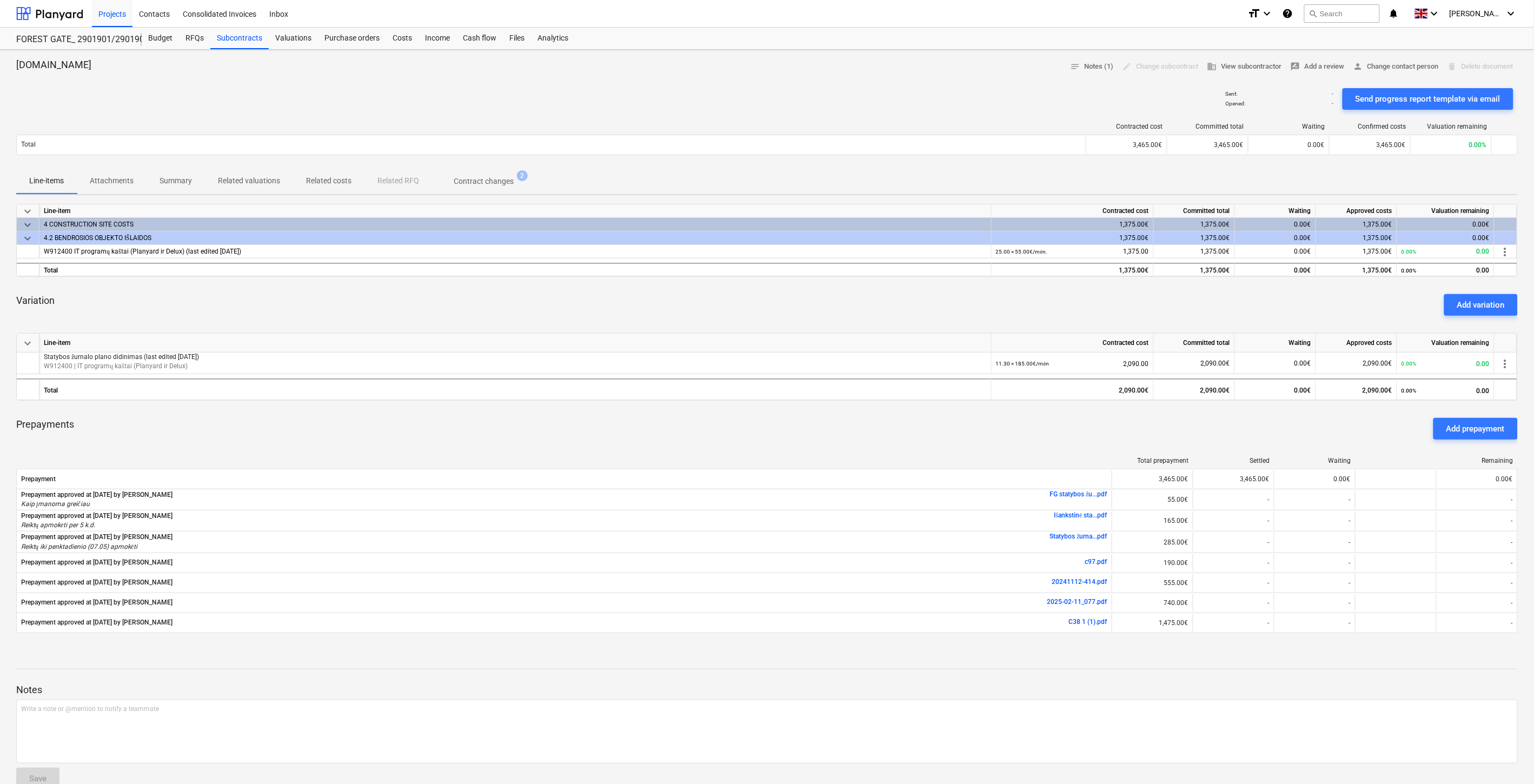
drag, startPoint x: 55, startPoint y: 10, endPoint x: 80, endPoint y: 55, distance: 51.5
click at [55, 10] on div at bounding box center [49, 13] width 67 height 27
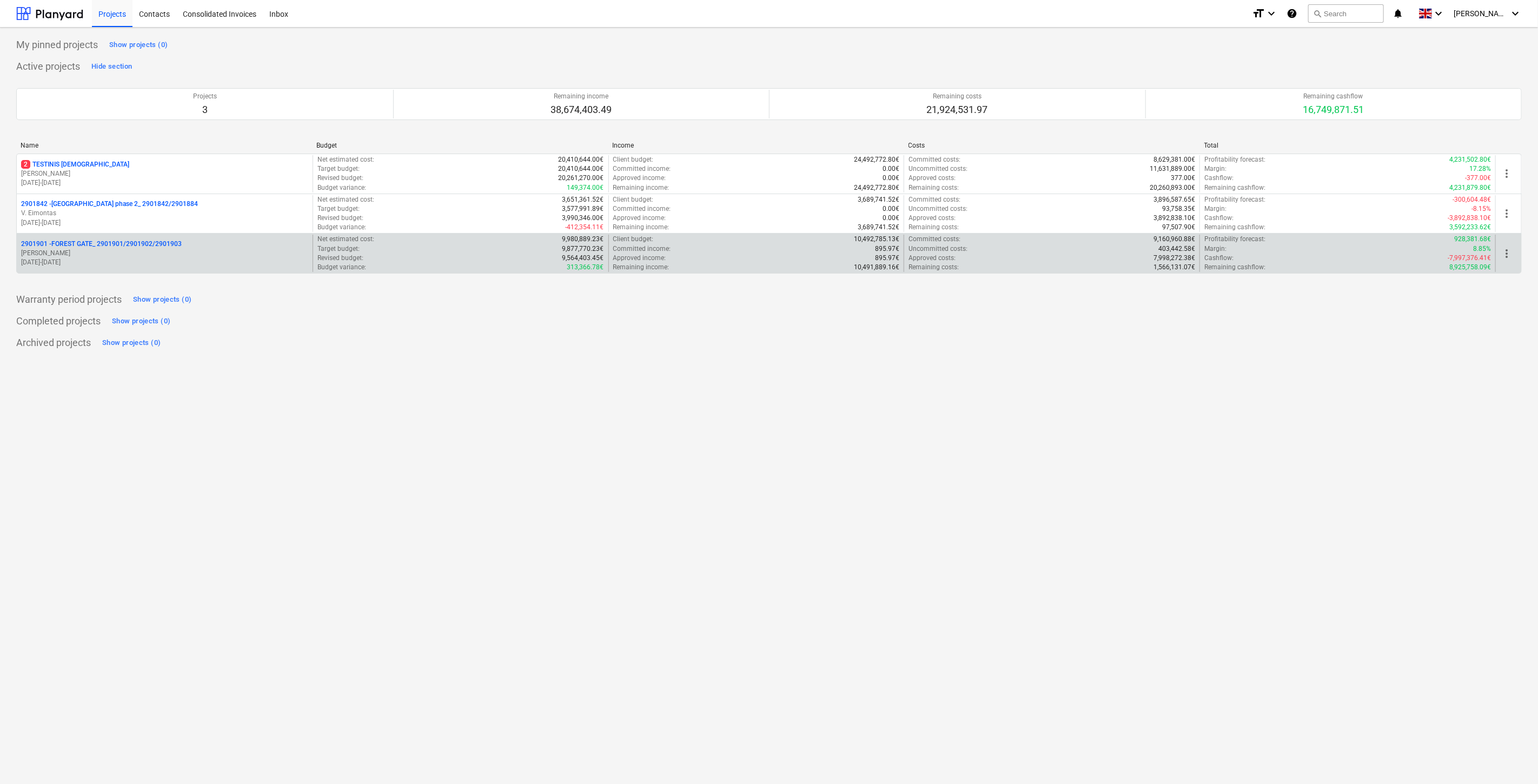
click at [162, 249] on p "2901901 - FOREST GATE_ 2901901/2901902/2901903" at bounding box center [101, 244] width 161 height 10
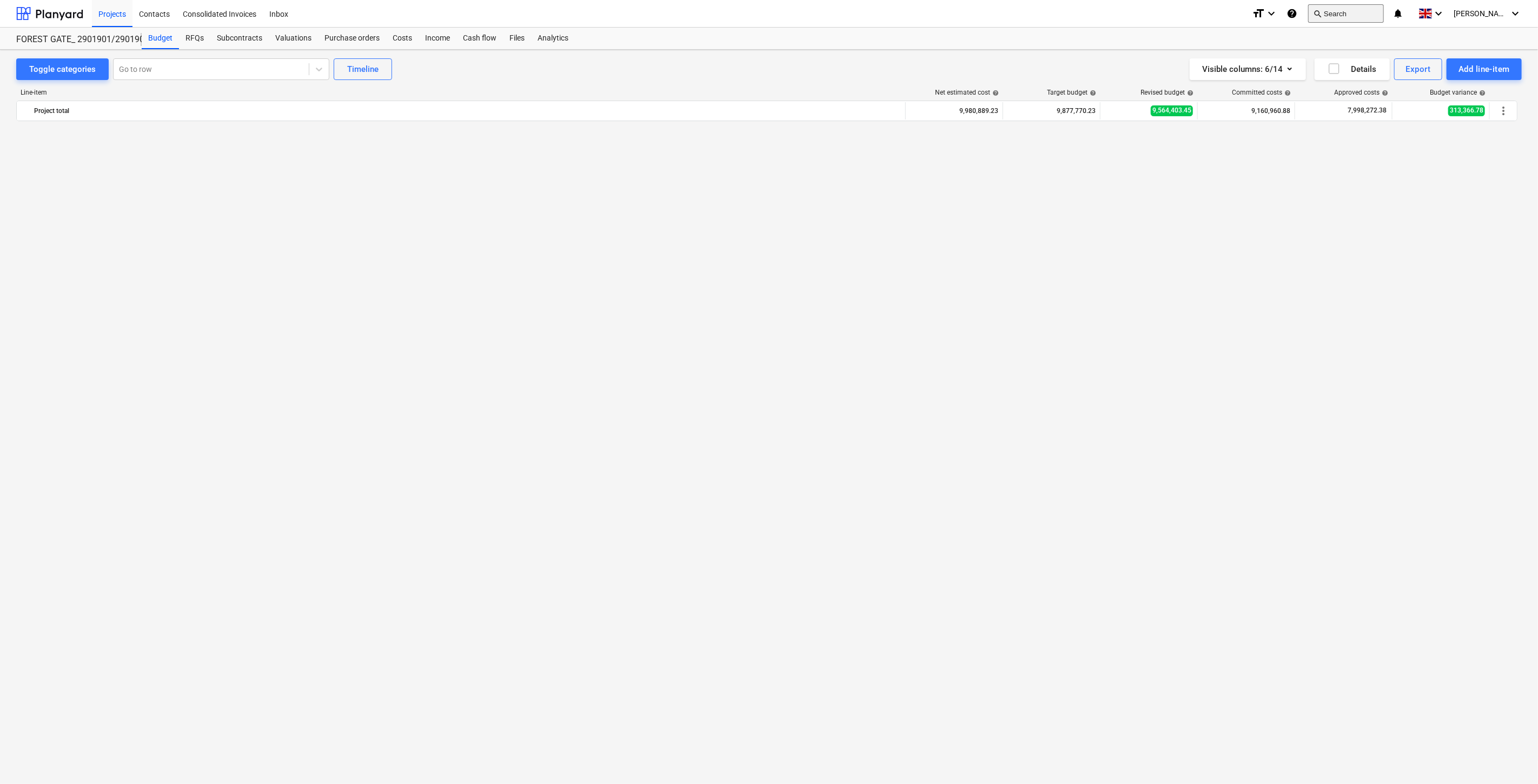
scroll to position [1071, 0]
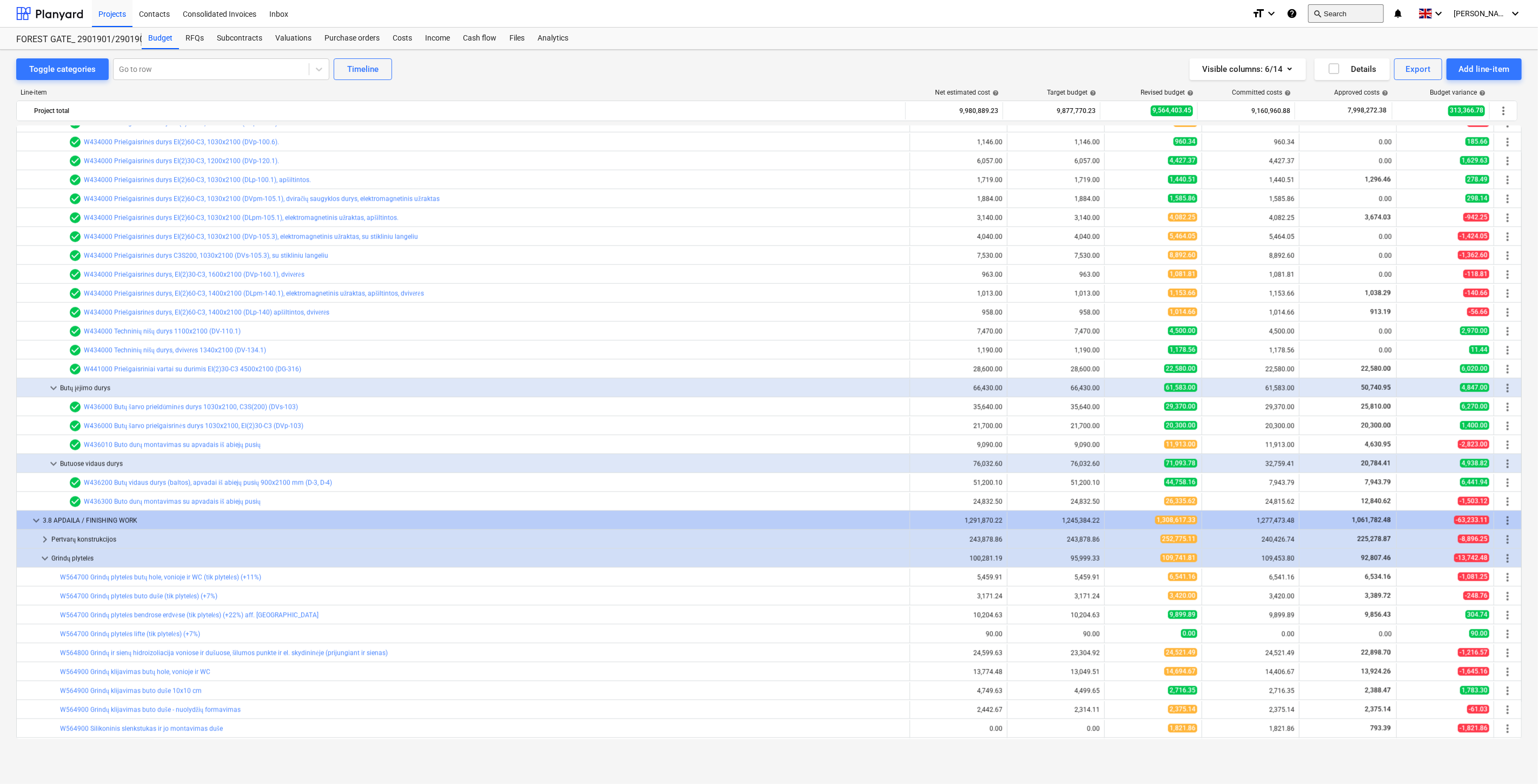
click at [1359, 10] on button "search Search" at bounding box center [1346, 13] width 76 height 18
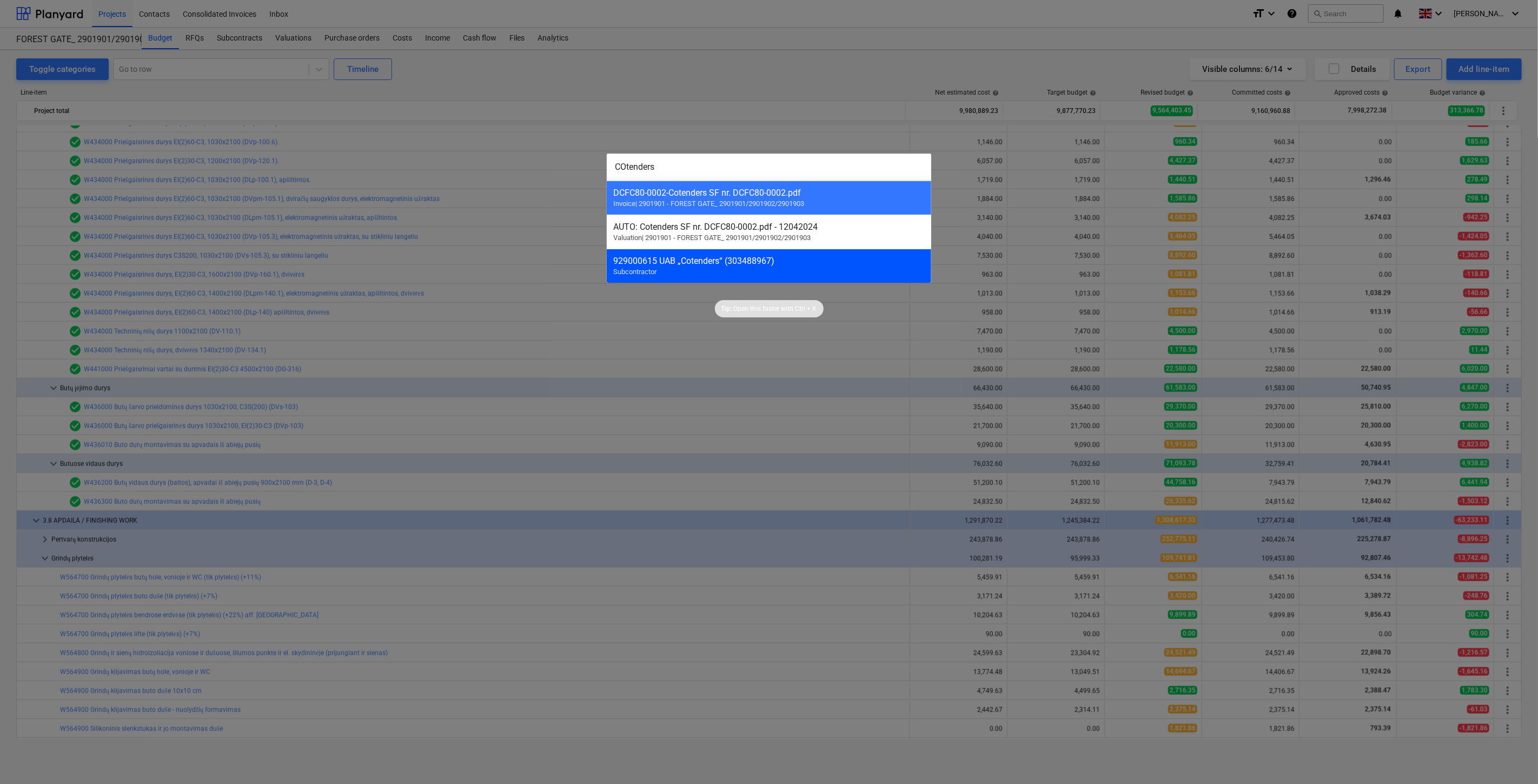
type input "COtenders"
click at [810, 254] on div "929000615 UAB „Cotenders“ (303488967) Subcontractor" at bounding box center [769, 265] width 324 height 34
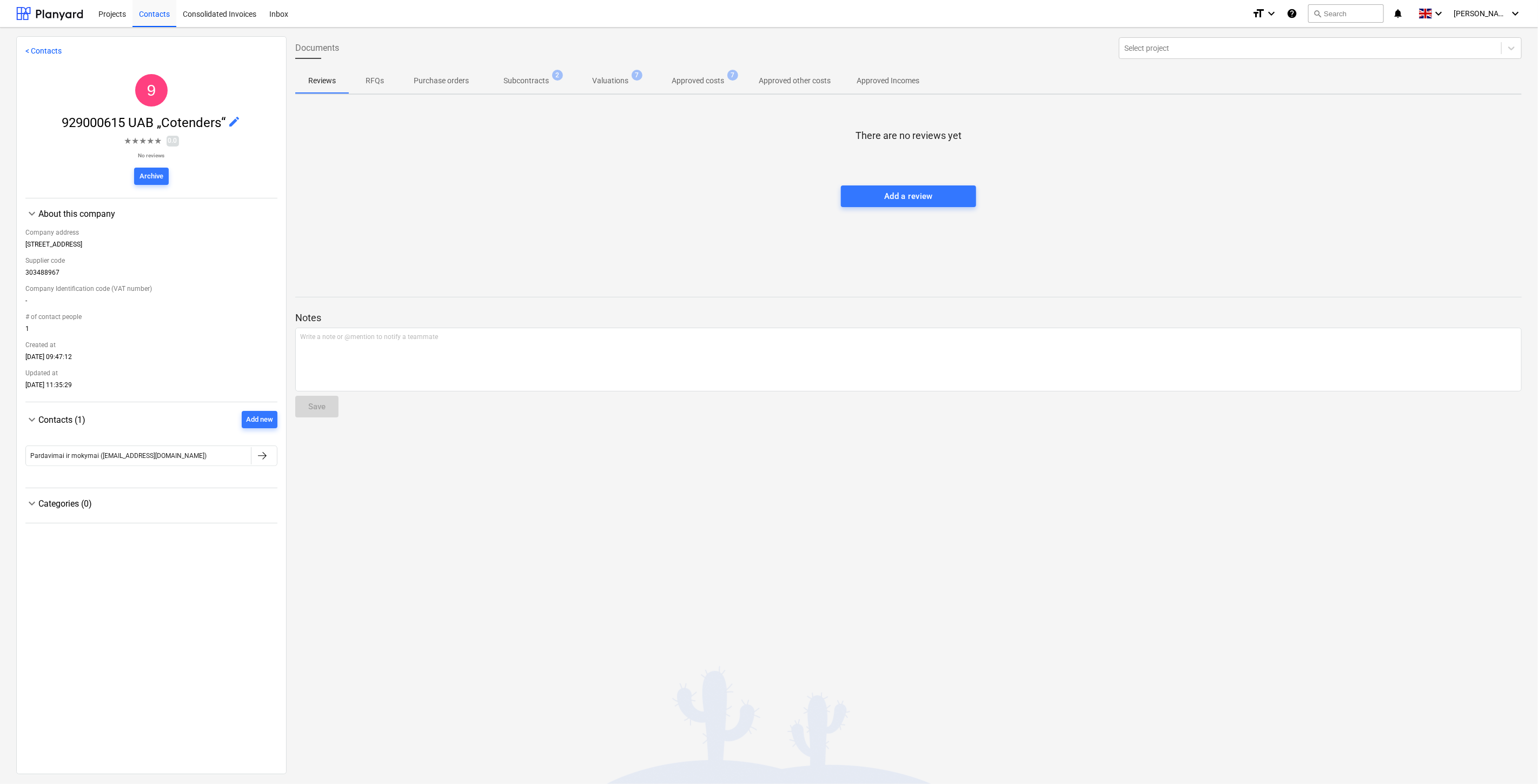
click at [709, 207] on div "There are no reviews yet Add a review" at bounding box center [909, 184] width 1227 height 162
drag, startPoint x: 746, startPoint y: 181, endPoint x: 696, endPoint y: 99, distance: 96.0
click at [746, 181] on div at bounding box center [909, 174] width 1227 height 21
click at [696, 78] on p "Approved costs" at bounding box center [698, 81] width 52 height 11
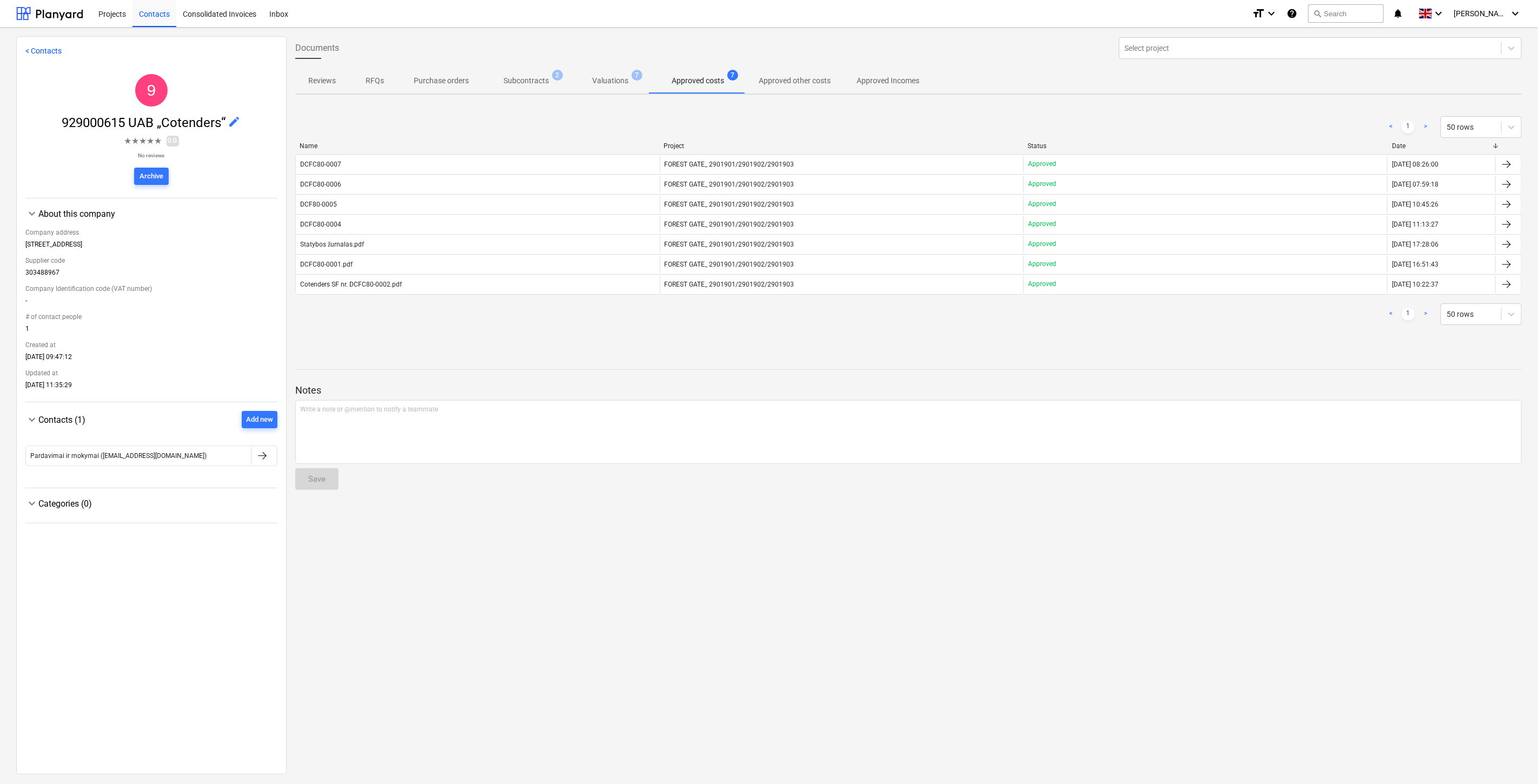
click at [537, 71] on span "Subcontracts 2" at bounding box center [526, 80] width 89 height 20
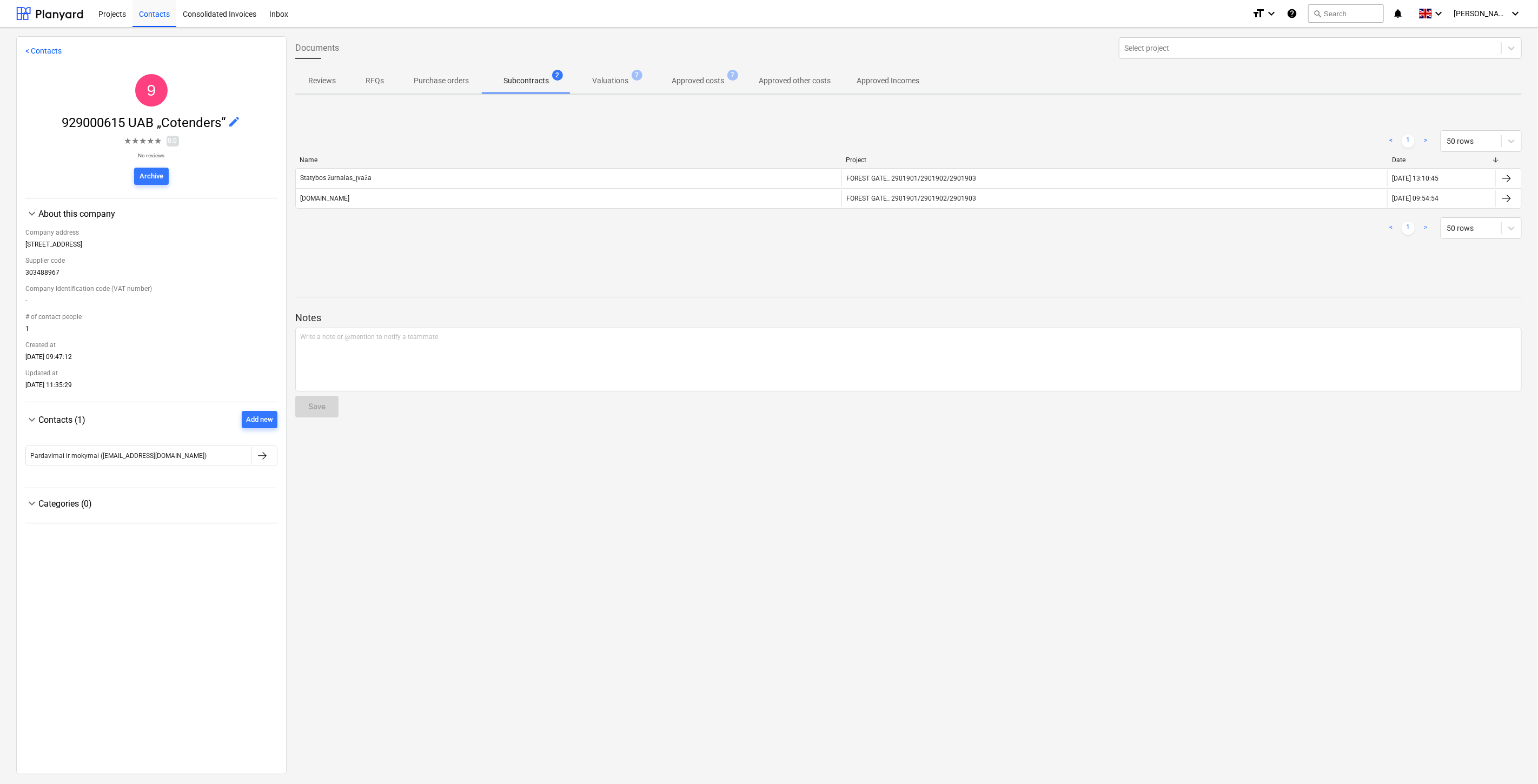
click at [811, 272] on div "Documents Select project Reviews RFQs Purchase orders Subcontracts 2 Valuations…" at bounding box center [909, 405] width 1244 height 736
click at [911, 256] on div "< 1 > 50 rows Name Project Date Statybos žurnalas_Įvaža FOREST GATE_ 2901901/29…" at bounding box center [909, 184] width 1227 height 162
click at [971, 246] on div "< 1 > 50 rows Name Project Date Statybos žurnalas_Įvaža FOREST GATE_ 2901901/29…" at bounding box center [909, 185] width 1227 height 135
click at [1002, 243] on div "< 1 > 50 rows Name Project Date Statybos žurnalas_Įvaža FOREST GATE_ 2901901/29…" at bounding box center [909, 185] width 1227 height 135
click at [1094, 255] on div "< 1 > 50 rows Name Project Date Statybos žurnalas_Įvaža FOREST GATE_ 2901901/29…" at bounding box center [909, 184] width 1227 height 162
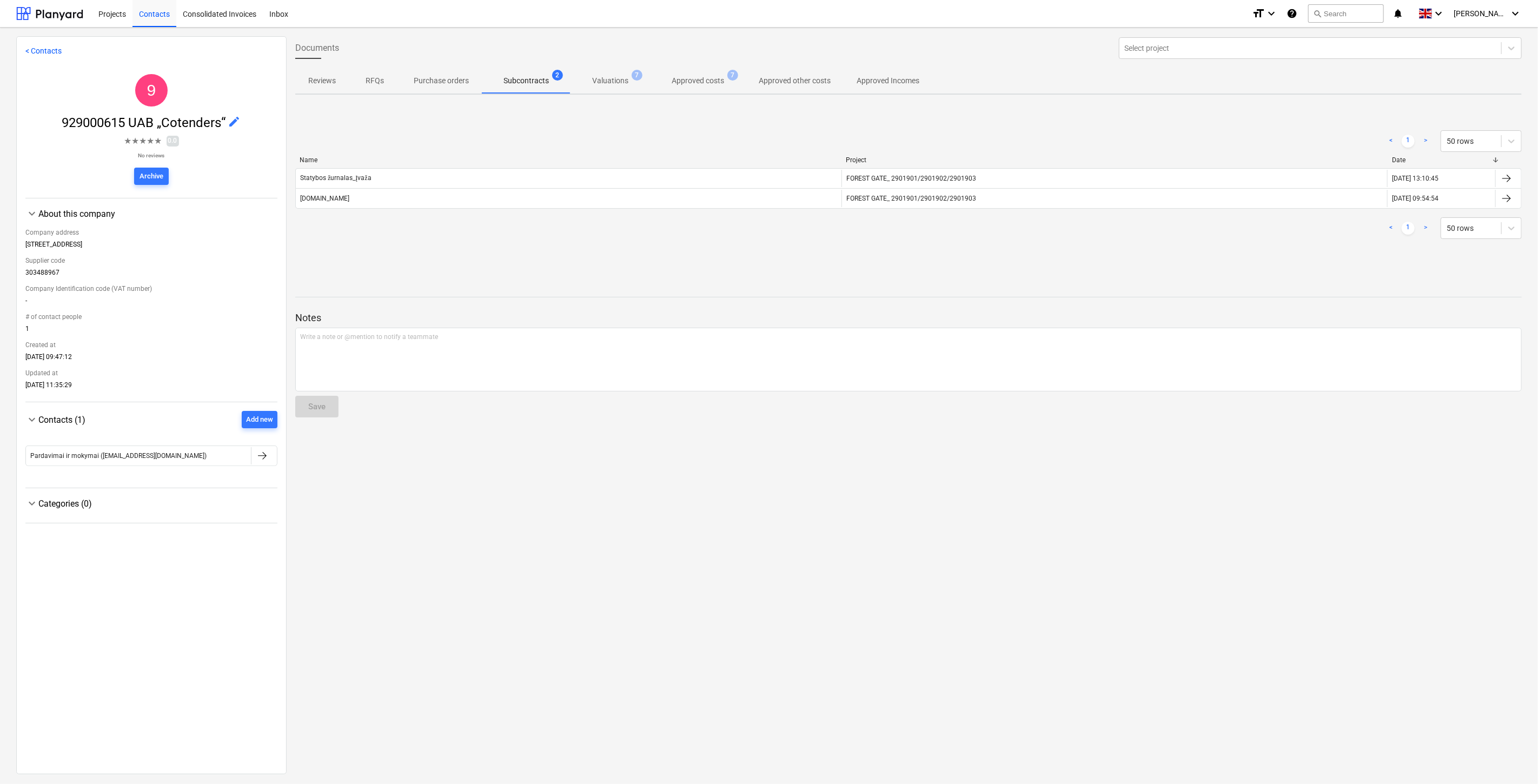
click at [1111, 249] on div "< 1 > 50 rows Name Project Date Statybos žurnalas_Įvaža FOREST GATE_ 2901901/29…" at bounding box center [909, 185] width 1227 height 135
drag, startPoint x: 1122, startPoint y: 246, endPoint x: 1143, endPoint y: 239, distance: 22.1
click at [1125, 245] on div "< 1 > 50 rows Name Project Date Statybos žurnalas_Įvaža FOREST GATE_ 2901901/29…" at bounding box center [909, 185] width 1227 height 135
click at [1143, 239] on div "< 1 > 50 rows" at bounding box center [909, 228] width 1227 height 30
click at [1137, 254] on div "< 1 > 50 rows Name Project Date Statybos žurnalas_Įvaža FOREST GATE_ 2901901/29…" at bounding box center [909, 184] width 1227 height 162
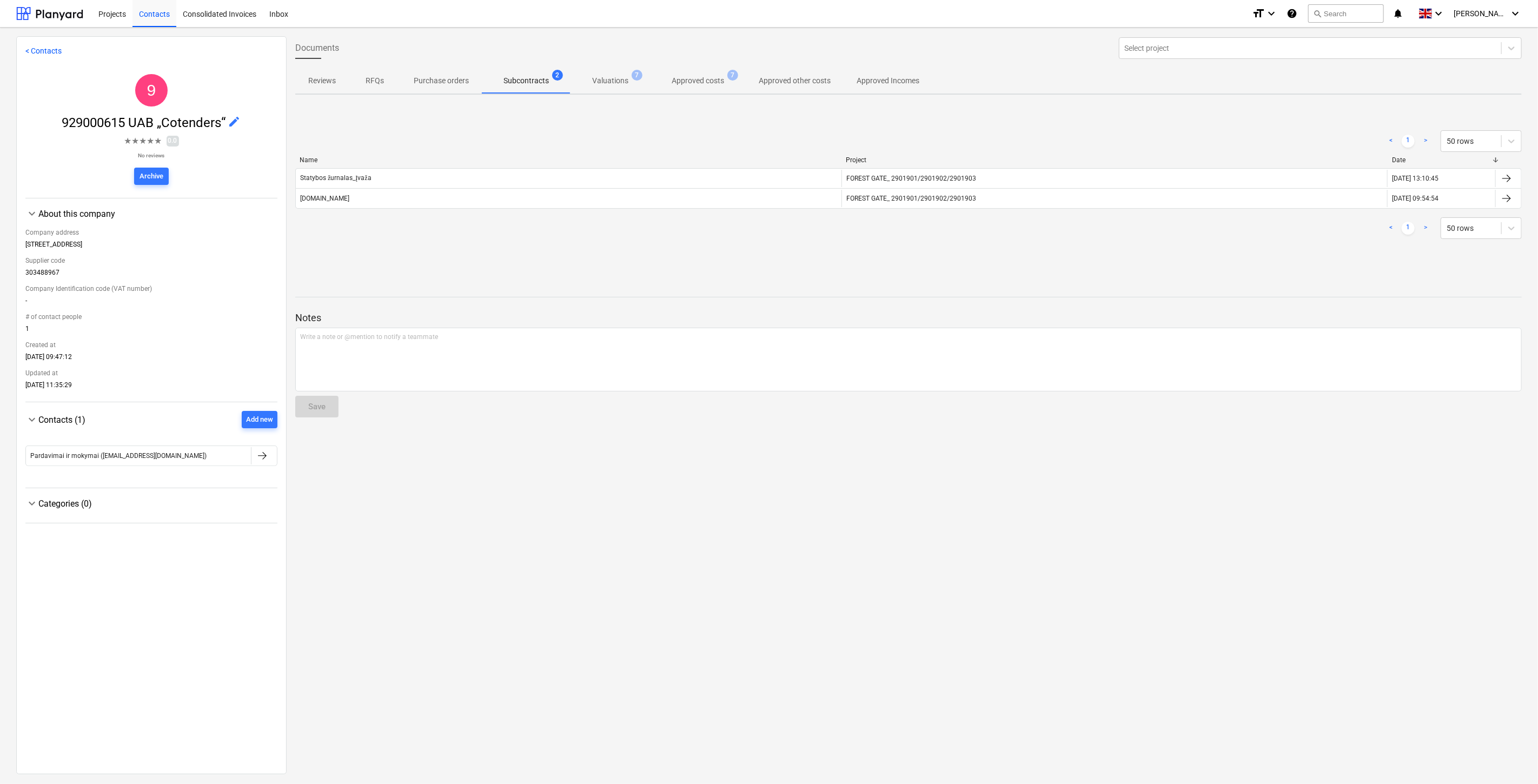
click at [1152, 249] on div "< 1 > 50 rows Name Project Date Statybos žurnalas_Įvaža FOREST GATE_ 2901901/29…" at bounding box center [909, 185] width 1227 height 135
drag, startPoint x: 1186, startPoint y: 243, endPoint x: 1209, endPoint y: 238, distance: 23.5
click at [1187, 243] on div "< 1 > 50 rows Name Project Date Statybos žurnalas_Įvaža FOREST GATE_ 2901901/29…" at bounding box center [909, 185] width 1227 height 135
click at [1209, 238] on div "< 1 > 50 rows" at bounding box center [909, 227] width 1227 height 21
click at [1373, 6] on button "search Search" at bounding box center [1346, 13] width 76 height 18
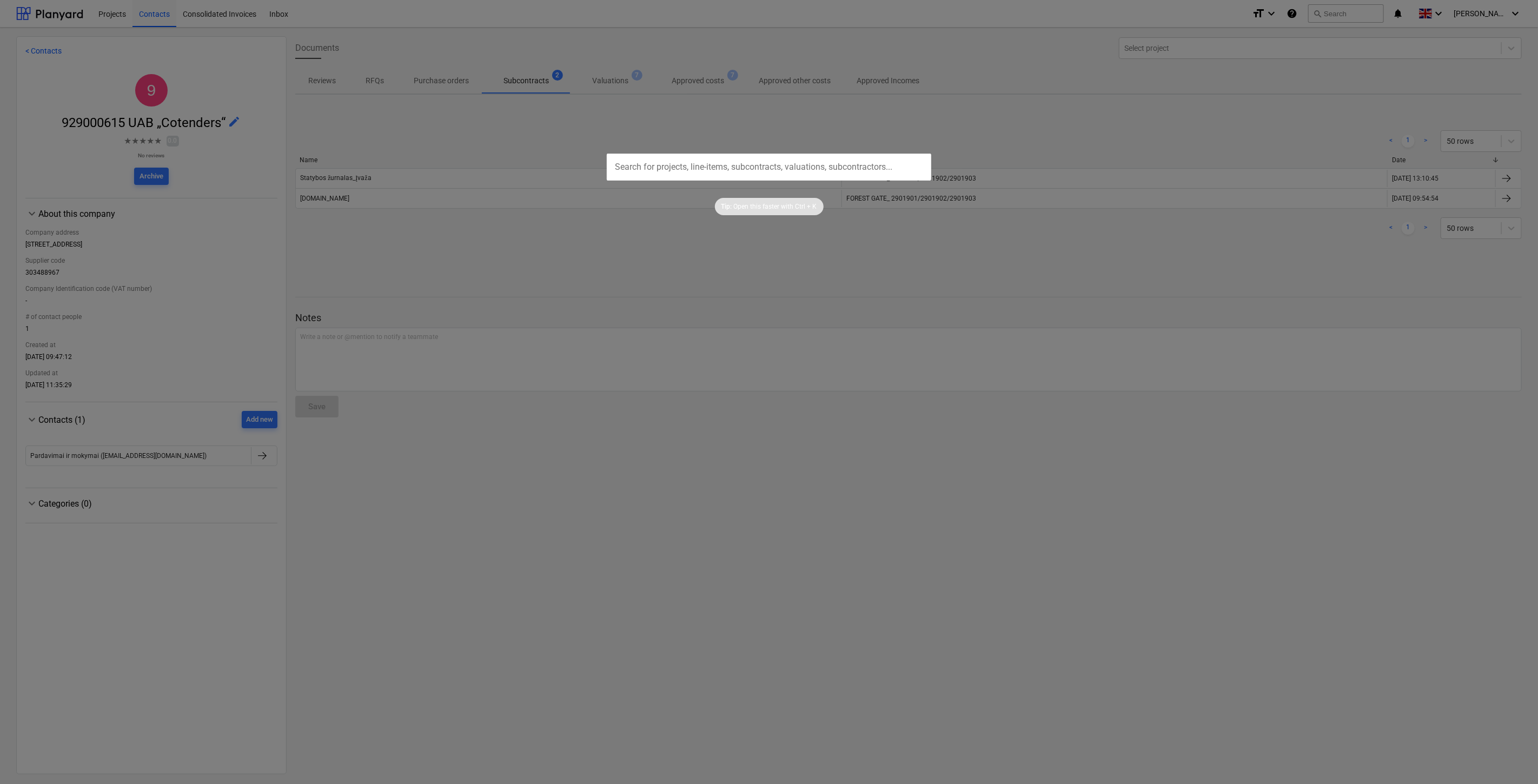
click at [695, 169] on input "text" at bounding box center [769, 167] width 324 height 27
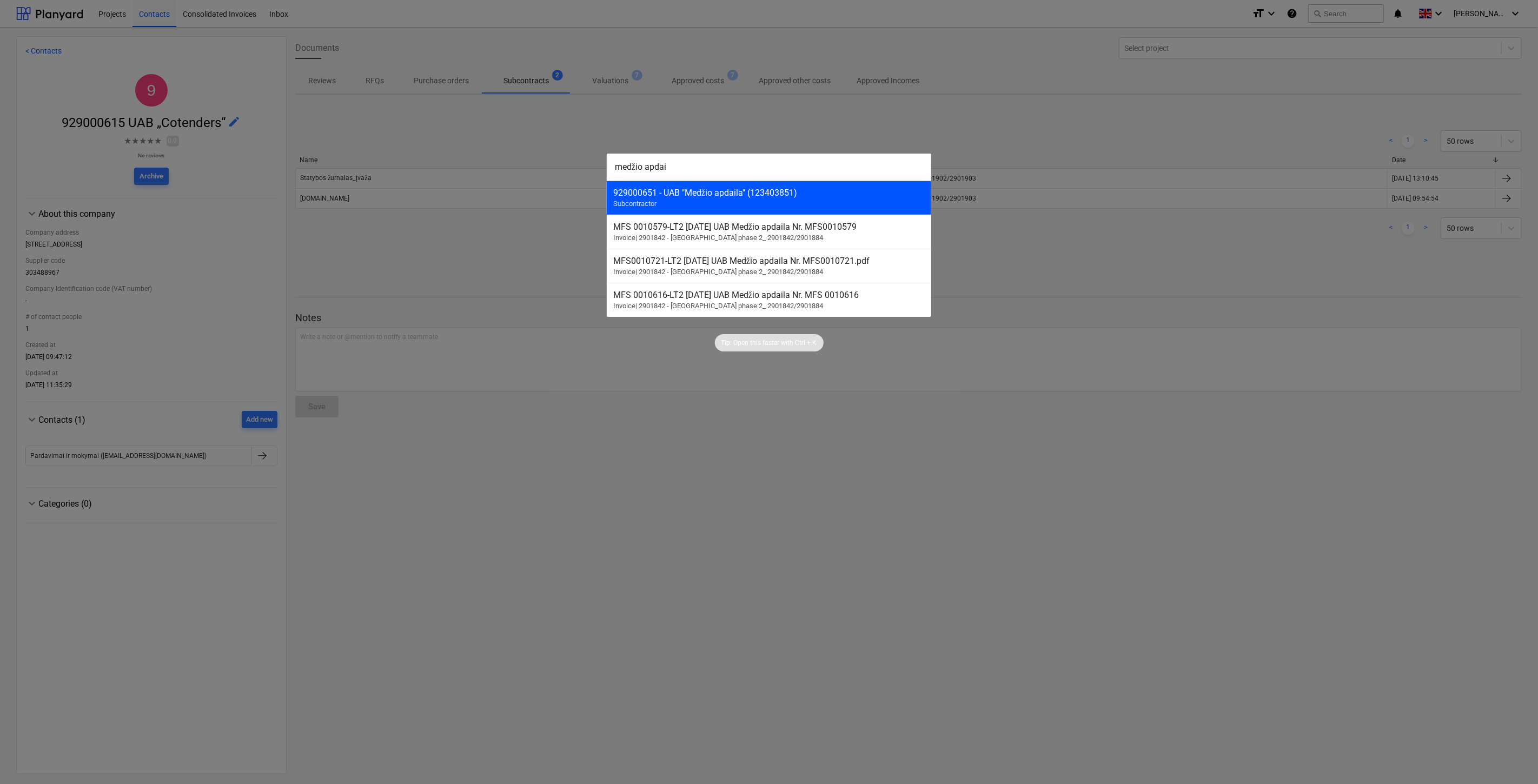
type input "medžio apdai"
click at [681, 207] on div "929000651 - UAB "Medžio apdaila" (123403851) Subcontractor" at bounding box center [769, 197] width 324 height 34
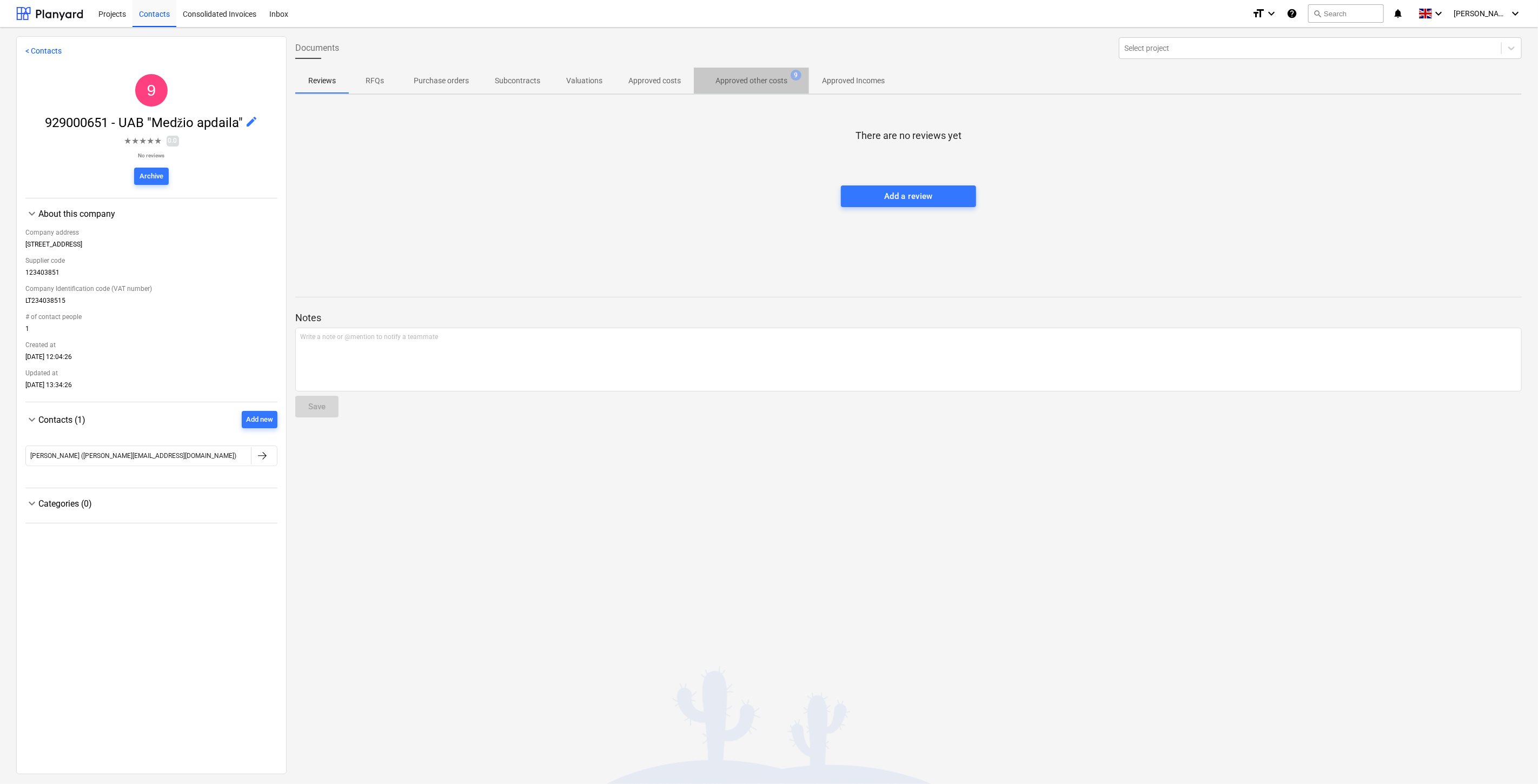
click at [750, 86] on p "Approved other costs" at bounding box center [751, 81] width 72 height 11
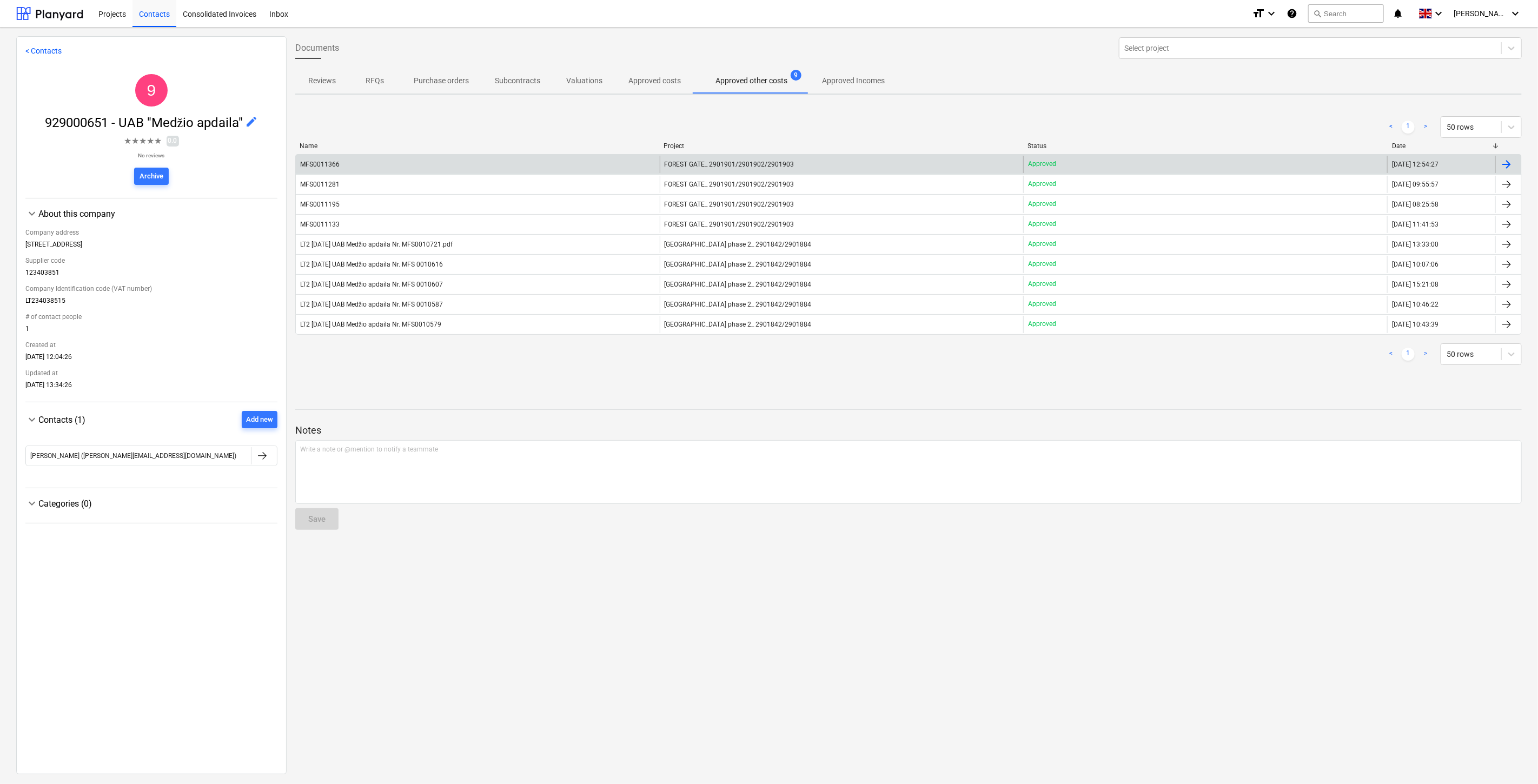
click at [510, 162] on div "MFS0011366" at bounding box center [477, 165] width 364 height 17
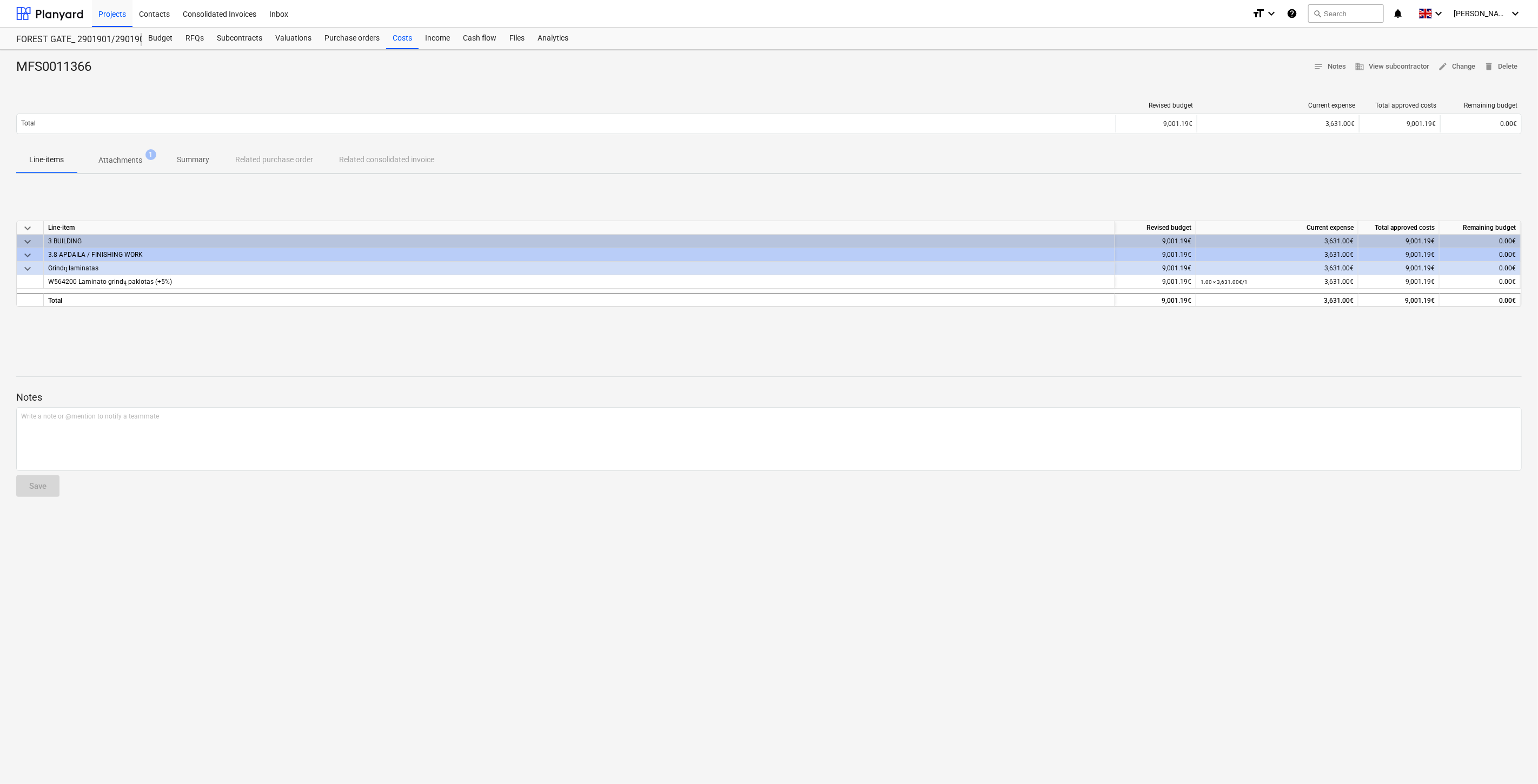
click at [647, 369] on div at bounding box center [769, 366] width 1506 height 9
click at [725, 357] on div at bounding box center [769, 357] width 1506 height 9
drag, startPoint x: 625, startPoint y: 343, endPoint x: 699, endPoint y: 323, distance: 76.7
click at [631, 341] on div "keyboard_arrow_down Line-item Revised budget Current expense Total approved cos…" at bounding box center [769, 264] width 1506 height 162
click at [701, 323] on div "keyboard_arrow_down Line-item Revised budget Current expense Total approved cos…" at bounding box center [769, 264] width 1506 height 162
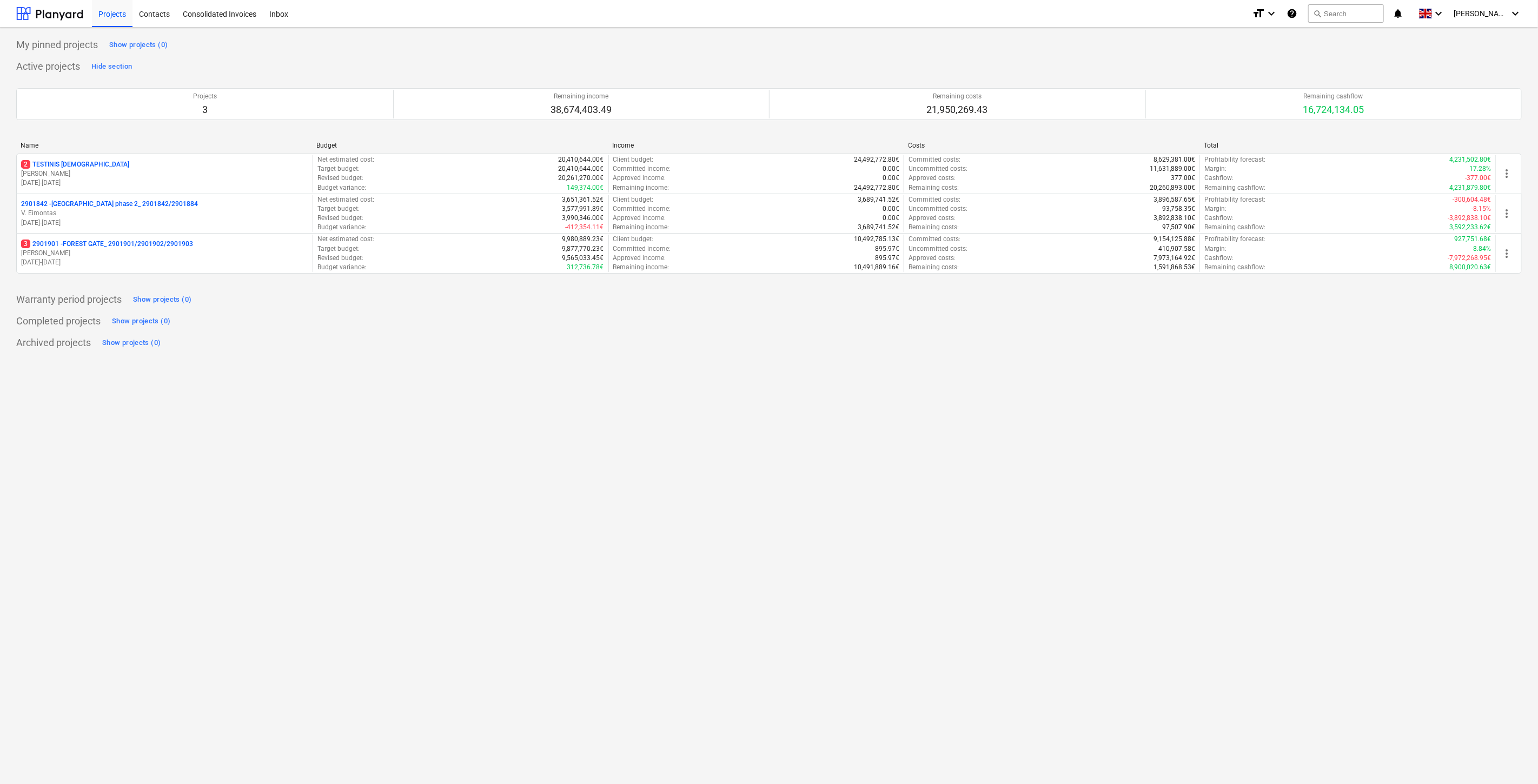
drag, startPoint x: 185, startPoint y: 241, endPoint x: 318, endPoint y: 234, distance: 133.2
click at [187, 242] on p "3 2901901 - FOREST GATE_ 2901901/2901902/2901903" at bounding box center [107, 244] width 172 height 10
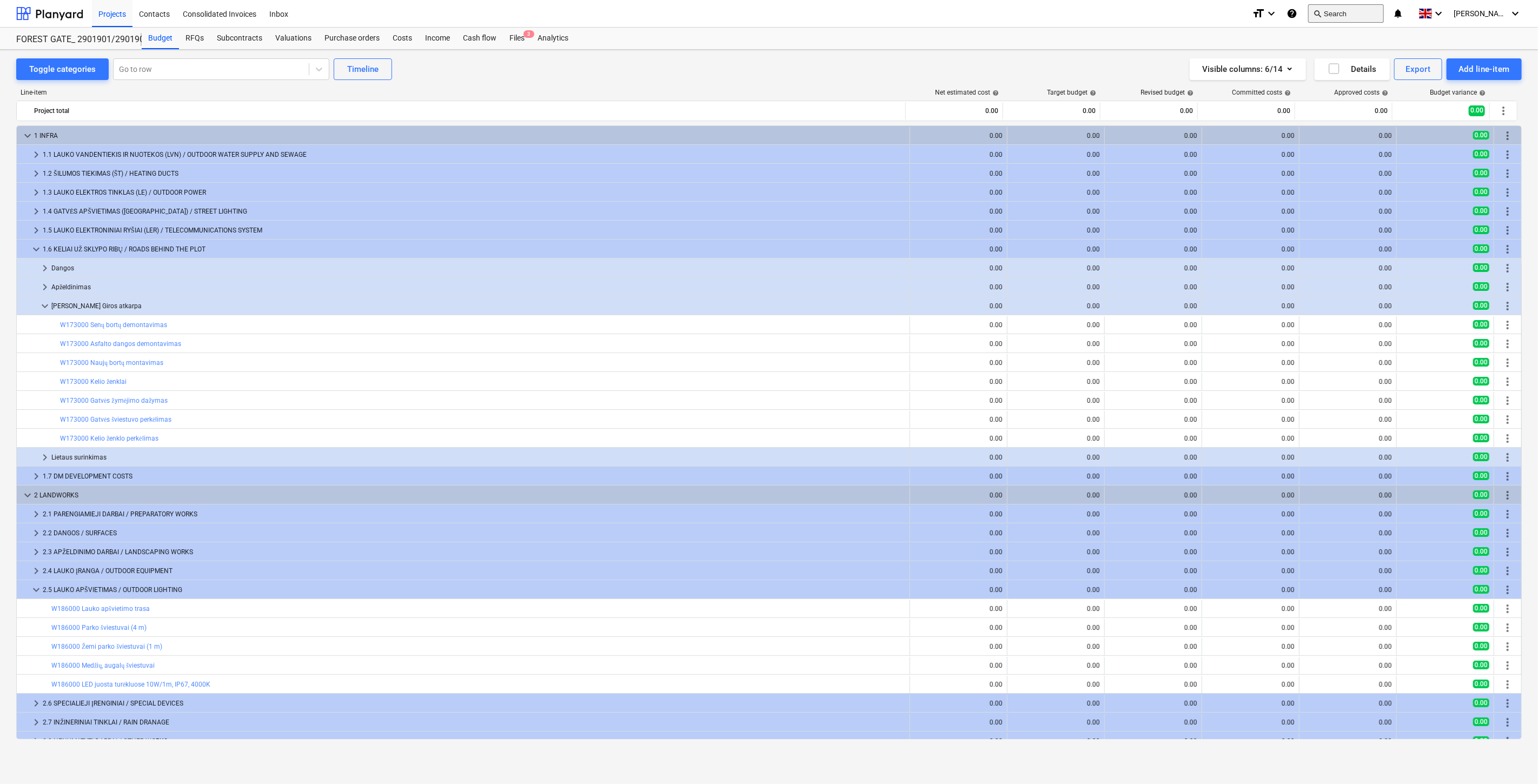
click at [1339, 13] on button "search Search" at bounding box center [1346, 13] width 76 height 18
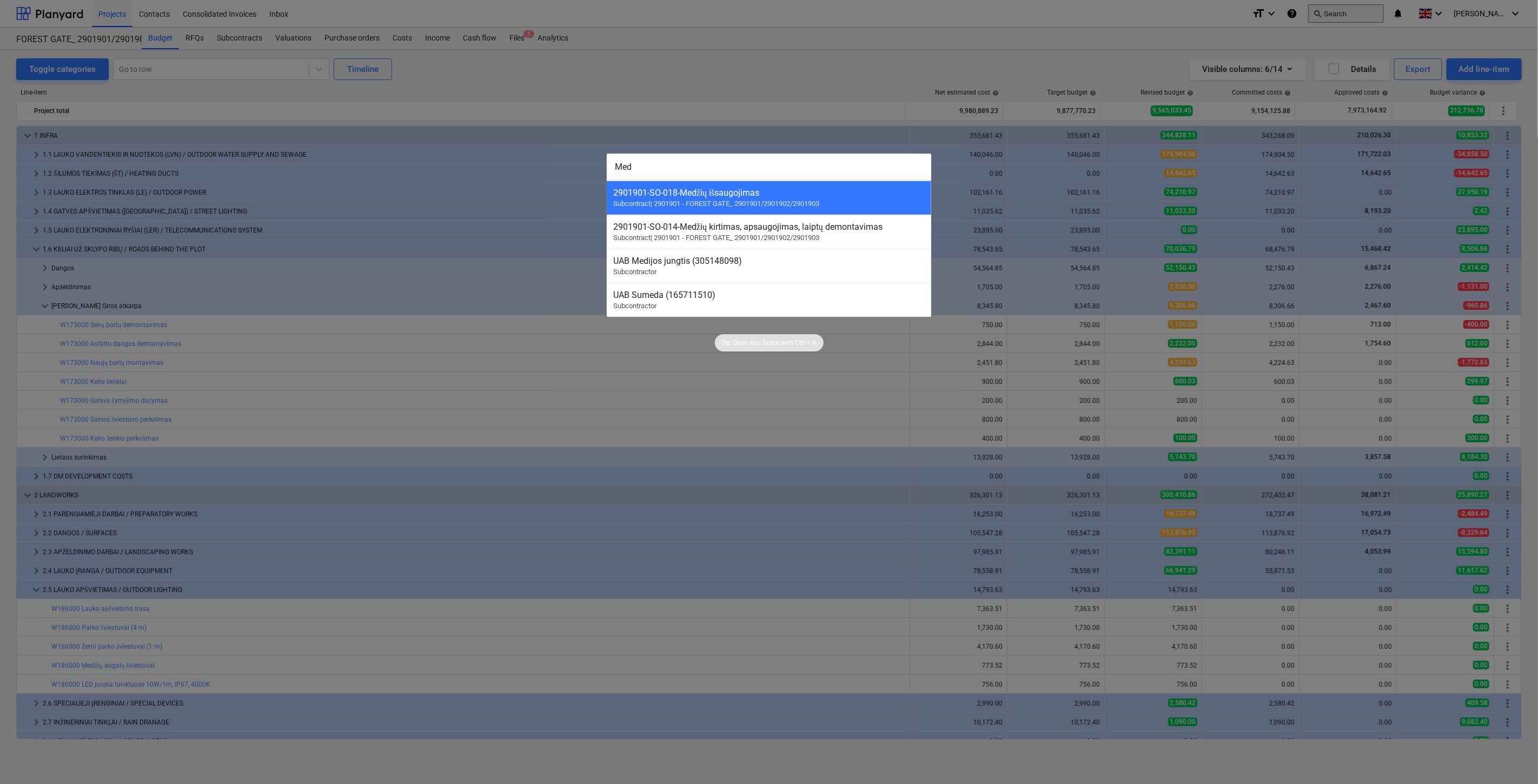
scroll to position [104, 0]
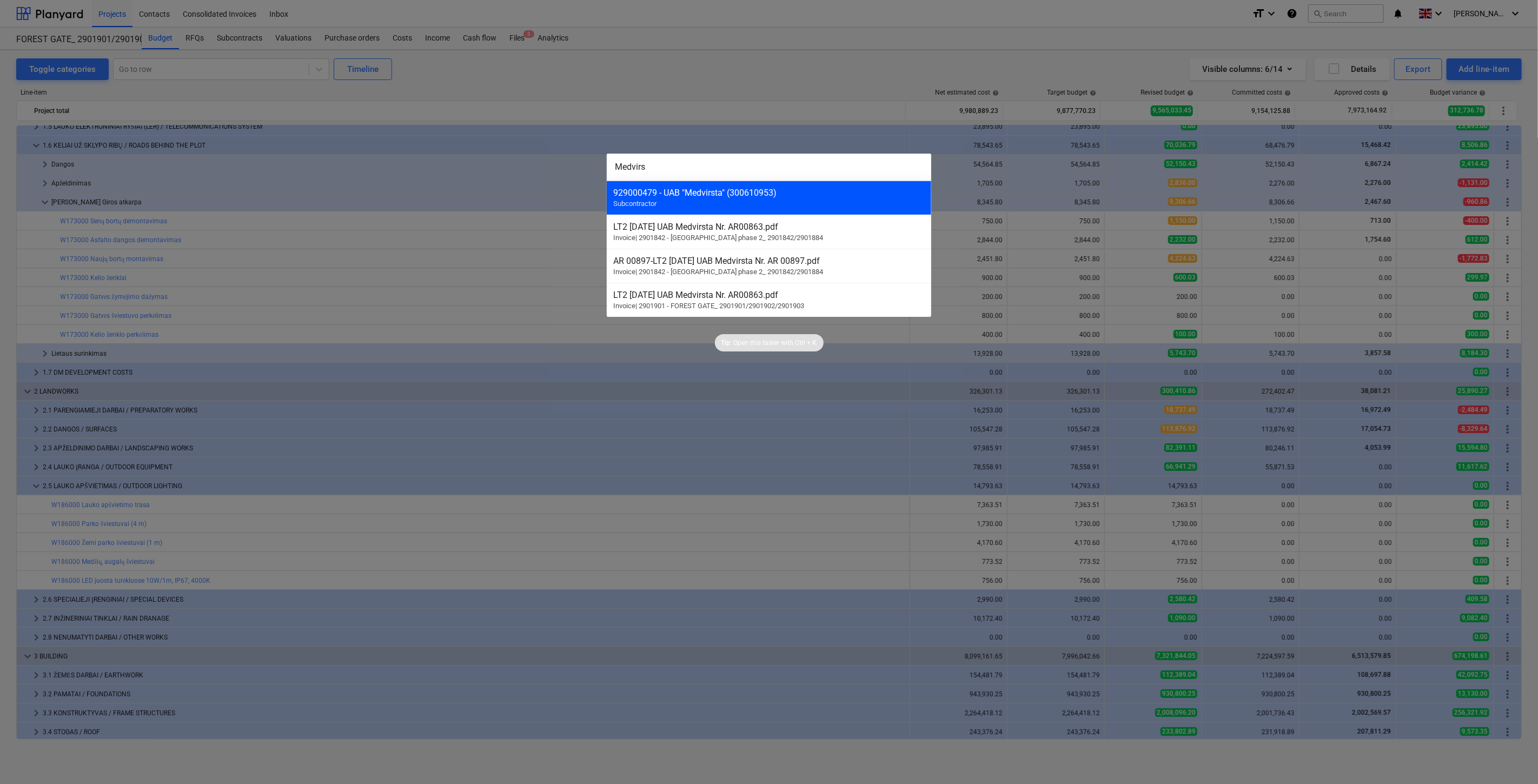
type input "Medvirs"
click at [861, 208] on div "929000479 - UAB "Medvirsta" (300610953) Subcontractor" at bounding box center [769, 197] width 324 height 34
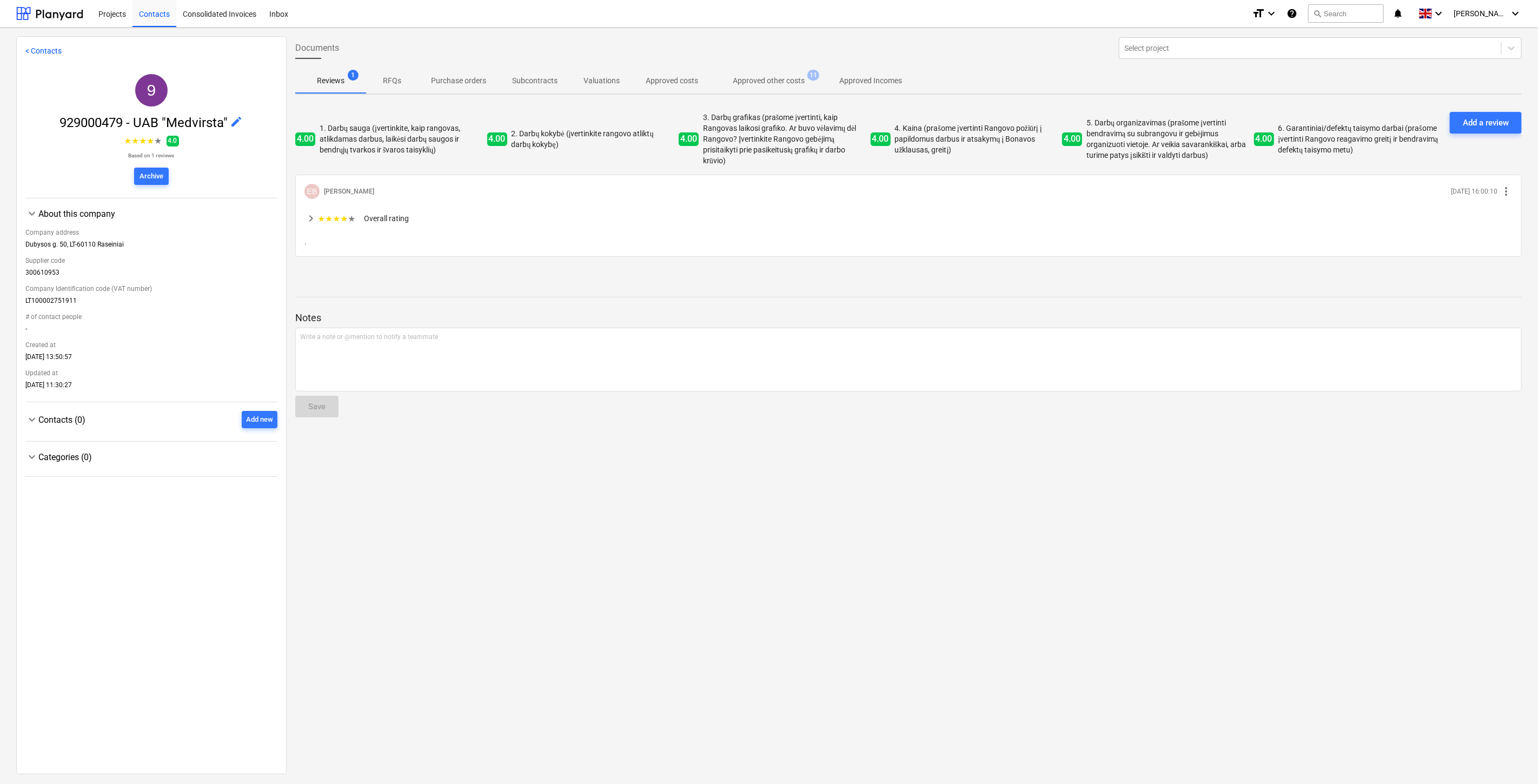
click at [762, 76] on p "Approved other costs" at bounding box center [769, 81] width 72 height 11
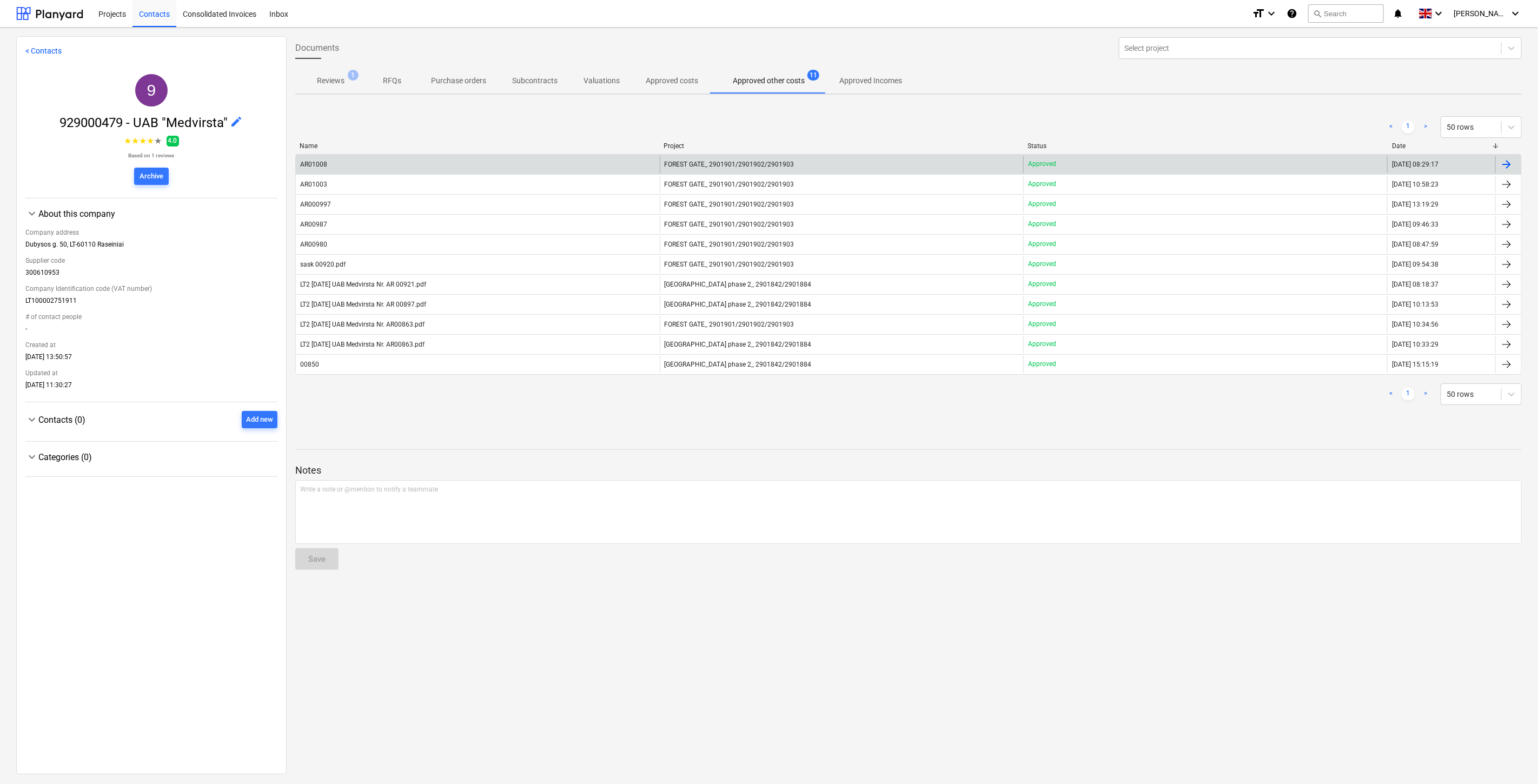
click at [563, 166] on div "AR01008" at bounding box center [477, 165] width 364 height 17
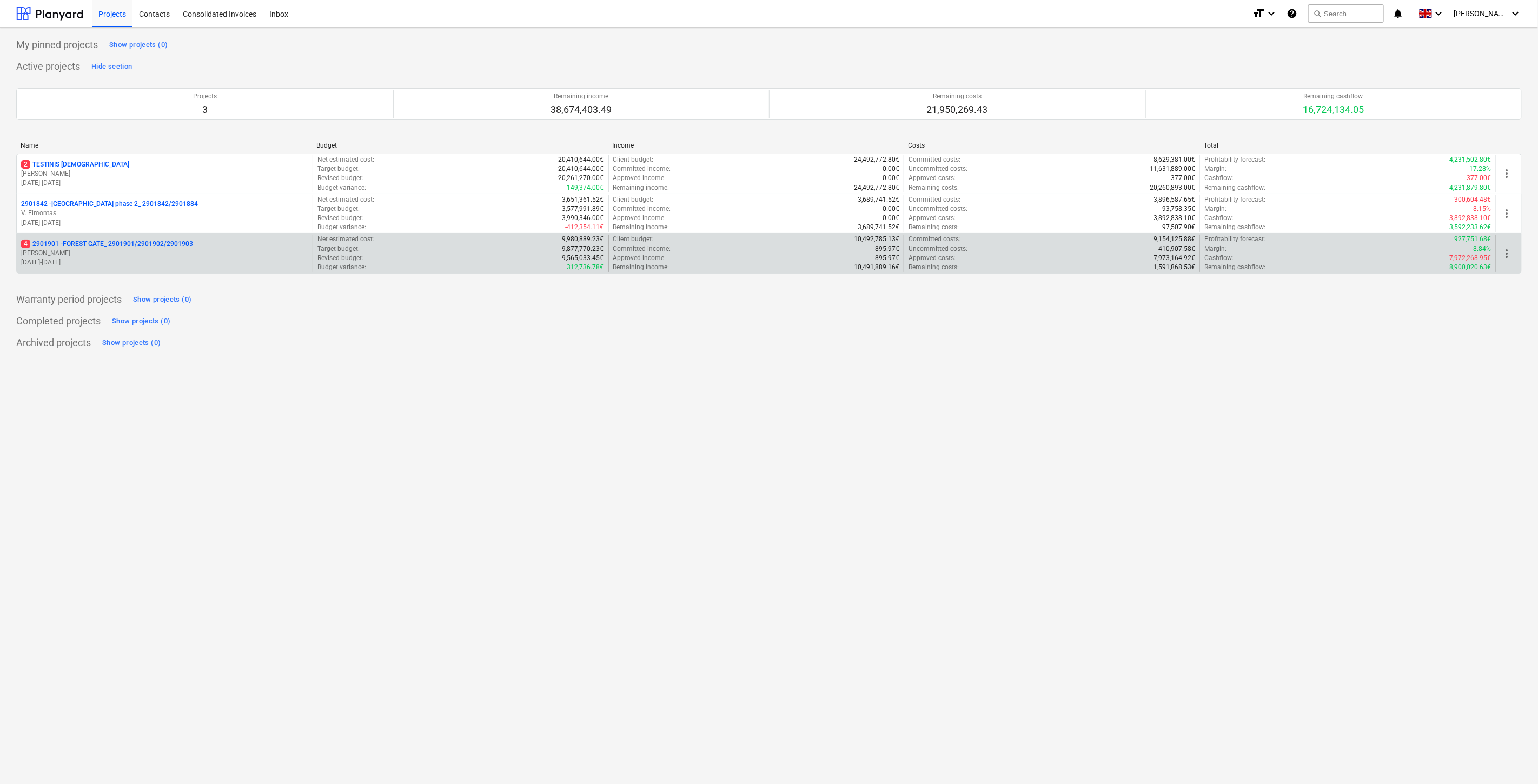
click at [122, 260] on p "[DATE] - [DATE]" at bounding box center [165, 263] width 287 height 10
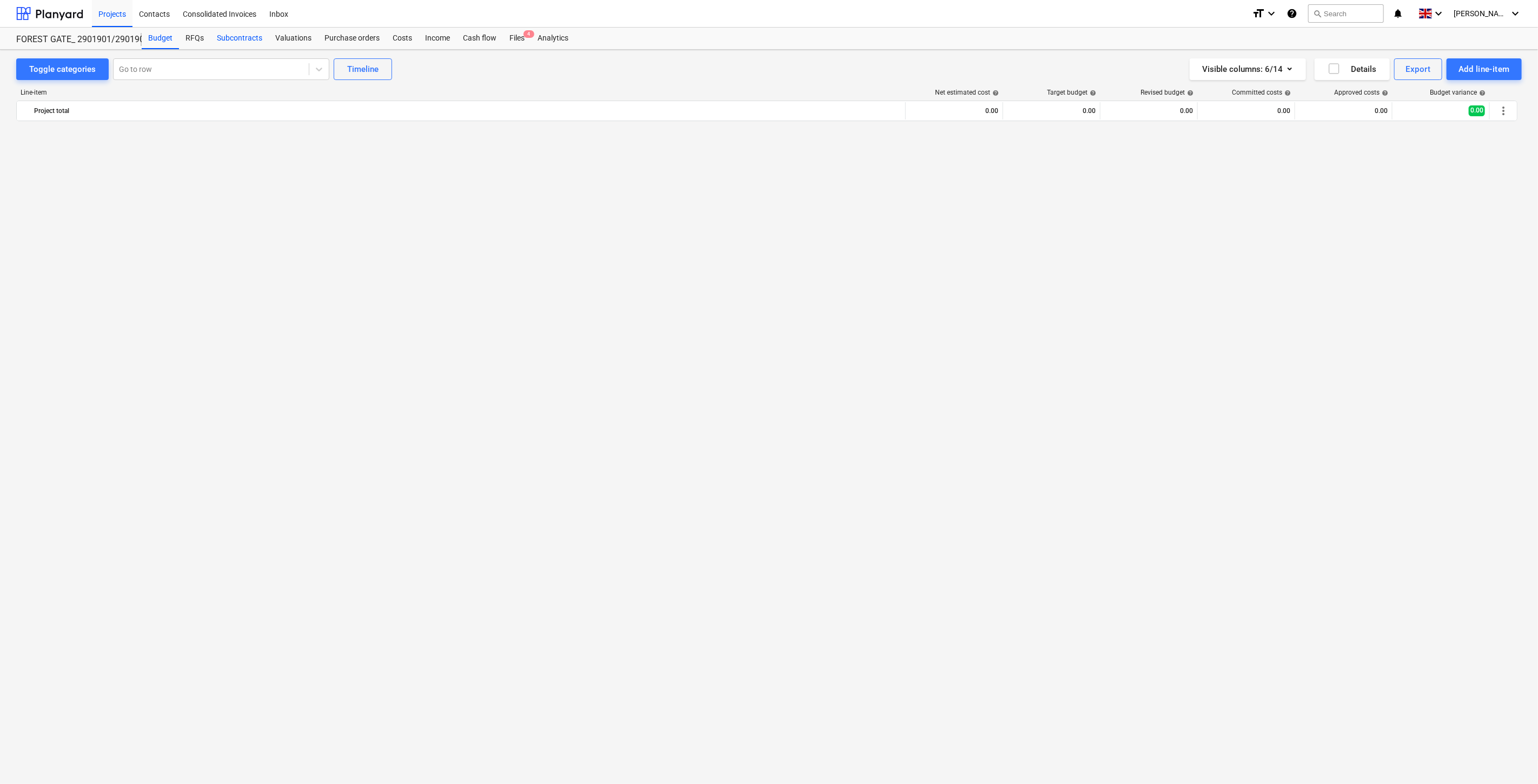
click at [244, 44] on div "Subcontracts" at bounding box center [239, 38] width 59 height 21
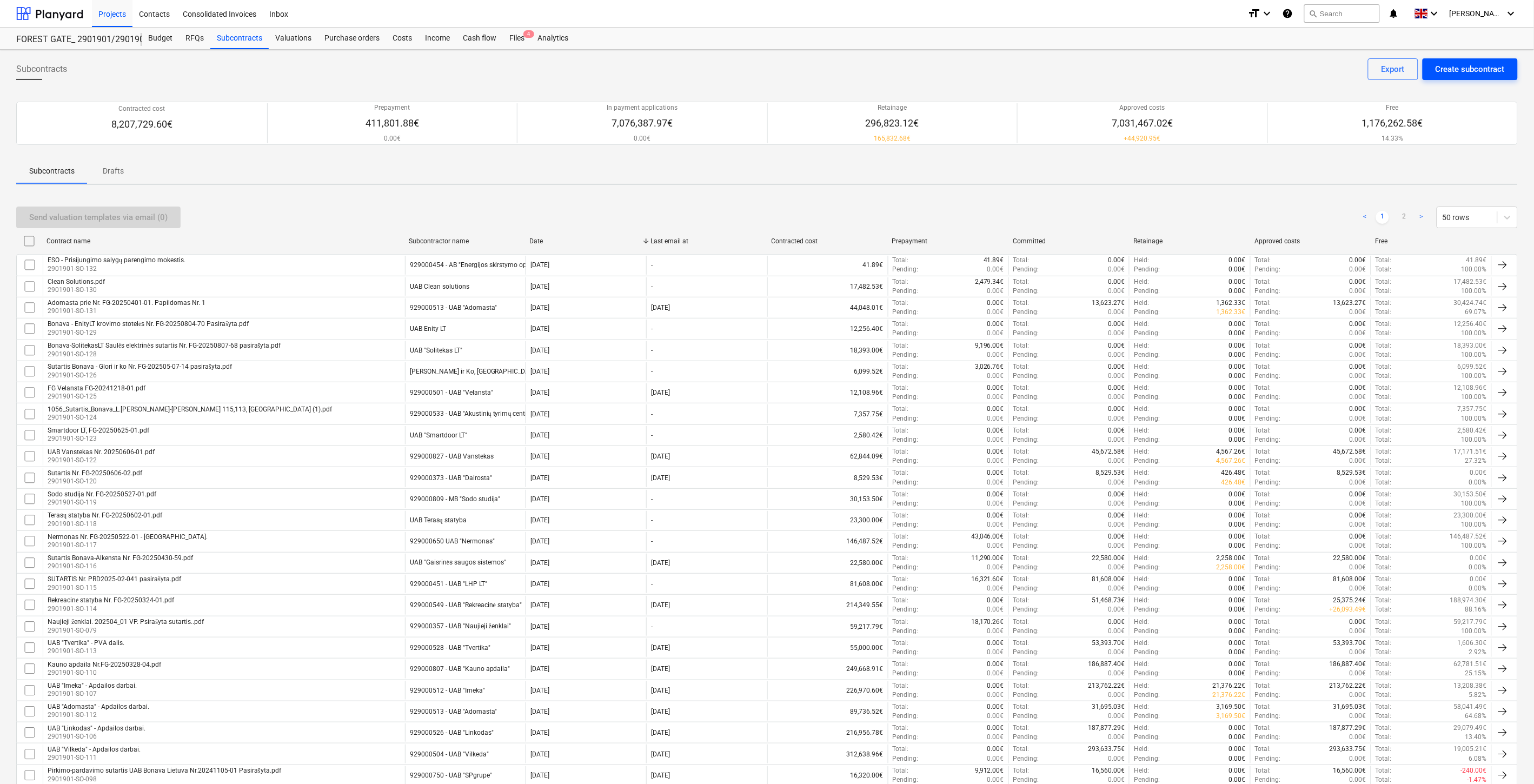
click at [1475, 67] on div "Create subcontract" at bounding box center [1470, 69] width 69 height 14
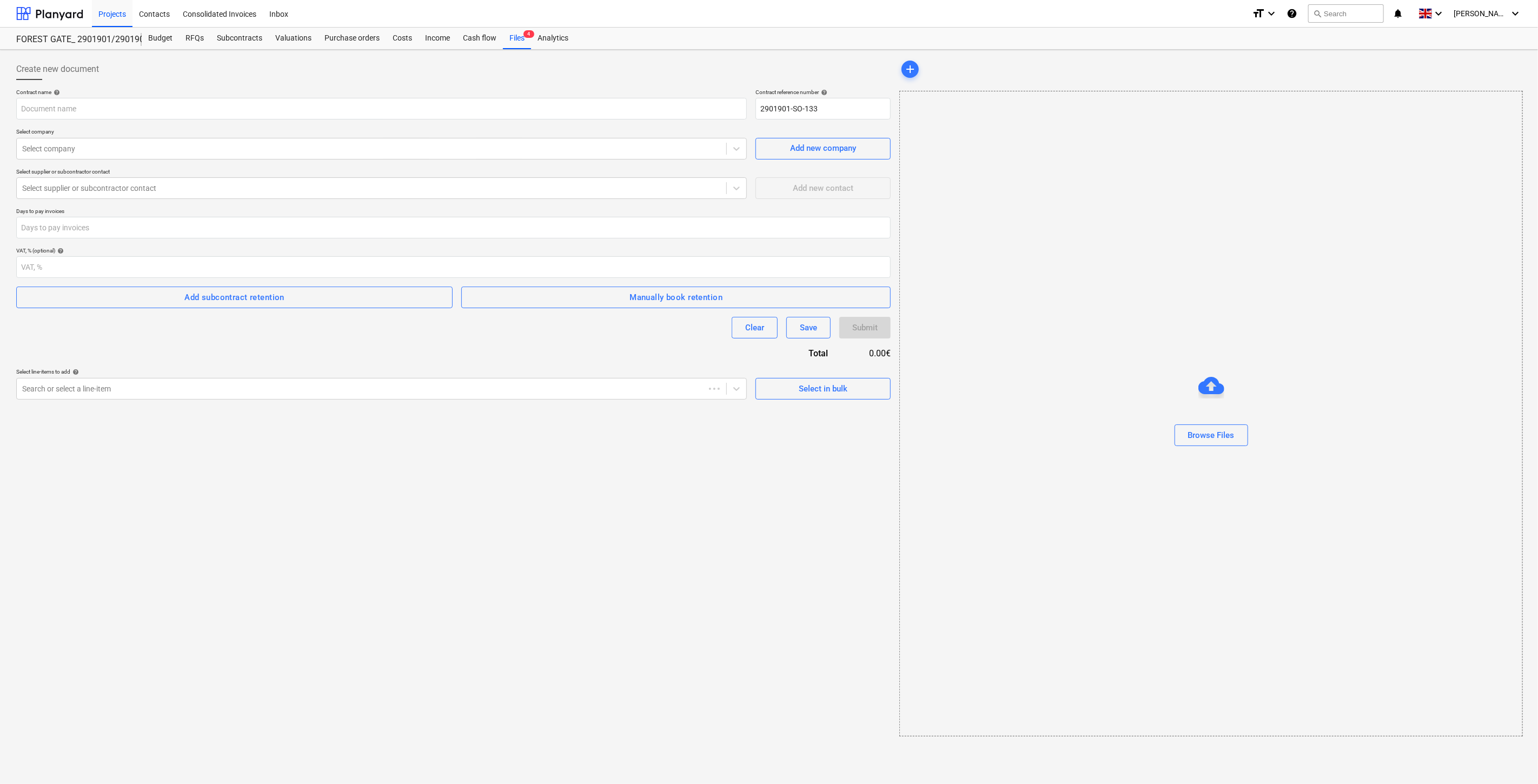
type input "2901901-SO-133"
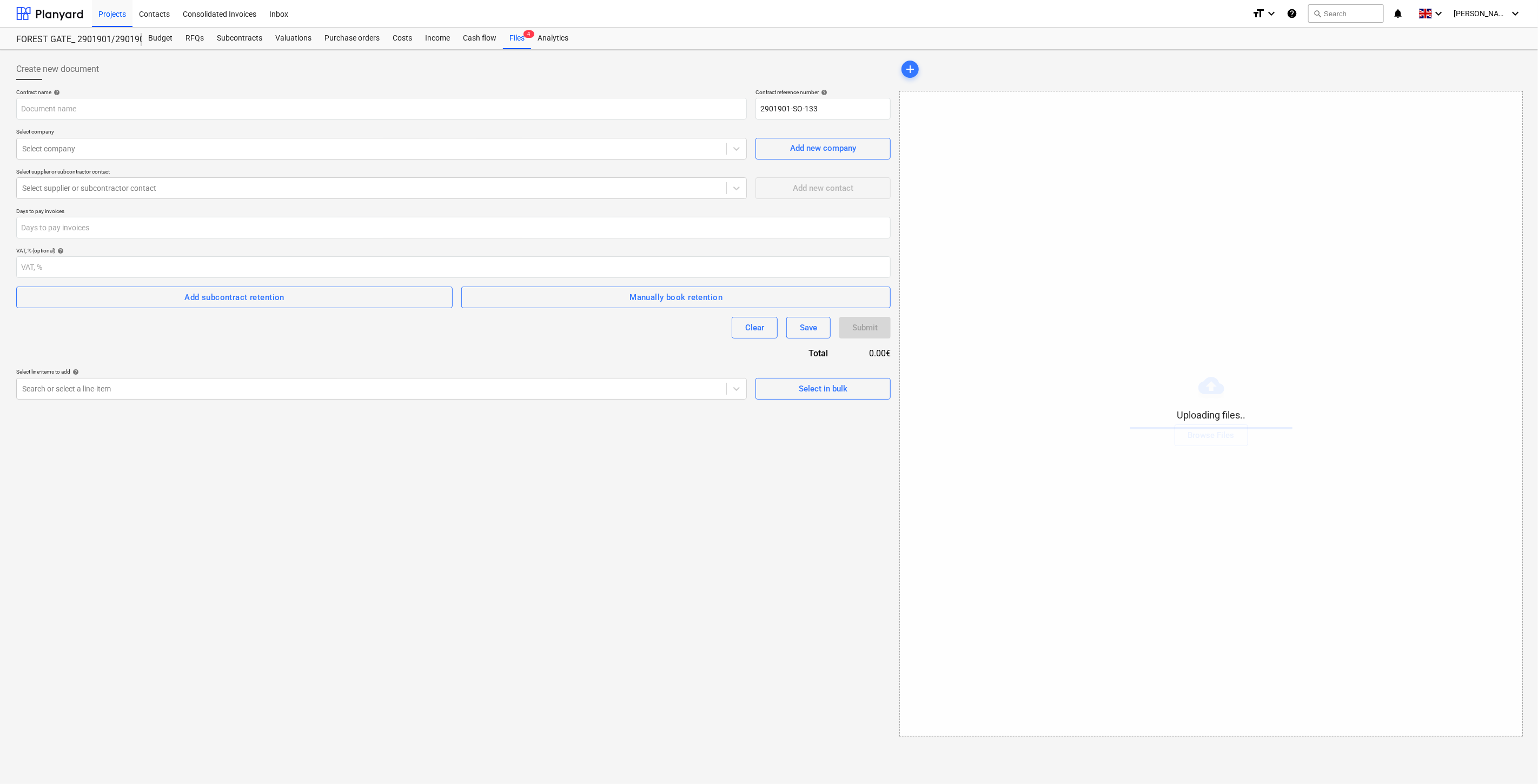
drag, startPoint x: 552, startPoint y: 516, endPoint x: 559, endPoint y: 512, distance: 8.1
click at [555, 516] on div "Create new document Contract name help Contract reference number help 2901901-S…" at bounding box center [453, 397] width 883 height 687
drag, startPoint x: 593, startPoint y: 489, endPoint x: 582, endPoint y: 489, distance: 11.0
click at [590, 489] on div "Create new document Contract name help Contract reference number help 2901901-S…" at bounding box center [453, 397] width 883 height 687
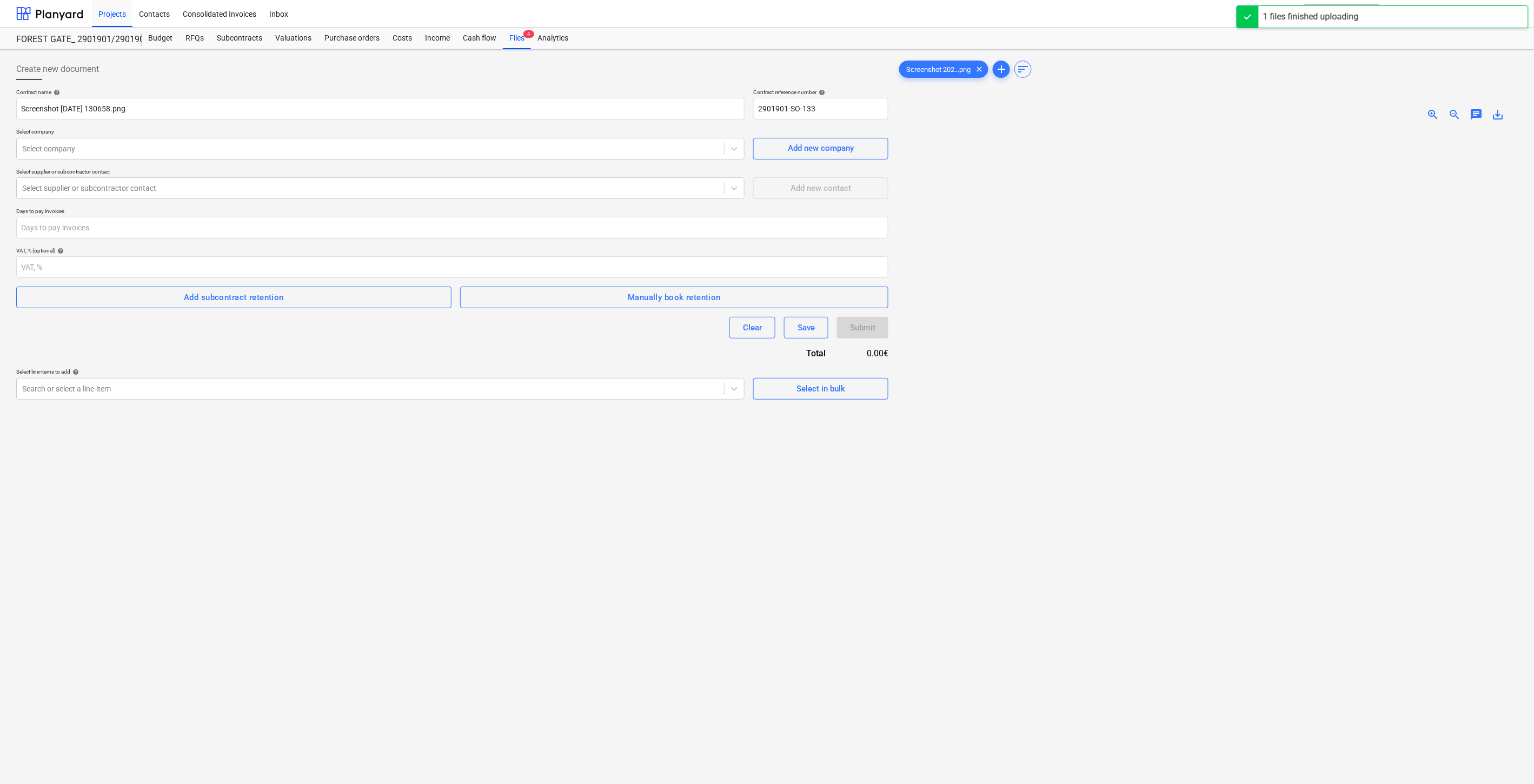
drag, startPoint x: 571, startPoint y: 514, endPoint x: 632, endPoint y: 490, distance: 65.6
click at [574, 514] on div "Create new document Contract name help Screenshot [DATE] 130658.png Contract re…" at bounding box center [452, 470] width 881 height 833
click at [632, 490] on div "Create new document Contract name help Screenshot [DATE] 130658.png Contract re…" at bounding box center [452, 470] width 881 height 833
click at [269, 108] on input "Screenshot [DATE] 130658.png" at bounding box center [380, 108] width 728 height 21
drag, startPoint x: 193, startPoint y: 108, endPoint x: 7, endPoint y: 117, distance: 186.2
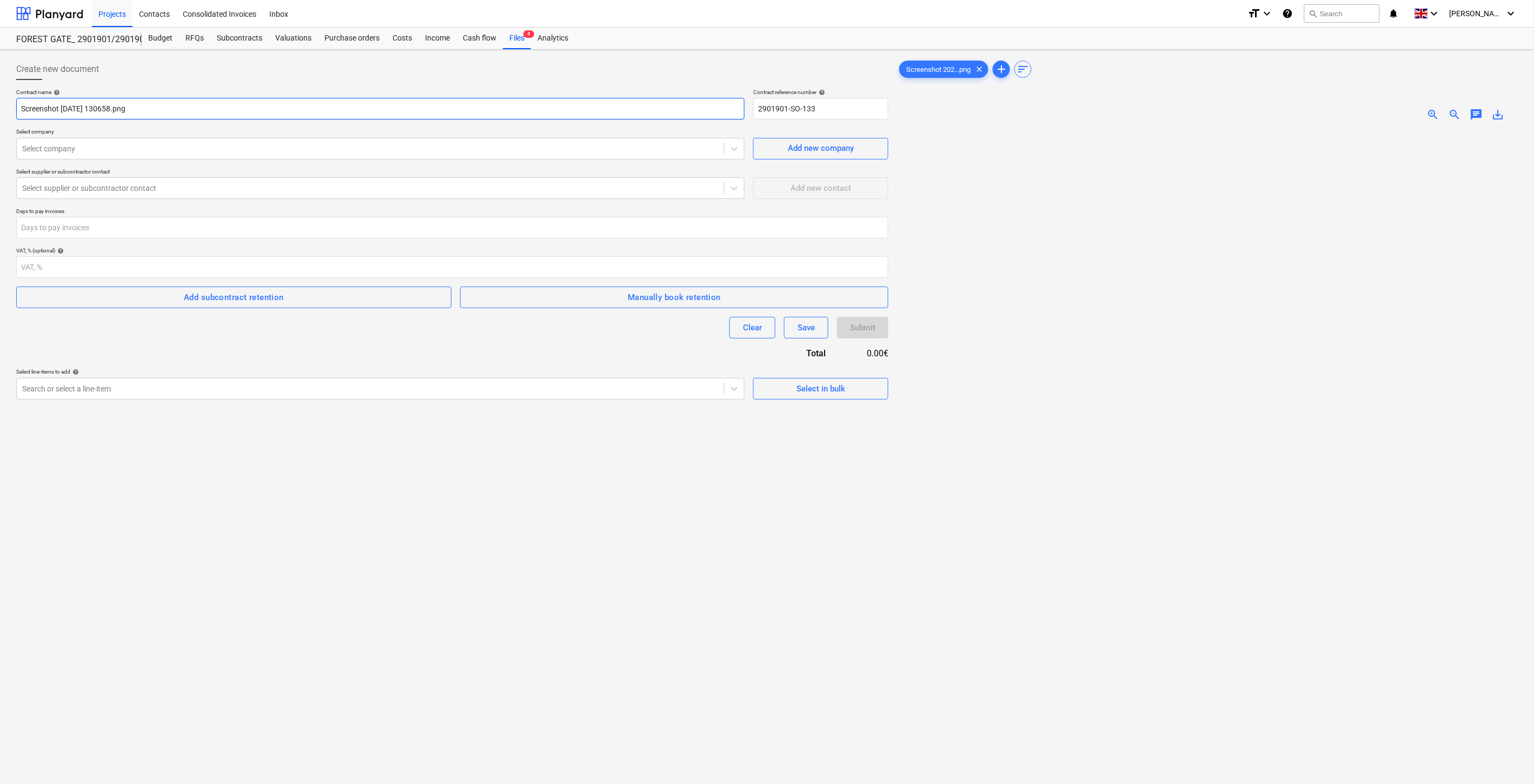
click at [7, 117] on div "Create new document Contract name help Screenshot 2025-08-26 130658.png Contrac…" at bounding box center [767, 470] width 1534 height 842
type input "Statybos žurnalas_Įvaža"
click at [89, 144] on div at bounding box center [370, 149] width 696 height 11
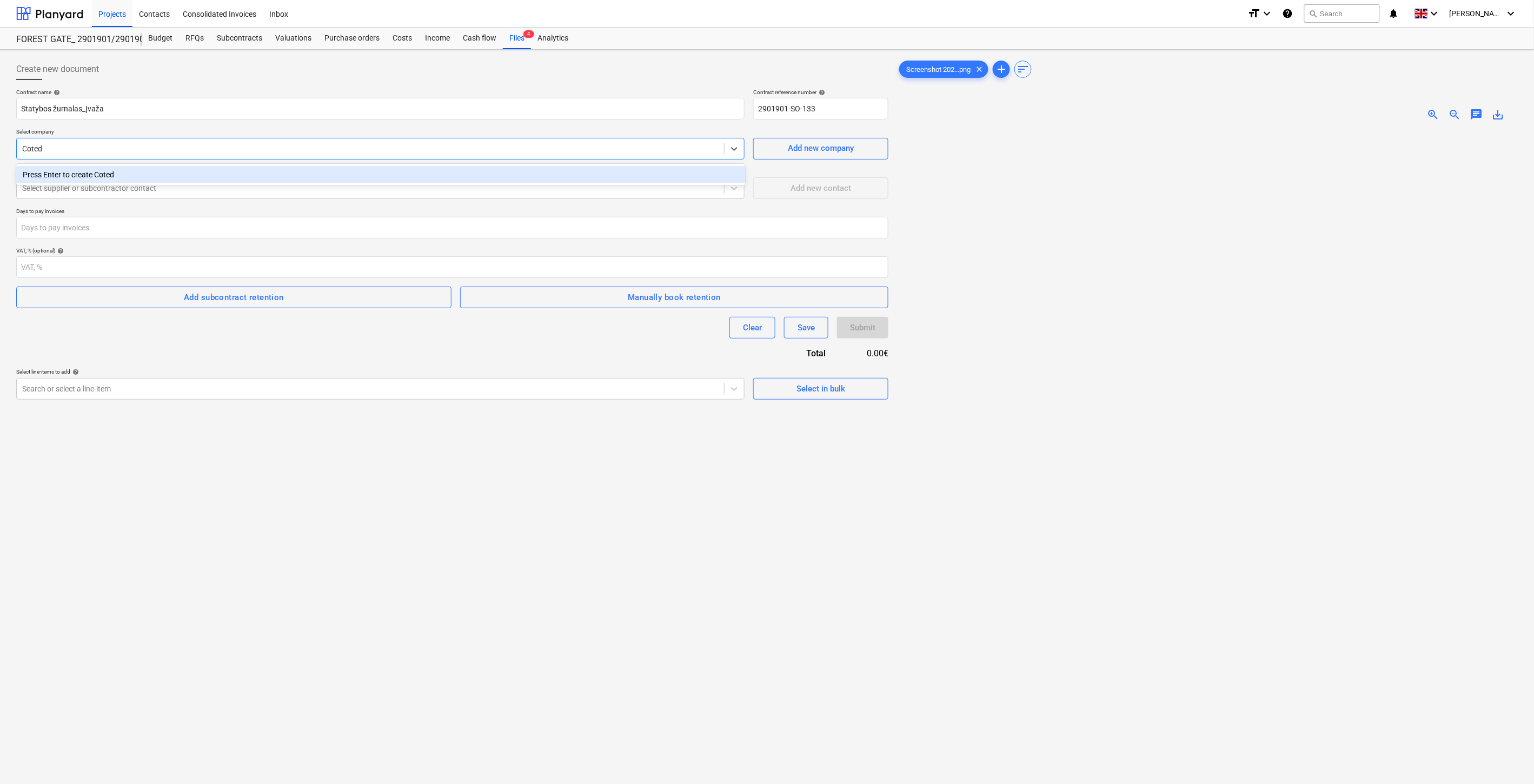
type input "Cote"
click at [137, 178] on div "929000615 UAB „Cotenders“ (303488967)" at bounding box center [380, 175] width 729 height 17
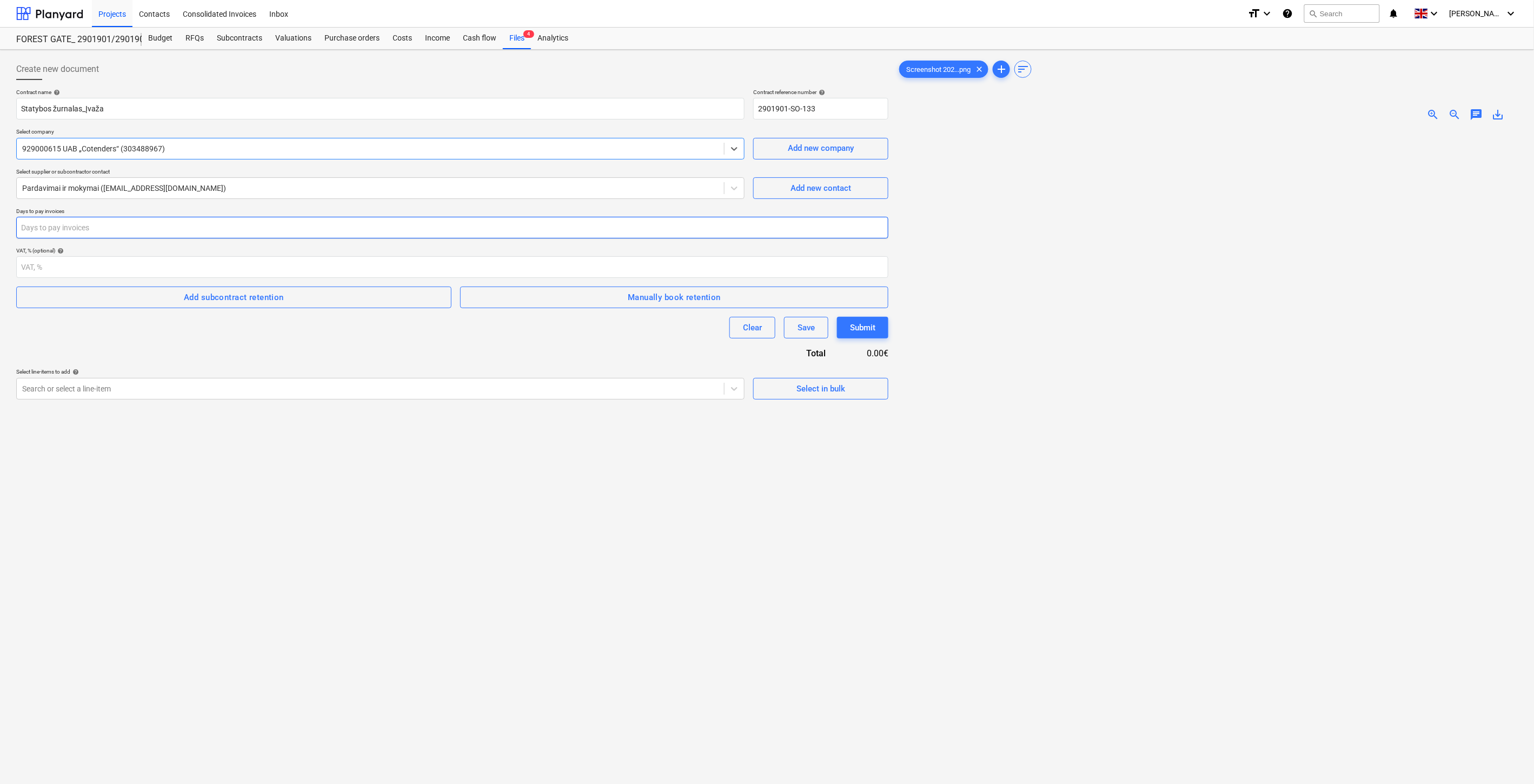
click at [235, 229] on input "number" at bounding box center [452, 227] width 872 height 21
type input "30"
click at [214, 535] on div "Create new document Contract name help Statybos žurnalas_Įvaža Contract referen…" at bounding box center [452, 470] width 881 height 833
click at [231, 394] on div at bounding box center [370, 389] width 696 height 11
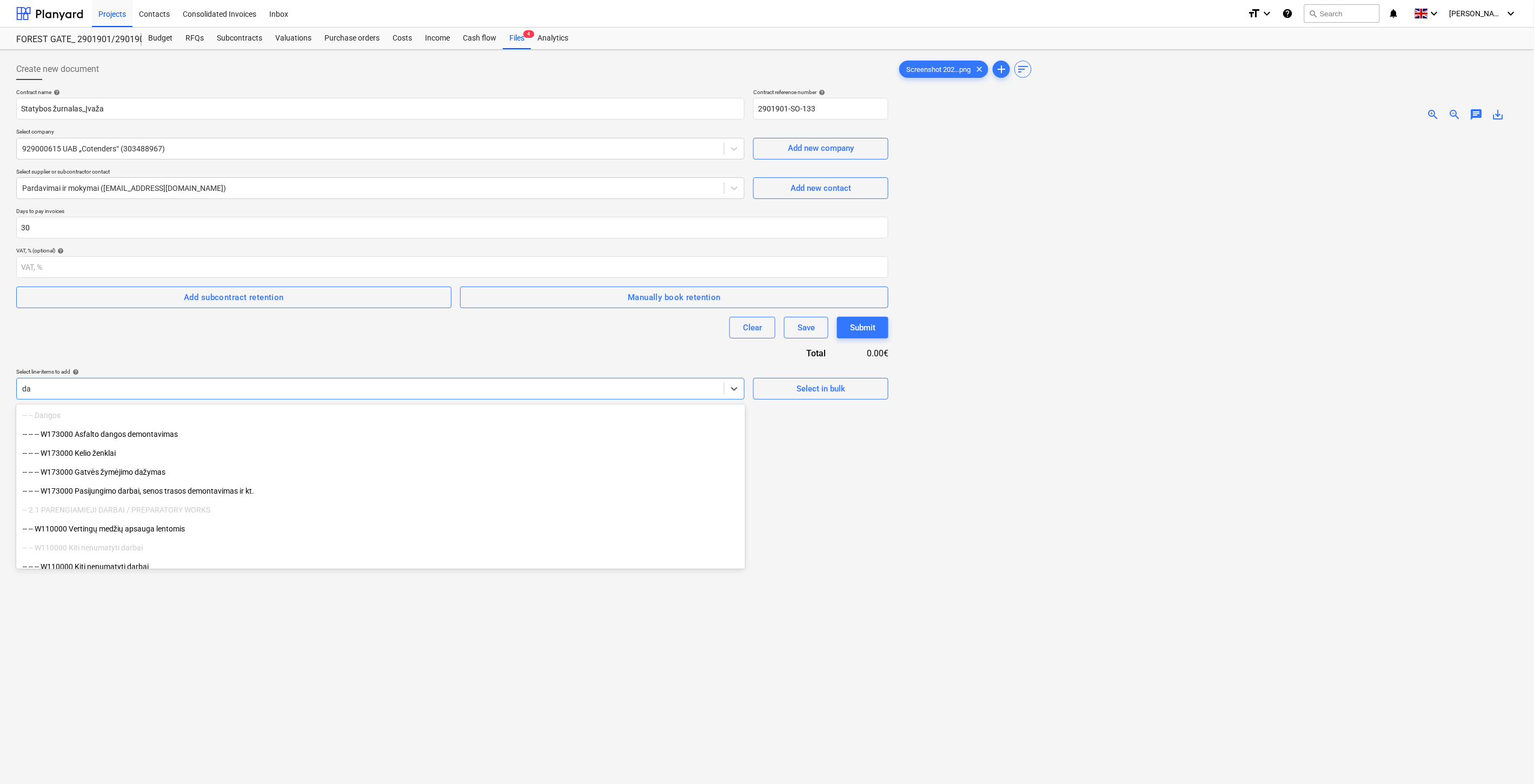
type input "d"
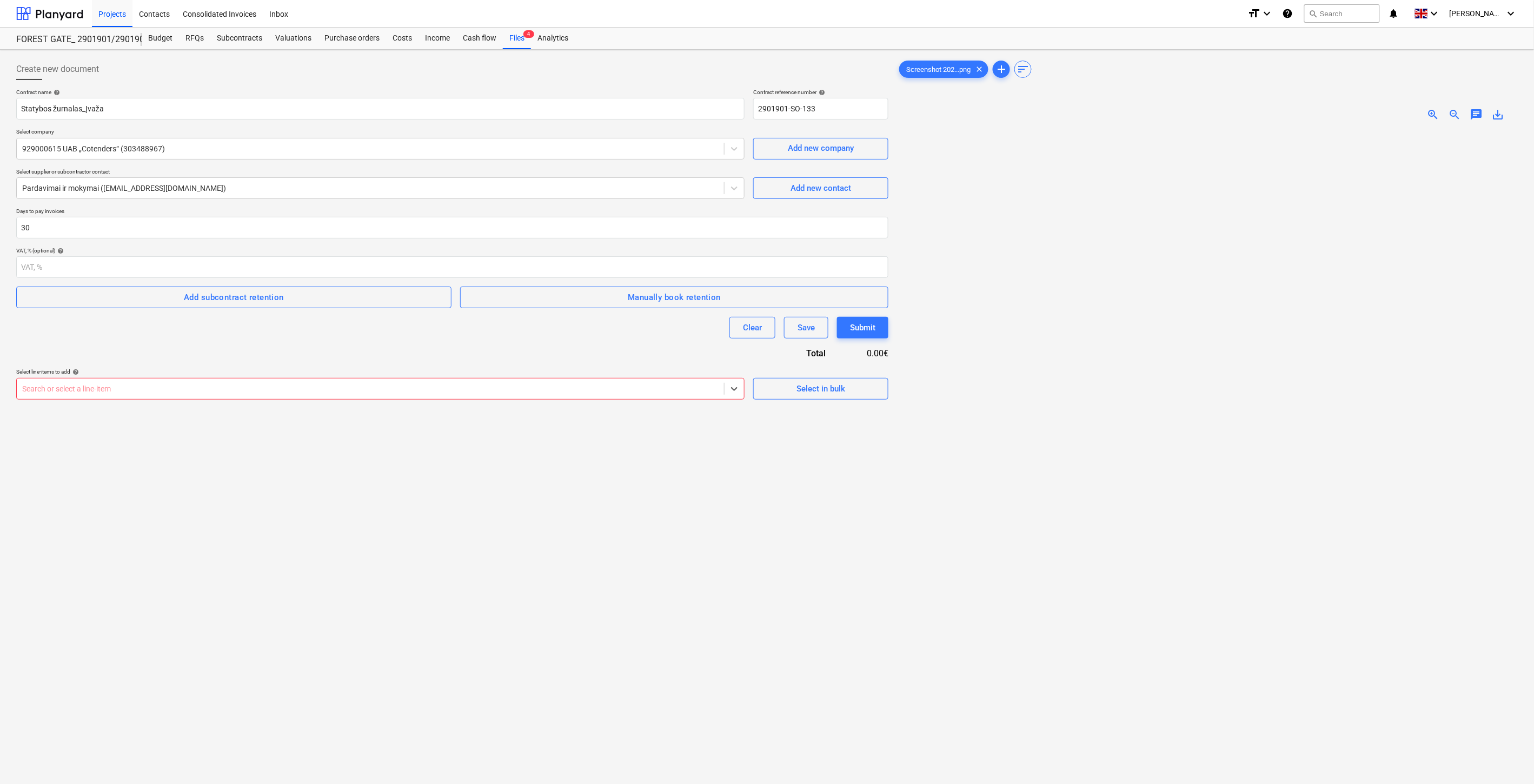
click at [257, 387] on div at bounding box center [370, 389] width 696 height 11
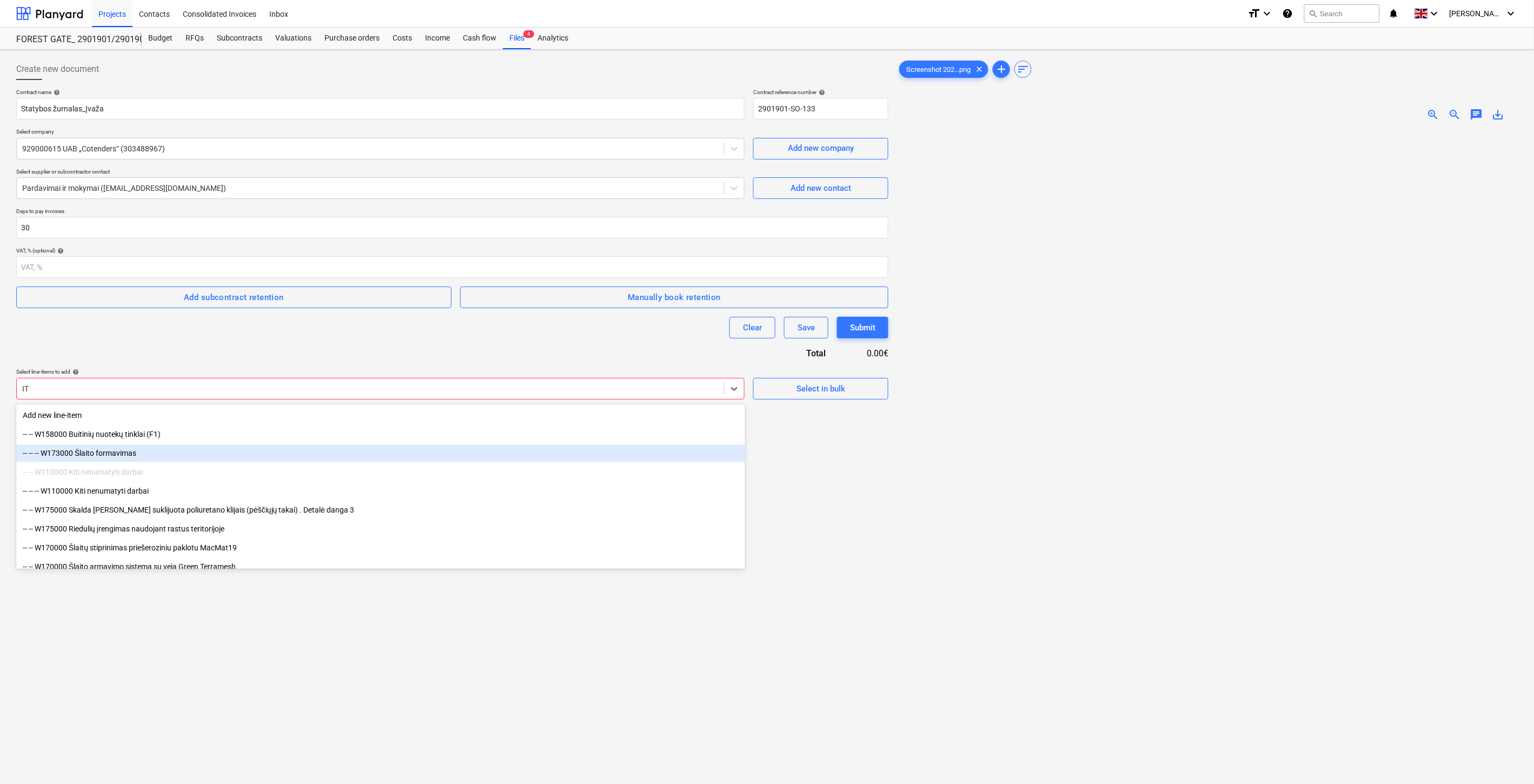
type input "IT"
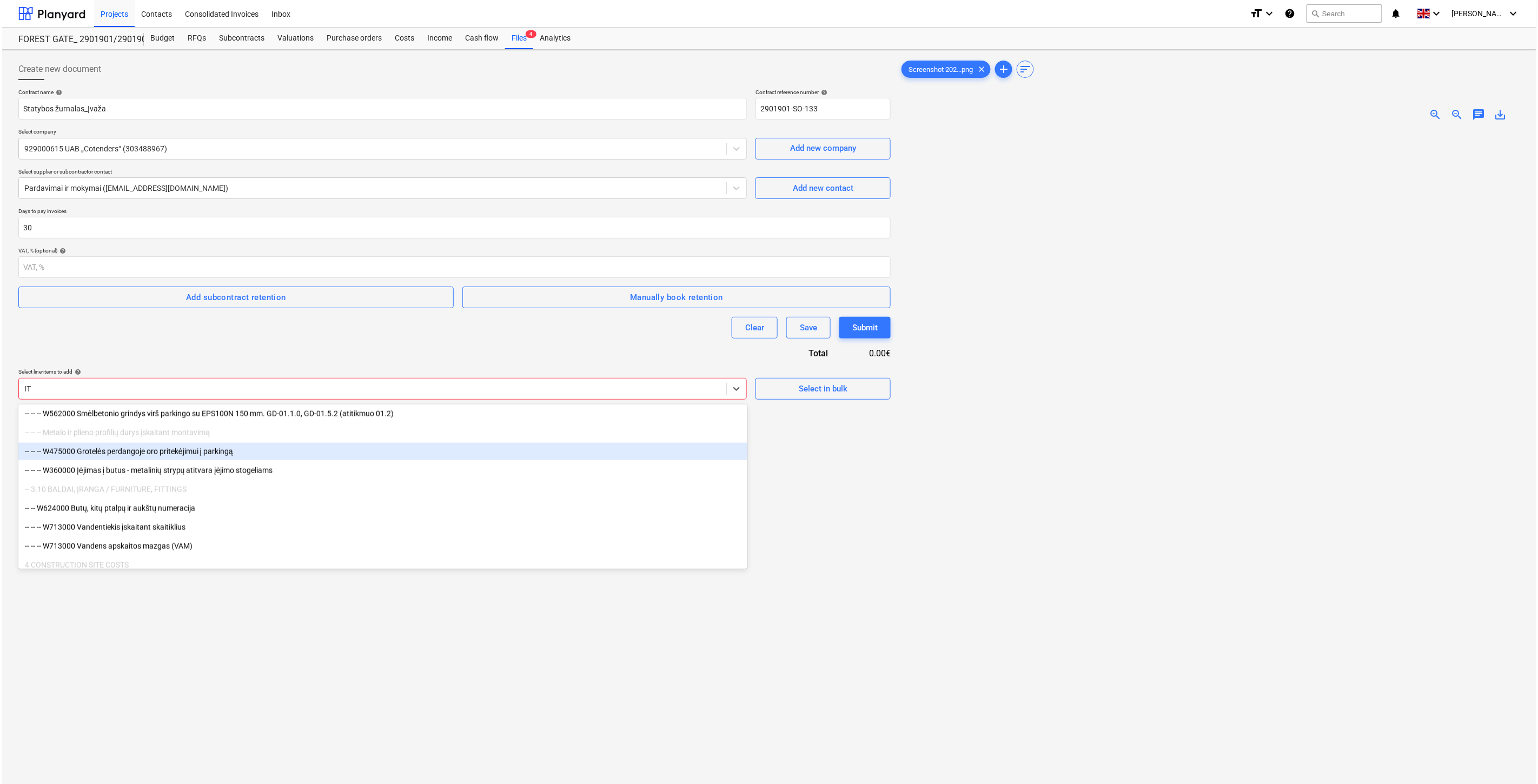
scroll to position [840, 0]
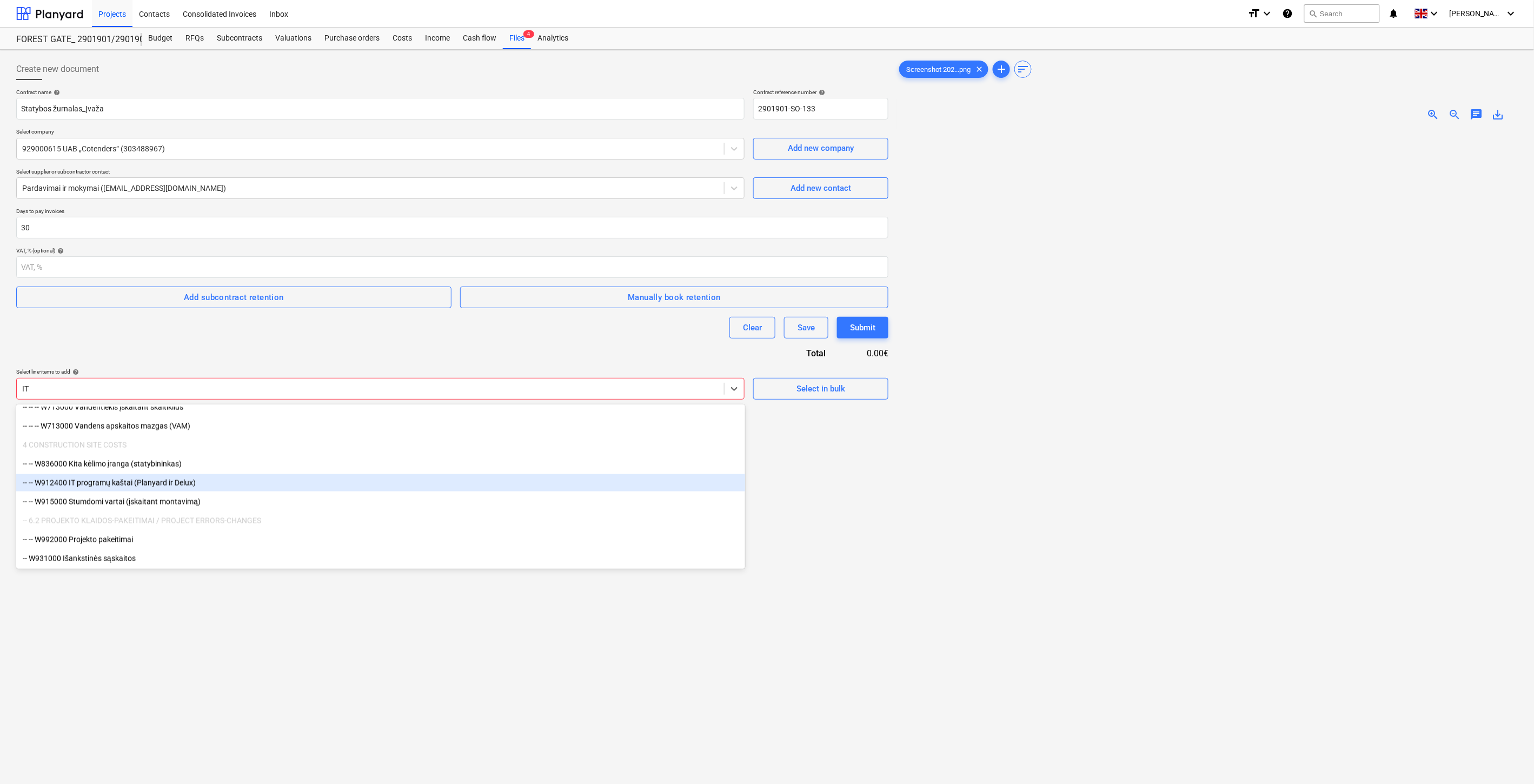
click at [212, 479] on div "-- -- W912400 IT programų kaštai (Planyard ir Delux)" at bounding box center [380, 483] width 729 height 17
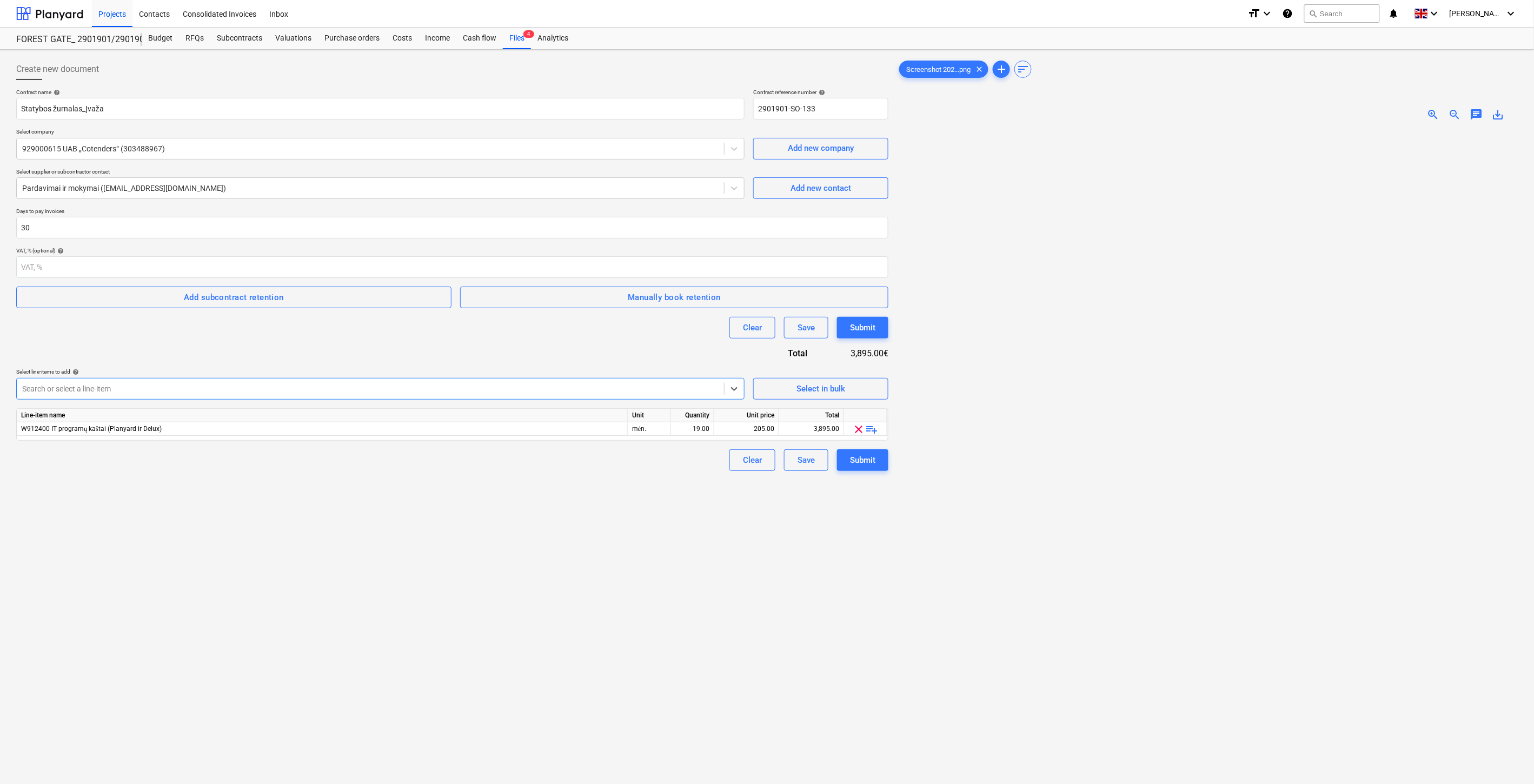
click at [316, 668] on div "Create new document Contract name help Statybos žurnalas_Įvaža Contract referen…" at bounding box center [452, 470] width 881 height 833
click at [684, 424] on div "19.00" at bounding box center [692, 428] width 34 height 13
type input "3"
click at [693, 478] on div "Create new document Contract name help Statybos žurnalas_Įvaža Contract referen…" at bounding box center [452, 470] width 881 height 833
click at [748, 430] on div "205.00" at bounding box center [746, 428] width 55 height 13
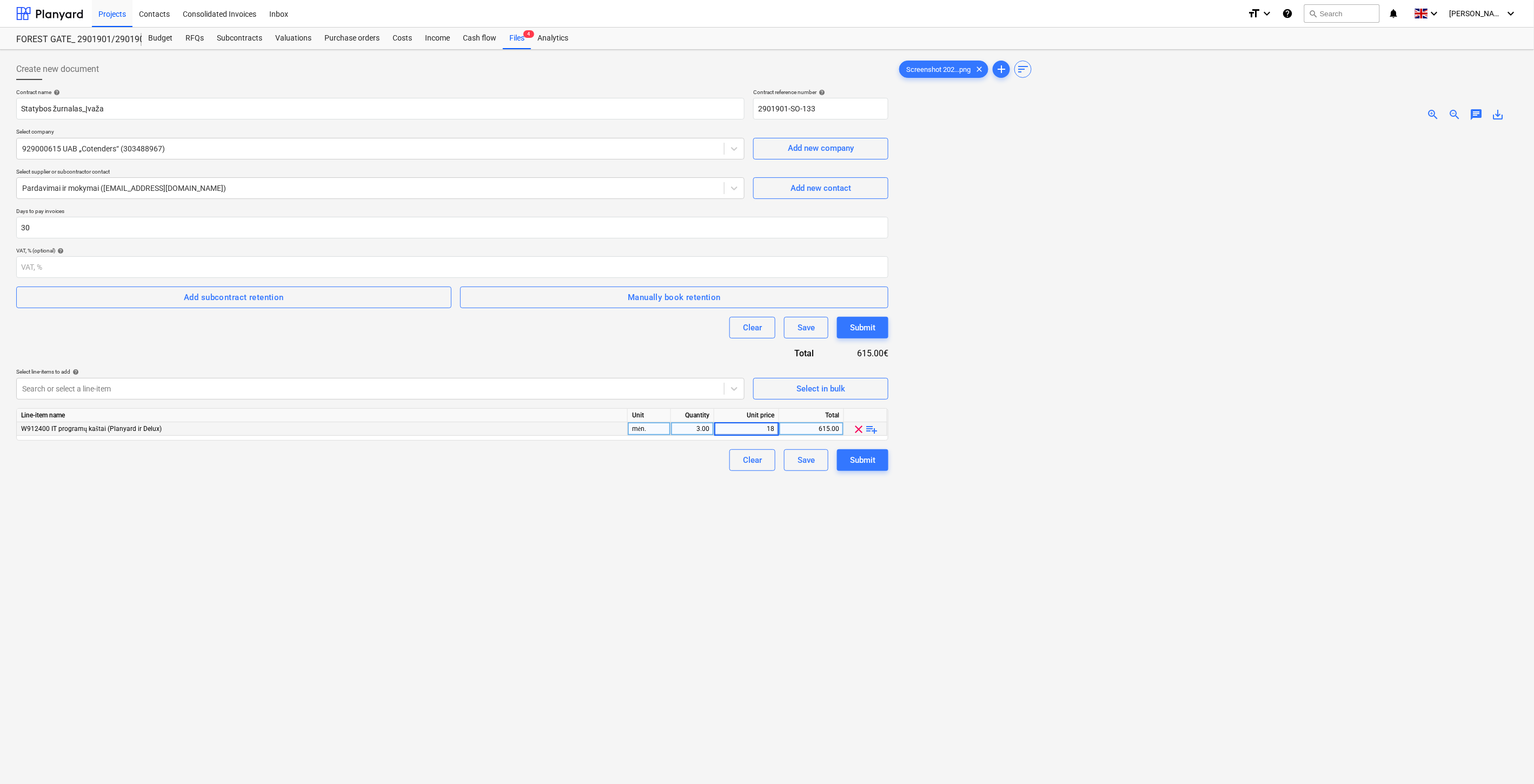
type input "185"
click at [525, 530] on div "Create new document Contract name help Statybos žurnalas_Įvaža Contract referen…" at bounding box center [452, 470] width 881 height 833
drag, startPoint x: 677, startPoint y: 630, endPoint x: 685, endPoint y: 614, distance: 17.9
click at [677, 629] on div "Create new document Contract name help Statybos žurnalas_Įvaža Contract referen…" at bounding box center [452, 470] width 881 height 833
click at [685, 614] on div "Create new document Contract name help Statybos žurnalas_Įvaža Contract referen…" at bounding box center [452, 470] width 881 height 833
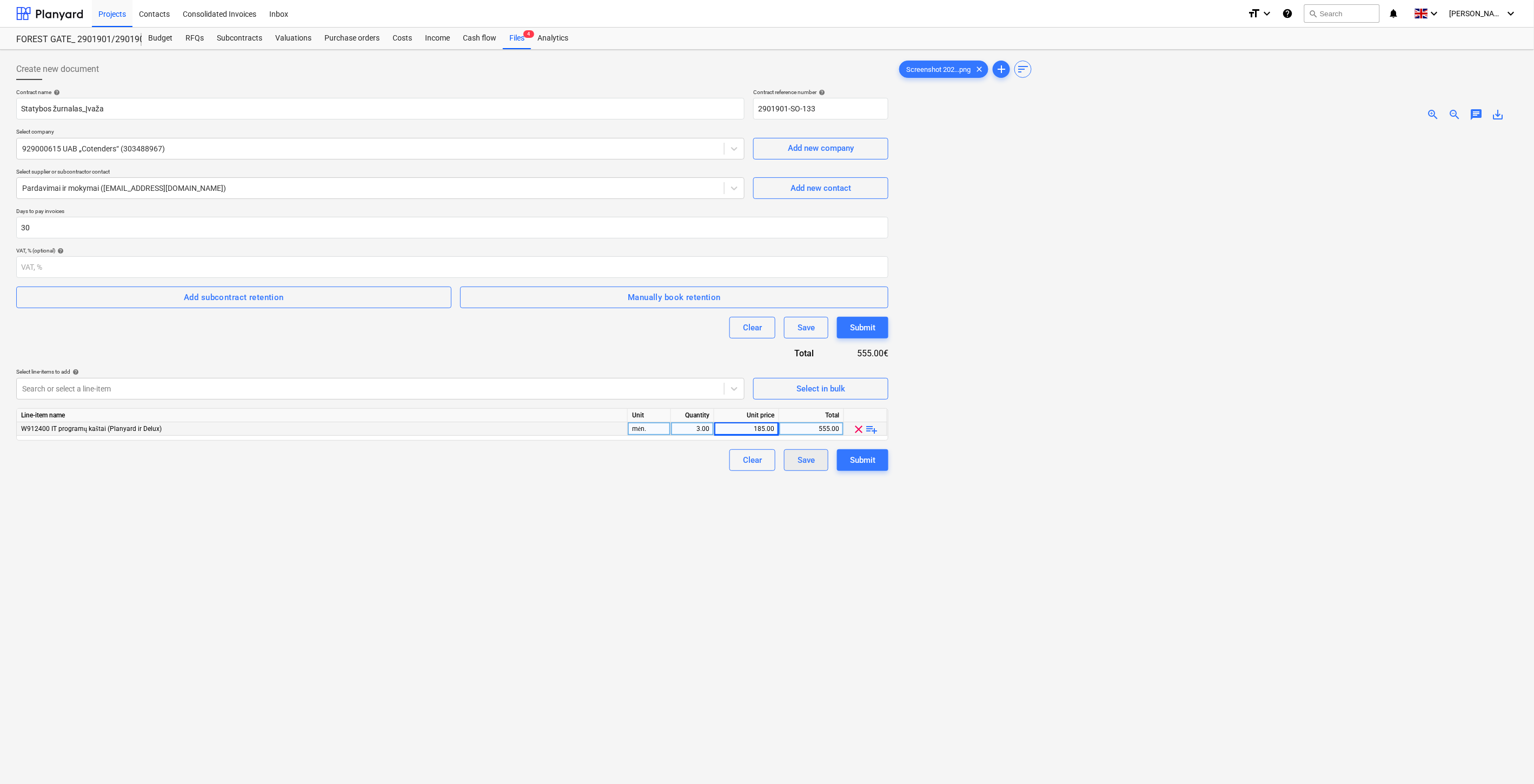
click at [808, 460] on div "Save" at bounding box center [807, 460] width 17 height 14
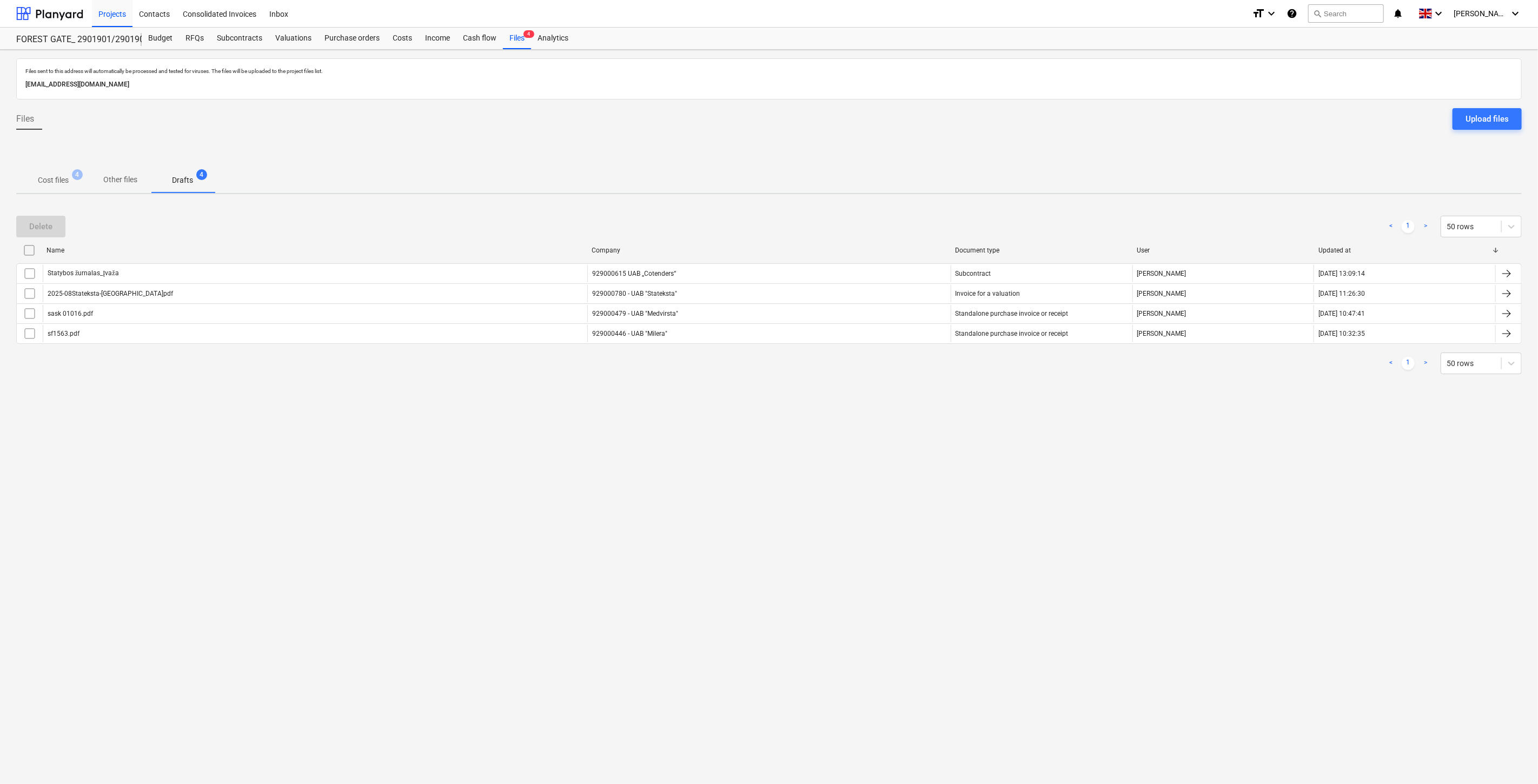
drag, startPoint x: 555, startPoint y: 565, endPoint x: 601, endPoint y: 549, distance: 48.7
click at [563, 562] on div "Files sent to this address will automatically be processed and tested for virus…" at bounding box center [769, 417] width 1538 height 734
drag, startPoint x: 699, startPoint y: 521, endPoint x: 168, endPoint y: 518, distance: 531.0
click at [690, 520] on div "Files sent to this address will automatically be processed and tested for virus…" at bounding box center [769, 417] width 1538 height 734
click at [52, 181] on p "Cost files" at bounding box center [53, 180] width 31 height 11
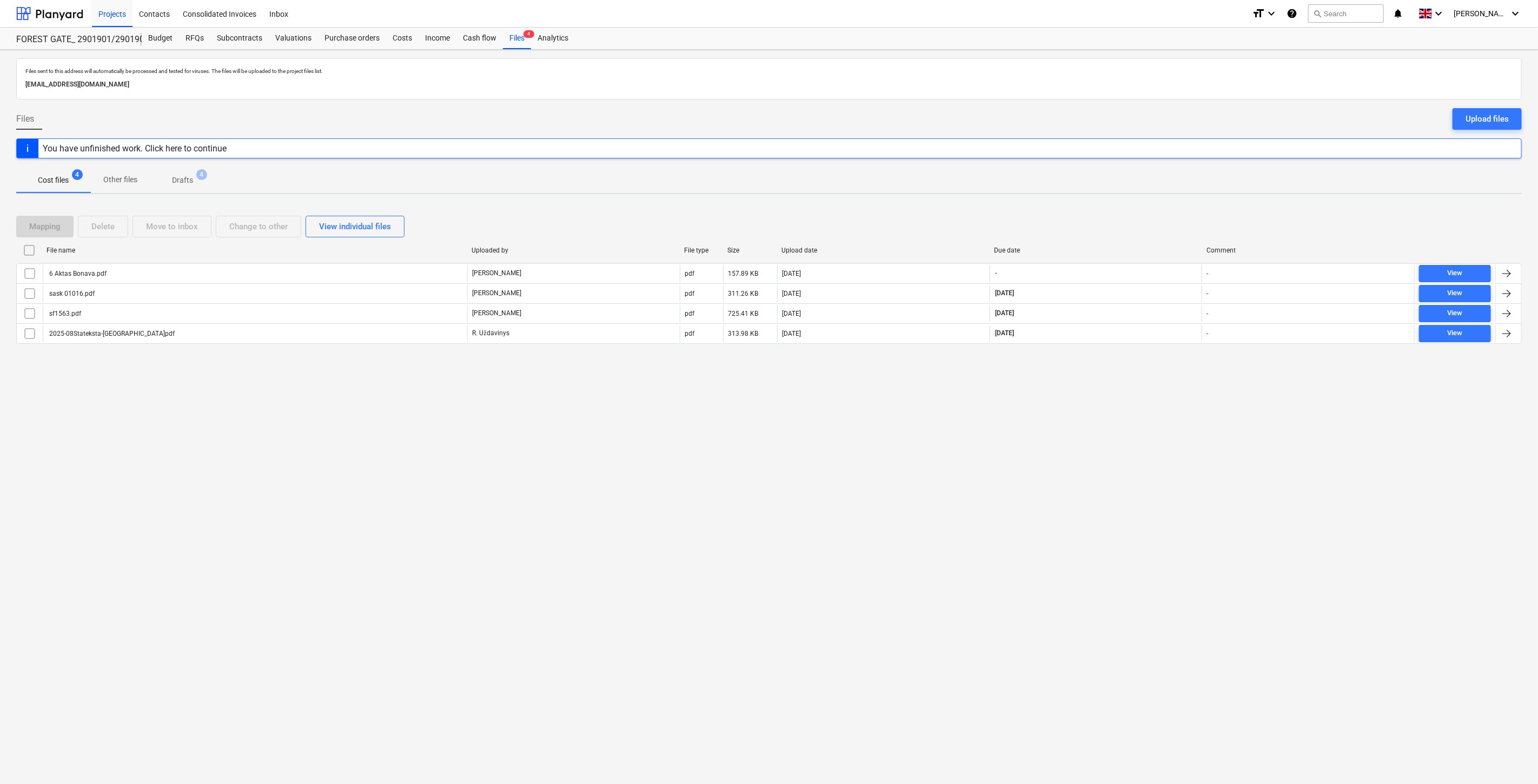
drag, startPoint x: 669, startPoint y: 521, endPoint x: 723, endPoint y: 500, distance: 57.9
click at [675, 518] on div "Files sent to this address will automatically be processed and tested for virus…" at bounding box center [769, 417] width 1538 height 734
click at [732, 497] on div "Files sent to this address will automatically be processed and tested for virus…" at bounding box center [769, 417] width 1538 height 734
click at [807, 496] on div "Files sent to this address will automatically be processed and tested for virus…" at bounding box center [769, 417] width 1538 height 734
click at [826, 488] on div "Files sent to this address will automatically be processed and tested for virus…" at bounding box center [769, 417] width 1538 height 734
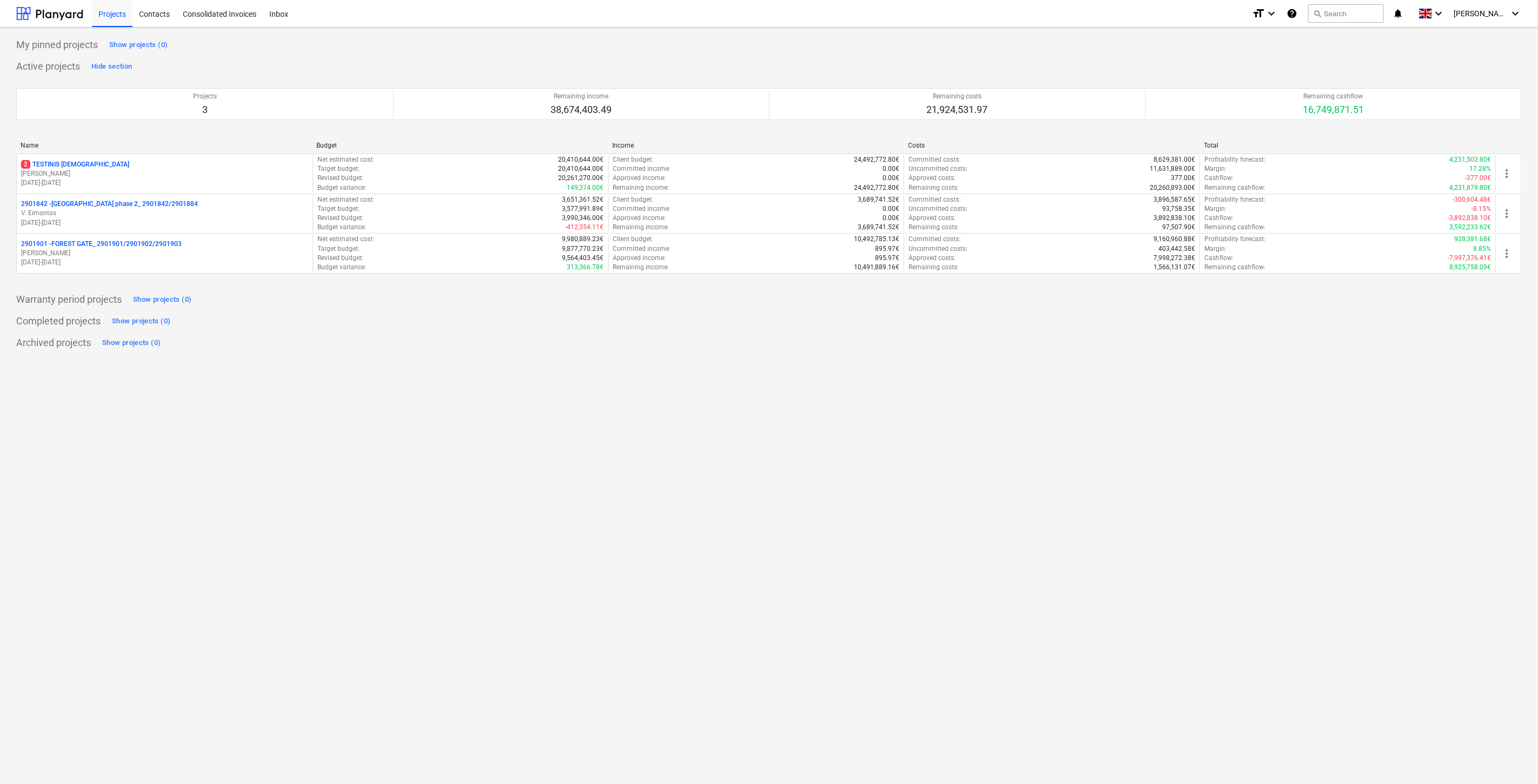
click at [214, 251] on p "[PERSON_NAME]" at bounding box center [165, 253] width 287 height 10
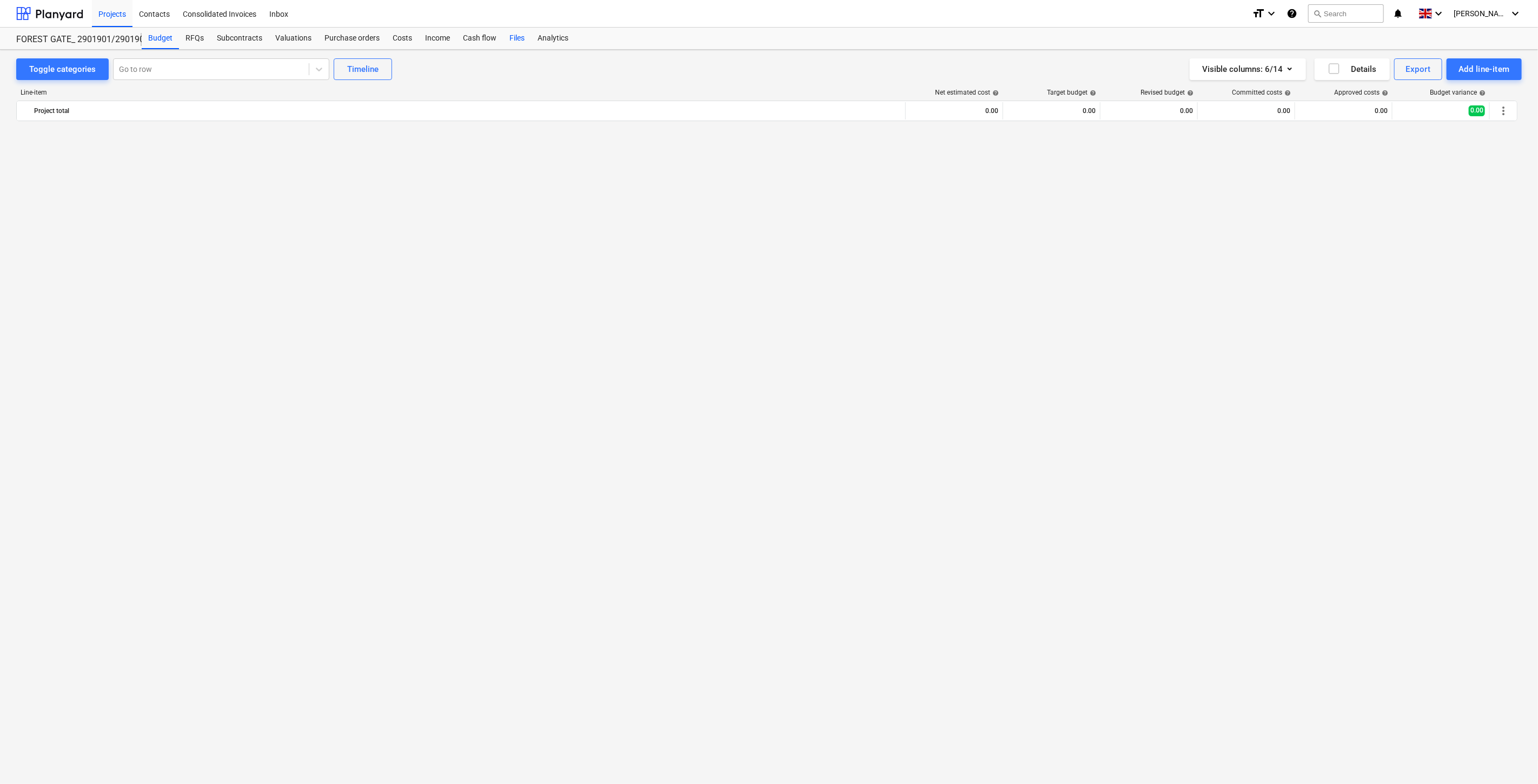
click at [519, 35] on div "Files" at bounding box center [517, 38] width 28 height 21
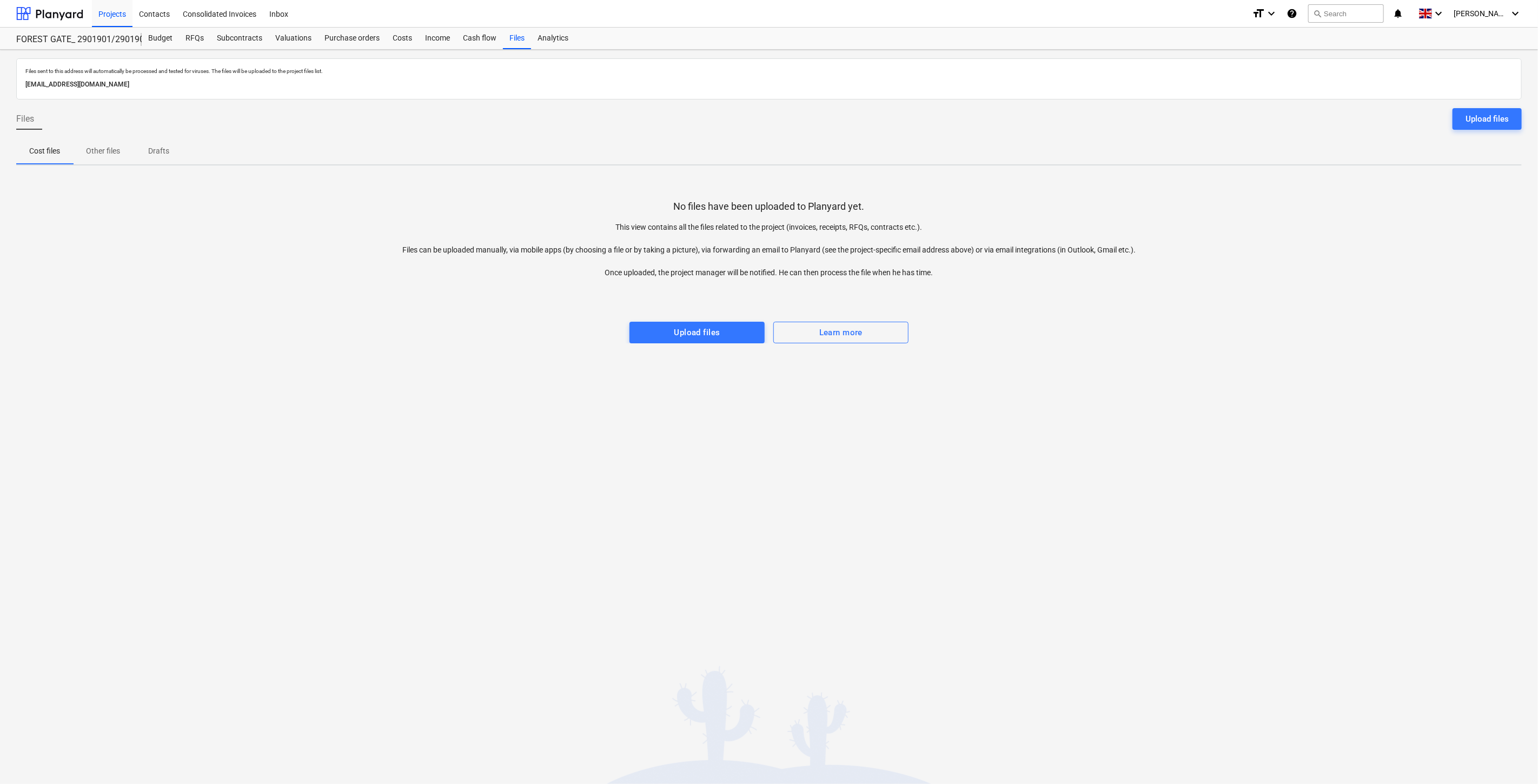
drag, startPoint x: 1139, startPoint y: 402, endPoint x: 1171, endPoint y: 371, distance: 44.6
click at [1139, 402] on div "Files sent to this address will automatically be processed and tested for virus…" at bounding box center [769, 417] width 1538 height 734
click at [1171, 371] on div "Files sent to this address will automatically be processed and tested for virus…" at bounding box center [769, 417] width 1538 height 734
click at [1486, 114] on div "Upload files" at bounding box center [1487, 119] width 44 height 14
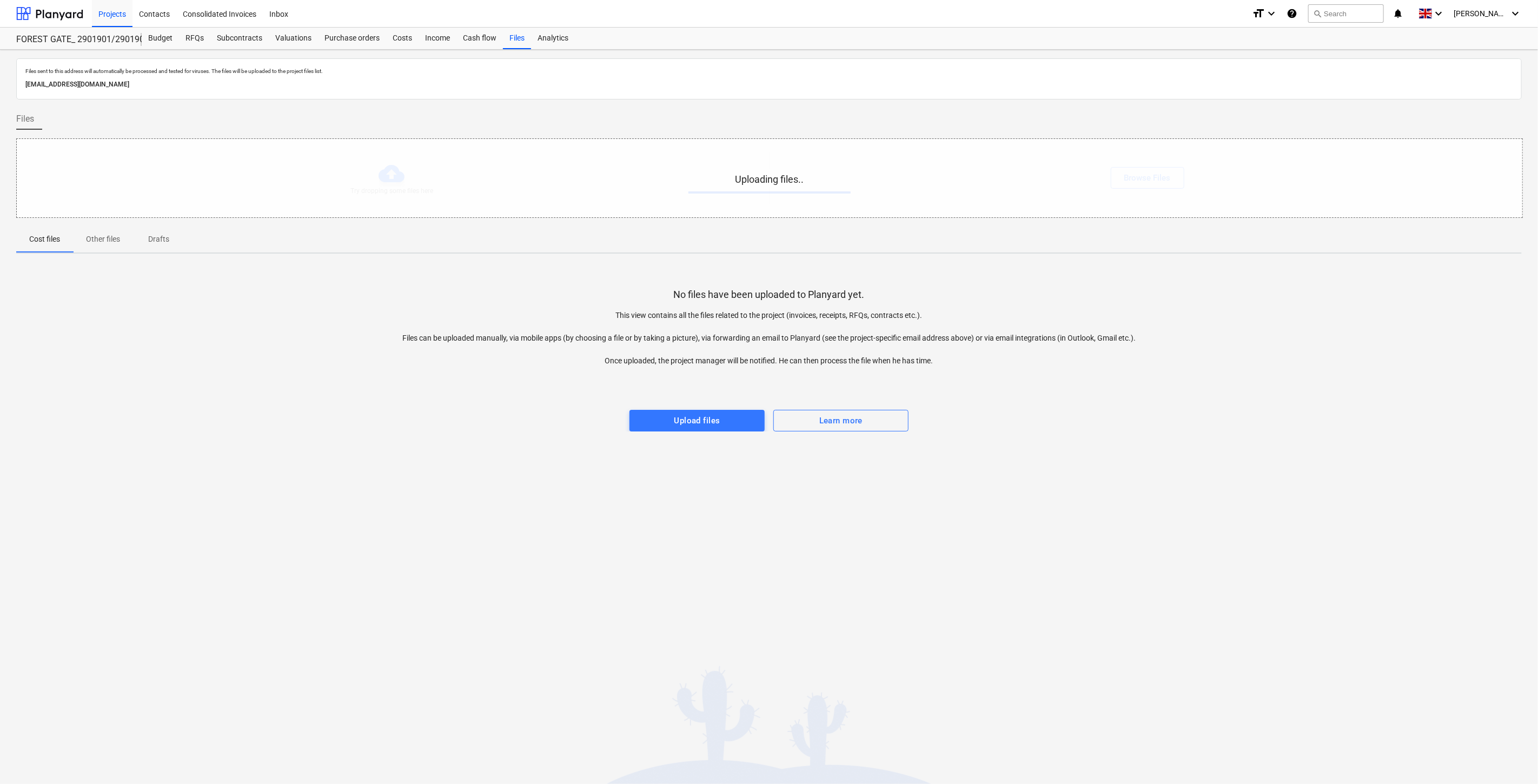
drag, startPoint x: 1222, startPoint y: 434, endPoint x: 1244, endPoint y: 413, distance: 30.4
click at [1223, 433] on div "Files sent to this address will automatically be processed and tested for virus…" at bounding box center [769, 417] width 1538 height 734
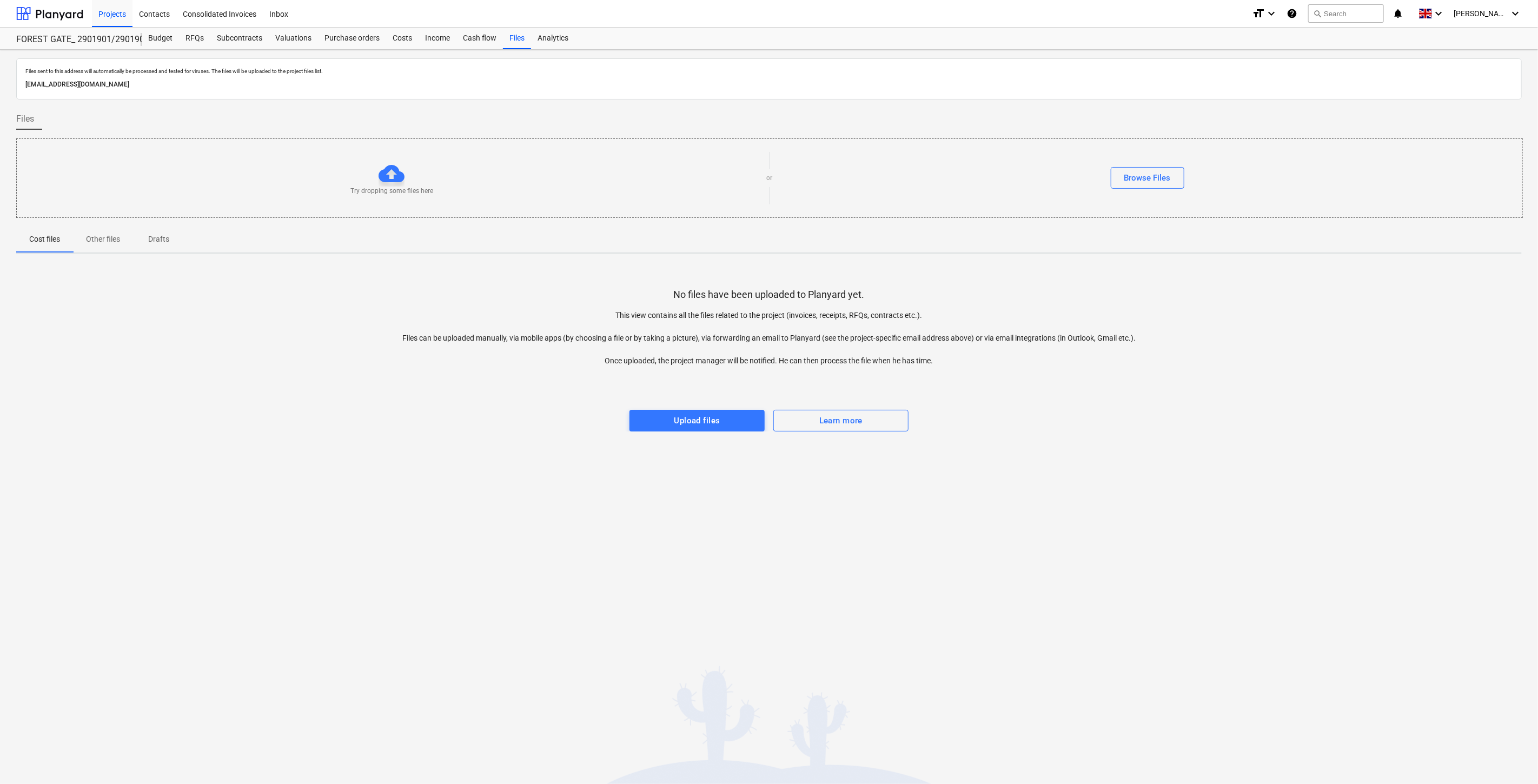
drag, startPoint x: 1244, startPoint y: 413, endPoint x: 1290, endPoint y: 388, distance: 52.4
click at [1244, 412] on div "No files have been uploaded to Planyard yet. This view contains all the files r…" at bounding box center [769, 347] width 1506 height 169
click at [1306, 380] on div at bounding box center [769, 377] width 1506 height 21
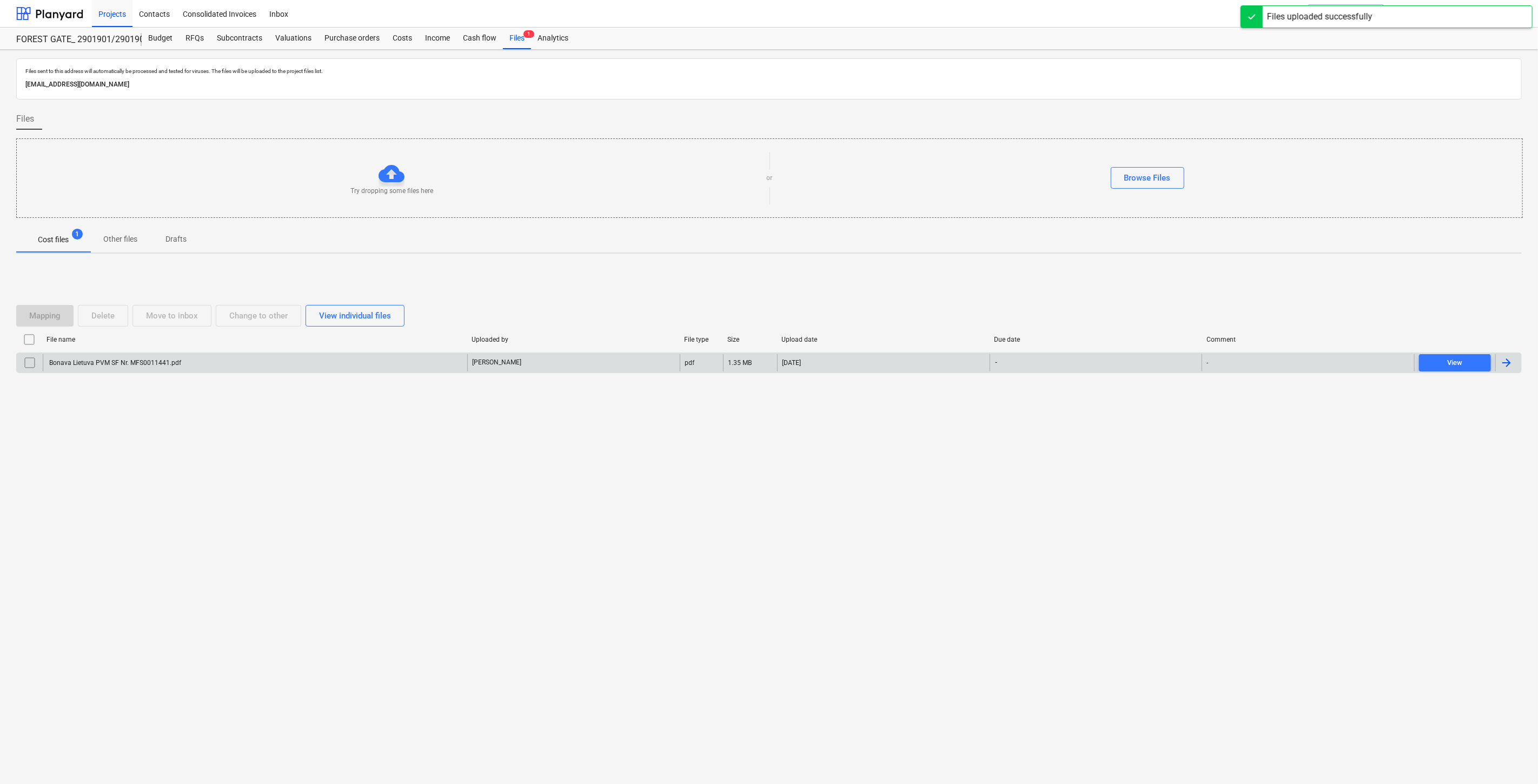
click at [379, 358] on div "Bonava Lietuva PVM SF Nr. MFS0011441.pdf" at bounding box center [255, 363] width 425 height 17
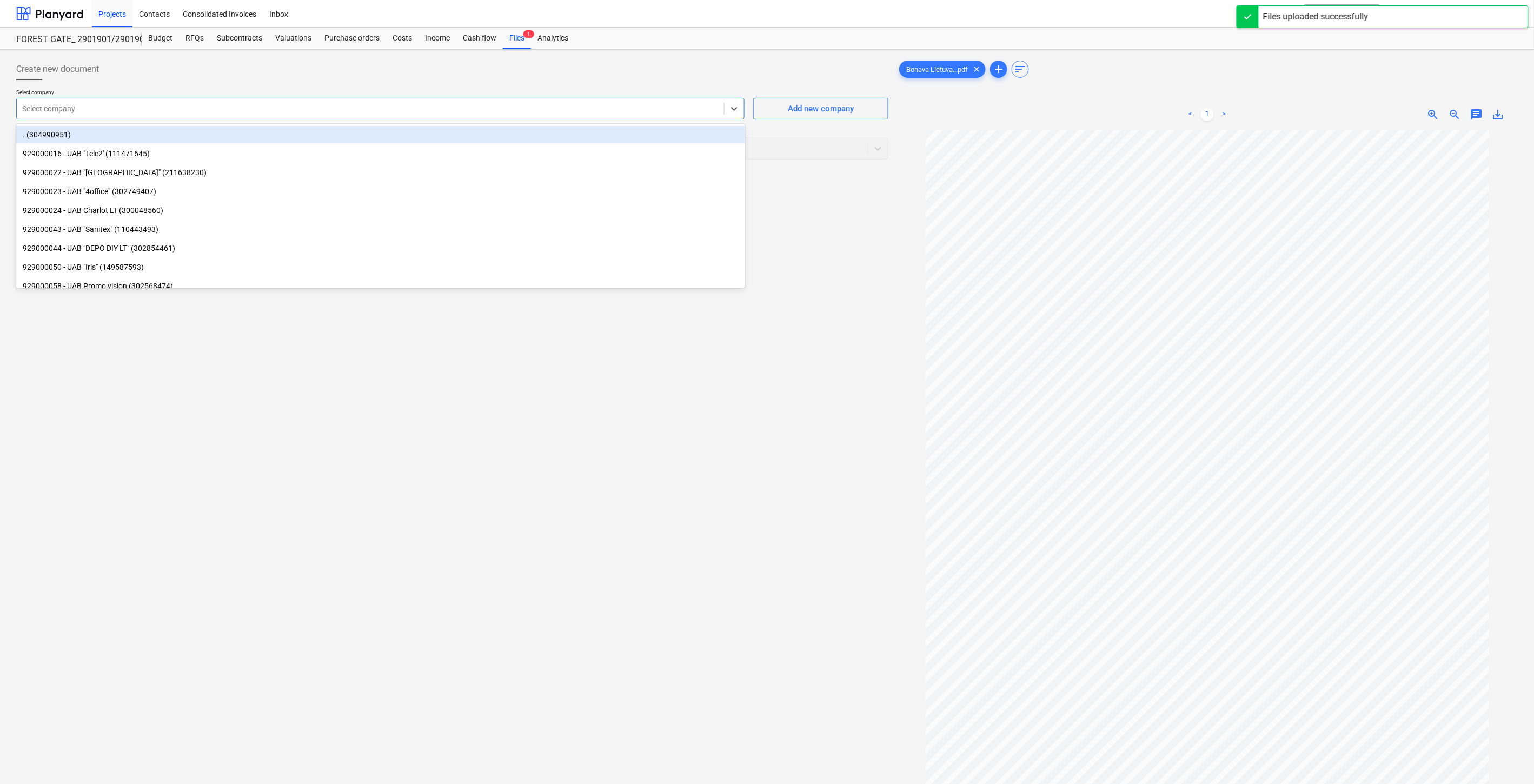
click at [474, 110] on div at bounding box center [370, 108] width 696 height 11
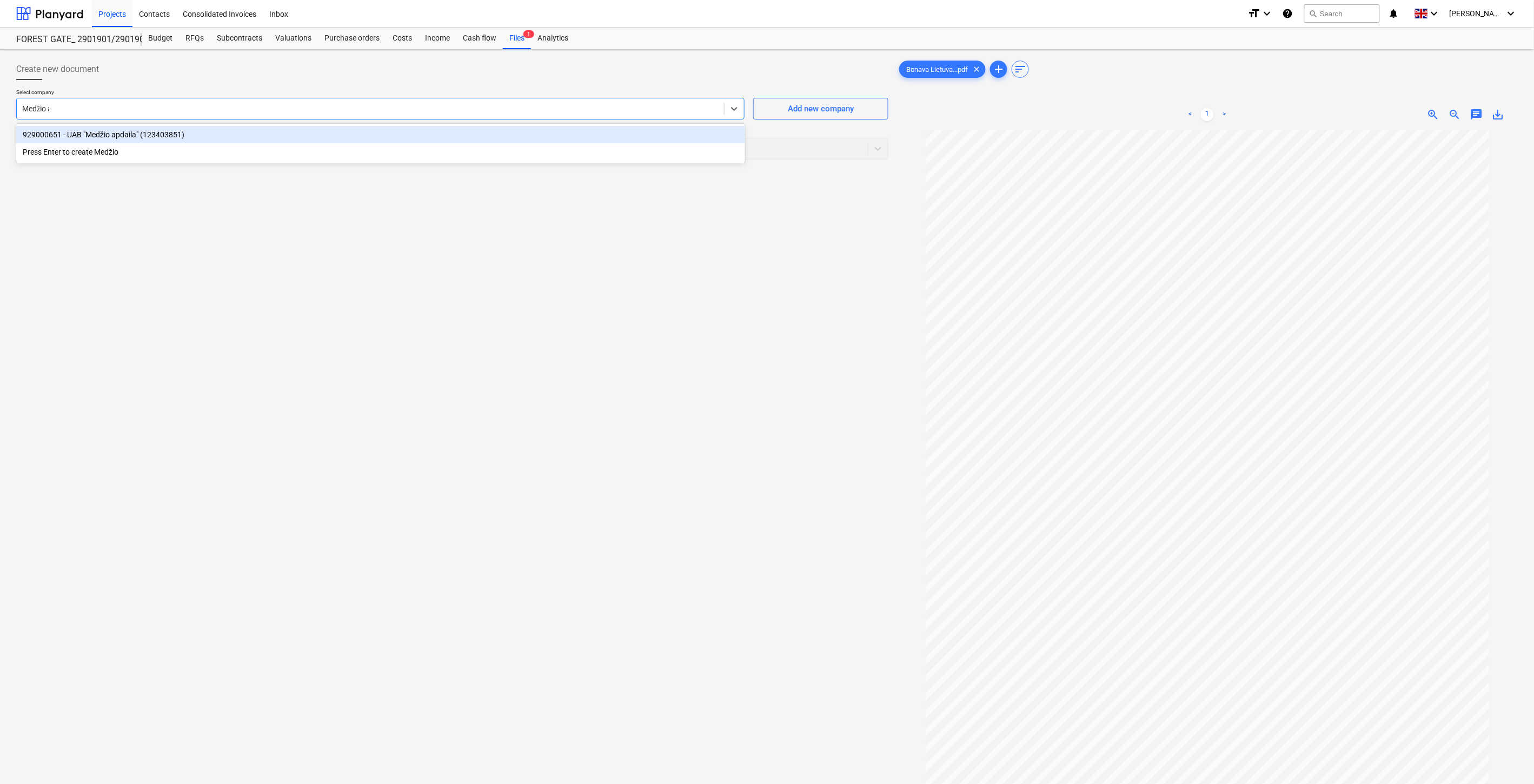
type input "Medžio ap"
click at [450, 132] on div "929000651 - UAB "Medžio apdaila" (123403851)" at bounding box center [380, 135] width 729 height 17
click at [446, 150] on div at bounding box center [442, 149] width 841 height 11
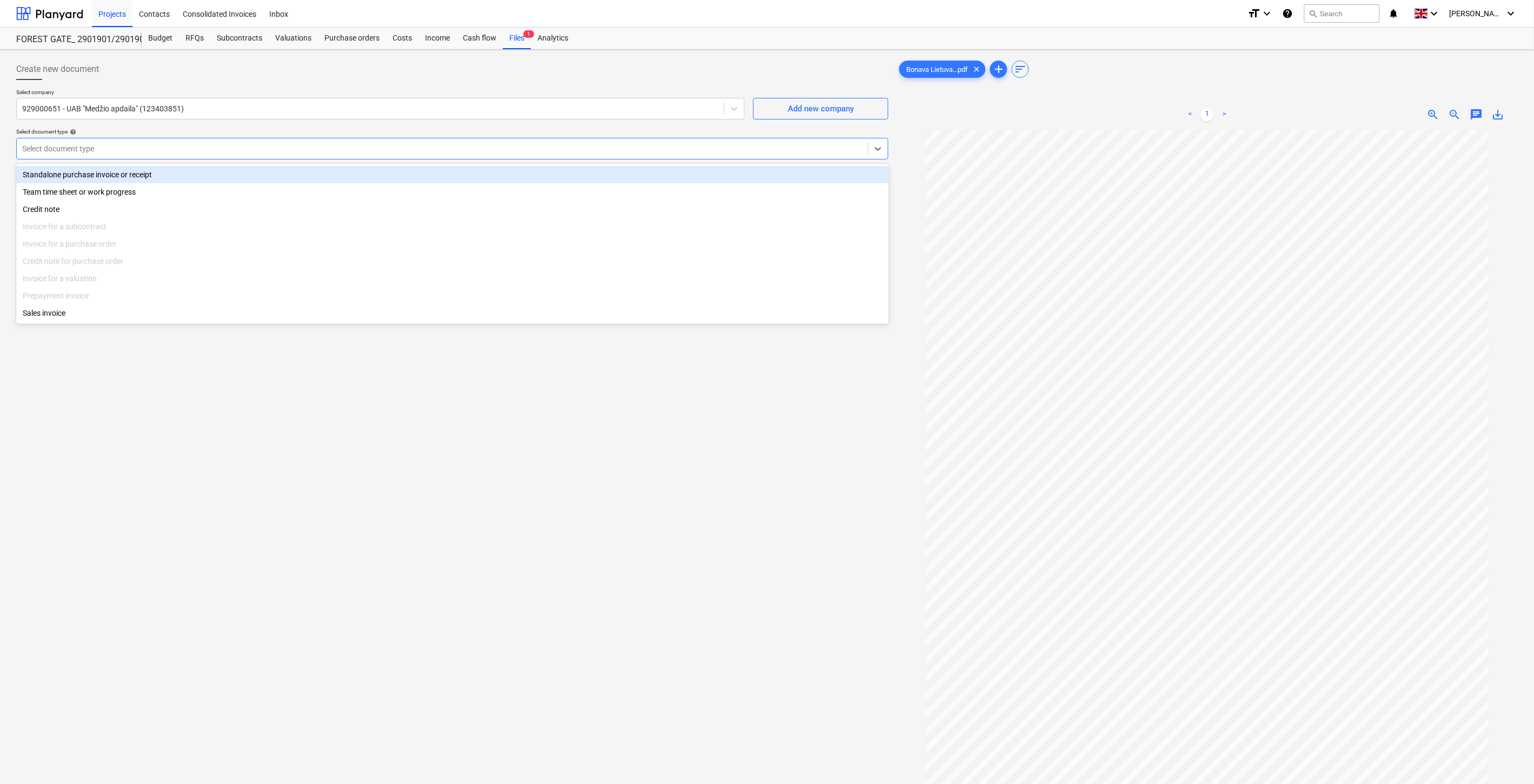
click at [214, 173] on div "Standalone purchase invoice or receipt" at bounding box center [452, 175] width 873 height 17
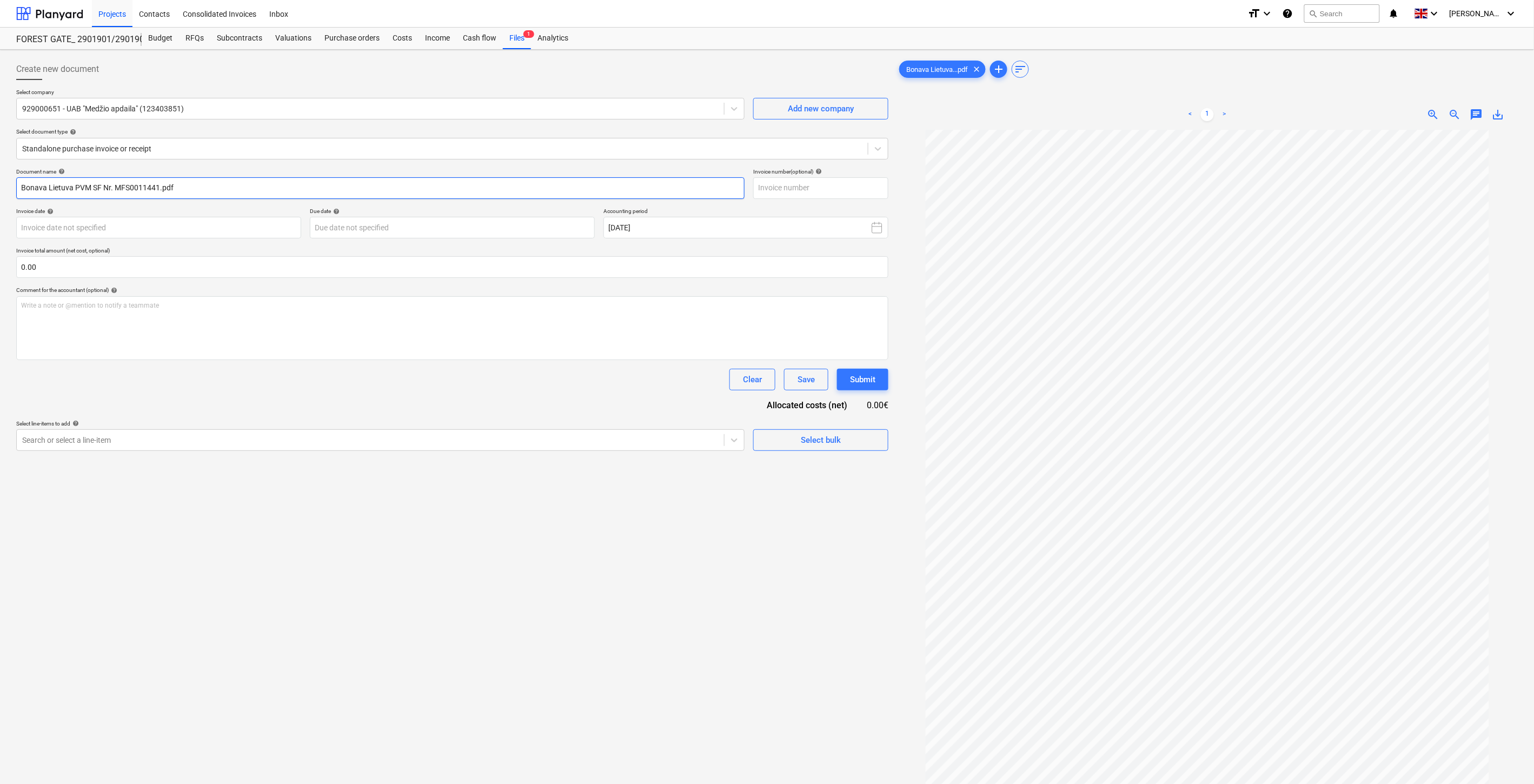
drag, startPoint x: 158, startPoint y: 188, endPoint x: 114, endPoint y: 190, distance: 44.0
click at [114, 190] on input "Bonava Lietuva PVM SF Nr. MFS0011441.pdf" at bounding box center [380, 188] width 728 height 21
click at [807, 185] on input "text" at bounding box center [821, 188] width 135 height 21
paste input "MFS0011441"
type input "MFS0011441"
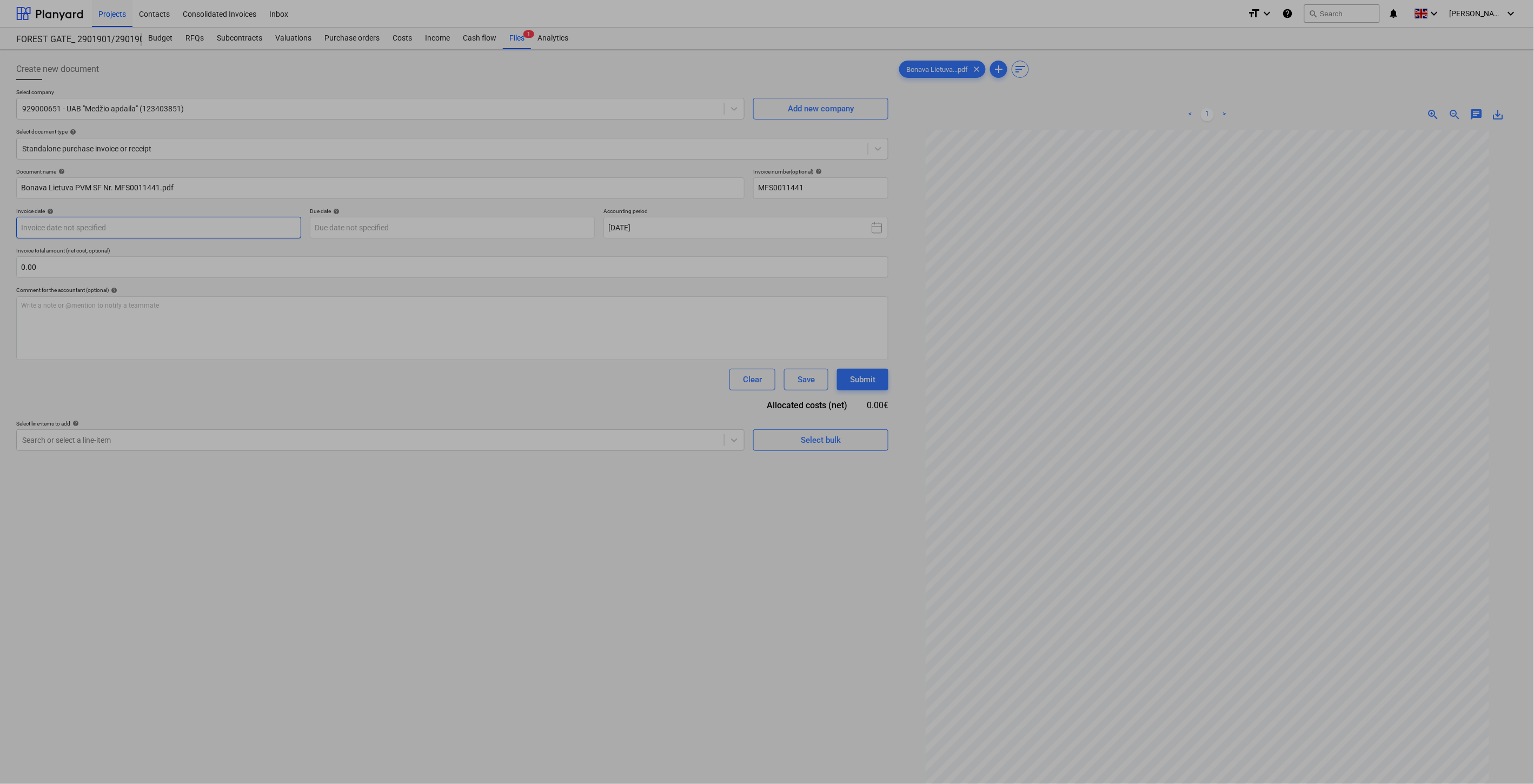
click at [234, 236] on body "Projects Contacts Consolidated Invoices Inbox format_size keyboard_arrow_down h…" at bounding box center [767, 392] width 1534 height 784
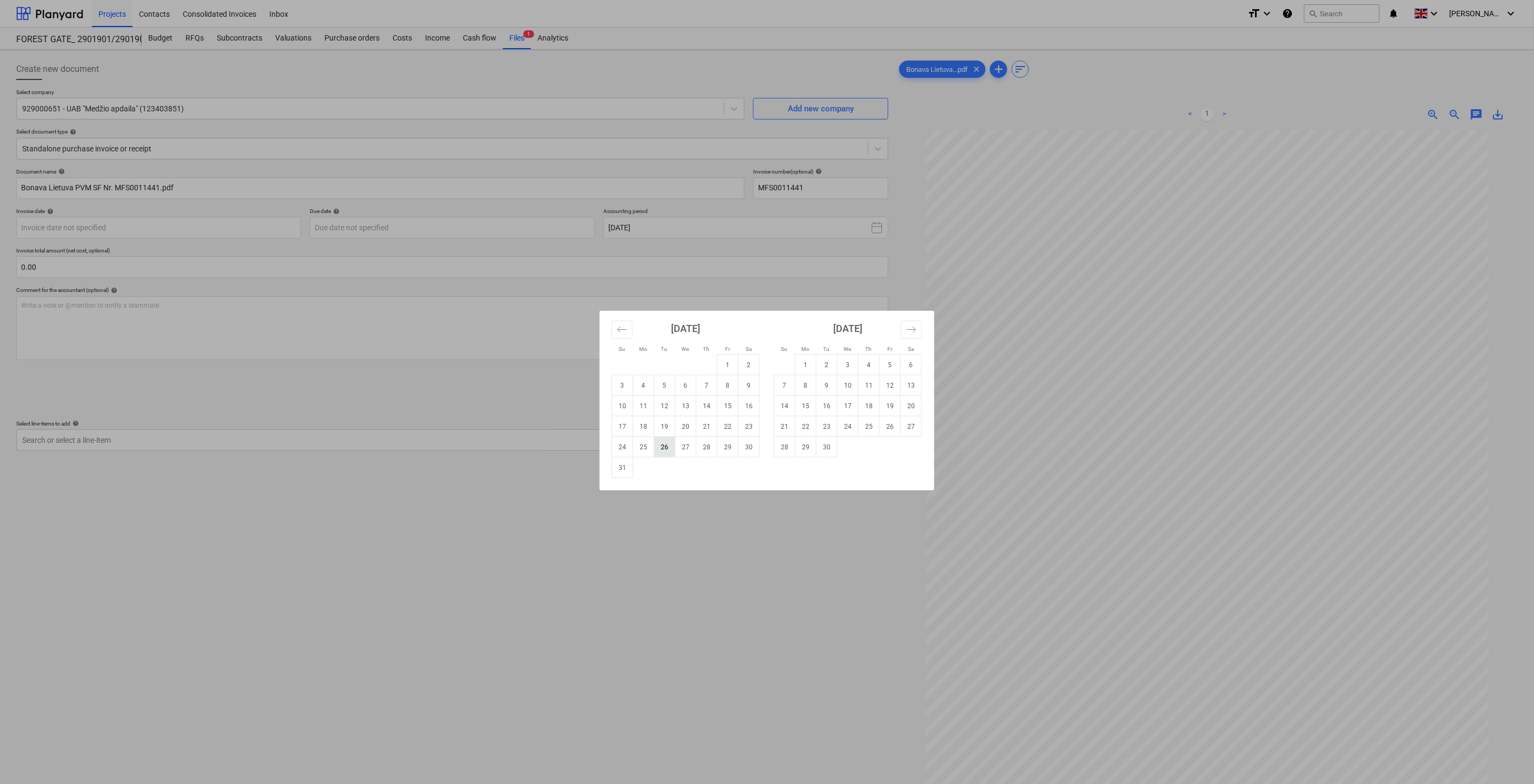
click at [665, 445] on td "26" at bounding box center [665, 447] width 21 height 21
type input "[DATE]"
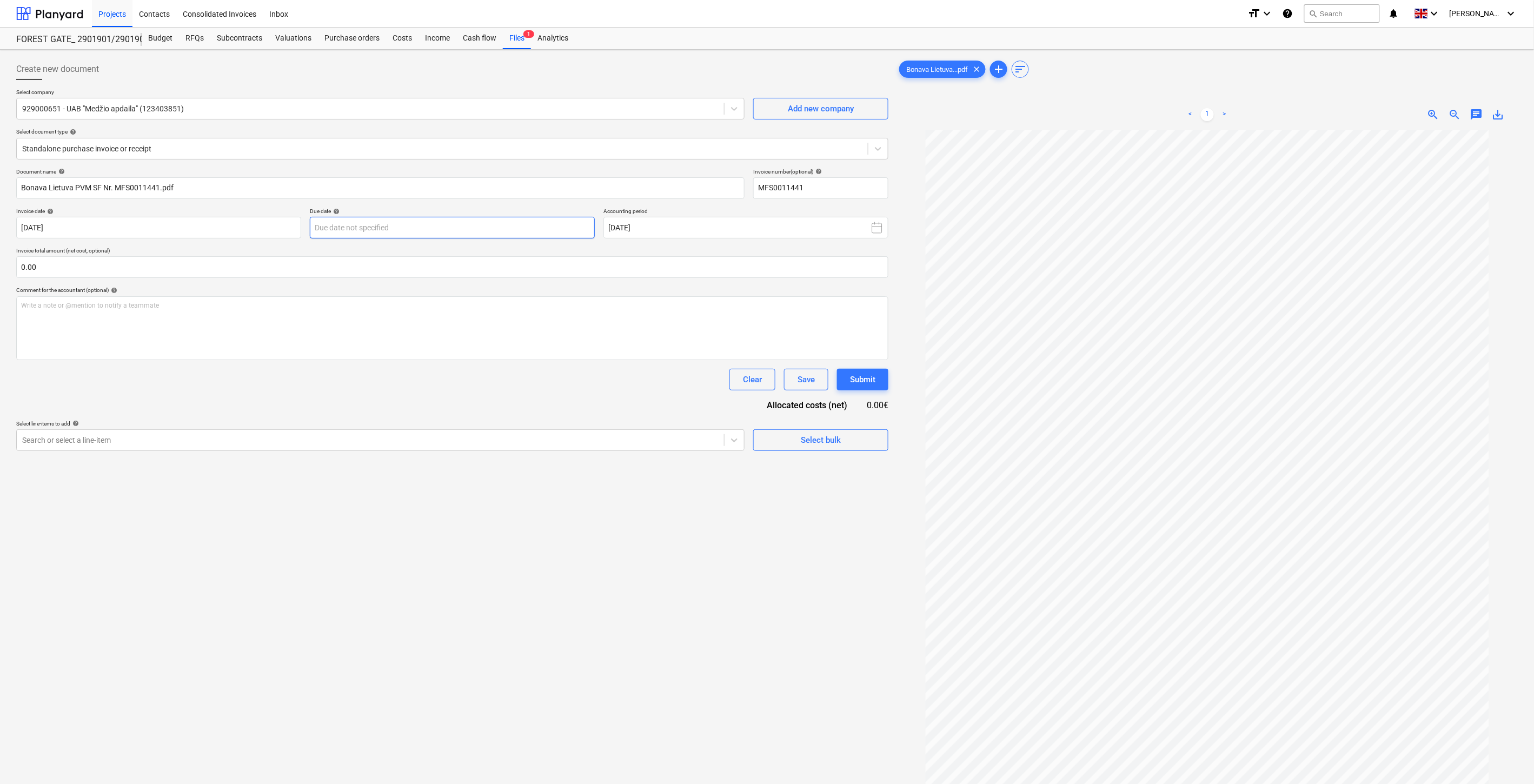
click at [499, 227] on body "Projects Contacts Consolidated Invoices Inbox format_size keyboard_arrow_down h…" at bounding box center [767, 392] width 1534 height 784
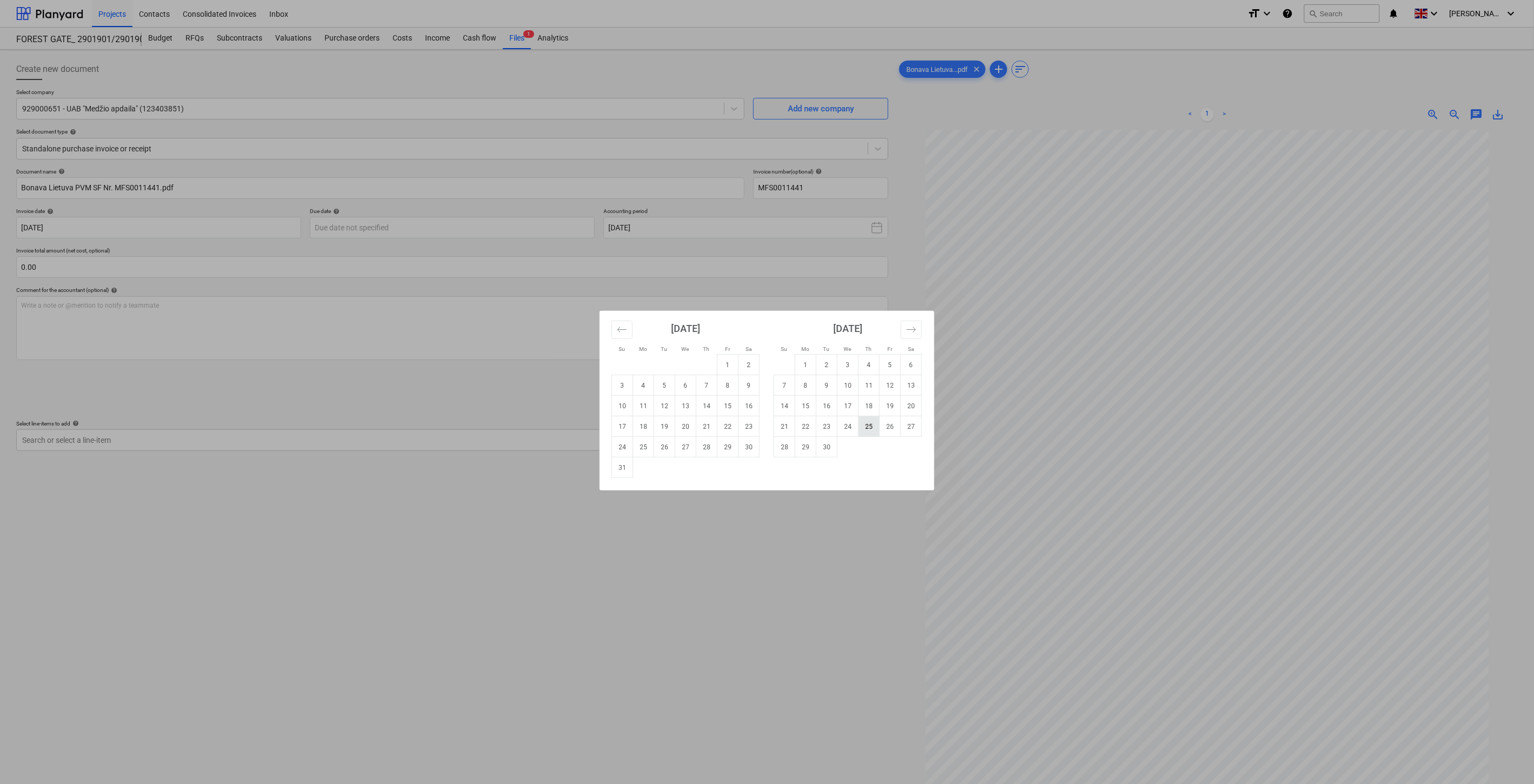
click at [864, 423] on td "25" at bounding box center [869, 427] width 21 height 21
type input "[DATE]"
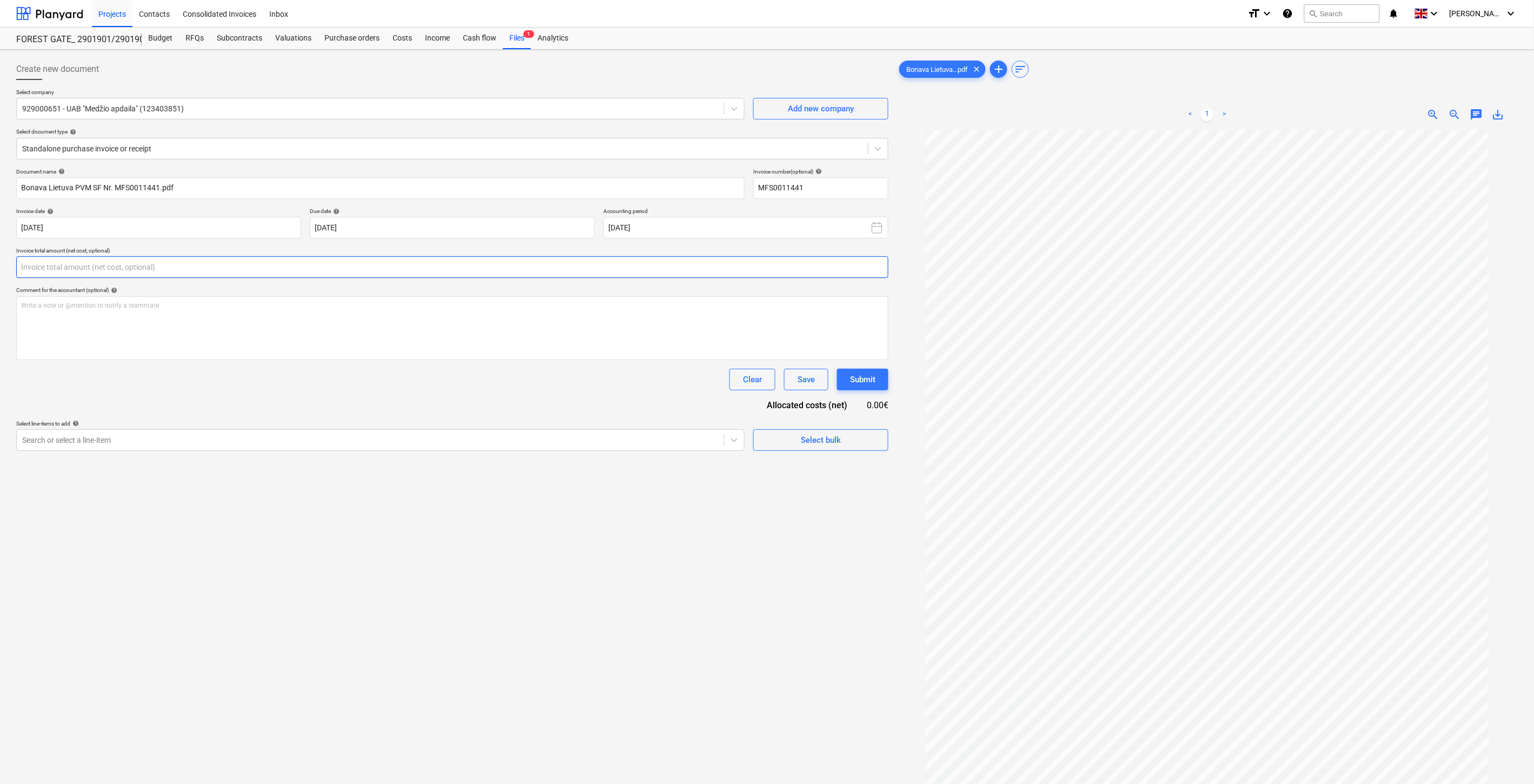
click at [318, 268] on input "text" at bounding box center [452, 266] width 872 height 21
type input "ė"
type input "4,387.00"
click at [377, 392] on div "Document name help Bonava Lietuva PVM SF Nr. MFS0011441.pdf Invoice number (opt…" at bounding box center [452, 322] width 872 height 310
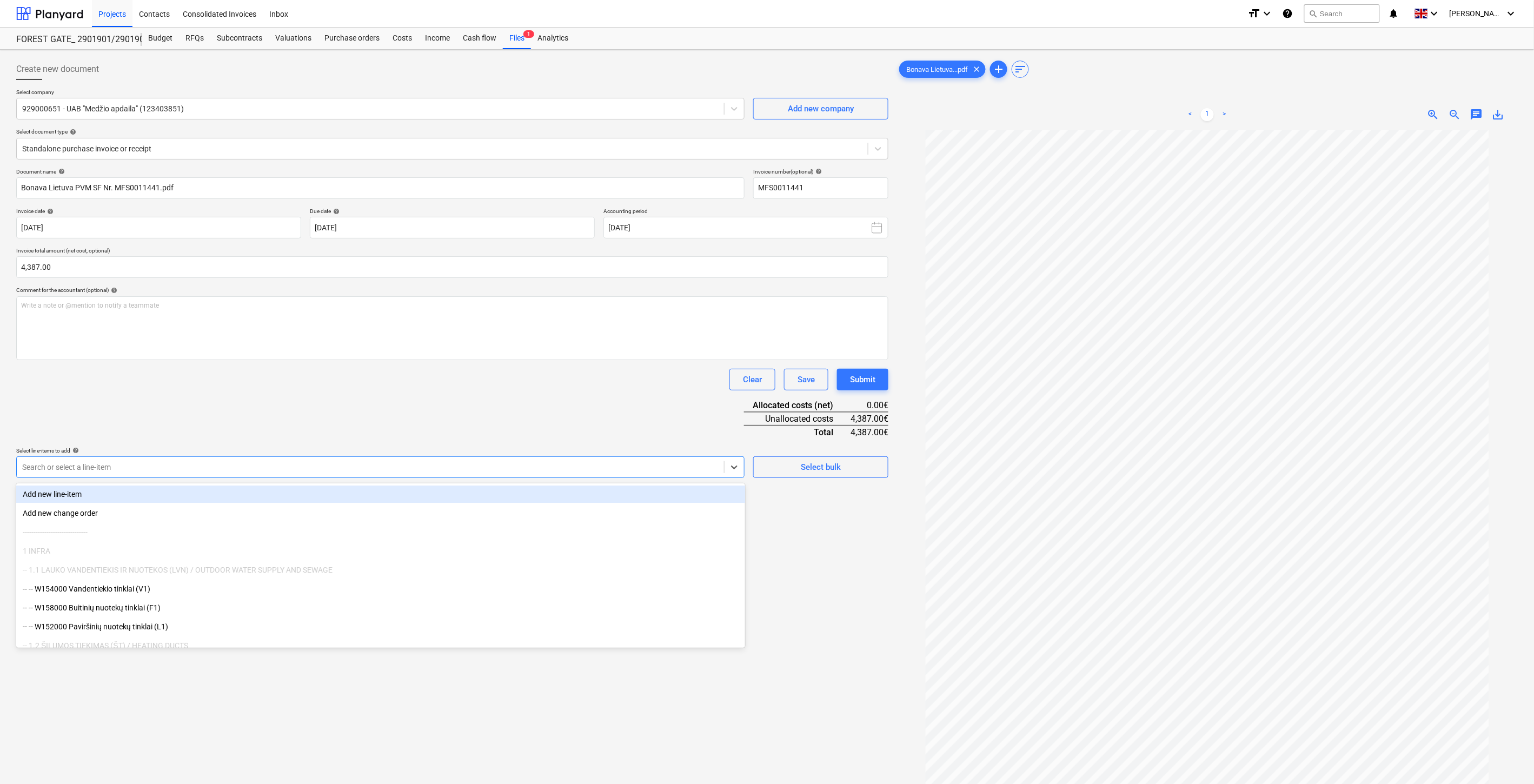
click at [325, 469] on div at bounding box center [370, 467] width 696 height 11
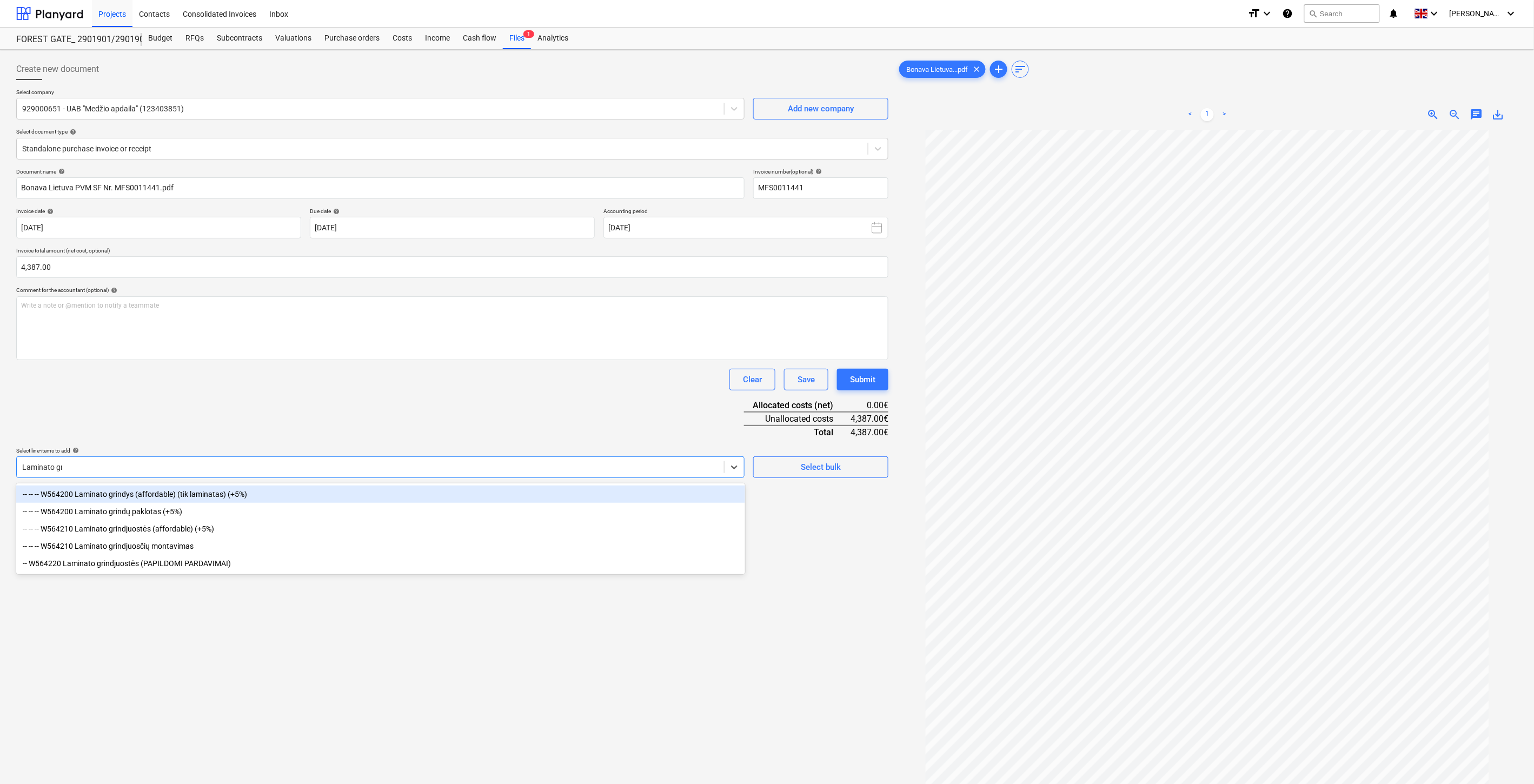
type input "Laminato grin"
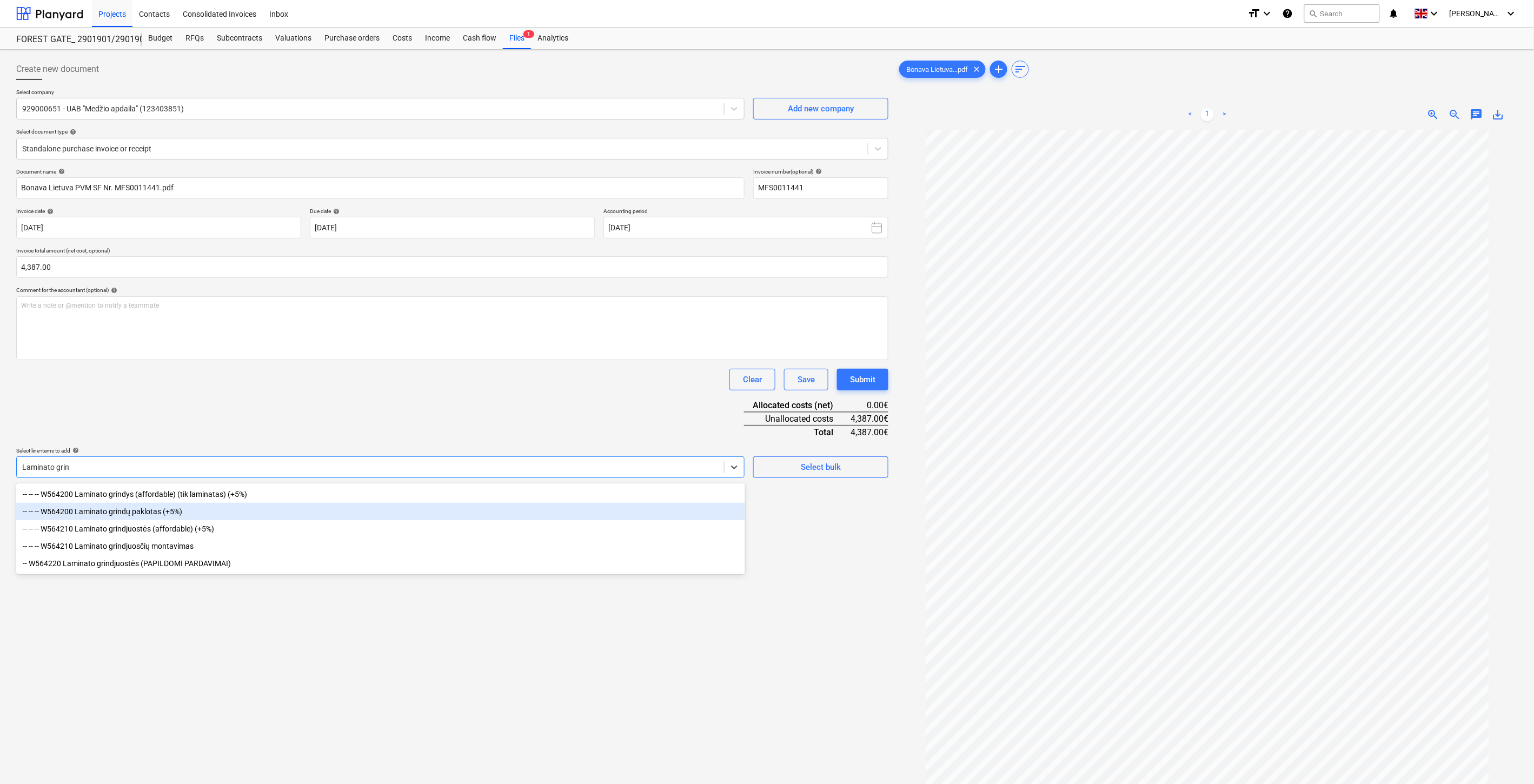
click at [235, 512] on div "-- -- -- W564200 Laminato grindų paklotas (+5%)" at bounding box center [380, 512] width 729 height 17
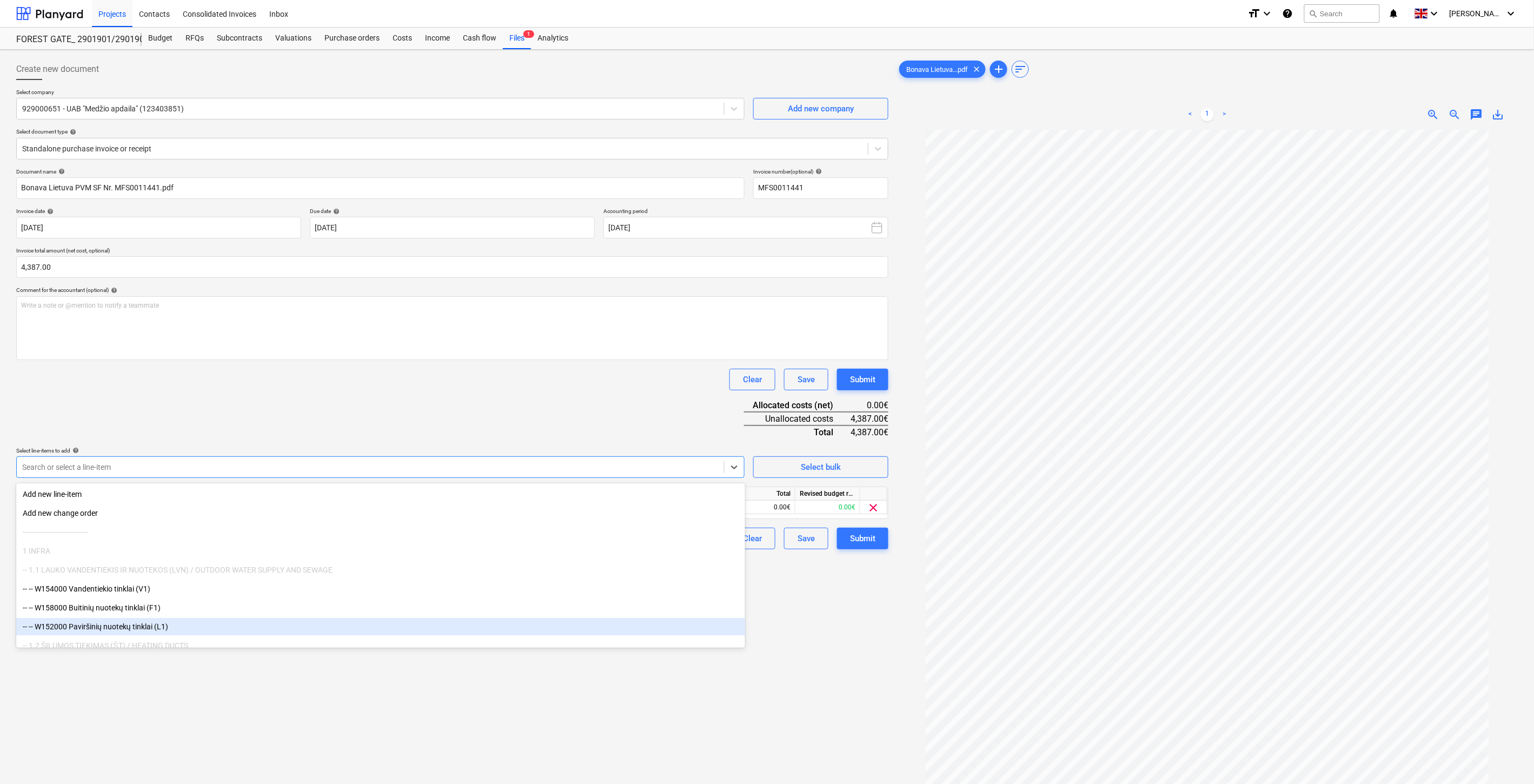
drag, startPoint x: 376, startPoint y: 676, endPoint x: 472, endPoint y: 616, distance: 113.2
click at [379, 676] on div "Create new document Select company 929000651 - UAB "Medžio apdaila" (123403851)…" at bounding box center [452, 470] width 881 height 833
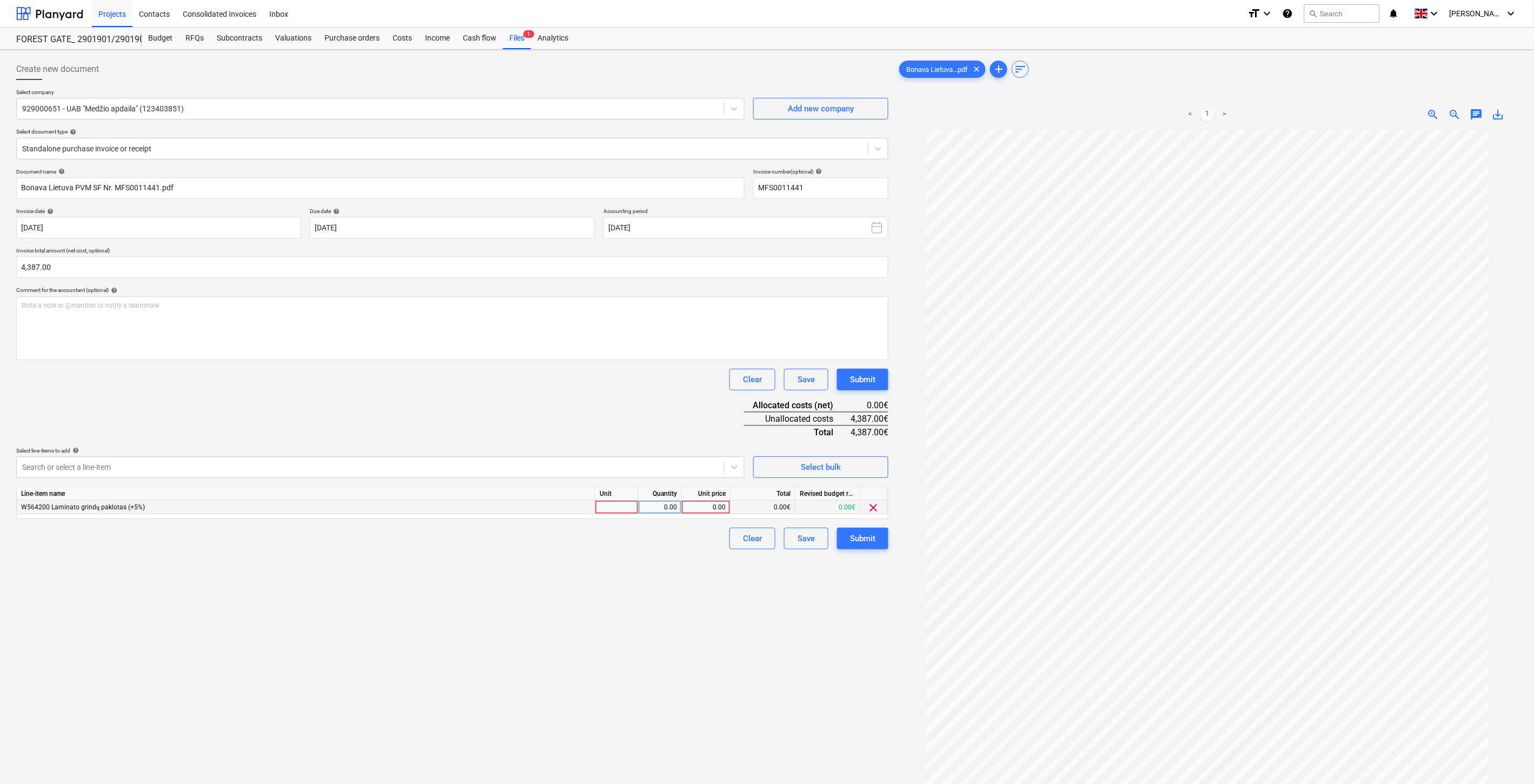
click at [607, 508] on div at bounding box center [616, 507] width 44 height 13
click at [650, 508] on div "0.00" at bounding box center [659, 507] width 34 height 13
type input "1"
click at [706, 509] on div "0.00" at bounding box center [706, 507] width 40 height 13
type input "4387"
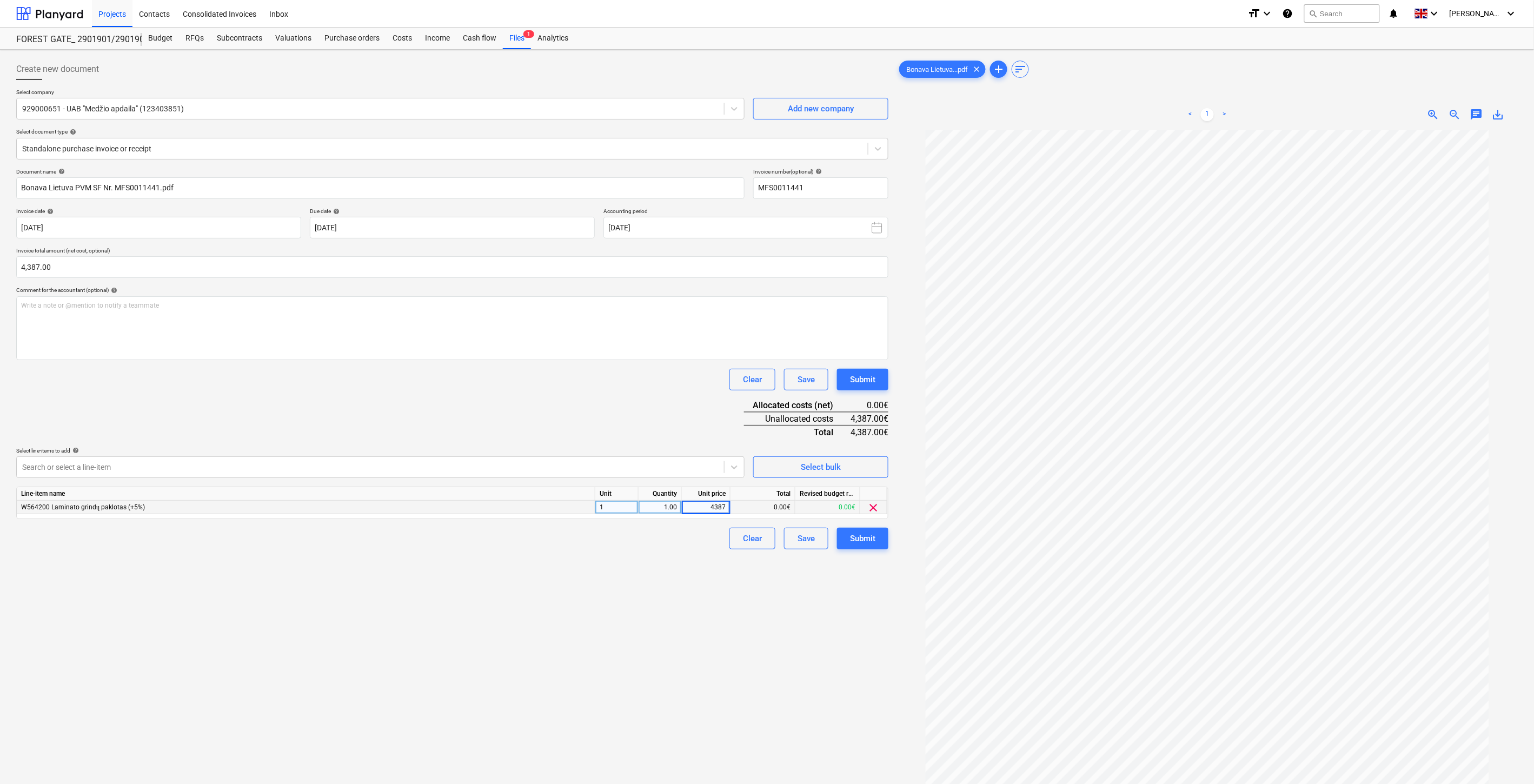
click at [635, 409] on div "Document name help Bonava Lietuva PVM SF Nr. MFS0011441.pdf Invoice number (opt…" at bounding box center [452, 358] width 872 height 381
drag, startPoint x: 464, startPoint y: 702, endPoint x: 548, endPoint y: 673, distance: 88.9
click at [464, 702] on div "Create new document Select company 929000651 - UAB "Medžio apdaila" (123403851)…" at bounding box center [452, 470] width 881 height 833
drag, startPoint x: 548, startPoint y: 673, endPoint x: 773, endPoint y: 593, distance: 238.8
click at [548, 673] on div "Create new document Select company 929000651 - UAB "Medžio apdaila" (123403851)…" at bounding box center [452, 470] width 881 height 833
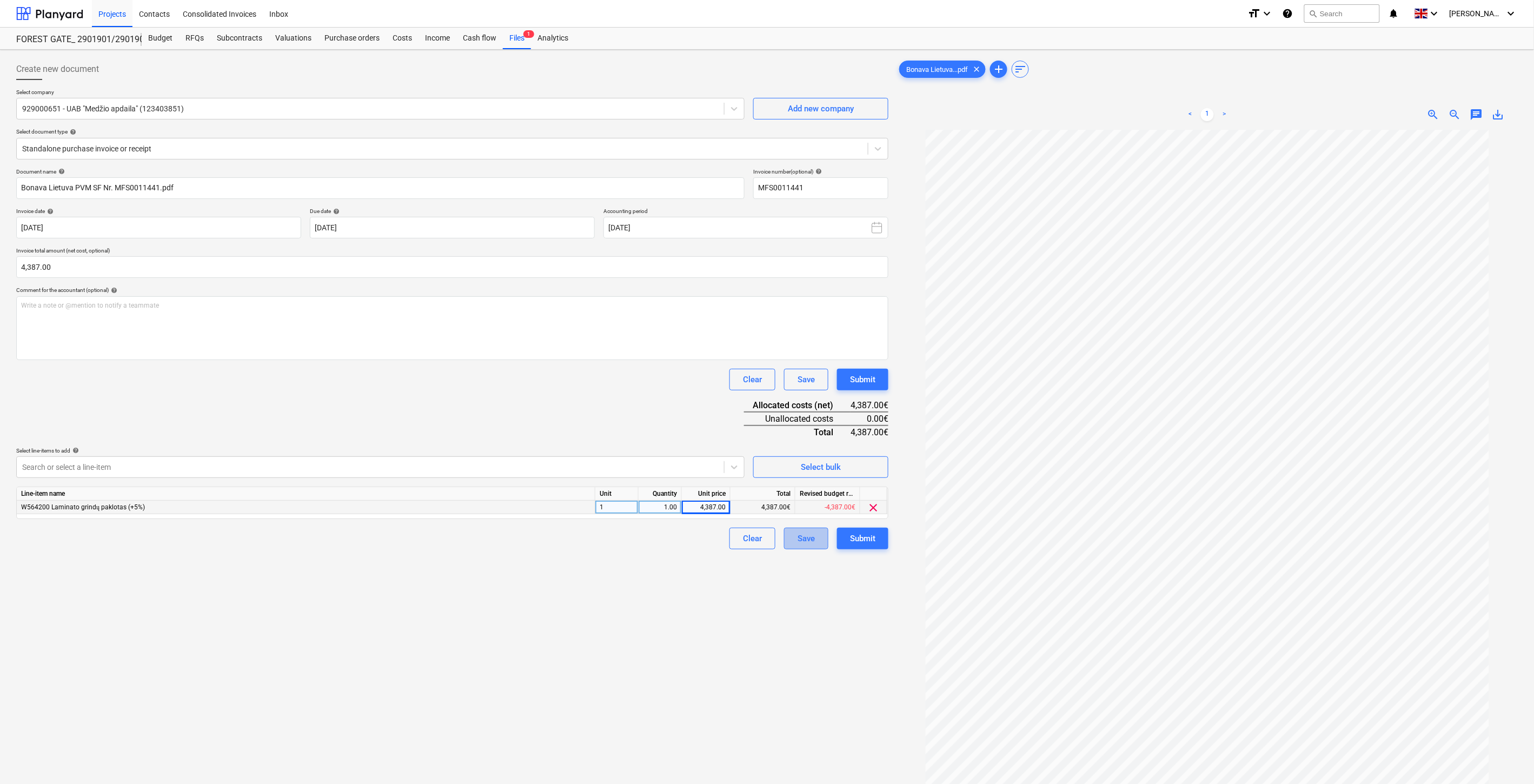
click at [803, 539] on div "Save" at bounding box center [807, 539] width 17 height 14
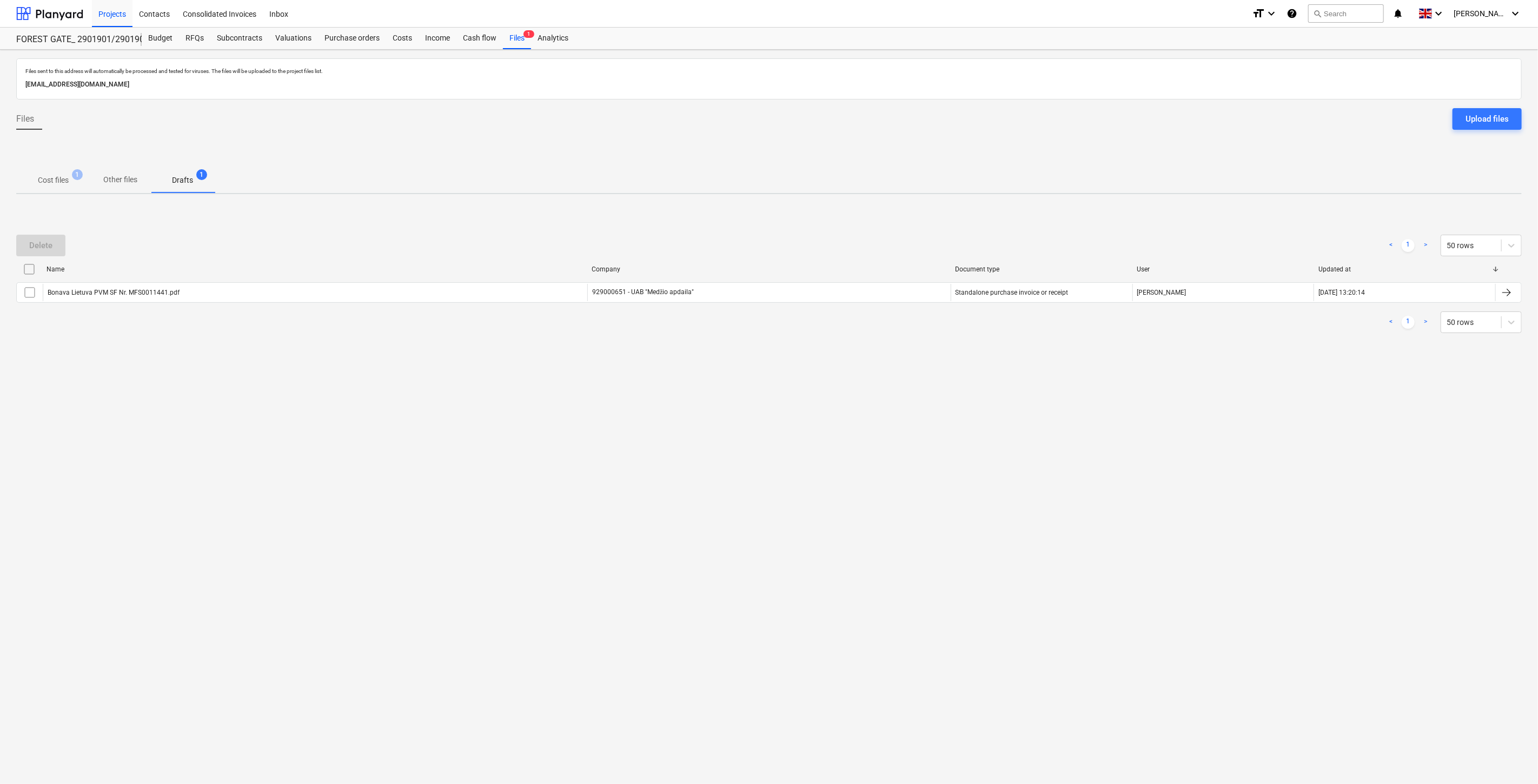
drag, startPoint x: 805, startPoint y: 387, endPoint x: 829, endPoint y: 374, distance: 27.3
click at [805, 387] on div "Files sent to this address will automatically be processed and tested for virus…" at bounding box center [769, 417] width 1538 height 734
click at [829, 374] on div "Files sent to this address will automatically be processed and tested for virus…" at bounding box center [769, 417] width 1538 height 734
click at [860, 395] on div "Files sent to this address will automatically be processed and tested for virus…" at bounding box center [769, 417] width 1538 height 734
click at [884, 377] on div "Files sent to this address will automatically be processed and tested for virus…" at bounding box center [769, 417] width 1538 height 734
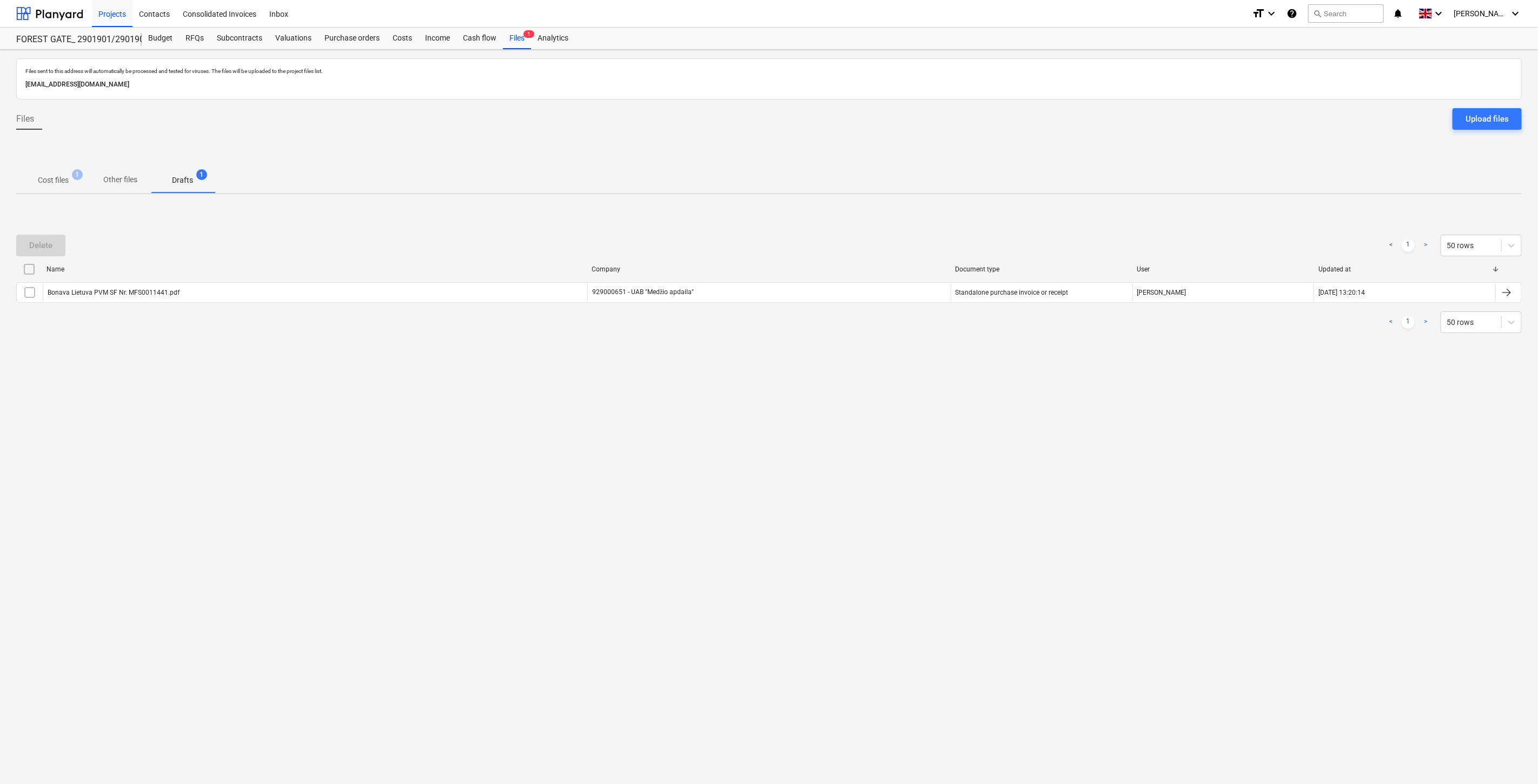
drag, startPoint x: 902, startPoint y: 359, endPoint x: 922, endPoint y: 337, distance: 29.7
click at [902, 358] on div "Delete < 1 > 50 rows Name Company Document type User Updated at Bonava Lietuva …" at bounding box center [769, 284] width 1506 height 162
click at [922, 337] on div "Delete < 1 > 50 rows Name Company Document type User Updated at Bonava Lietuva …" at bounding box center [769, 284] width 1506 height 124
click at [62, 181] on p "Cost files" at bounding box center [53, 180] width 31 height 11
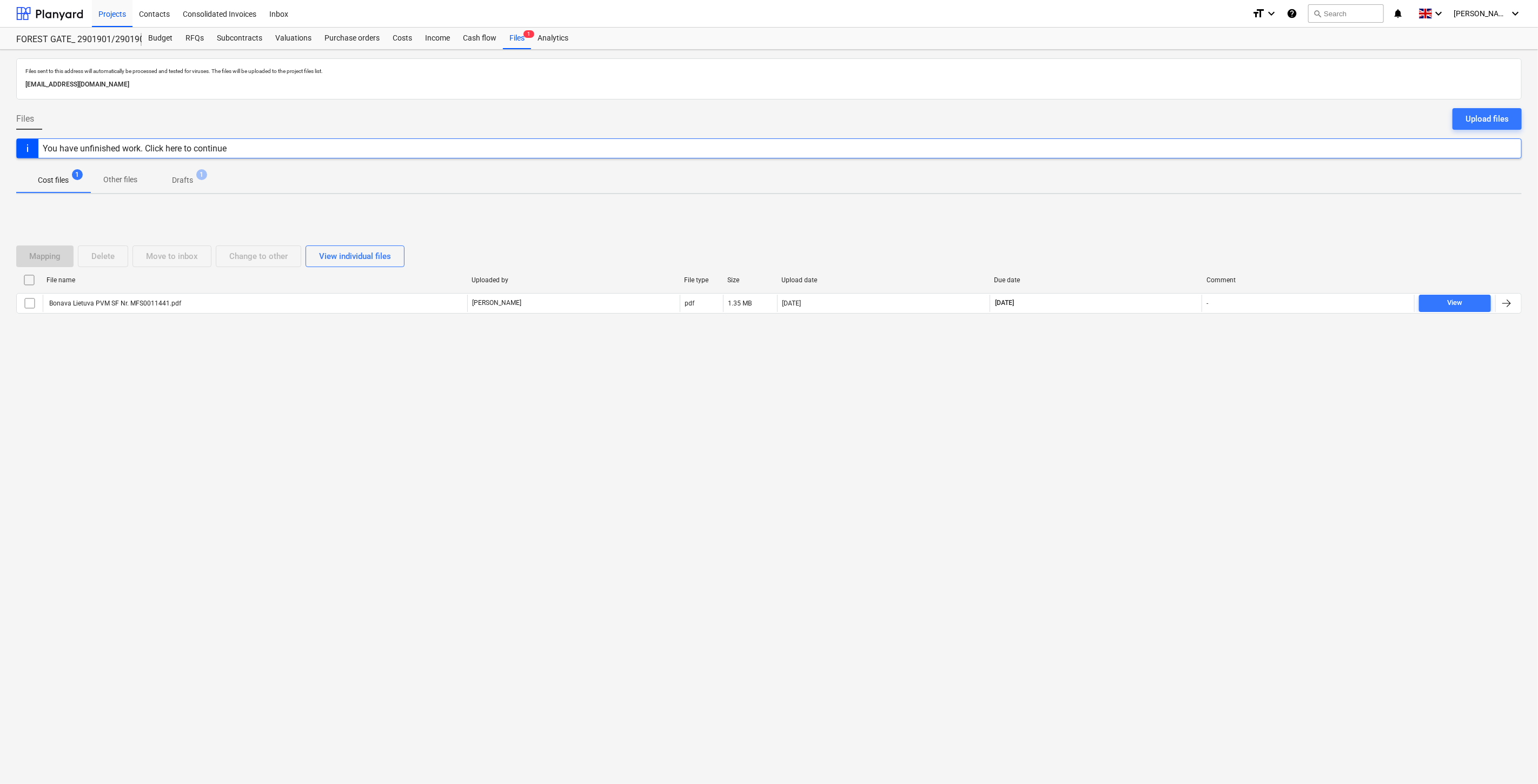
click at [1108, 414] on div "Files sent to this address will automatically be processed and tested for virus…" at bounding box center [769, 417] width 1538 height 734
click at [1127, 386] on div "Files sent to this address will automatically be processed and tested for virus…" at bounding box center [769, 417] width 1538 height 734
click at [1128, 377] on div "Files sent to this address will automatically be processed and tested for virus…" at bounding box center [769, 417] width 1538 height 734
click at [1142, 352] on div "Mapping Delete Move to inbox Change to other View individual files File name Up…" at bounding box center [769, 284] width 1506 height 162
click at [239, 428] on div "Files sent to this address will automatically be processed and tested for virus…" at bounding box center [769, 417] width 1538 height 734
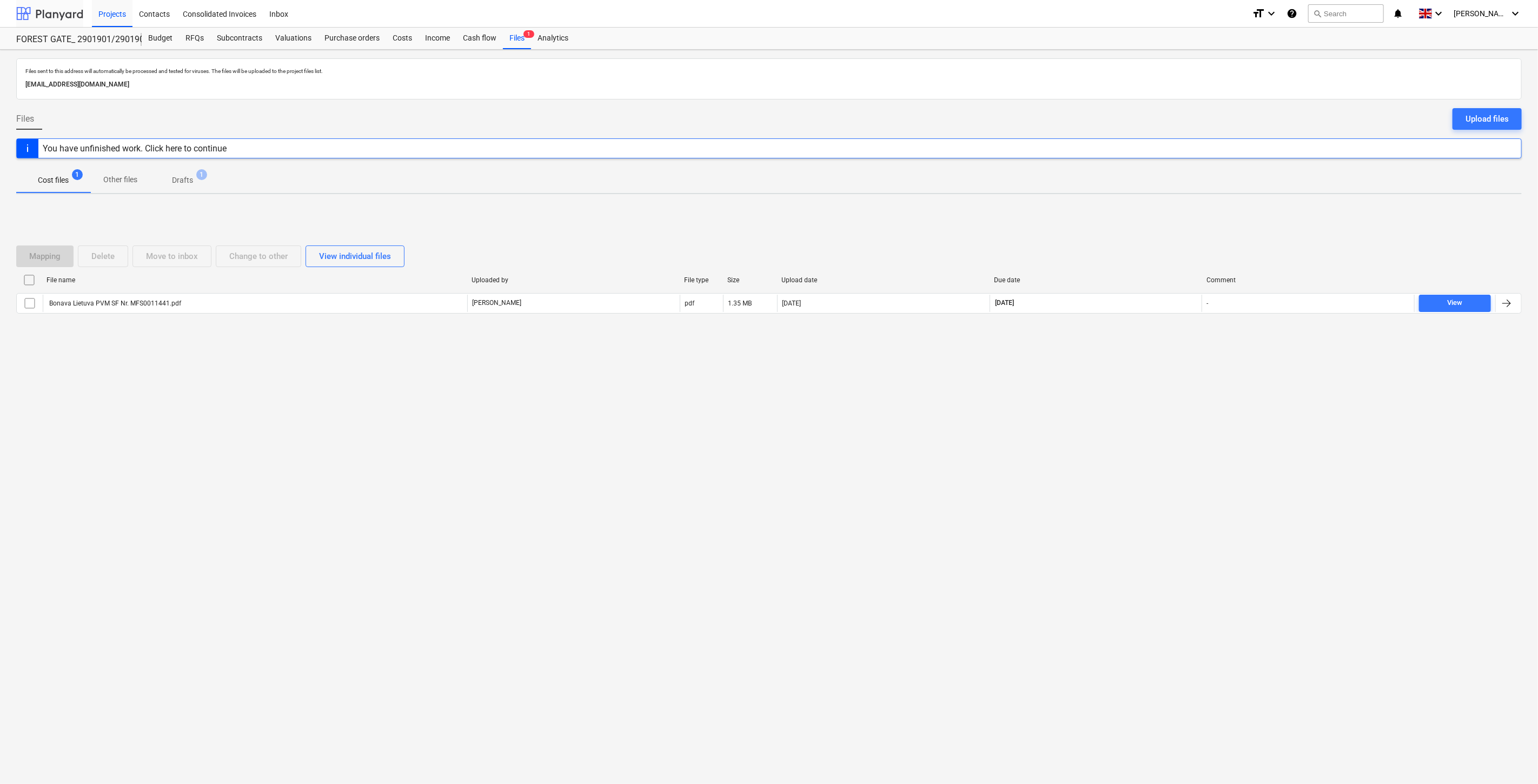
click at [57, 10] on div at bounding box center [49, 13] width 67 height 27
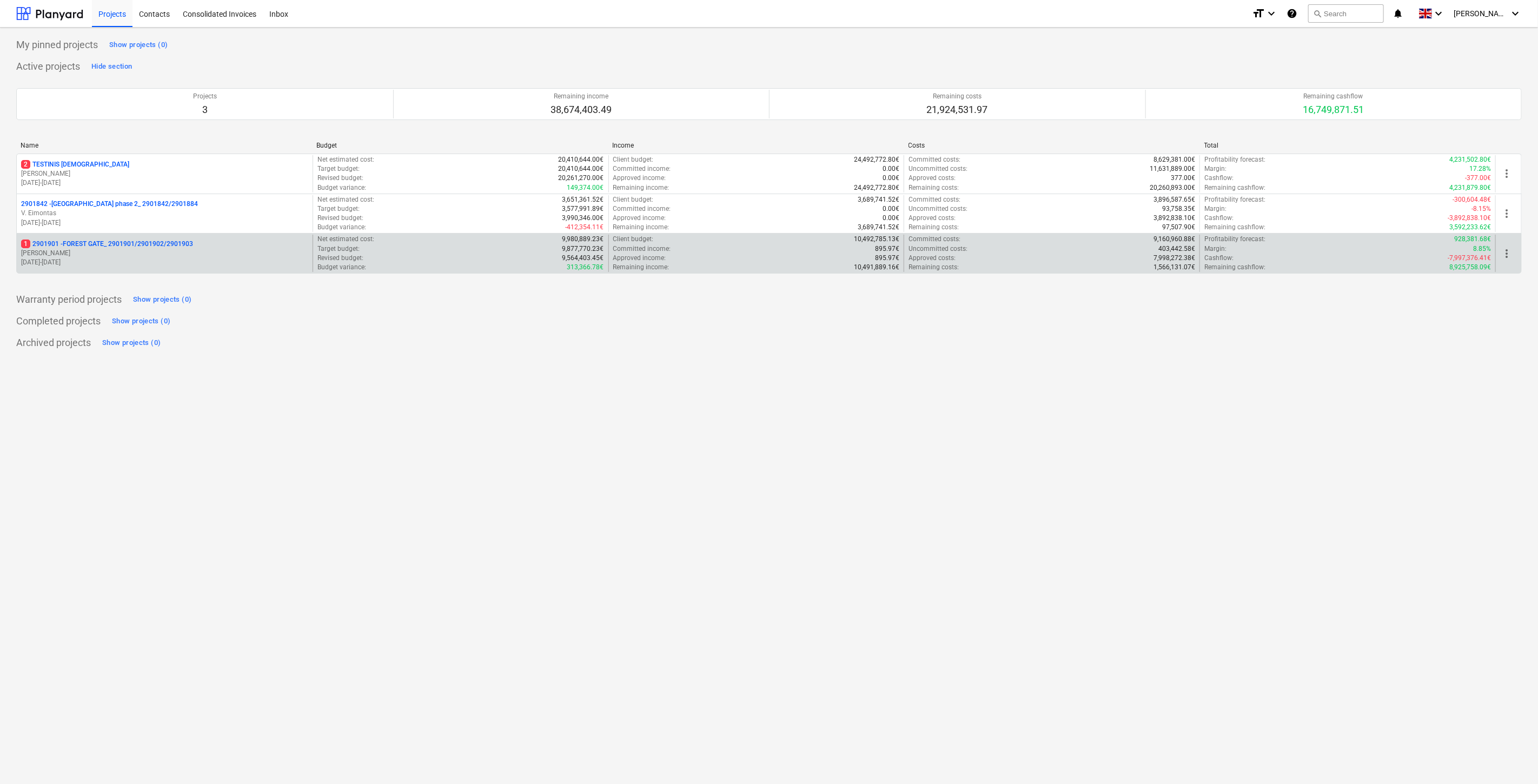
click at [152, 248] on p "1 2901901 - FOREST GATE_ 2901901/2901902/2901903" at bounding box center [107, 244] width 172 height 10
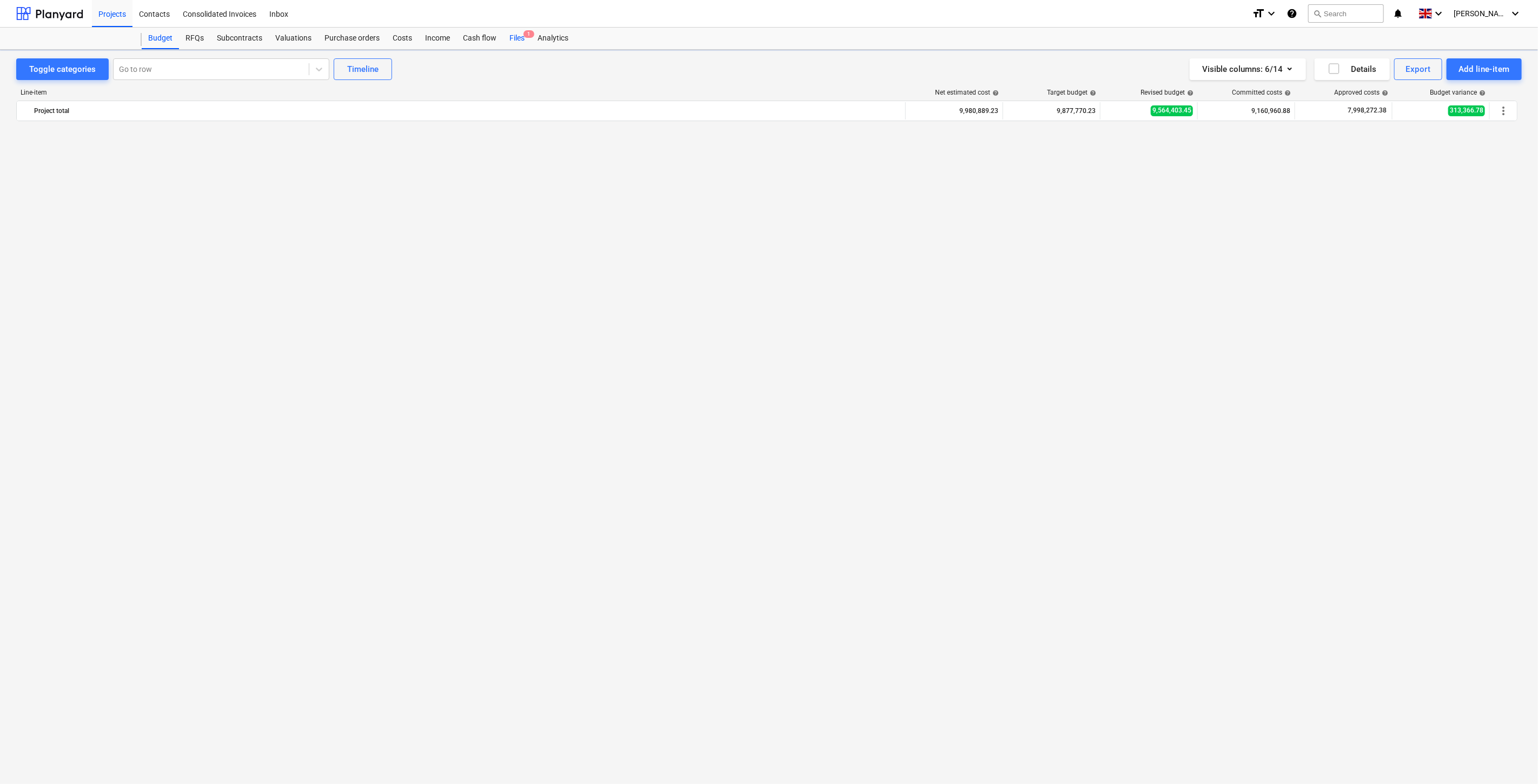
click at [517, 38] on div "Files 1" at bounding box center [517, 38] width 28 height 21
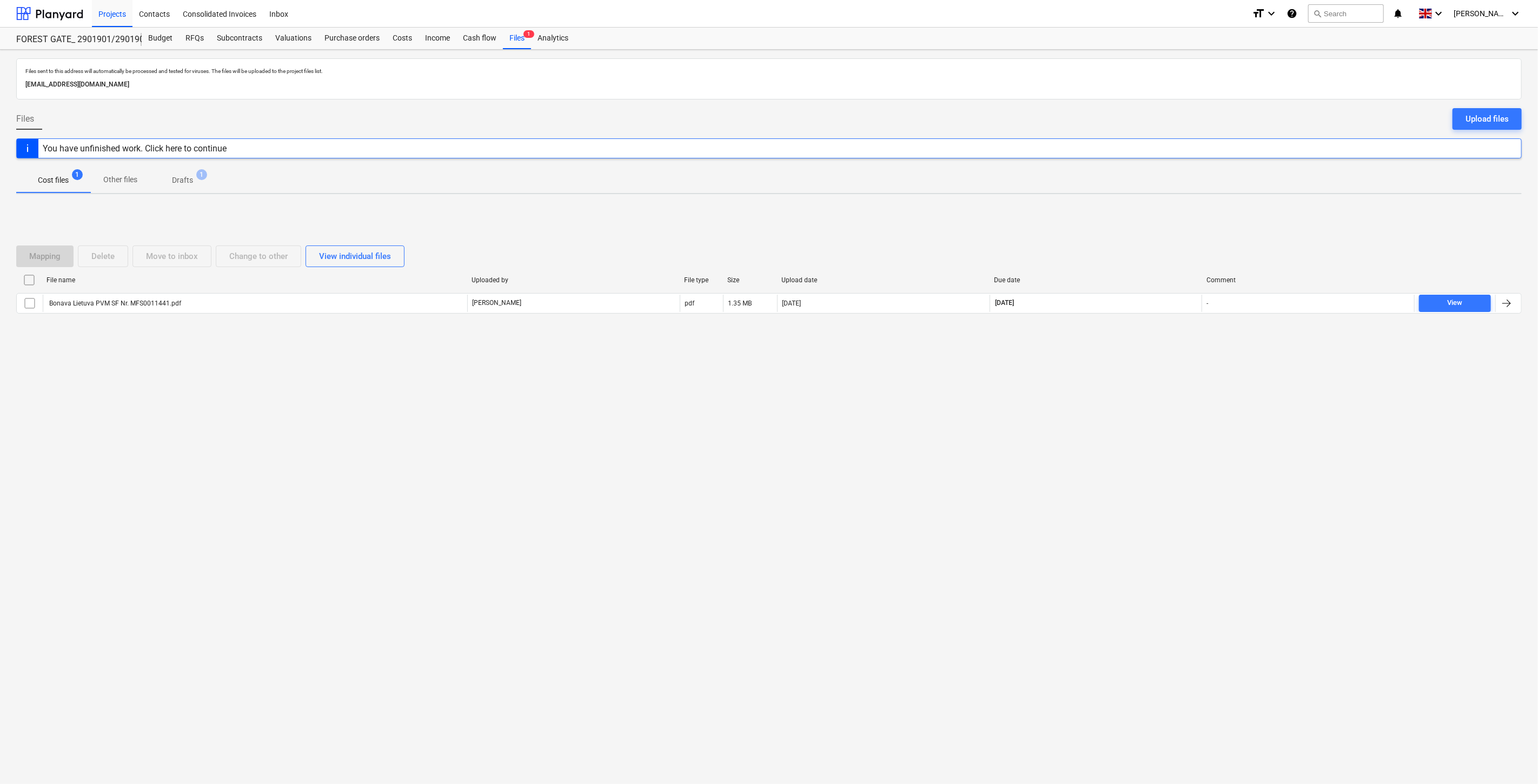
click at [1118, 390] on div "Files sent to this address will automatically be processed and tested for virus…" at bounding box center [769, 417] width 1538 height 734
click at [1144, 363] on div "Mapping Delete Move to inbox Change to other View individual files File name Up…" at bounding box center [769, 284] width 1506 height 162
drag, startPoint x: 1147, startPoint y: 358, endPoint x: 1172, endPoint y: 329, distance: 38.3
click at [1149, 357] on div "Mapping Delete Move to inbox Change to other View individual files File name Up…" at bounding box center [769, 284] width 1506 height 162
click at [1172, 329] on div "Mapping Delete Move to inbox Change to other View individual files File name Up…" at bounding box center [769, 284] width 1506 height 103
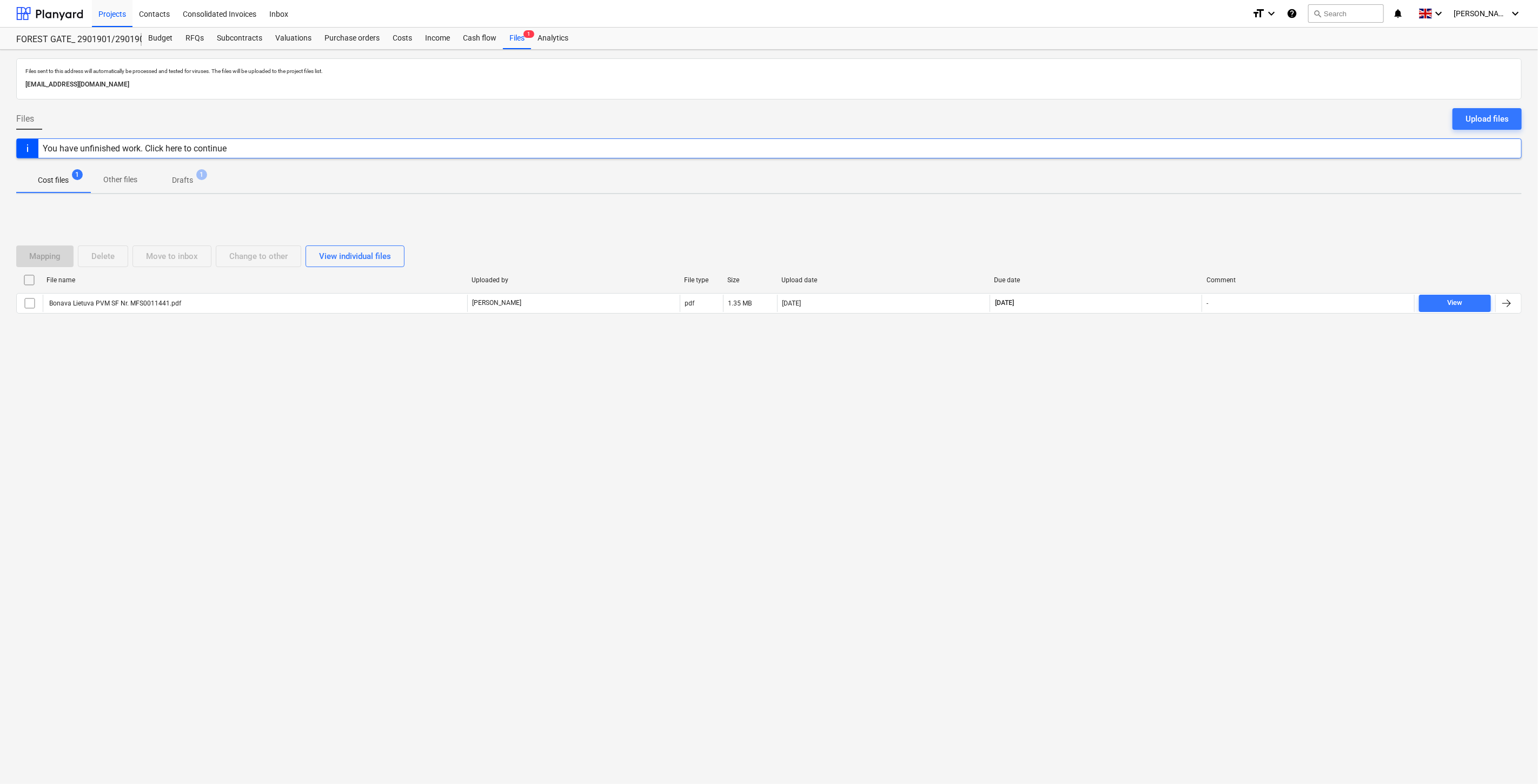
click at [1044, 478] on div "Files sent to this address will automatically be processed and tested for virus…" at bounding box center [769, 417] width 1538 height 734
click at [1060, 463] on div "Files sent to this address will automatically be processed and tested for virus…" at bounding box center [769, 417] width 1538 height 734
drag, startPoint x: 1072, startPoint y: 447, endPoint x: 1090, endPoint y: 424, distance: 29.2
click at [1072, 447] on div "Files sent to this address will automatically be processed and tested for virus…" at bounding box center [769, 417] width 1538 height 734
click at [1090, 424] on div "Files sent to this address will automatically be processed and tested for virus…" at bounding box center [769, 417] width 1538 height 734
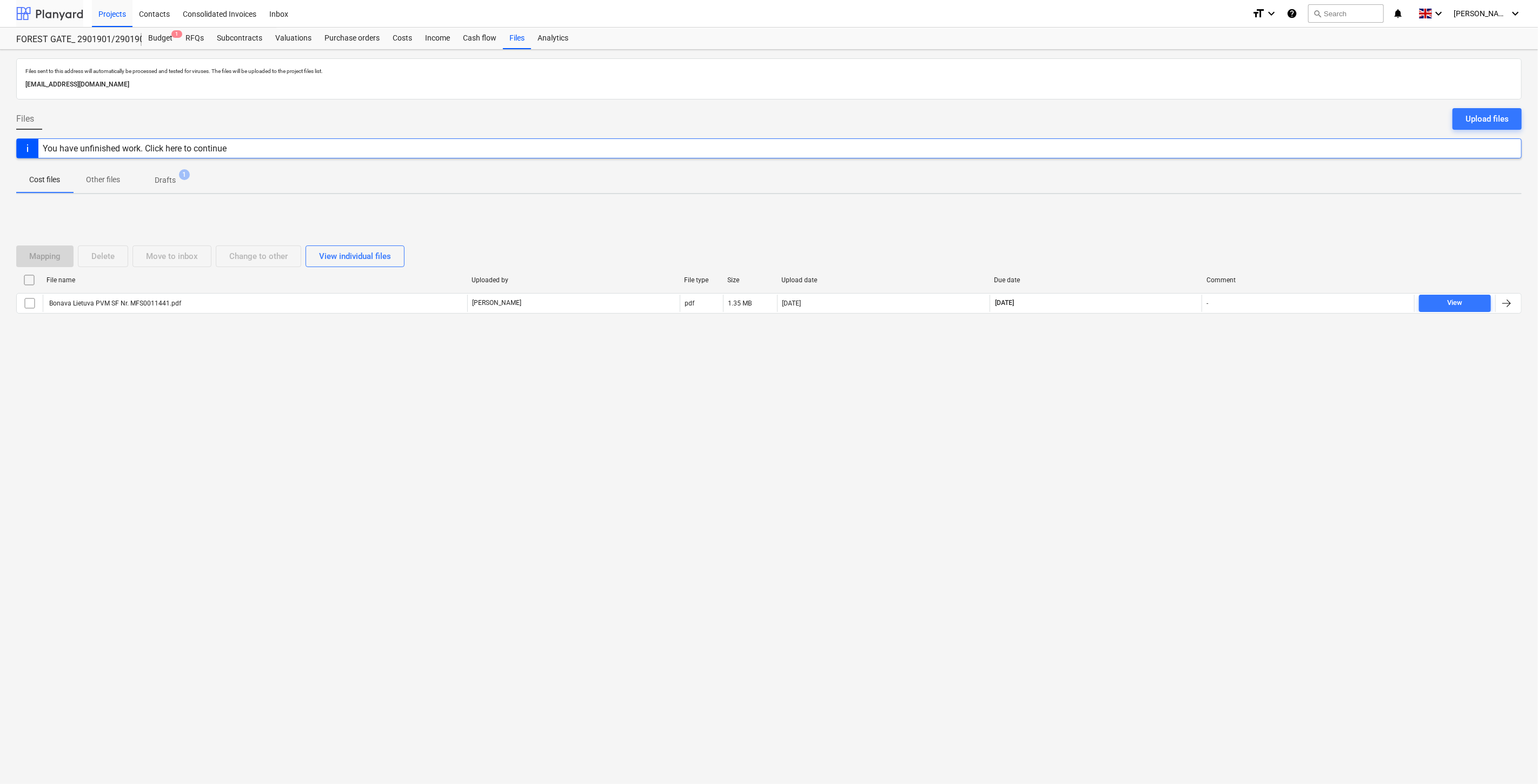
drag, startPoint x: 63, startPoint y: 7, endPoint x: 76, endPoint y: 21, distance: 19.1
click at [63, 7] on div at bounding box center [49, 13] width 67 height 27
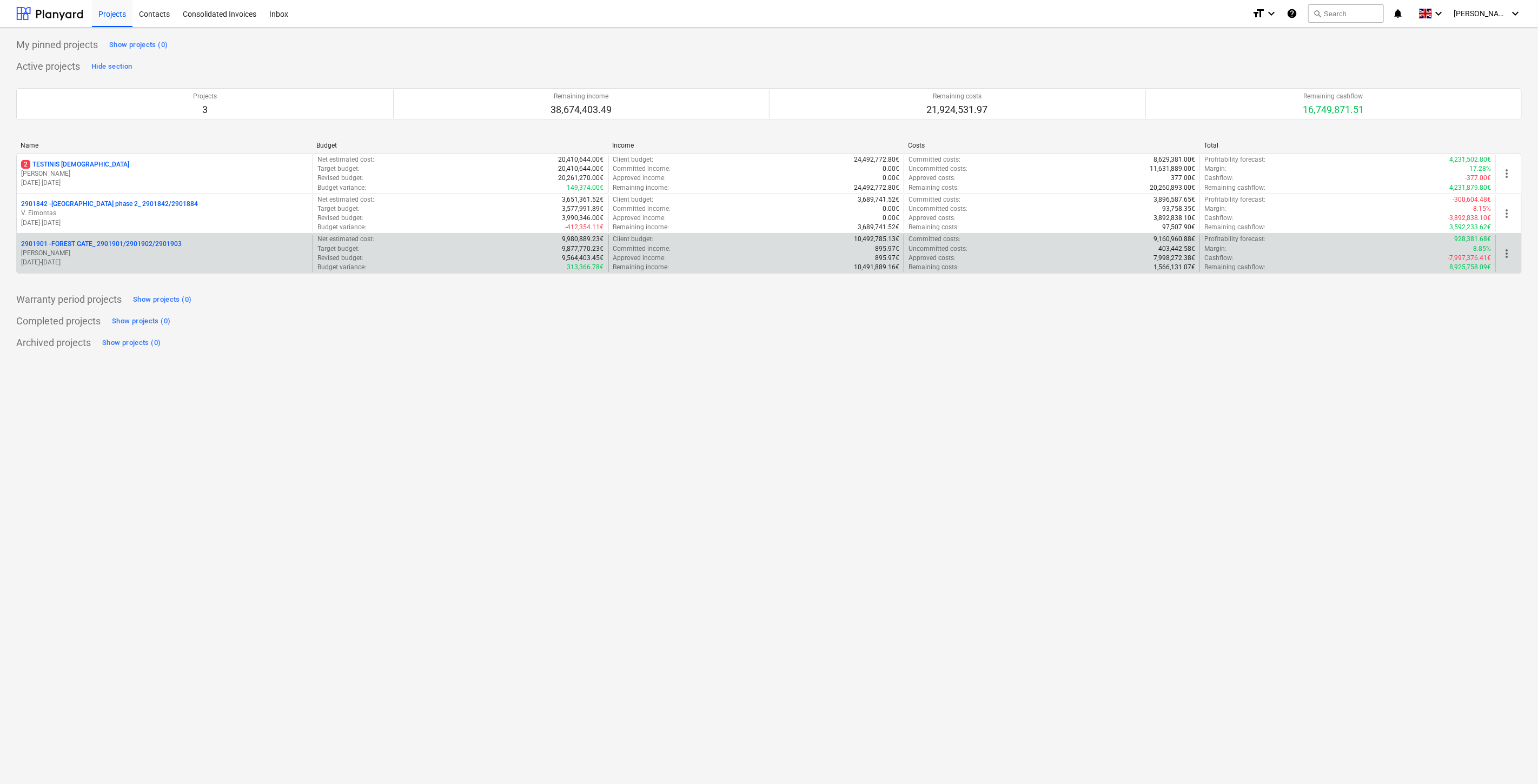
click at [161, 256] on p "[PERSON_NAME]" at bounding box center [165, 253] width 287 height 10
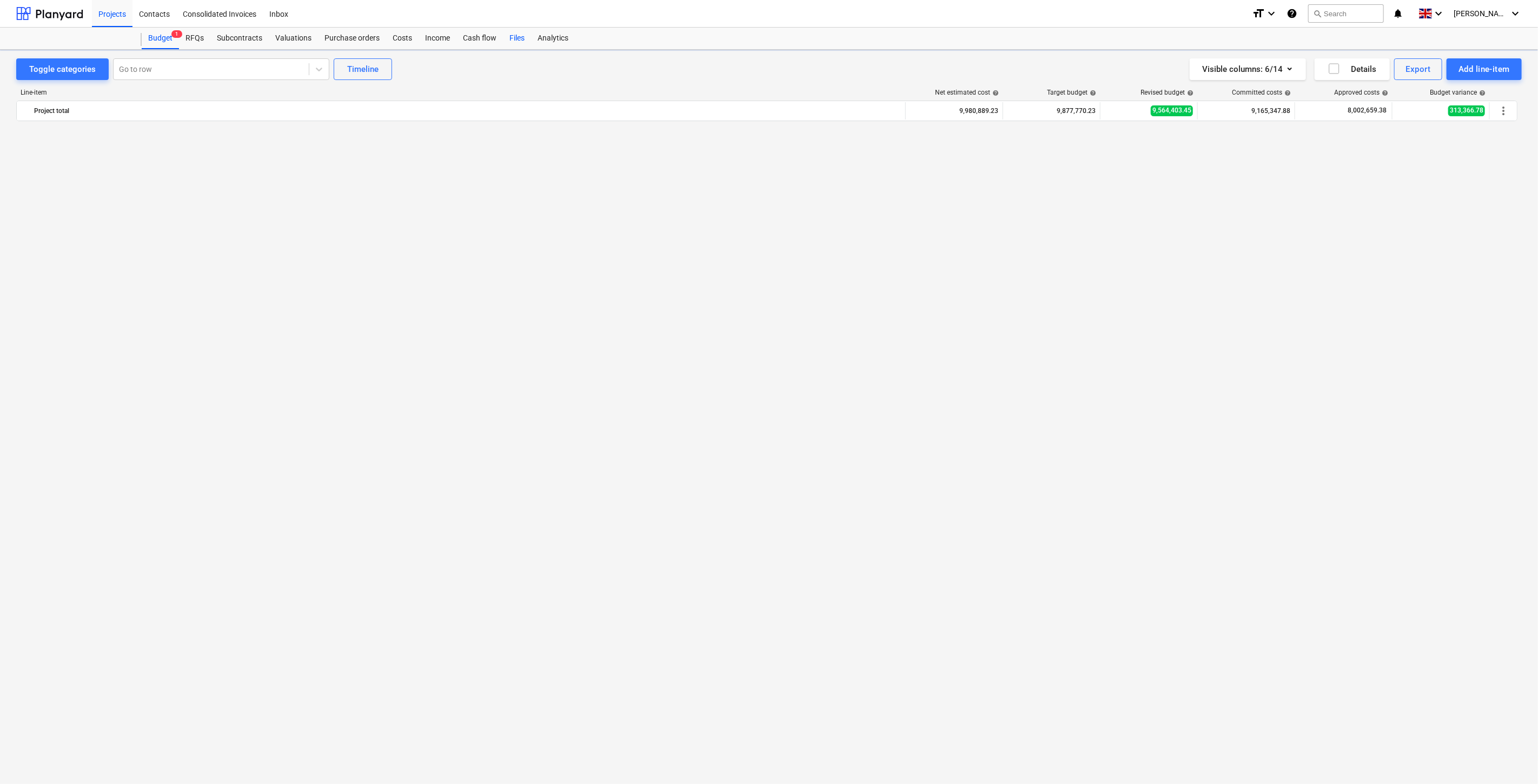
scroll to position [1071, 0]
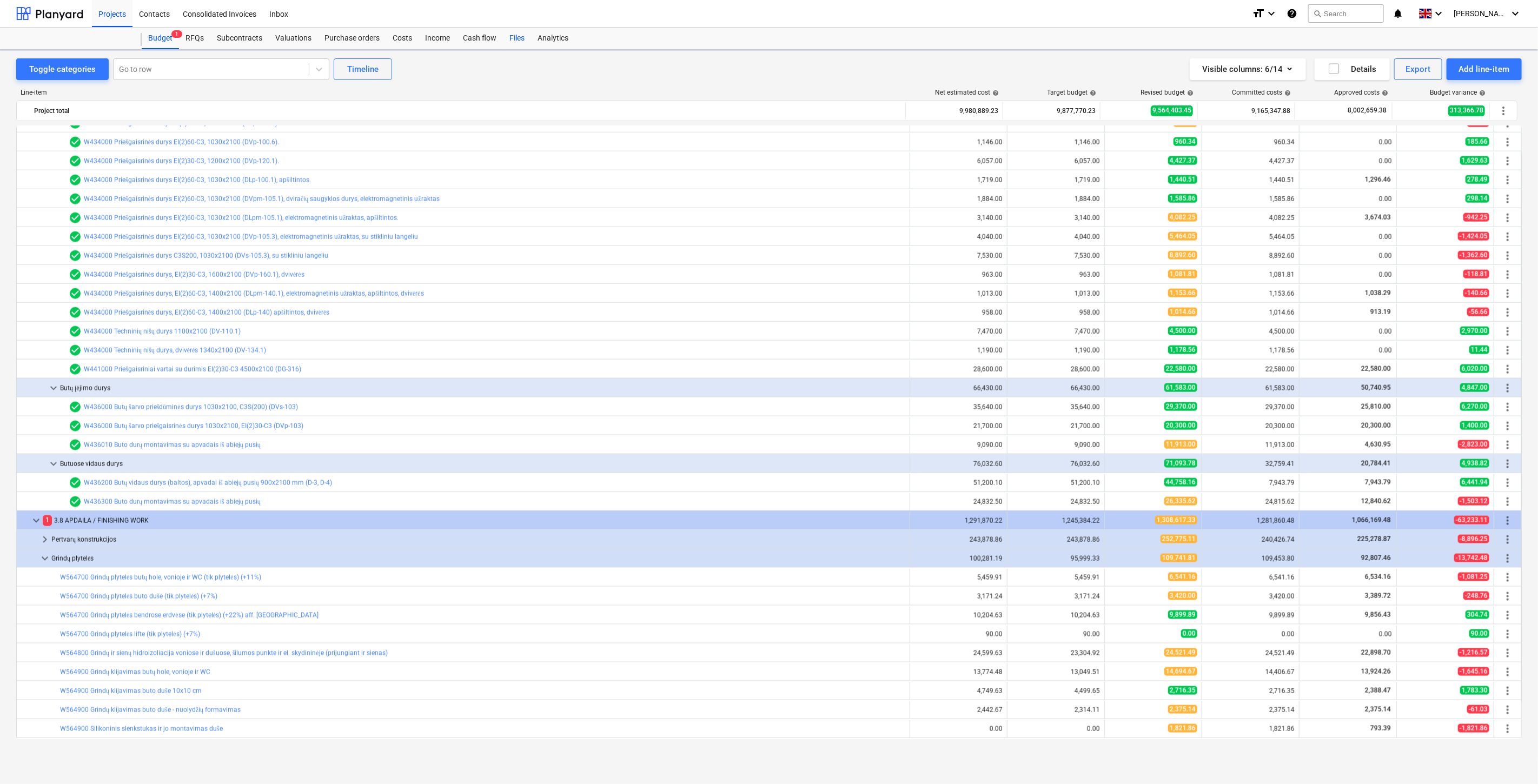
click at [521, 39] on div "Files" at bounding box center [517, 38] width 28 height 21
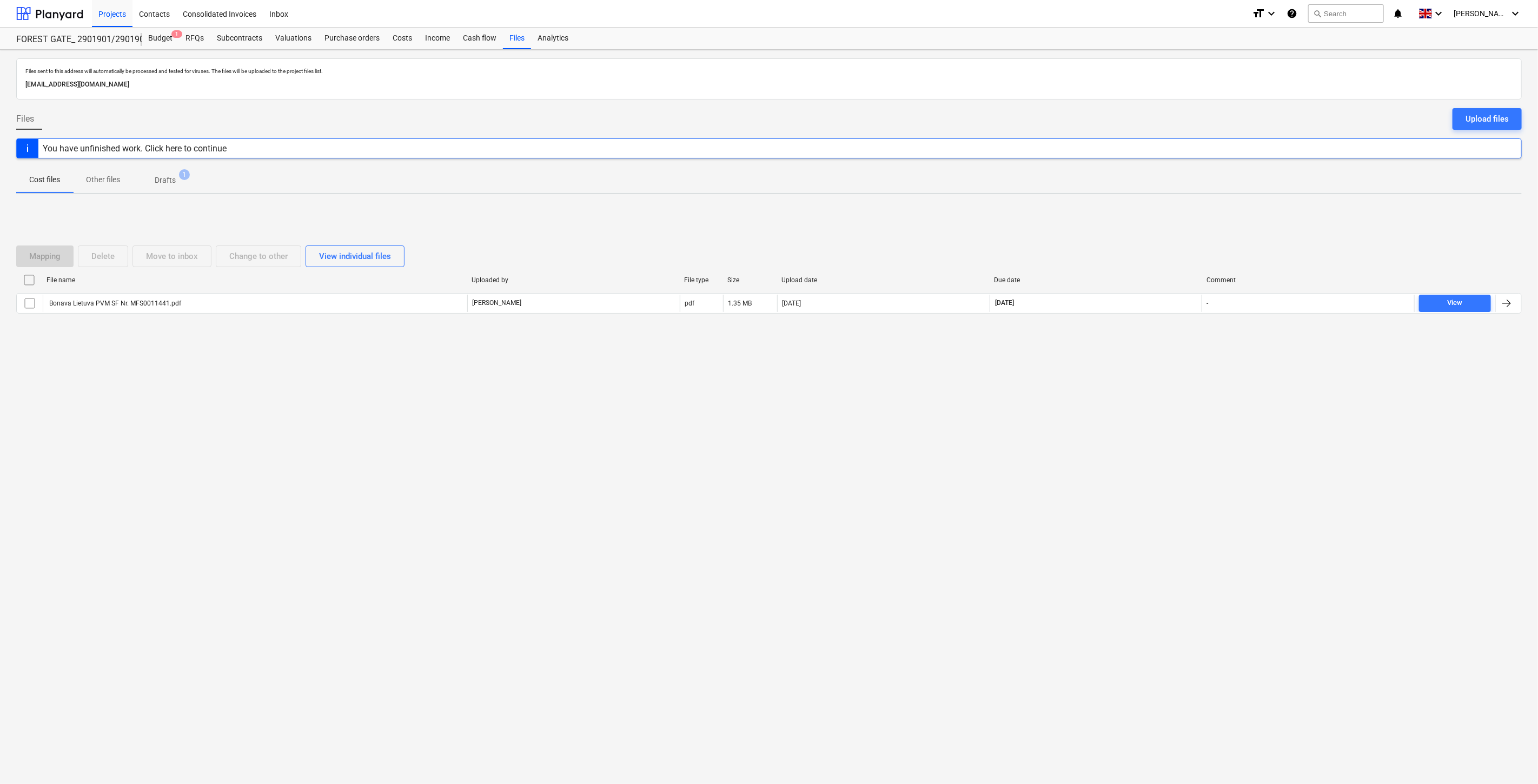
drag, startPoint x: 1124, startPoint y: 436, endPoint x: 1147, endPoint y: 387, distance: 54.1
click at [1125, 434] on div "Files sent to this address will automatically be processed and tested for virus…" at bounding box center [769, 417] width 1538 height 734
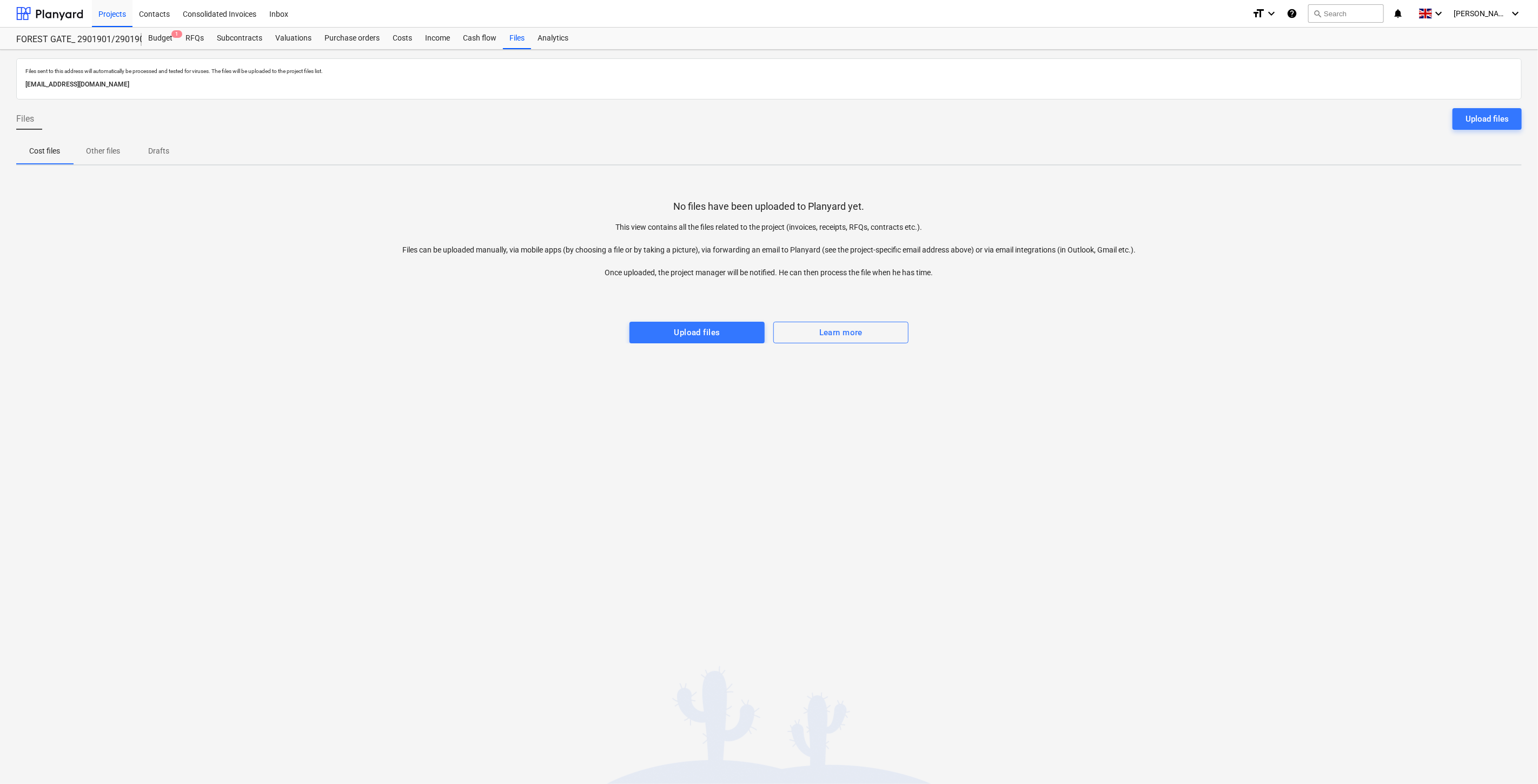
click at [1147, 387] on div "Files sent to this address will automatically be processed and tested for virus…" at bounding box center [769, 417] width 1538 height 734
click at [1167, 325] on div "No files have been uploaded to Planyard yet. This view contains all the files r…" at bounding box center [769, 259] width 1506 height 169
click at [1207, 284] on div at bounding box center [769, 288] width 1506 height 21
click at [941, 568] on div "Files sent to this address will automatically be processed and tested for virus…" at bounding box center [769, 417] width 1538 height 734
click at [986, 527] on div "Files sent to this address will automatically be processed and tested for virus…" at bounding box center [769, 417] width 1538 height 734
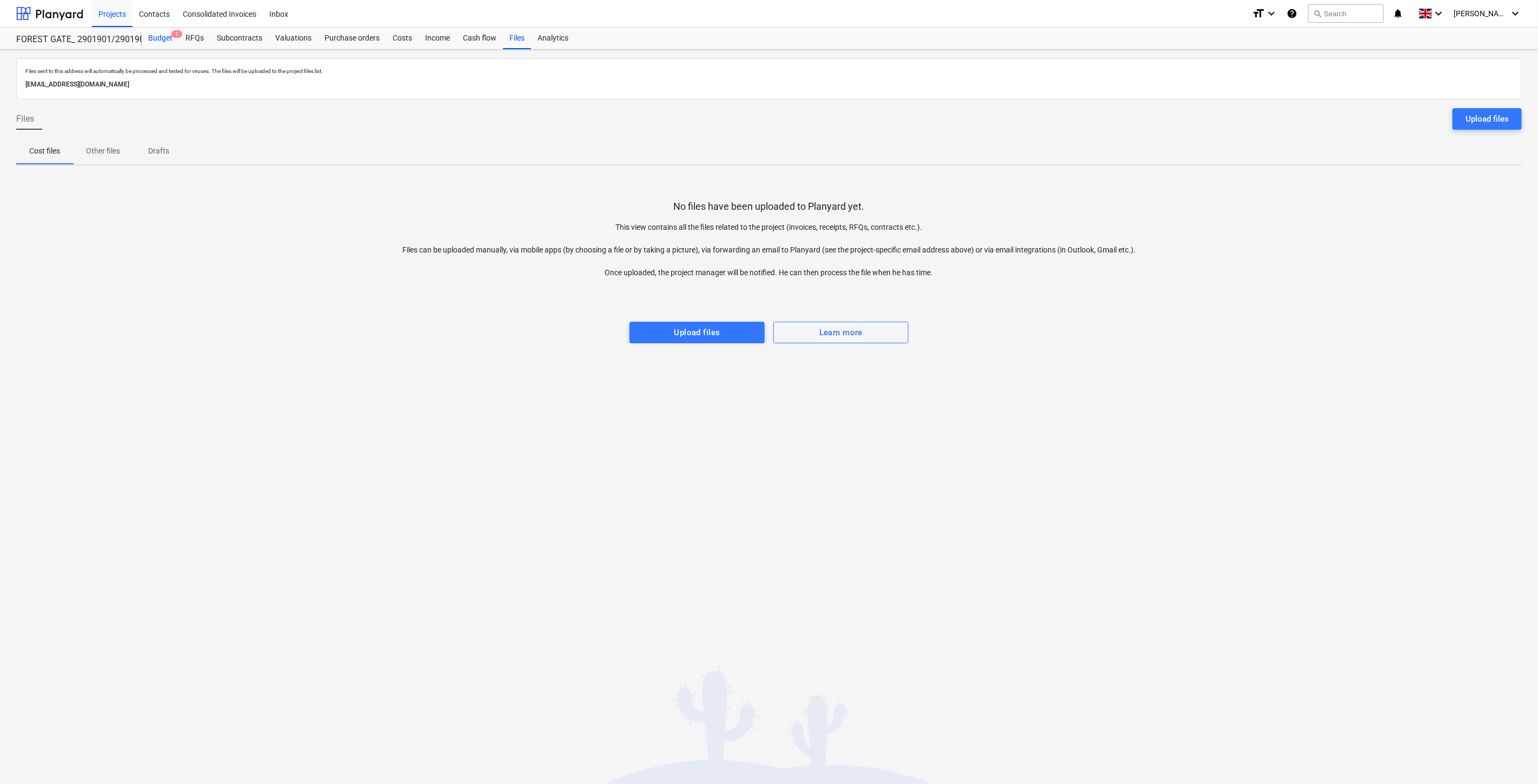
click at [164, 36] on div "Budget 1" at bounding box center [160, 38] width 37 height 21
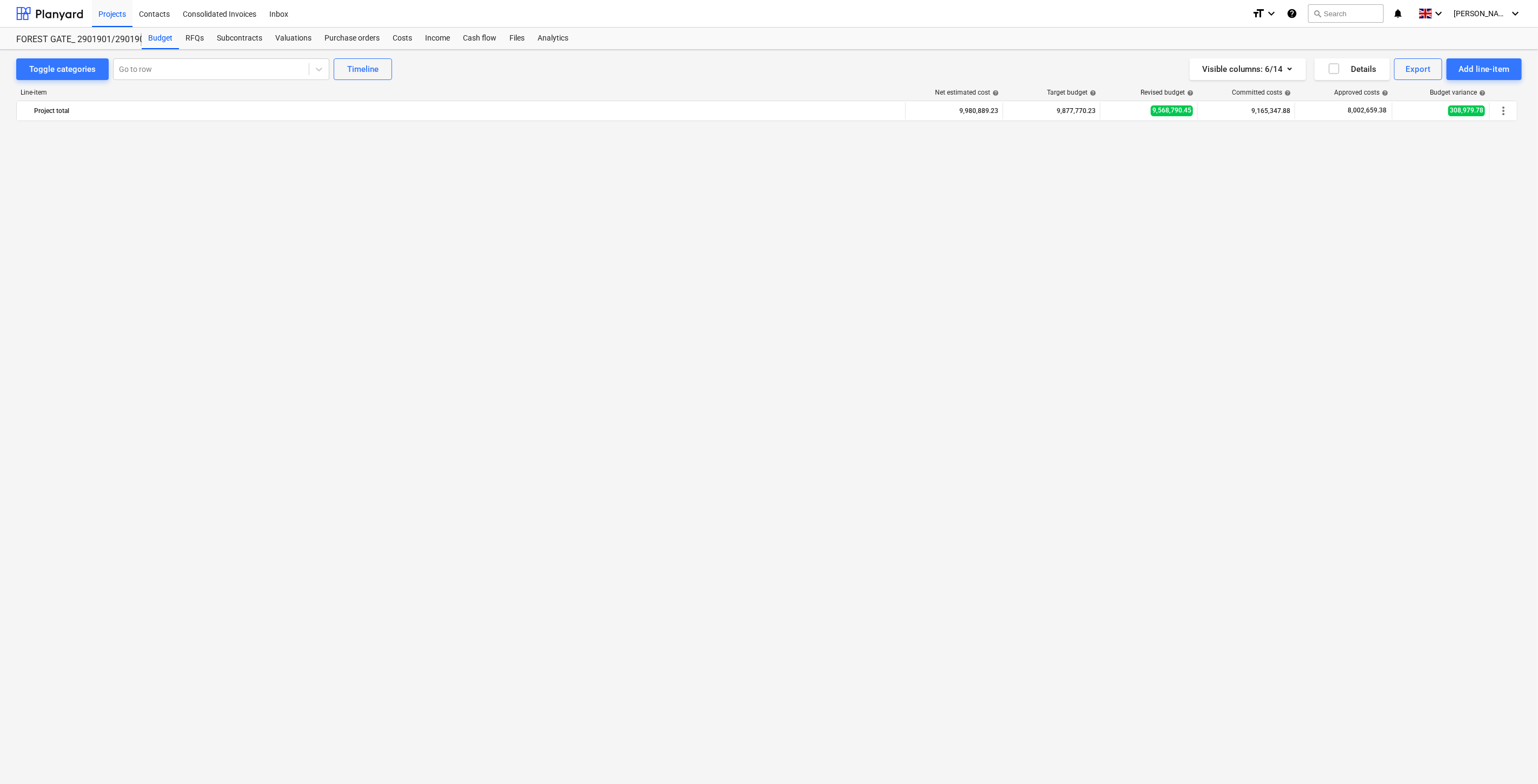
scroll to position [1071, 0]
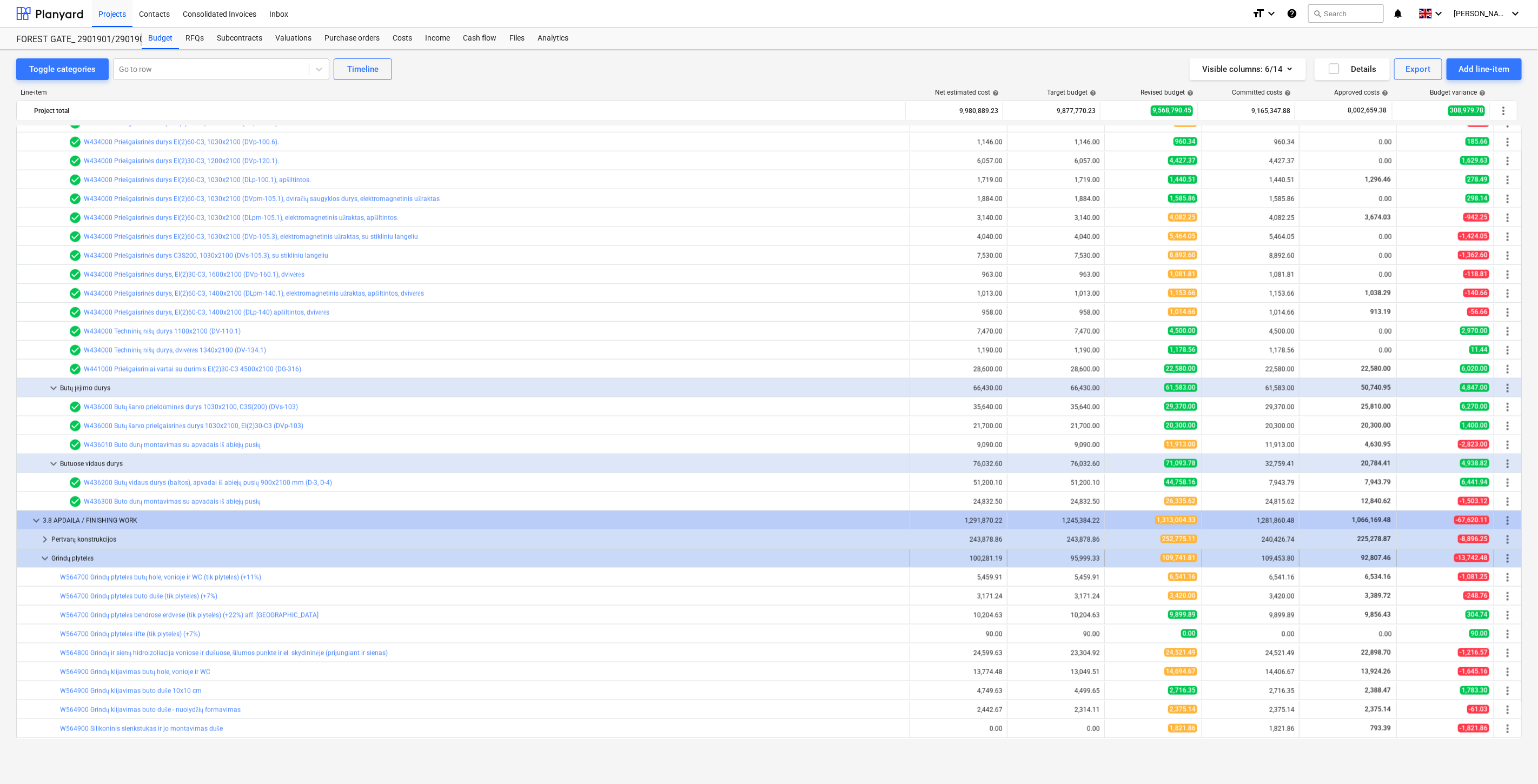
click at [44, 554] on span "keyboard_arrow_down" at bounding box center [44, 558] width 13 height 13
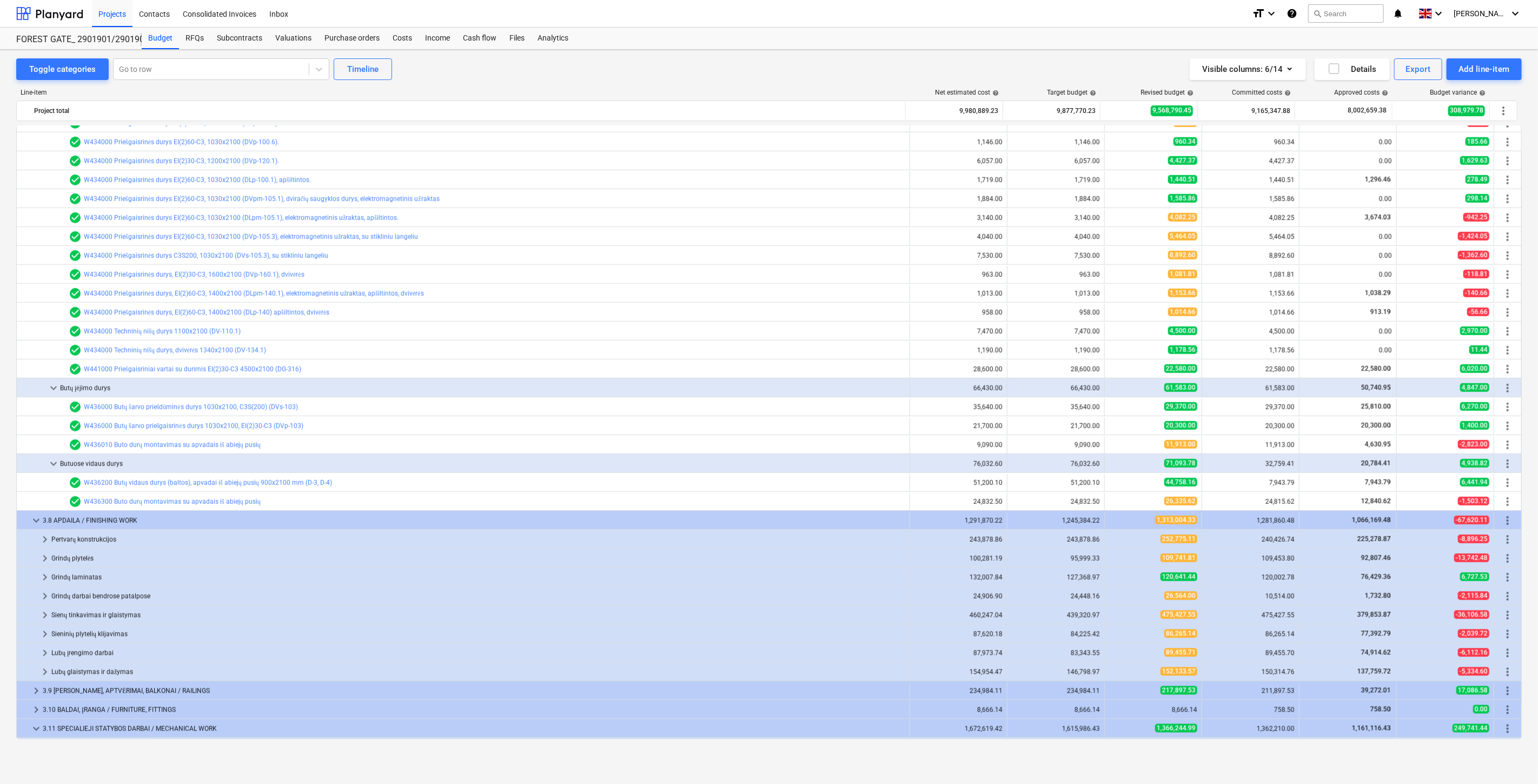
scroll to position [892, 0]
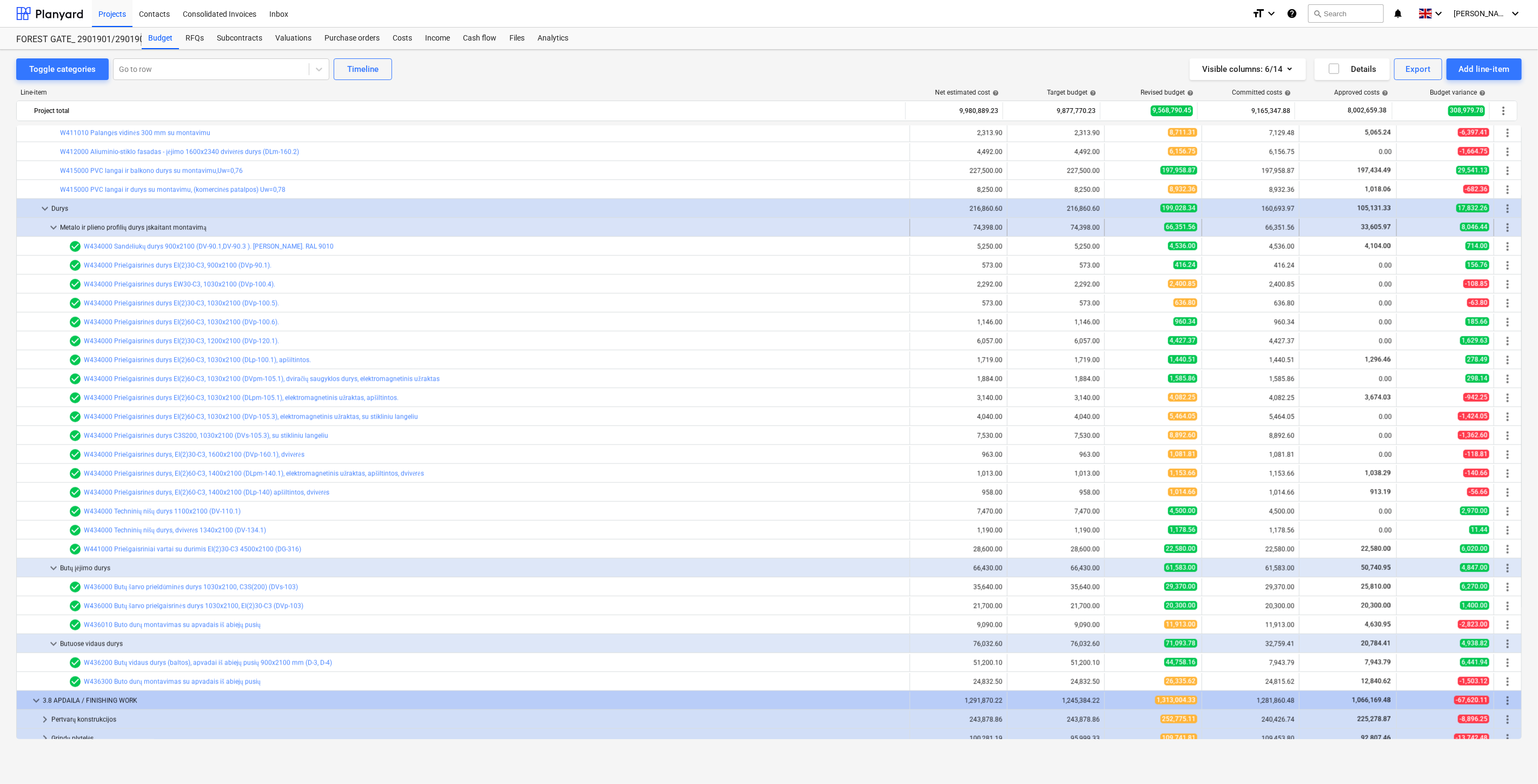
click at [57, 227] on span "keyboard_arrow_down" at bounding box center [53, 227] width 13 height 13
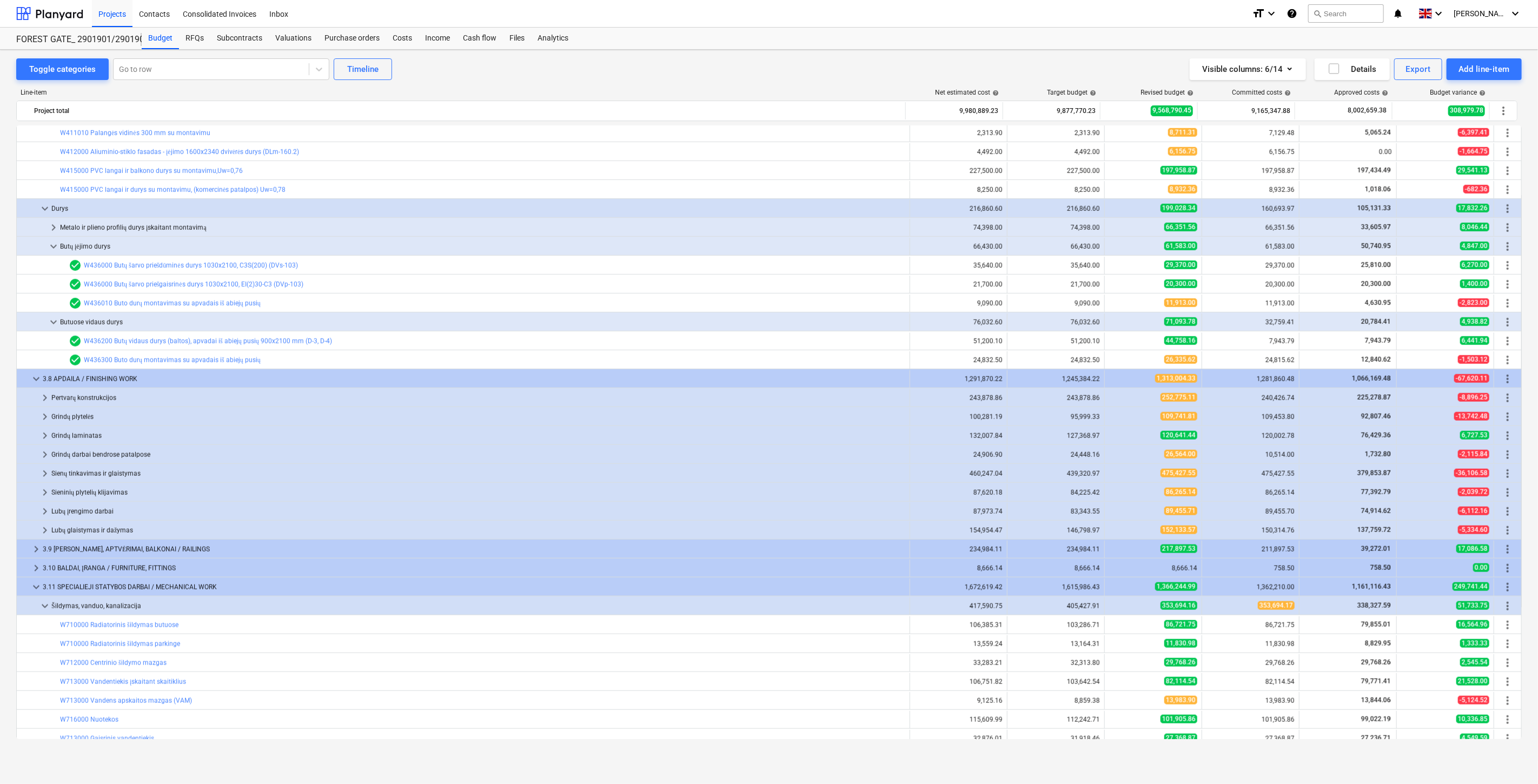
scroll to position [531, 0]
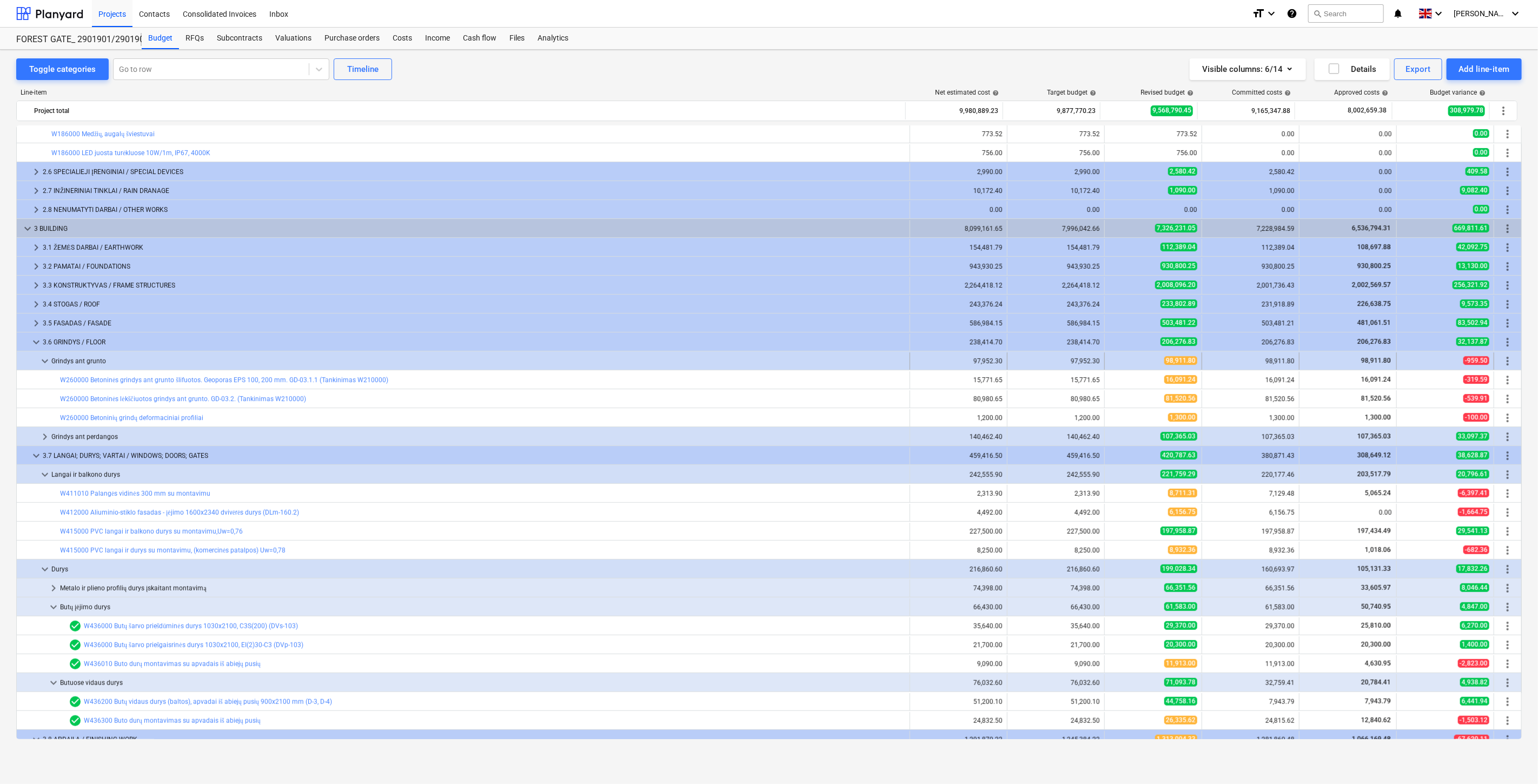
click at [44, 364] on span "keyboard_arrow_down" at bounding box center [44, 361] width 13 height 13
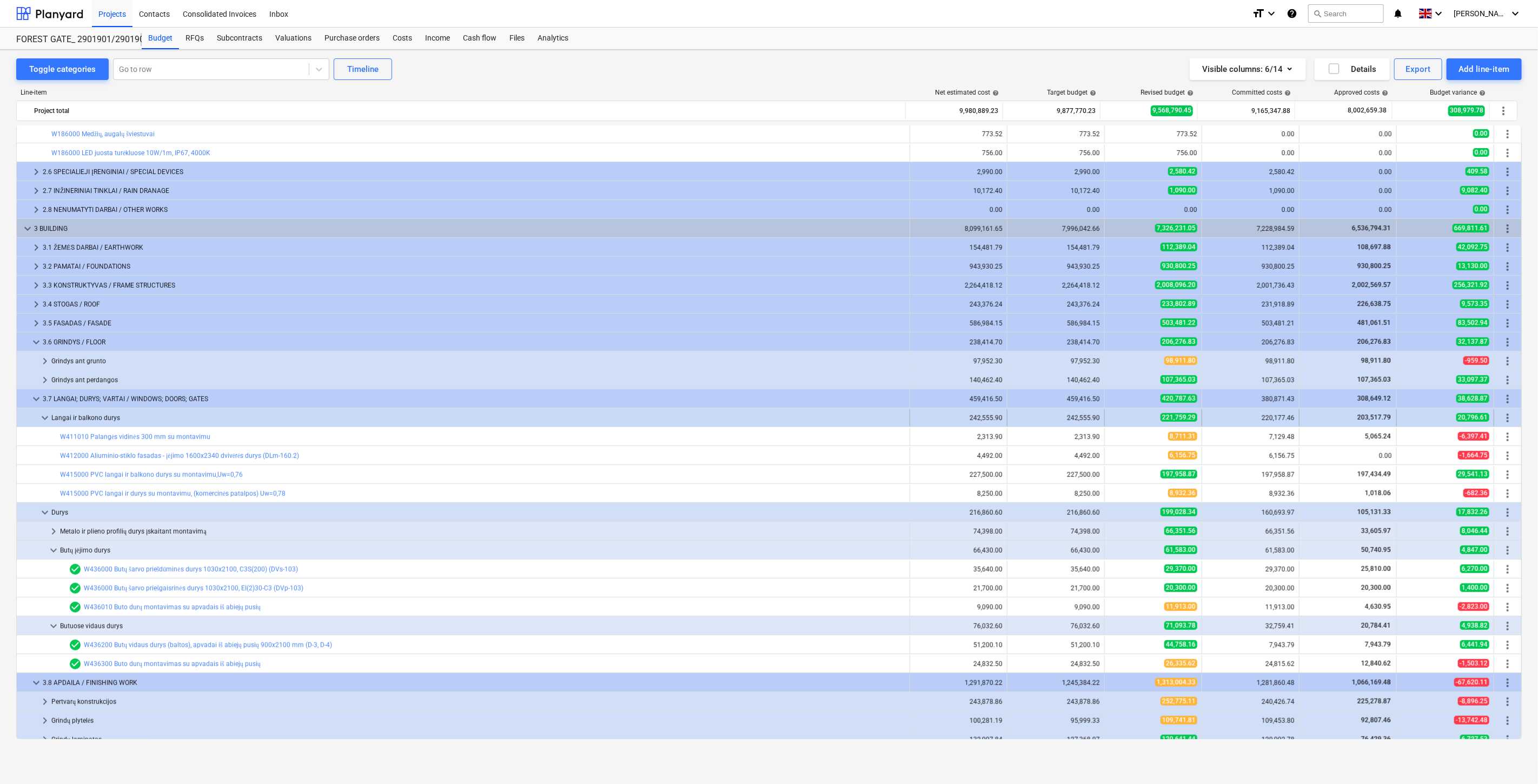
click at [39, 418] on span "keyboard_arrow_down" at bounding box center [44, 417] width 13 height 13
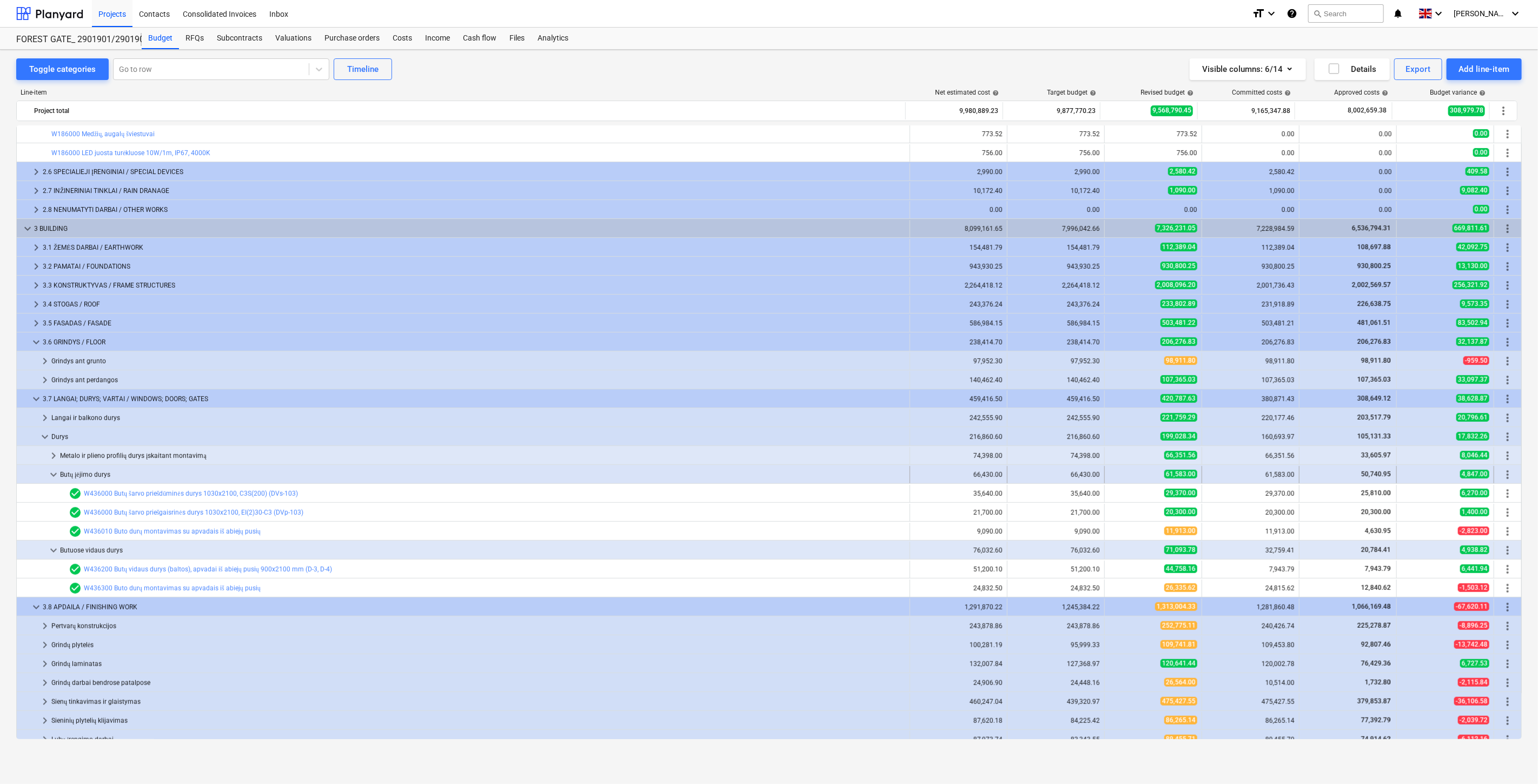
click at [52, 470] on span "keyboard_arrow_down" at bounding box center [53, 474] width 13 height 13
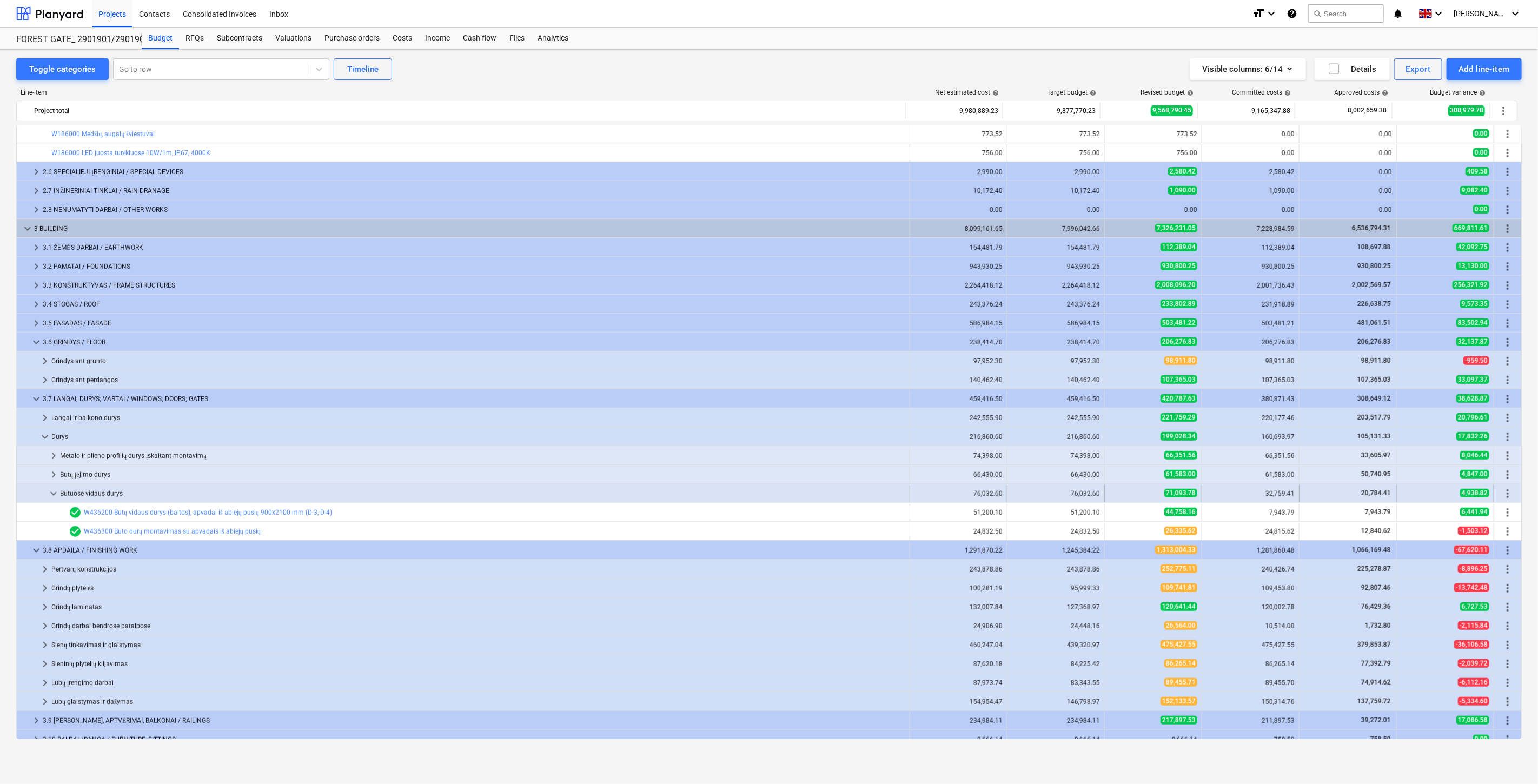
click at [54, 492] on span "keyboard_arrow_down" at bounding box center [53, 493] width 13 height 13
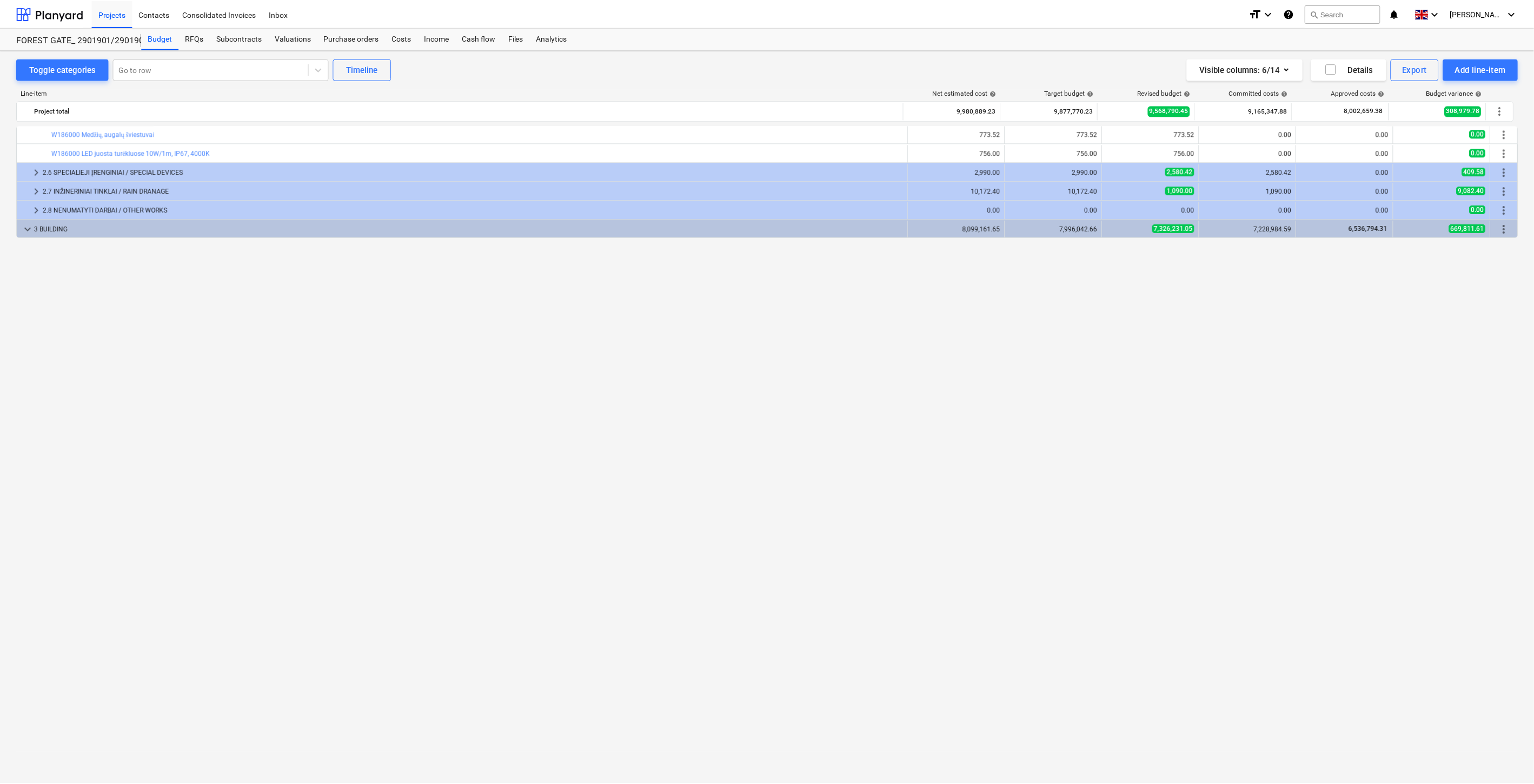
scroll to position [0, 0]
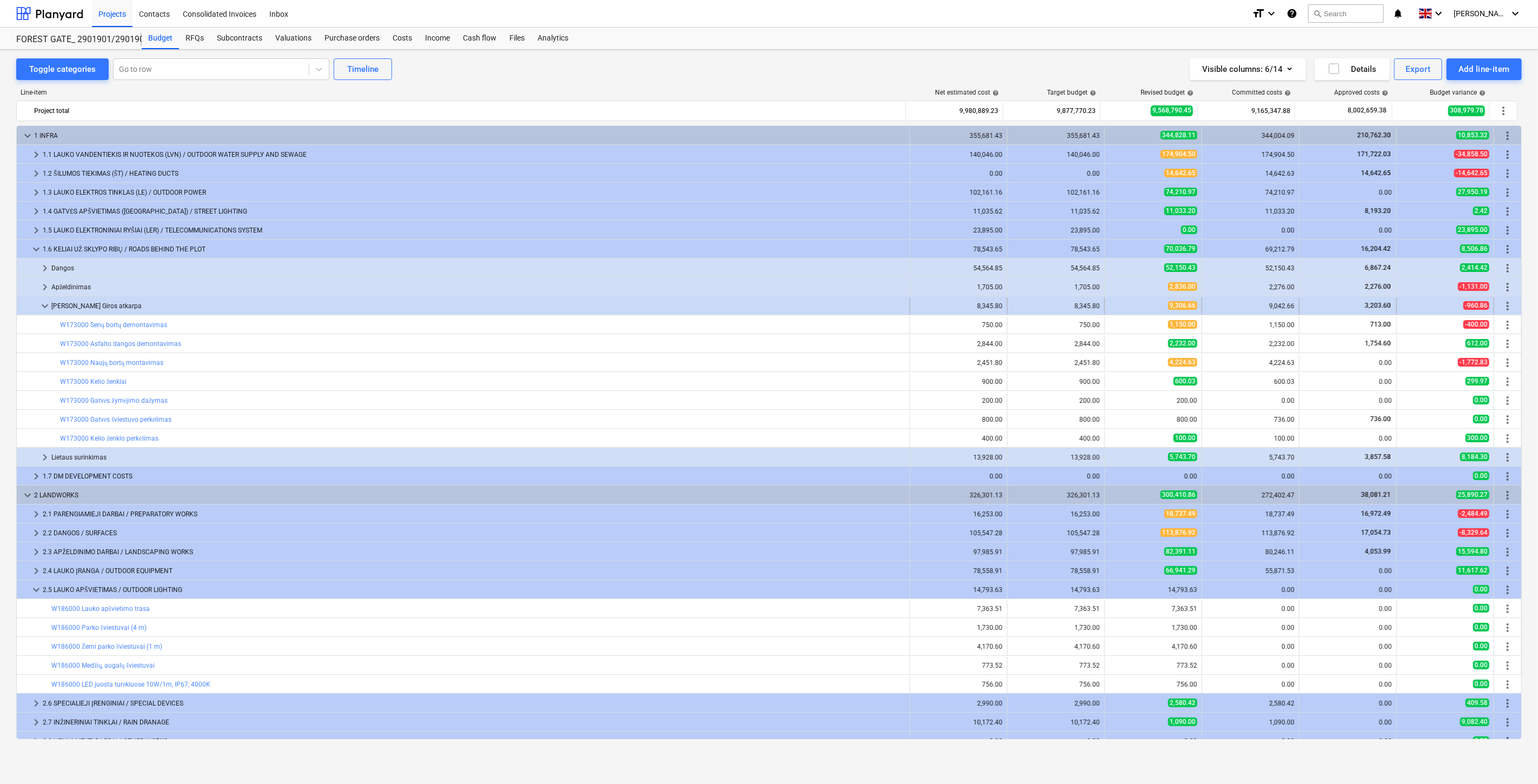
click at [44, 303] on span "keyboard_arrow_down" at bounding box center [44, 306] width 13 height 13
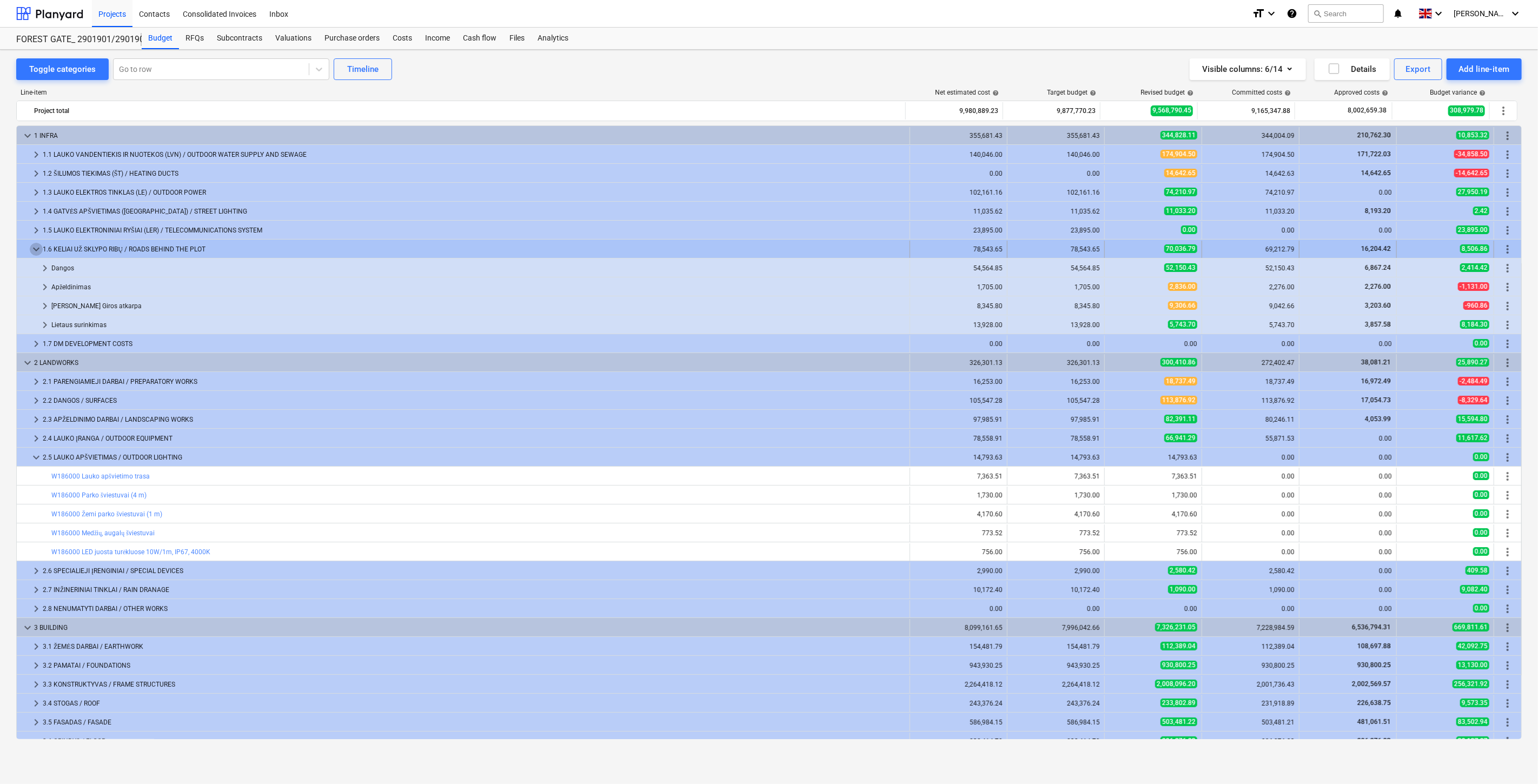
click at [34, 245] on span "keyboard_arrow_down" at bounding box center [36, 249] width 13 height 13
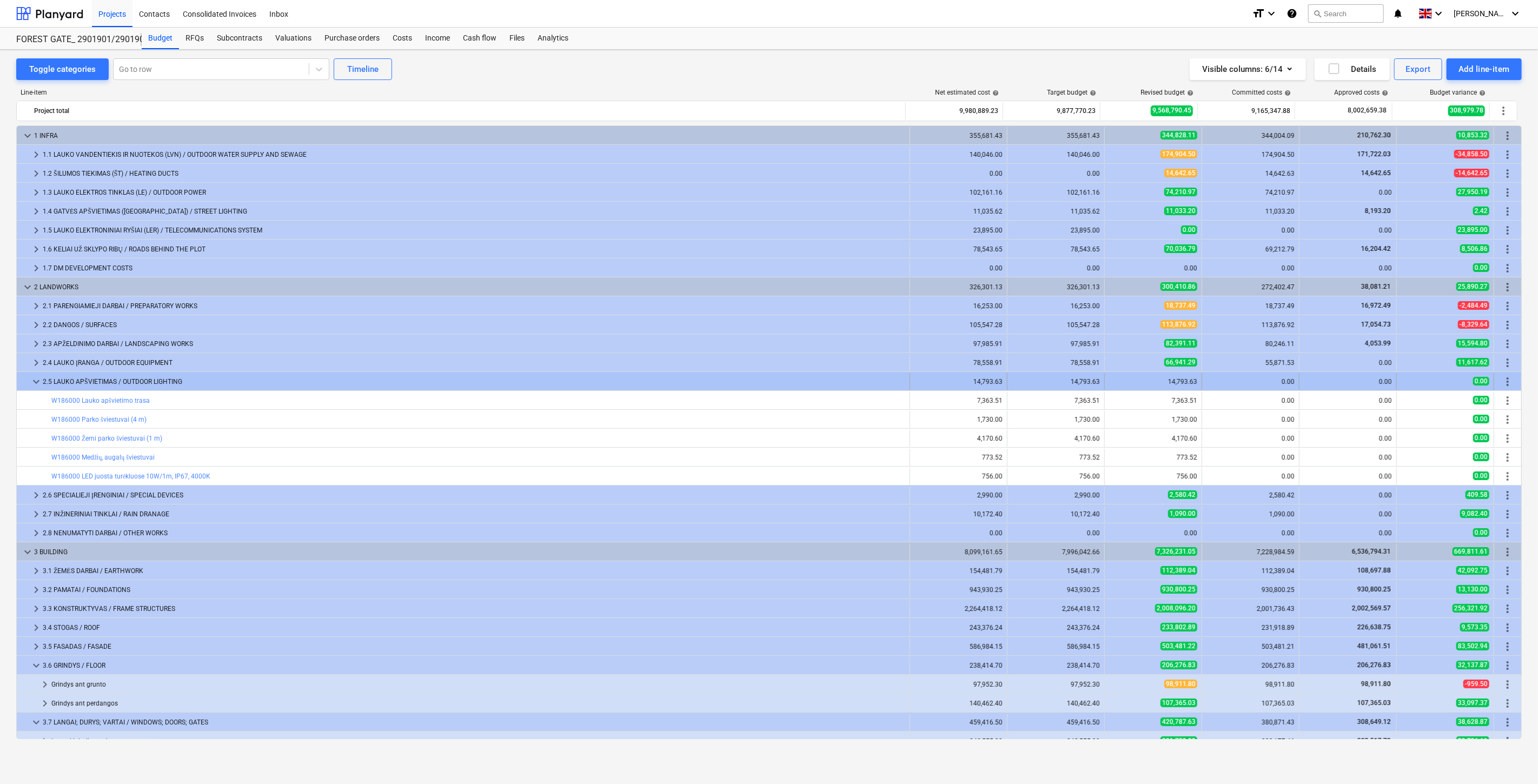
click at [34, 381] on span "keyboard_arrow_down" at bounding box center [36, 382] width 13 height 13
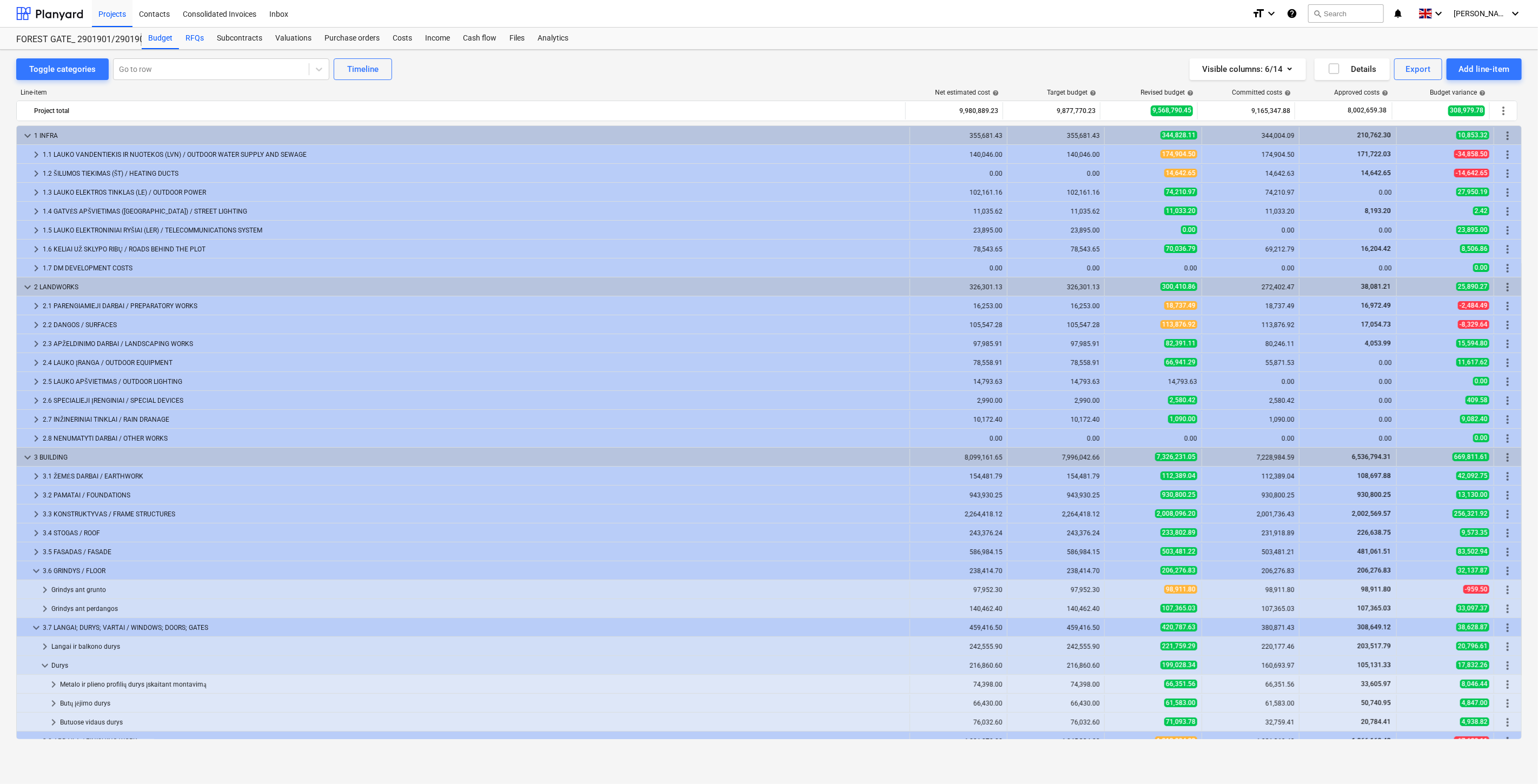
click at [200, 42] on div "RFQs" at bounding box center [195, 38] width 32 height 21
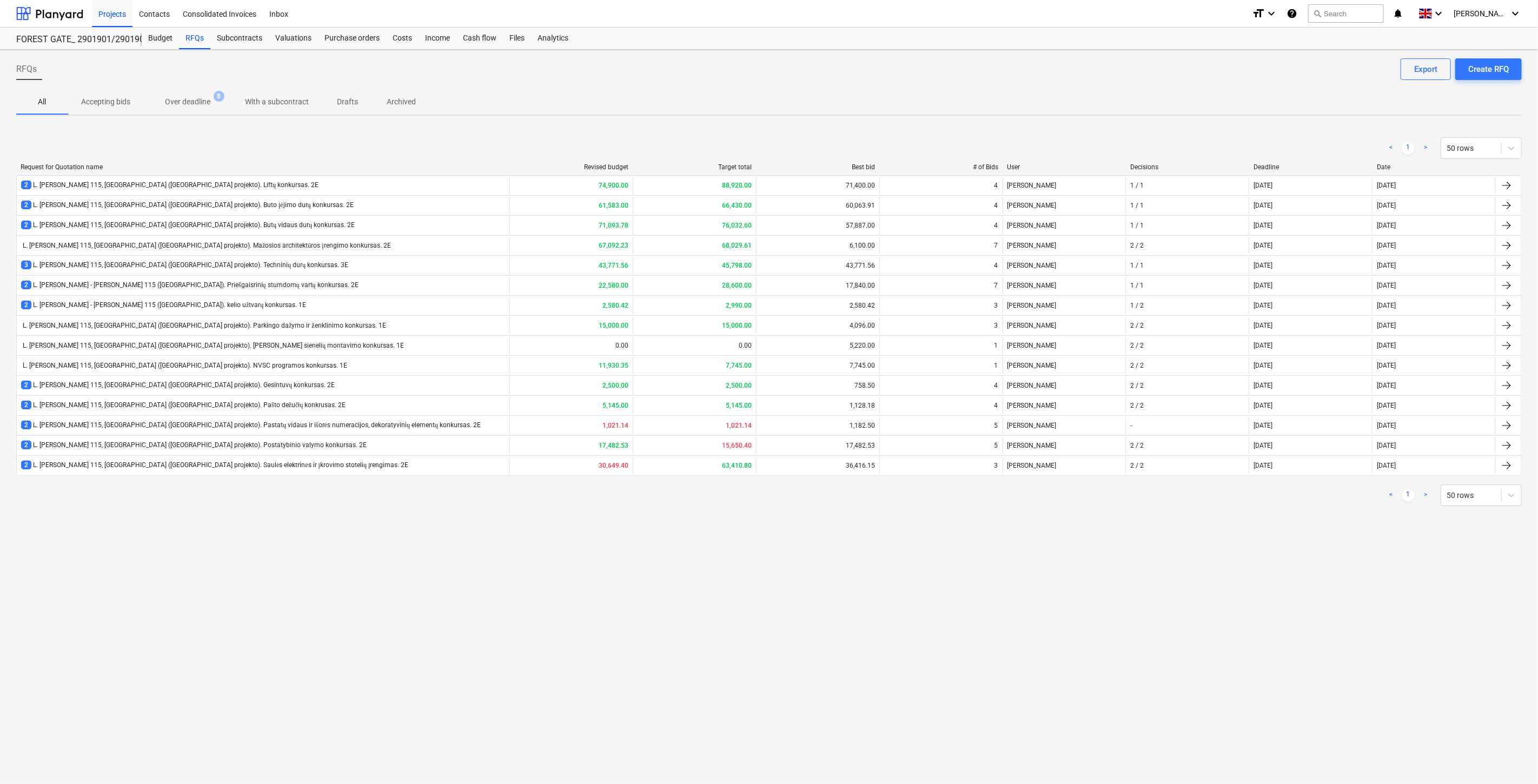
click at [978, 606] on div "RFQs Create RFQ Export All Accepting bids Over deadline 8 With a subcontract Dr…" at bounding box center [769, 417] width 1538 height 734
click at [999, 596] on div "RFQs Create RFQ Export All Accepting bids Over deadline 8 With a subcontract Dr…" at bounding box center [769, 417] width 1538 height 734
click at [1114, 587] on div "RFQs Create RFQ Export All Accepting bids Over deadline 8 With a subcontract Dr…" at bounding box center [769, 417] width 1538 height 734
click at [1133, 577] on div "RFQs Create RFQ Export All Accepting bids Over deadline 8 With a subcontract Dr…" at bounding box center [769, 417] width 1538 height 734
click at [1164, 566] on div "RFQs Create RFQ Export All Accepting bids Over deadline 8 With a subcontract Dr…" at bounding box center [769, 417] width 1538 height 734
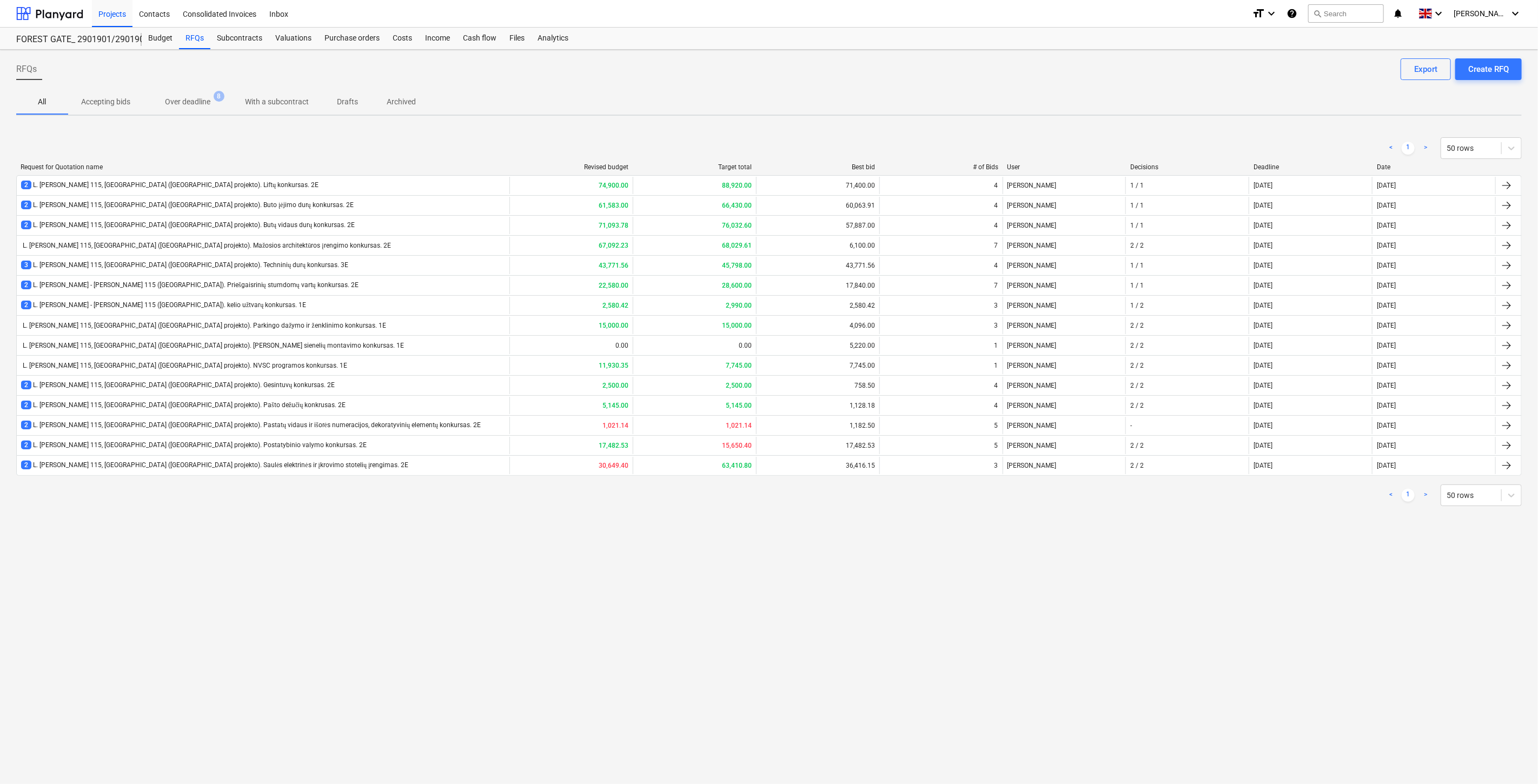
click at [1183, 559] on div "RFQs Create RFQ Export All Accepting bids Over deadline 8 With a subcontract Dr…" at bounding box center [769, 417] width 1538 height 734
click at [1152, 624] on div "RFQs Create RFQ Export All Accepting bids Over deadline 8 With a subcontract Dr…" at bounding box center [769, 417] width 1538 height 734
click at [1164, 607] on div "RFQs Create RFQ Export All Accepting bids Over deadline 8 With a subcontract Dr…" at bounding box center [769, 417] width 1538 height 734
click at [1176, 570] on div "RFQs Create RFQ Export All Accepting bids Over deadline 8 With a subcontract Dr…" at bounding box center [769, 417] width 1538 height 734
click at [1181, 562] on div "RFQs Create RFQ Export All Accepting bids Over deadline 8 With a subcontract Dr…" at bounding box center [769, 417] width 1538 height 734
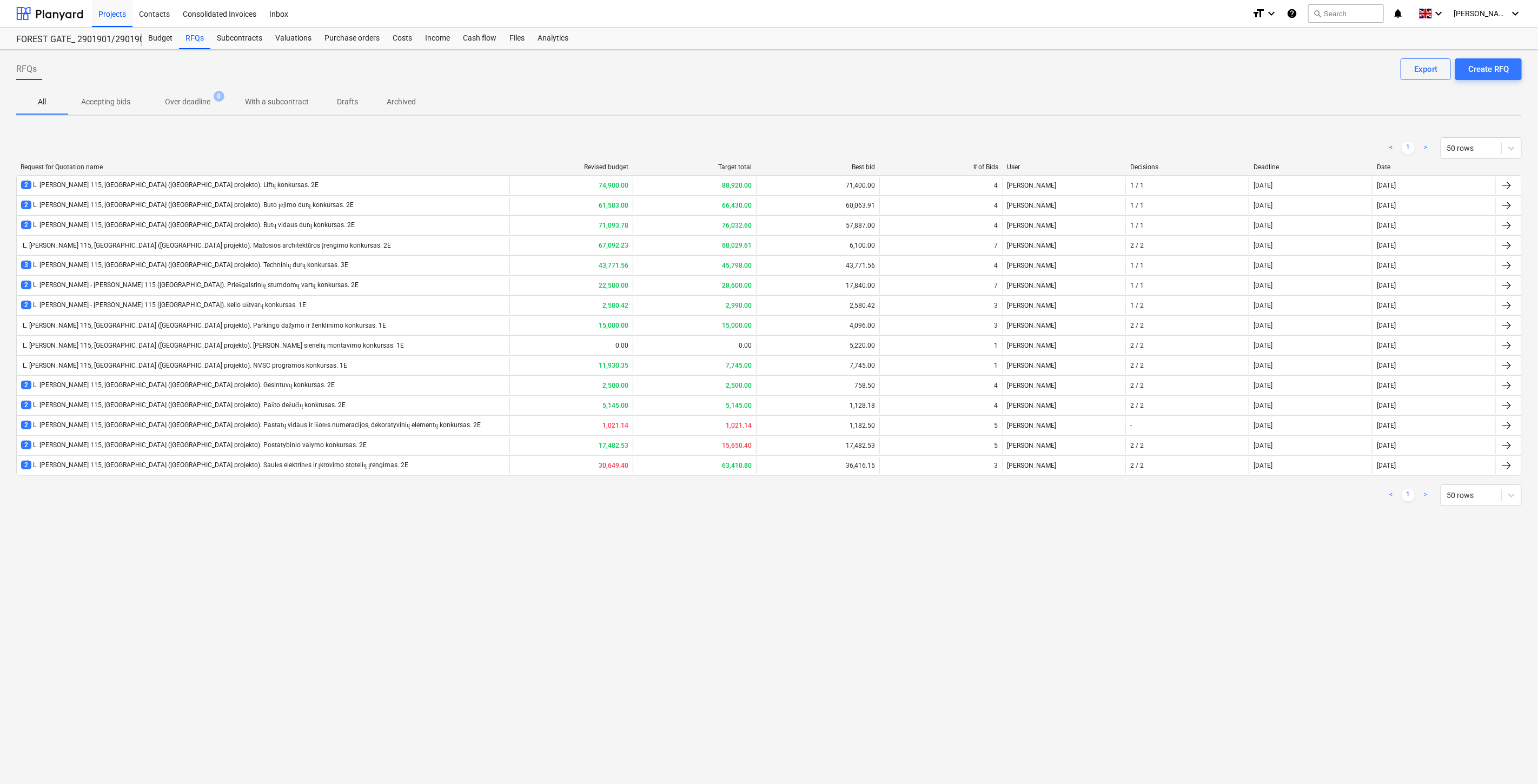
drag, startPoint x: 1193, startPoint y: 551, endPoint x: 1204, endPoint y: 534, distance: 20.2
click at [1193, 549] on div "RFQs Create RFQ Export All Accepting bids Over deadline 8 With a subcontract Dr…" at bounding box center [769, 417] width 1538 height 734
click at [1204, 534] on div "RFQs Create RFQ Export All Accepting bids Over deadline 8 With a subcontract Dr…" at bounding box center [769, 417] width 1538 height 734
click at [1186, 568] on div "RFQs Create RFQ Export All Accepting bids Over deadline 8 With a subcontract Dr…" at bounding box center [769, 417] width 1538 height 734
click at [1193, 553] on div "RFQs Create RFQ Export All Accepting bids Over deadline 8 With a subcontract Dr…" at bounding box center [769, 417] width 1538 height 734
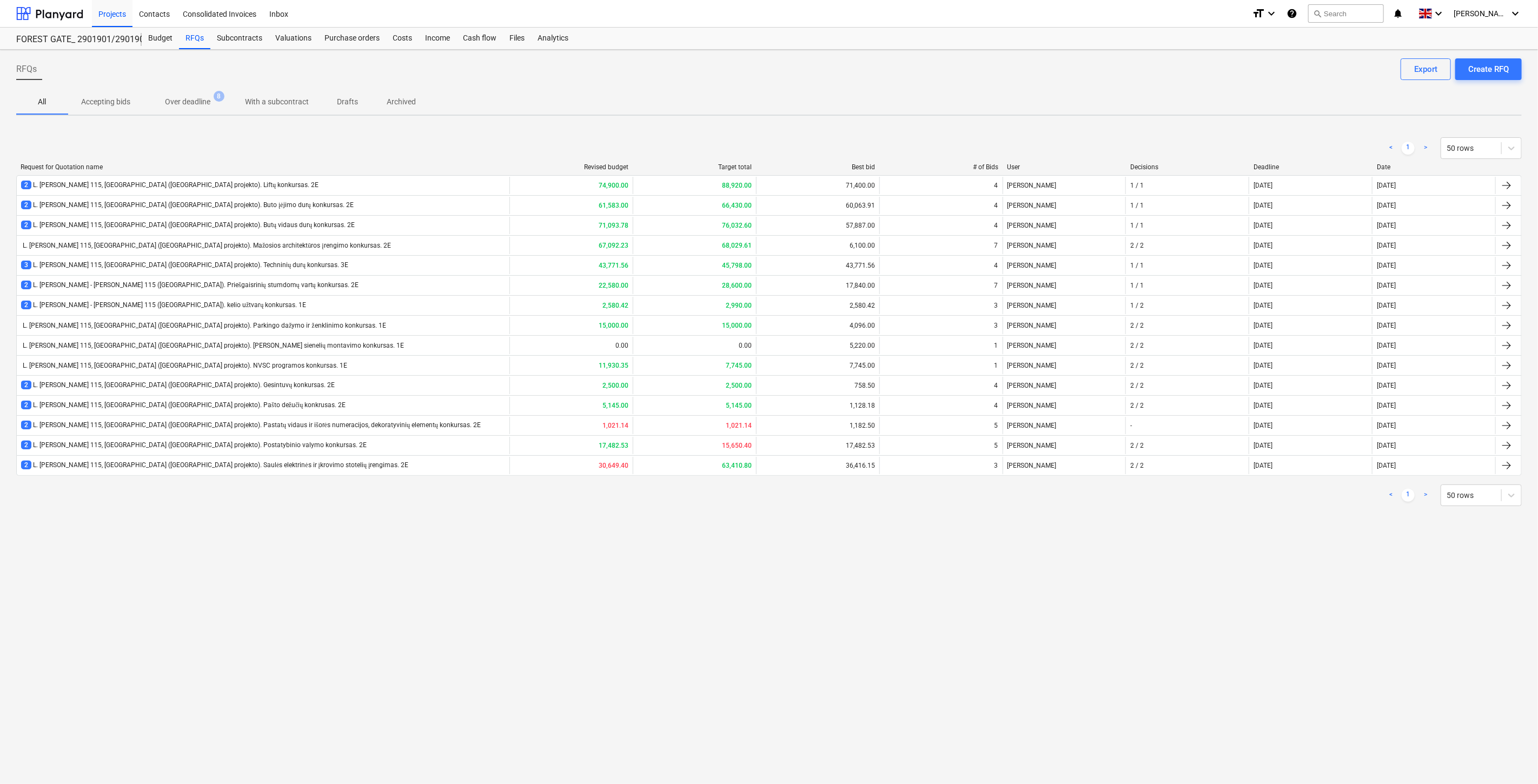
click at [1202, 544] on div "RFQs Create RFQ Export All Accepting bids Over deadline 8 With a subcontract Dr…" at bounding box center [769, 417] width 1538 height 734
click at [1212, 531] on div "RFQs Create RFQ Export All Accepting bids Over deadline 8 With a subcontract Dr…" at bounding box center [769, 417] width 1538 height 734
click at [514, 42] on div "Files" at bounding box center [517, 38] width 28 height 21
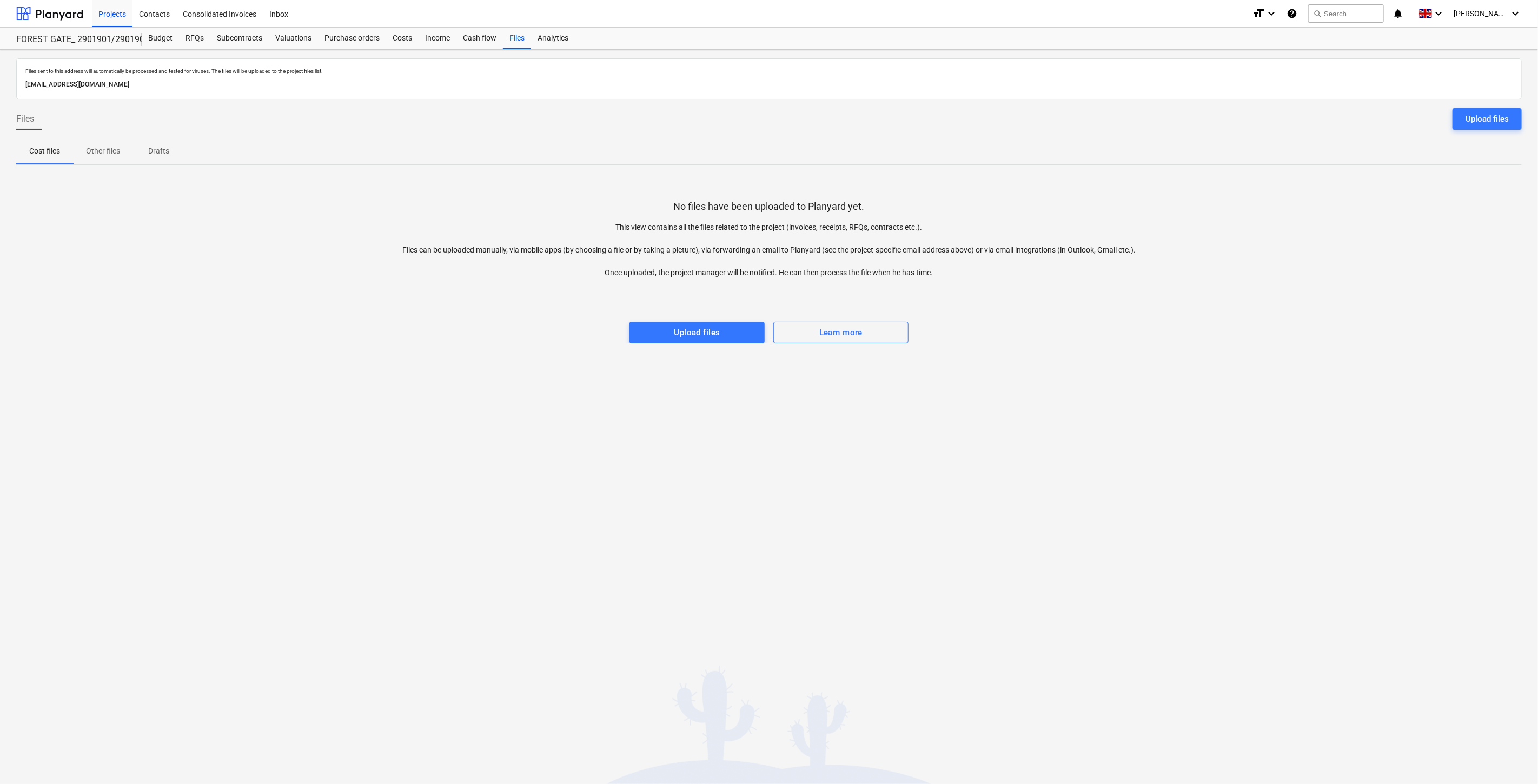
drag, startPoint x: 1246, startPoint y: 310, endPoint x: 1275, endPoint y: 287, distance: 37.0
click at [1246, 310] on div at bounding box center [769, 310] width 1506 height 21
click at [1275, 287] on div at bounding box center [769, 288] width 1506 height 21
click at [1364, 264] on div "No files have been uploaded to Planyard yet. This view contains all the files r…" at bounding box center [769, 259] width 1506 height 169
click at [1374, 252] on div "No files have been uploaded to Planyard yet. This view contains all the files r…" at bounding box center [769, 259] width 1506 height 169
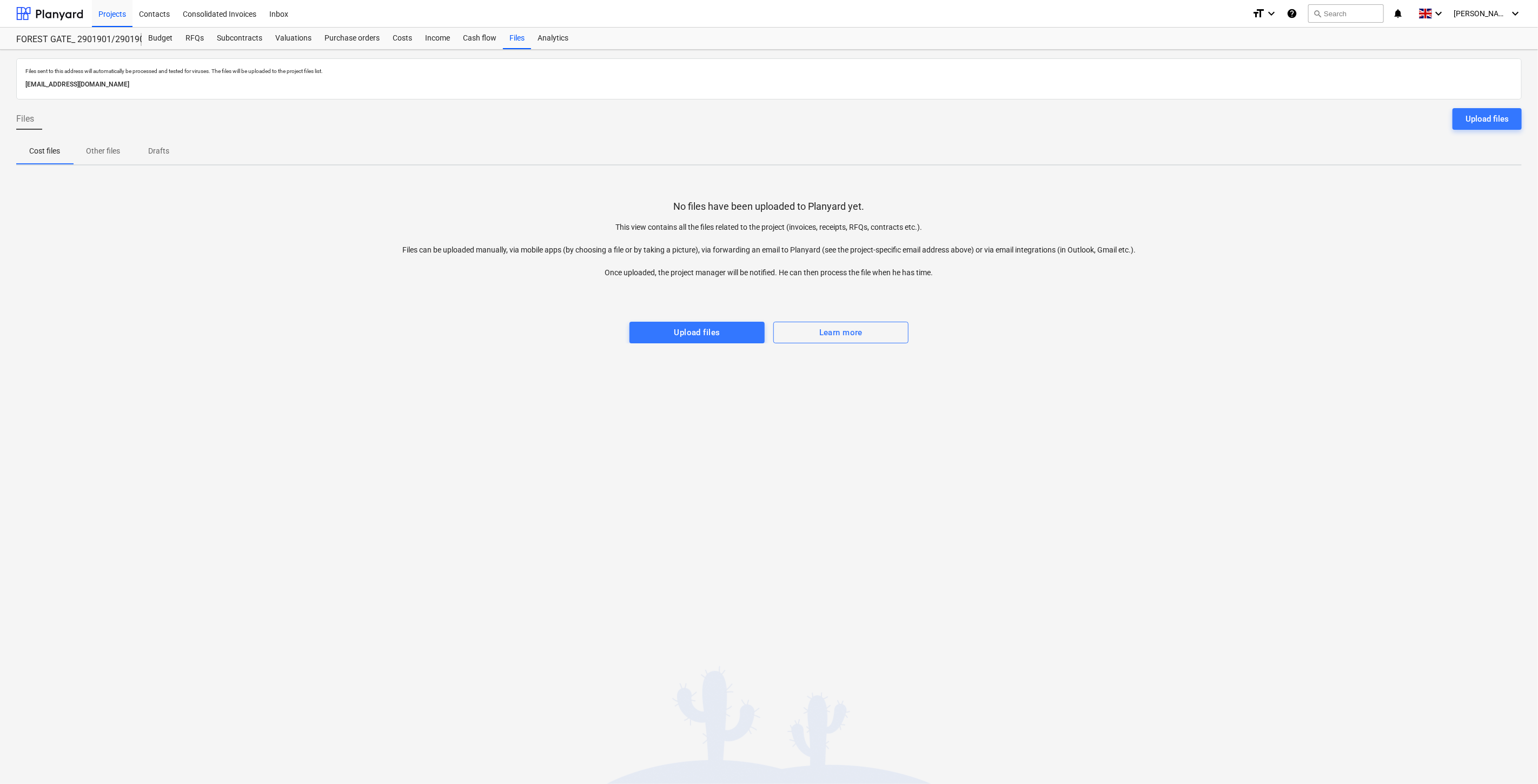
click at [1397, 236] on div "No files have been uploaded to Planyard yet. This view contains all the files r…" at bounding box center [769, 259] width 1506 height 169
click at [1426, 218] on div "No files have been uploaded to Planyard yet. This view contains all the files r…" at bounding box center [769, 259] width 1506 height 169
click at [1429, 214] on div "No files have been uploaded to Planyard yet. This view contains all the files r…" at bounding box center [769, 259] width 1506 height 169
drag, startPoint x: 1452, startPoint y: 196, endPoint x: 822, endPoint y: 219, distance: 630.4
click at [1452, 196] on div "No files have been uploaded to Planyard yet. This view contains all the files r…" at bounding box center [769, 259] width 1506 height 169
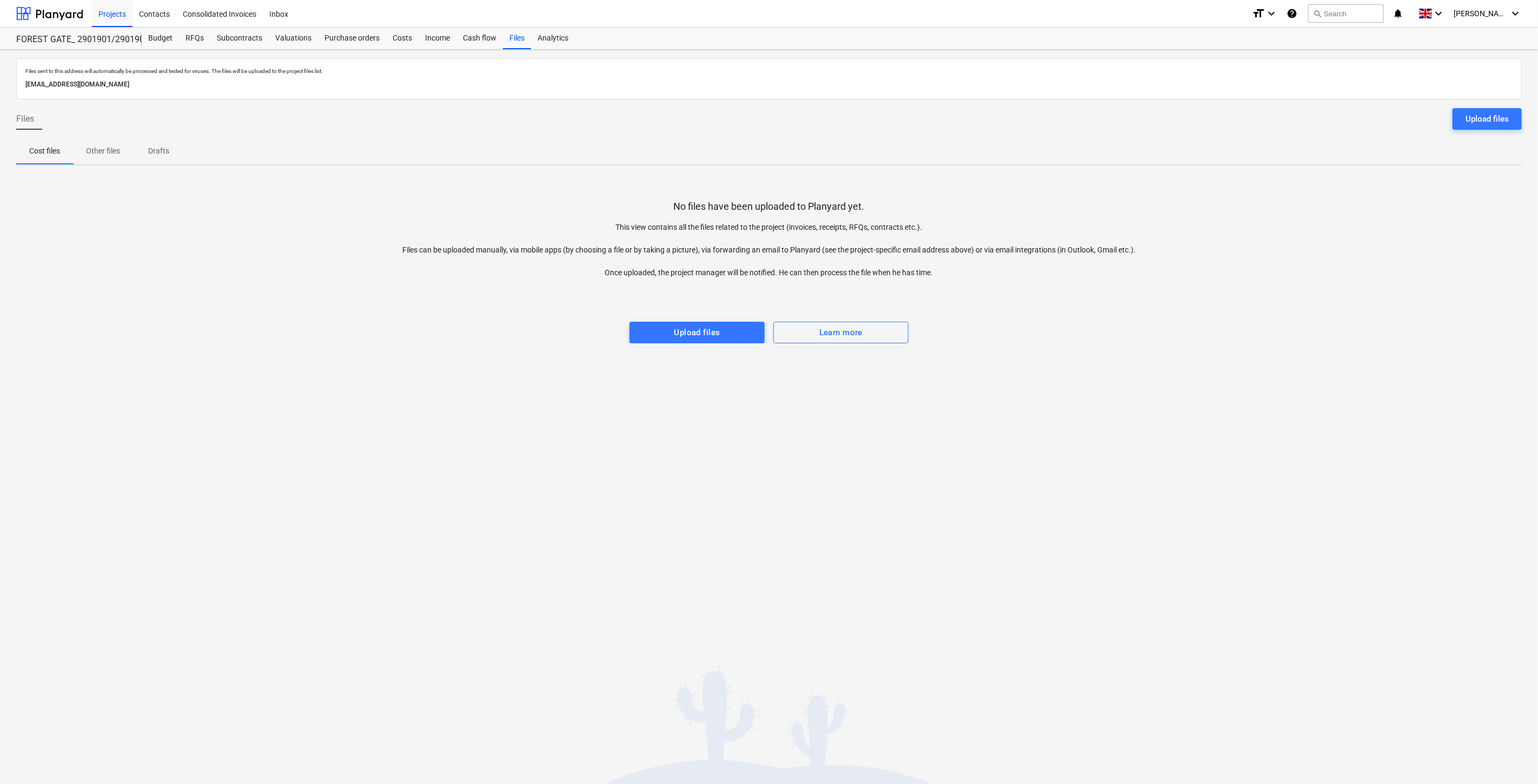
click at [1304, 318] on div at bounding box center [769, 310] width 1506 height 21
click at [1328, 308] on div at bounding box center [769, 310] width 1506 height 21
click at [1338, 300] on div at bounding box center [769, 310] width 1506 height 21
click at [1361, 285] on div at bounding box center [769, 288] width 1506 height 21
drag, startPoint x: 961, startPoint y: 274, endPoint x: 597, endPoint y: 276, distance: 364.0
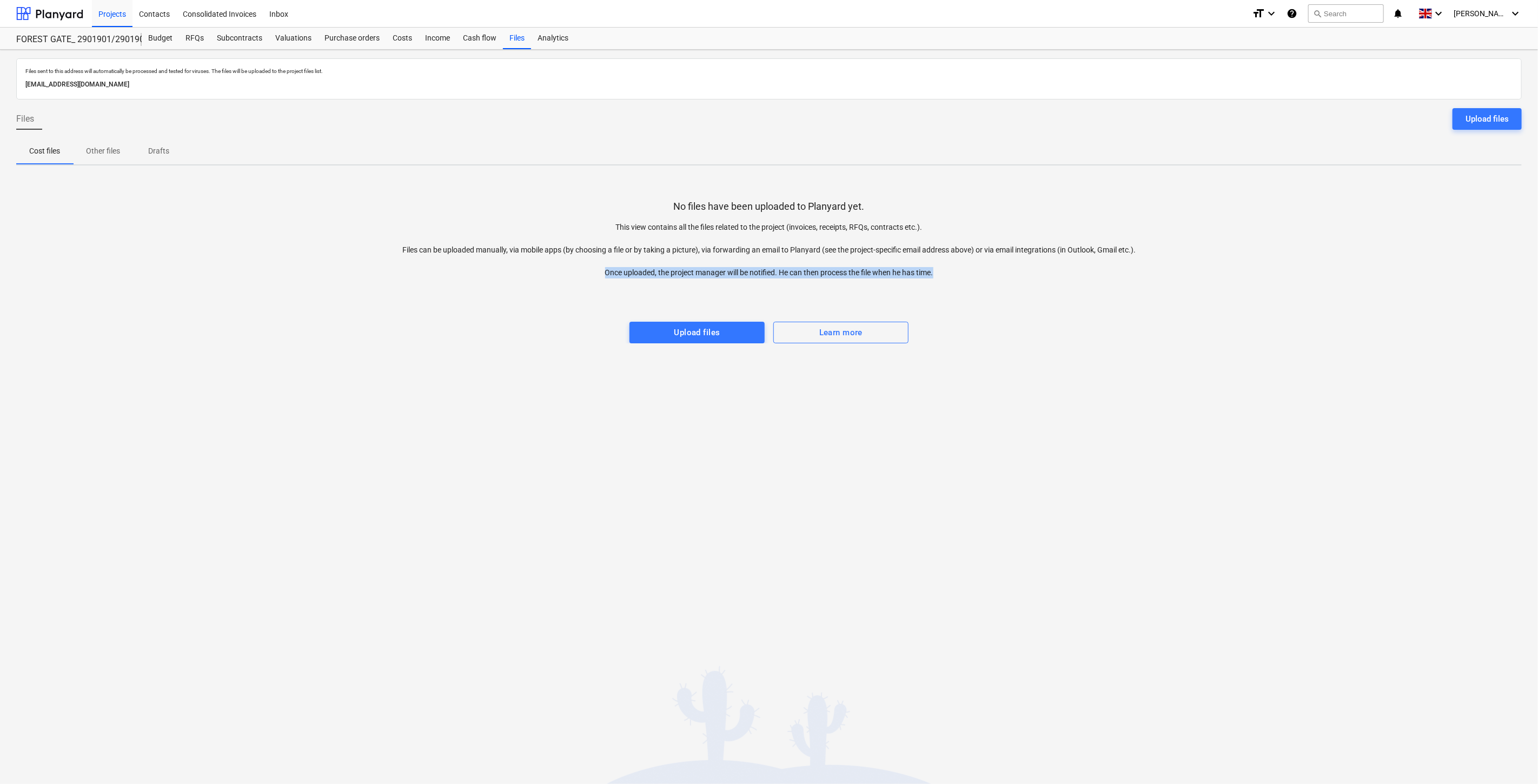
click at [597, 276] on p "This view contains all the files related to the project (invoices, receipts, RF…" at bounding box center [769, 250] width 753 height 57
click at [1183, 292] on div at bounding box center [769, 288] width 1506 height 21
drag, startPoint x: 1185, startPoint y: 252, endPoint x: 643, endPoint y: 249, distance: 542.0
click at [643, 249] on div "No files have been uploaded to Planyard yet. This view contains all the files r…" at bounding box center [769, 259] width 1506 height 169
drag, startPoint x: 1101, startPoint y: 291, endPoint x: 1112, endPoint y: 270, distance: 23.7
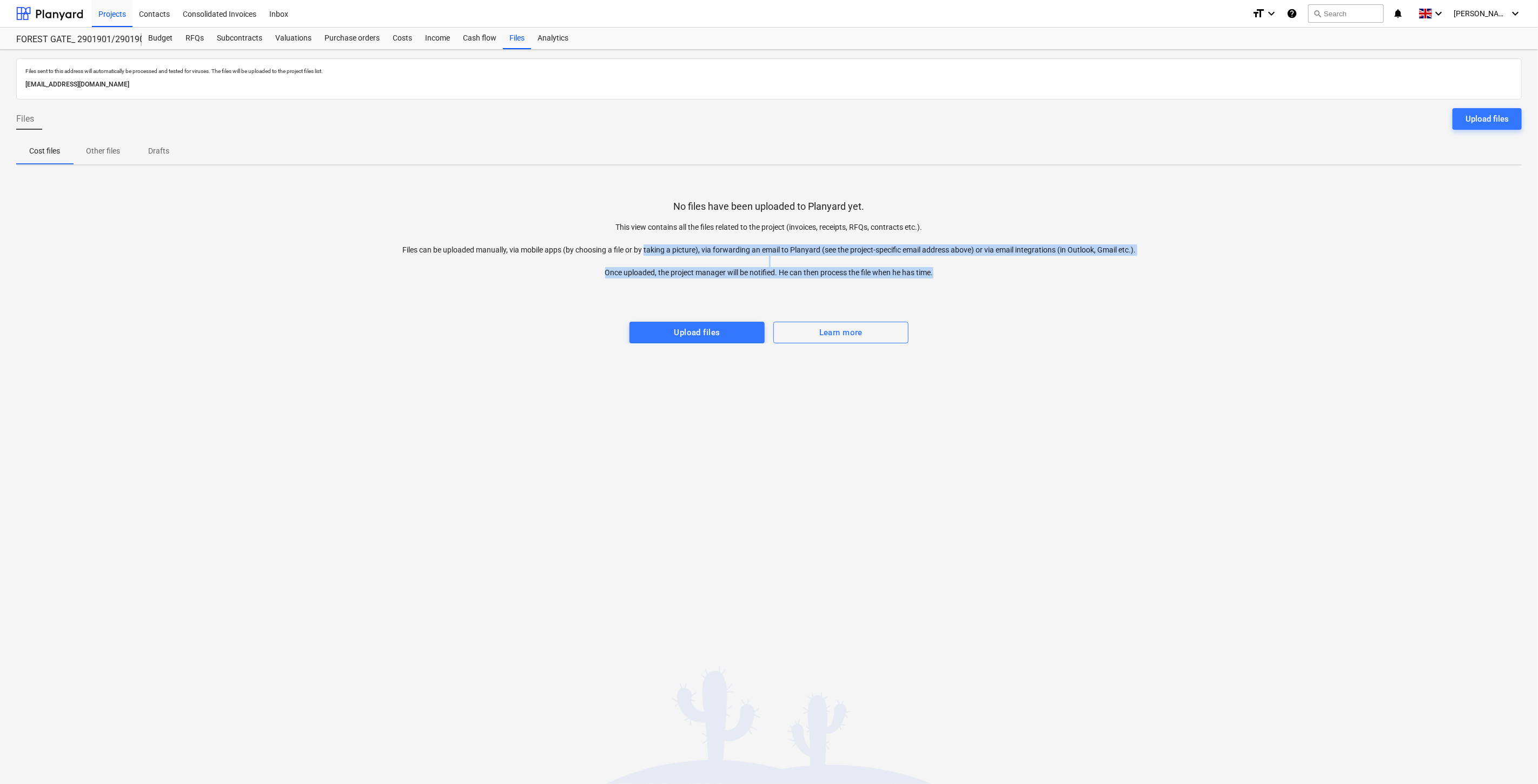
click at [1101, 290] on div at bounding box center [769, 288] width 1506 height 21
click at [1157, 247] on div "No files have been uploaded to Planyard yet. This view contains all the files r…" at bounding box center [769, 259] width 1506 height 169
drag, startPoint x: 1145, startPoint y: 248, endPoint x: 693, endPoint y: 192, distance: 455.5
click at [394, 251] on div "No files have been uploaded to Planyard yet. This view contains all the files r…" at bounding box center [769, 259] width 1506 height 169
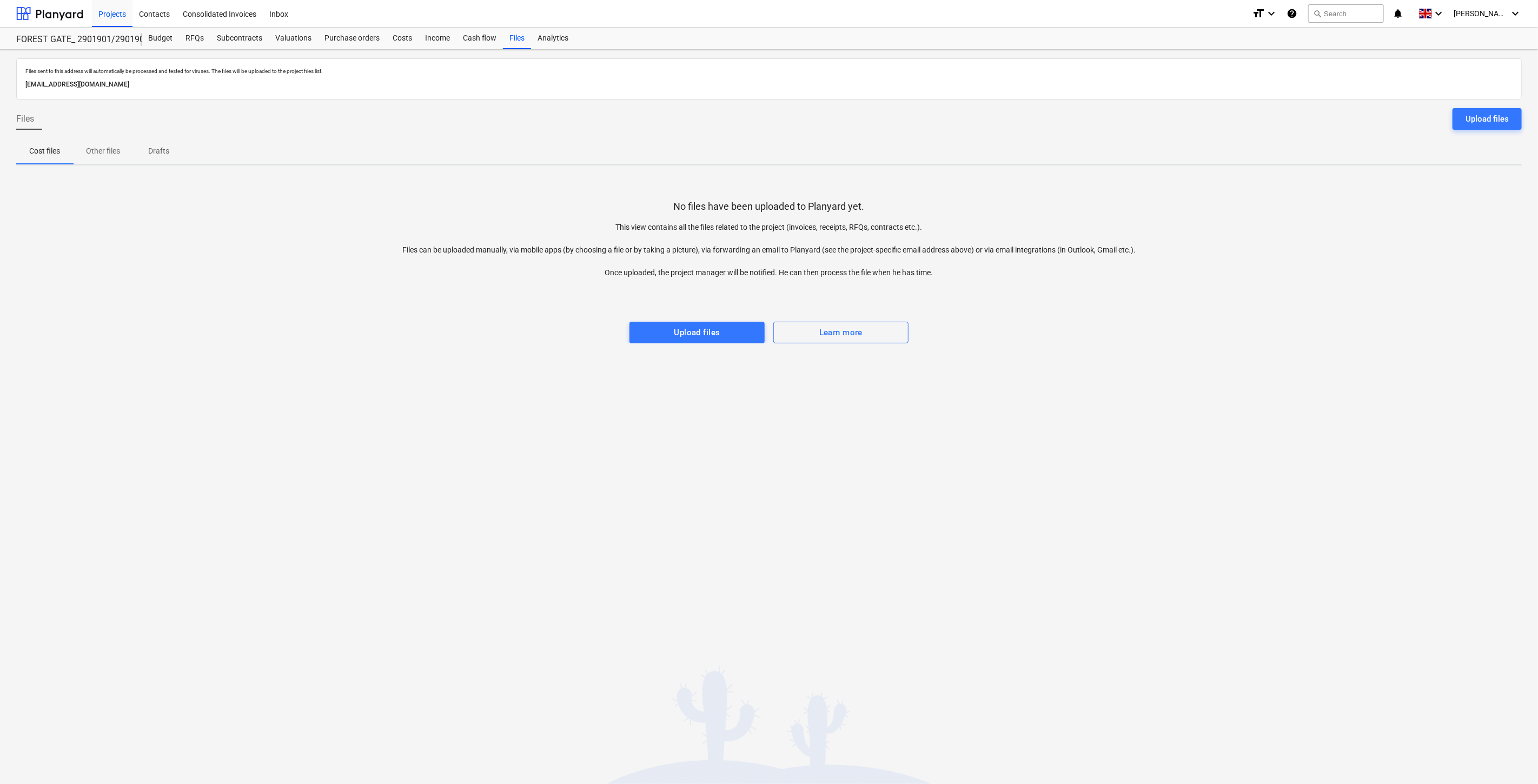
drag, startPoint x: 892, startPoint y: 169, endPoint x: 954, endPoint y: 187, distance: 64.6
click at [895, 171] on div "Files sent to this address will automatically be processed and tested for virus…" at bounding box center [769, 417] width 1538 height 734
click at [954, 222] on p "This view contains all the files related to the project (invoices, receipts, RF…" at bounding box center [769, 250] width 753 height 57
drag, startPoint x: 958, startPoint y: 220, endPoint x: 605, endPoint y: 226, distance: 353.1
click at [605, 226] on div "This view contains all the files related to the project (invoices, receipts, RF…" at bounding box center [769, 245] width 753 height 66
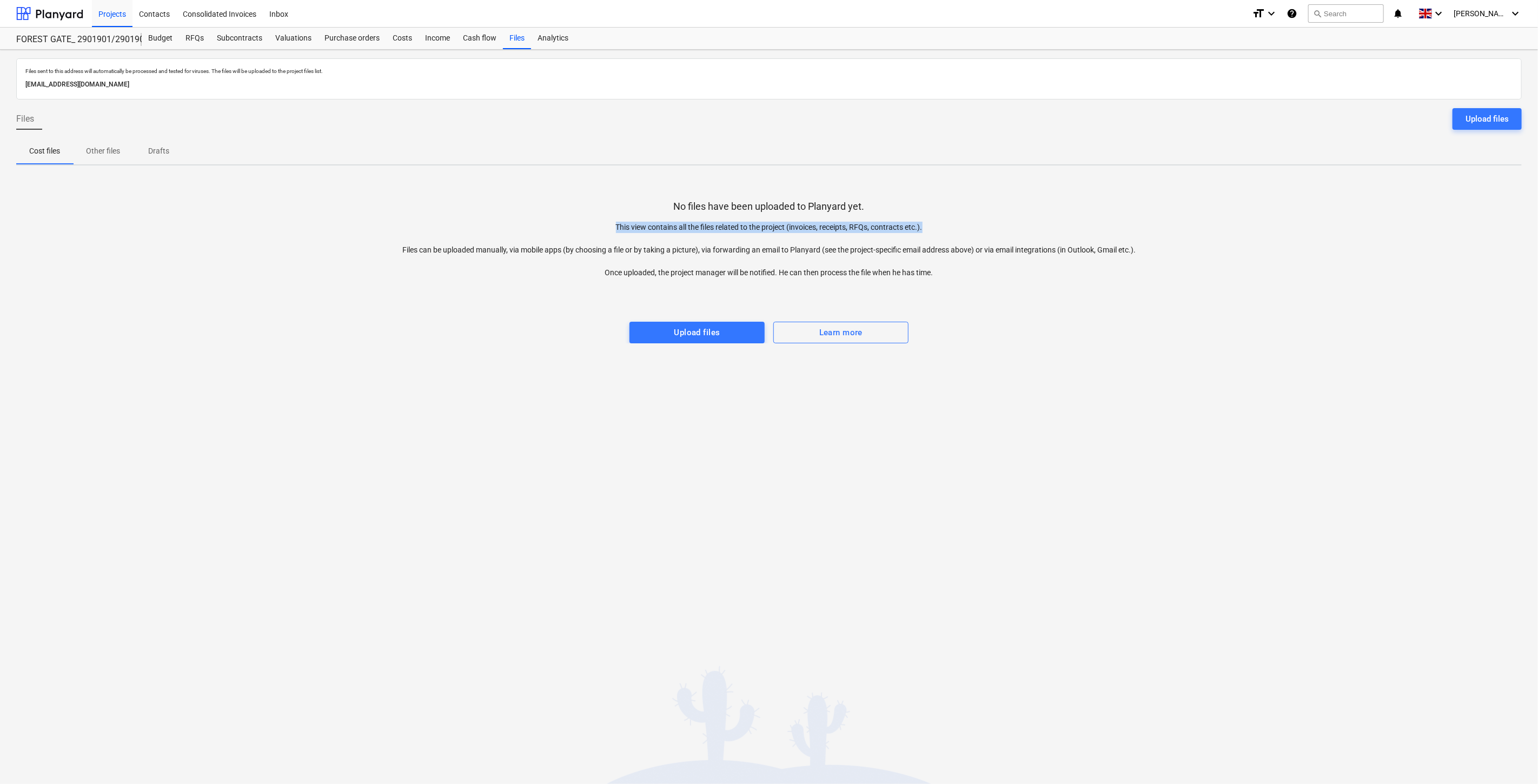
click at [901, 188] on div "No files have been uploaded to Planyard yet. This view contains all the files r…" at bounding box center [769, 259] width 1506 height 169
click at [881, 203] on div "No files have been uploaded to Planyard yet. This view contains all the files r…" at bounding box center [769, 259] width 1506 height 169
drag, startPoint x: 873, startPoint y: 207, endPoint x: 682, endPoint y: 210, distance: 191.0
click at [683, 212] on div "No files have been uploaded to Planyard yet. This view contains all the files r…" at bounding box center [769, 259] width 1506 height 169
drag, startPoint x: 993, startPoint y: 171, endPoint x: 994, endPoint y: 180, distance: 9.1
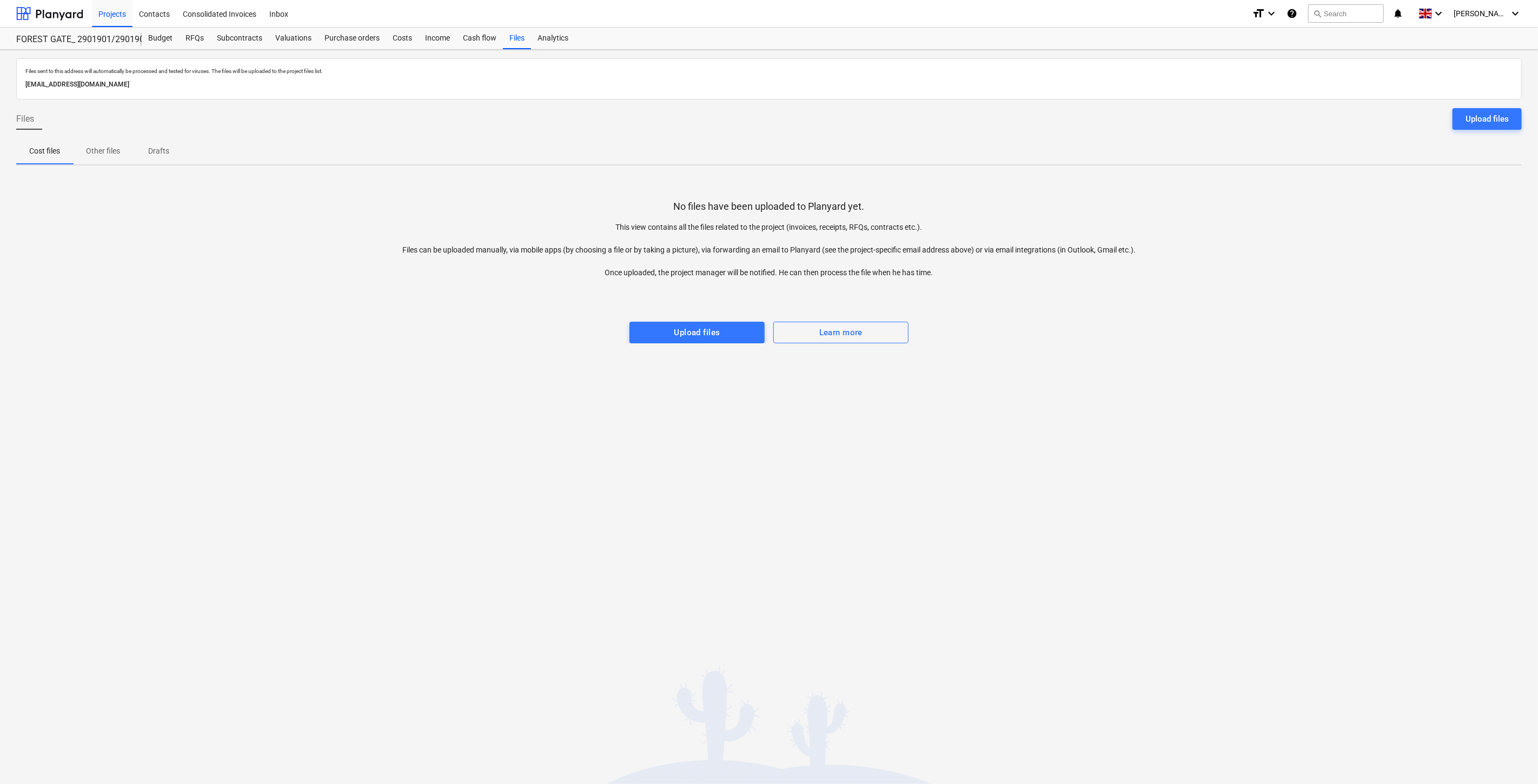
click at [993, 172] on div "Files sent to this address will automatically be processed and tested for virus…" at bounding box center [769, 417] width 1538 height 734
drag, startPoint x: 868, startPoint y: 202, endPoint x: 669, endPoint y: 198, distance: 199.0
click at [669, 198] on div "No files have been uploaded to Planyard yet. This view contains all the files r…" at bounding box center [769, 259] width 1506 height 169
click at [893, 192] on div "No files have been uploaded to Planyard yet. This view contains all the files r…" at bounding box center [769, 259] width 1506 height 169
drag, startPoint x: 927, startPoint y: 222, endPoint x: 602, endPoint y: 222, distance: 325.0
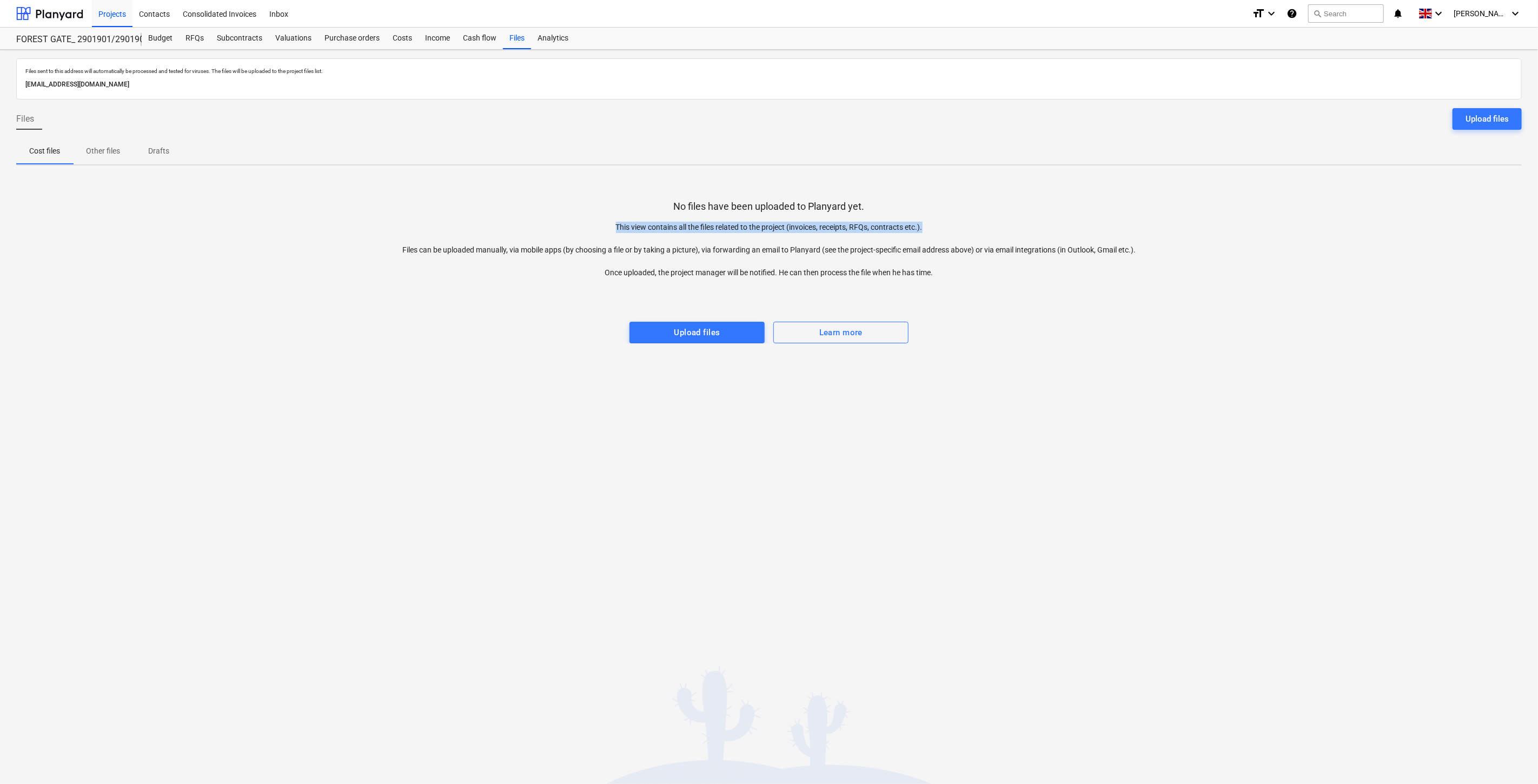
click at [602, 222] on p "This view contains all the files related to the project (invoices, receipts, RF…" at bounding box center [769, 250] width 753 height 57
click at [1156, 248] on div "No files have been uploaded to Planyard yet. This view contains all the files r…" at bounding box center [769, 259] width 1506 height 169
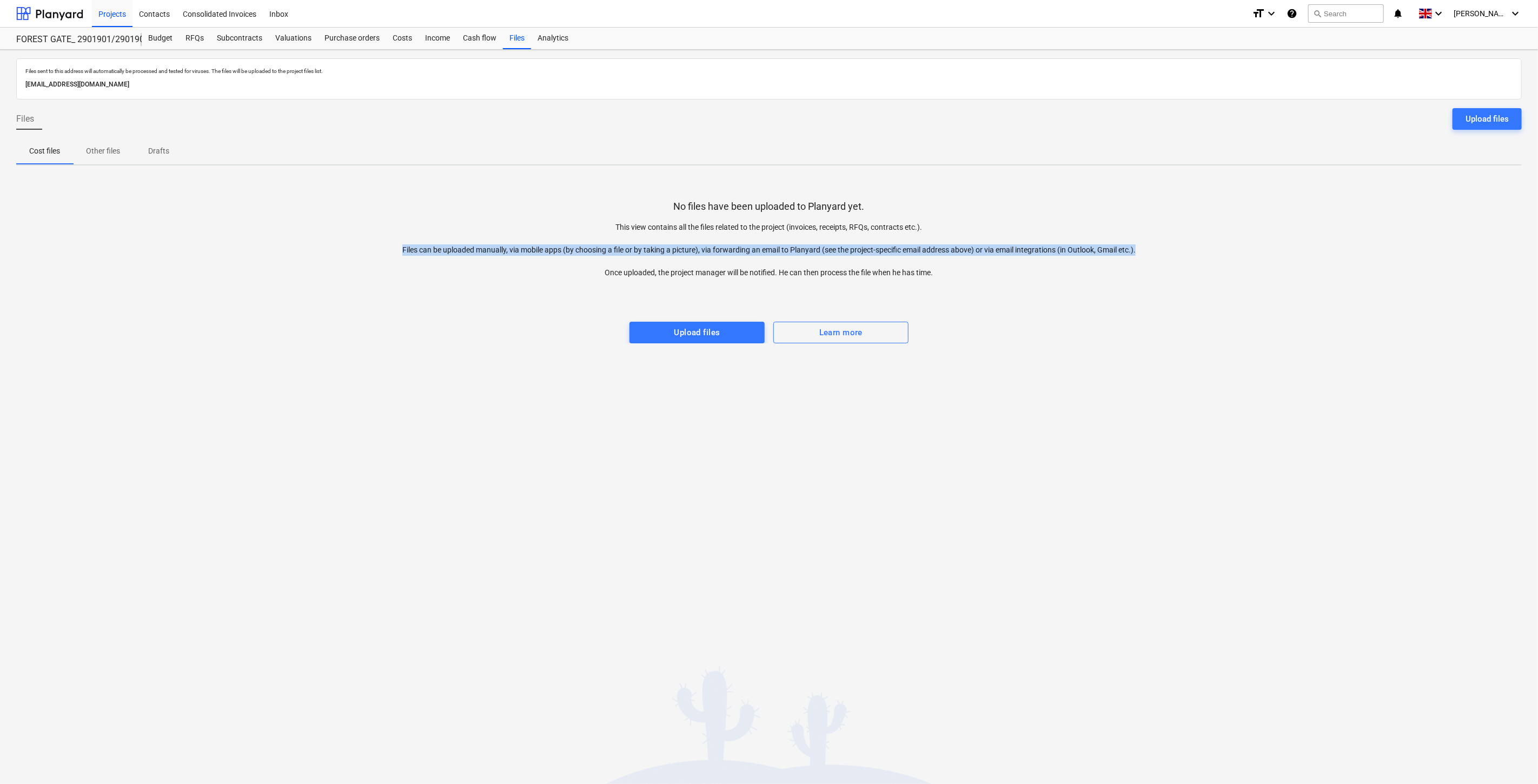
drag, startPoint x: 1150, startPoint y: 248, endPoint x: 396, endPoint y: 246, distance: 754.0
click at [396, 246] on div "No files have been uploaded to Planyard yet. This view contains all the files r…" at bounding box center [769, 259] width 1506 height 169
drag, startPoint x: 932, startPoint y: 287, endPoint x: 958, endPoint y: 275, distance: 28.6
click at [938, 284] on div at bounding box center [769, 288] width 1506 height 21
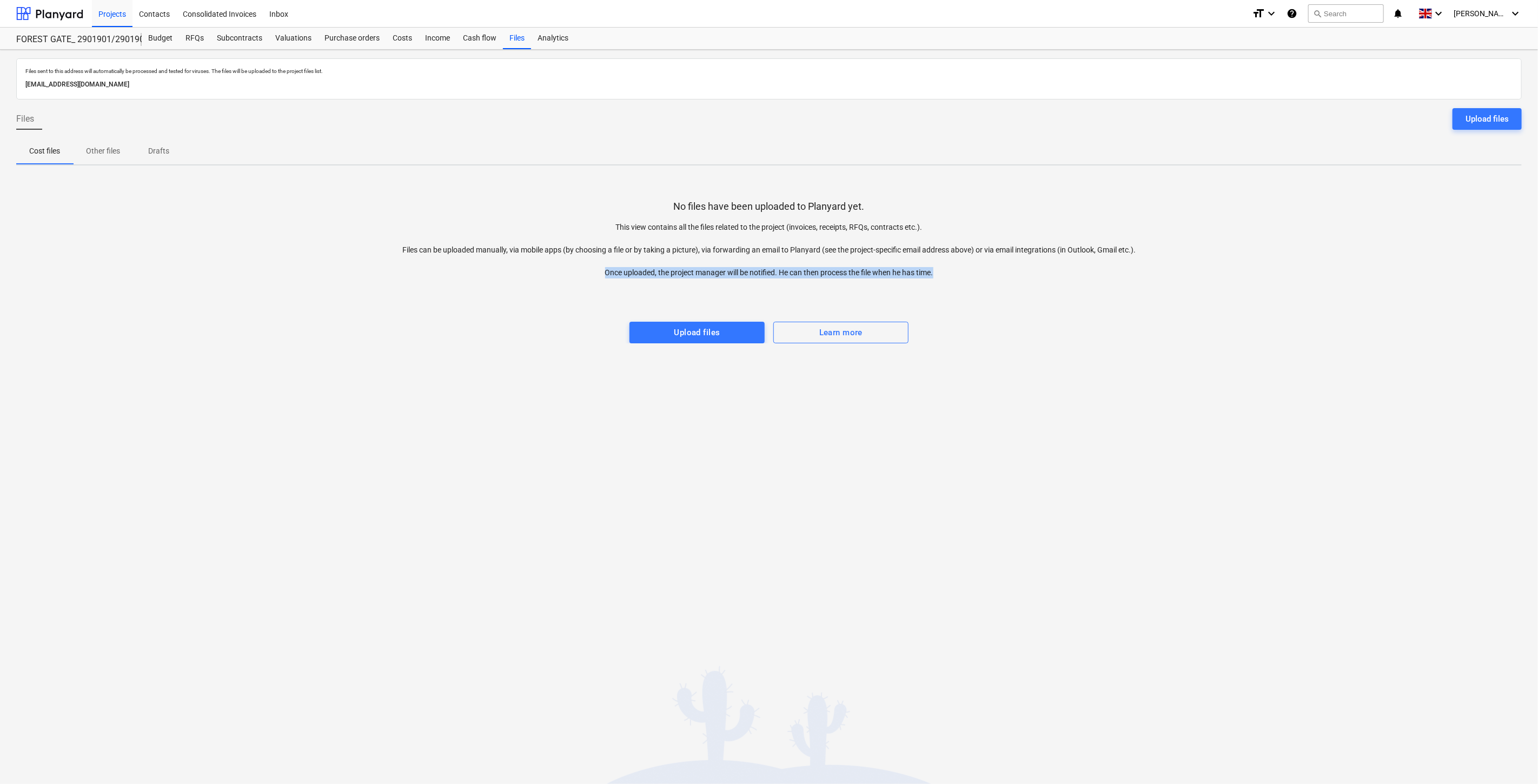
drag, startPoint x: 955, startPoint y: 273, endPoint x: 604, endPoint y: 272, distance: 351.0
click at [604, 272] on p "This view contains all the files related to the project (invoices, receipts, RF…" at bounding box center [769, 250] width 753 height 57
click at [1013, 301] on div at bounding box center [769, 310] width 1506 height 21
drag, startPoint x: 1039, startPoint y: 292, endPoint x: 1032, endPoint y: 293, distance: 7.1
click at [1036, 292] on div at bounding box center [769, 288] width 1506 height 21
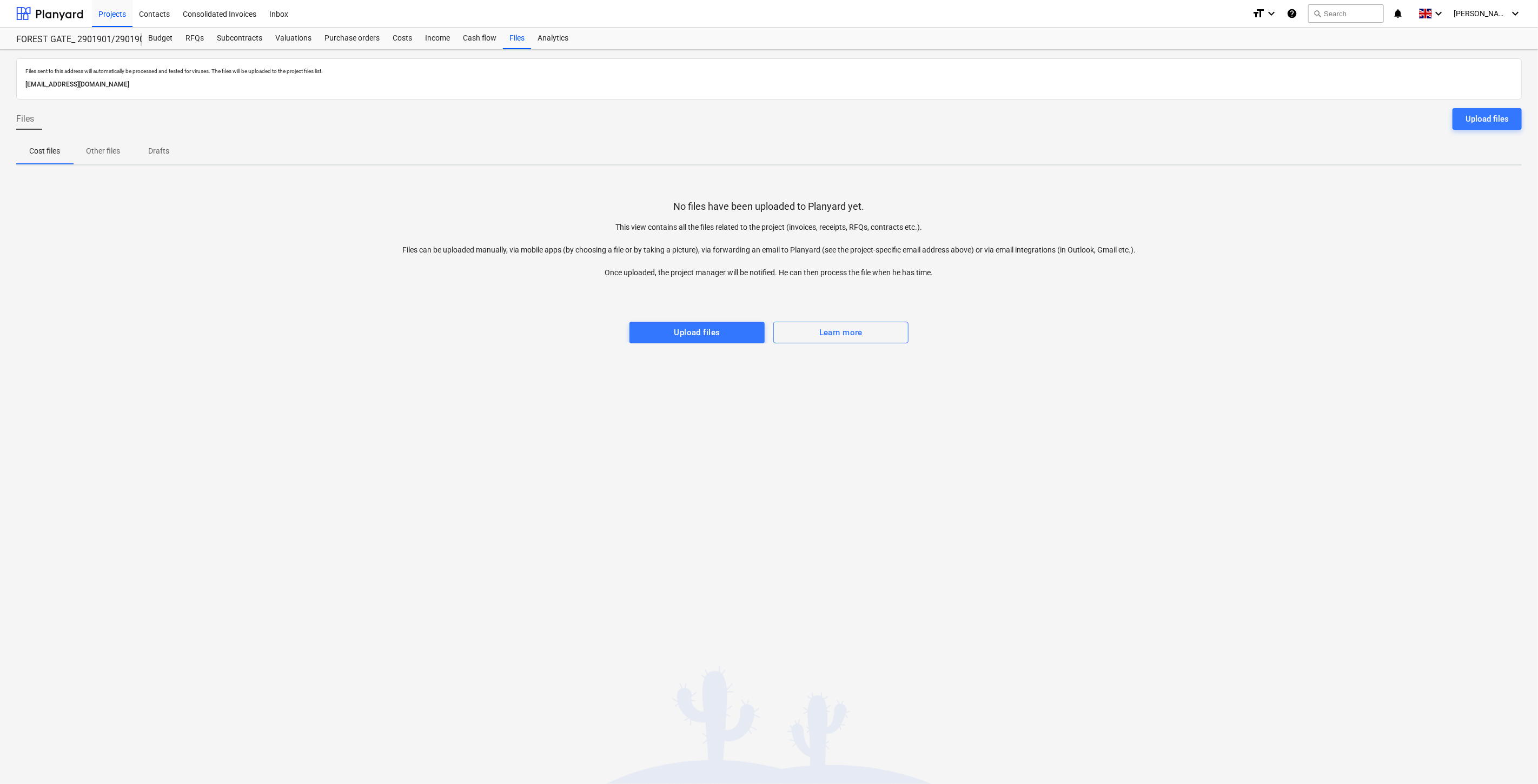
click at [1139, 329] on div "No files have been uploaded to Planyard yet. This view contains all the files r…" at bounding box center [769, 259] width 1506 height 169
click at [1201, 296] on div at bounding box center [769, 288] width 1506 height 21
click at [1231, 273] on div "No files have been uploaded to Planyard yet. This view contains all the files r…" at bounding box center [769, 259] width 1506 height 169
click at [1258, 247] on div "No files have been uploaded to Planyard yet. This view contains all the files r…" at bounding box center [769, 259] width 1506 height 169
drag, startPoint x: 1175, startPoint y: 333, endPoint x: 1185, endPoint y: 319, distance: 17.2
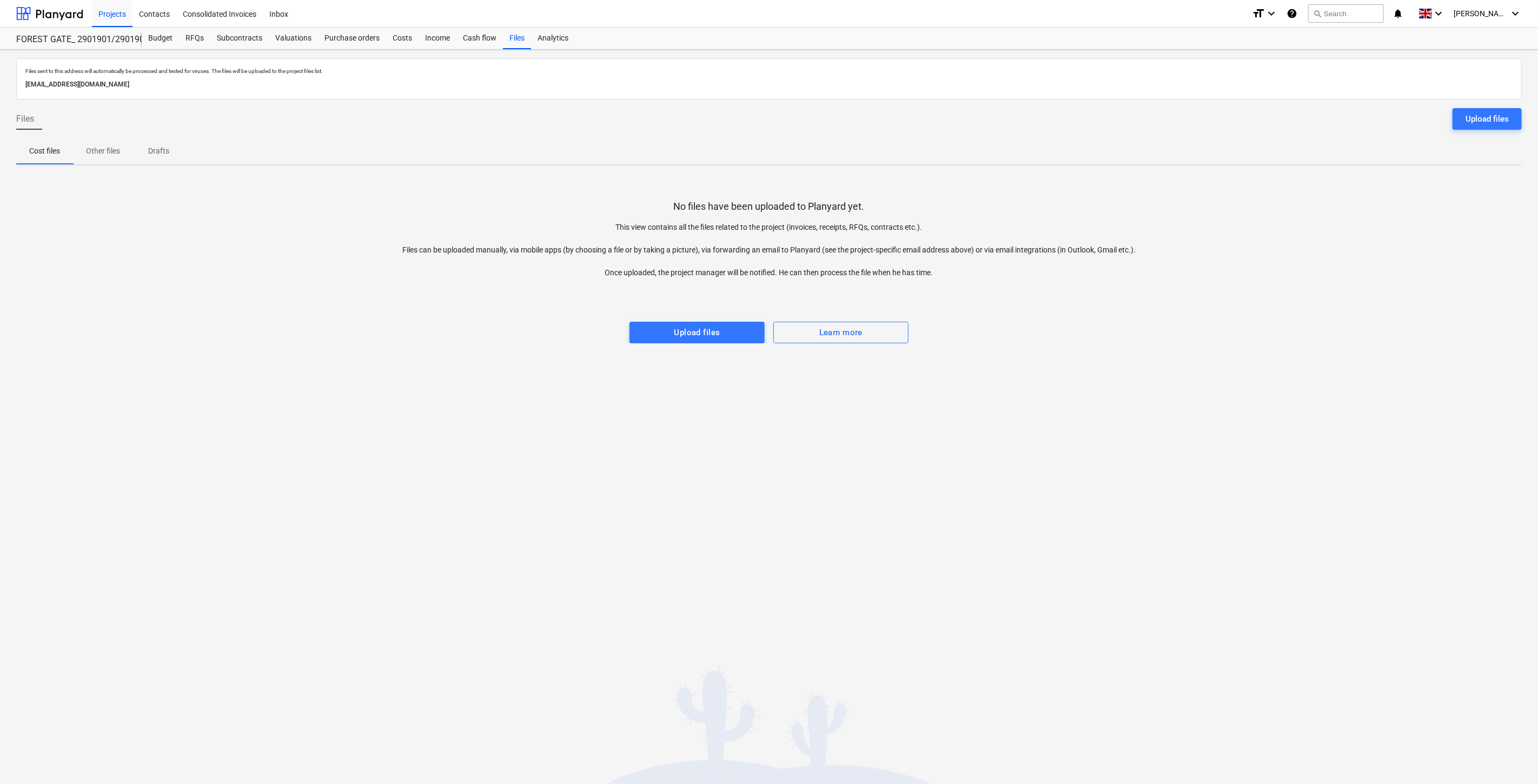
click at [1175, 333] on div "No files have been uploaded to Planyard yet. This view contains all the files r…" at bounding box center [769, 259] width 1506 height 169
click at [1194, 310] on div at bounding box center [769, 310] width 1506 height 21
drag, startPoint x: 1240, startPoint y: 236, endPoint x: 1275, endPoint y: 196, distance: 53.2
click at [1241, 234] on div "No files have been uploaded to Planyard yet. This view contains all the files r…" at bounding box center [769, 259] width 1506 height 169
click at [1275, 196] on div "No files have been uploaded to Planyard yet. This view contains all the files r…" at bounding box center [769, 259] width 1506 height 169
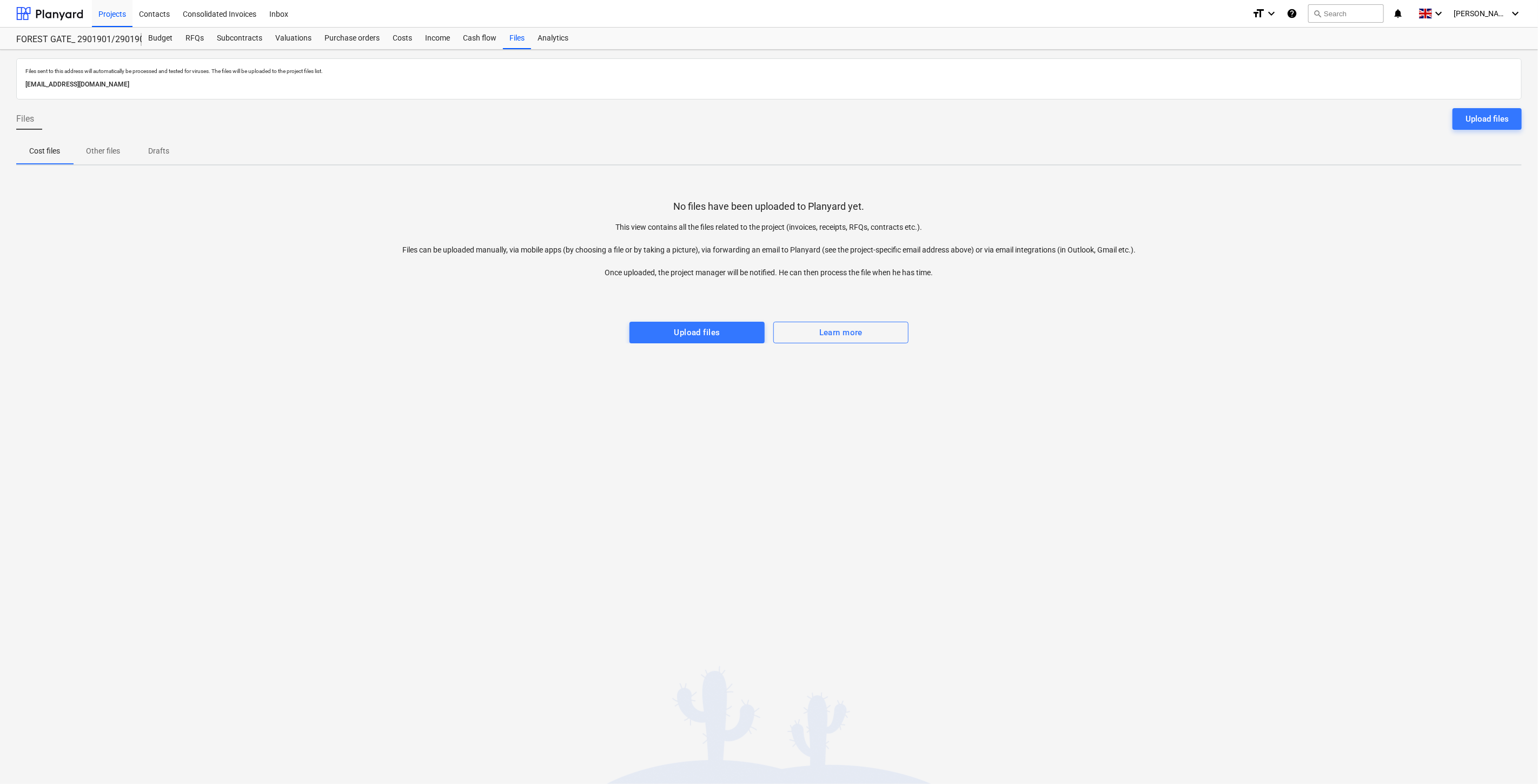
drag, startPoint x: 88, startPoint y: 438, endPoint x: 204, endPoint y: 420, distance: 117.4
click at [92, 436] on div "Files sent to this address will automatically be processed and tested for virus…" at bounding box center [769, 417] width 1538 height 734
drag, startPoint x: 204, startPoint y: 420, endPoint x: 30, endPoint y: 440, distance: 175.1
click at [178, 428] on div "Files sent to this address will automatically be processed and tested for virus…" at bounding box center [769, 417] width 1538 height 734
drag, startPoint x: 1074, startPoint y: 421, endPoint x: 1095, endPoint y: 398, distance: 31.1
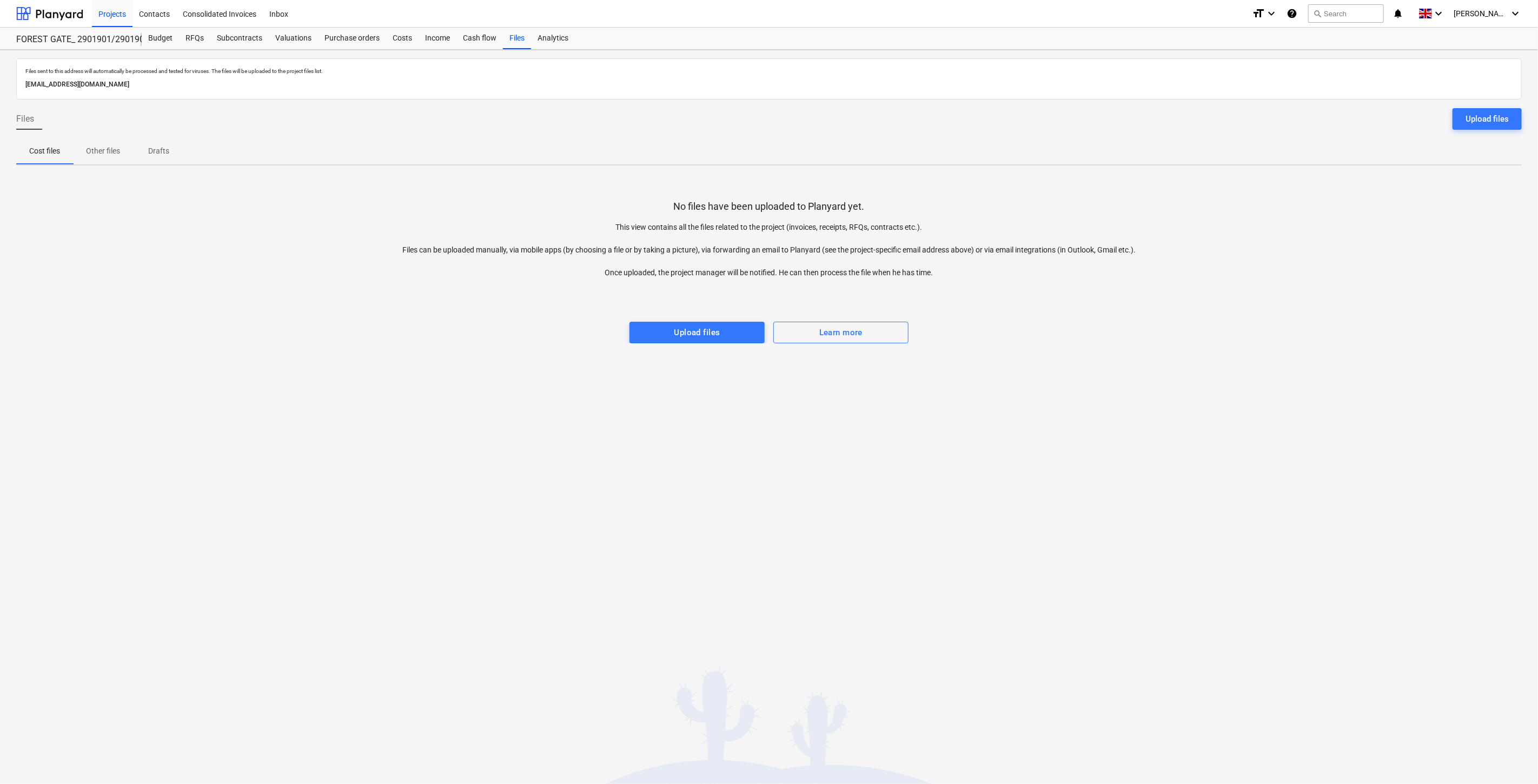
click at [1075, 420] on div "Files sent to this address will automatically be processed and tested for virus…" at bounding box center [769, 417] width 1538 height 734
click at [1096, 397] on div "Files sent to this address will automatically be processed and tested for virus…" at bounding box center [769, 417] width 1538 height 734
click at [1067, 381] on div "Files sent to this address will automatically be processed and tested for virus…" at bounding box center [769, 417] width 1538 height 734
click at [1109, 347] on div "Files sent to this address will automatically be processed and tested for virus…" at bounding box center [769, 417] width 1538 height 734
drag, startPoint x: 1116, startPoint y: 340, endPoint x: 1142, endPoint y: 321, distance: 32.2
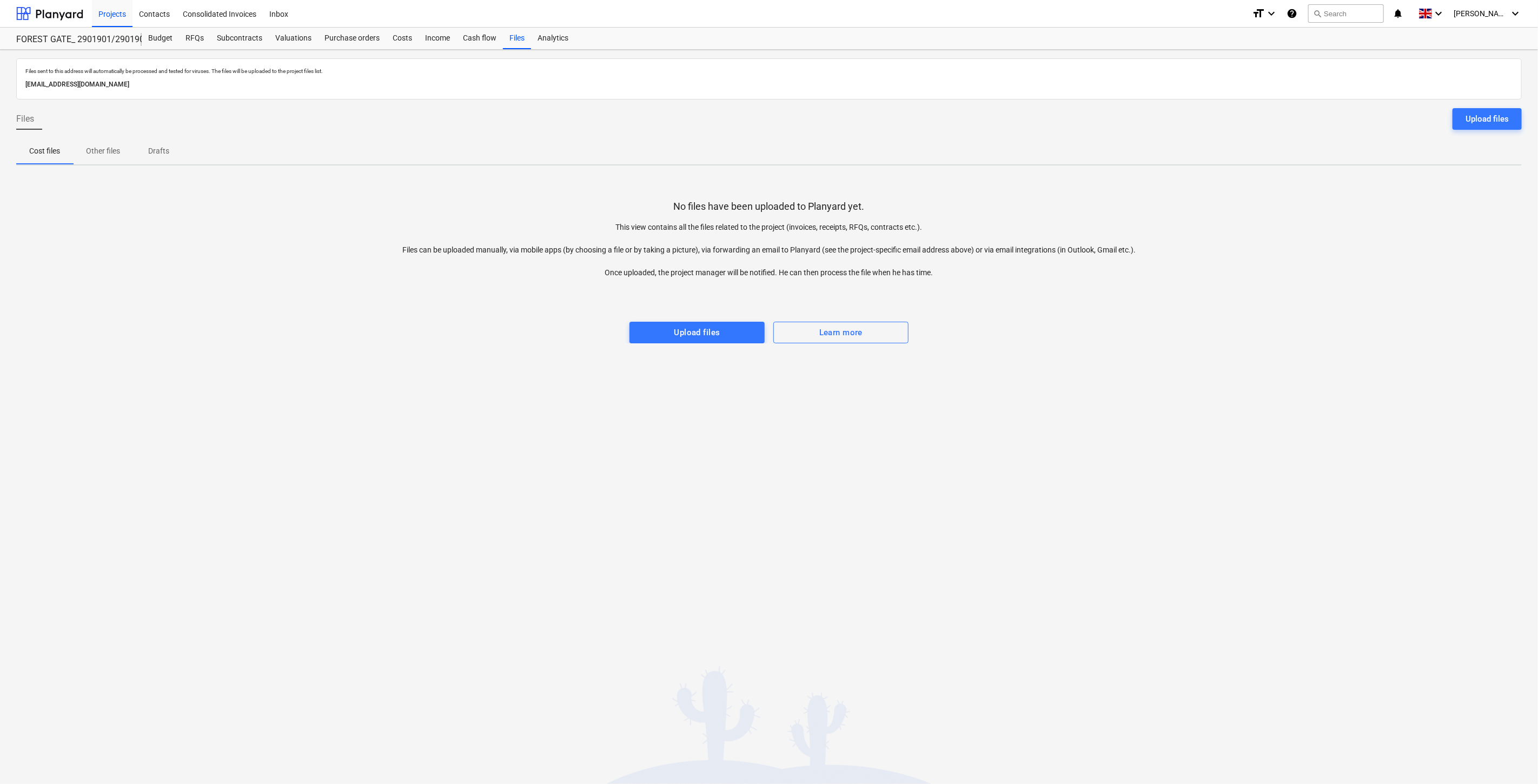
click at [1123, 335] on div "No files have been uploaded to Planyard yet. This view contains all the files r…" at bounding box center [769, 259] width 1506 height 169
click at [1142, 321] on div "No files have been uploaded to Planyard yet. This view contains all the files r…" at bounding box center [769, 259] width 1506 height 169
click at [1155, 315] on div at bounding box center [769, 310] width 1506 height 21
click at [1177, 300] on div at bounding box center [769, 310] width 1506 height 21
drag, startPoint x: 1198, startPoint y: 288, endPoint x: 1228, endPoint y: 272, distance: 34.0
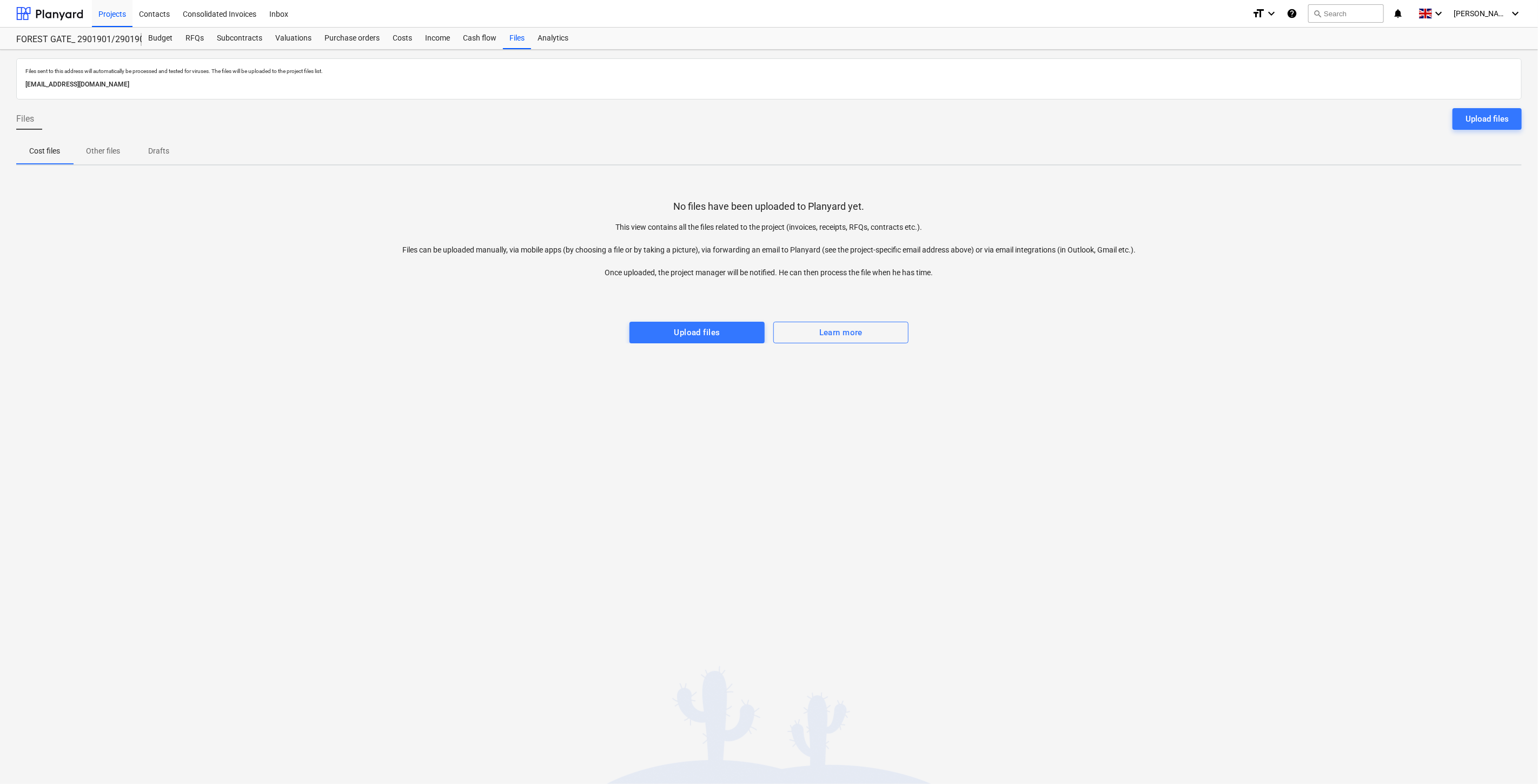
click at [1199, 287] on div at bounding box center [769, 288] width 1506 height 21
click at [1228, 272] on div "No files have been uploaded to Planyard yet. This view contains all the files r…" at bounding box center [769, 259] width 1506 height 169
drag, startPoint x: 198, startPoint y: 489, endPoint x: 276, endPoint y: 438, distance: 93.2
click at [198, 489] on div "Files sent to this address will automatically be processed and tested for virus…" at bounding box center [769, 417] width 1538 height 734
click at [276, 438] on div "Files sent to this address will automatically be processed and tested for virus…" at bounding box center [769, 417] width 1538 height 734
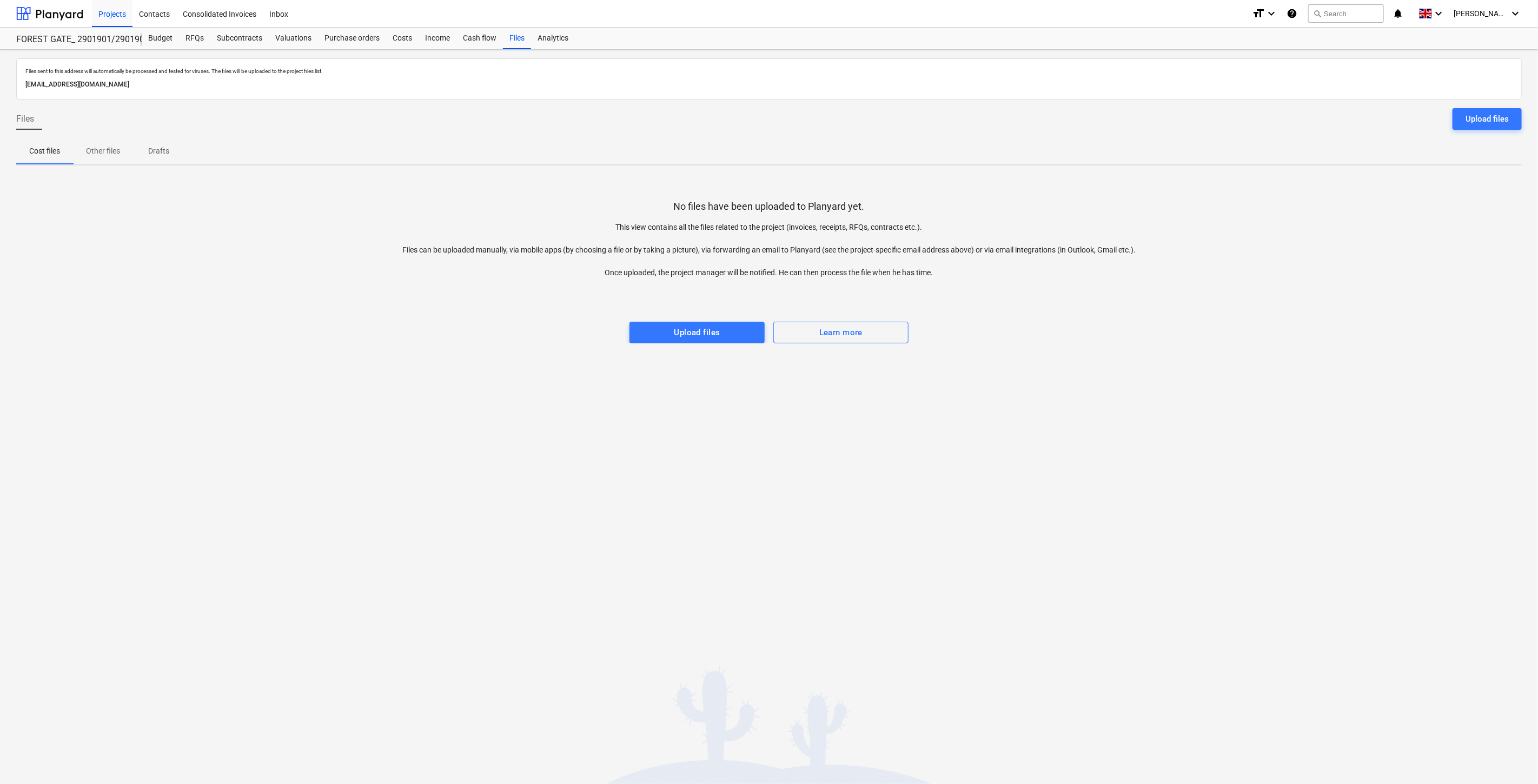
click at [1105, 198] on div "No files have been uploaded to Planyard yet. This view contains all the files r…" at bounding box center [769, 259] width 1506 height 169
click at [1118, 192] on div "No files have been uploaded to Planyard yet. This view contains all the files r…" at bounding box center [769, 259] width 1506 height 169
click at [392, 463] on div "Files sent to this address will automatically be processed and tested for virus…" at bounding box center [769, 417] width 1538 height 734
click at [403, 435] on div "Files sent to this address will automatically be processed and tested for virus…" at bounding box center [769, 417] width 1538 height 734
click at [403, 413] on div "Files sent to this address will automatically be processed and tested for virus…" at bounding box center [769, 417] width 1538 height 734
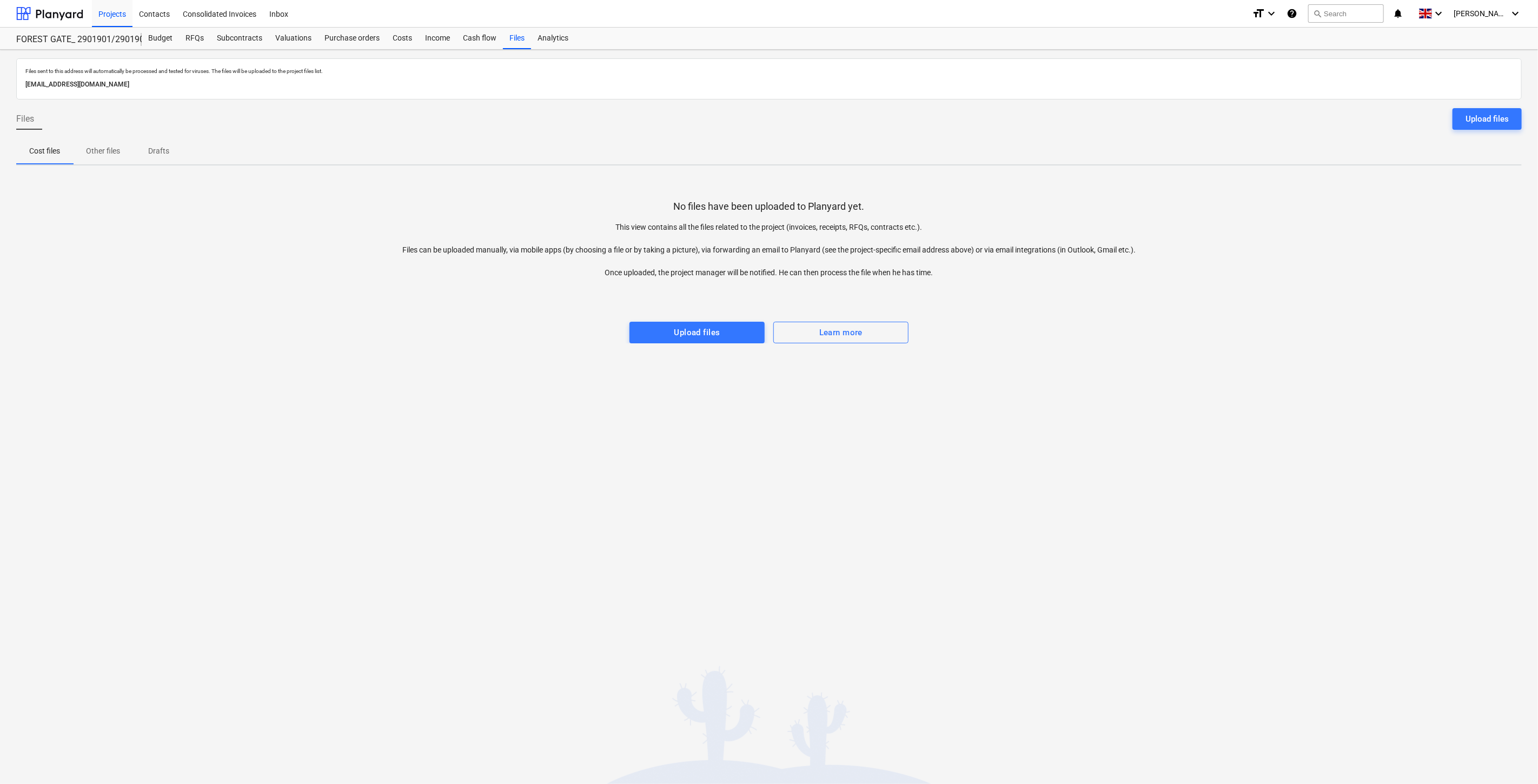
click at [406, 392] on div "Files sent to this address will automatically be processed and tested for virus…" at bounding box center [769, 417] width 1538 height 734
click at [229, 35] on div "Subcontracts" at bounding box center [239, 38] width 59 height 21
